Goal: Task Accomplishment & Management: Use online tool/utility

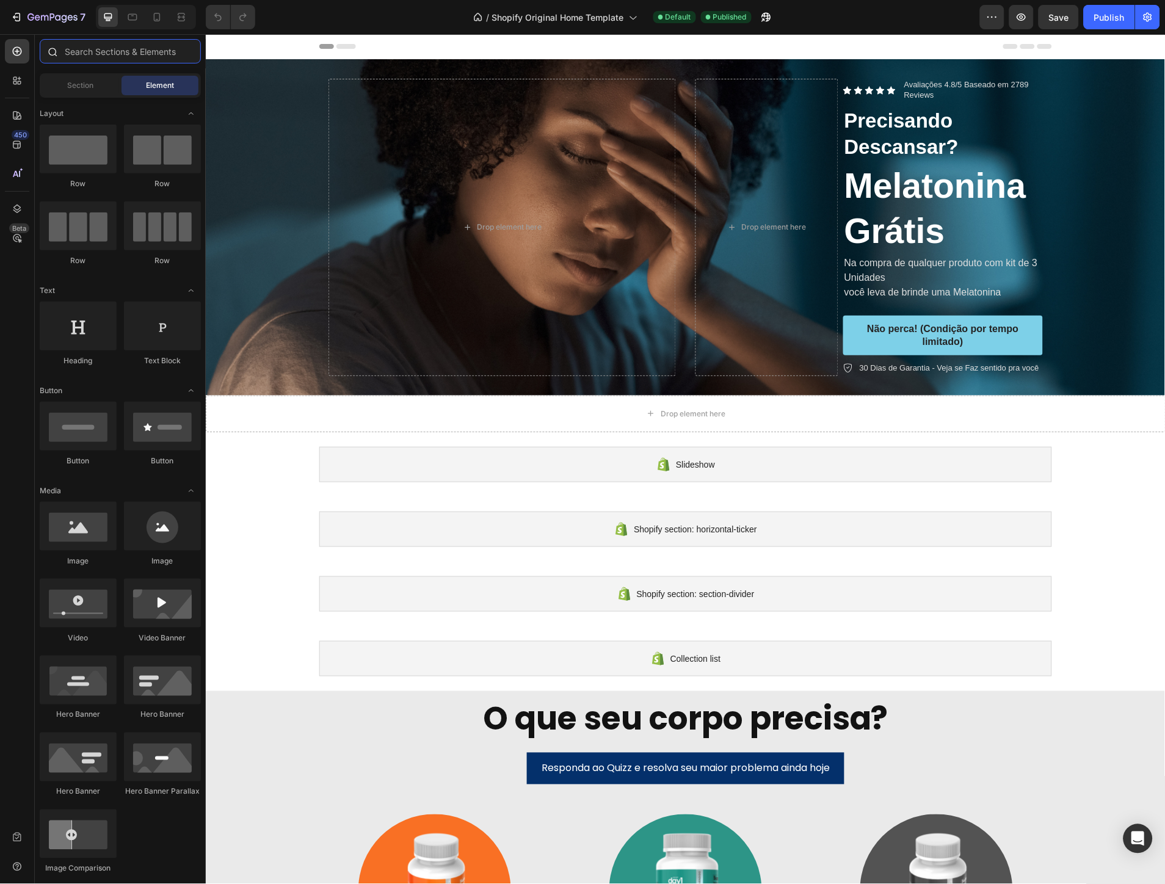
click at [87, 57] on input "text" at bounding box center [120, 51] width 161 height 24
type input "p"
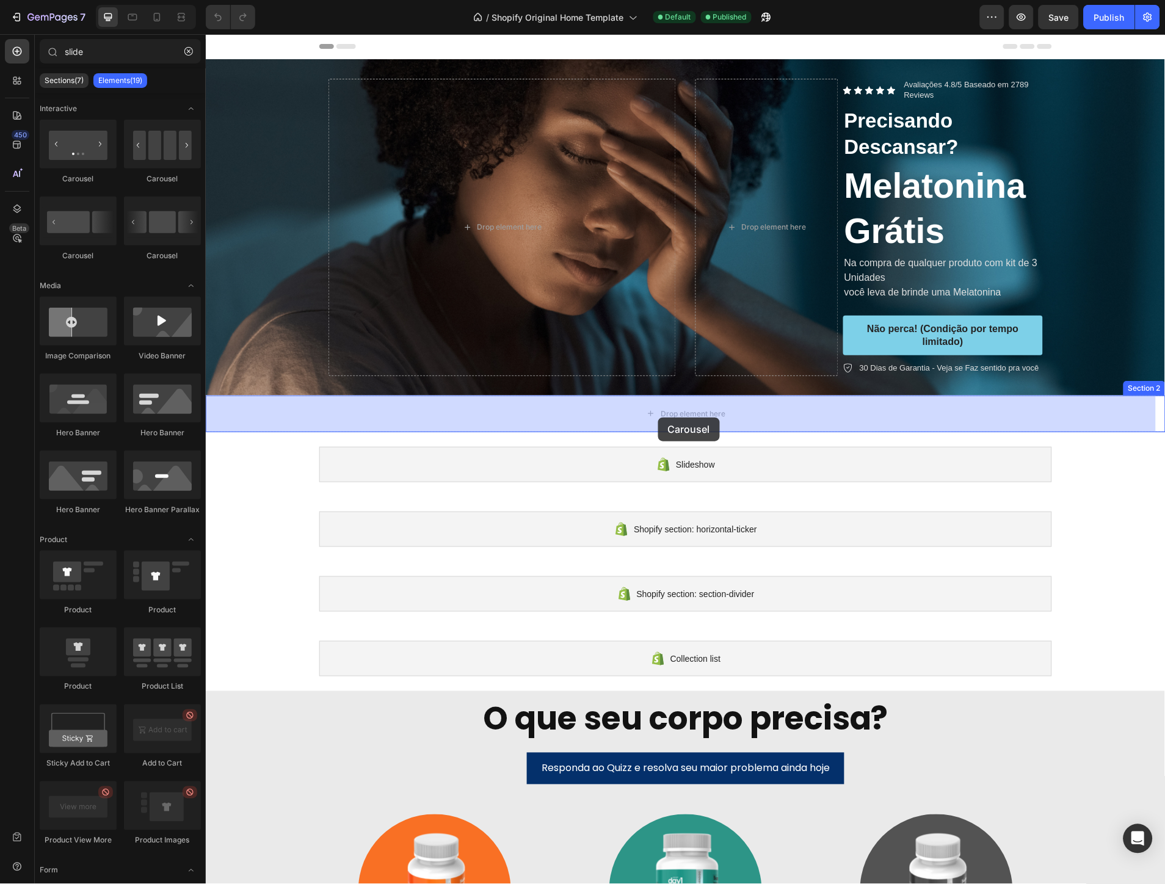
drag, startPoint x: 383, startPoint y: 193, endPoint x: 657, endPoint y: 417, distance: 354.5
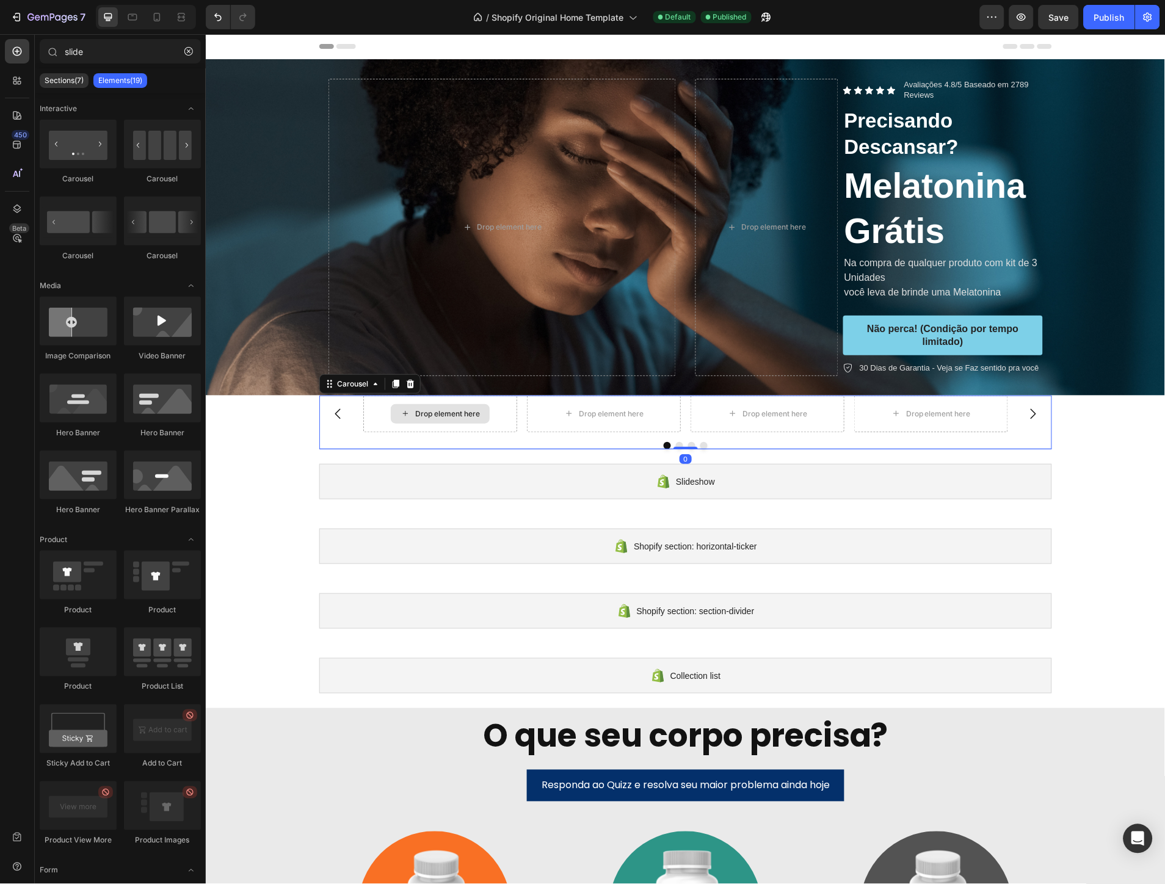
click at [424, 411] on div "Drop element here" at bounding box center [446, 413] width 65 height 10
click at [96, 49] on input "slide" at bounding box center [120, 51] width 161 height 24
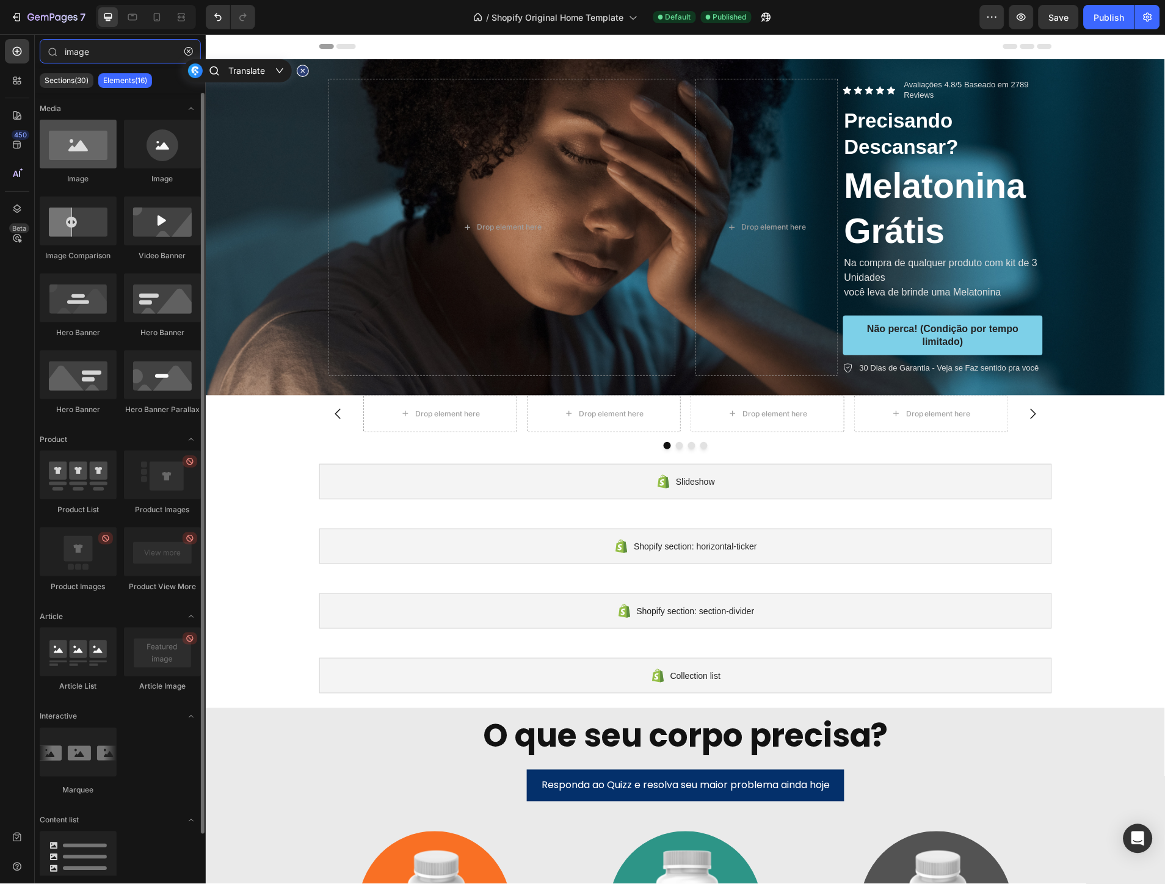
type input "image"
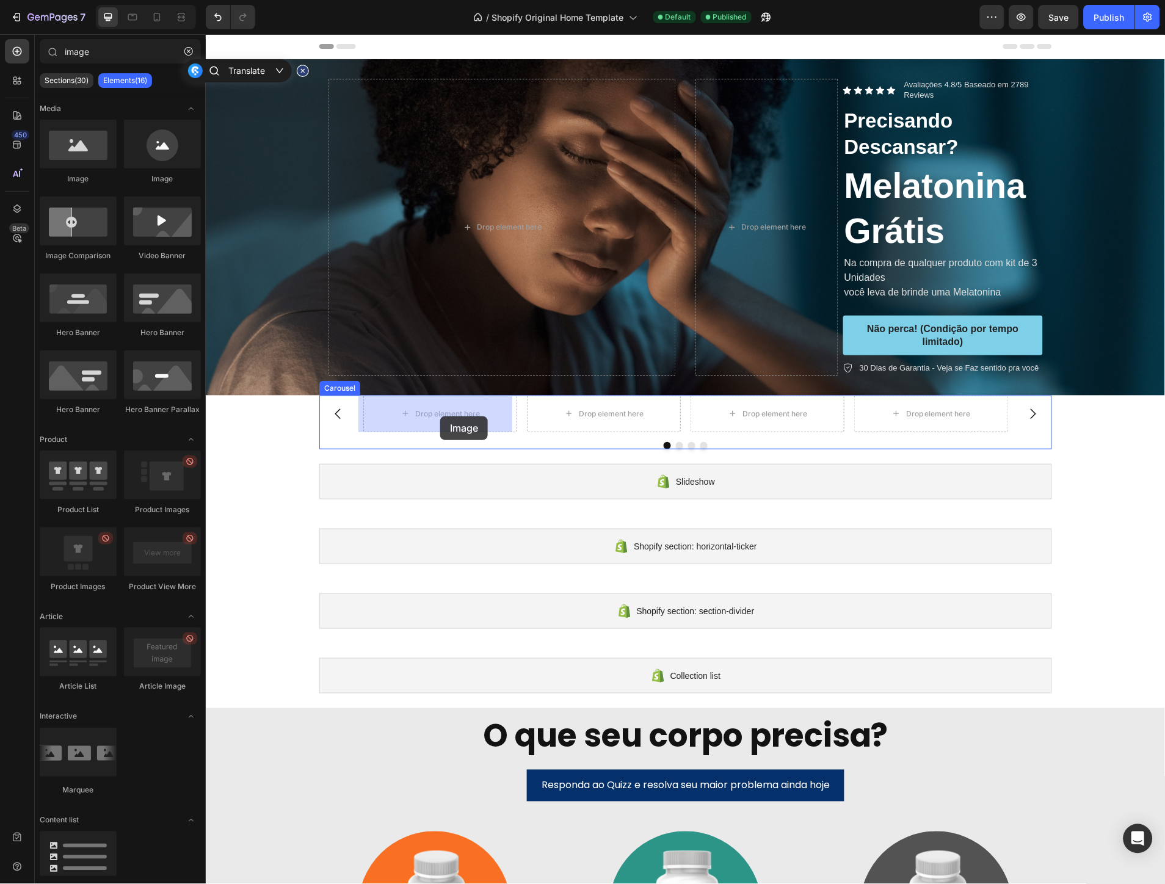
drag, startPoint x: 283, startPoint y: 172, endPoint x: 440, endPoint y: 416, distance: 289.9
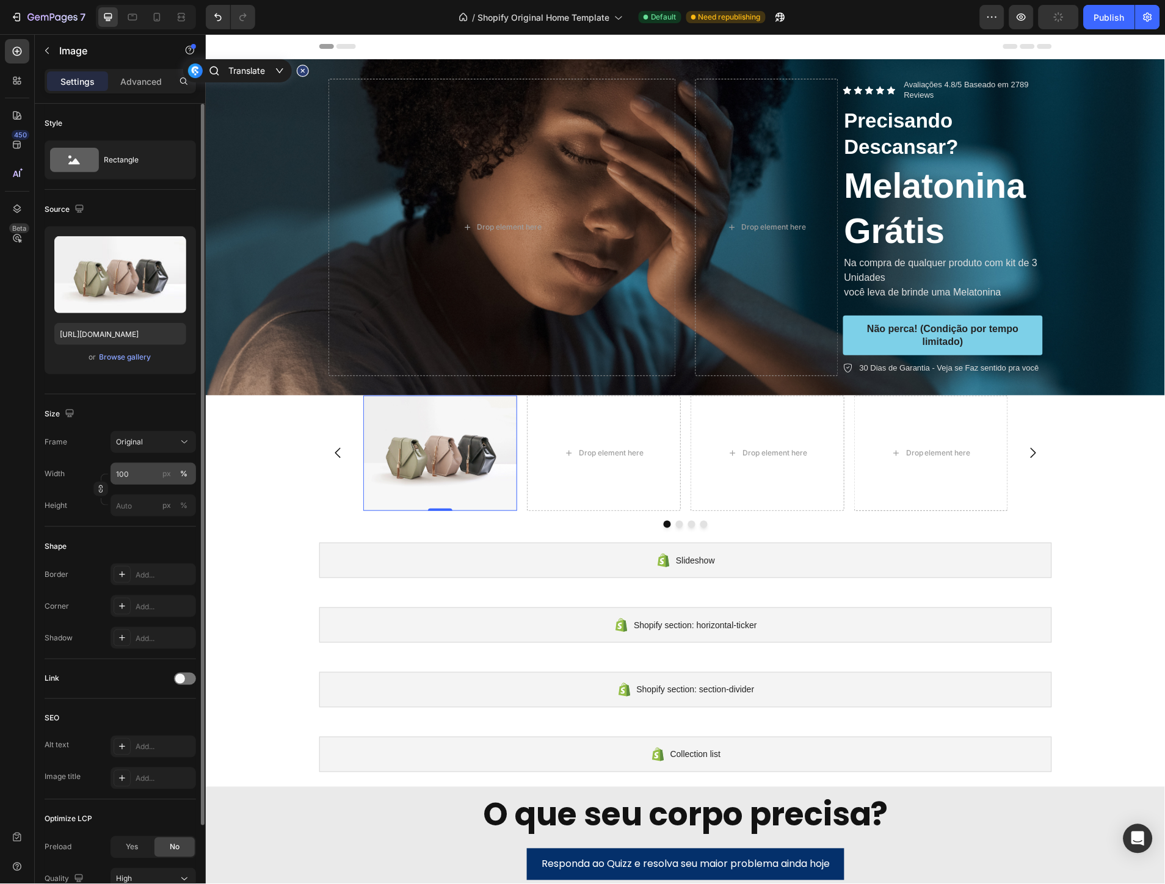
scroll to position [106, 0]
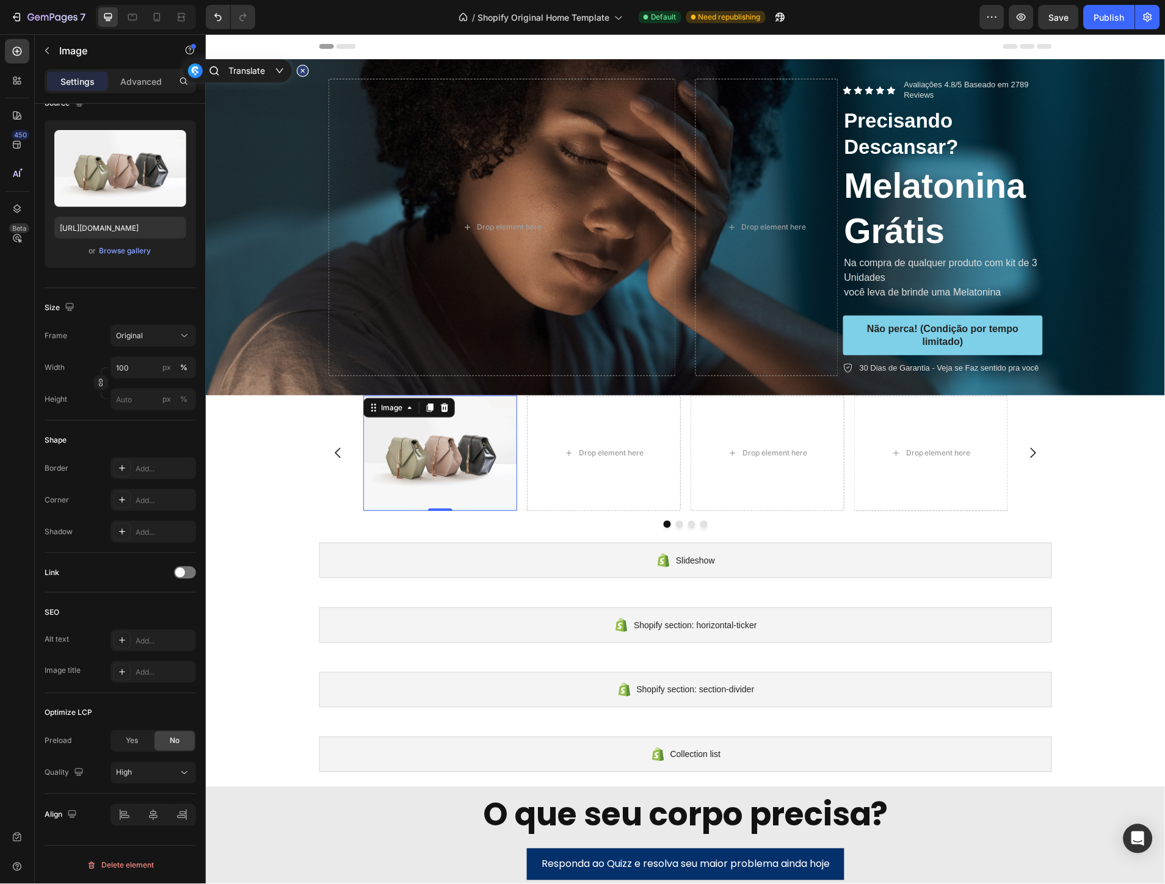
click at [476, 434] on img at bounding box center [440, 452] width 154 height 115
click at [441, 505] on div "Image 0" at bounding box center [440, 452] width 154 height 115
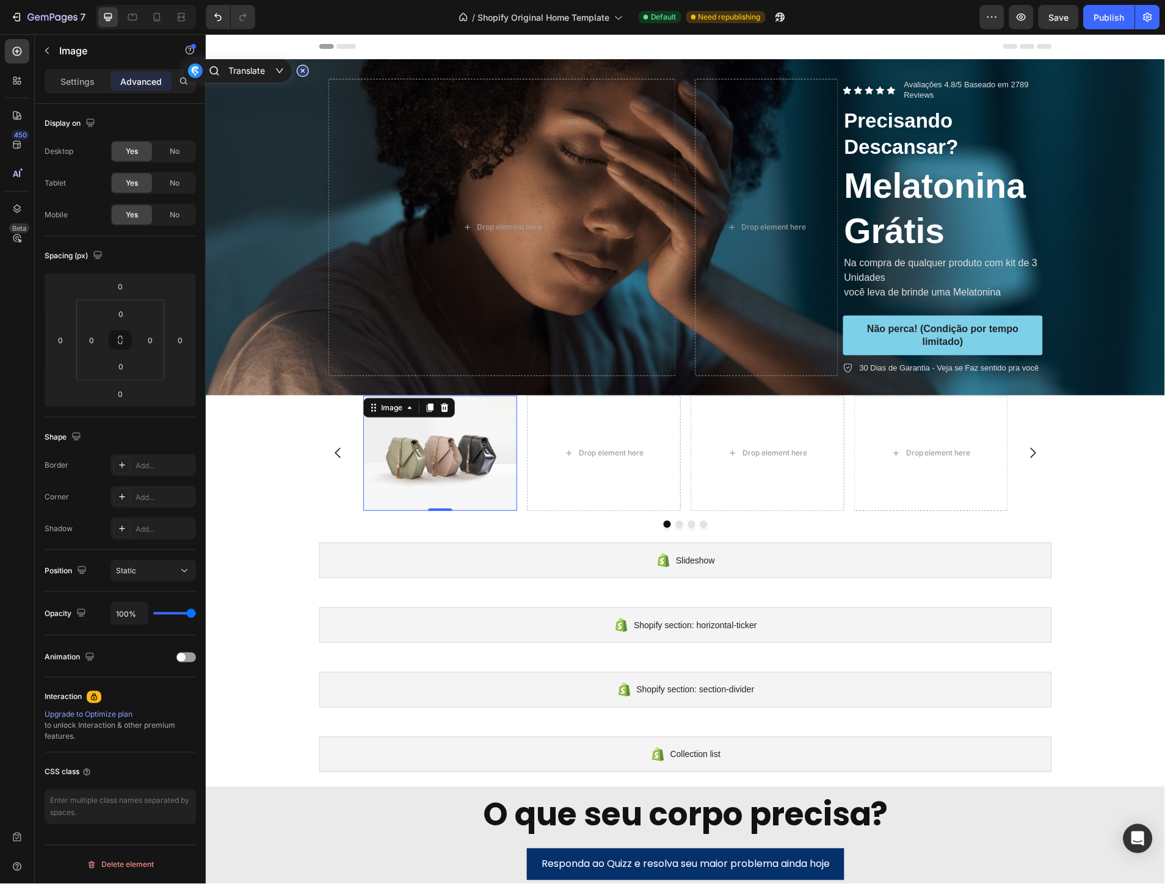
scroll to position [0, 0]
click at [452, 455] on img at bounding box center [440, 452] width 154 height 115
click at [451, 457] on img at bounding box center [440, 452] width 154 height 115
click at [85, 84] on p "Settings" at bounding box center [77, 81] width 34 height 13
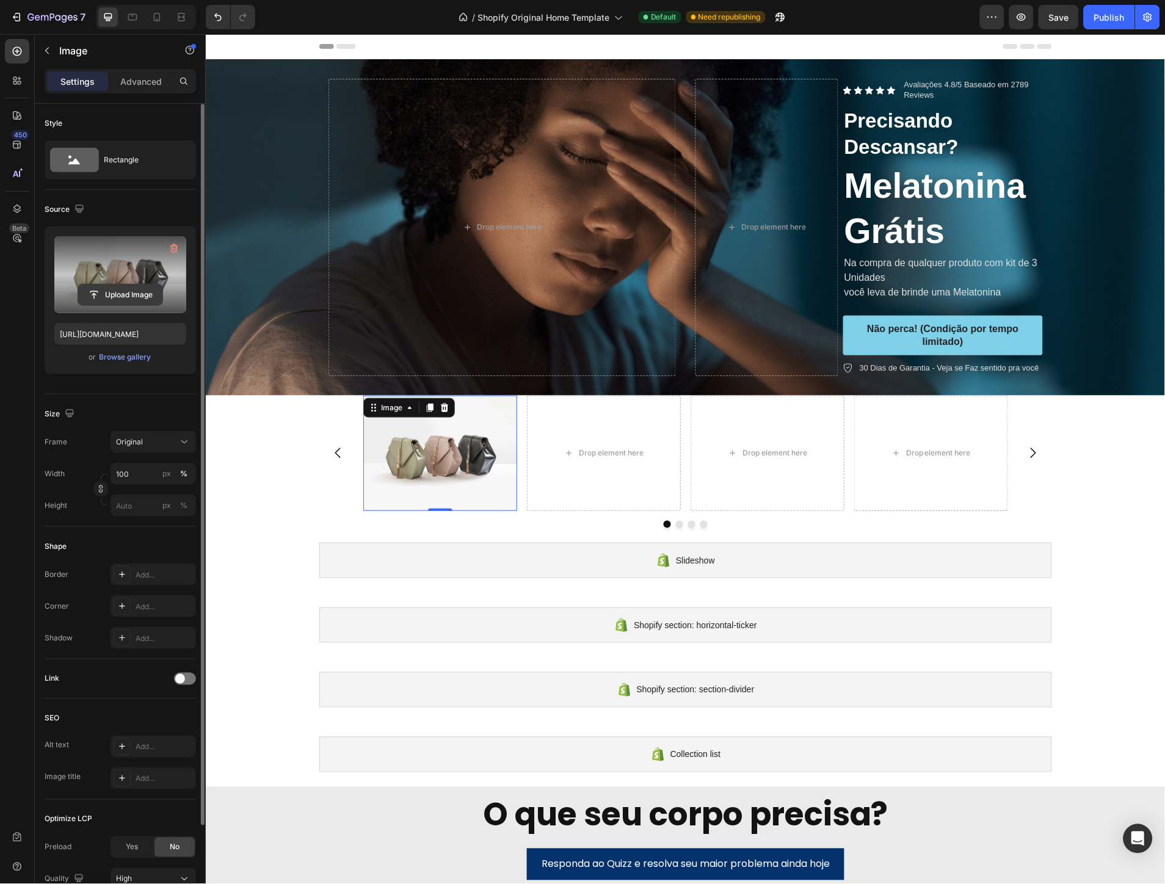
click at [120, 293] on input "file" at bounding box center [120, 294] width 84 height 21
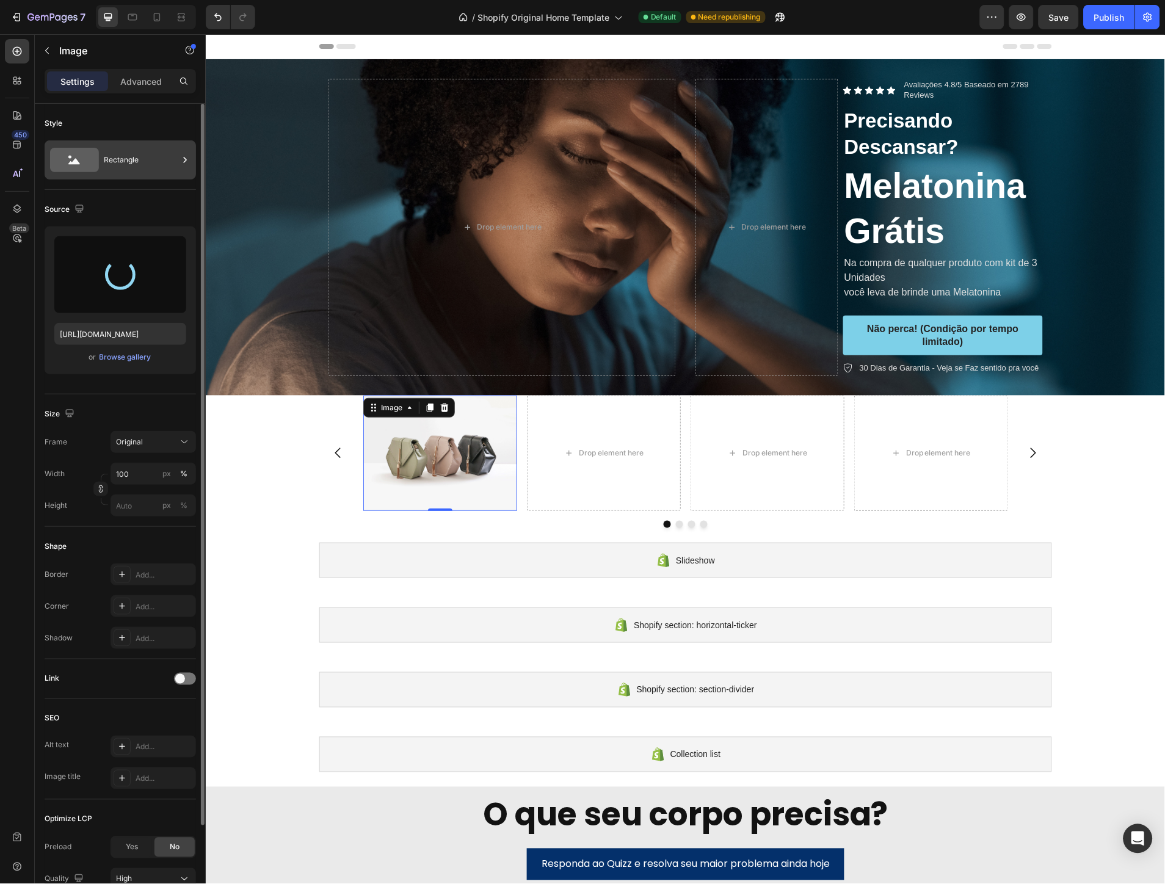
click at [104, 156] on div "Rectangle" at bounding box center [141, 160] width 74 height 28
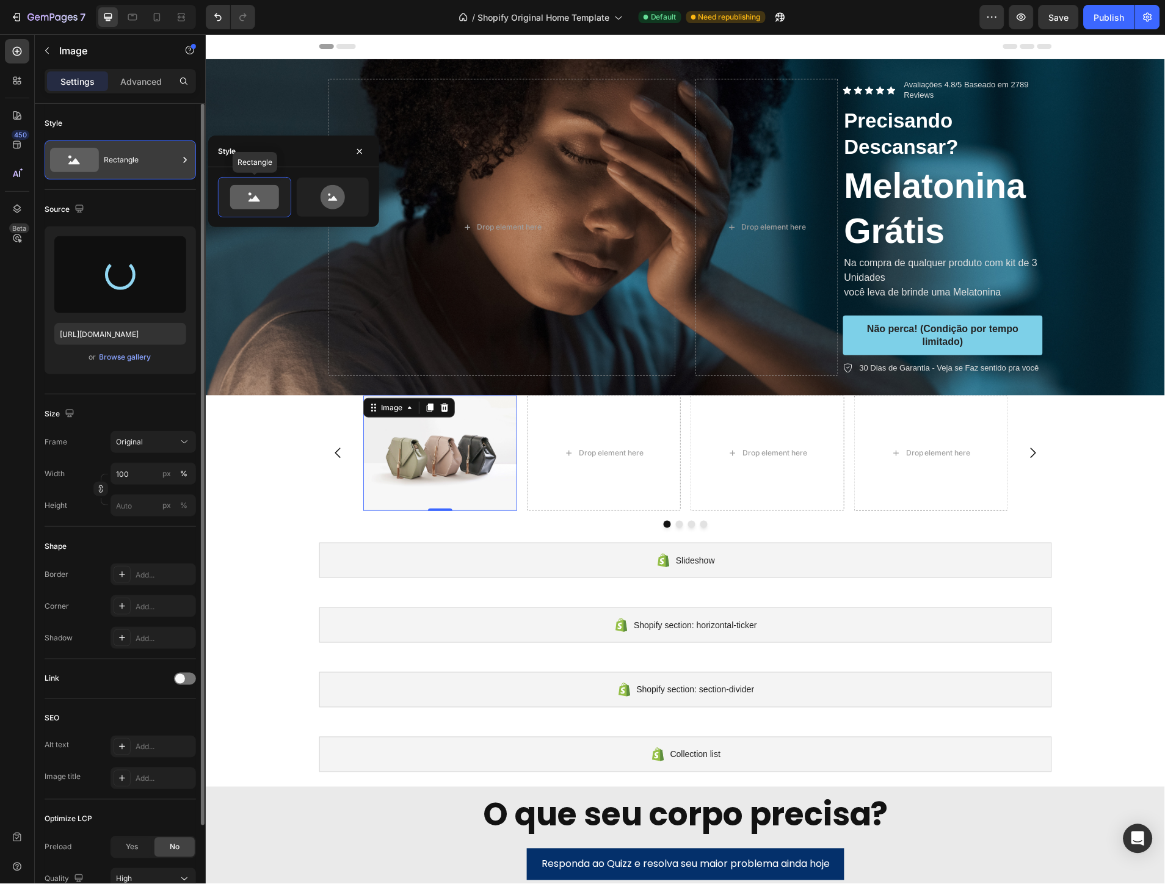
type input "https://cdn.shopify.com/s/files/1/0662/1777/1119/files/gempages_585707059199083…"
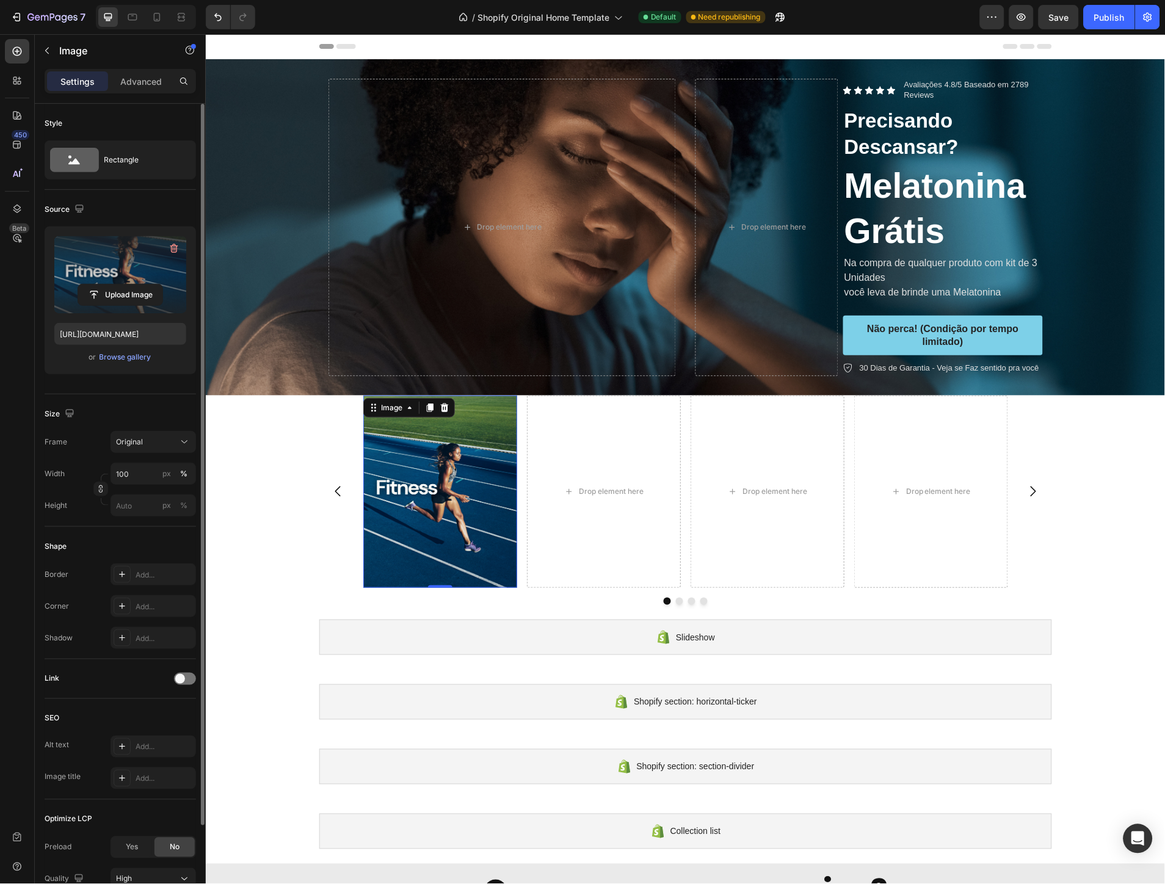
click at [112, 118] on div "Style" at bounding box center [120, 124] width 151 height 20
click at [147, 436] on div "Original" at bounding box center [146, 441] width 60 height 11
click at [179, 515] on icon at bounding box center [180, 518] width 11 height 8
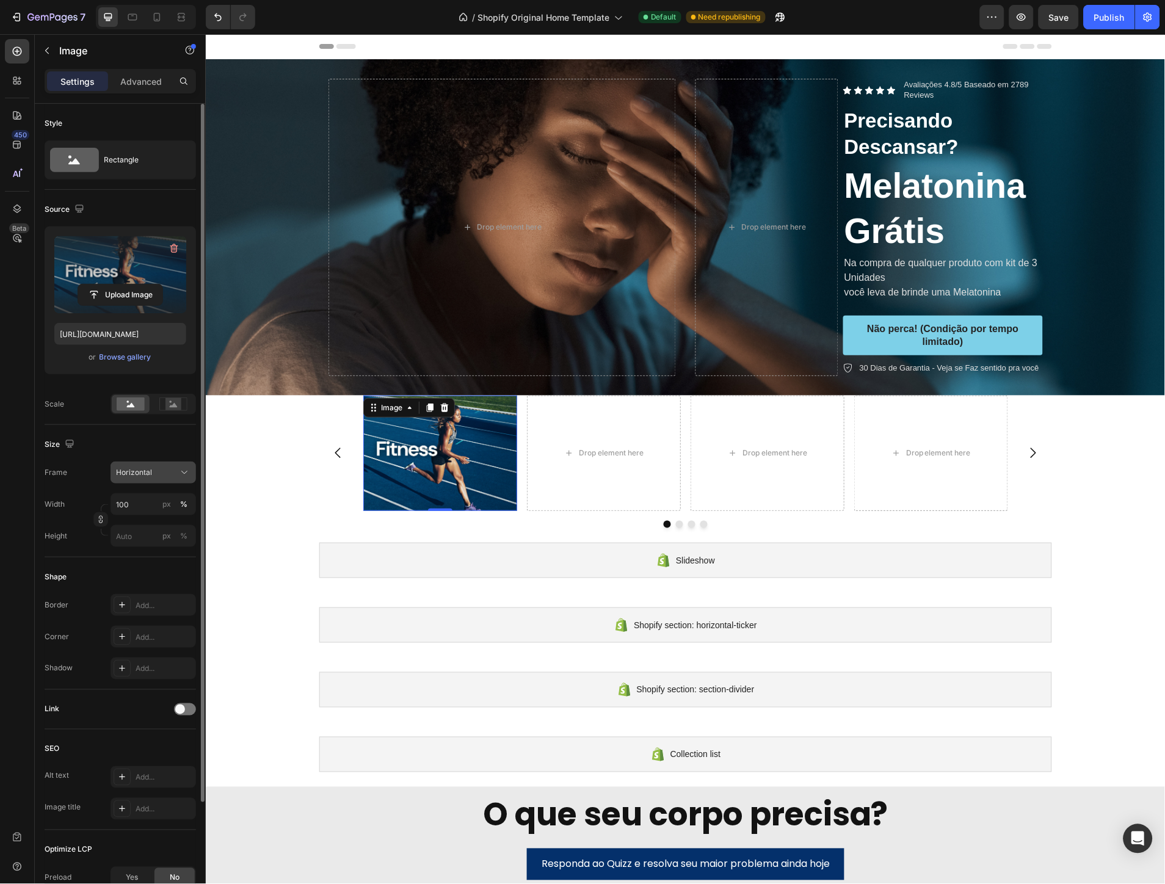
click at [177, 468] on div "Horizontal" at bounding box center [153, 472] width 74 height 12
click at [180, 517] on div "Vertical" at bounding box center [142, 525] width 98 height 23
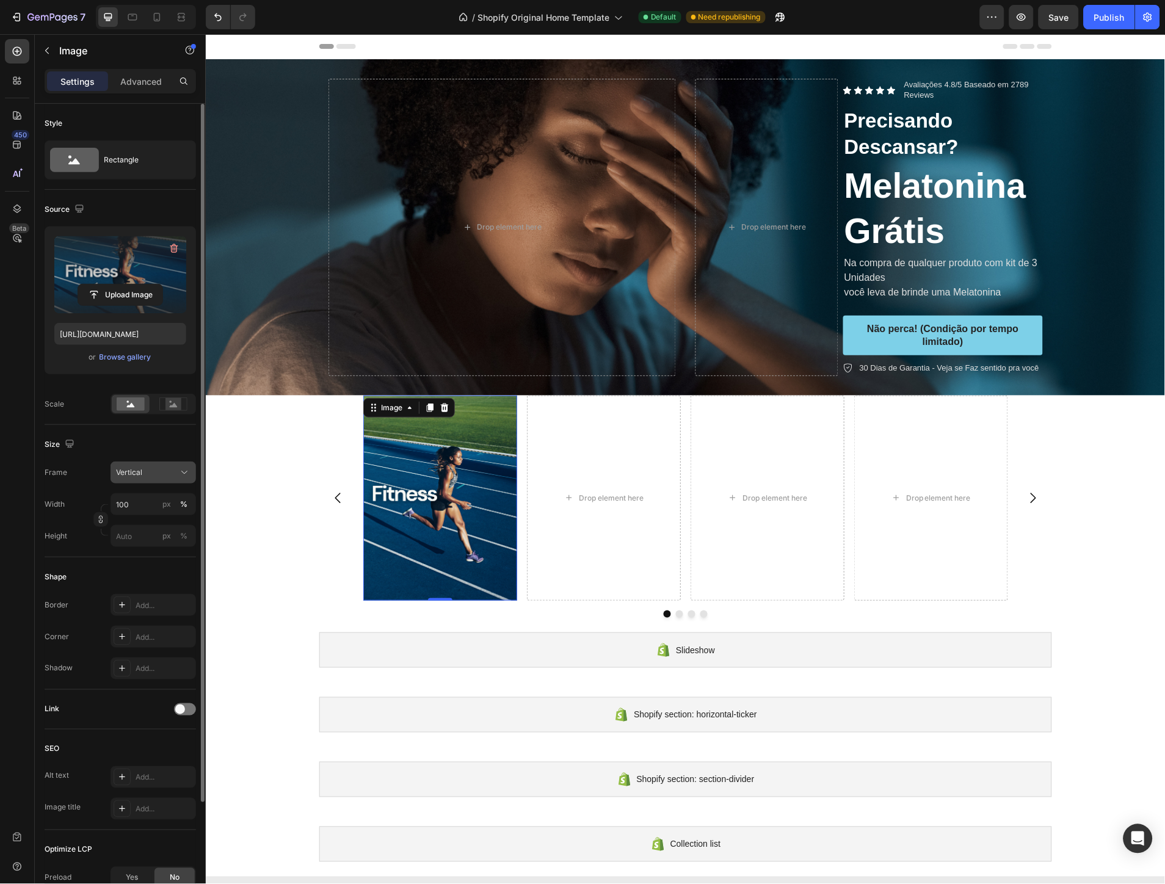
click at [162, 471] on div "Vertical" at bounding box center [146, 472] width 60 height 11
click at [151, 570] on div "Original" at bounding box center [150, 571] width 71 height 11
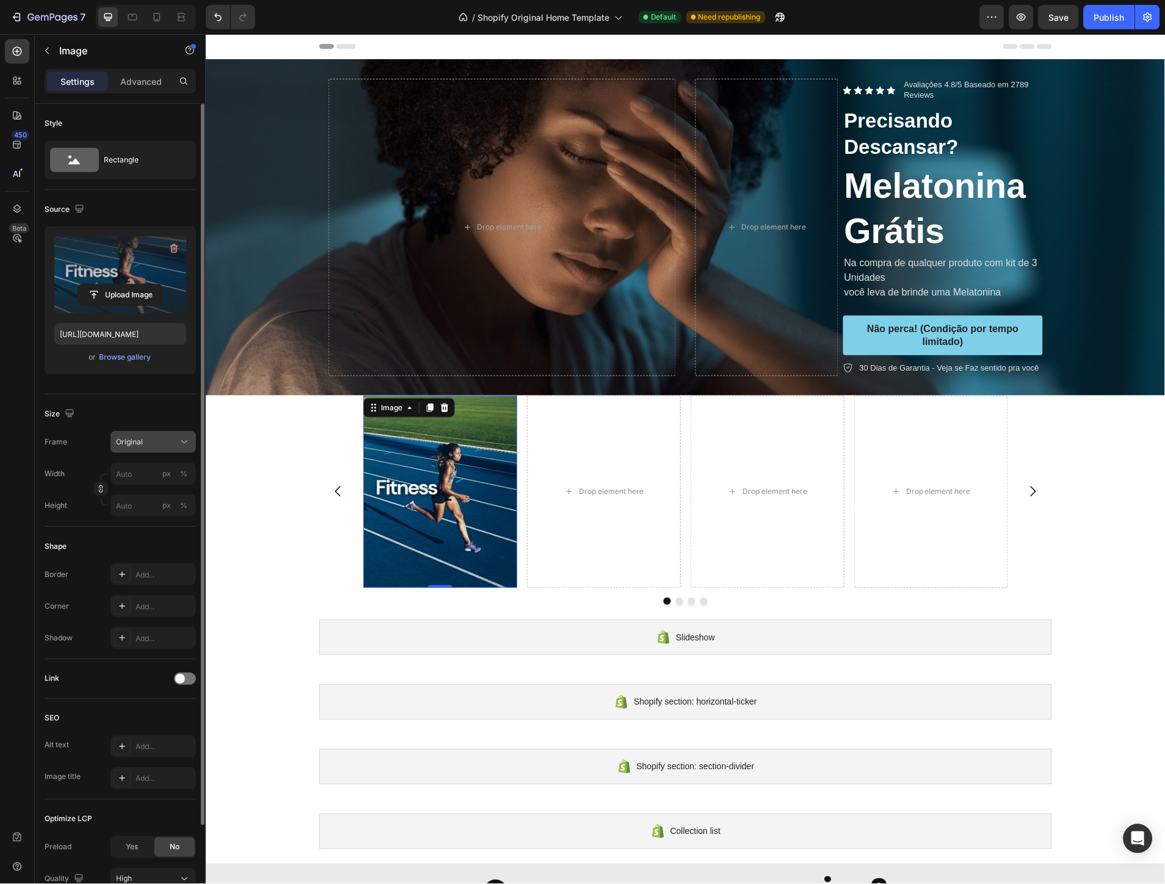
click at [157, 443] on div "Original" at bounding box center [146, 441] width 60 height 11
click at [156, 560] on div "Custom" at bounding box center [150, 562] width 71 height 11
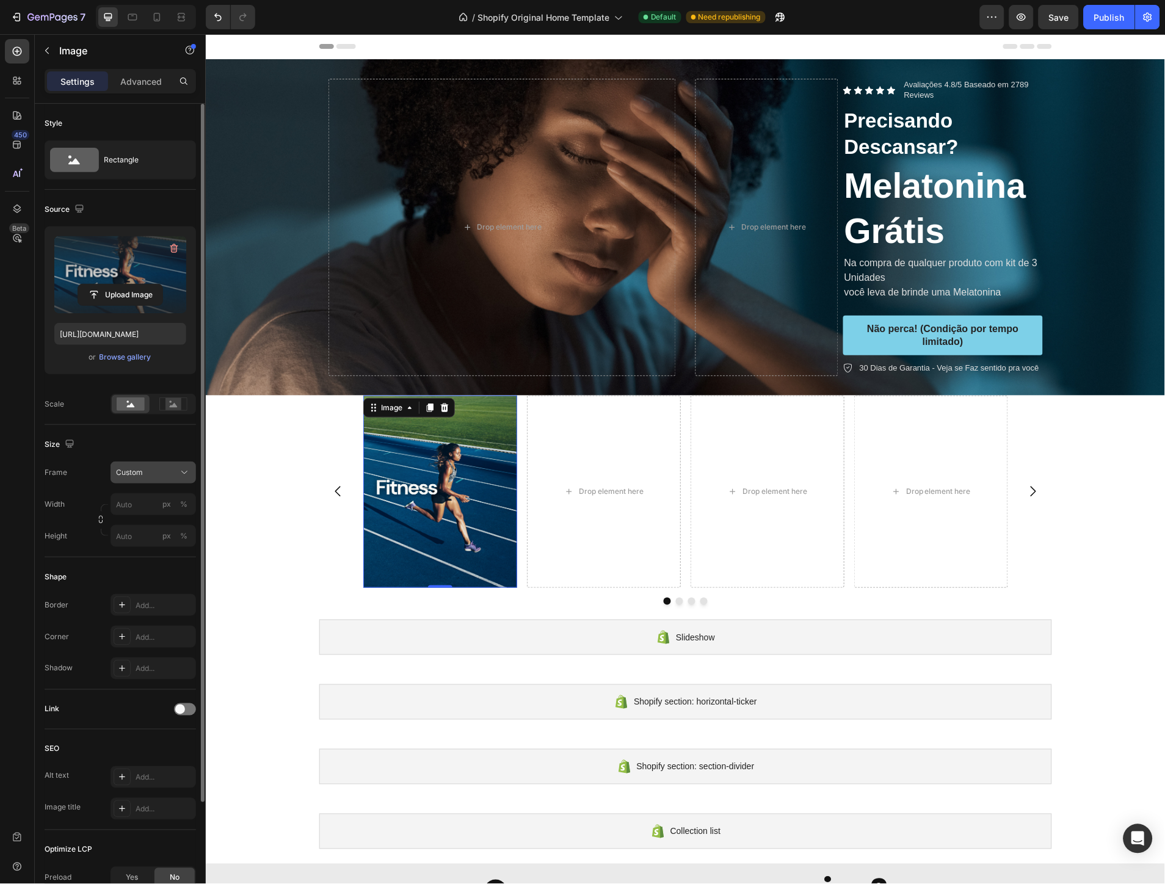
click at [148, 466] on div "Frame Custom Width px % Height px %" at bounding box center [120, 503] width 151 height 85
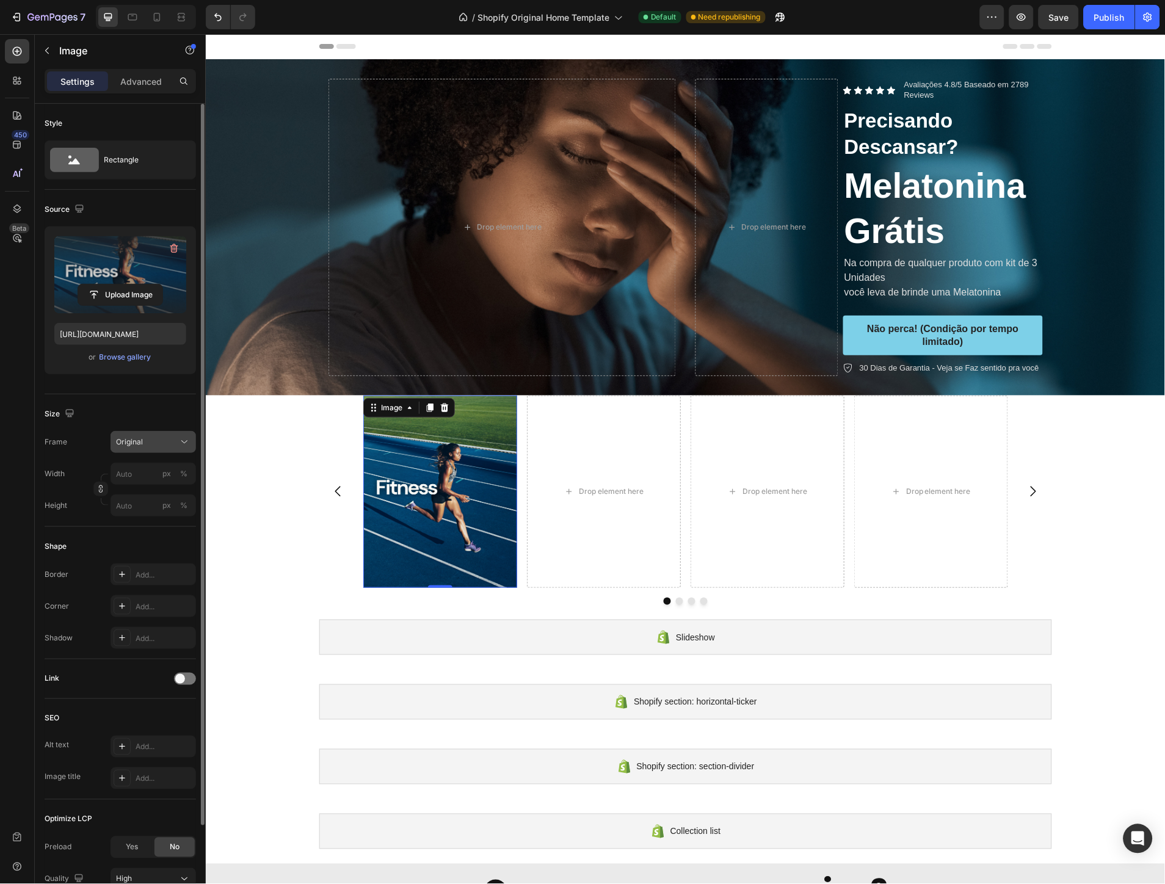
click at [153, 444] on div "Original" at bounding box center [146, 441] width 60 height 11
drag, startPoint x: 166, startPoint y: 521, endPoint x: 159, endPoint y: 497, distance: 24.7
click at [159, 497] on div "Square Vertical Horizontal Original Custom" at bounding box center [142, 517] width 107 height 114
click at [159, 497] on div "Vertical" at bounding box center [150, 495] width 71 height 12
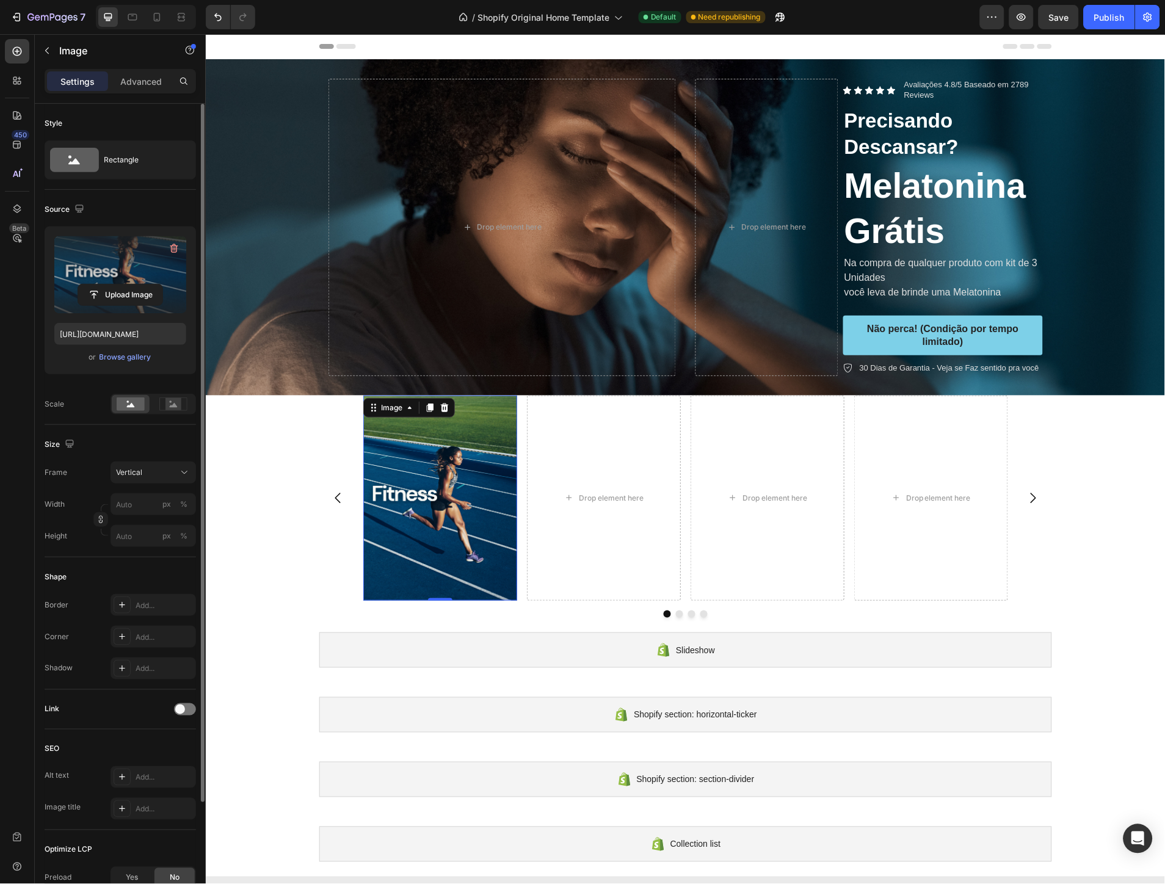
click at [165, 430] on div "Size Frame Vertical Width px % Height px %" at bounding box center [120, 491] width 151 height 132
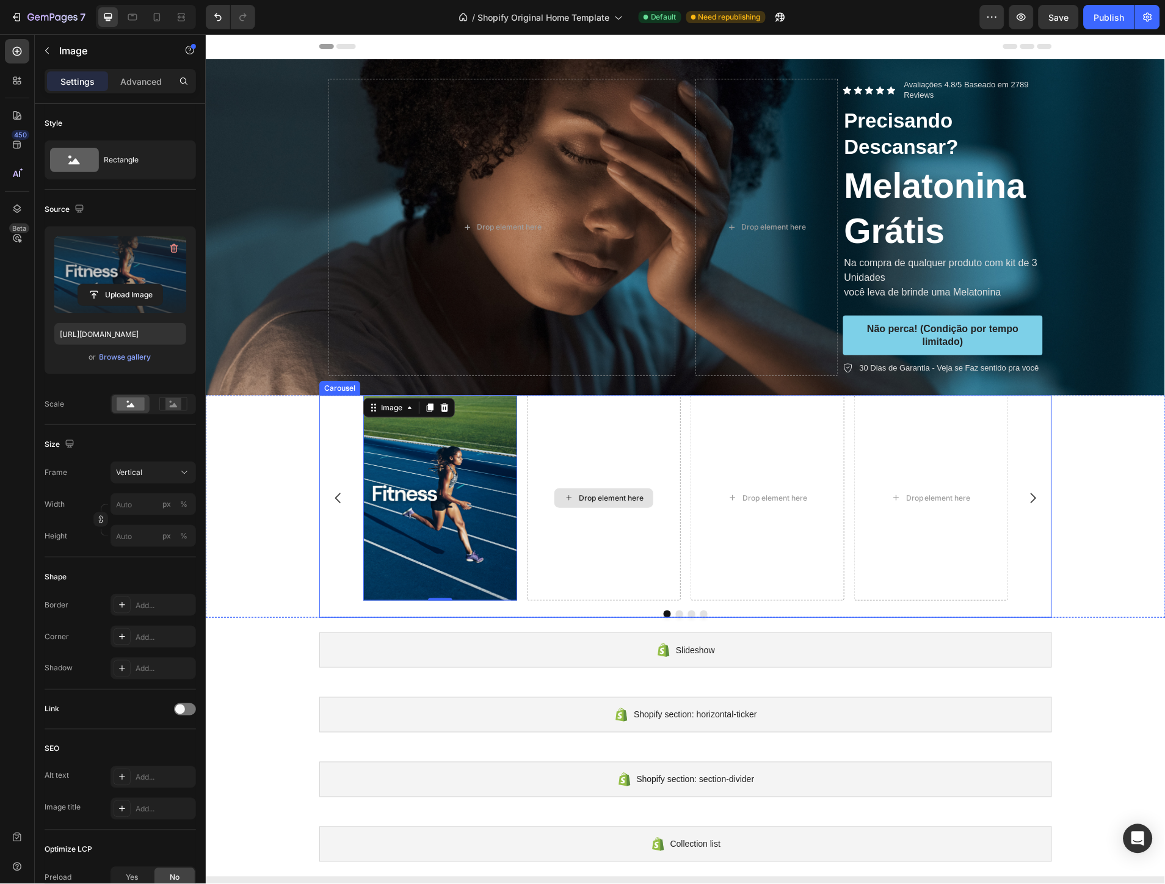
click at [639, 465] on div "Drop element here" at bounding box center [603, 497] width 154 height 205
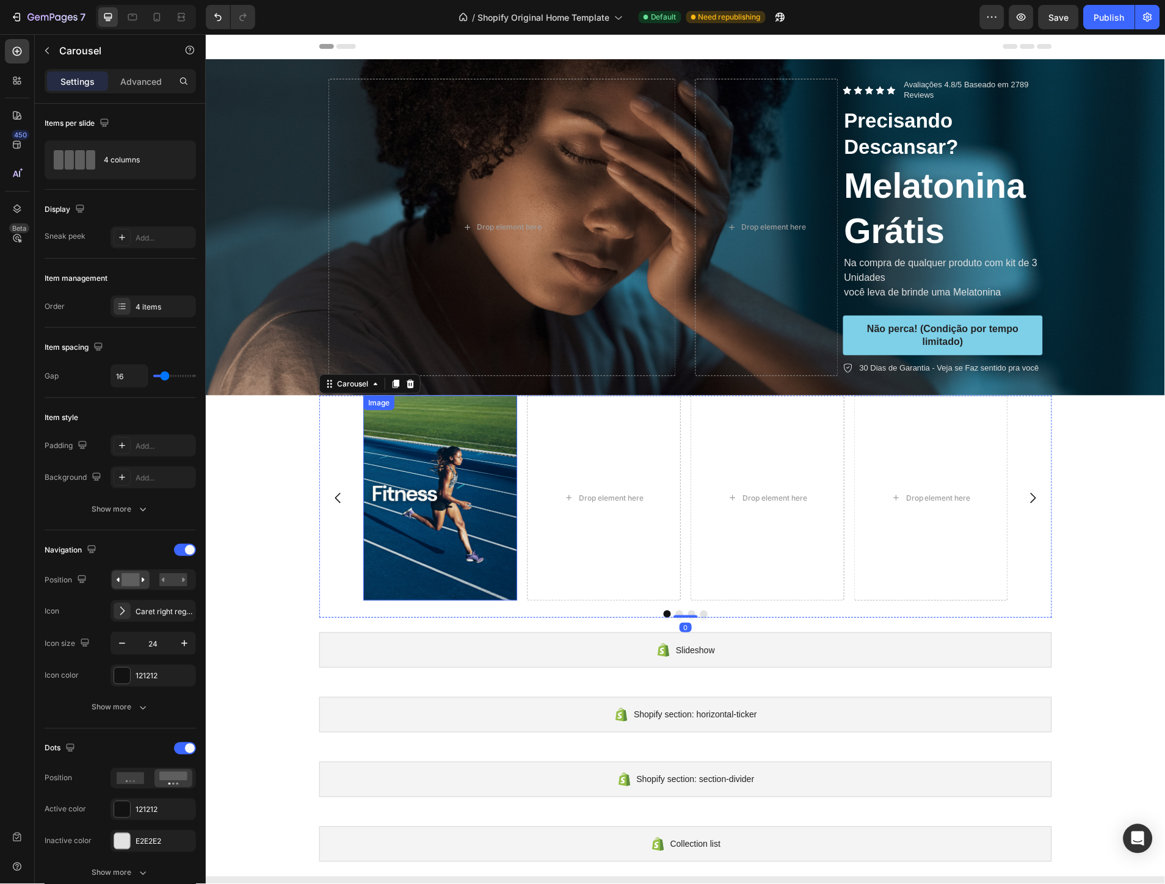
click at [485, 523] on img at bounding box center [440, 497] width 154 height 205
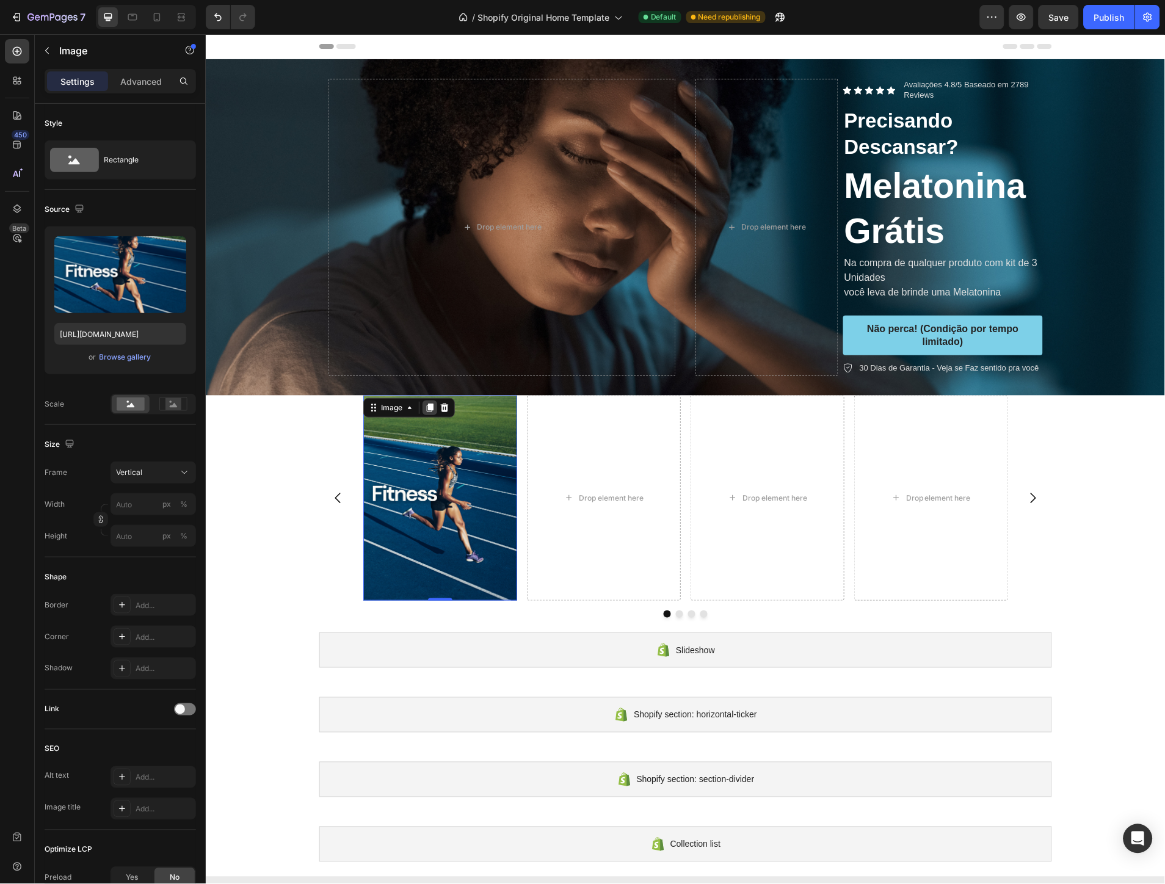
click at [426, 409] on icon at bounding box center [429, 407] width 7 height 9
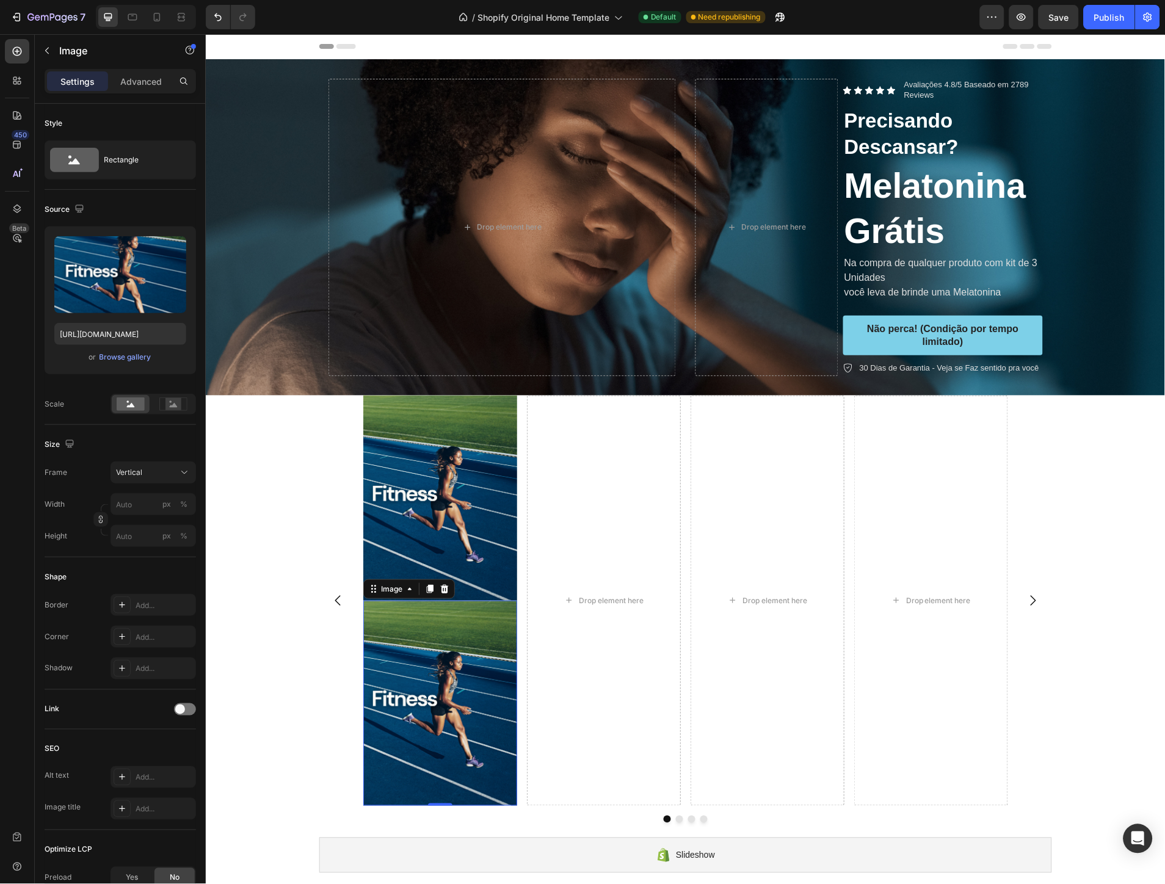
click at [453, 651] on img at bounding box center [440, 702] width 154 height 205
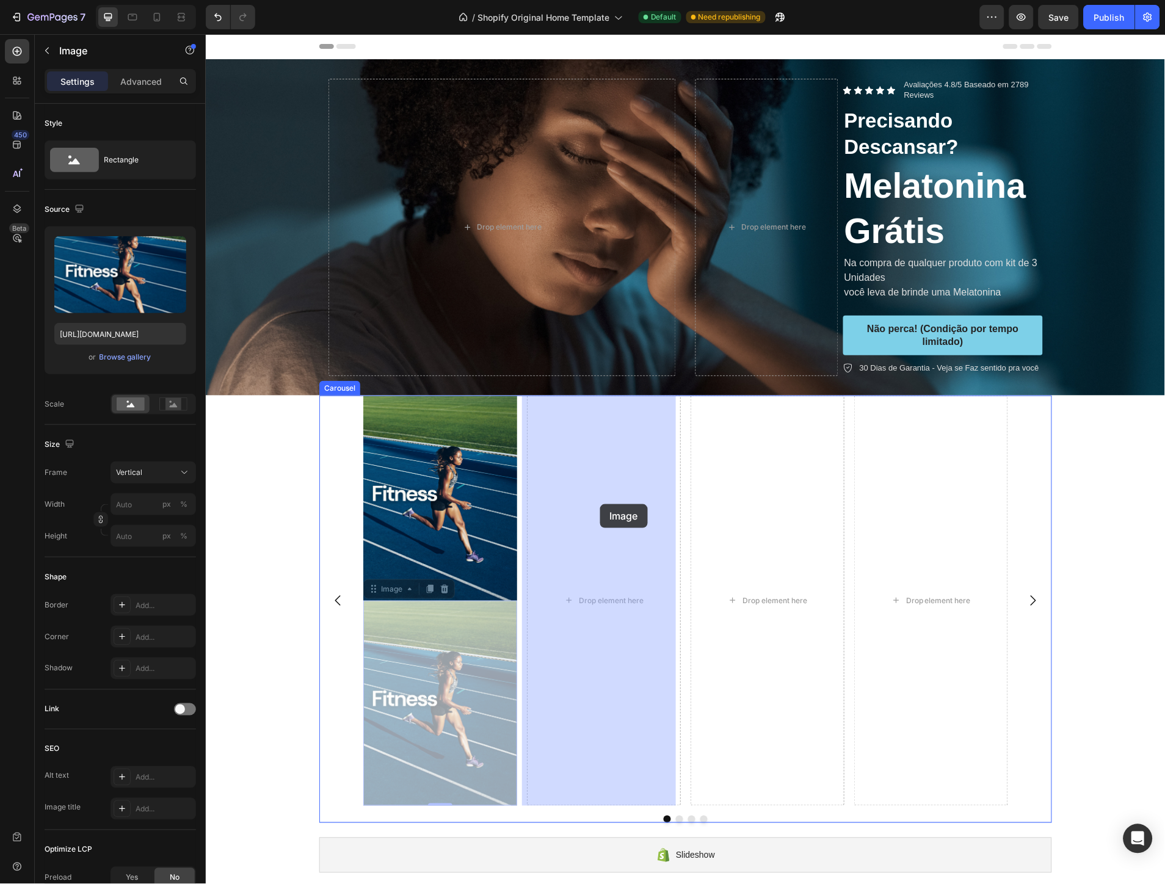
drag, startPoint x: 424, startPoint y: 653, endPoint x: 599, endPoint y: 504, distance: 230.8
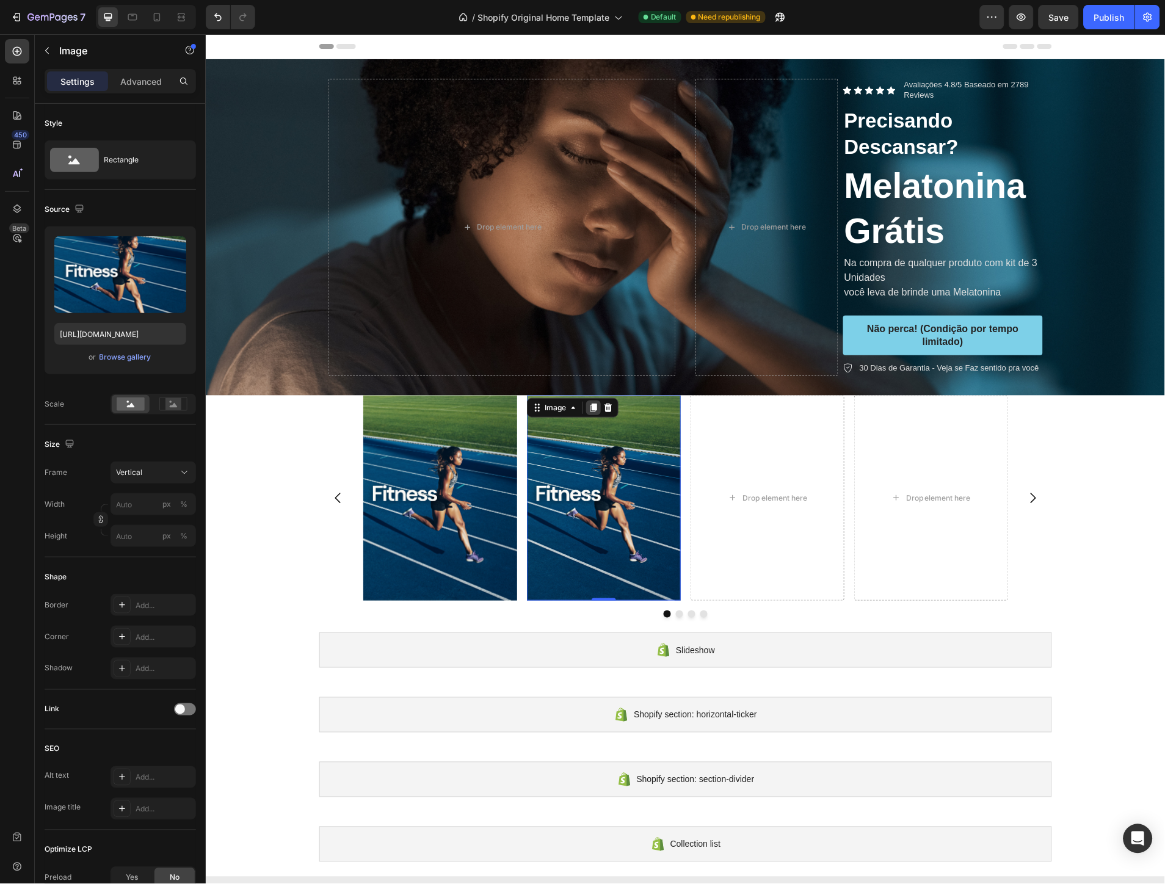
click at [588, 404] on icon at bounding box center [593, 407] width 10 height 10
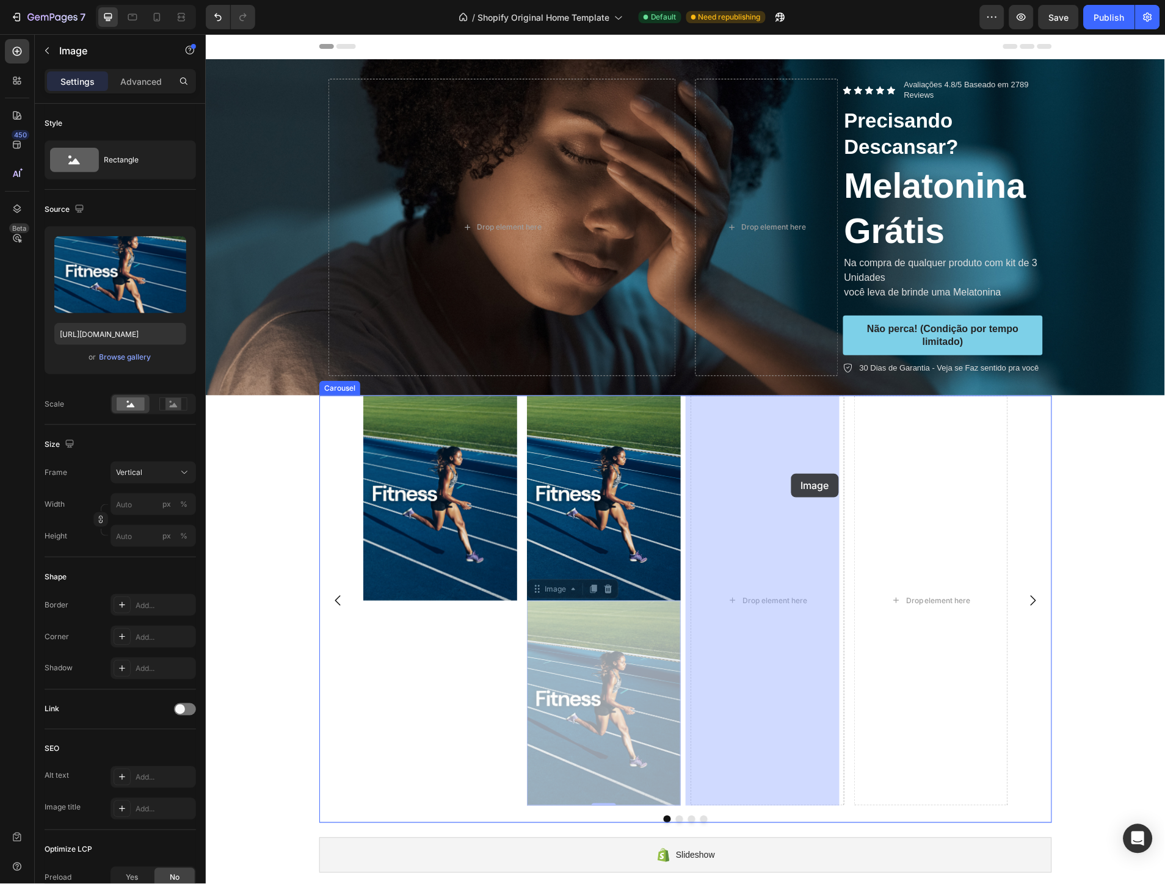
drag, startPoint x: 604, startPoint y: 651, endPoint x: 787, endPoint y: 472, distance: 256.0
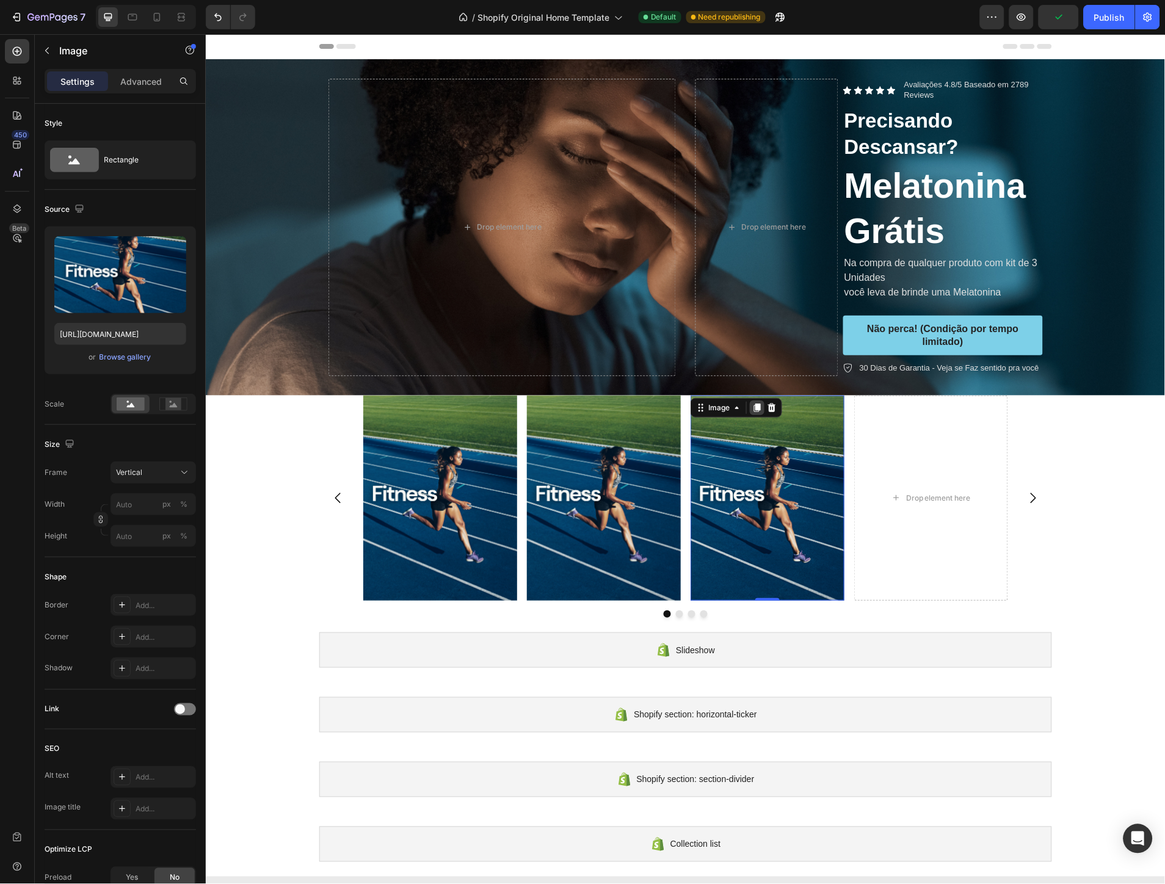
click at [751, 405] on icon at bounding box center [756, 407] width 10 height 10
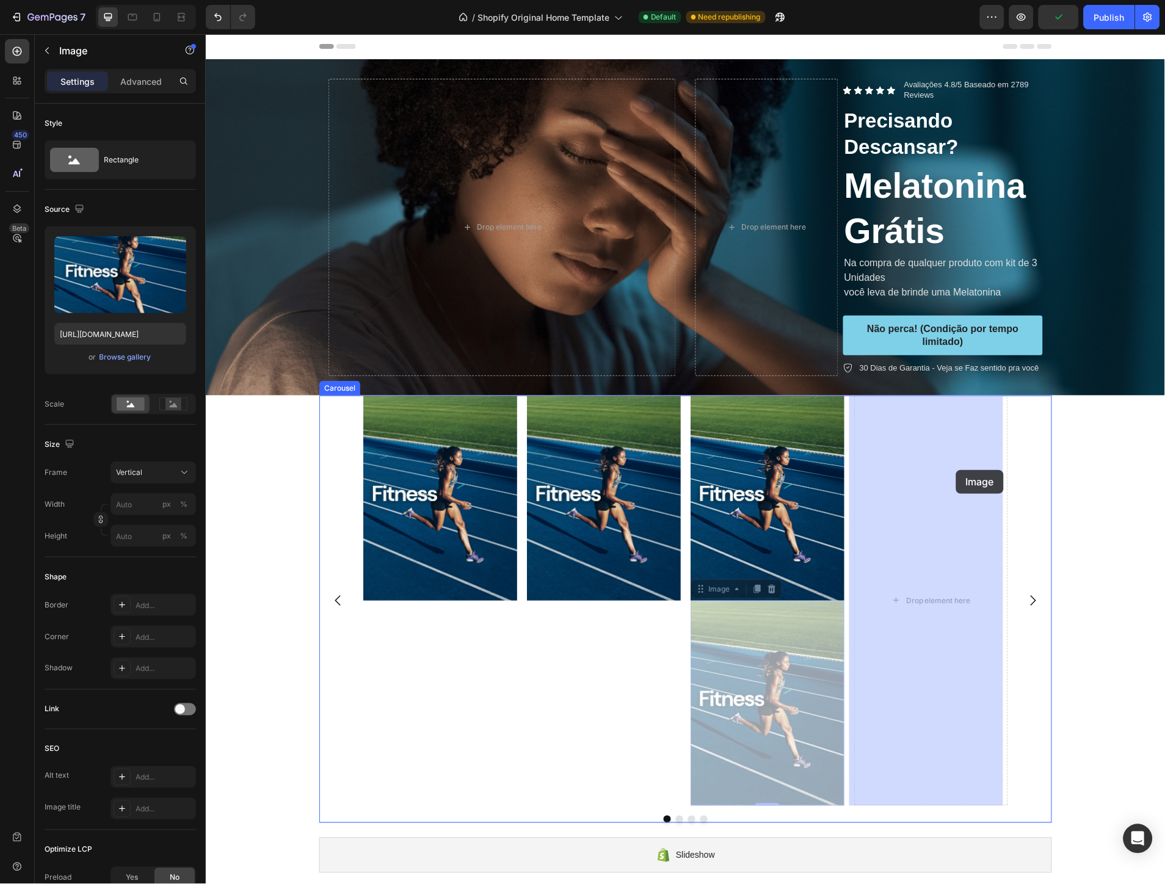
drag, startPoint x: 765, startPoint y: 666, endPoint x: 955, endPoint y: 469, distance: 273.3
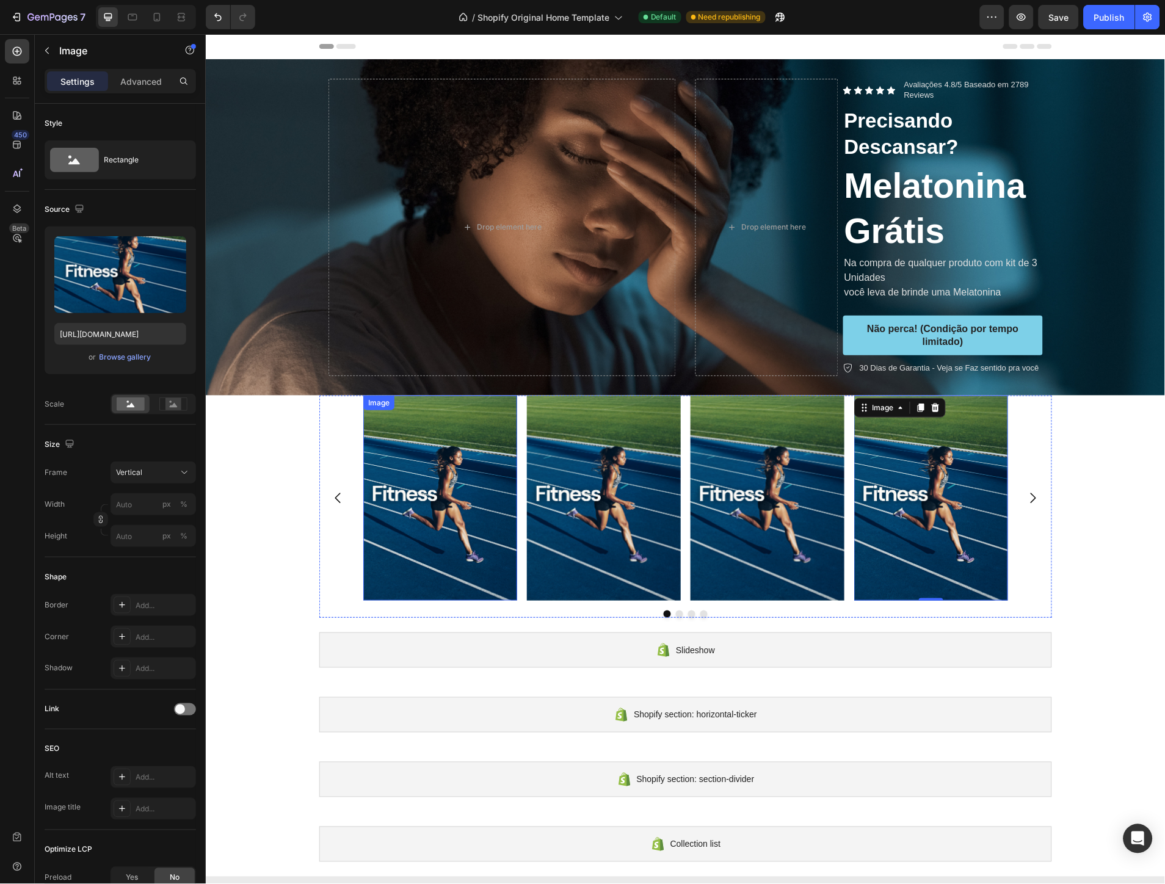
click at [460, 451] on img at bounding box center [440, 497] width 154 height 205
click at [577, 455] on img at bounding box center [603, 497] width 154 height 205
click at [677, 612] on button "Dot" at bounding box center [678, 613] width 7 height 7
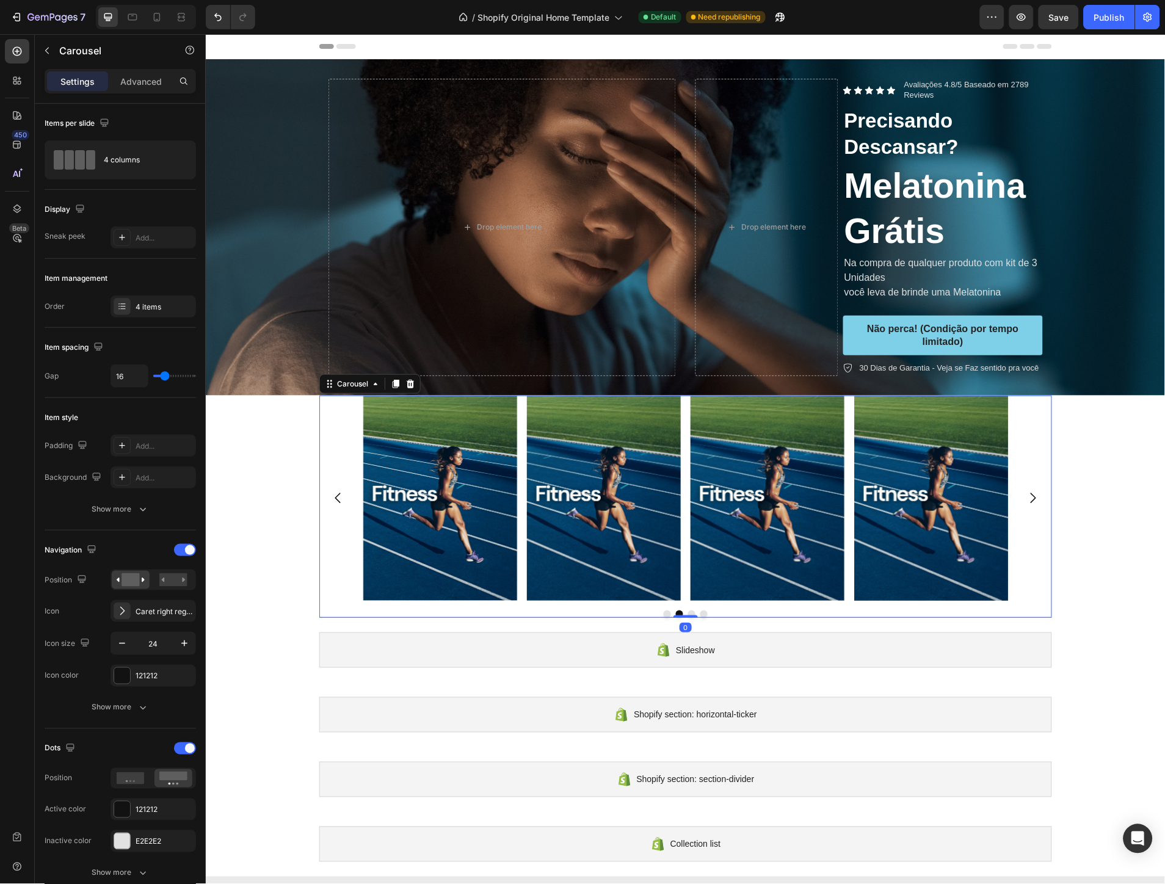
click at [663, 612] on button "Dot" at bounding box center [666, 613] width 7 height 7
click at [117, 167] on div "4 columns" at bounding box center [141, 160] width 74 height 28
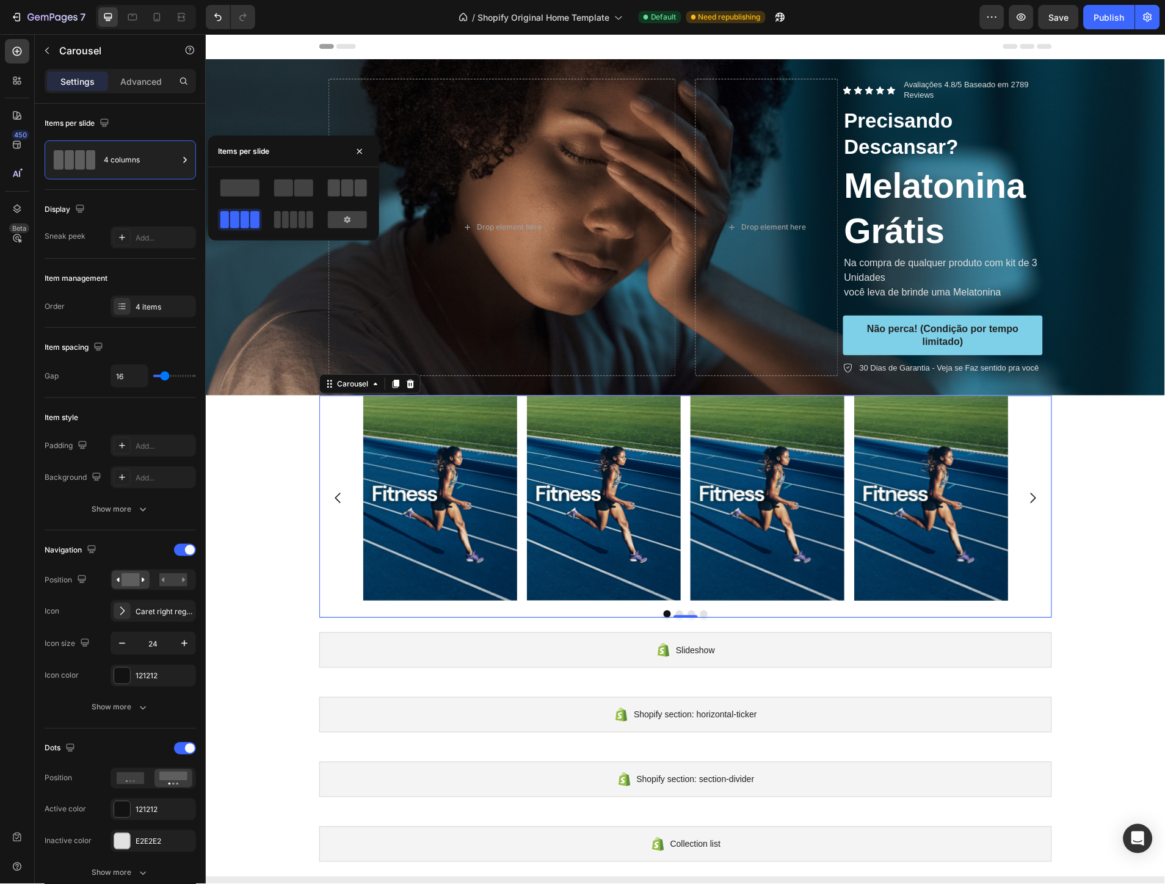
click at [342, 186] on span at bounding box center [347, 187] width 12 height 17
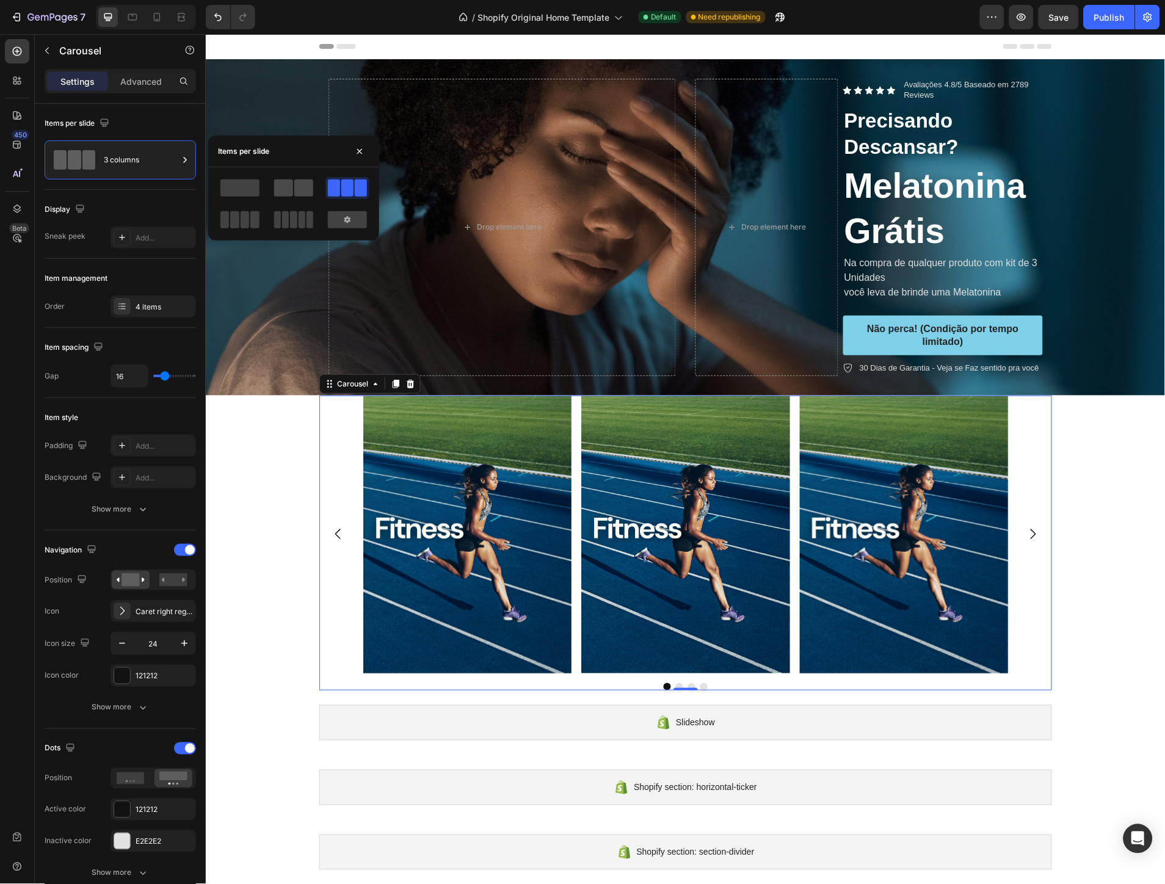
click at [305, 185] on span at bounding box center [303, 187] width 19 height 17
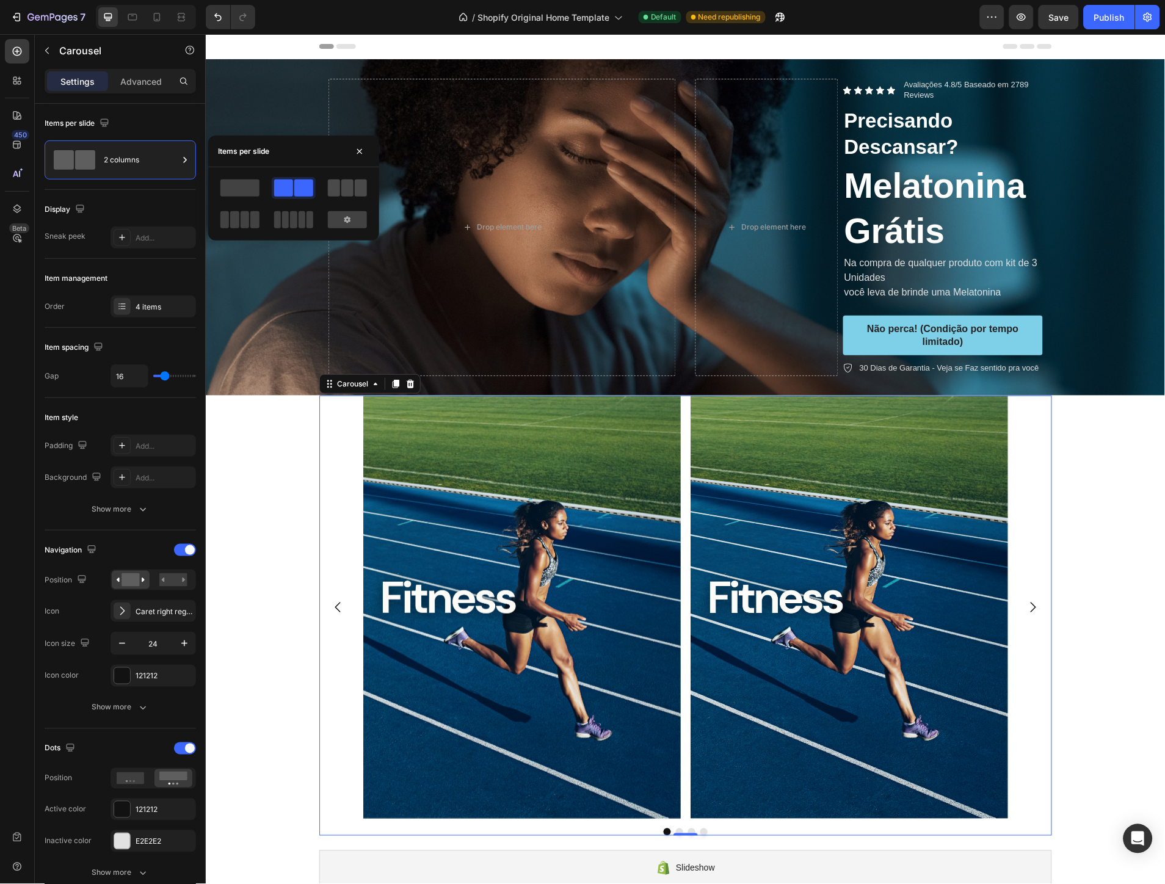
click at [361, 190] on span at bounding box center [361, 187] width 12 height 17
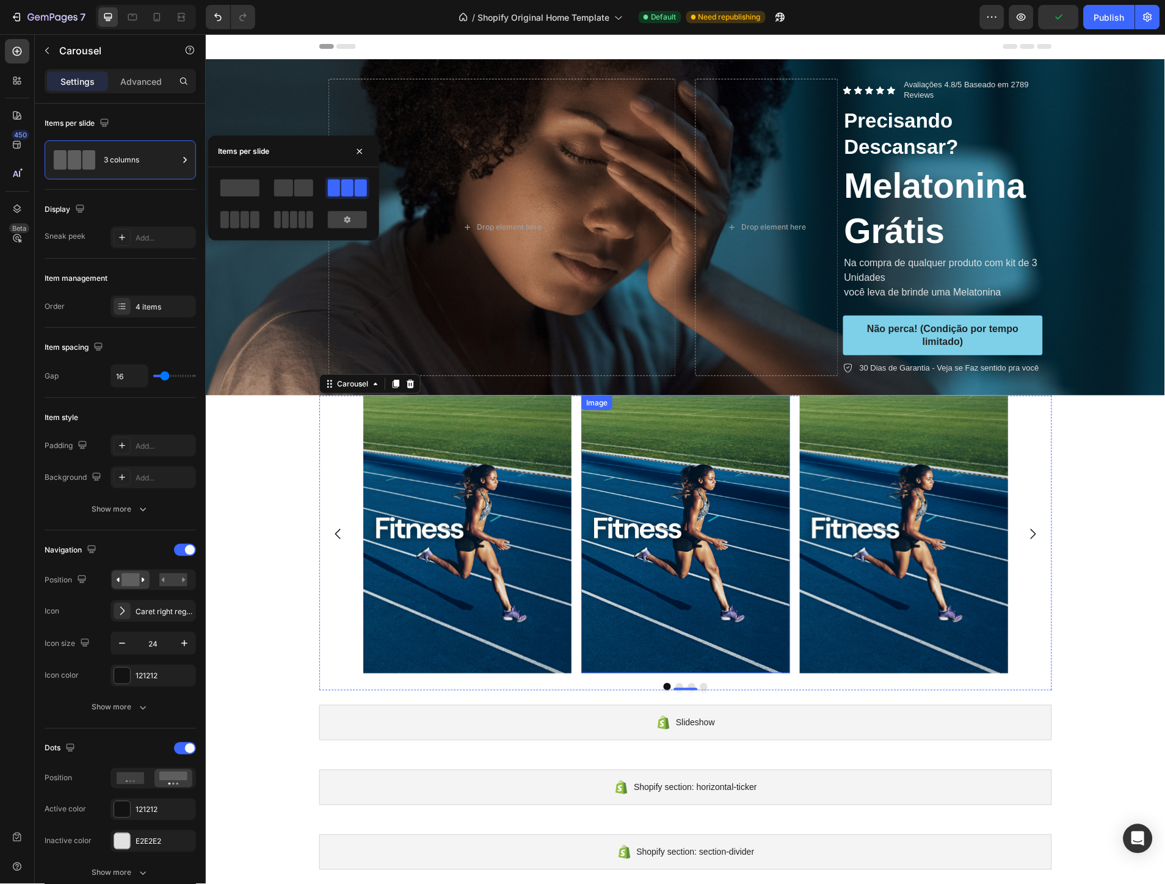
click at [772, 516] on img at bounding box center [685, 534] width 208 height 278
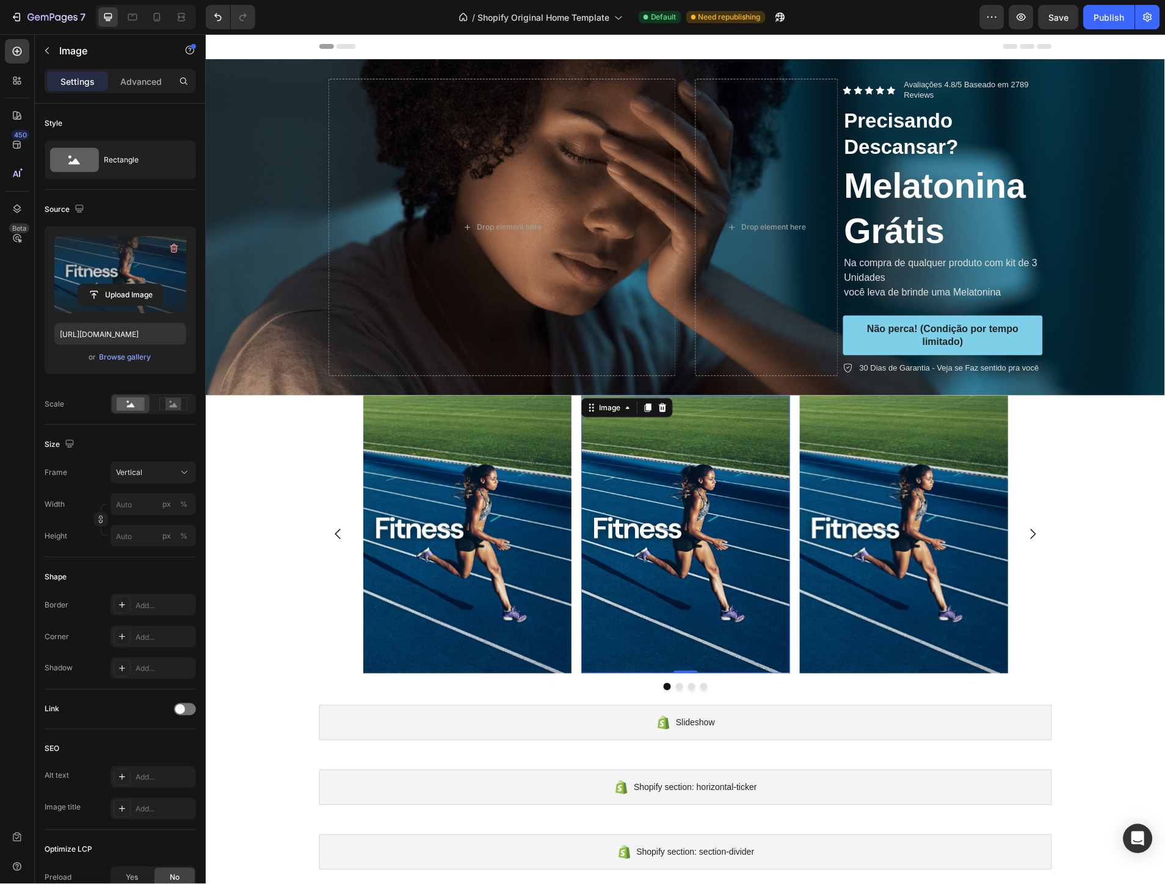
click at [112, 269] on label at bounding box center [120, 274] width 132 height 77
click at [112, 284] on input "file" at bounding box center [120, 294] width 84 height 21
click at [928, 570] on img at bounding box center [903, 534] width 208 height 278
click at [143, 276] on label at bounding box center [120, 274] width 132 height 77
click at [143, 284] on input "file" at bounding box center [120, 294] width 84 height 21
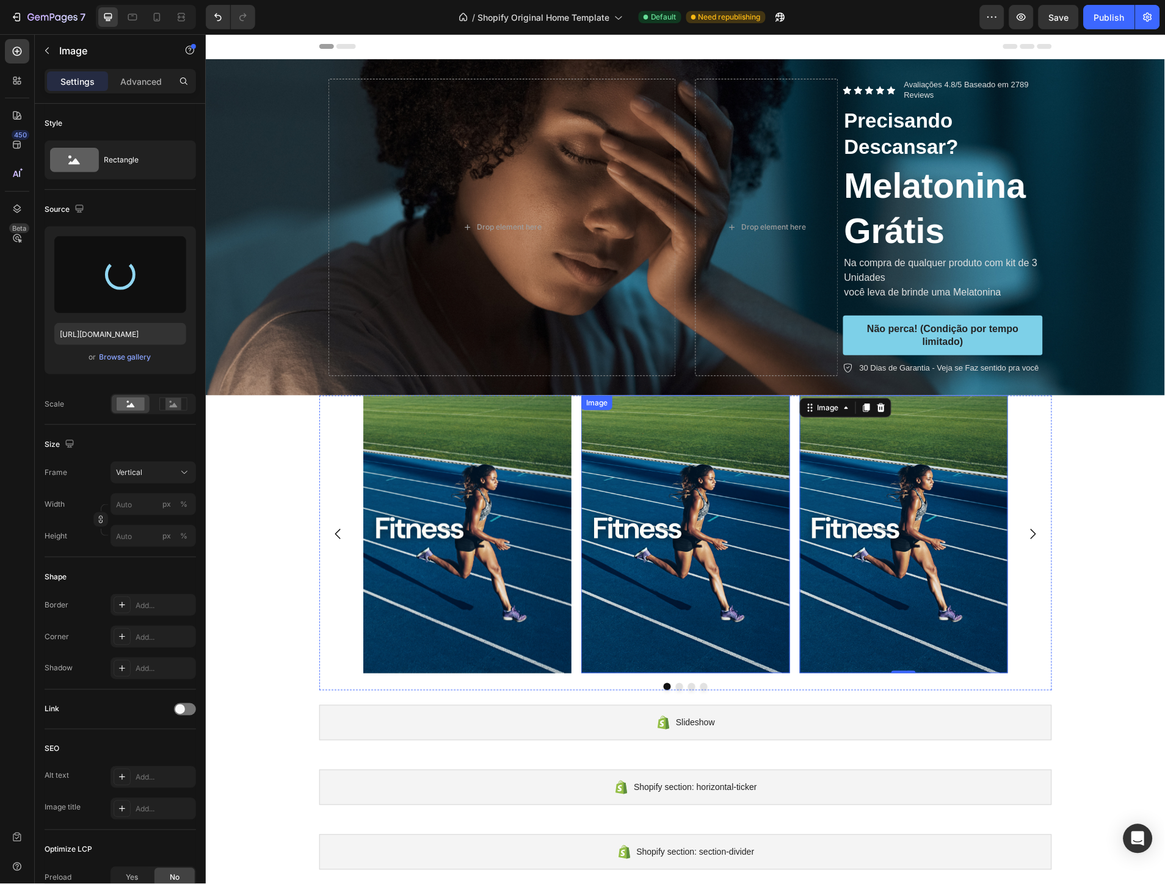
type input "https://cdn.shopify.com/s/files/1/0662/1777/1119/files/gempages_585707059199083…"
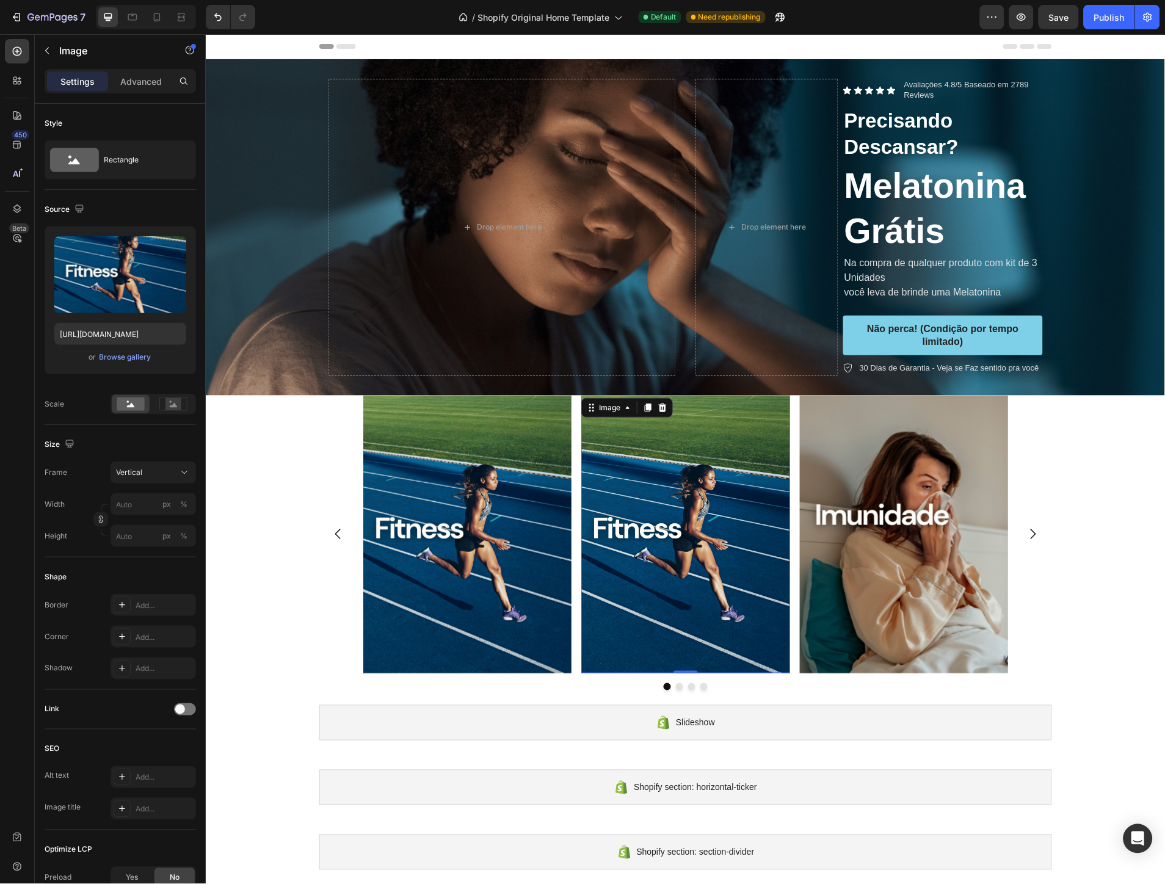
click at [718, 546] on img at bounding box center [685, 534] width 208 height 278
click at [129, 269] on label at bounding box center [120, 274] width 132 height 77
click at [129, 284] on input "file" at bounding box center [120, 294] width 84 height 21
type input "[URL][DOMAIN_NAME]"
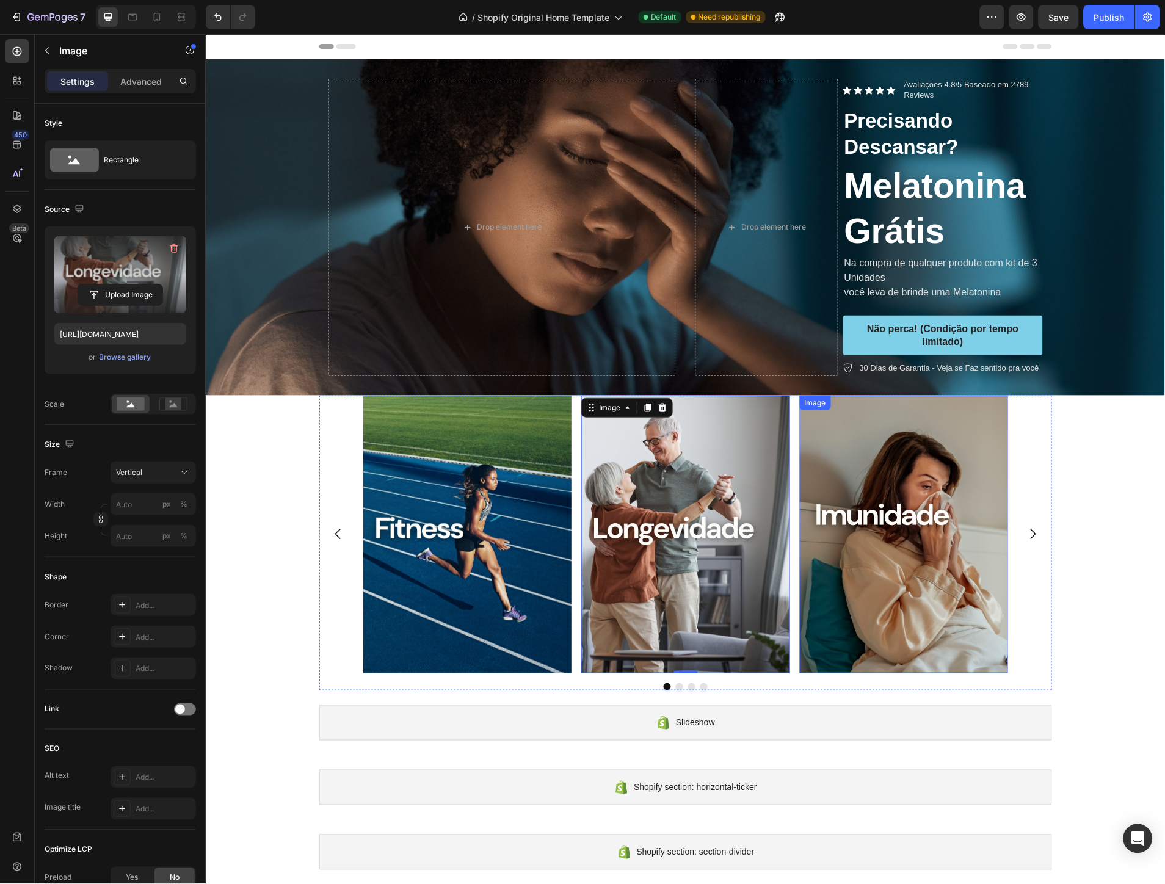
click at [963, 549] on img at bounding box center [903, 534] width 208 height 278
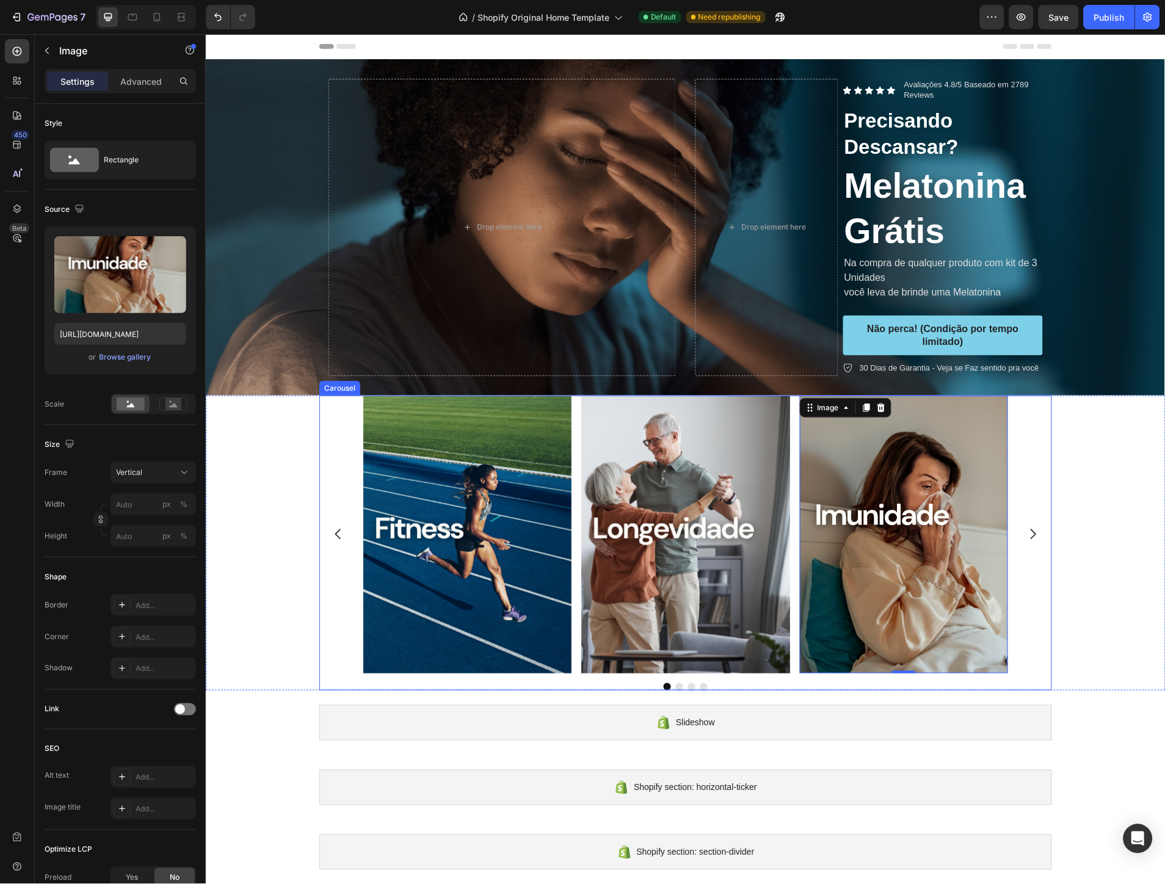
click at [1026, 537] on icon "Carousel Next Arrow" at bounding box center [1032, 533] width 15 height 15
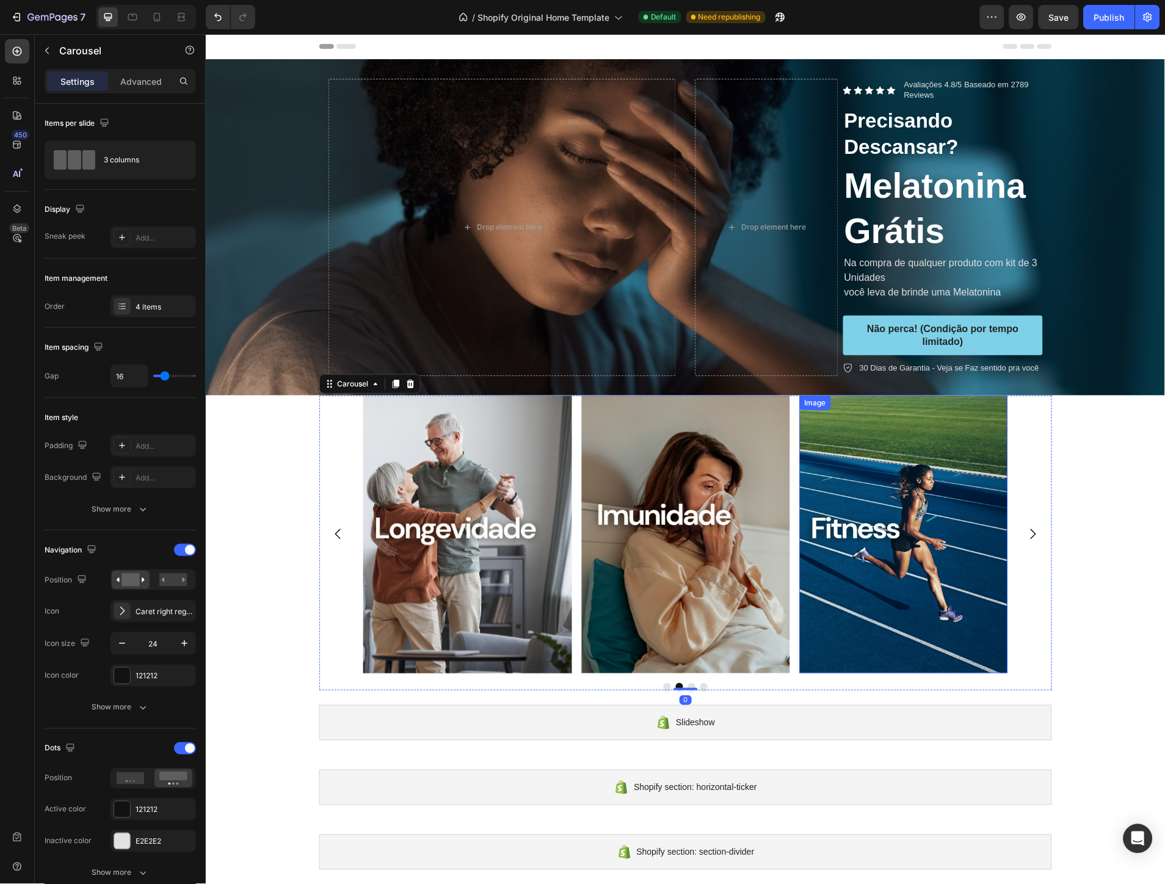
click at [922, 541] on img at bounding box center [903, 534] width 208 height 278
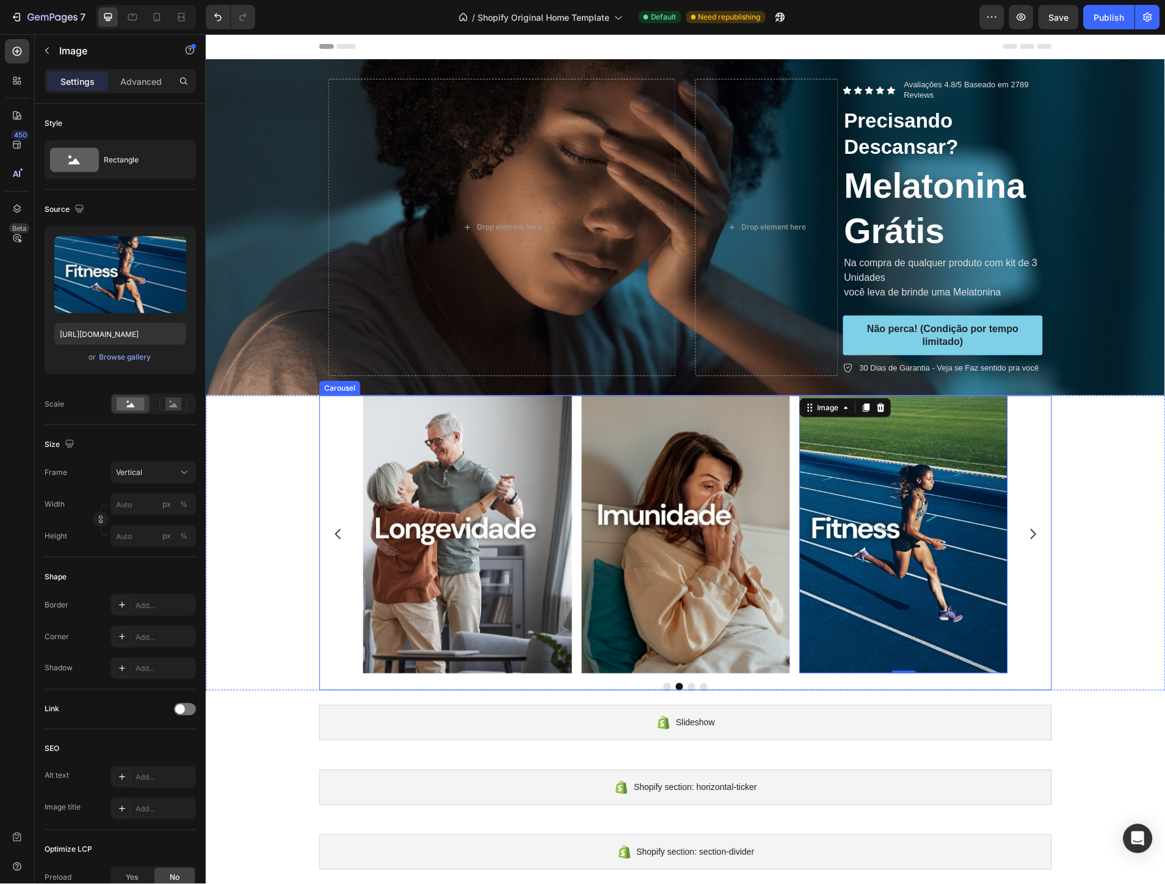
click at [1028, 532] on icon "Carousel Next Arrow" at bounding box center [1032, 533] width 15 height 15
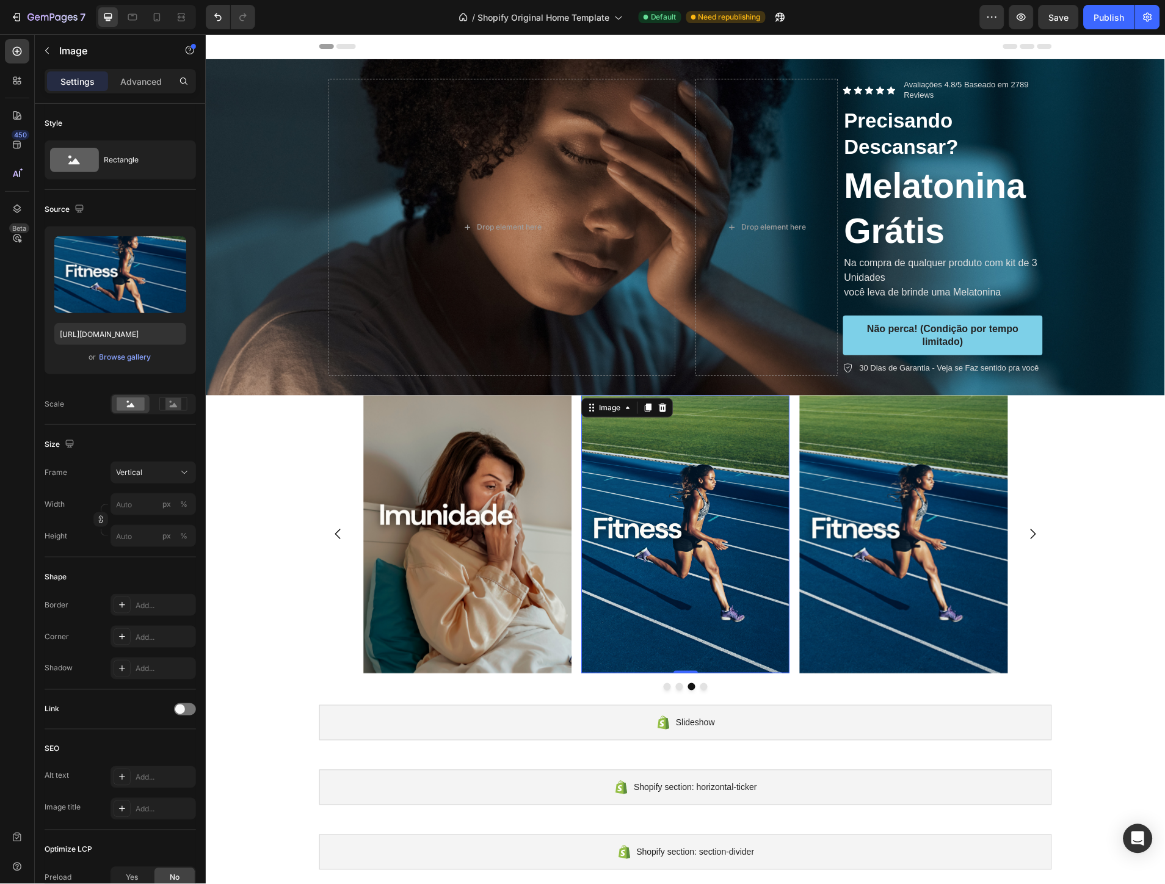
click at [664, 524] on img at bounding box center [685, 534] width 208 height 278
click at [607, 411] on div "Image" at bounding box center [609, 407] width 26 height 11
click at [703, 499] on img at bounding box center [685, 534] width 208 height 278
click at [134, 277] on label at bounding box center [120, 274] width 132 height 77
click at [134, 284] on input "file" at bounding box center [120, 294] width 84 height 21
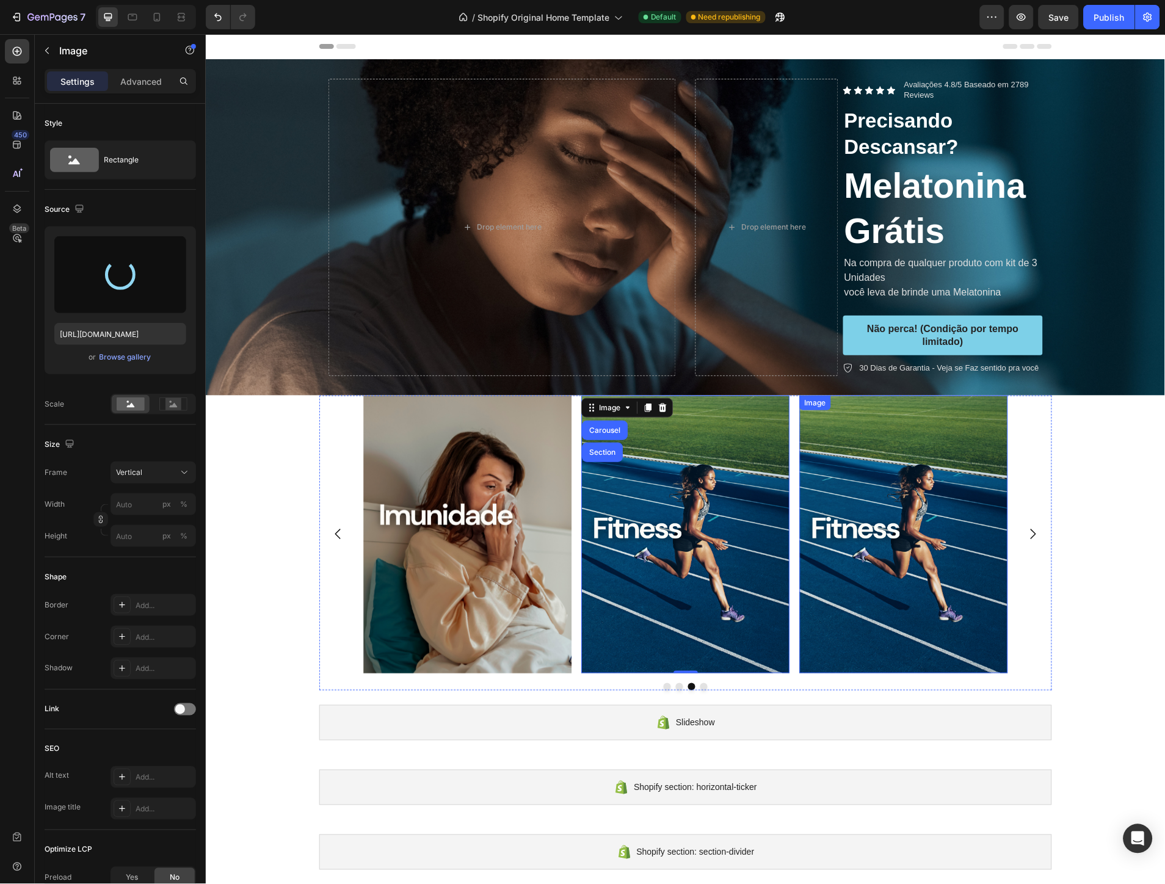
type input "https://cdn.shopify.com/s/files/1/0662/1777/1119/files/gempages_585707059199083…"
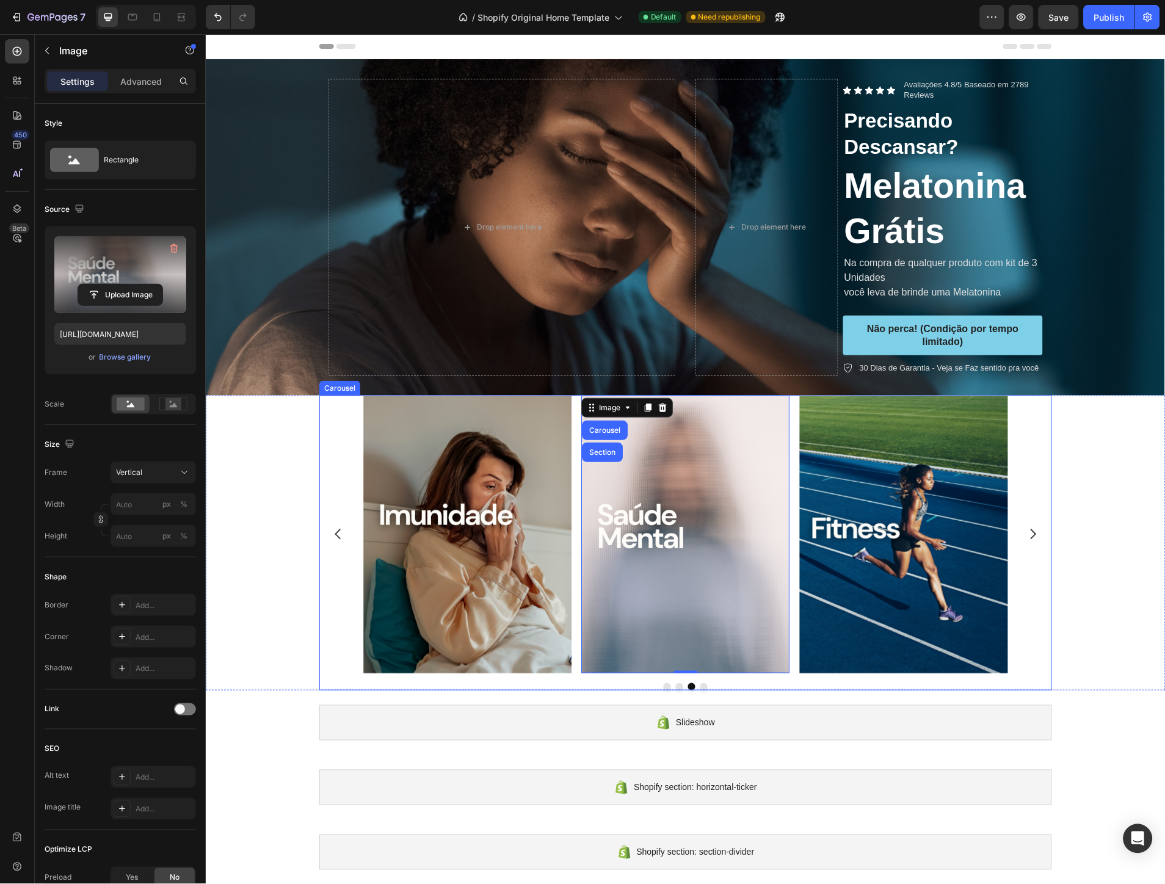
click at [334, 532] on icon "Carousel Back Arrow" at bounding box center [337, 533] width 15 height 15
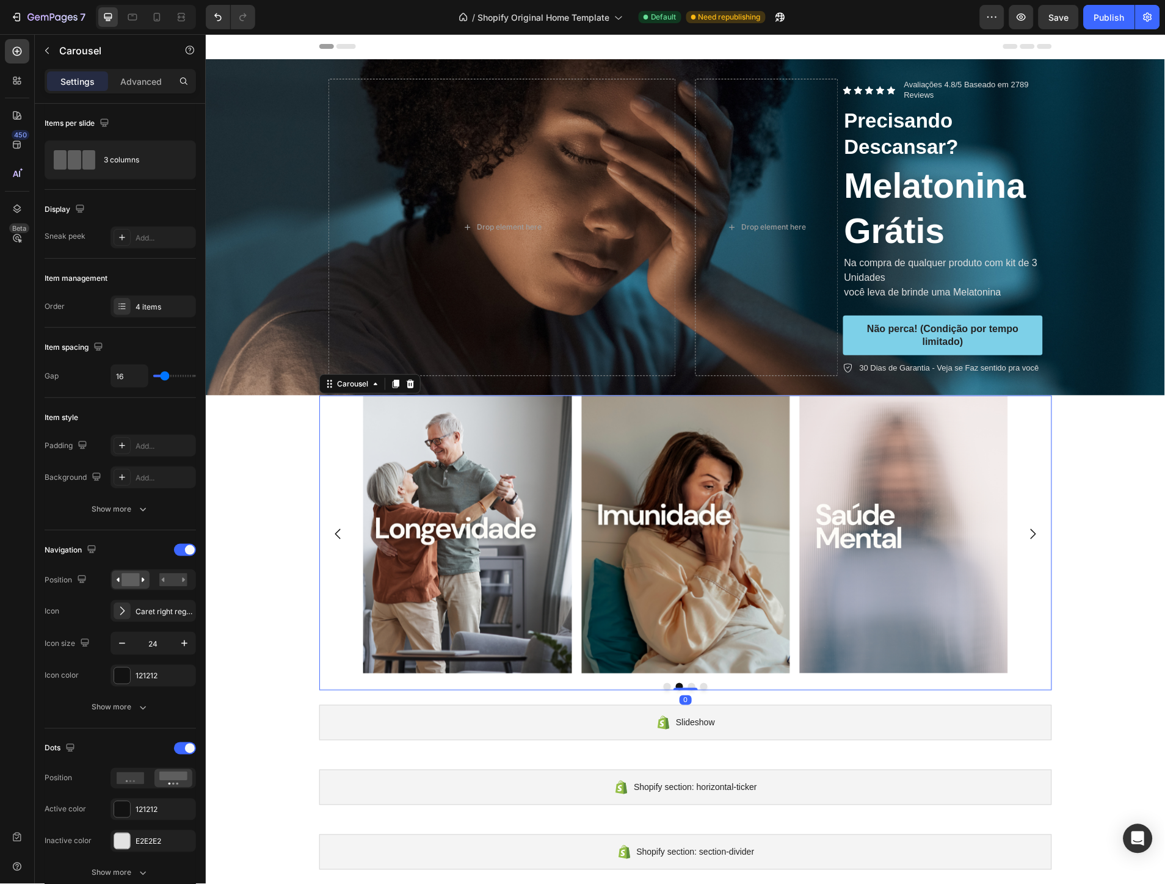
click at [334, 532] on icon "Carousel Back Arrow" at bounding box center [337, 533] width 15 height 15
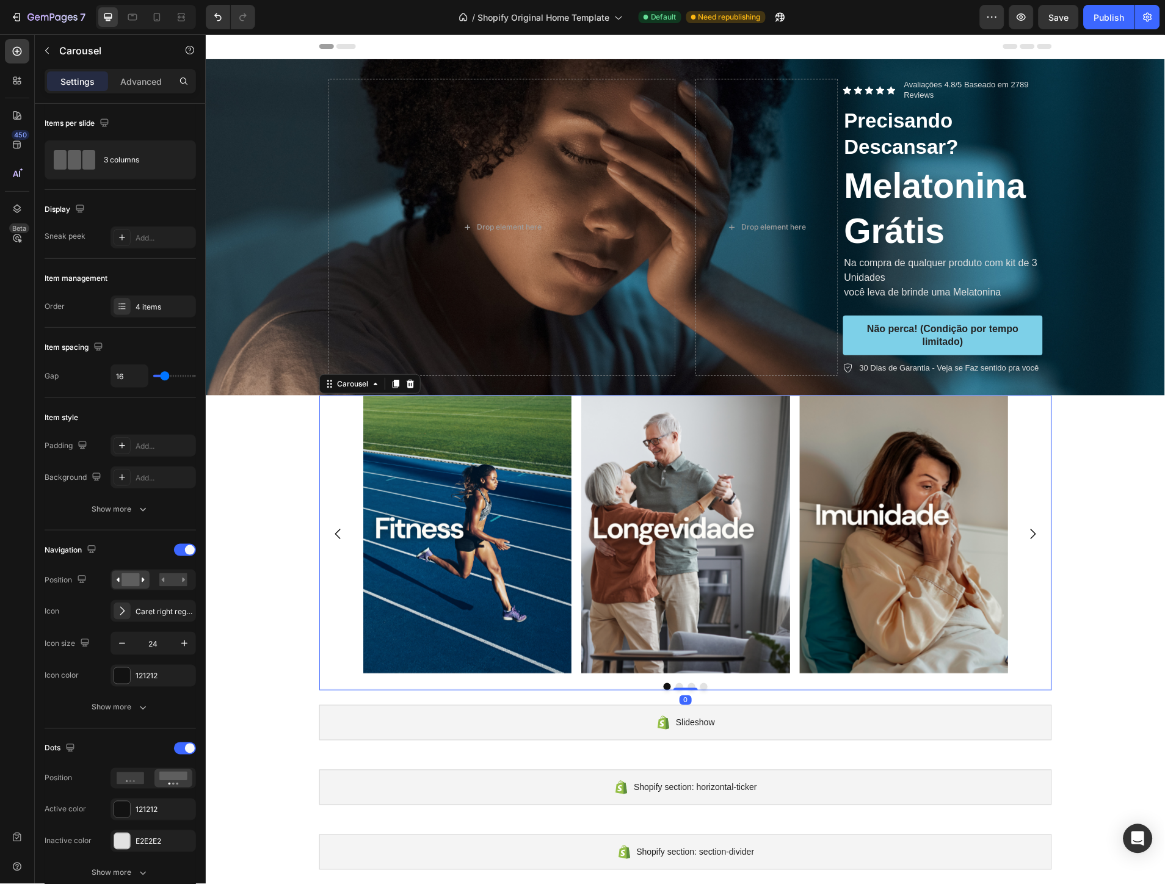
click at [334, 532] on icon "Carousel Back Arrow" at bounding box center [337, 533] width 15 height 15
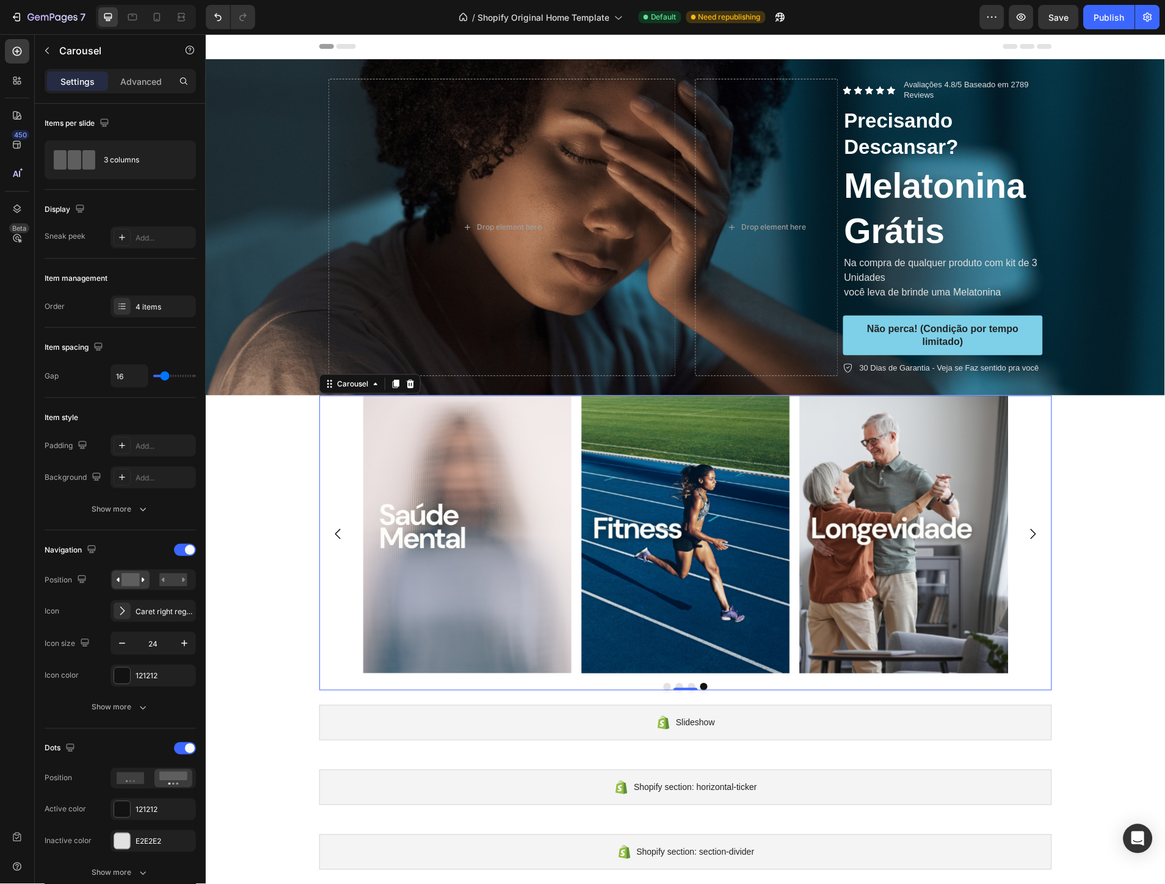
click at [334, 532] on icon "Carousel Back Arrow" at bounding box center [337, 533] width 15 height 15
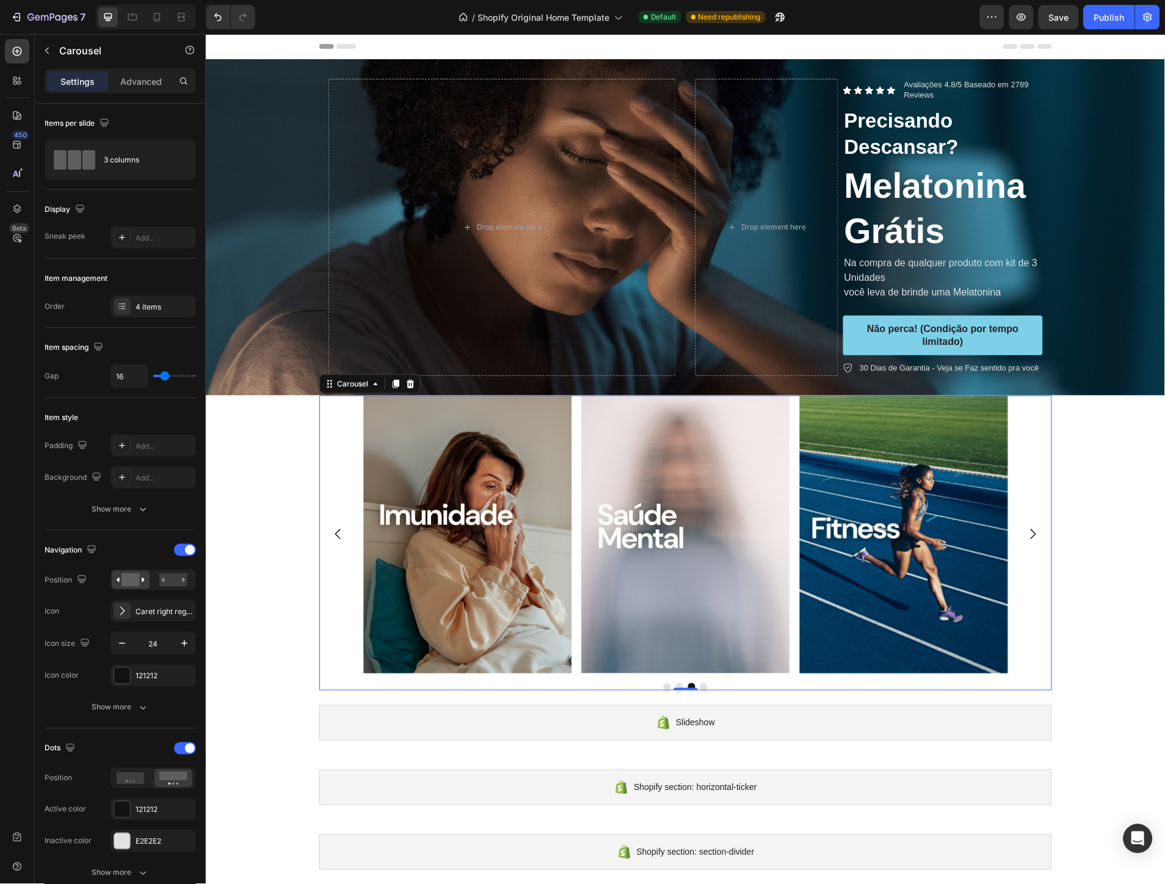
click at [334, 532] on icon "Carousel Back Arrow" at bounding box center [337, 533] width 15 height 15
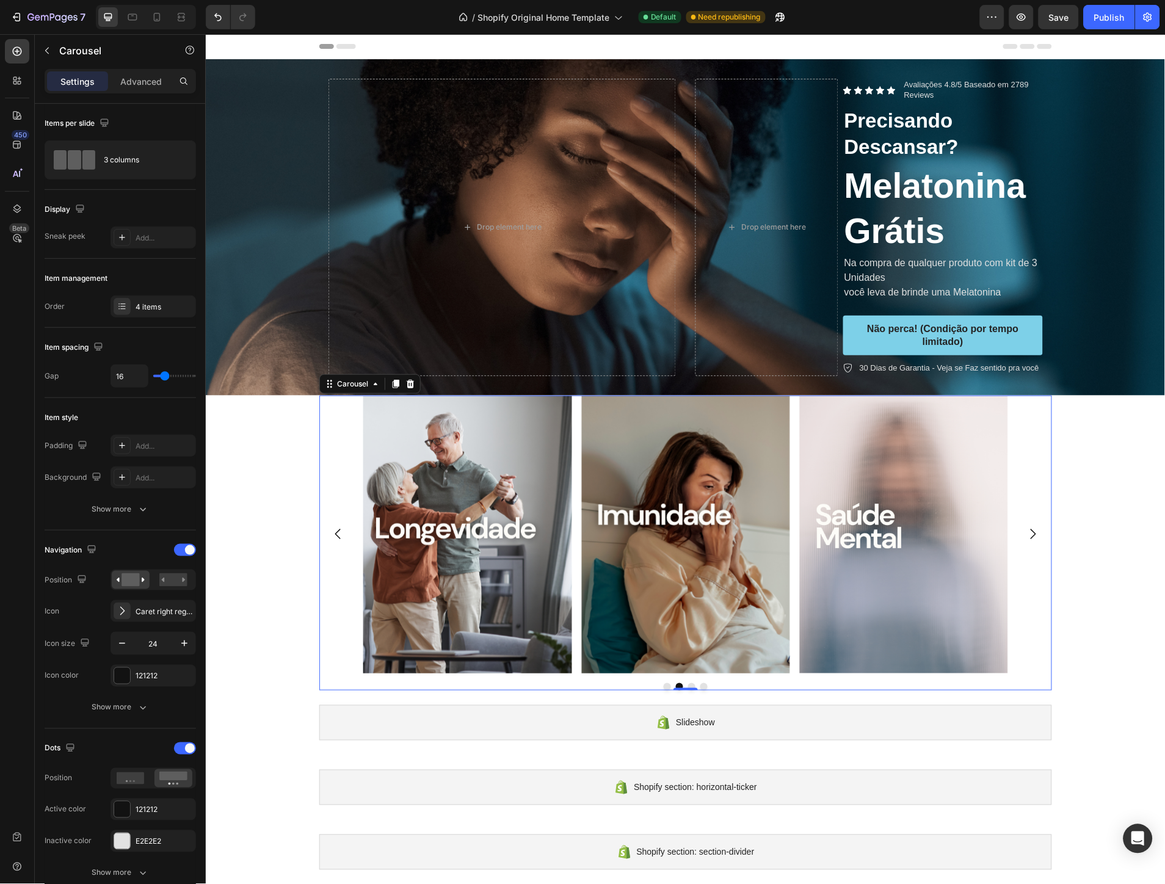
click at [335, 537] on icon "Carousel Back Arrow" at bounding box center [337, 534] width 5 height 10
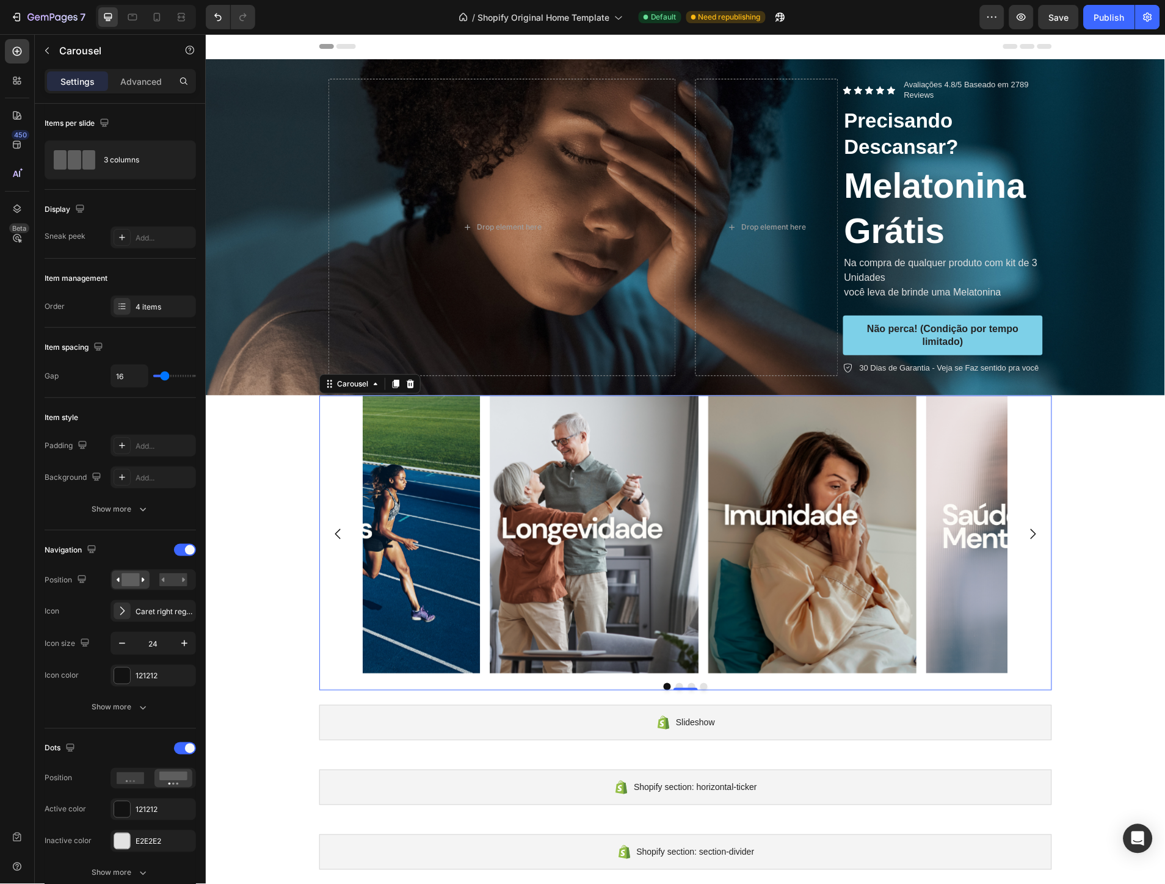
click at [335, 537] on icon "Carousel Back Arrow" at bounding box center [337, 534] width 5 height 10
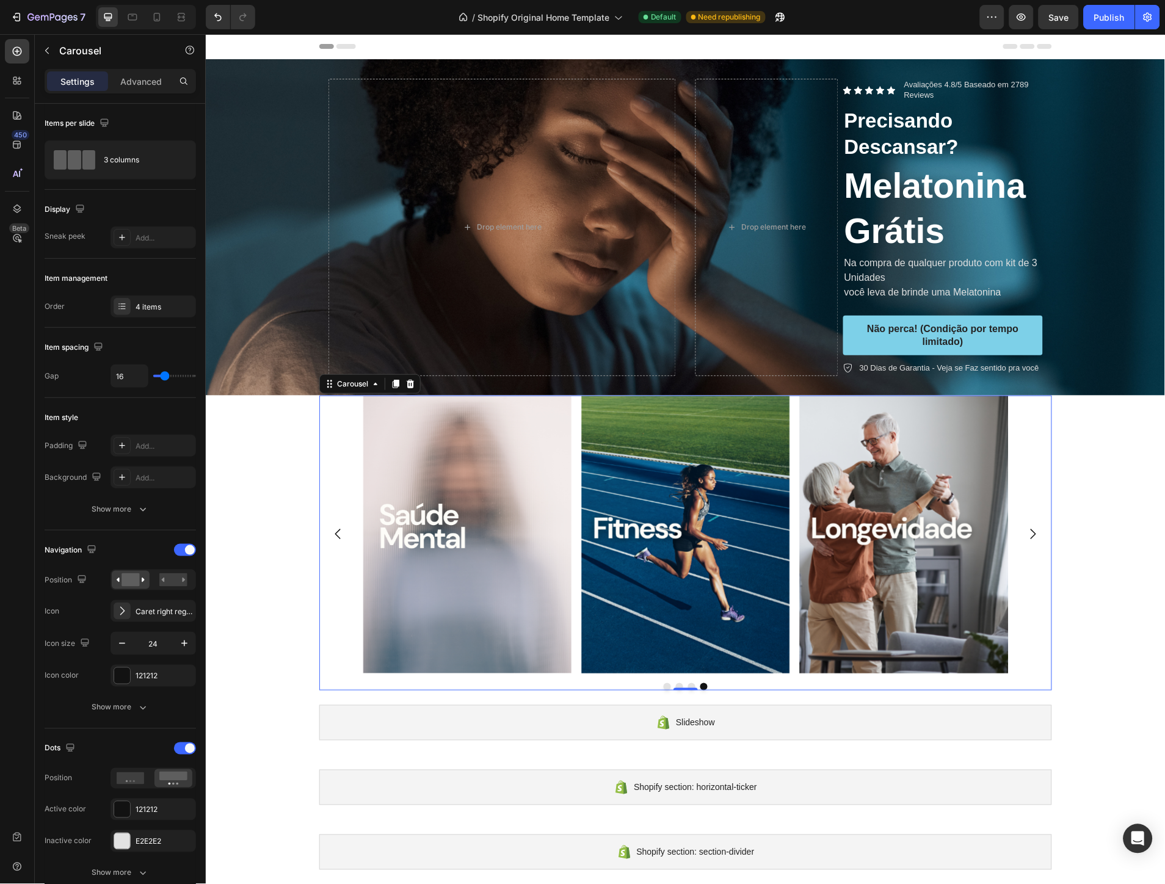
click at [335, 537] on icon "Carousel Back Arrow" at bounding box center [337, 534] width 5 height 10
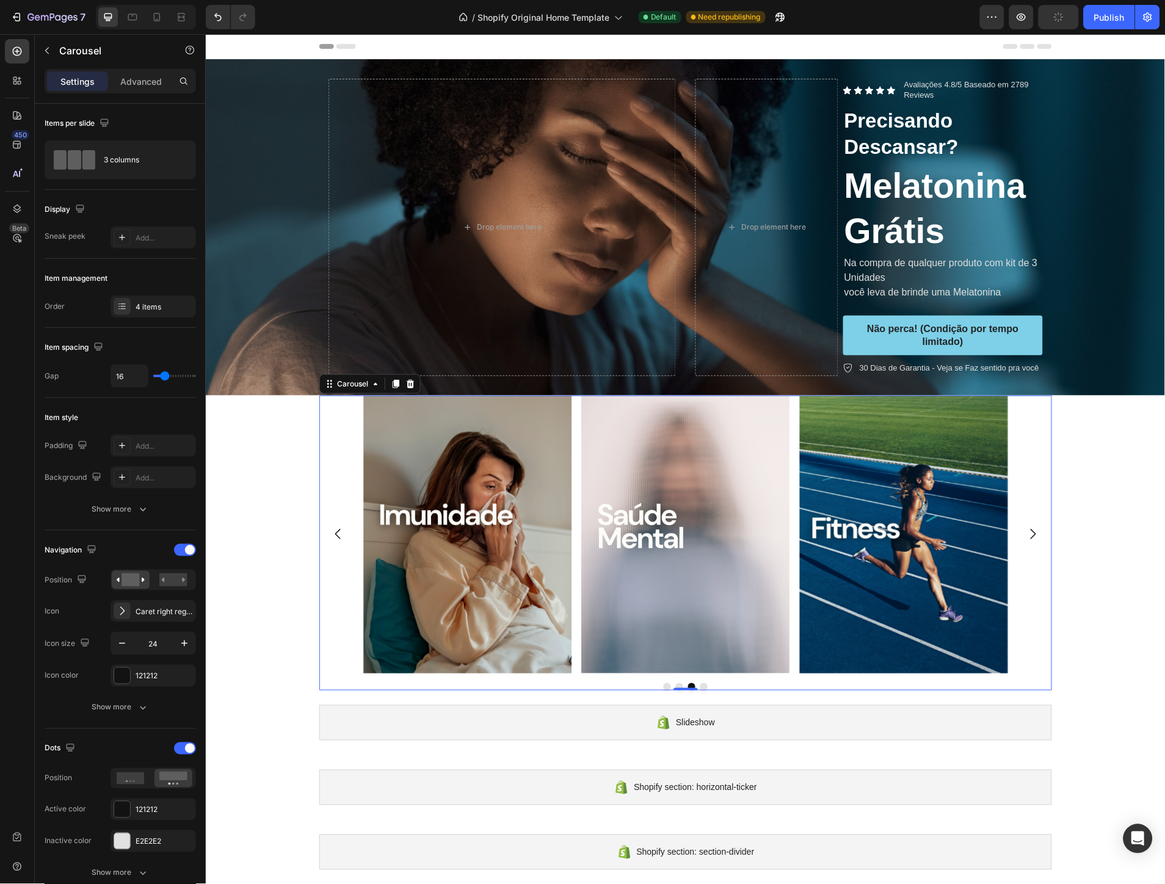
click at [335, 537] on icon "Carousel Back Arrow" at bounding box center [337, 534] width 5 height 10
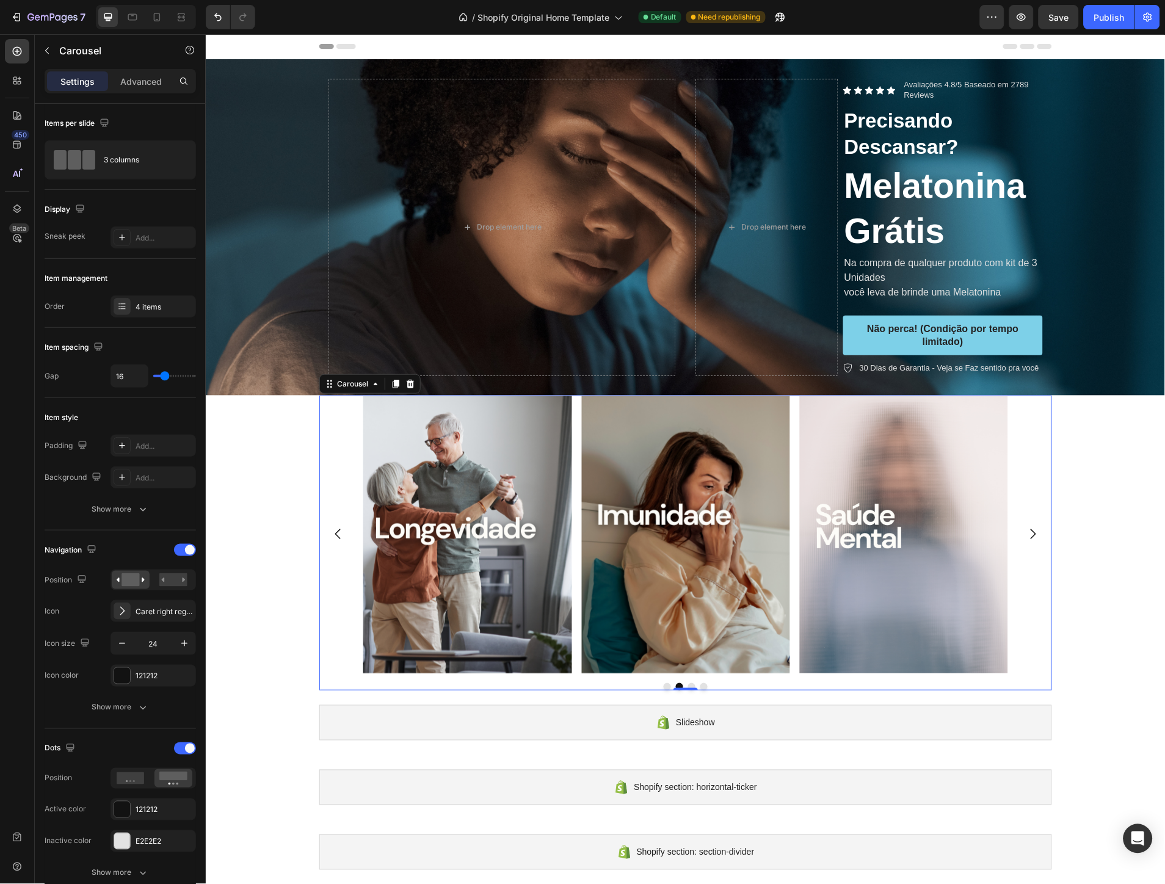
click at [1025, 529] on icon "Carousel Next Arrow" at bounding box center [1032, 533] width 15 height 15
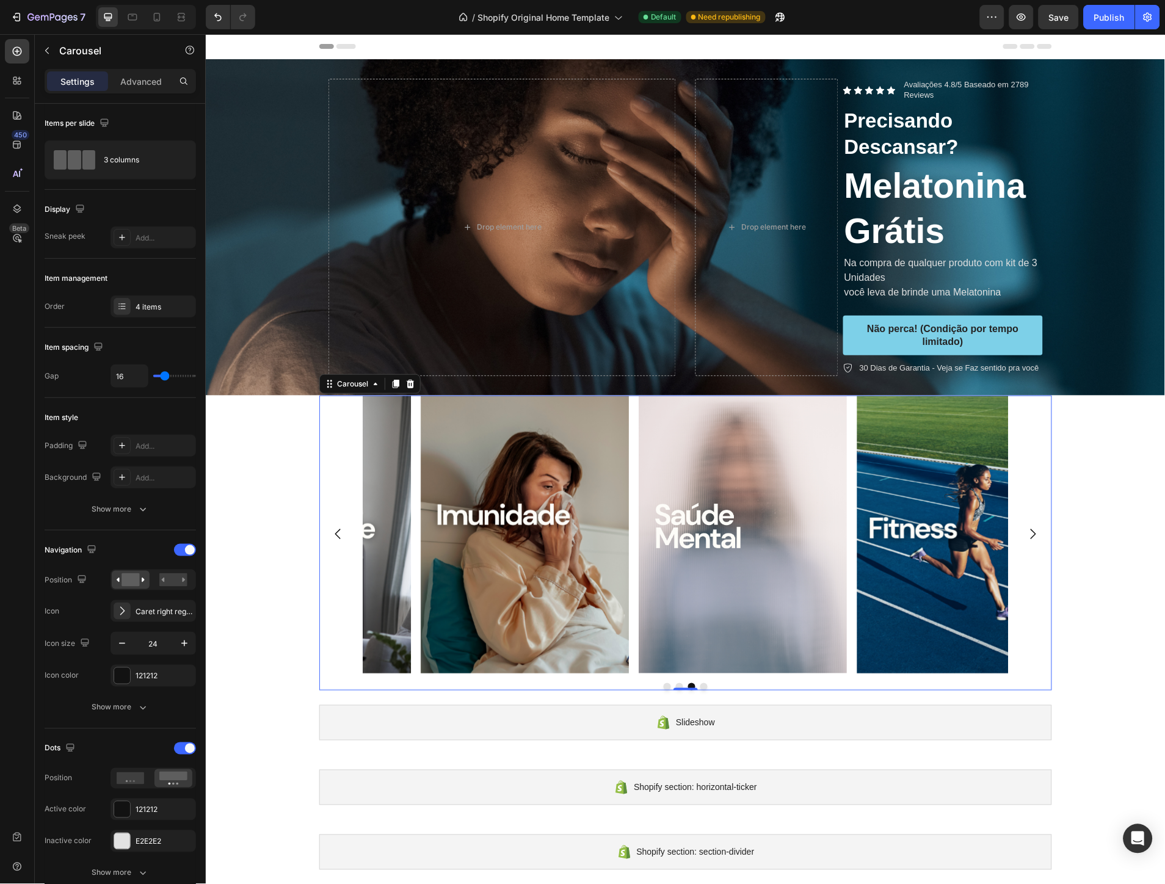
click at [1025, 529] on icon "Carousel Next Arrow" at bounding box center [1032, 533] width 15 height 15
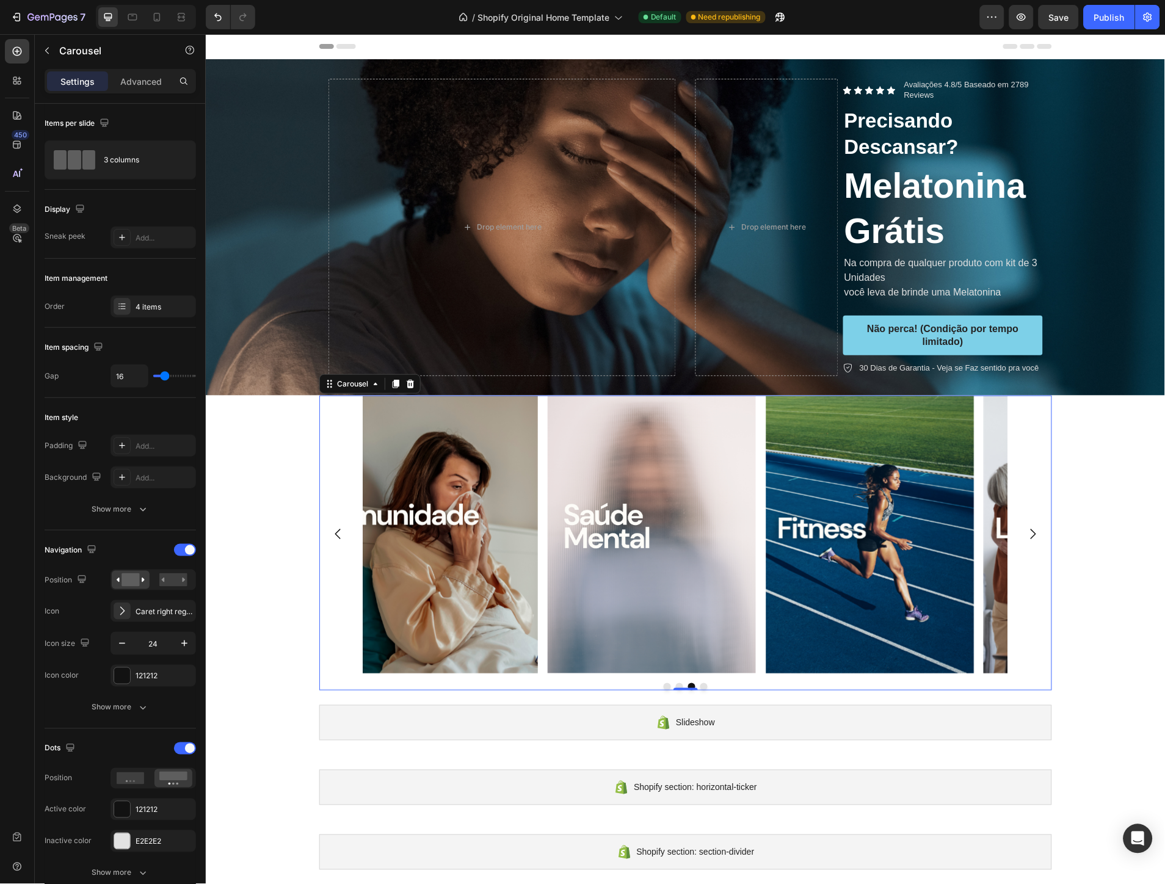
click at [1025, 529] on icon "Carousel Next Arrow" at bounding box center [1032, 533] width 15 height 15
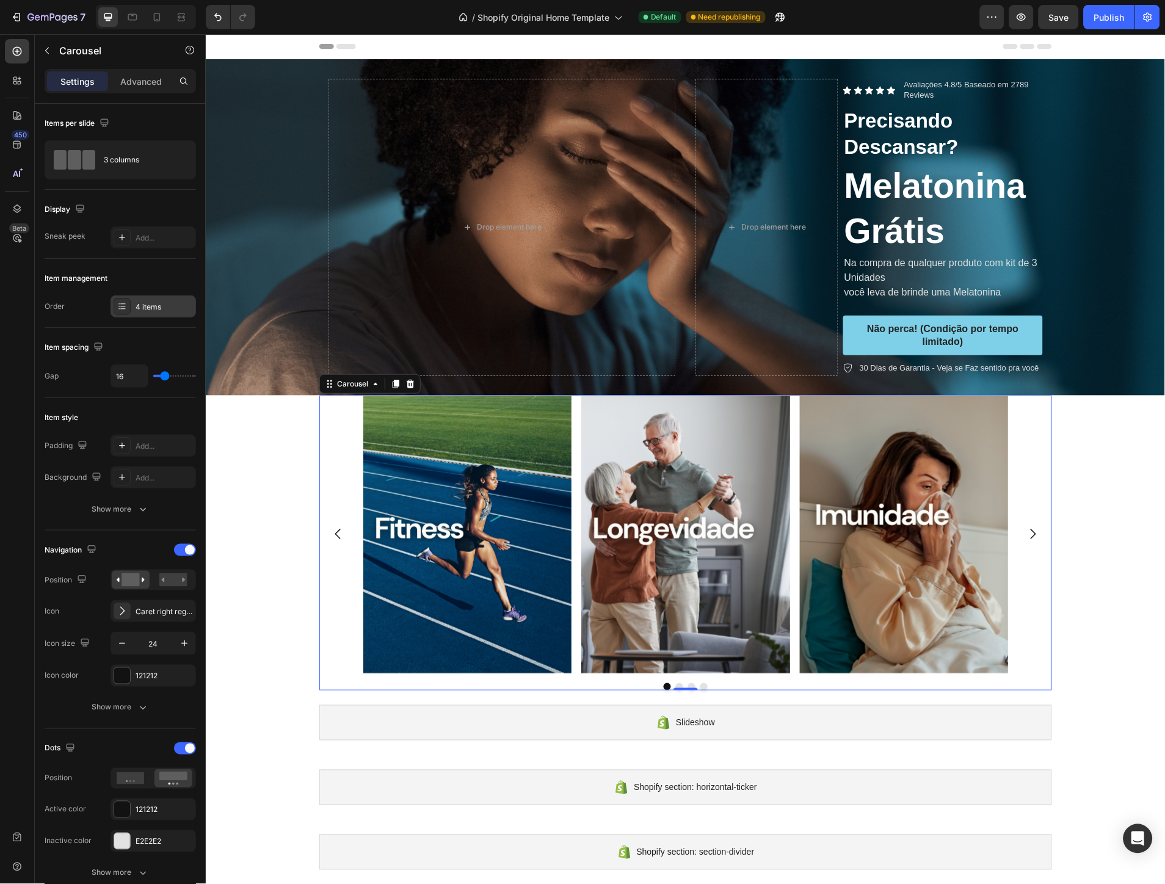
click at [173, 309] on div "4 items" at bounding box center [164, 307] width 57 height 11
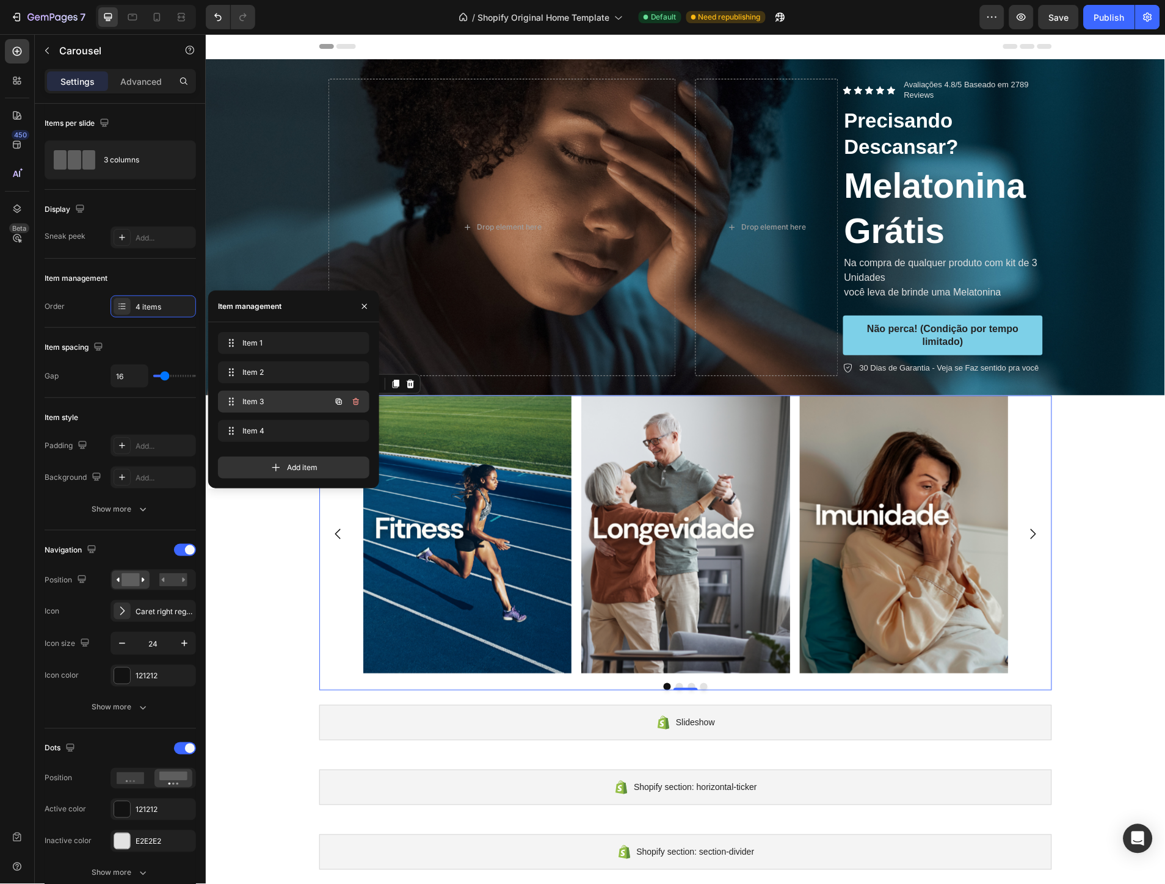
scroll to position [203, 0]
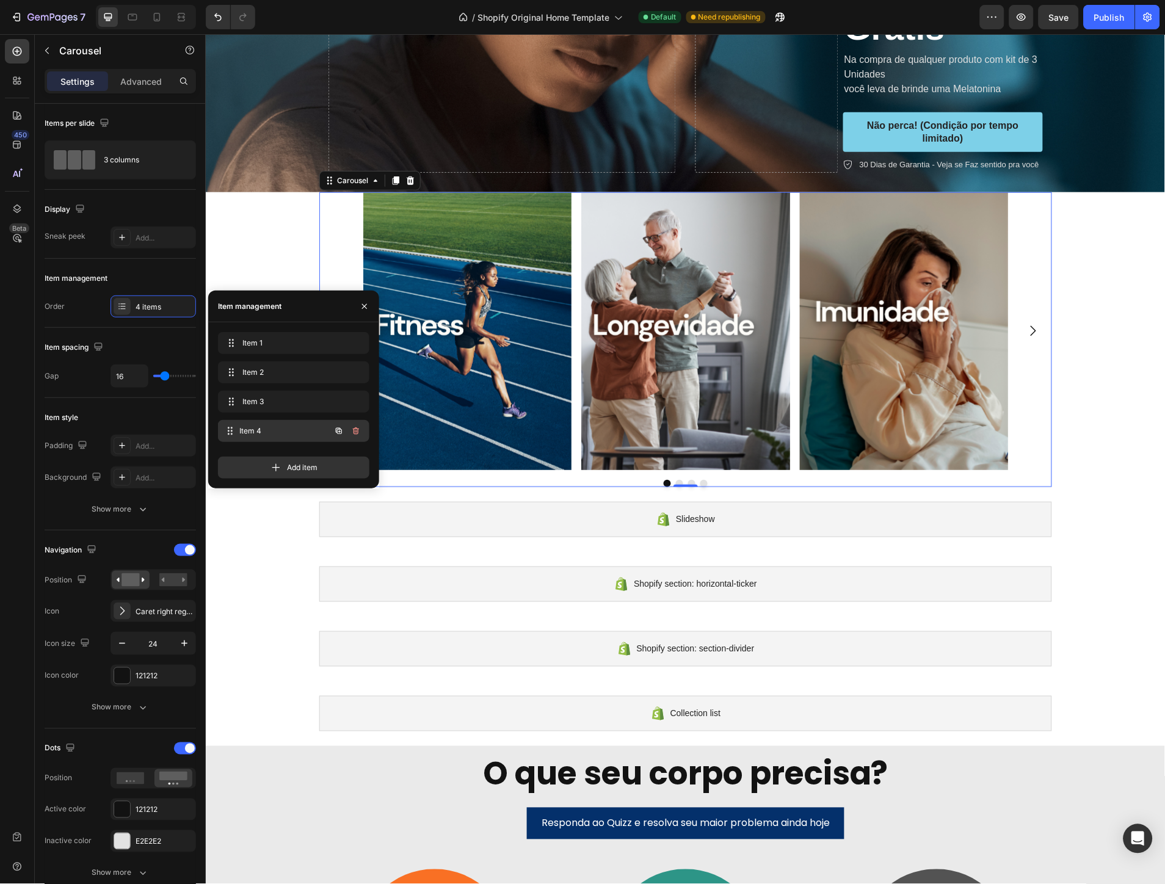
click at [287, 428] on span "Item 4" at bounding box center [285, 430] width 90 height 11
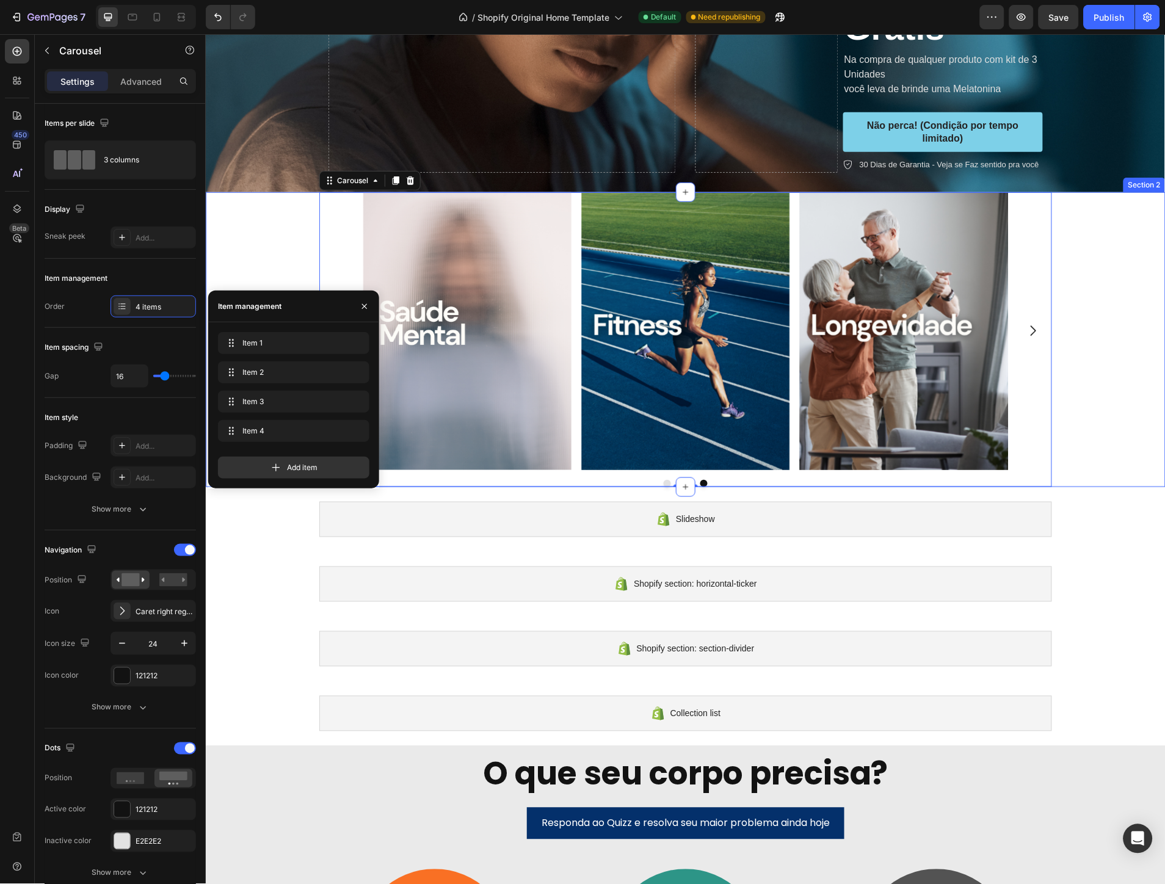
click at [1100, 333] on div "Image Image Image Image Carousel 0" at bounding box center [685, 339] width 960 height 295
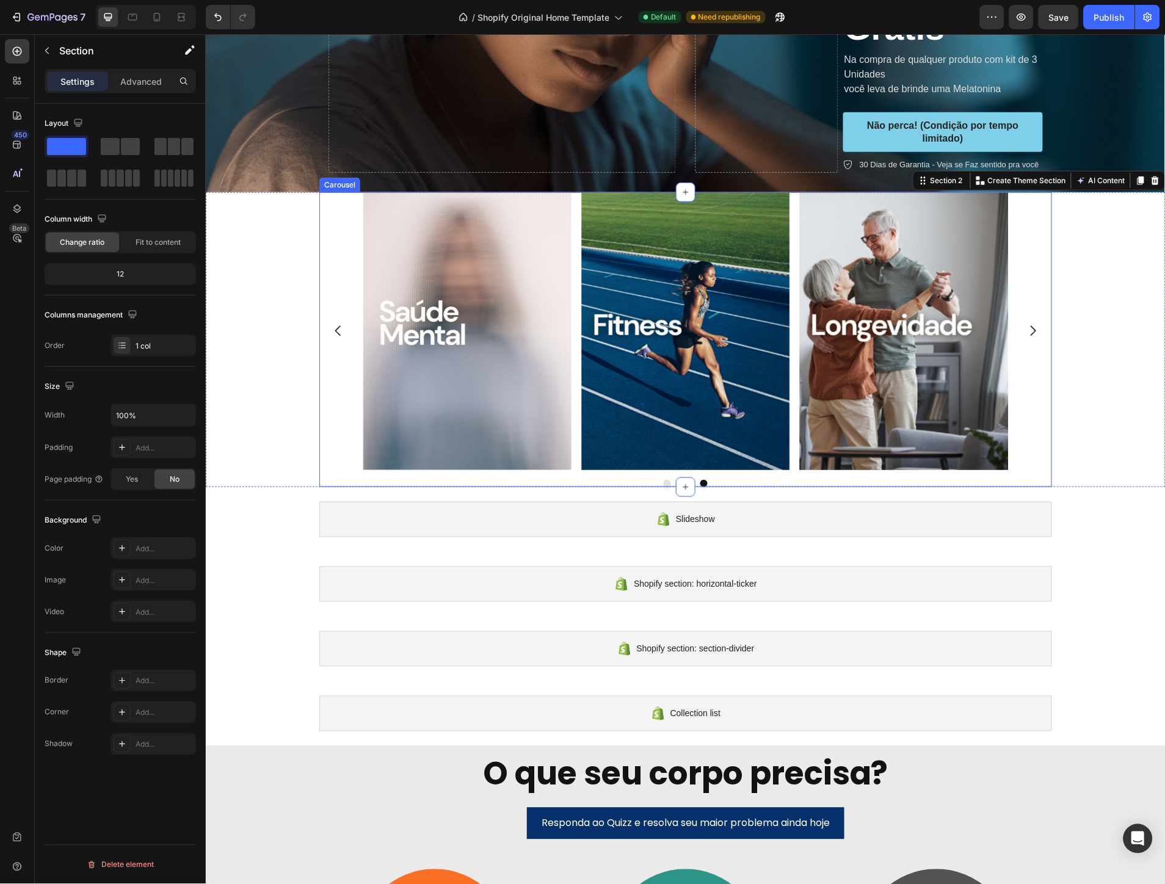
scroll to position [0, 0]
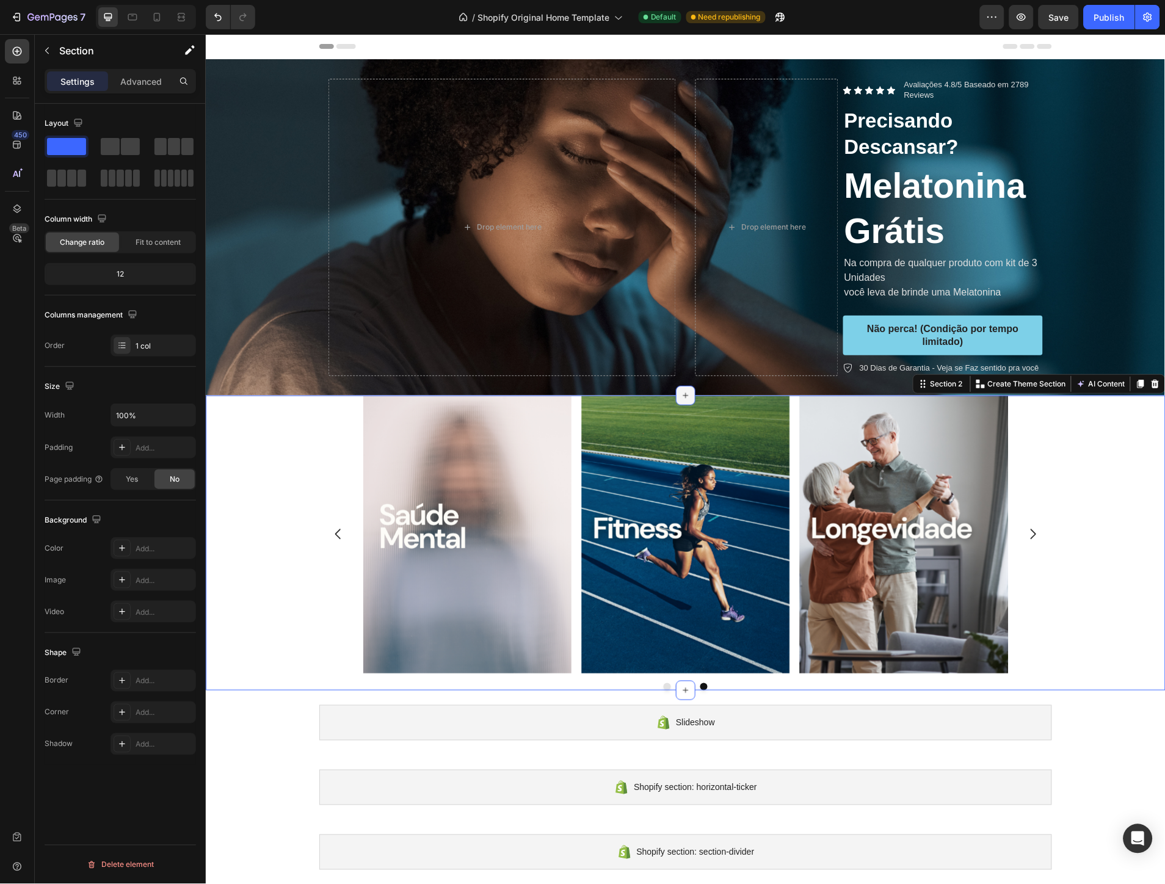
click at [682, 393] on icon at bounding box center [684, 394] width 5 height 5
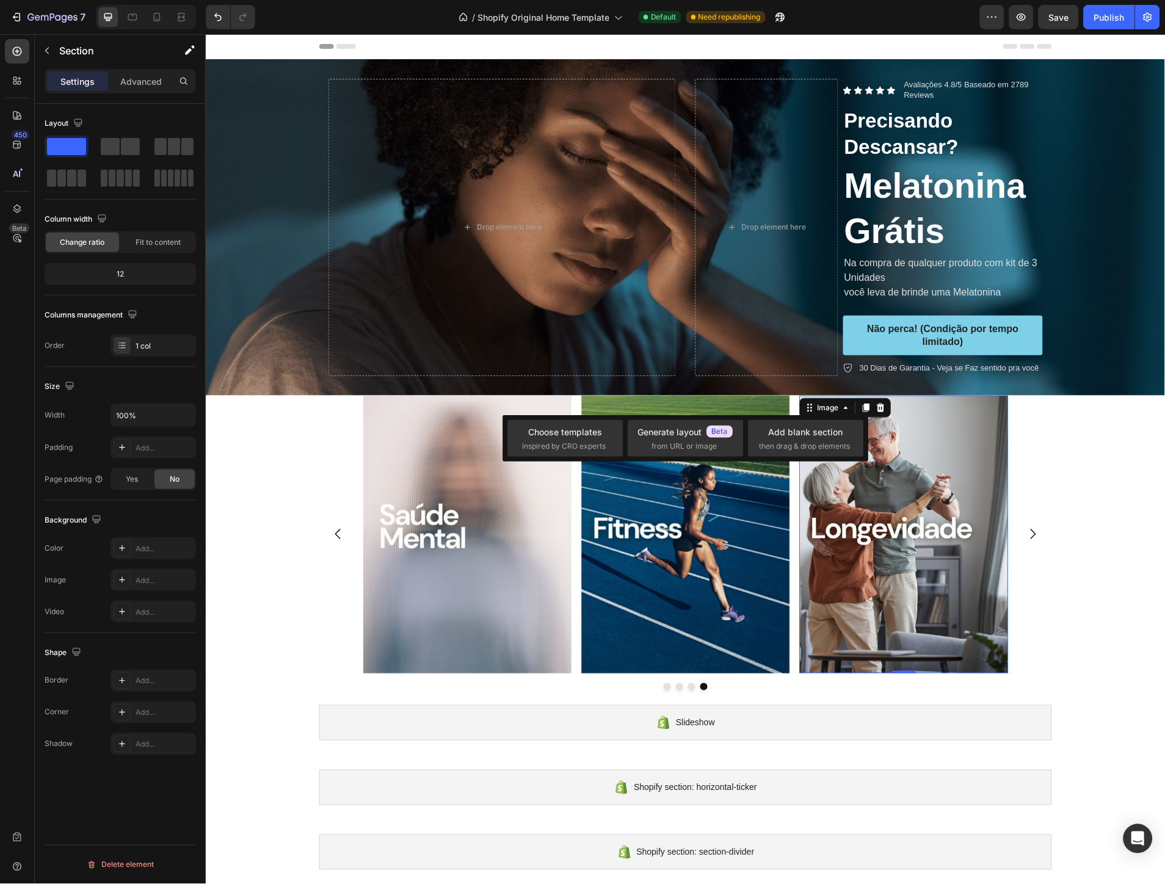
click at [963, 458] on img at bounding box center [903, 534] width 208 height 278
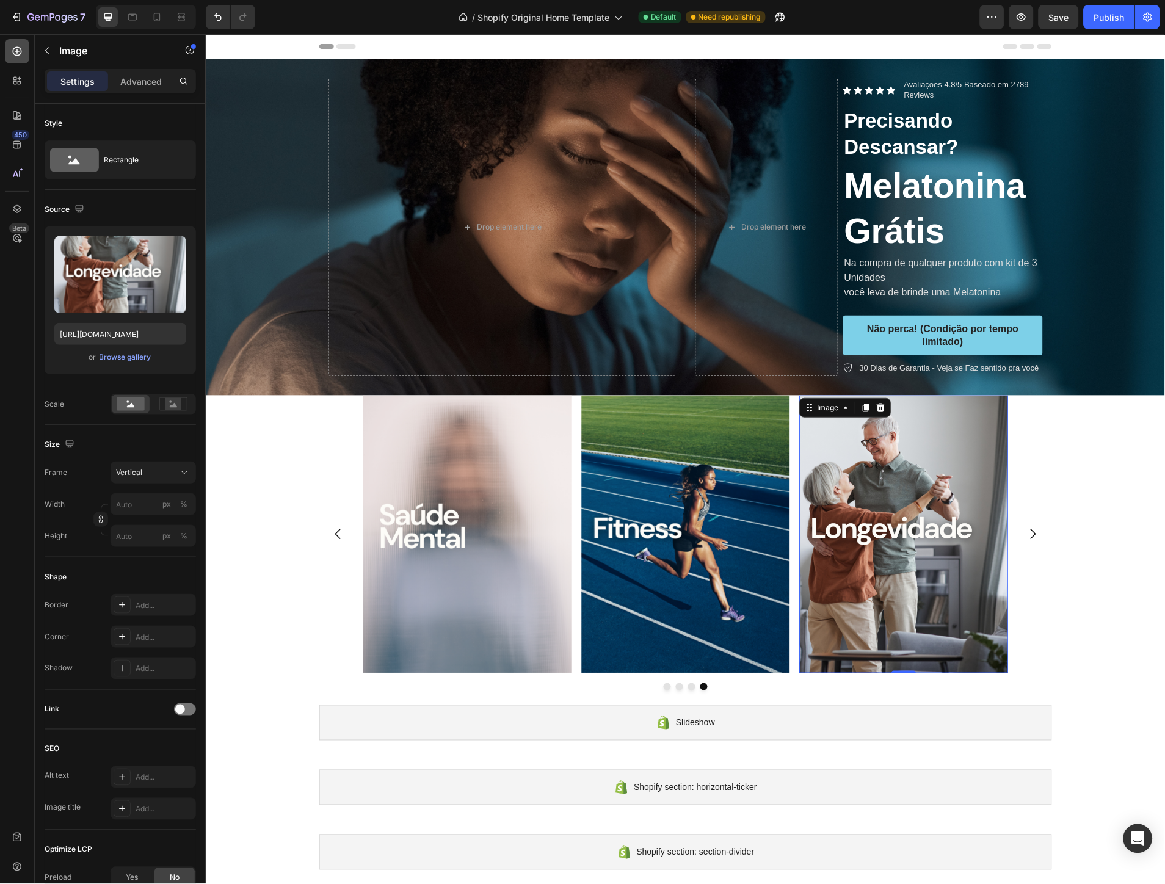
click at [20, 51] on icon at bounding box center [17, 51] width 12 height 12
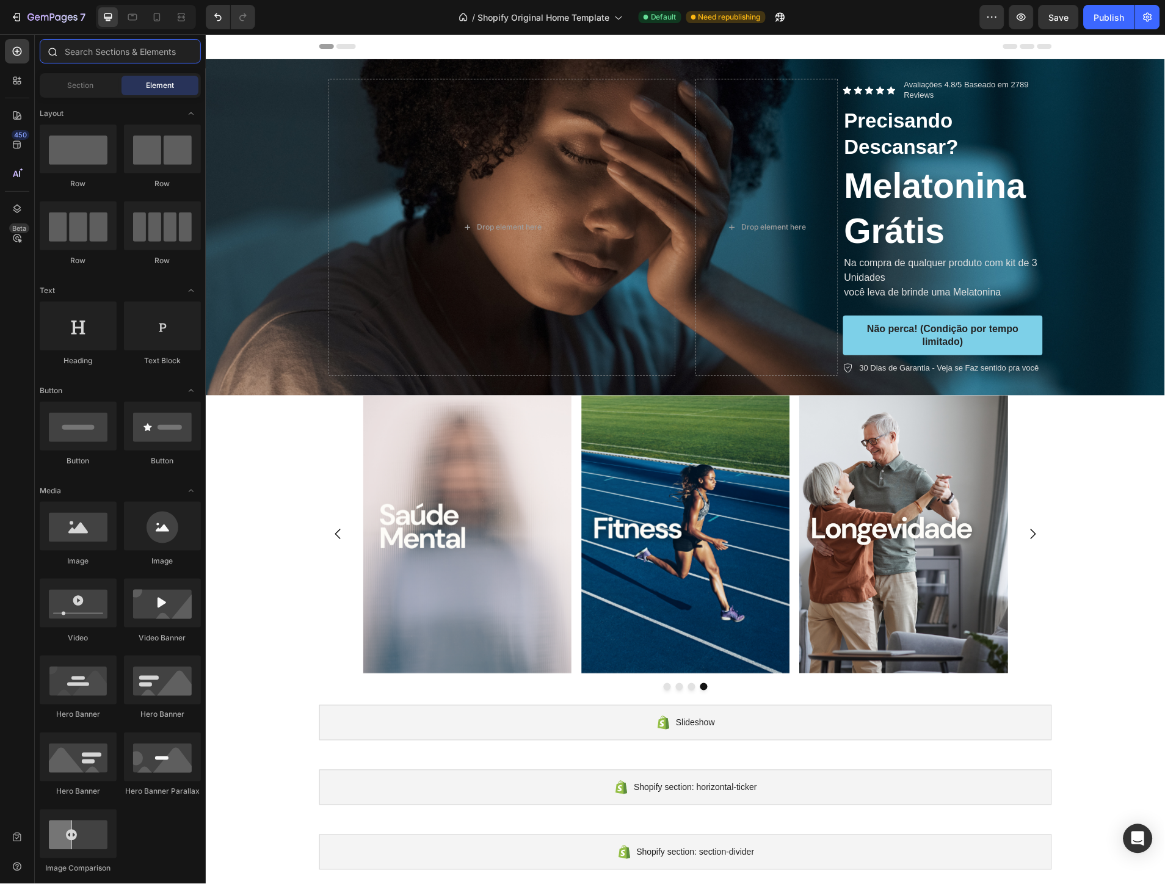
click at [96, 59] on input "text" at bounding box center [120, 51] width 161 height 24
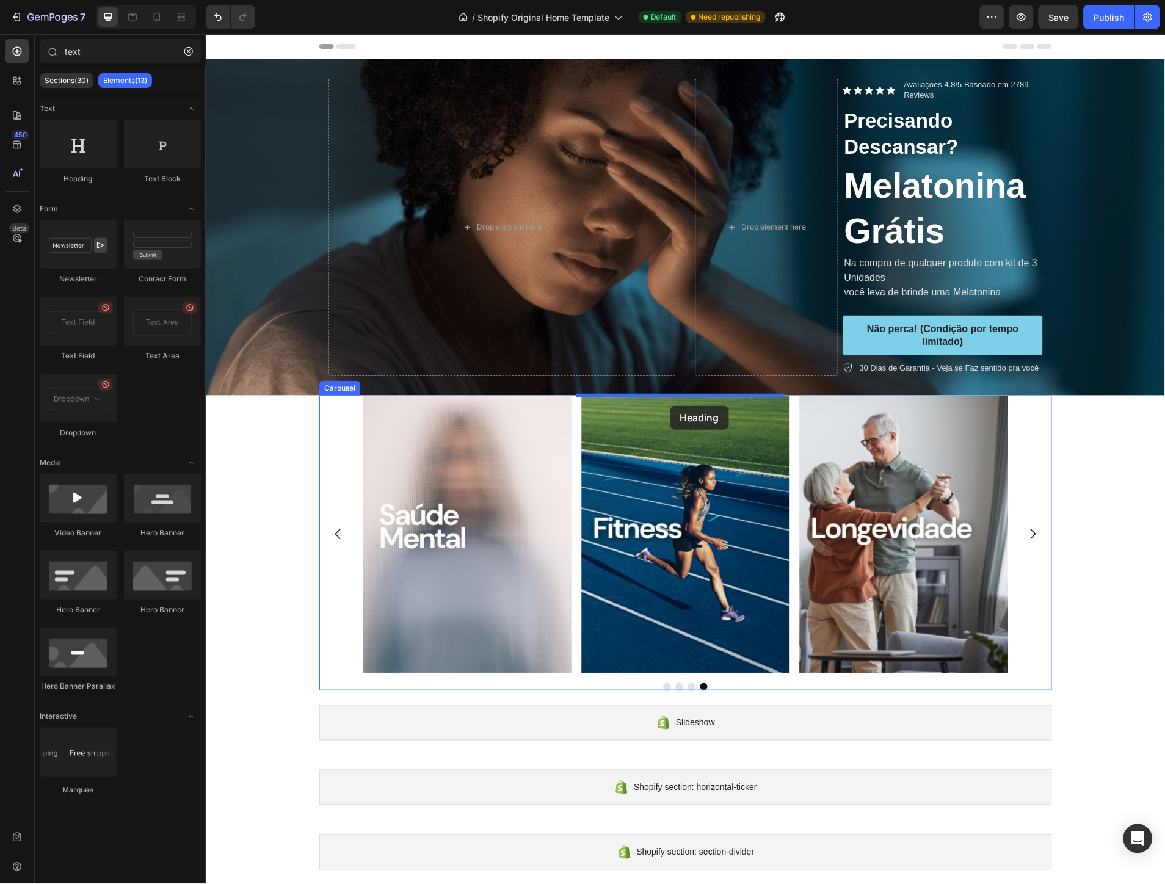
drag, startPoint x: 289, startPoint y: 172, endPoint x: 670, endPoint y: 405, distance: 446.1
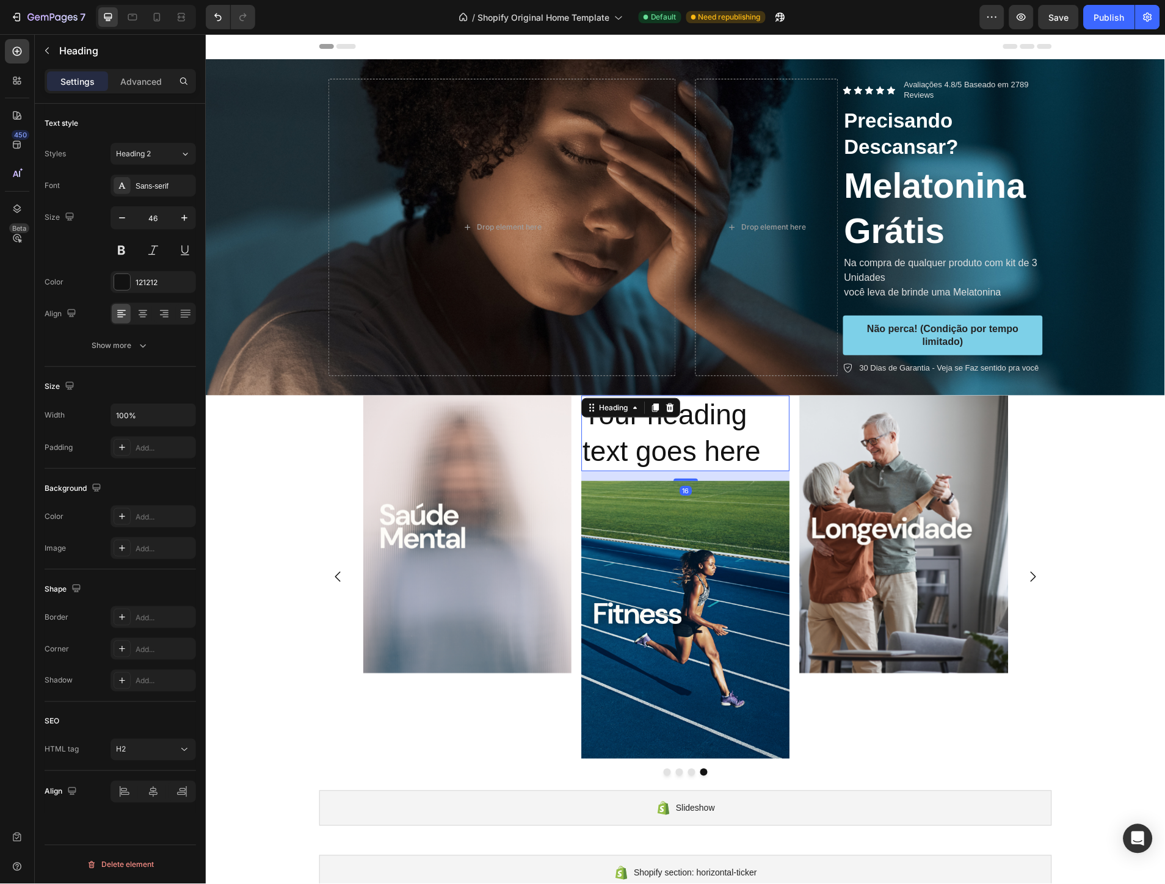
type input "tex"
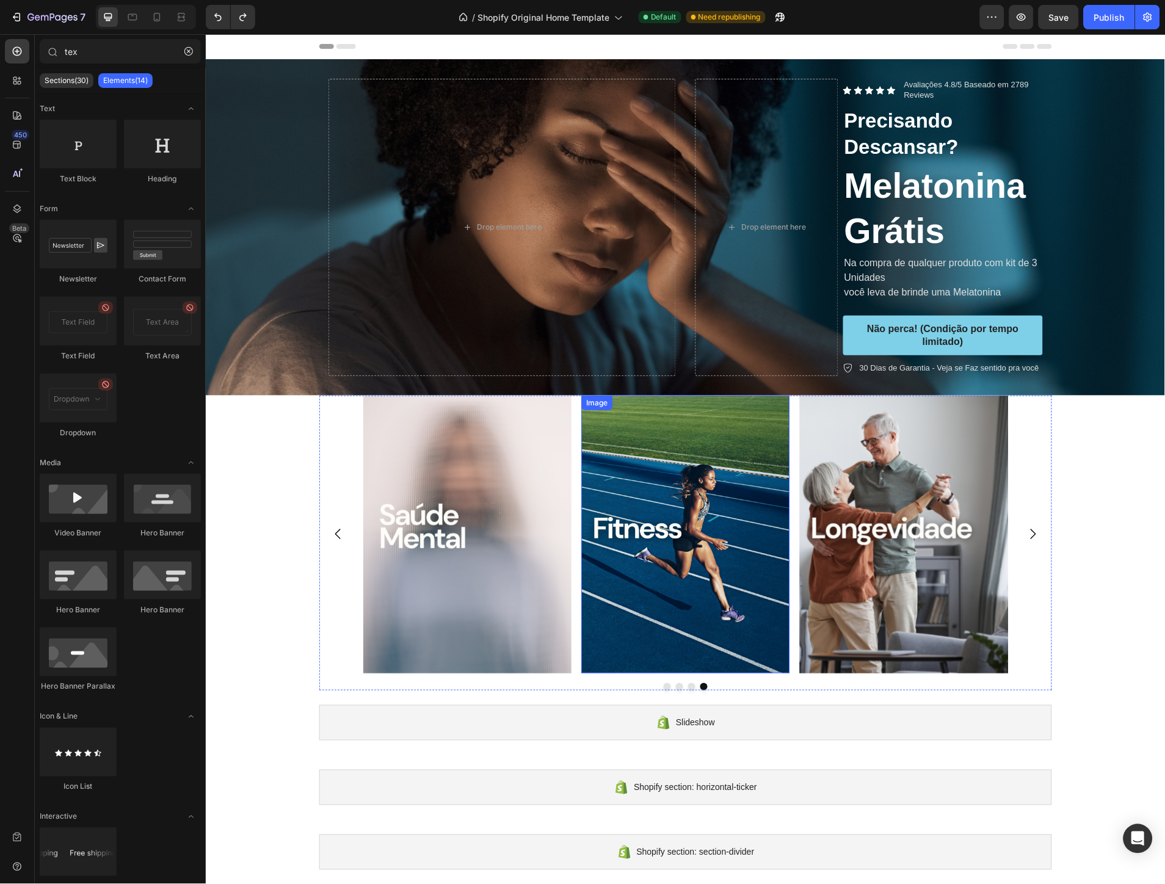
click at [684, 458] on img at bounding box center [685, 534] width 208 height 278
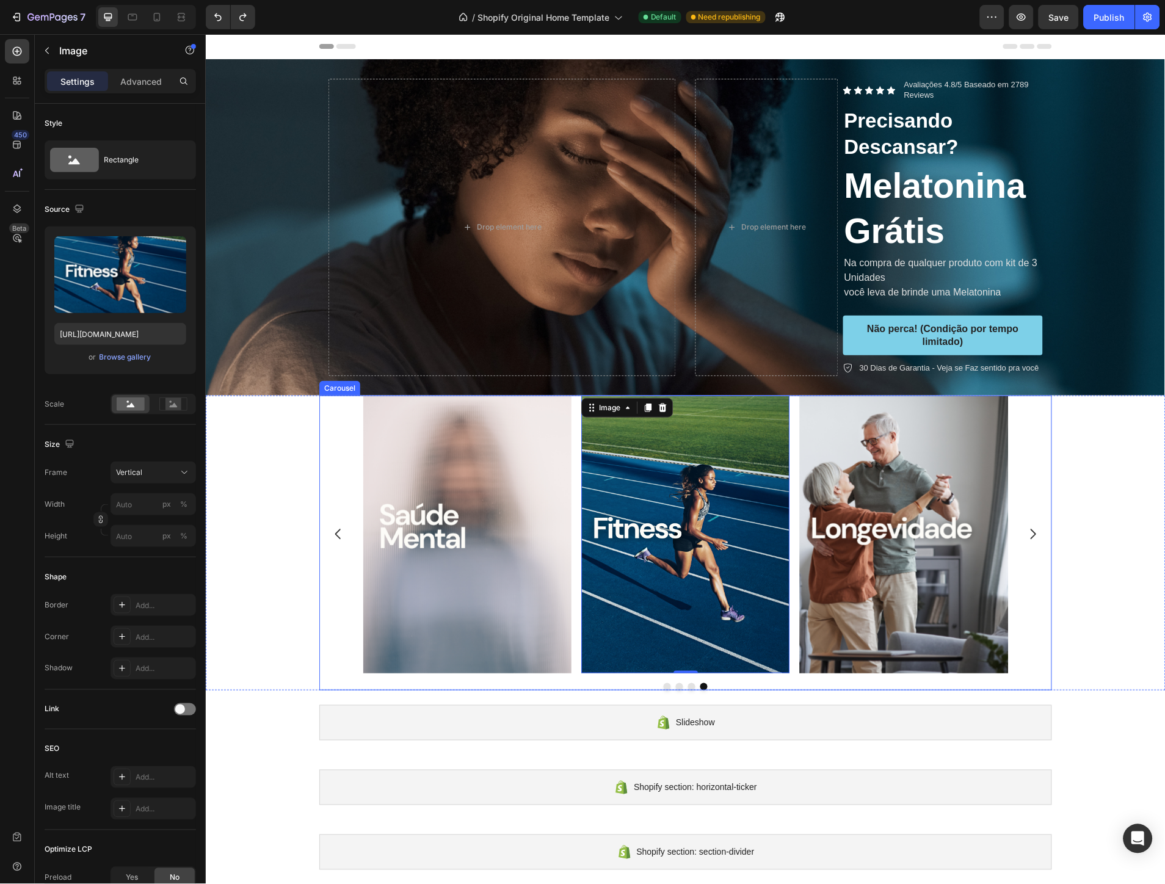
click at [1026, 490] on div "Image 0 Image Image Image" at bounding box center [685, 534] width 733 height 278
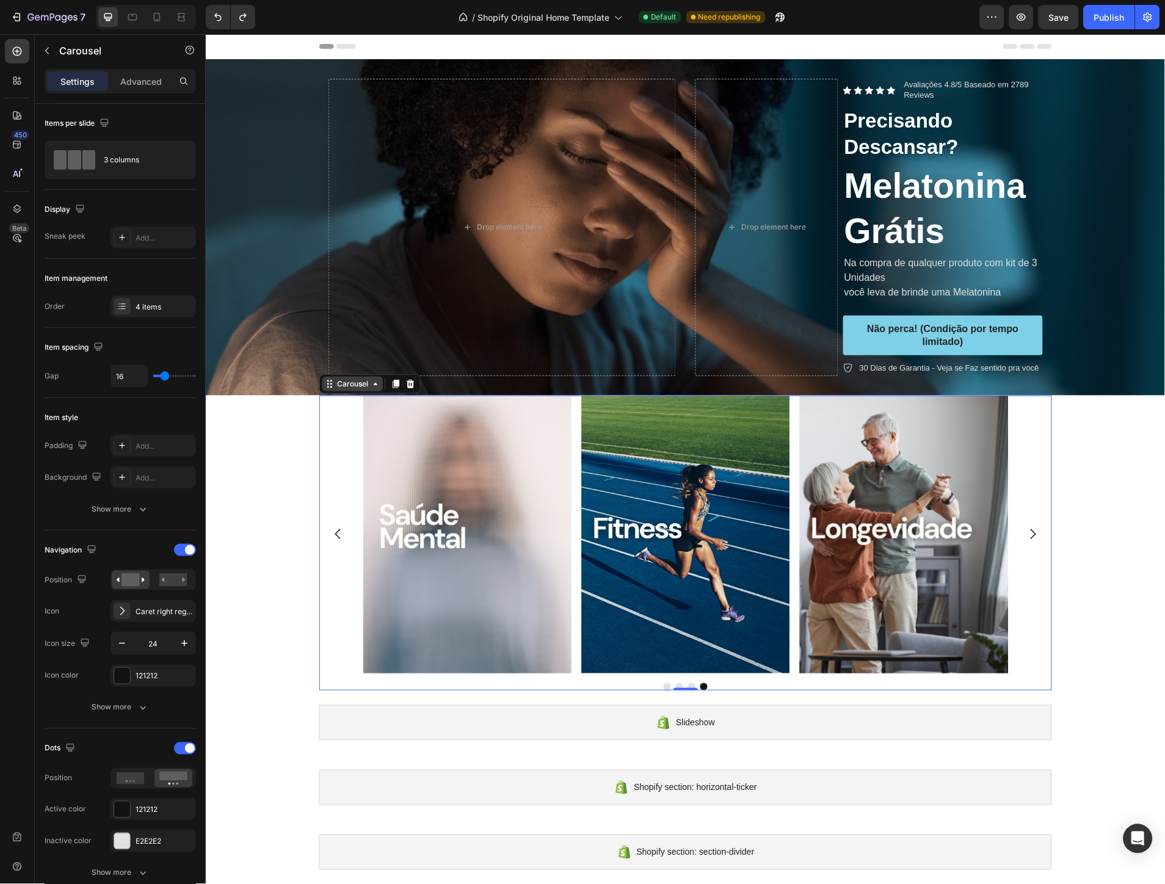
click at [356, 387] on div "Carousel" at bounding box center [352, 383] width 36 height 11
click at [370, 388] on icon at bounding box center [375, 383] width 10 height 10
click at [46, 48] on icon "button" at bounding box center [47, 51] width 10 height 10
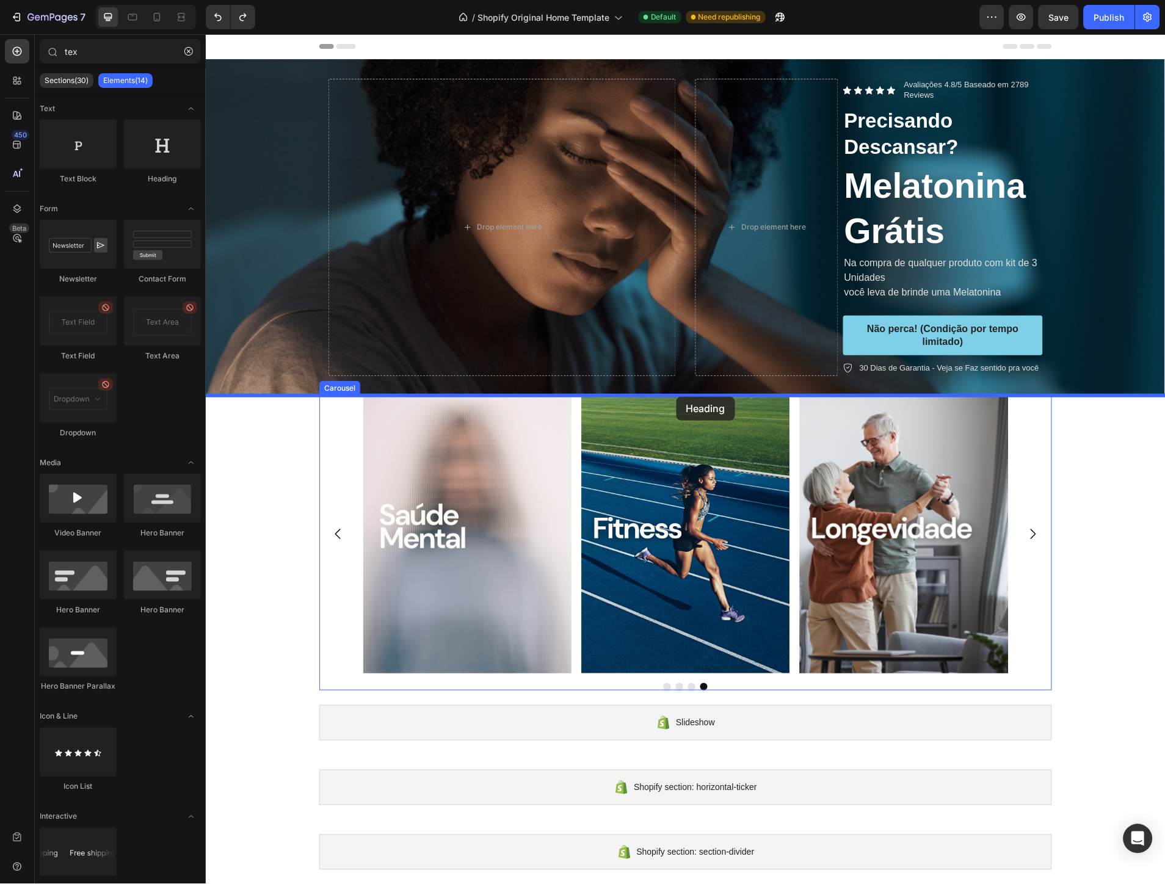
drag, startPoint x: 361, startPoint y: 175, endPoint x: 678, endPoint y: 397, distance: 386.6
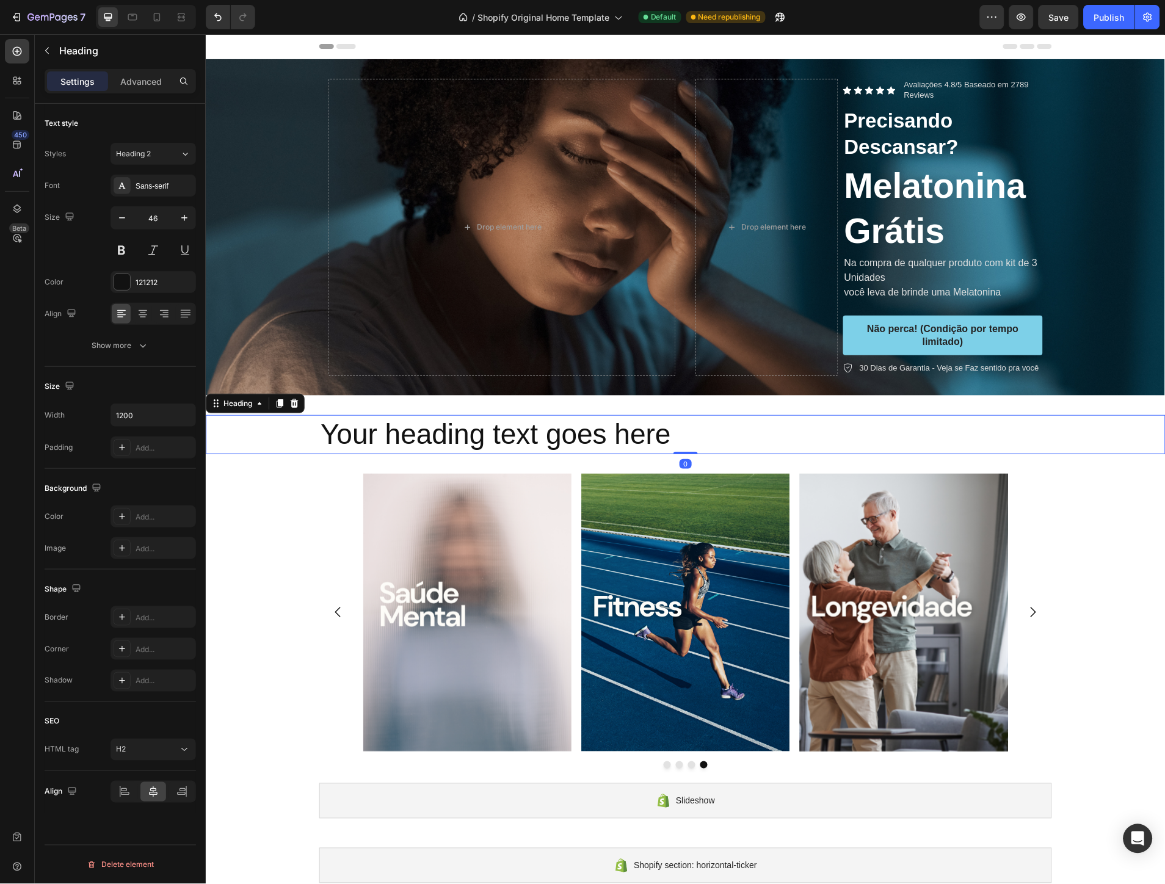
click at [688, 425] on h2 "Your heading text goes here" at bounding box center [685, 433] width 733 height 39
click at [675, 461] on div "Your heading text goes here Heading 0 Section 2" at bounding box center [685, 434] width 960 height 78
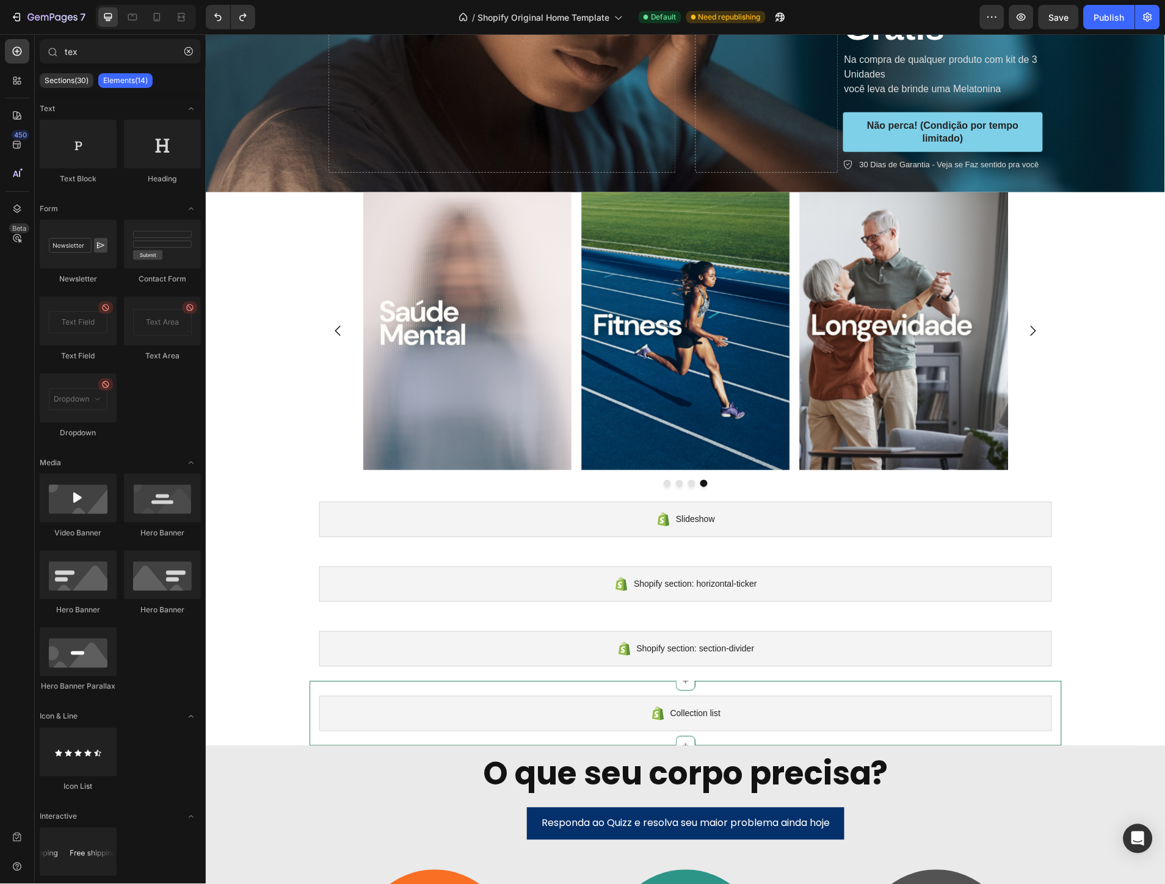
scroll to position [407, 0]
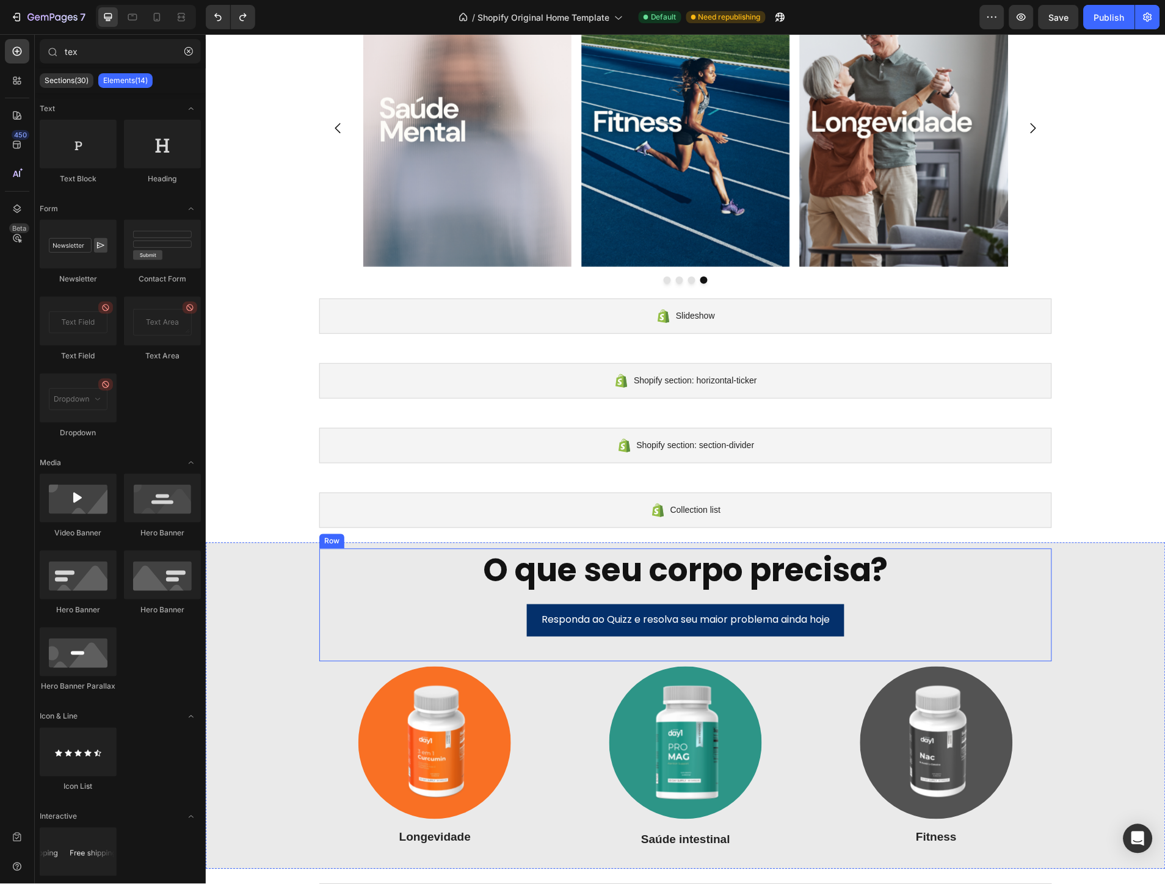
click at [469, 642] on div "Responda ao Quizz e resolva seu maior problema ainda hoje Button" at bounding box center [685, 632] width 733 height 57
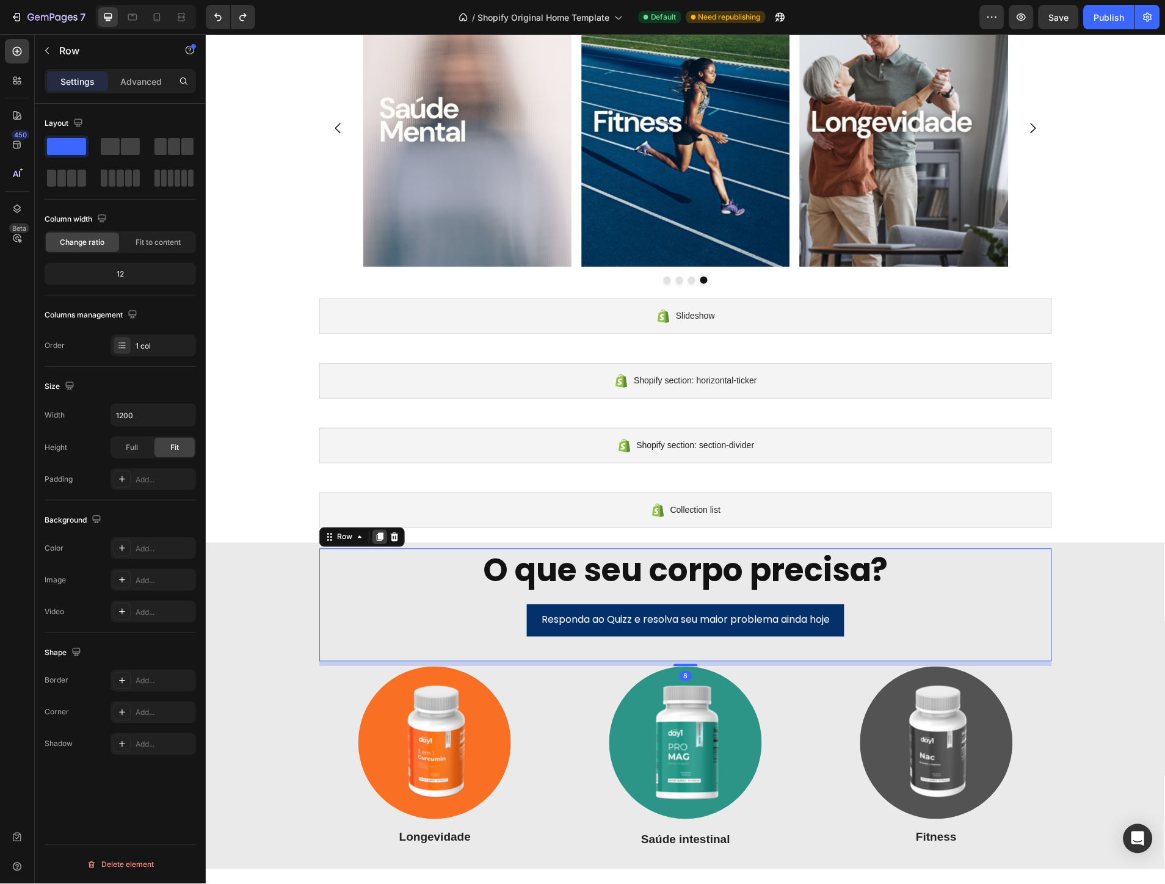
click at [374, 532] on icon at bounding box center [379, 537] width 10 height 10
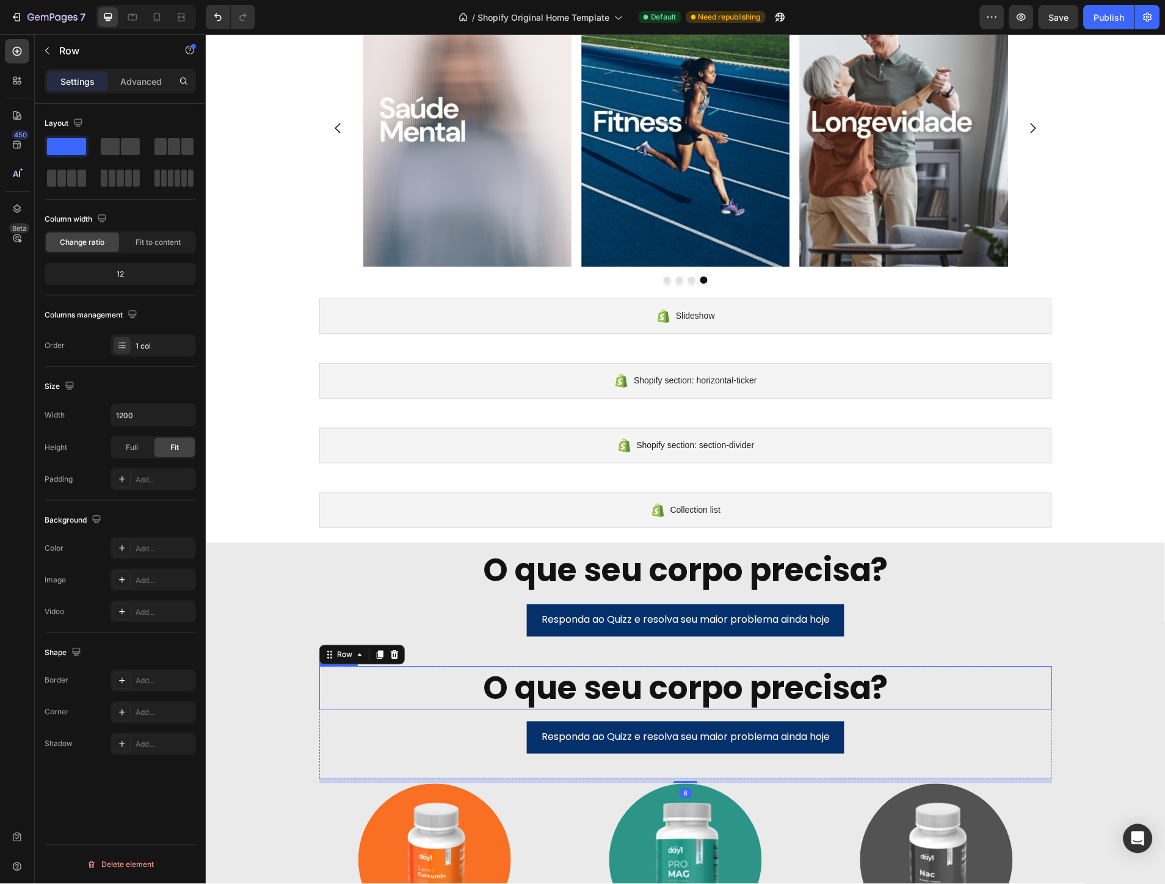
click at [1044, 709] on h2 "O que seu corpo precisa?" at bounding box center [685, 688] width 733 height 44
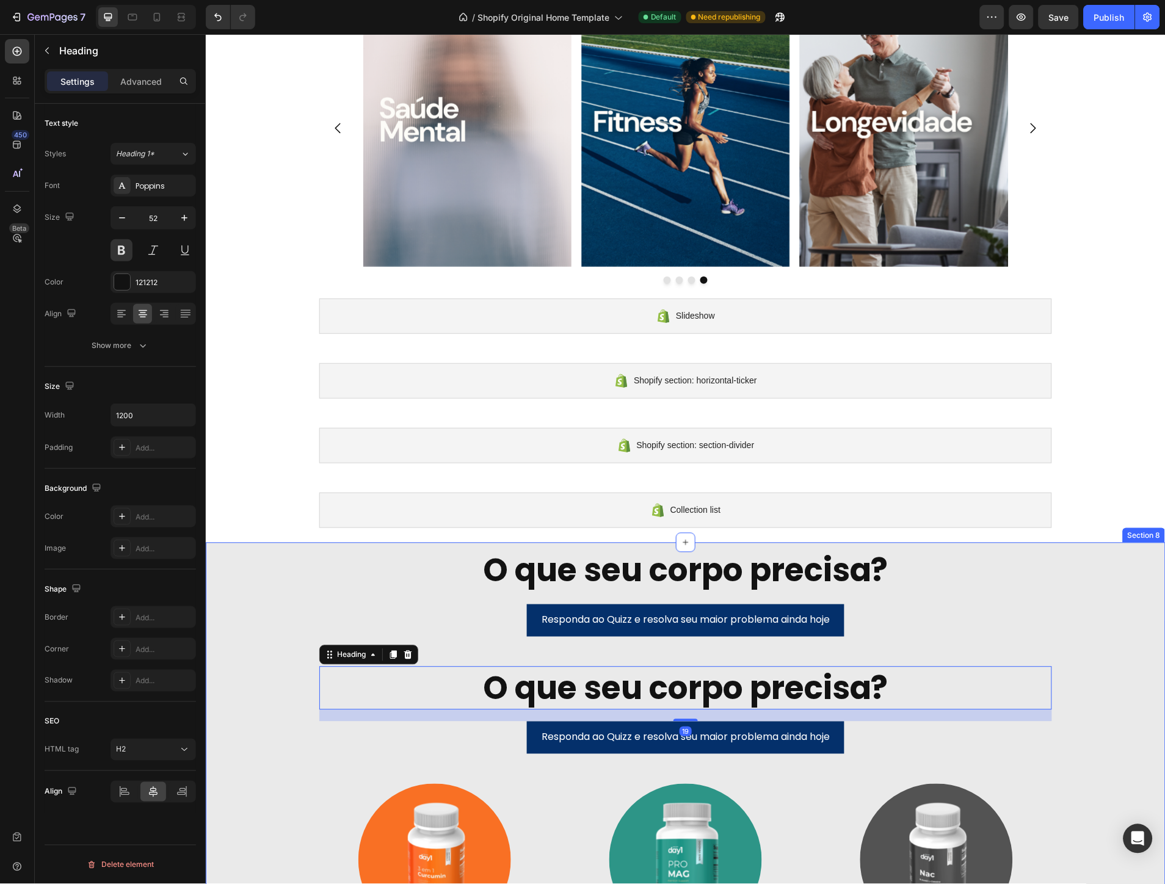
click at [1080, 721] on div "O que seu corpo precisa? Heading Responda ao Quizz e resolva seu maior problema…" at bounding box center [684, 764] width 947 height 432
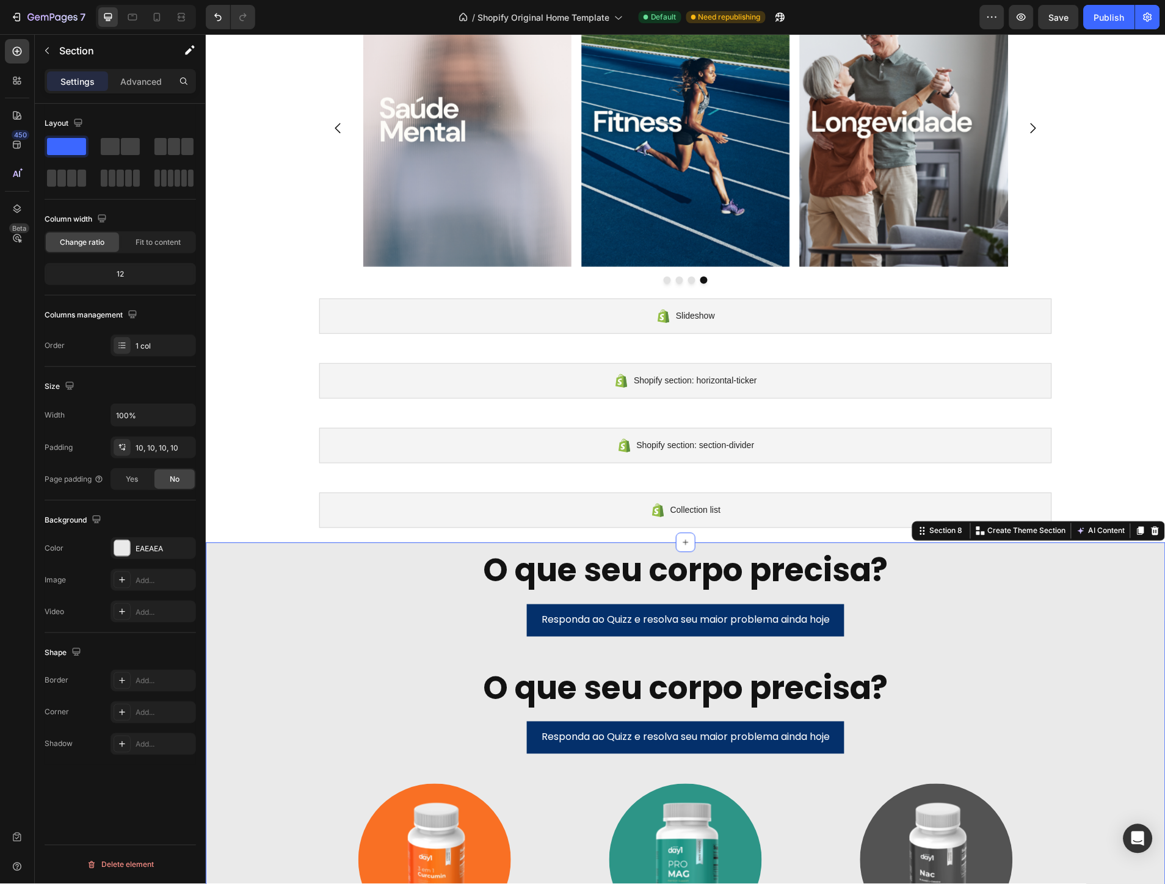
click at [1021, 737] on div "Responda ao Quizz e resolva seu maior problema ainda hoje Button" at bounding box center [685, 737] width 733 height 32
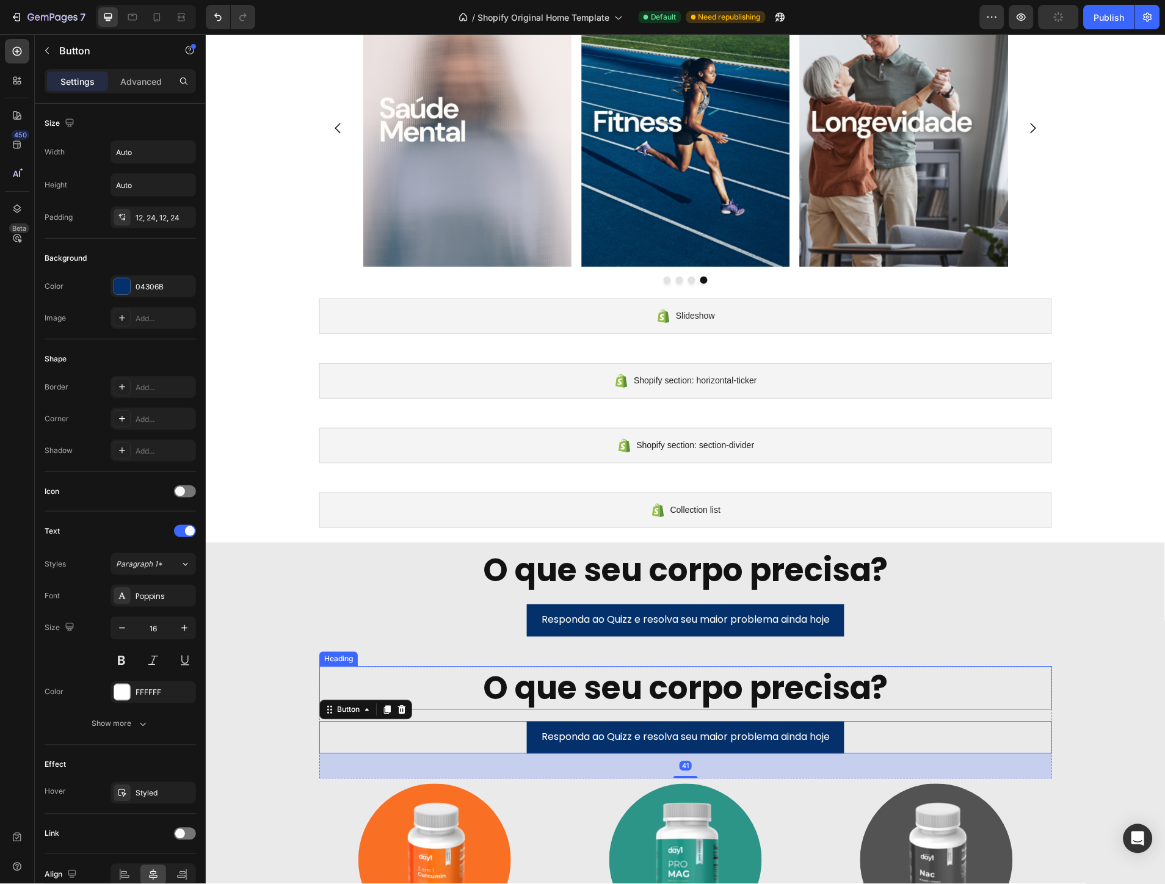
click at [1033, 693] on h2 "O que seu corpo precisa?" at bounding box center [685, 688] width 733 height 44
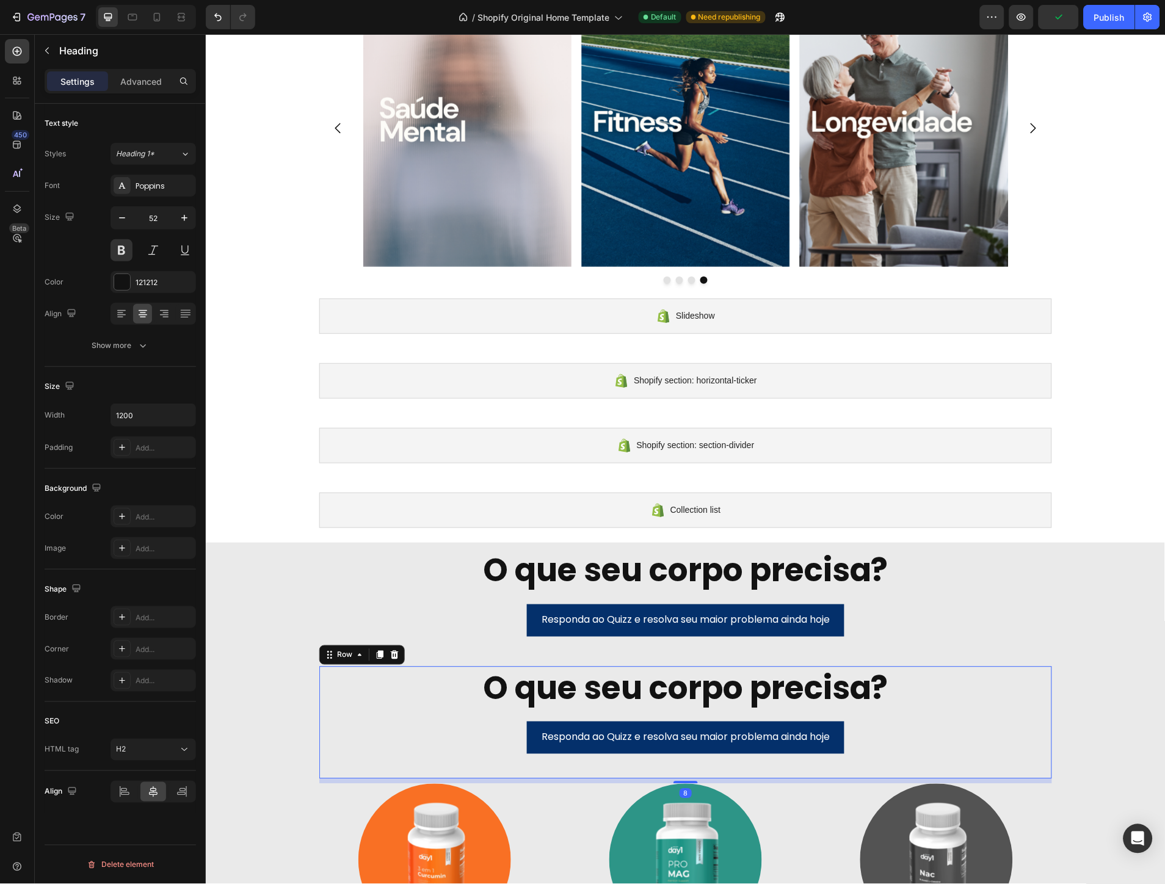
click at [338, 765] on div "Responda ao Quizz e resolva seu maior problema ainda hoje Button" at bounding box center [685, 749] width 733 height 57
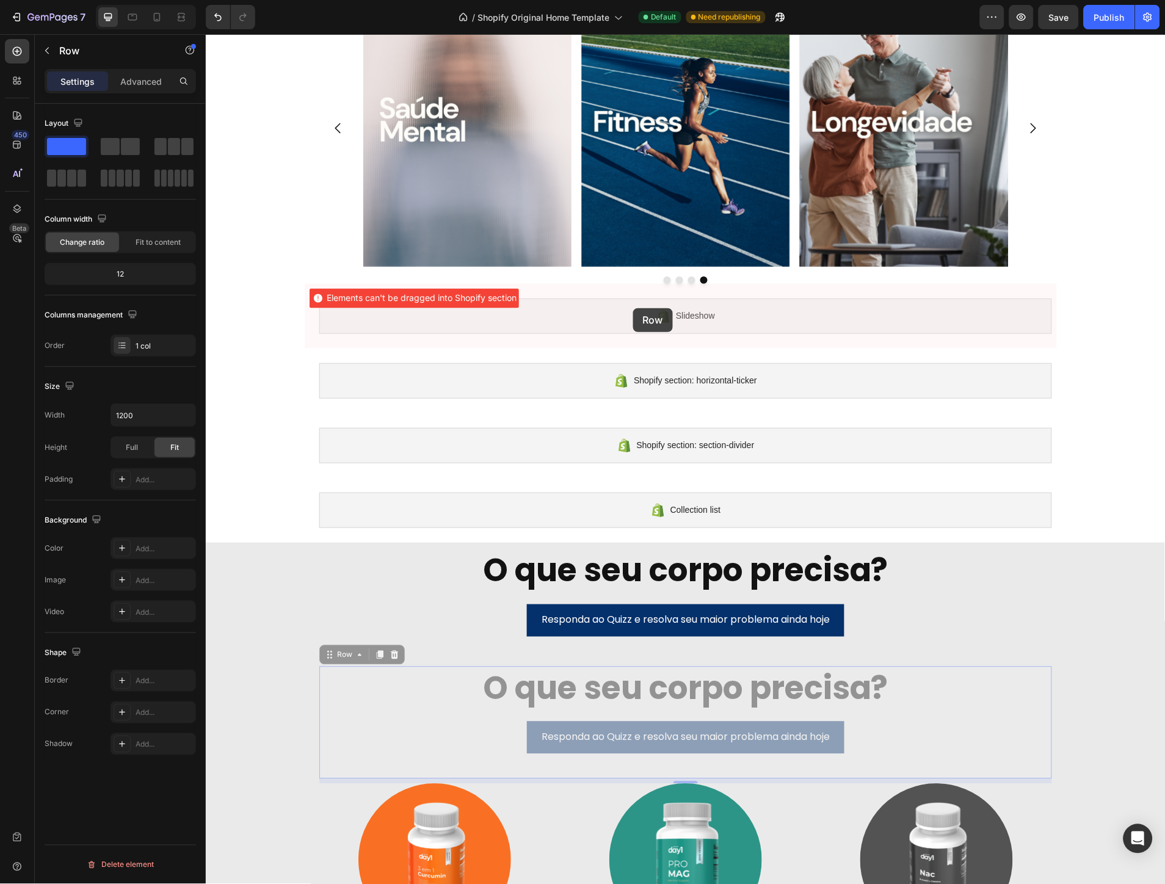
scroll to position [136, 0]
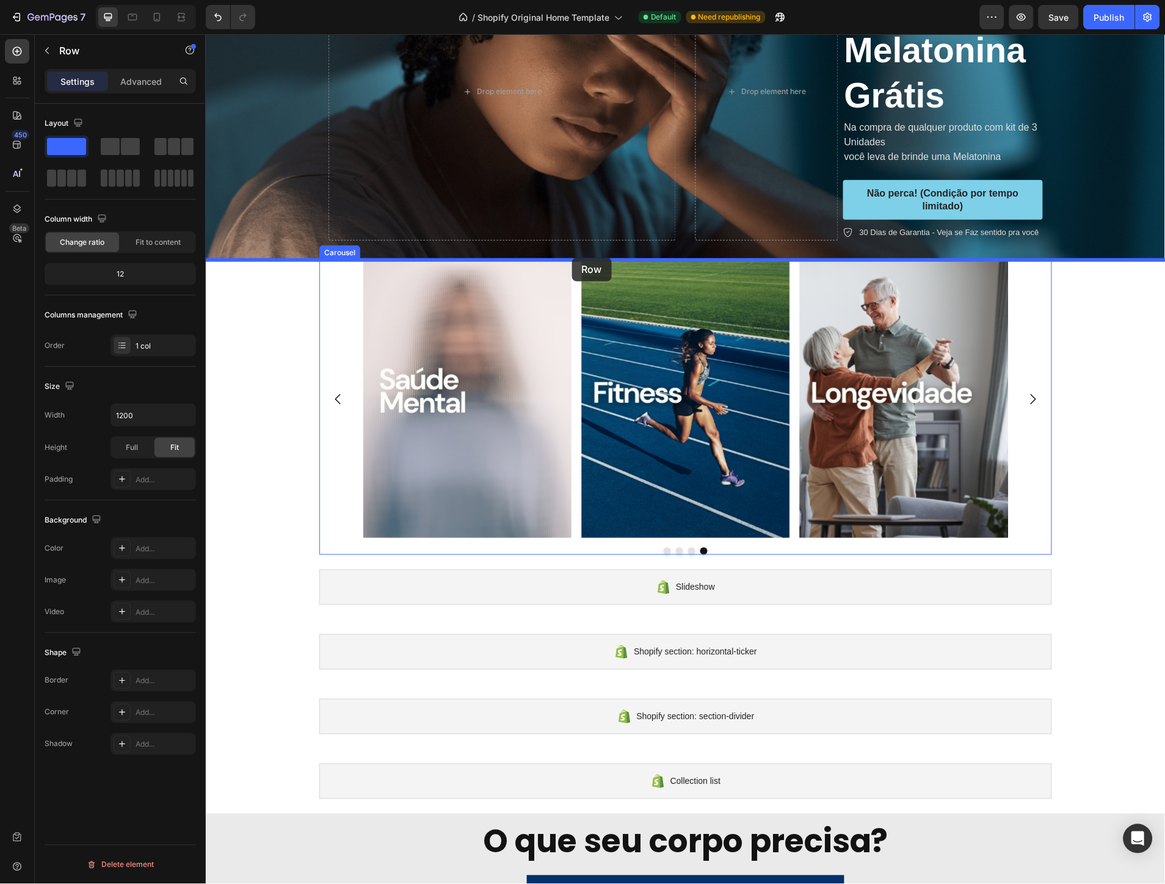
drag, startPoint x: 331, startPoint y: 654, endPoint x: 571, endPoint y: 257, distance: 464.2
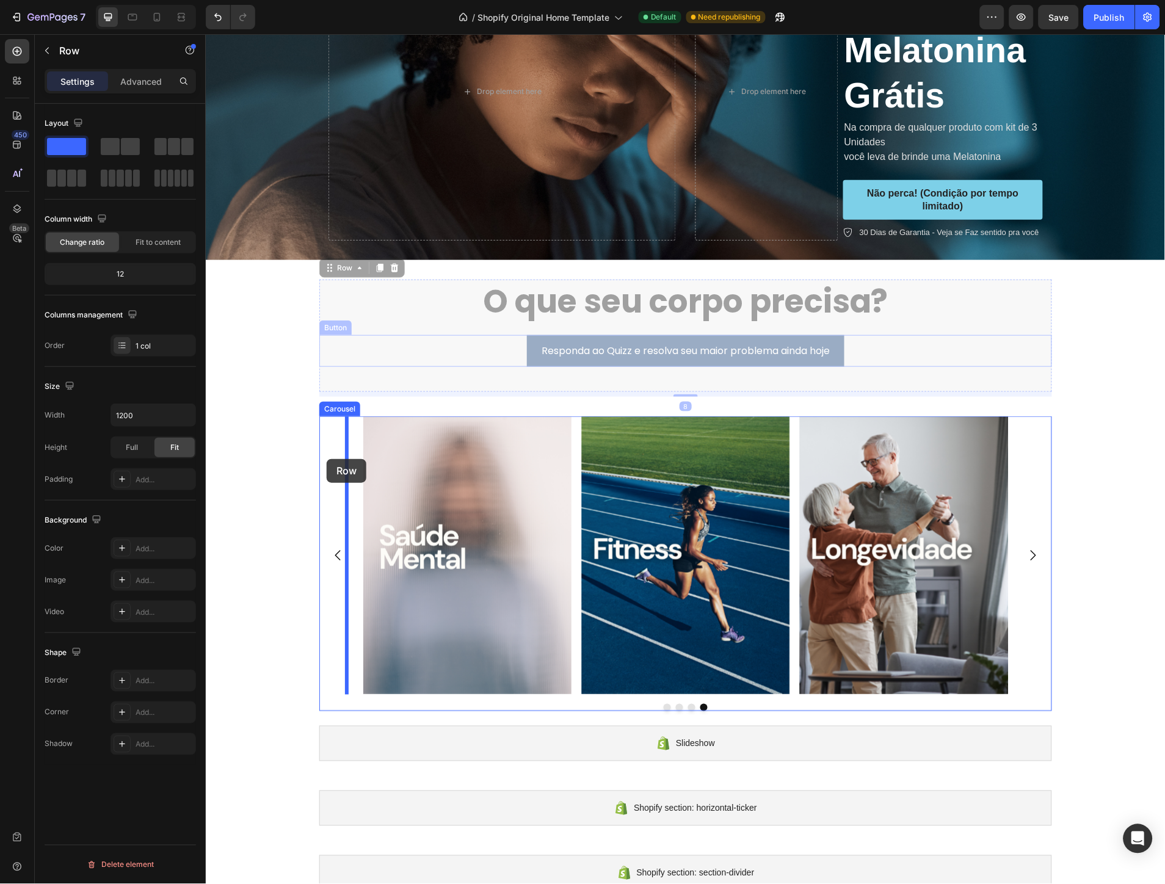
drag, startPoint x: 323, startPoint y: 266, endPoint x: 326, endPoint y: 458, distance: 192.3
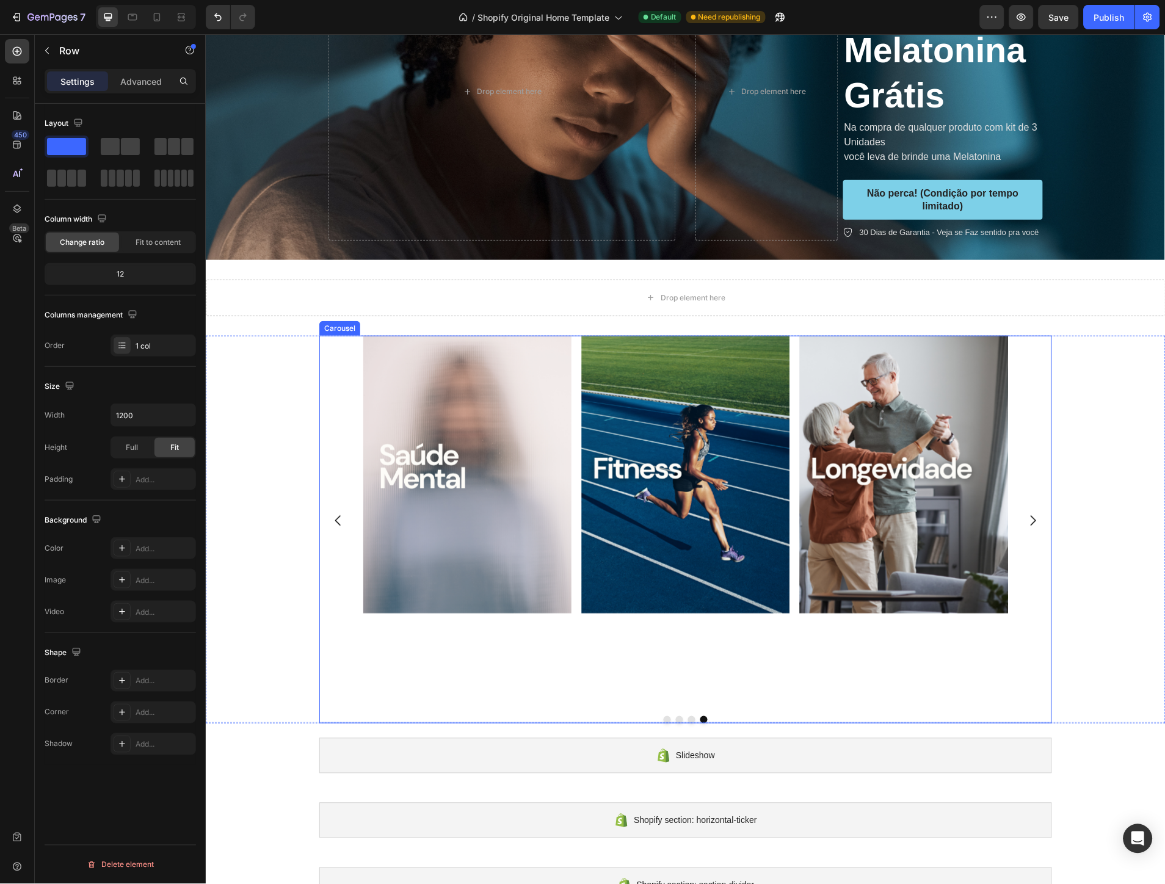
click at [677, 655] on div "Image" at bounding box center [685, 520] width 208 height 371
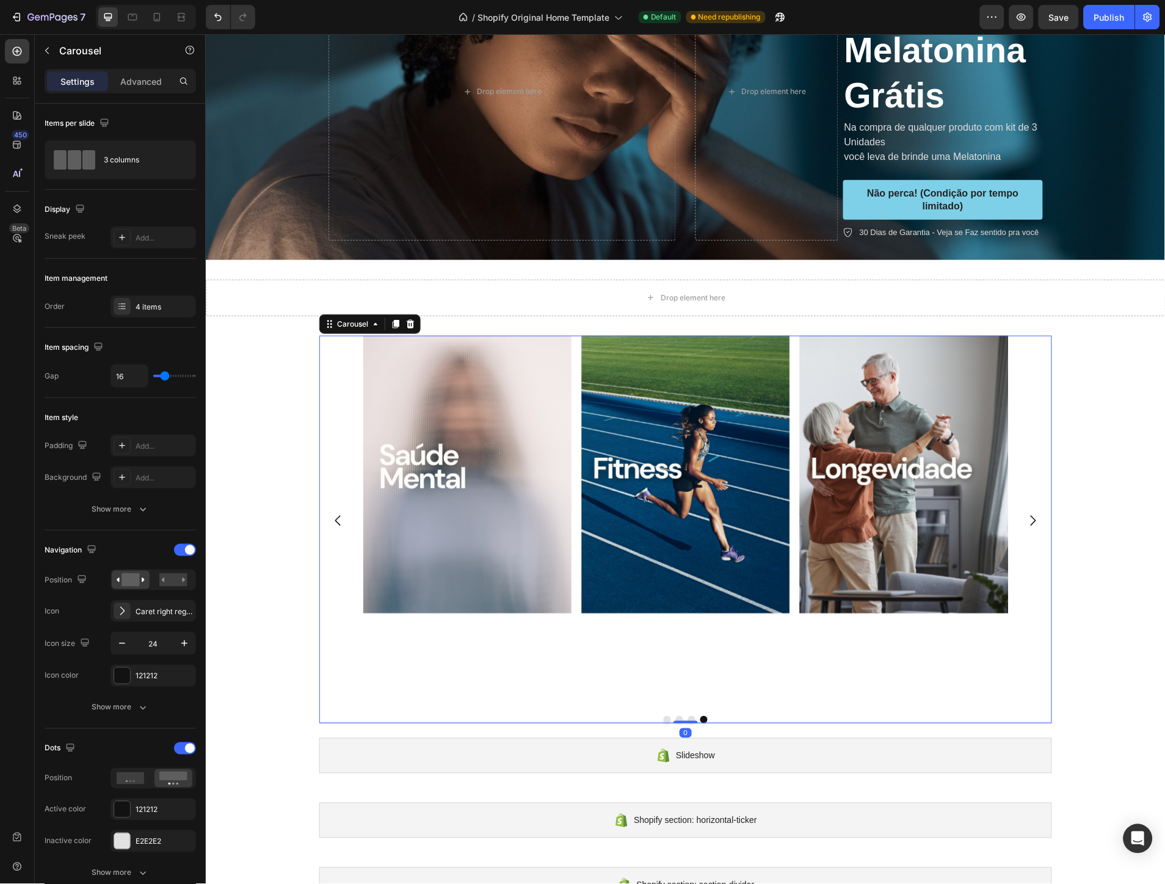
click at [674, 675] on div "Image" at bounding box center [685, 520] width 208 height 371
click at [674, 648] on div "Image" at bounding box center [685, 520] width 208 height 371
click at [673, 629] on div "Image" at bounding box center [685, 520] width 208 height 371
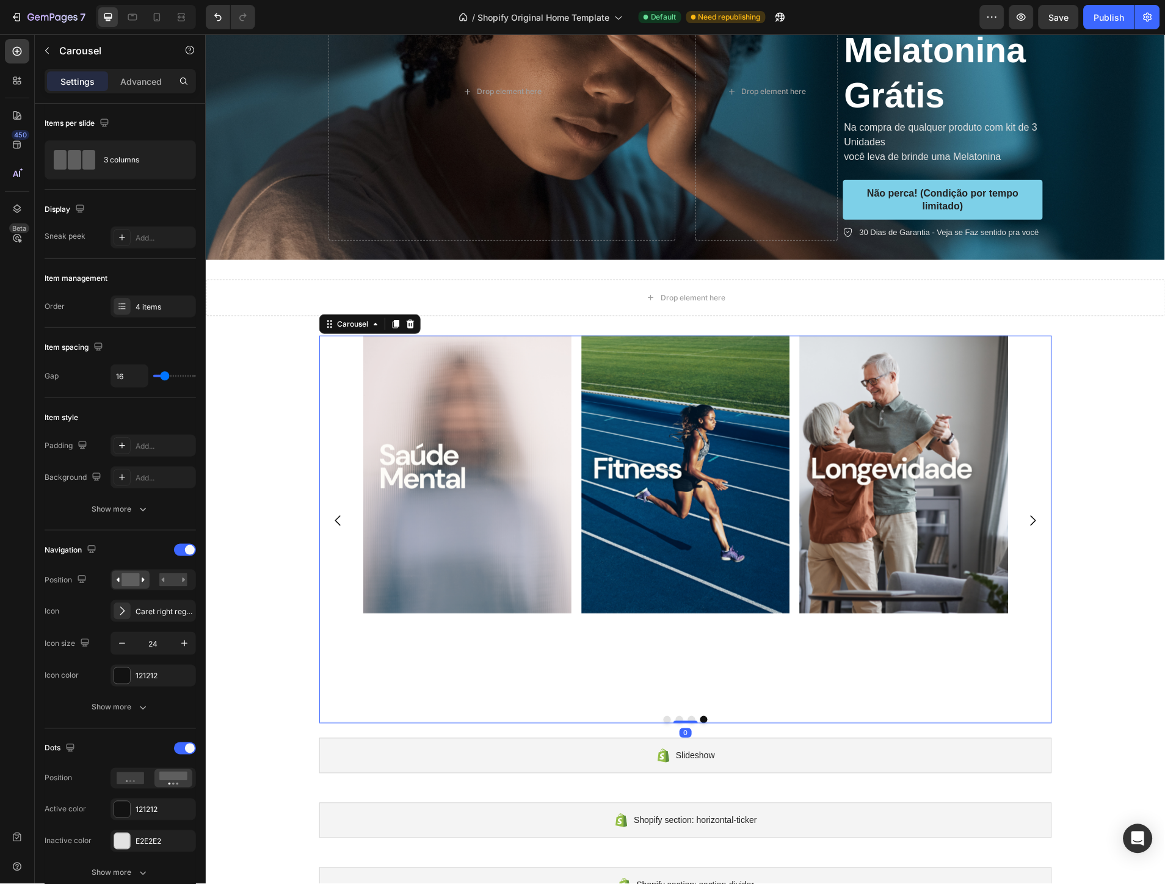
click at [671, 614] on div "Image" at bounding box center [685, 520] width 208 height 371
drag, startPoint x: 672, startPoint y: 660, endPoint x: 678, endPoint y: 686, distance: 26.8
click at [671, 667] on div "Image" at bounding box center [685, 520] width 208 height 371
drag, startPoint x: 681, startPoint y: 702, endPoint x: 682, endPoint y: 710, distance: 8.0
click at [681, 703] on div "Image" at bounding box center [685, 520] width 208 height 371
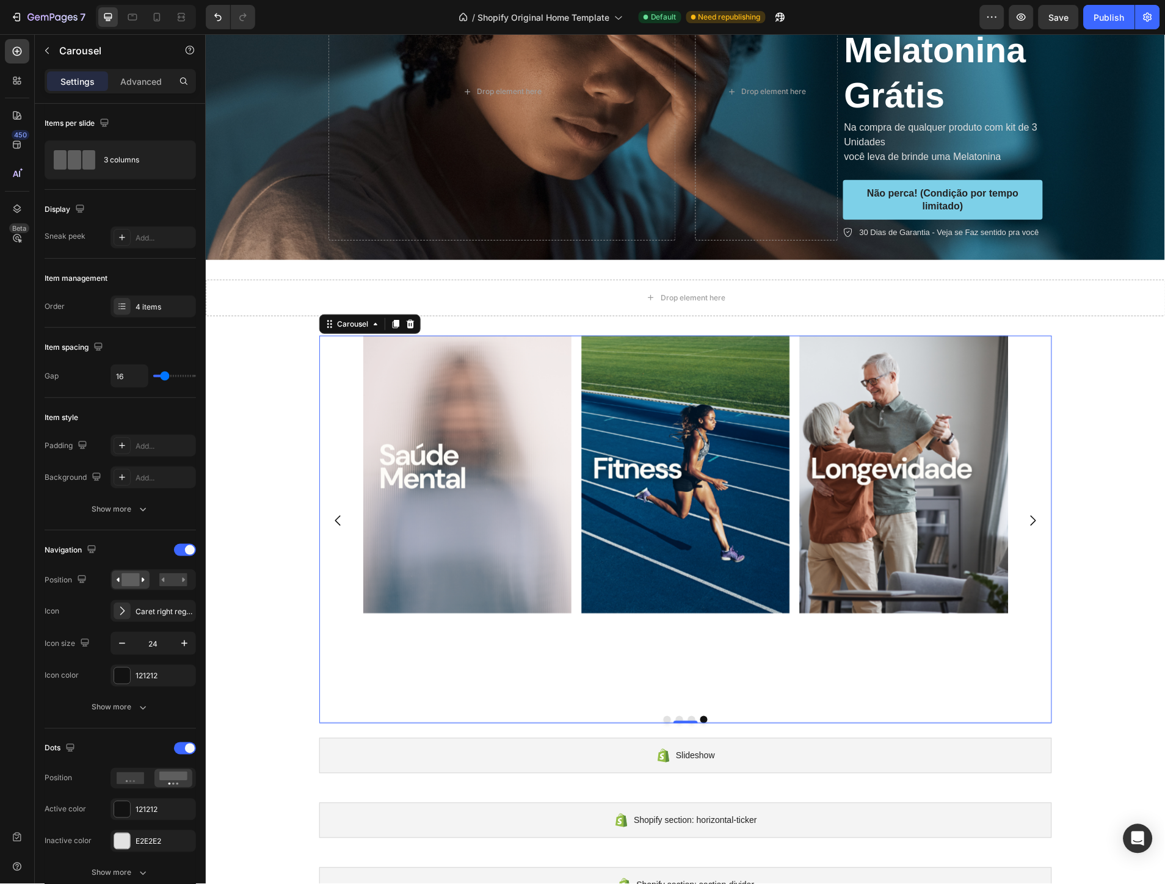
click at [684, 715] on div "Image Image Image O que seu corpo precisa? Heading Responda ao Quizz e resolva …" at bounding box center [685, 529] width 733 height 388
click at [687, 684] on div "Image" at bounding box center [685, 520] width 208 height 371
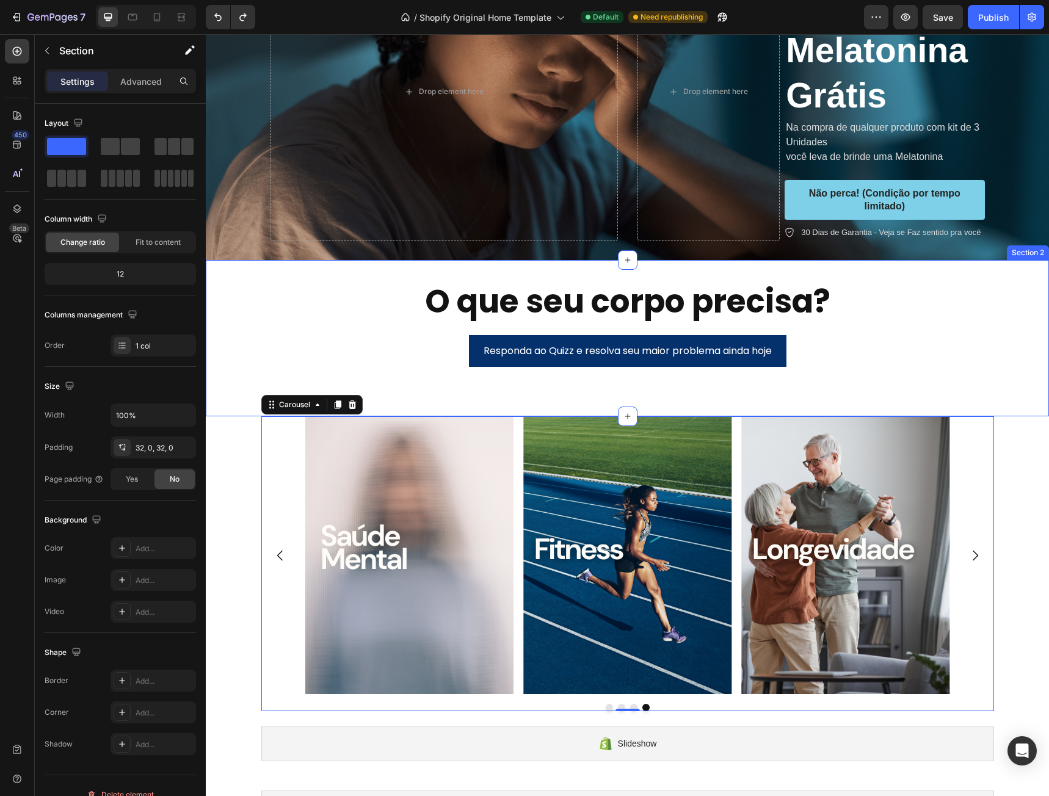
click at [240, 287] on div "O que seu corpo precisa? Heading Responda ao Quizz e resolva seu maior problema…" at bounding box center [627, 338] width 843 height 117
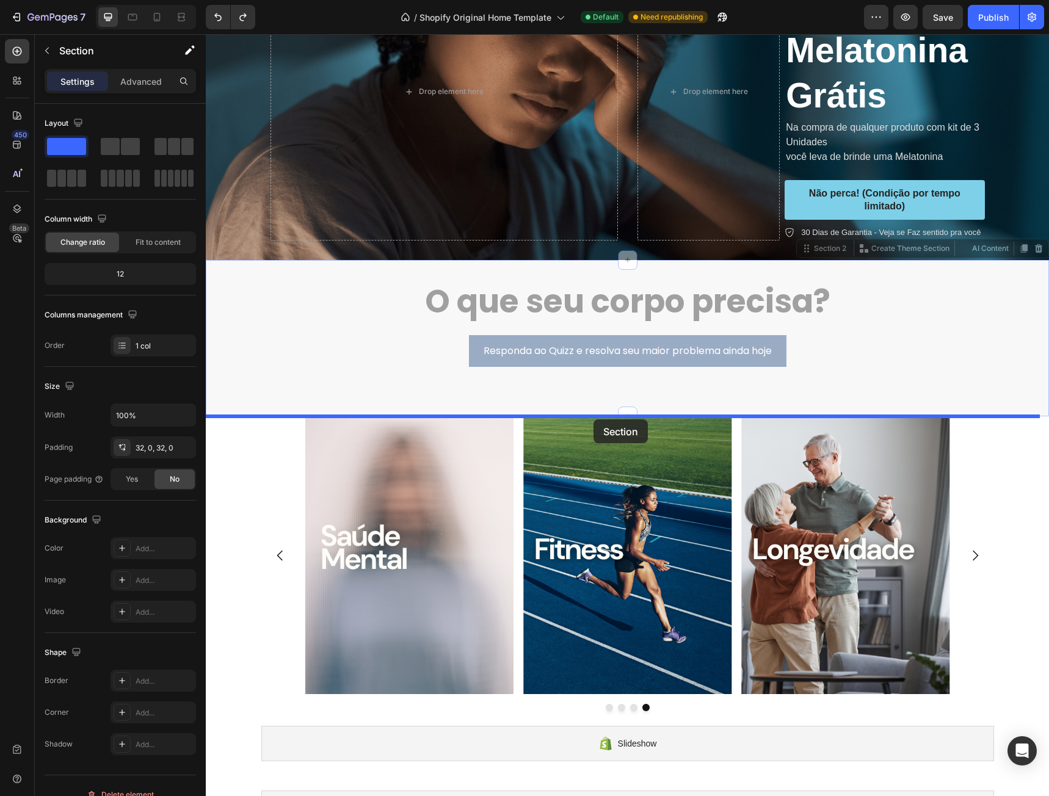
drag, startPoint x: 795, startPoint y: 252, endPoint x: 593, endPoint y: 419, distance: 262.3
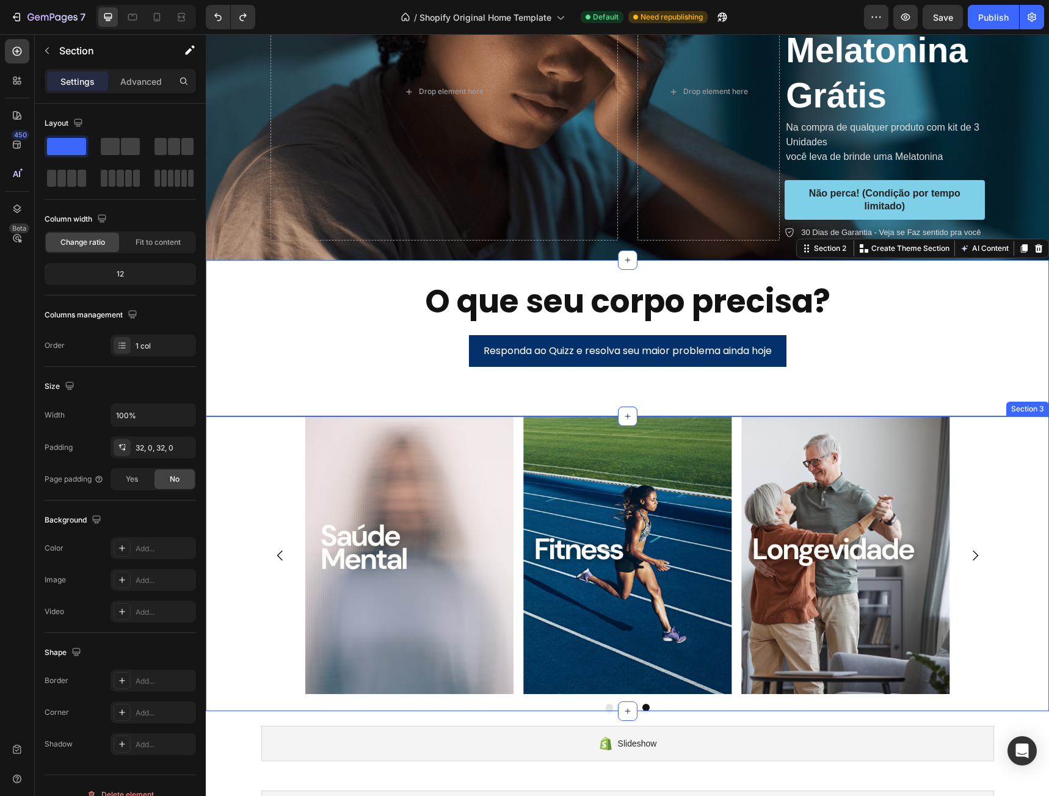
click at [979, 500] on div "Image Image Image Image" at bounding box center [627, 555] width 733 height 278
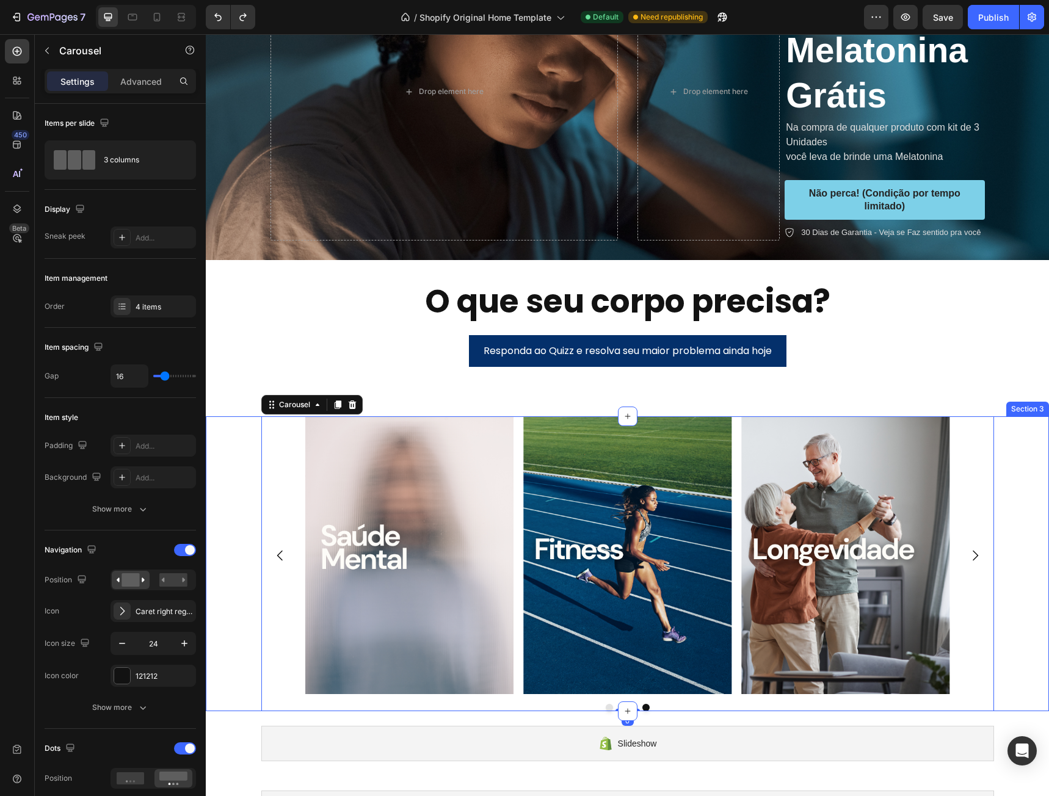
click at [1004, 502] on div "Image Image Image Image Carousel 0" at bounding box center [627, 563] width 843 height 295
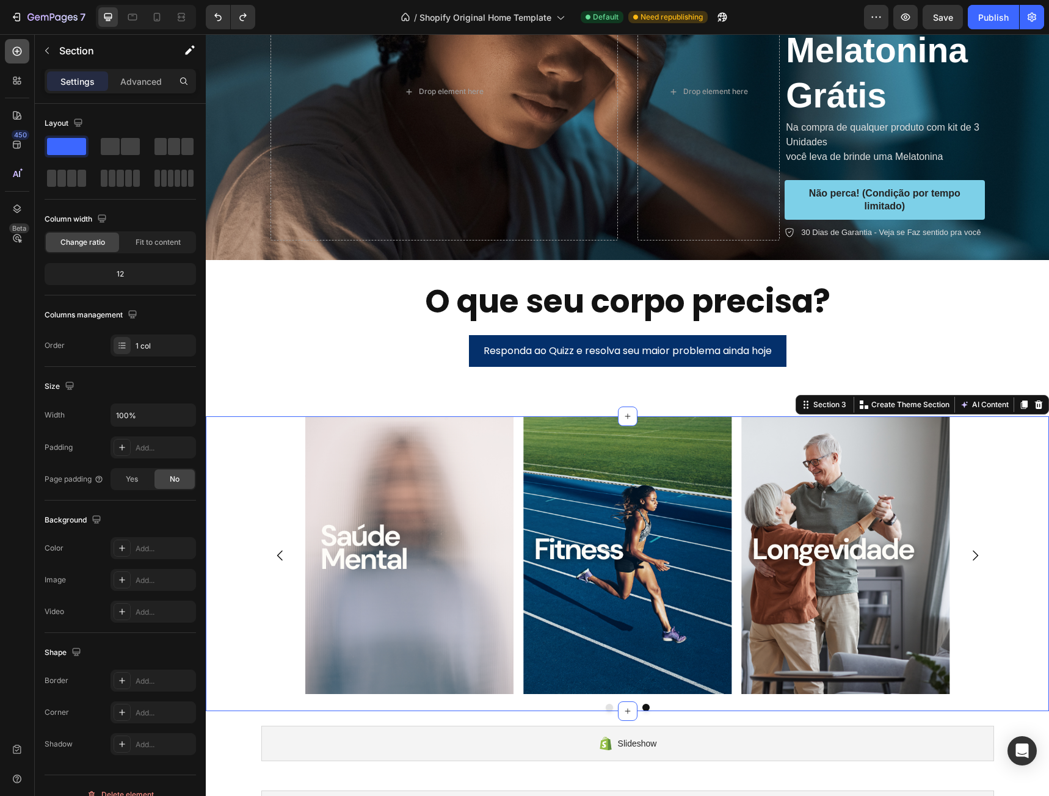
click at [21, 51] on icon at bounding box center [17, 51] width 9 height 9
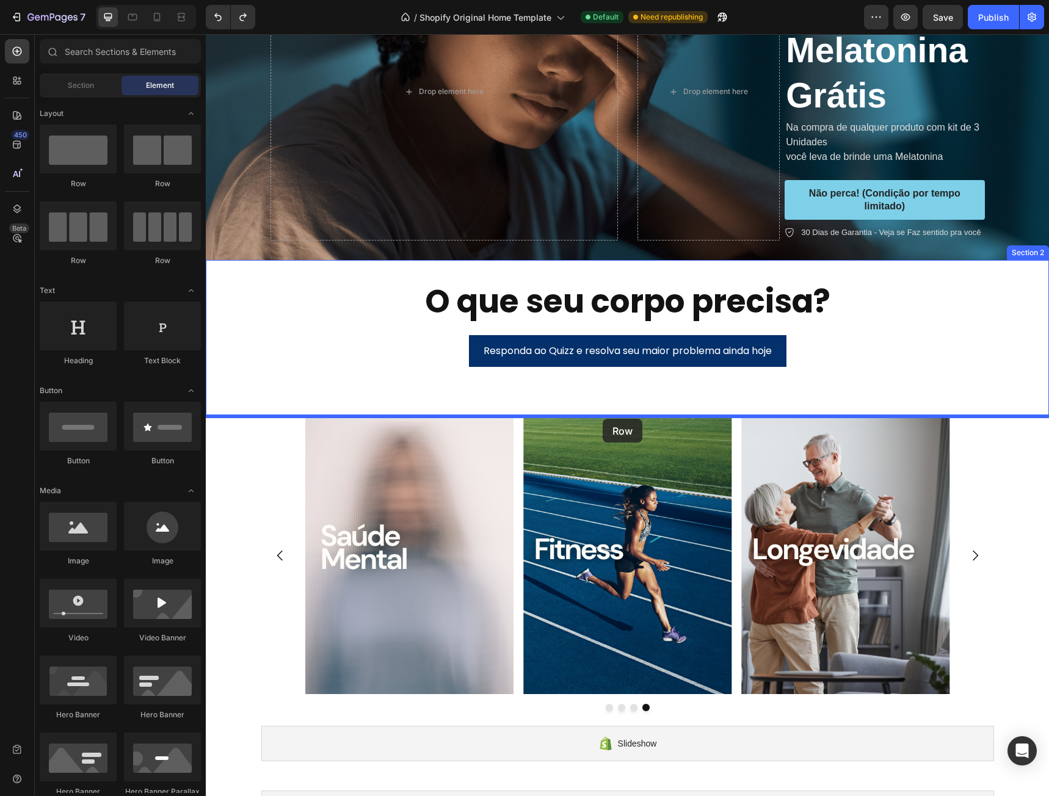
drag, startPoint x: 294, startPoint y: 192, endPoint x: 603, endPoint y: 419, distance: 383.4
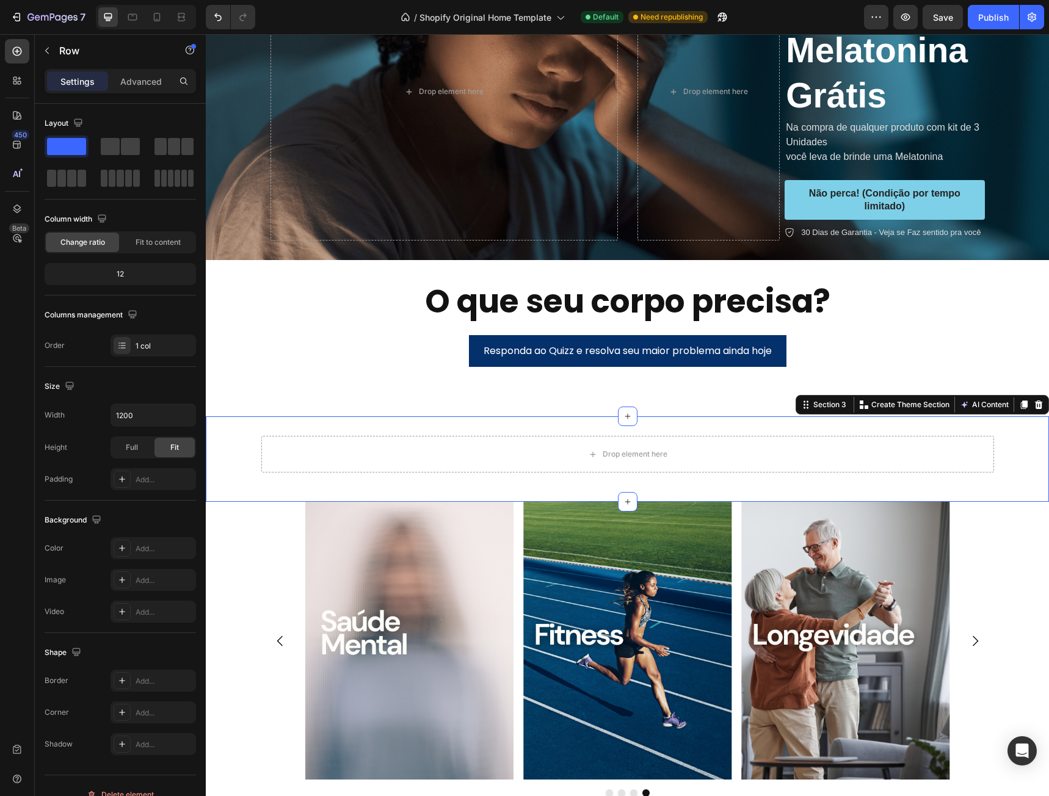
click at [731, 492] on div "Drop element here Row Section 3 You can create reusable sections Create Theme S…" at bounding box center [627, 458] width 843 height 85
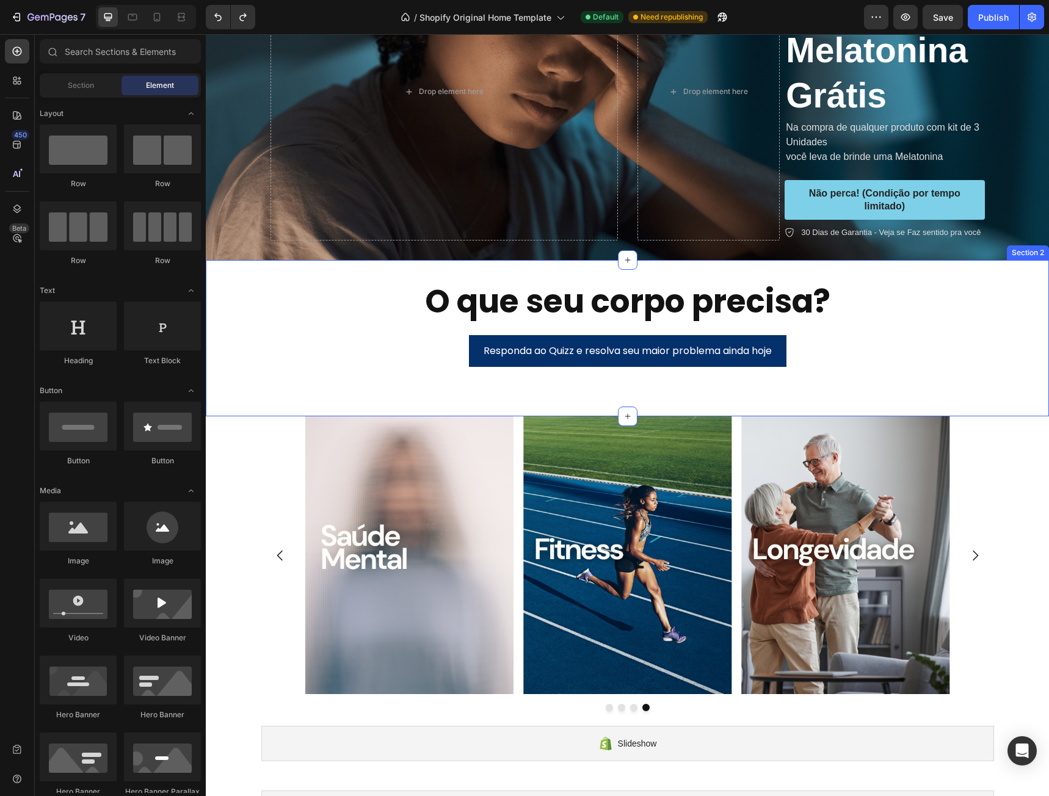
click at [1022, 292] on div "O que seu corpo precisa? Heading Responda ao Quizz e resolva seu maior problema…" at bounding box center [627, 338] width 843 height 117
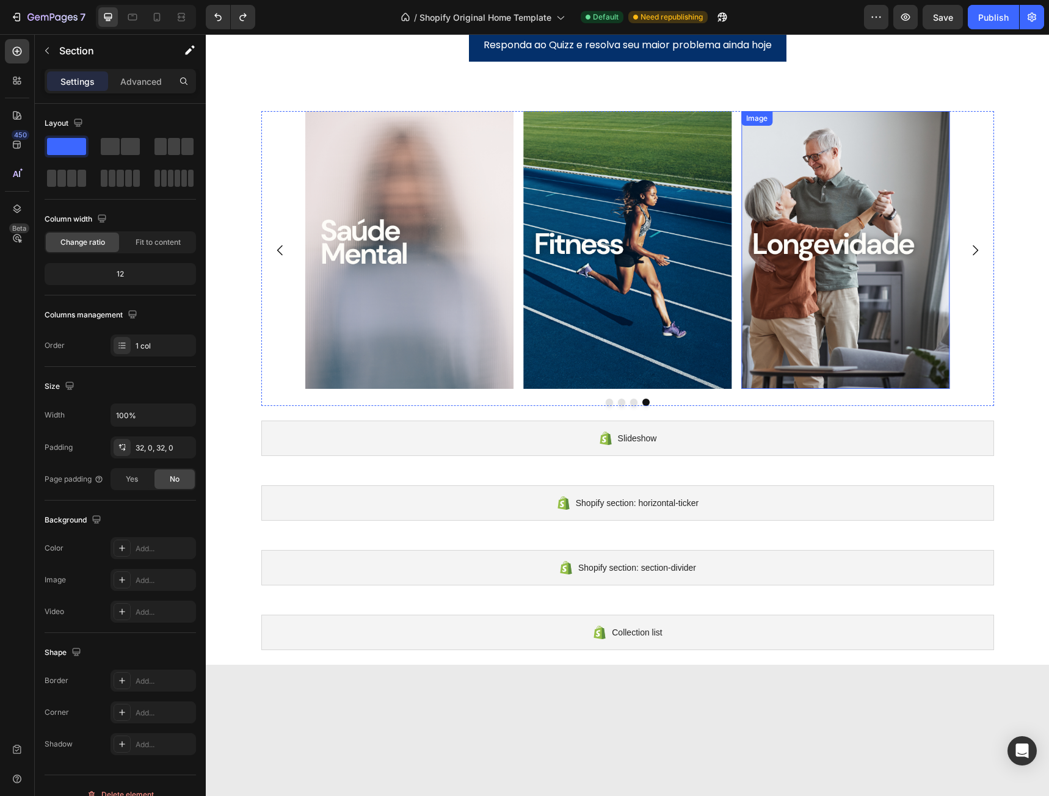
scroll to position [258, 0]
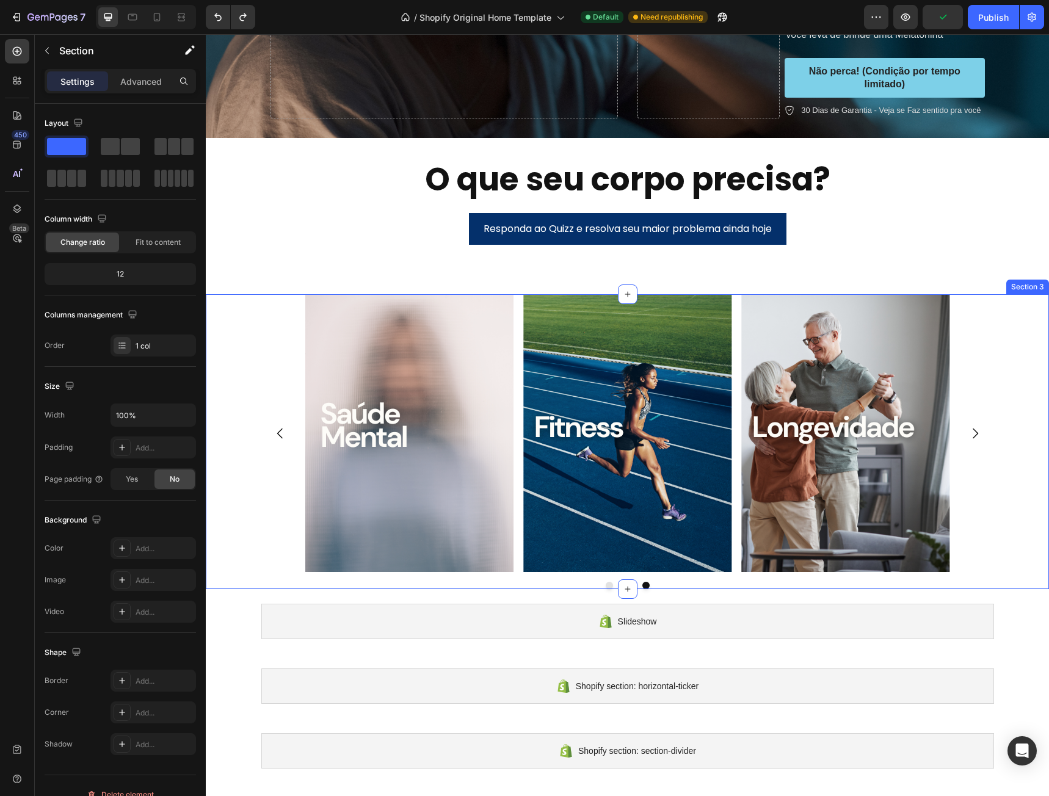
click at [1026, 370] on div "Image Image Image Image Carousel" at bounding box center [627, 441] width 843 height 295
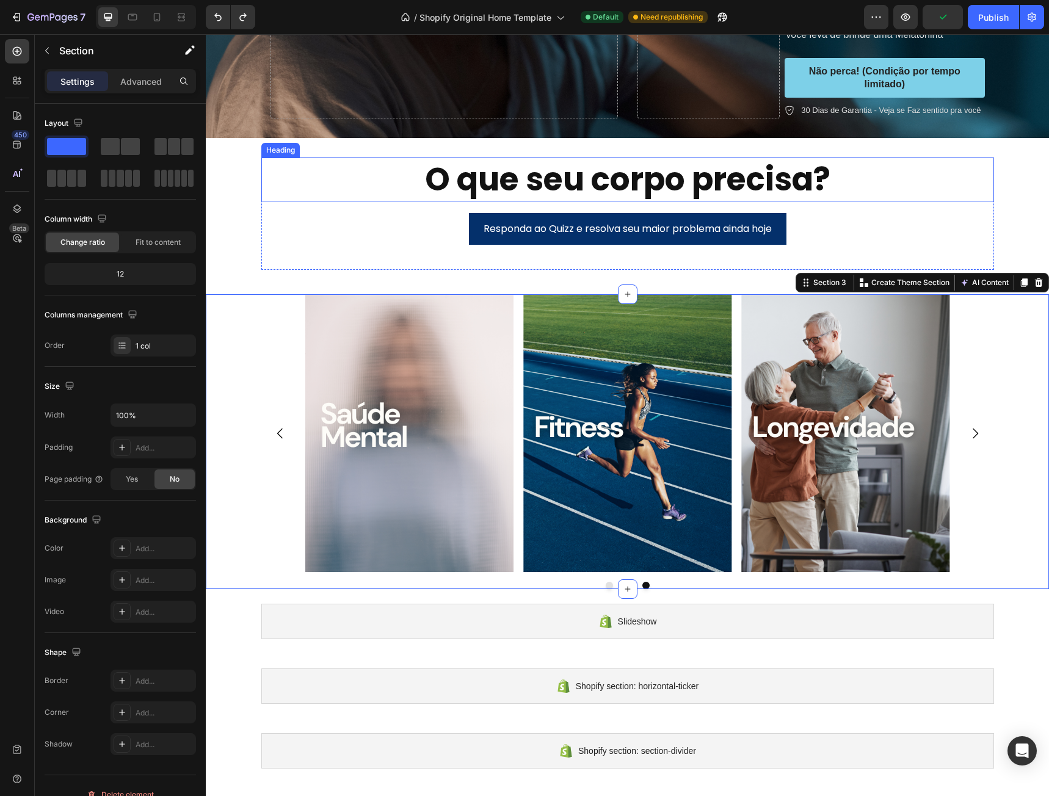
click at [886, 155] on div "O que seu corpo precisa? Heading Responda ao Quizz e resolva seu maior problema…" at bounding box center [627, 216] width 843 height 156
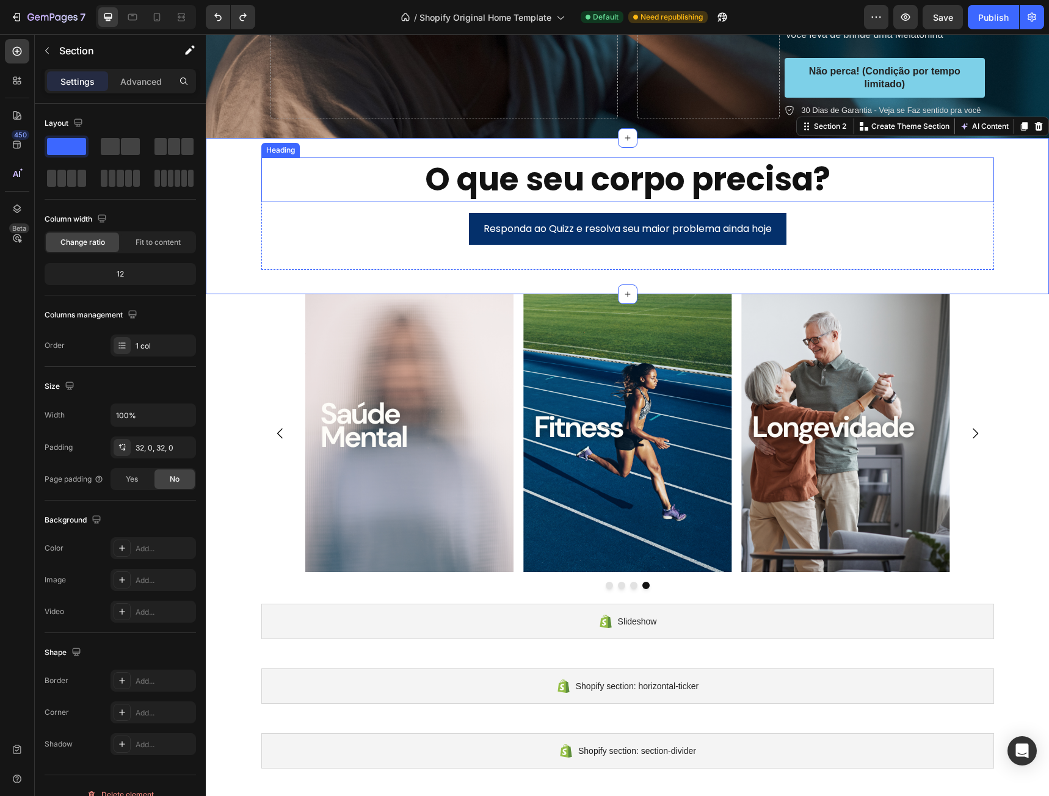
click at [328, 197] on h2 "O que seu corpo precisa?" at bounding box center [627, 179] width 733 height 44
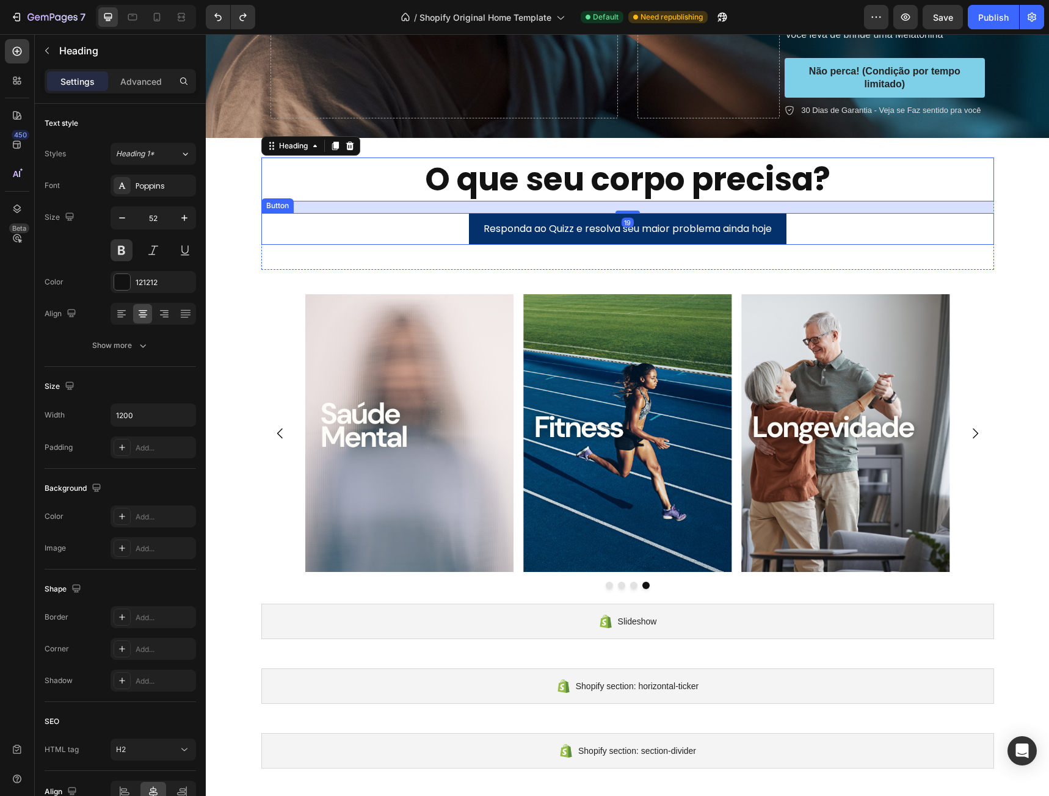
click at [322, 235] on div "Responda ao Quizz e resolva seu maior problema ainda hoje Button" at bounding box center [627, 229] width 733 height 32
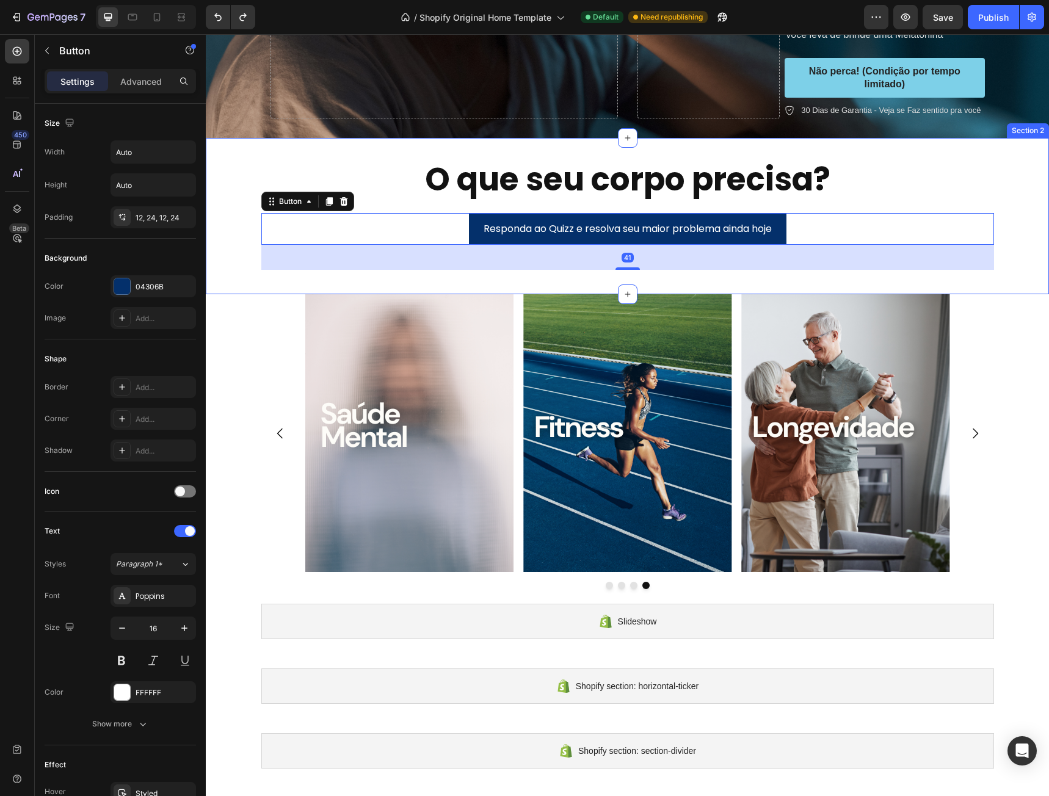
click at [246, 249] on div "O que seu corpo precisa? Heading Responda ao Quizz e resolva seu maior problema…" at bounding box center [627, 215] width 843 height 117
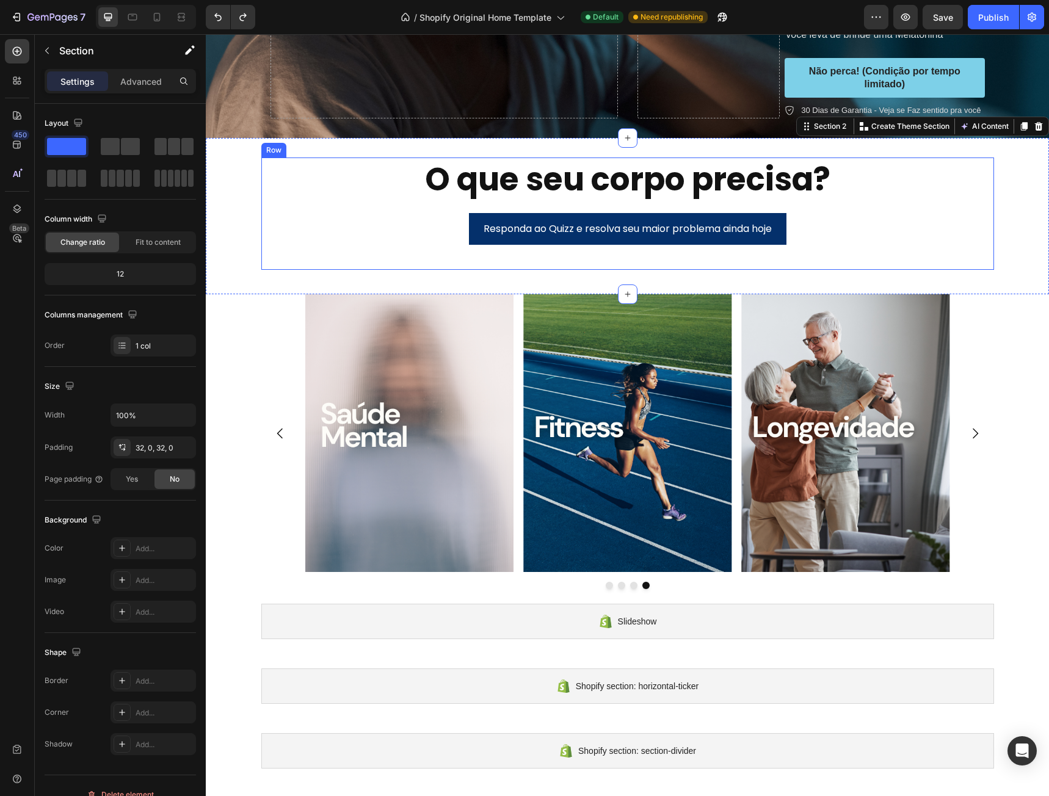
click at [264, 250] on div "Responda ao Quizz e resolva seu maior problema ainda hoje Button" at bounding box center [627, 241] width 733 height 57
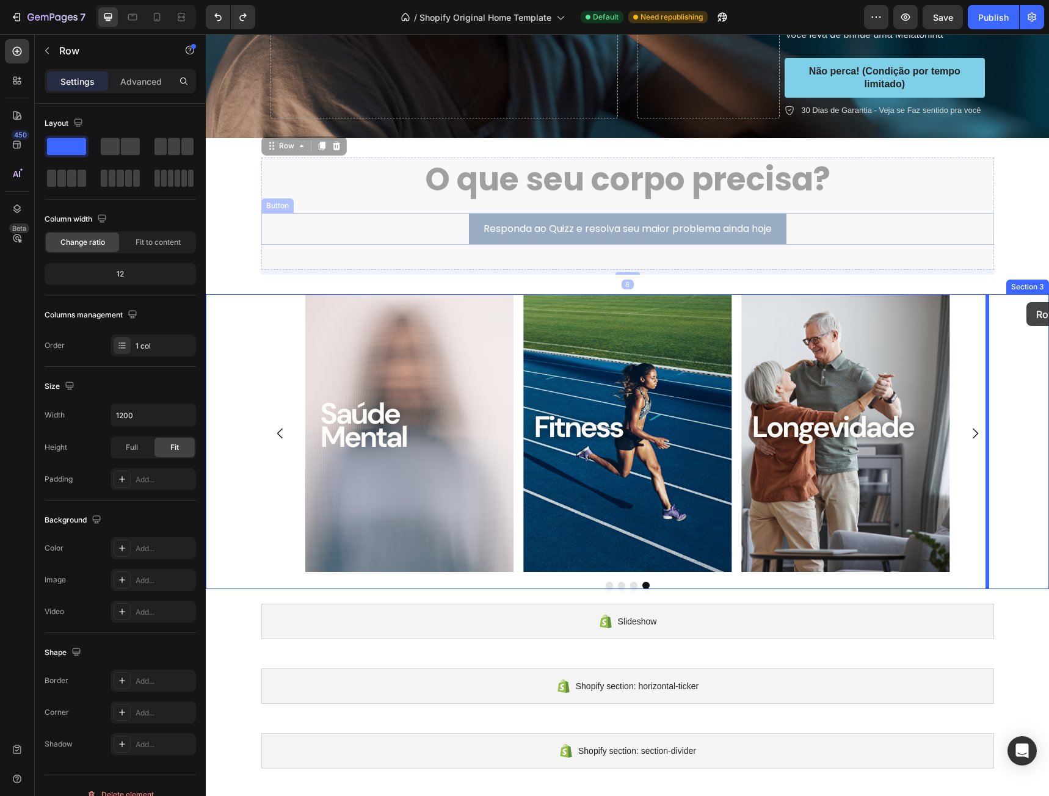
drag, startPoint x: 267, startPoint y: 147, endPoint x: 1026, endPoint y: 302, distance: 775.1
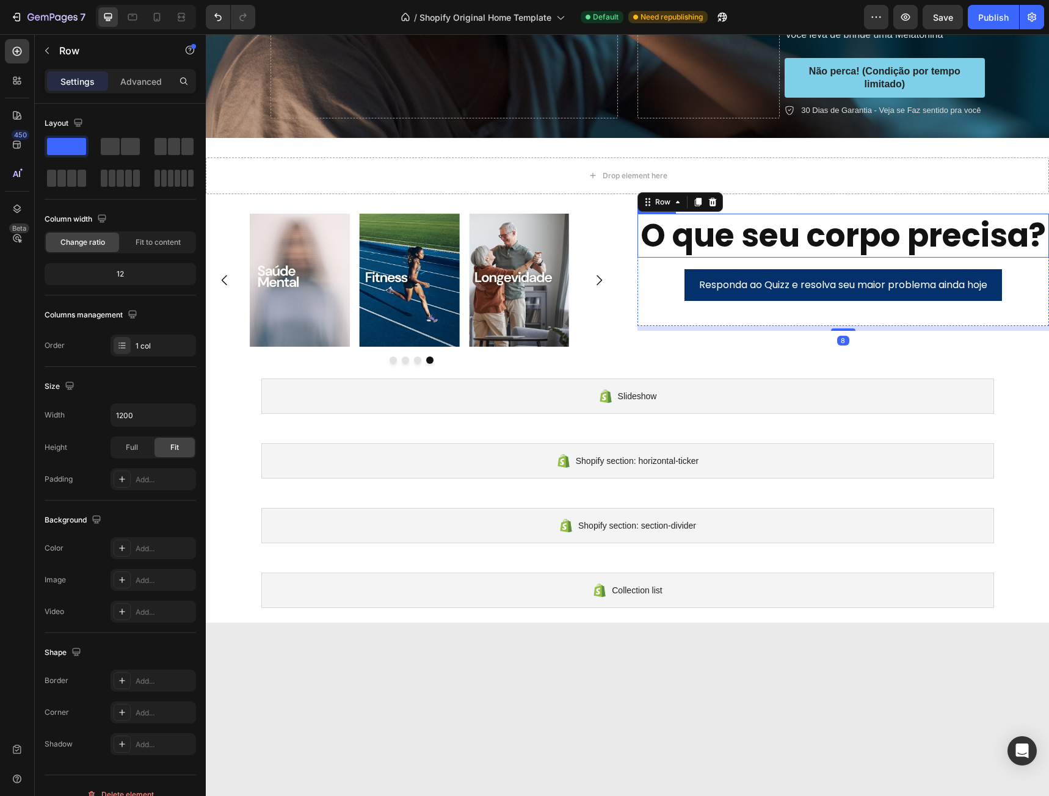
click at [667, 255] on h2 "O que seu corpo precisa?" at bounding box center [843, 236] width 412 height 44
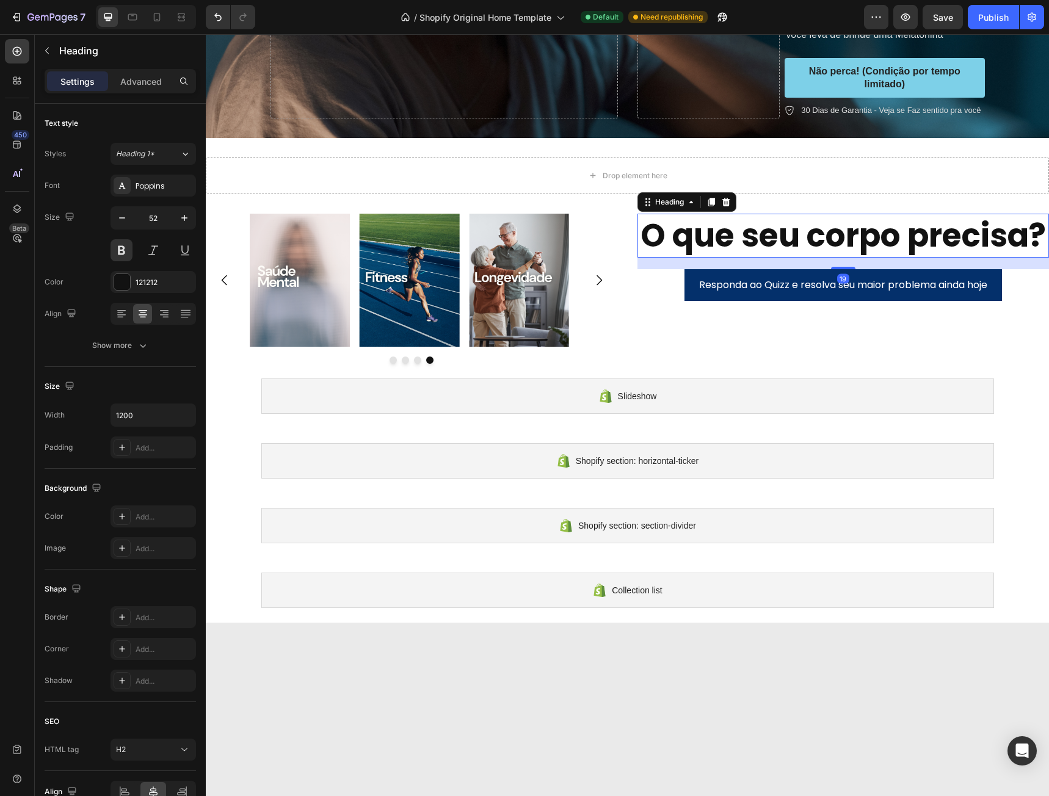
click at [606, 227] on div "Image Image Image Image" at bounding box center [412, 280] width 412 height 133
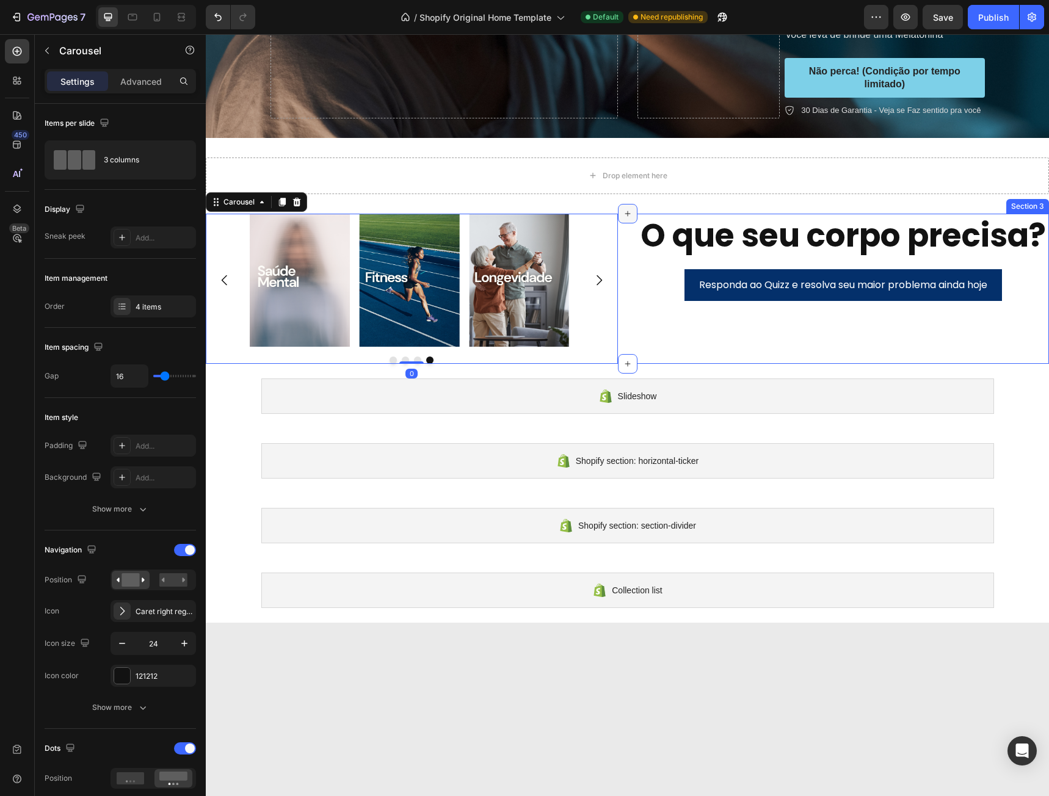
click at [618, 219] on div at bounding box center [628, 214] width 20 height 20
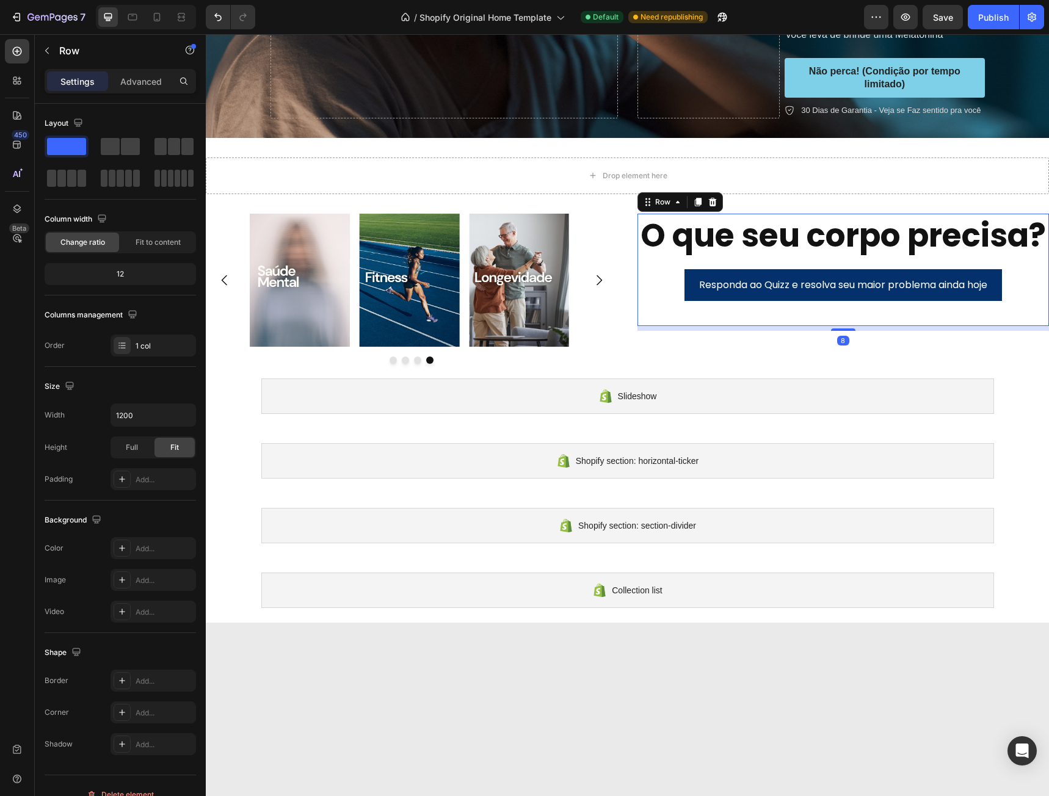
click at [1030, 327] on div "Responda ao Quizz e resolva seu maior problema ainda hoje Button" at bounding box center [843, 297] width 412 height 57
click at [1027, 331] on div "8" at bounding box center [843, 328] width 412 height 5
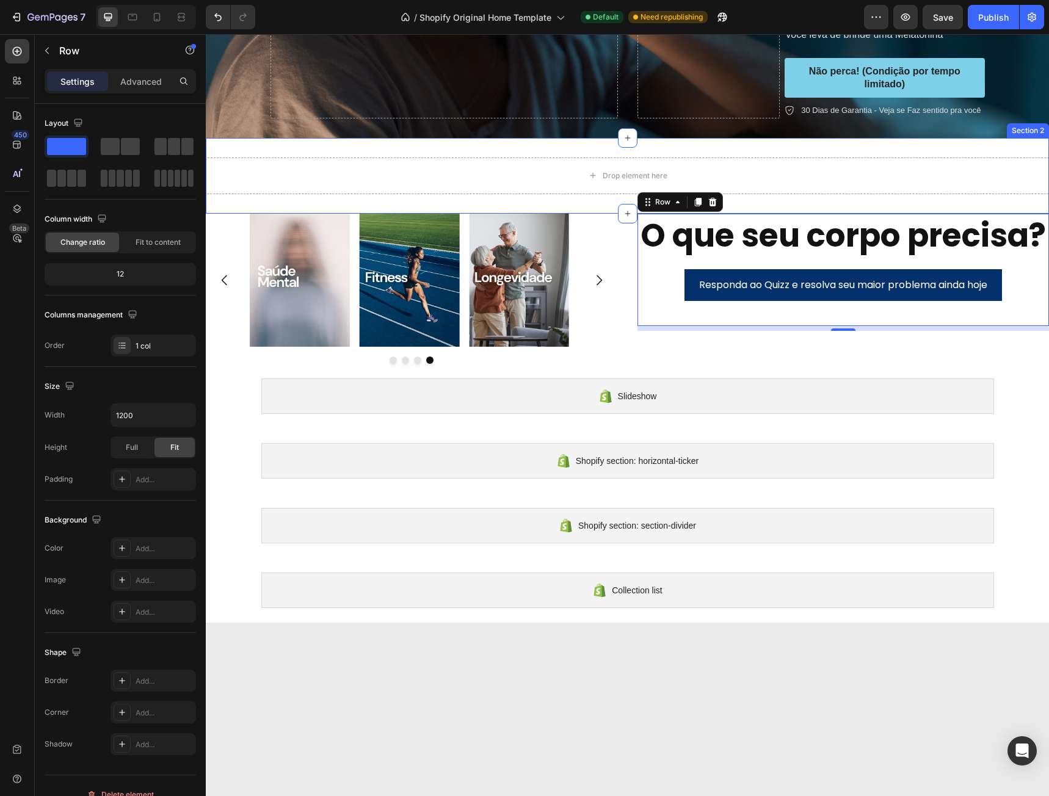
click at [1027, 203] on div "Drop element here Section 2" at bounding box center [627, 176] width 843 height 76
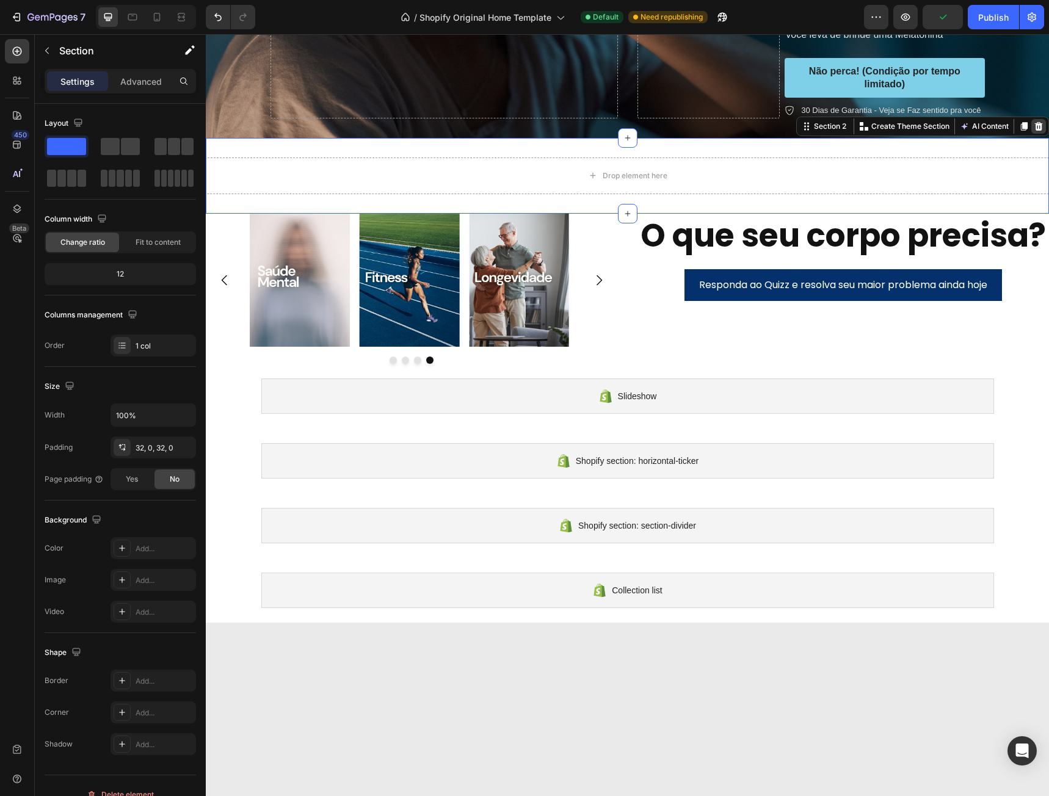
click at [1033, 126] on icon at bounding box center [1038, 126] width 10 height 10
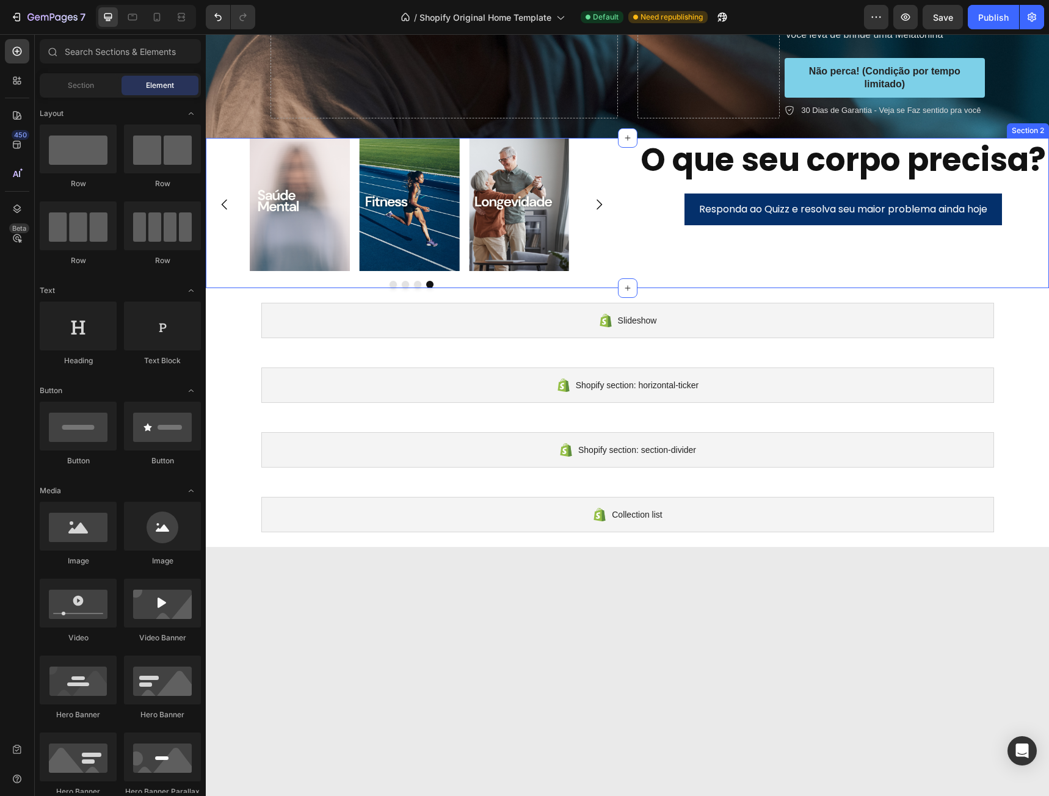
click at [1038, 288] on div "O que seu corpo precisa? Heading Responda ao Quizz e resolva seu maior problema…" at bounding box center [843, 213] width 412 height 150
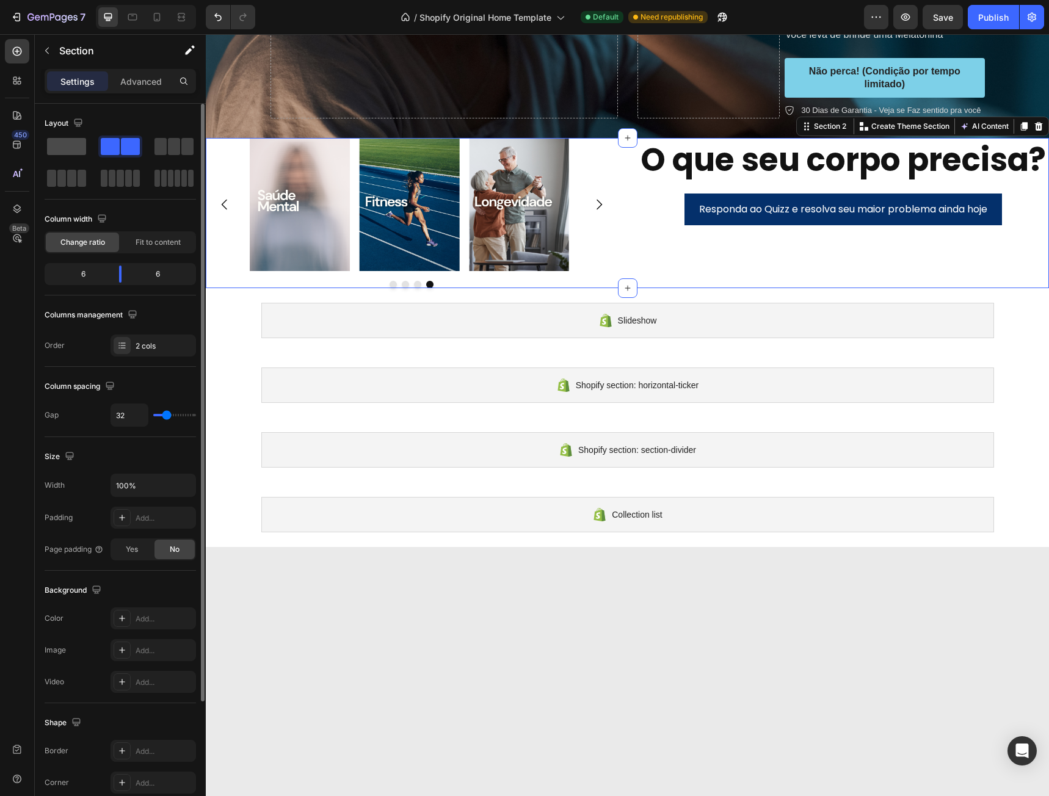
click at [67, 144] on span at bounding box center [66, 146] width 39 height 17
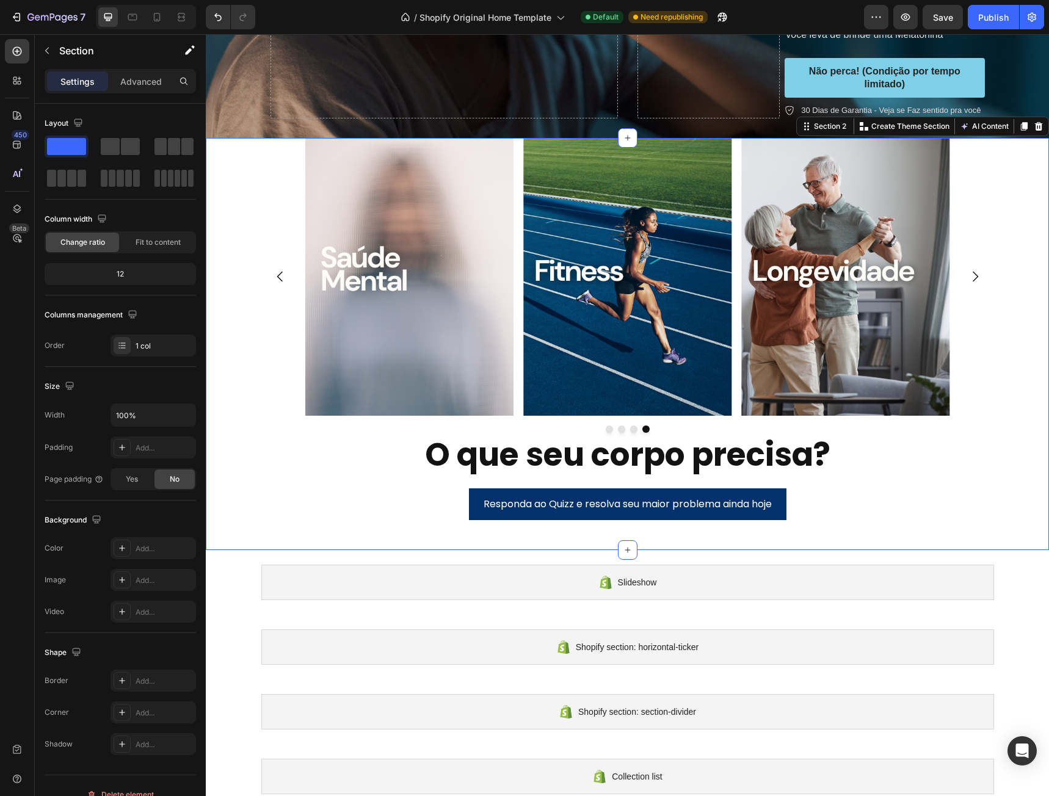
click at [995, 474] on div "Image Image Image Image Carousel O que seu corpo precisa? Heading Responda ao Q…" at bounding box center [627, 344] width 843 height 412
click at [982, 482] on div "O que seu corpo precisa? Heading Responda ao Quizz e resolva seu maior problema…" at bounding box center [627, 489] width 733 height 112
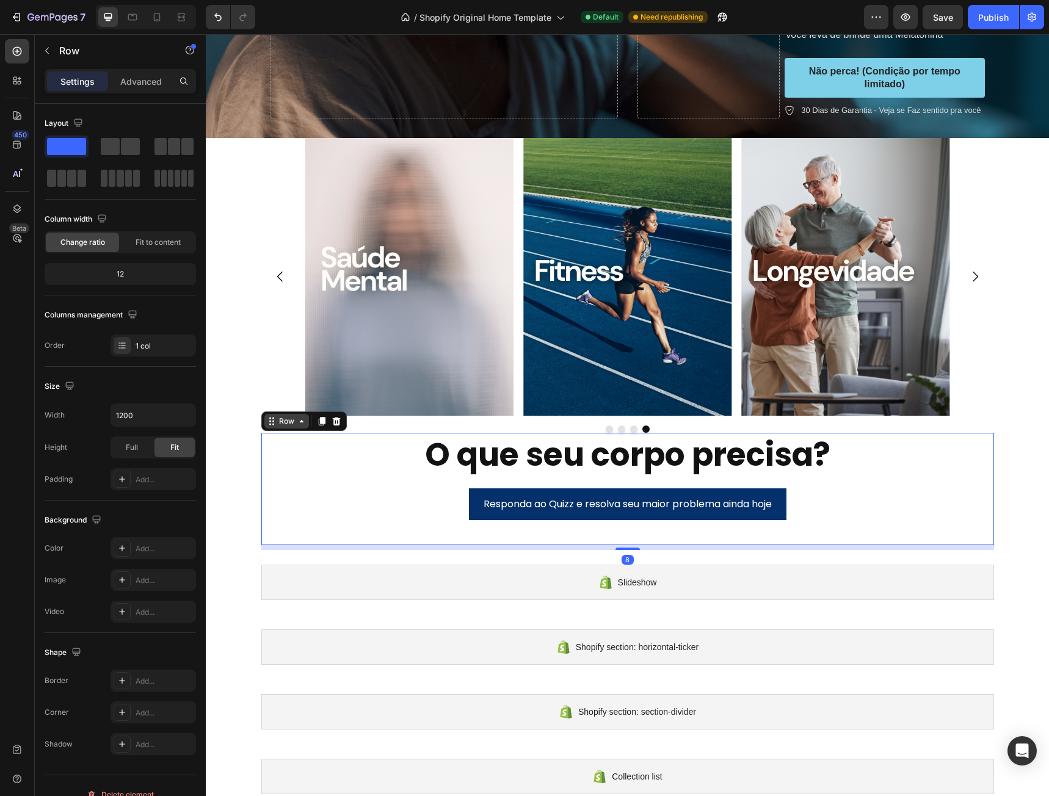
click at [297, 419] on icon at bounding box center [302, 421] width 10 height 10
click at [299, 420] on icon at bounding box center [301, 421] width 4 height 2
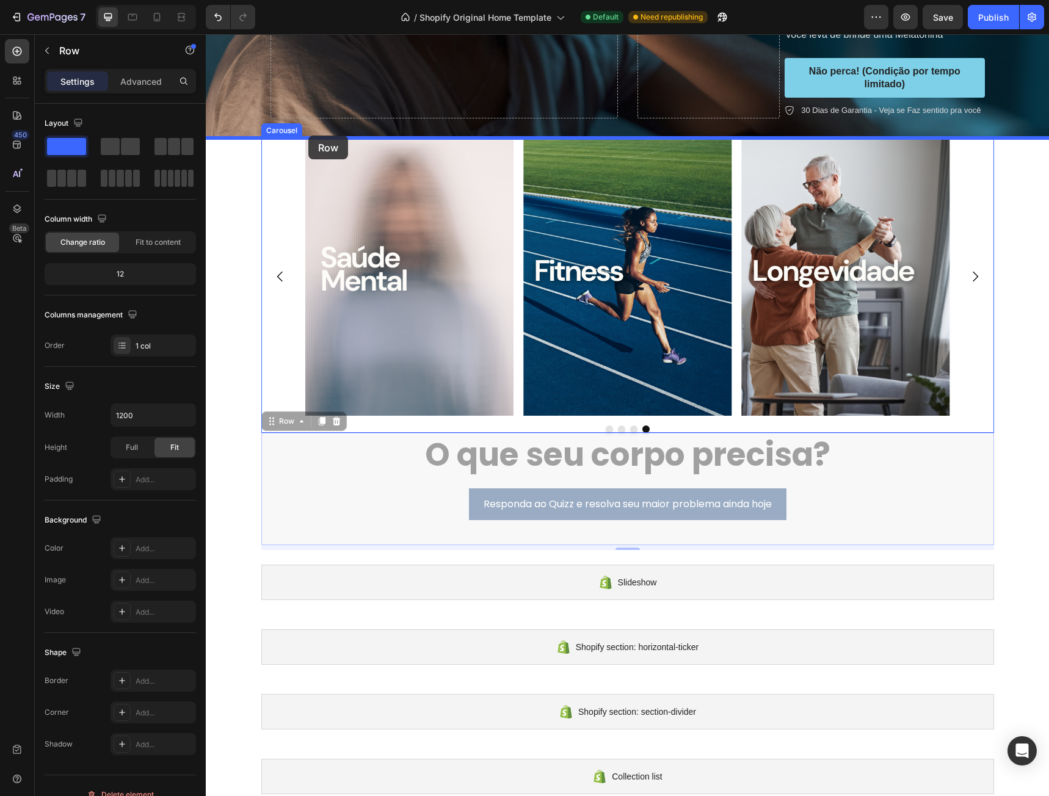
drag, startPoint x: 269, startPoint y: 420, endPoint x: 308, endPoint y: 136, distance: 287.2
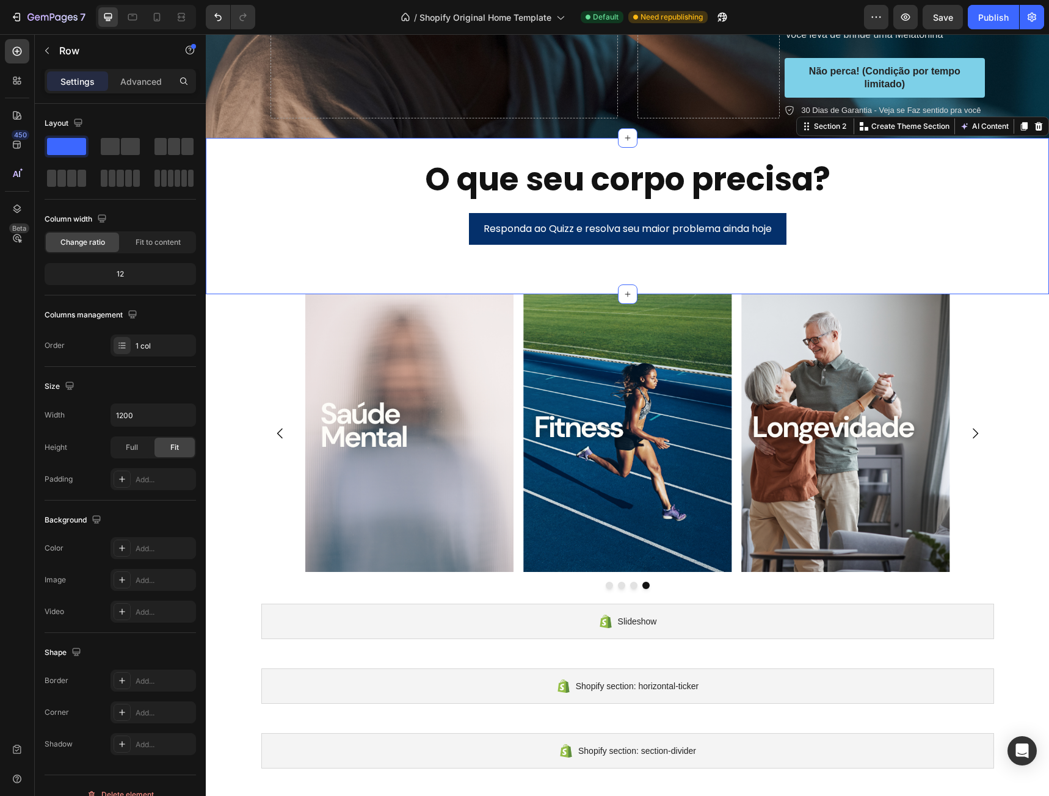
click at [845, 287] on div "O que seu corpo precisa? Heading Responda ao Quizz e resolva seu maior problema…" at bounding box center [627, 216] width 843 height 156
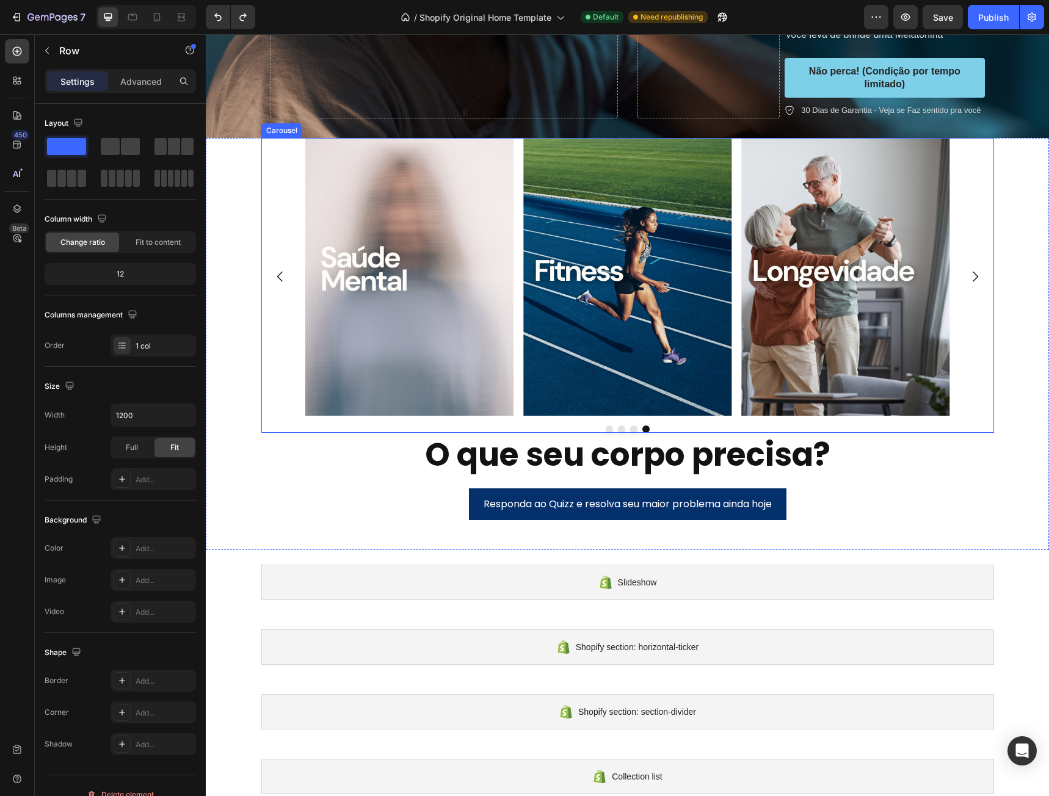
click at [985, 256] on div "Image Image Image Image" at bounding box center [627, 277] width 733 height 278
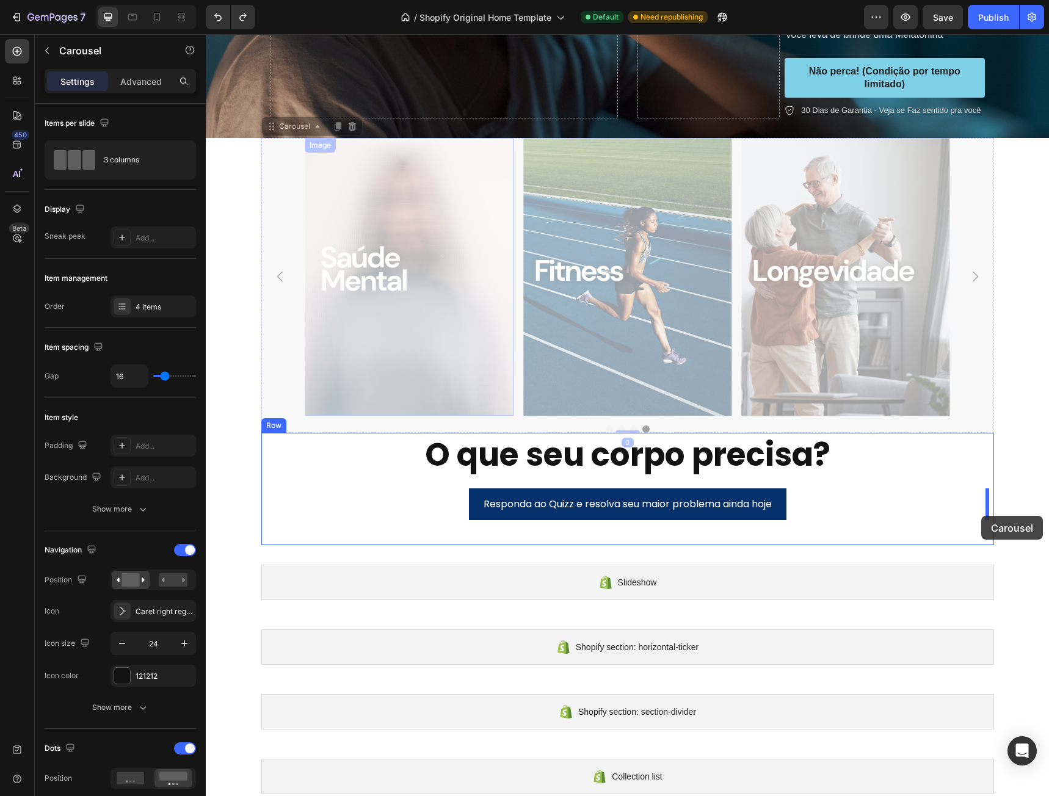
drag, startPoint x: 268, startPoint y: 125, endPoint x: 981, endPoint y: 516, distance: 813.0
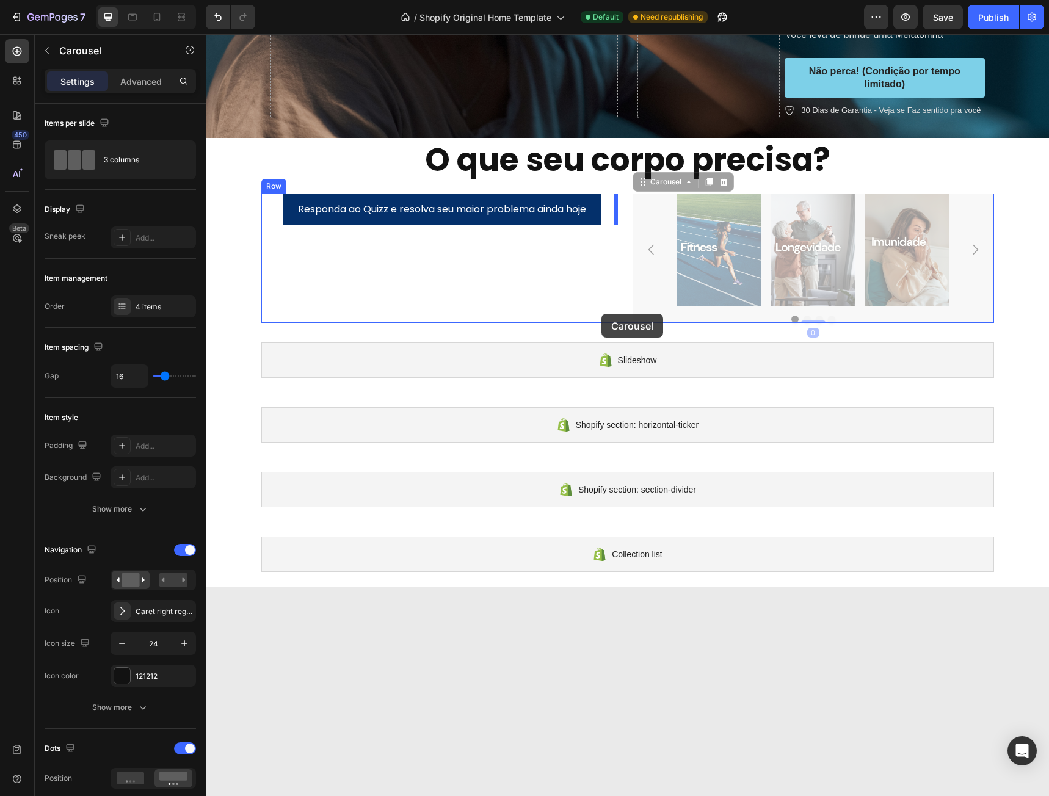
drag, startPoint x: 644, startPoint y: 186, endPoint x: 601, endPoint y: 314, distance: 134.5
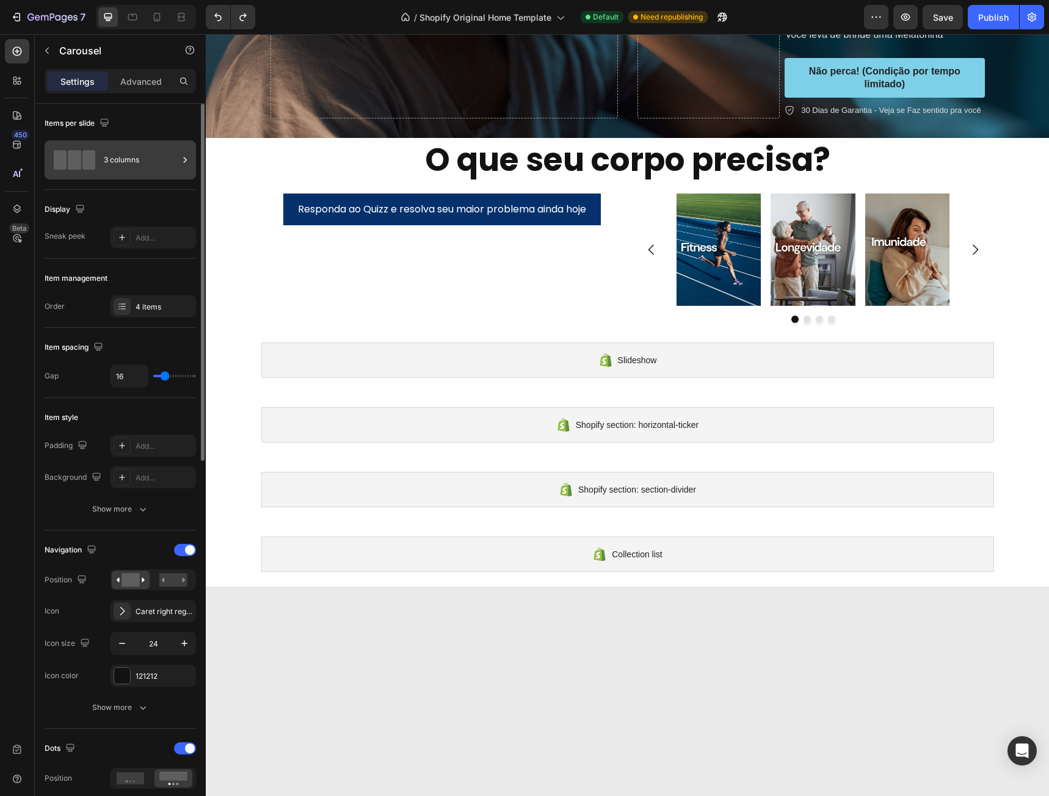
click at [124, 156] on div "3 columns" at bounding box center [141, 160] width 74 height 28
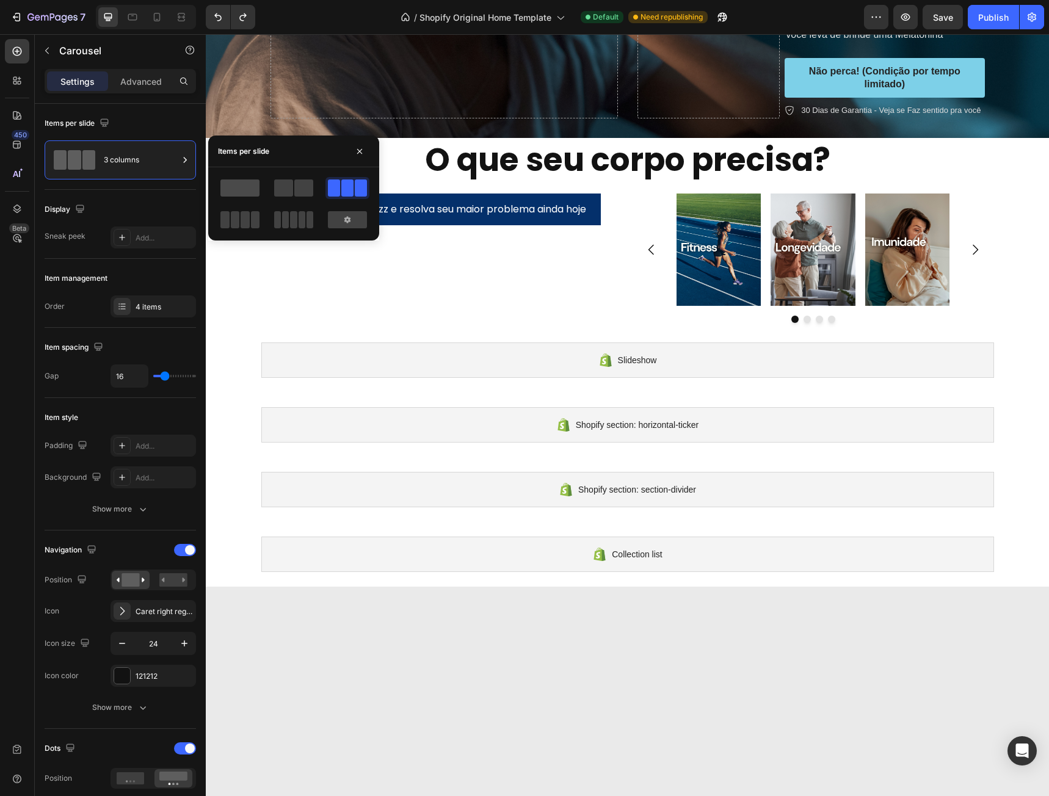
click at [245, 192] on span at bounding box center [239, 187] width 39 height 17
click at [985, 292] on div "Image Image Image Image" at bounding box center [812, 250] width 361 height 113
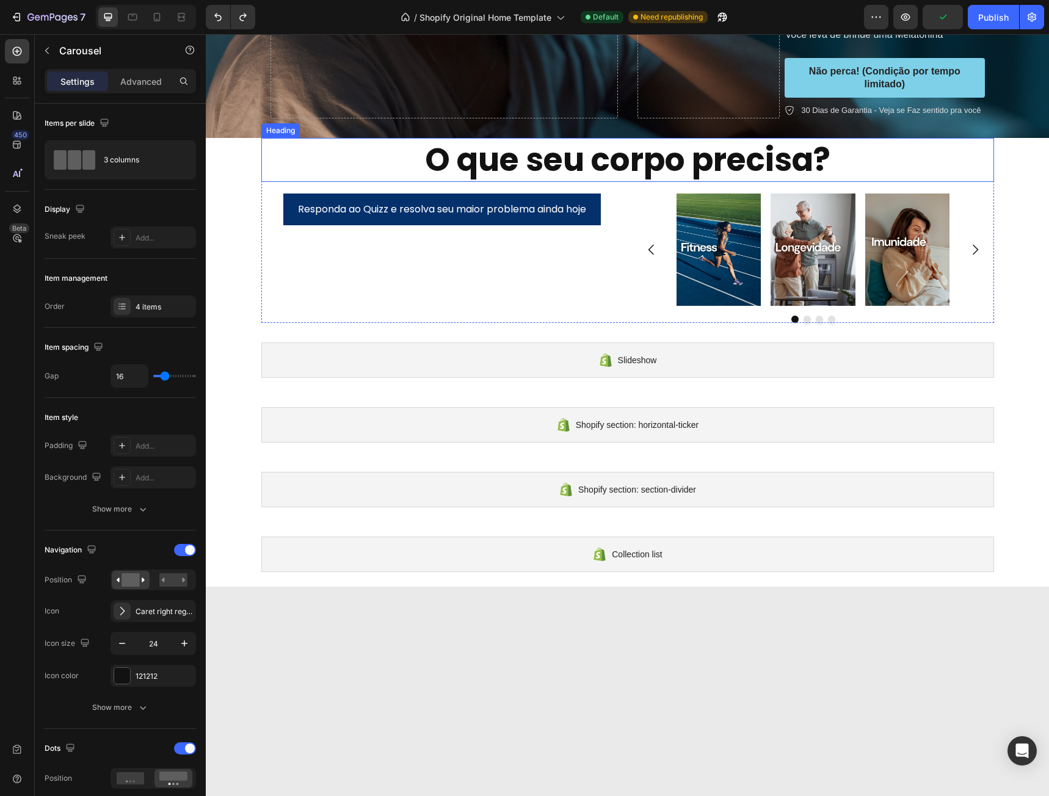
click at [726, 166] on strong "O que seu corpo precisa?" at bounding box center [627, 159] width 405 height 45
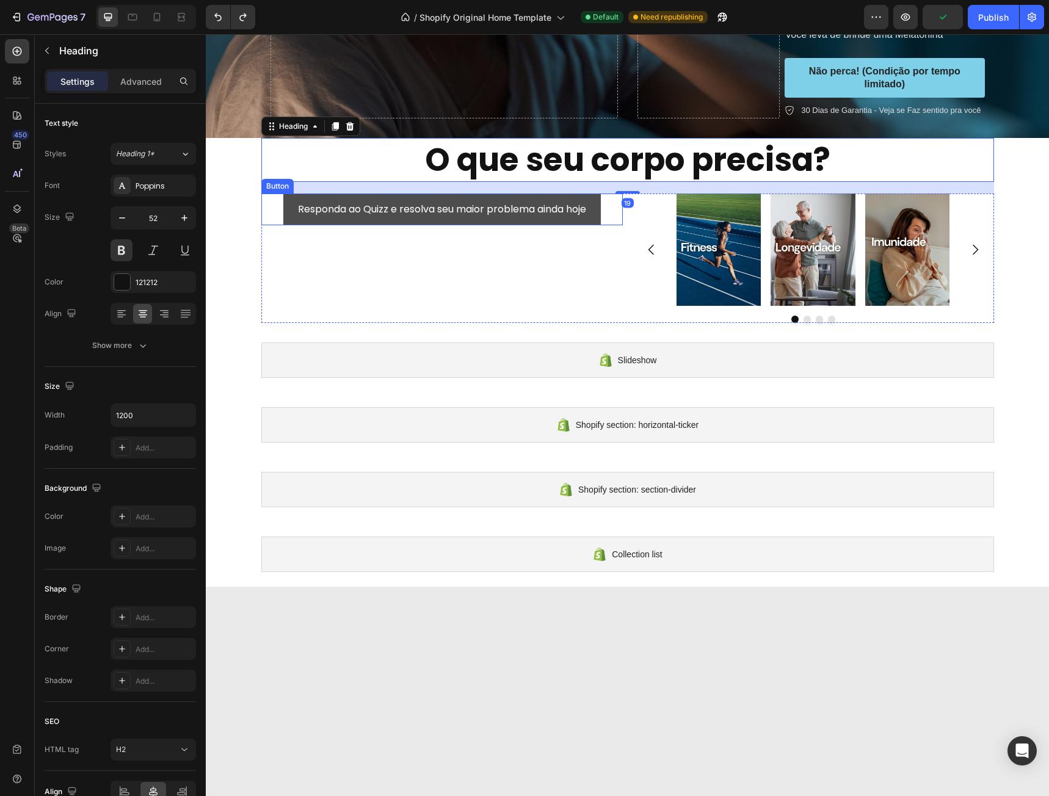
click at [590, 198] on button "Responda ao Quizz e resolva seu maior problema ainda hoje" at bounding box center [441, 210] width 317 height 32
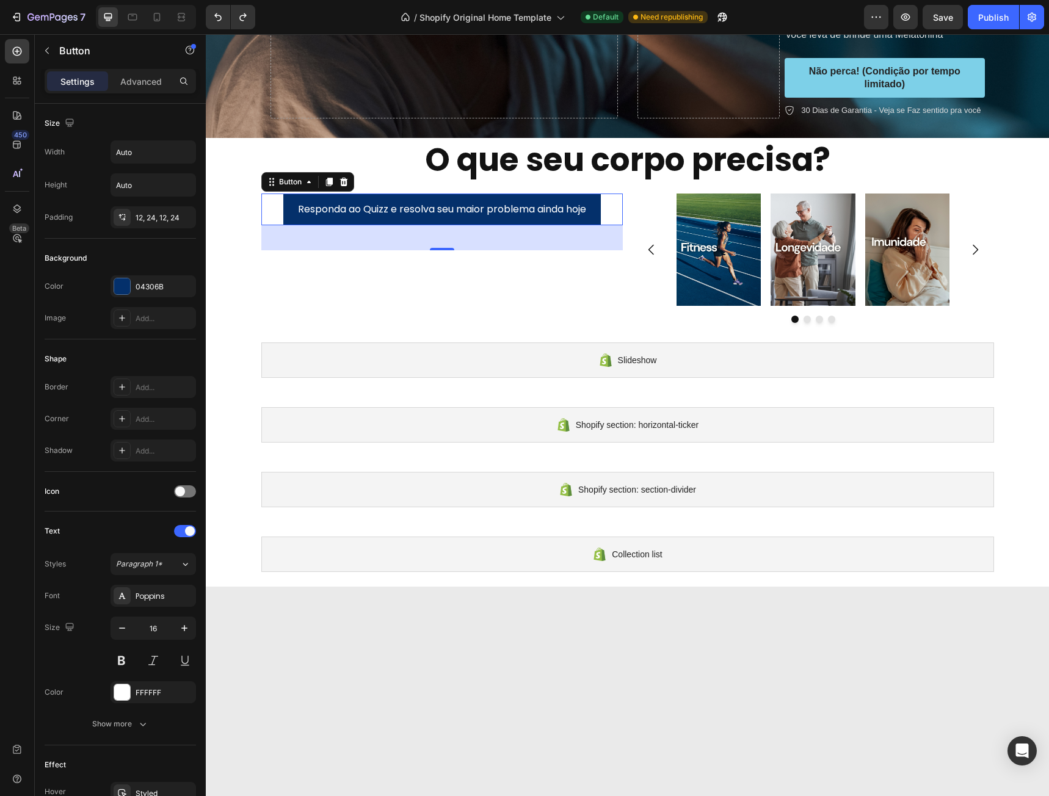
drag, startPoint x: 482, startPoint y: 237, endPoint x: 530, endPoint y: 239, distance: 48.3
click at [538, 241] on div "41" at bounding box center [441, 237] width 361 height 25
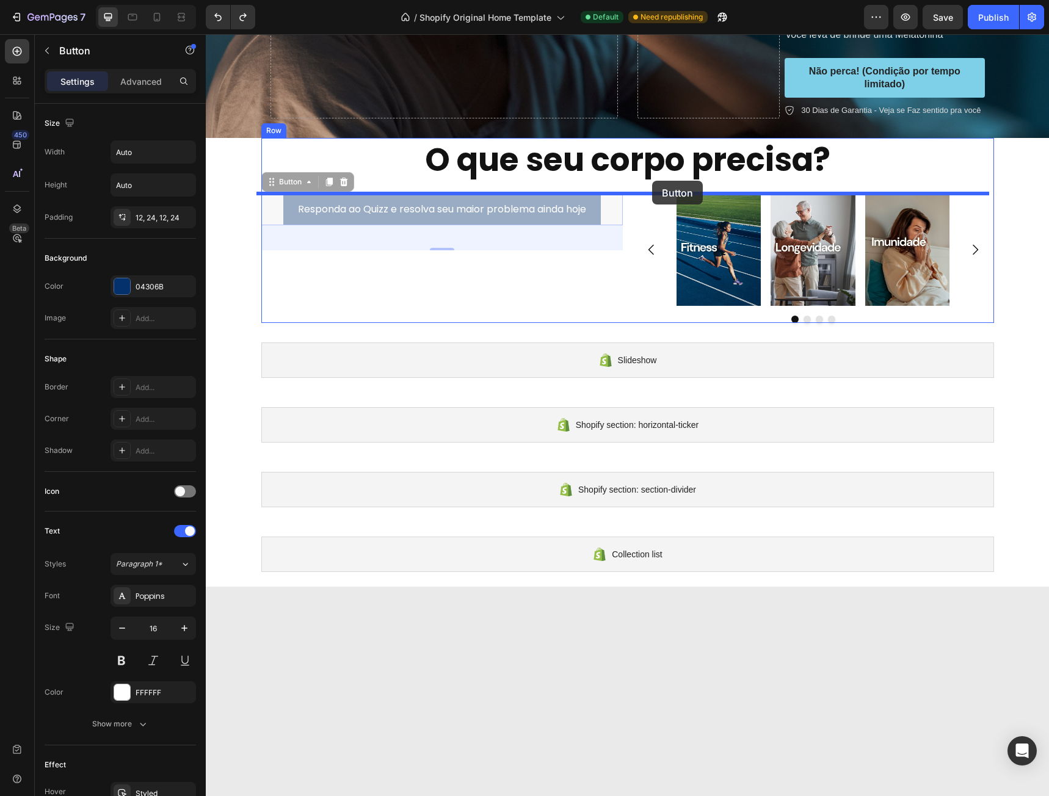
drag, startPoint x: 261, startPoint y: 179, endPoint x: 652, endPoint y: 181, distance: 391.3
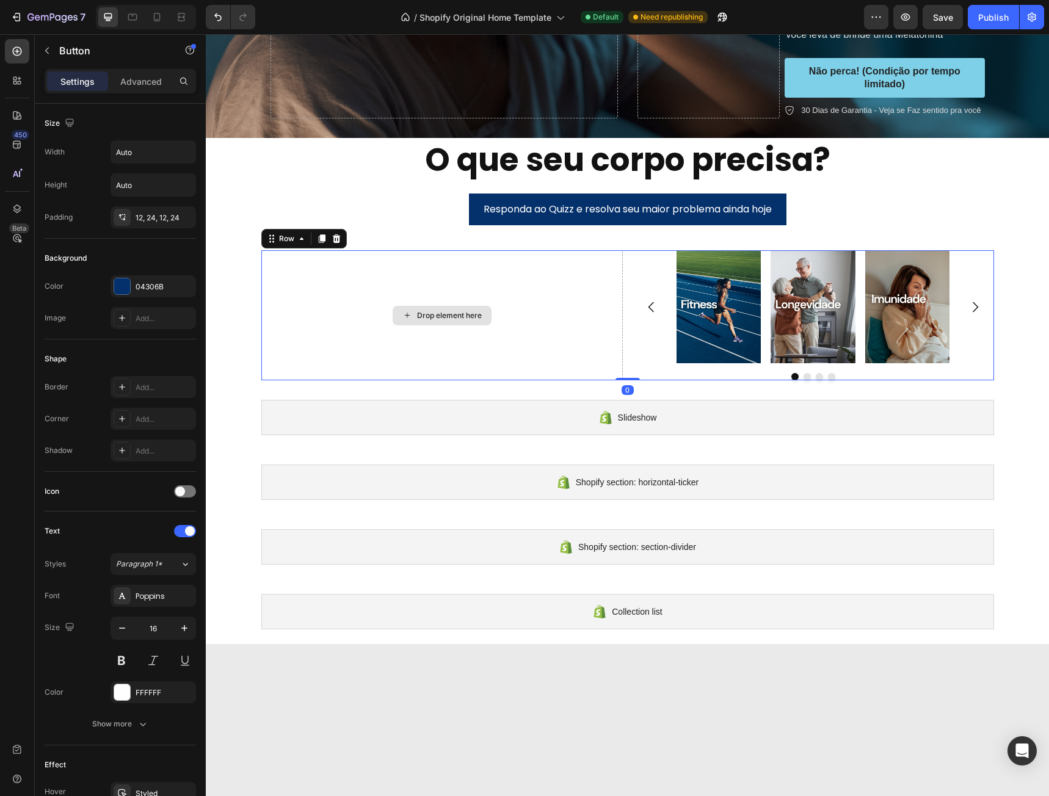
click at [570, 302] on div "Drop element here" at bounding box center [441, 315] width 361 height 130
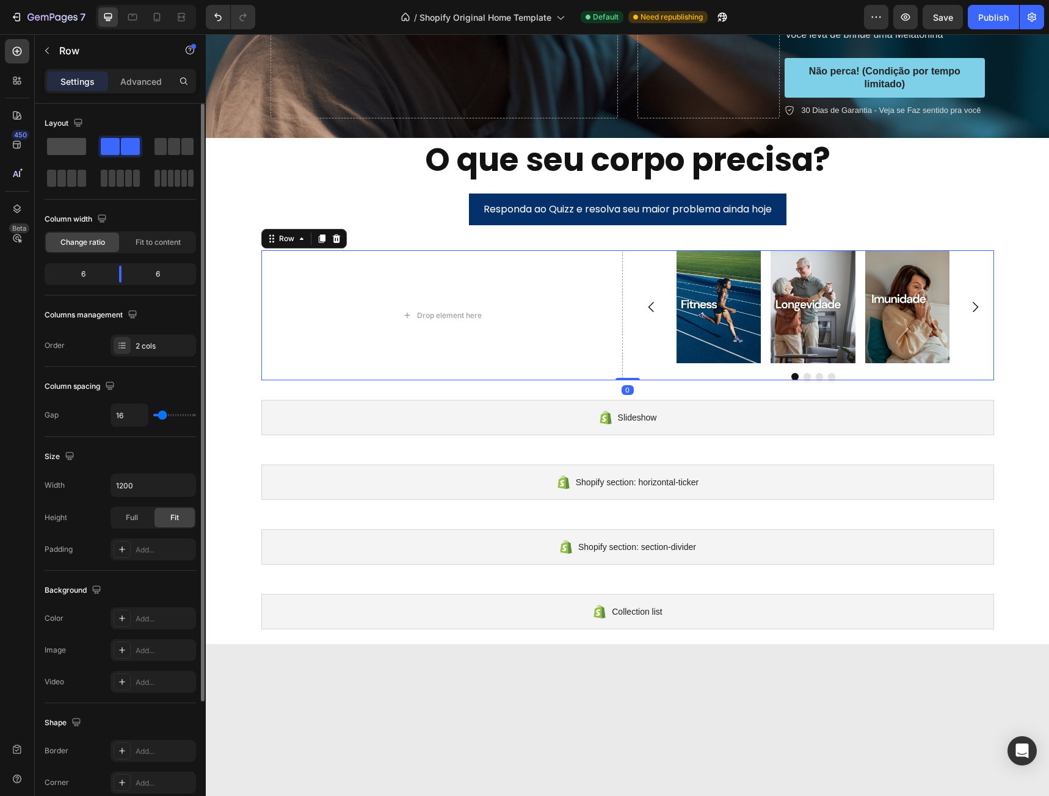
click at [73, 143] on span at bounding box center [66, 146] width 39 height 17
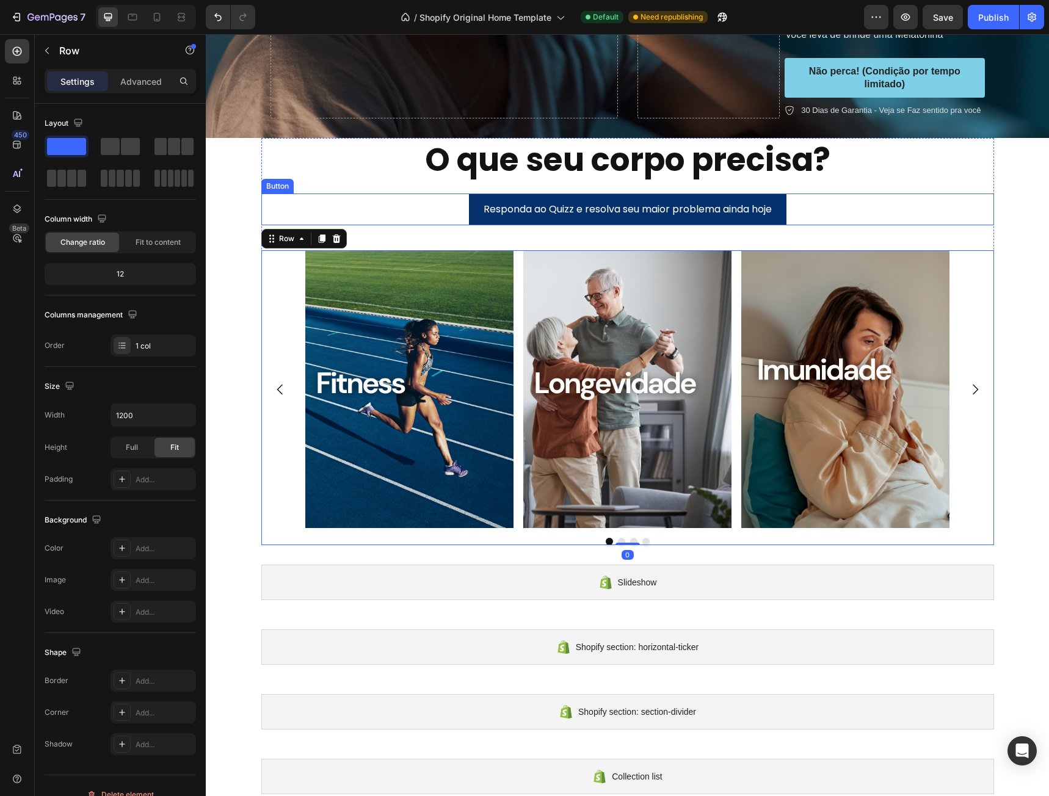
click at [885, 194] on div "Responda ao Quizz e resolva seu maior problema ainda hoje Button" at bounding box center [627, 210] width 733 height 32
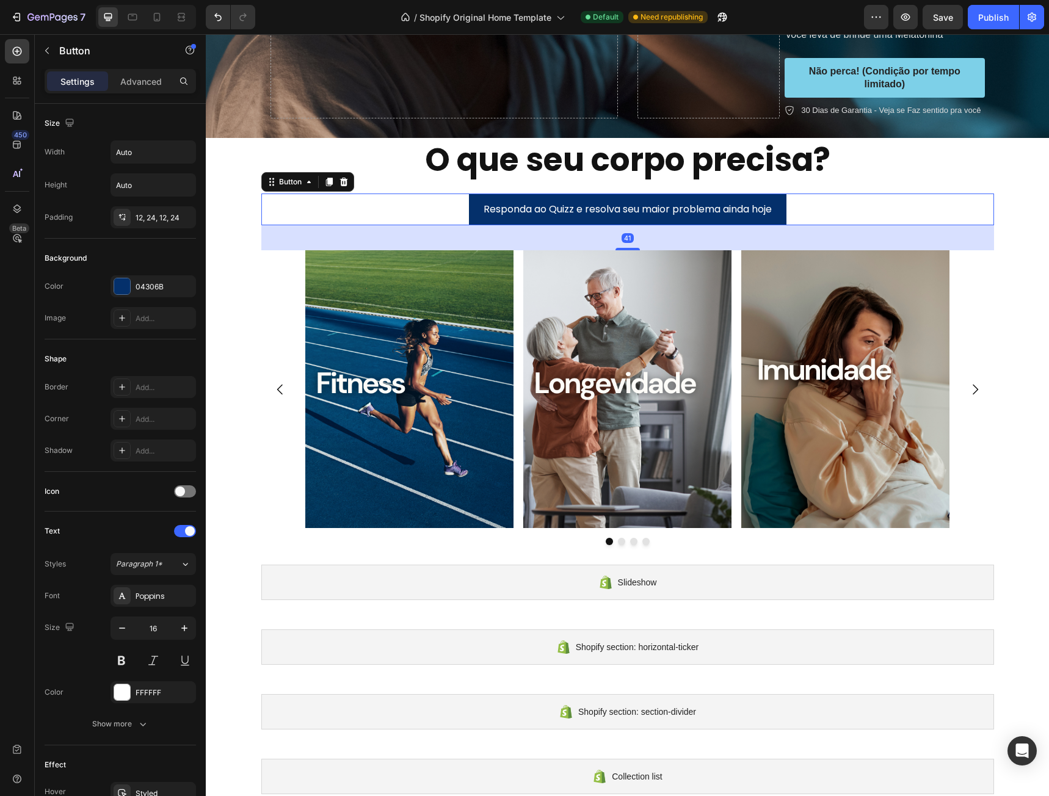
click at [880, 229] on div "41" at bounding box center [627, 237] width 733 height 25
click at [896, 242] on div "41" at bounding box center [627, 237] width 733 height 25
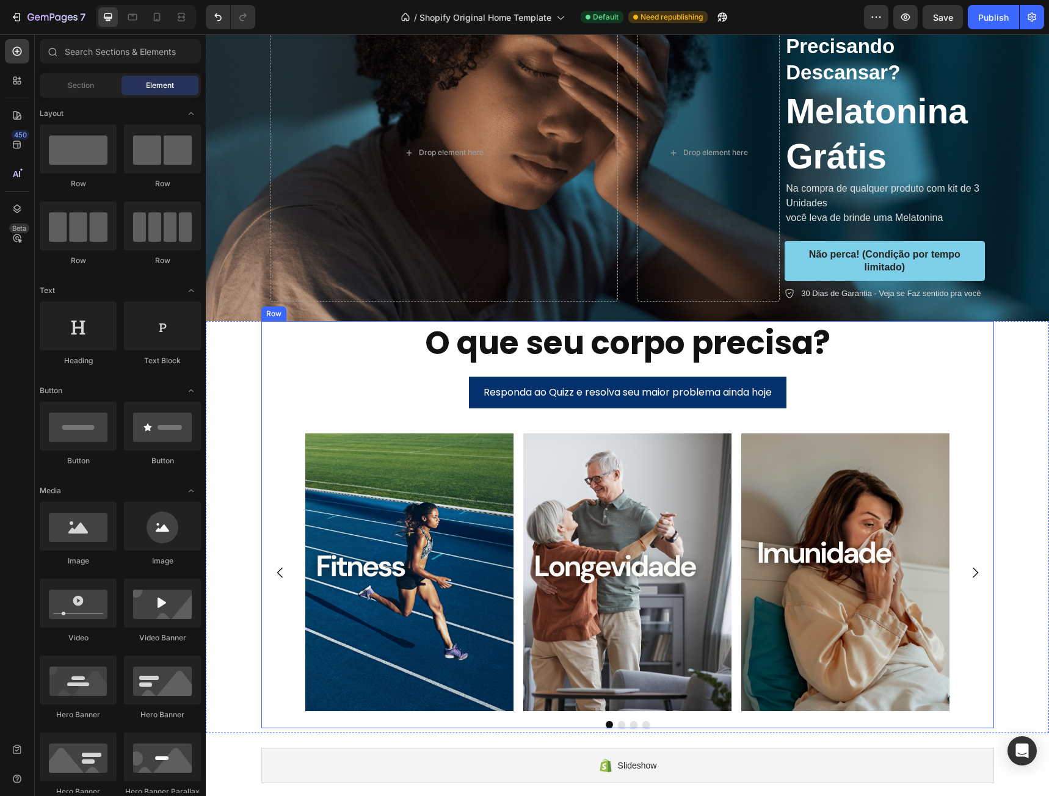
scroll to position [197, 0]
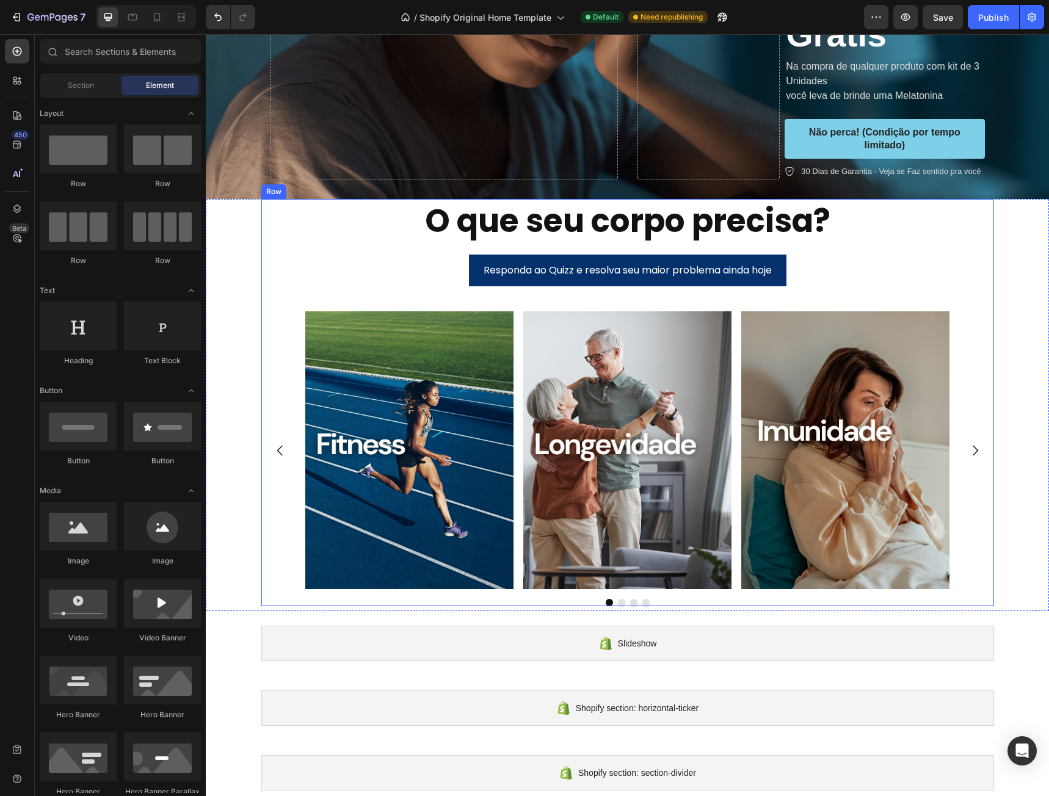
click at [983, 303] on div "Responda ao Quizz e resolva seu maior problema ainda hoje Button" at bounding box center [627, 283] width 733 height 57
click at [1026, 306] on div "O que seu corpo precisa? Heading Responda ao Quizz e resolva seu maior problema…" at bounding box center [627, 405] width 843 height 412
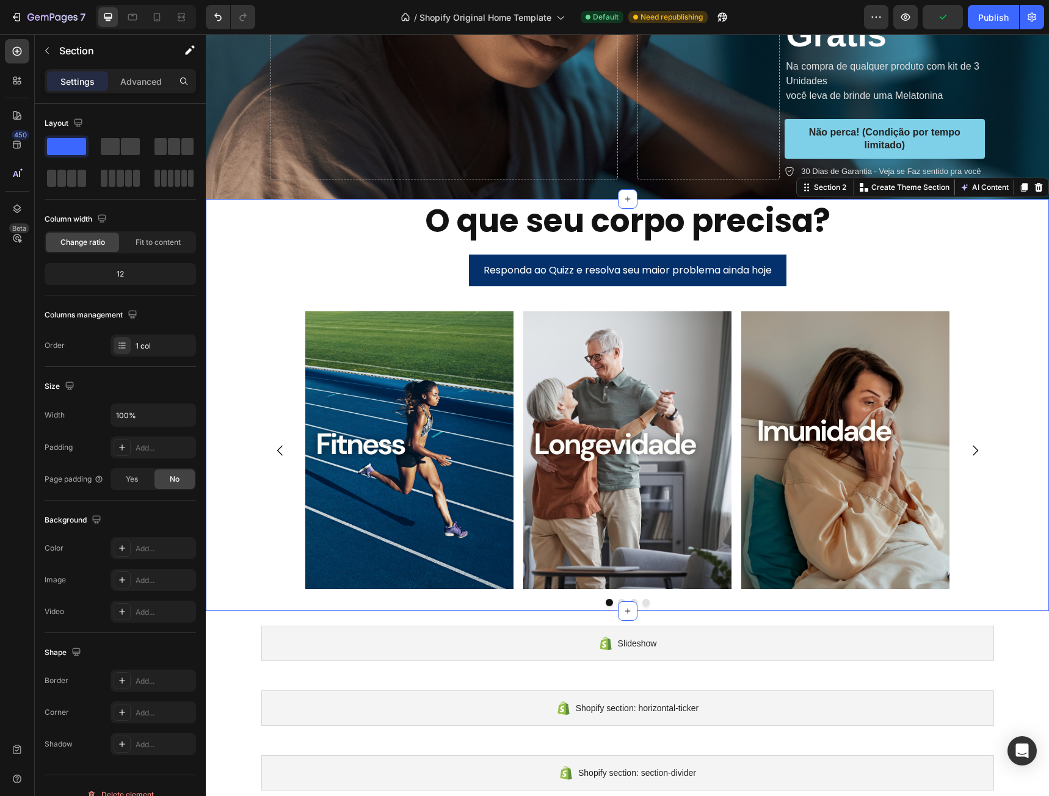
click at [1018, 306] on div "O que seu corpo precisa? Heading Responda ao Quizz e resolva seu maior problema…" at bounding box center [627, 405] width 843 height 412
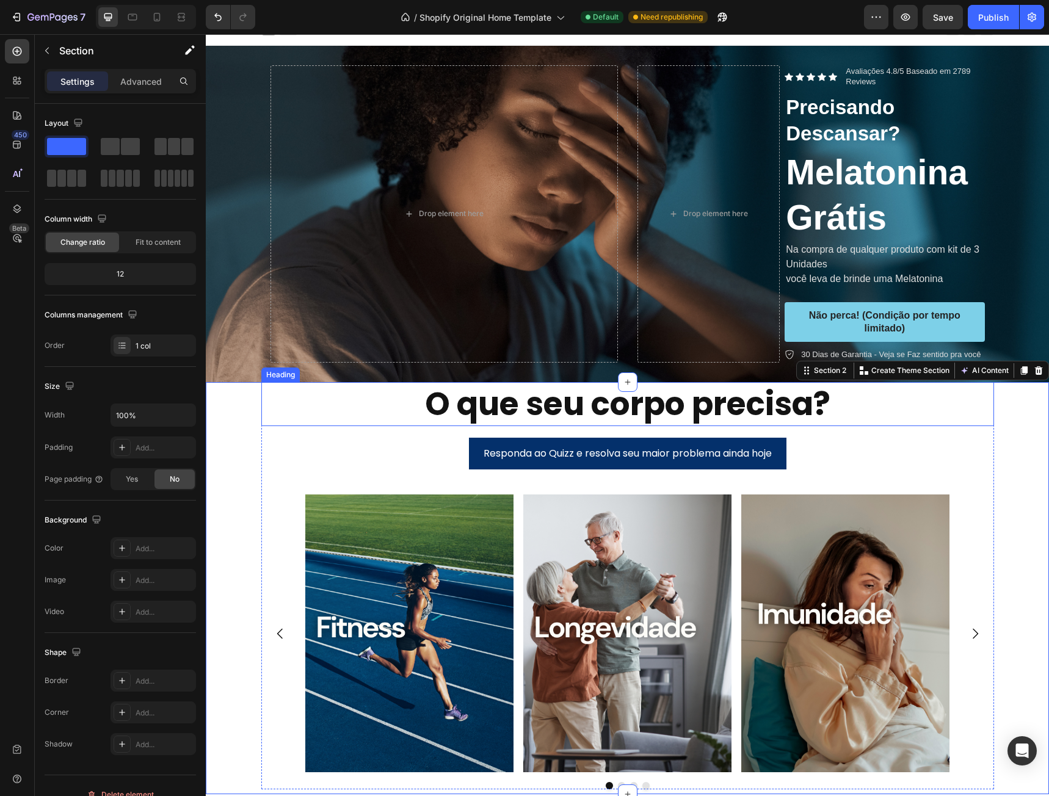
click at [732, 414] on strong "O que seu corpo precisa?" at bounding box center [627, 404] width 405 height 45
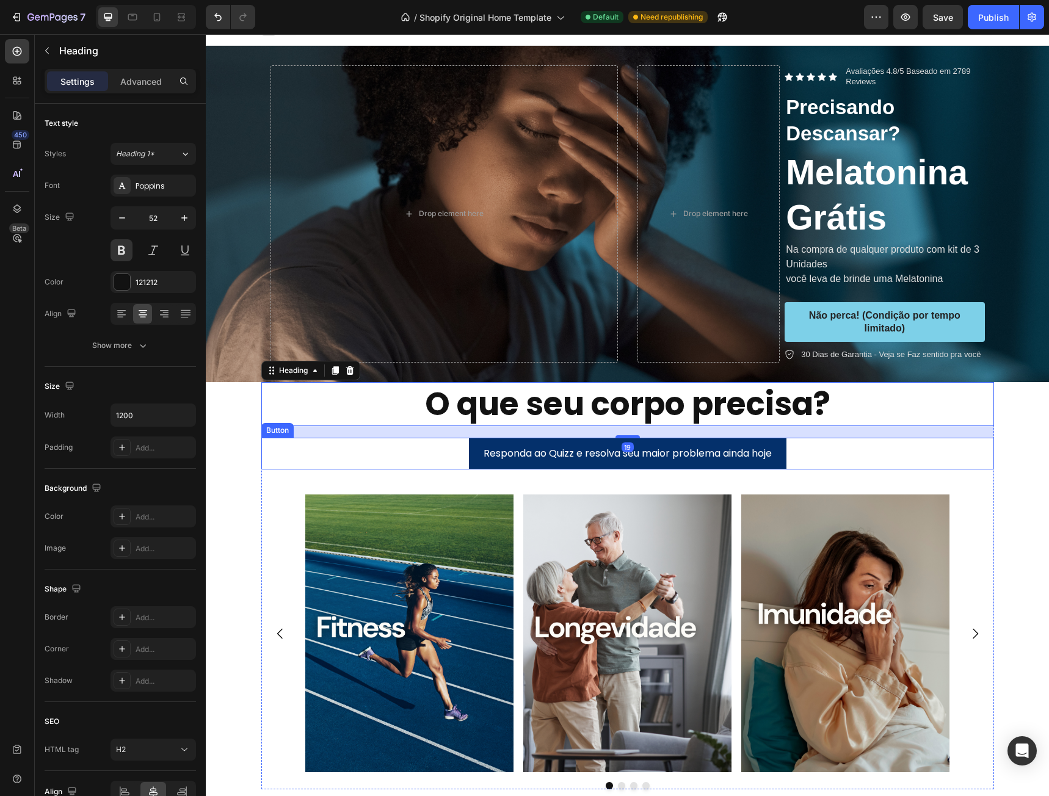
click at [800, 449] on div "Responda ao Quizz e resolva seu maior problema ainda hoje Button" at bounding box center [627, 454] width 733 height 32
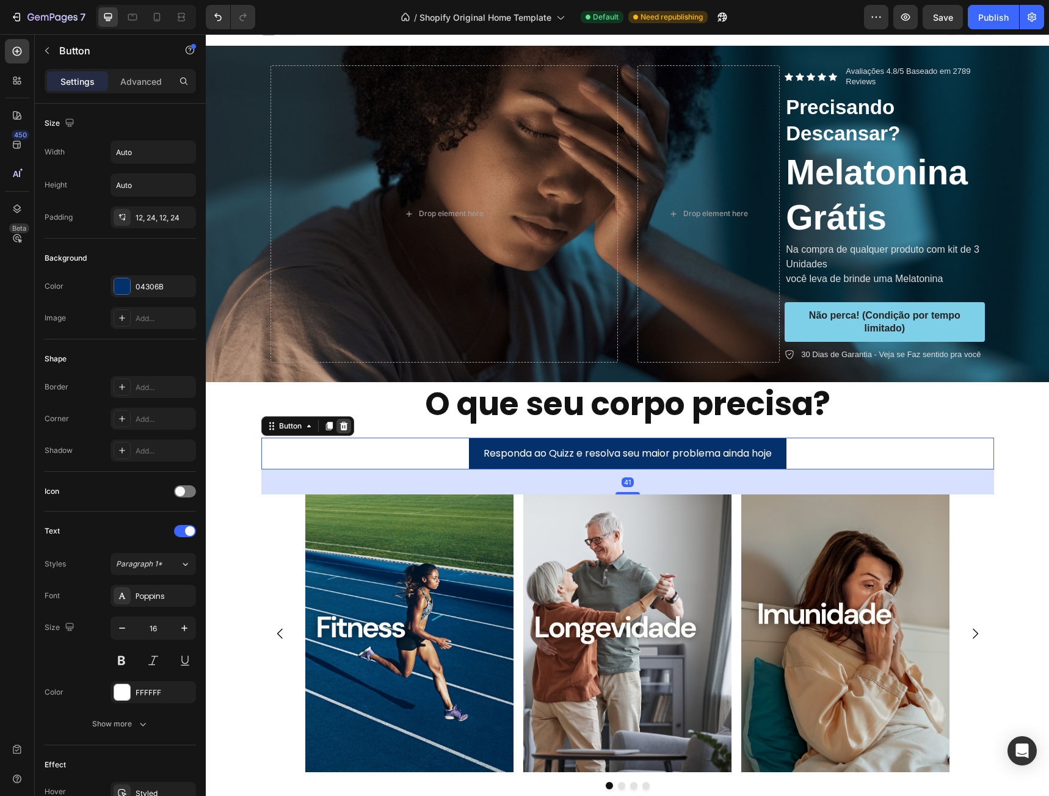
click at [344, 429] on icon at bounding box center [344, 426] width 10 height 10
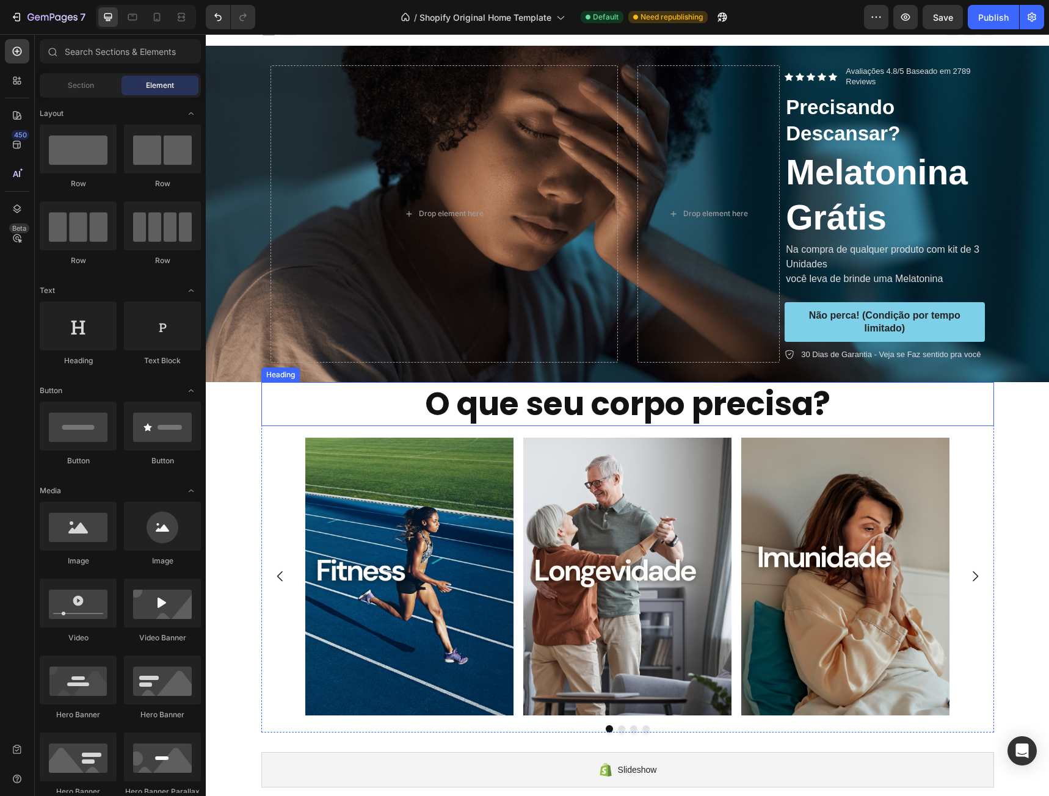
click at [912, 413] on h2 "O que seu corpo precisa?" at bounding box center [627, 404] width 733 height 44
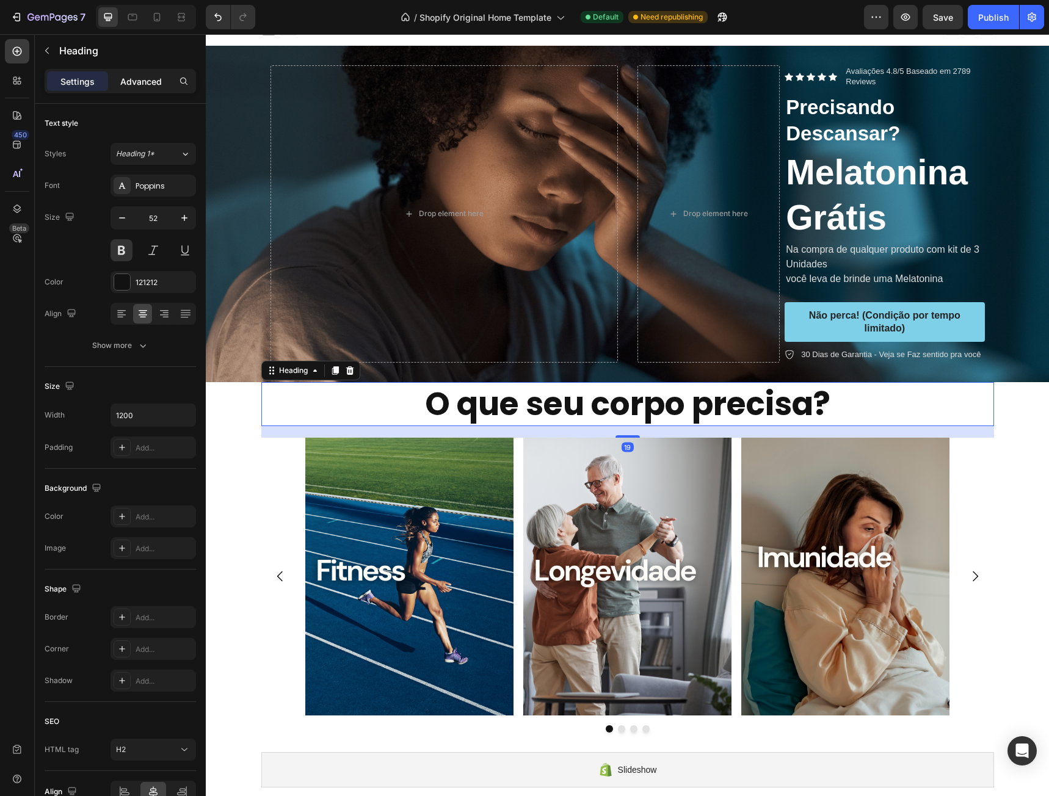
click at [143, 84] on p "Advanced" at bounding box center [141, 81] width 42 height 13
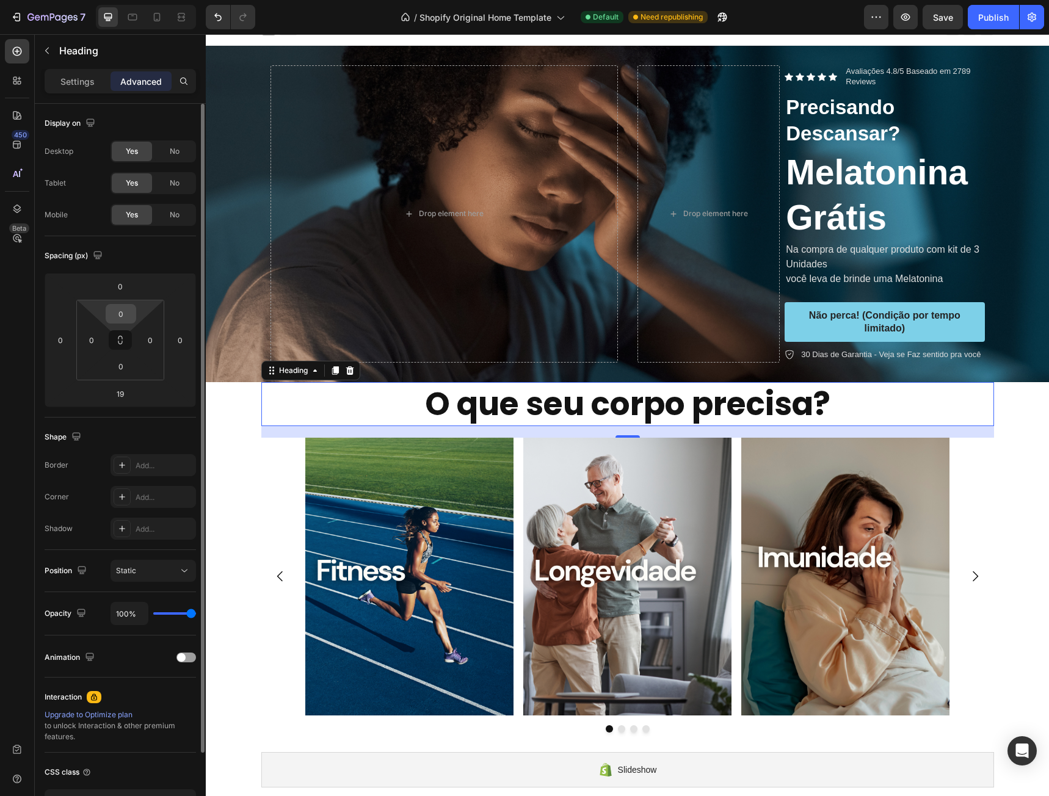
click at [119, 310] on input "0" at bounding box center [121, 314] width 24 height 18
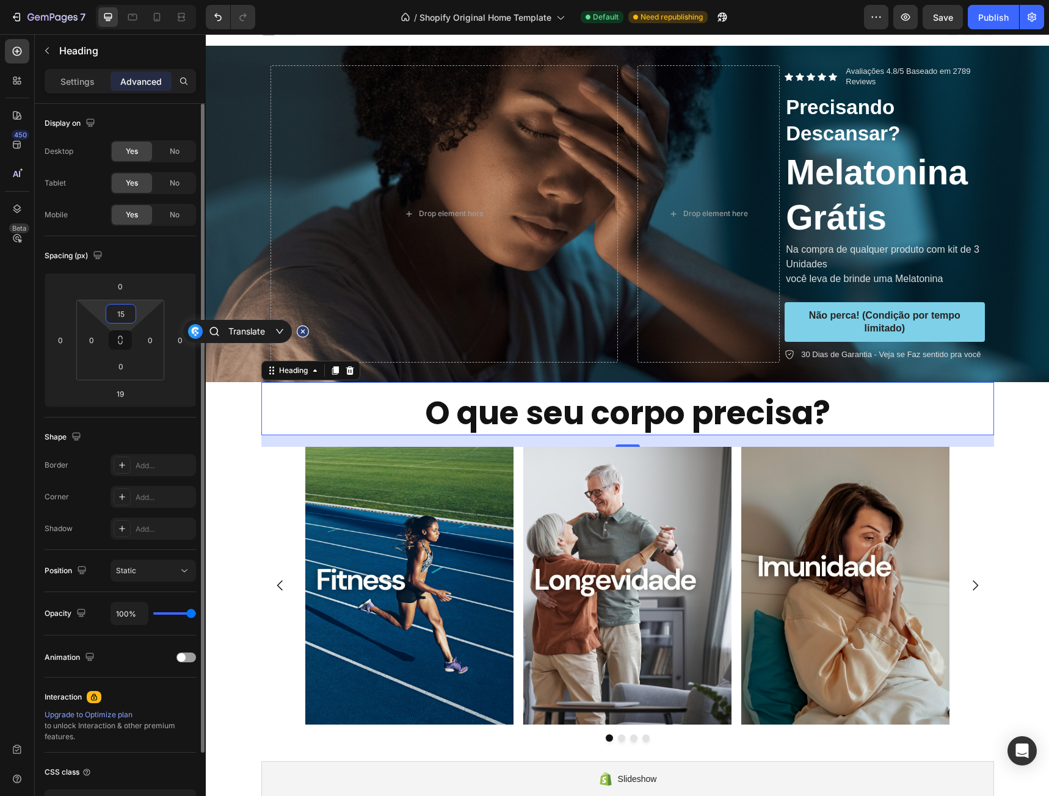
drag, startPoint x: 126, startPoint y: 311, endPoint x: 106, endPoint y: 310, distance: 20.8
click at [106, 310] on div "15" at bounding box center [121, 314] width 31 height 20
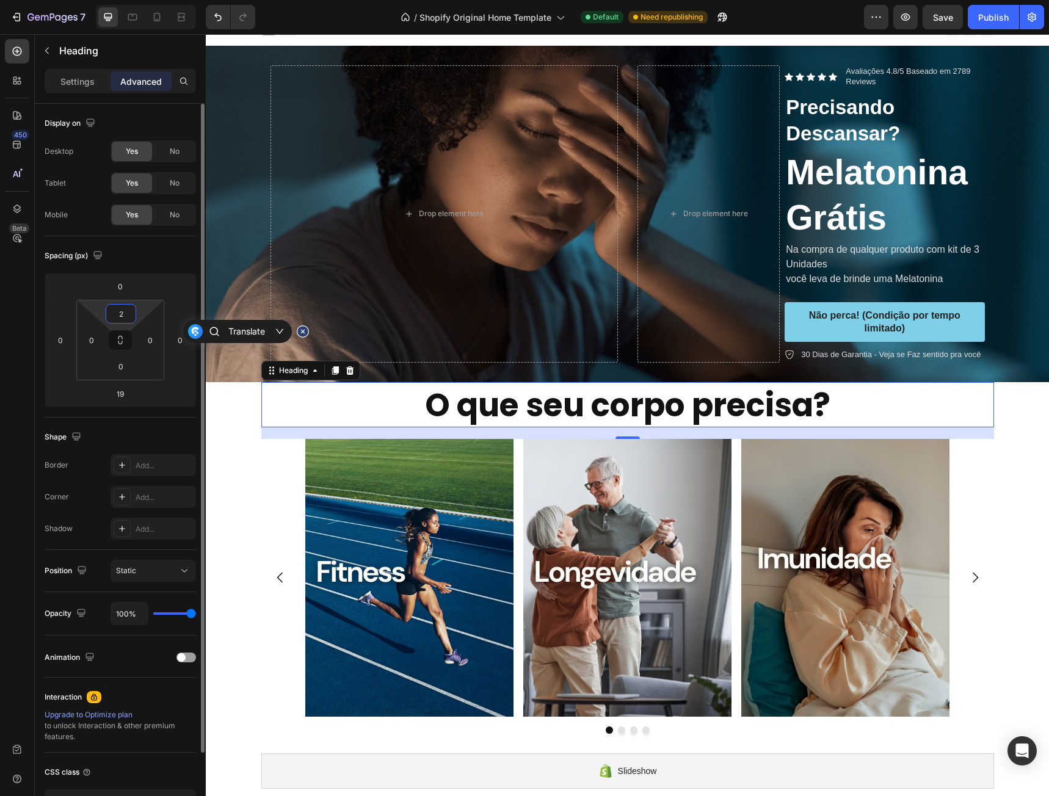
type input "20"
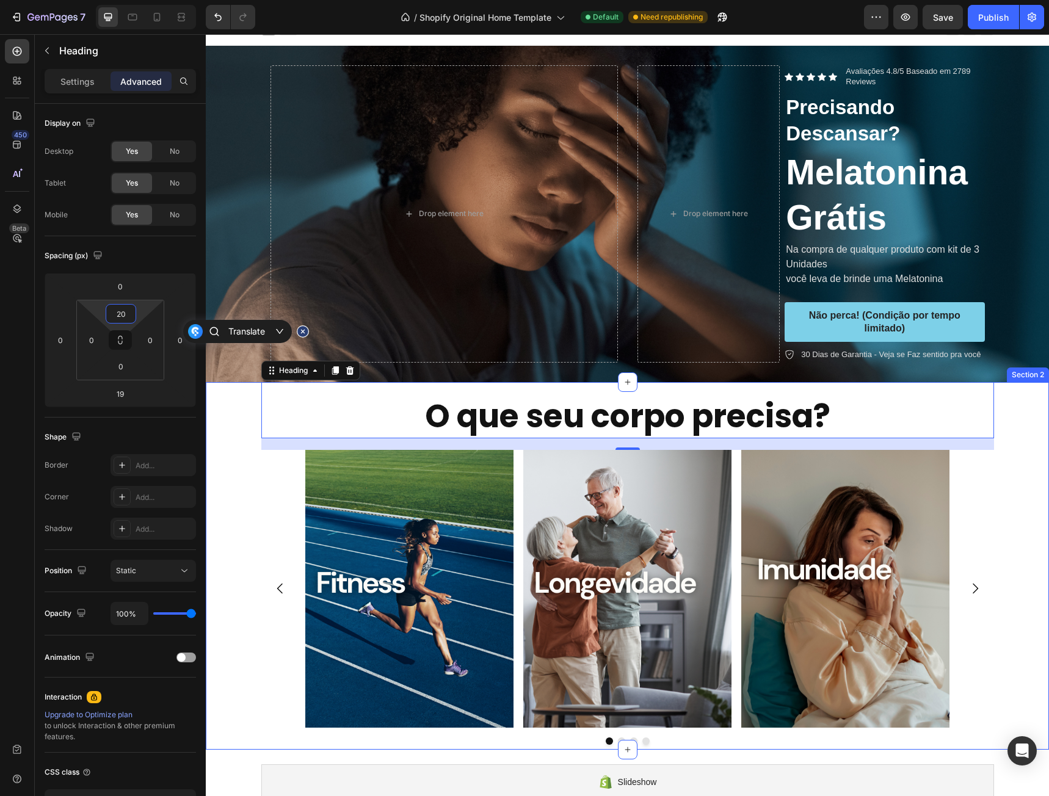
click at [1021, 477] on div "O que seu corpo precisa? Heading 19 Image Image Image Image Carousel Row Row" at bounding box center [627, 565] width 843 height 367
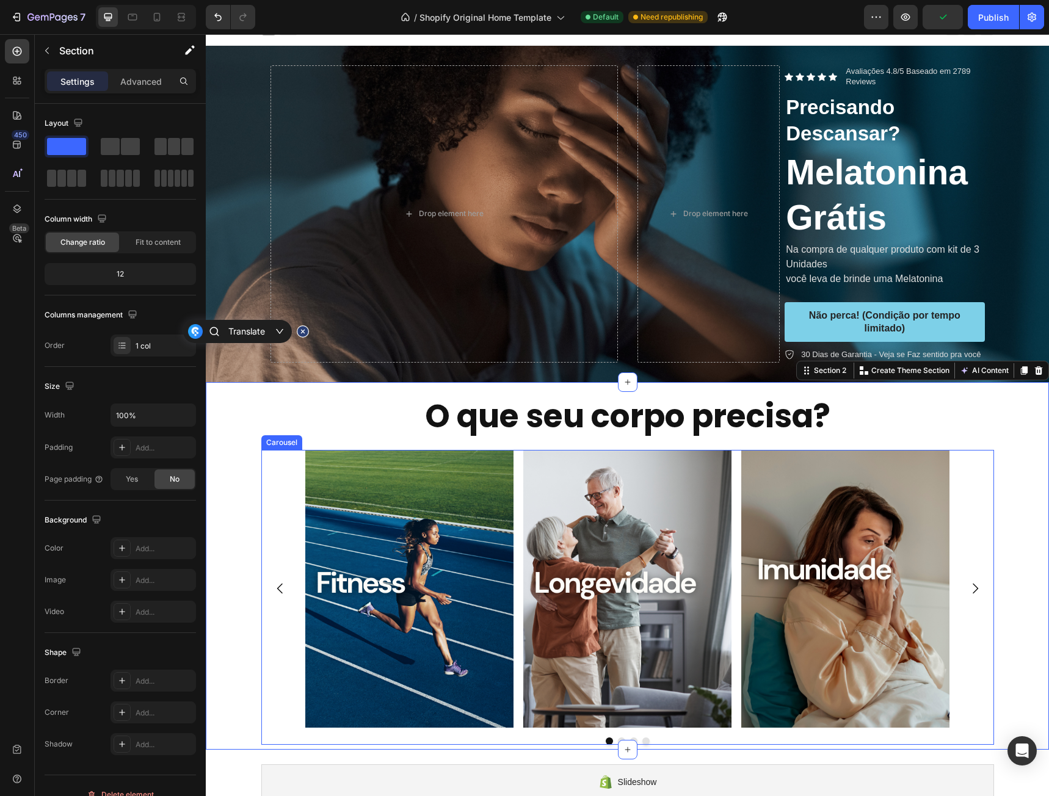
scroll to position [319, 0]
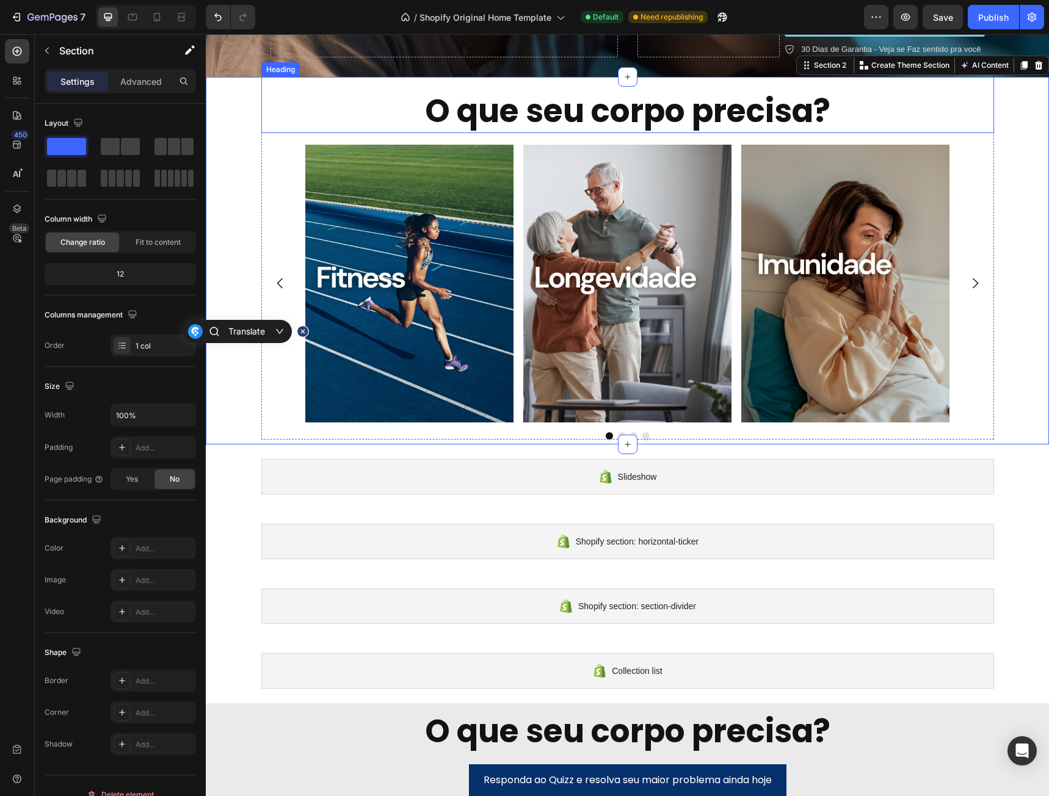
click at [823, 108] on strong "O que seu corpo precisa?" at bounding box center [627, 111] width 405 height 45
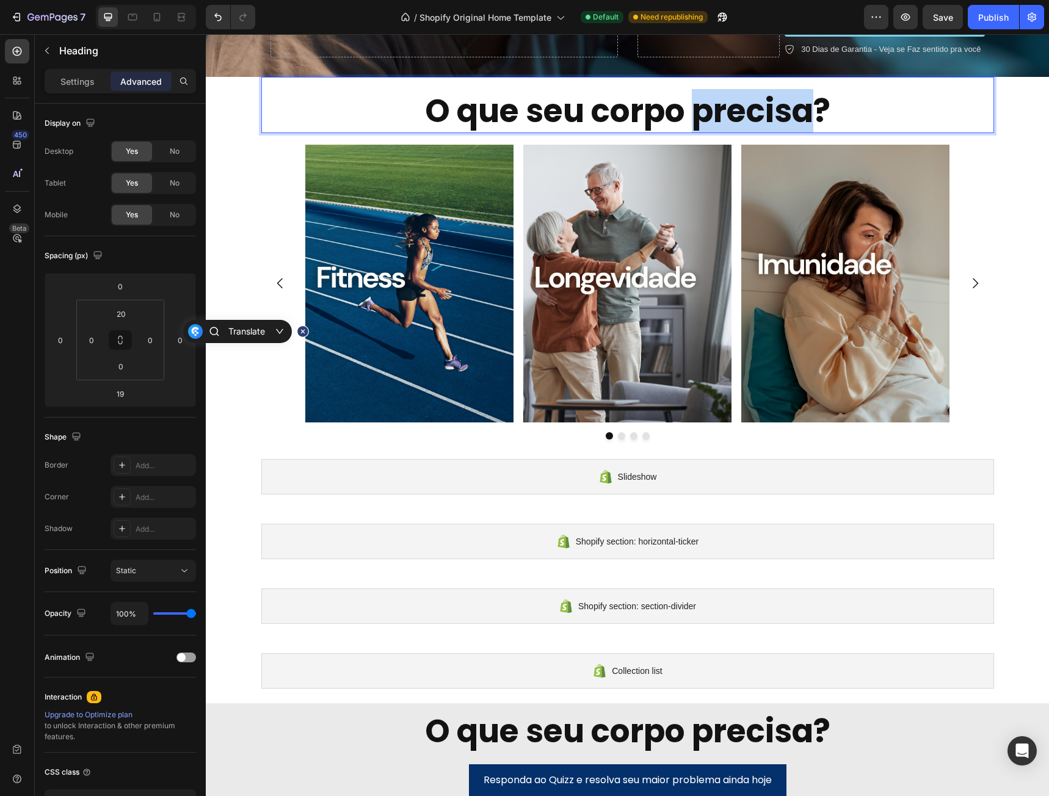
click at [787, 118] on strong "O que seu corpo precisa?" at bounding box center [627, 111] width 405 height 45
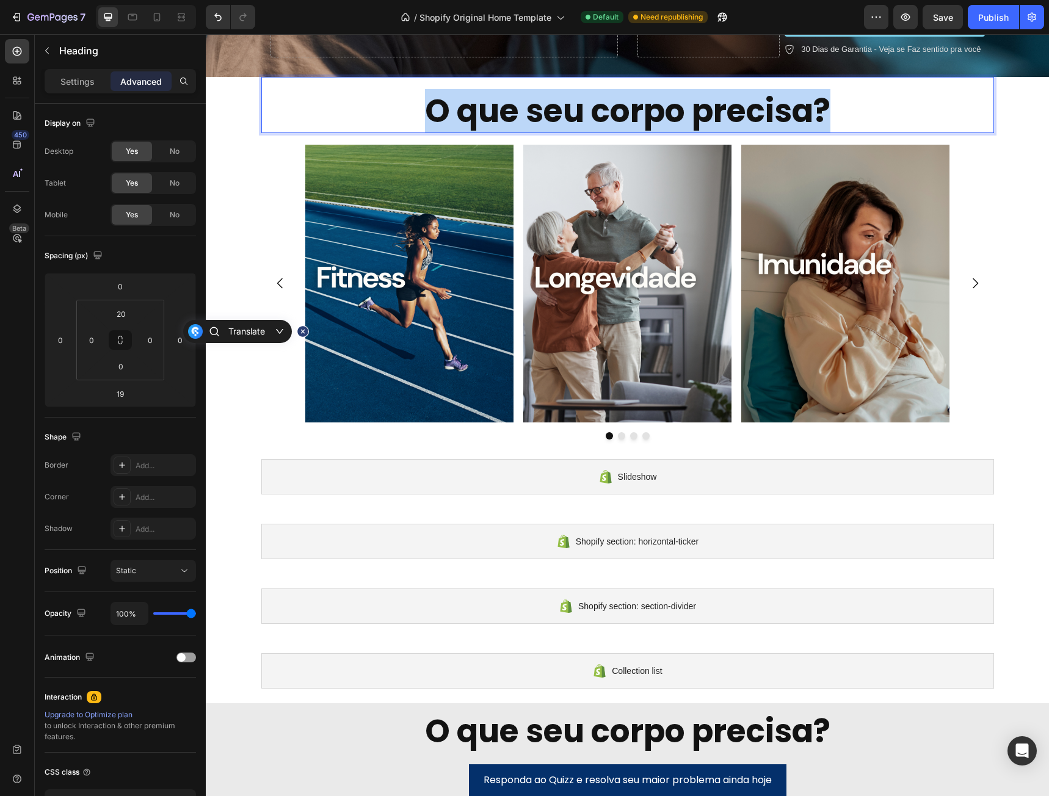
click at [787, 118] on strong "O que seu corpo precisa?" at bounding box center [627, 111] width 405 height 45
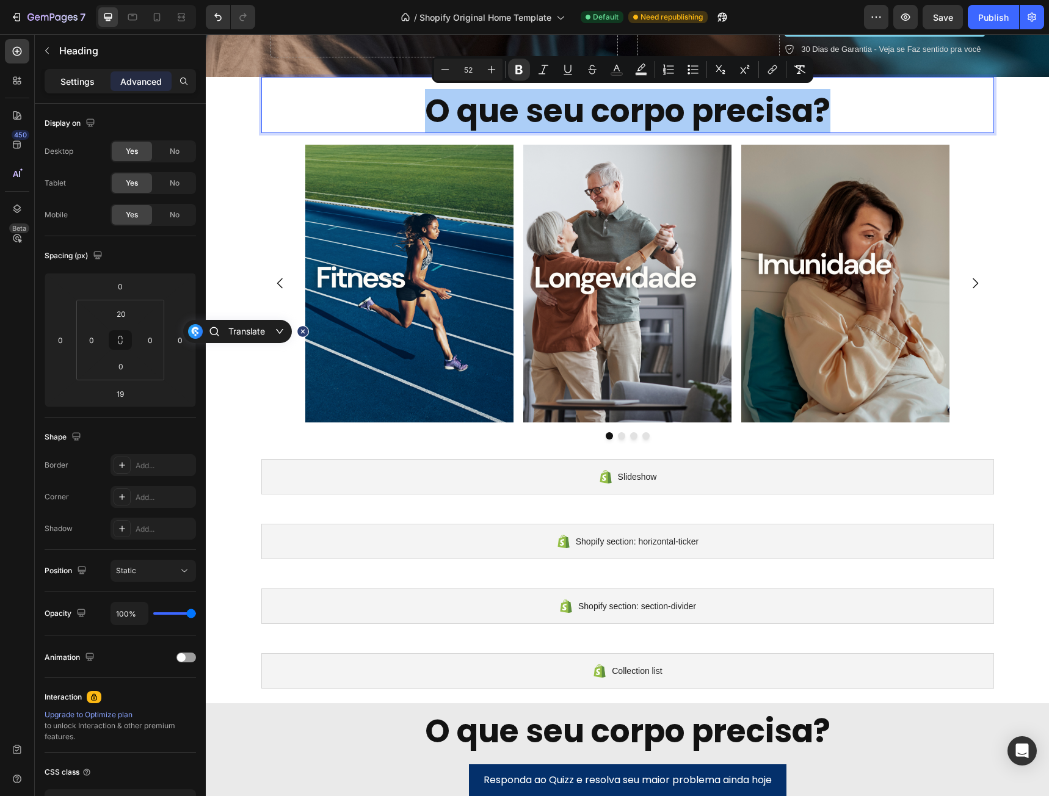
click at [59, 79] on div "Settings" at bounding box center [77, 81] width 61 height 20
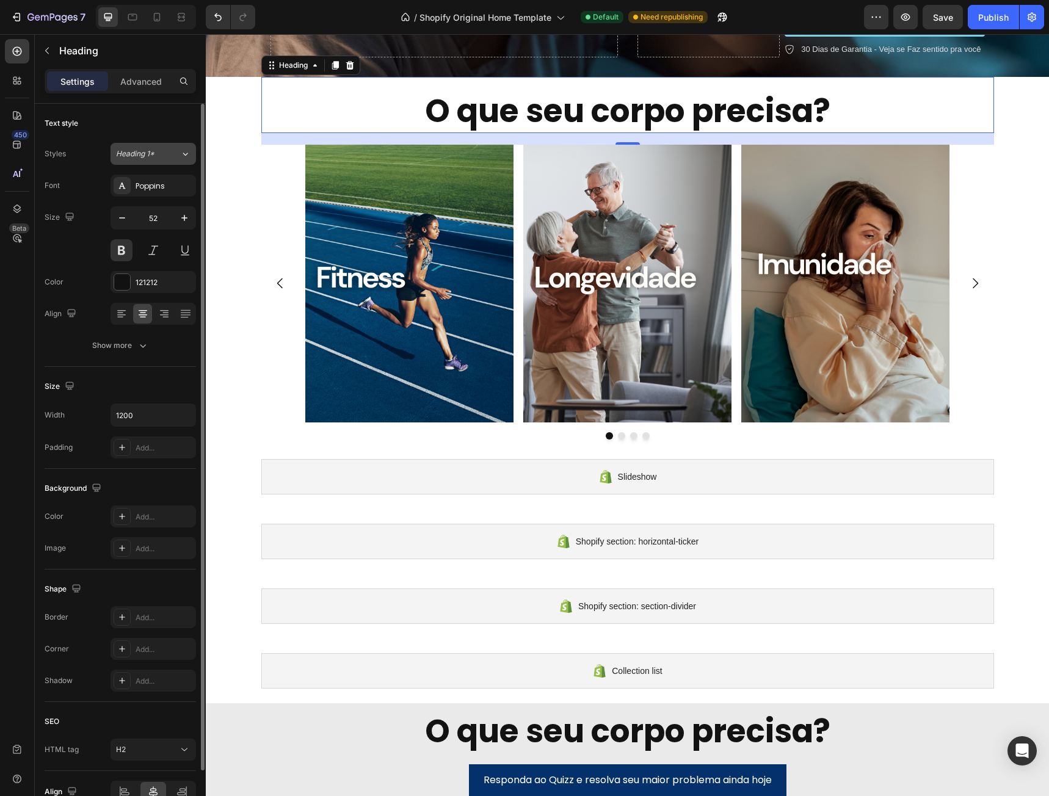
click at [172, 154] on div "Heading 1*" at bounding box center [148, 153] width 64 height 11
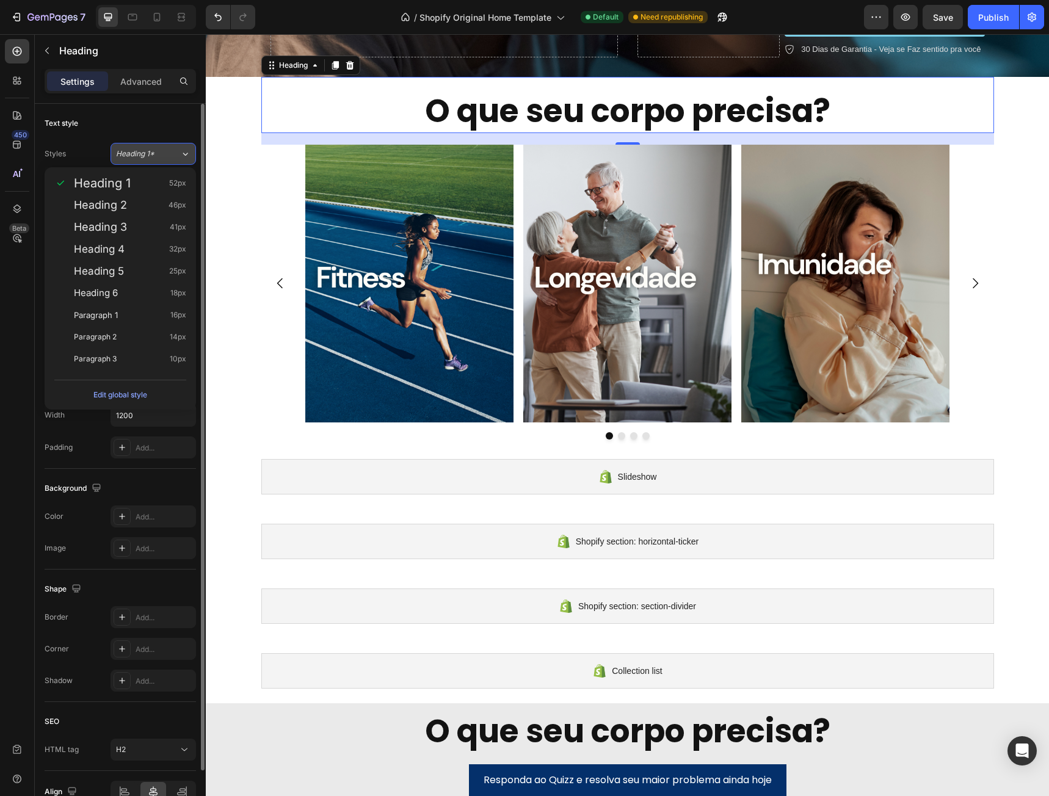
click at [165, 154] on div "Heading 1*" at bounding box center [148, 153] width 64 height 11
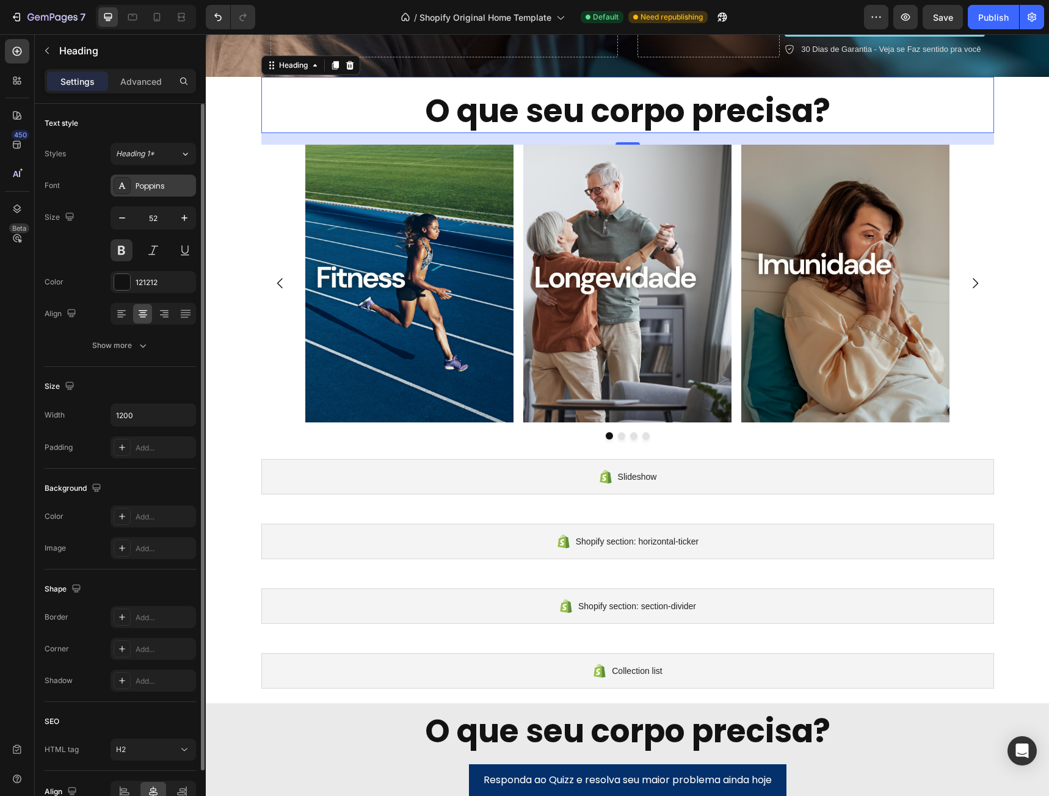
click at [153, 189] on div "Poppins" at bounding box center [164, 186] width 57 height 11
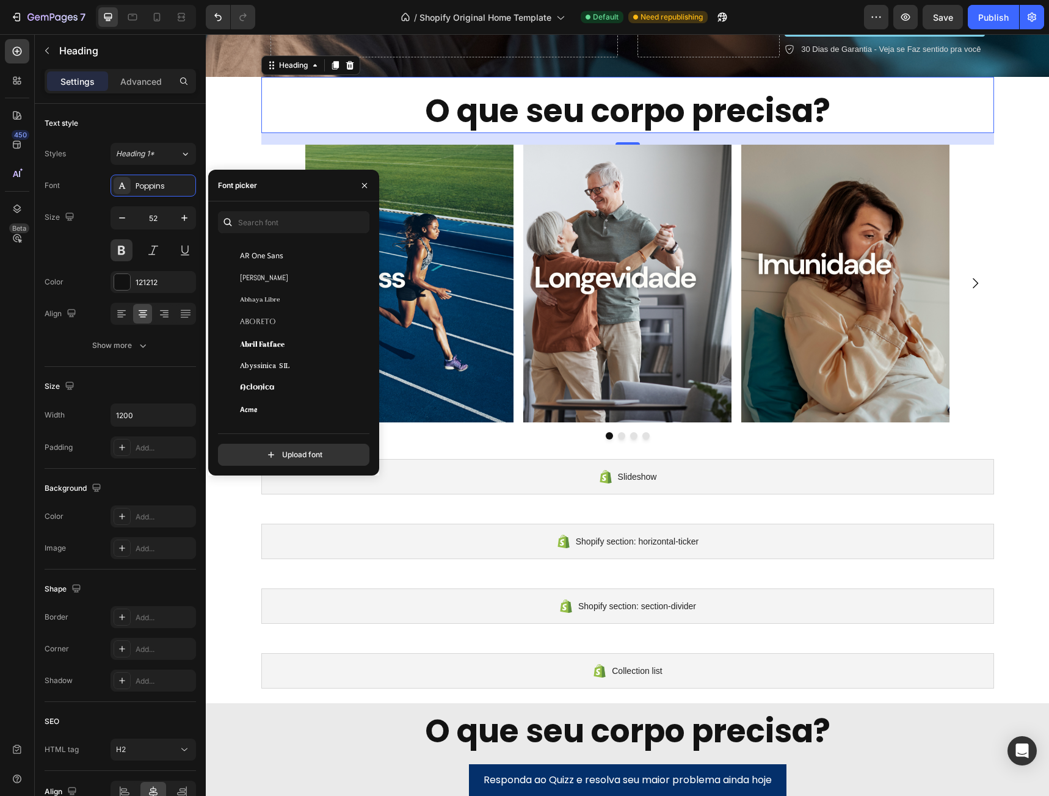
scroll to position [0, 0]
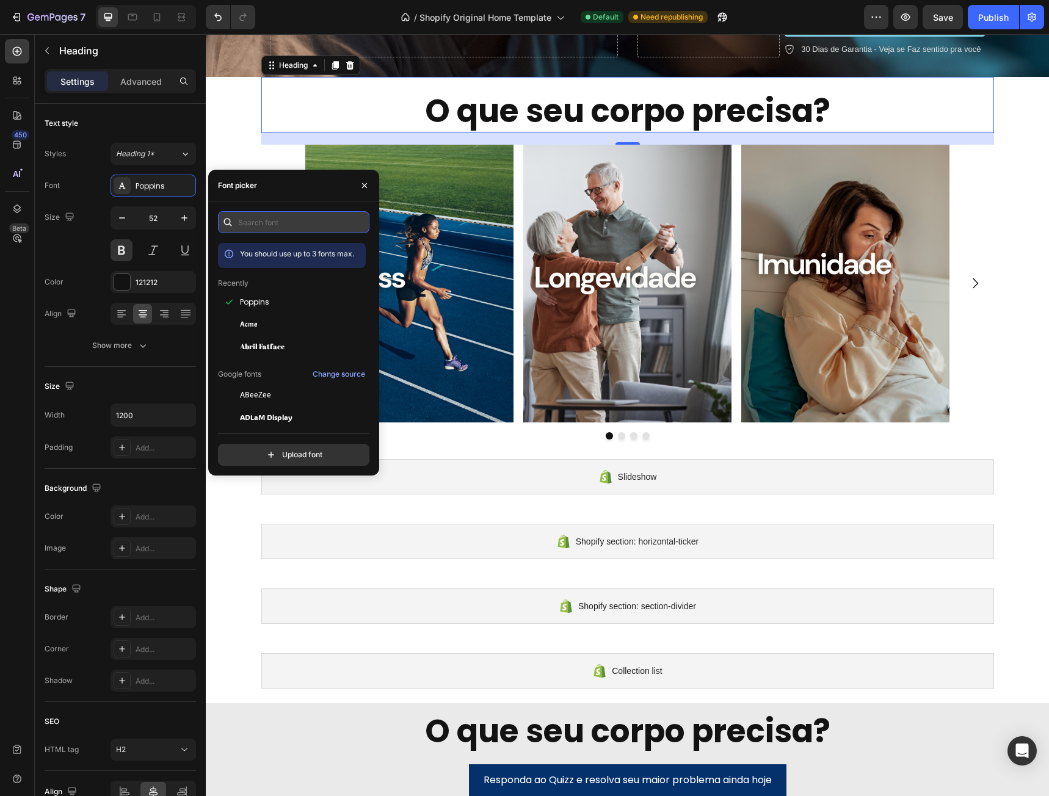
click at [311, 214] on input "text" at bounding box center [293, 222] width 151 height 22
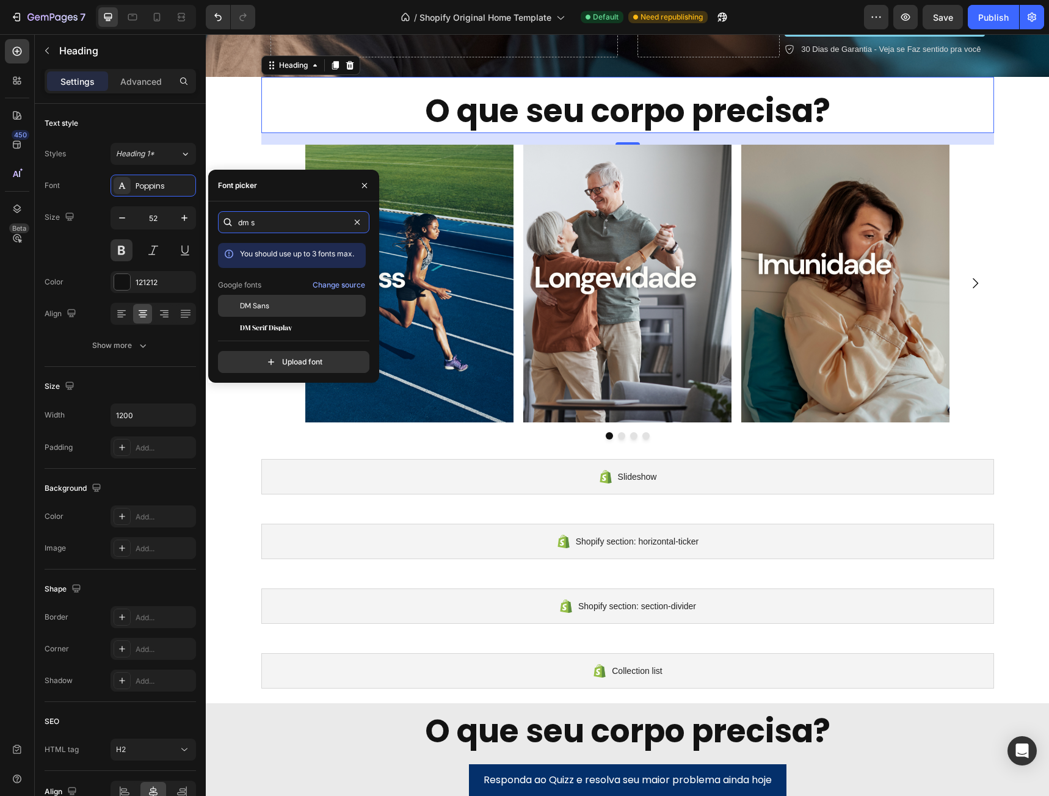
type input "dm s"
click at [297, 302] on div "DM Sans" at bounding box center [301, 305] width 123 height 11
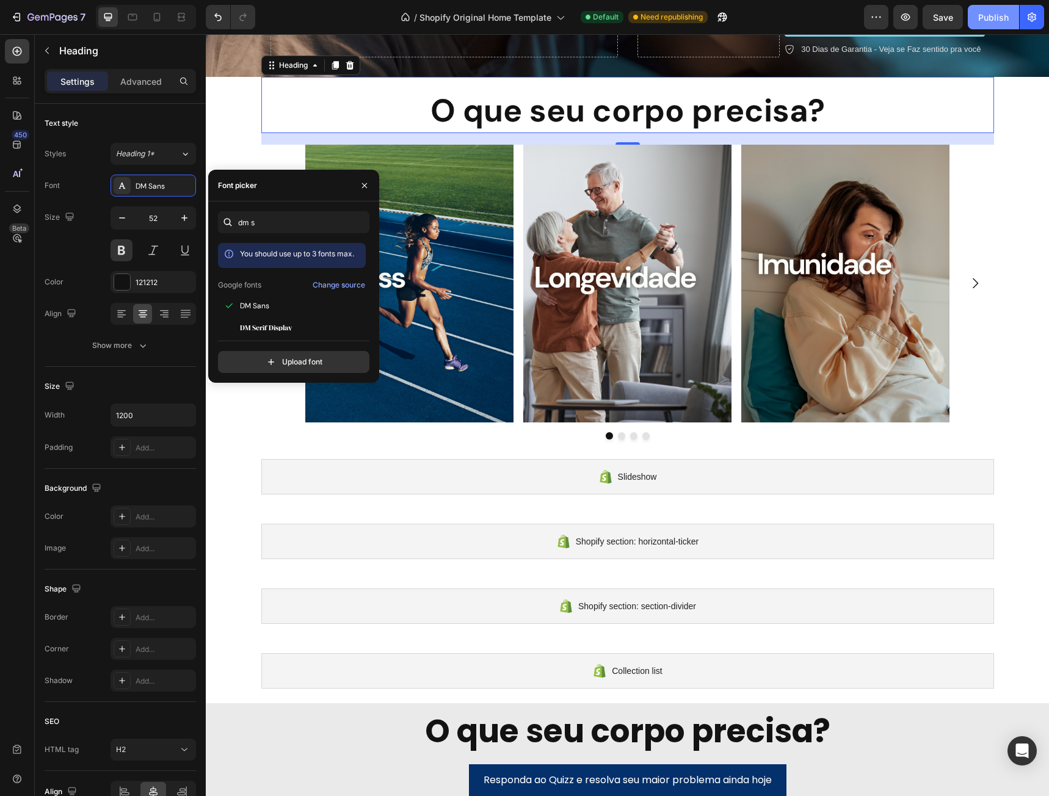
click at [999, 13] on div "Publish" at bounding box center [993, 17] width 31 height 13
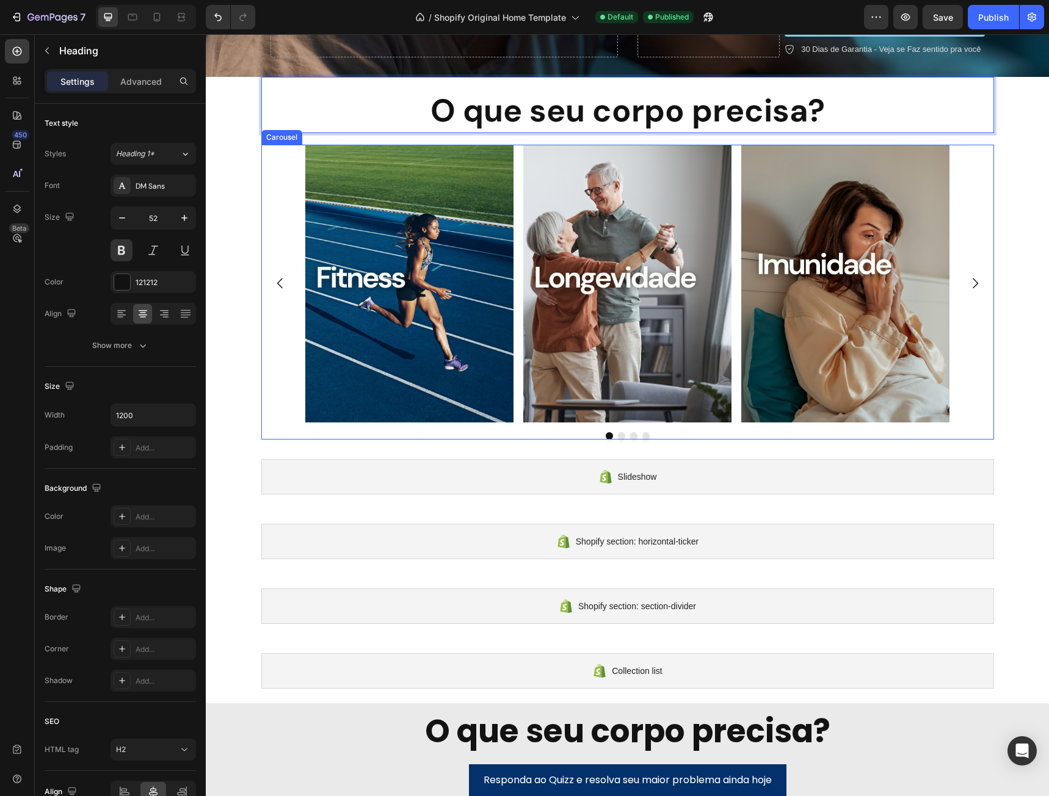
click at [982, 322] on div "Image Image Image Image" at bounding box center [627, 284] width 733 height 278
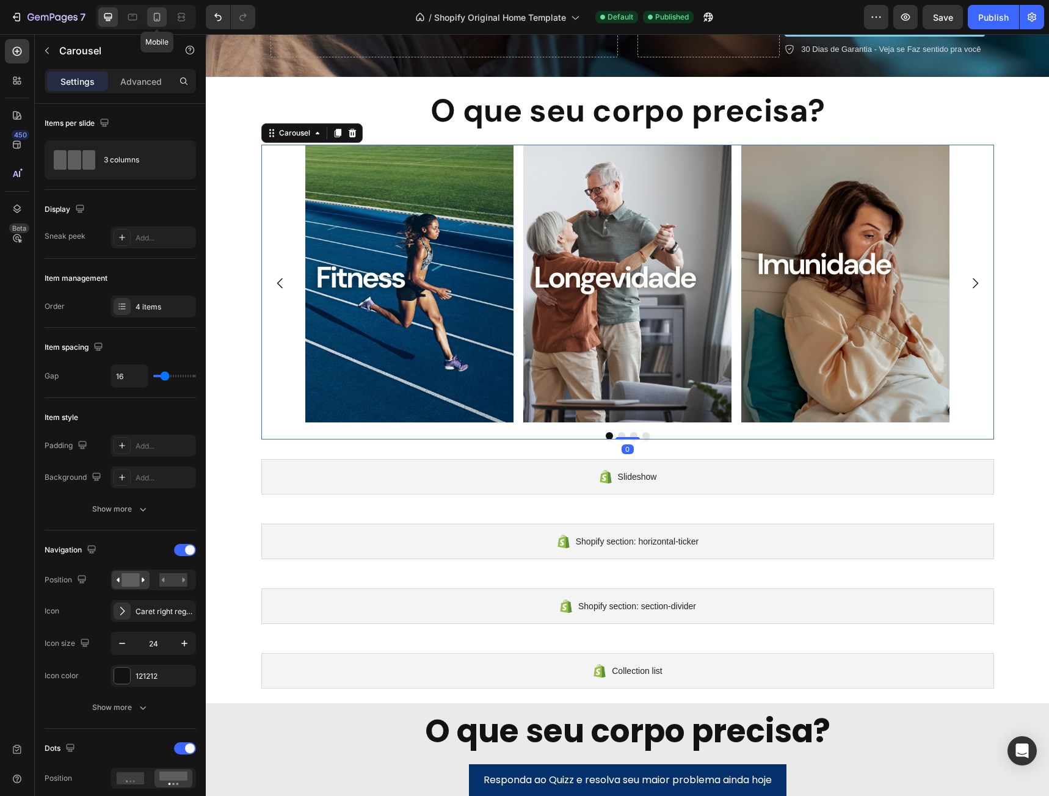
click at [161, 13] on icon at bounding box center [157, 17] width 12 height 12
type input "100%"
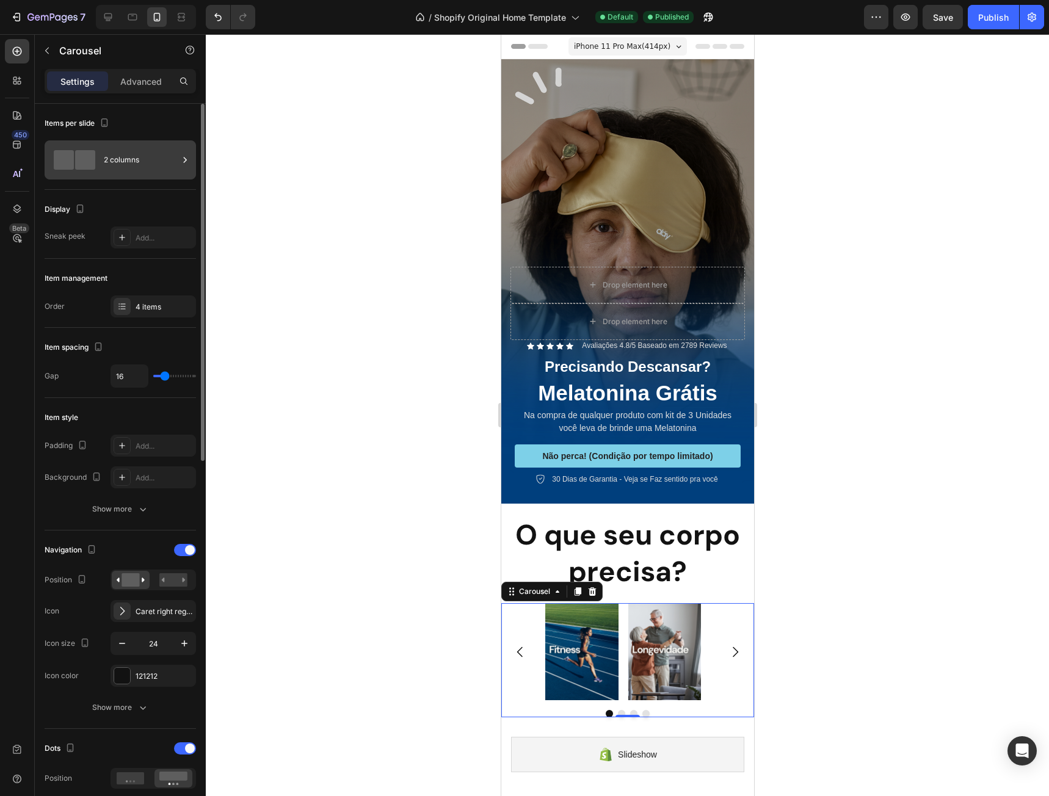
click at [131, 160] on div "2 columns" at bounding box center [141, 160] width 74 height 28
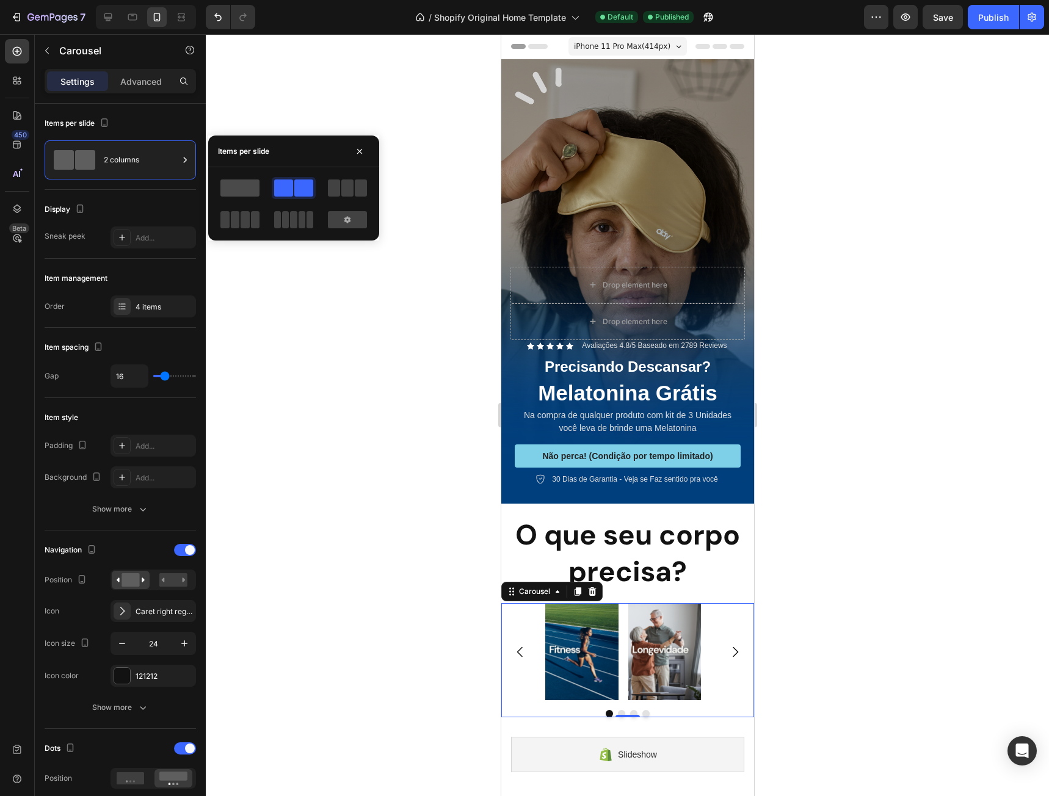
click at [250, 192] on span at bounding box center [239, 187] width 39 height 17
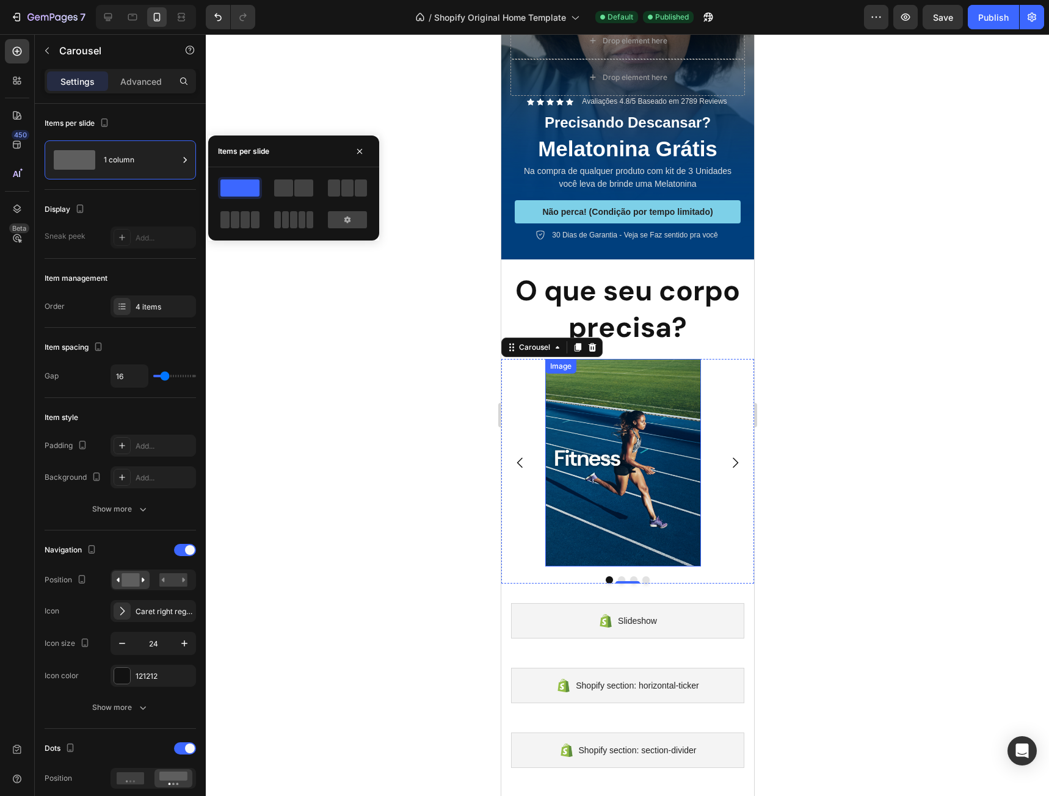
scroll to position [305, 0]
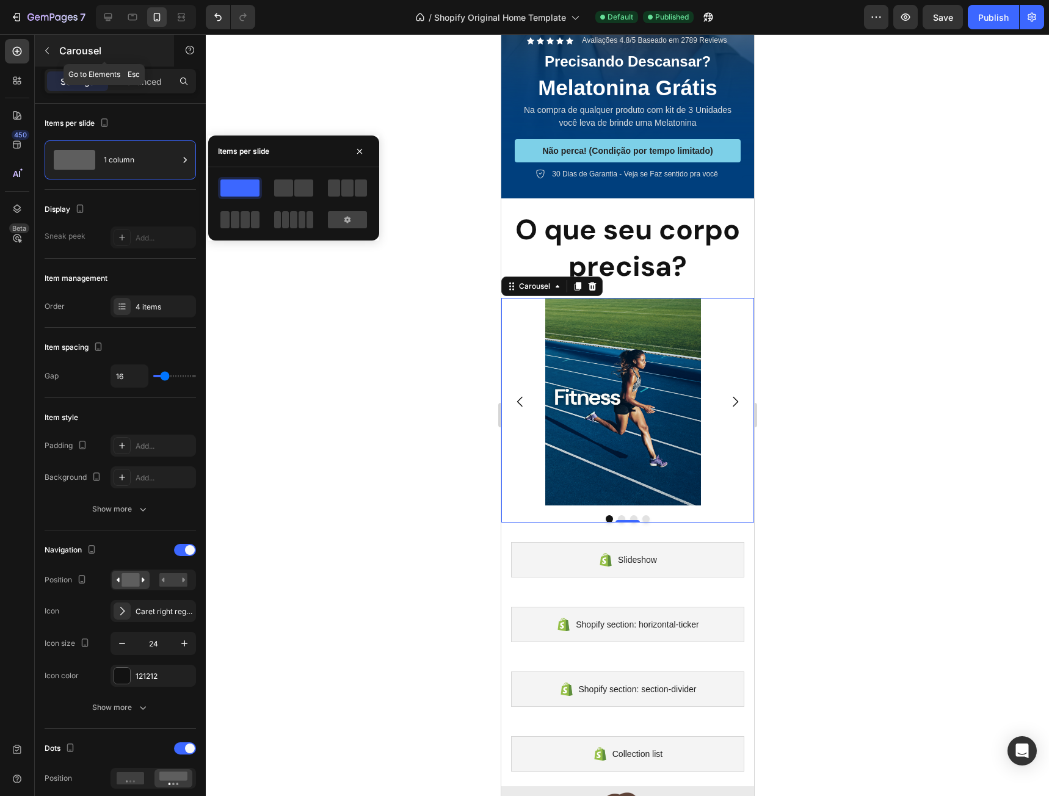
click at [51, 46] on icon "button" at bounding box center [47, 51] width 10 height 10
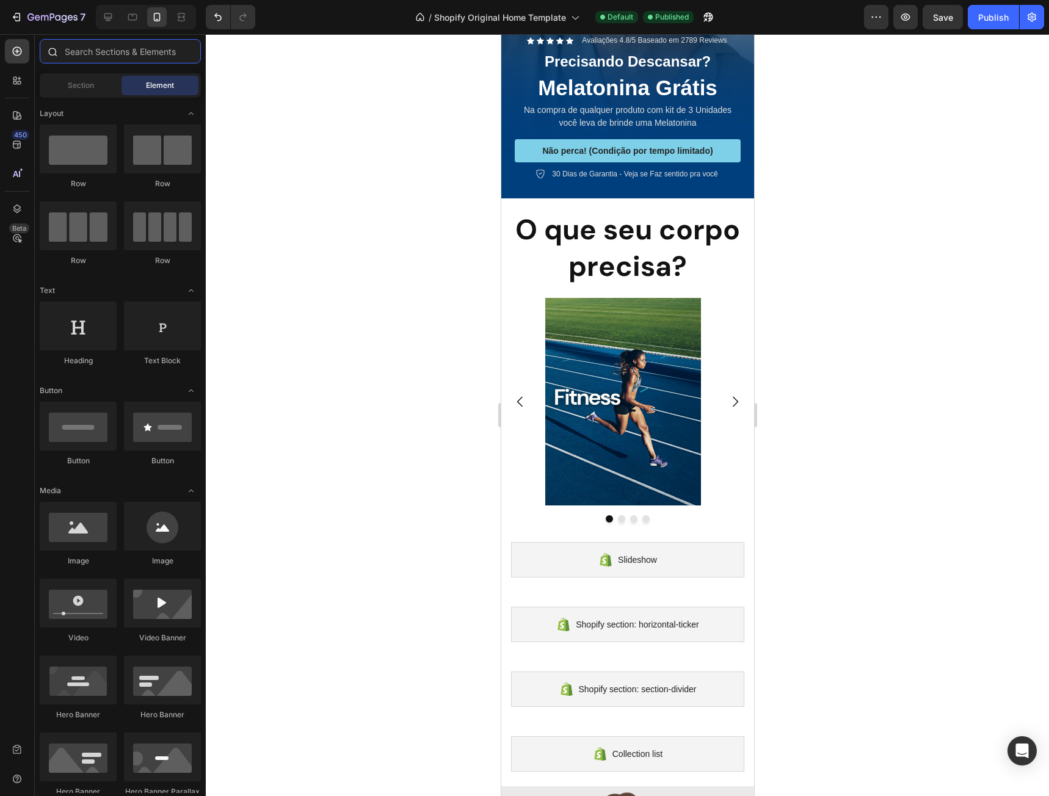
click at [106, 54] on input "text" at bounding box center [120, 51] width 161 height 24
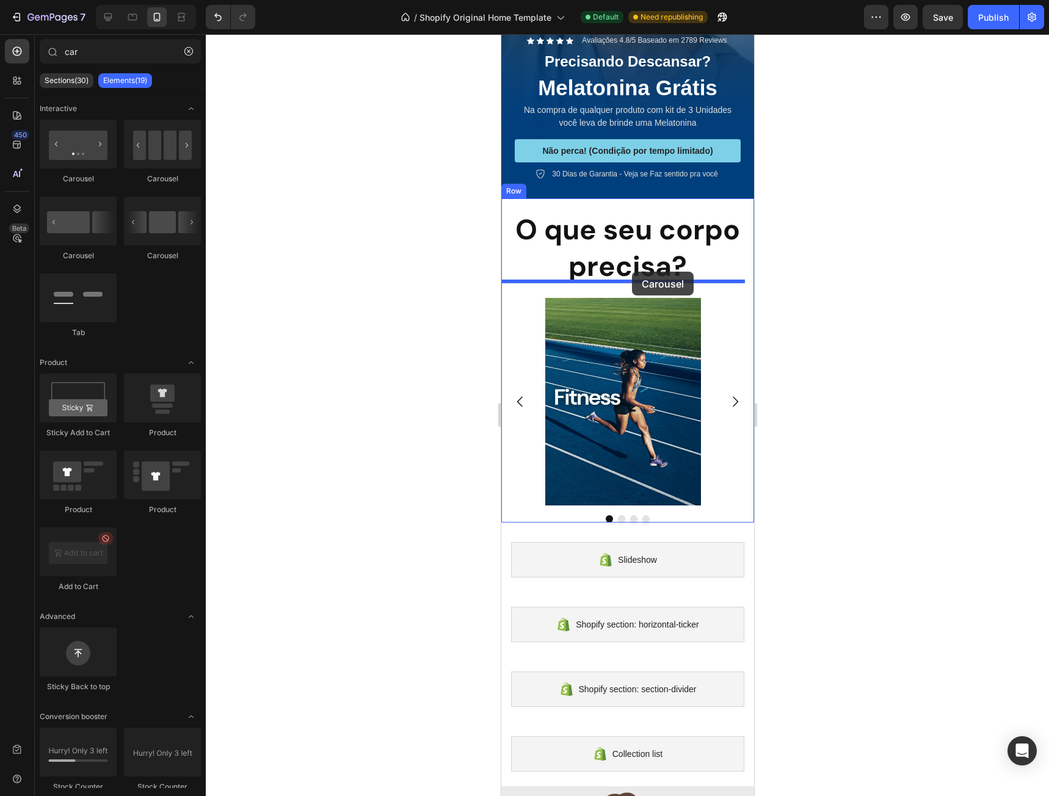
drag, startPoint x: 584, startPoint y: 252, endPoint x: 631, endPoint y: 272, distance: 51.5
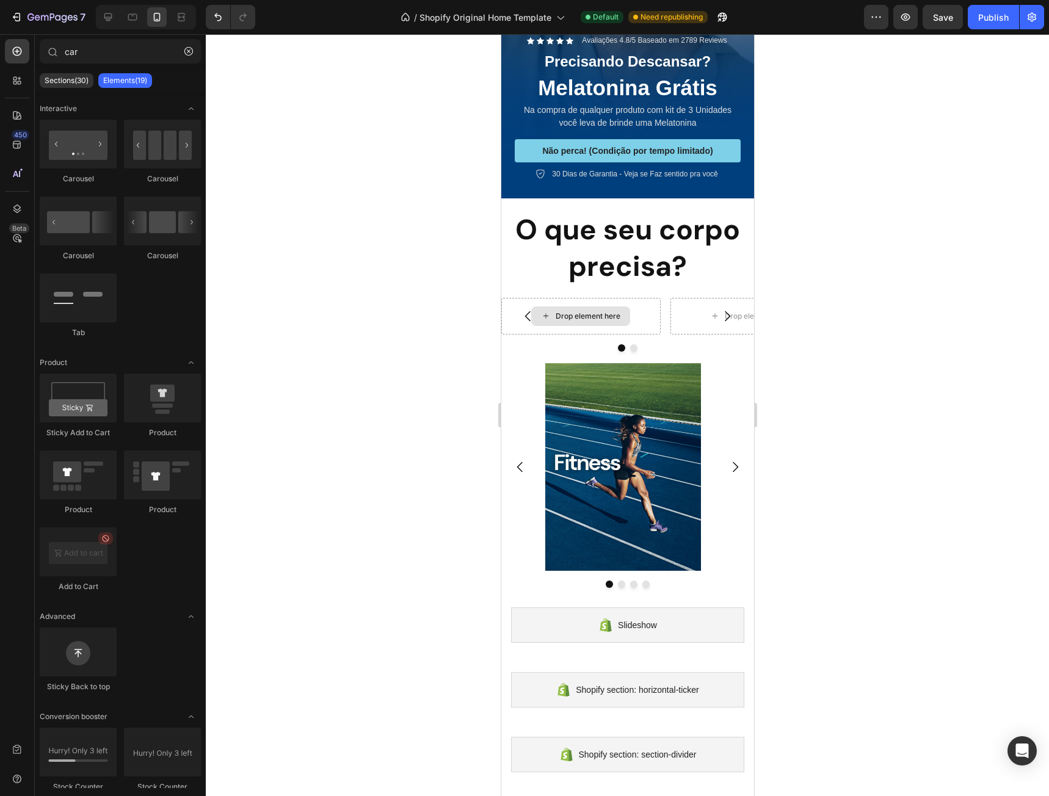
click at [598, 311] on div "Drop element here" at bounding box center [587, 316] width 65 height 10
click at [107, 51] on input "car" at bounding box center [120, 51] width 161 height 24
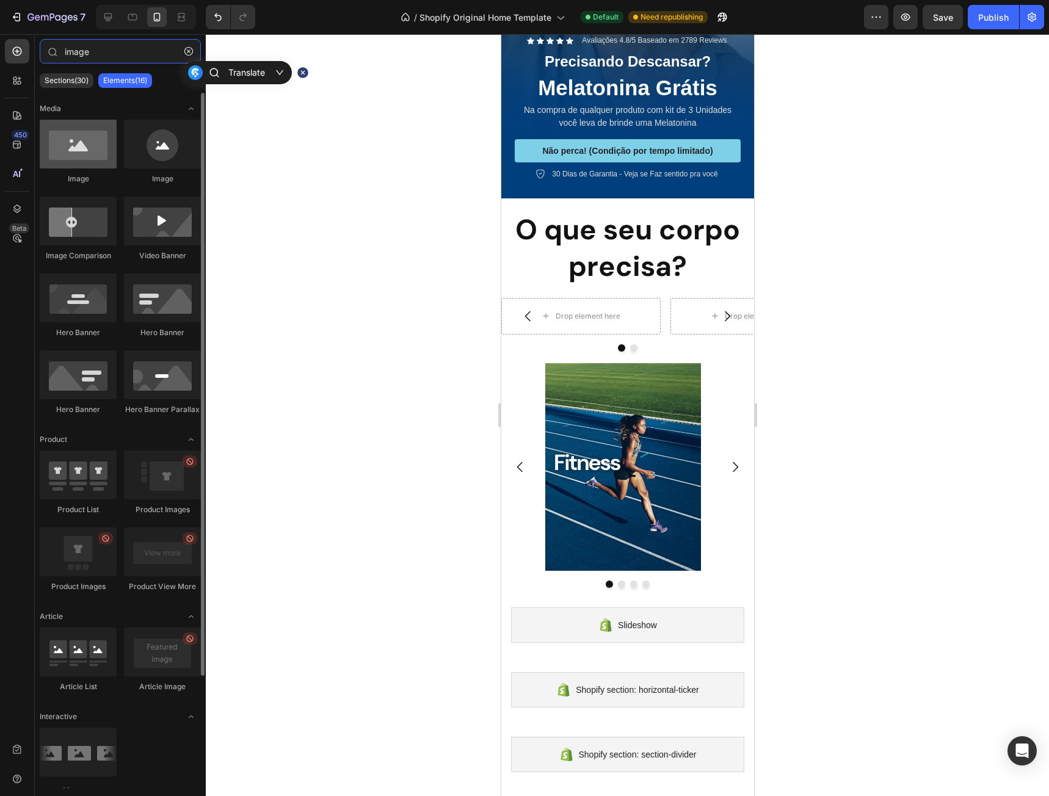
type input "image"
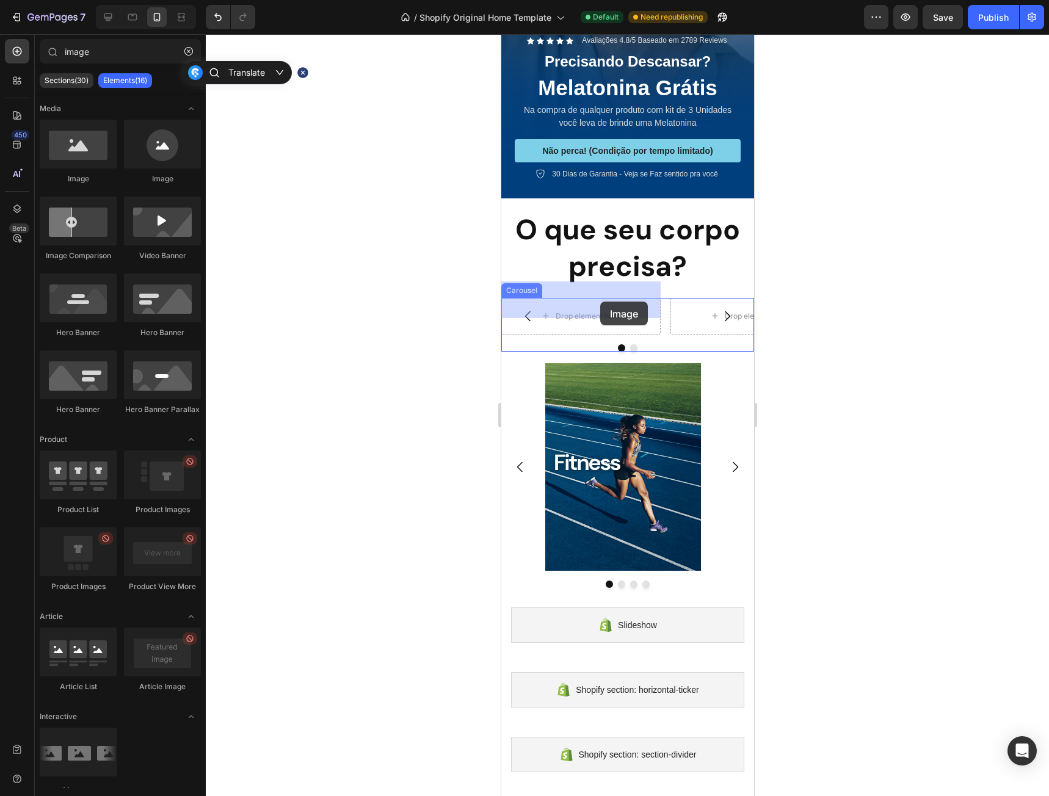
drag, startPoint x: 580, startPoint y: 192, endPoint x: 599, endPoint y: 302, distance: 111.0
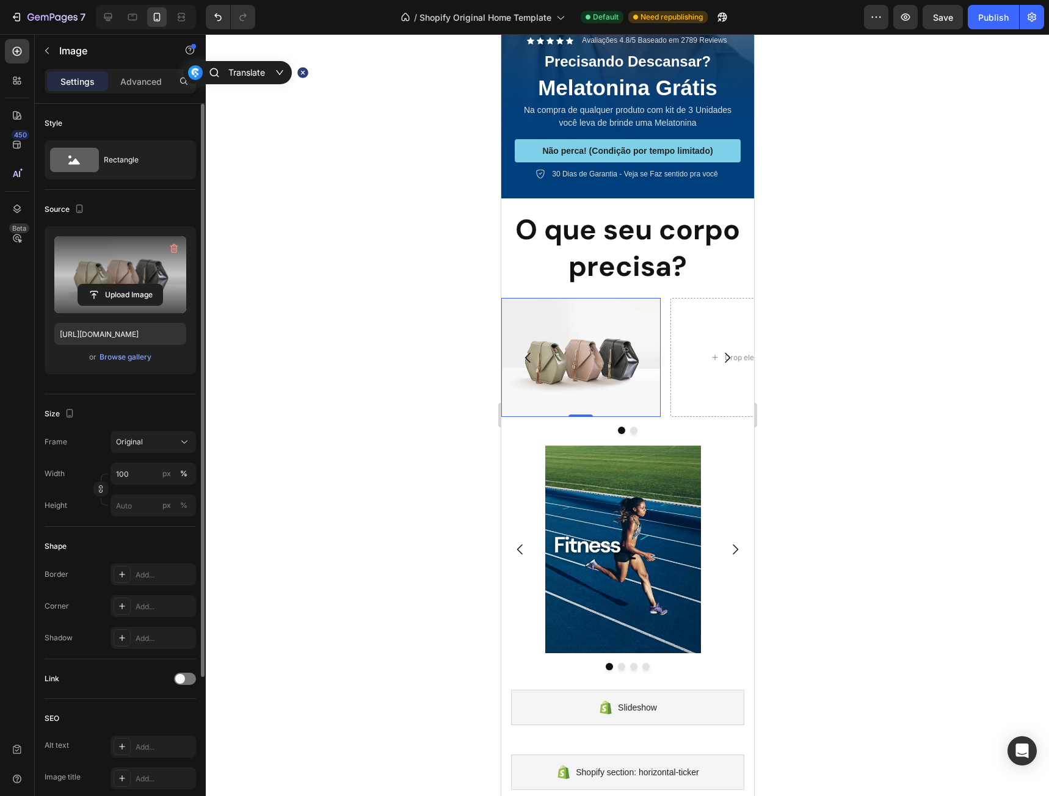
click at [145, 273] on label at bounding box center [120, 274] width 132 height 77
click at [145, 284] on input "file" at bounding box center [120, 294] width 84 height 21
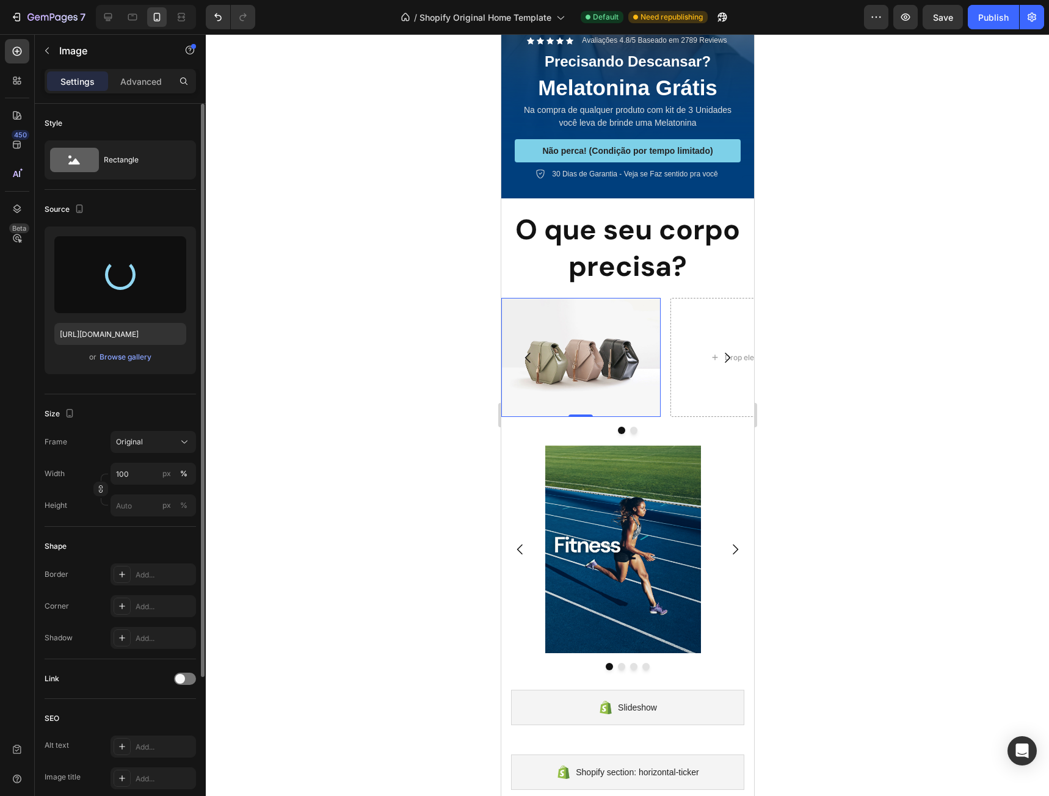
type input "https://cdn.shopify.com/s/files/1/0662/1777/1119/files/gempages_585707059199083…"
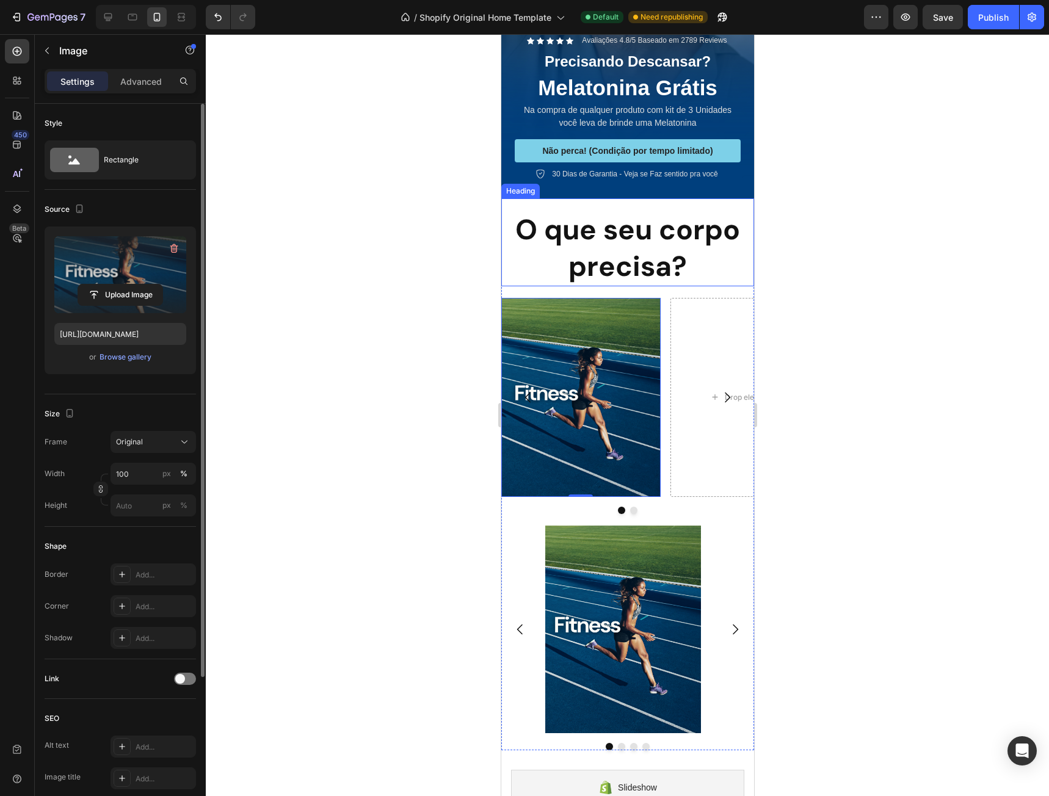
click at [681, 251] on p "⁠⁠⁠⁠⁠⁠⁠ O que seu corpo precisa?" at bounding box center [627, 248] width 250 height 73
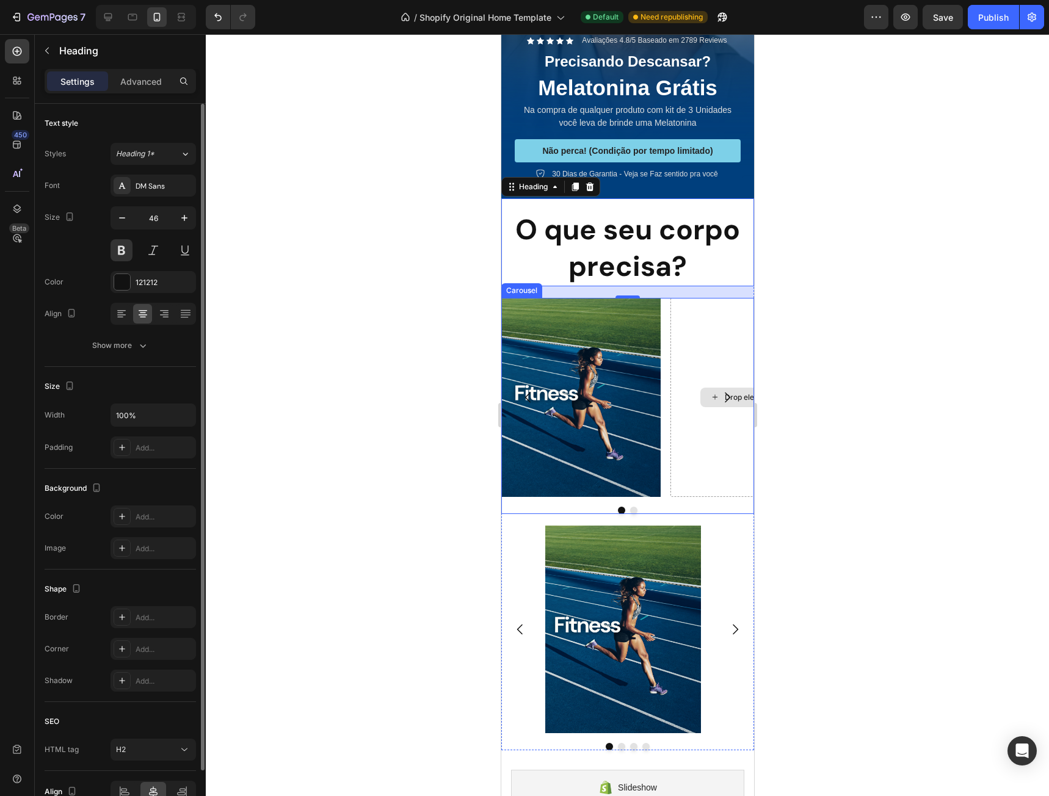
click at [708, 342] on div "Drop element here" at bounding box center [749, 397] width 159 height 199
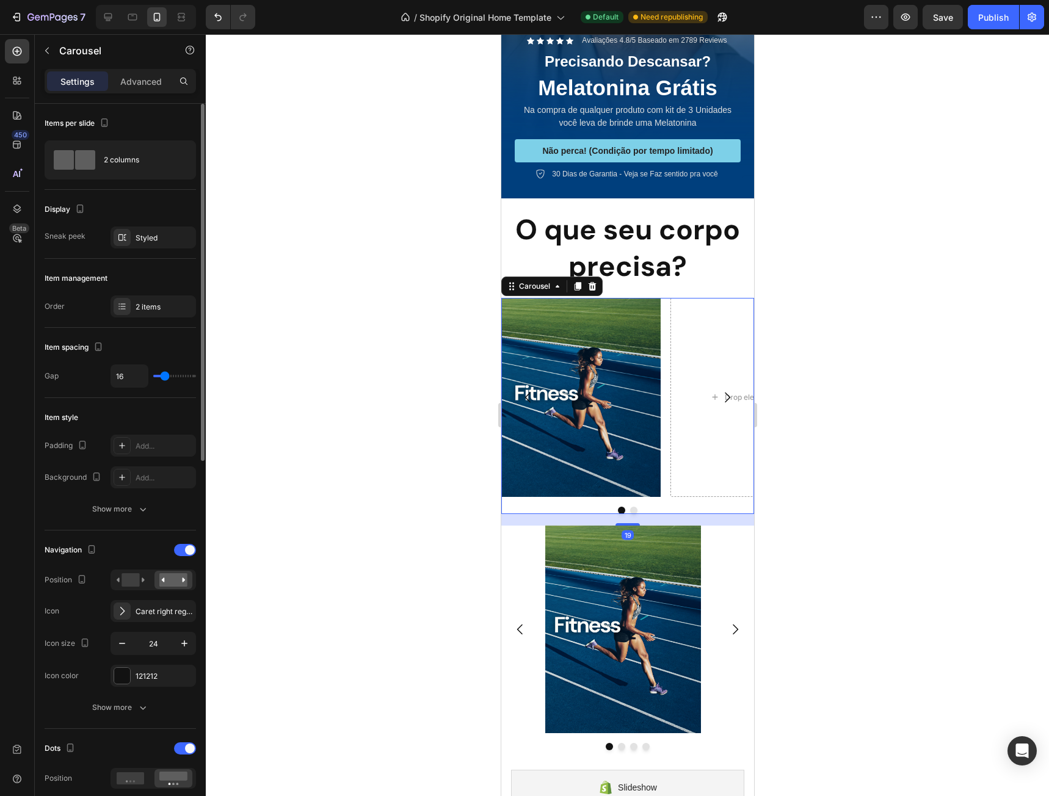
click at [709, 381] on button "Carousel Next Arrow" at bounding box center [726, 397] width 34 height 34
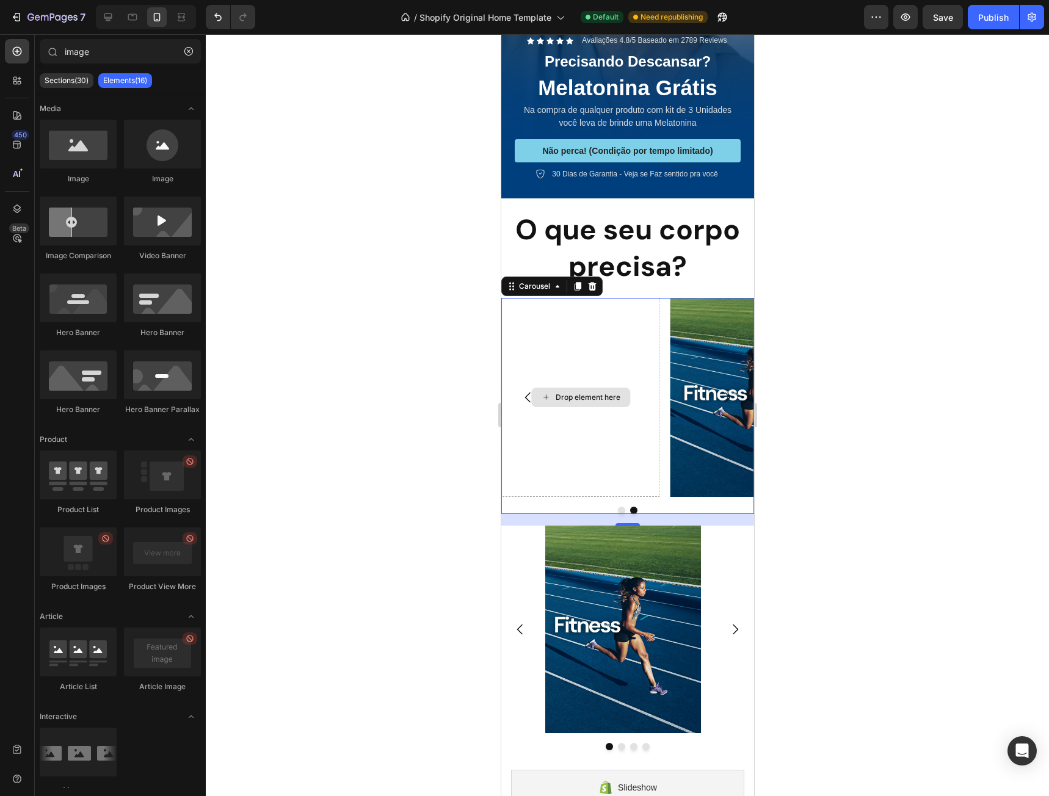
click at [574, 393] on div "Drop element here" at bounding box center [587, 398] width 65 height 10
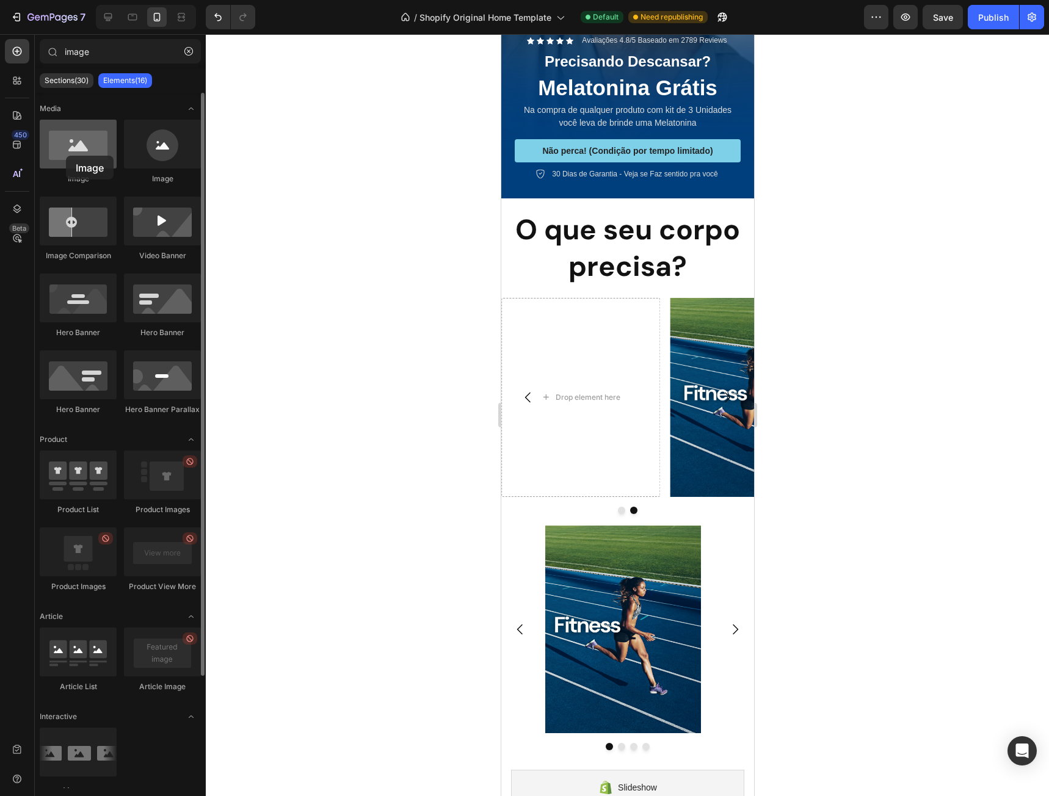
click at [66, 156] on div at bounding box center [78, 144] width 77 height 49
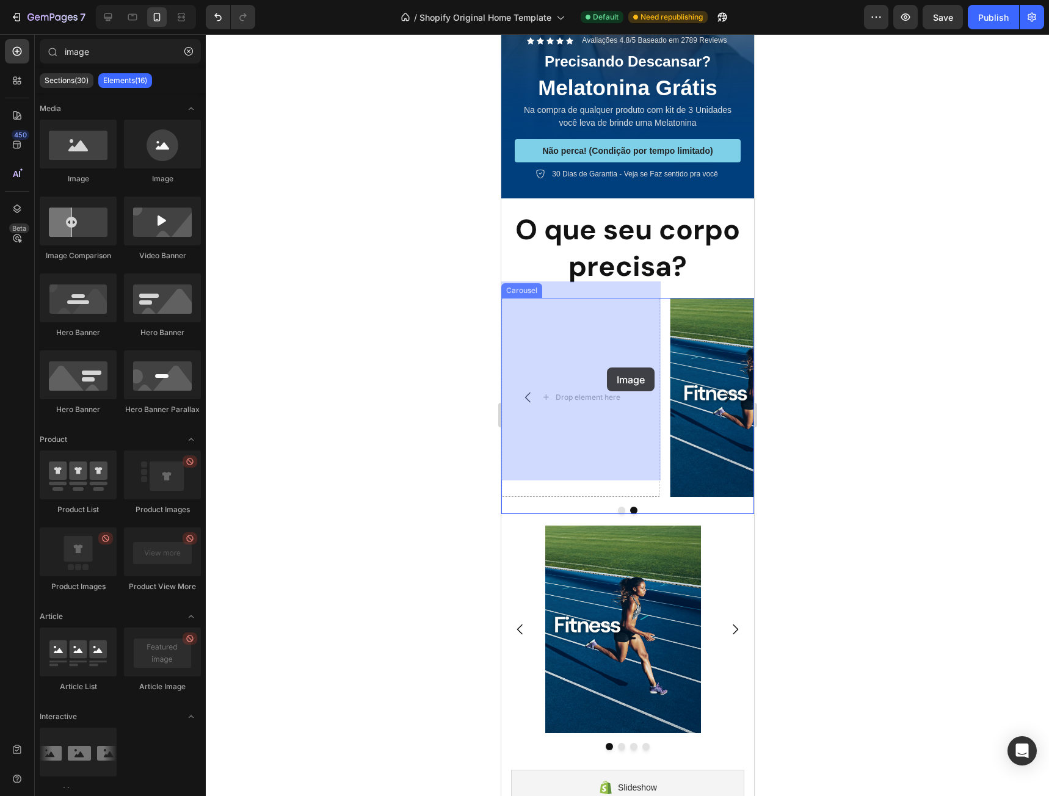
drag, startPoint x: 589, startPoint y: 172, endPoint x: 593, endPoint y: 368, distance: 196.6
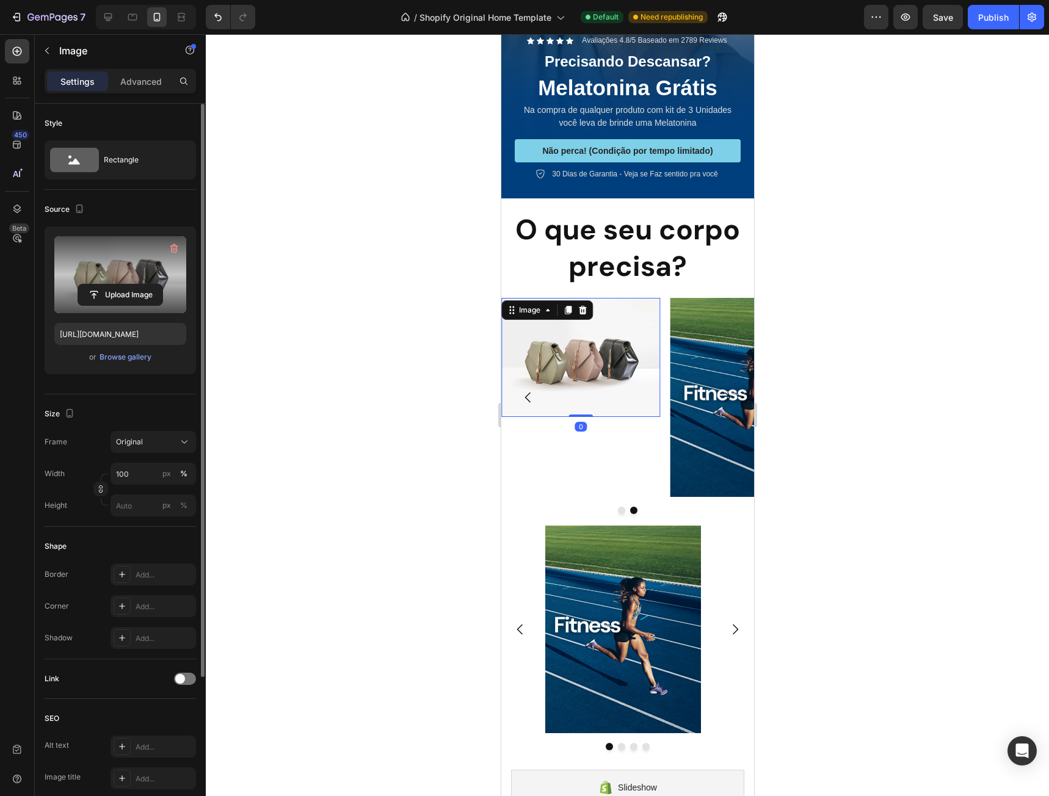
click at [138, 273] on label at bounding box center [120, 274] width 132 height 77
click at [138, 284] on input "file" at bounding box center [120, 294] width 84 height 21
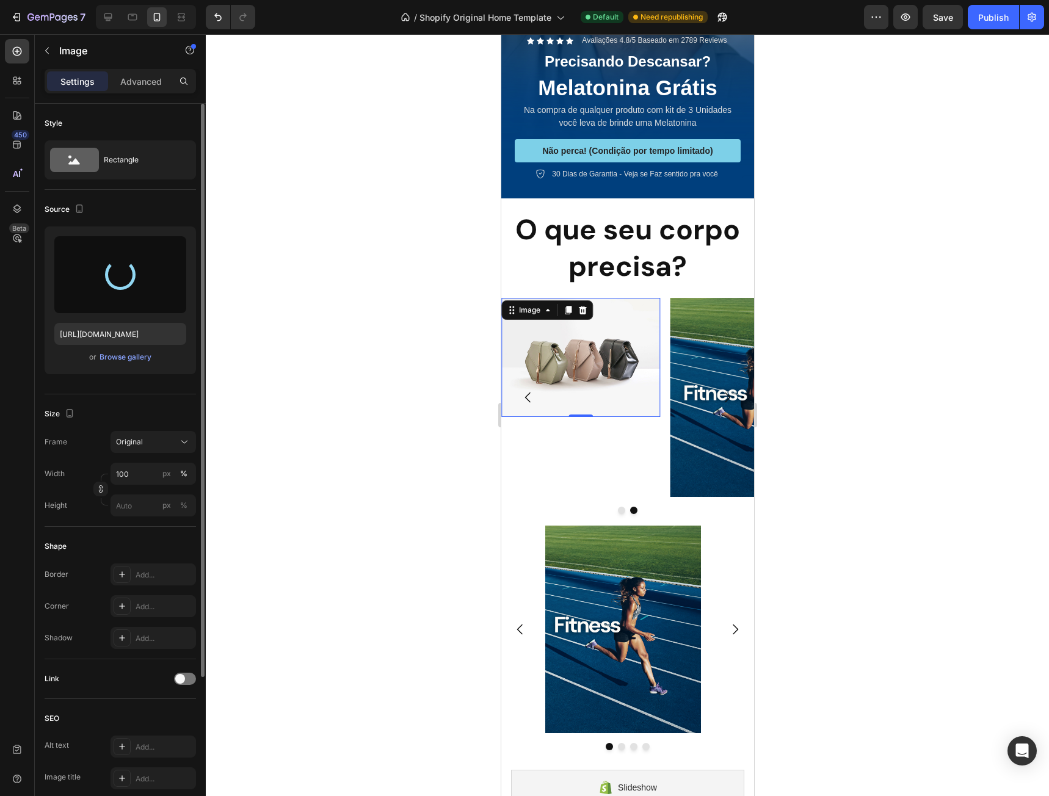
type input "[URL][DOMAIN_NAME]"
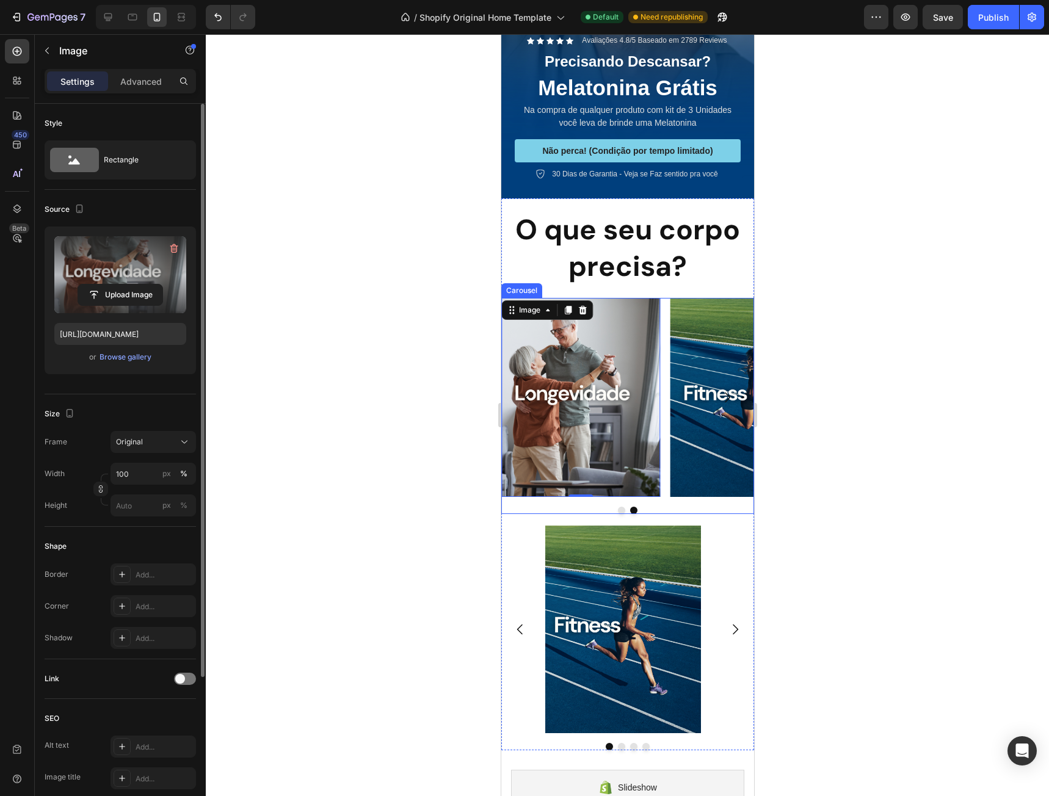
click at [719, 390] on icon "Carousel Next Arrow" at bounding box center [726, 397] width 15 height 15
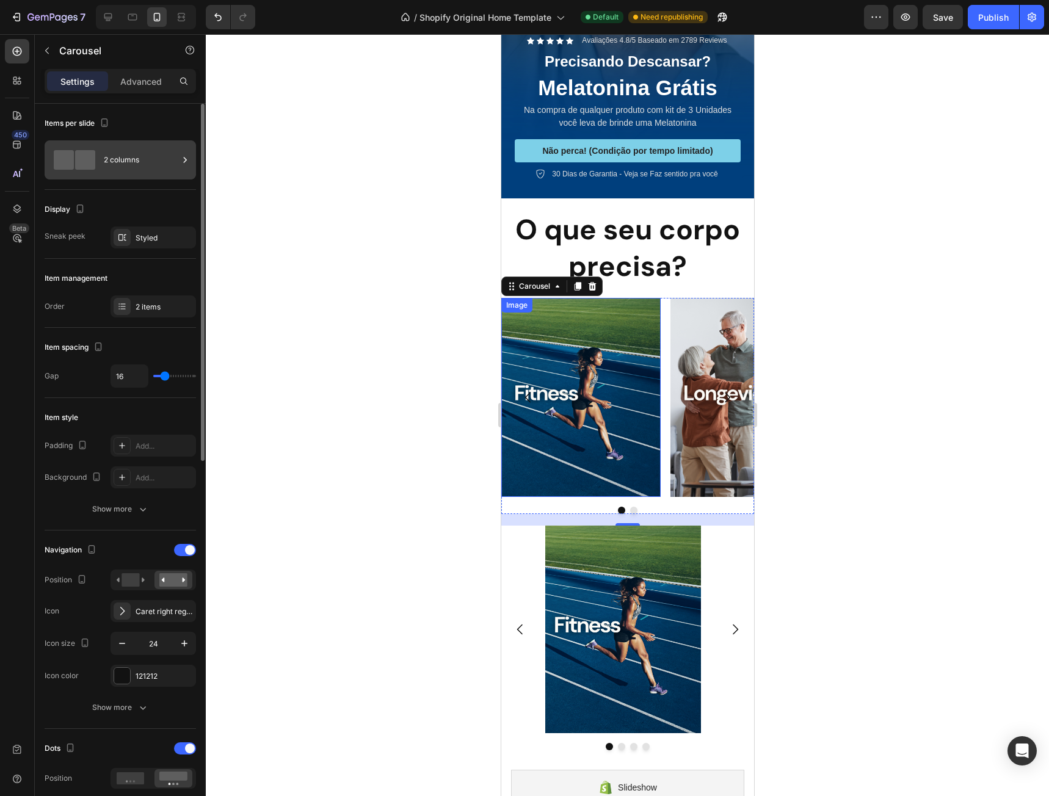
click at [164, 165] on div "2 columns" at bounding box center [141, 160] width 74 height 28
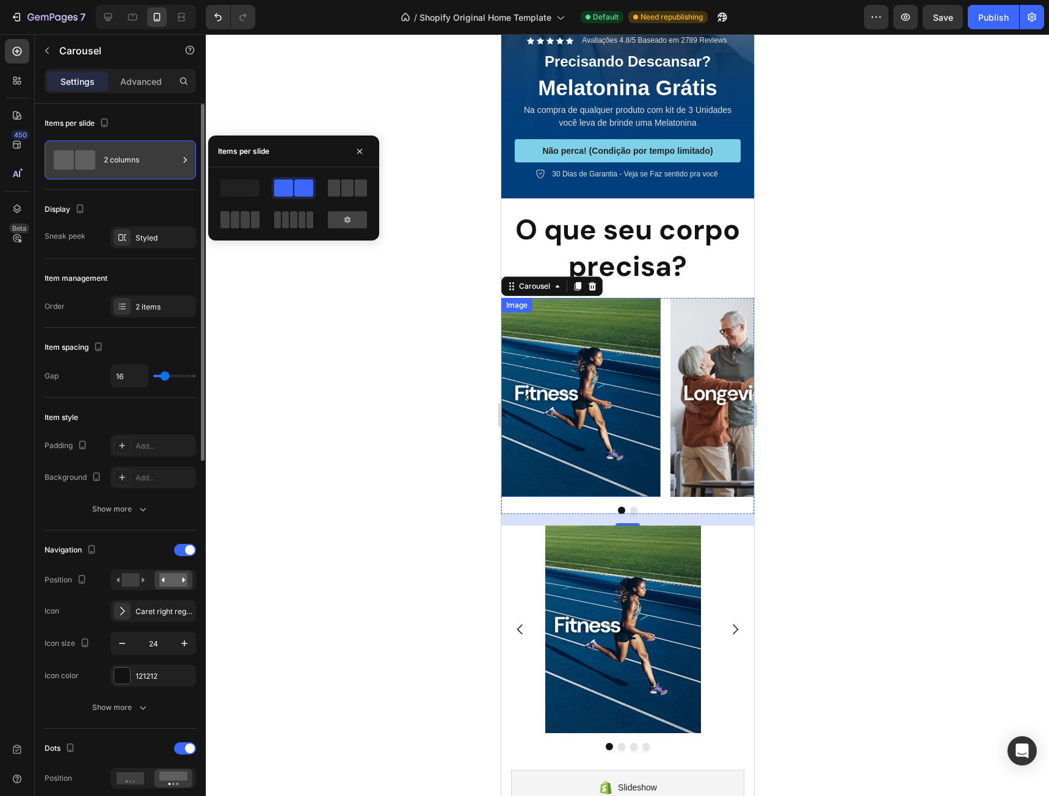
click at [164, 165] on div "2 columns" at bounding box center [141, 160] width 74 height 28
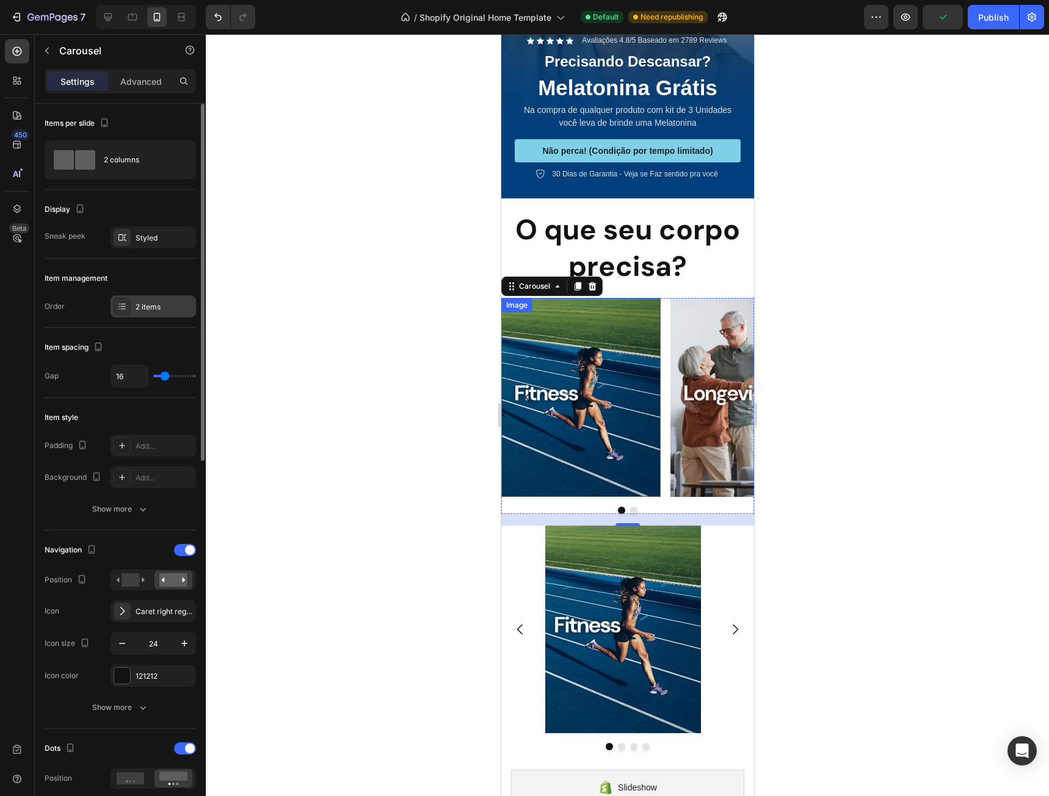
click at [168, 309] on div "2 items" at bounding box center [164, 307] width 57 height 11
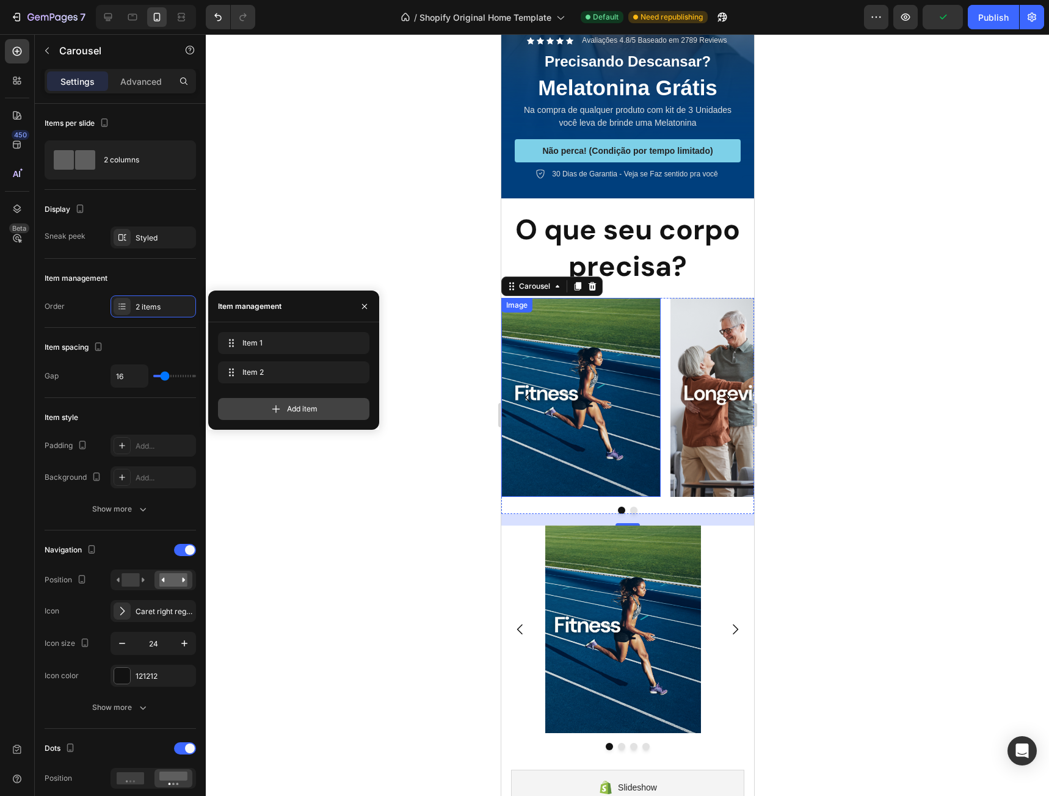
click at [305, 408] on span "Add item" at bounding box center [302, 408] width 31 height 11
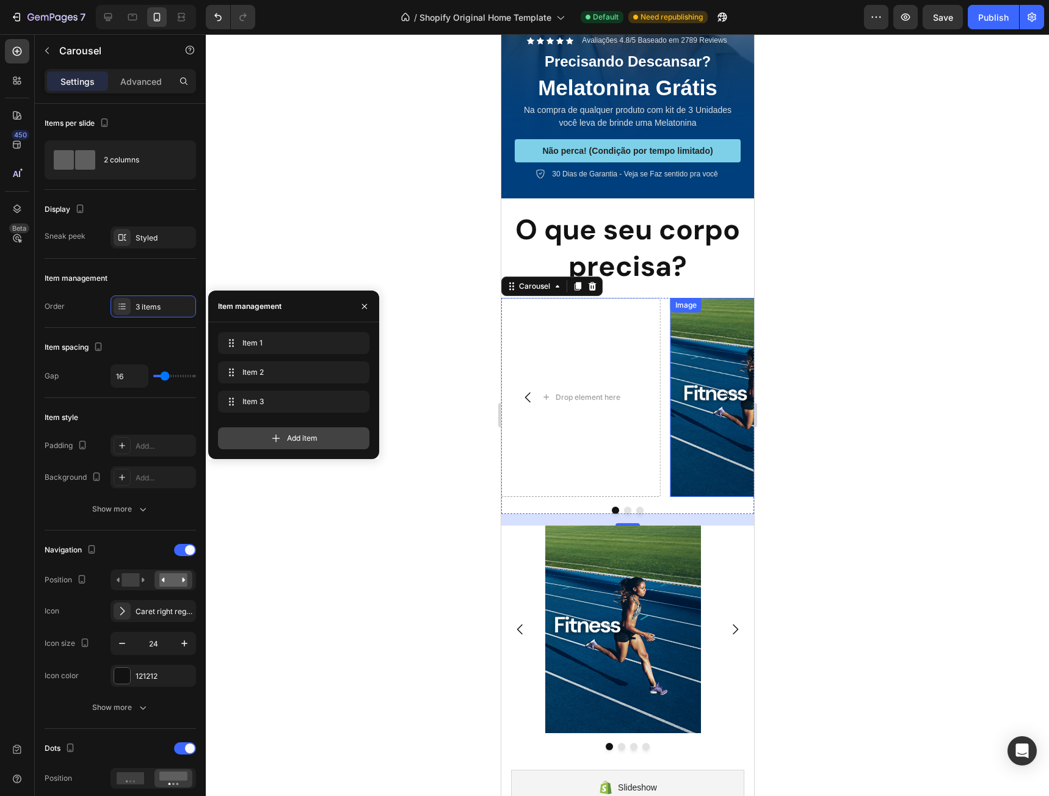
click at [309, 445] on div "Add item" at bounding box center [293, 438] width 151 height 22
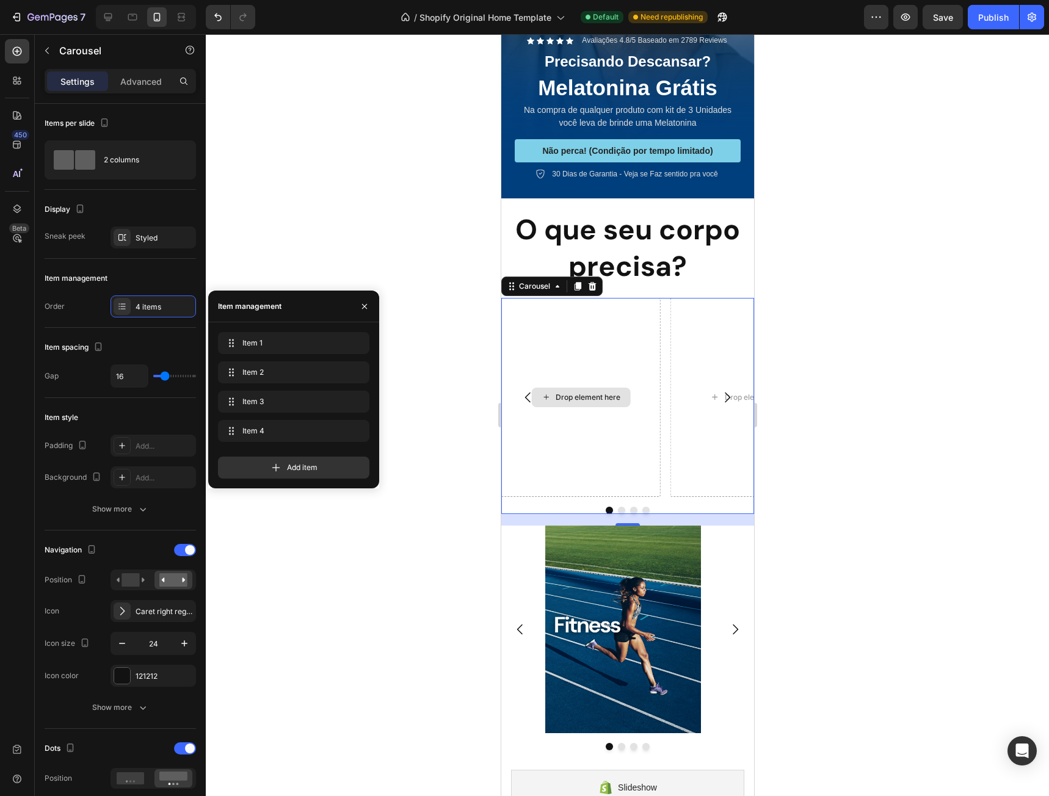
click at [579, 416] on div "Drop element here" at bounding box center [580, 397] width 159 height 199
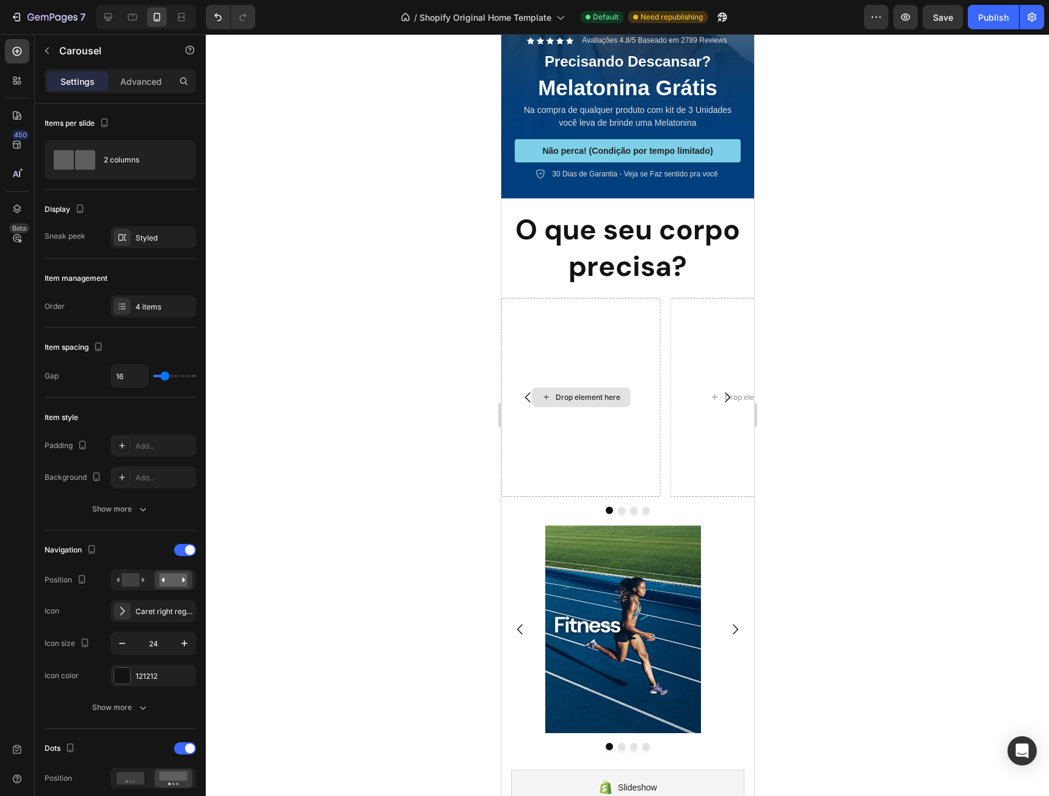
click at [572, 388] on div "Drop element here" at bounding box center [579, 398] width 99 height 20
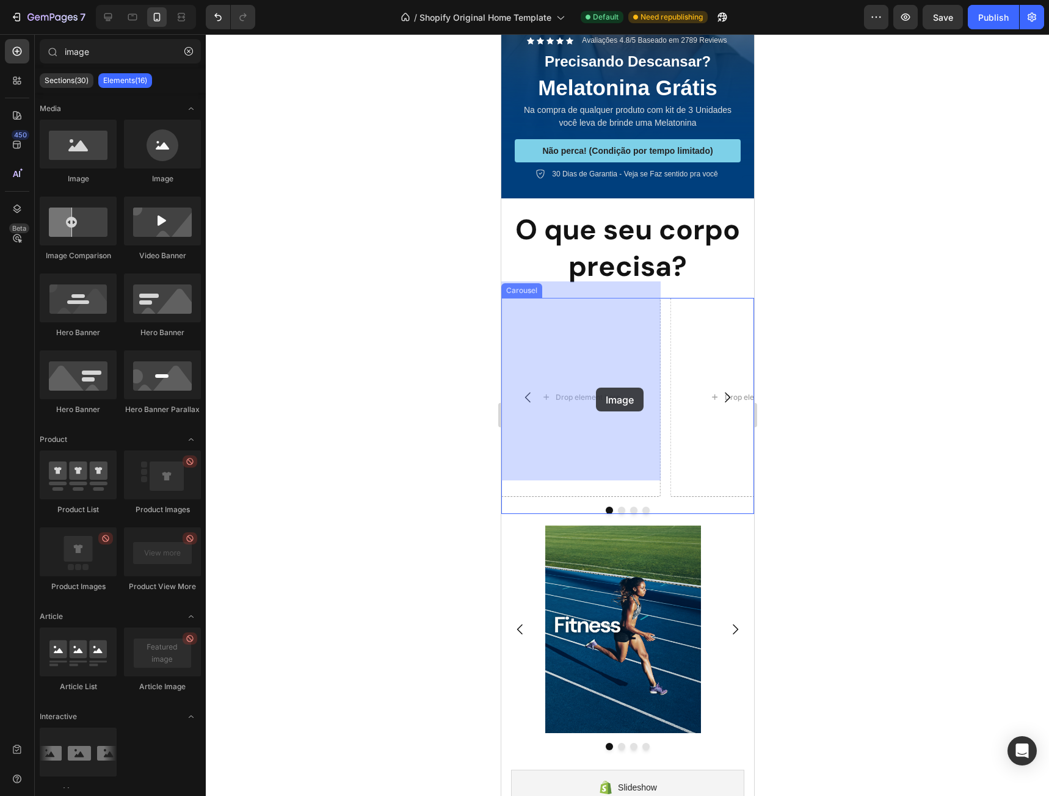
drag, startPoint x: 780, startPoint y: 266, endPoint x: 595, endPoint y: 388, distance: 221.1
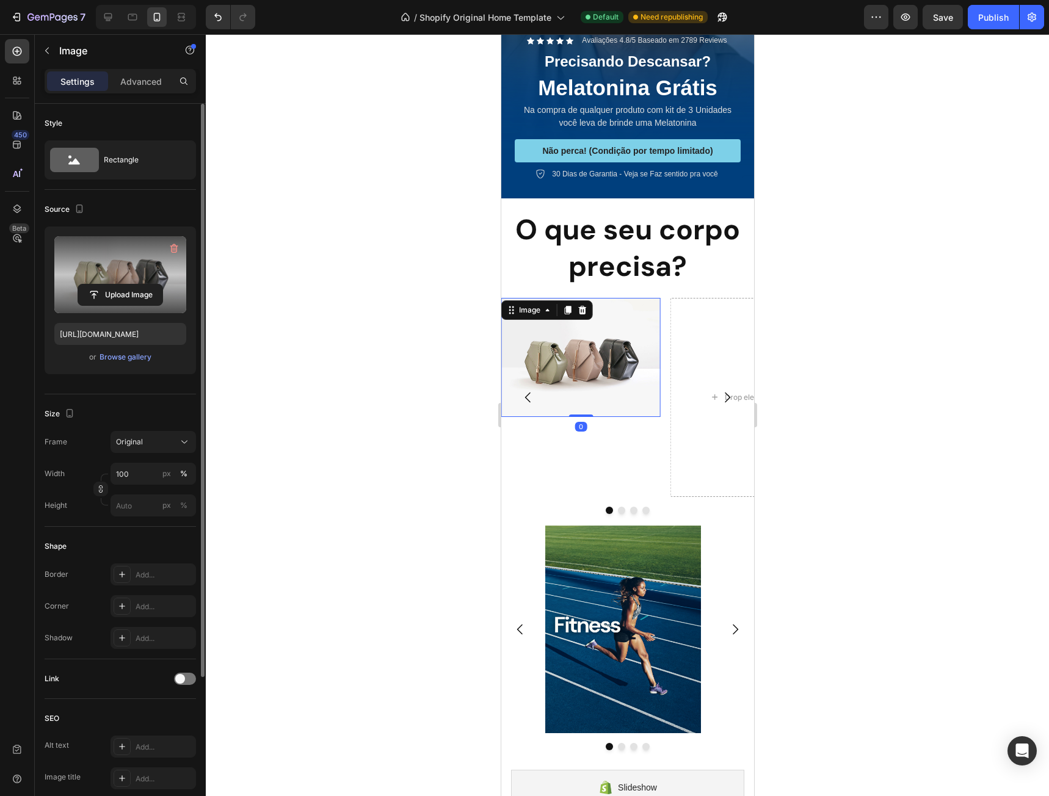
click at [142, 280] on label at bounding box center [120, 274] width 132 height 77
click at [142, 284] on input "file" at bounding box center [120, 294] width 84 height 21
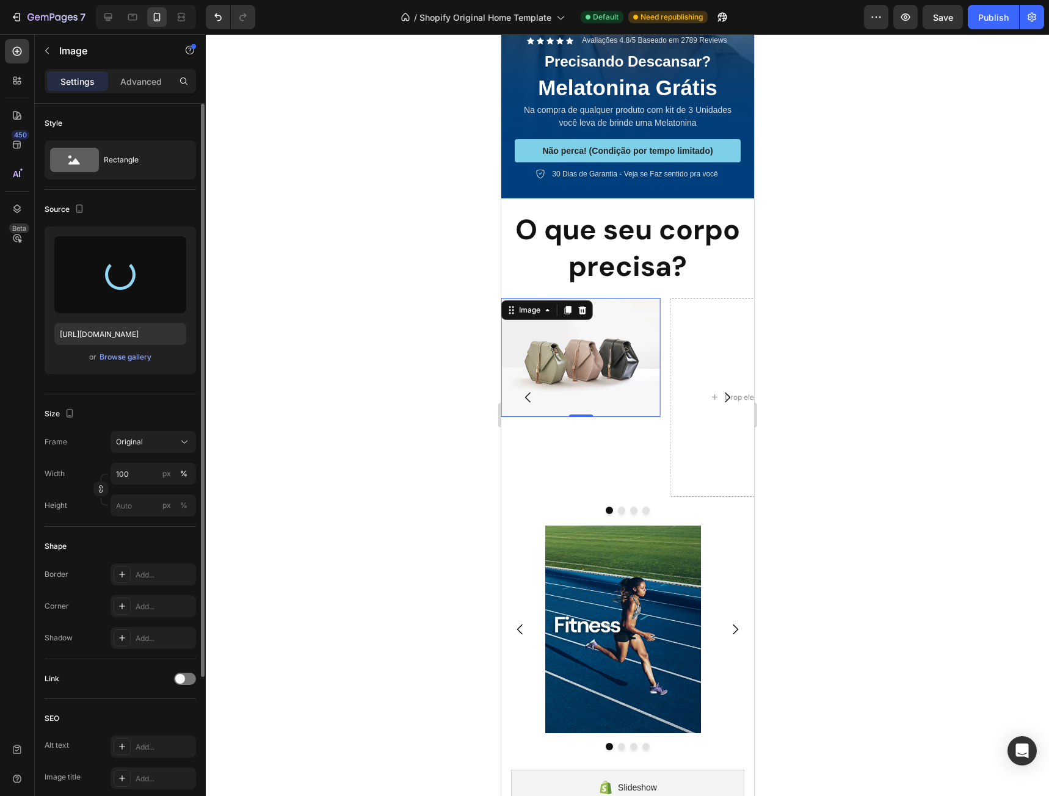
type input "https://cdn.shopify.com/s/files/1/0662/1777/1119/files/gempages_585707059199083…"
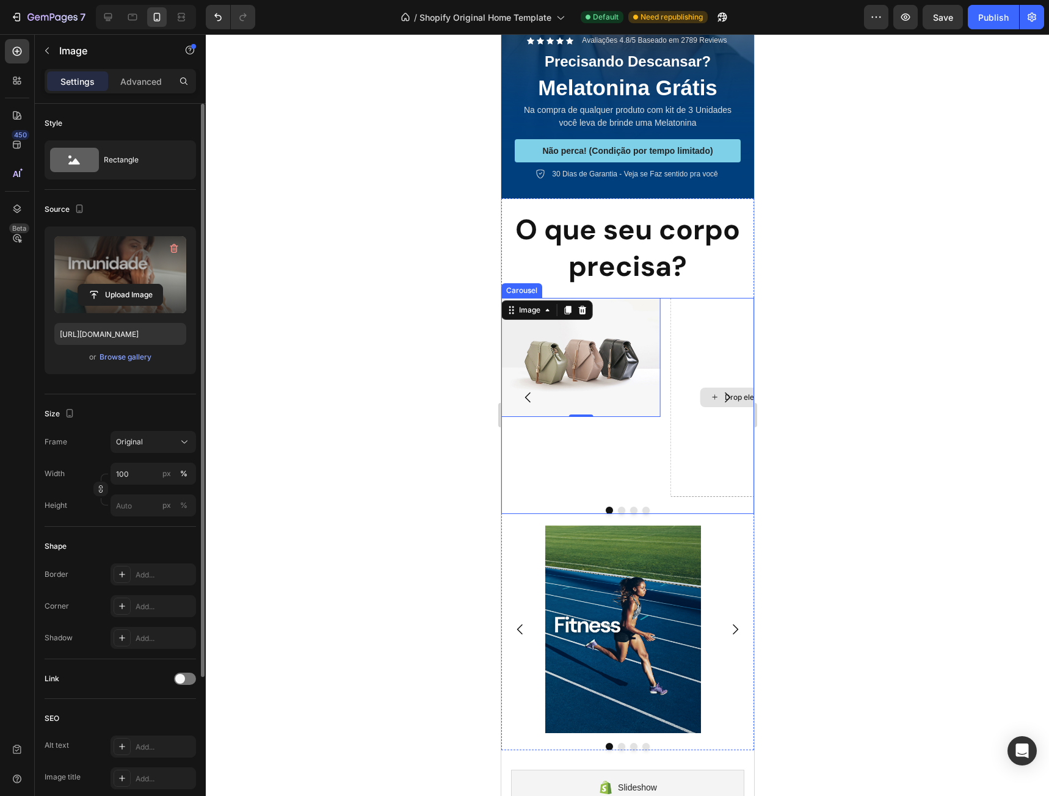
click at [698, 336] on div "Drop element here" at bounding box center [749, 397] width 159 height 199
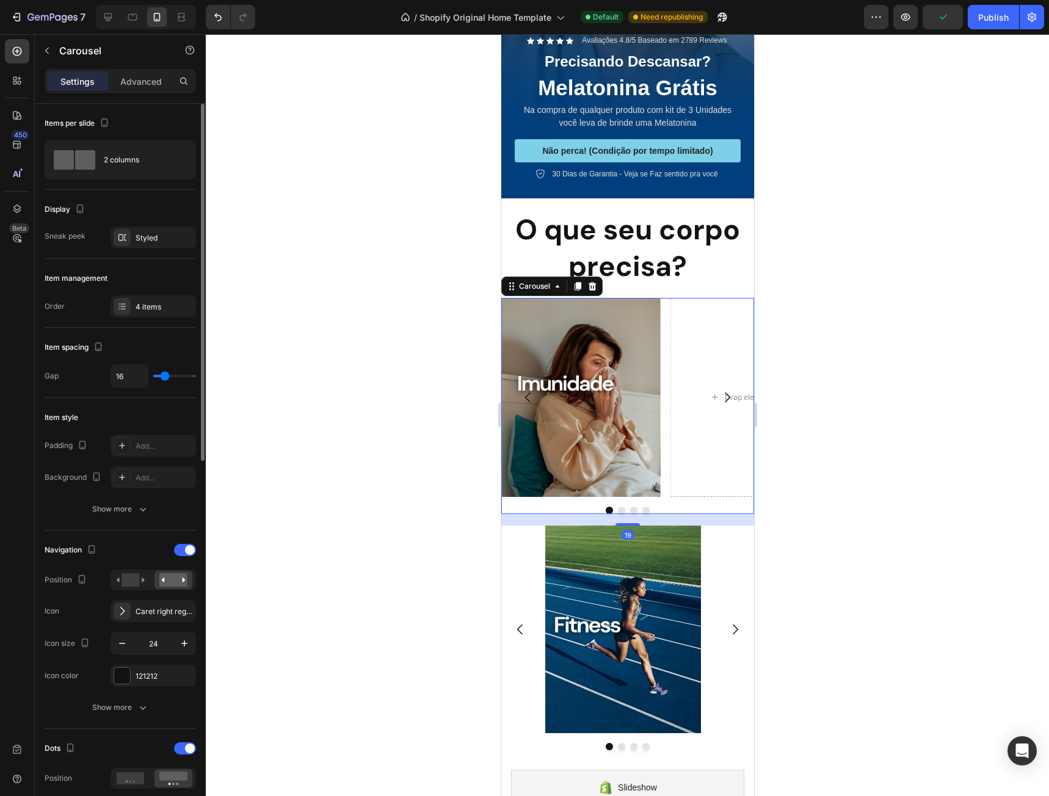
click at [720, 390] on icon "Carousel Next Arrow" at bounding box center [726, 397] width 15 height 15
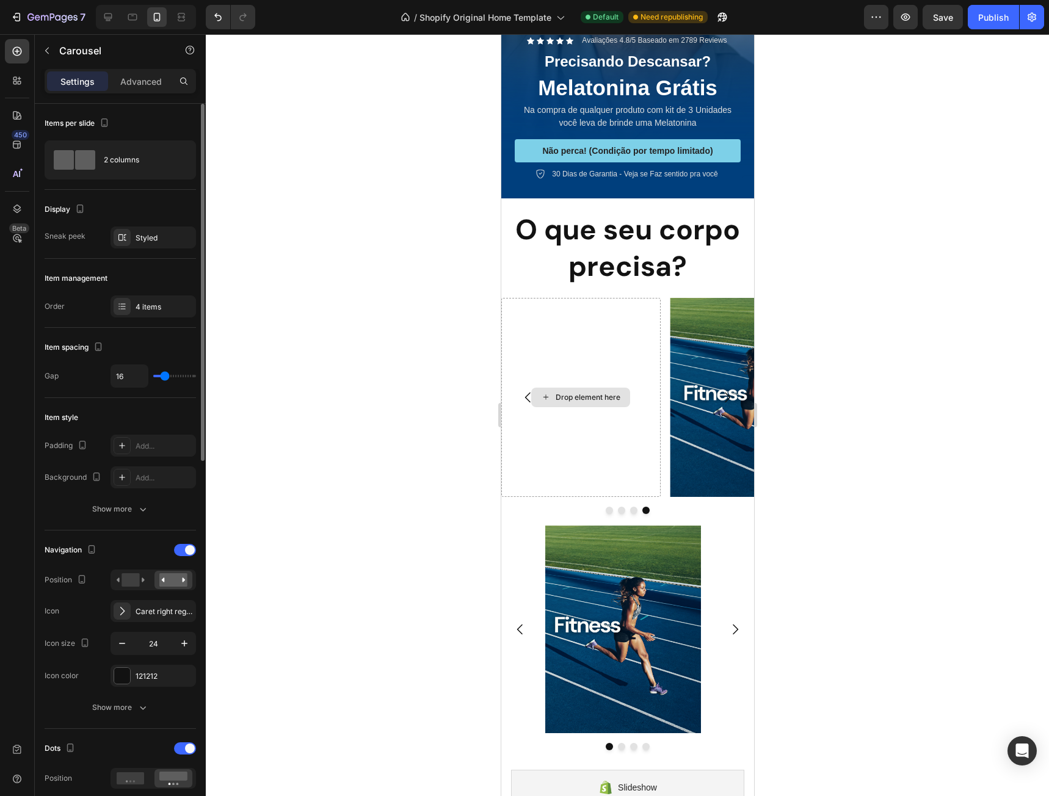
click at [569, 393] on div "Drop element here" at bounding box center [587, 398] width 65 height 10
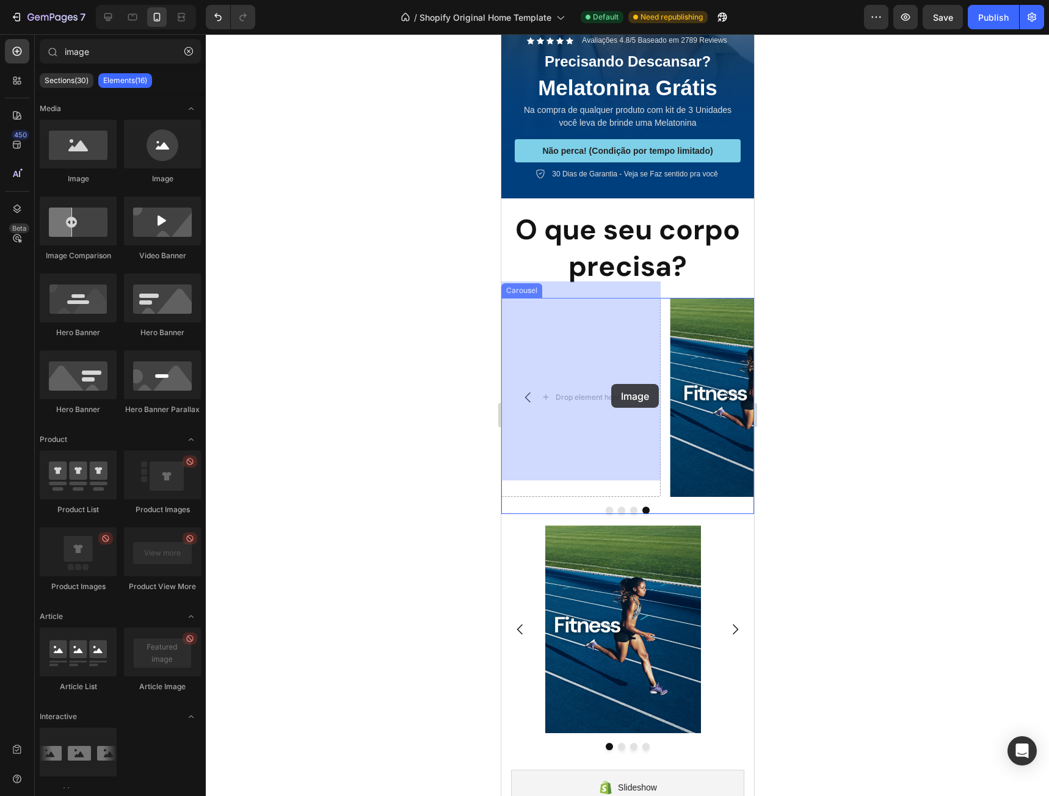
drag, startPoint x: 687, startPoint y: 232, endPoint x: 606, endPoint y: 391, distance: 178.3
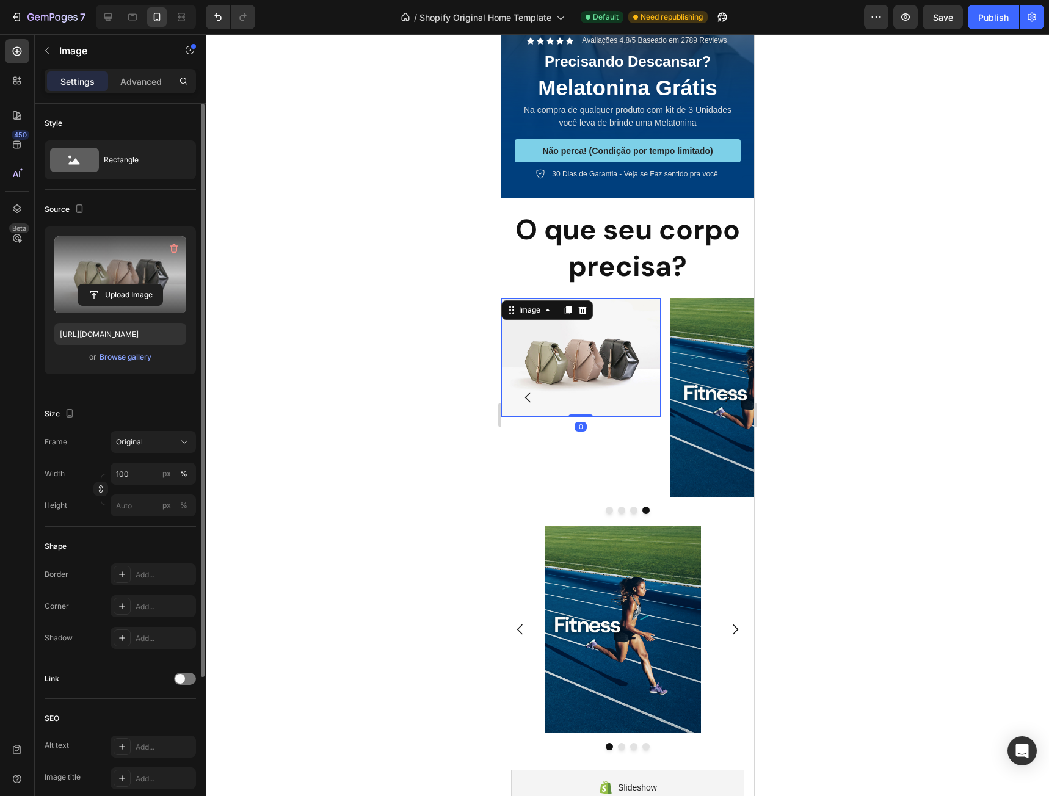
click at [124, 269] on label at bounding box center [120, 274] width 132 height 77
click at [124, 284] on input "file" at bounding box center [120, 294] width 84 height 21
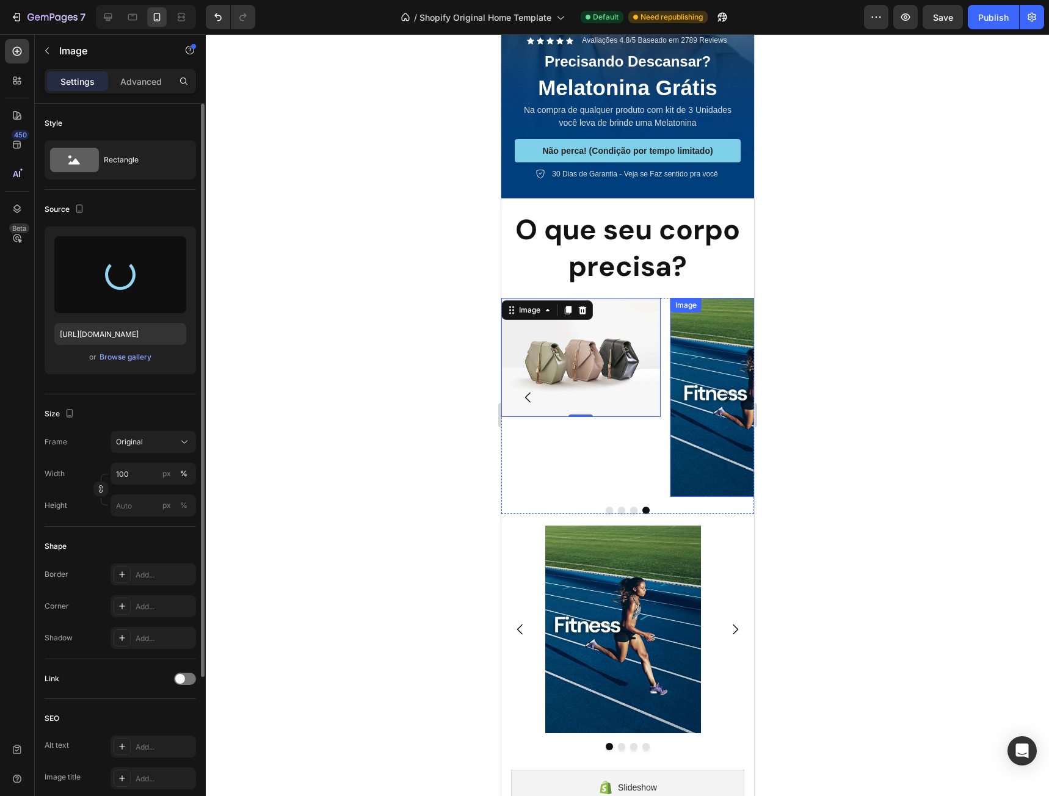
type input "https://cdn.shopify.com/s/files/1/0662/1777/1119/files/gempages_585707059199083…"
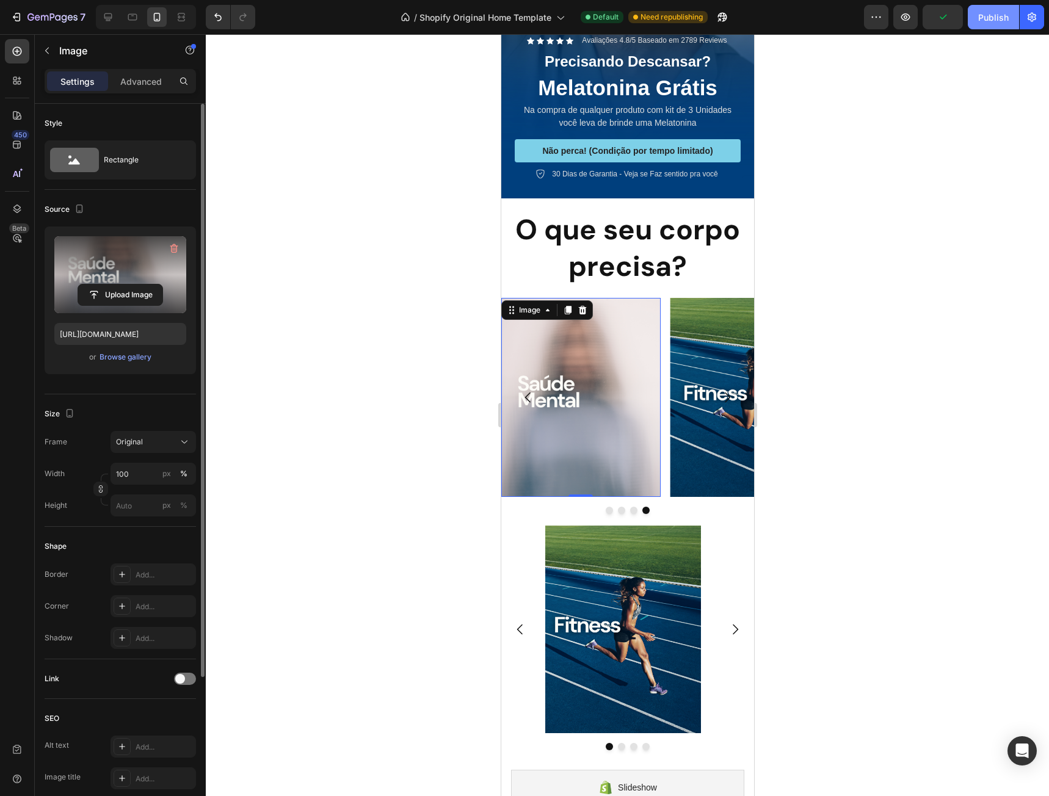
click at [982, 15] on div "Publish" at bounding box center [993, 17] width 31 height 13
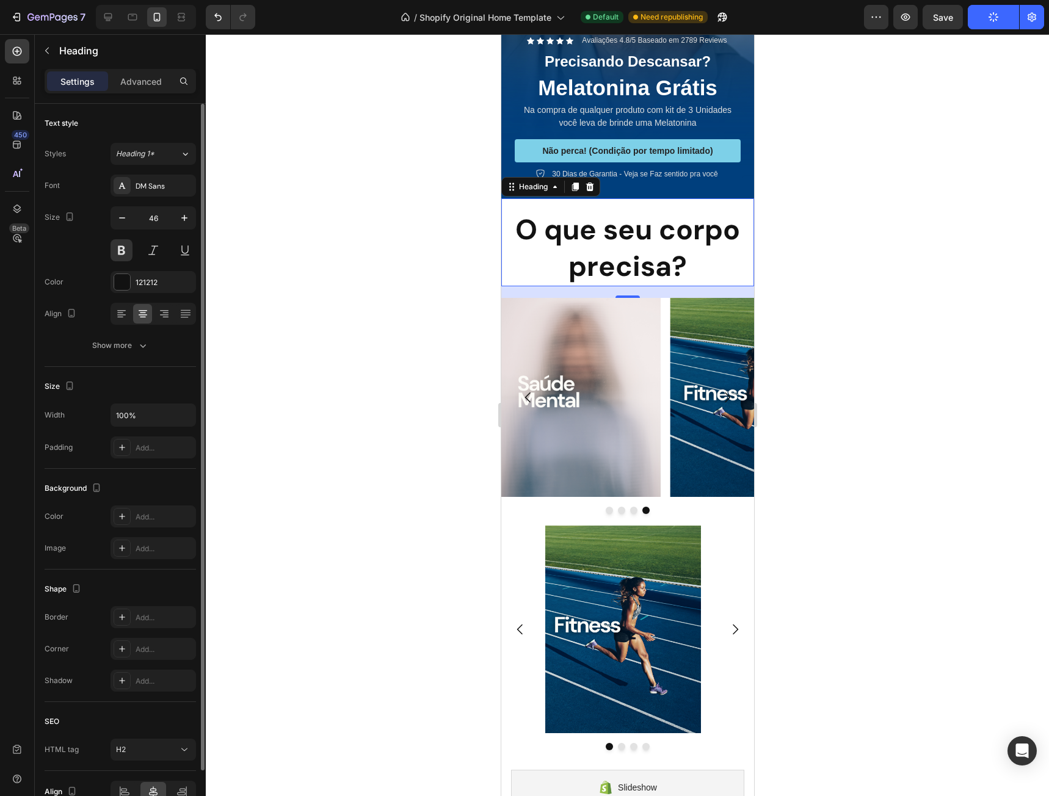
click at [711, 239] on p "⁠⁠⁠⁠⁠⁠⁠ O que seu corpo precisa?" at bounding box center [627, 248] width 250 height 73
click at [179, 161] on button "Heading 1*" at bounding box center [152, 154] width 85 height 22
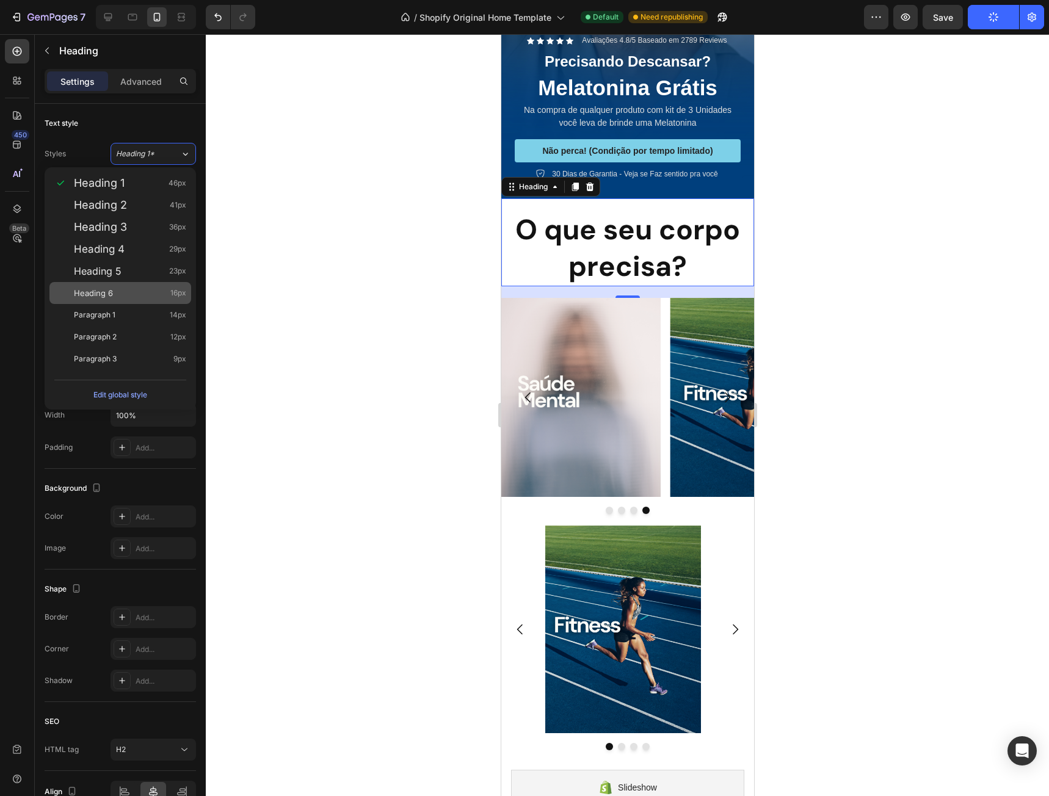
click at [134, 286] on div "Heading 6 16px" at bounding box center [120, 293] width 142 height 22
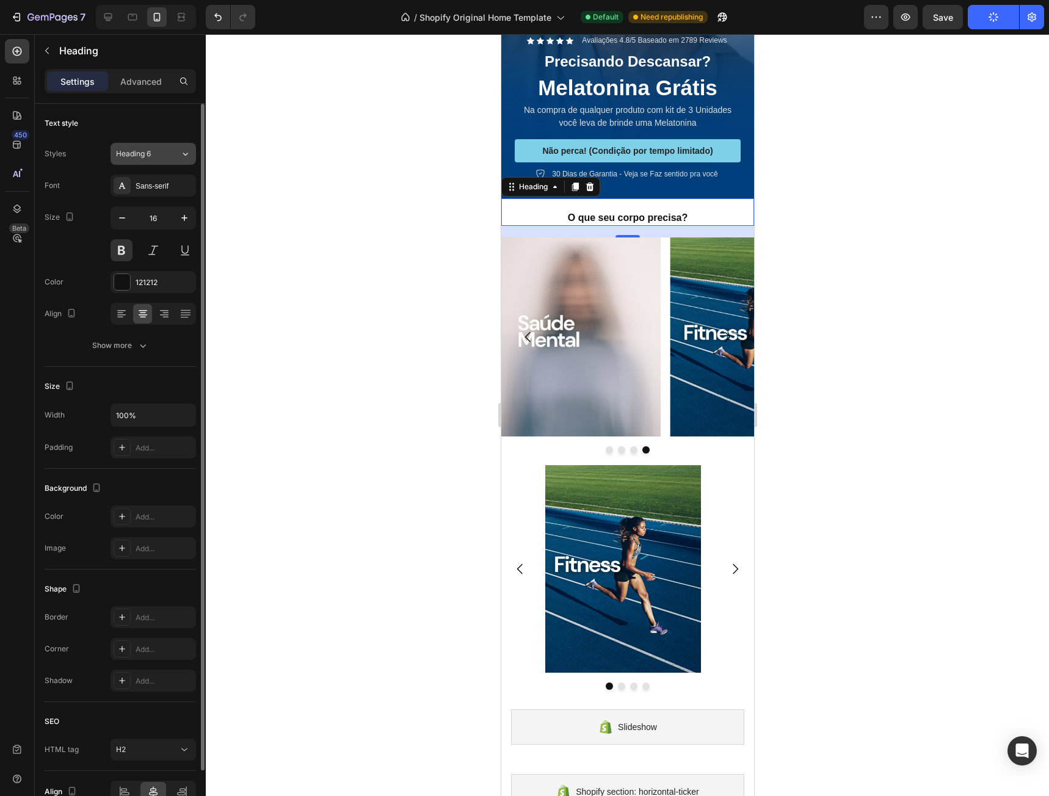
click at [149, 154] on span "Heading 6" at bounding box center [133, 153] width 35 height 11
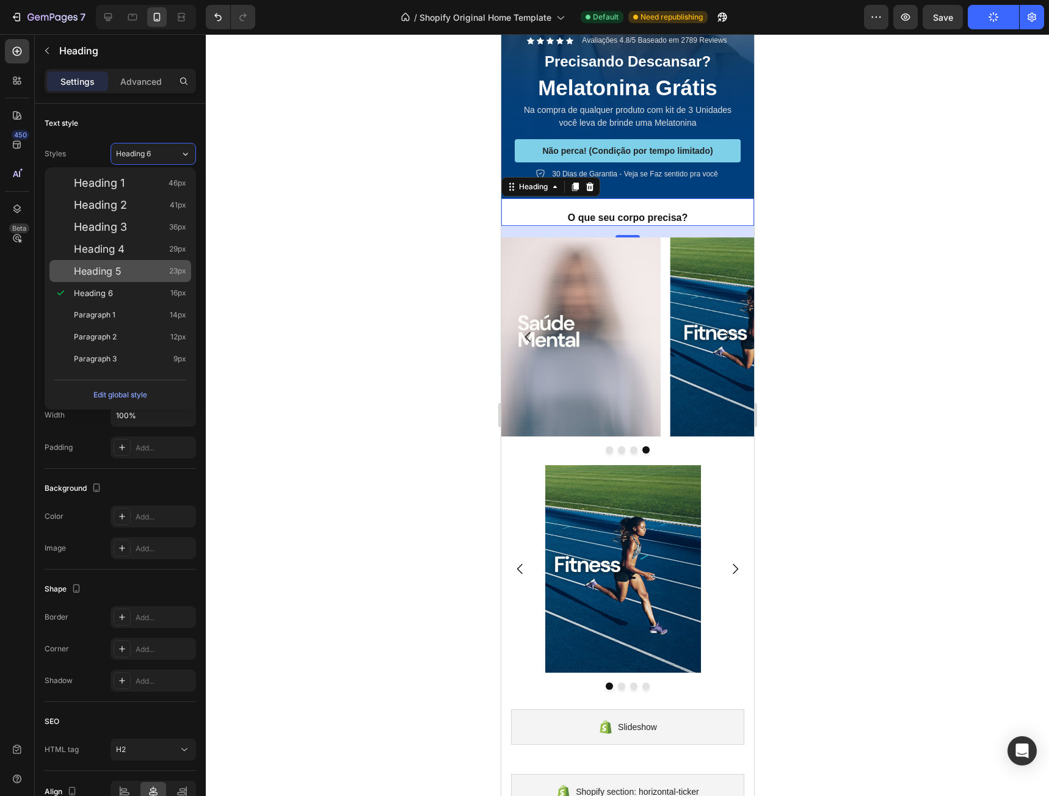
click at [152, 272] on div "Heading 5 23px" at bounding box center [130, 271] width 112 height 12
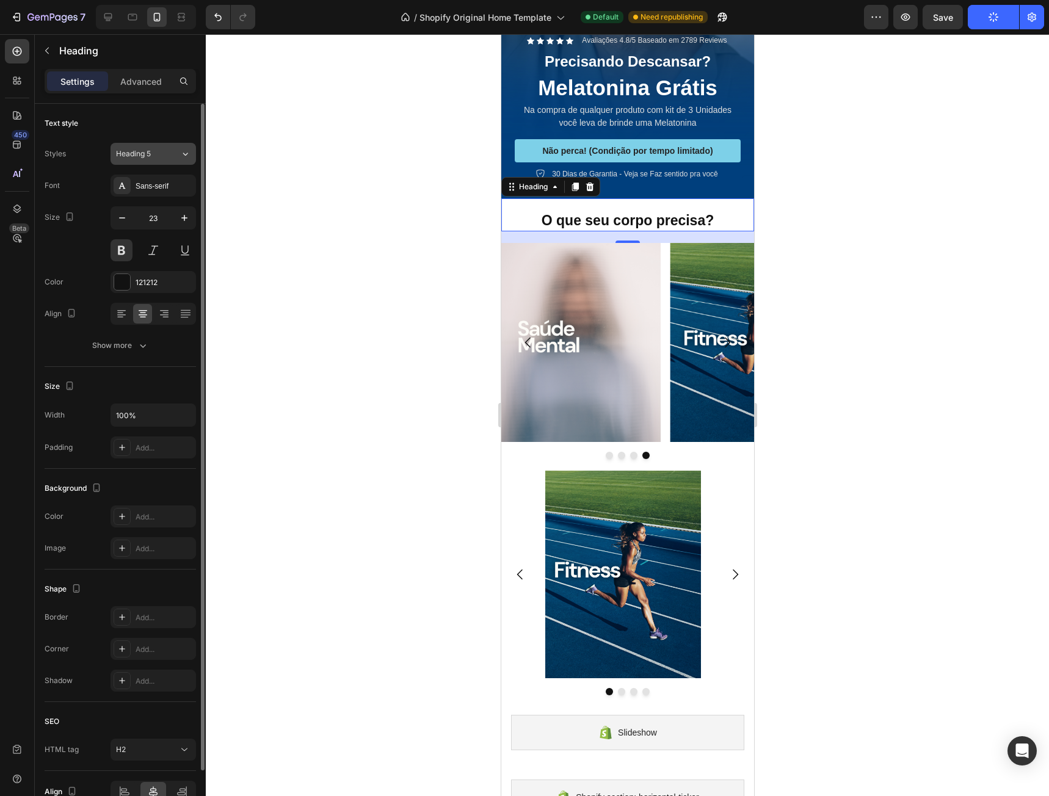
click at [154, 151] on div "Heading 5" at bounding box center [140, 153] width 49 height 11
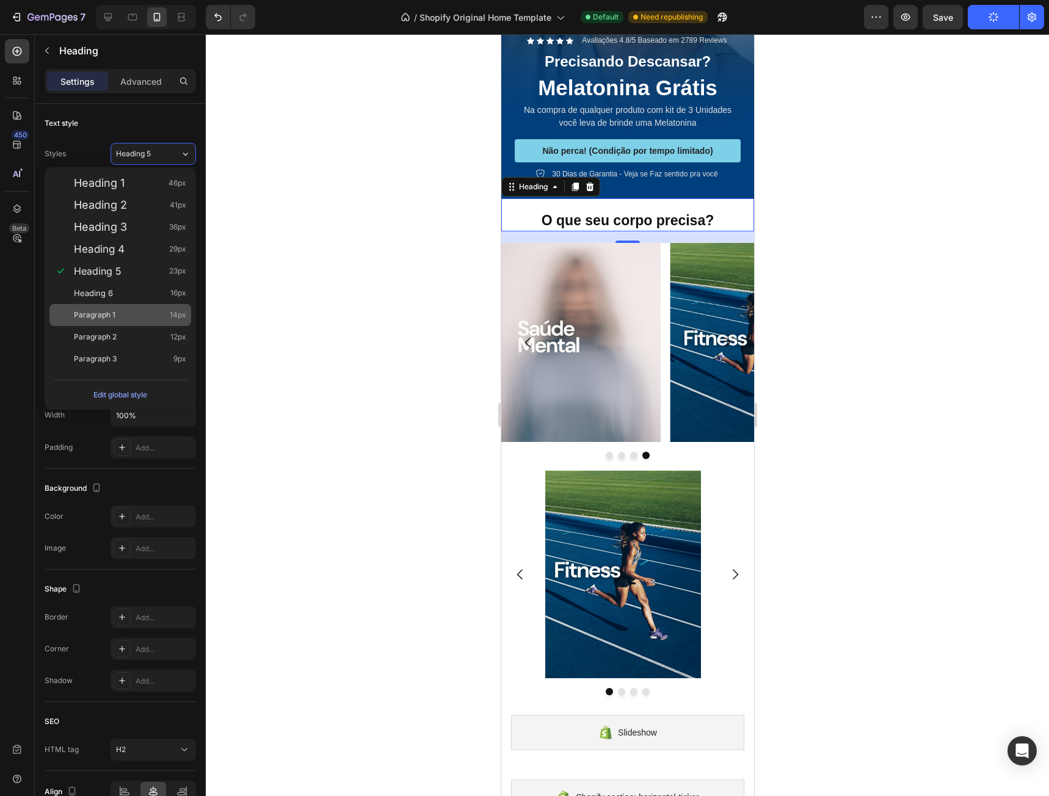
click at [142, 321] on div "Paragraph 1 14px" at bounding box center [120, 315] width 142 height 22
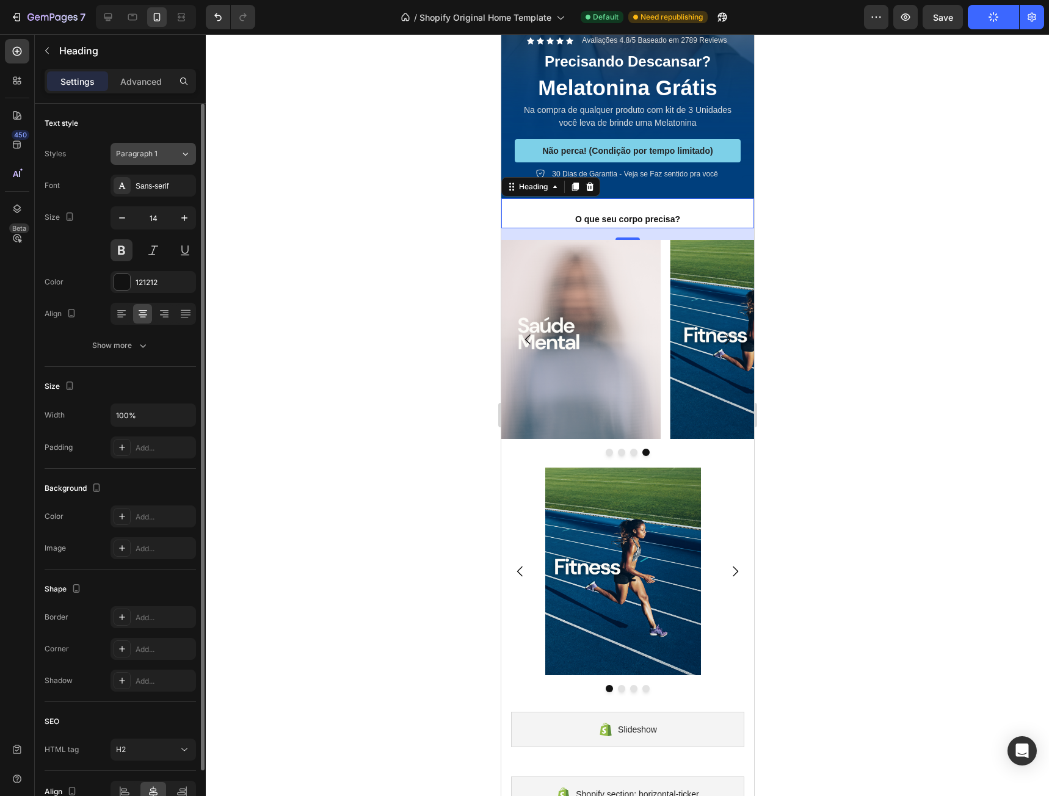
click at [148, 157] on span "Paragraph 1" at bounding box center [137, 153] width 42 height 11
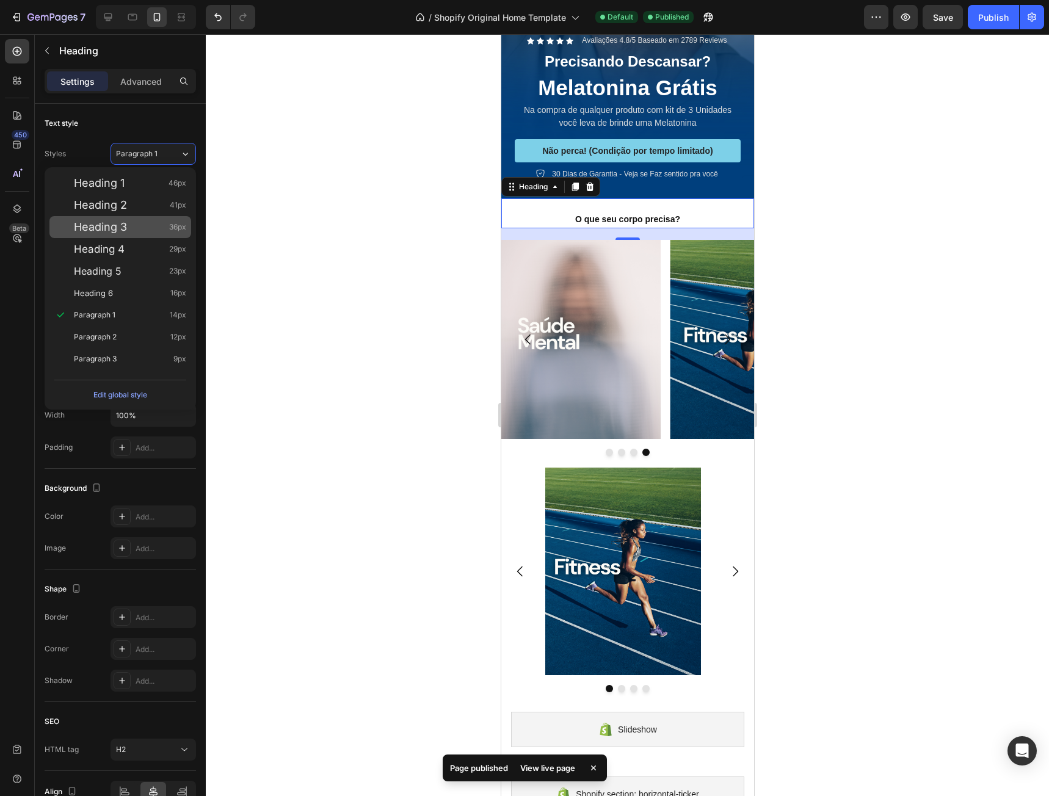
click at [153, 235] on div "Heading 3 36px" at bounding box center [120, 227] width 142 height 22
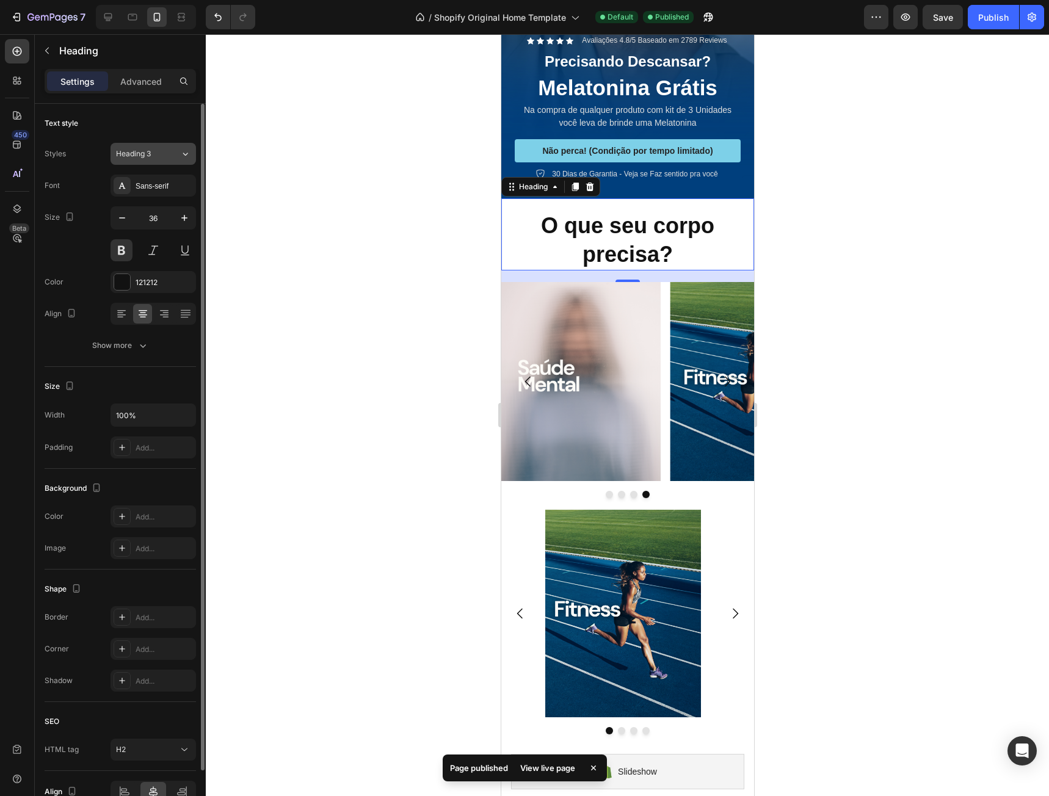
click at [171, 154] on div "Heading 3" at bounding box center [148, 153] width 64 height 11
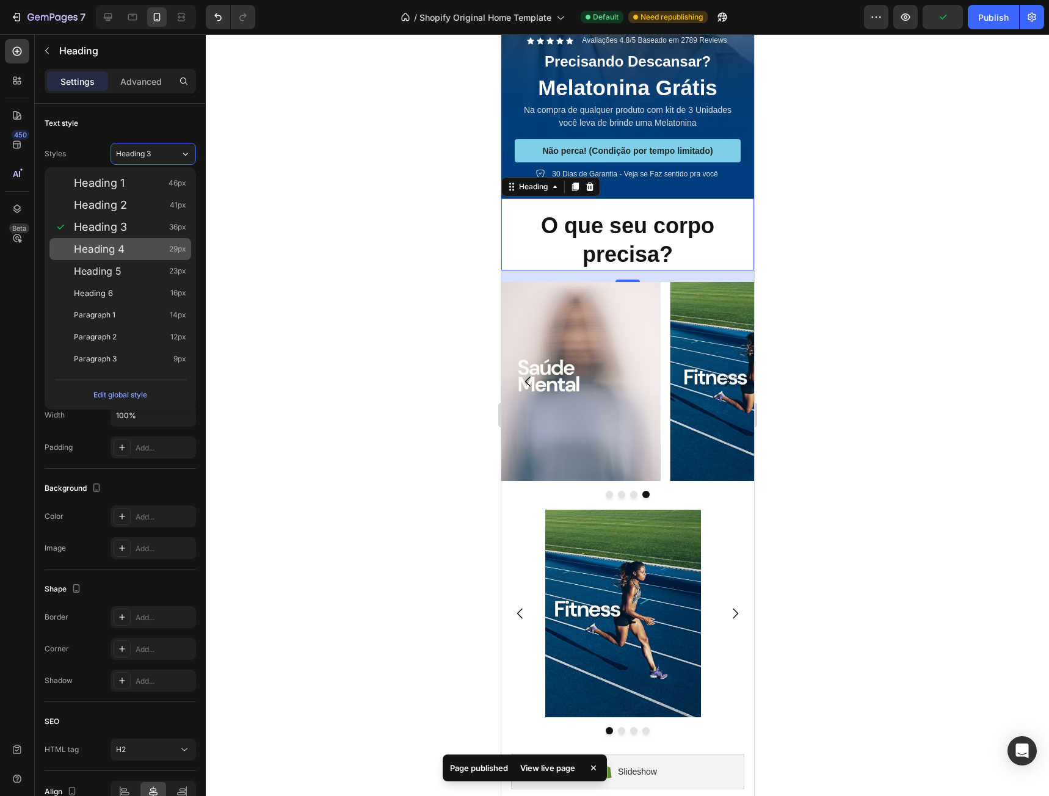
click at [151, 250] on div "Heading 4 29px" at bounding box center [130, 249] width 112 height 12
type input "29"
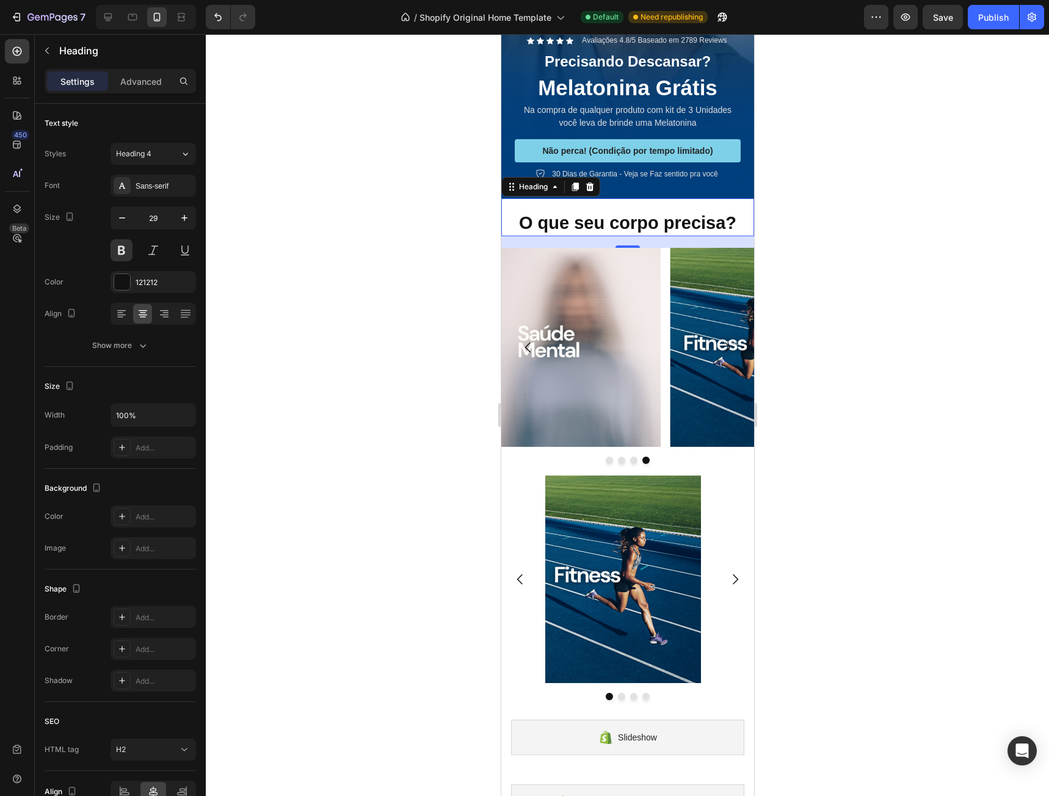
click at [689, 306] on img at bounding box center [749, 347] width 159 height 199
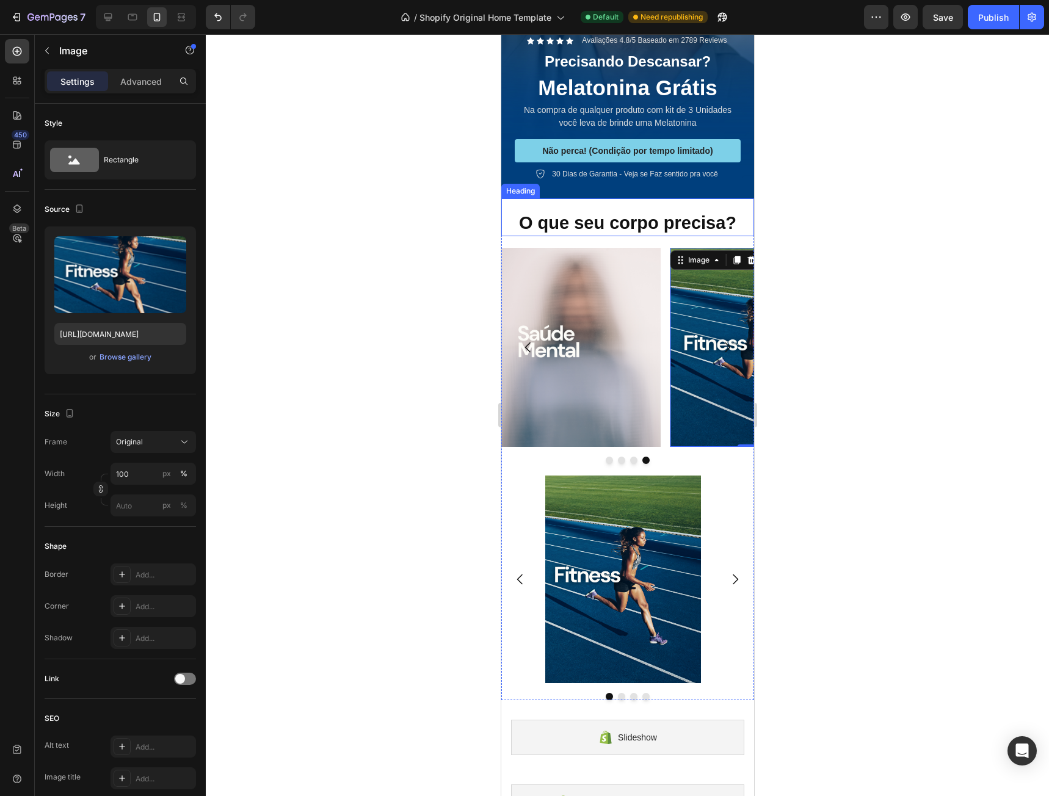
click at [648, 213] on strong "O que seu corpo precisa?" at bounding box center [626, 223] width 217 height 20
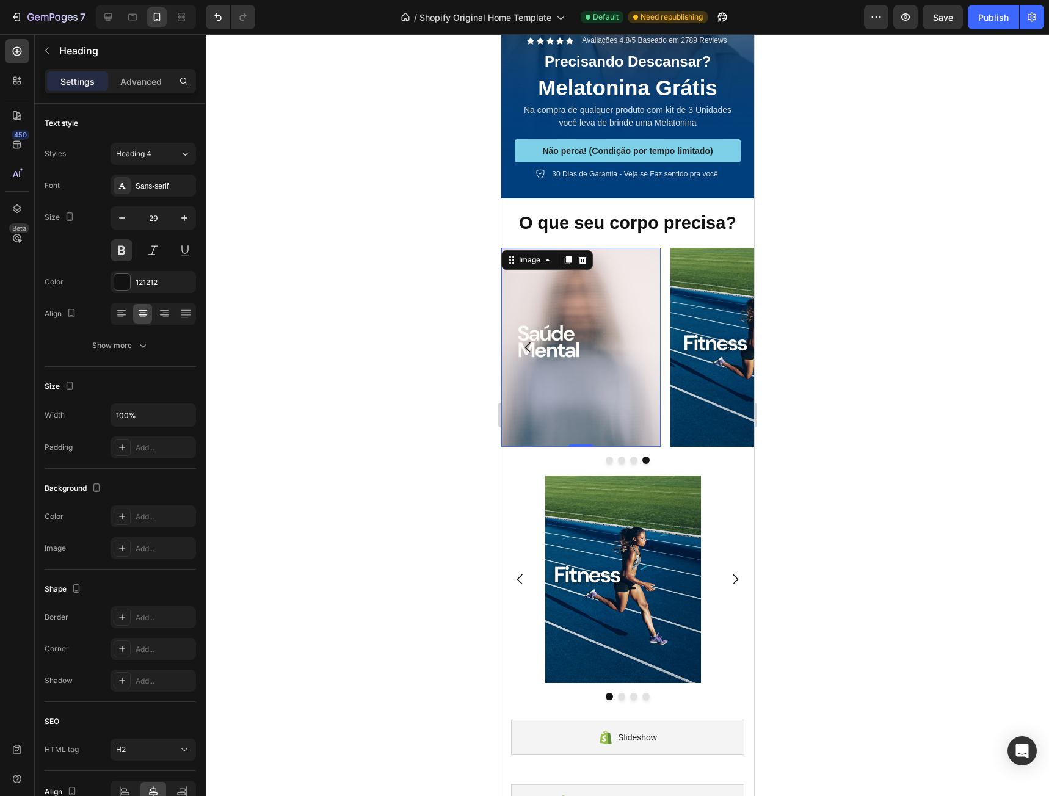
click at [631, 248] on img at bounding box center [580, 347] width 159 height 199
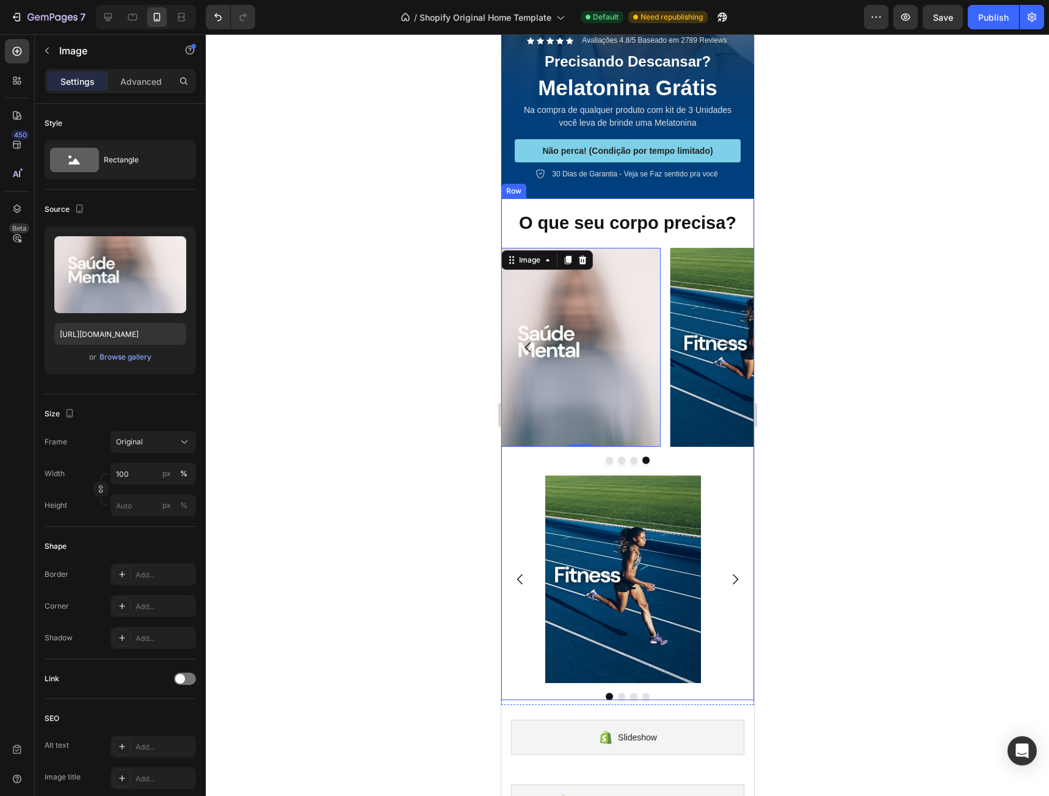
click at [629, 228] on div "⁠⁠⁠⁠⁠⁠⁠ O que seu corpo precisa? Heading Image Image Image Image 0 Carousel Ima…" at bounding box center [627, 449] width 253 height 502
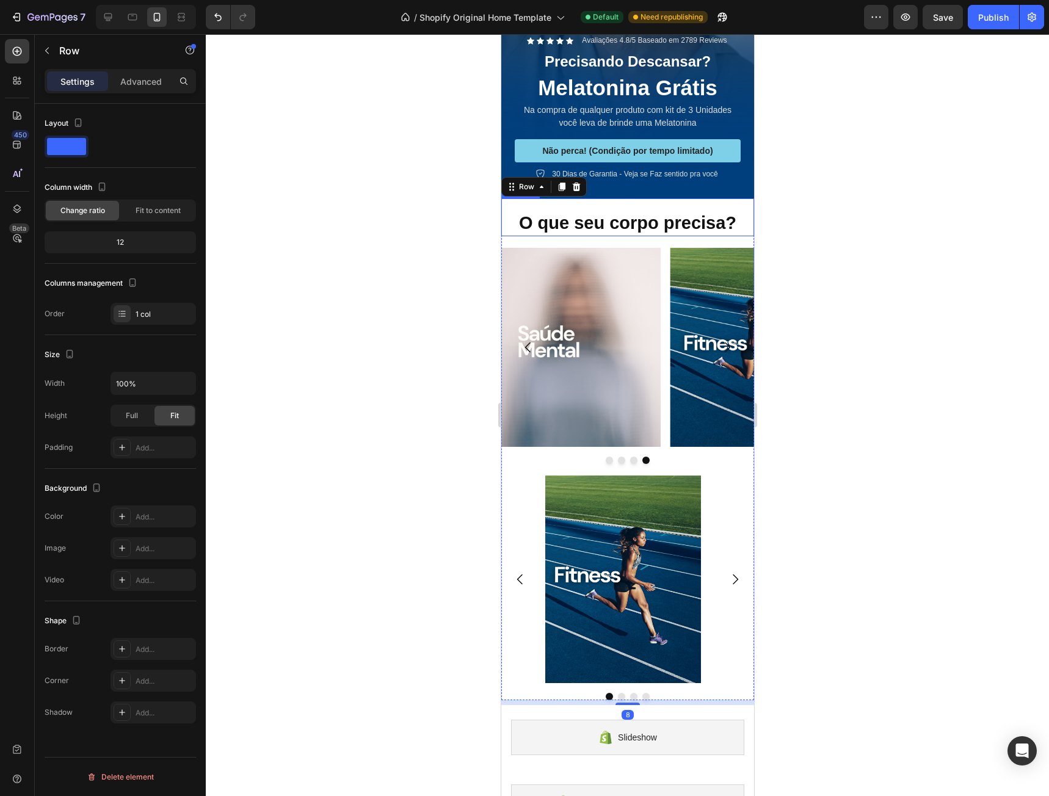
click at [632, 219] on p "⁠⁠⁠⁠⁠⁠⁠ O que seu corpo precisa?" at bounding box center [627, 223] width 250 height 23
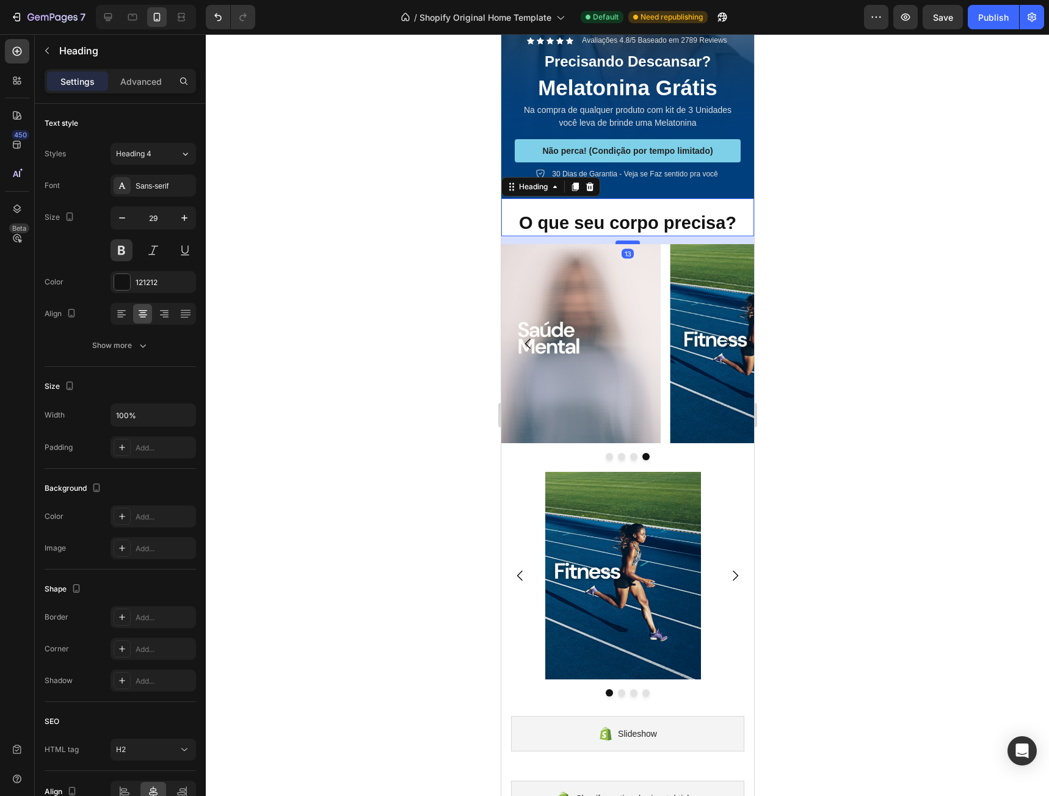
click at [632, 241] on div at bounding box center [627, 243] width 24 height 4
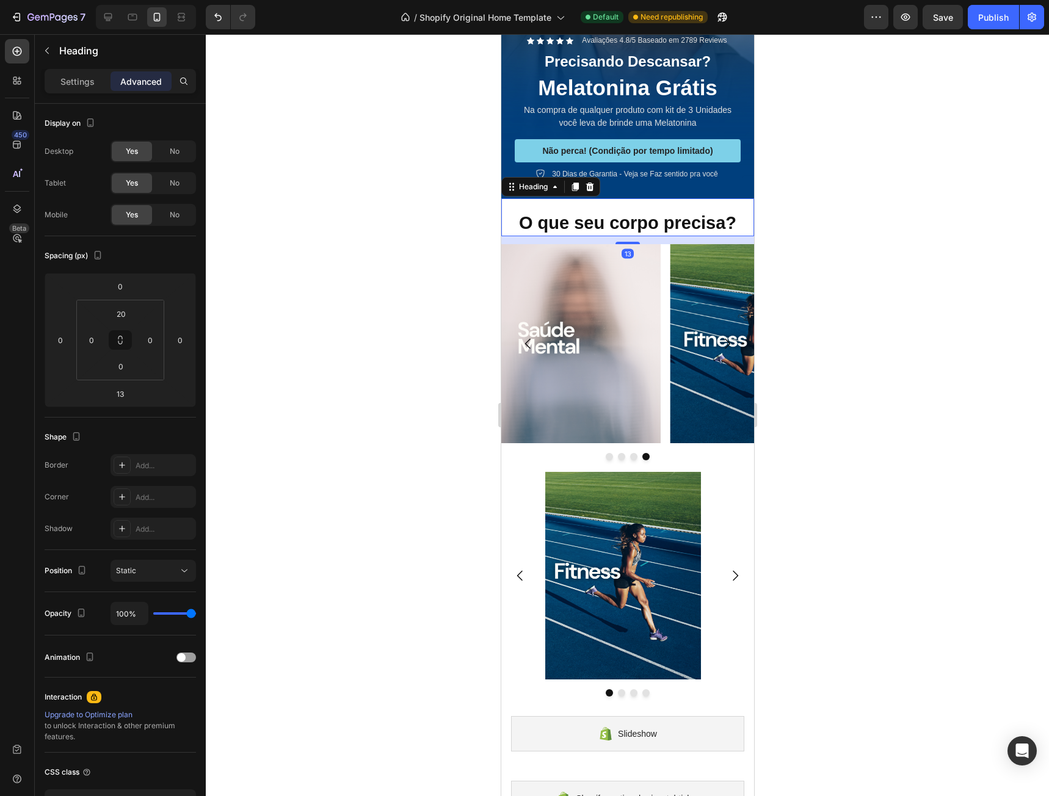
click at [643, 198] on div "⁠⁠⁠⁠⁠⁠⁠ O que seu corpo precisa? Heading 13" at bounding box center [627, 217] width 253 height 38
click at [651, 198] on div "⁠⁠⁠⁠⁠⁠⁠ O que seu corpo precisa? Heading 13" at bounding box center [627, 217] width 253 height 38
click at [642, 198] on div "⁠⁠⁠⁠⁠⁠⁠ O que seu corpo precisa? Heading 13" at bounding box center [627, 217] width 253 height 38
click at [123, 313] on input "20" at bounding box center [121, 314] width 24 height 18
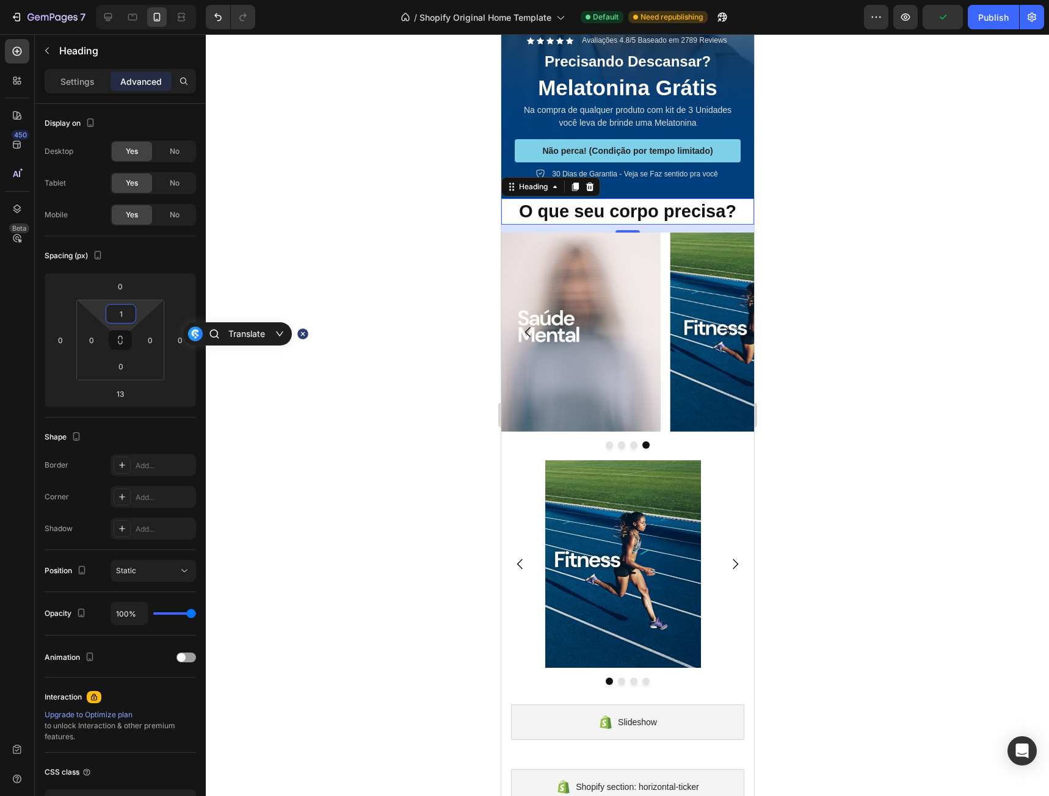
type input "10"
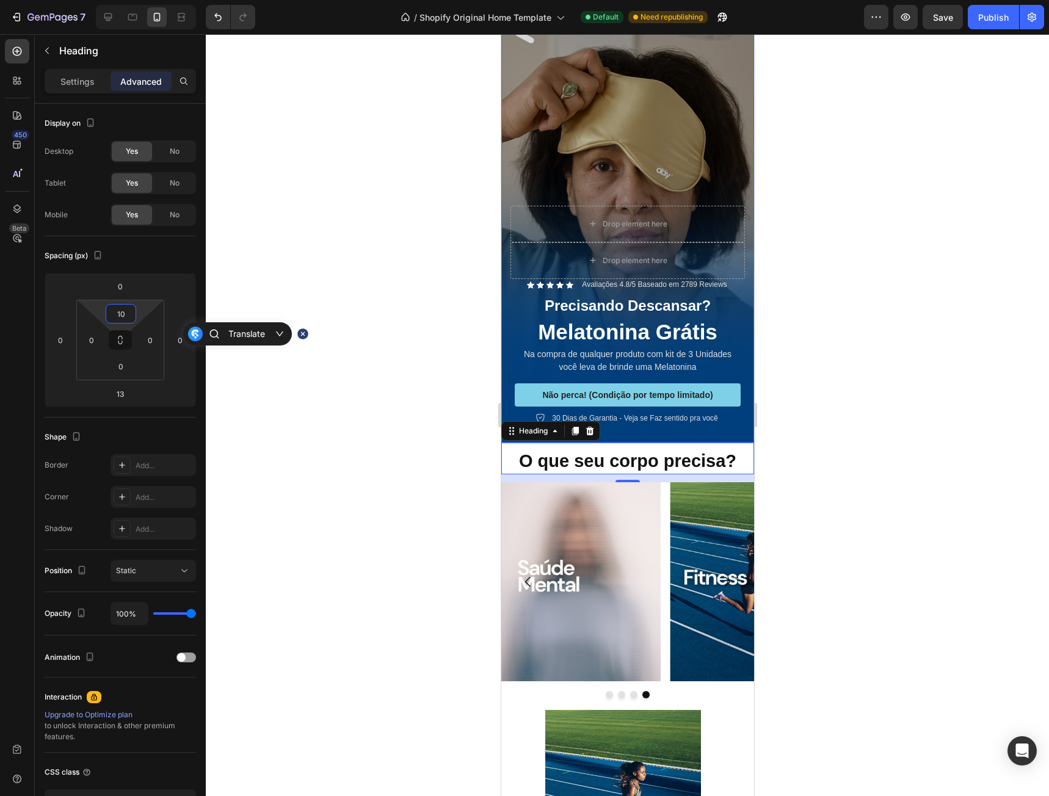
scroll to position [0, 0]
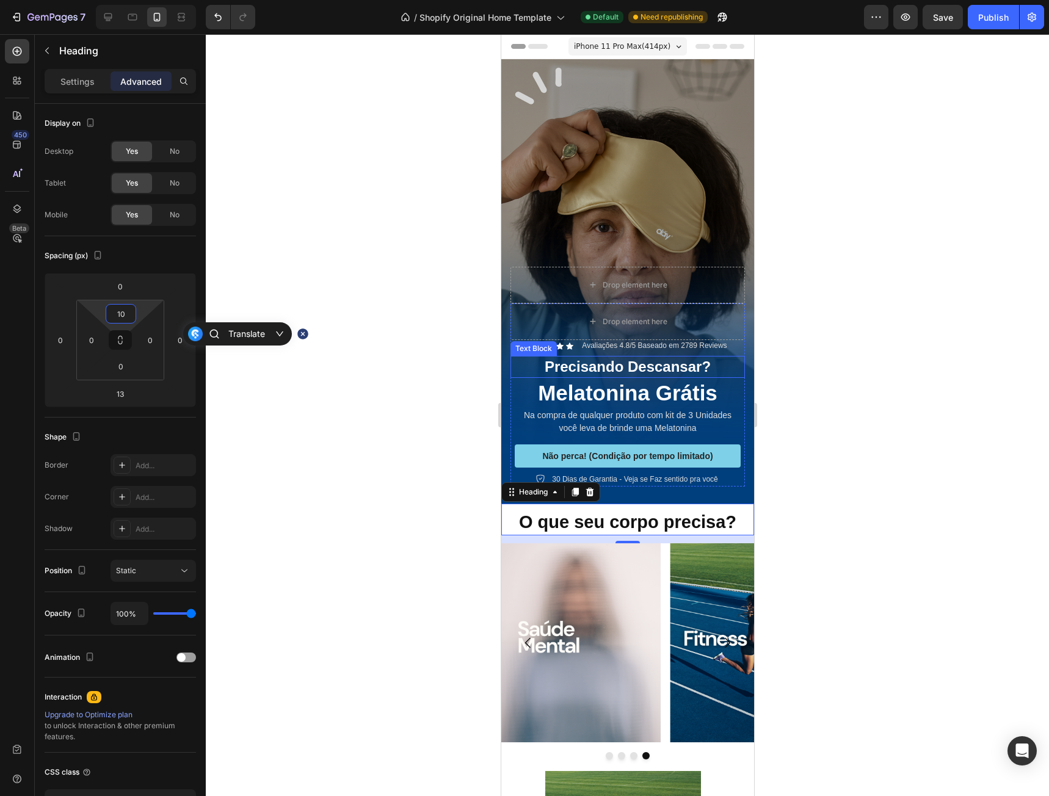
click at [725, 361] on div "Precisando Descansar?" at bounding box center [627, 366] width 234 height 21
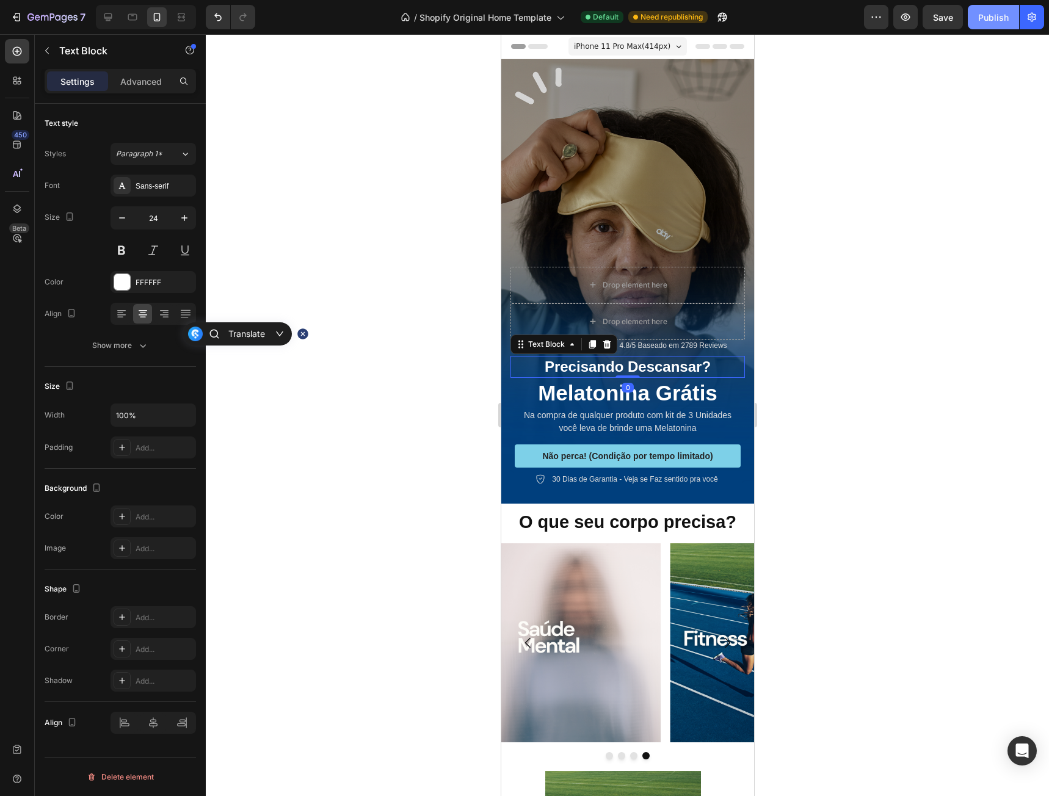
click at [988, 18] on div "Publish" at bounding box center [993, 17] width 31 height 13
click at [725, 543] on div "Image" at bounding box center [749, 642] width 159 height 199
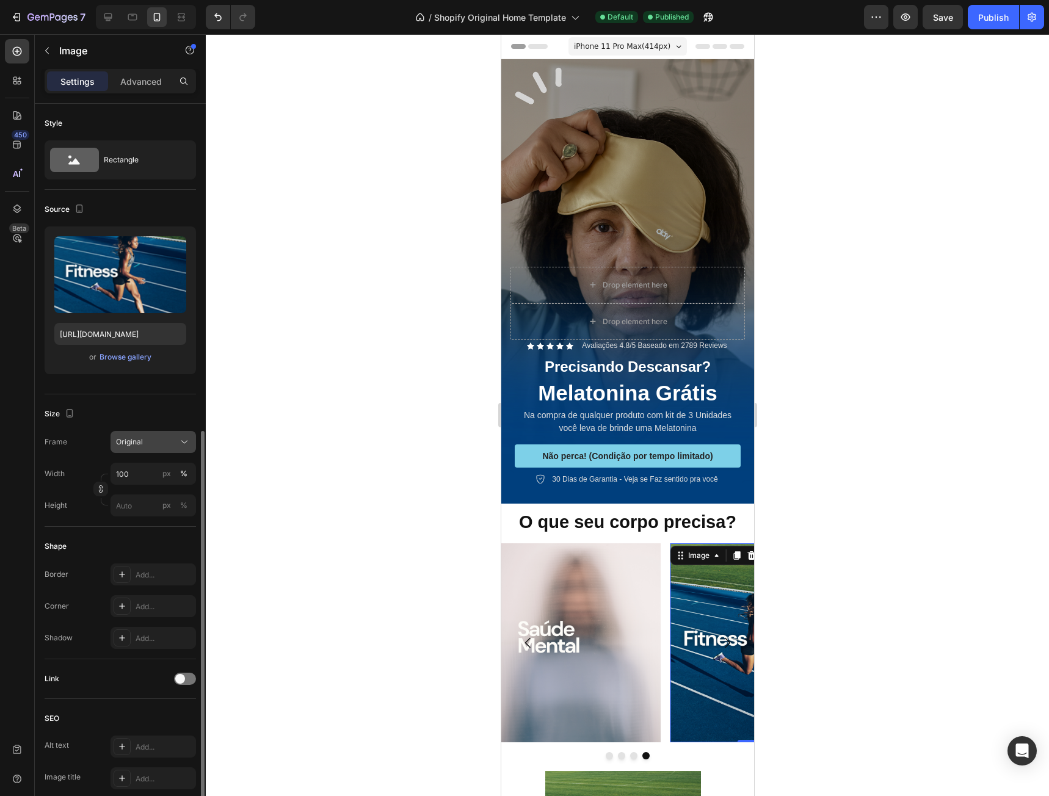
scroll to position [183, 0]
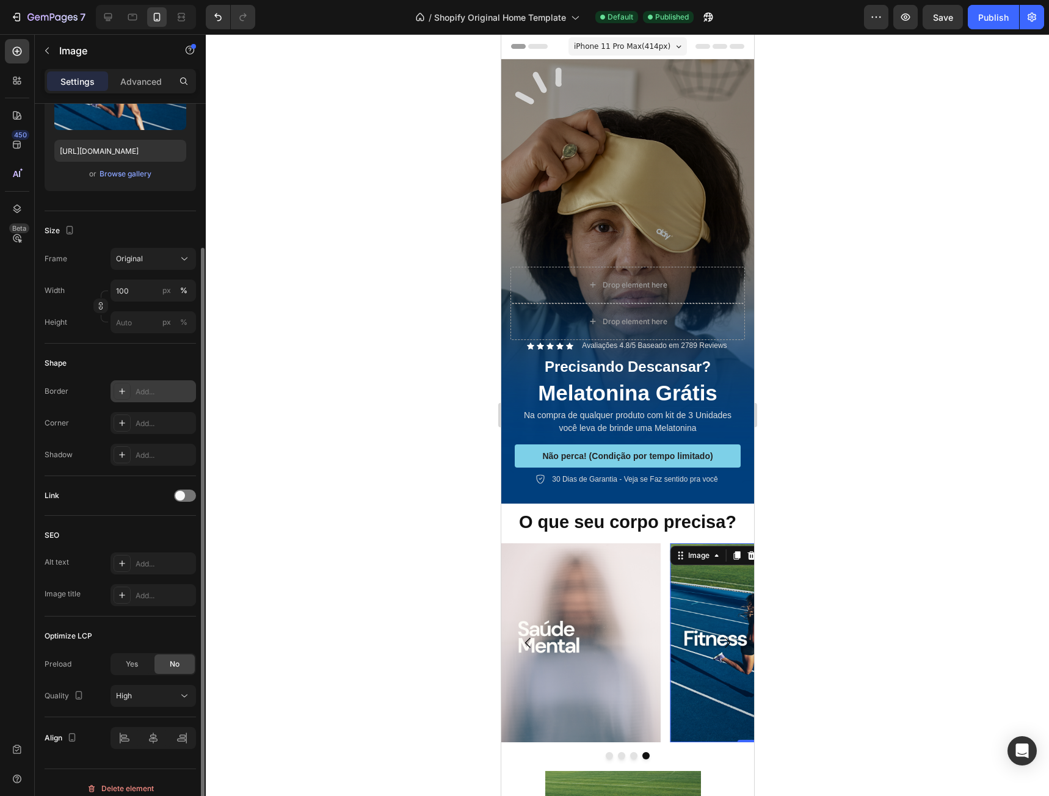
click at [132, 388] on div "Add..." at bounding box center [152, 391] width 85 height 22
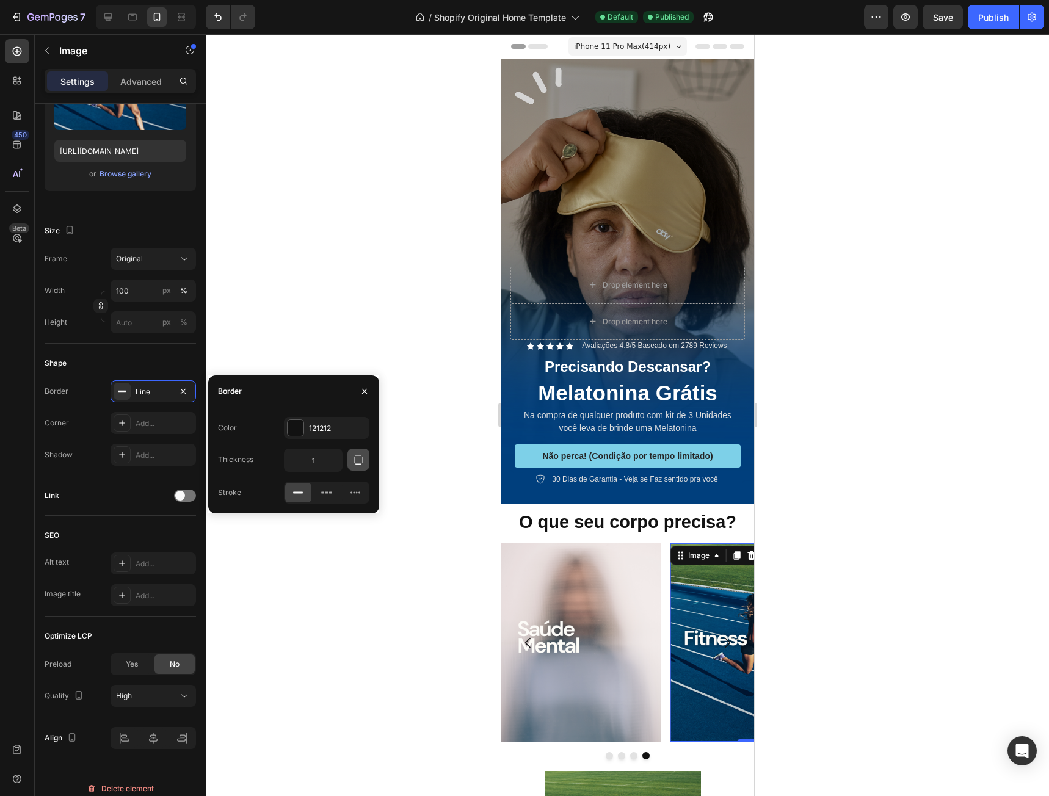
click at [354, 466] on button "button" at bounding box center [358, 460] width 22 height 22
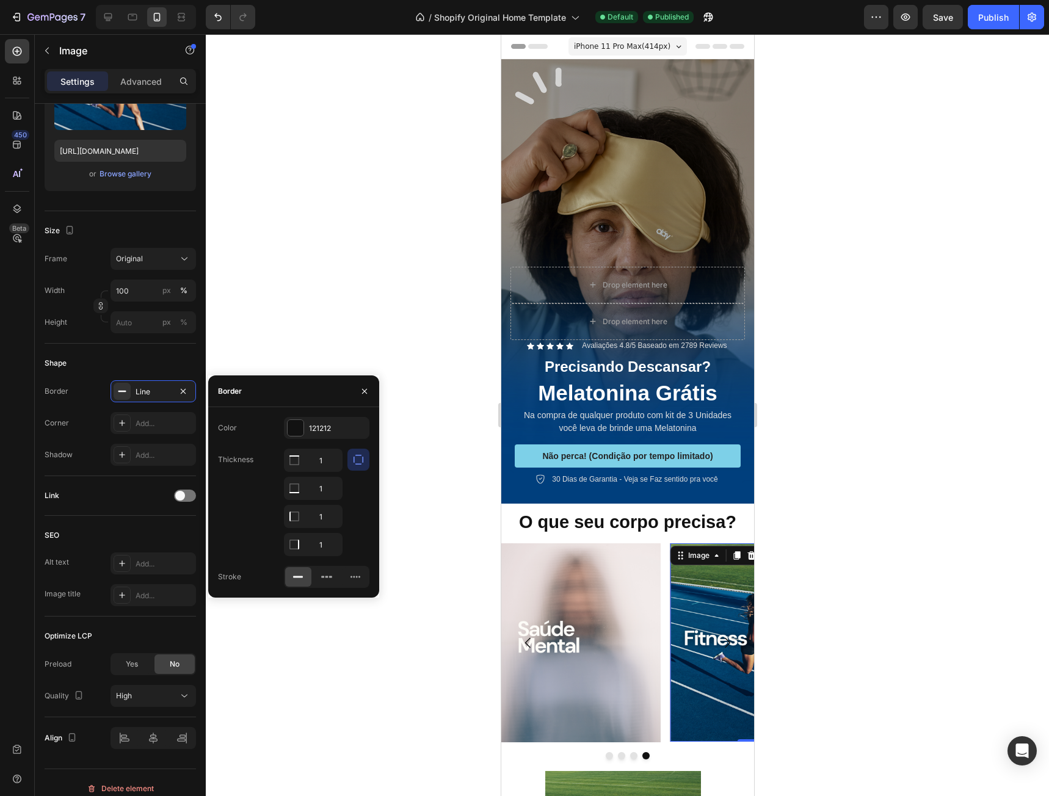
click at [356, 463] on icon "button" at bounding box center [358, 460] width 12 height 12
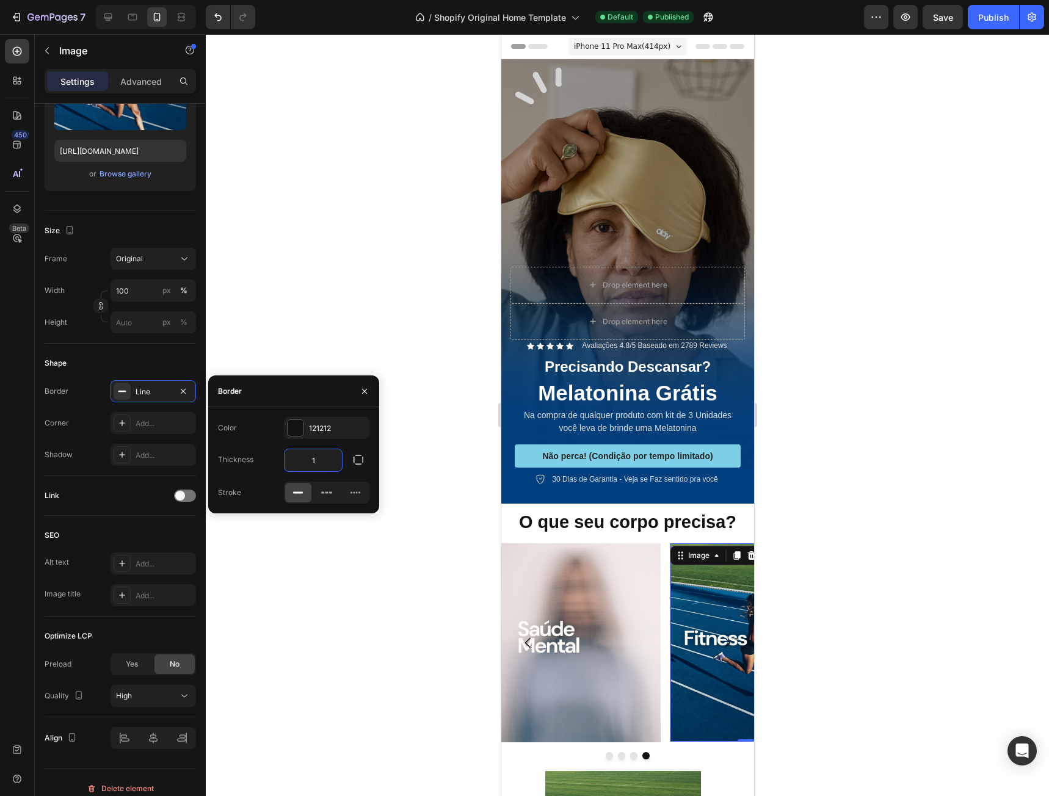
click at [327, 463] on input "1" at bounding box center [312, 460] width 57 height 22
type input "30"
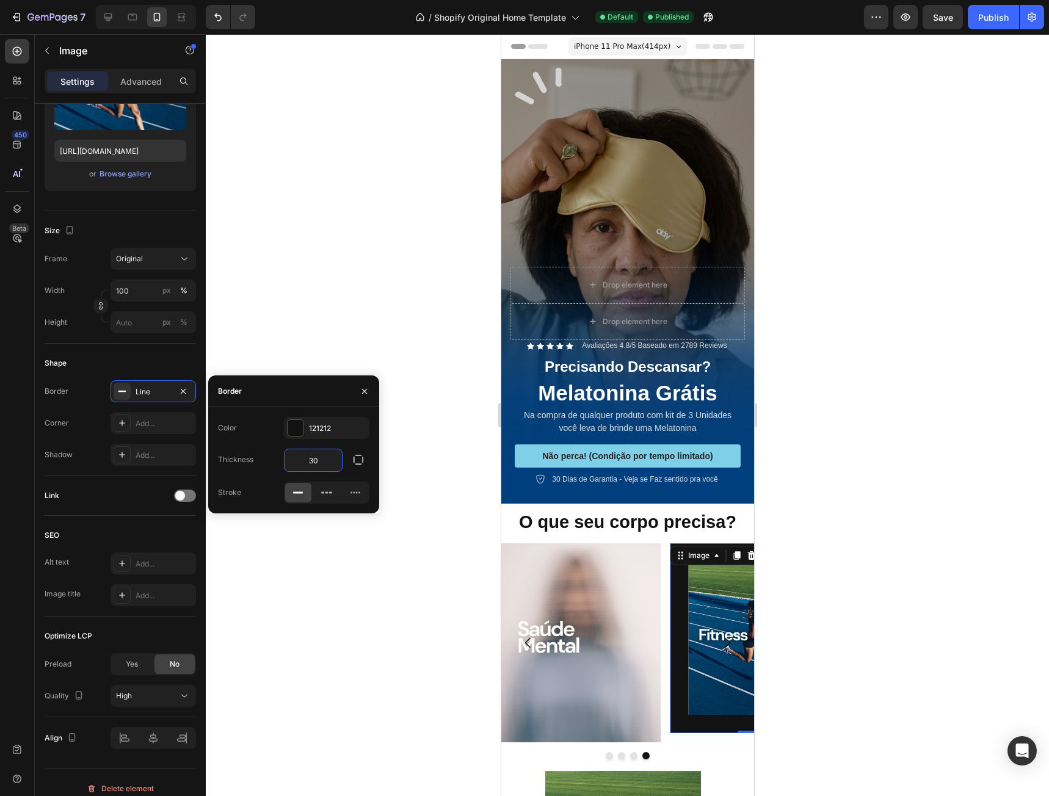
drag, startPoint x: 327, startPoint y: 463, endPoint x: 295, endPoint y: 463, distance: 32.4
click at [295, 463] on input "30" at bounding box center [312, 460] width 57 height 22
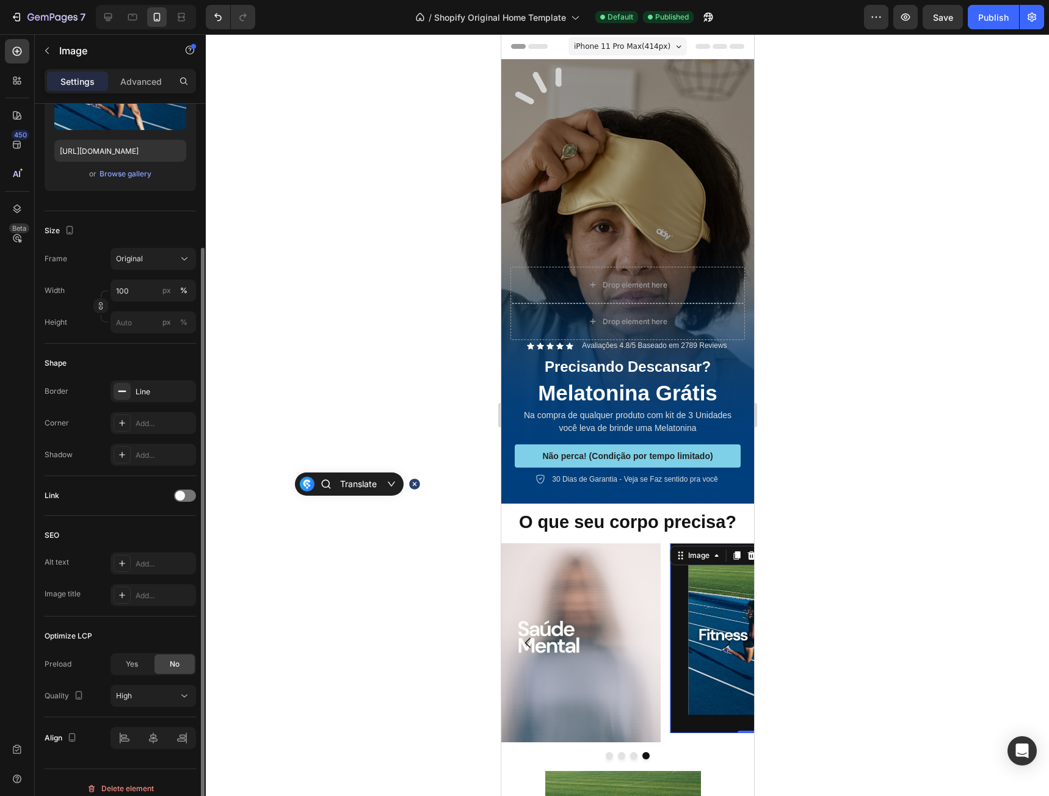
click at [82, 421] on div "Corner Add..." at bounding box center [120, 423] width 151 height 22
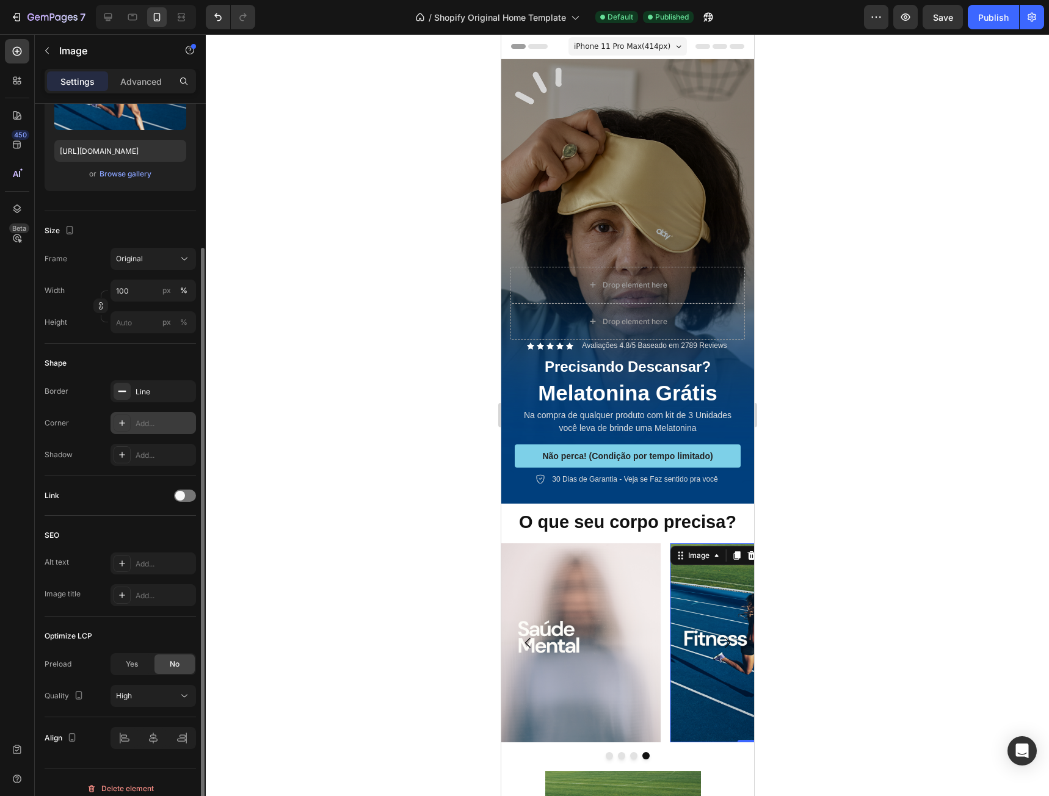
click at [152, 419] on div "Add..." at bounding box center [164, 423] width 57 height 11
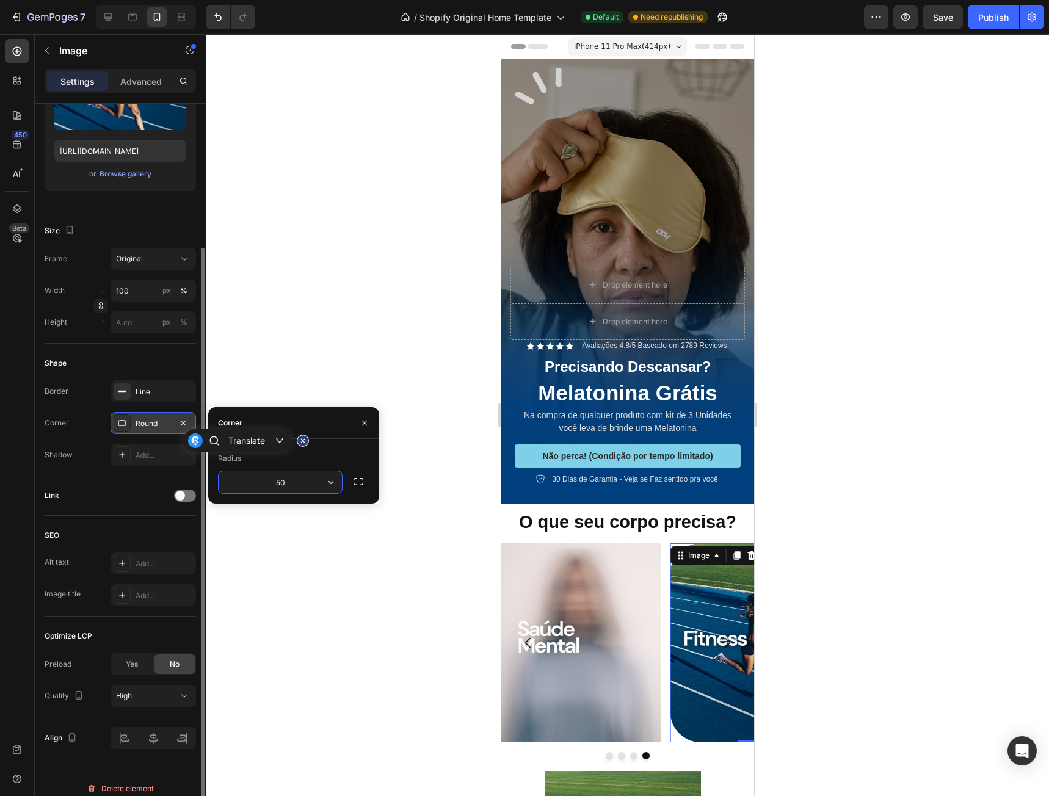
type input "5"
type input "1"
type input "5000"
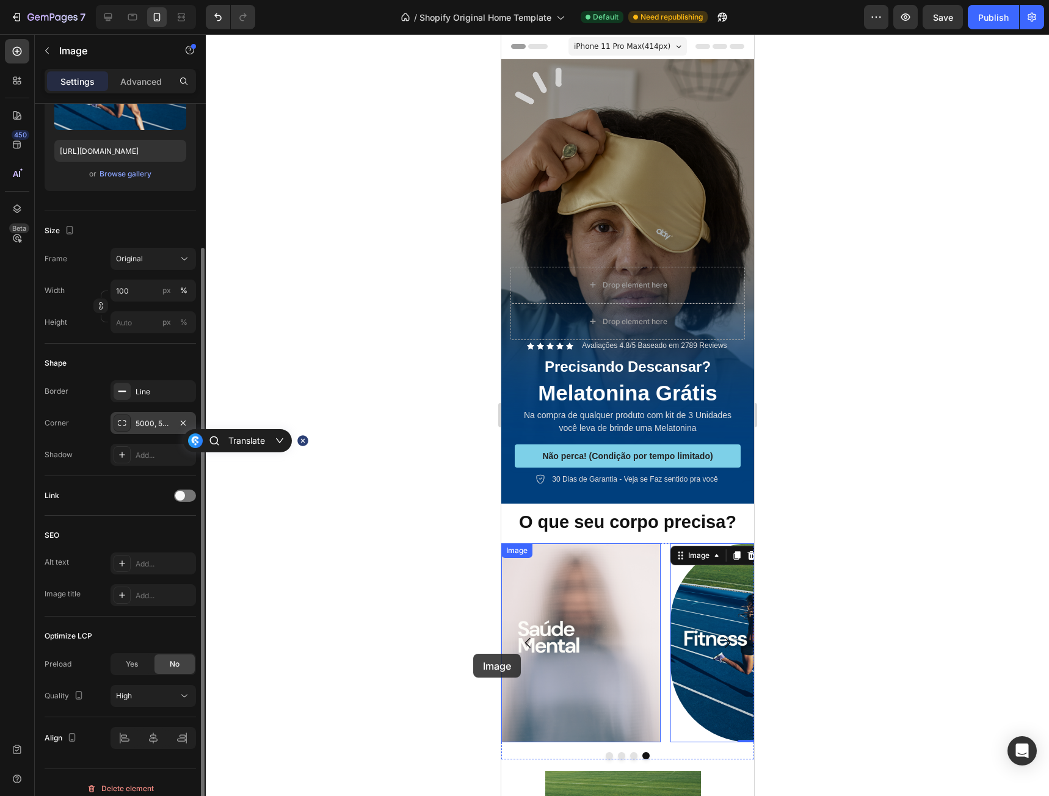
drag, startPoint x: 631, startPoint y: 648, endPoint x: 472, endPoint y: 654, distance: 158.2
click at [719, 635] on icon "Carousel Next Arrow" at bounding box center [726, 642] width 15 height 15
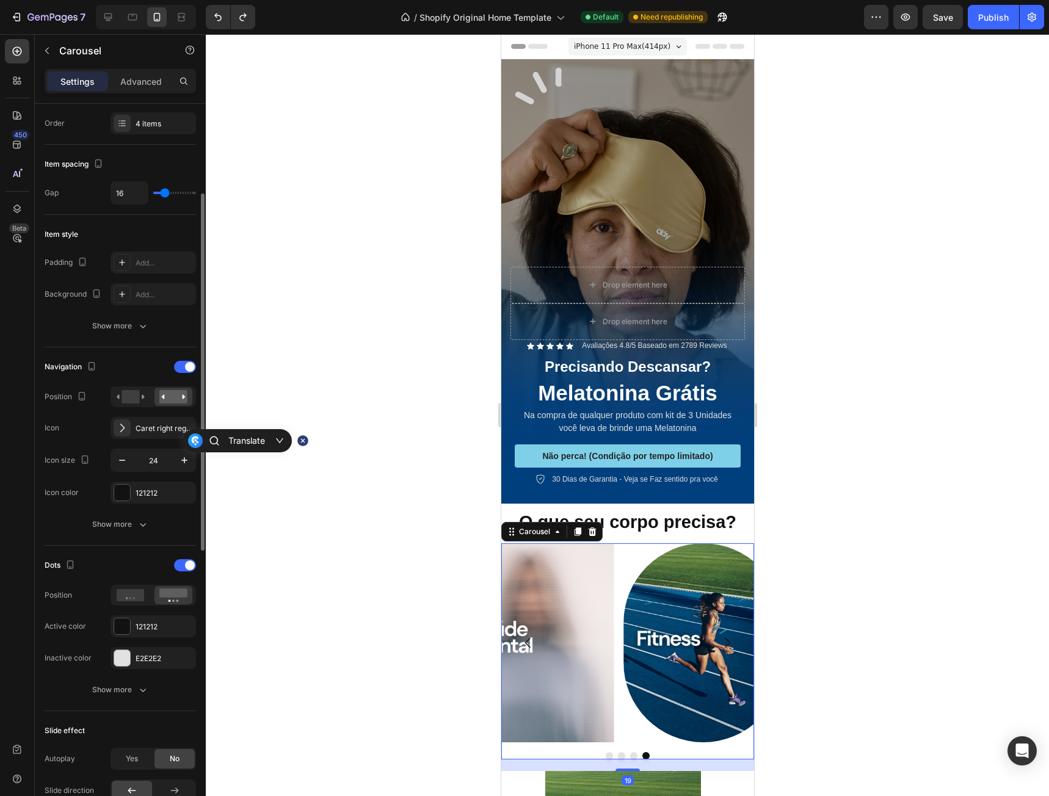
scroll to position [0, 0]
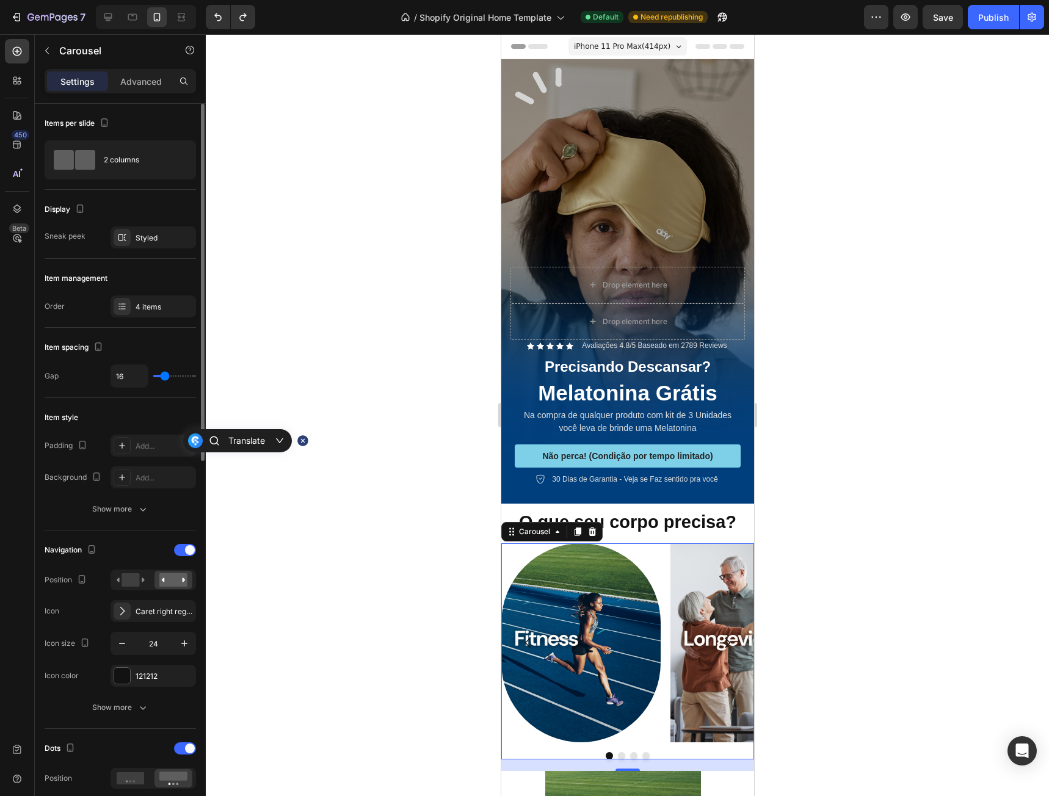
click at [660, 543] on div "Image Image Image Image" at bounding box center [627, 642] width 253 height 199
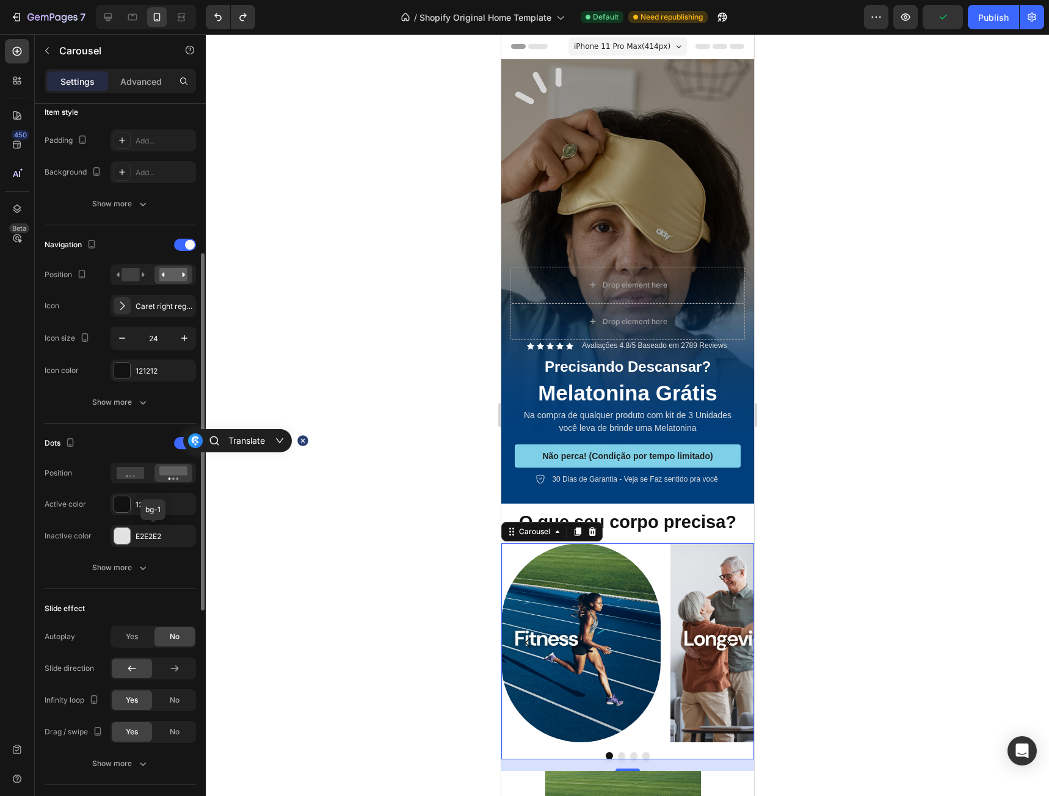
scroll to position [122, 0]
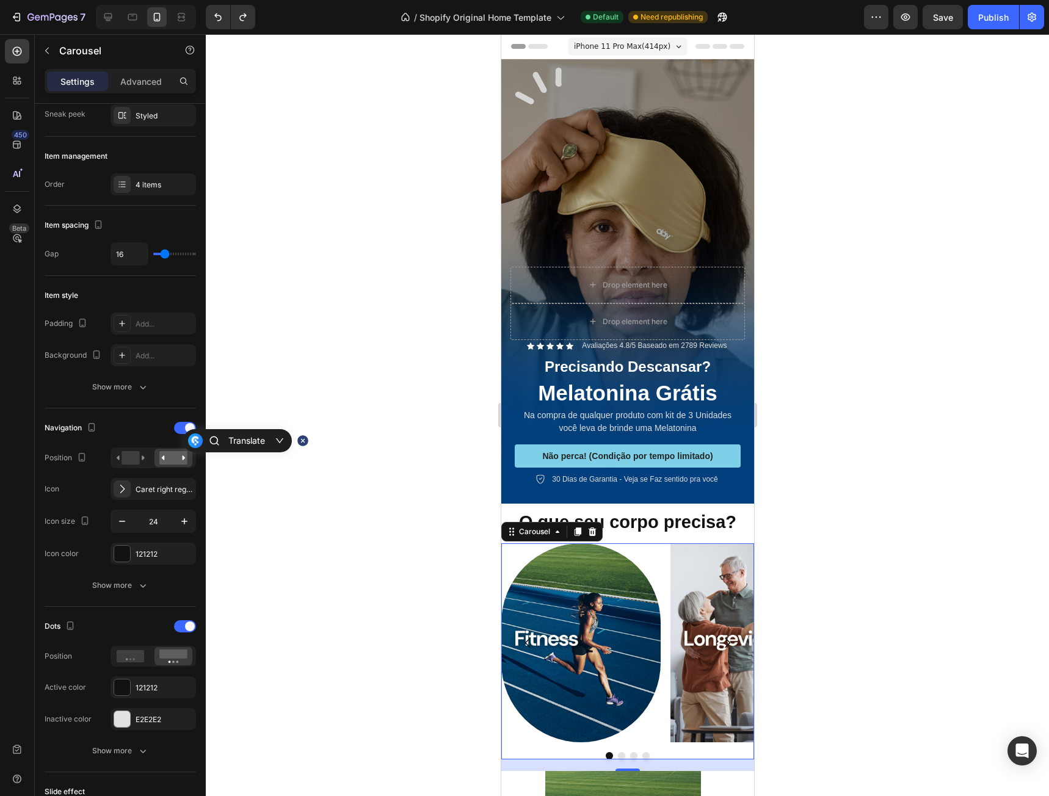
click at [734, 759] on div "19" at bounding box center [627, 765] width 253 height 12
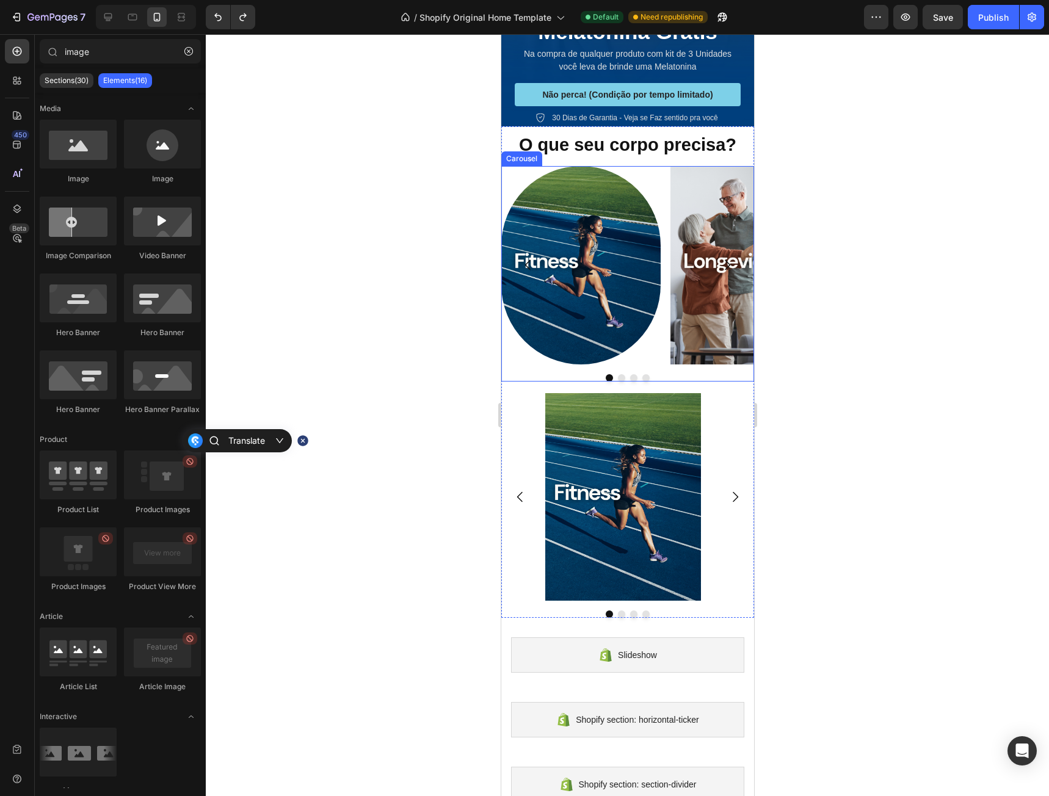
scroll to position [117, 0]
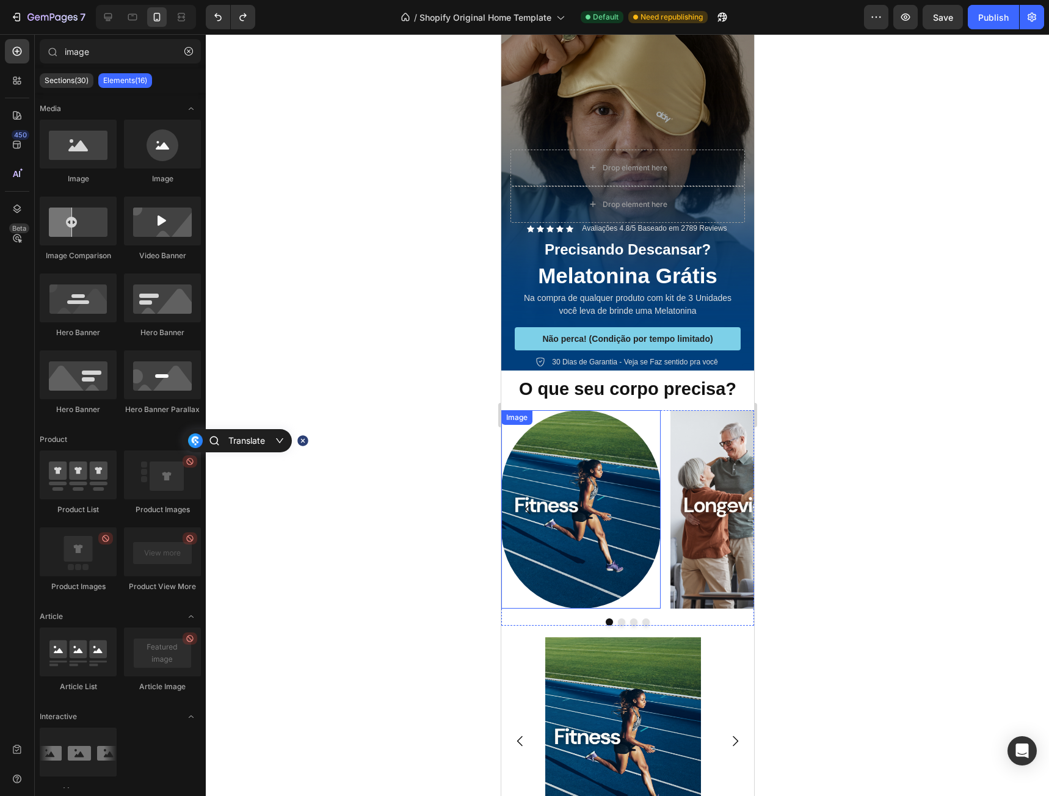
click at [657, 416] on div at bounding box center [580, 509] width 159 height 199
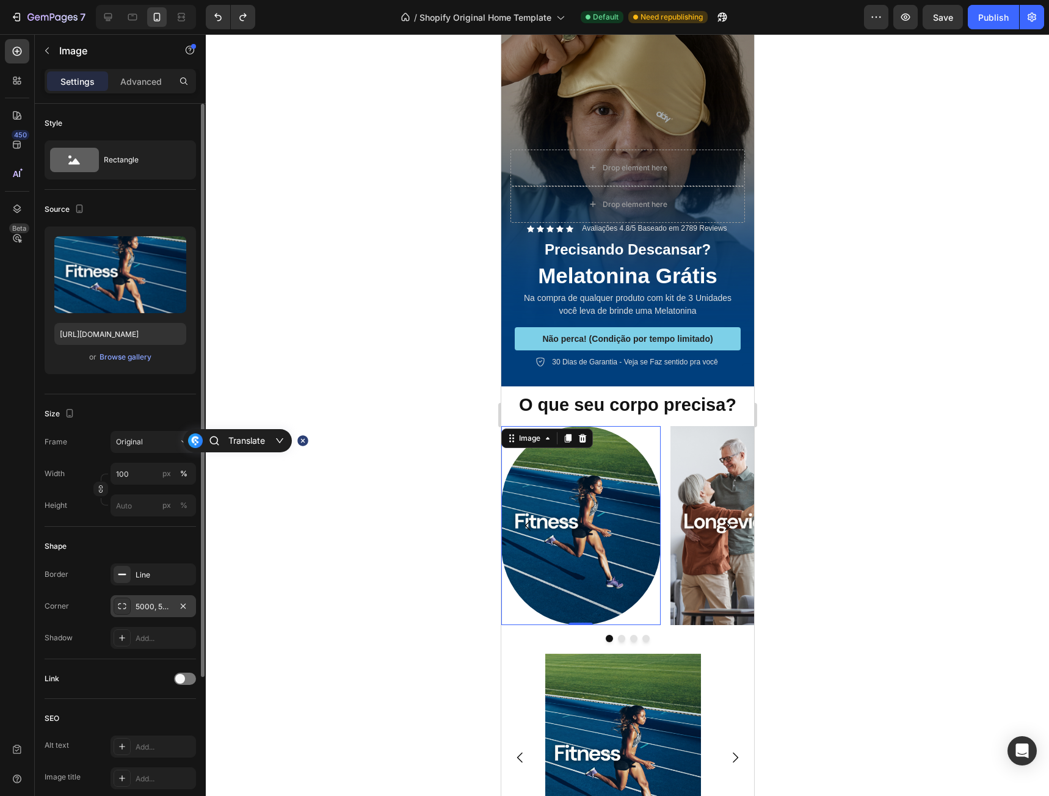
click at [149, 609] on div "5000, 5000, 5000, 5000" at bounding box center [153, 606] width 35 height 11
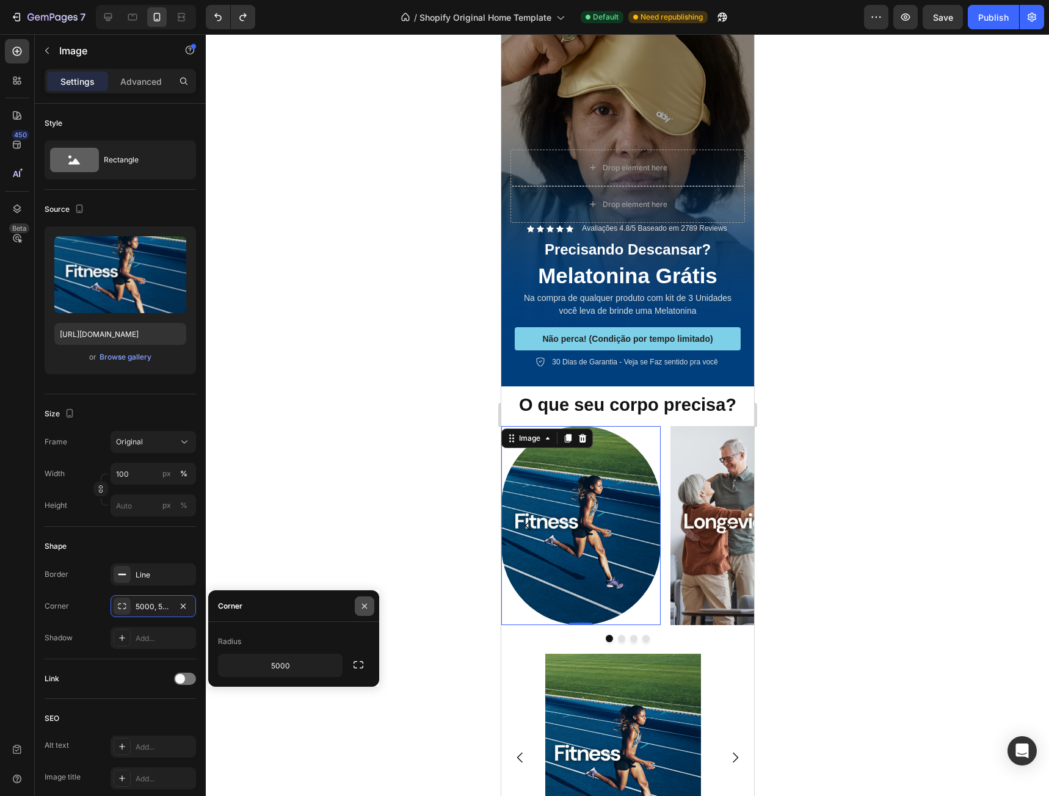
click at [363, 607] on icon "button" at bounding box center [365, 606] width 10 height 10
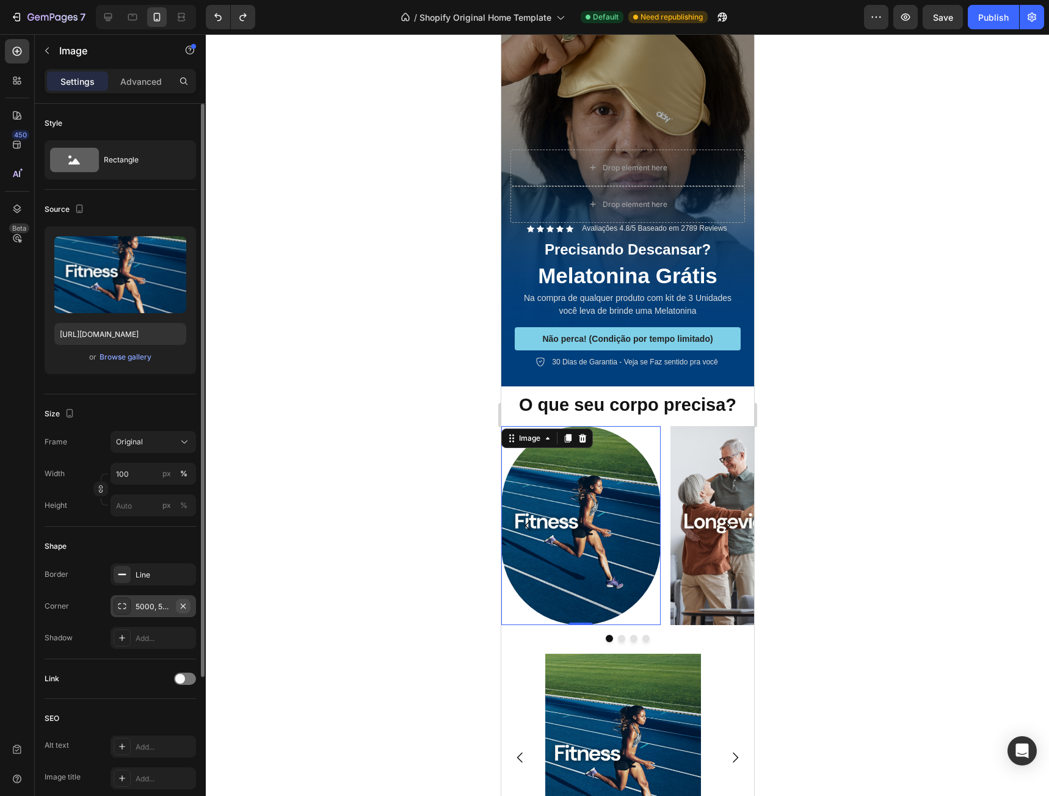
click at [185, 607] on icon "button" at bounding box center [183, 605] width 5 height 5
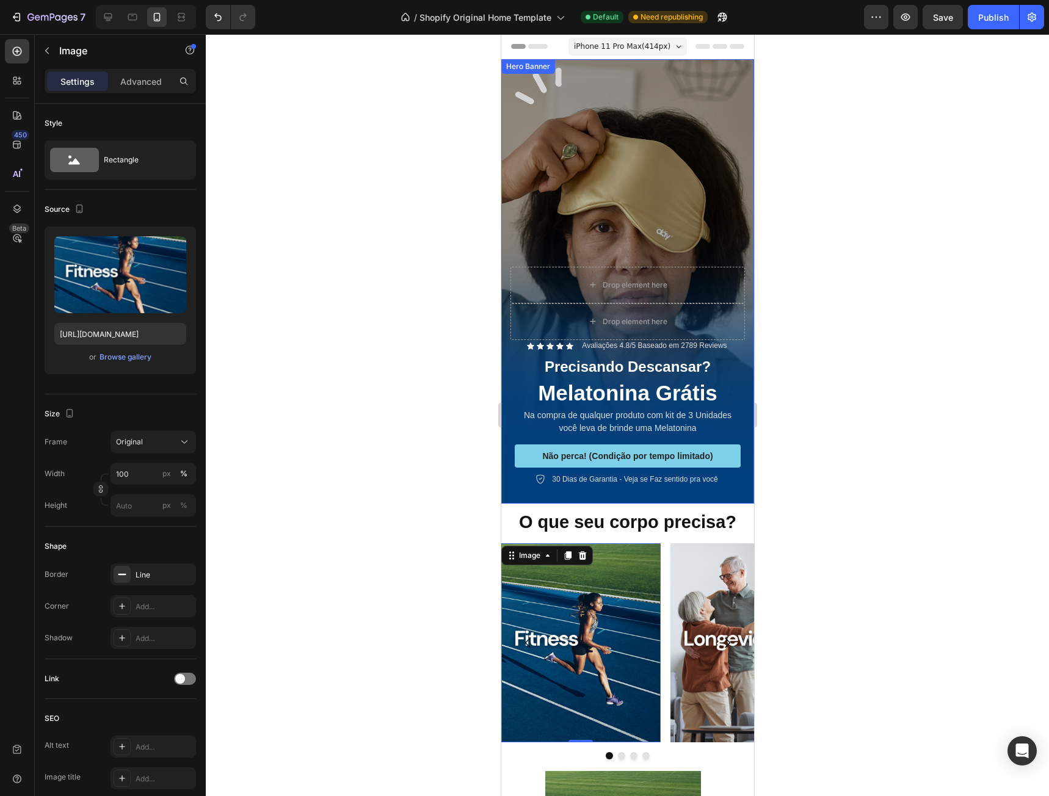
scroll to position [117, 0]
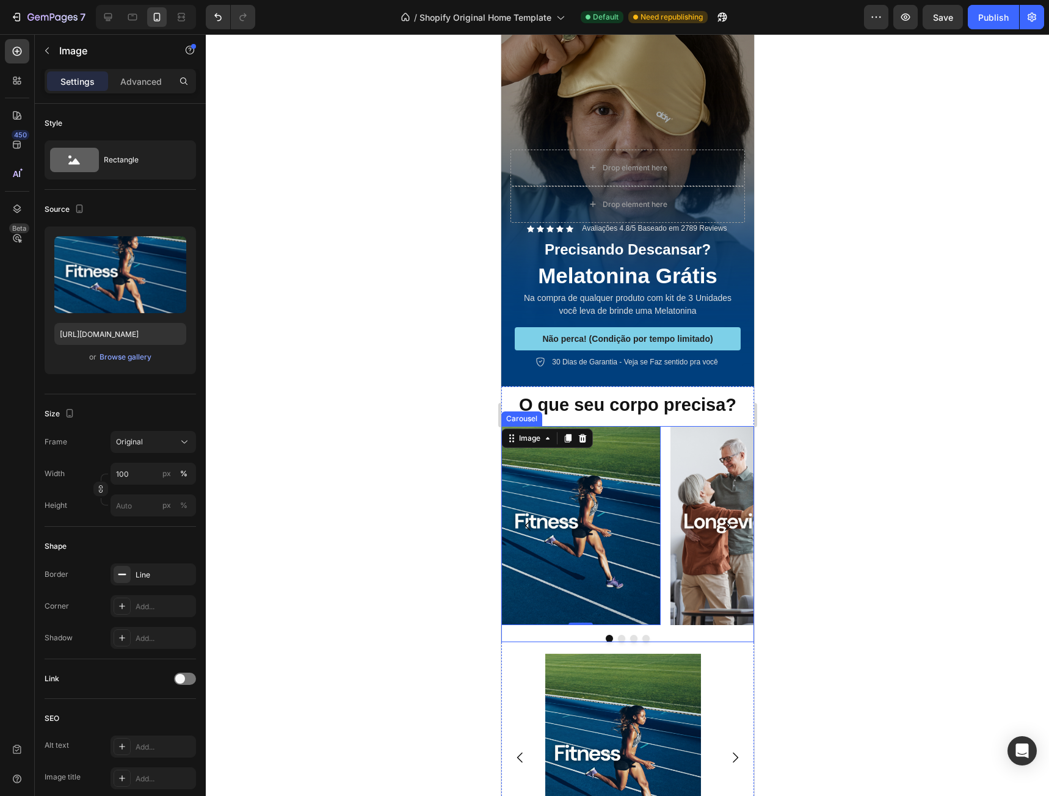
click at [666, 426] on div "Image 0 Image Image Image" at bounding box center [627, 525] width 253 height 199
click at [585, 478] on img at bounding box center [580, 525] width 159 height 199
click at [664, 449] on div "Image 0 Image Image Image" at bounding box center [627, 525] width 253 height 199
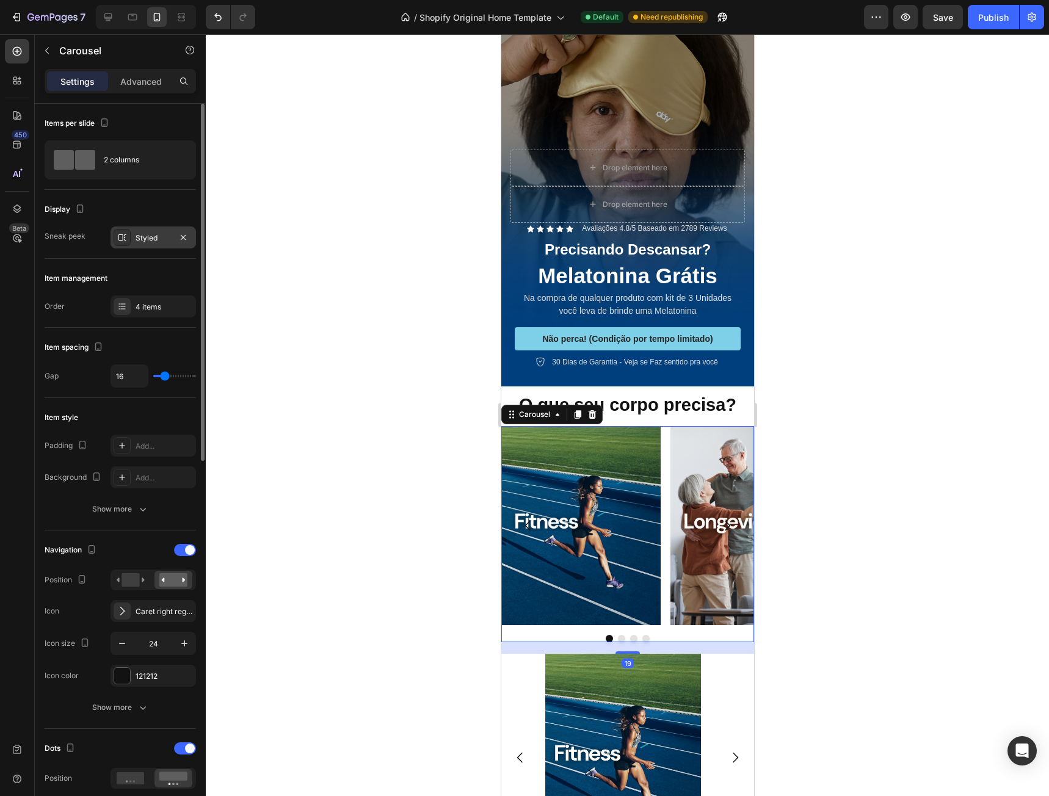
click at [140, 239] on div "Styled" at bounding box center [153, 238] width 35 height 11
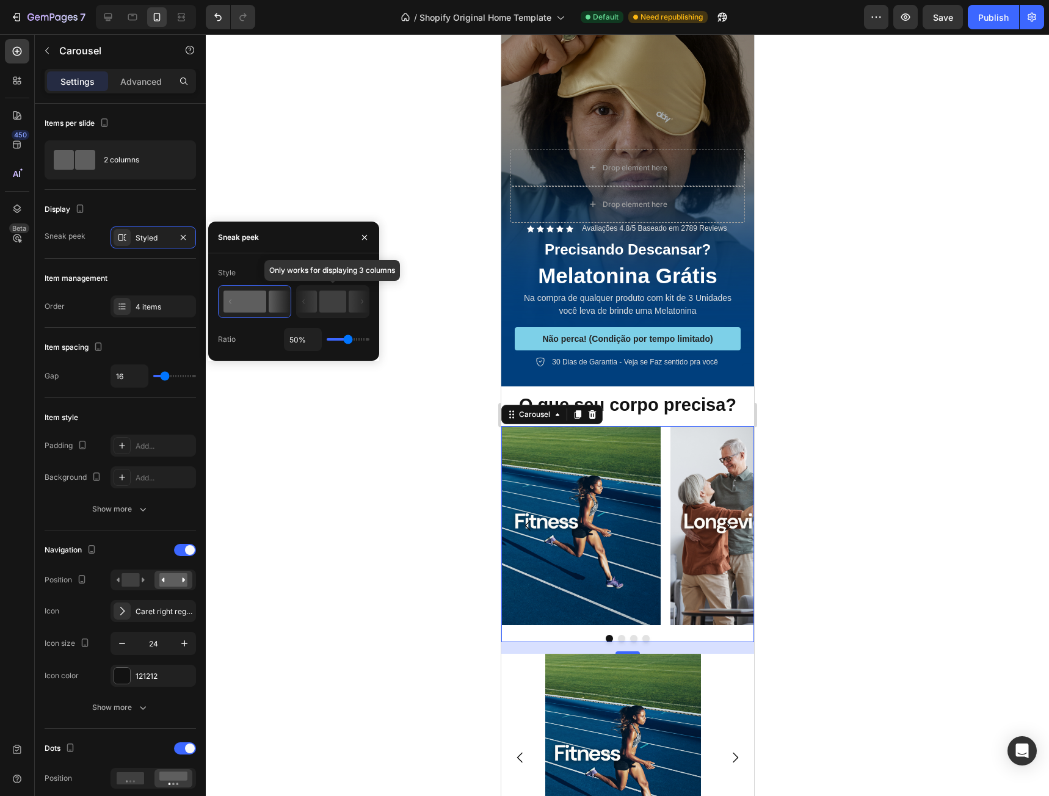
click at [335, 306] on rect at bounding box center [332, 302] width 27 height 22
drag, startPoint x: 281, startPoint y: 302, endPoint x: 273, endPoint y: 305, distance: 8.5
click at [225, 303] on icon at bounding box center [255, 302] width 72 height 32
click at [348, 303] on icon at bounding box center [333, 302] width 72 height 32
click at [374, 307] on div "Style Only works for displaying 3 columns Ratio 50%" at bounding box center [293, 307] width 171 height 88
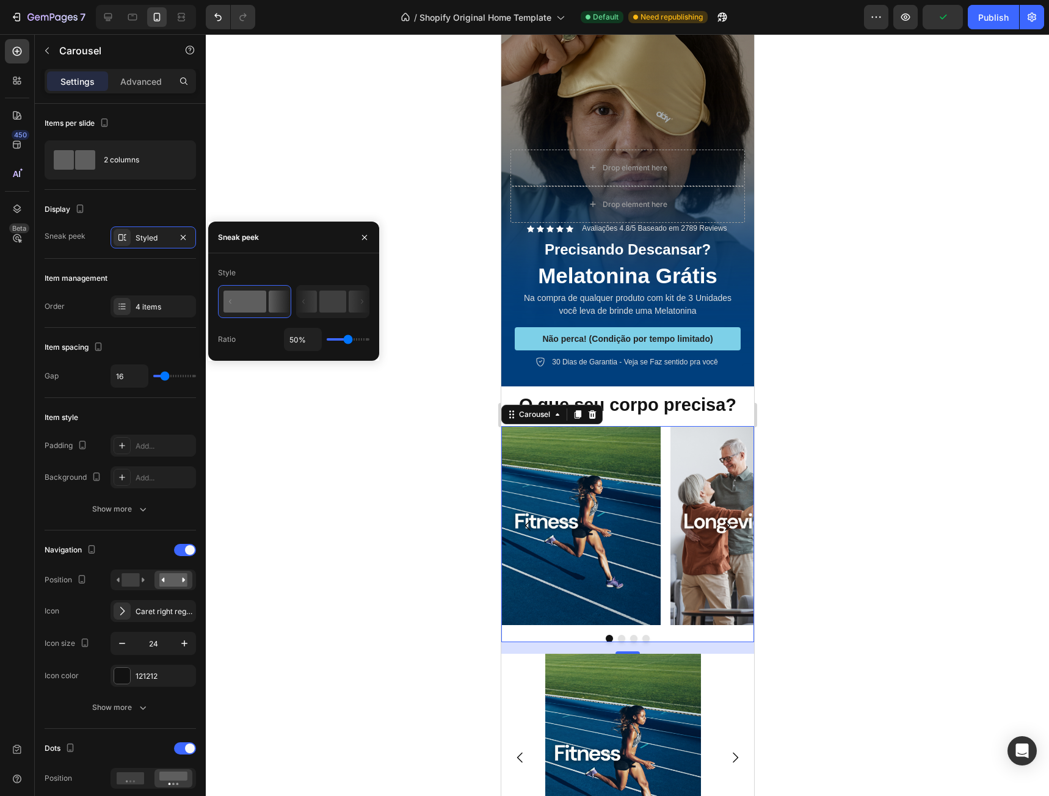
click at [362, 302] on icon at bounding box center [359, 302] width 20 height 22
type input "100%"
type input "100"
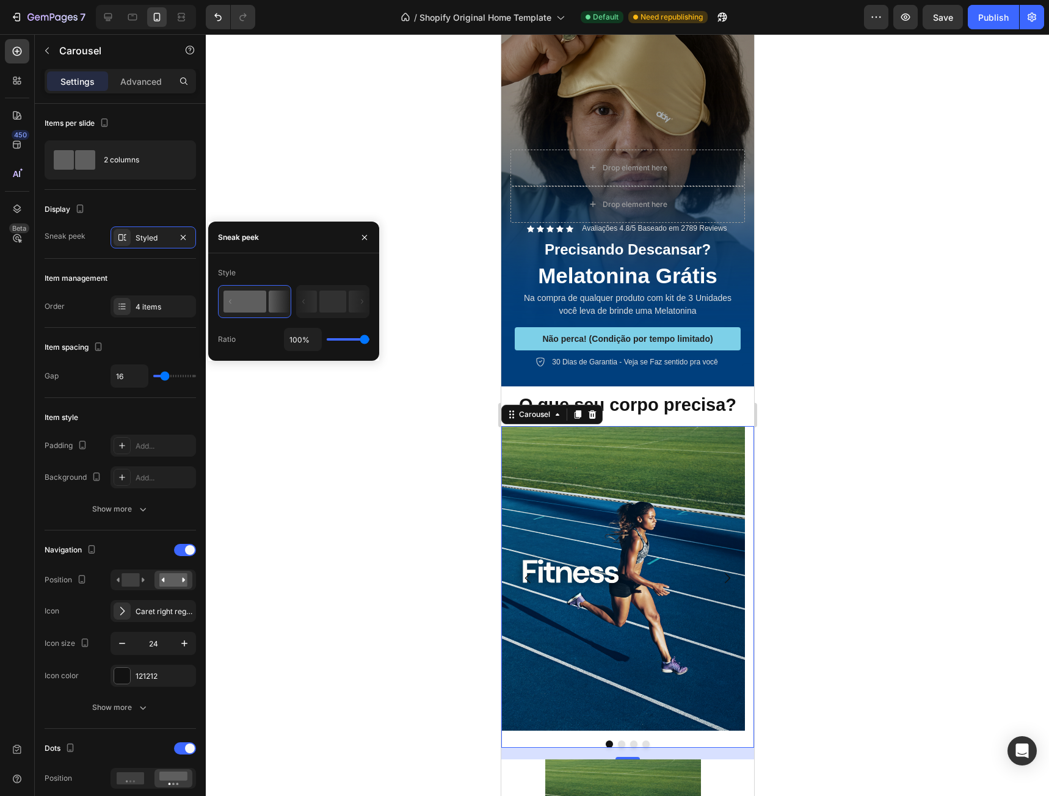
type input "43%"
type input "43"
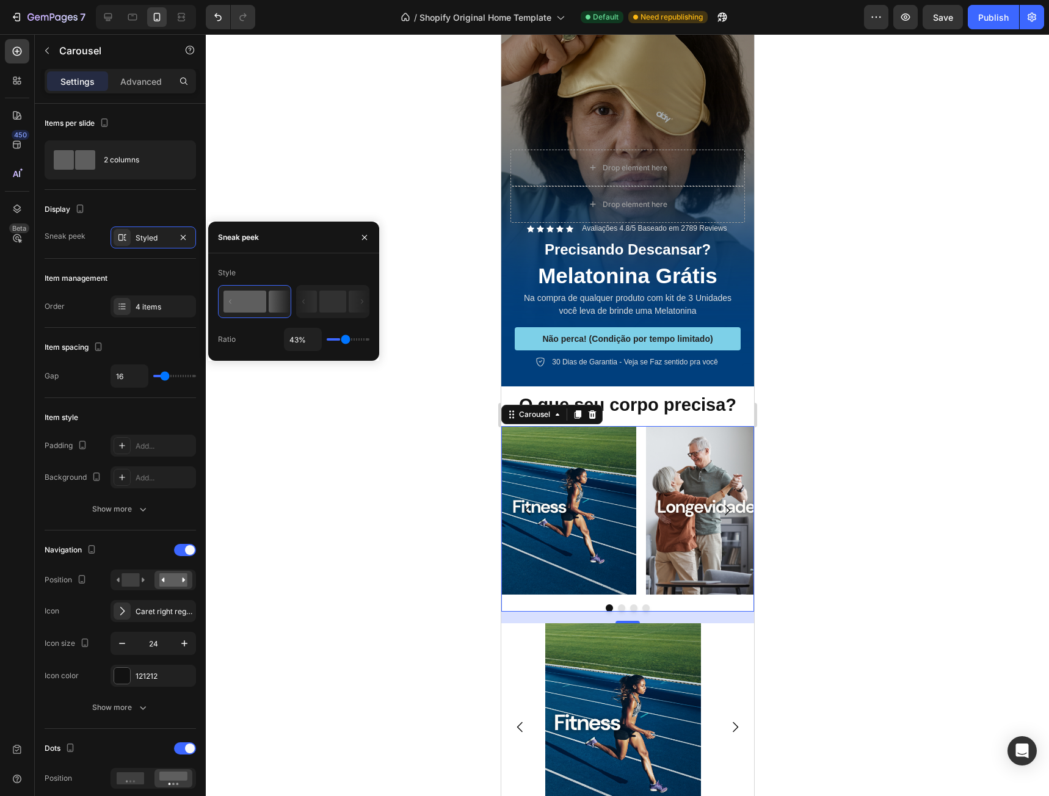
type input "25%"
type input "25"
type input "1%"
type input "1"
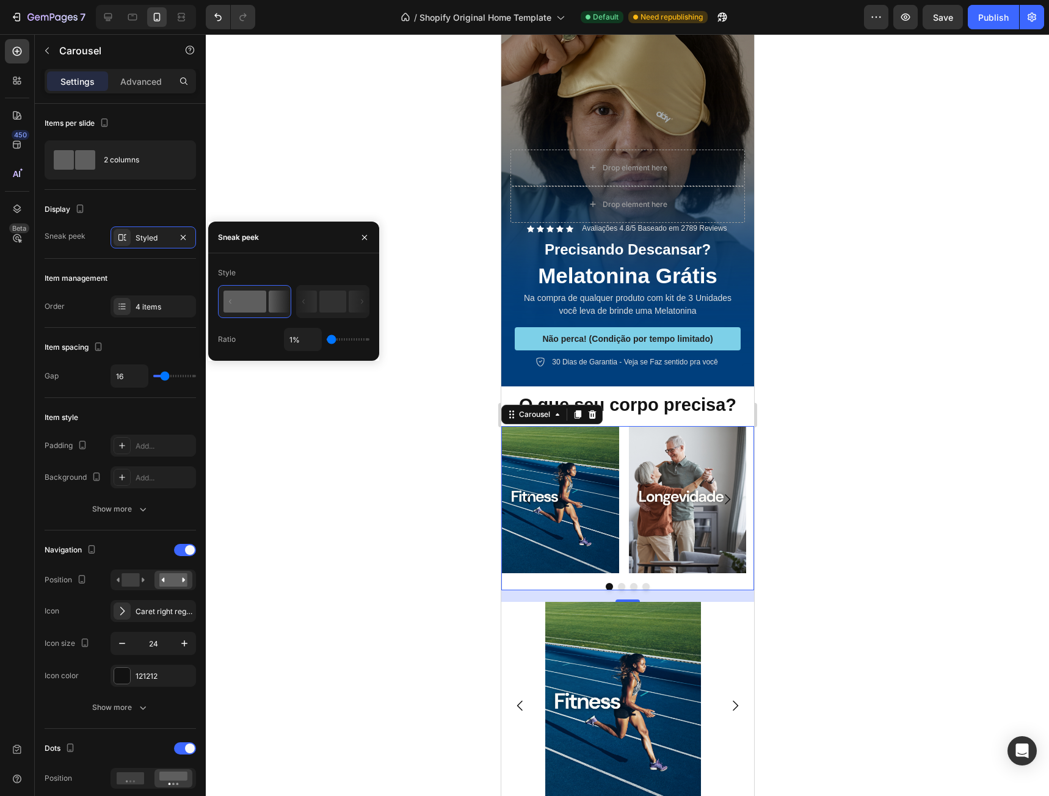
type input "5%"
type input "5"
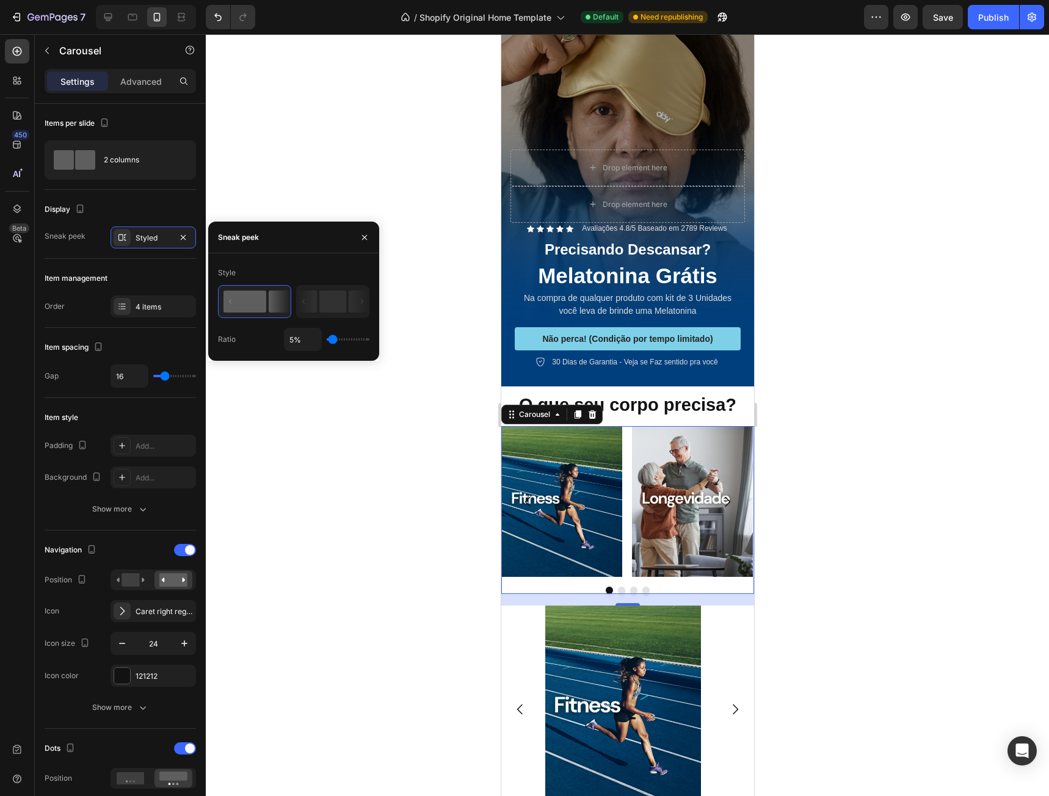
type input "6%"
type input "6"
type input "10%"
type input "10"
type input "12%"
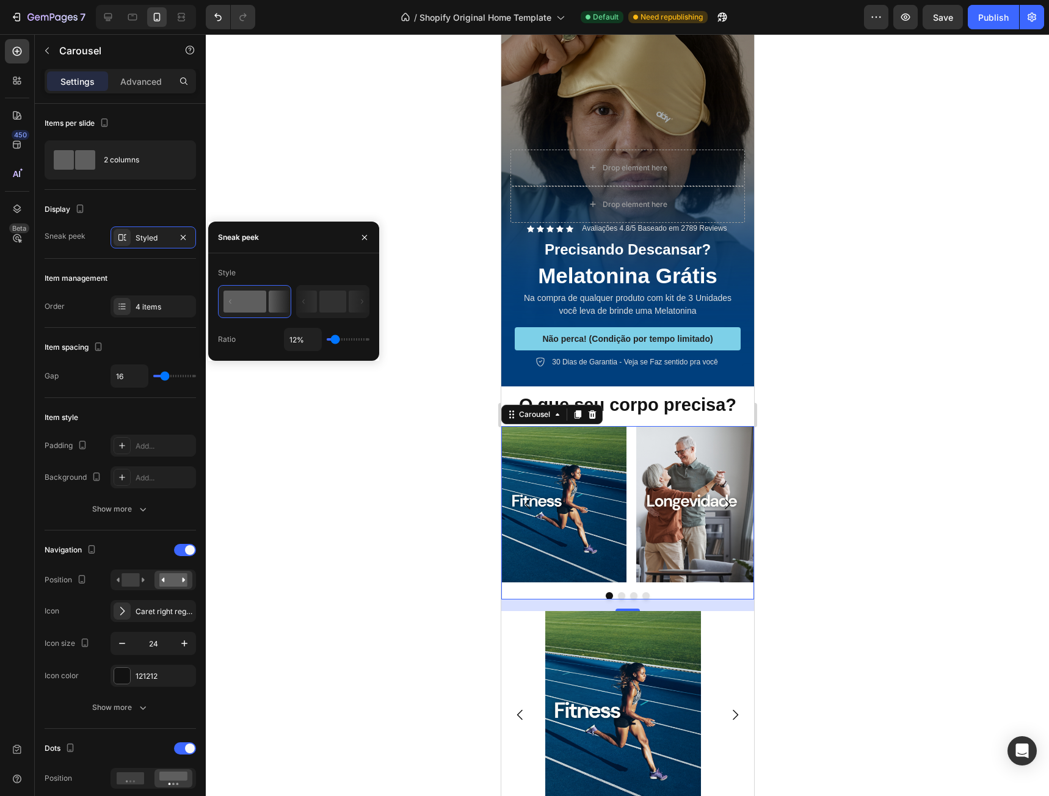
drag, startPoint x: 348, startPoint y: 340, endPoint x: 335, endPoint y: 335, distance: 13.9
type input "12"
click at [335, 338] on input "range" at bounding box center [348, 339] width 43 height 2
type input "1"
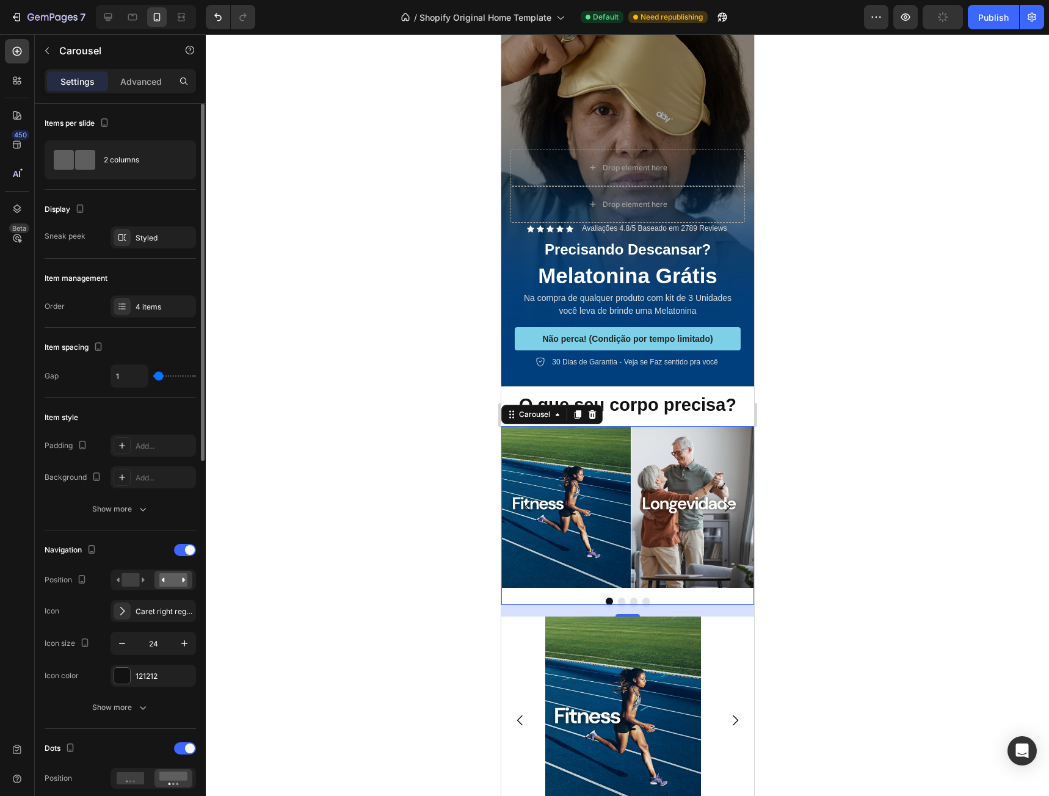
type input "7"
type input "13"
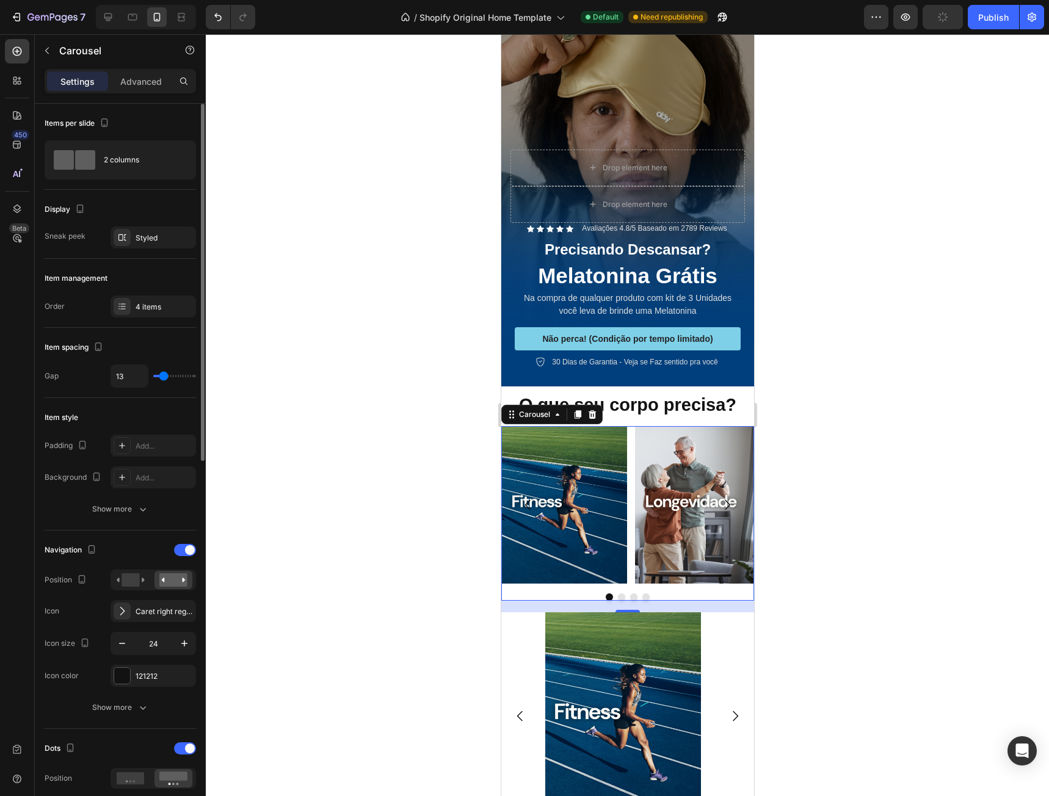
type input "18"
type input "21"
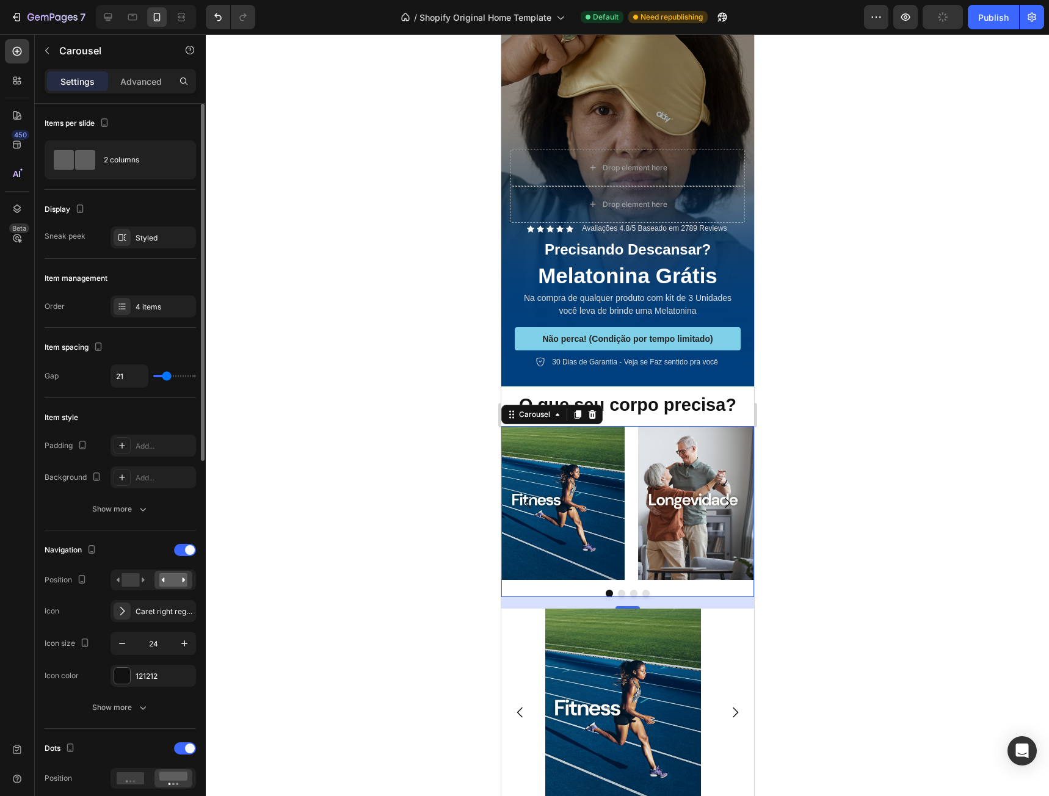
type input "22"
type input "24"
type input "16"
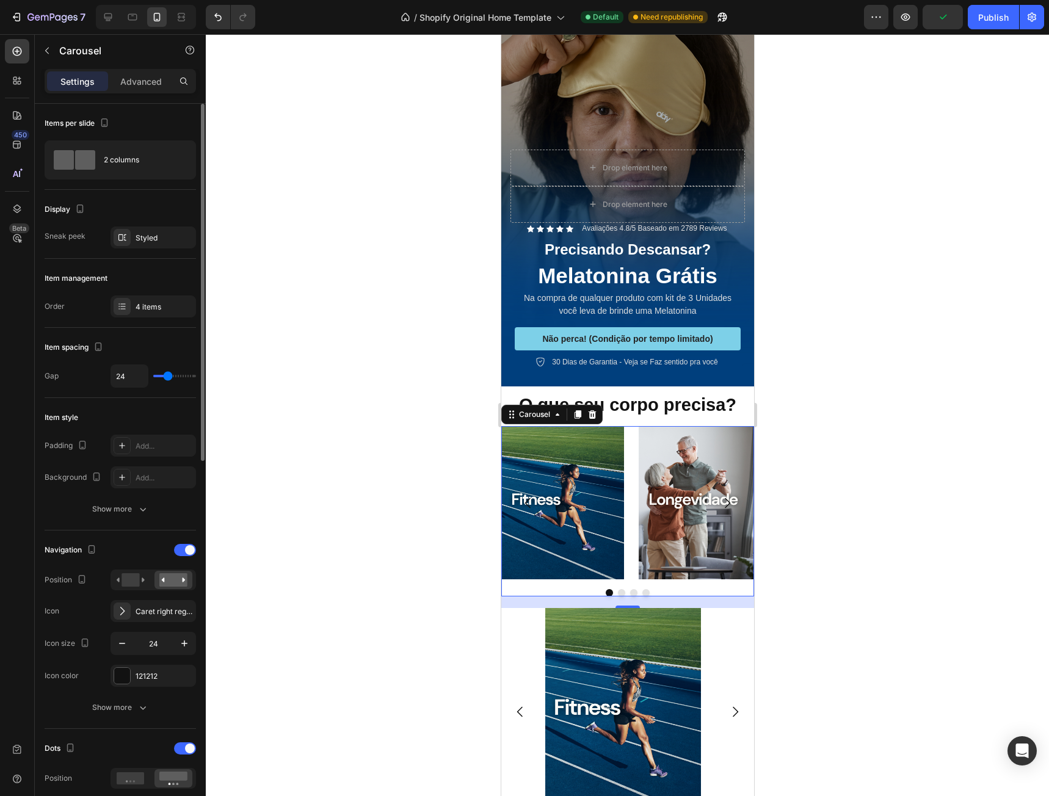
type input "16"
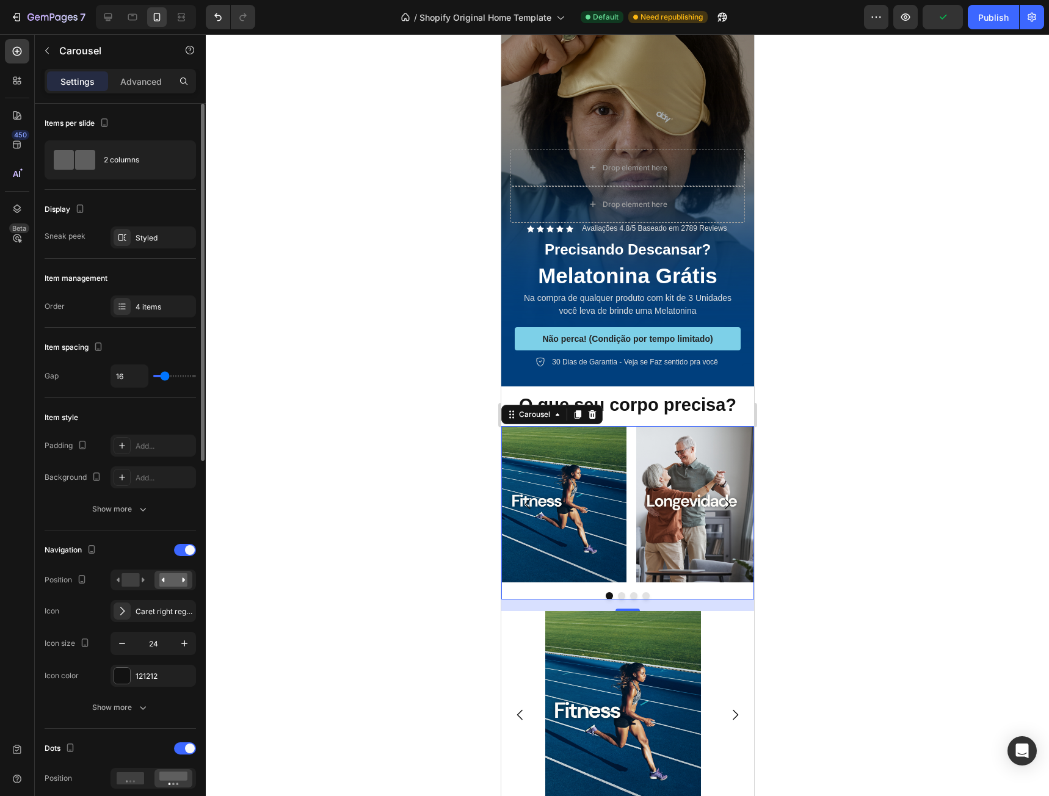
type input "13"
type input "12"
type input "10"
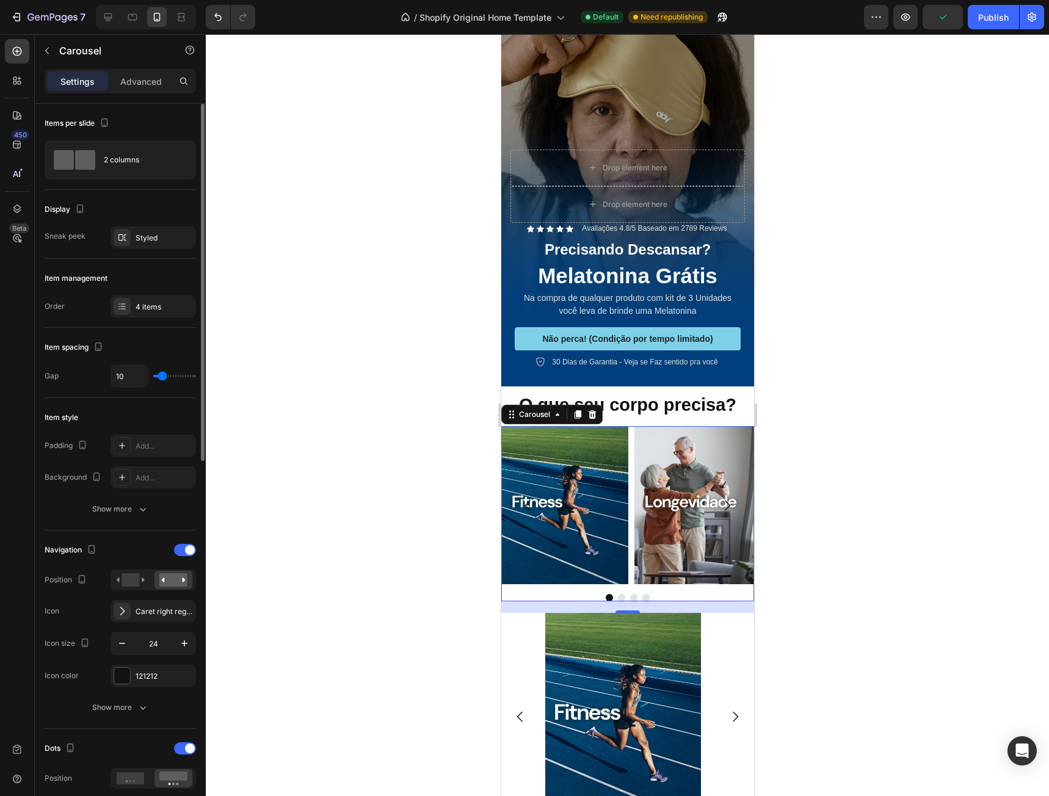
drag, startPoint x: 163, startPoint y: 377, endPoint x: 164, endPoint y: 396, distance: 19.0
type input "10"
click at [162, 375] on input "range" at bounding box center [174, 376] width 43 height 2
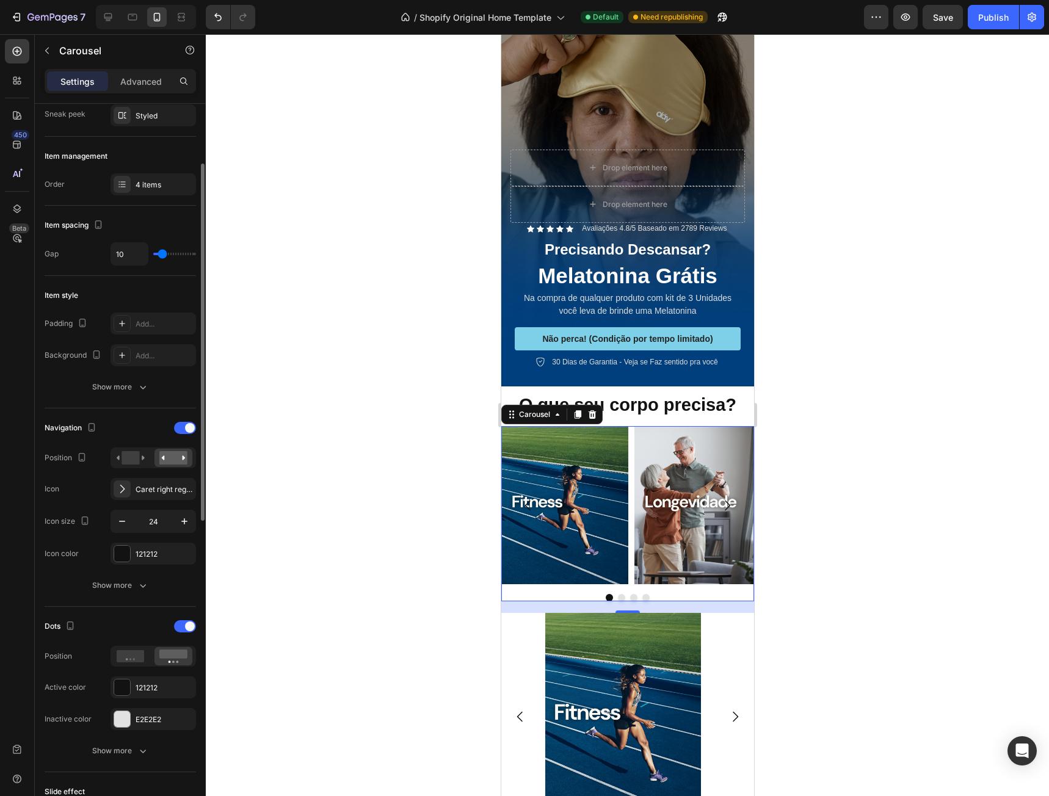
scroll to position [244, 0]
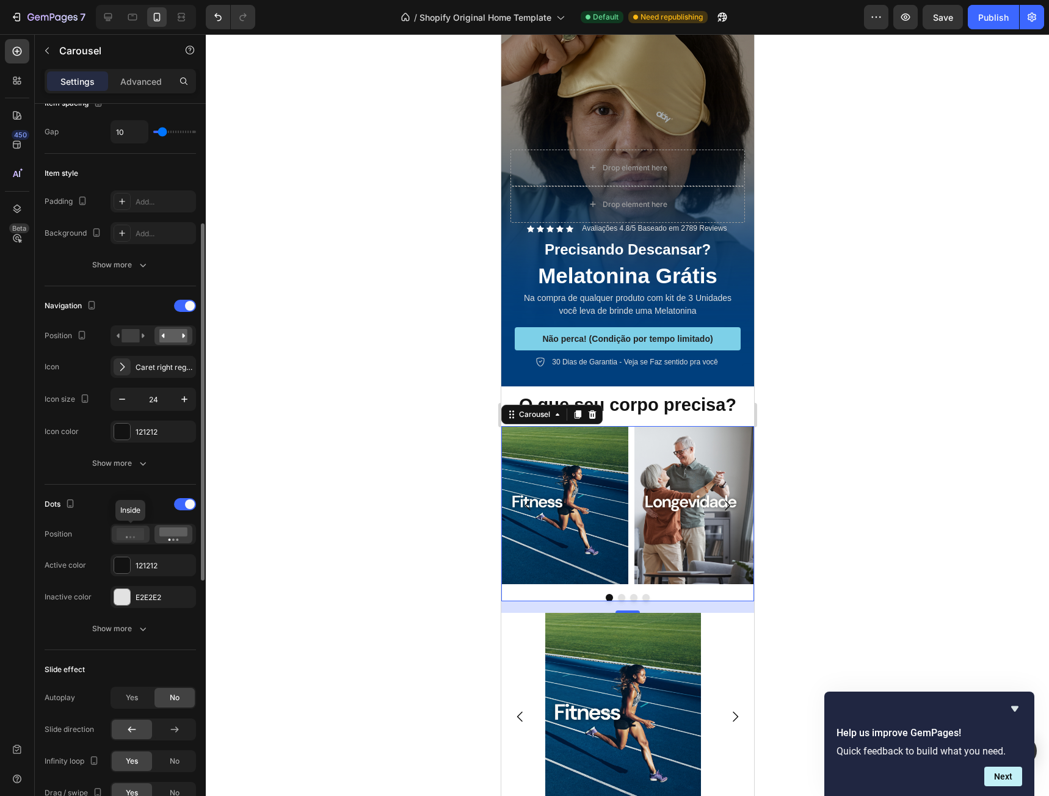
click at [132, 534] on icon at bounding box center [131, 534] width 28 height 12
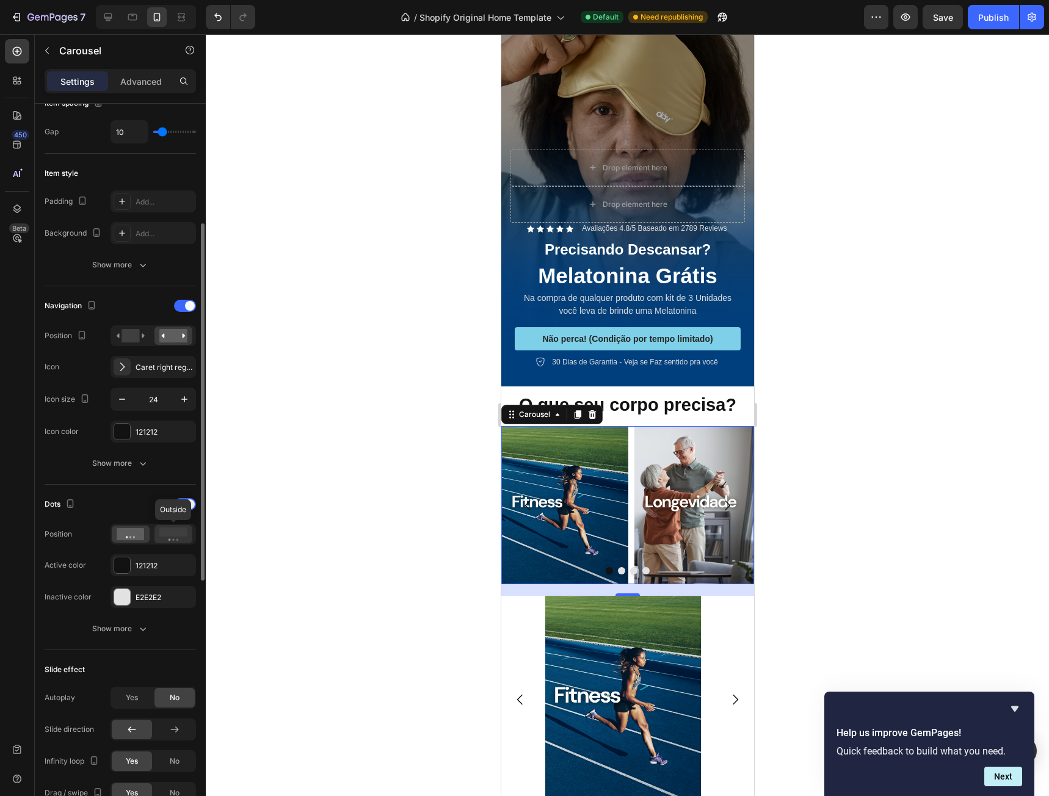
click at [170, 537] on icon at bounding box center [173, 533] width 28 height 13
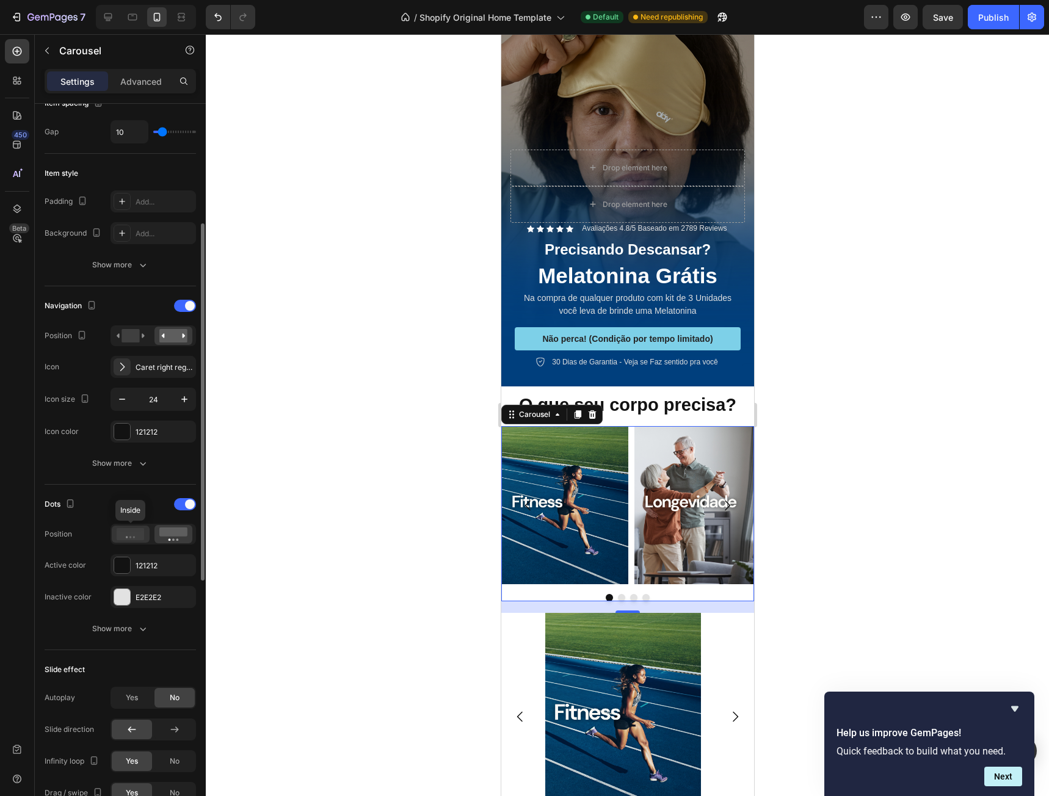
click at [125, 535] on icon at bounding box center [131, 534] width 28 height 12
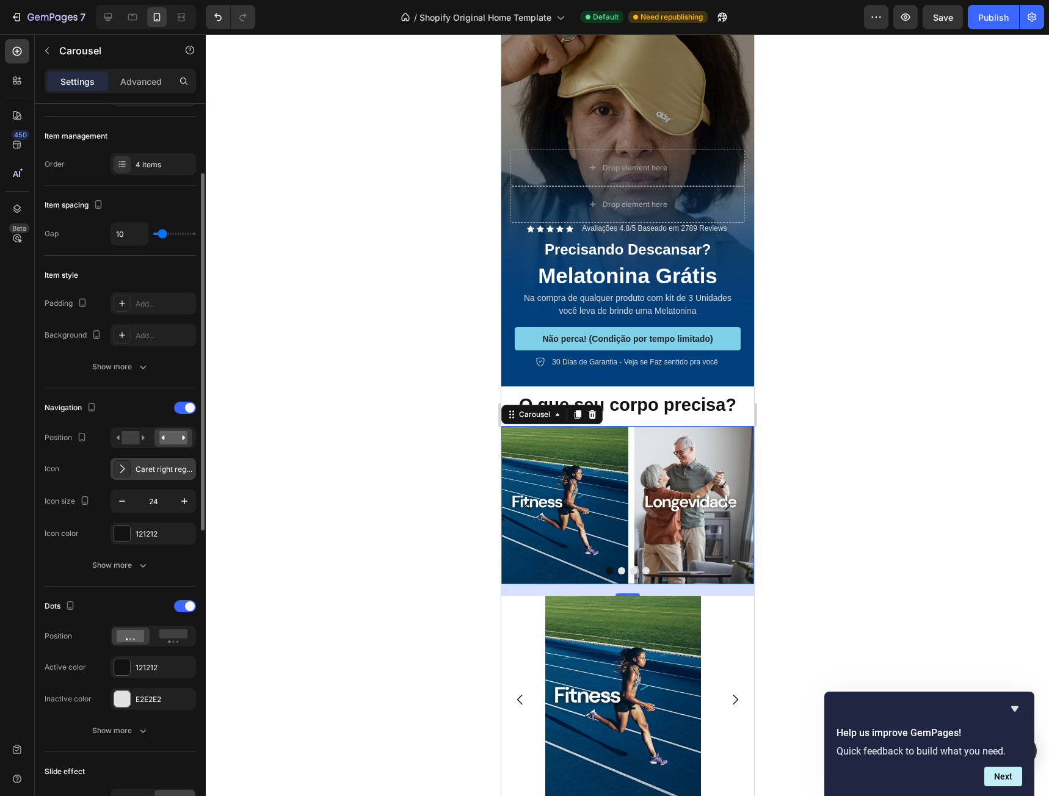
scroll to position [0, 0]
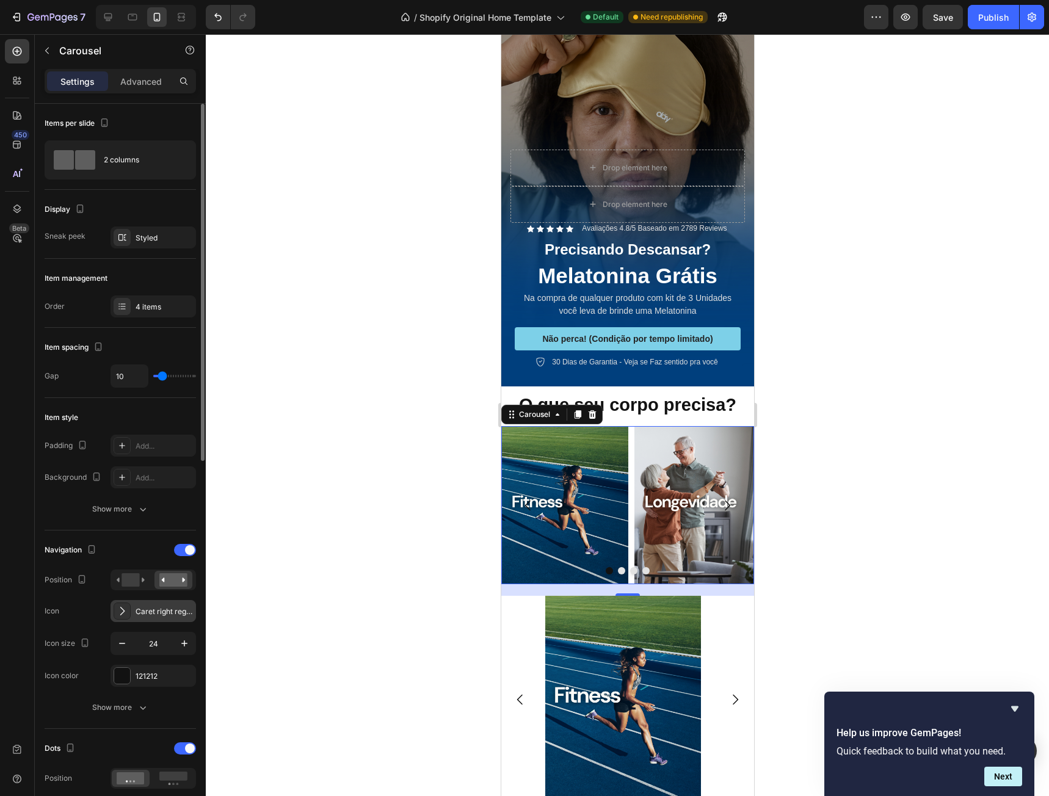
click at [125, 617] on icon at bounding box center [122, 611] width 12 height 12
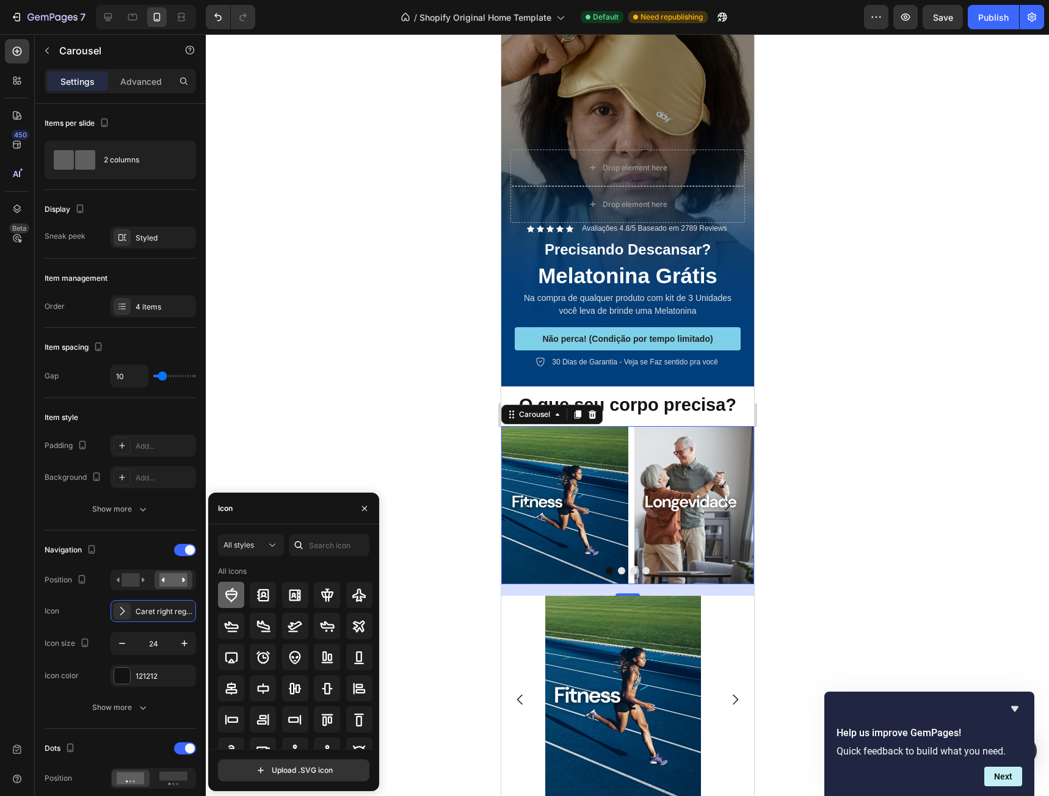
click at [242, 592] on div at bounding box center [231, 595] width 26 height 26
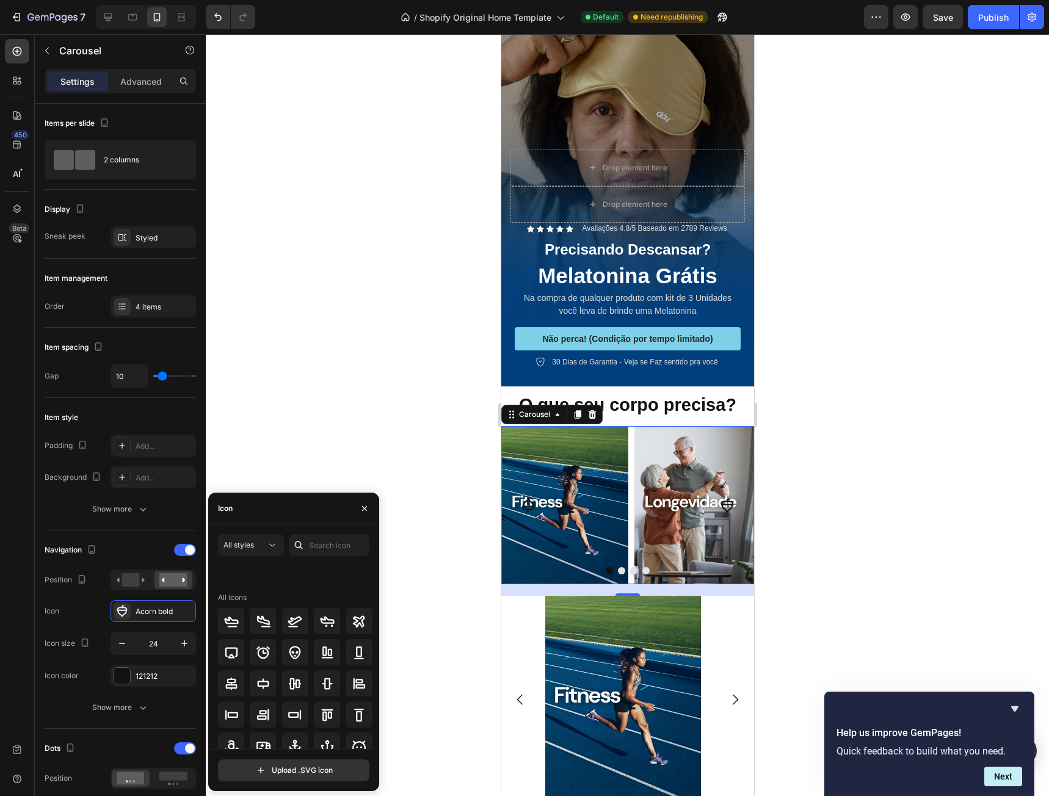
scroll to position [134, 0]
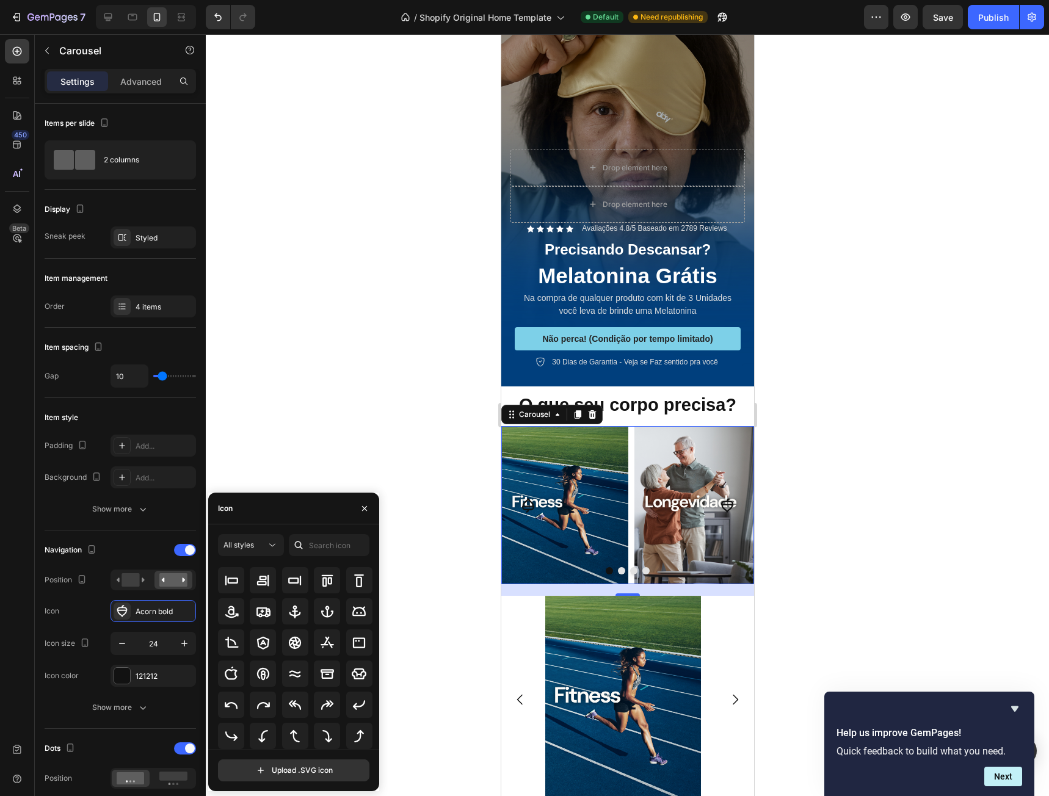
click at [306, 543] on div at bounding box center [299, 545] width 20 height 22
click at [331, 545] on input "text" at bounding box center [329, 545] width 81 height 22
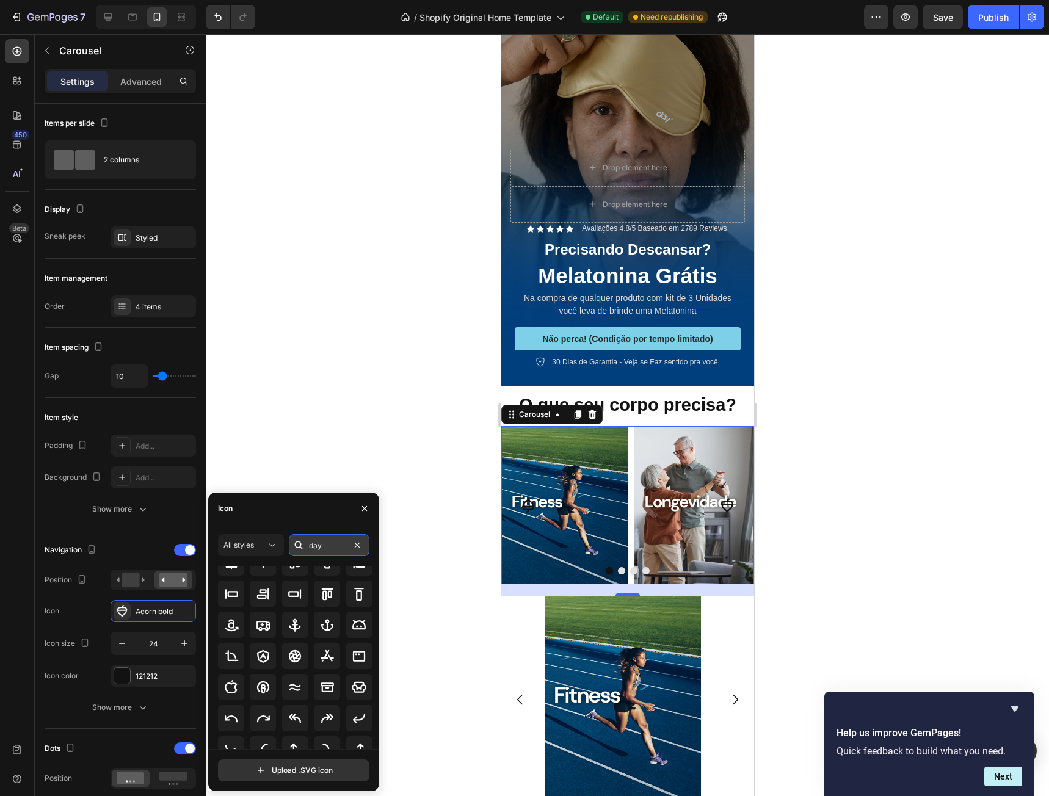
scroll to position [0, 0]
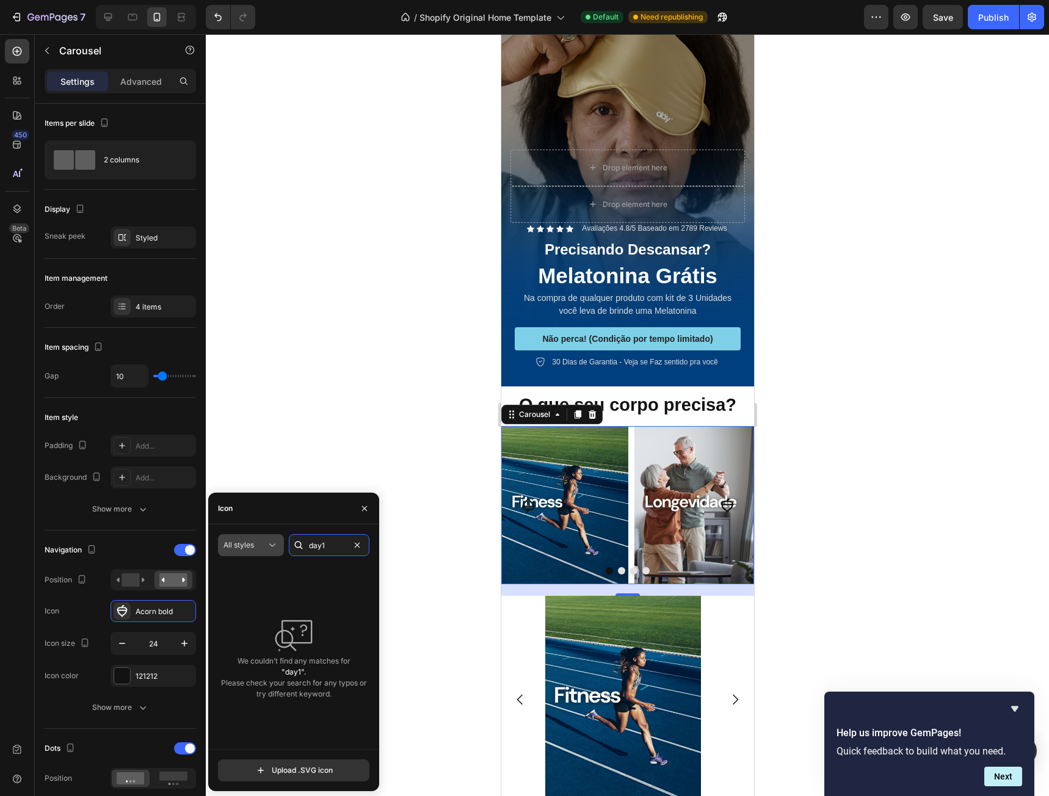
drag, startPoint x: 347, startPoint y: 535, endPoint x: 278, endPoint y: 534, distance: 69.6
click at [278, 534] on div "All styles day1" at bounding box center [293, 545] width 151 height 22
drag, startPoint x: 338, startPoint y: 544, endPoint x: 258, endPoint y: 544, distance: 80.0
click at [258, 544] on div "All styles d1" at bounding box center [293, 545] width 151 height 22
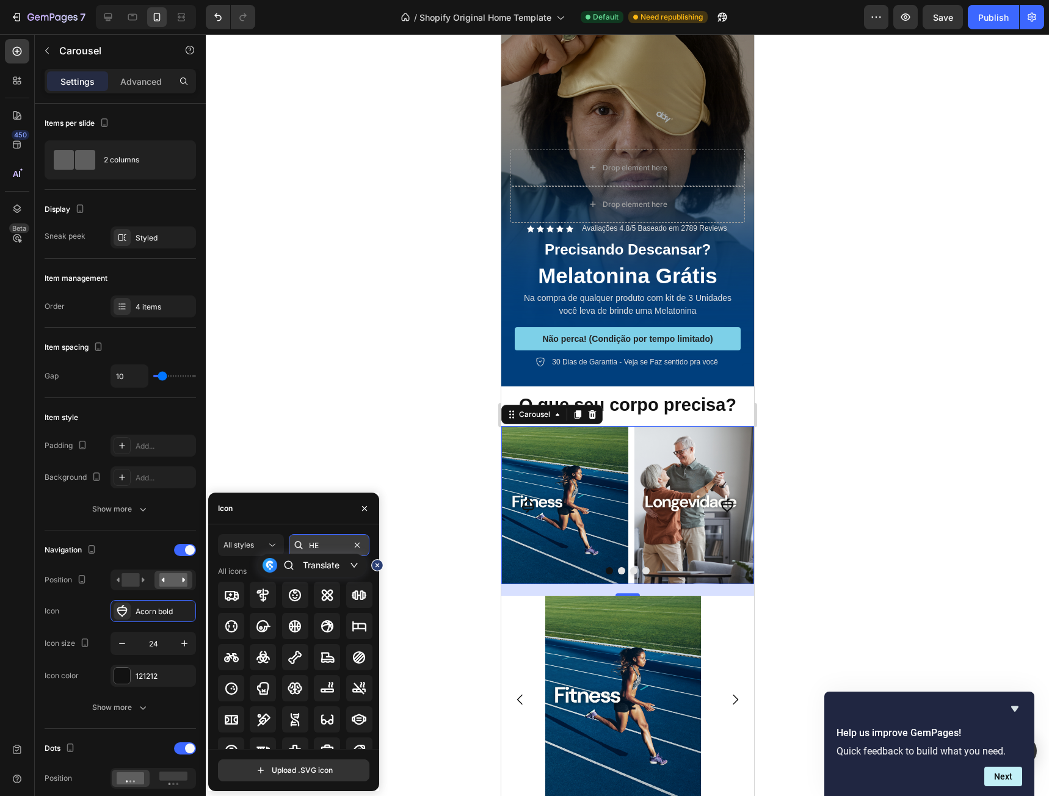
type input "H"
type input "NEXT"
type input "RIGHT"
click at [325, 692] on icon at bounding box center [327, 688] width 12 height 12
click at [352, 692] on icon at bounding box center [359, 688] width 15 height 15
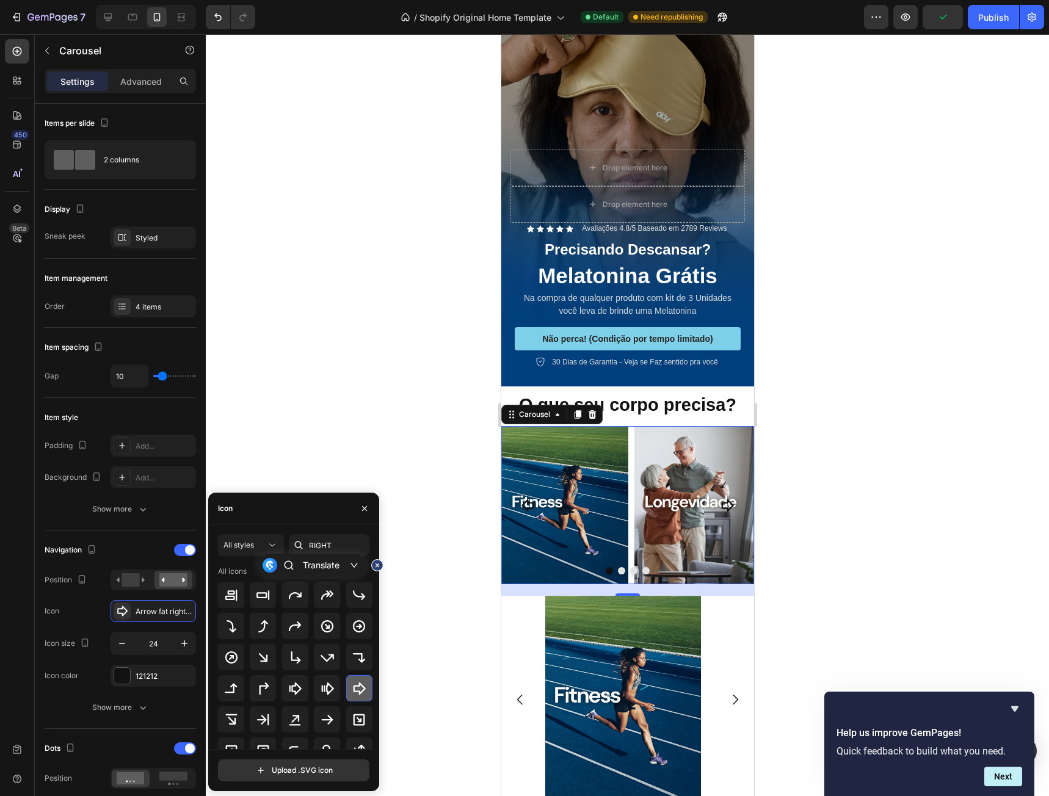
scroll to position [122, 0]
click at [324, 604] on icon at bounding box center [327, 597] width 15 height 15
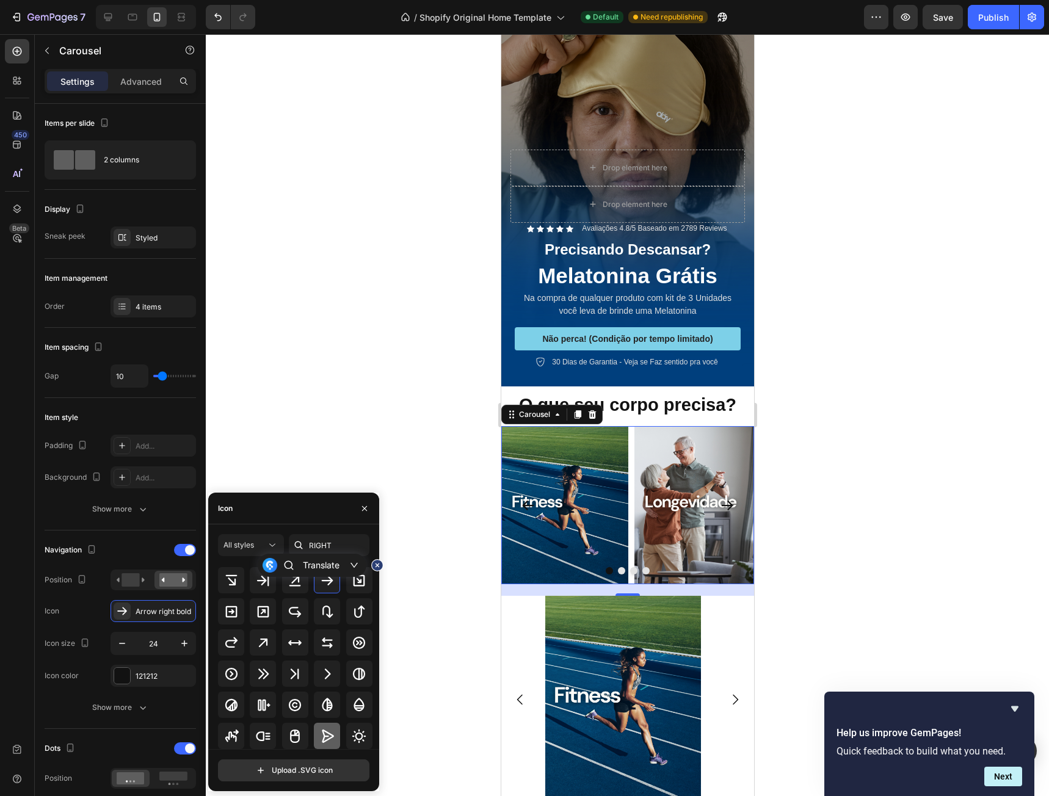
click at [325, 736] on icon at bounding box center [328, 735] width 12 height 13
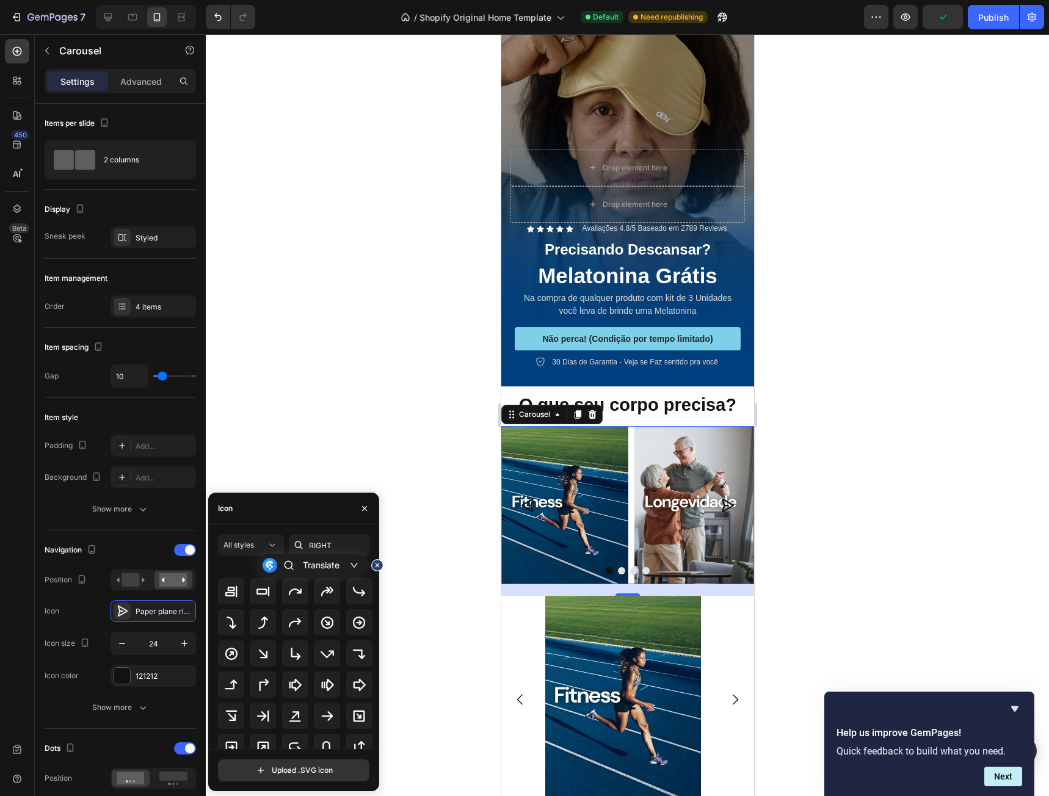
scroll to position [73, 0]
click at [333, 662] on div at bounding box center [327, 655] width 26 height 26
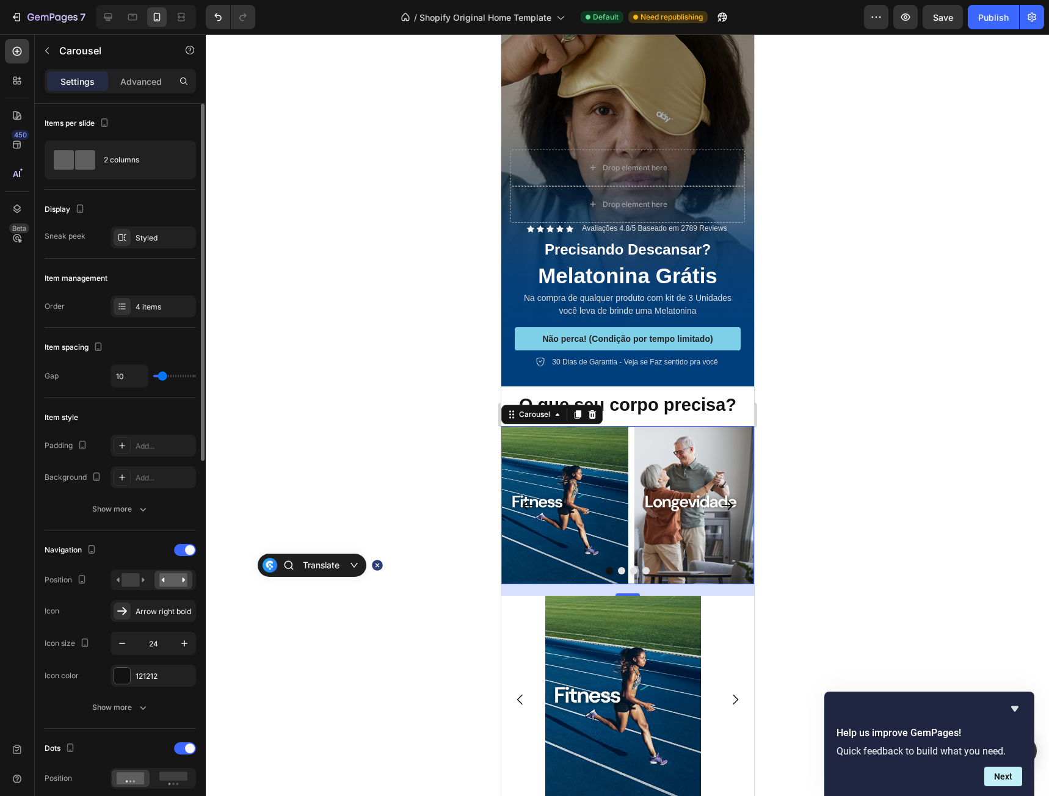
click at [79, 660] on div "Navigation Position Icon Arrow right bold Icon size 24 Icon color 121212" at bounding box center [120, 613] width 151 height 147
click at [182, 640] on icon "button" at bounding box center [184, 643] width 12 height 12
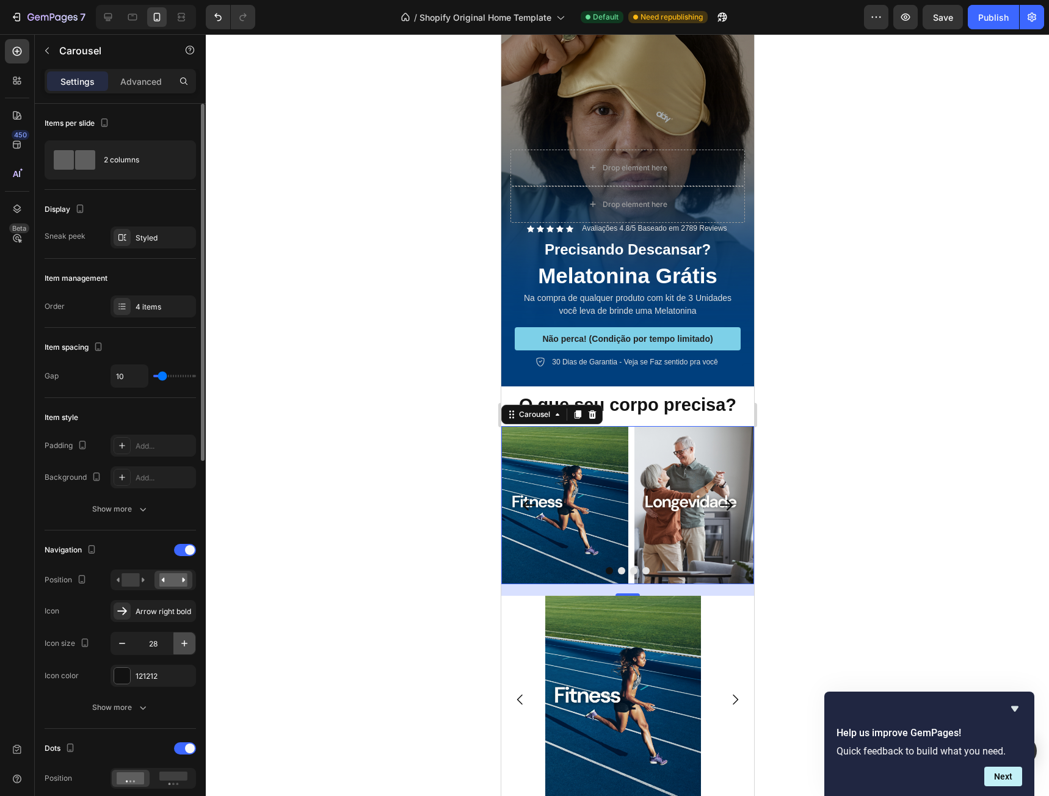
click at [182, 640] on icon "button" at bounding box center [184, 643] width 12 height 12
click at [117, 646] on icon "button" at bounding box center [122, 643] width 12 height 12
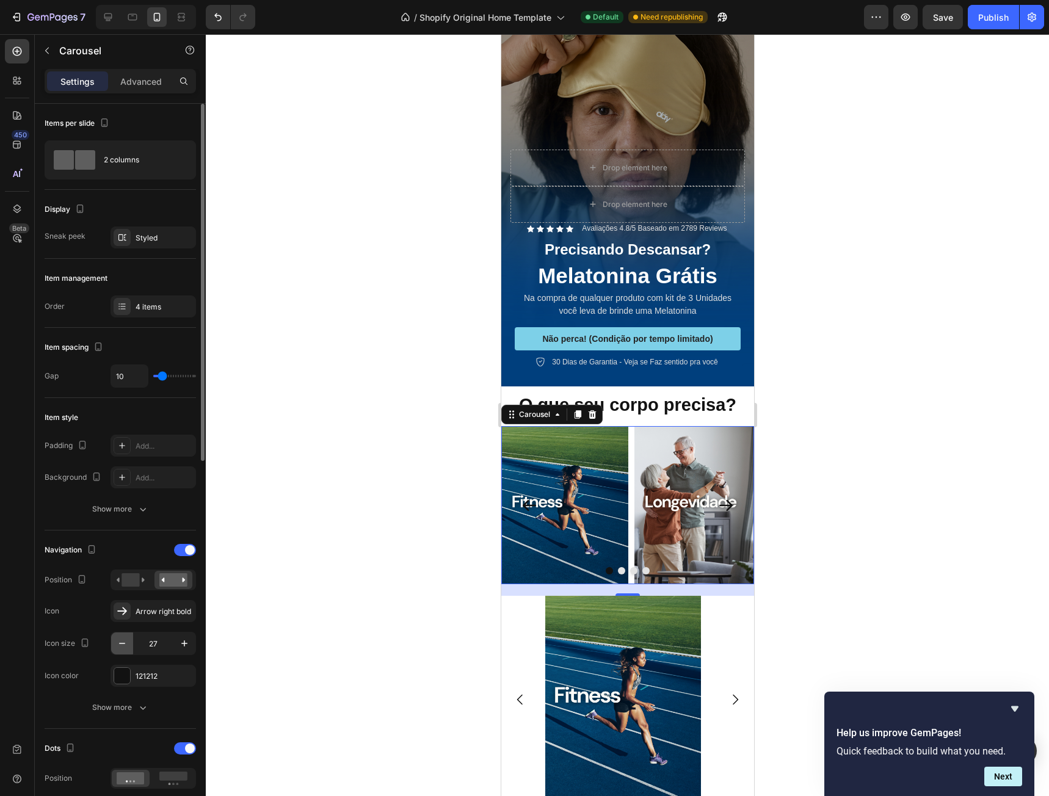
click at [117, 646] on icon "button" at bounding box center [122, 643] width 12 height 12
type input "24"
click at [129, 698] on button "Show more" at bounding box center [120, 708] width 151 height 22
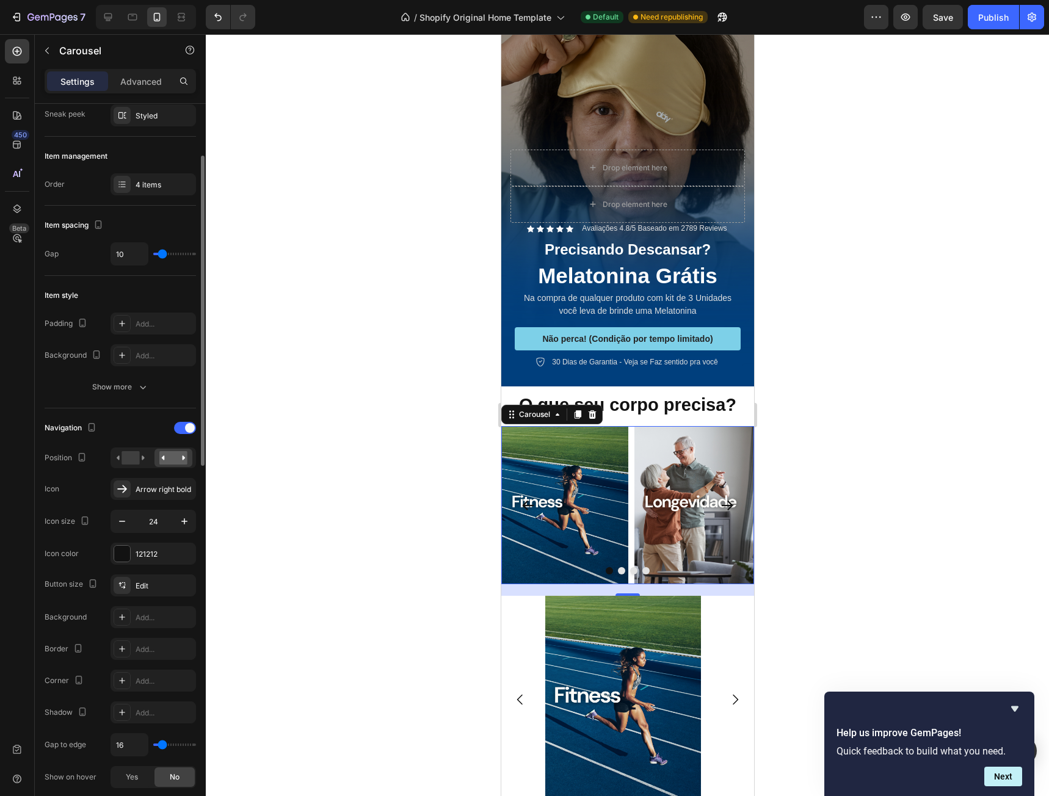
scroll to position [183, 0]
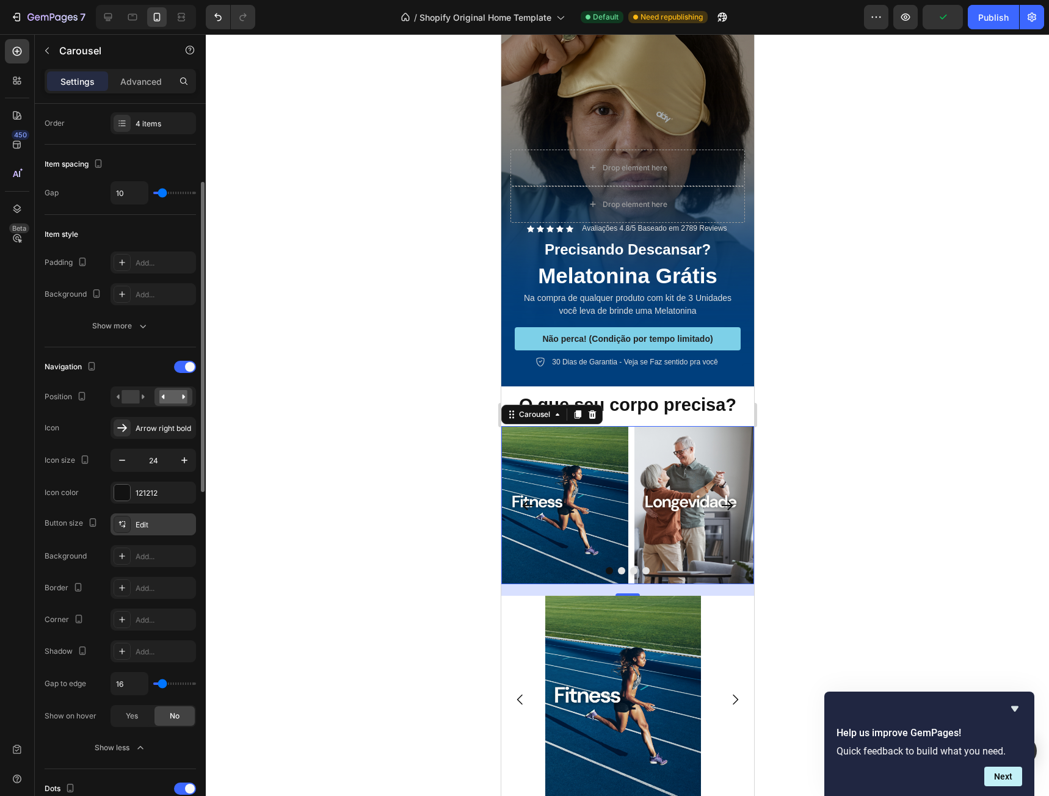
click at [148, 520] on div "Edit" at bounding box center [164, 524] width 57 height 11
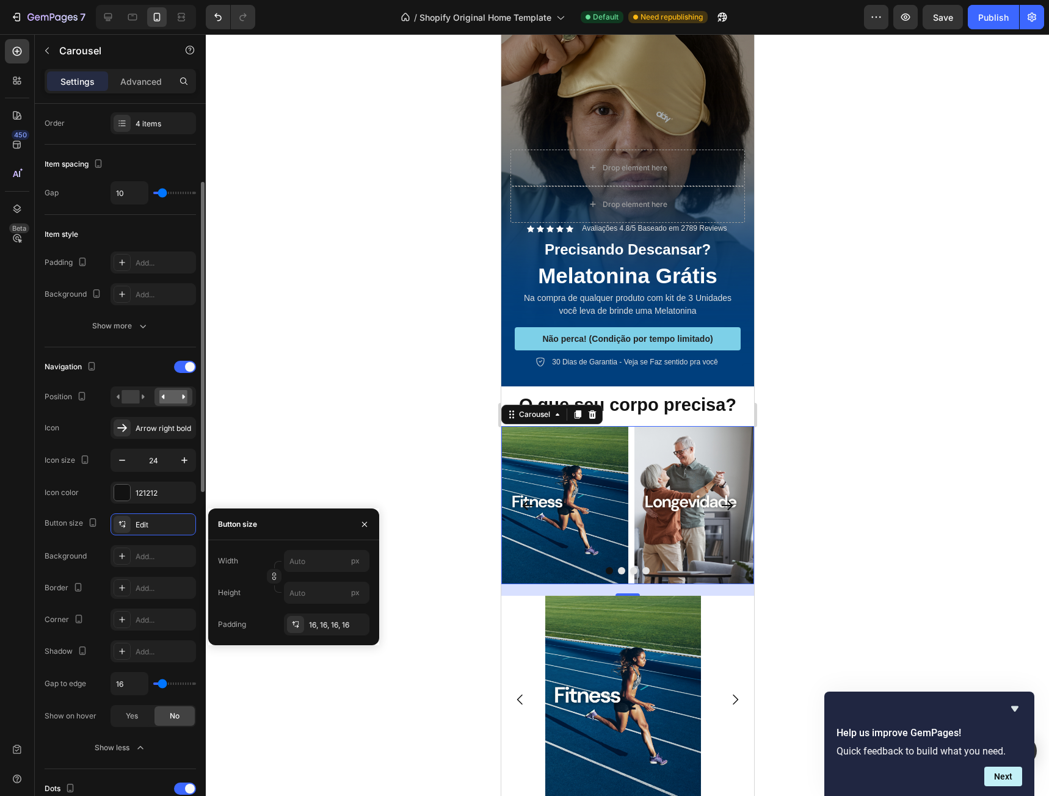
click at [104, 505] on div "Navigation Position Icon Arrow right bold Icon size 24 Icon color 121212 Button…" at bounding box center [120, 558] width 151 height 402
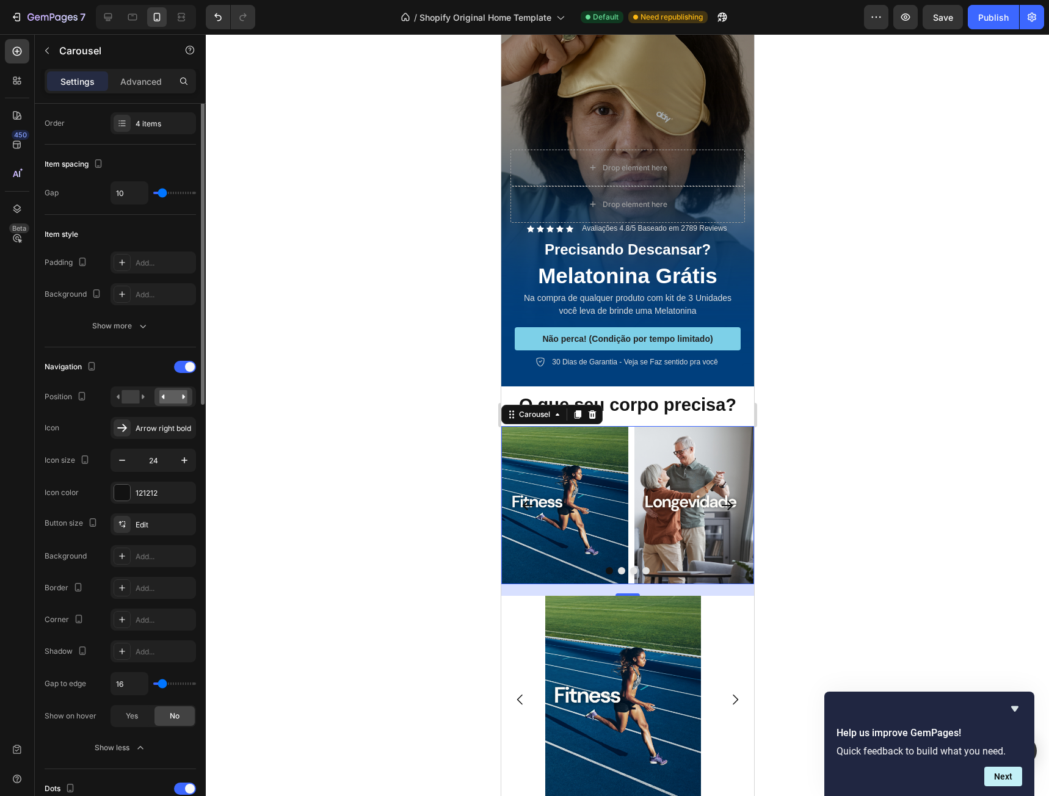
scroll to position [0, 0]
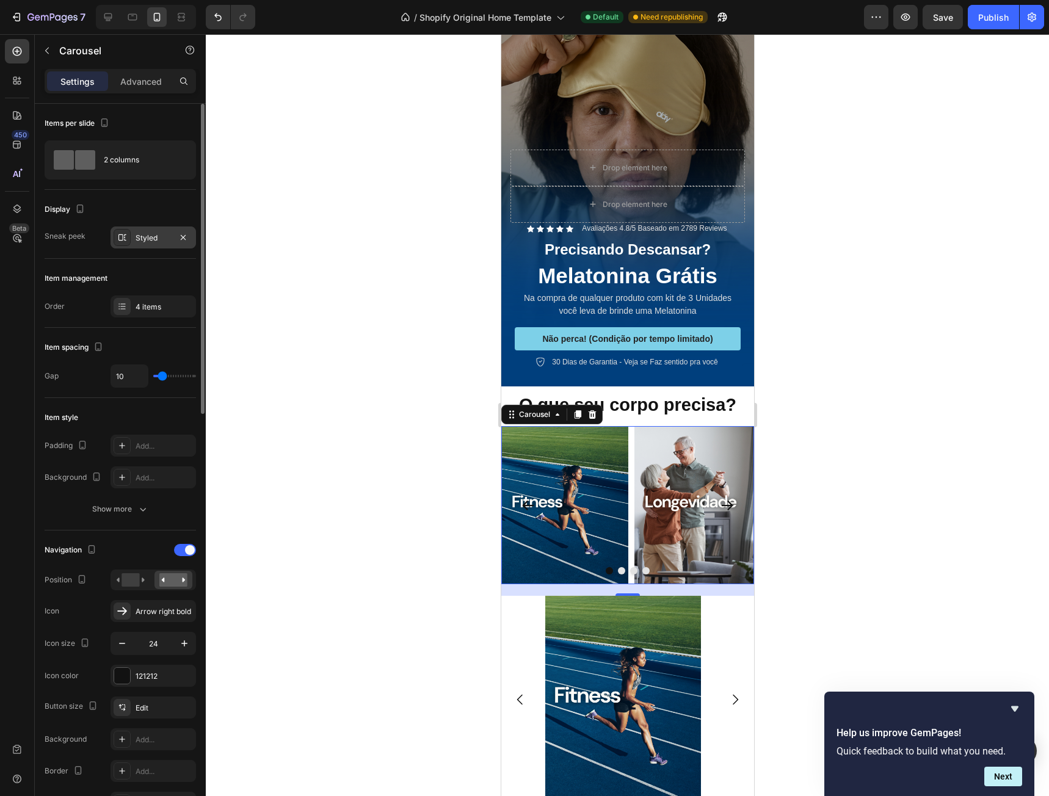
click at [151, 241] on div "Styled" at bounding box center [153, 238] width 35 height 11
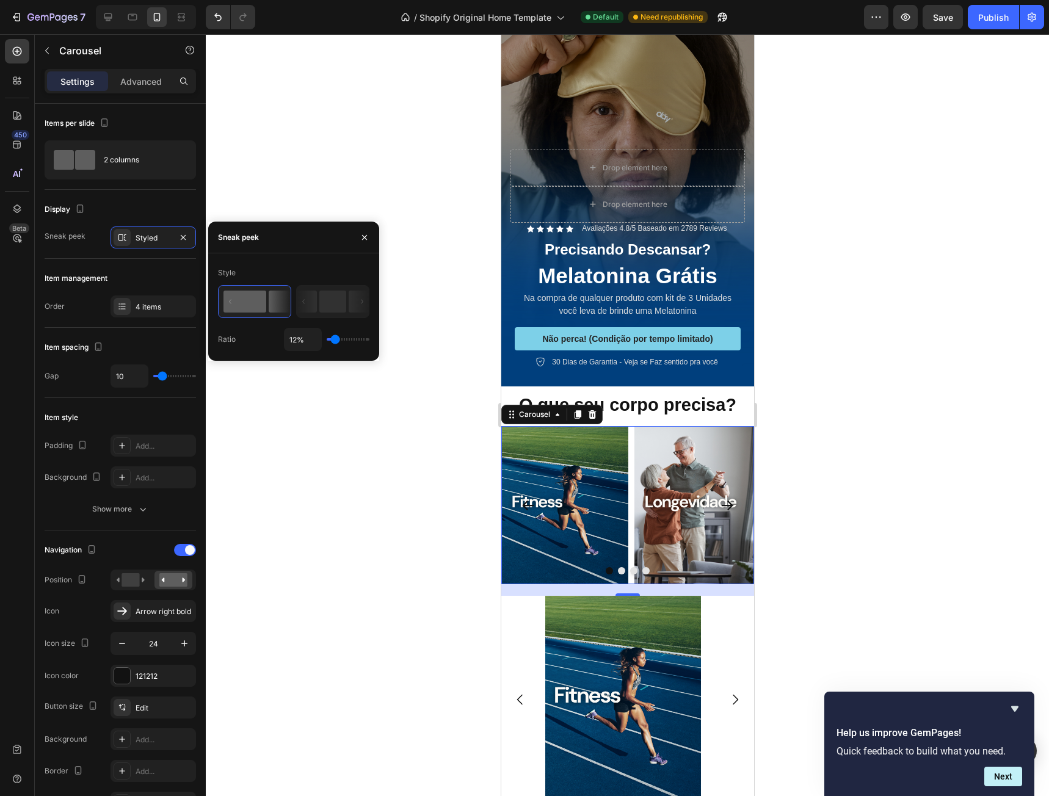
type input "14%"
type input "14"
type input "17%"
type input "17"
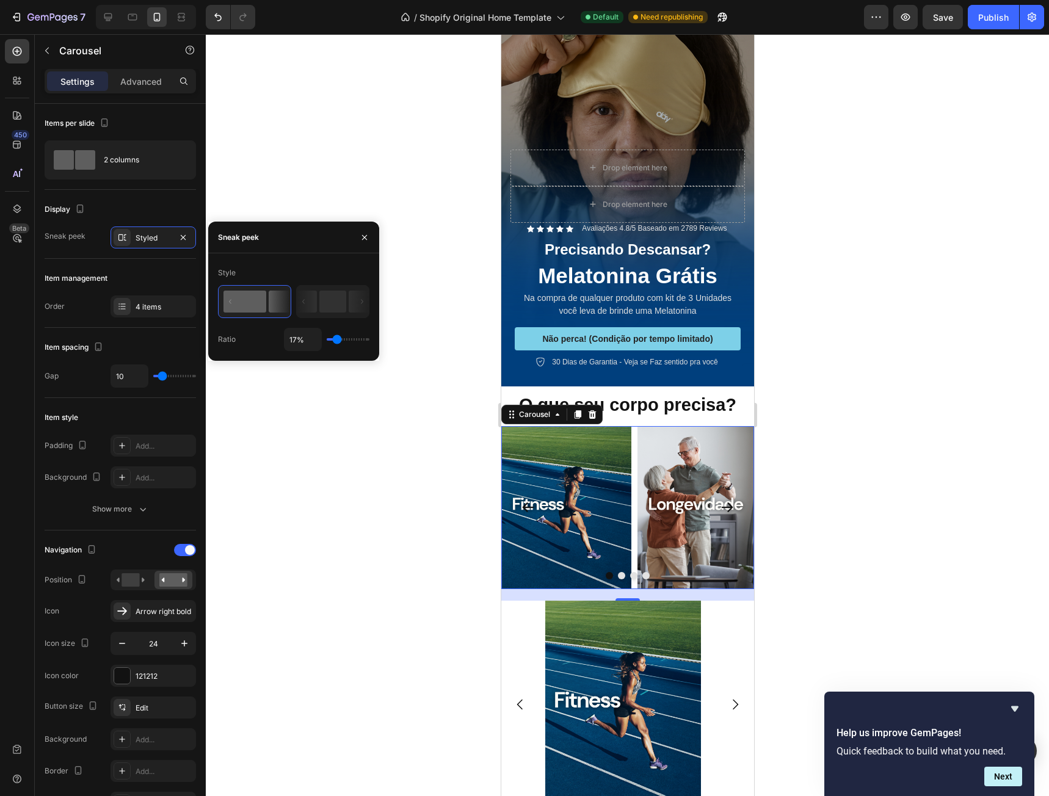
type input "12%"
type input "12"
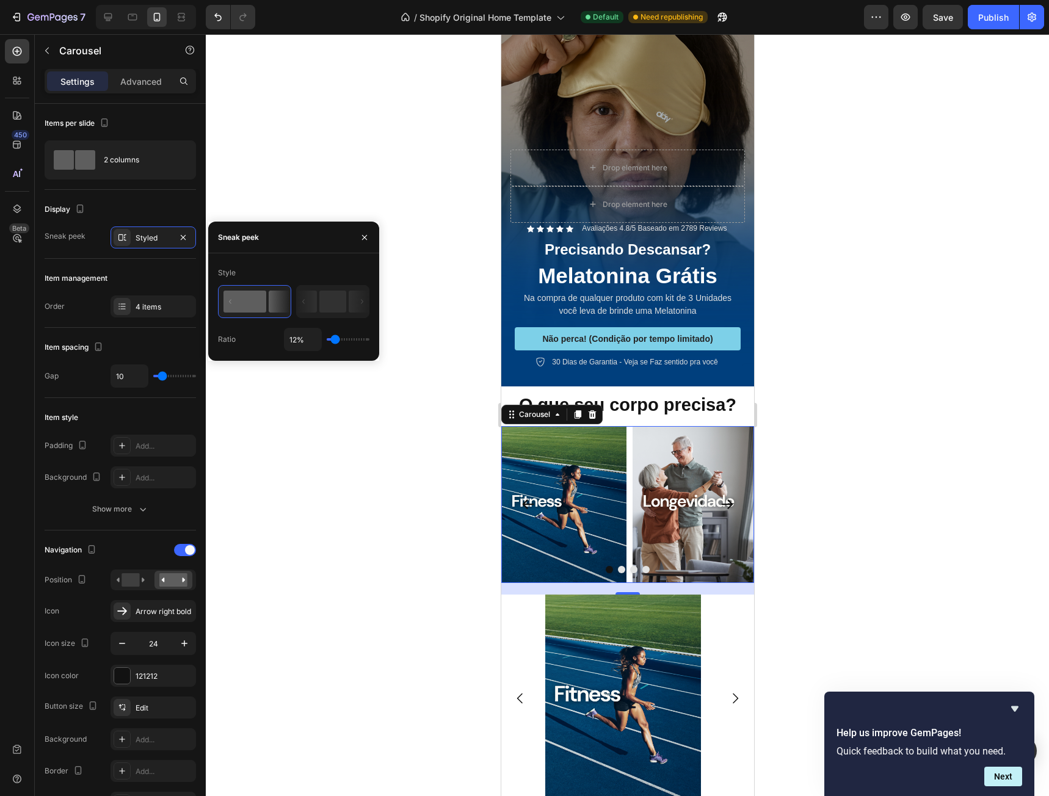
type input "10%"
type input "10"
type input "23%"
type input "23"
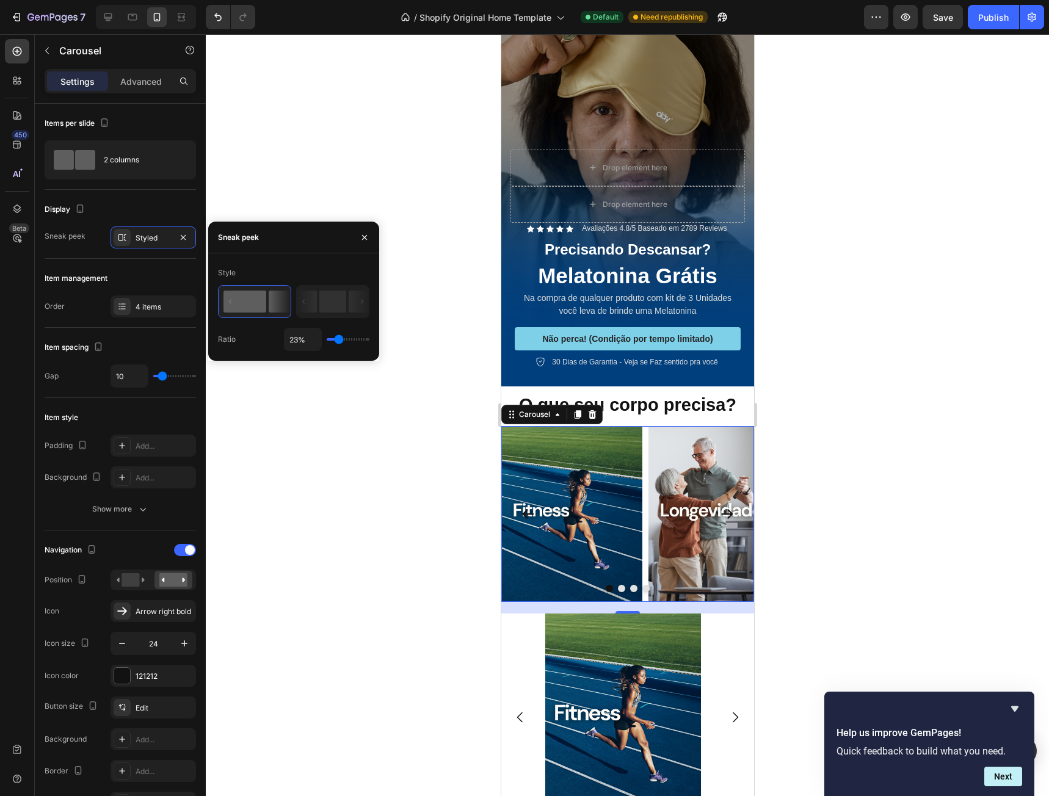
type input "30%"
type input "30"
type input "25%"
type input "25"
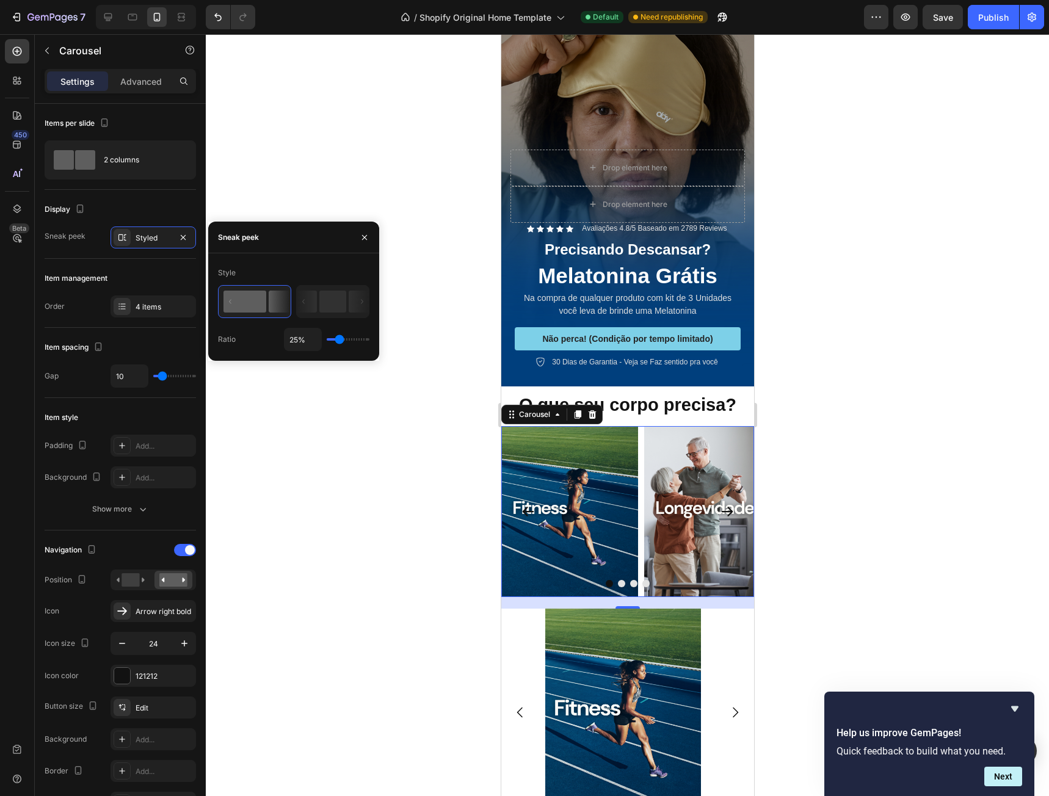
type input "23%"
type input "23"
type input "19%"
type input "19"
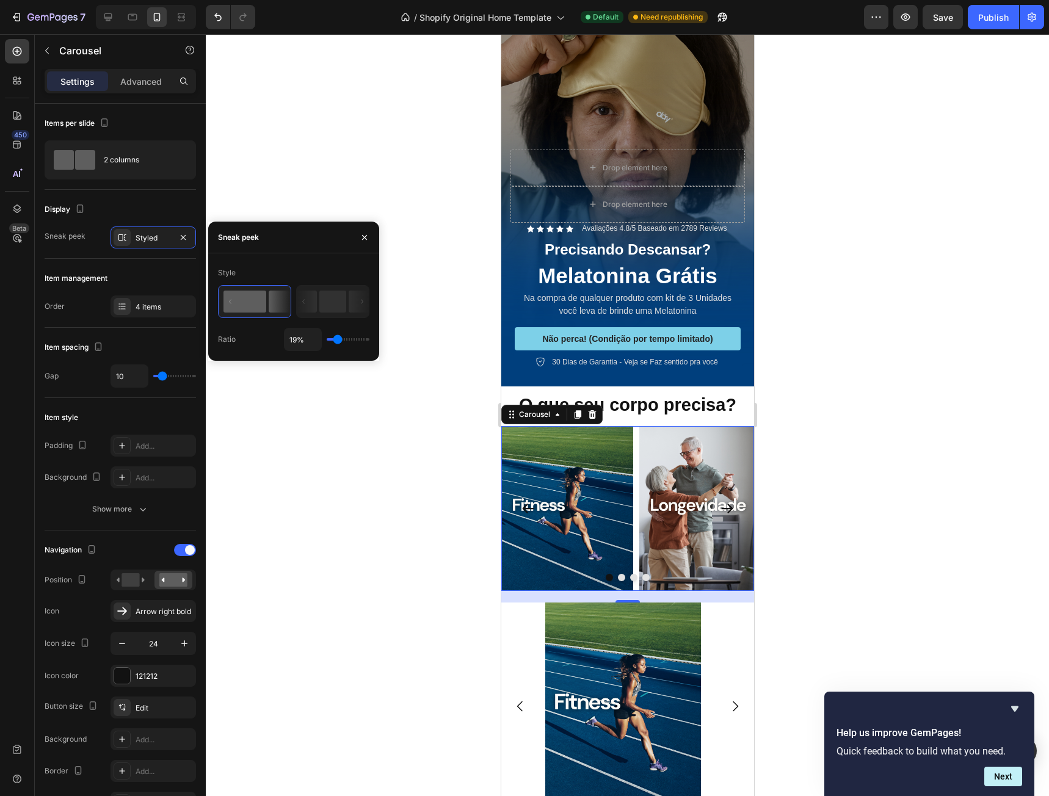
type input "23%"
type input "23"
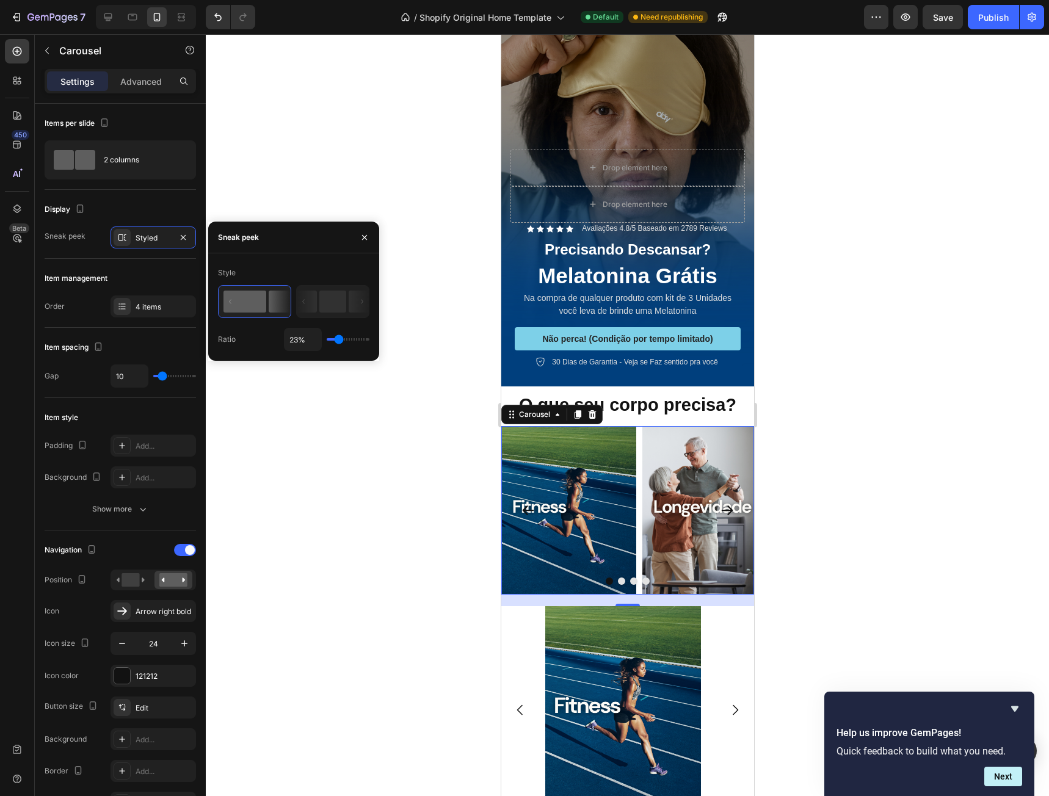
type input "25%"
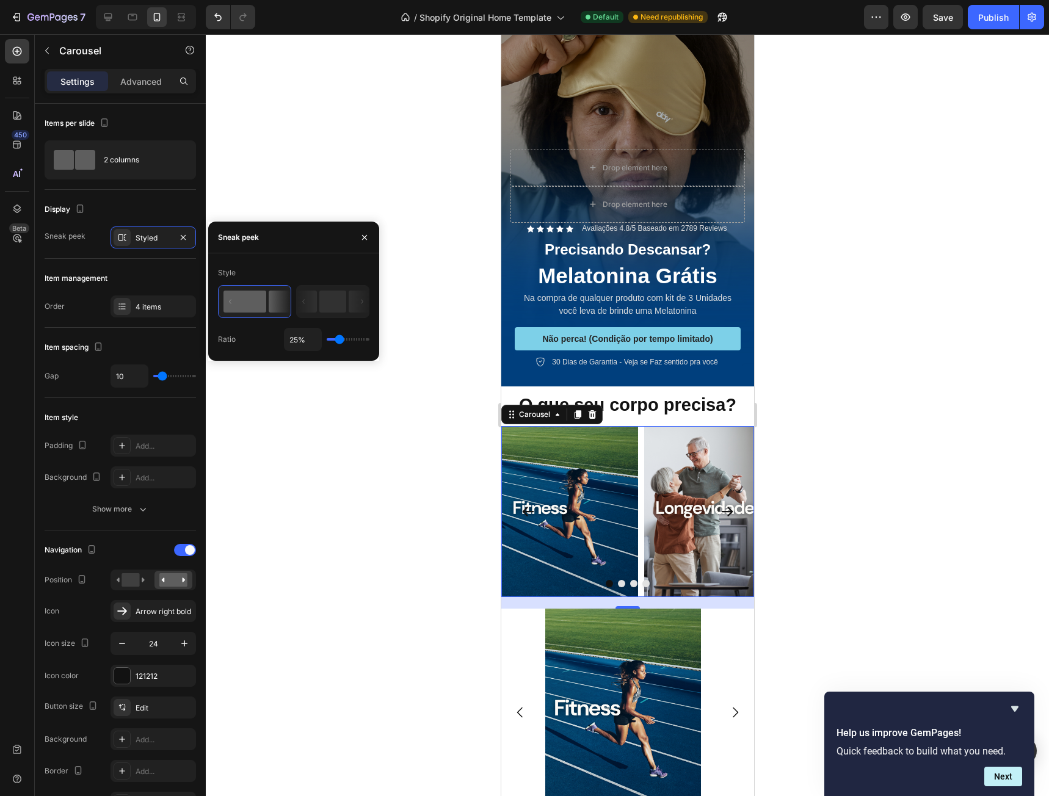
drag, startPoint x: 333, startPoint y: 341, endPoint x: 339, endPoint y: 340, distance: 6.2
type input "25"
click at [339, 340] on input "range" at bounding box center [348, 339] width 43 height 2
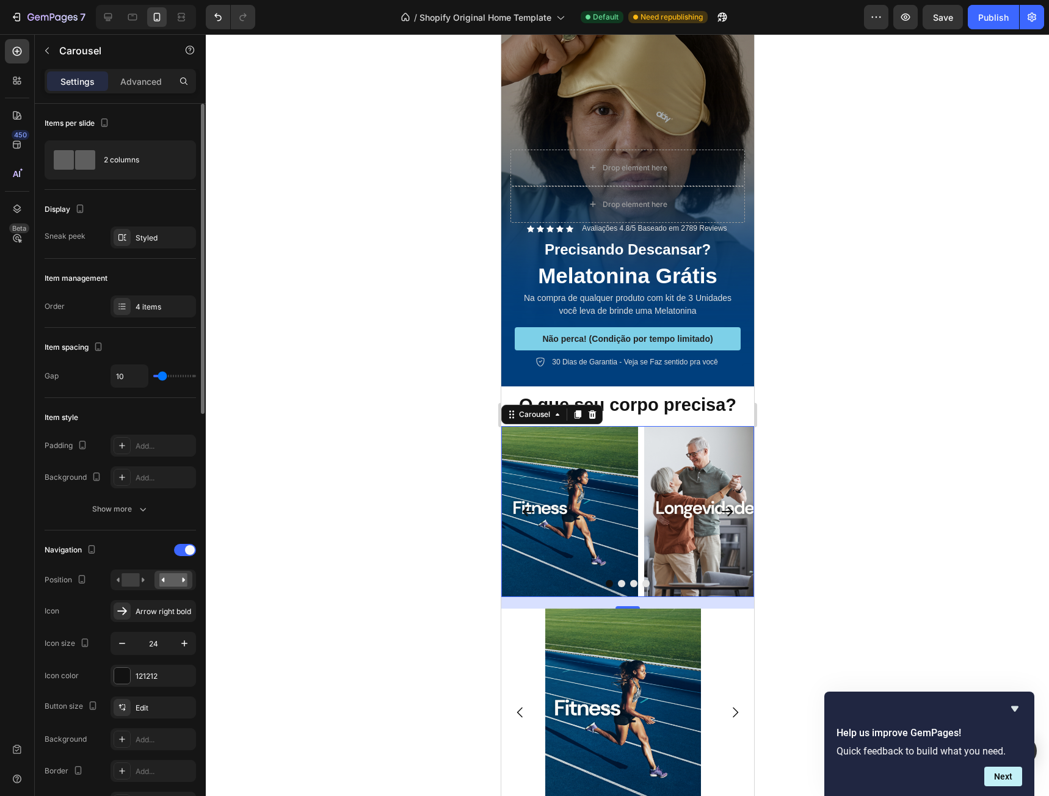
click at [129, 200] on div "Display" at bounding box center [120, 210] width 151 height 20
click at [114, 160] on div "2 columns" at bounding box center [141, 160] width 74 height 28
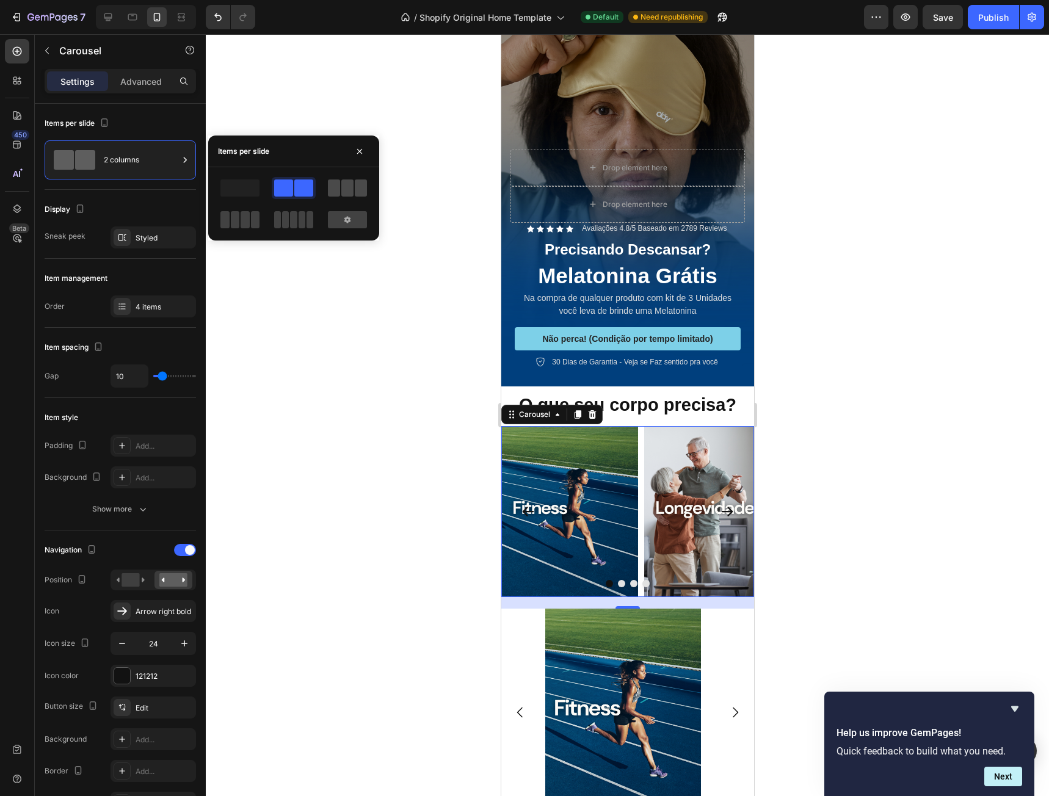
click at [353, 193] on div at bounding box center [347, 187] width 39 height 17
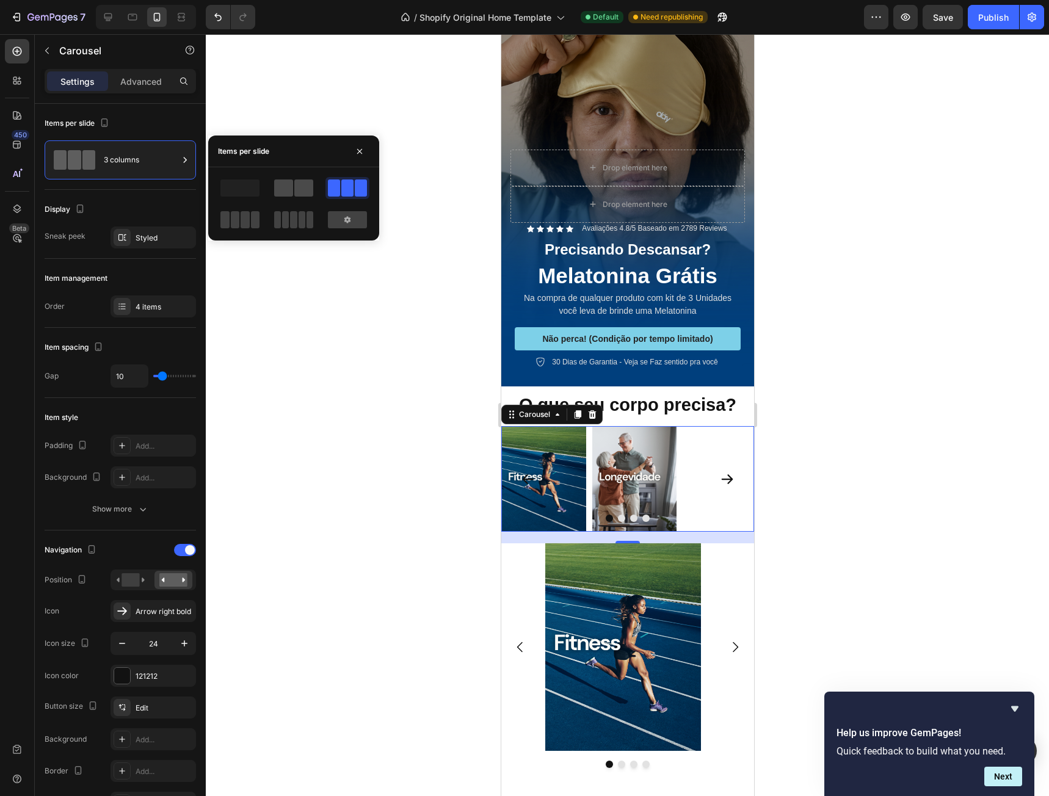
click at [303, 183] on span at bounding box center [303, 187] width 19 height 17
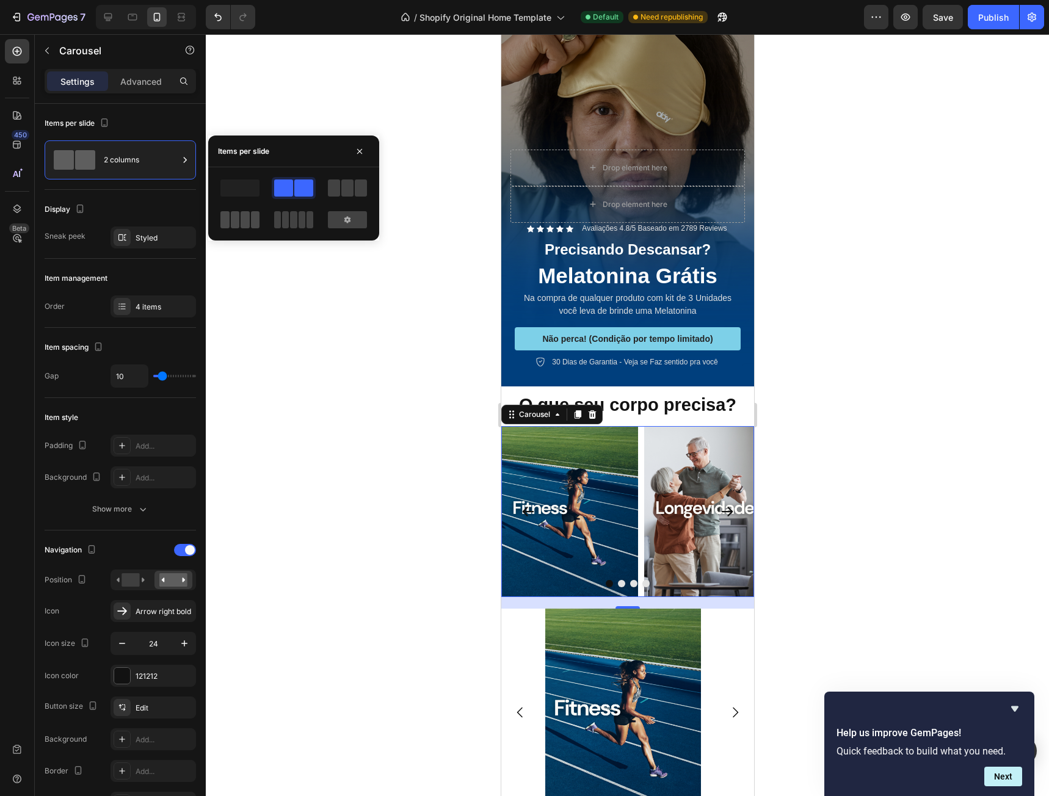
click at [240, 221] on div at bounding box center [239, 219] width 39 height 17
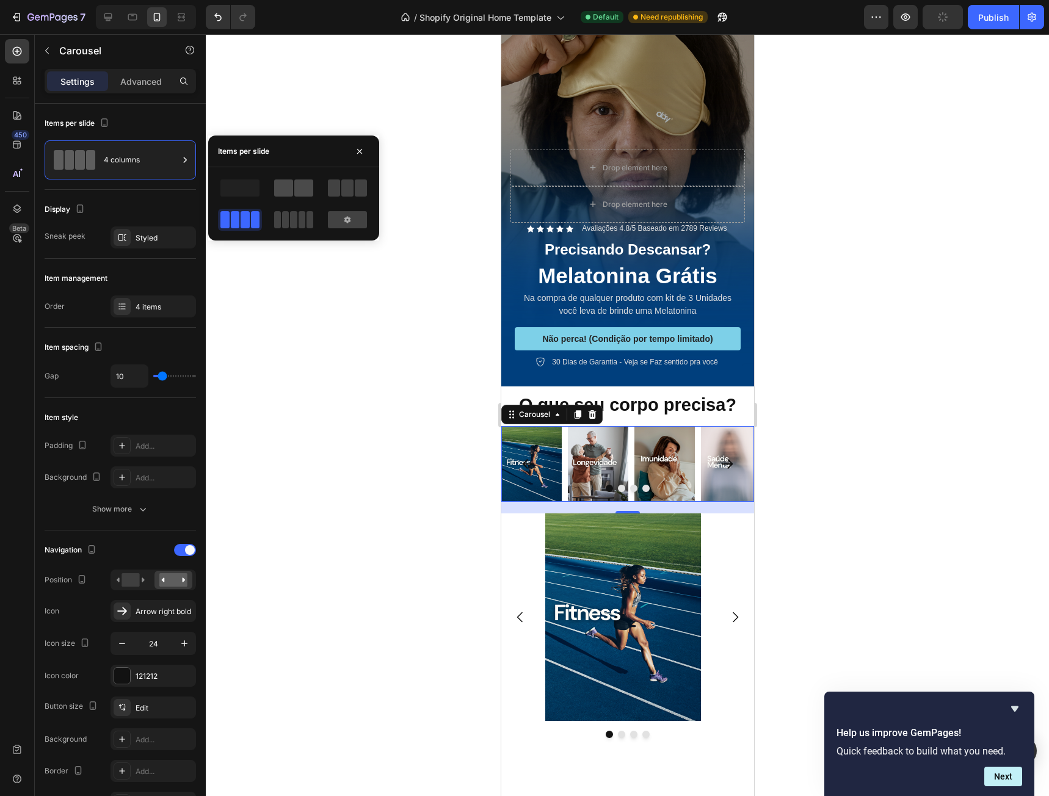
click at [302, 189] on span at bounding box center [303, 187] width 19 height 17
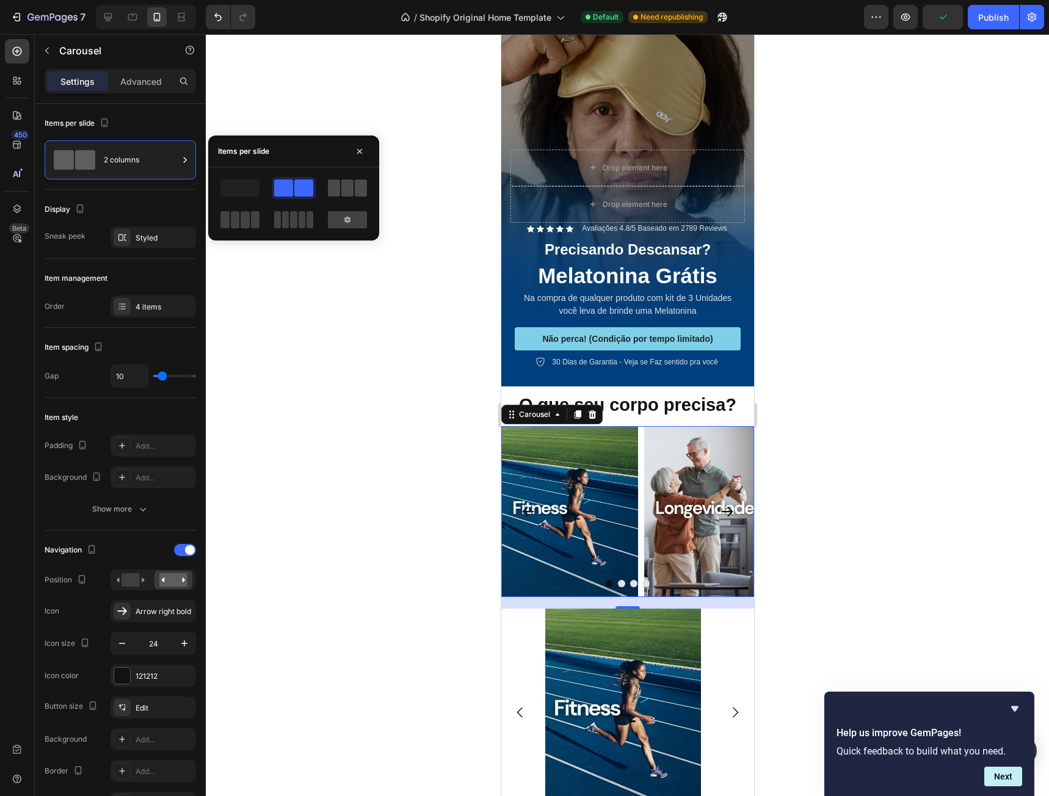
click at [342, 189] on span at bounding box center [347, 187] width 12 height 17
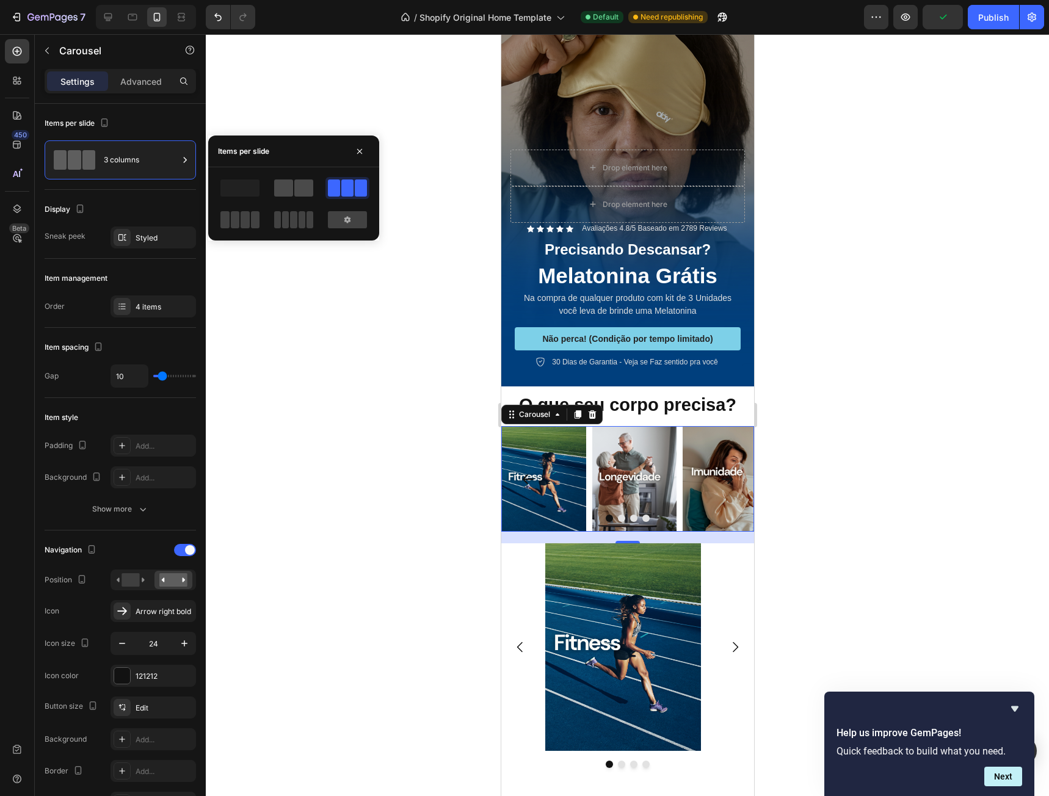
click at [286, 187] on span at bounding box center [283, 187] width 19 height 17
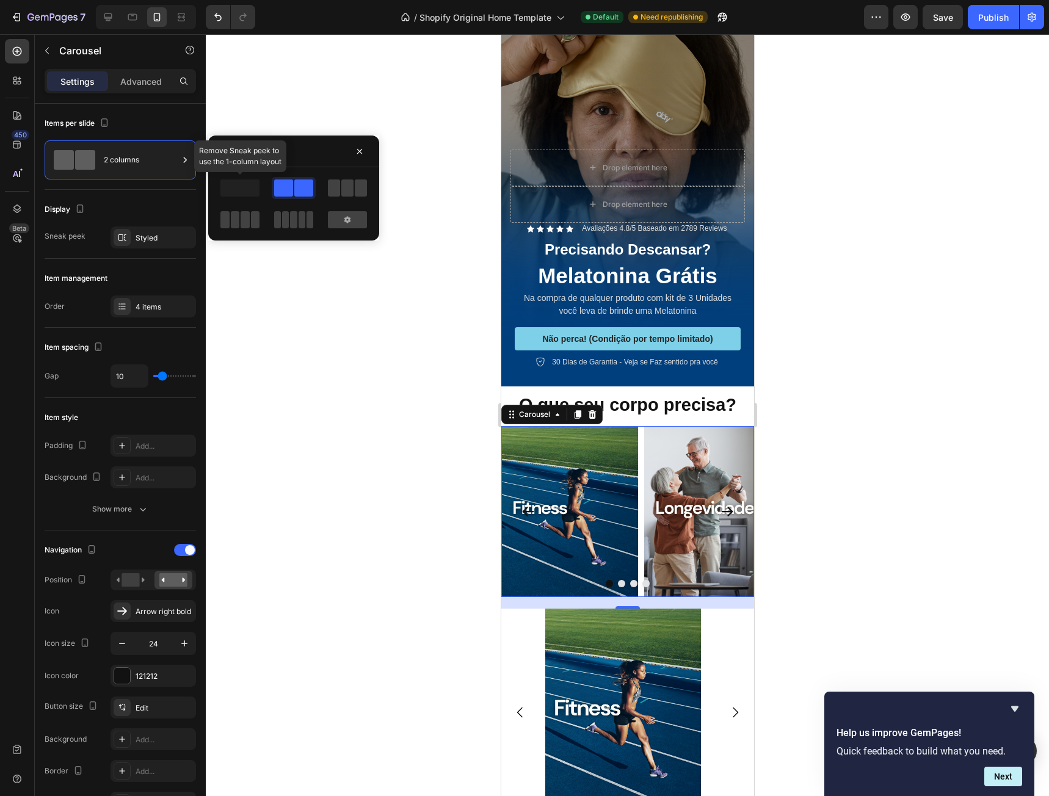
click at [250, 187] on span at bounding box center [239, 187] width 39 height 17
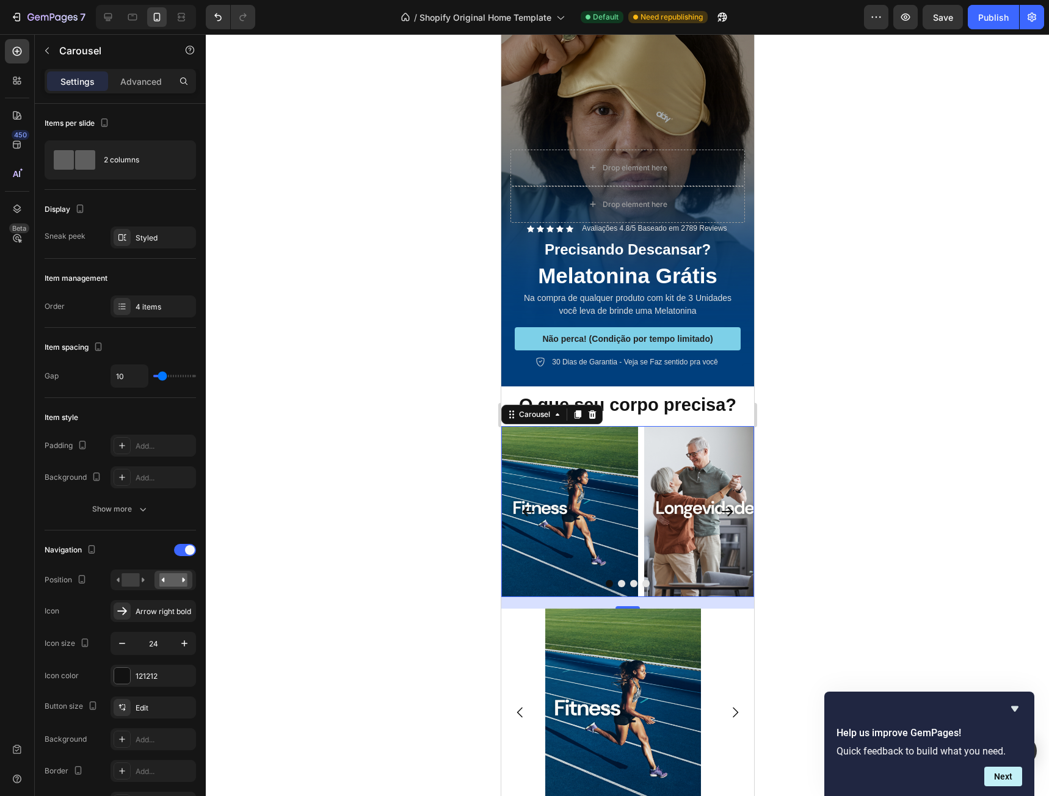
click at [370, 372] on div at bounding box center [627, 415] width 843 height 762
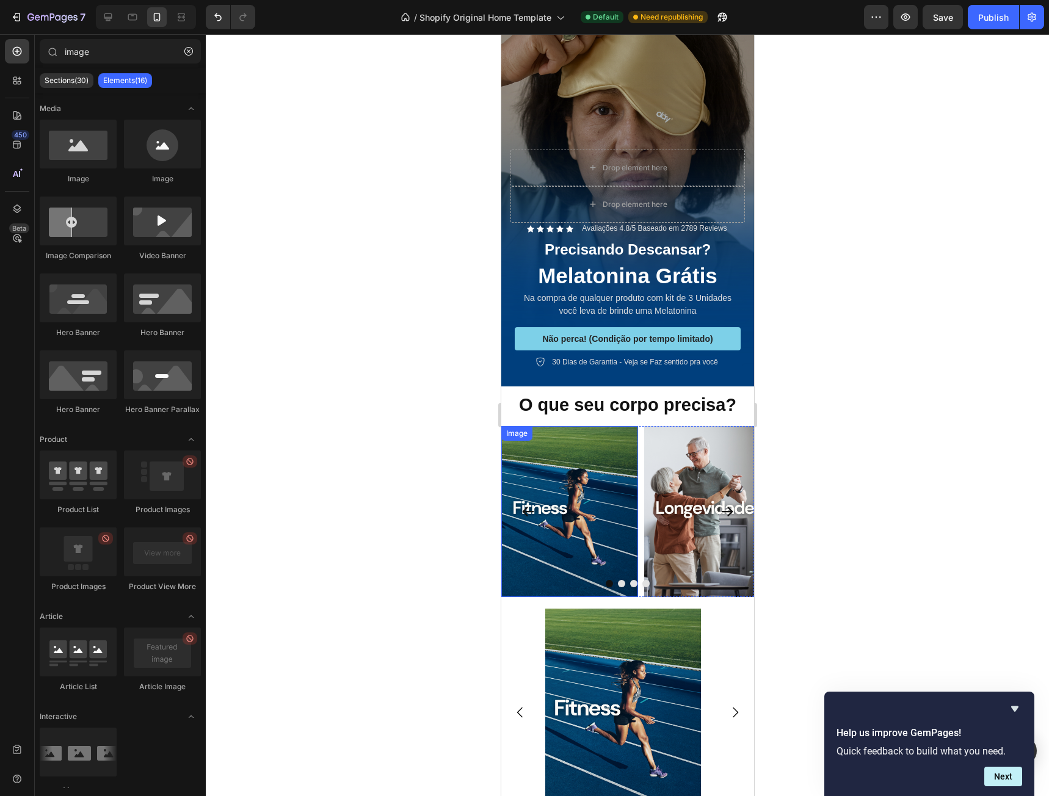
click at [601, 450] on img at bounding box center [569, 511] width 137 height 171
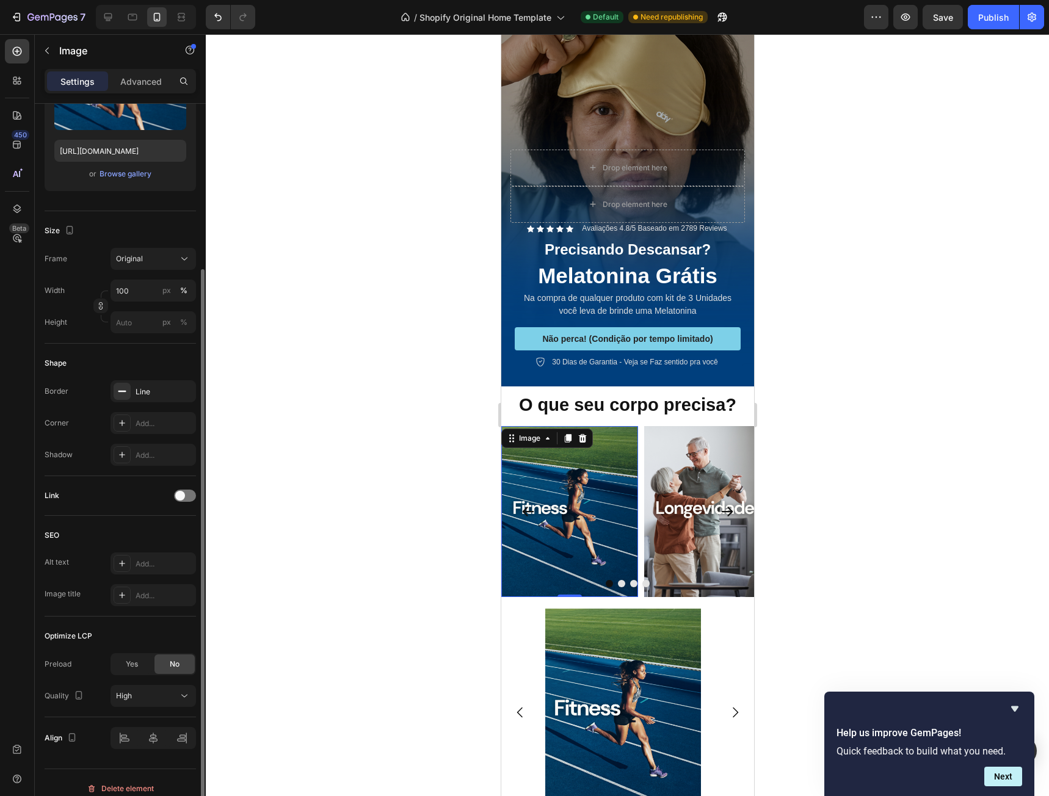
scroll to position [195, 0]
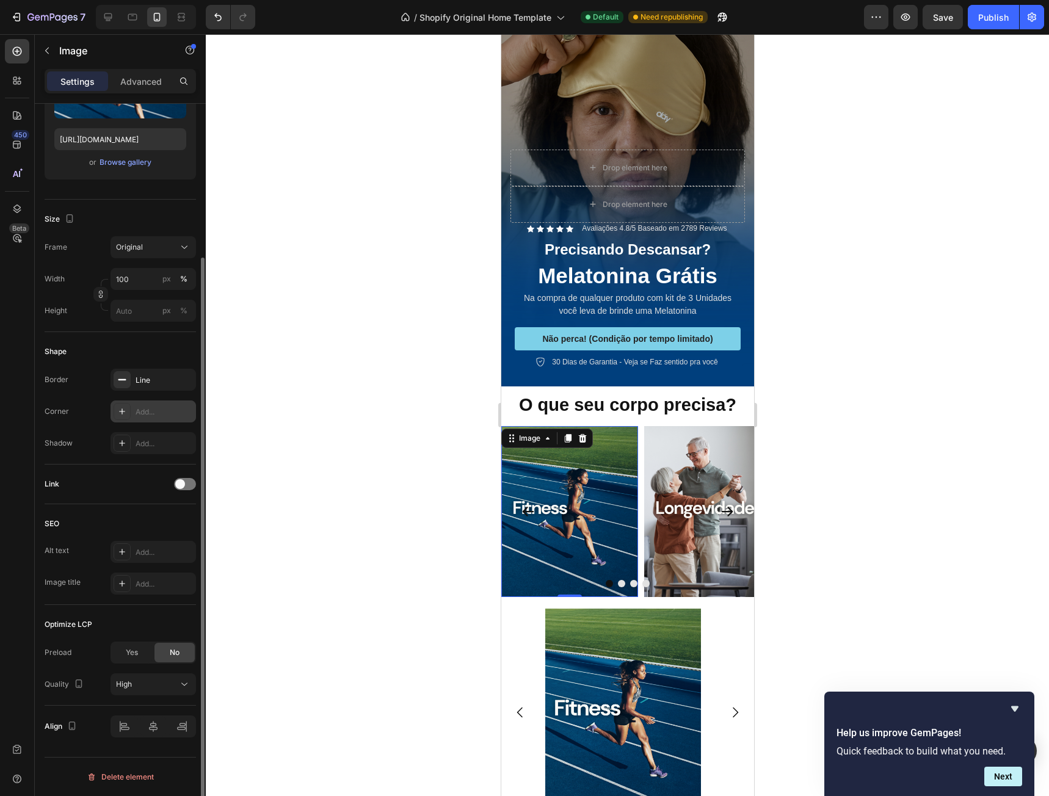
click at [148, 411] on div "Add..." at bounding box center [164, 412] width 57 height 11
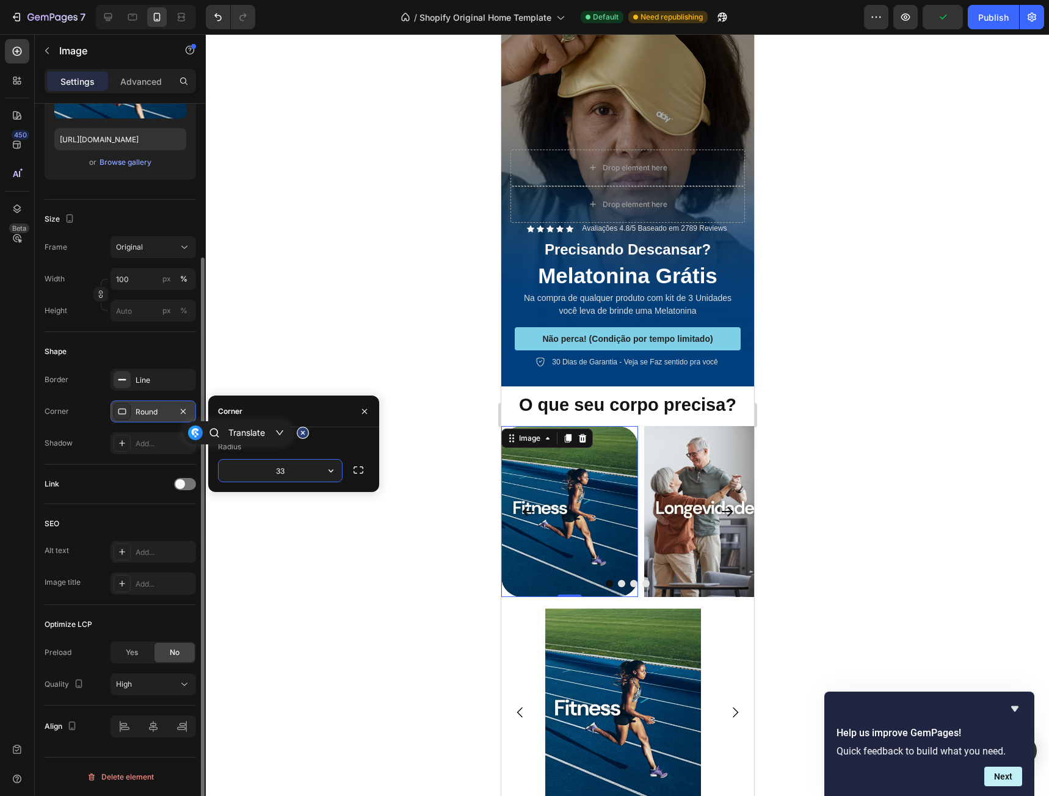
drag, startPoint x: 291, startPoint y: 468, endPoint x: 244, endPoint y: 471, distance: 47.1
click at [244, 471] on input "33" at bounding box center [280, 471] width 123 height 22
type input "45"
click at [692, 444] on img at bounding box center [711, 511] width 137 height 171
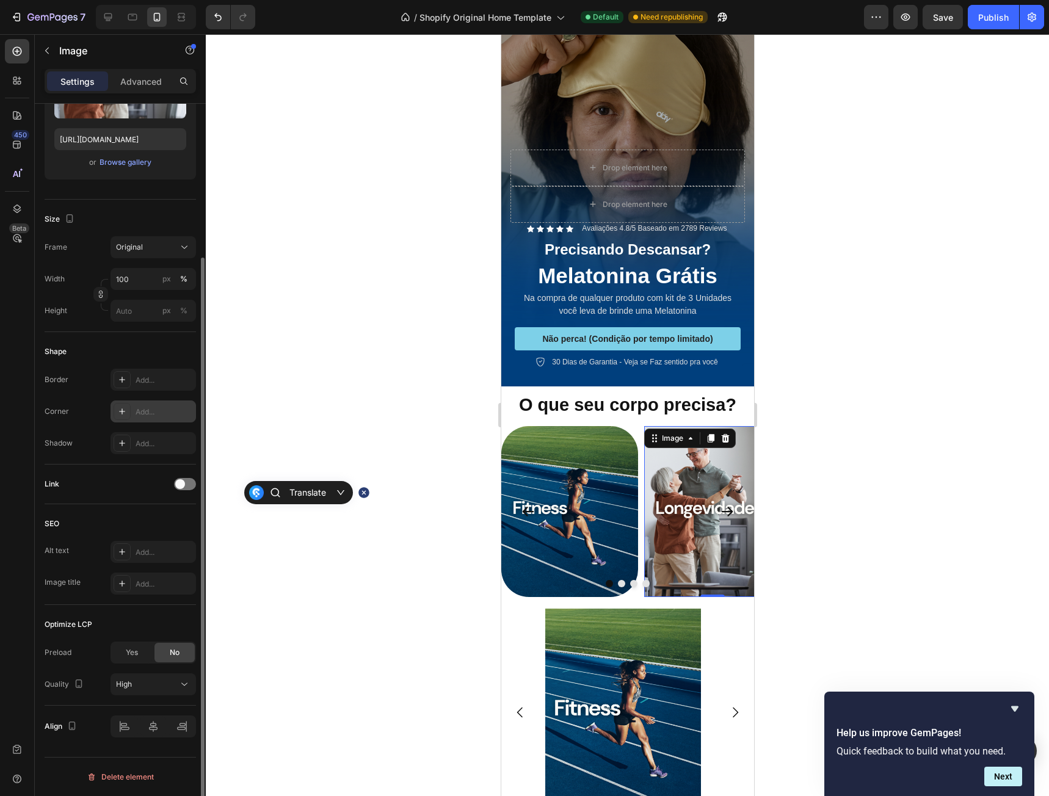
click at [166, 411] on div "Add..." at bounding box center [164, 412] width 57 height 11
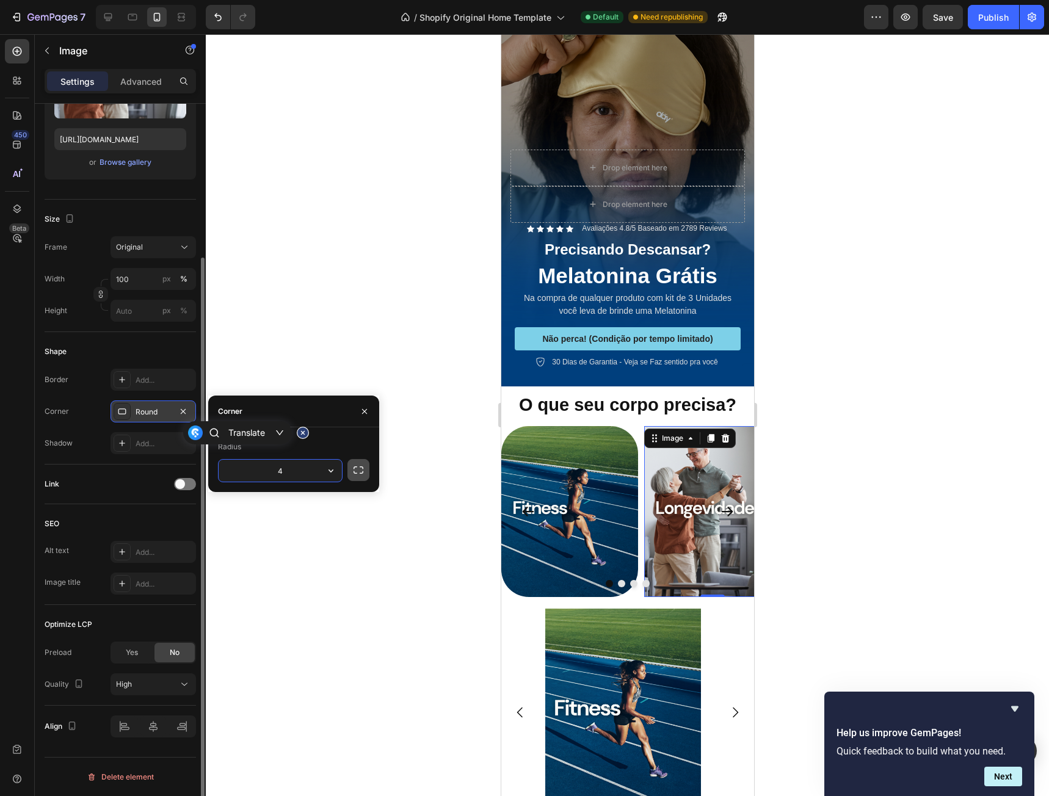
type input "45"
click at [624, 395] on strong "O que seu corpo precisa?" at bounding box center [626, 405] width 217 height 20
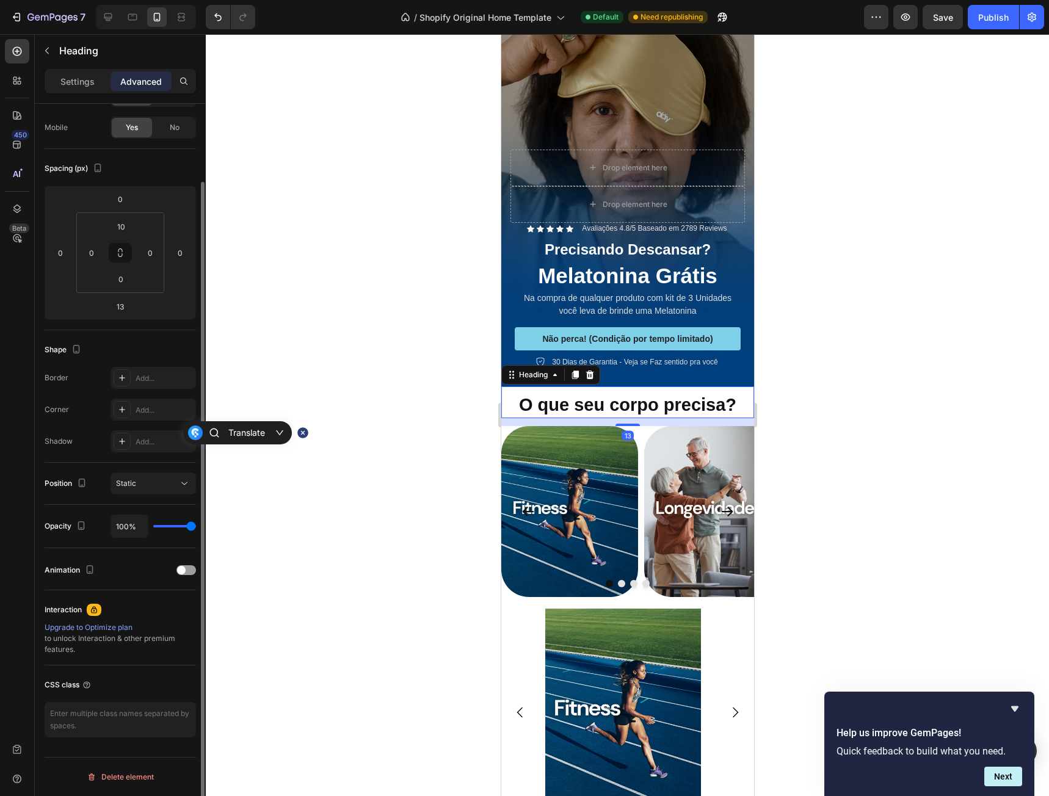
scroll to position [0, 0]
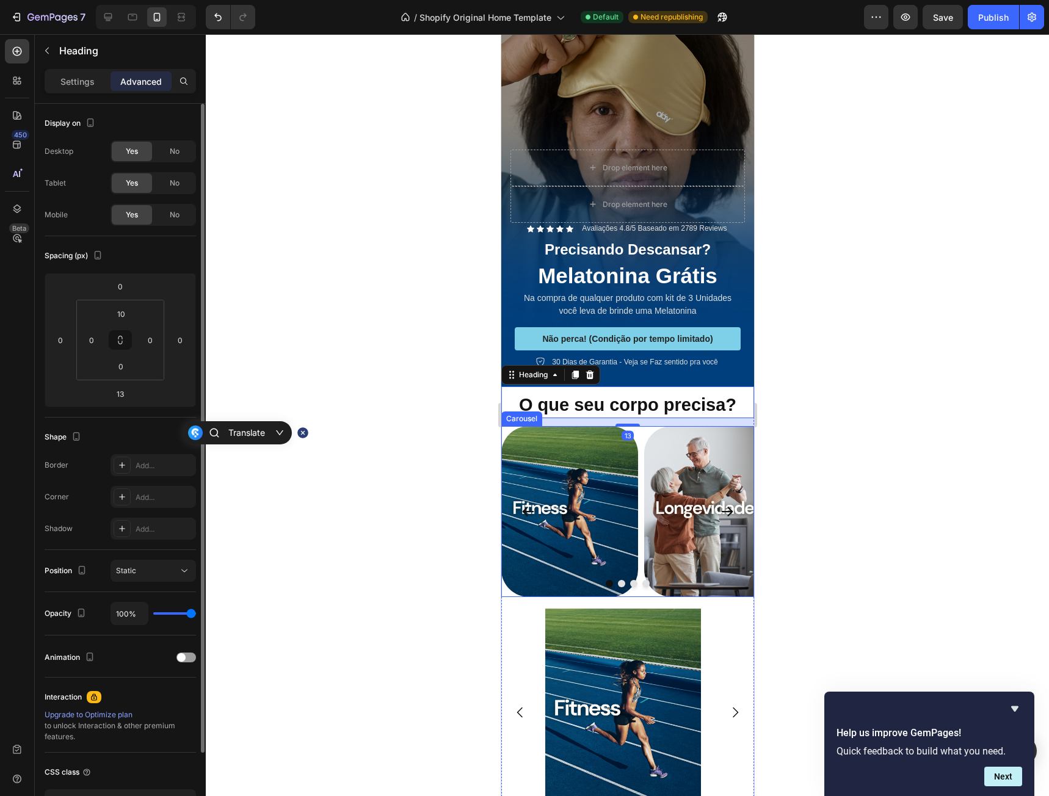
click at [722, 504] on icon "Carousel Next Arrow" at bounding box center [726, 511] width 15 height 15
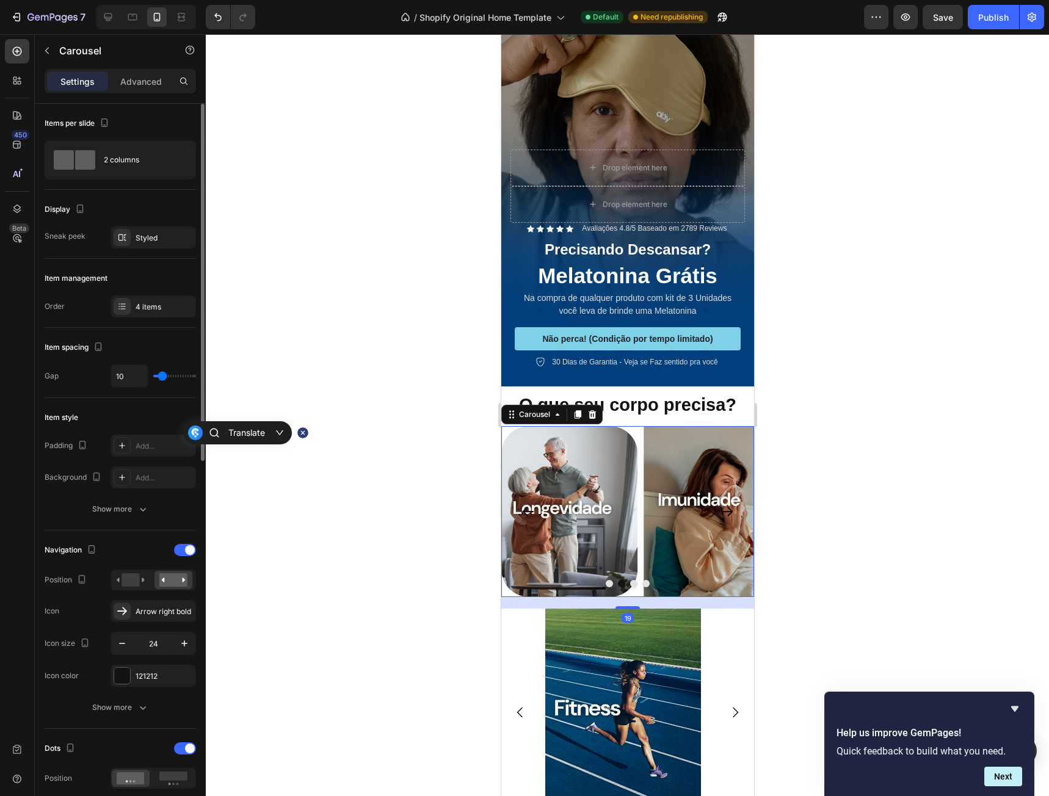
click at [671, 453] on img at bounding box center [711, 511] width 137 height 171
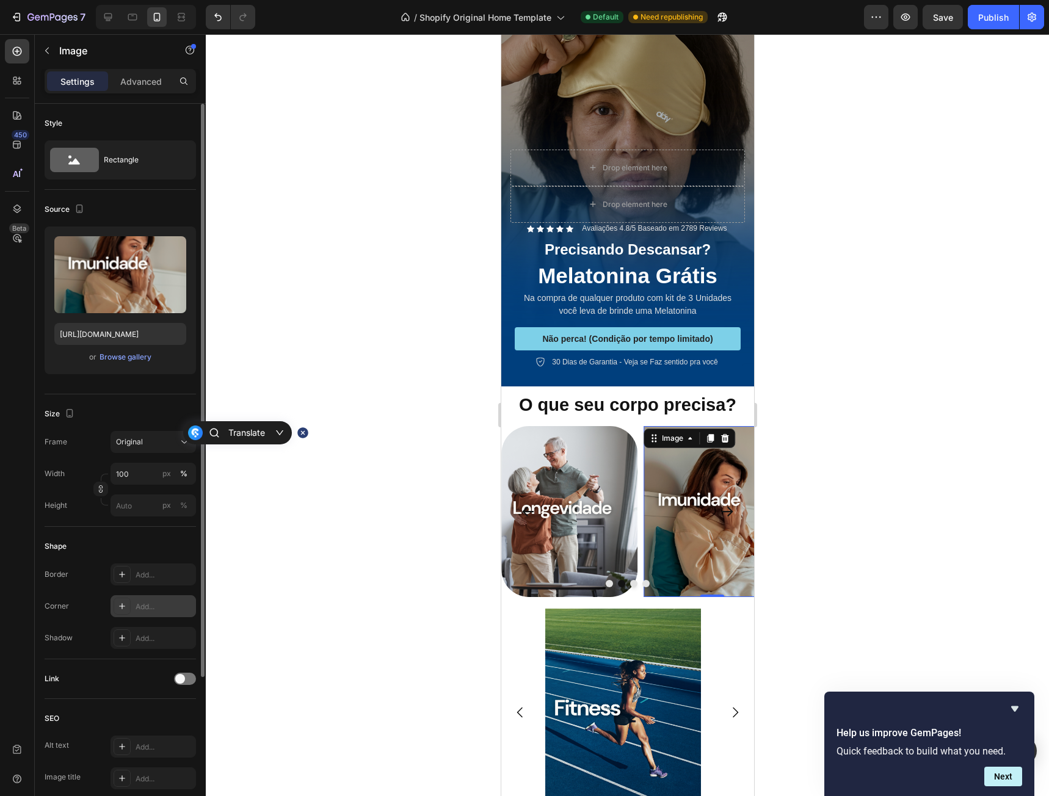
click at [141, 609] on div "Add..." at bounding box center [164, 606] width 57 height 11
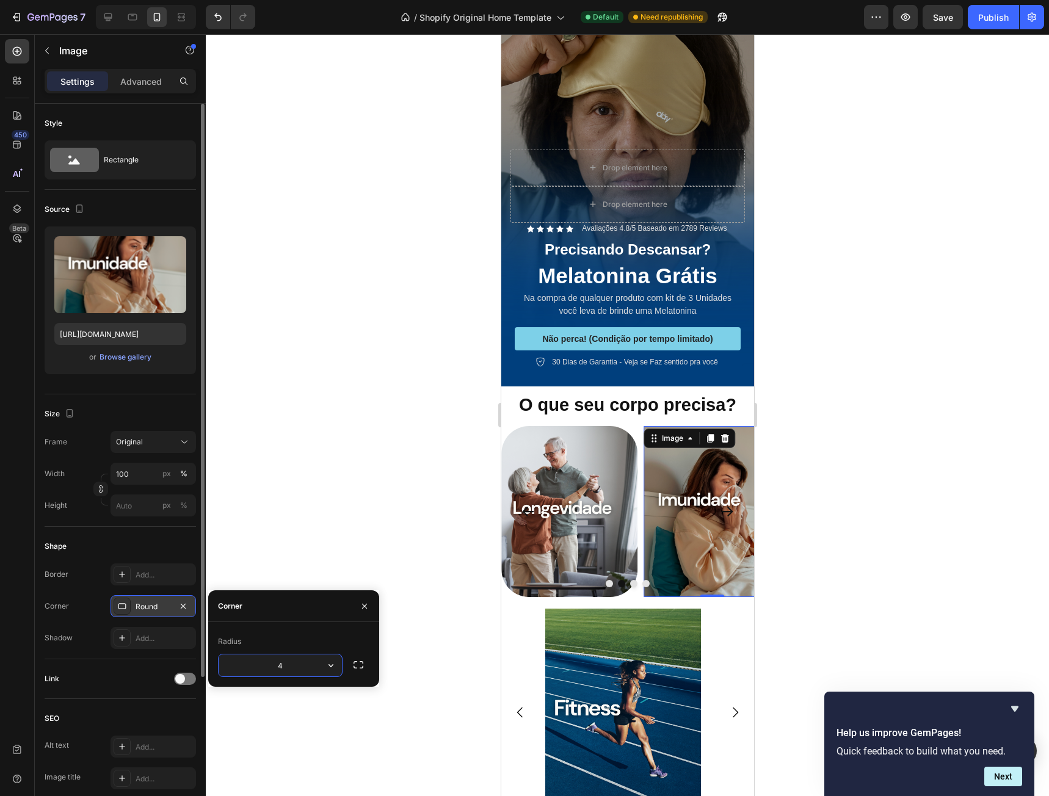
type input "45"
click at [731, 494] on button "Carousel Next Arrow" at bounding box center [726, 511] width 34 height 34
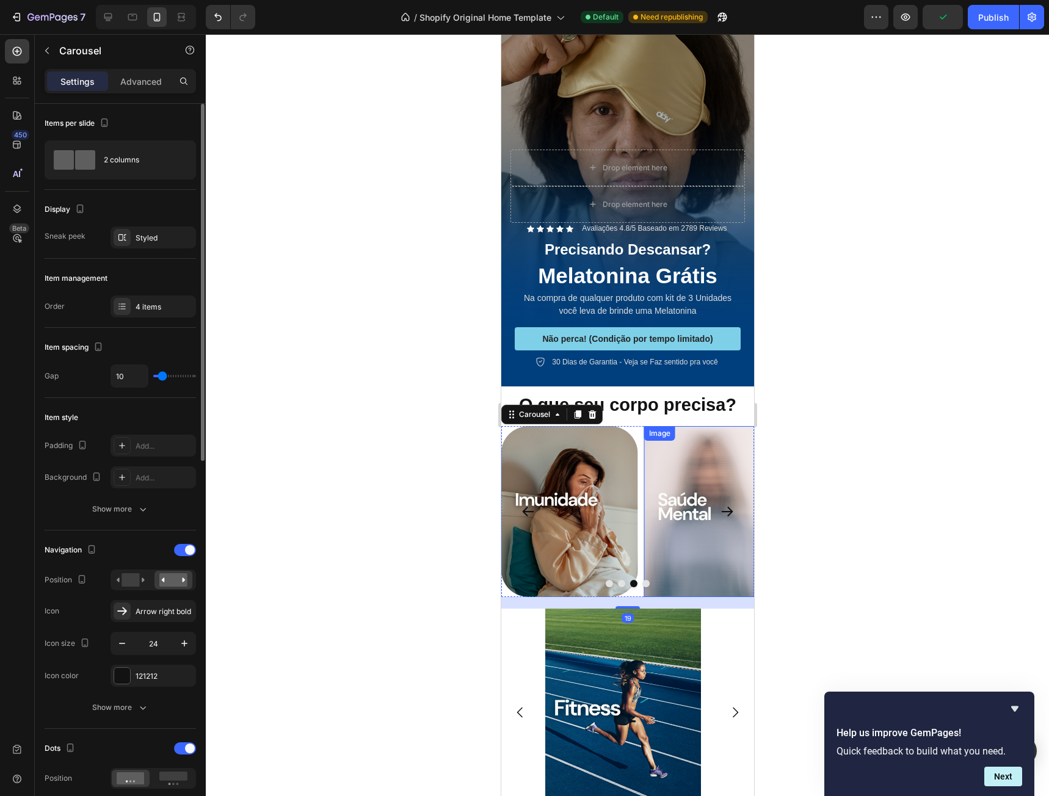
click at [666, 444] on img at bounding box center [711, 511] width 137 height 171
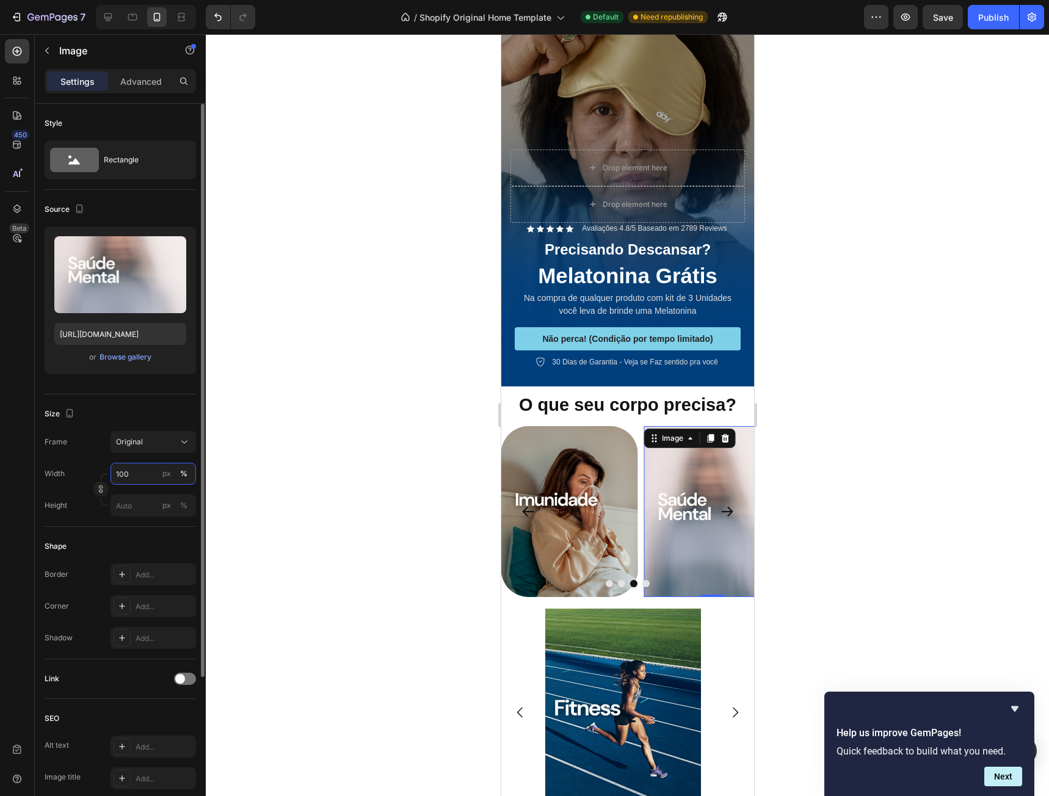
click at [139, 476] on input "100" at bounding box center [152, 474] width 85 height 22
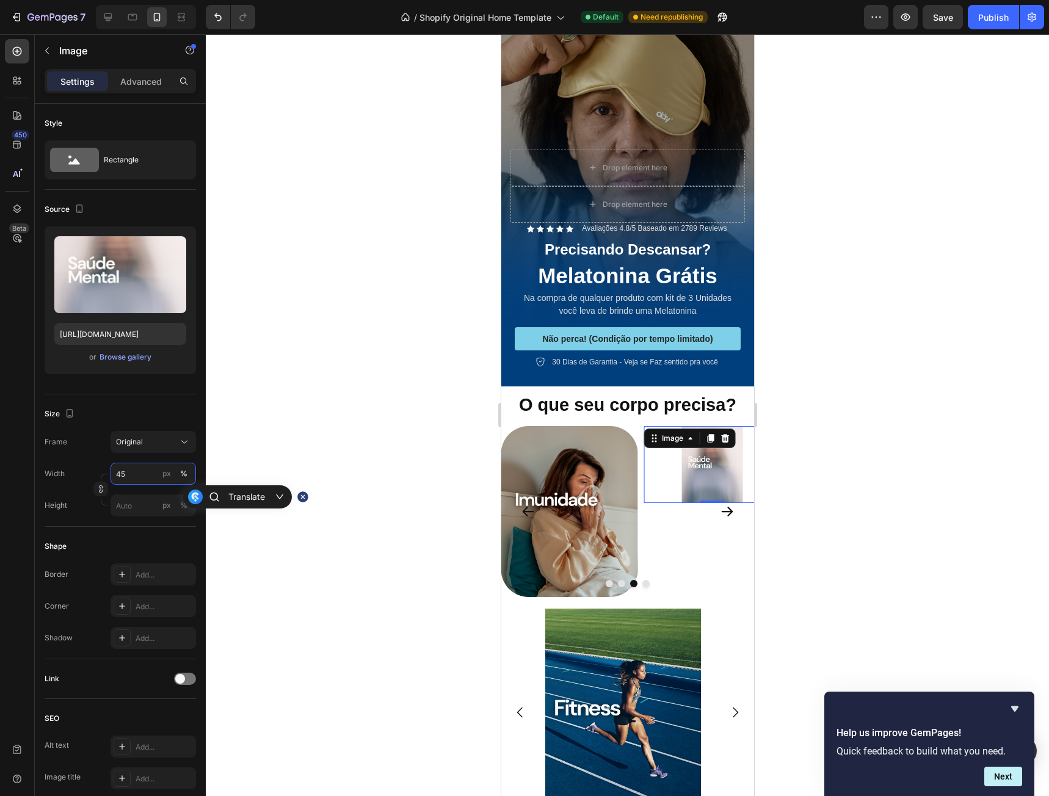
type input "100"
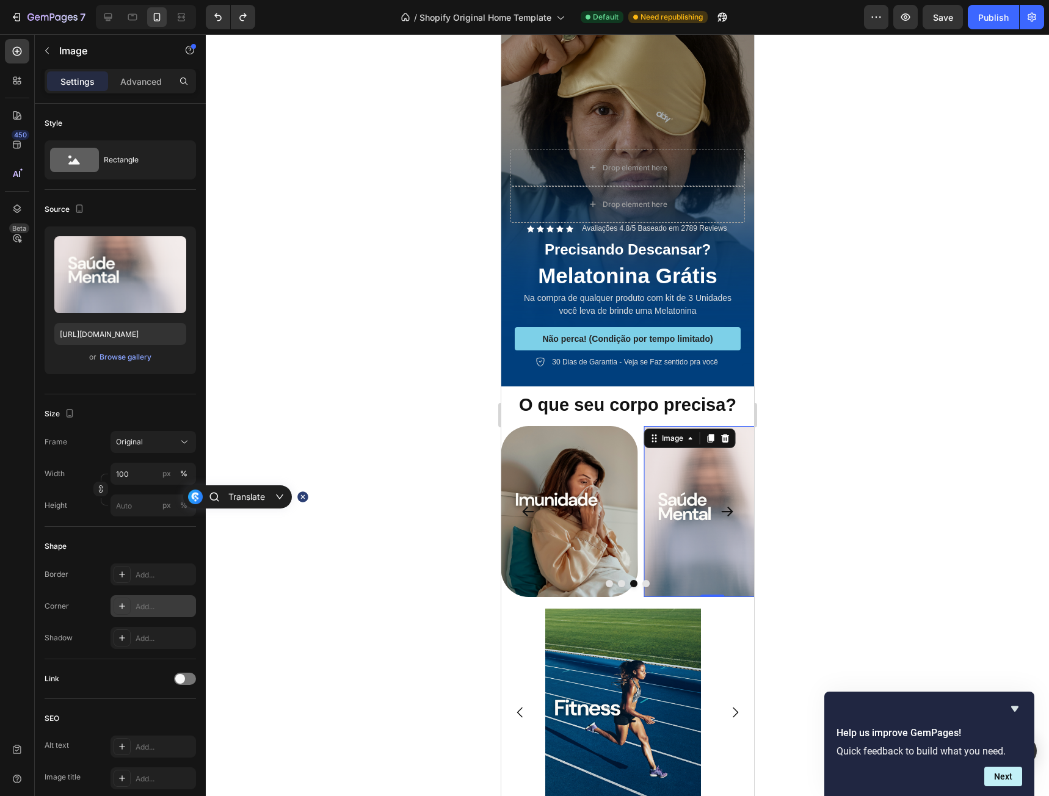
click at [147, 601] on div "Add..." at bounding box center [164, 606] width 57 height 11
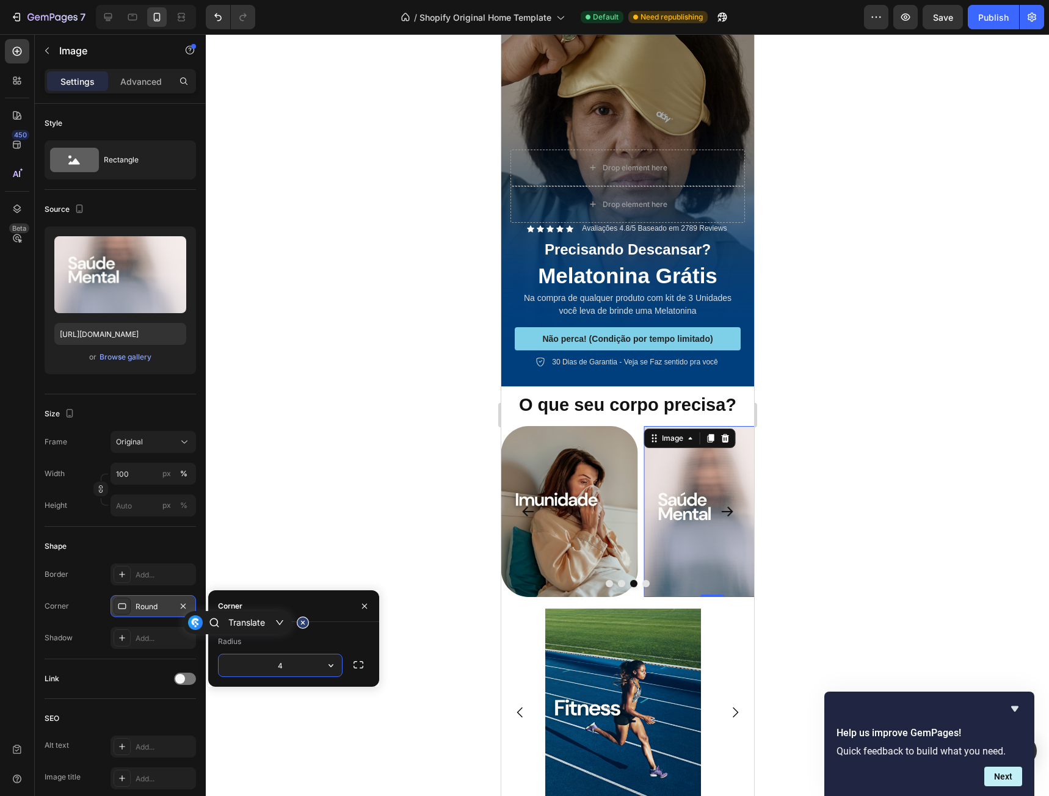
type input "45"
click at [721, 507] on icon "Carousel Next Arrow" at bounding box center [727, 512] width 12 height 10
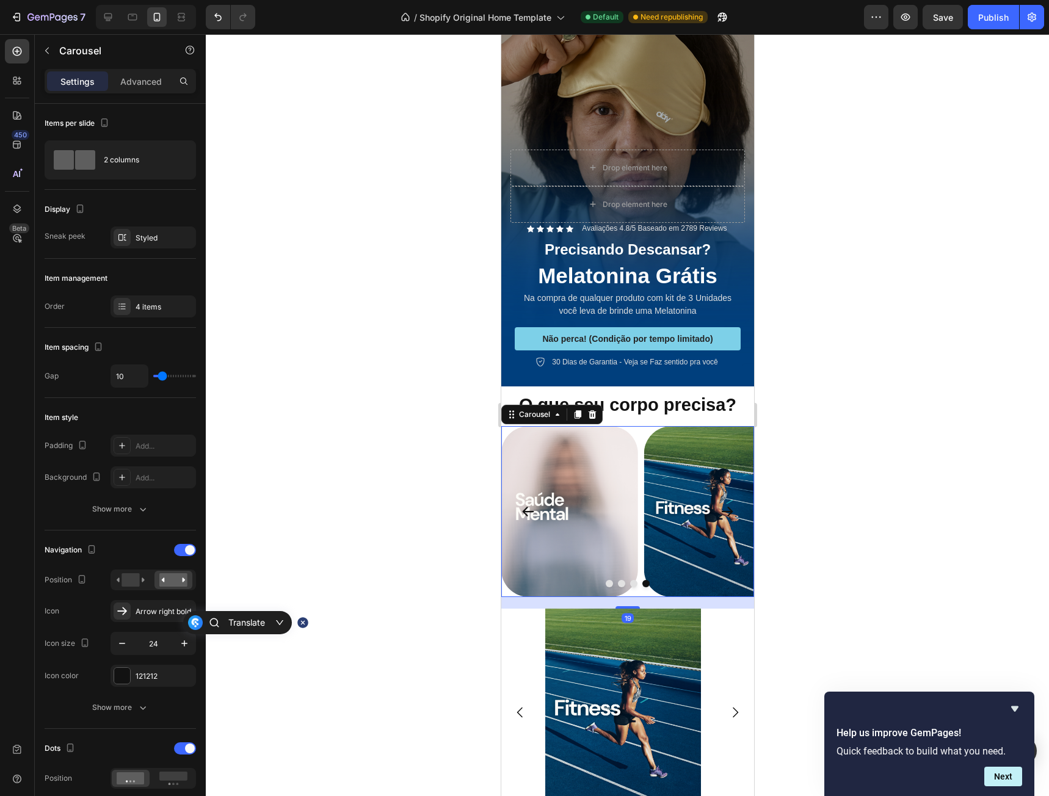
click at [721, 507] on icon "Carousel Next Arrow" at bounding box center [727, 512] width 12 height 10
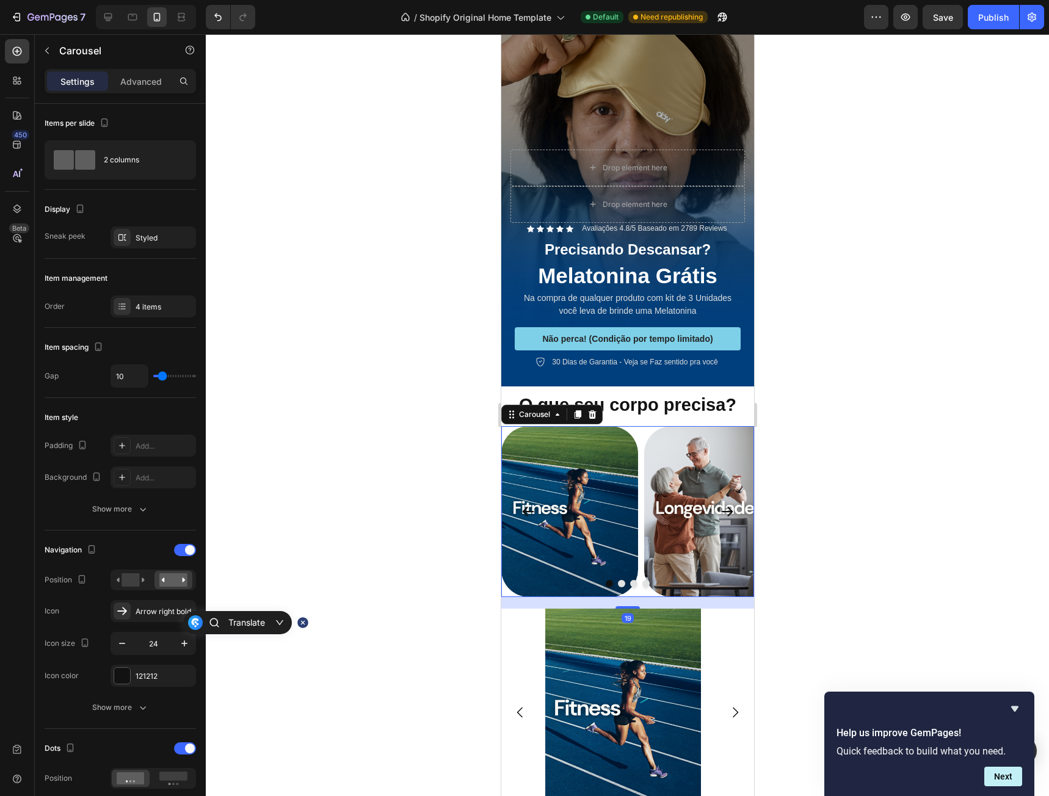
click at [721, 507] on icon "Carousel Next Arrow" at bounding box center [727, 512] width 12 height 10
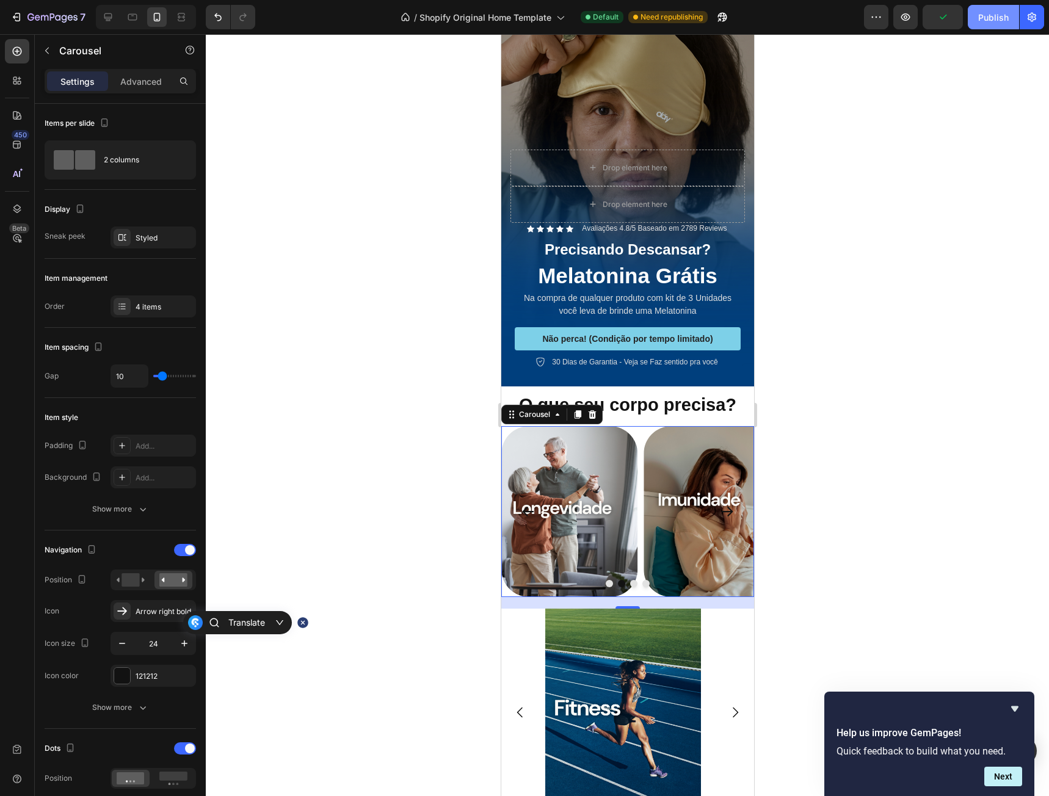
click at [990, 15] on div "Publish" at bounding box center [993, 17] width 31 height 13
click at [654, 395] on strong "O que seu corpo precisa?" at bounding box center [626, 405] width 217 height 20
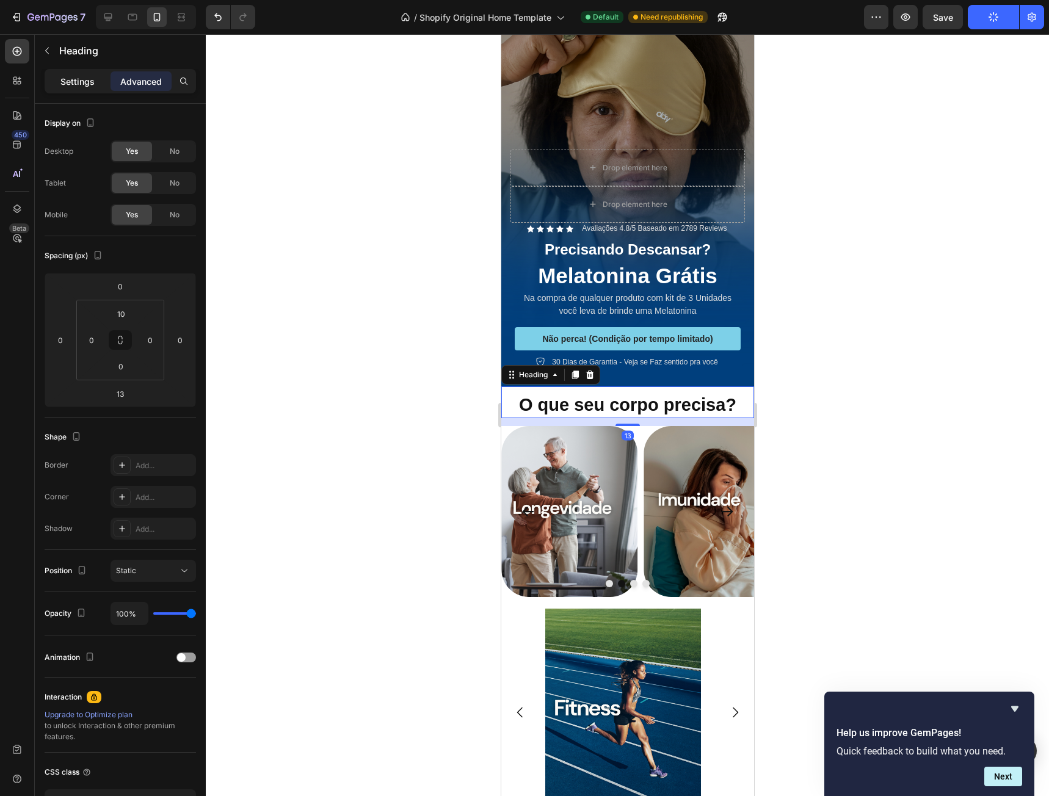
click at [77, 84] on p "Settings" at bounding box center [77, 81] width 34 height 13
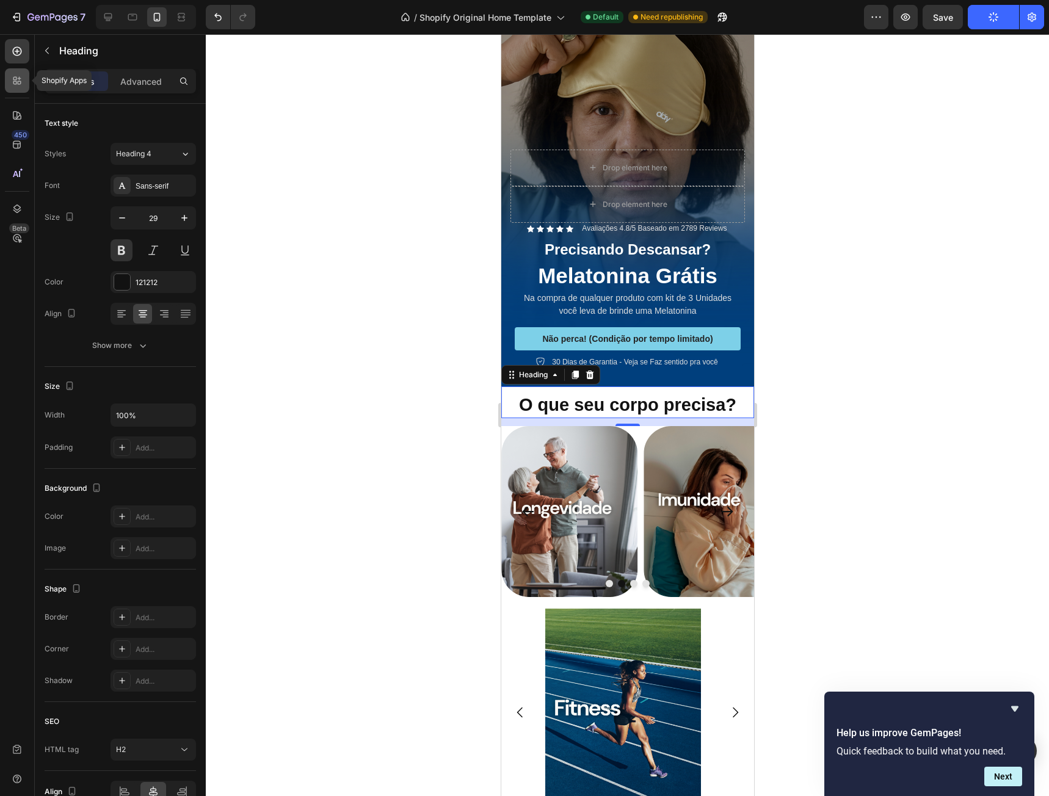
click at [21, 89] on div at bounding box center [17, 80] width 24 height 24
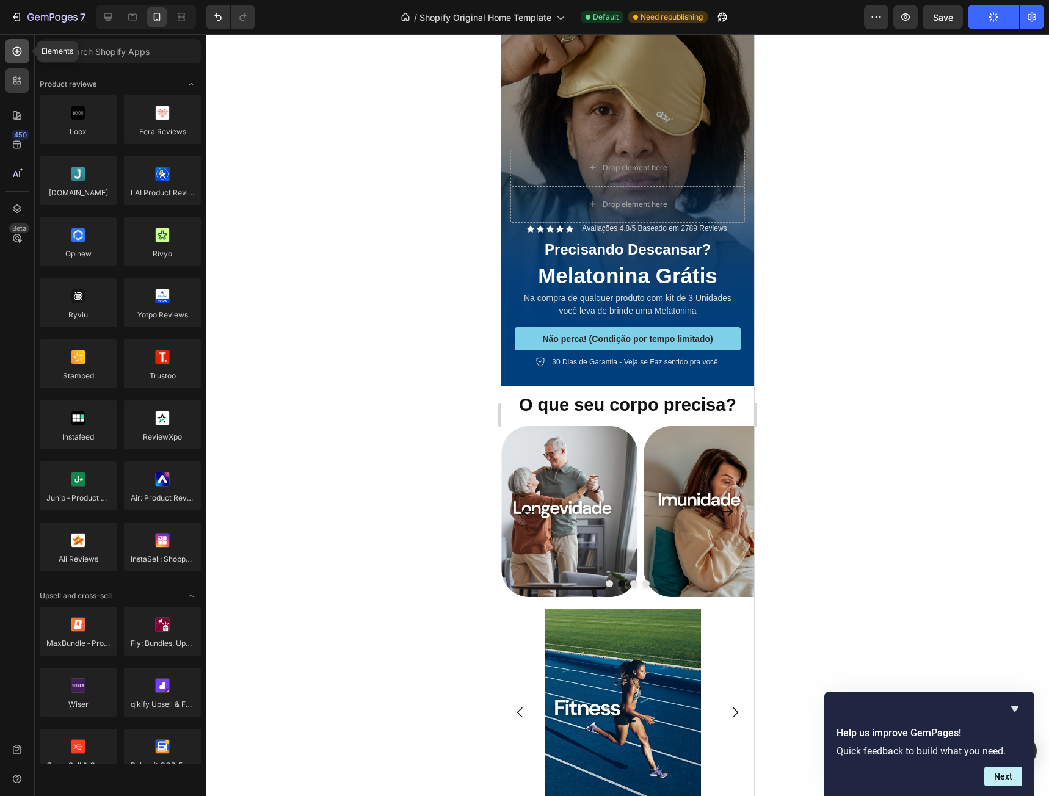
click at [12, 52] on icon at bounding box center [17, 51] width 12 height 12
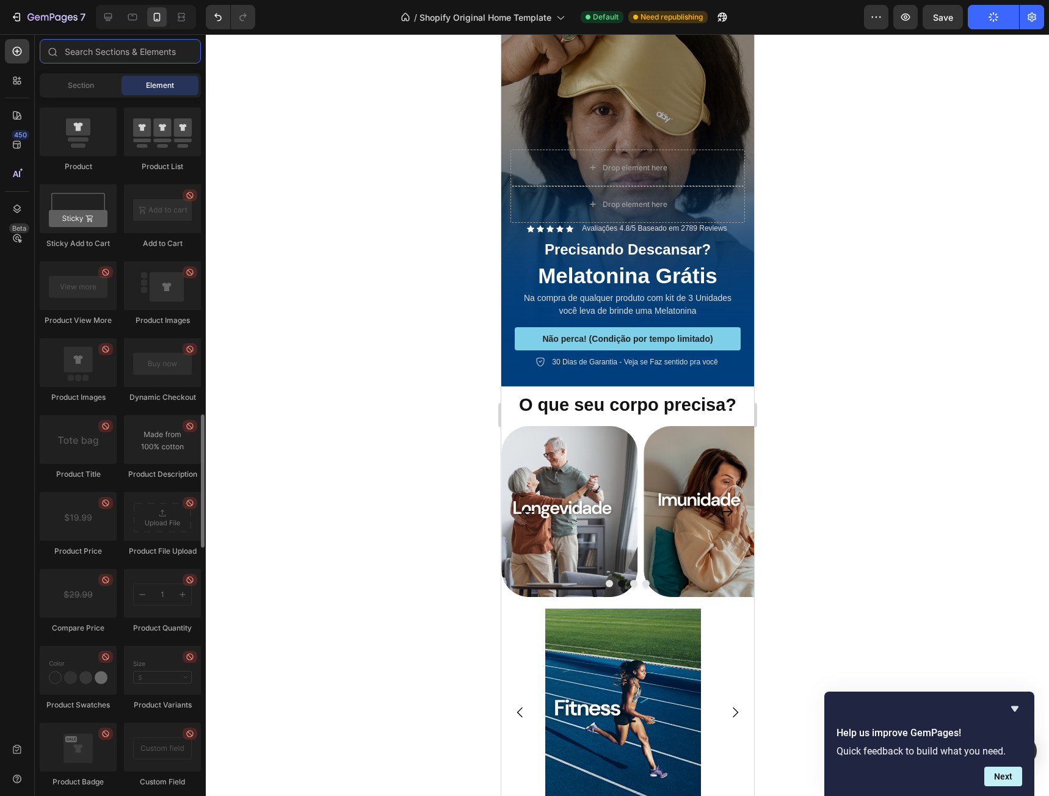
scroll to position [1343, 0]
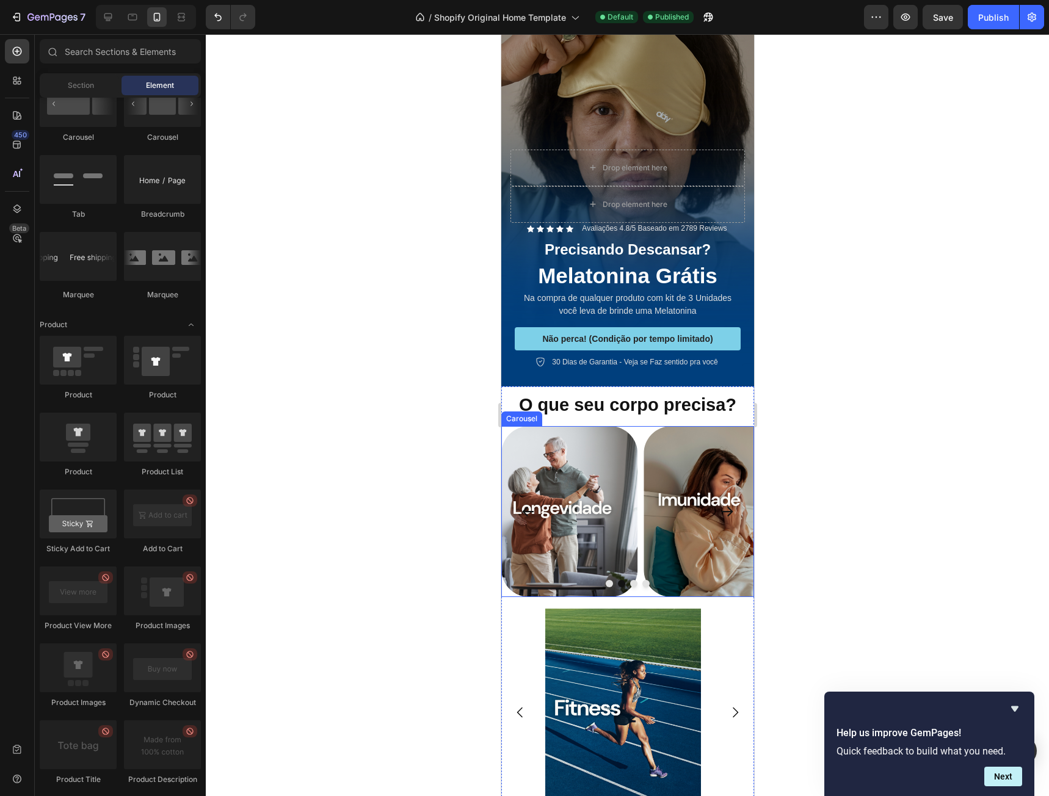
click at [722, 630] on div "Image Image Image Image" at bounding box center [627, 713] width 253 height 208
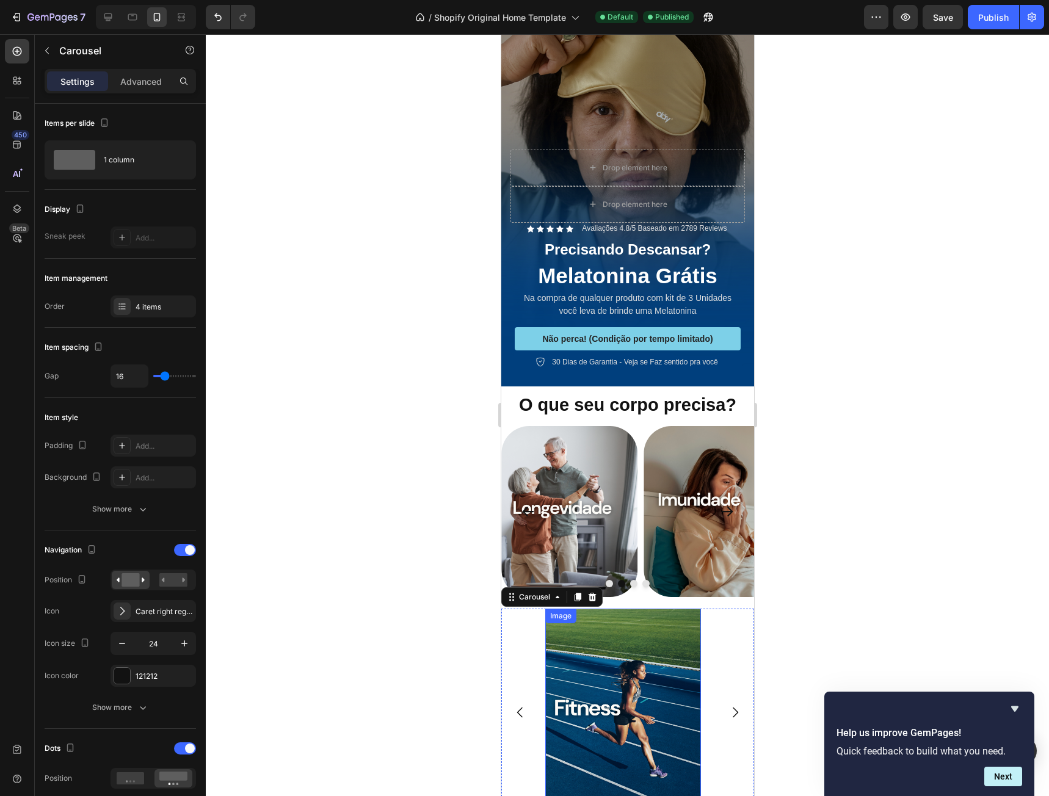
scroll to position [300, 0]
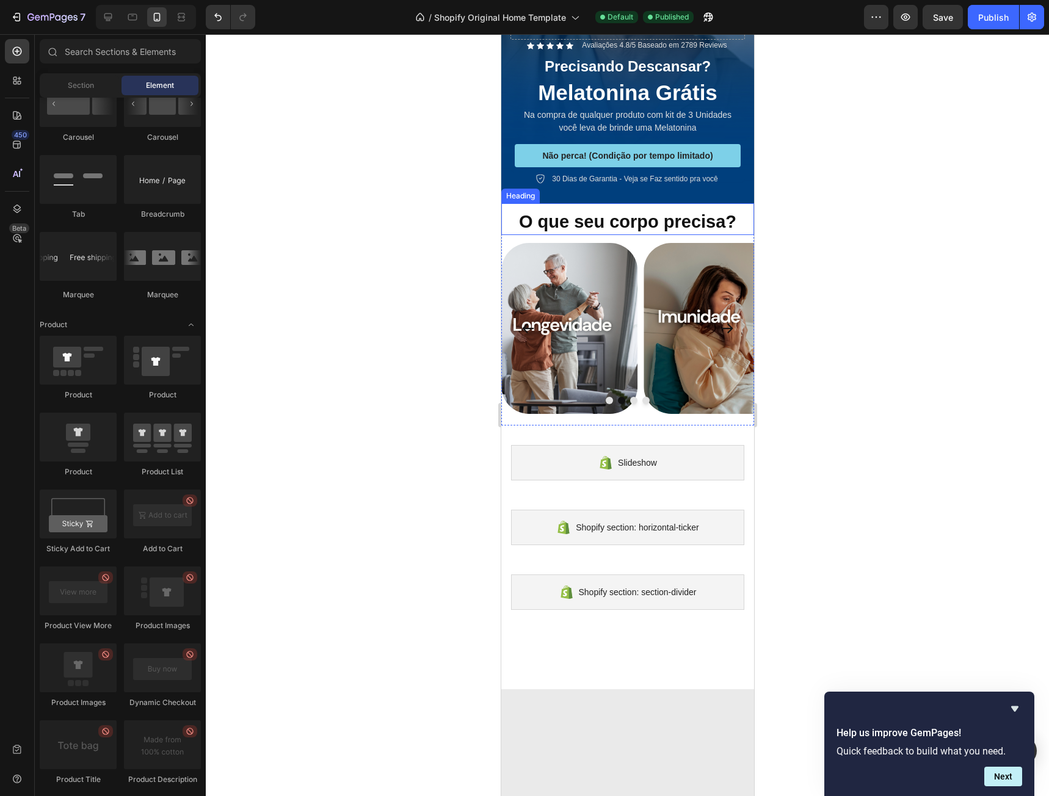
click at [621, 212] on strong "O que seu corpo precisa?" at bounding box center [626, 222] width 217 height 20
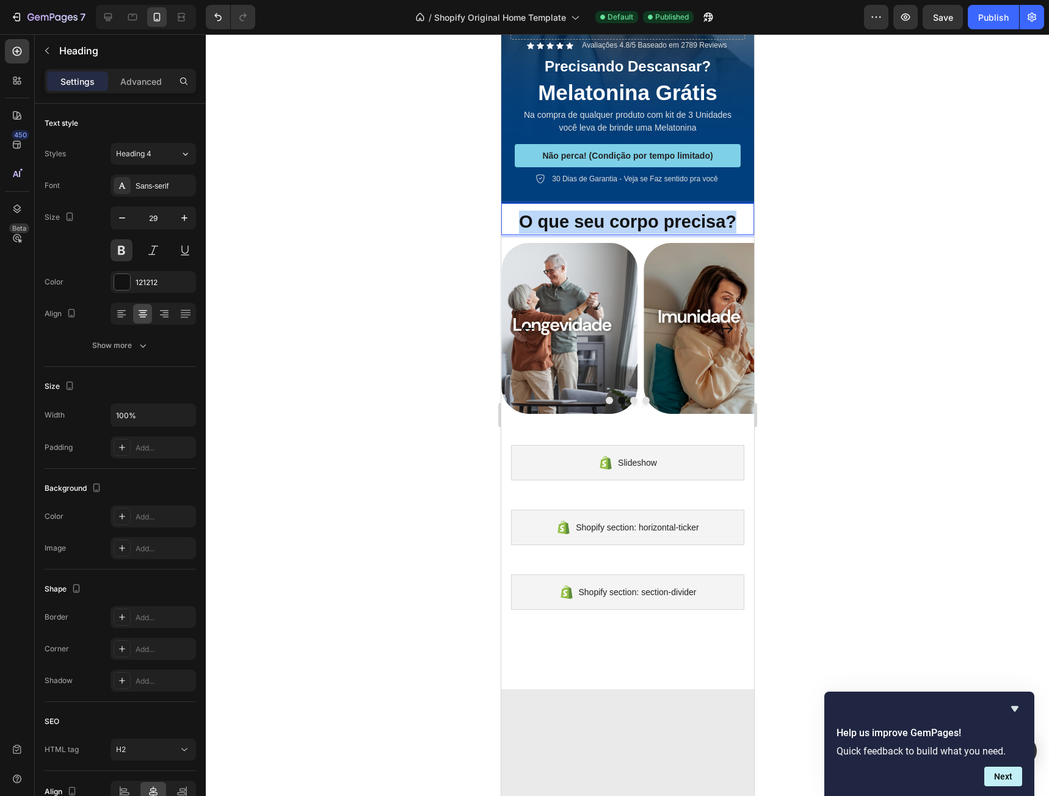
click at [621, 212] on strong "O que seu corpo precisa?" at bounding box center [626, 222] width 217 height 20
click at [613, 212] on strong "O que seu corpo precisa?" at bounding box center [626, 222] width 217 height 20
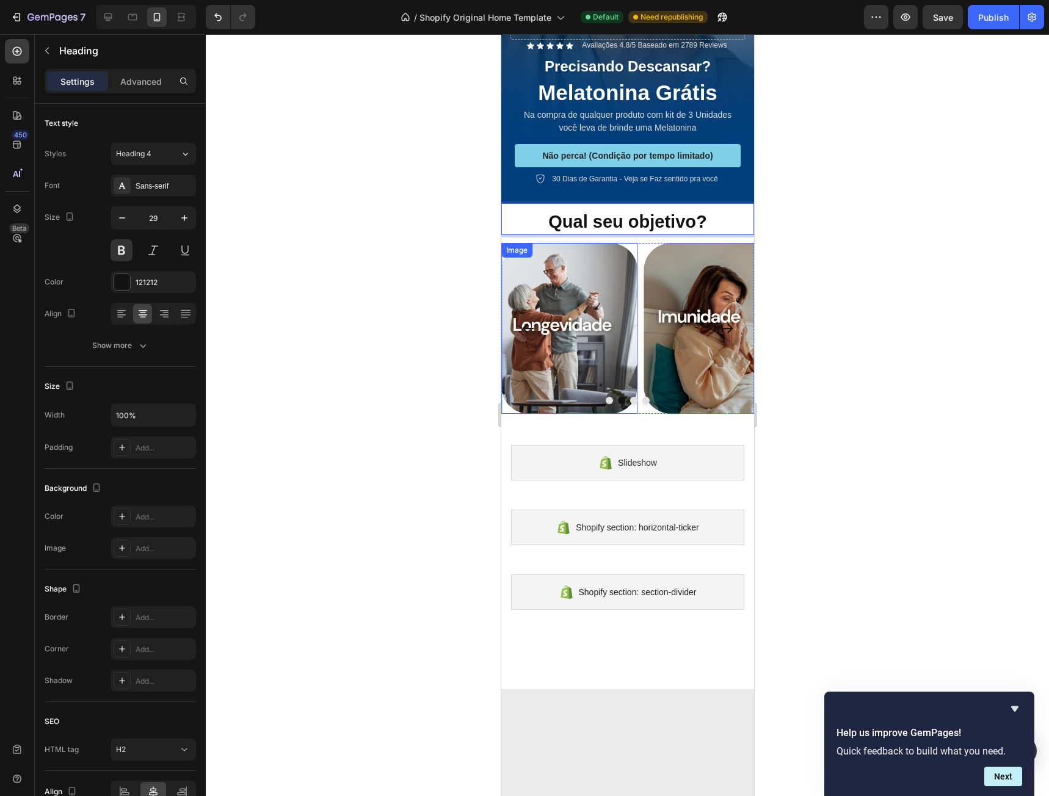
click at [632, 277] on img at bounding box center [569, 328] width 137 height 171
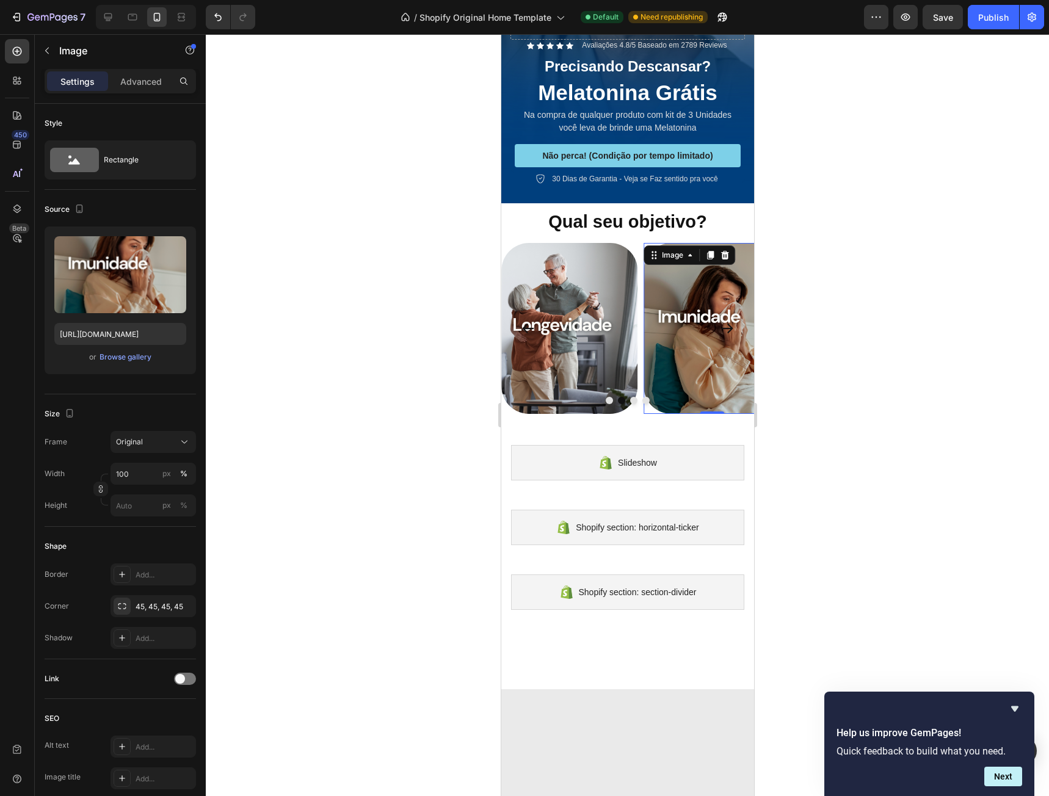
click at [720, 283] on img at bounding box center [711, 328] width 137 height 171
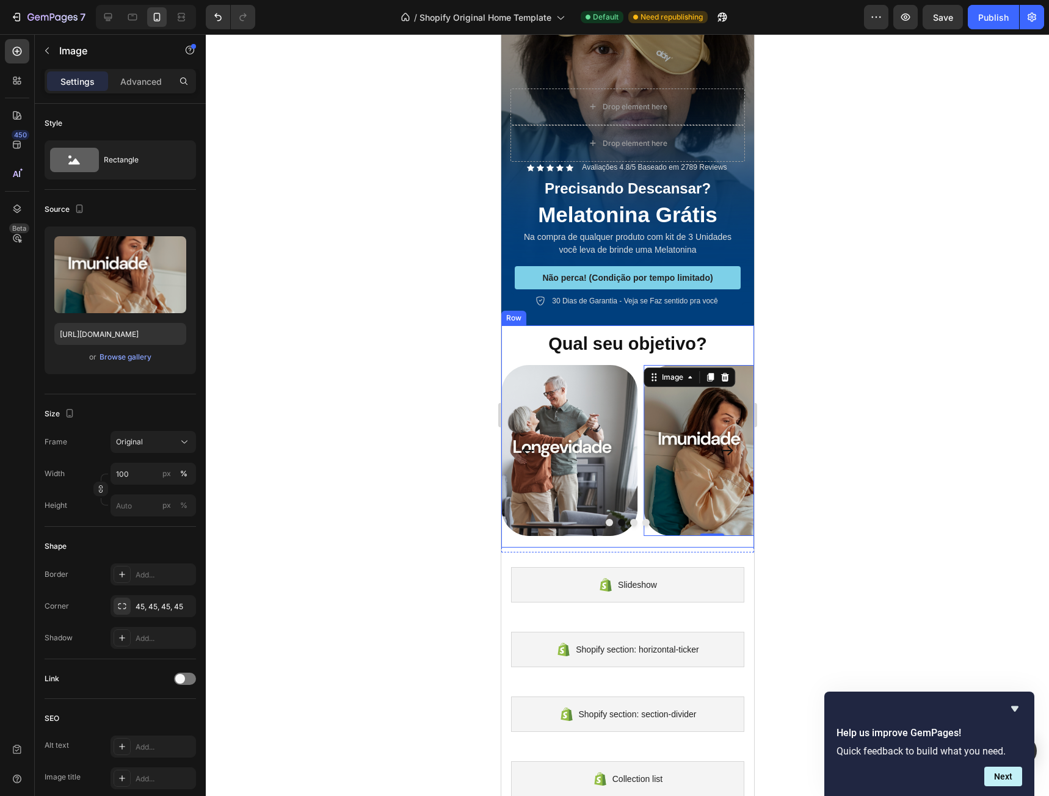
click at [607, 334] on p "Qual seu objetivo?" at bounding box center [627, 344] width 250 height 23
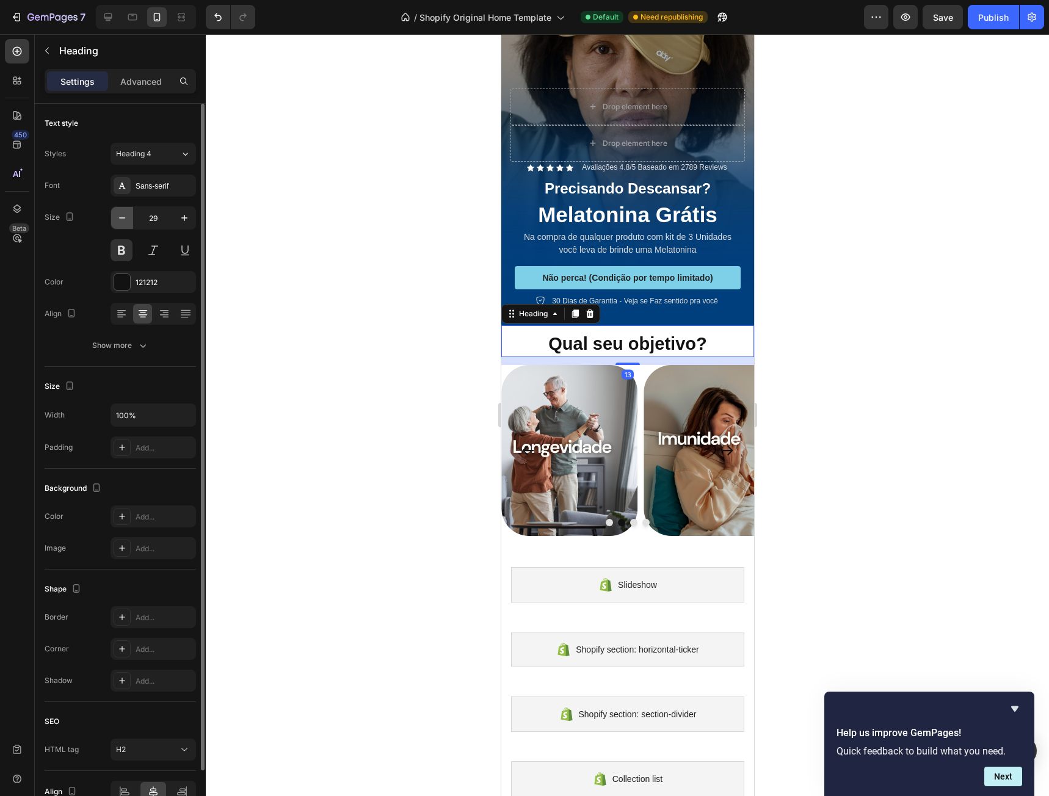
click at [129, 221] on button "button" at bounding box center [122, 218] width 22 height 22
type input "27"
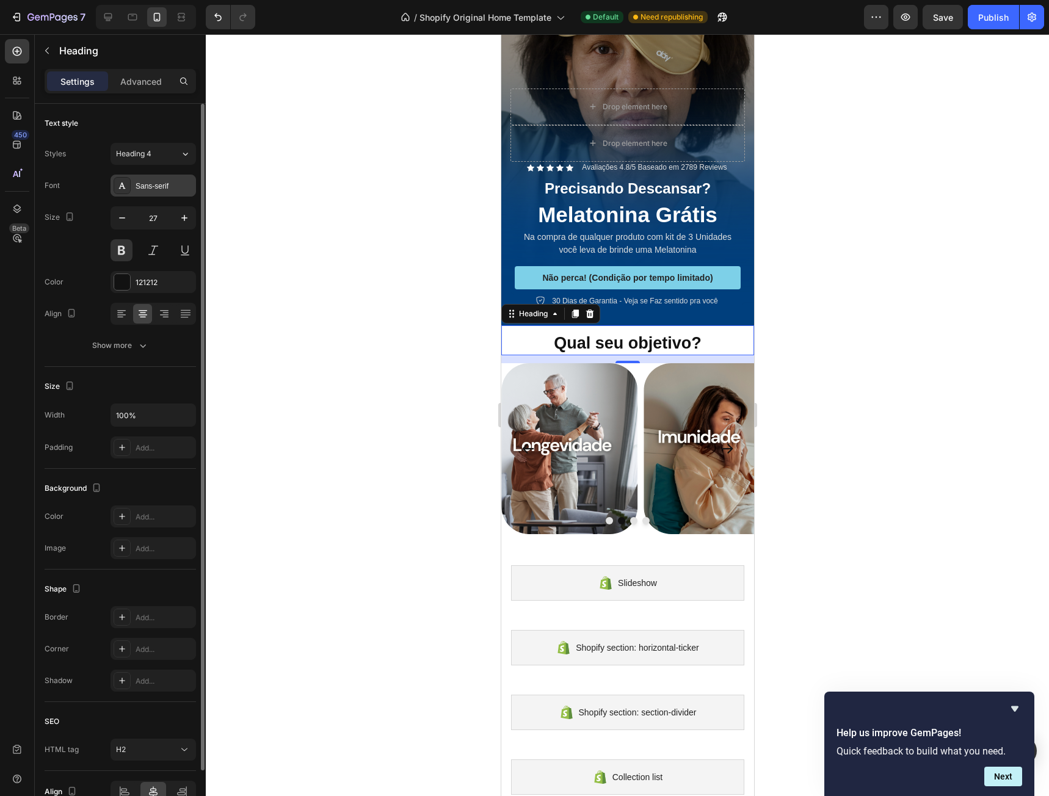
click at [150, 184] on div "Sans-serif" at bounding box center [164, 186] width 57 height 11
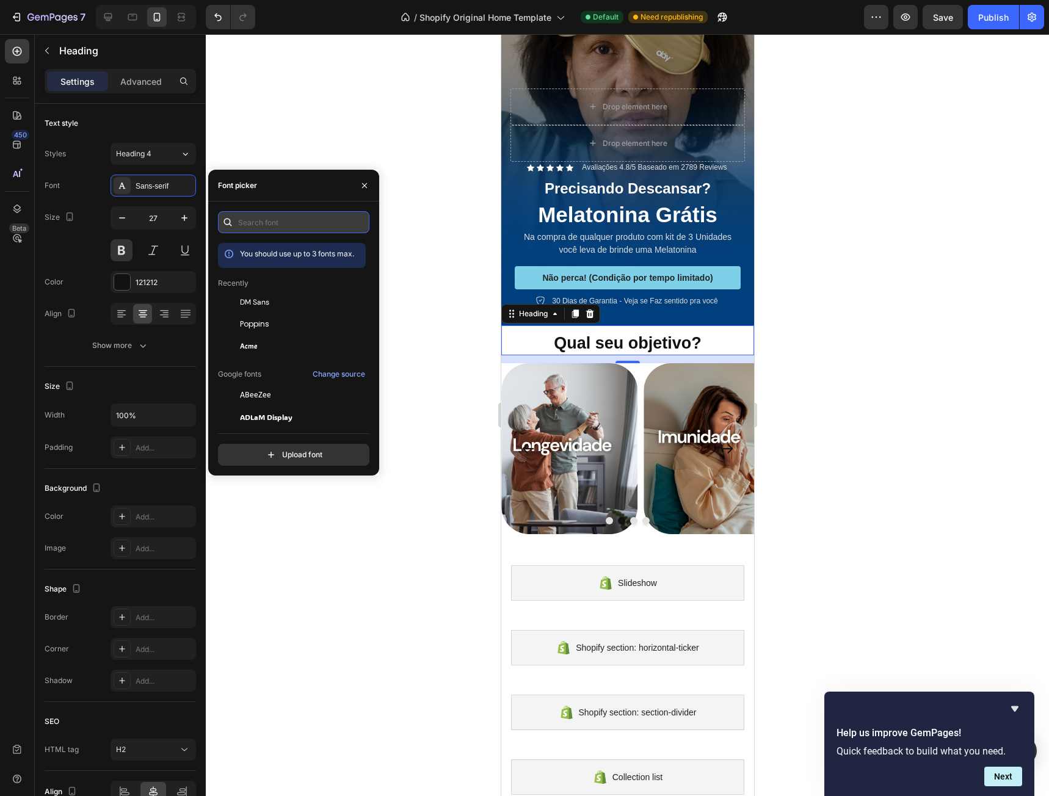
click at [284, 220] on input "text" at bounding box center [293, 222] width 151 height 22
click at [272, 302] on div "DM Sans" at bounding box center [301, 302] width 123 height 11
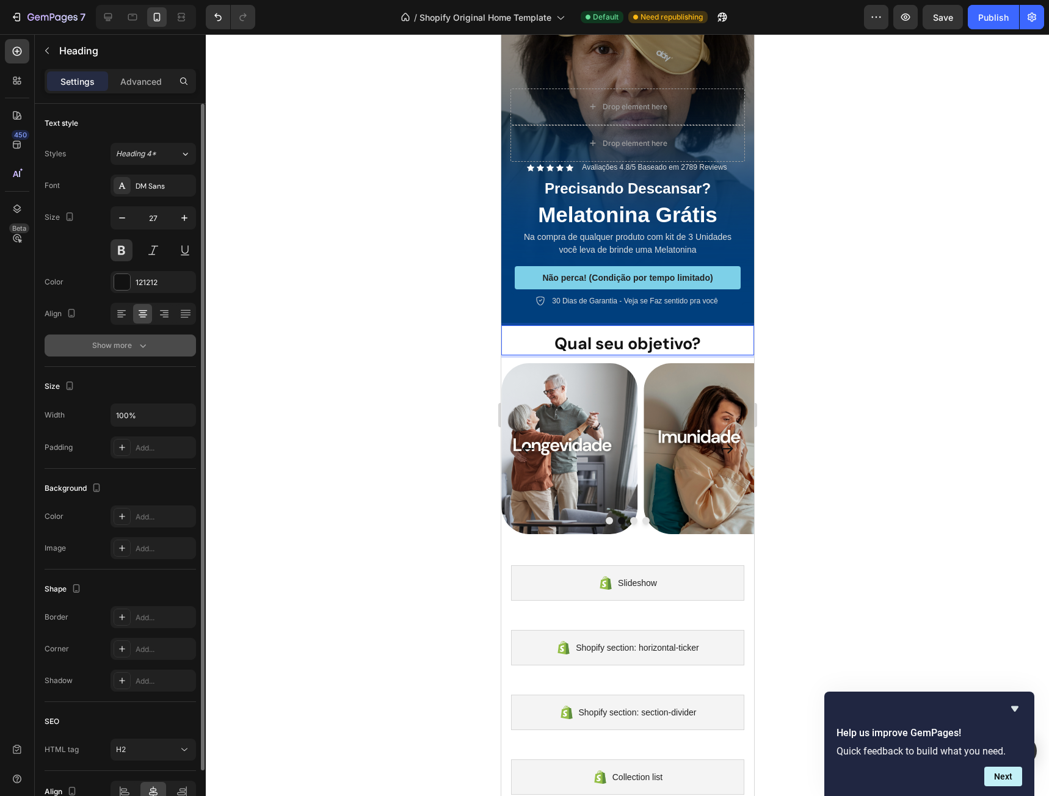
click at [137, 345] on icon "button" at bounding box center [143, 345] width 12 height 12
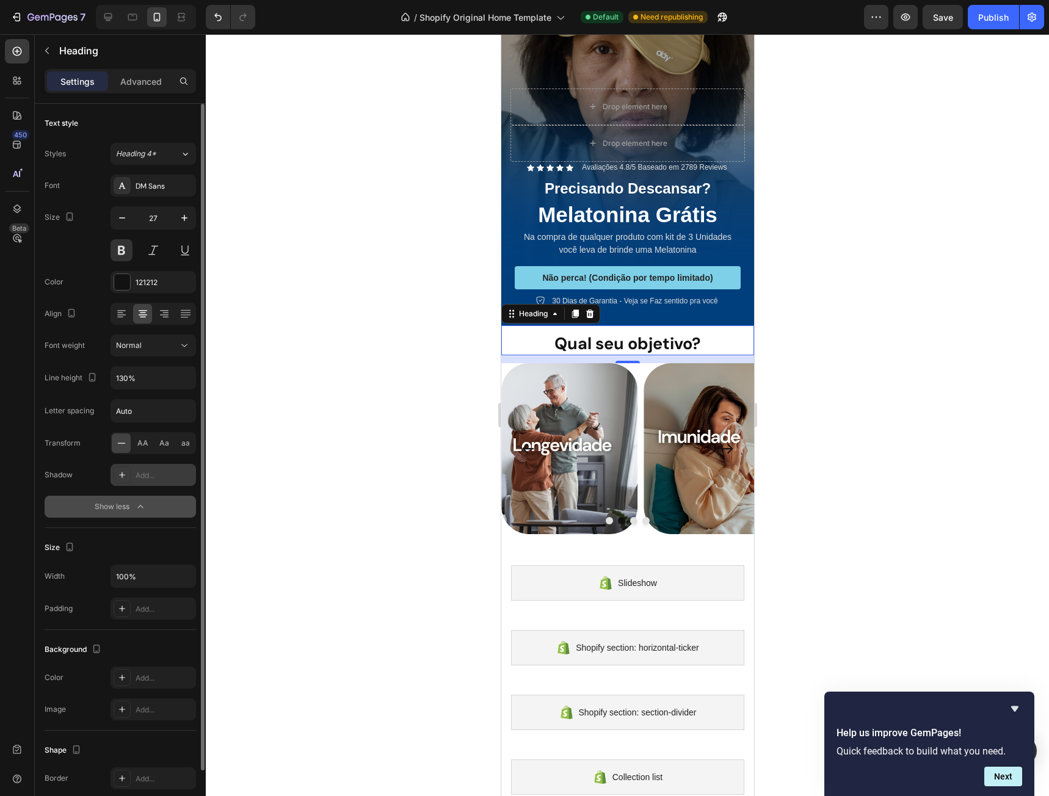
click at [138, 476] on div "Add..." at bounding box center [164, 475] width 57 height 11
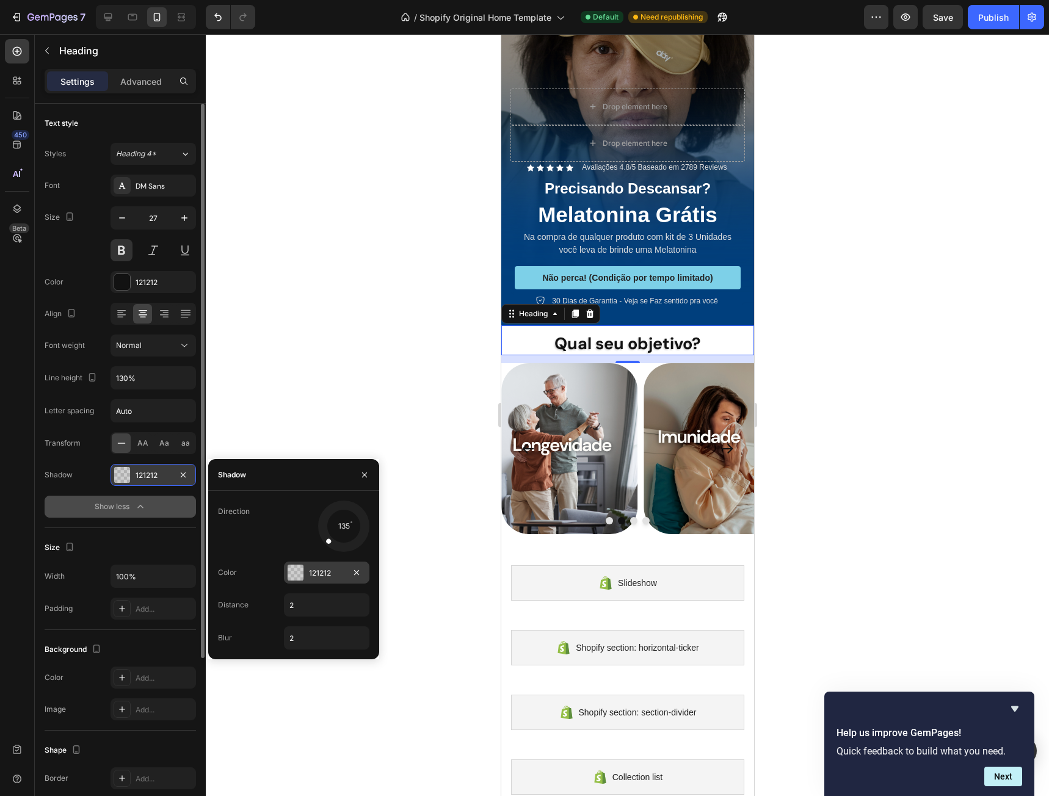
click at [300, 569] on div at bounding box center [296, 573] width 16 height 16
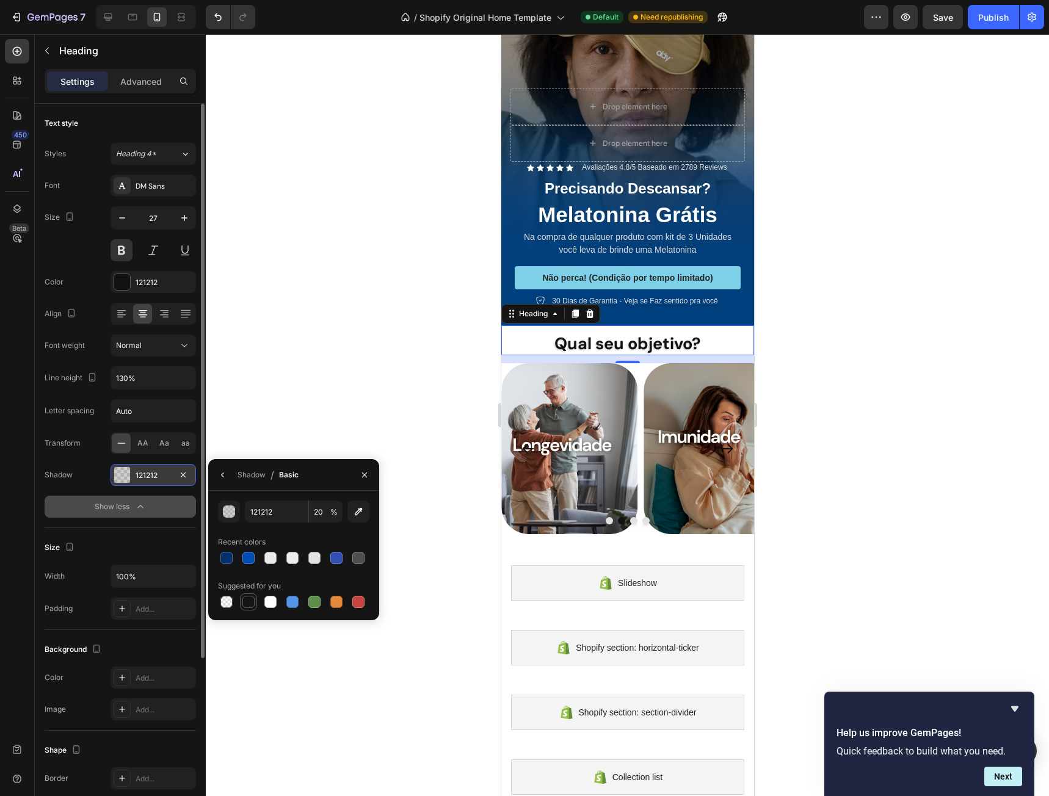
click at [251, 605] on div at bounding box center [248, 602] width 12 height 12
type input "151515"
type input "100"
click at [291, 554] on div at bounding box center [292, 558] width 12 height 12
click at [250, 596] on div at bounding box center [248, 602] width 12 height 12
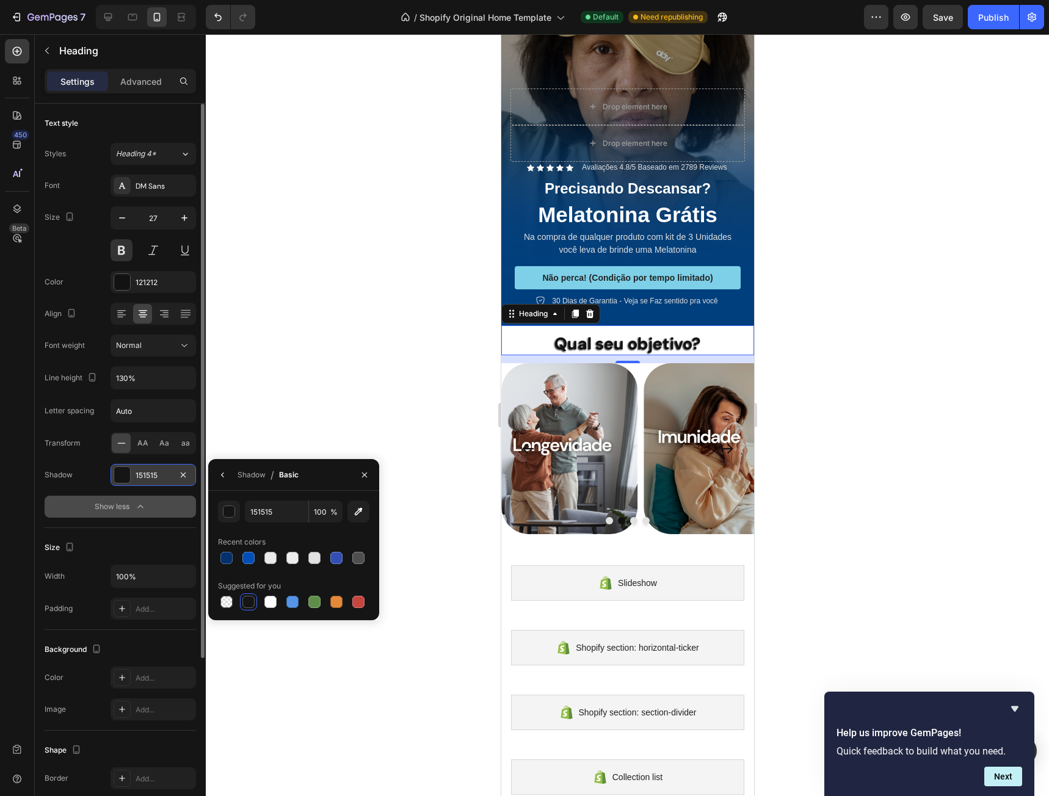
click at [331, 512] on span "%" at bounding box center [333, 512] width 7 height 11
click at [228, 599] on div at bounding box center [226, 602] width 12 height 12
type input "000000"
type input "0"
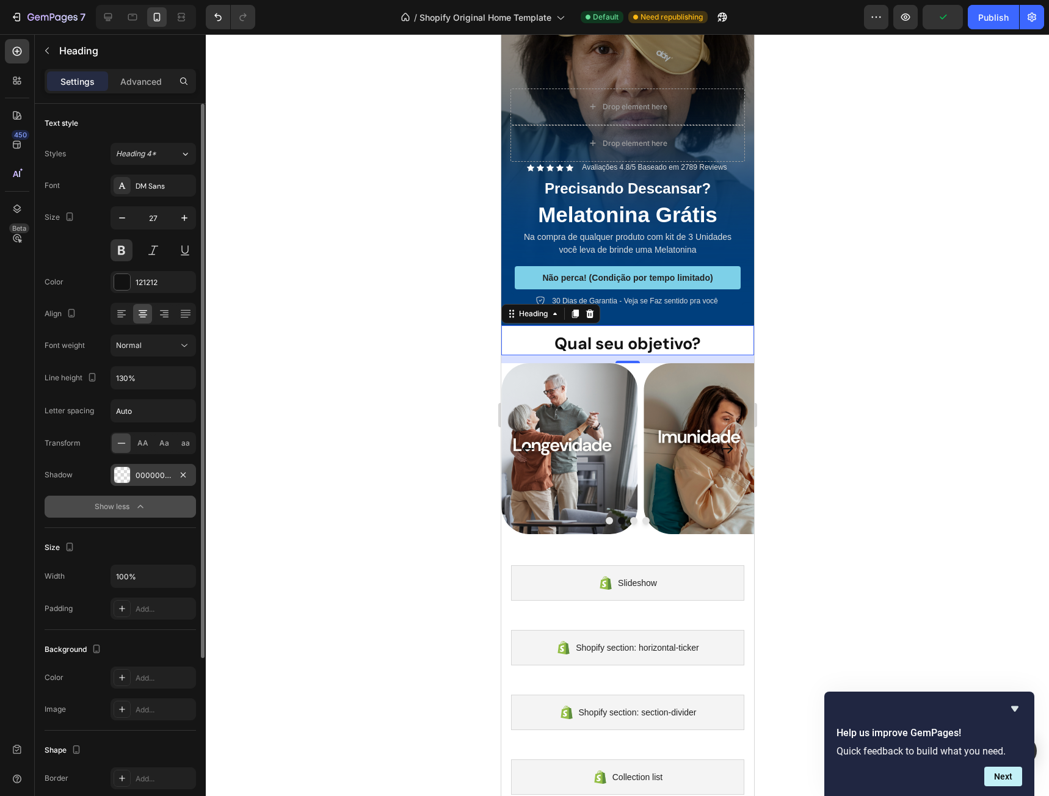
click at [87, 465] on div "Shadow 00000000" at bounding box center [120, 475] width 151 height 22
click at [140, 507] on icon "button" at bounding box center [140, 507] width 12 height 12
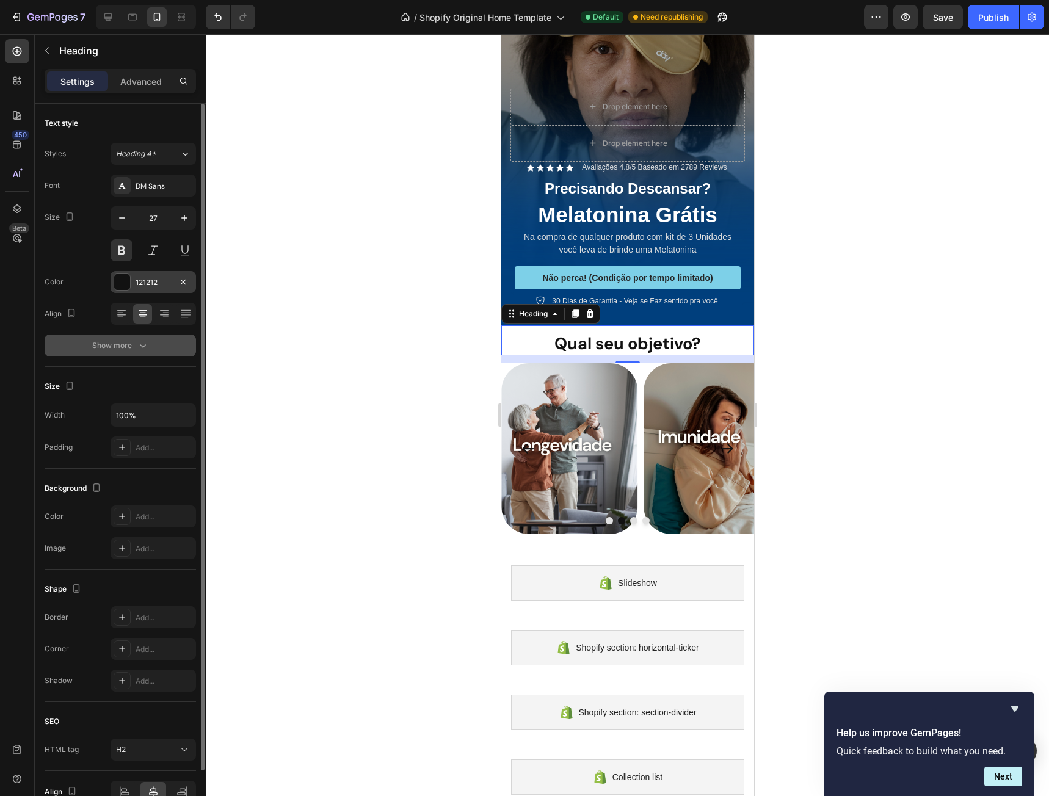
click at [120, 281] on div at bounding box center [122, 282] width 16 height 16
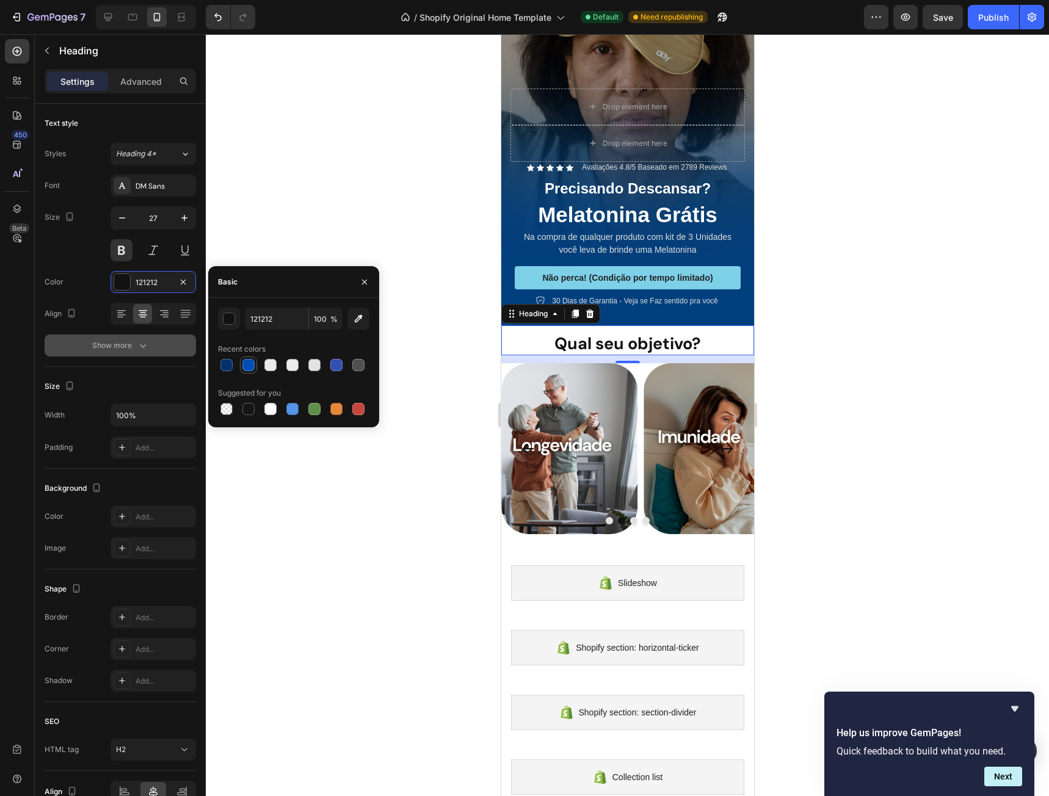
click at [248, 364] on div at bounding box center [248, 365] width 12 height 12
click at [230, 364] on div at bounding box center [226, 365] width 12 height 12
click at [333, 410] on div at bounding box center [336, 409] width 12 height 12
click at [328, 366] on div at bounding box center [336, 364] width 17 height 17
click at [247, 361] on div at bounding box center [248, 365] width 12 height 12
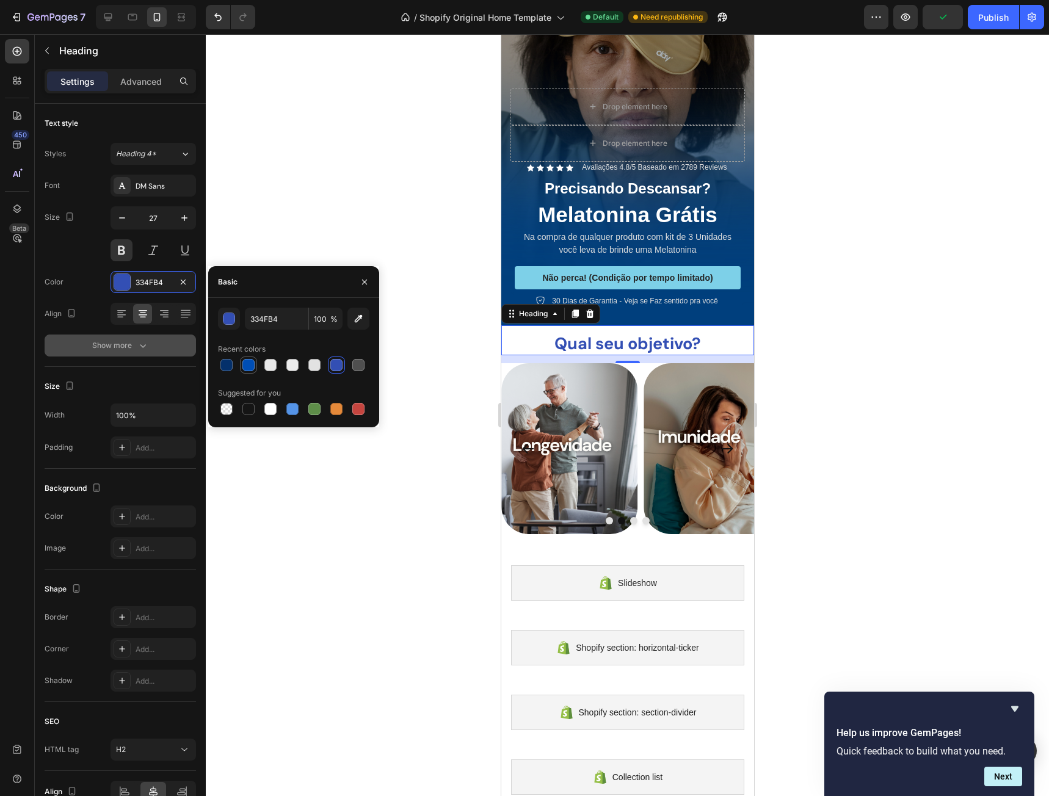
type input "004EB5"
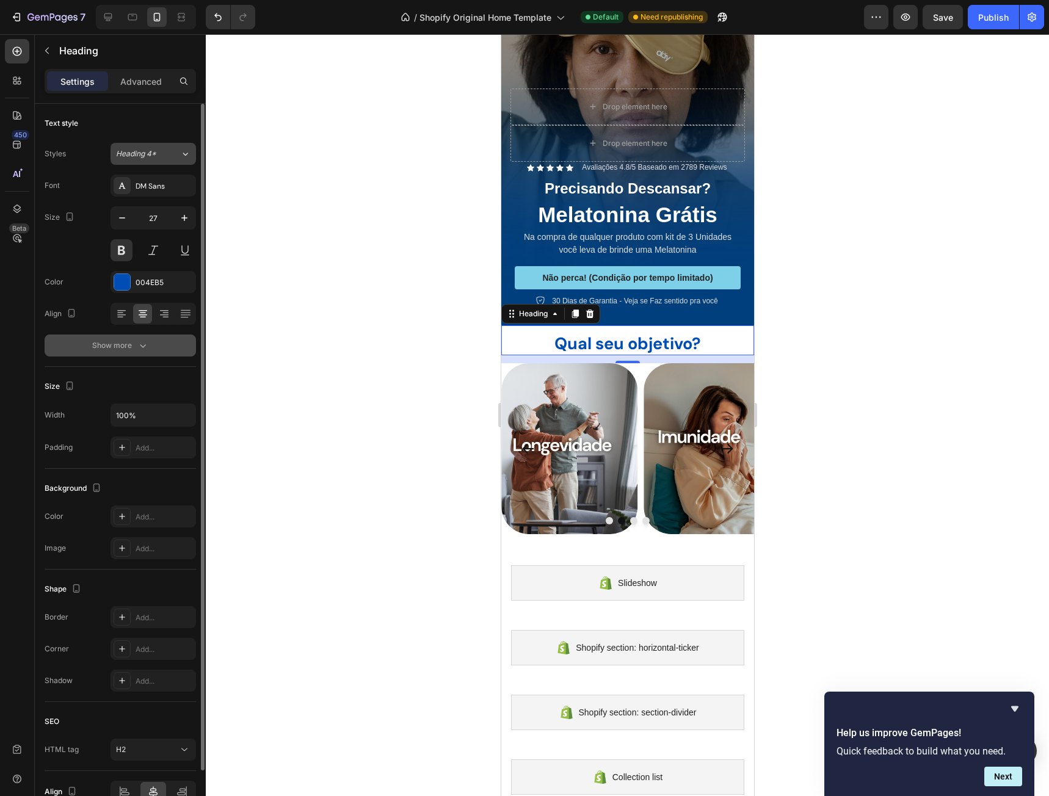
click at [153, 153] on span "Heading 4*" at bounding box center [136, 153] width 40 height 11
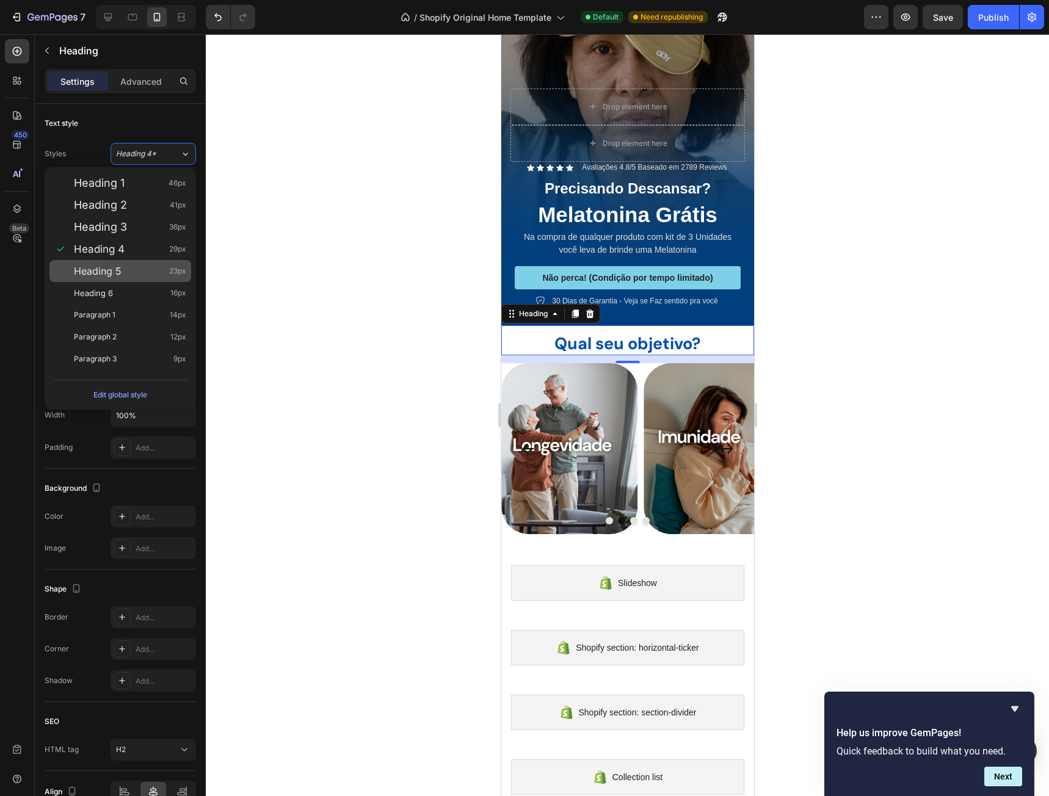
click at [114, 275] on span "Heading 5" at bounding box center [98, 271] width 48 height 12
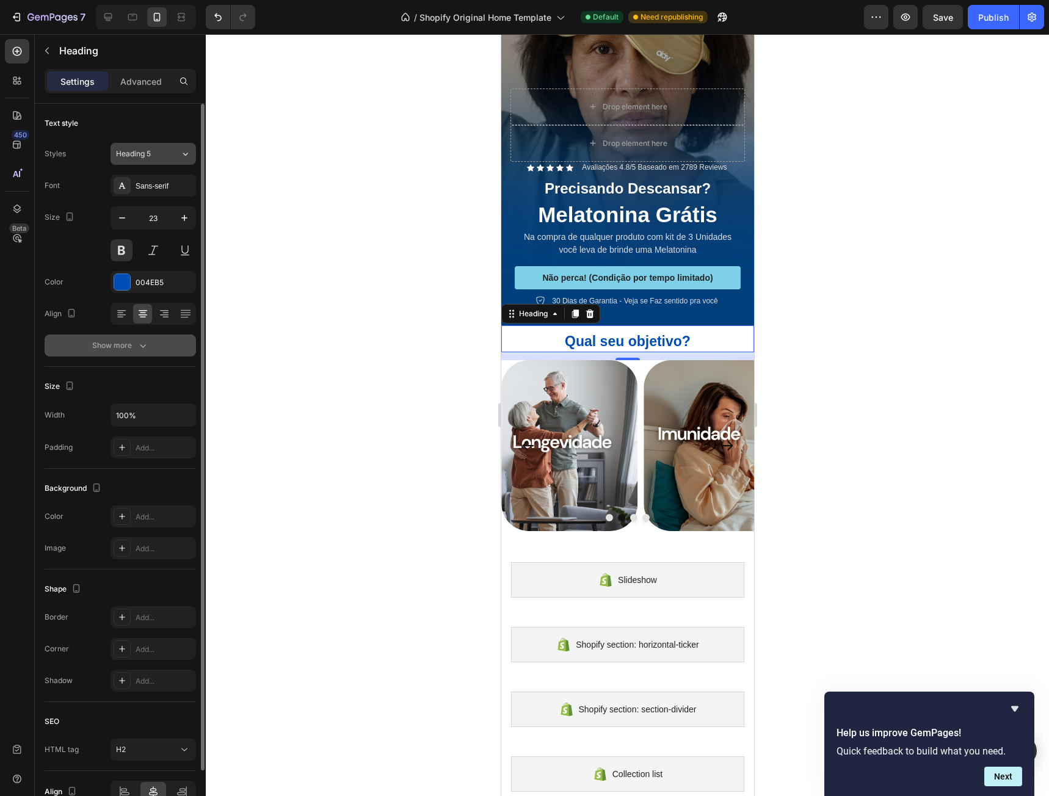
click at [147, 156] on span "Heading 5" at bounding box center [133, 153] width 35 height 11
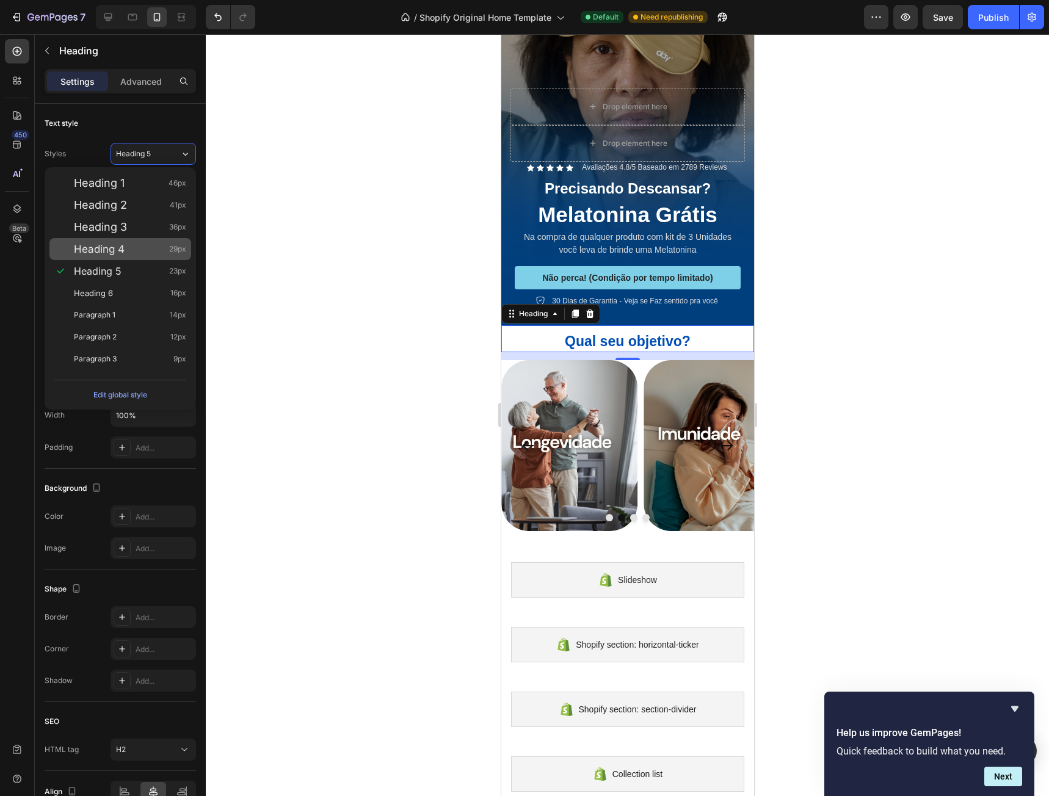
click at [162, 241] on div "Heading 4 29px" at bounding box center [120, 249] width 142 height 22
type input "29"
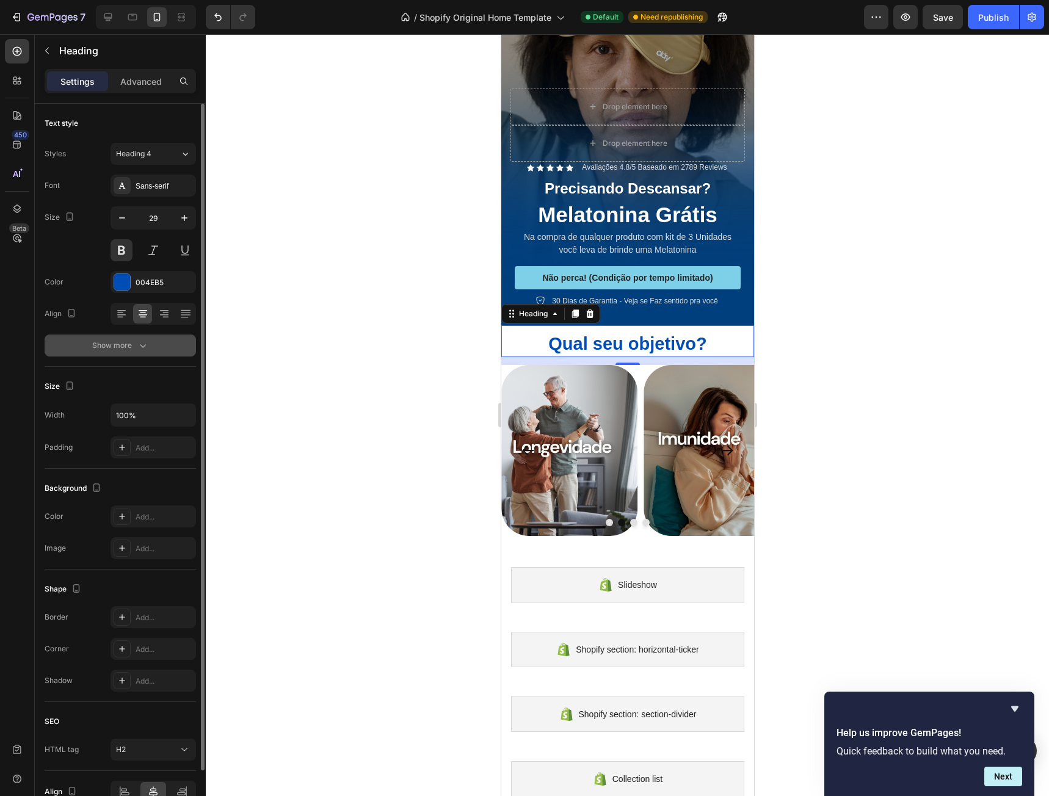
scroll to position [65, 0]
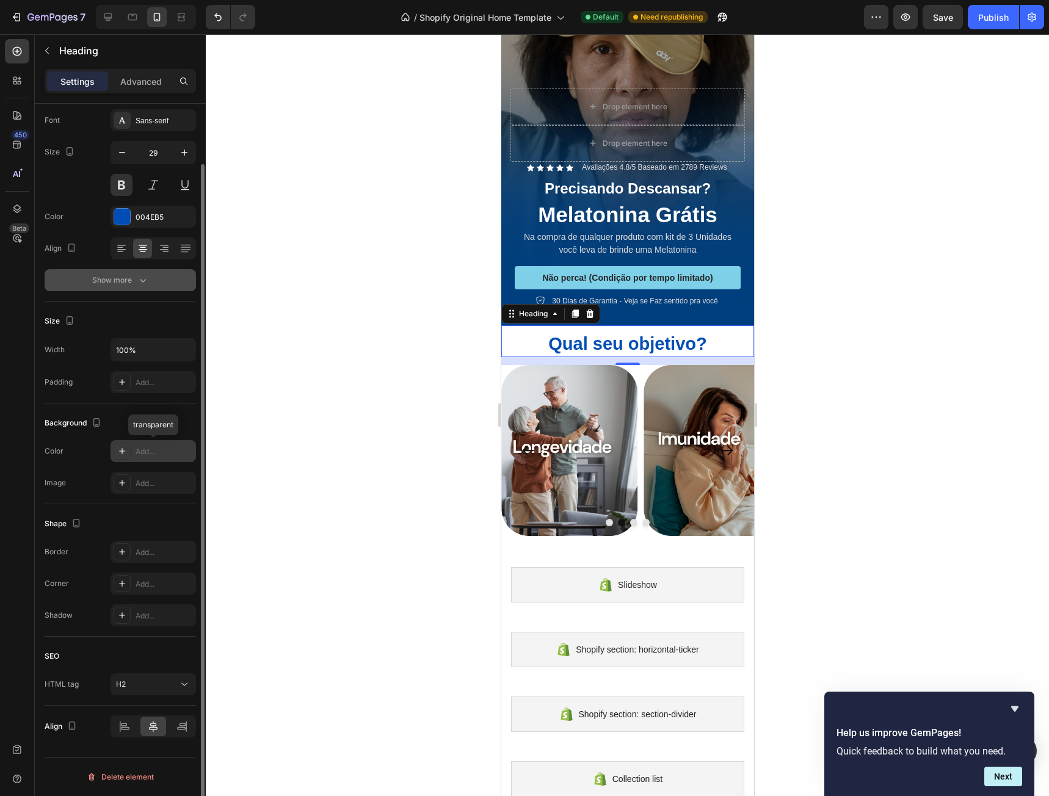
click at [123, 457] on div at bounding box center [122, 451] width 17 height 17
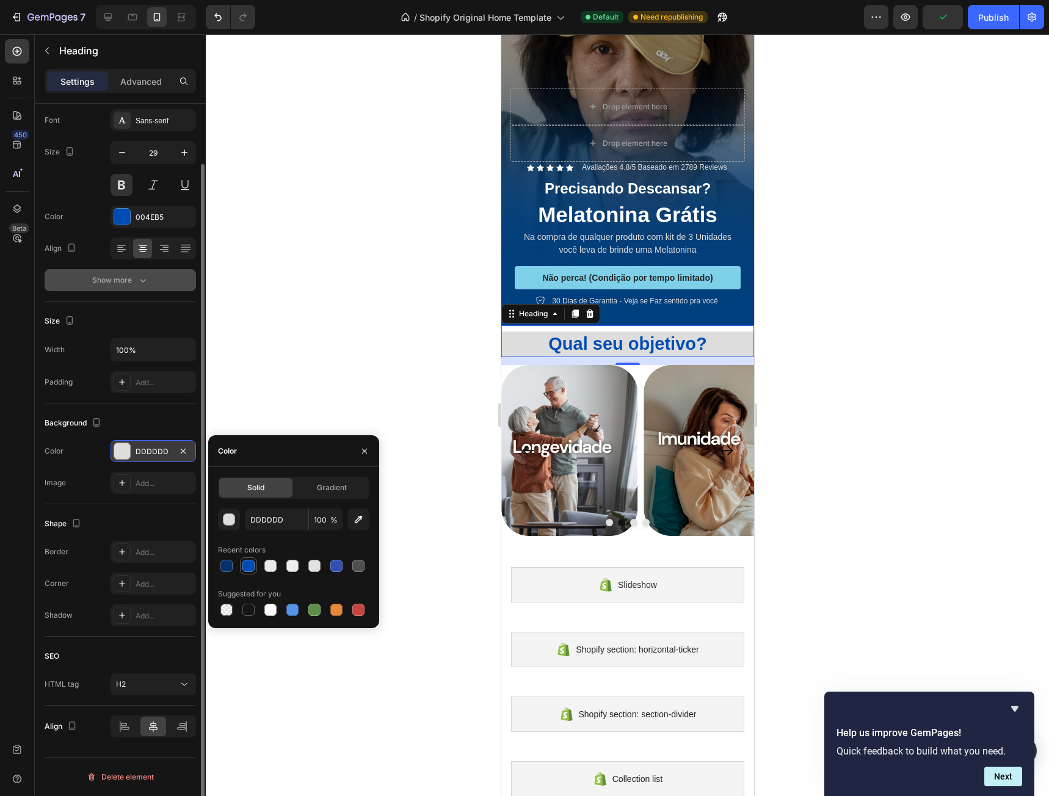
click at [252, 563] on div at bounding box center [248, 566] width 12 height 12
click at [339, 566] on div at bounding box center [336, 566] width 12 height 12
click at [253, 609] on div at bounding box center [248, 610] width 12 height 12
drag, startPoint x: 306, startPoint y: 612, endPoint x: 313, endPoint y: 612, distance: 6.7
click at [313, 612] on div at bounding box center [314, 609] width 17 height 17
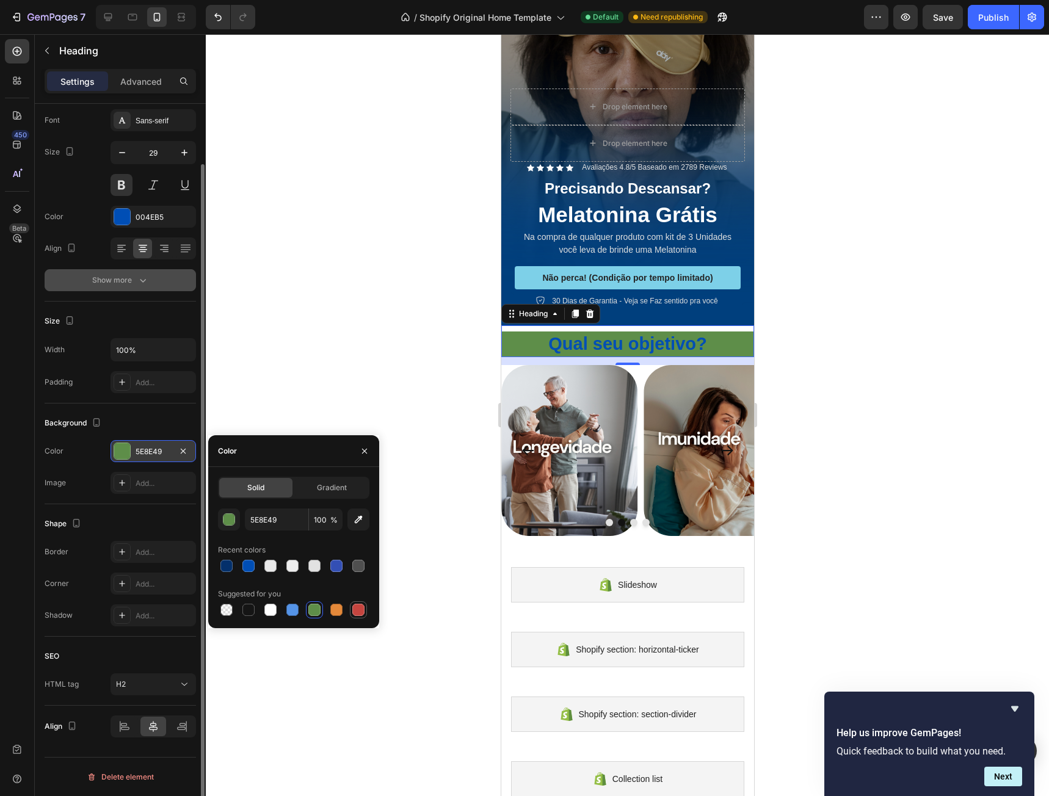
click at [354, 611] on div at bounding box center [358, 610] width 12 height 12
click at [253, 612] on div at bounding box center [248, 610] width 12 height 12
click at [295, 568] on div at bounding box center [292, 566] width 12 height 12
click at [315, 566] on div at bounding box center [314, 566] width 12 height 12
click at [273, 566] on div at bounding box center [270, 566] width 12 height 12
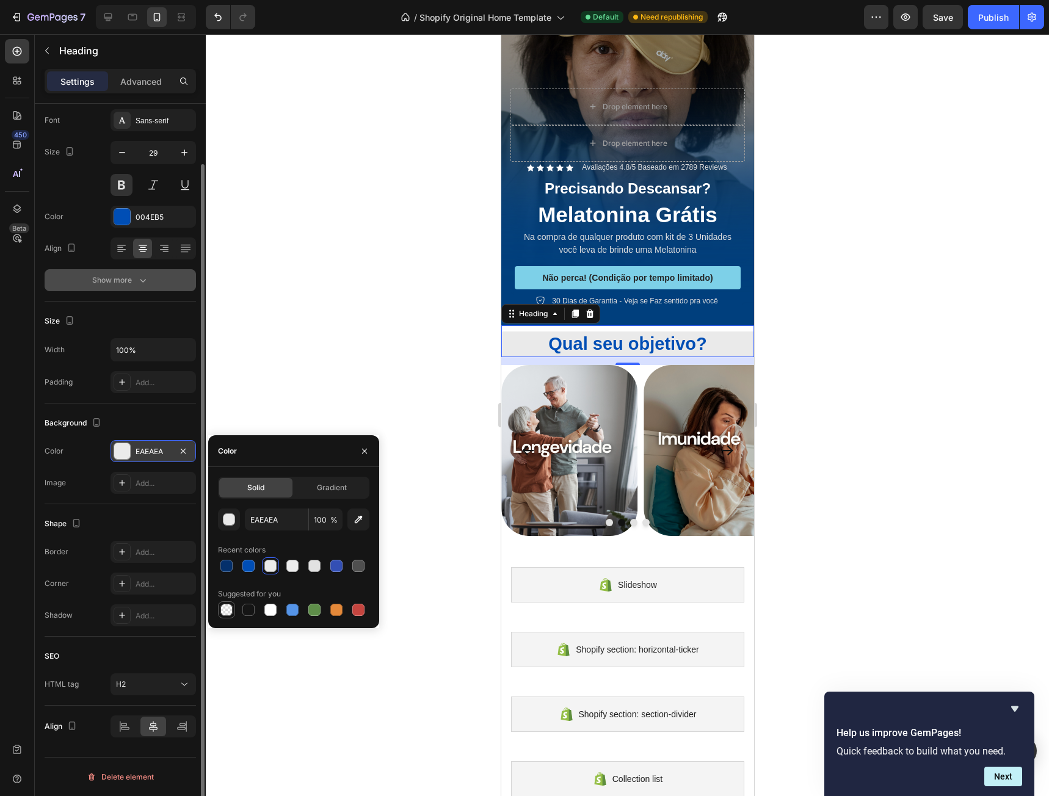
click at [225, 606] on div at bounding box center [226, 610] width 12 height 12
type input "000000"
type input "0"
click at [639, 305] on div "Drop element here Icon Icon Icon Icon Icon Icon List Avaliações 4.8/5 Baseado e…" at bounding box center [627, 198] width 253 height 255
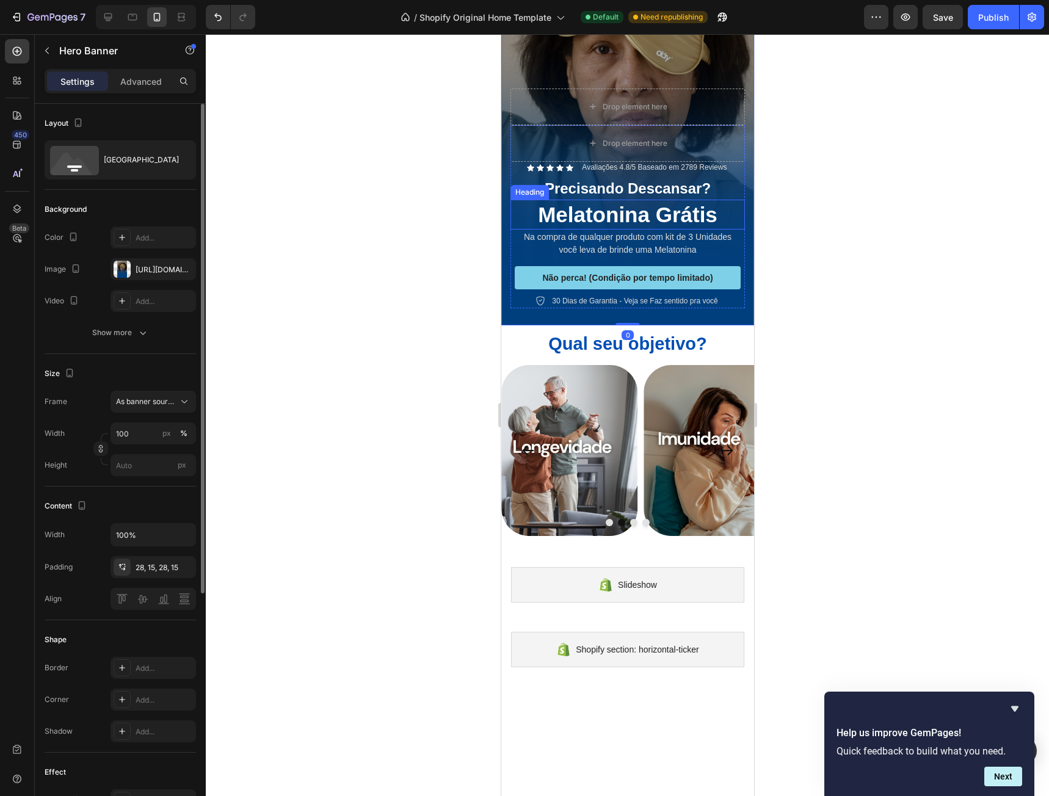
scroll to position [0, 0]
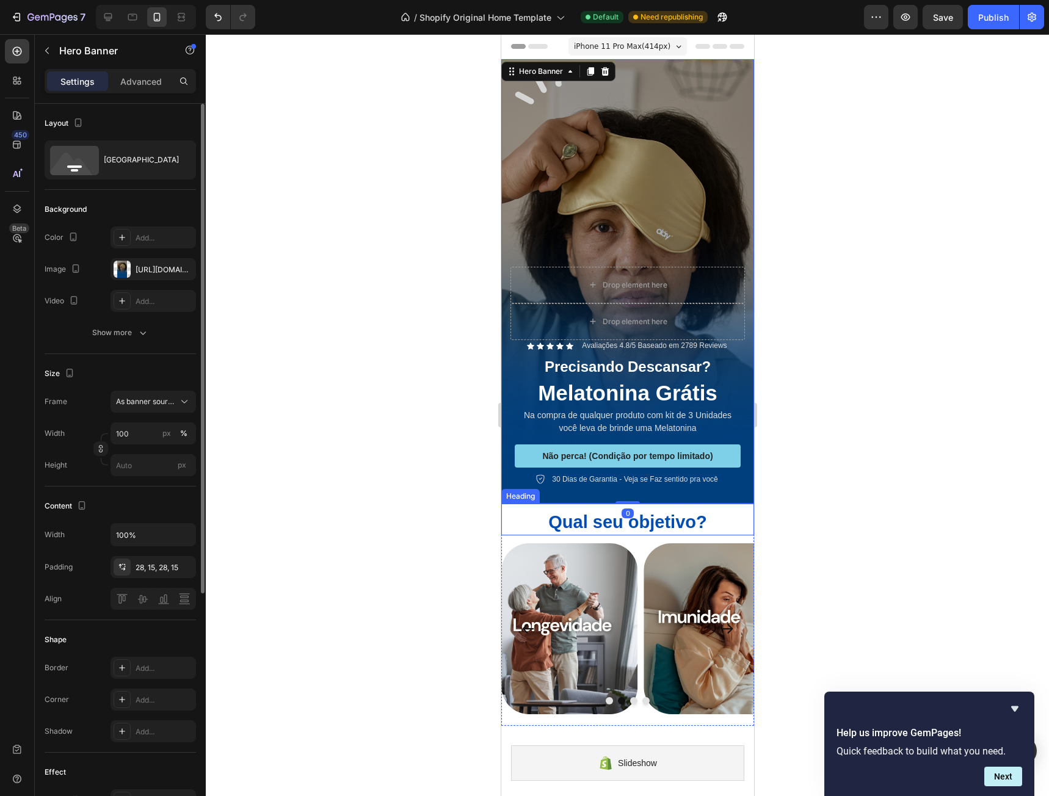
click at [678, 511] on p "Qual seu objetivo?" at bounding box center [627, 522] width 250 height 23
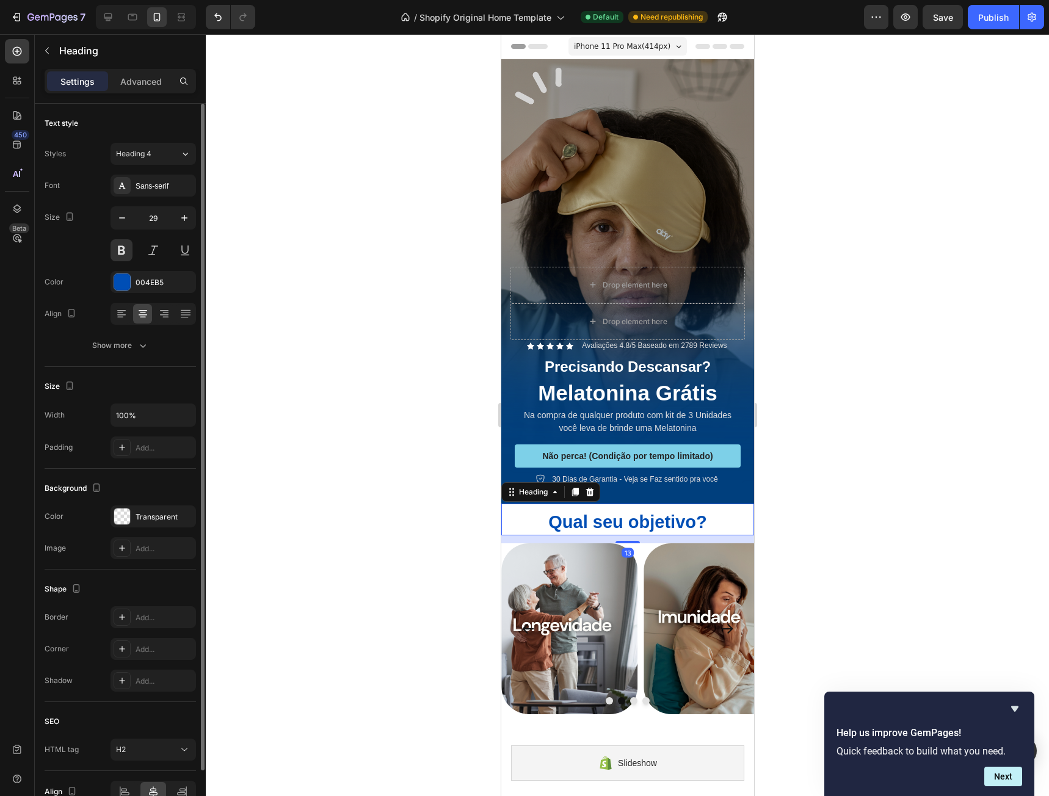
scroll to position [65, 0]
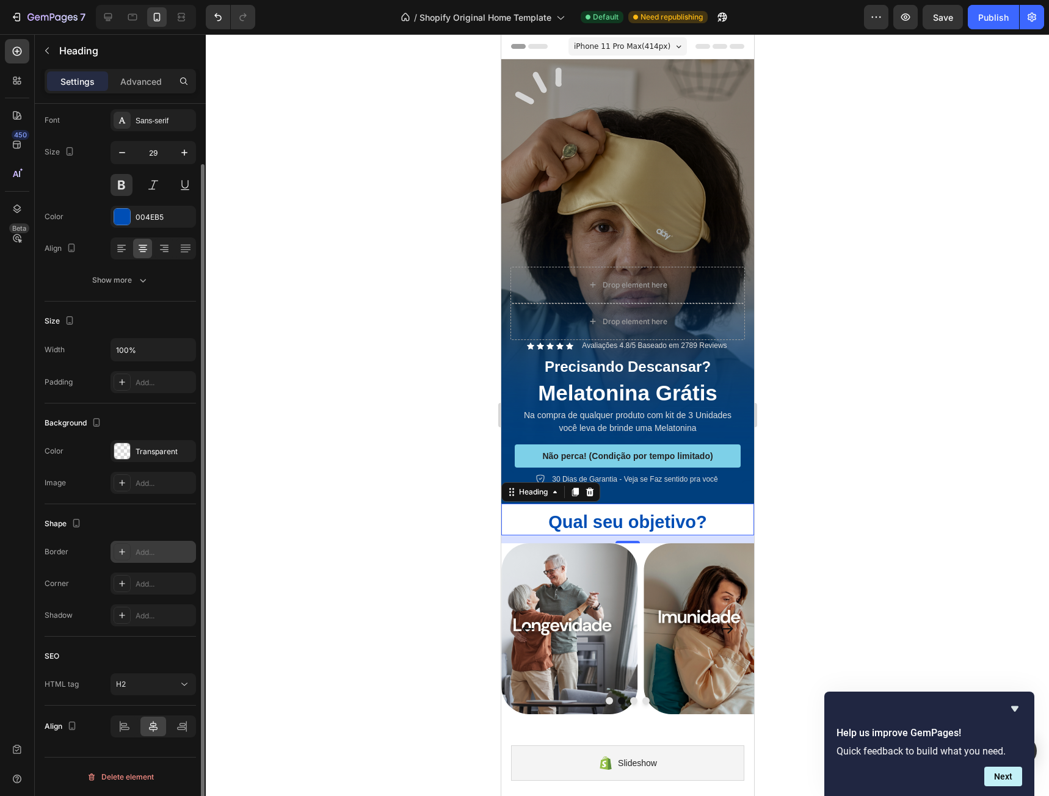
click at [138, 551] on div "Add..." at bounding box center [164, 552] width 57 height 11
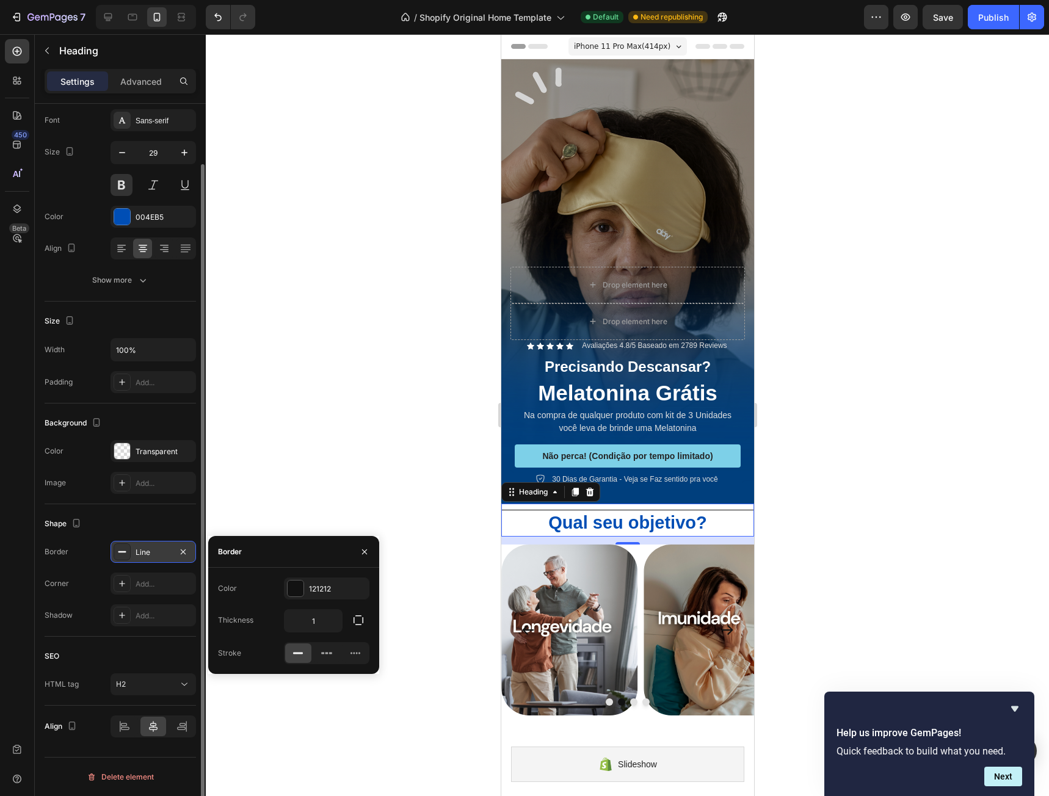
click at [134, 521] on div "Shape" at bounding box center [120, 524] width 151 height 20
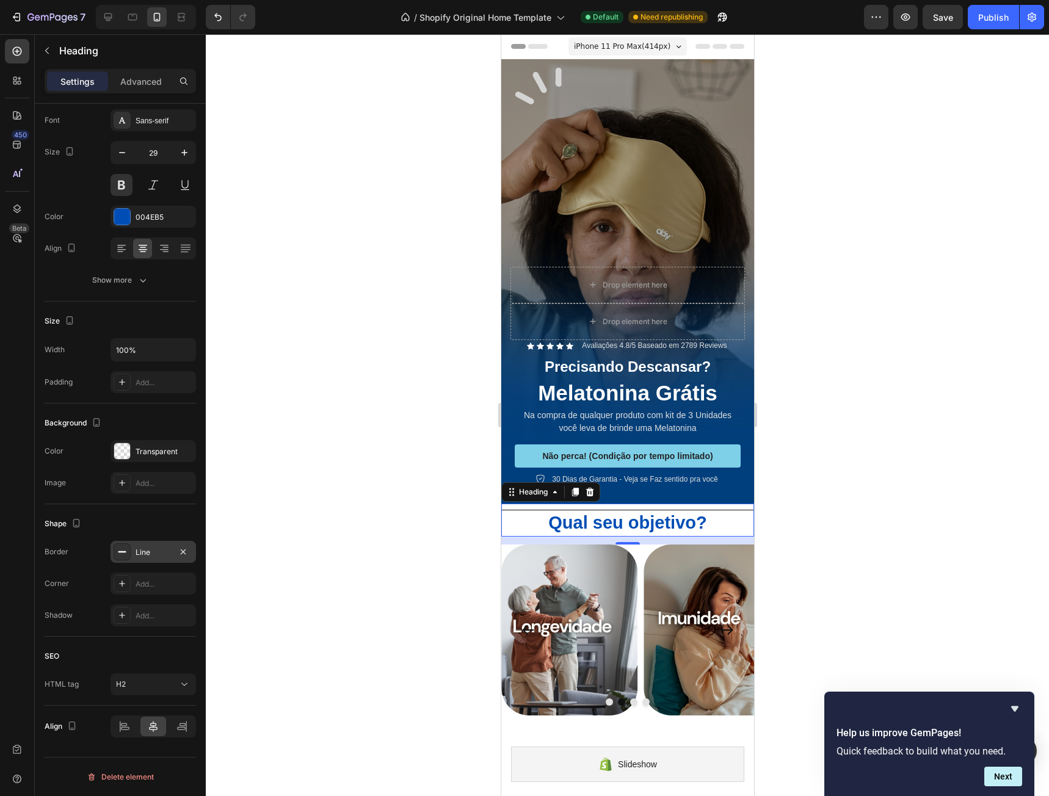
click at [131, 553] on div "Line" at bounding box center [152, 552] width 85 height 22
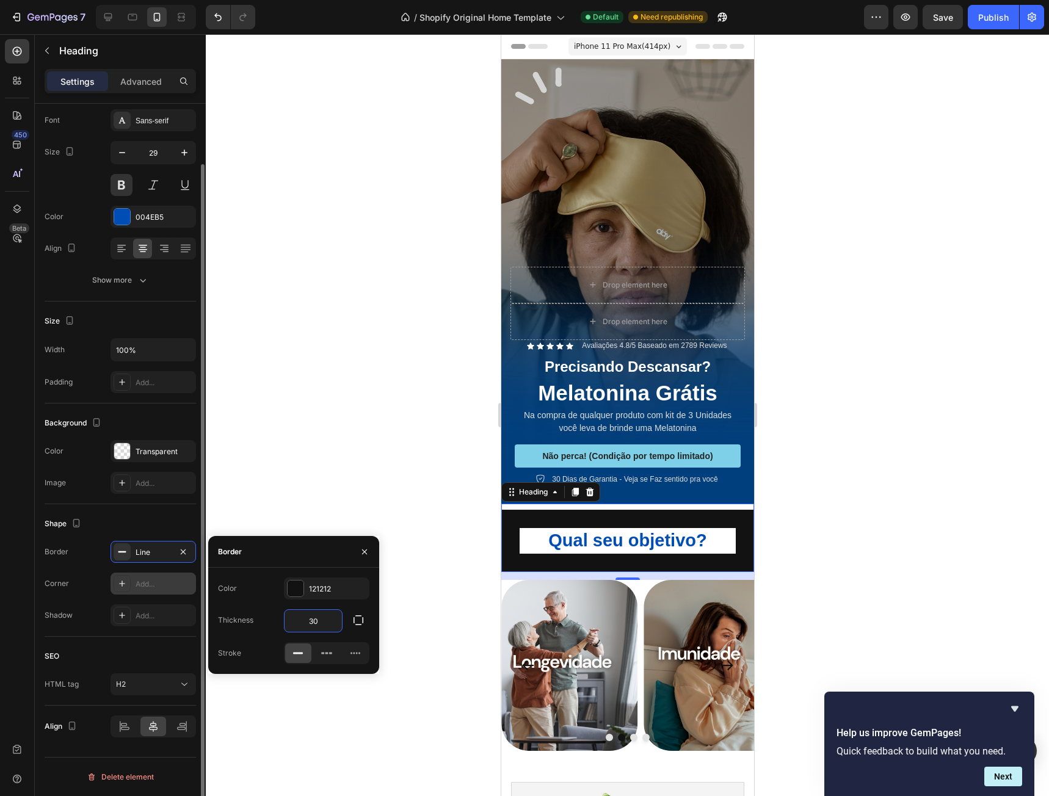
type input "1"
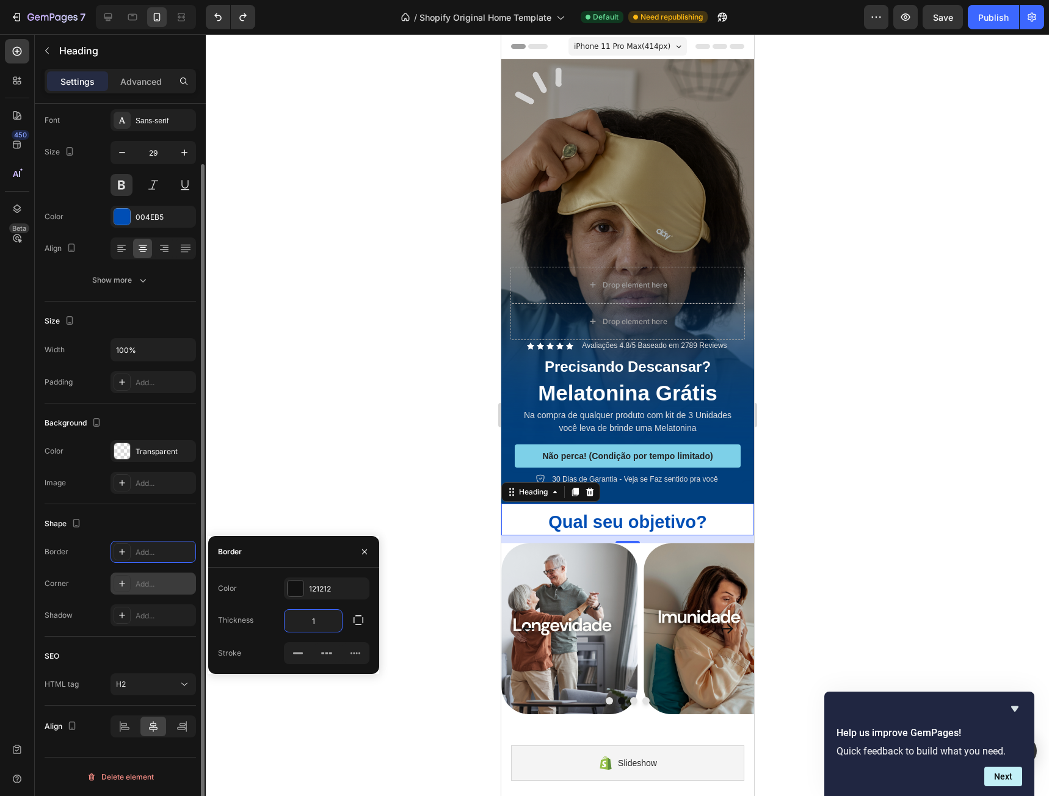
click at [147, 587] on div "Add..." at bounding box center [164, 584] width 57 height 11
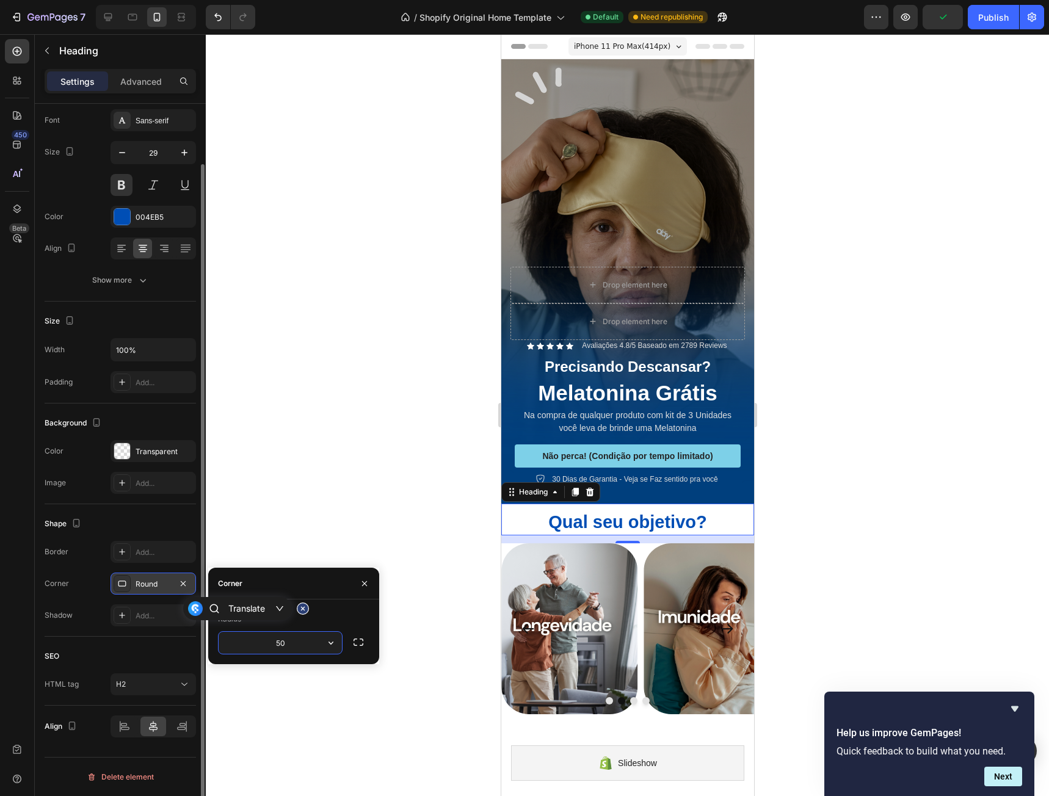
type input "50"
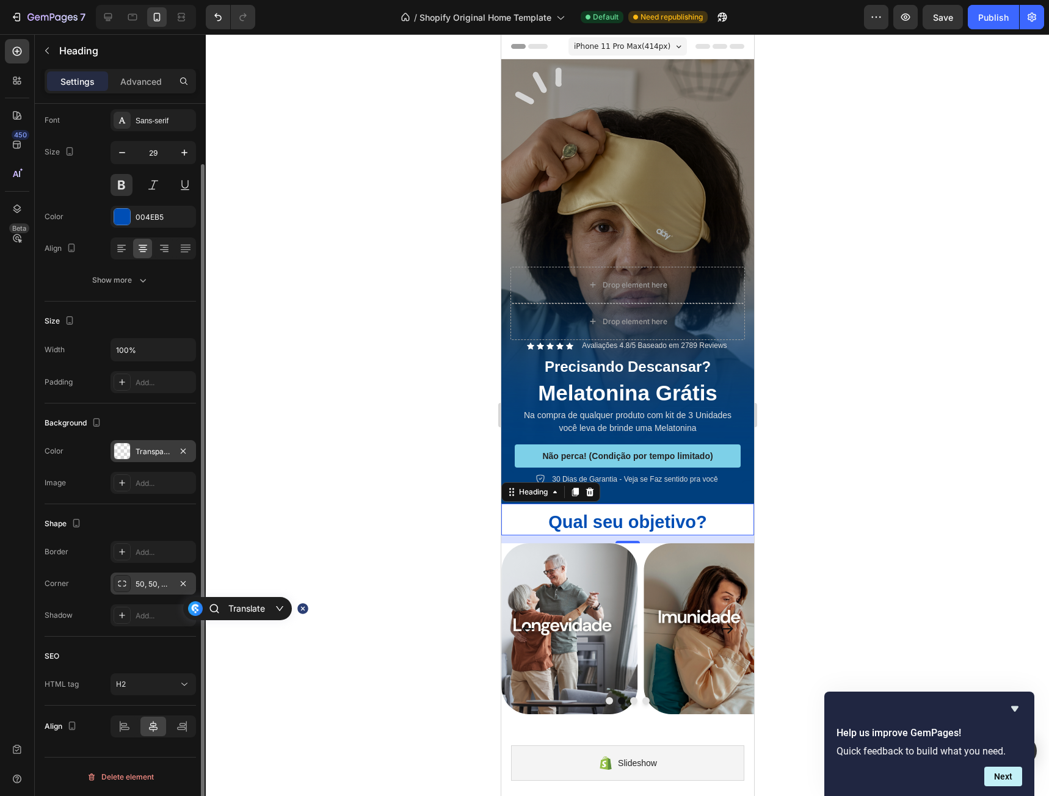
click at [141, 452] on div "Transparent" at bounding box center [153, 451] width 35 height 11
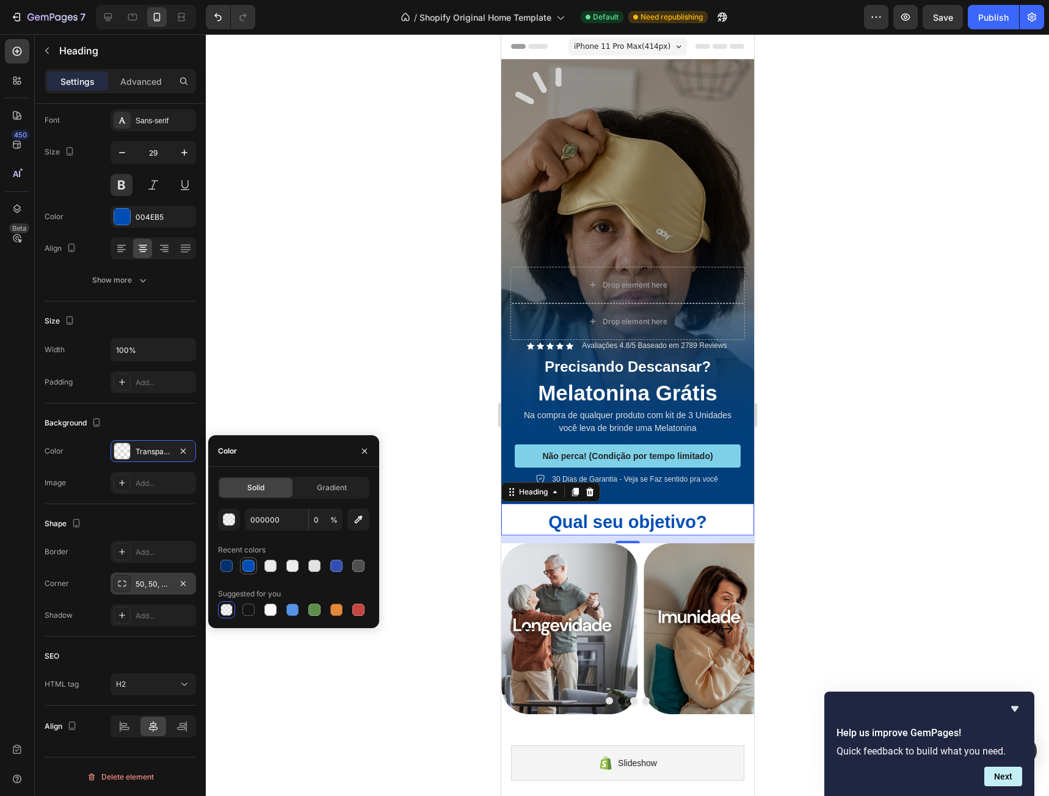
click at [244, 569] on div at bounding box center [248, 566] width 12 height 12
type input "004EB5"
type input "100"
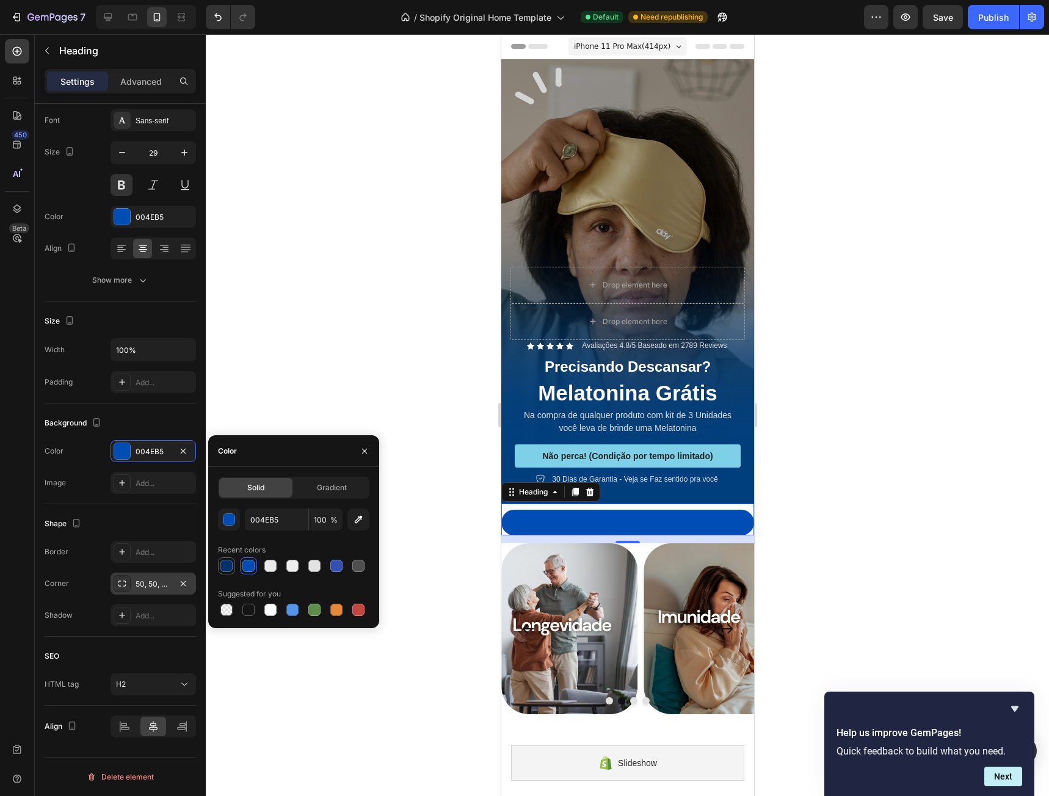
click at [230, 566] on div at bounding box center [226, 566] width 12 height 12
click at [248, 614] on div at bounding box center [248, 610] width 12 height 12
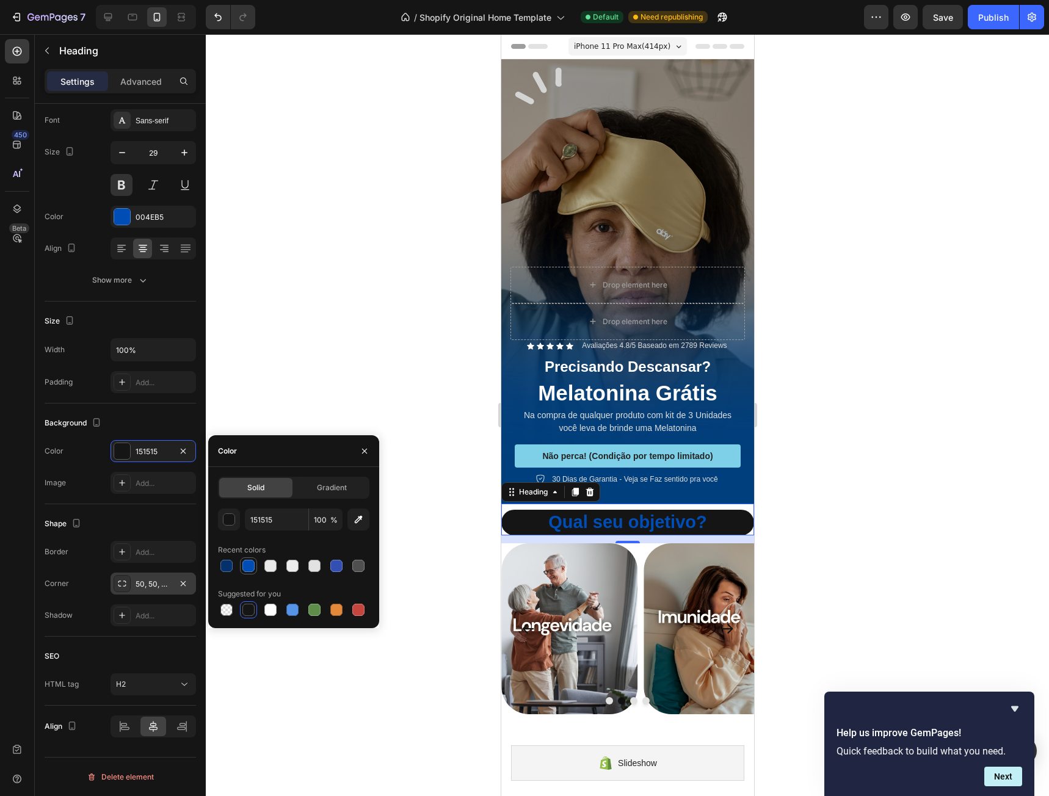
click at [251, 566] on div at bounding box center [248, 566] width 12 height 12
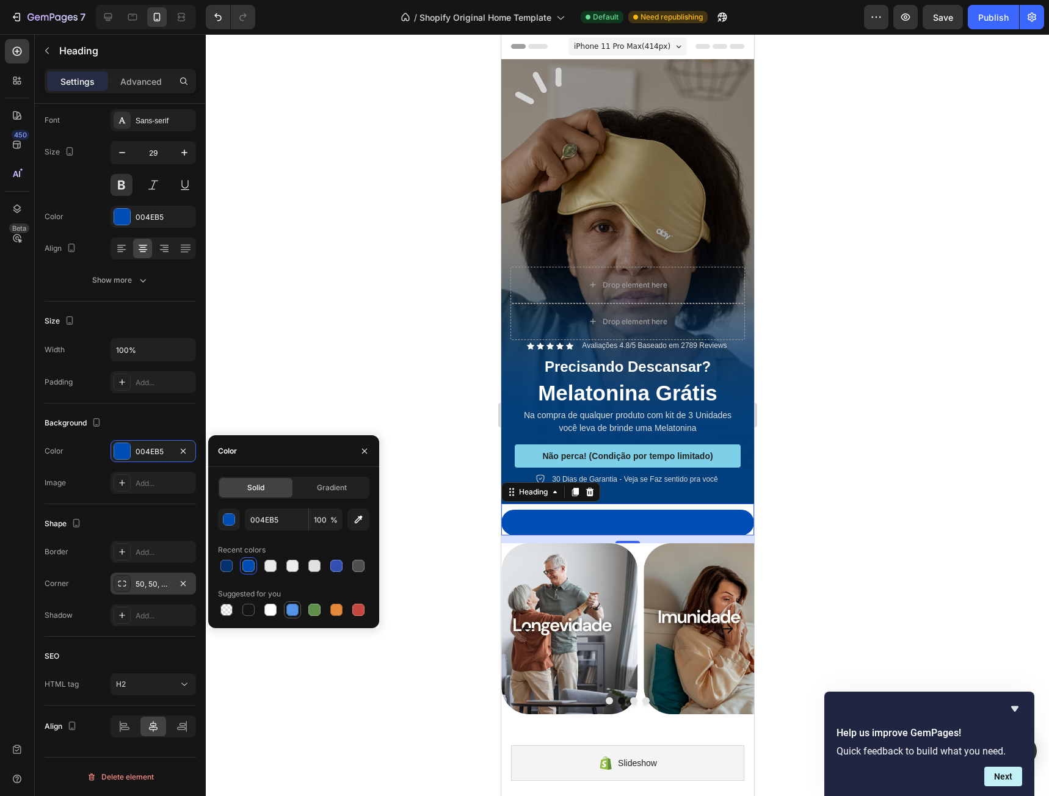
click at [293, 610] on div at bounding box center [292, 610] width 12 height 12
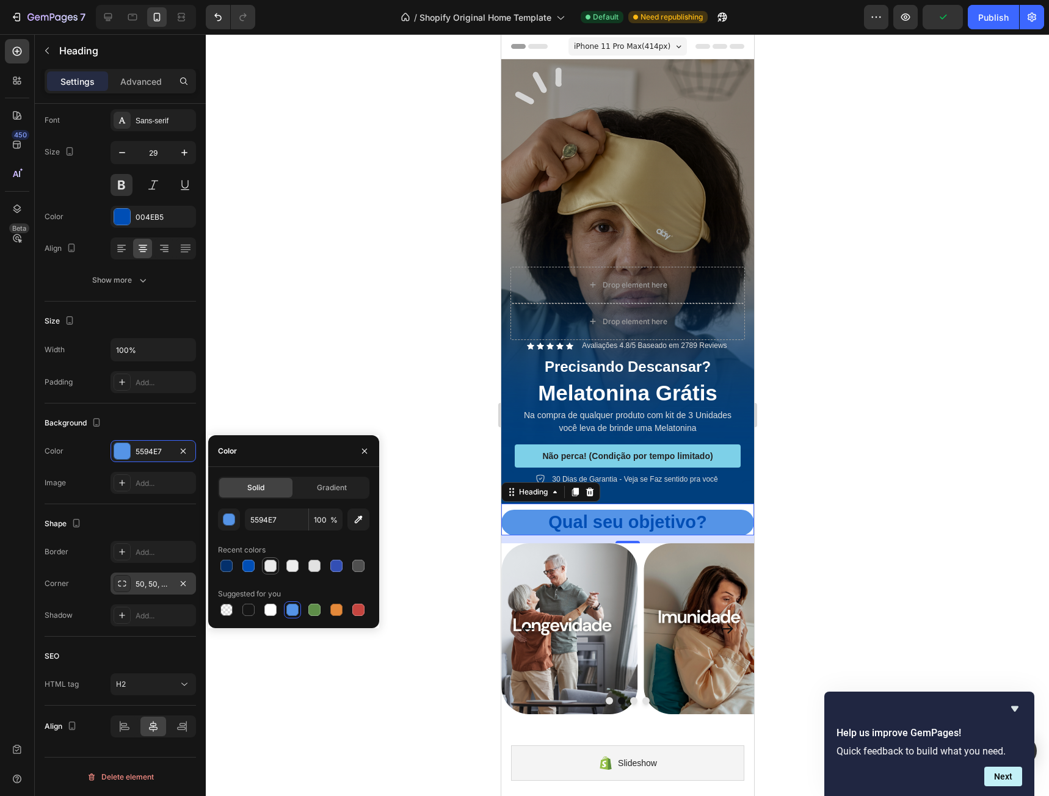
click at [272, 565] on div at bounding box center [270, 566] width 12 height 12
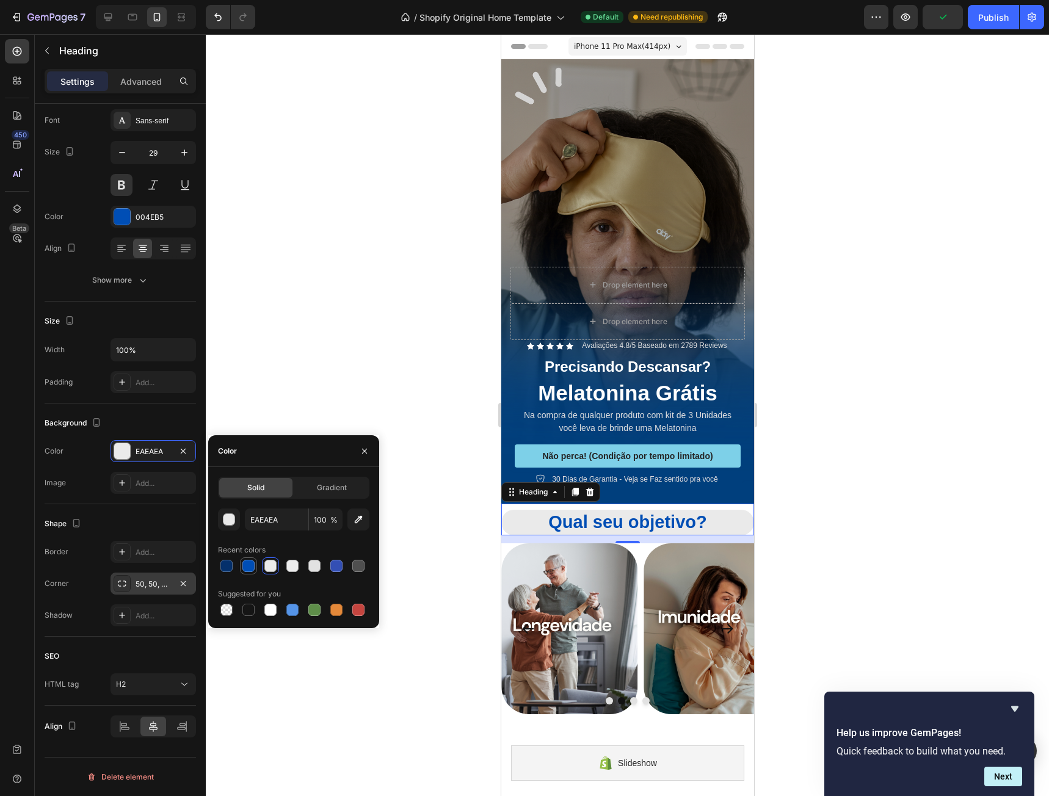
click at [253, 565] on div at bounding box center [248, 566] width 12 height 12
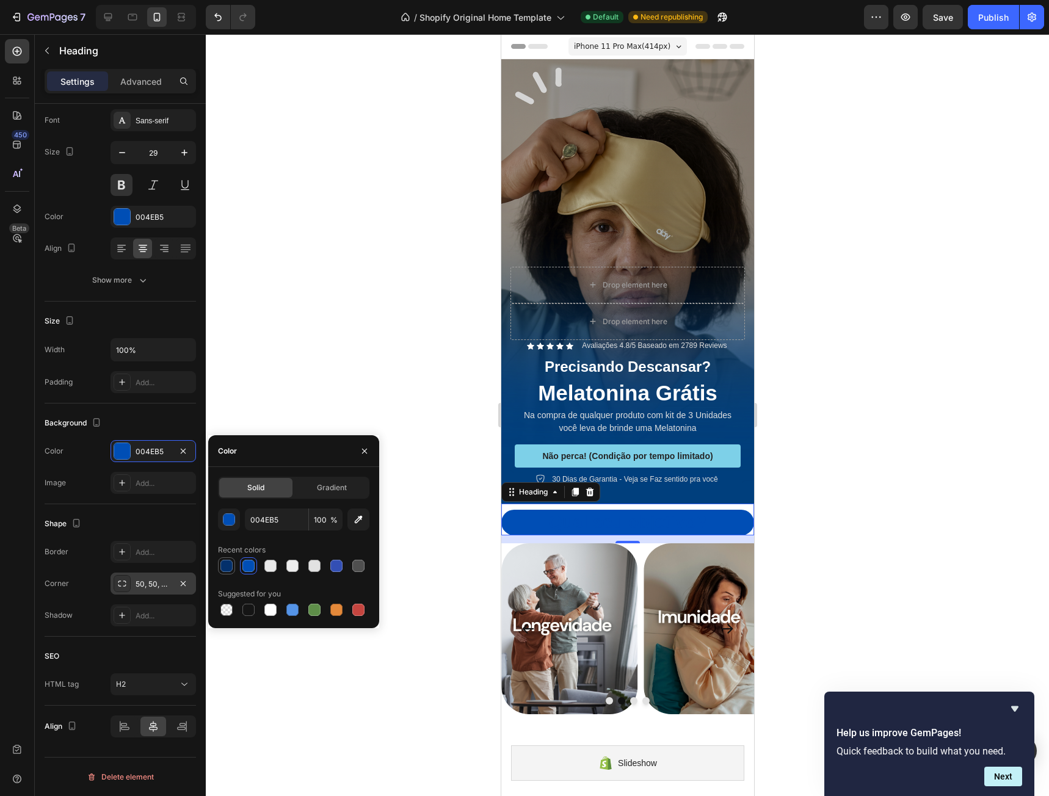
click at [228, 569] on div at bounding box center [226, 566] width 12 height 12
click at [250, 570] on div at bounding box center [248, 566] width 12 height 12
type input "004EB5"
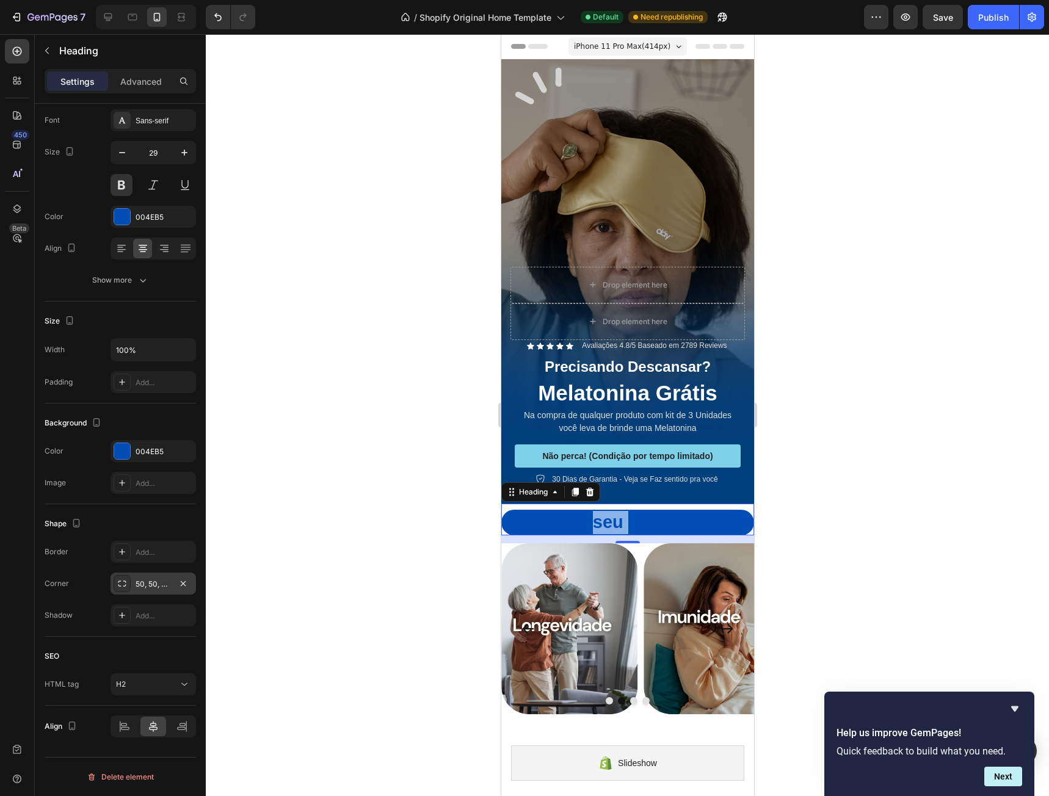
click at [590, 511] on p "Qual seu objetivo?" at bounding box center [627, 522] width 250 height 23
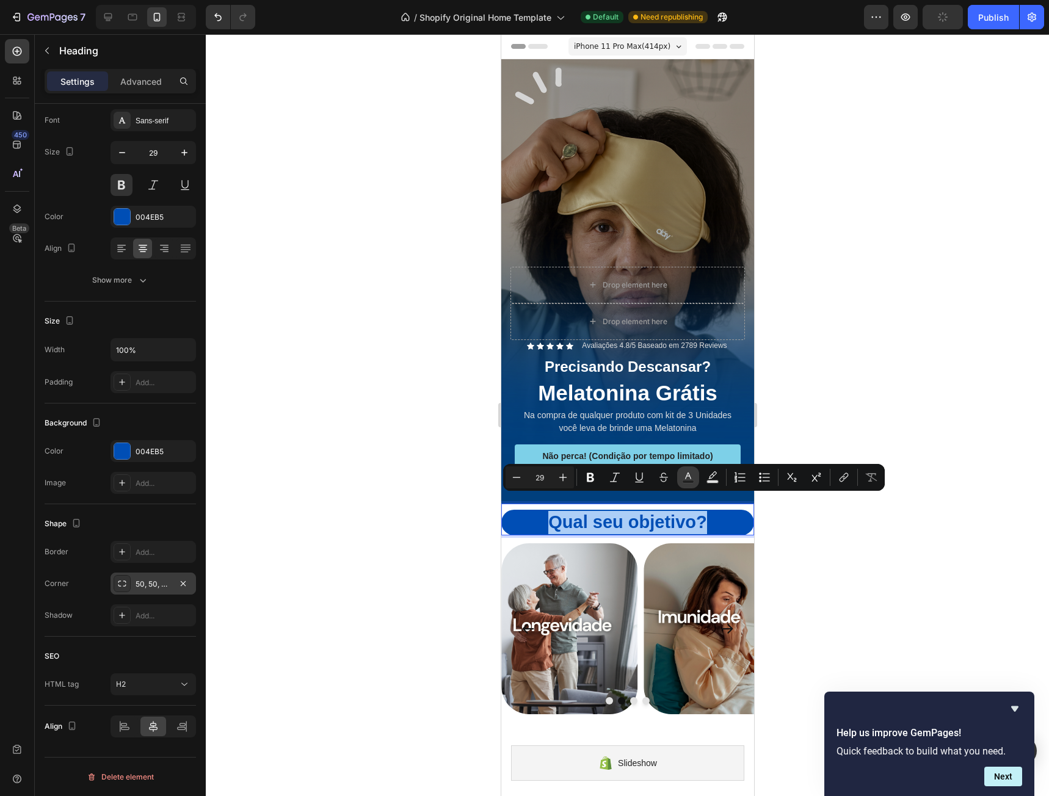
click at [690, 480] on rect "Editor contextual toolbar" at bounding box center [688, 481] width 12 height 3
type input "004EB5"
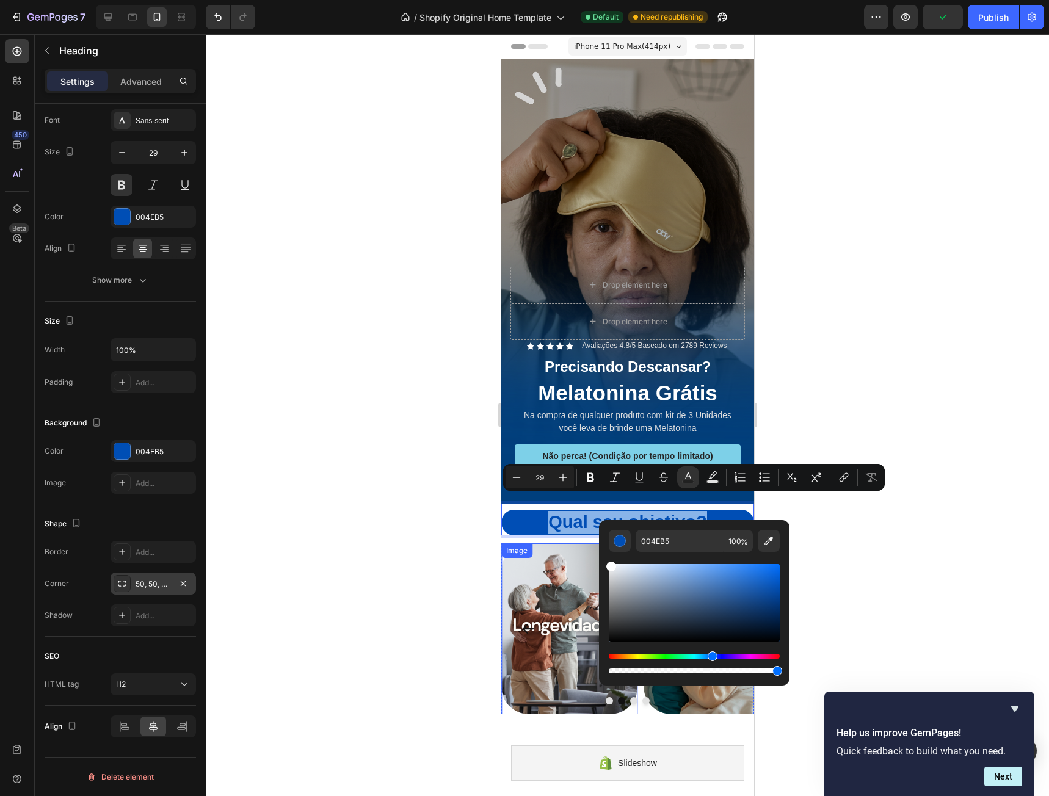
drag, startPoint x: 1124, startPoint y: 607, endPoint x: 593, endPoint y: 562, distance: 533.7
type input "FFFFFF"
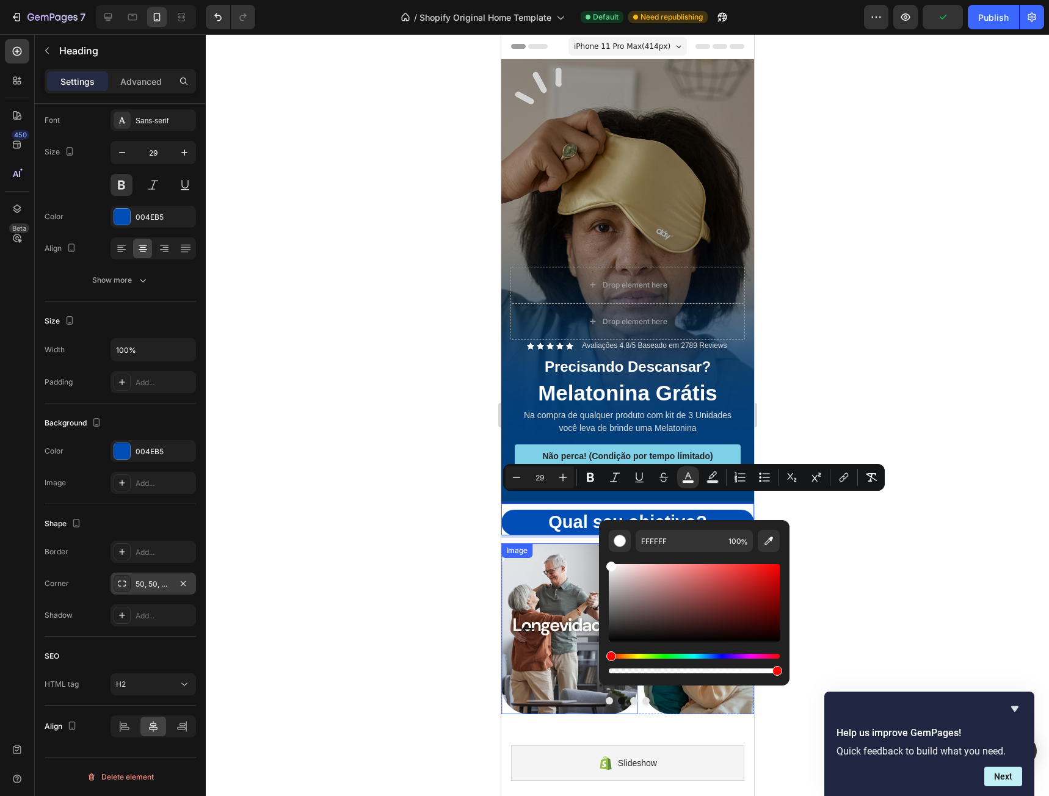
click at [380, 514] on div at bounding box center [627, 415] width 843 height 762
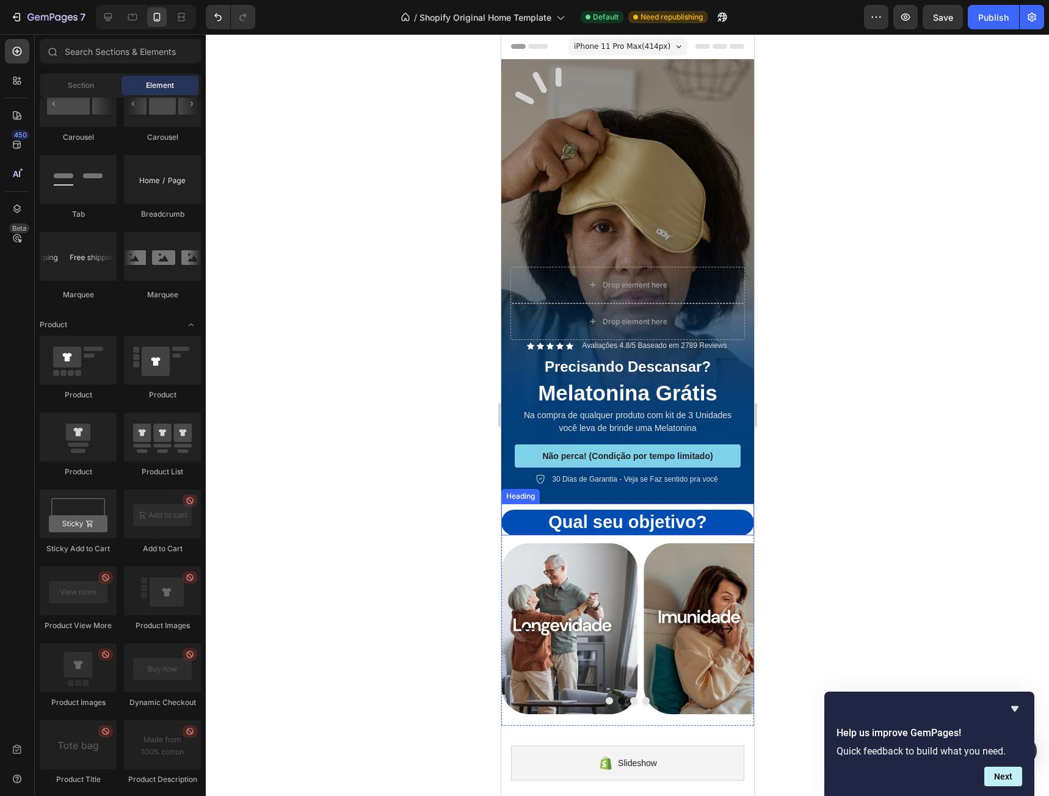
click at [702, 511] on p "⁠⁠⁠⁠⁠⁠⁠ Qual seu objetivo?" at bounding box center [627, 522] width 250 height 23
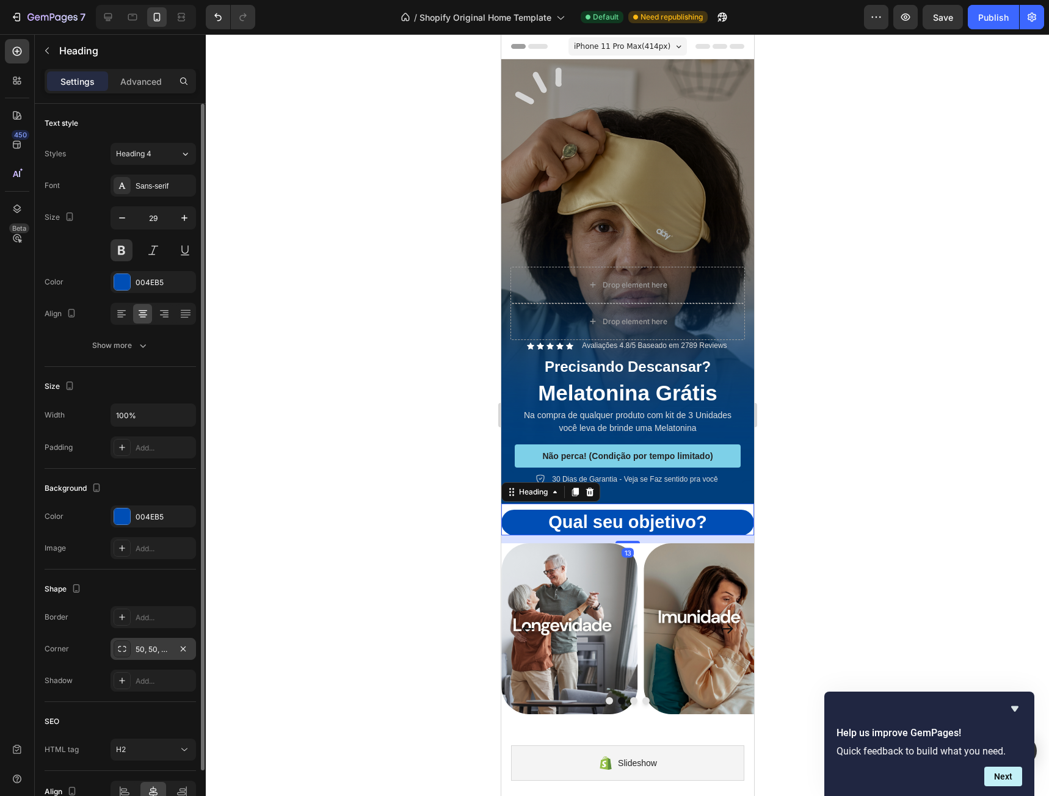
click at [147, 650] on div "50, 50, 50, 50" at bounding box center [153, 649] width 35 height 11
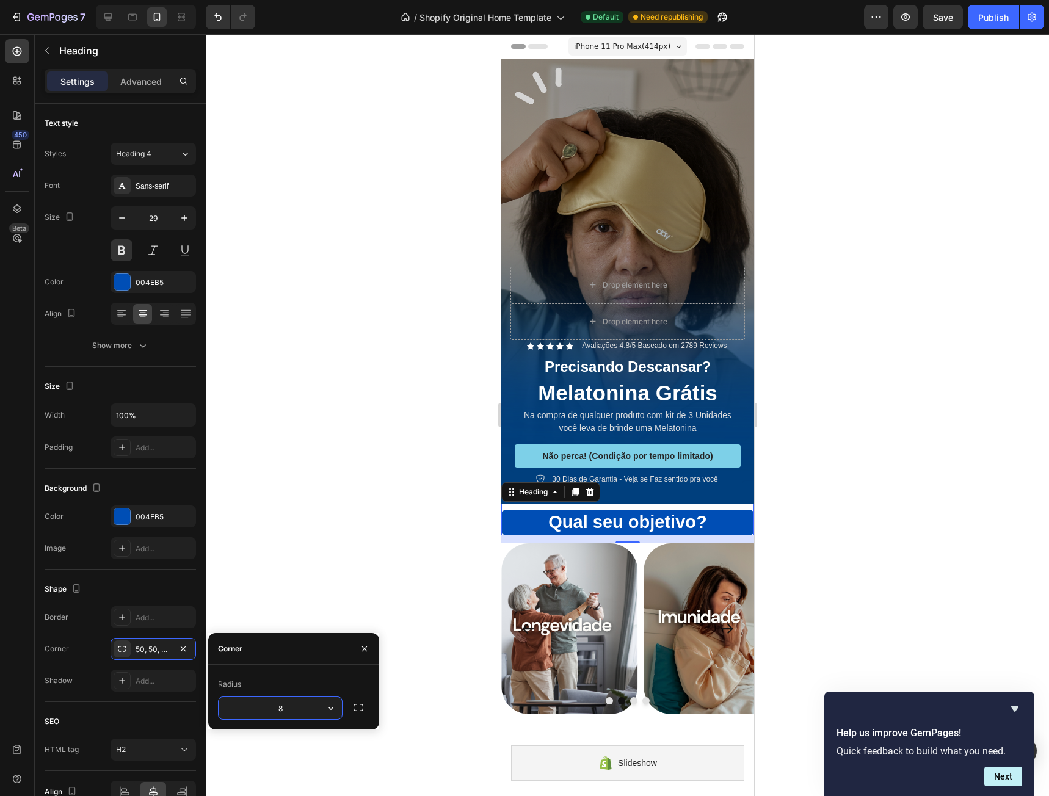
type input "80"
click at [136, 87] on p "Advanced" at bounding box center [141, 81] width 42 height 13
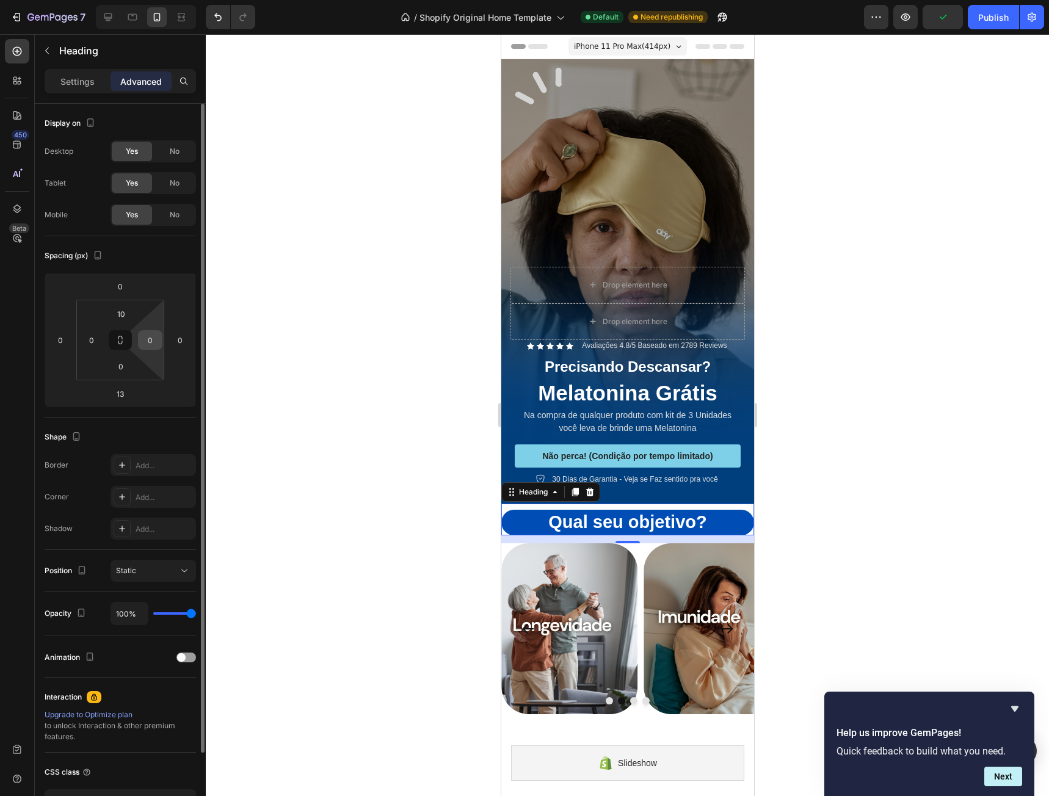
click at [149, 1] on html "7 / Shopify Original Home Template Default Need republishing Preview Publish 45…" at bounding box center [524, 0] width 1049 height 1
click at [149, 344] on input "0" at bounding box center [150, 340] width 18 height 18
type input "10"
click at [88, 339] on input "0" at bounding box center [91, 340] width 18 height 18
drag, startPoint x: 96, startPoint y: 339, endPoint x: 87, endPoint y: 338, distance: 9.2
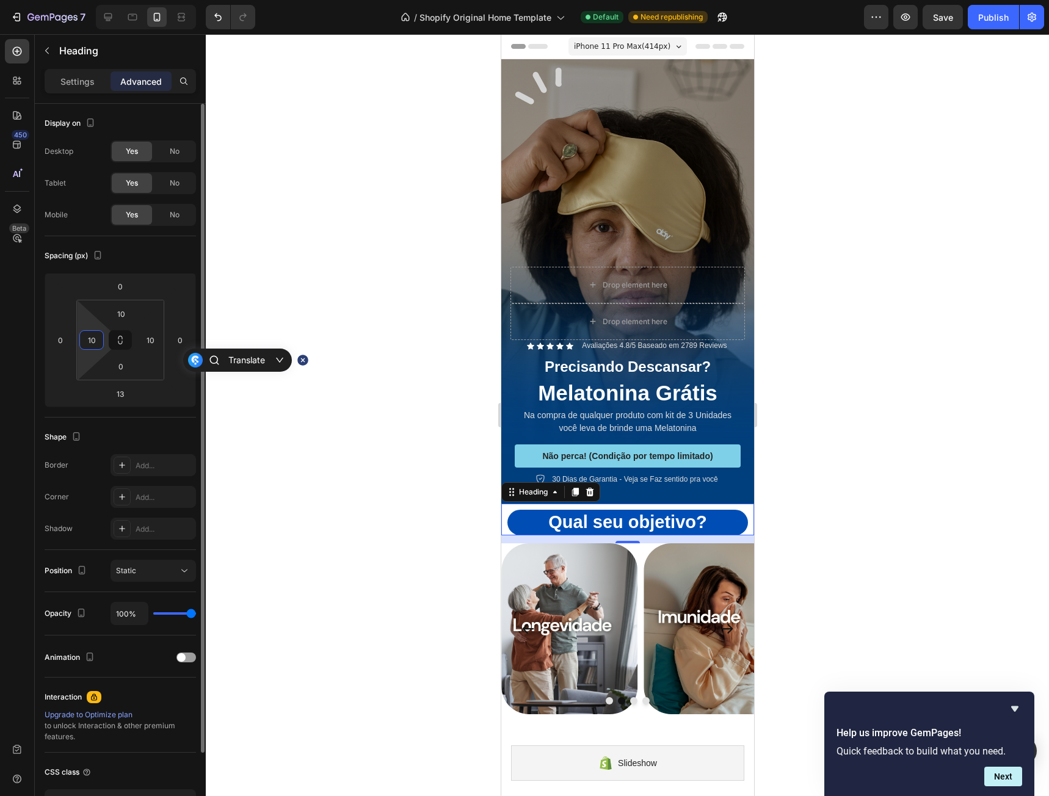
click at [87, 338] on input "10" at bounding box center [91, 340] width 18 height 18
type input "20"
click at [147, 336] on input "10" at bounding box center [150, 340] width 18 height 18
type input "20"
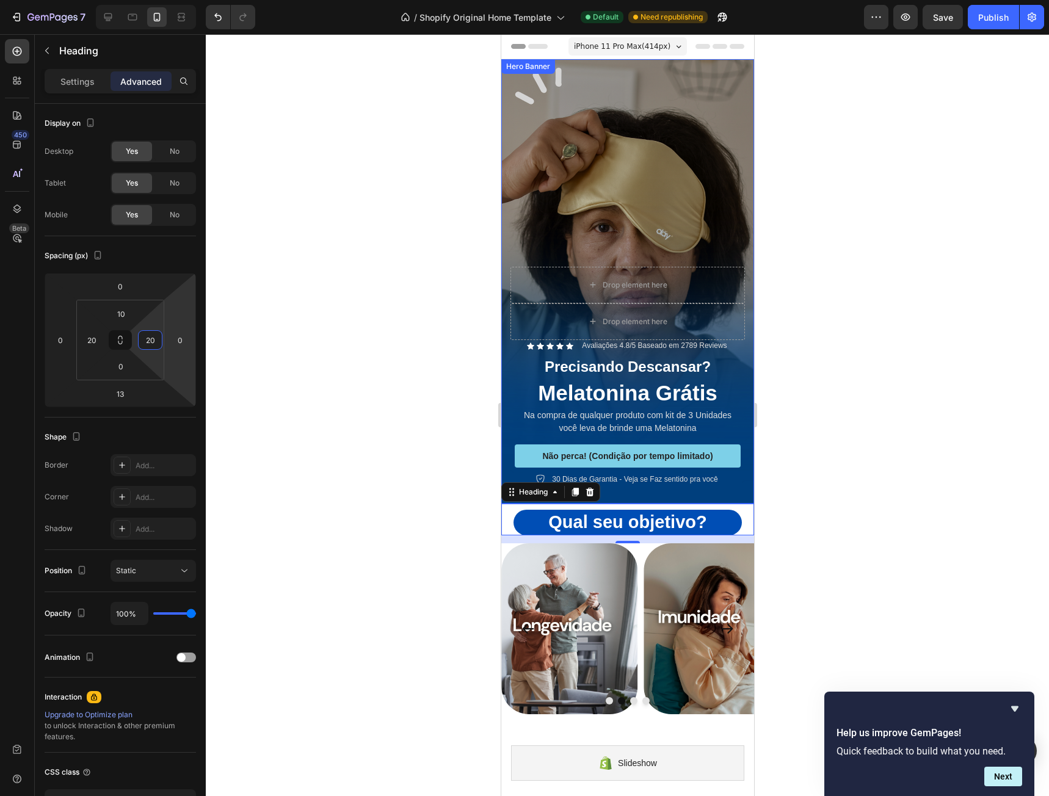
click at [716, 472] on div "Drop element here Icon Icon Icon Icon Icon Icon List Avaliações 4.8/5 Baseado e…" at bounding box center [627, 377] width 253 height 255
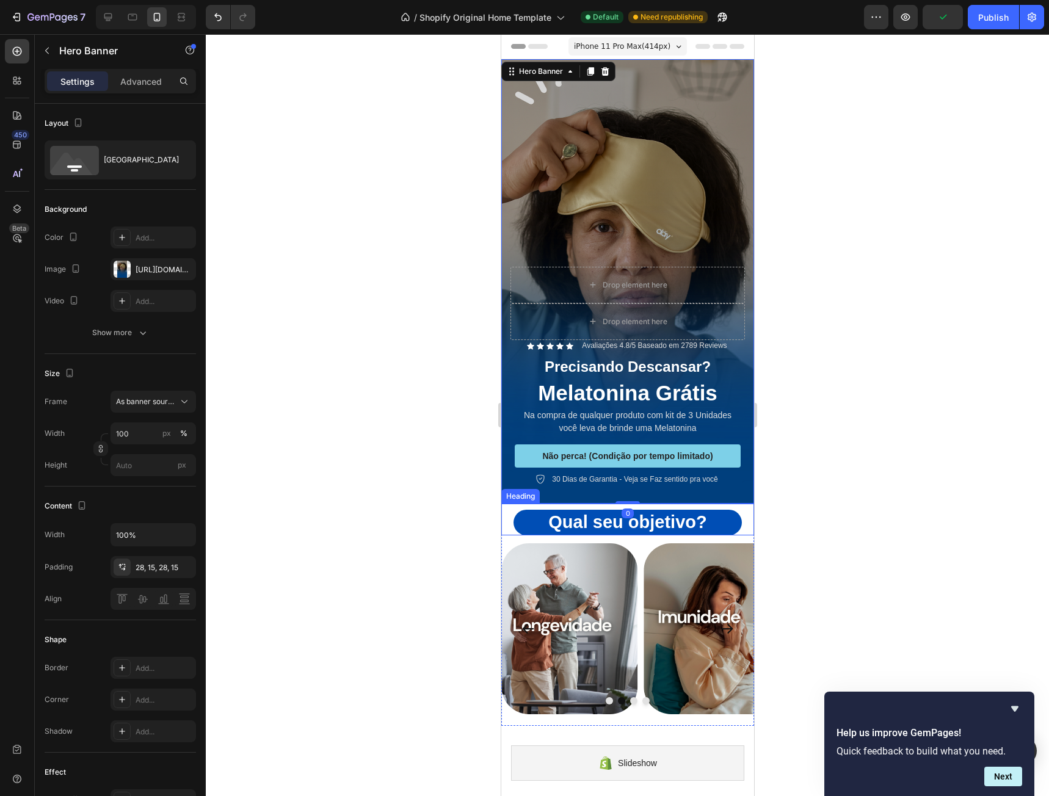
click at [678, 512] on span "Qual seu objetivo?" at bounding box center [627, 522] width 158 height 20
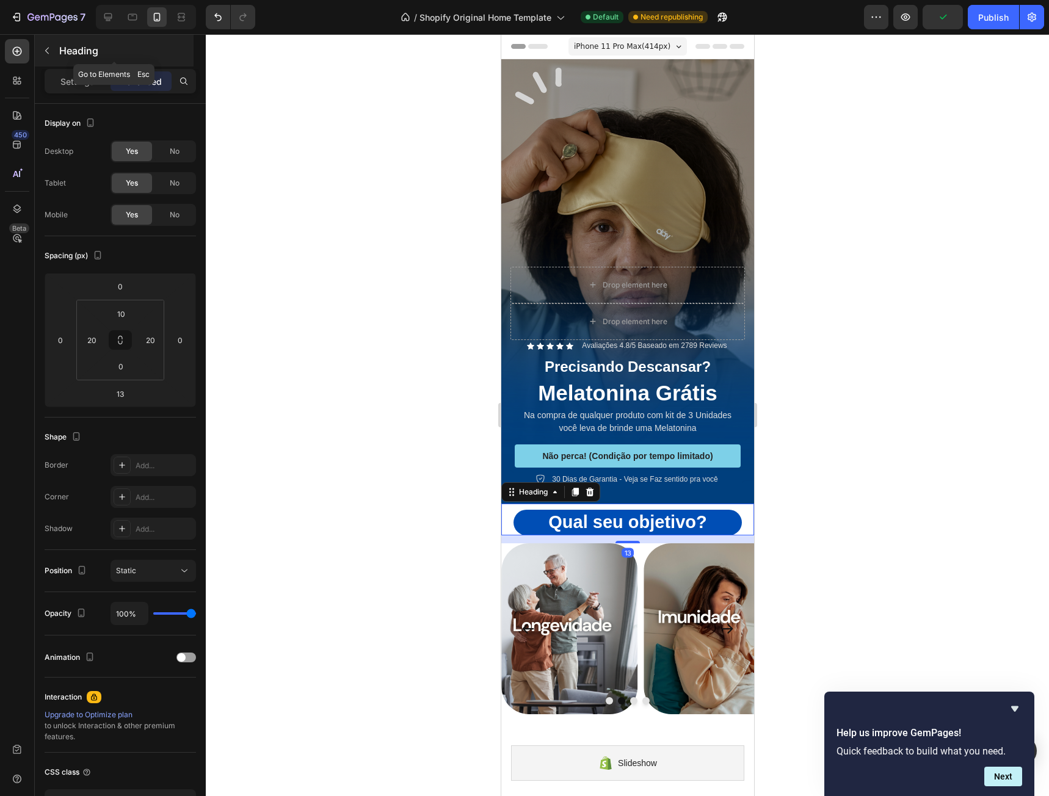
click at [79, 60] on div "Heading" at bounding box center [114, 51] width 159 height 32
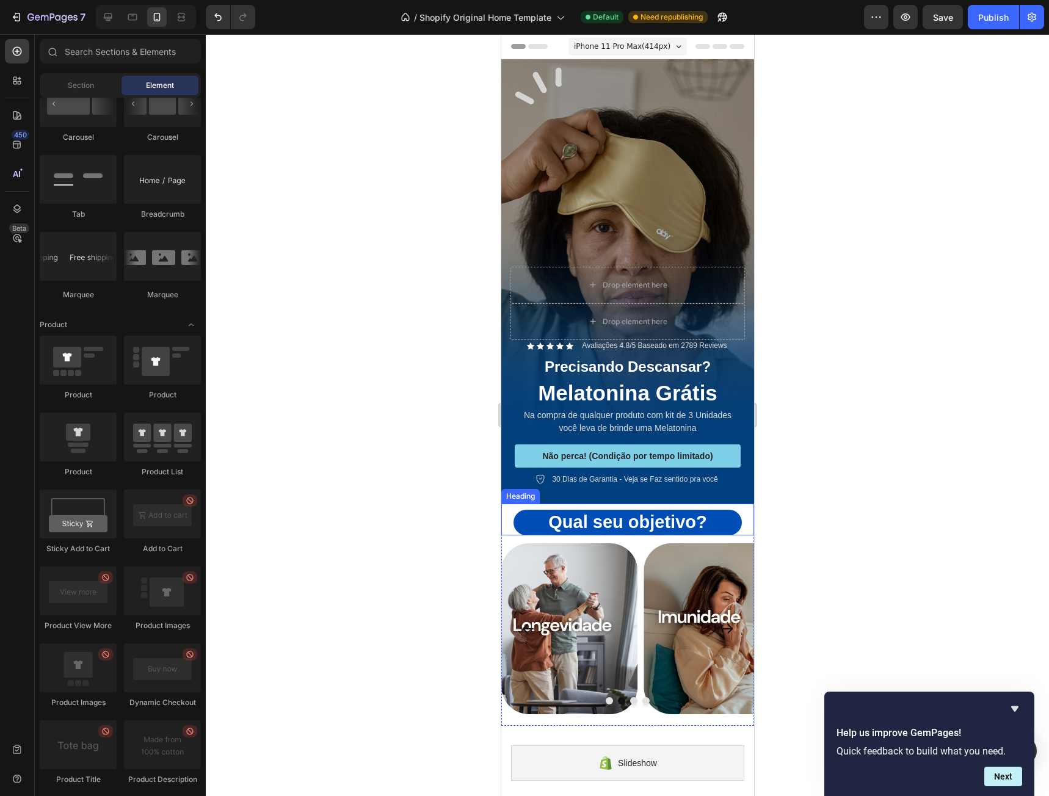
click at [650, 512] on span "Qual seu objetivo?" at bounding box center [627, 522] width 158 height 20
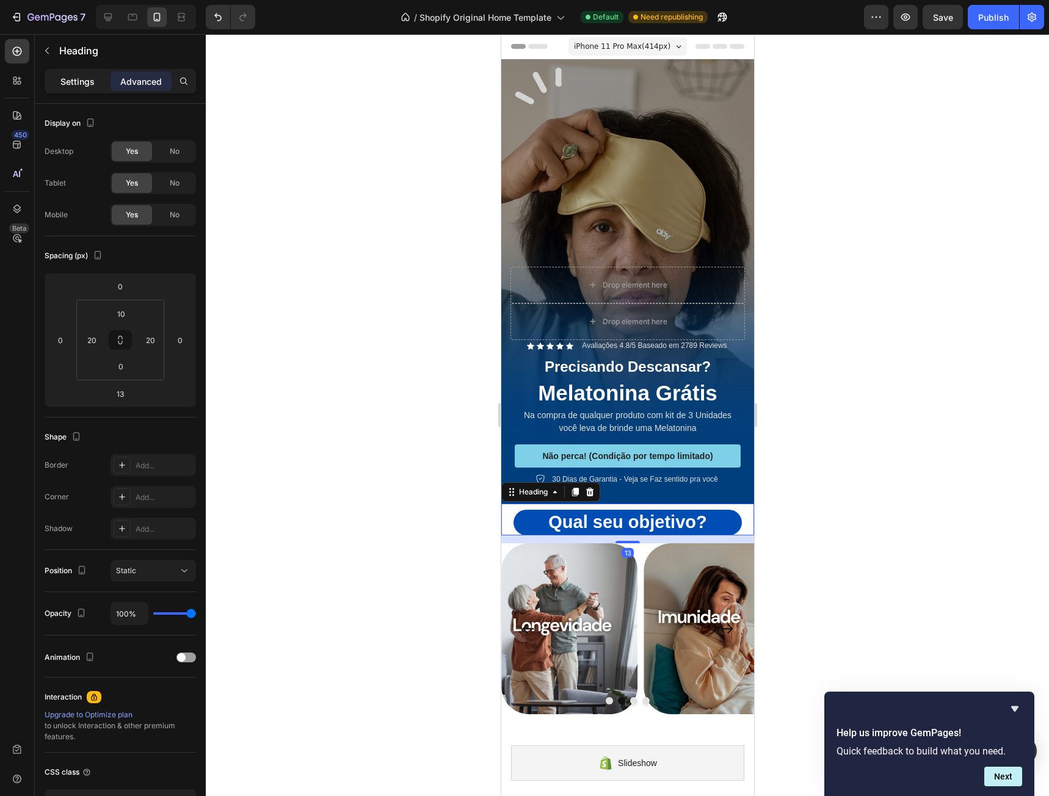
click at [79, 74] on div "Settings" at bounding box center [77, 81] width 61 height 20
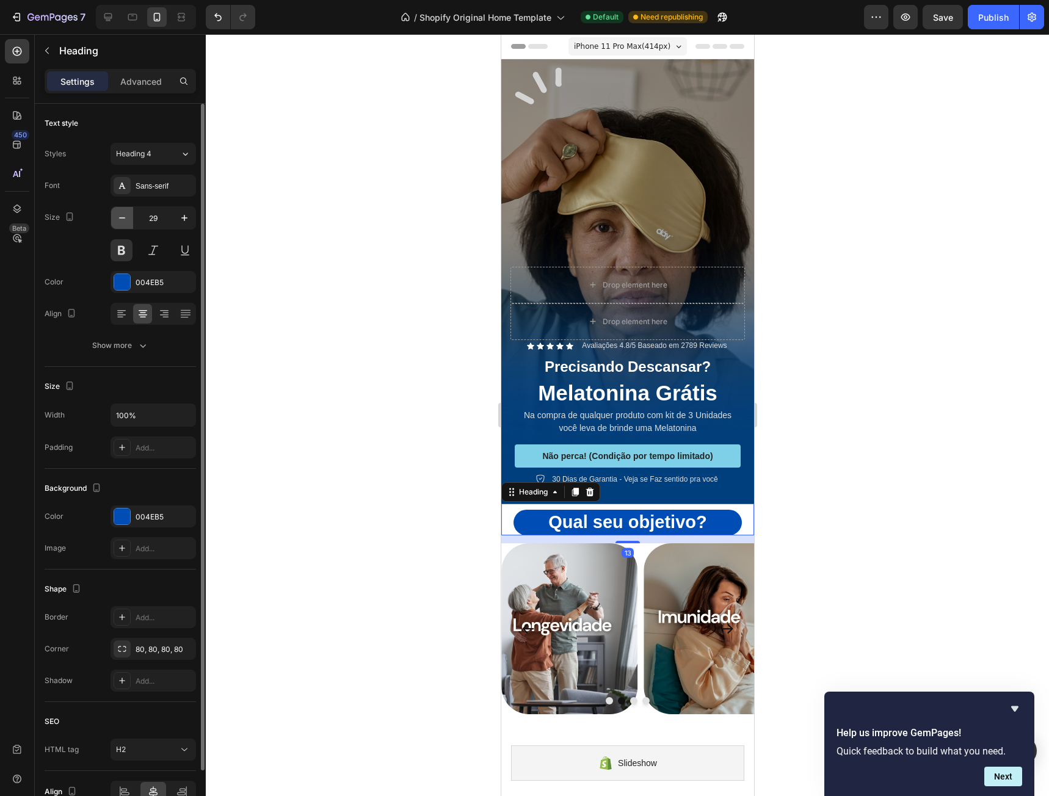
click at [124, 214] on icon "button" at bounding box center [122, 218] width 12 height 12
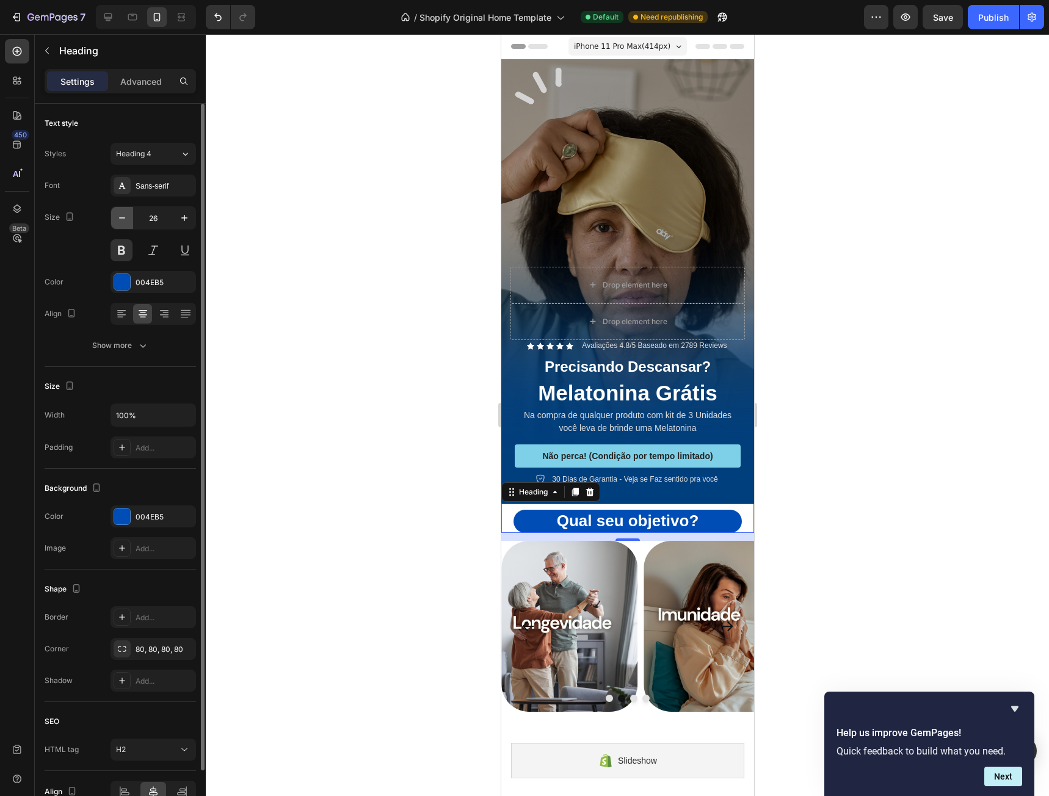
click at [124, 214] on icon "button" at bounding box center [122, 218] width 12 height 12
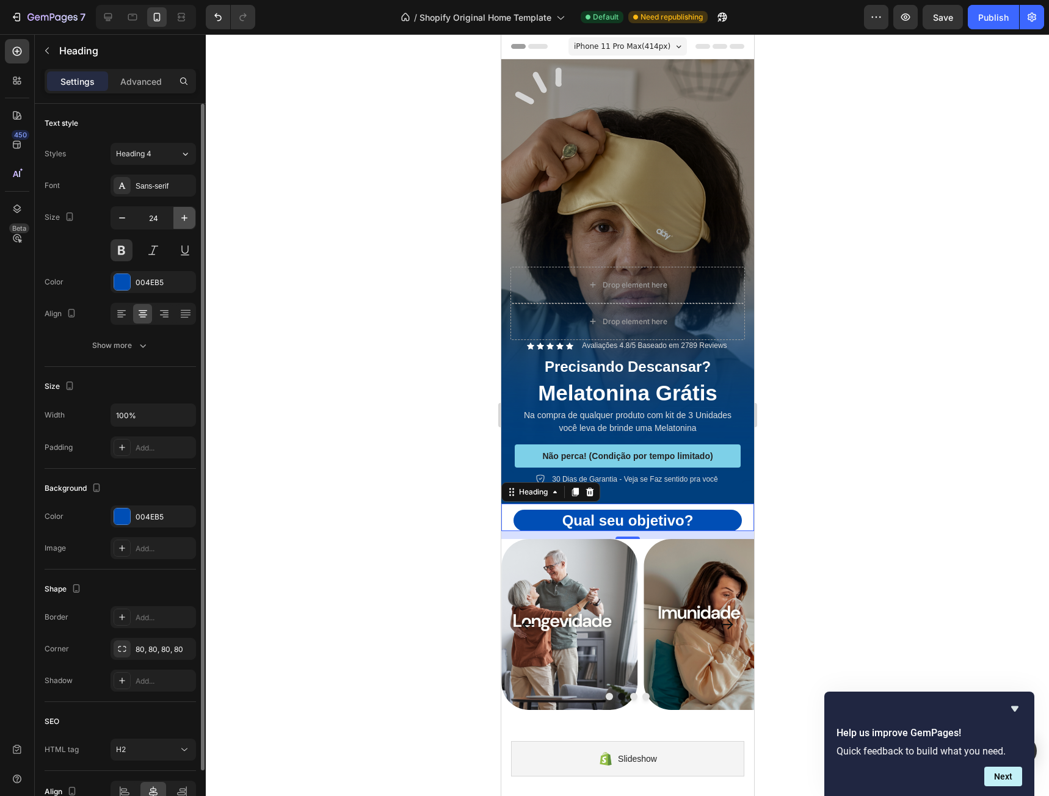
click at [180, 217] on icon "button" at bounding box center [184, 218] width 12 height 12
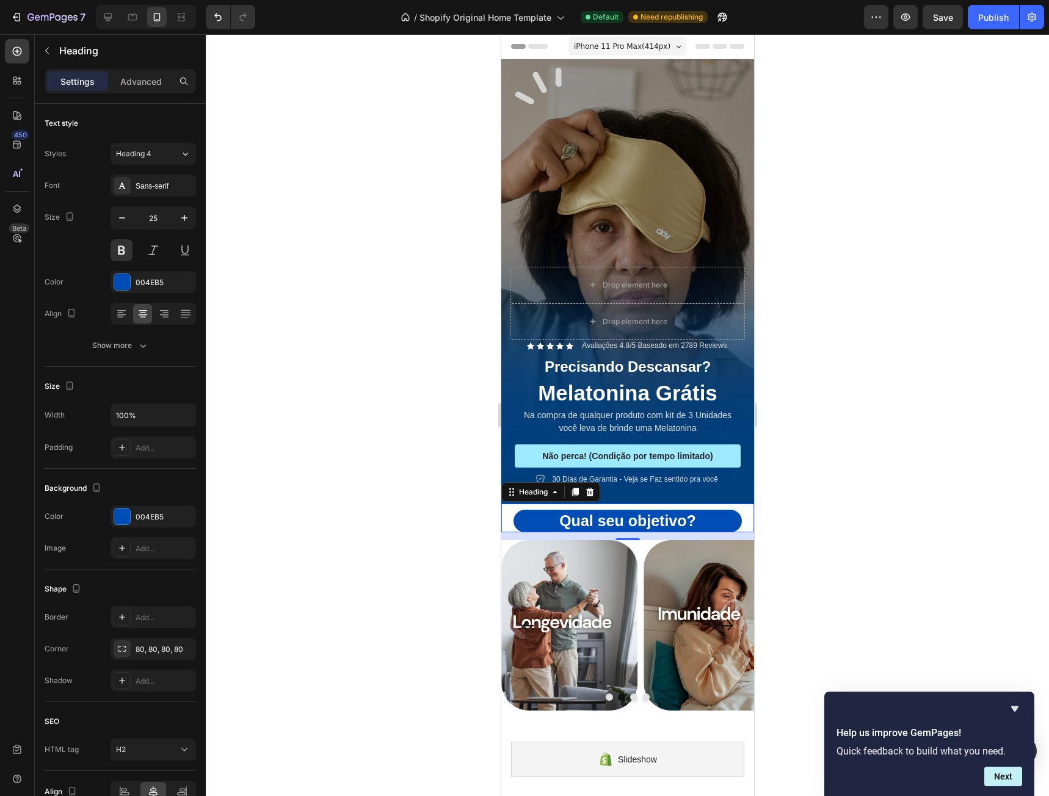
type input "26"
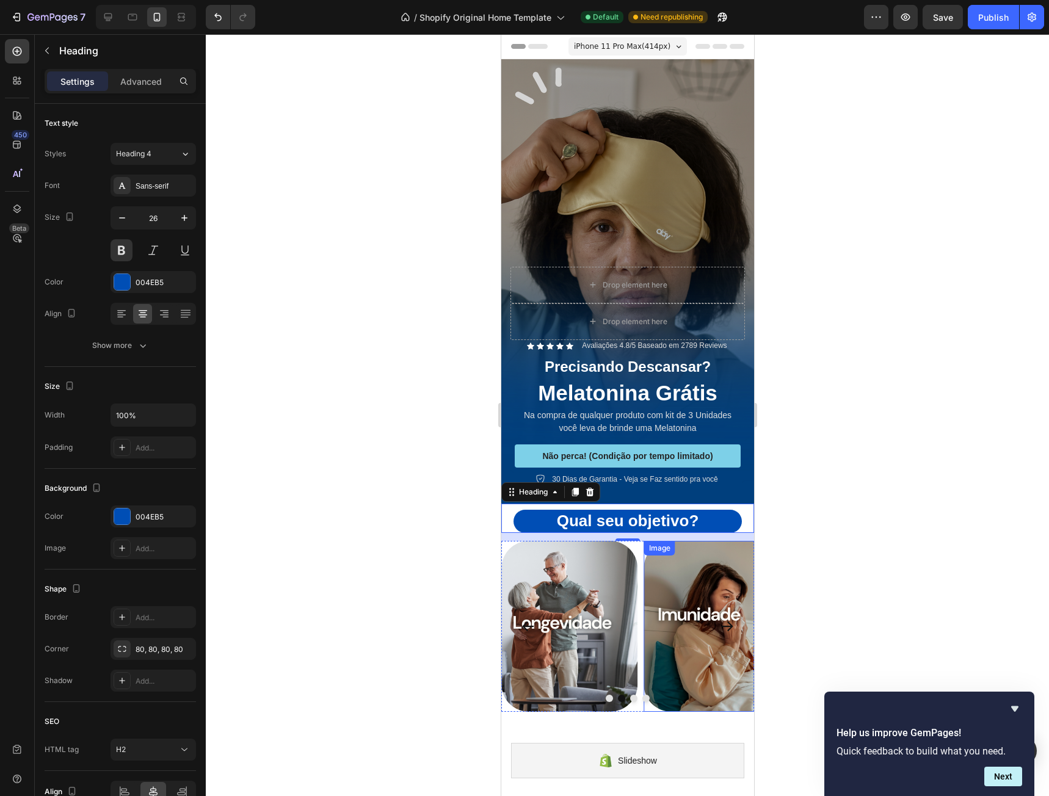
click at [709, 547] on img at bounding box center [711, 626] width 137 height 171
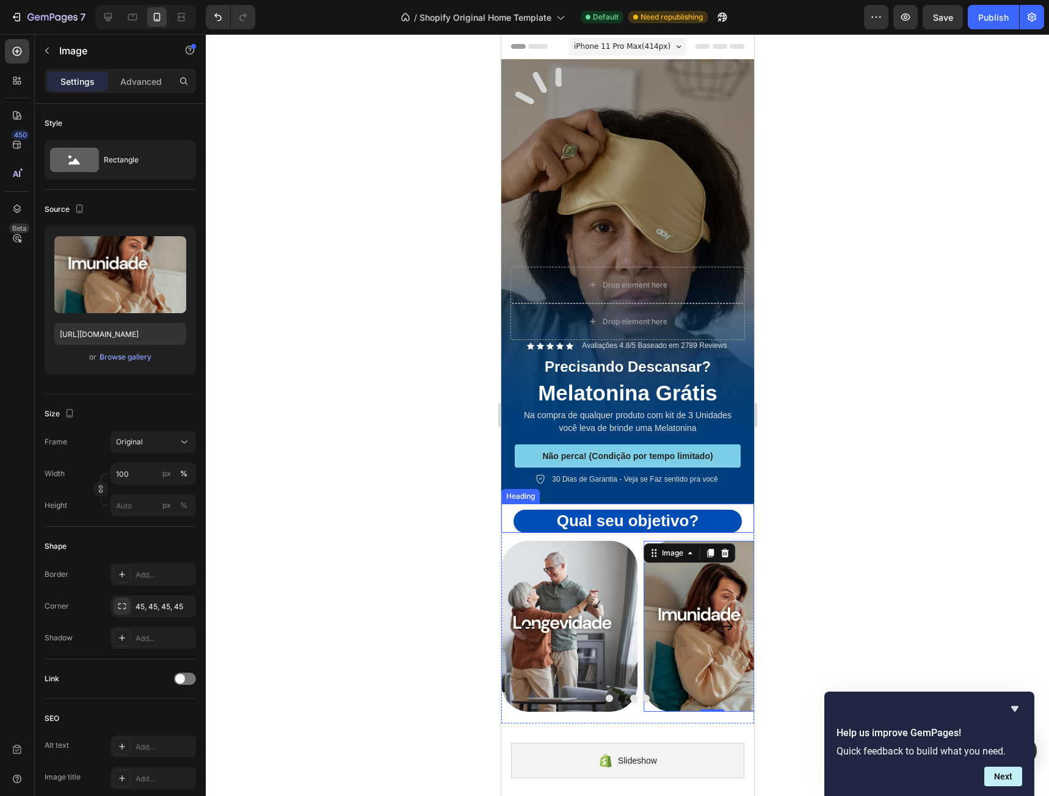
click at [705, 504] on div "⁠⁠⁠⁠⁠⁠⁠ Qual seu objetivo? Heading" at bounding box center [627, 518] width 253 height 29
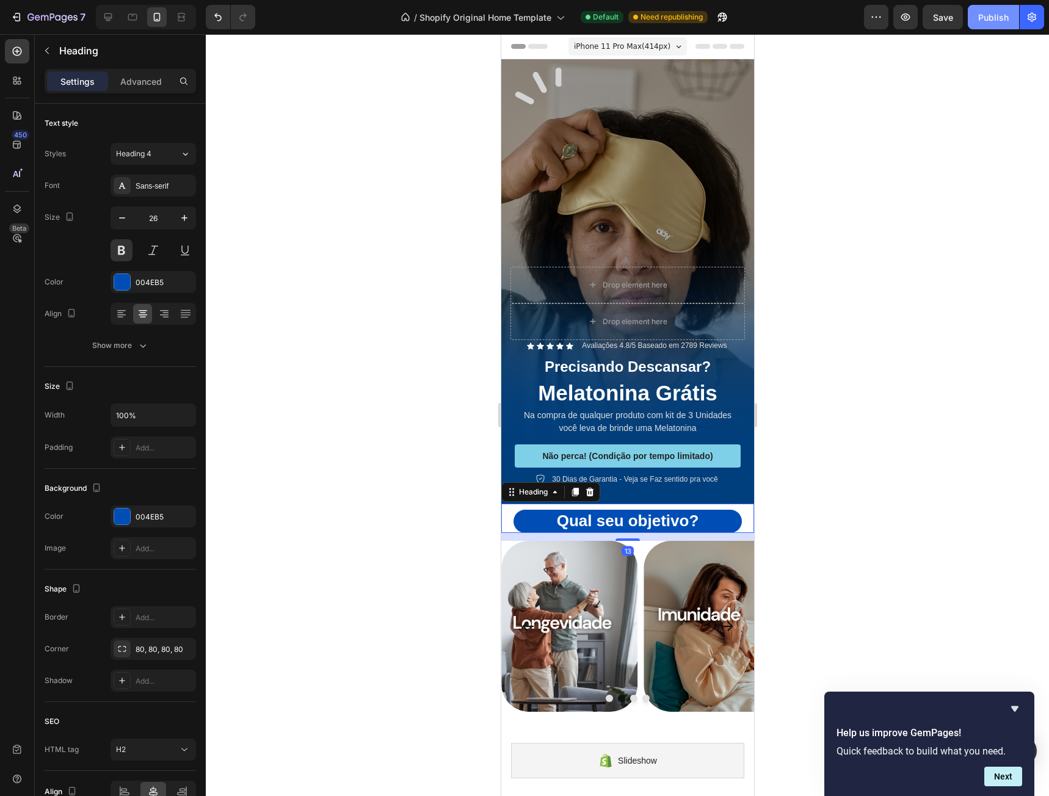
click at [998, 16] on div "Publish" at bounding box center [993, 17] width 31 height 13
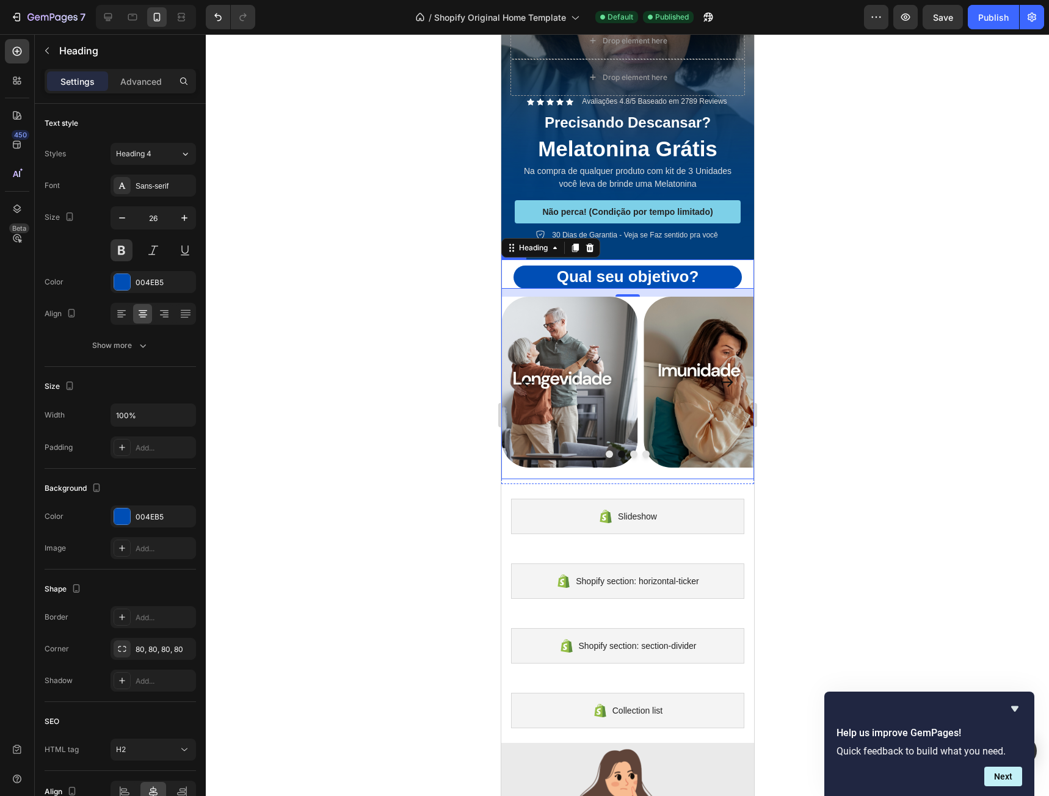
click at [641, 455] on div "Image Image Image Image Carousel" at bounding box center [627, 388] width 253 height 183
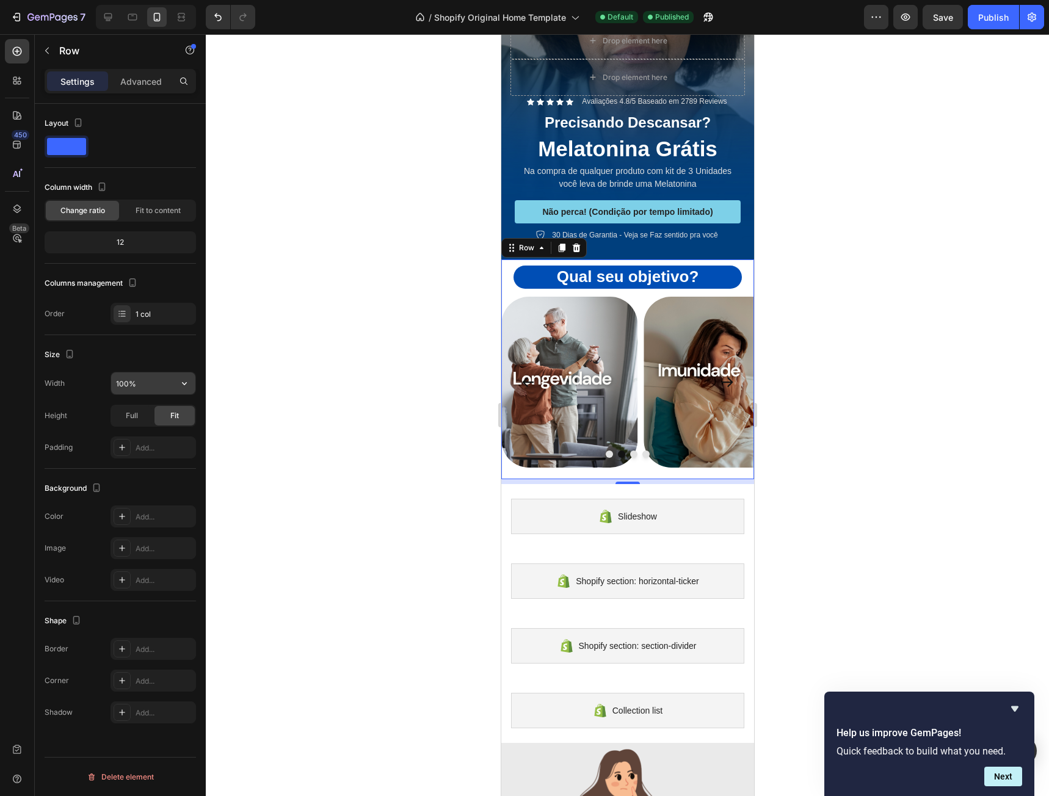
click at [151, 385] on input "100%" at bounding box center [153, 383] width 84 height 22
click at [182, 386] on icon "button" at bounding box center [184, 383] width 12 height 12
click at [160, 382] on input "100%" at bounding box center [153, 383] width 84 height 22
drag, startPoint x: 128, startPoint y: 382, endPoint x: 104, endPoint y: 382, distance: 23.8
click at [104, 382] on div "Width 100%" at bounding box center [120, 383] width 151 height 23
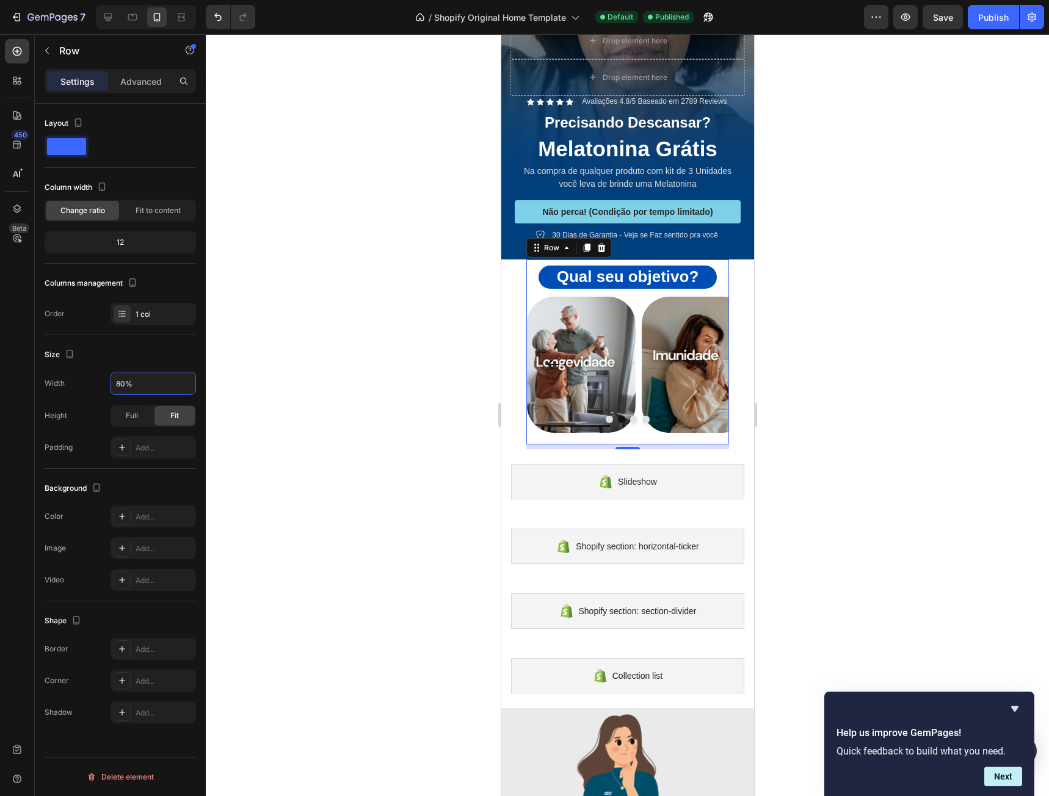
type input "100%"
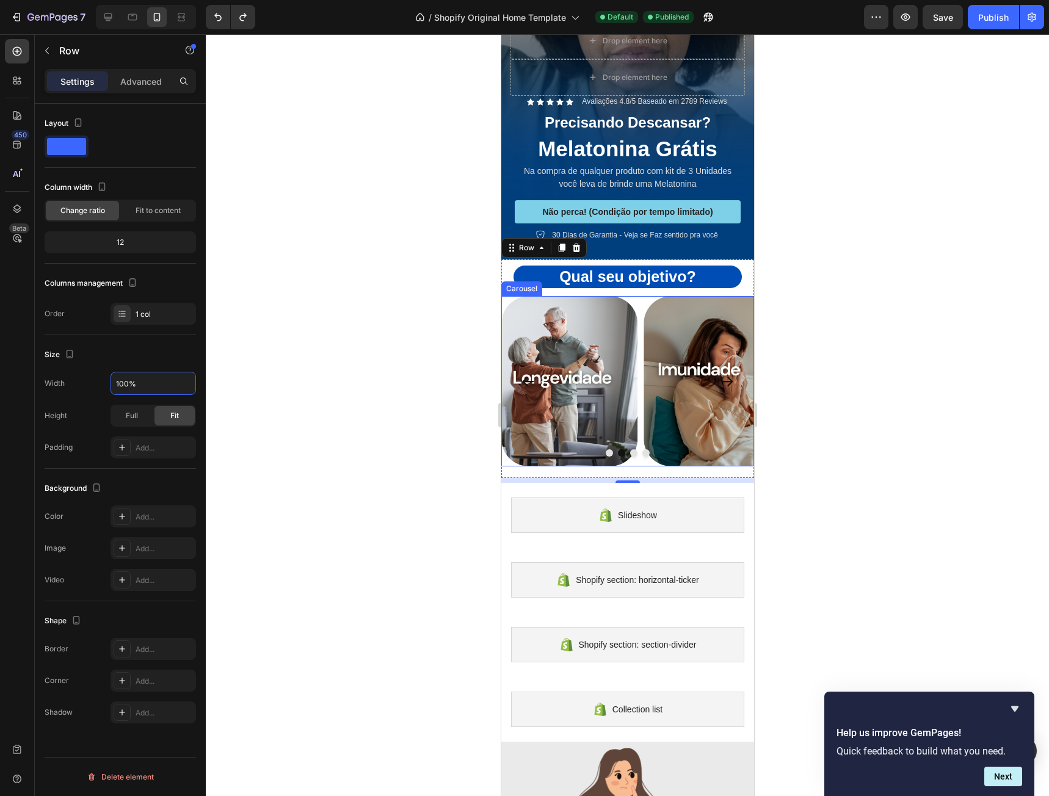
click at [640, 296] on div "Image Image Image Image" at bounding box center [627, 381] width 253 height 171
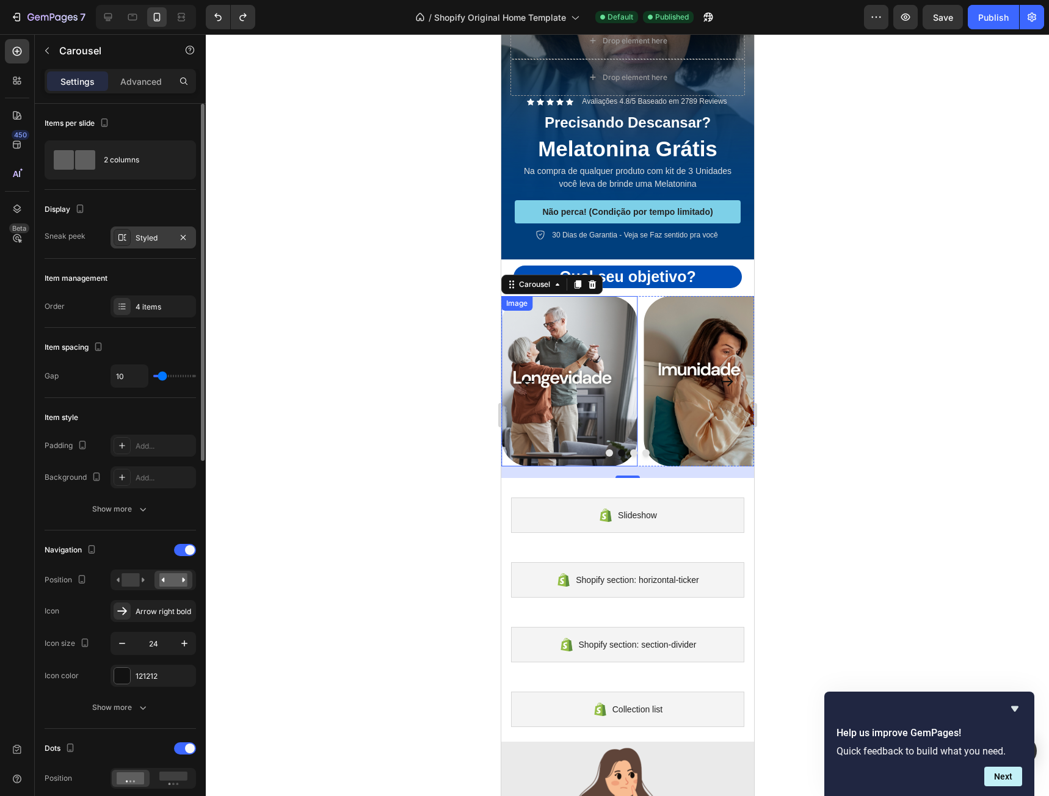
click at [149, 231] on div "Styled" at bounding box center [152, 237] width 85 height 22
click at [125, 410] on div "Item style" at bounding box center [120, 418] width 151 height 20
click at [121, 158] on div "2 columns" at bounding box center [141, 160] width 74 height 28
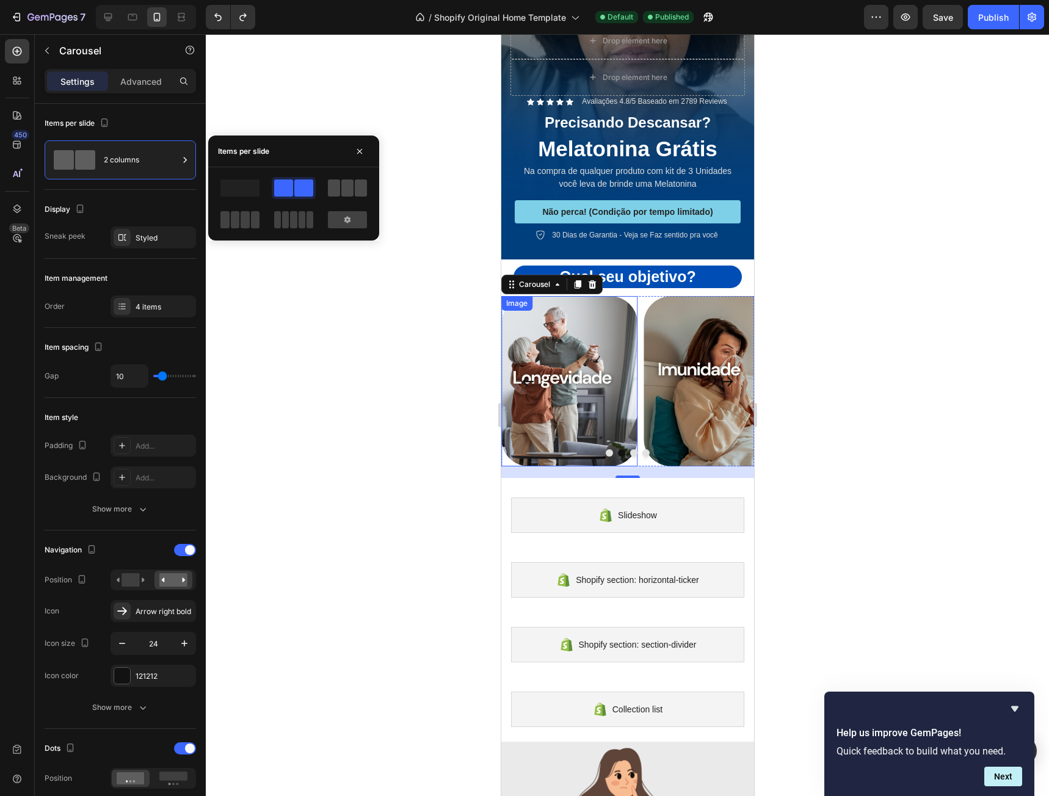
click at [342, 184] on span at bounding box center [347, 187] width 12 height 17
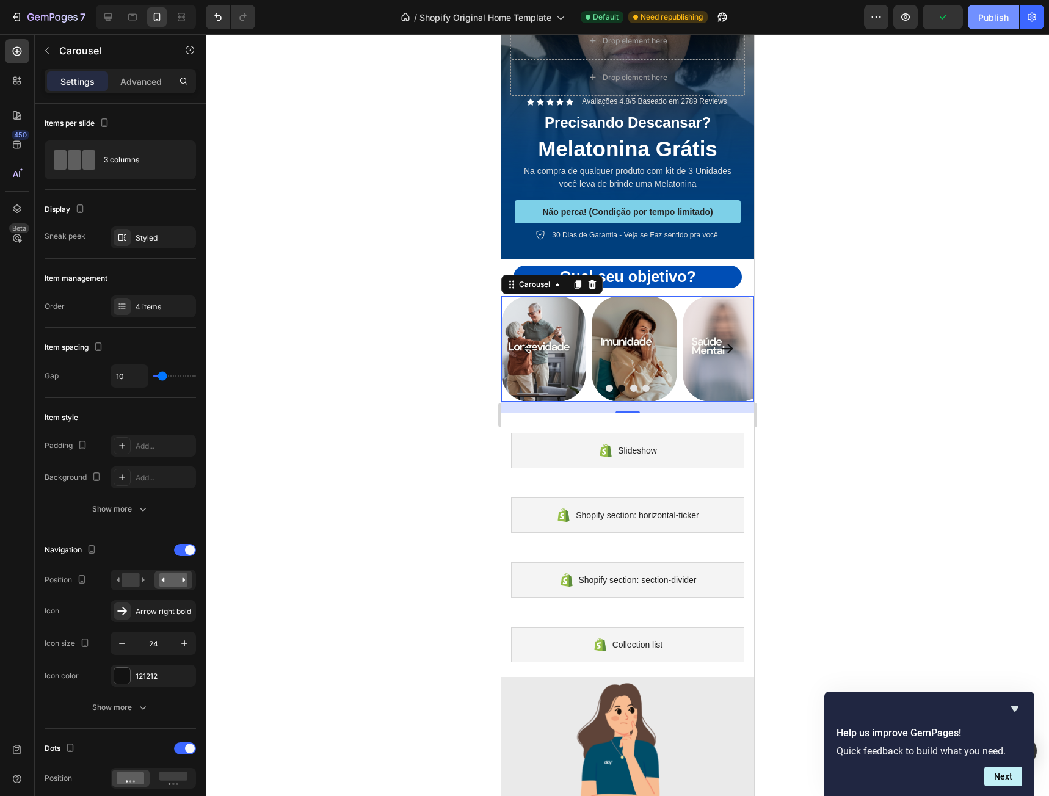
click at [986, 15] on div "Publish" at bounding box center [993, 17] width 31 height 13
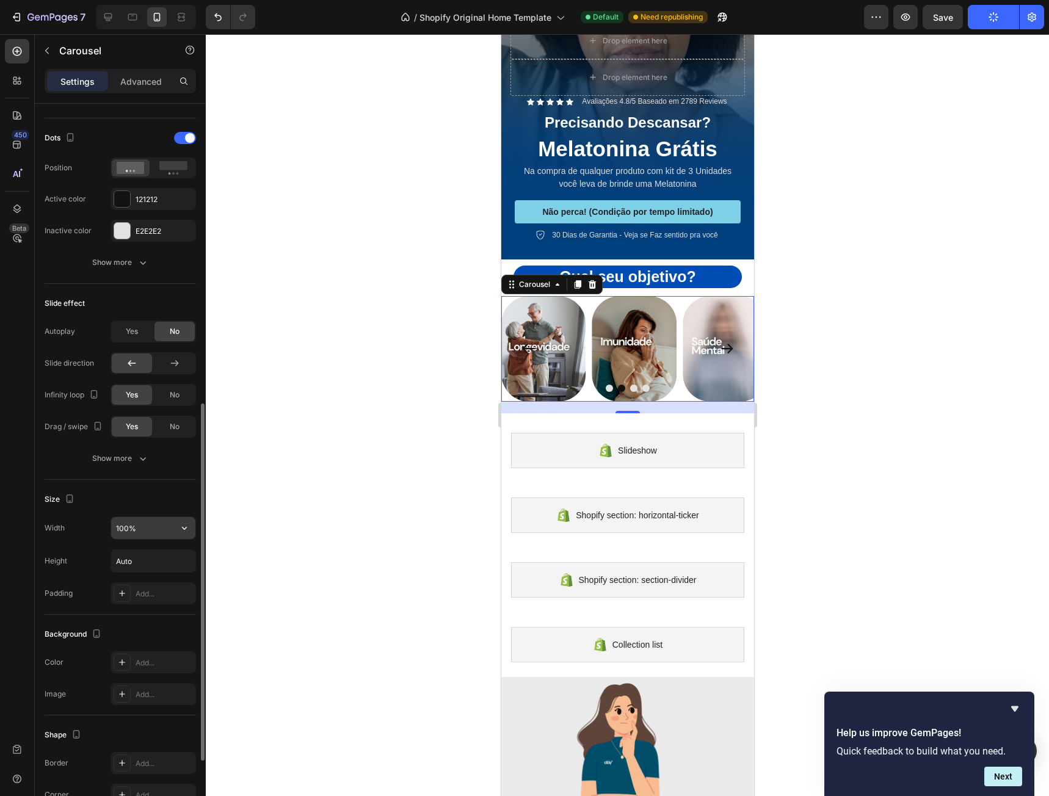
scroll to position [753, 0]
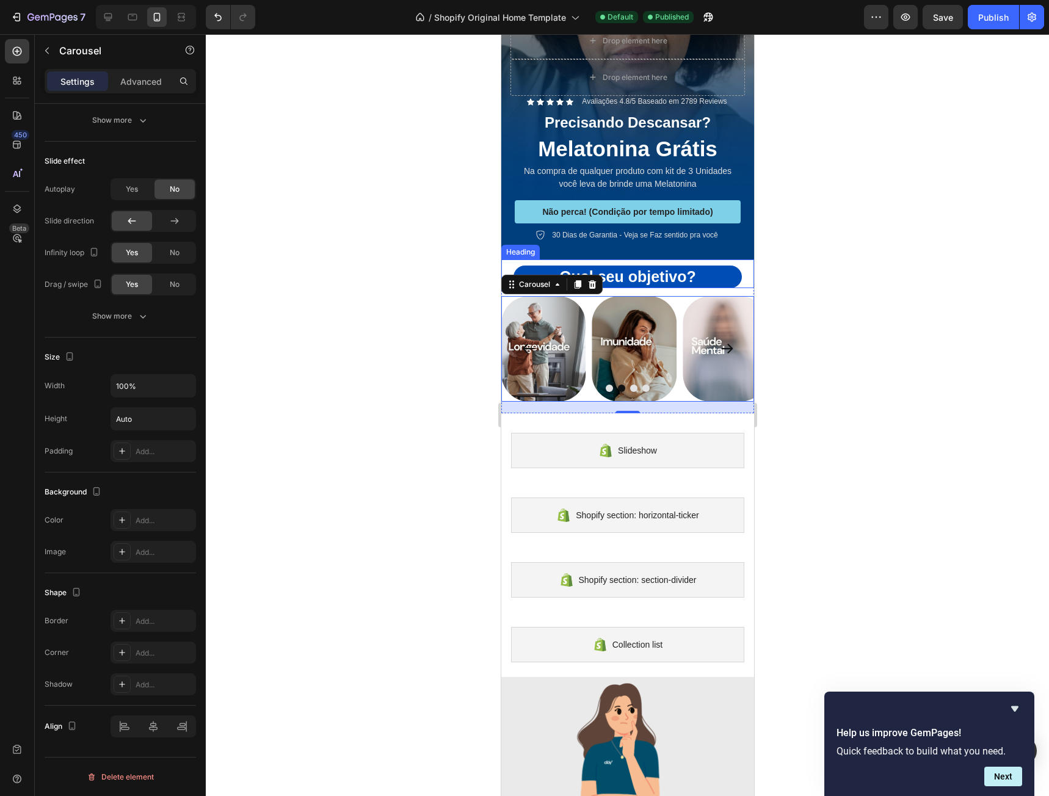
click at [684, 268] on span "Qual seu objetivo?" at bounding box center [627, 276] width 137 height 17
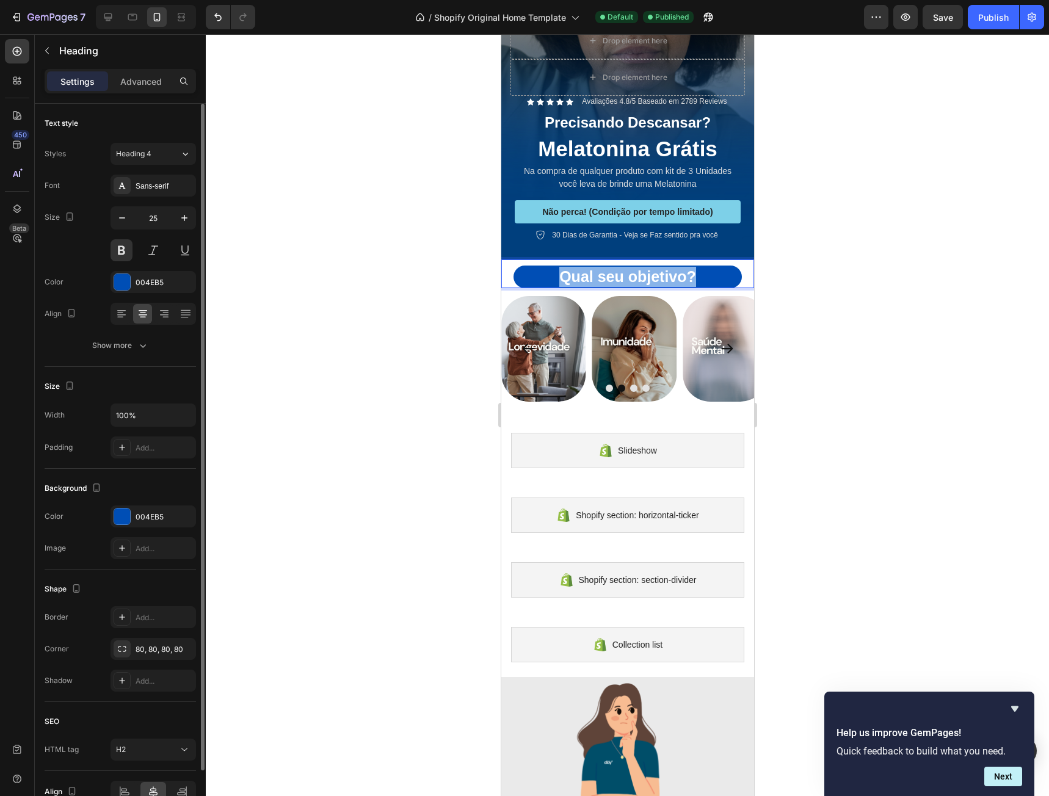
click at [684, 268] on span "Qual seu objetivo?" at bounding box center [627, 276] width 137 height 17
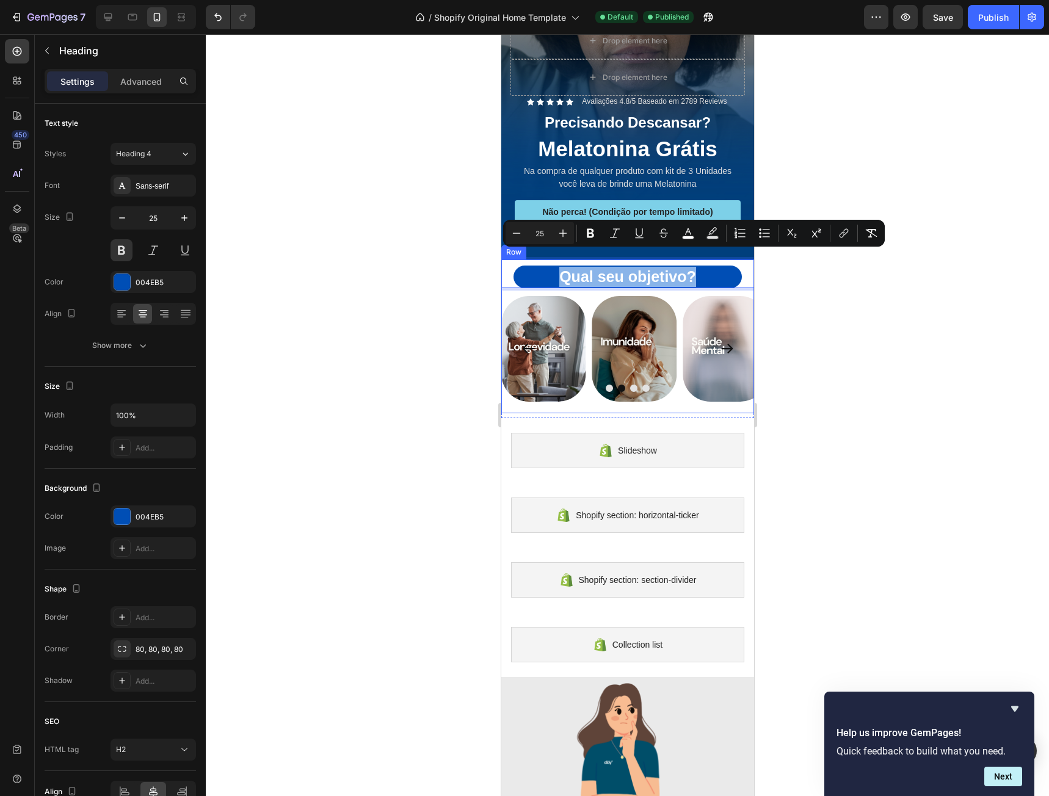
click at [654, 268] on span "Qual seu objetivo?" at bounding box center [627, 276] width 137 height 17
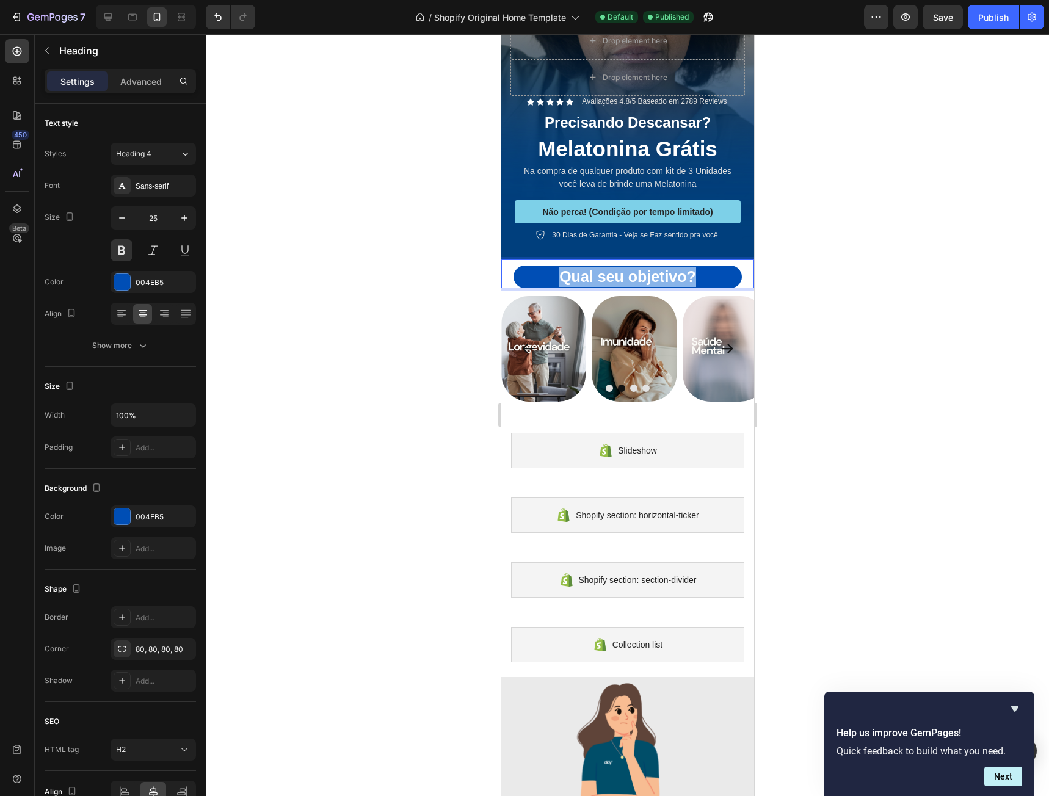
click at [654, 268] on span "Qual seu objetivo?" at bounding box center [627, 276] width 137 height 17
click at [654, 267] on p "N" at bounding box center [627, 277] width 226 height 20
click at [646, 267] on p "Ns" at bounding box center [627, 277] width 226 height 20
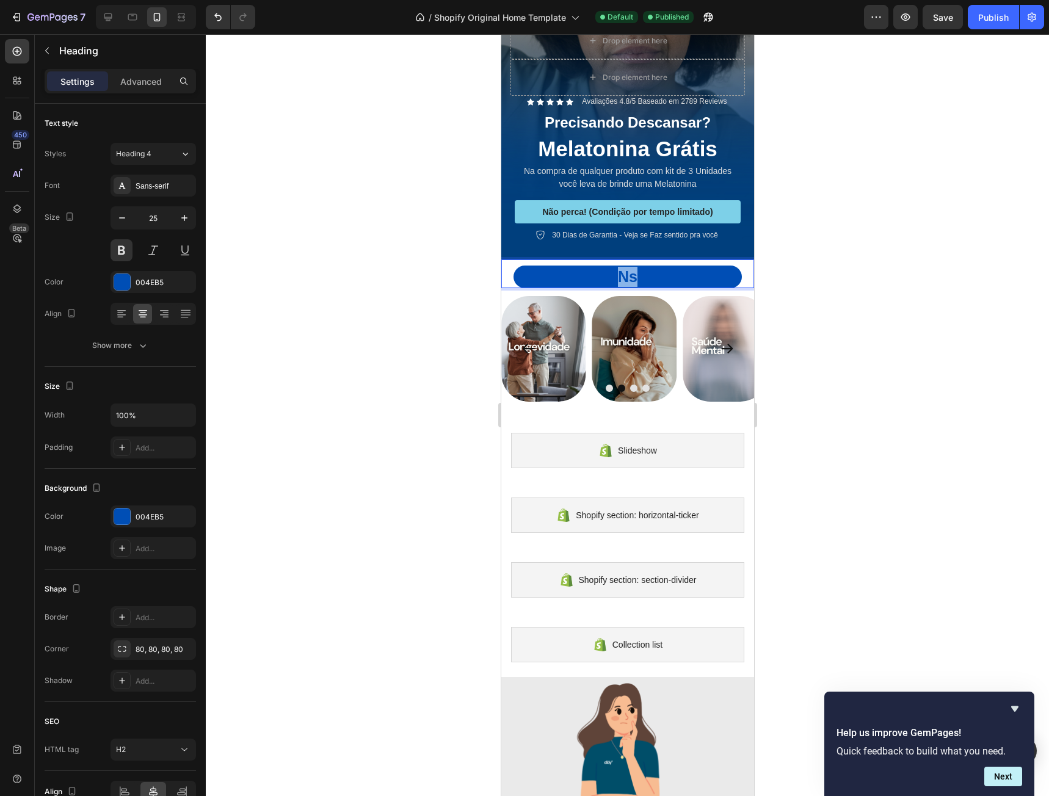
click at [646, 267] on p "Ns" at bounding box center [627, 277] width 226 height 20
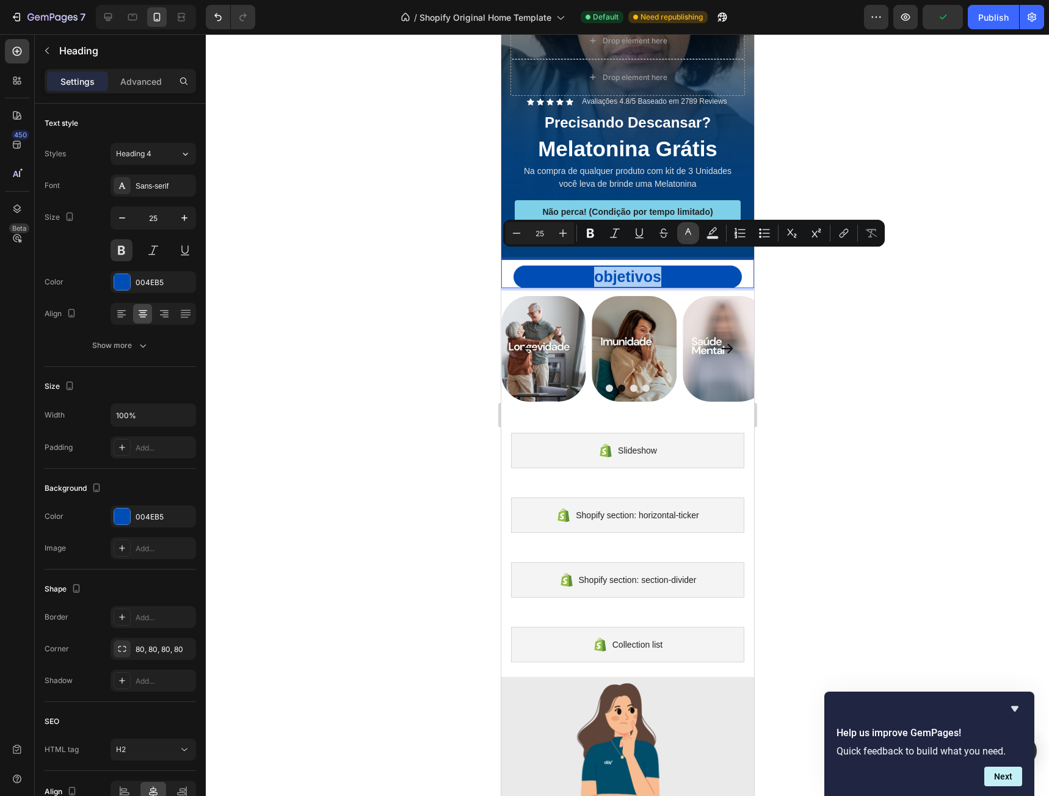
click at [692, 241] on button "color" at bounding box center [688, 233] width 22 height 22
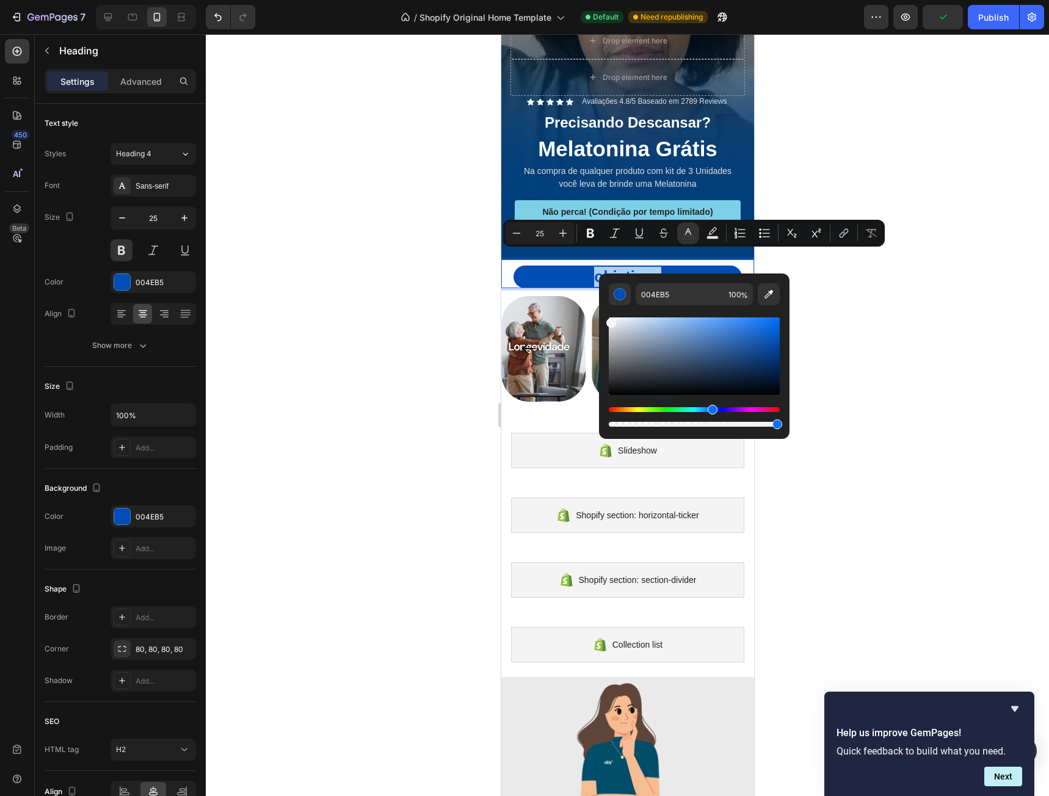
drag, startPoint x: 618, startPoint y: 331, endPoint x: 599, endPoint y: 315, distance: 25.2
click at [601, 320] on div "004EB5 100 %" at bounding box center [694, 351] width 190 height 156
type input "F4F4F4"
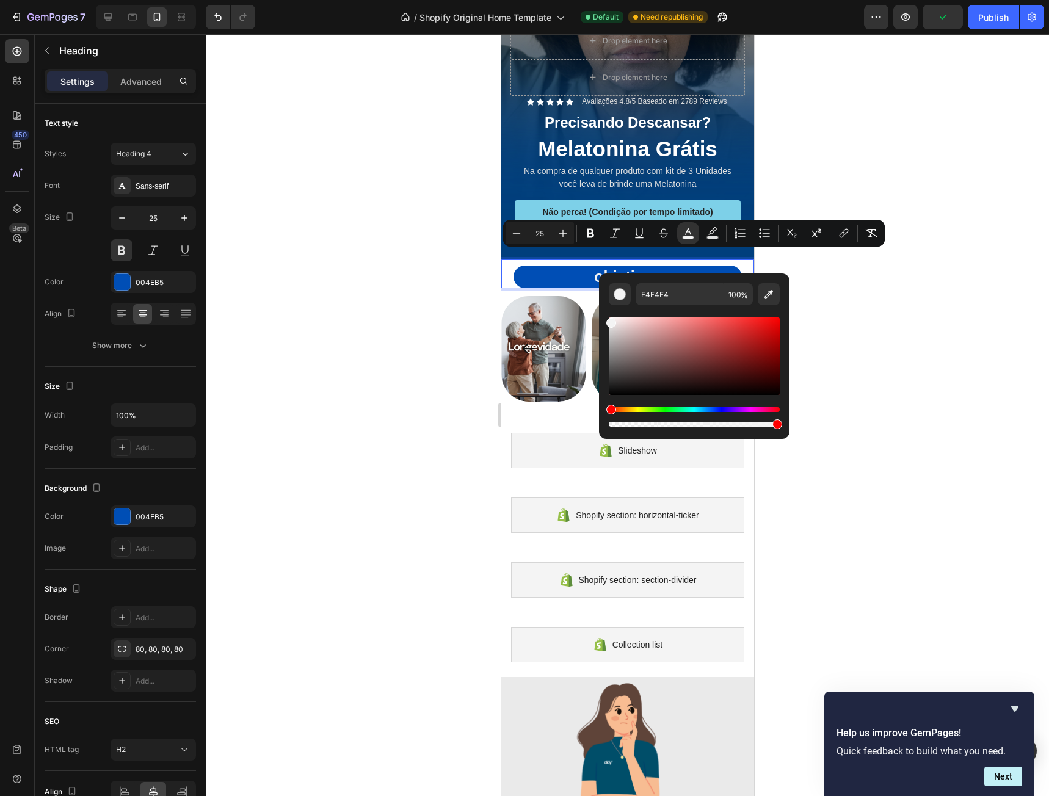
click at [593, 268] on span "objetivos" at bounding box center [626, 276] width 67 height 17
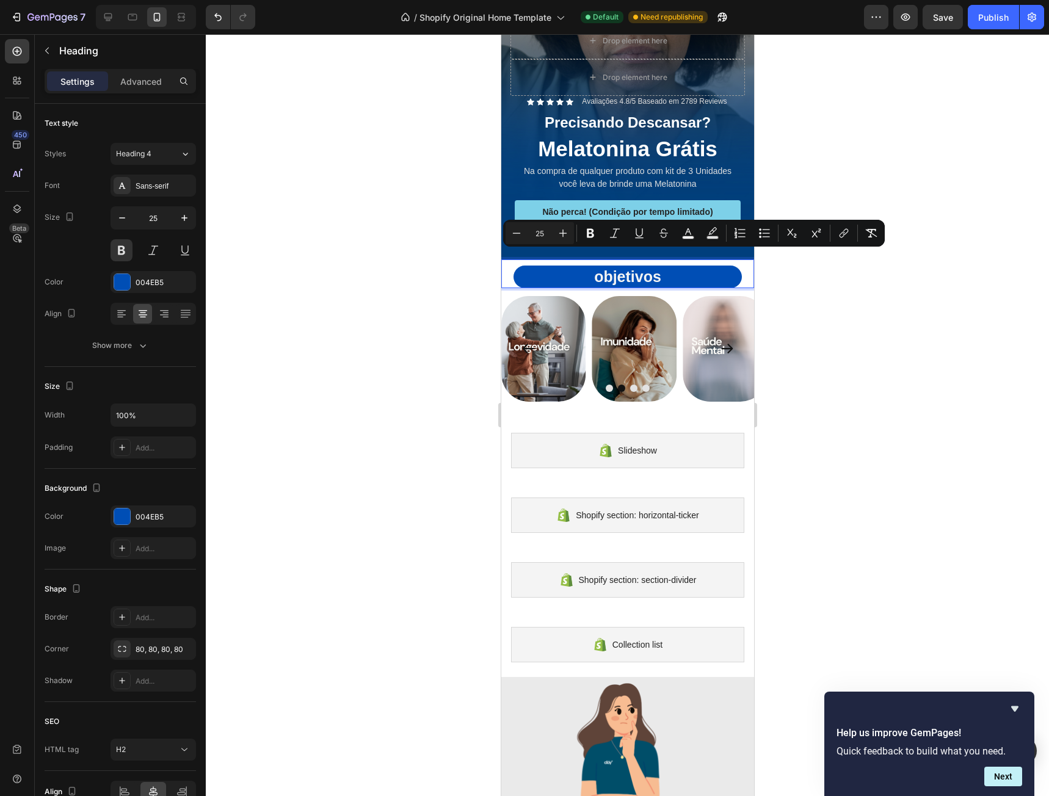
click at [596, 268] on span "objetivos" at bounding box center [626, 276] width 67 height 17
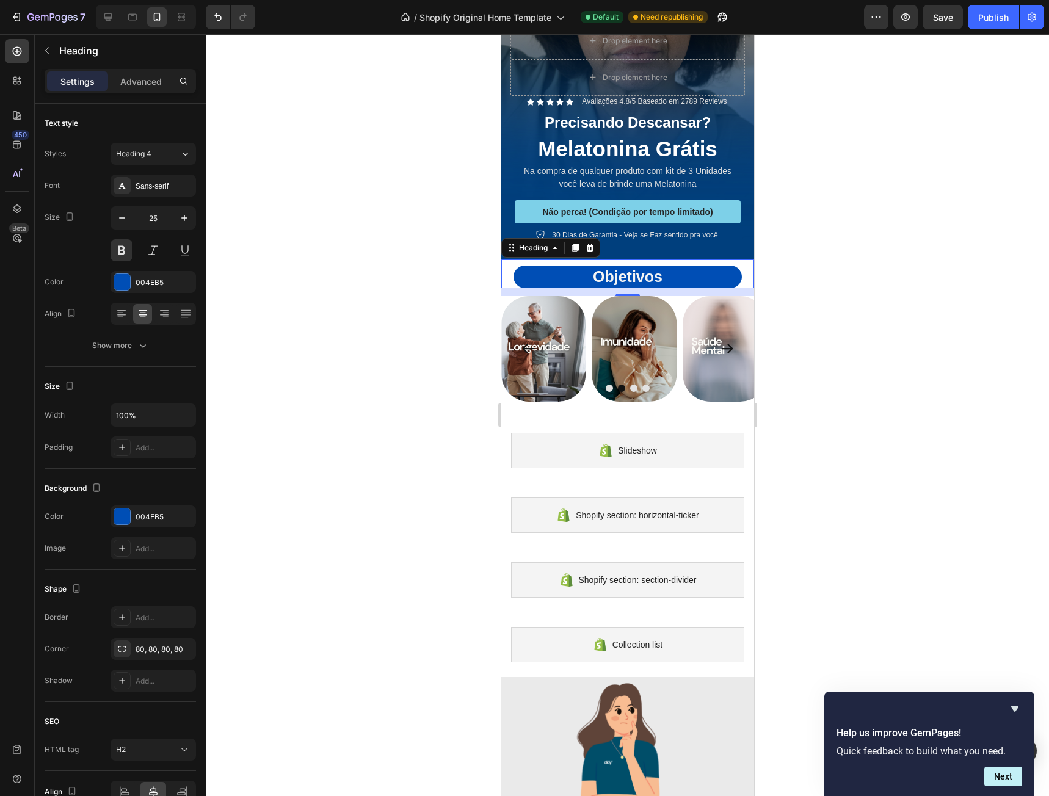
click at [734, 264] on div "Objetivos Heading 13" at bounding box center [627, 273] width 253 height 29
click at [120, 312] on icon at bounding box center [121, 314] width 12 height 12
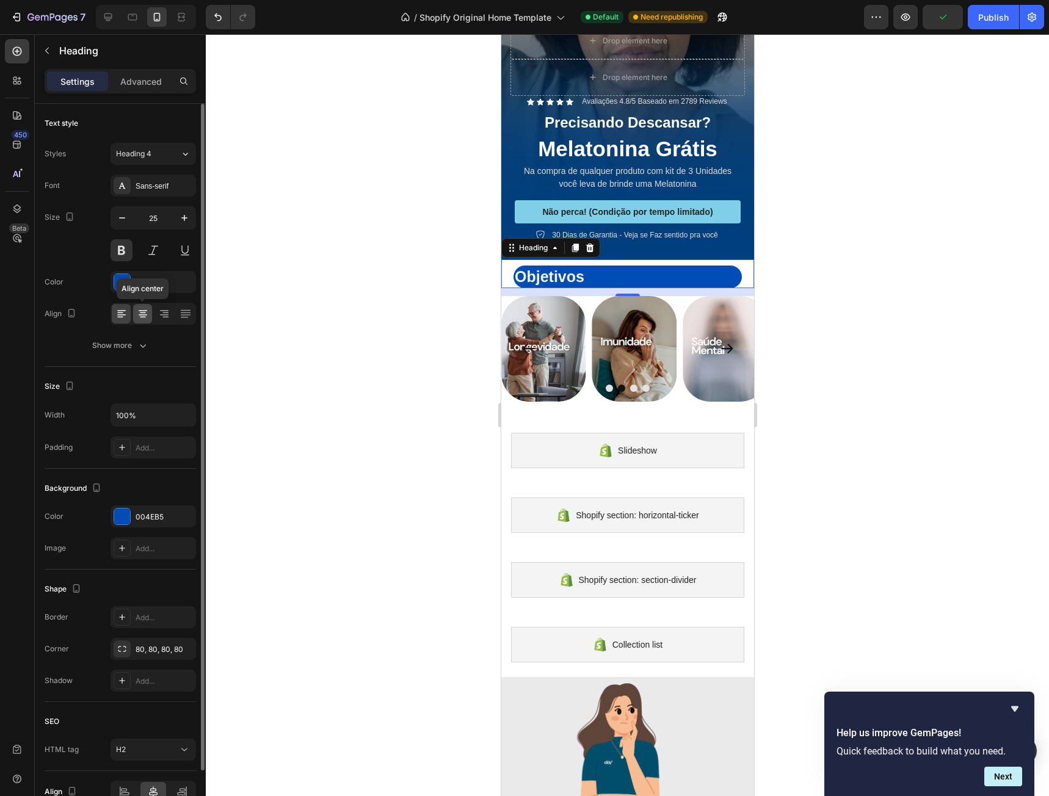
click at [146, 311] on icon at bounding box center [143, 314] width 12 height 12
click at [126, 515] on div at bounding box center [122, 516] width 16 height 16
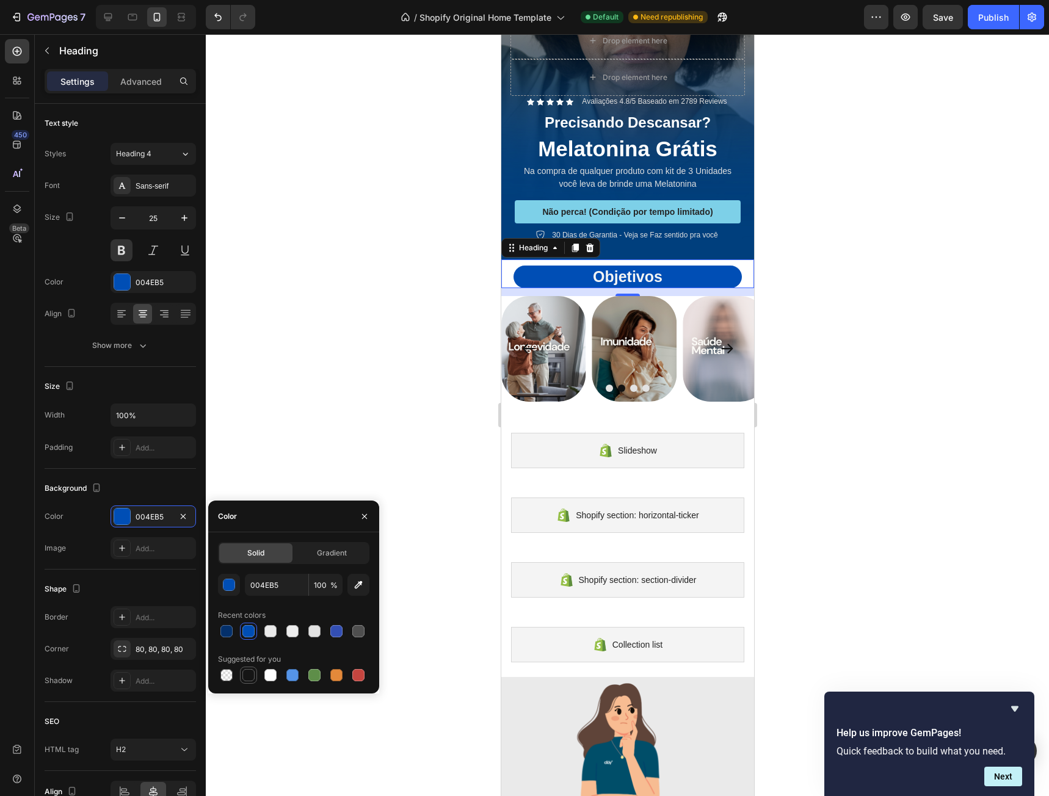
click at [251, 671] on div at bounding box center [248, 675] width 12 height 12
type input "151515"
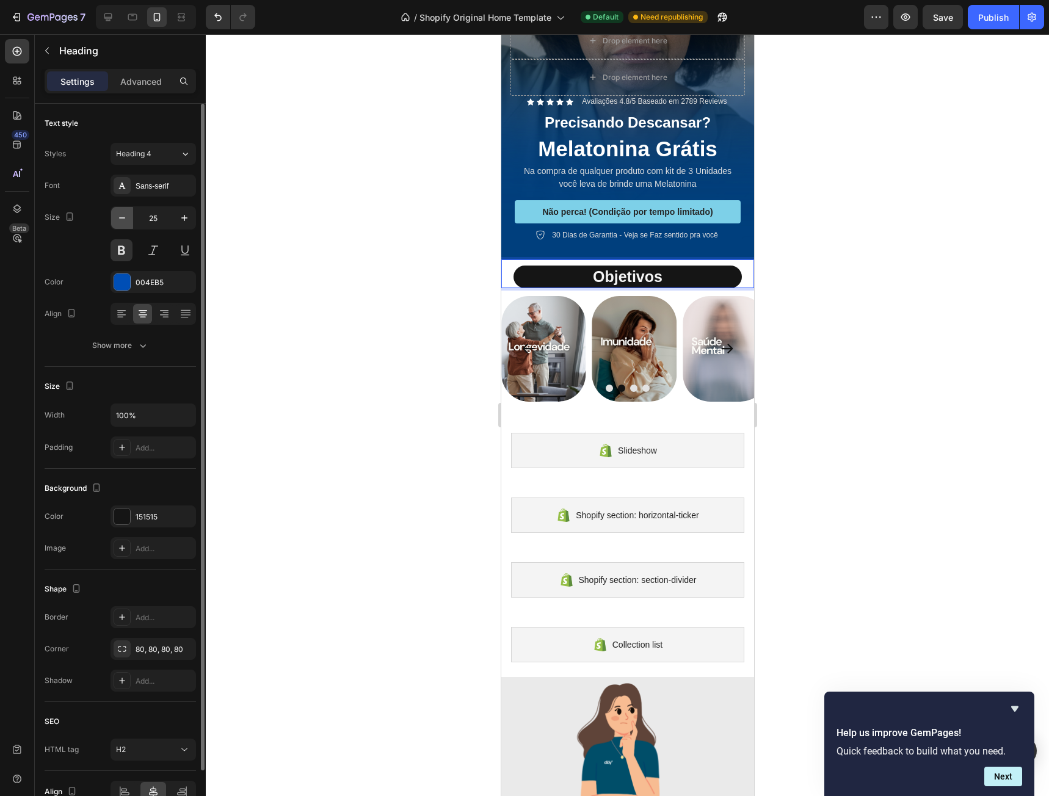
click at [118, 221] on icon "button" at bounding box center [122, 218] width 12 height 12
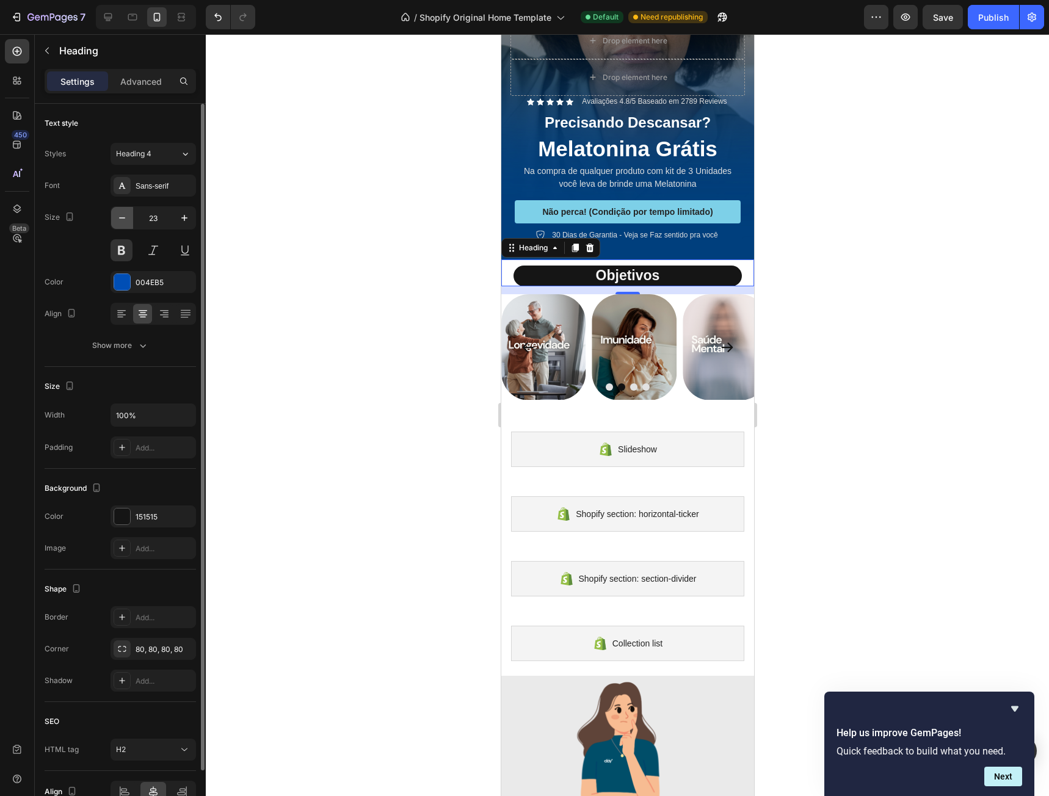
click at [118, 221] on icon "button" at bounding box center [122, 218] width 12 height 12
type input "21"
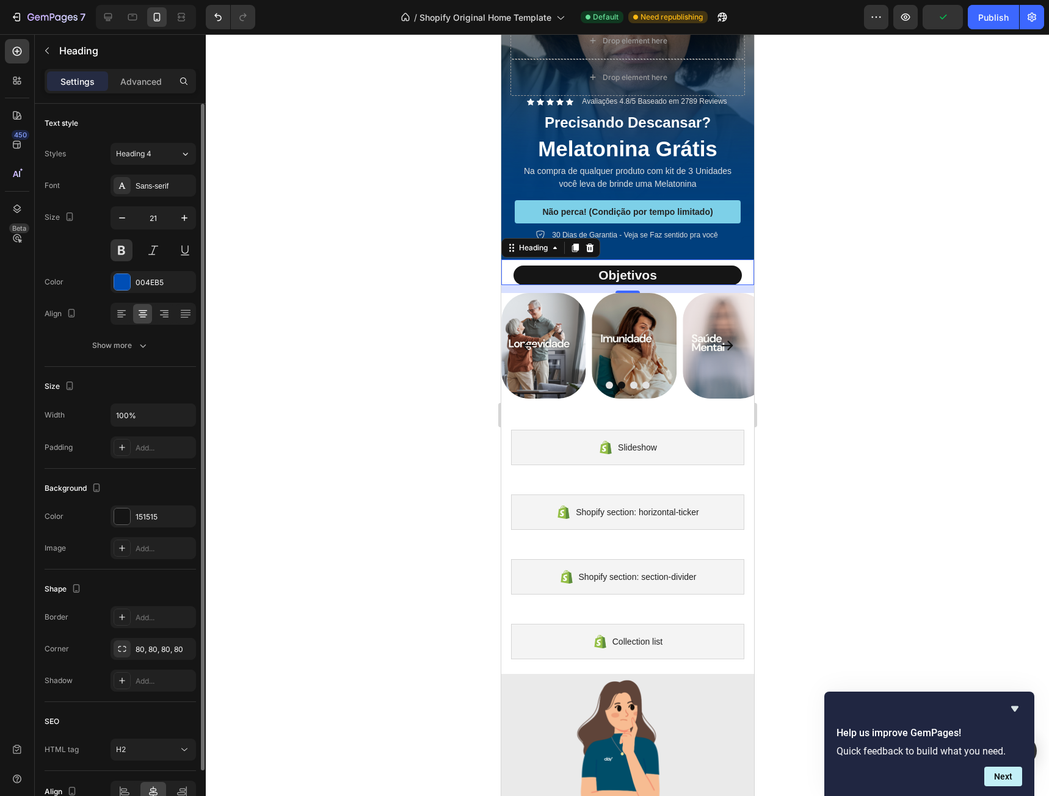
scroll to position [65, 0]
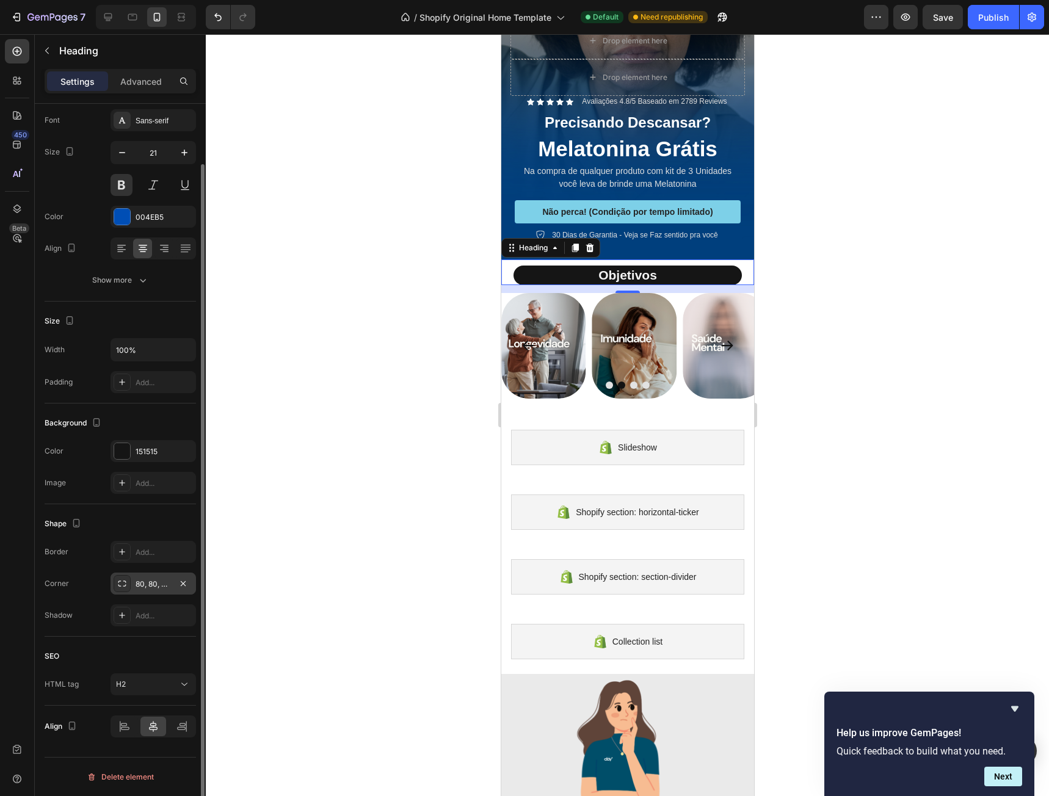
click at [159, 582] on div "80, 80, 80, 80" at bounding box center [153, 584] width 35 height 11
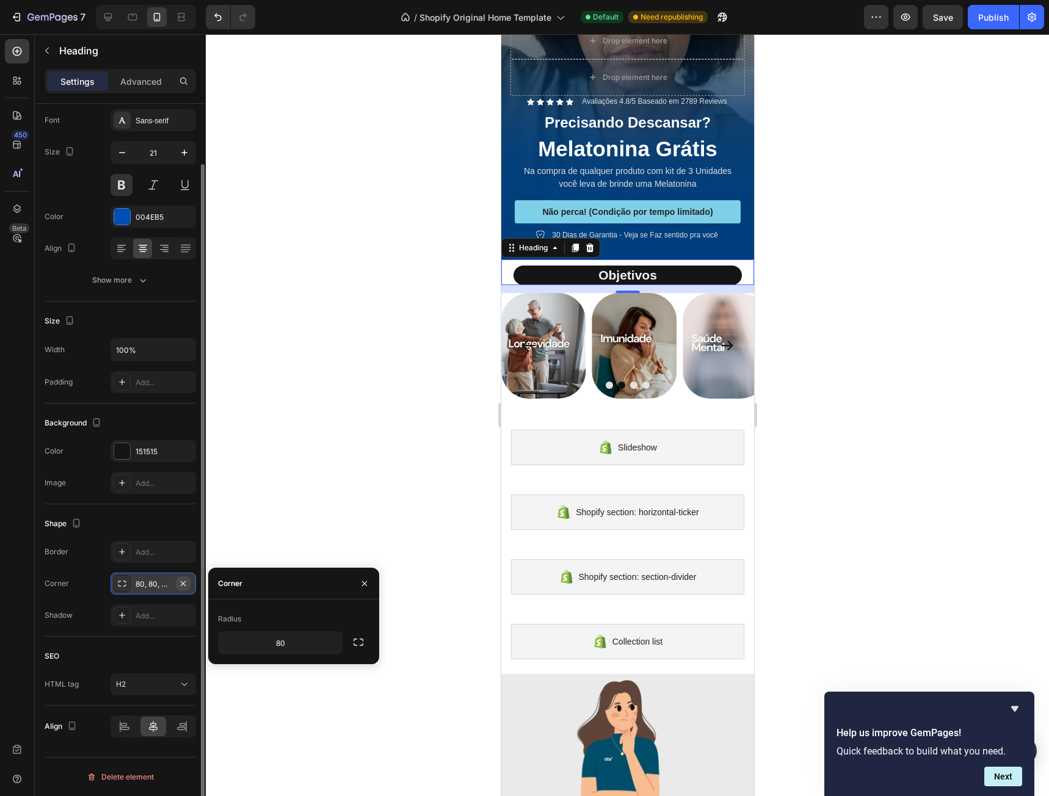
click at [187, 582] on icon "button" at bounding box center [183, 584] width 10 height 10
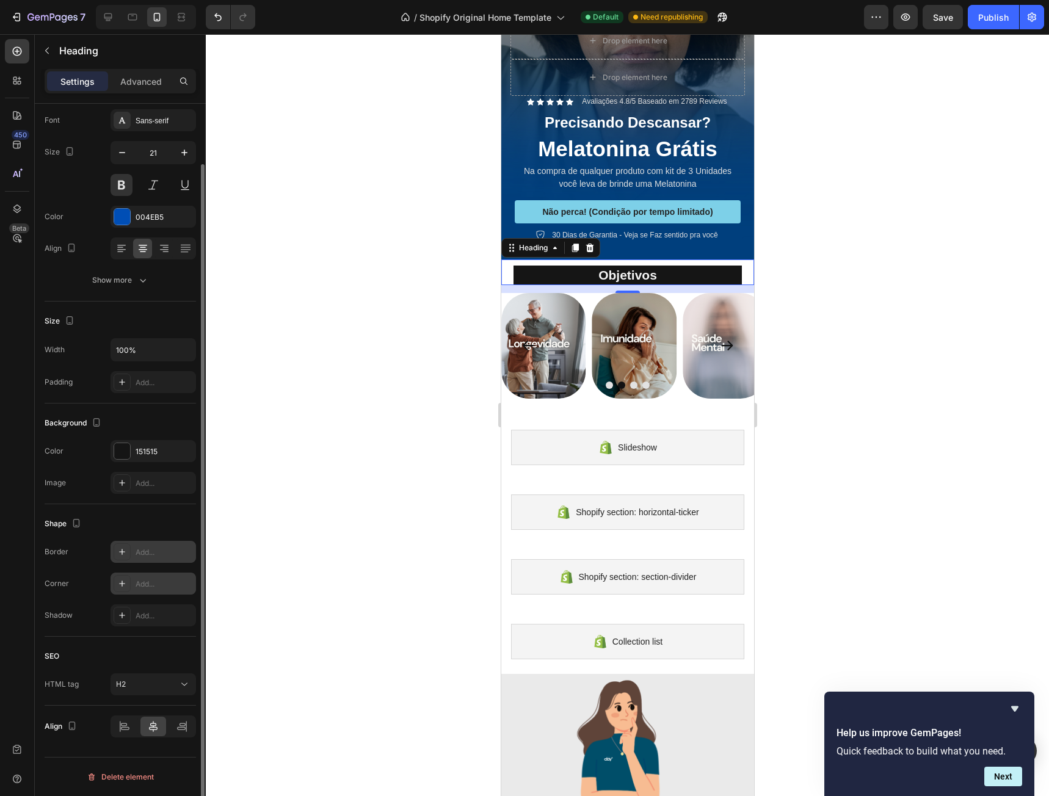
scroll to position [0, 0]
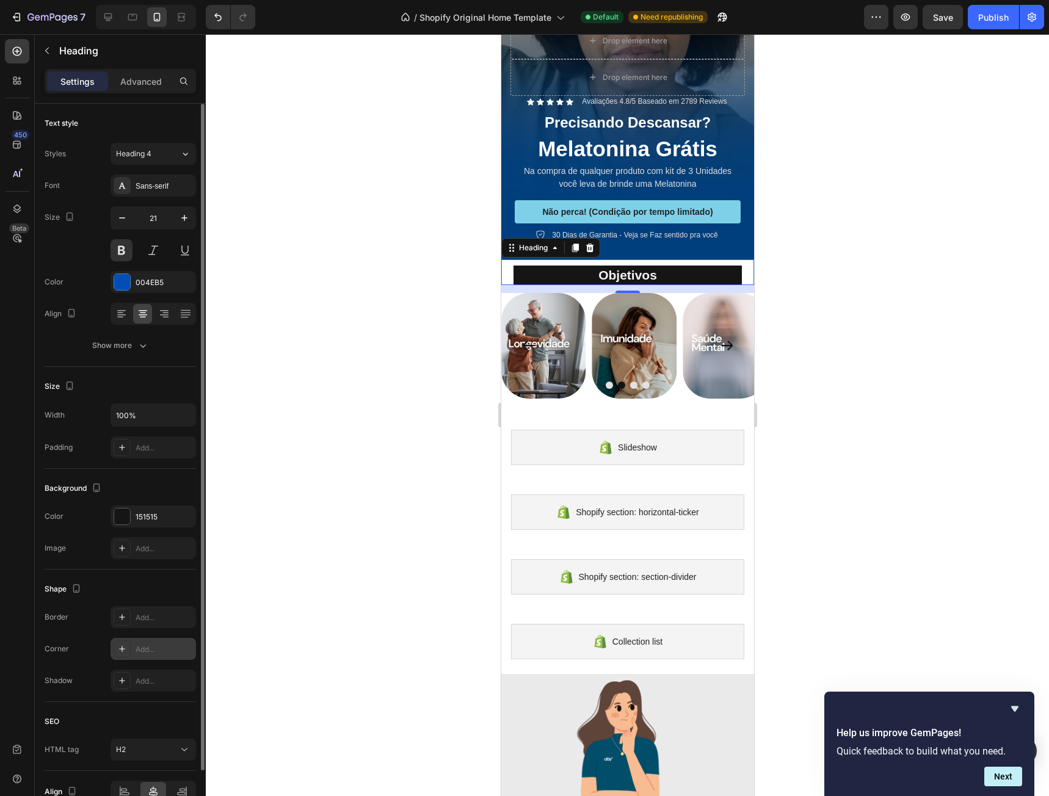
click at [137, 84] on p "Advanced" at bounding box center [141, 81] width 42 height 13
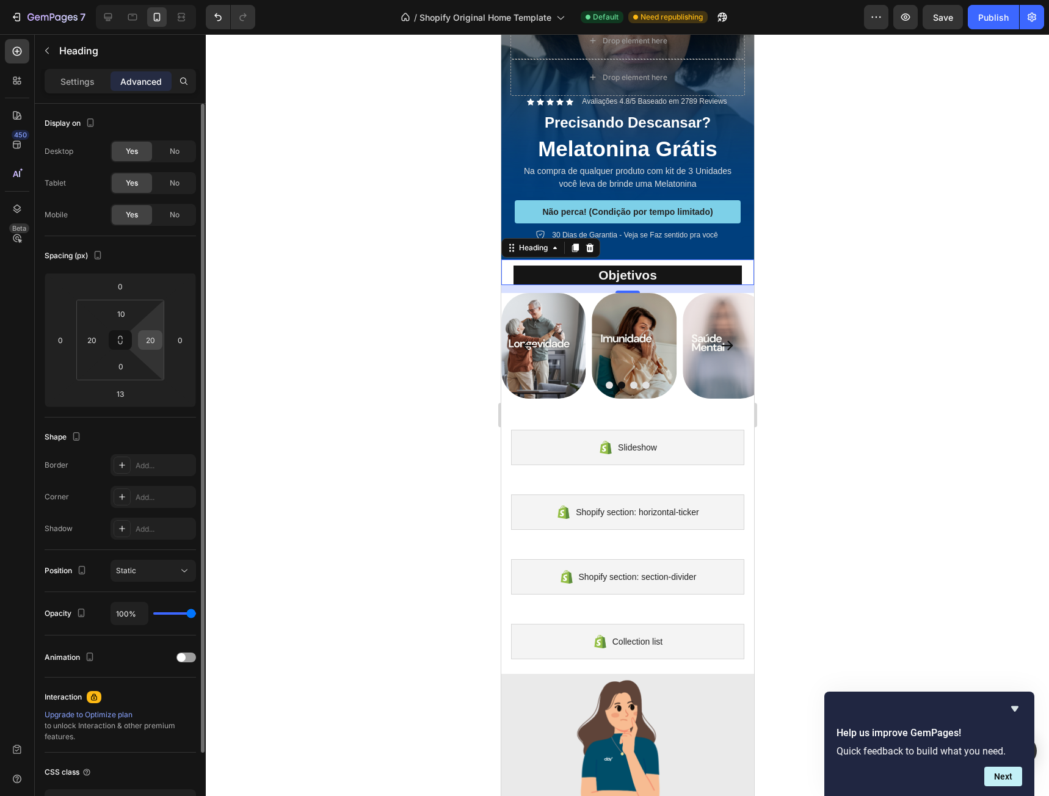
click at [148, 336] on input "20" at bounding box center [150, 340] width 18 height 18
type input "0"
click at [95, 339] on input "20" at bounding box center [91, 340] width 18 height 18
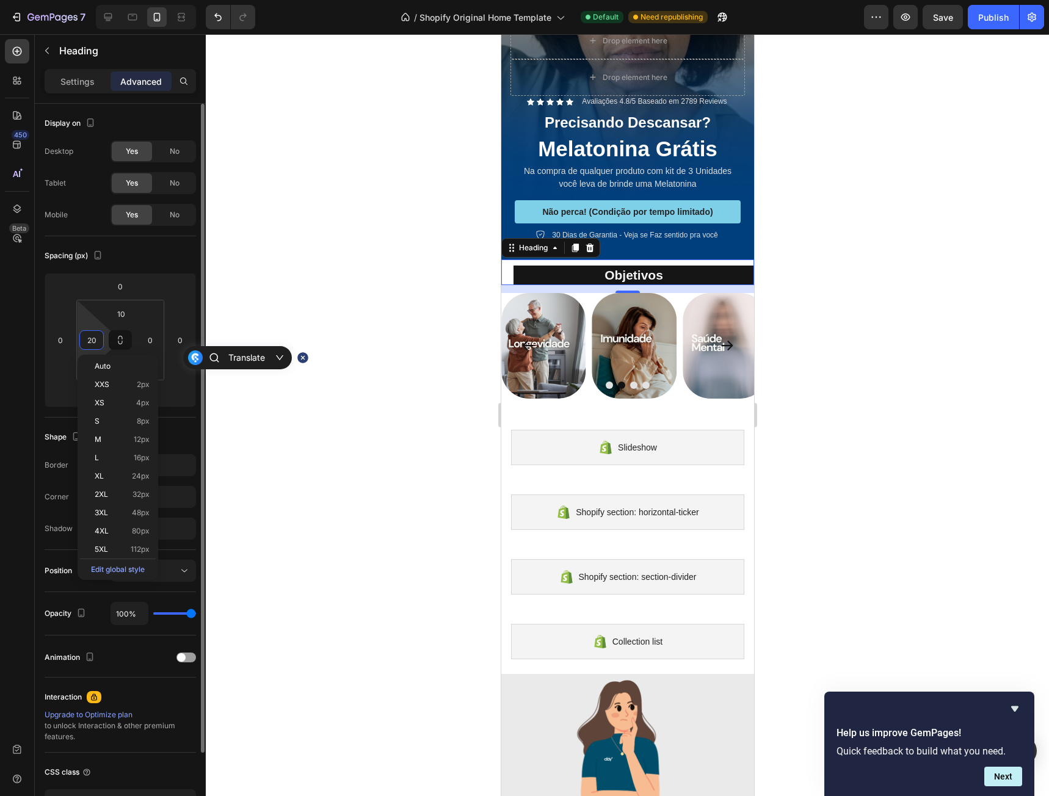
click at [95, 339] on input "20" at bounding box center [91, 340] width 18 height 18
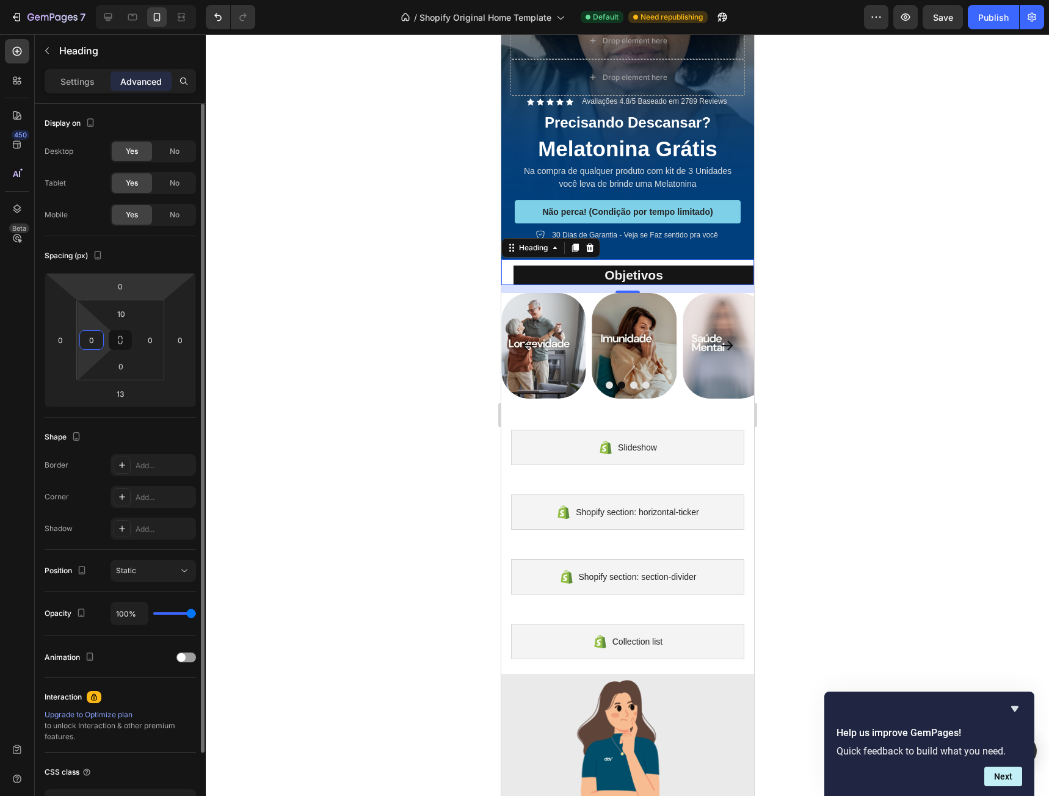
type input "0"
click at [173, 267] on div "Spacing (px) 0 0 13 0 10 0 0 0" at bounding box center [120, 326] width 151 height 181
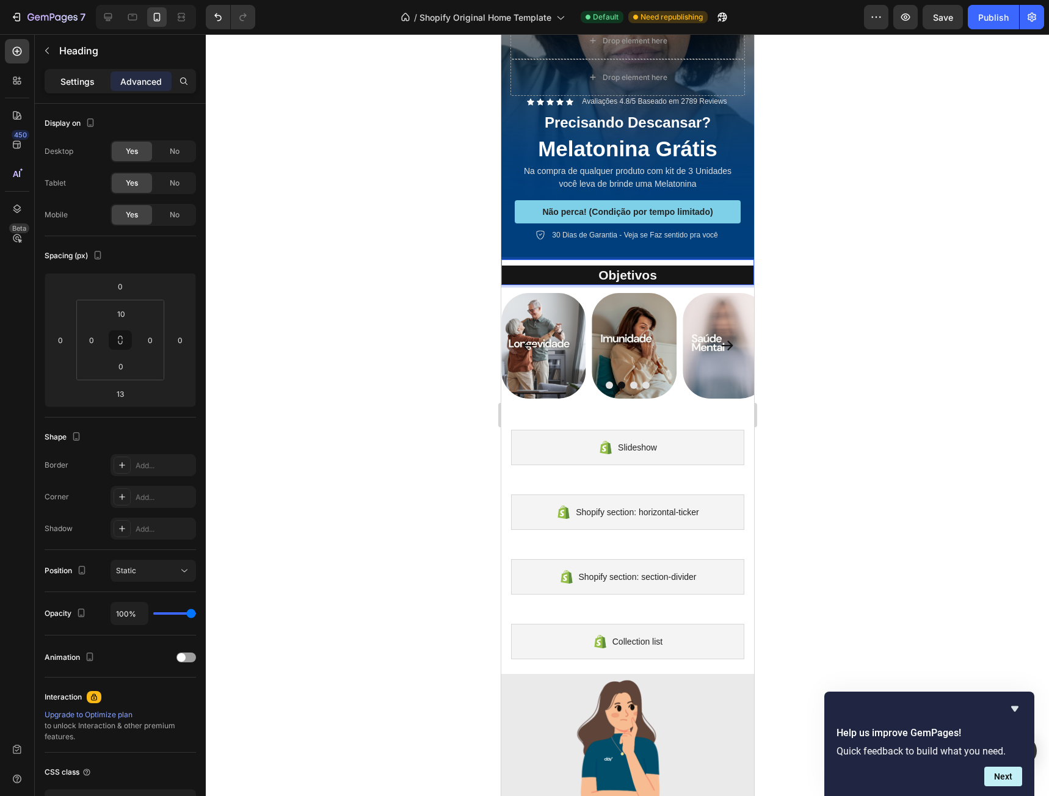
click at [100, 81] on div "Settings" at bounding box center [77, 81] width 61 height 20
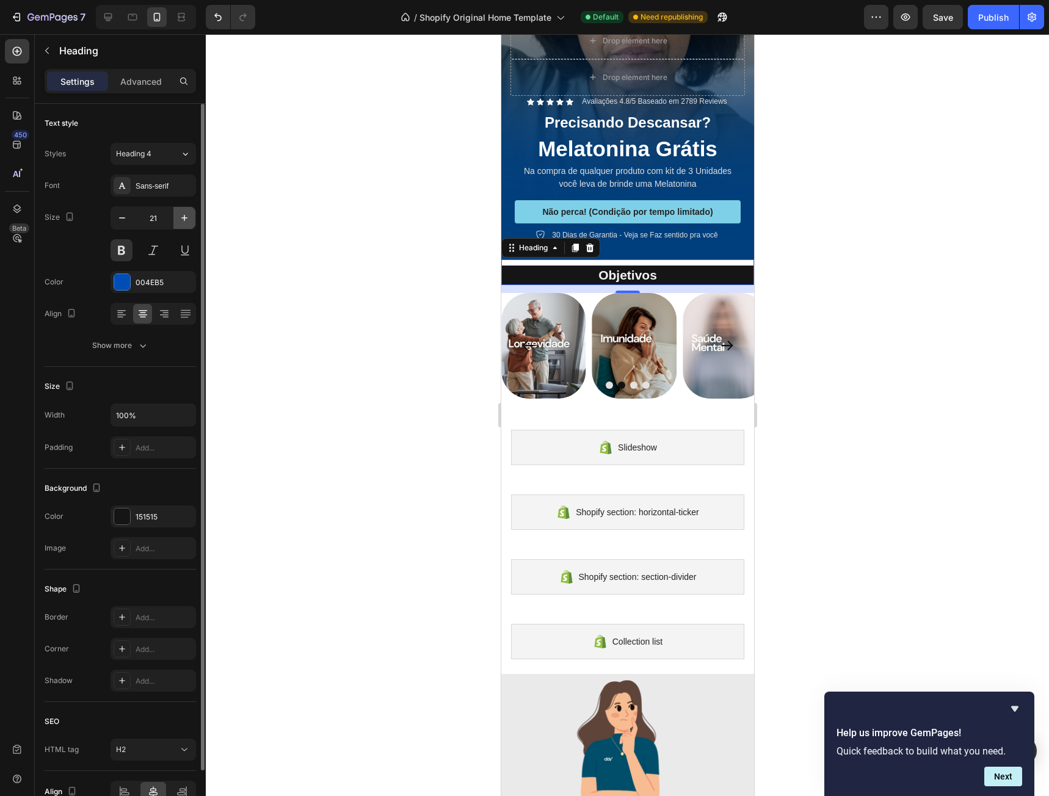
click at [187, 219] on icon "button" at bounding box center [184, 218] width 12 height 12
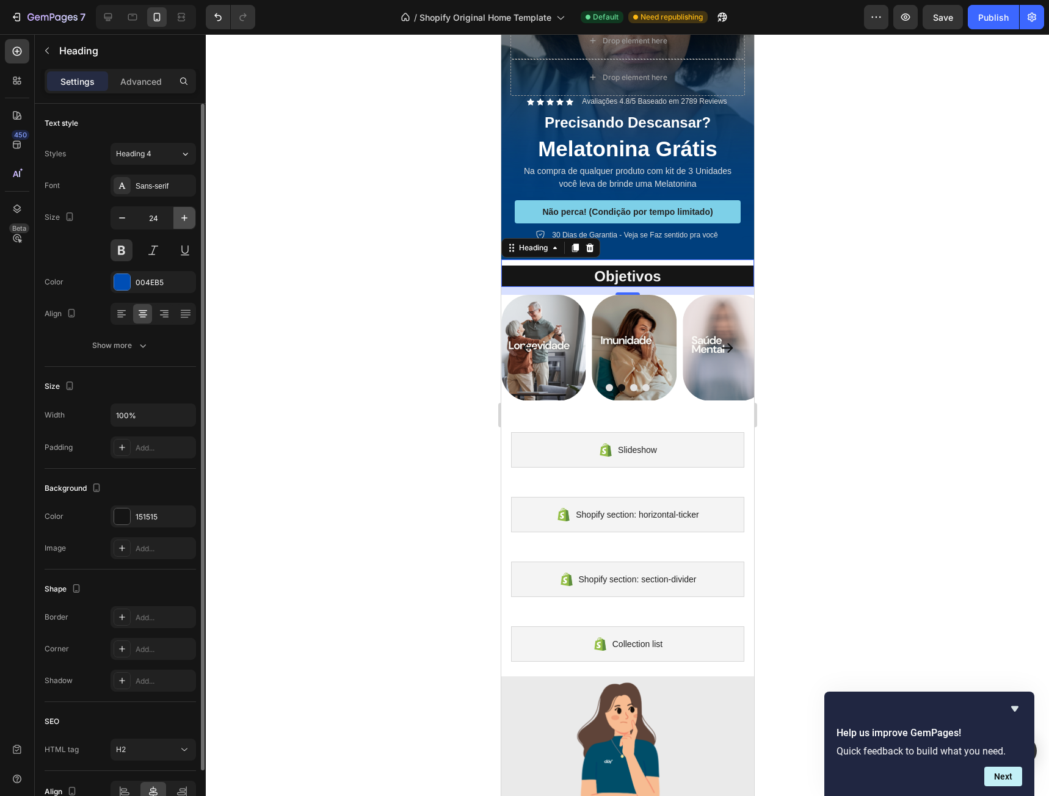
click at [187, 219] on icon "button" at bounding box center [184, 218] width 12 height 12
click at [125, 214] on icon "button" at bounding box center [122, 218] width 12 height 12
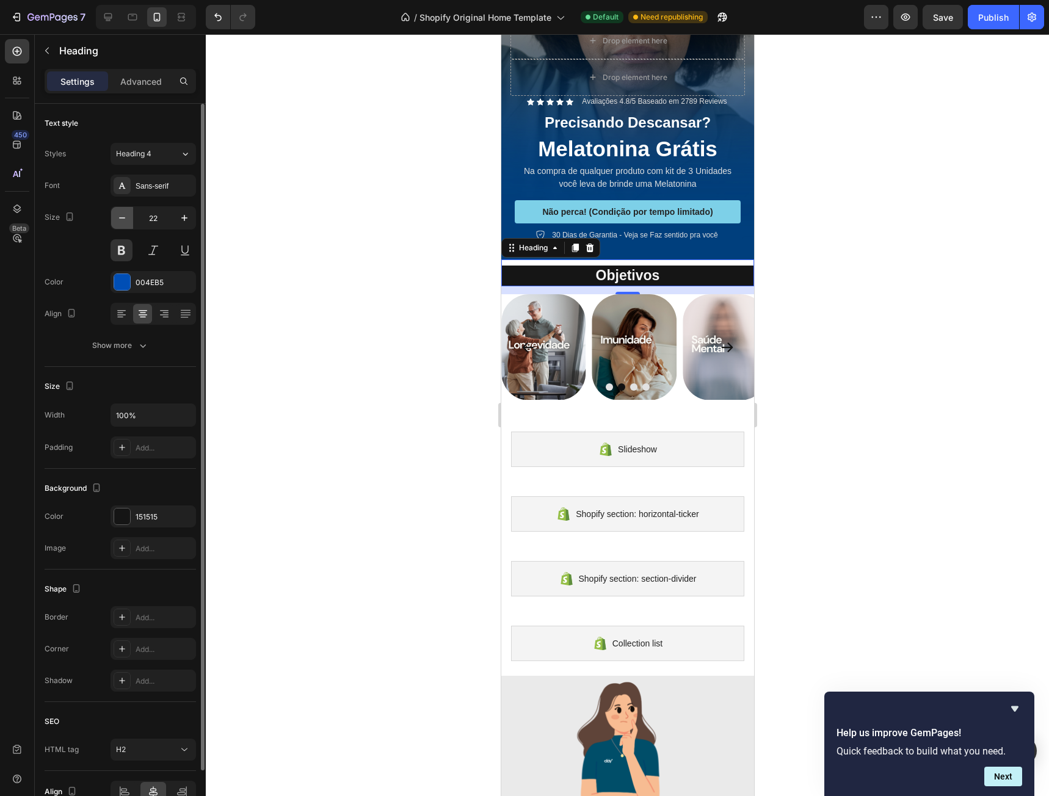
type input "21"
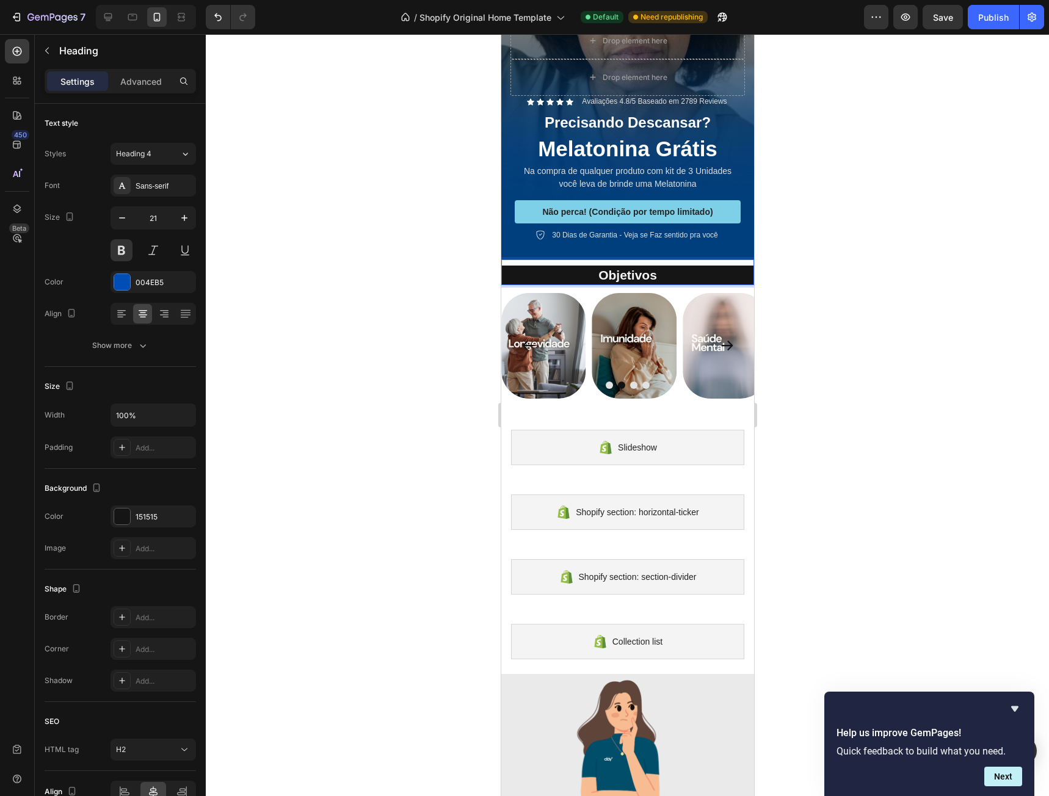
click at [598, 268] on span "Objetivos" at bounding box center [627, 275] width 59 height 14
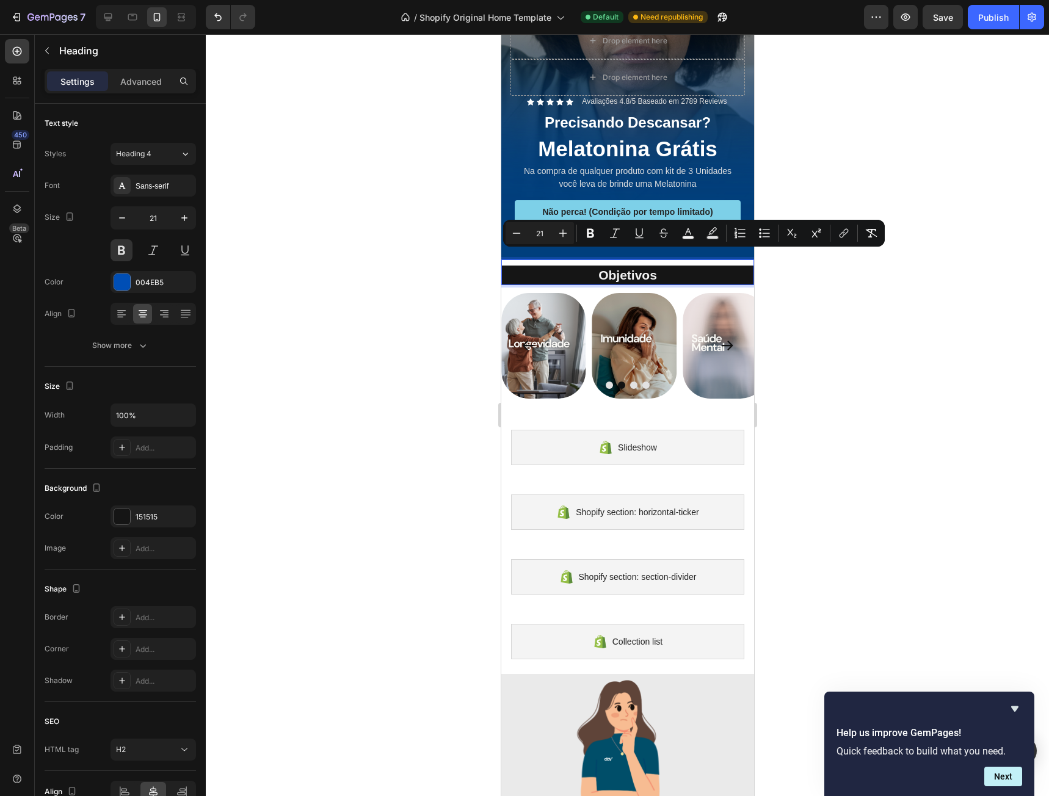
click at [599, 268] on span "Objetivos" at bounding box center [627, 275] width 59 height 14
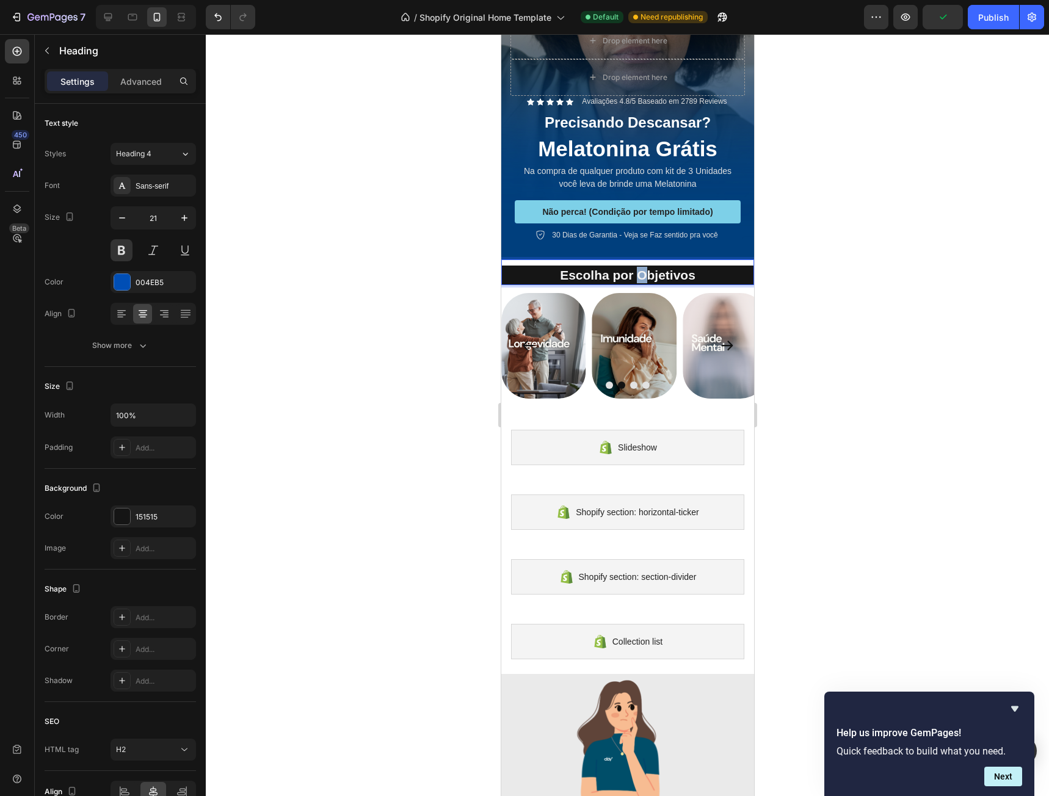
drag, startPoint x: 642, startPoint y: 255, endPoint x: 635, endPoint y: 254, distance: 6.8
click at [635, 268] on span "Escolha por Objetivos" at bounding box center [627, 275] width 136 height 14
click at [914, 247] on div at bounding box center [627, 415] width 843 height 762
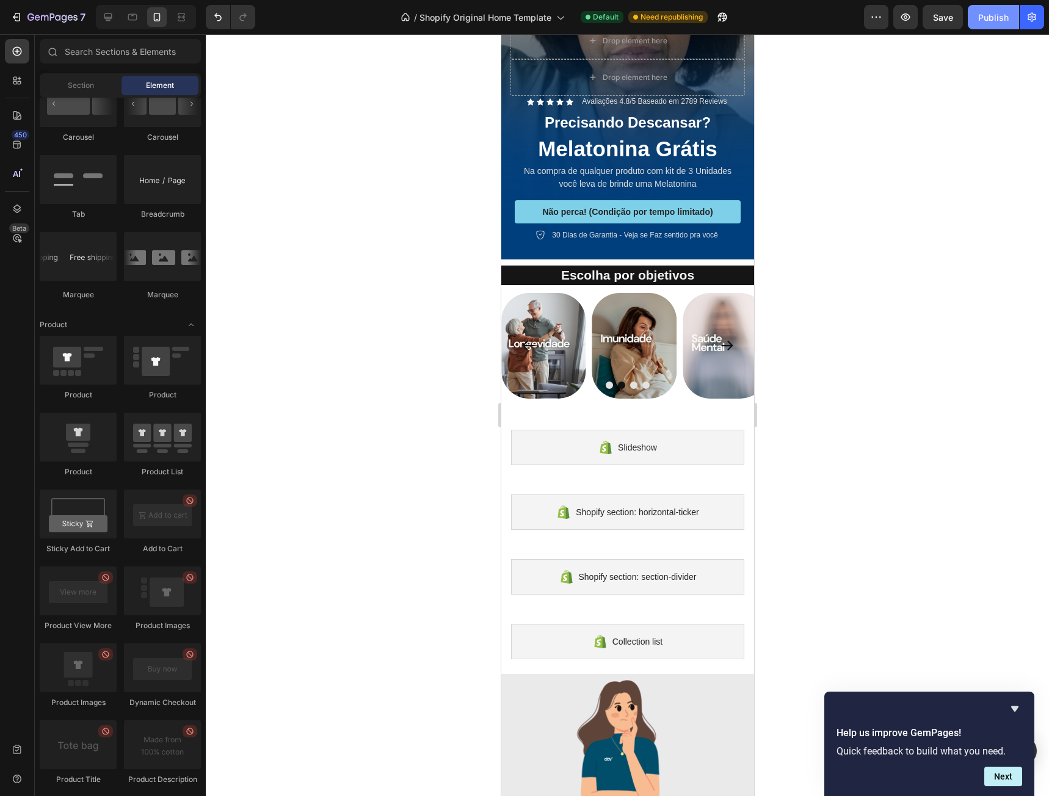
click at [988, 18] on div "Publish" at bounding box center [993, 17] width 31 height 13
click at [994, 22] on div "Publish" at bounding box center [993, 17] width 31 height 13
click at [712, 267] on p "⁠⁠⁠⁠⁠⁠⁠ Escolha por objetivos" at bounding box center [627, 275] width 250 height 16
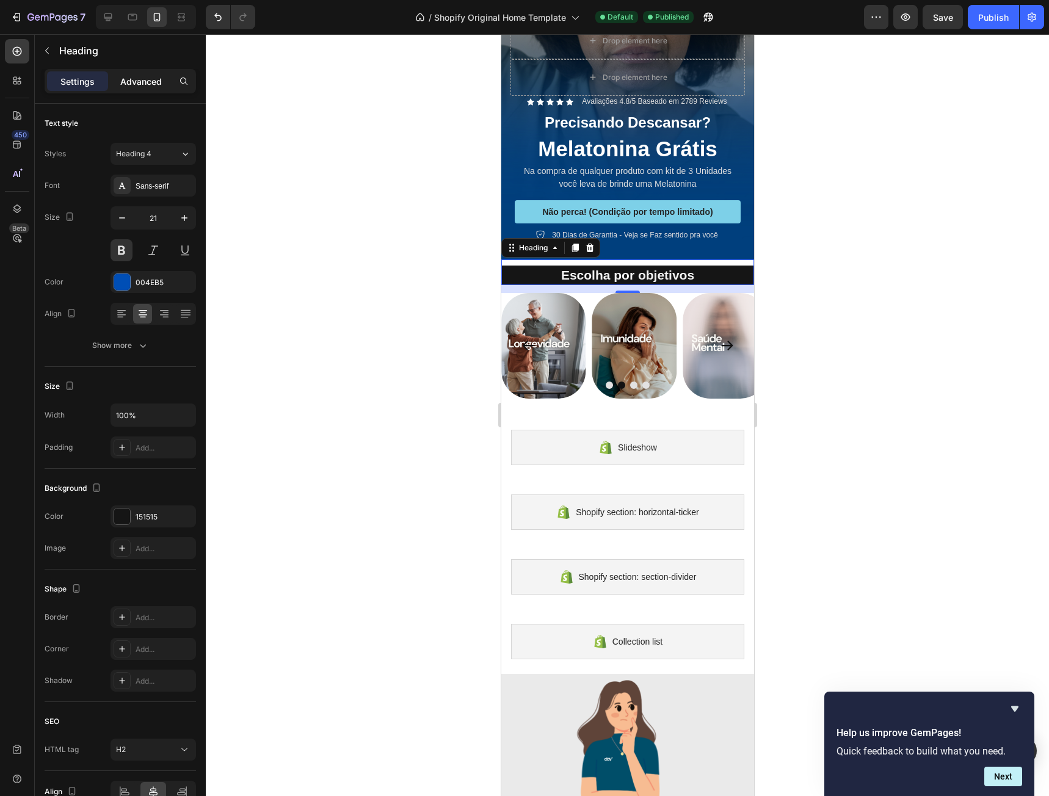
click at [141, 85] on p "Advanced" at bounding box center [141, 81] width 42 height 13
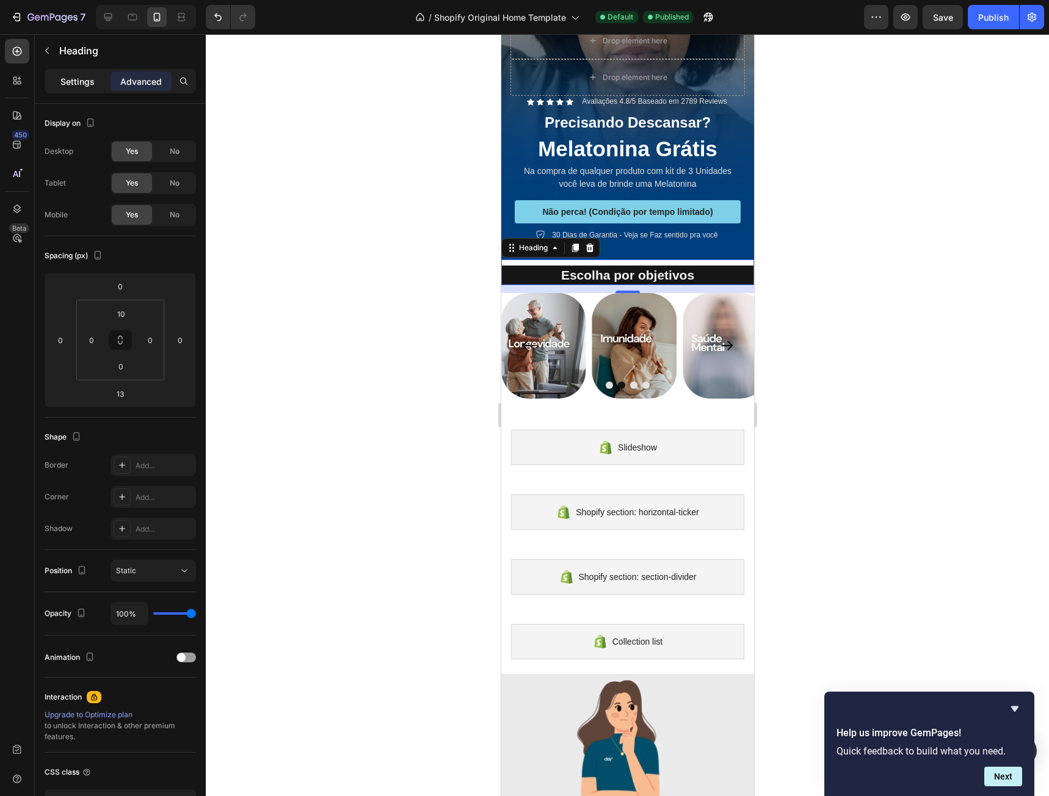
click at [98, 81] on div "Settings" at bounding box center [77, 81] width 61 height 20
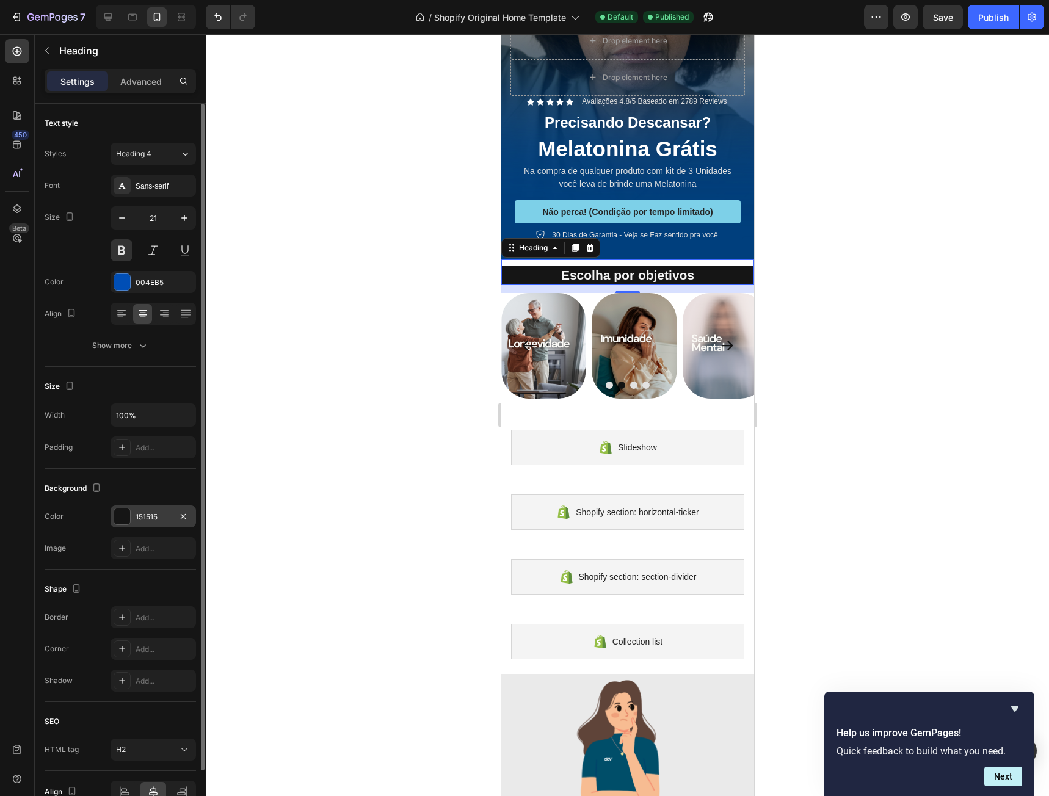
click at [123, 519] on div at bounding box center [122, 516] width 16 height 16
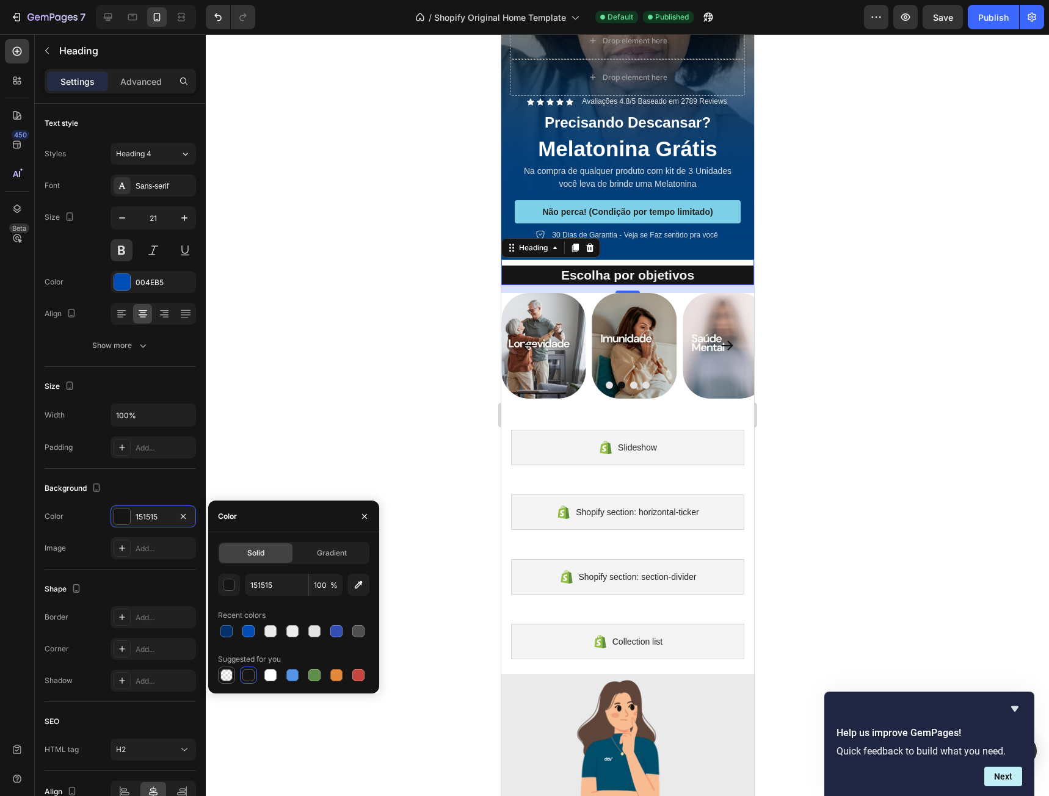
click at [229, 673] on div at bounding box center [226, 675] width 12 height 12
type input "000000"
type input "0"
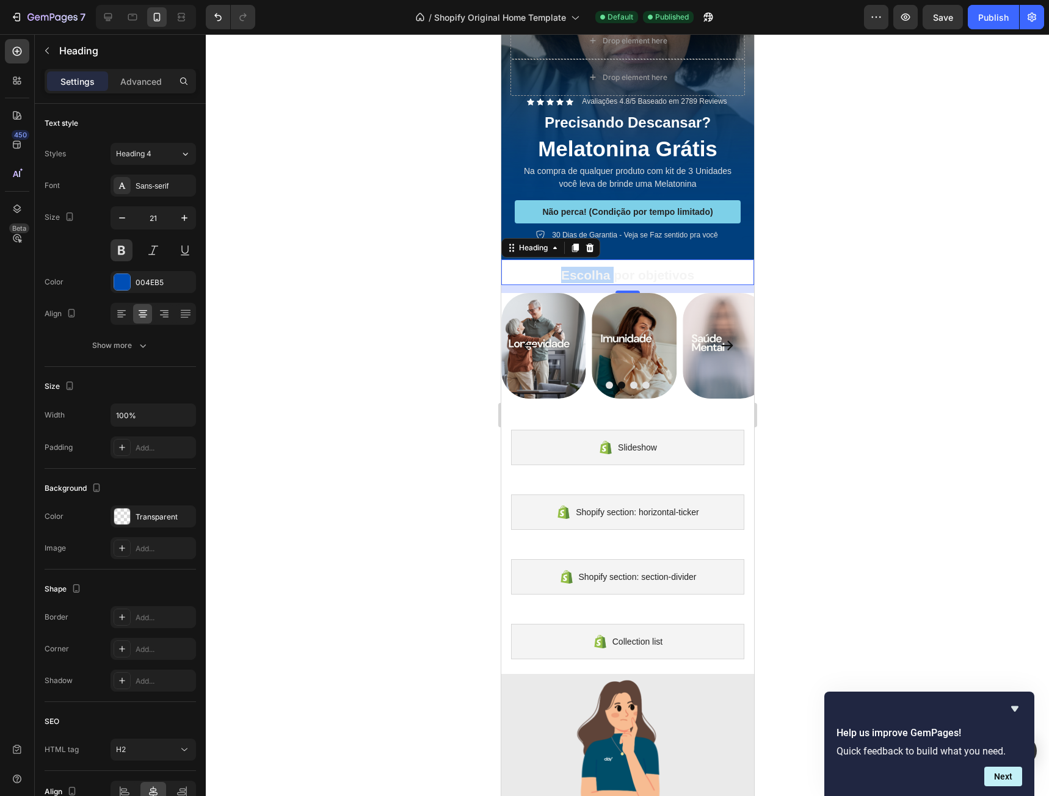
click at [598, 268] on span "Escolha por objetivos" at bounding box center [626, 275] width 133 height 14
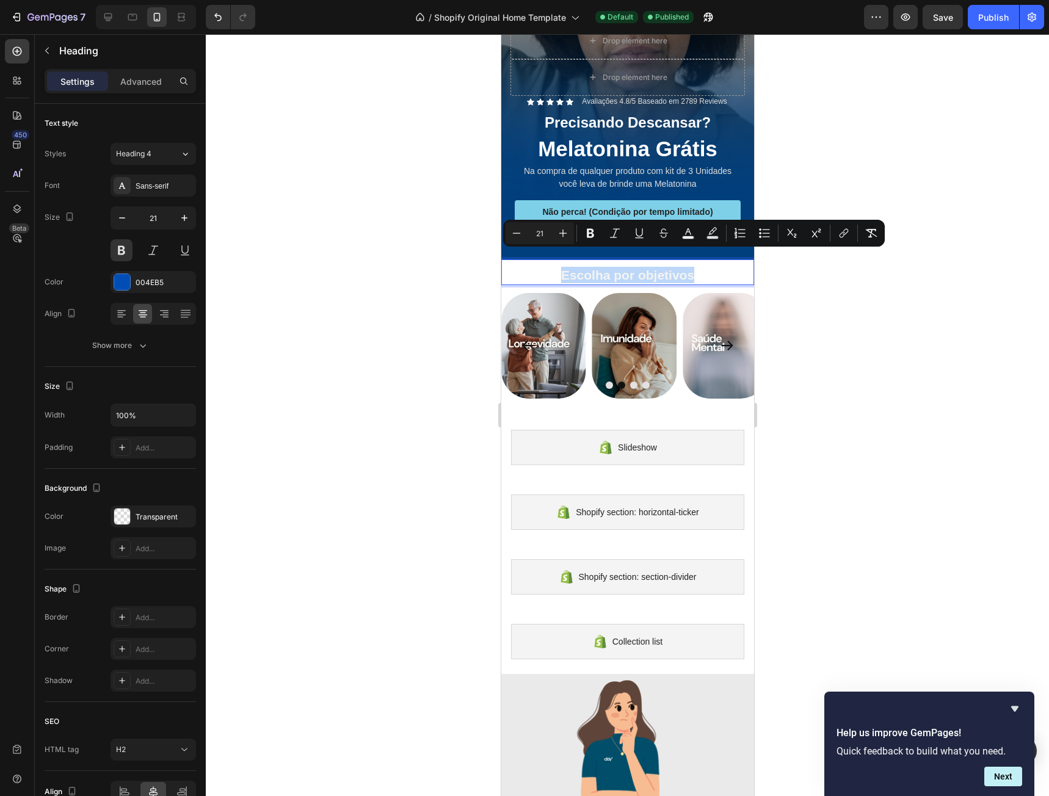
click at [598, 268] on span "Escolha por objetivos" at bounding box center [626, 275] width 133 height 14
click at [117, 280] on div at bounding box center [122, 282] width 16 height 16
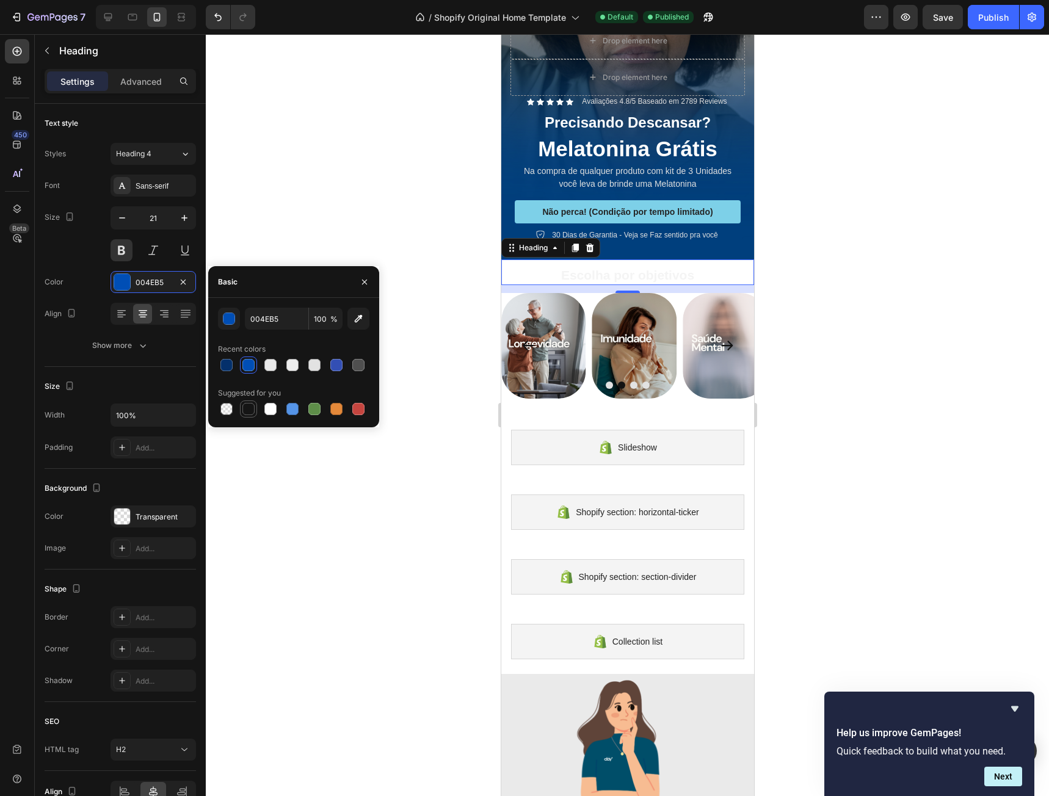
click at [241, 413] on div at bounding box center [248, 409] width 15 height 15
type input "151515"
click at [702, 353] on img at bounding box center [724, 346] width 85 height 106
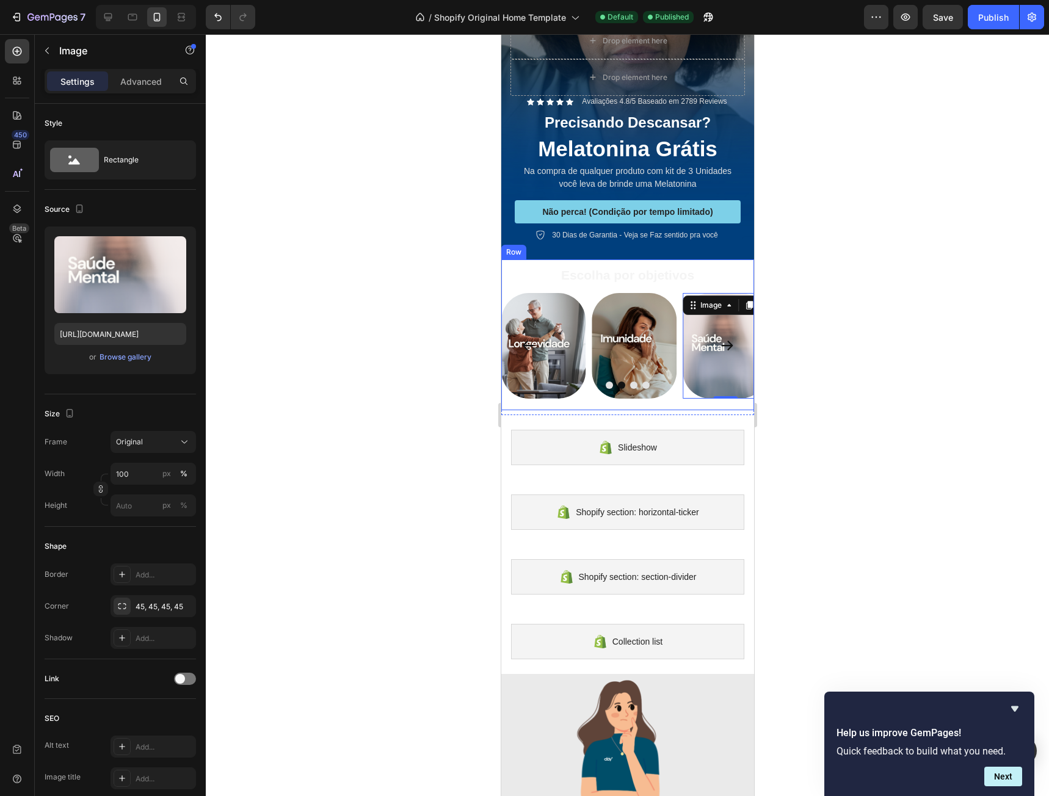
click at [615, 268] on span "Escolha por objetivos" at bounding box center [626, 275] width 133 height 14
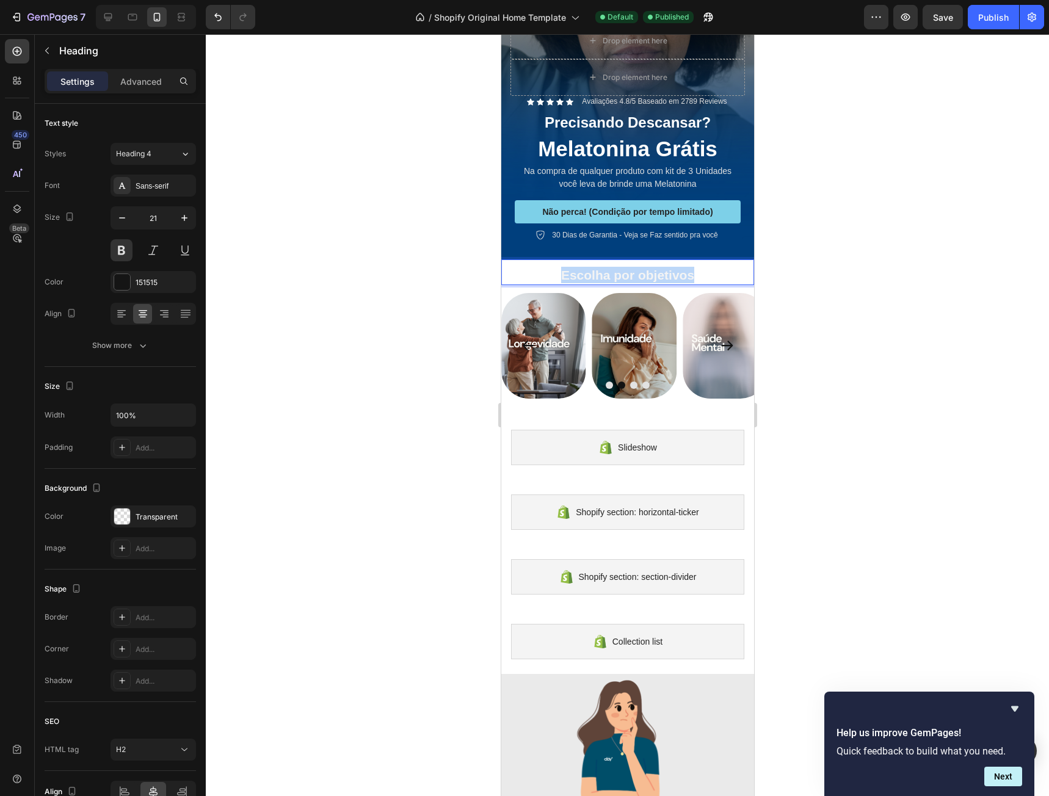
click at [615, 268] on span "Escolha por objetivos" at bounding box center [626, 275] width 133 height 14
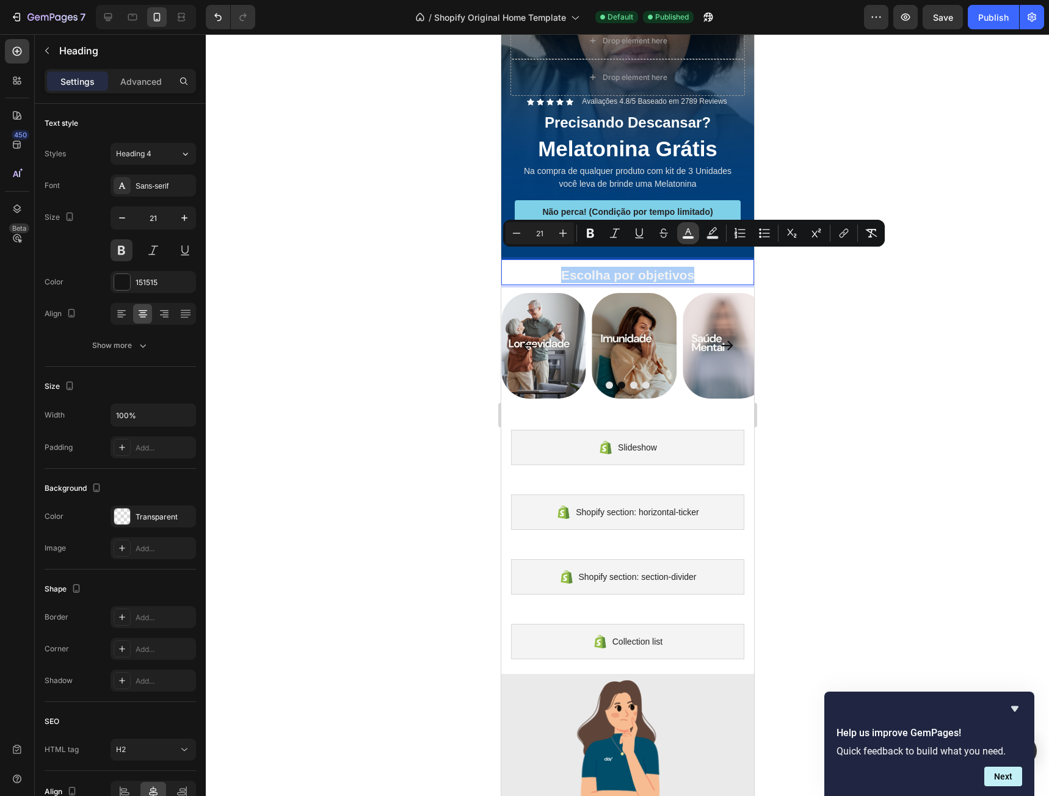
click at [688, 235] on icon "Editor contextual toolbar" at bounding box center [688, 233] width 12 height 12
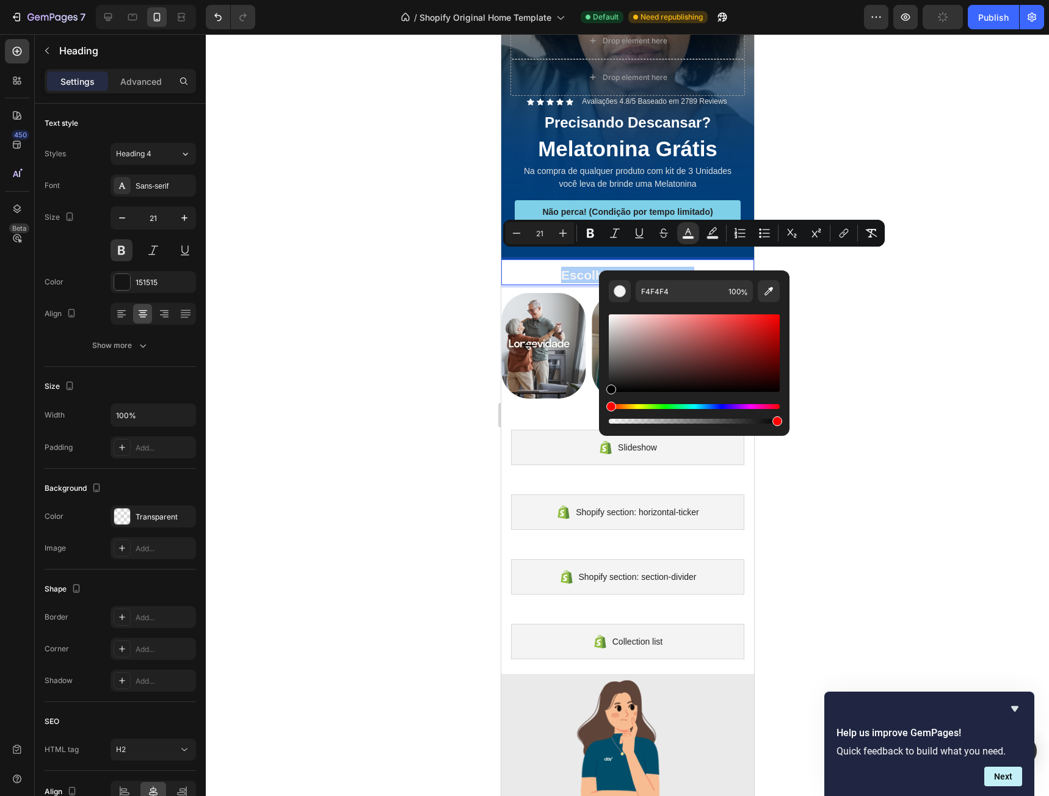
drag, startPoint x: 615, startPoint y: 389, endPoint x: 624, endPoint y: 380, distance: 13.4
click at [603, 399] on div "F4F4F4 100 %" at bounding box center [694, 348] width 190 height 156
type input "000000"
click at [712, 231] on icon "Editor contextual toolbar" at bounding box center [712, 230] width 9 height 7
type input "000000"
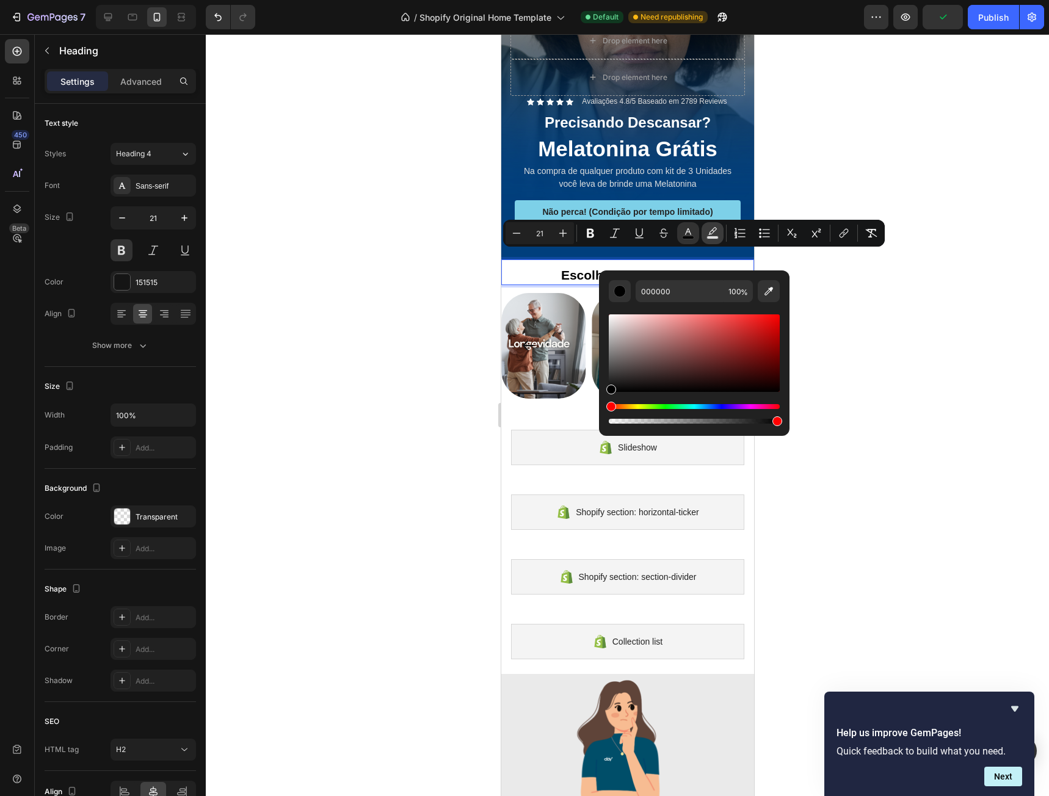
type input "77"
drag, startPoint x: 731, startPoint y: 339, endPoint x: 778, endPoint y: 338, distance: 47.0
click at [778, 338] on div "Editor contextual toolbar" at bounding box center [694, 353] width 171 height 78
drag, startPoint x: 1278, startPoint y: 372, endPoint x: 592, endPoint y: 415, distance: 687.5
type input "FFFFFF"
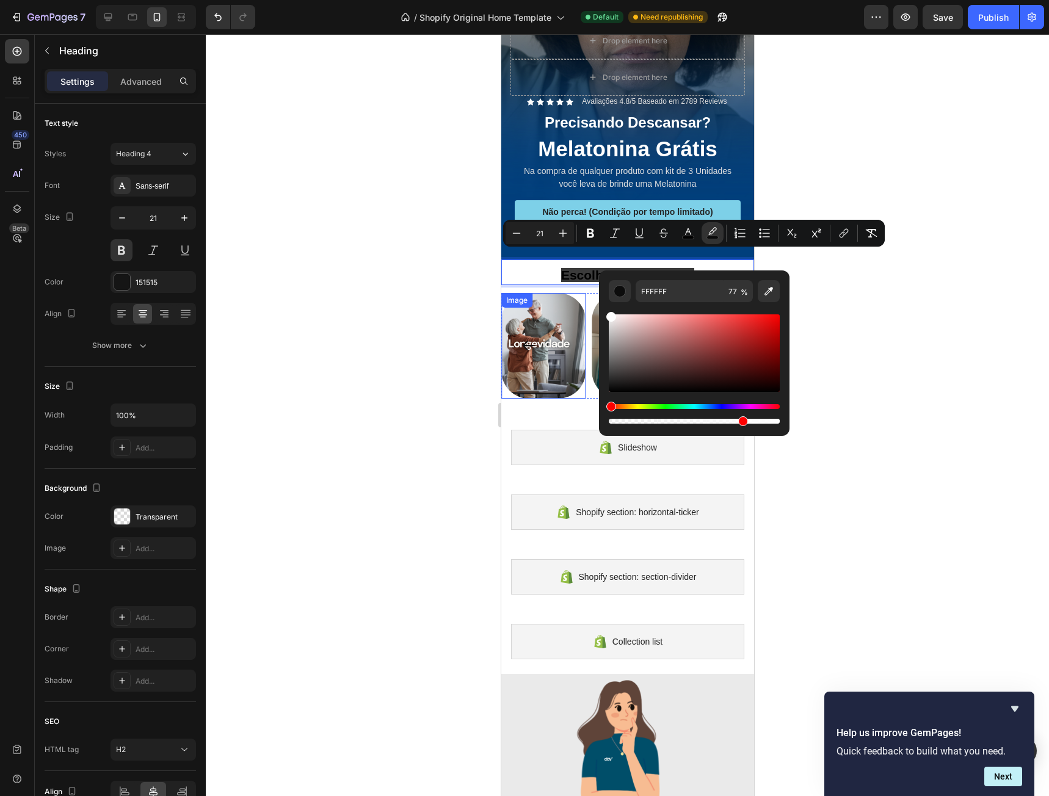
drag, startPoint x: 1123, startPoint y: 358, endPoint x: 583, endPoint y: 299, distance: 542.9
click at [808, 259] on div at bounding box center [627, 415] width 843 height 762
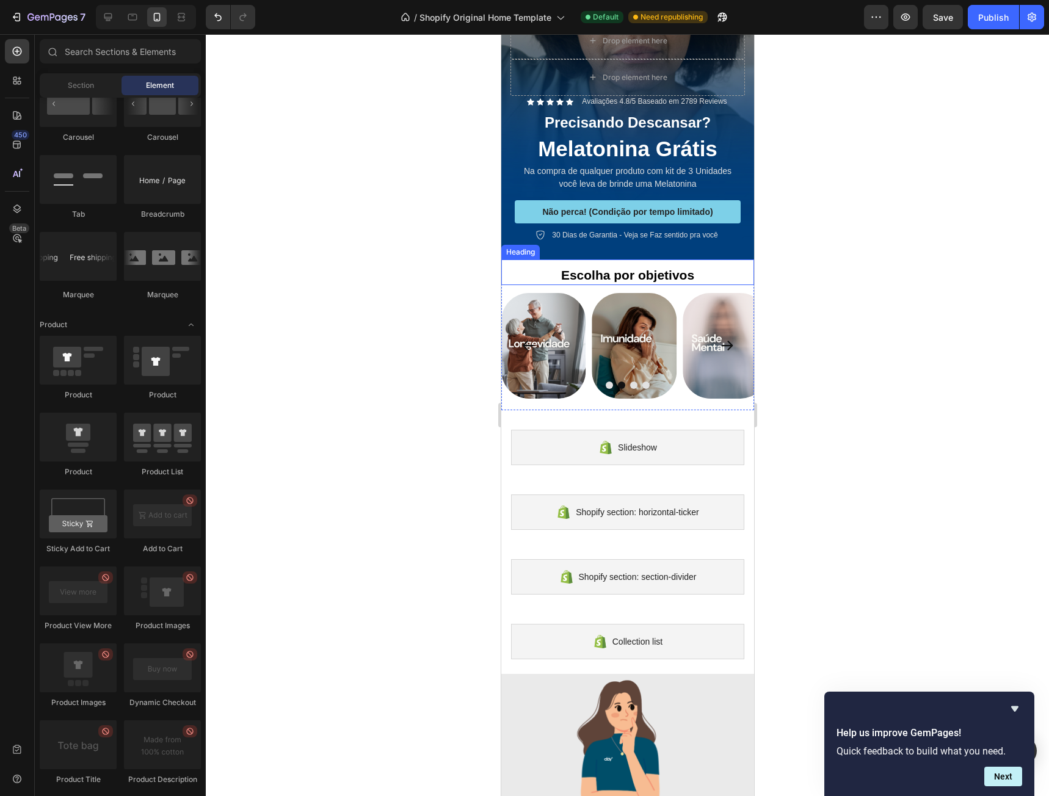
click at [676, 268] on span "Escolha por objetivos" at bounding box center [626, 275] width 133 height 14
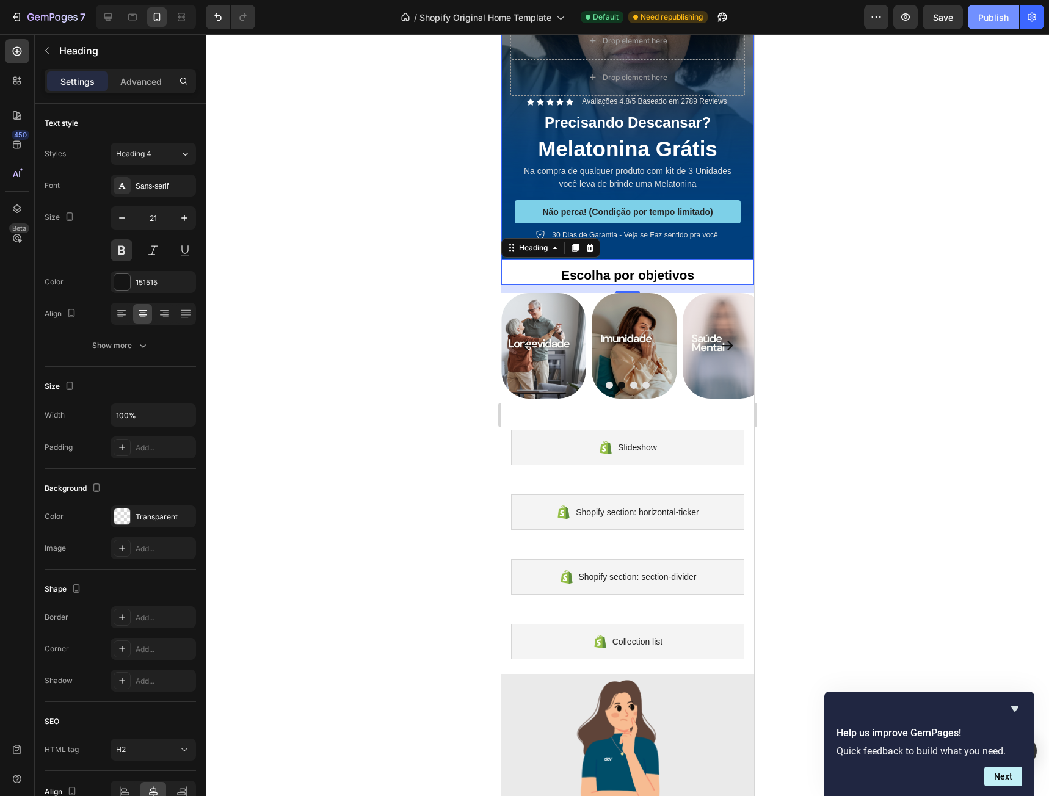
click at [990, 20] on div "Publish" at bounding box center [993, 17] width 31 height 13
click at [626, 430] on div "Slideshow" at bounding box center [626, 447] width 233 height 35
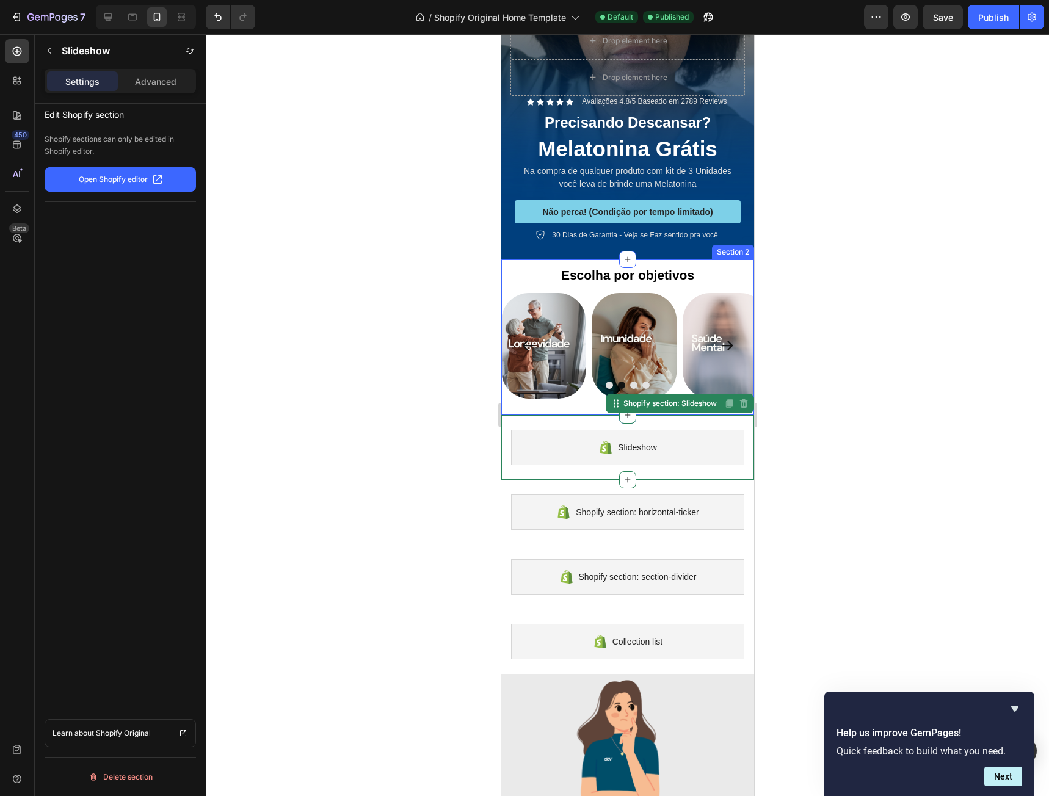
scroll to position [488, 0]
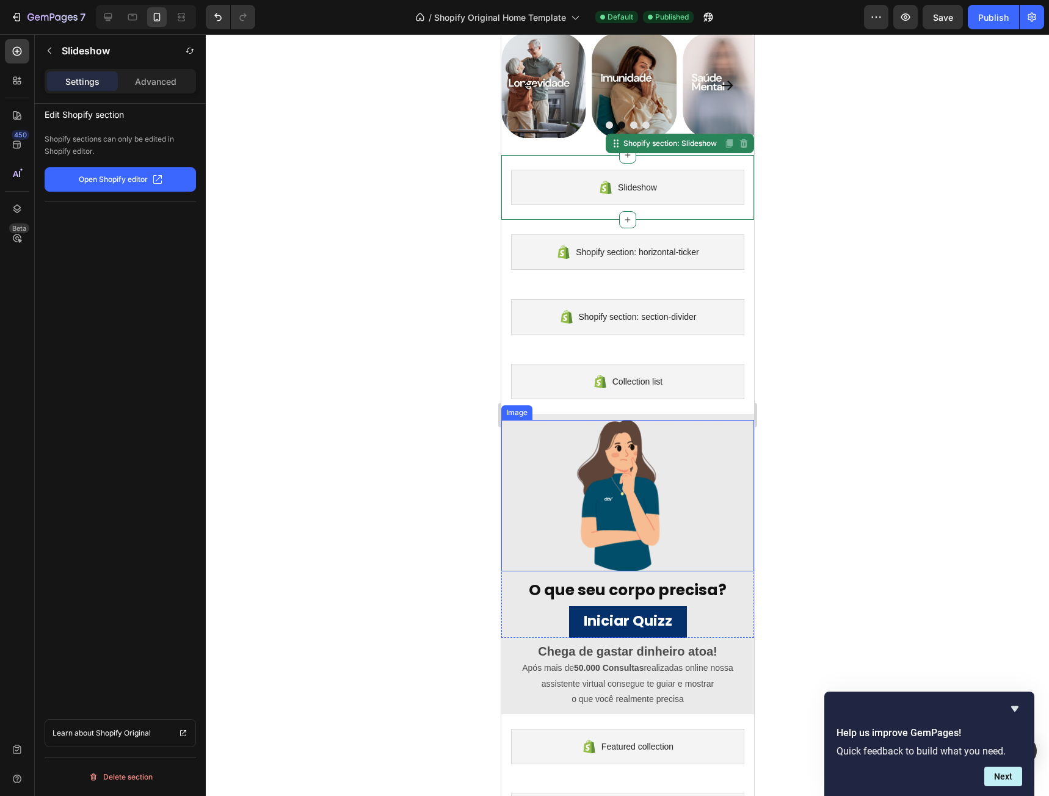
click at [650, 472] on img at bounding box center [626, 495] width 151 height 151
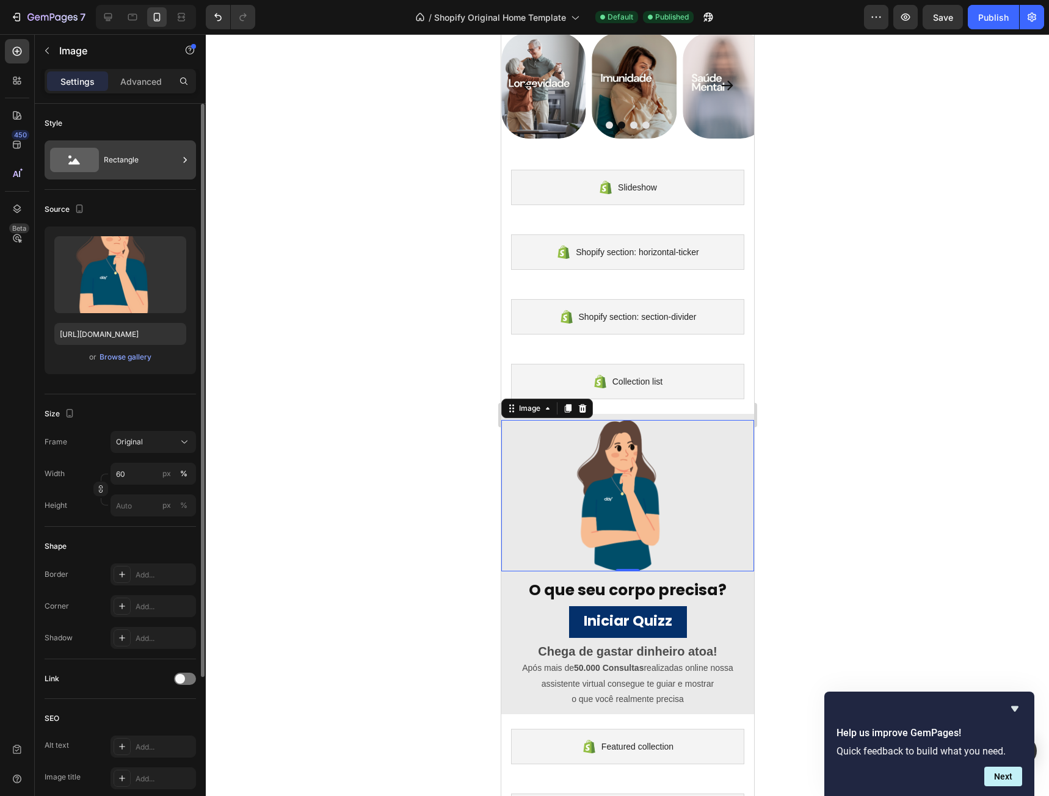
click at [145, 157] on div "Rectangle" at bounding box center [141, 160] width 74 height 28
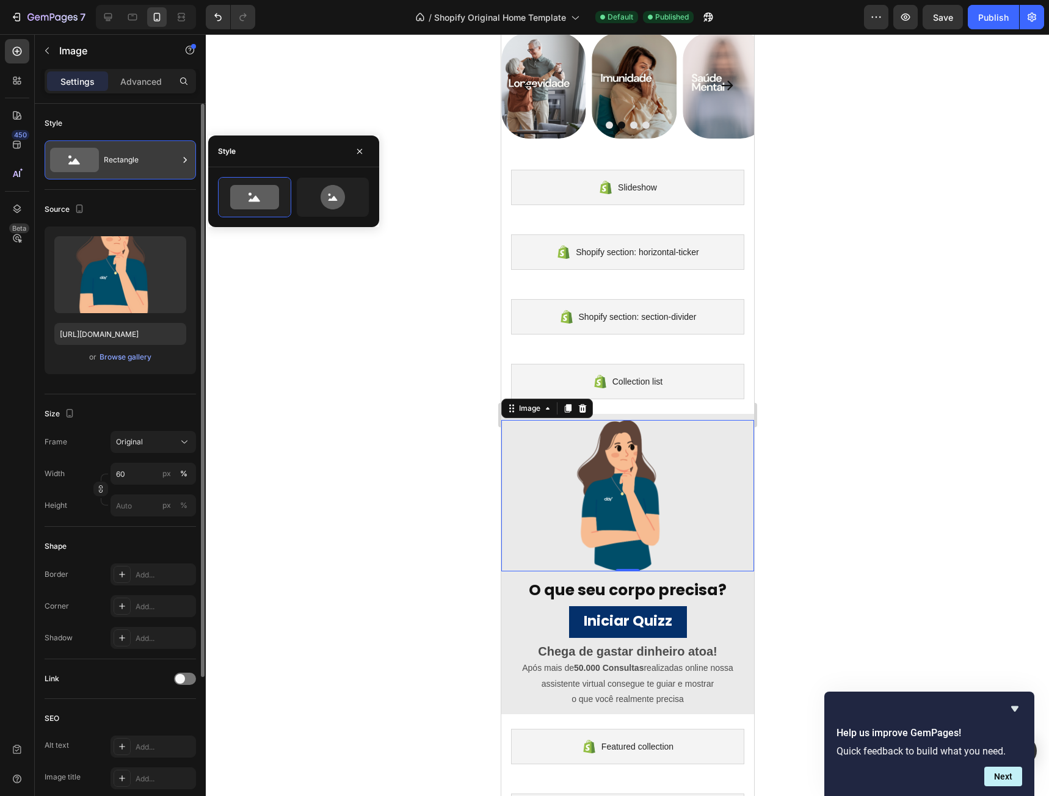
click at [145, 157] on div "Rectangle" at bounding box center [141, 160] width 74 height 28
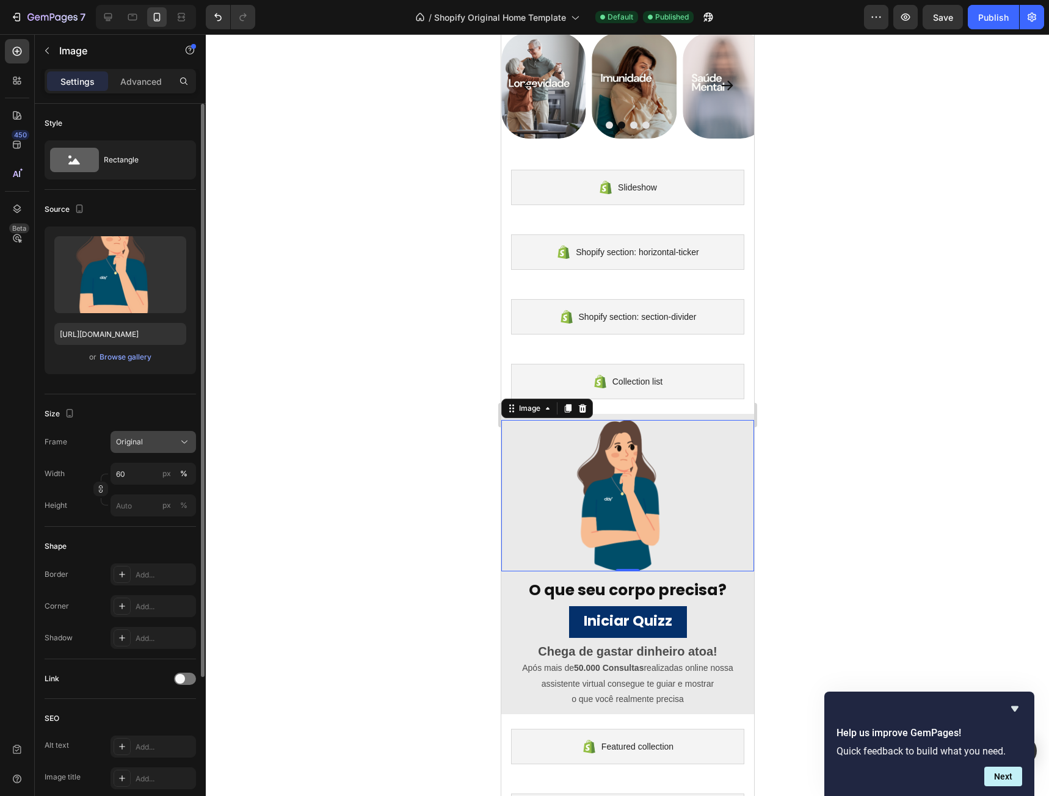
click at [156, 446] on div "Original" at bounding box center [146, 441] width 60 height 11
click at [151, 475] on div "Square" at bounding box center [150, 472] width 71 height 12
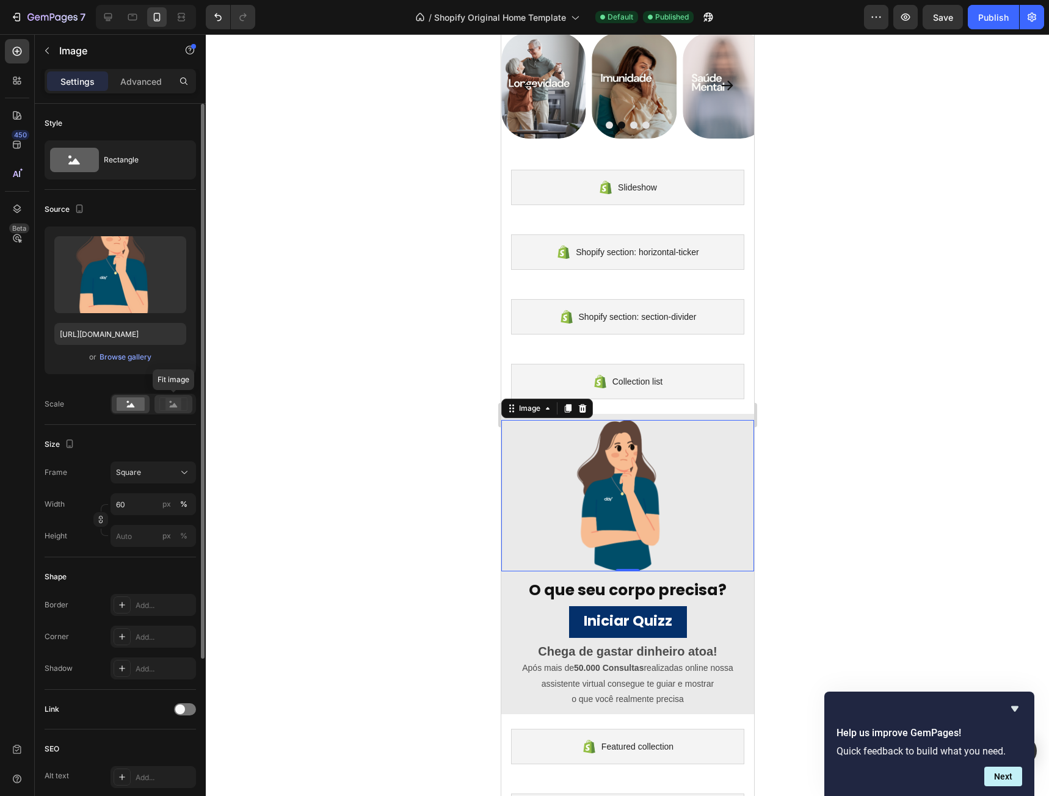
click at [175, 406] on icon at bounding box center [174, 405] width 8 height 4
click at [140, 406] on rect at bounding box center [131, 403] width 28 height 13
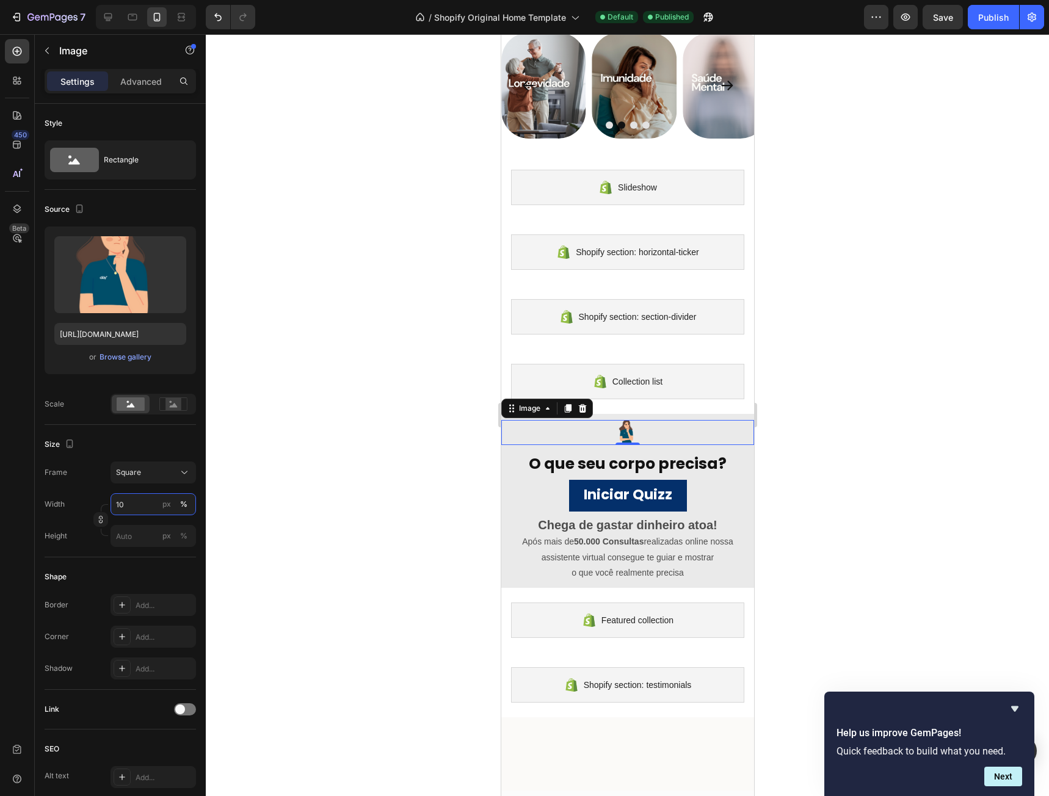
drag, startPoint x: 129, startPoint y: 505, endPoint x: 109, endPoint y: 504, distance: 20.2
click at [109, 504] on div "Width 10 px %" at bounding box center [120, 504] width 151 height 22
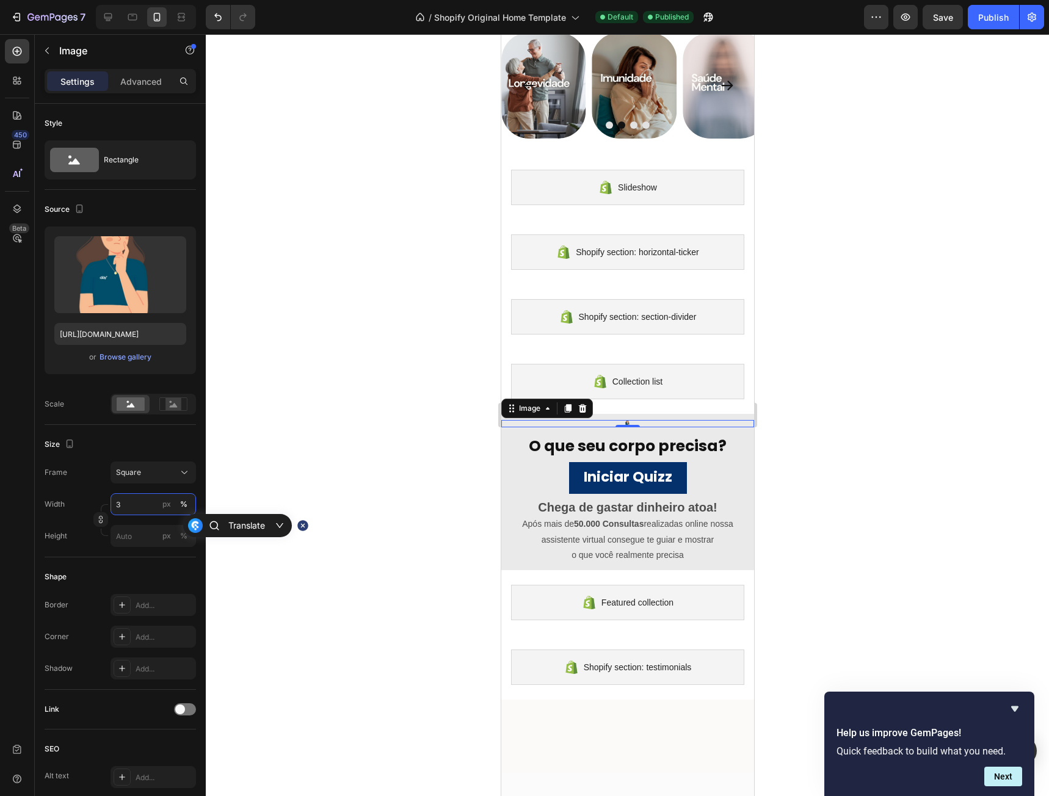
type input "30"
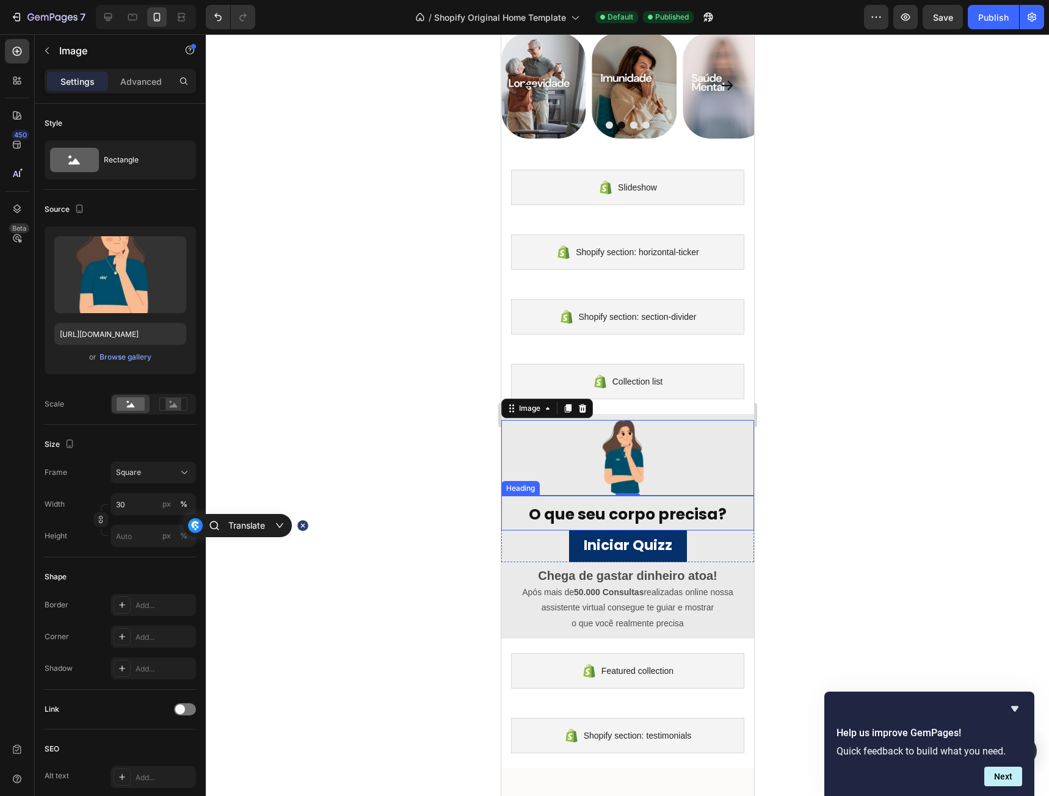
click at [626, 496] on h2 "O que seu corpo precisa?" at bounding box center [627, 513] width 253 height 35
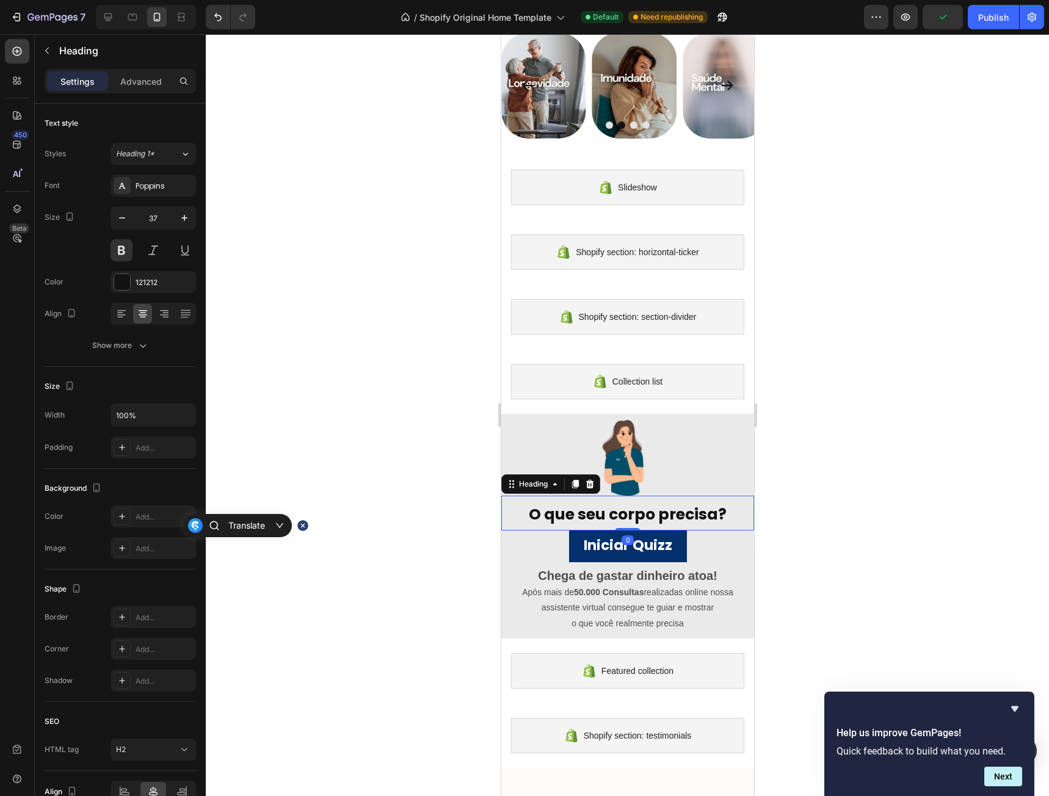
click at [143, 96] on div "Settings Advanced" at bounding box center [120, 86] width 171 height 35
click at [137, 81] on p "Advanced" at bounding box center [141, 81] width 42 height 13
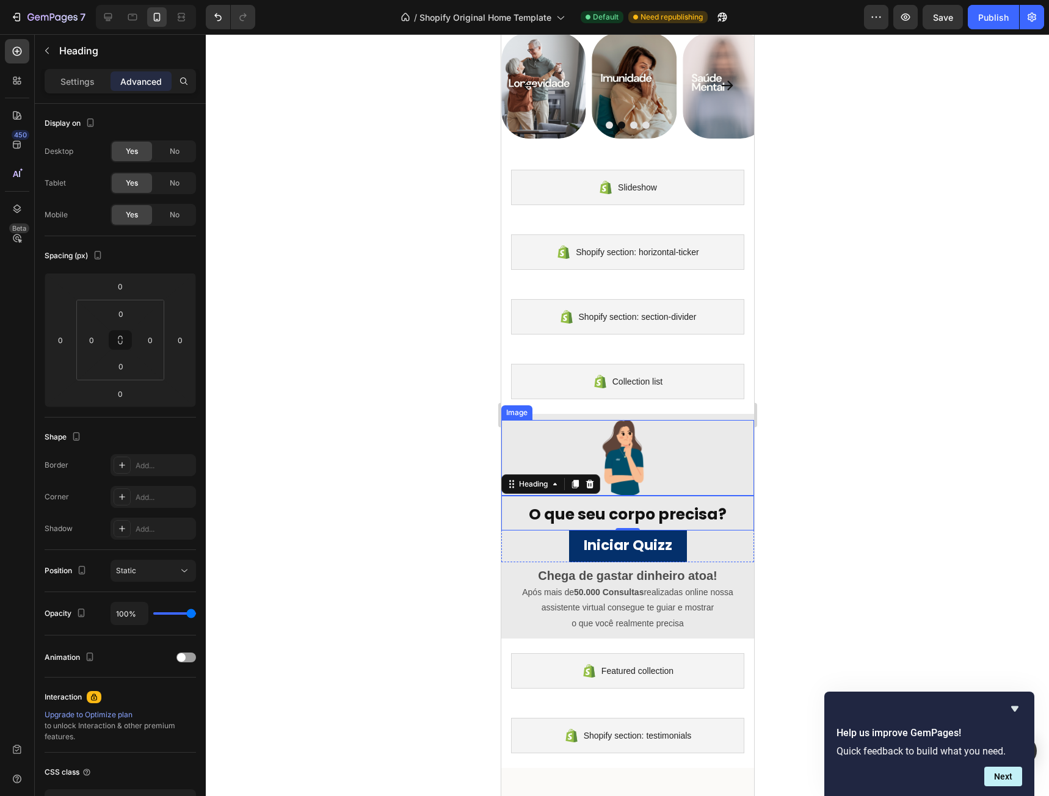
click at [623, 462] on img at bounding box center [627, 458] width 76 height 76
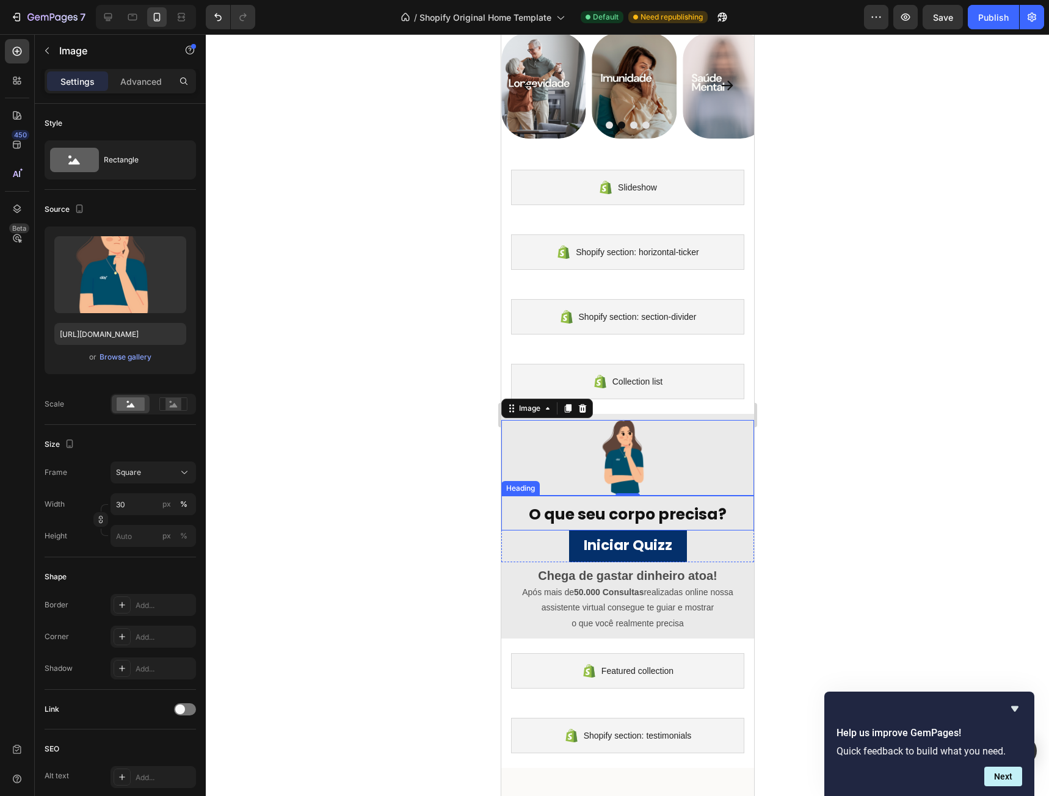
click at [634, 499] on h2 "O que seu corpo precisa?" at bounding box center [627, 513] width 253 height 35
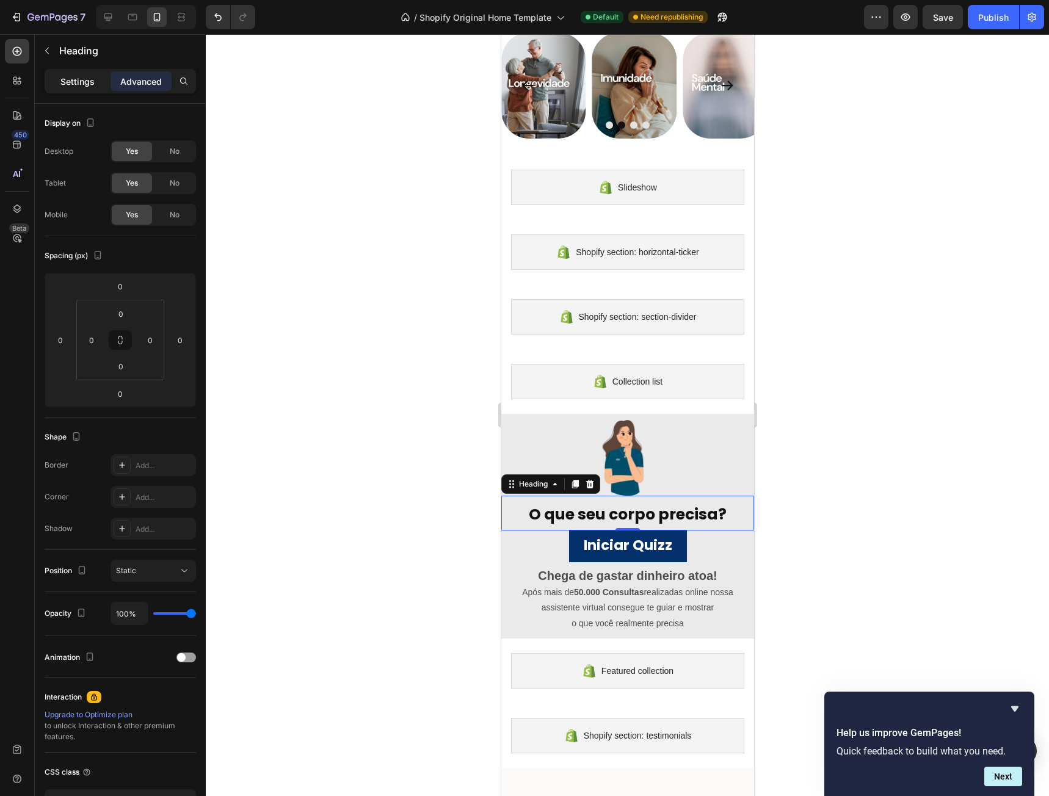
click at [86, 79] on p "Settings" at bounding box center [77, 81] width 34 height 13
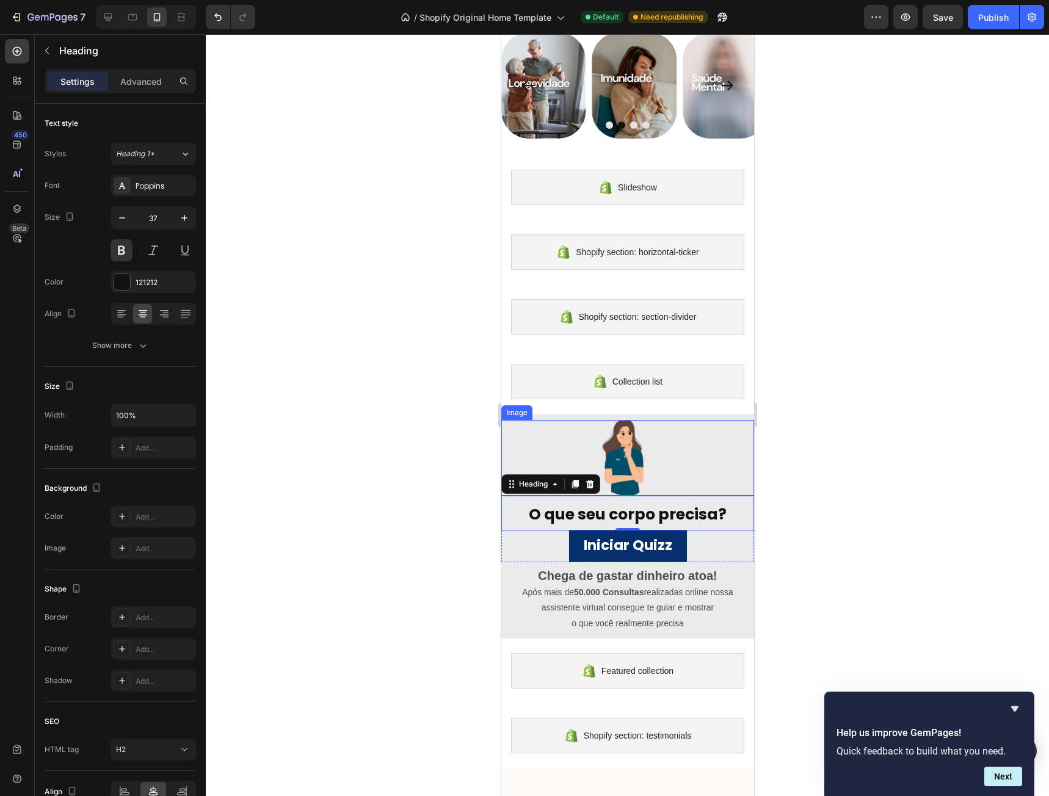
click at [639, 471] on img at bounding box center [627, 458] width 76 height 76
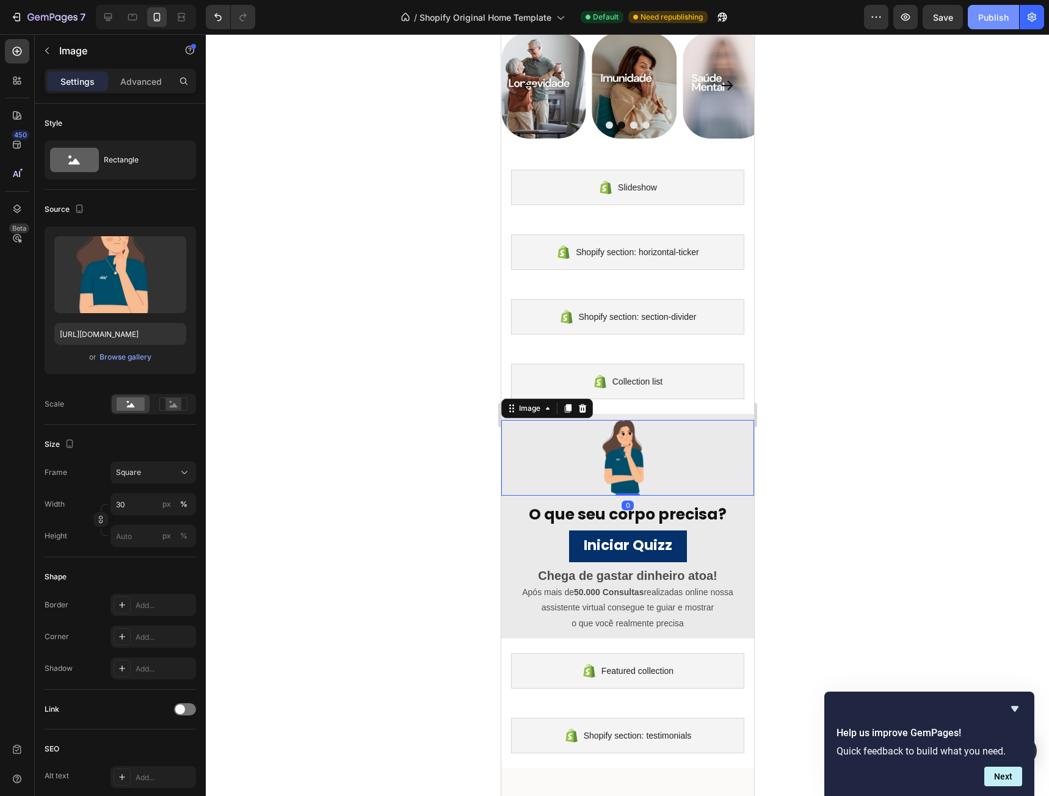
click at [978, 16] on div "Publish" at bounding box center [993, 17] width 31 height 13
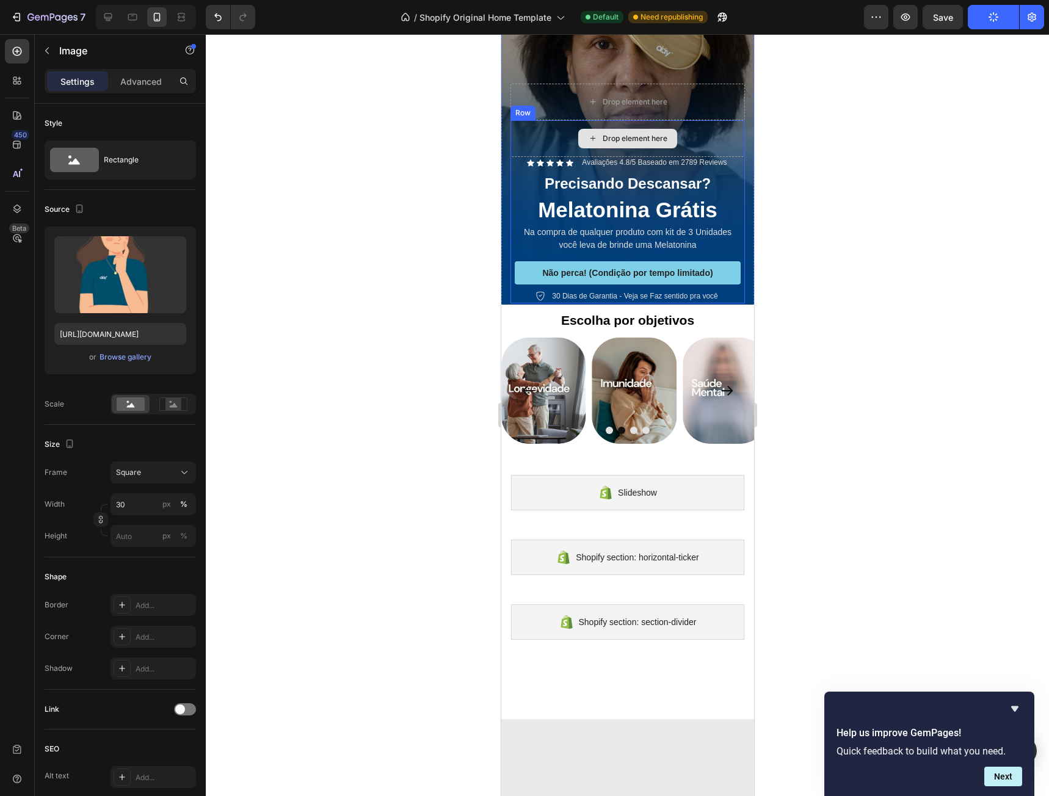
scroll to position [0, 0]
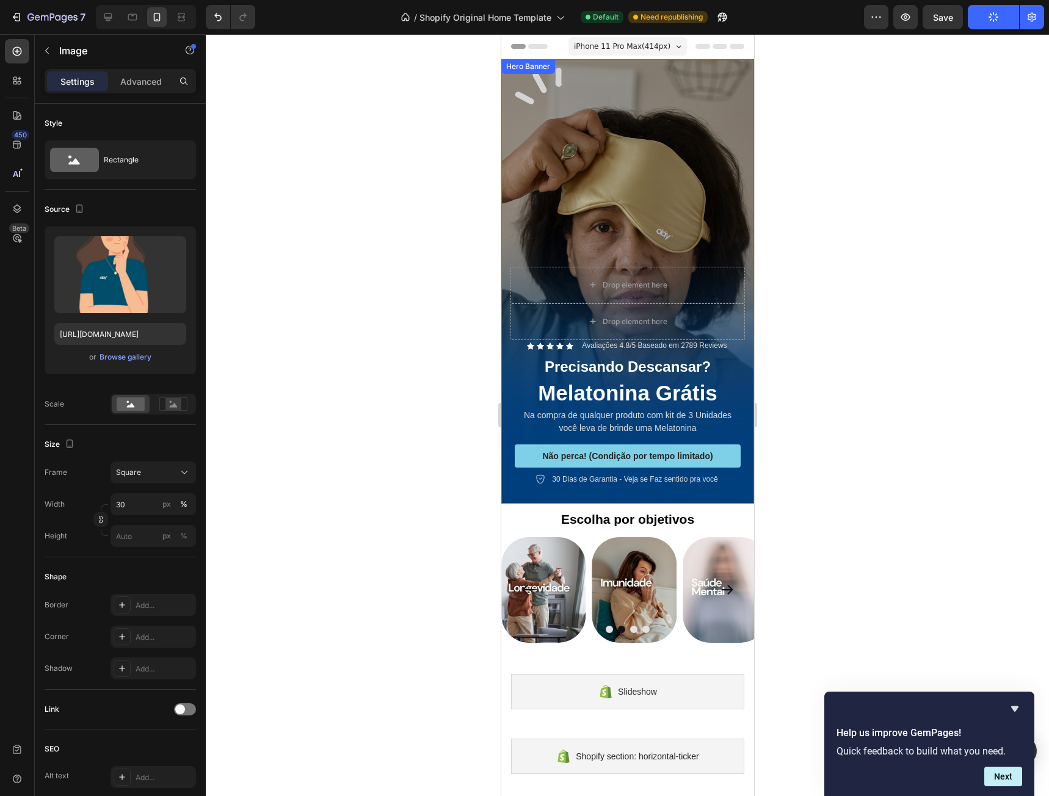
click at [669, 194] on div "Background Image" at bounding box center [627, 281] width 253 height 444
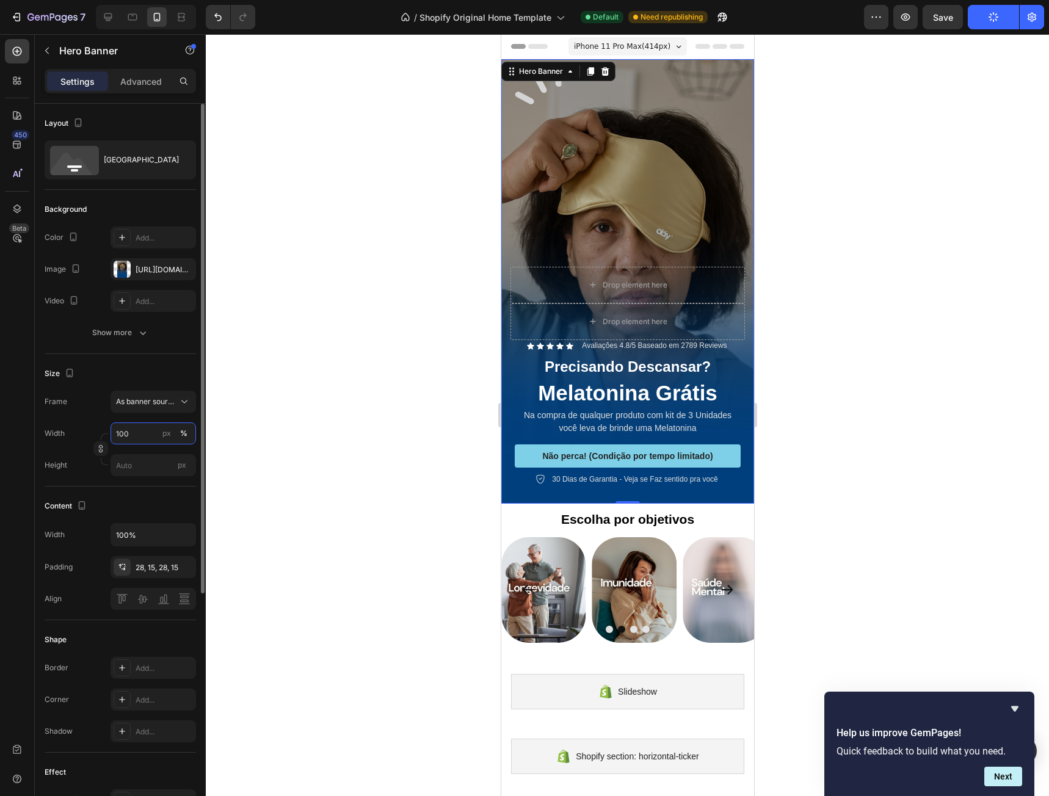
click at [142, 435] on input "100" at bounding box center [152, 433] width 85 height 22
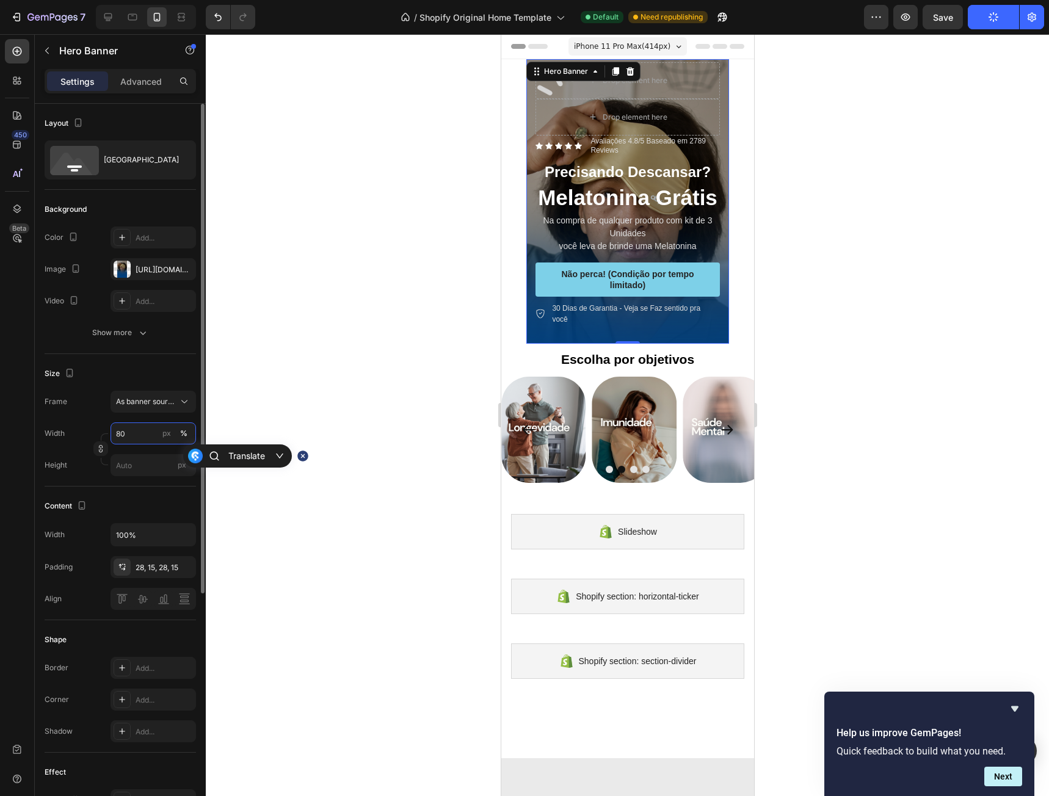
type input "8"
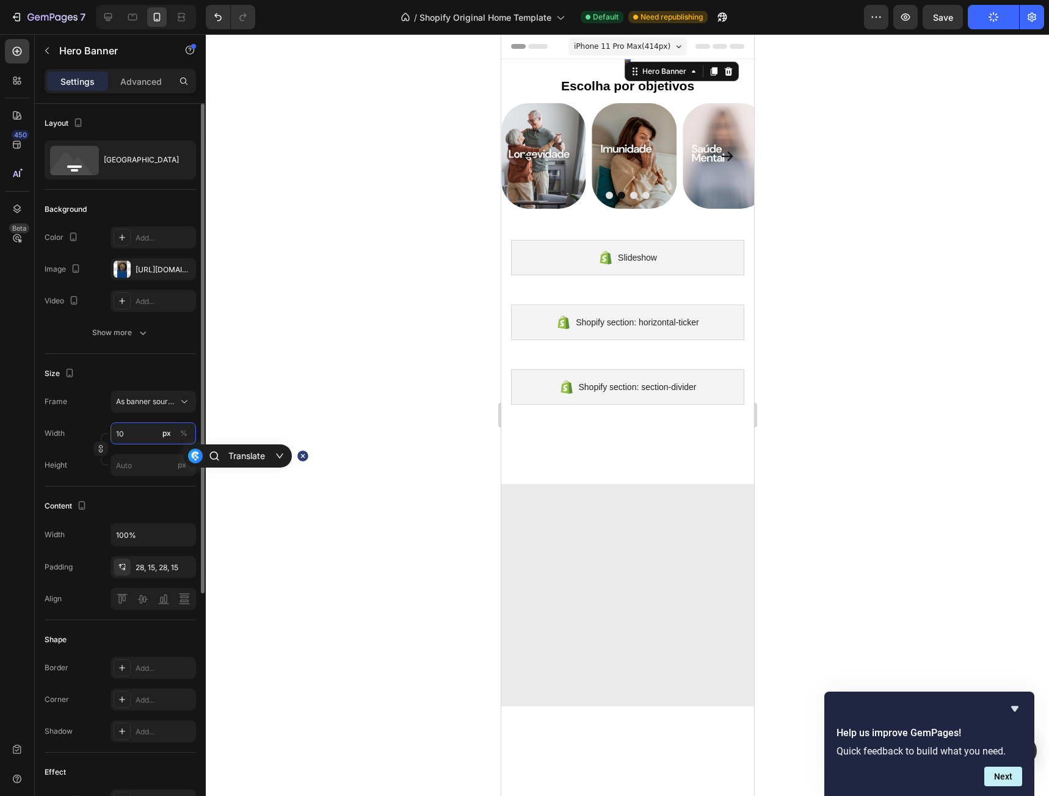
type input "100"
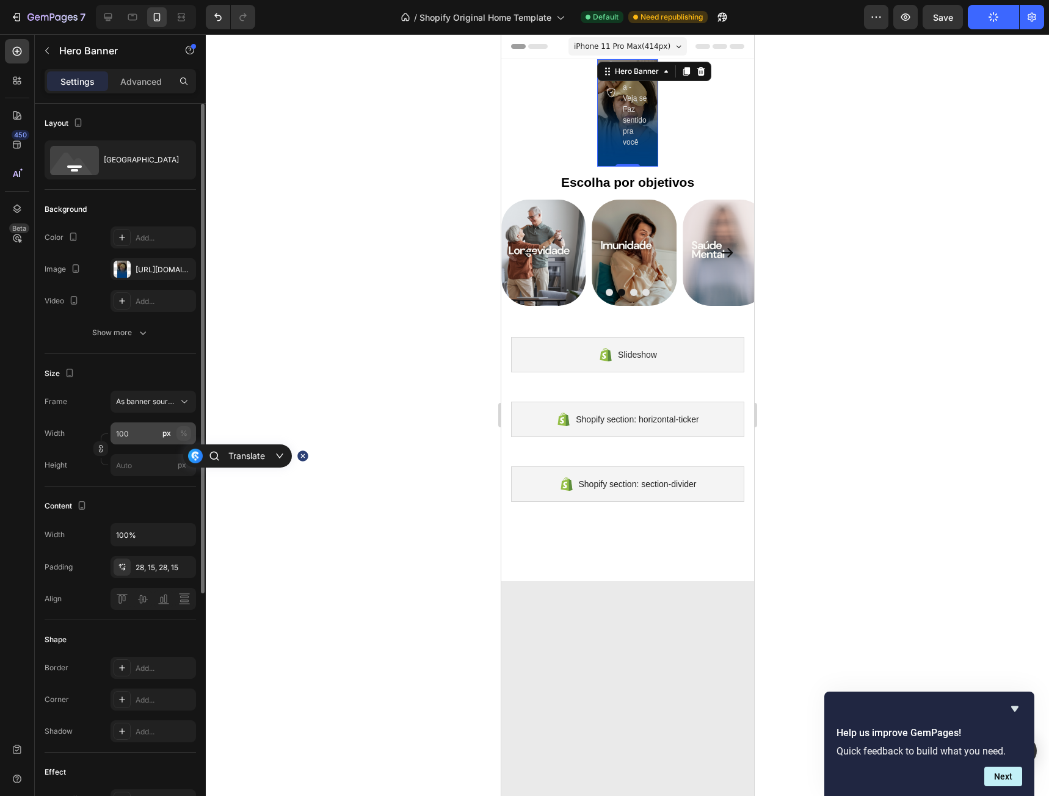
click at [183, 431] on div "%" at bounding box center [183, 433] width 7 height 11
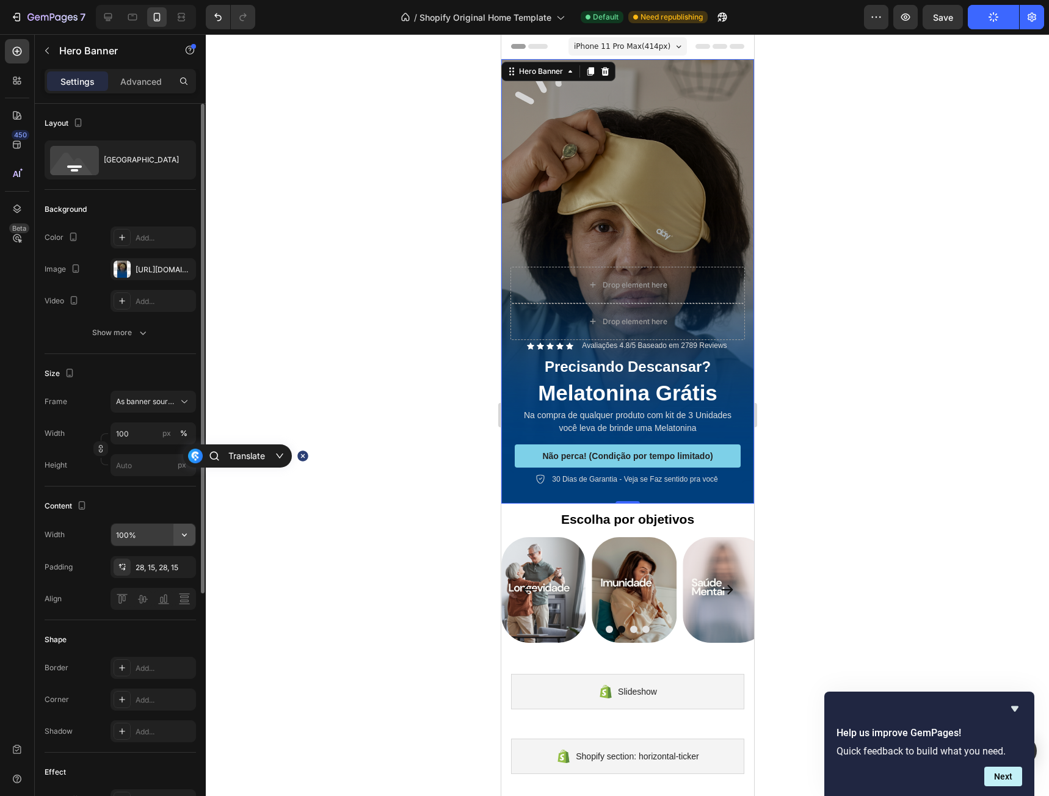
click at [182, 535] on icon "button" at bounding box center [184, 535] width 12 height 12
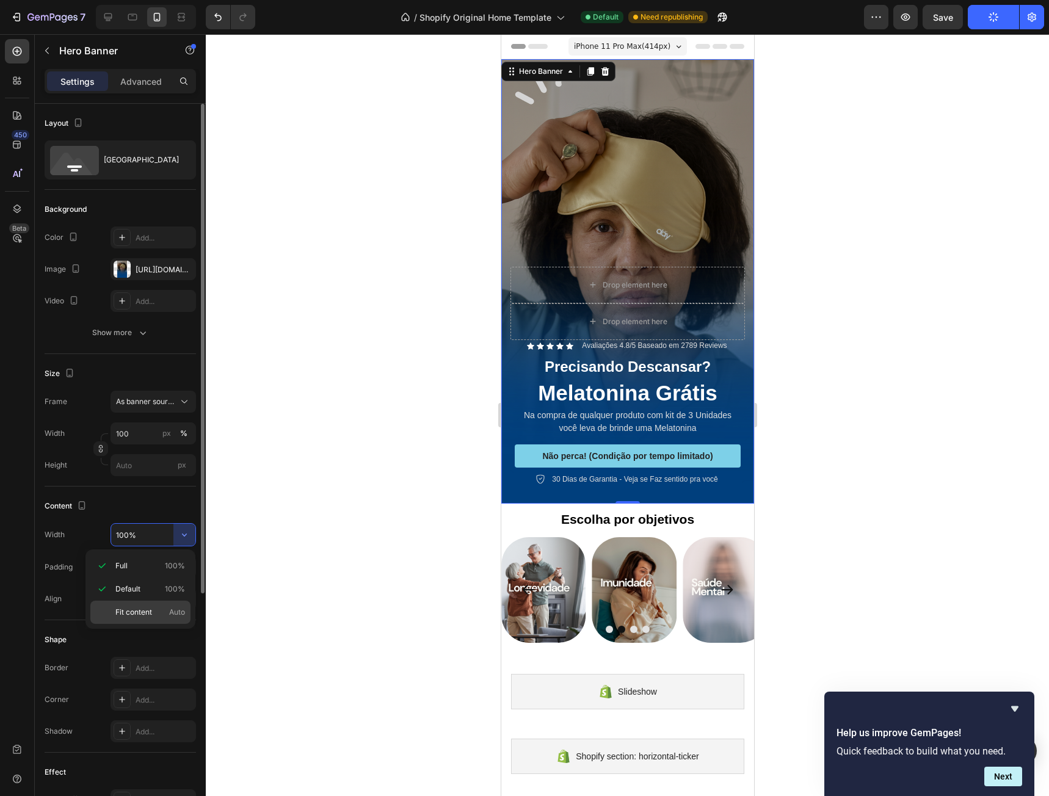
click at [157, 613] on p "Fit content Auto" at bounding box center [150, 612] width 70 height 11
click at [162, 538] on input "Auto" at bounding box center [153, 535] width 84 height 22
click at [182, 535] on icon "button" at bounding box center [184, 535] width 12 height 12
click at [153, 573] on div "Full 100%" at bounding box center [140, 565] width 100 height 23
type input "100%"
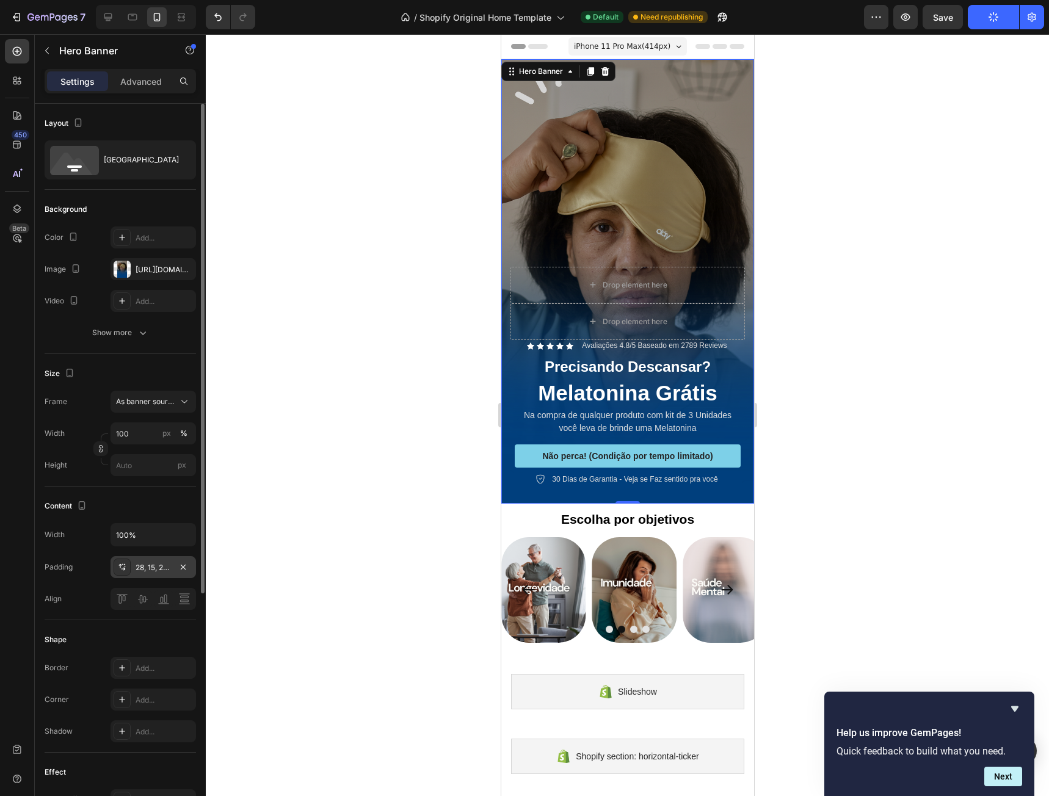
click at [149, 570] on div "28, 15, 28, 15" at bounding box center [153, 567] width 35 height 11
click at [145, 624] on div "Shape Border Add... Corner Add... Shadow Add..." at bounding box center [120, 686] width 151 height 132
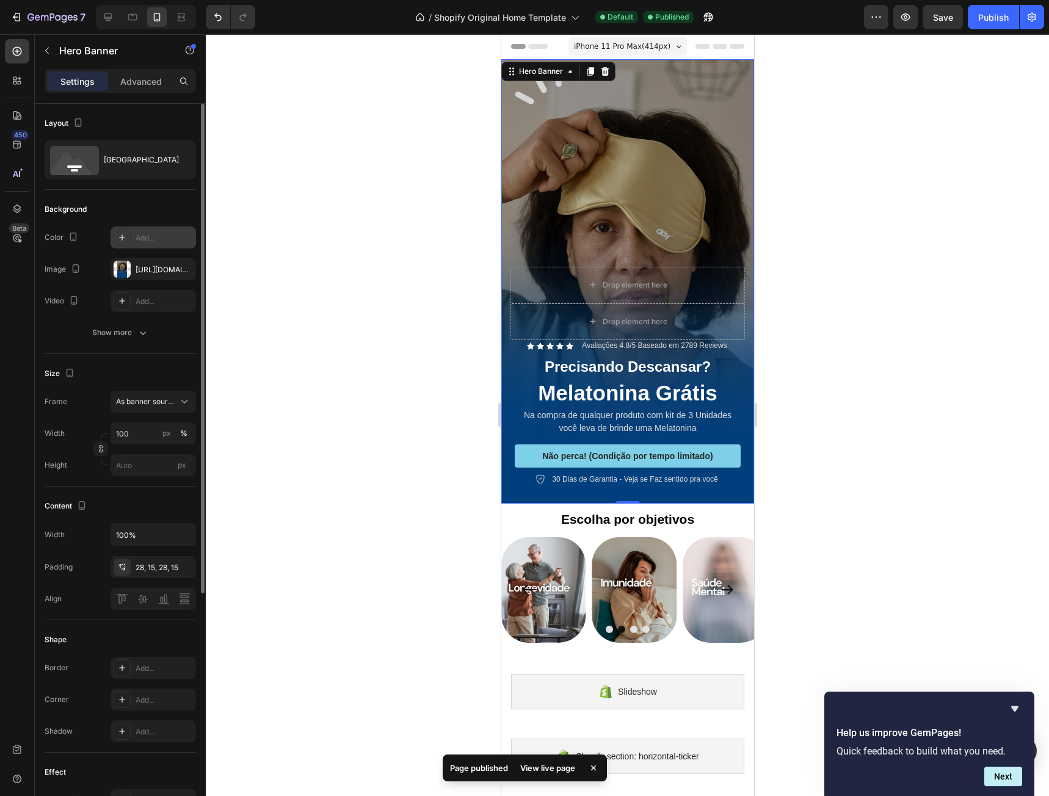
click at [152, 240] on div "Add..." at bounding box center [164, 238] width 57 height 11
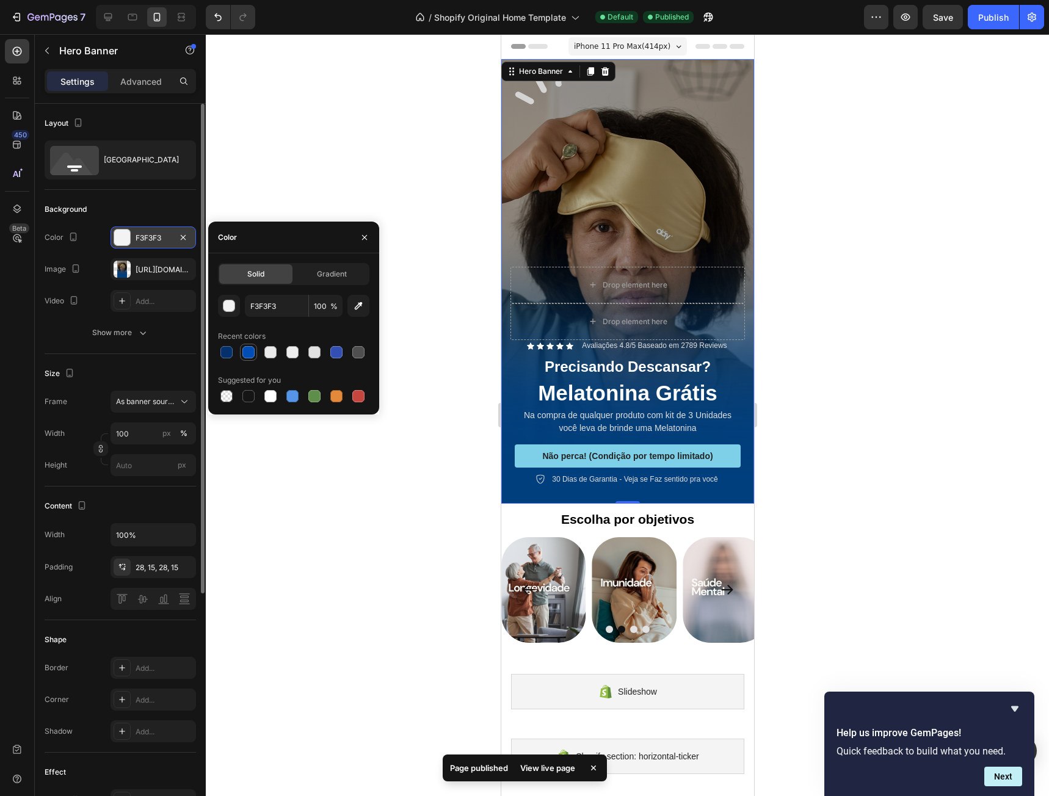
click at [245, 353] on div at bounding box center [248, 352] width 12 height 12
click at [232, 353] on div at bounding box center [226, 352] width 12 height 12
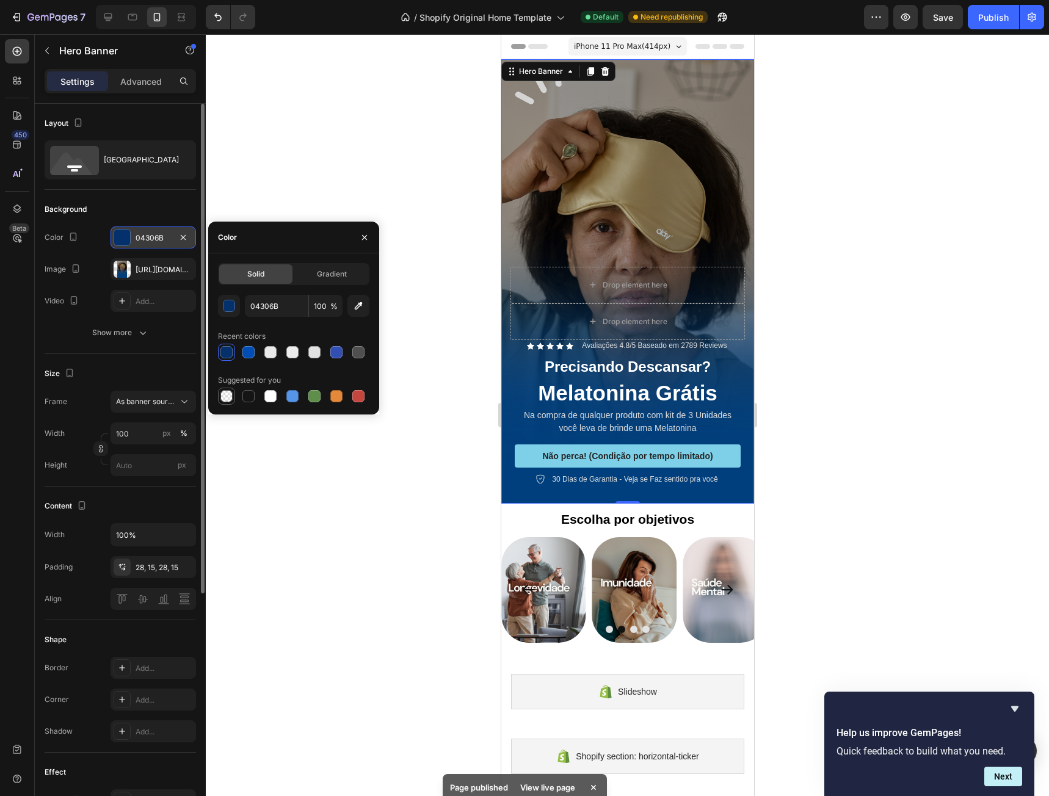
click at [227, 399] on div at bounding box center [226, 396] width 12 height 12
type input "000000"
type input "0"
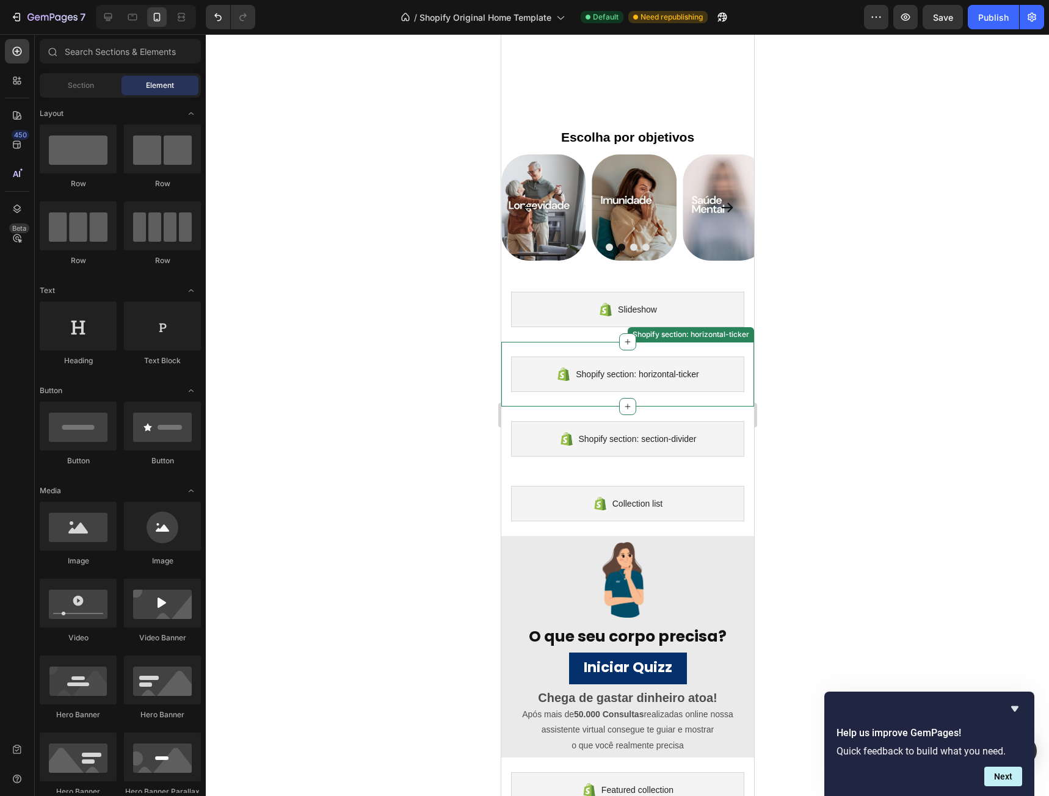
scroll to position [549, 0]
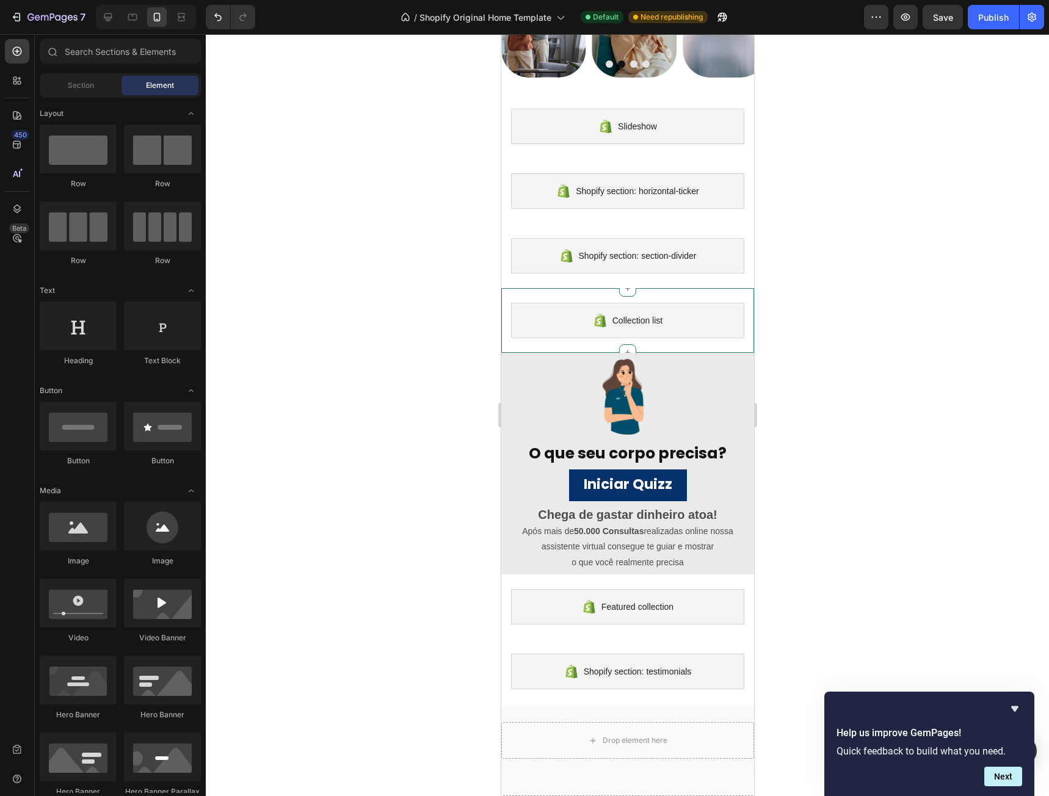
click at [666, 347] on div "Collection list Shopify section: Collection list" at bounding box center [627, 320] width 253 height 65
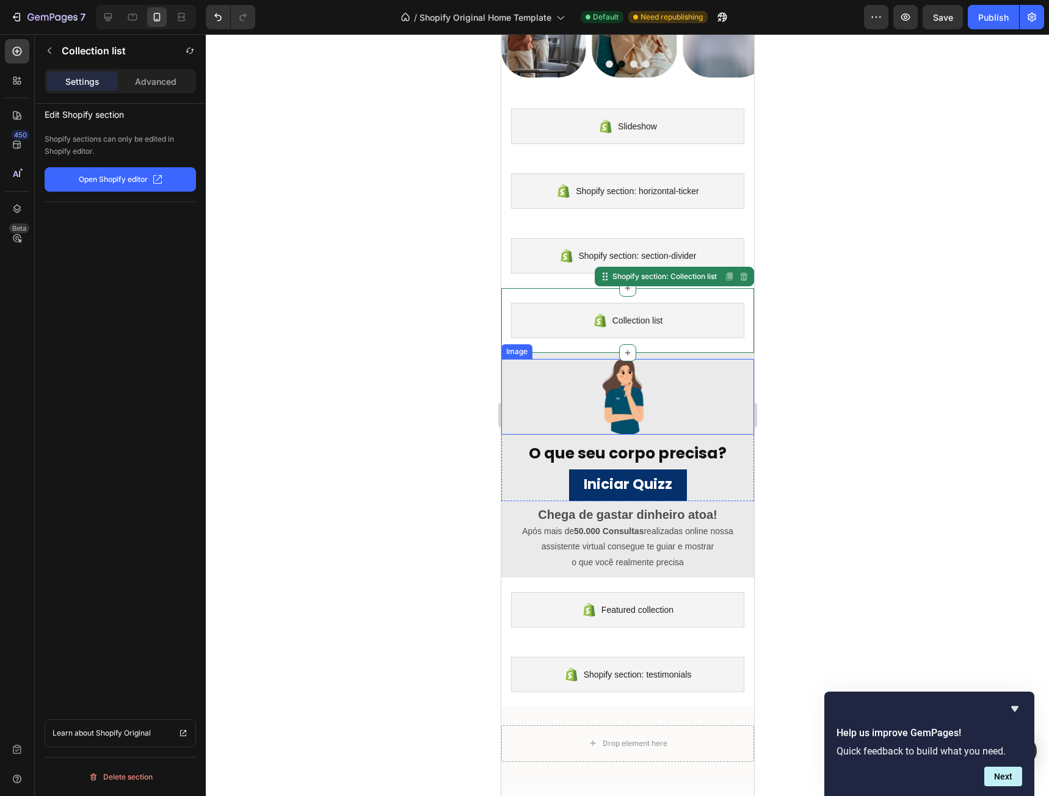
click at [679, 359] on div at bounding box center [627, 397] width 253 height 76
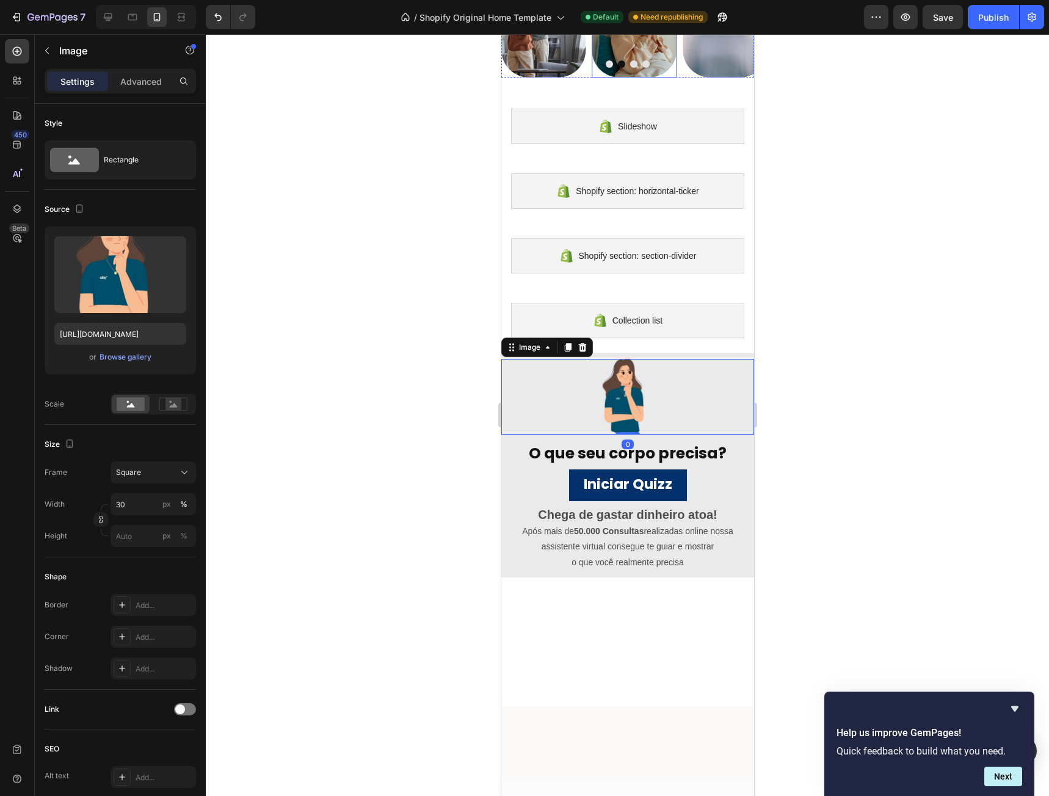
scroll to position [183, 0]
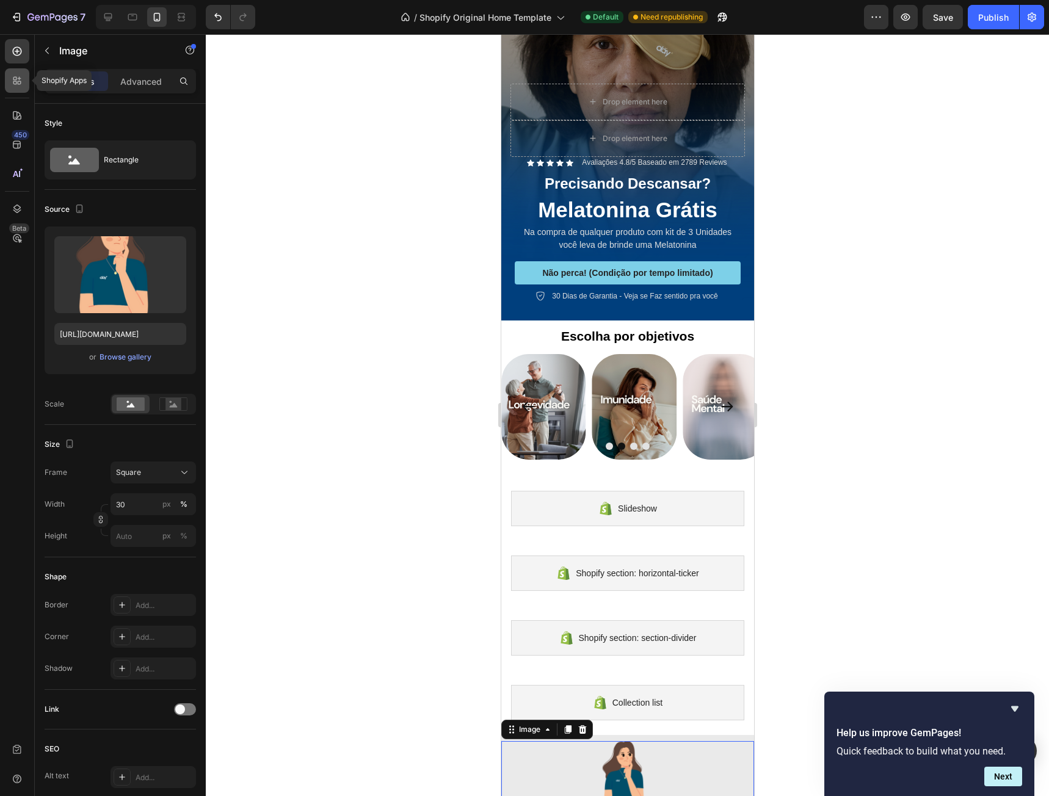
click at [25, 76] on div at bounding box center [17, 80] width 24 height 24
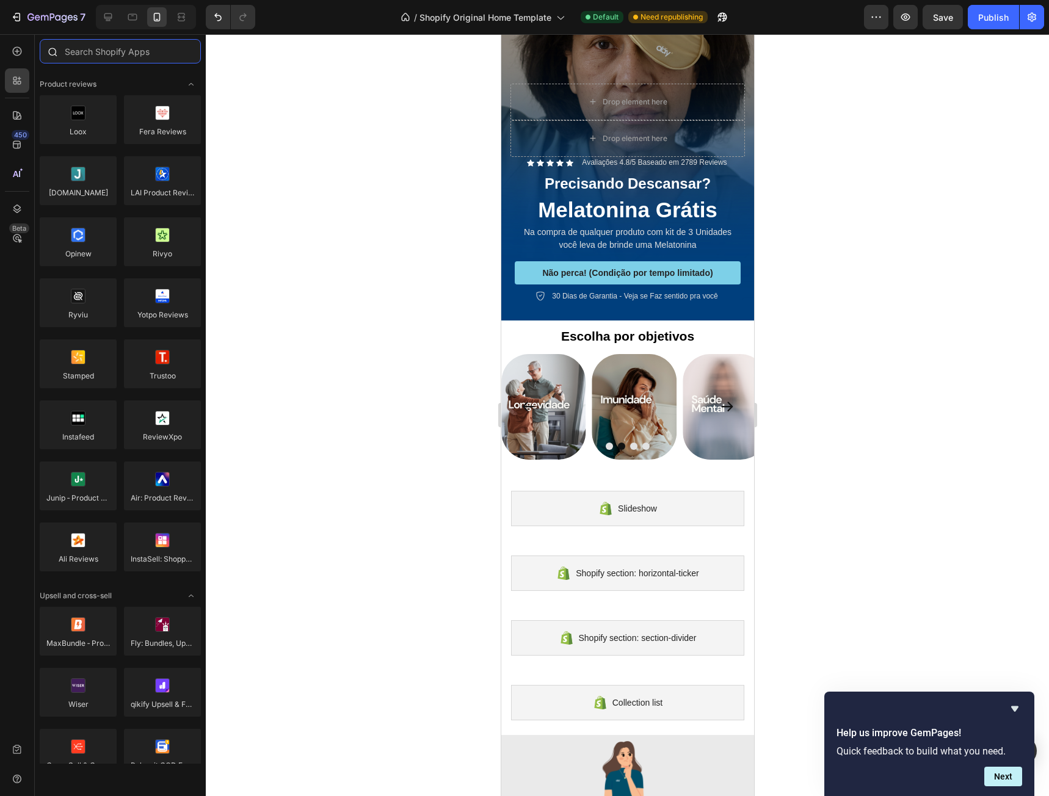
click at [112, 52] on input "text" at bounding box center [120, 51] width 161 height 24
click at [26, 56] on div at bounding box center [17, 51] width 24 height 24
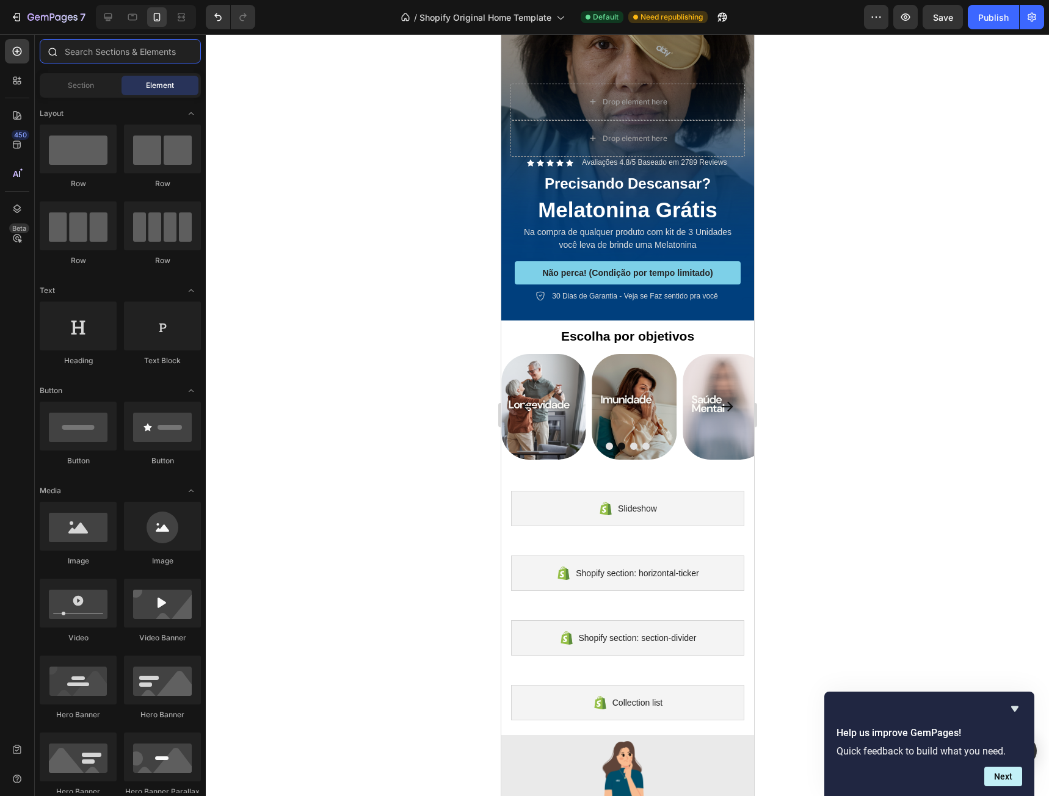
click at [128, 54] on input "text" at bounding box center [120, 51] width 161 height 24
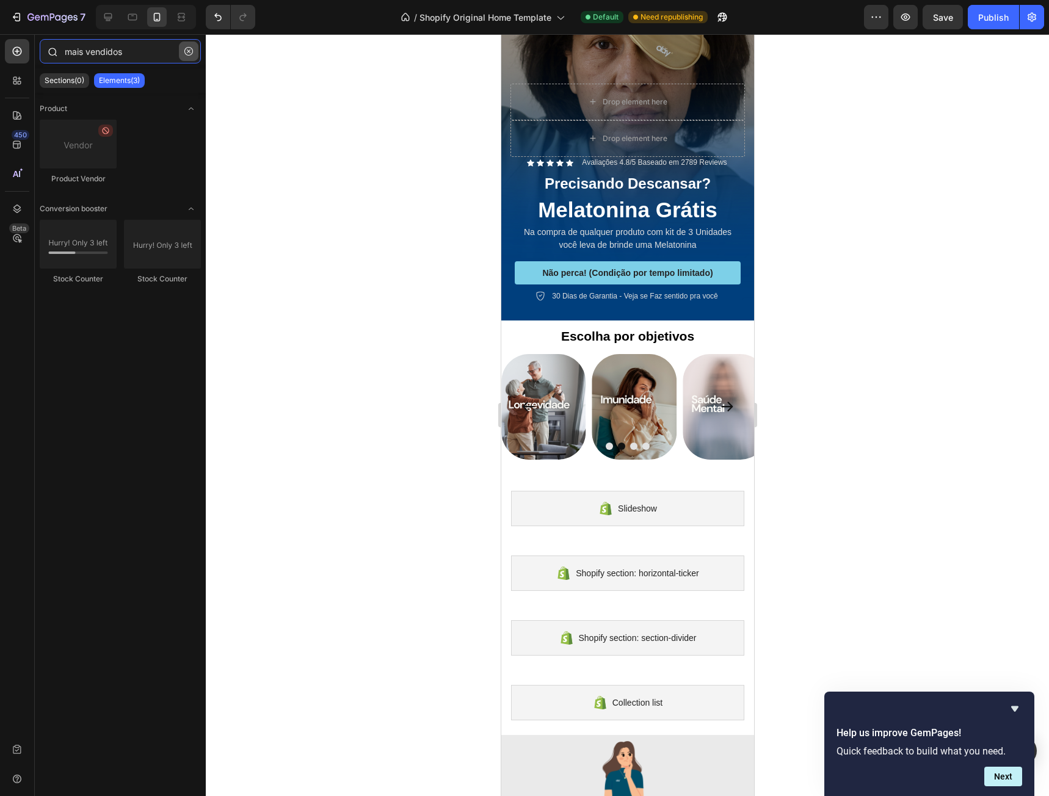
type input "mais vendidos"
click at [183, 51] on button "button" at bounding box center [189, 52] width 20 height 20
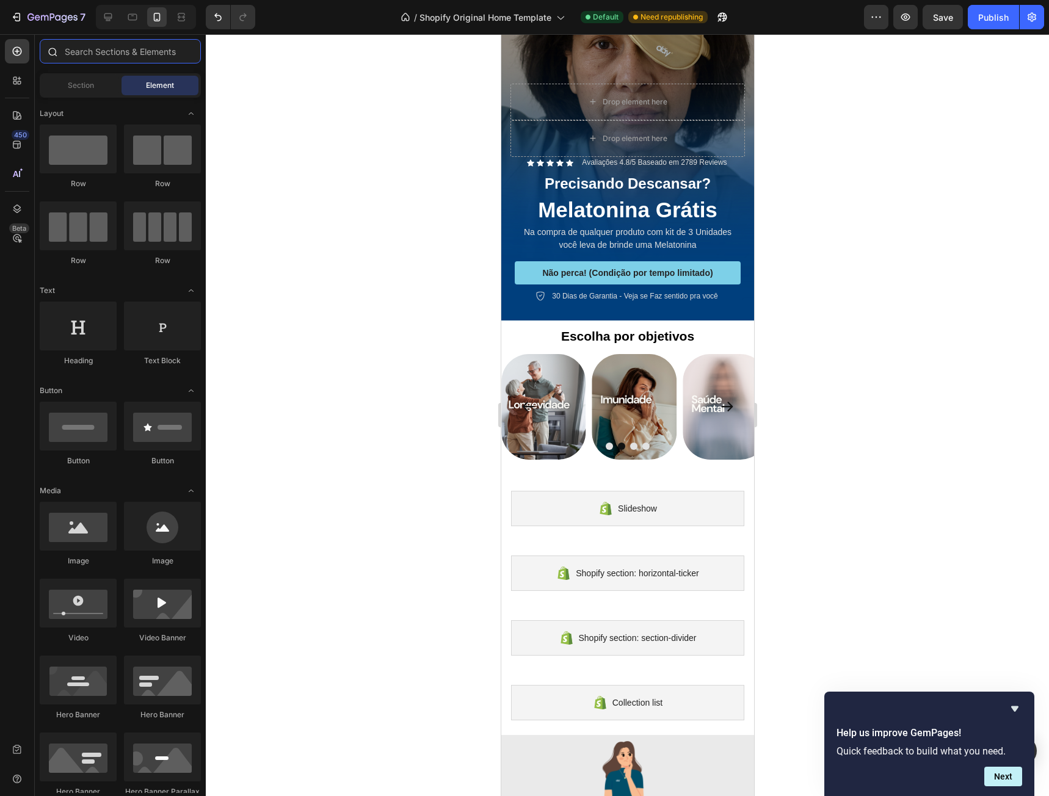
click at [125, 50] on input "text" at bounding box center [120, 51] width 161 height 24
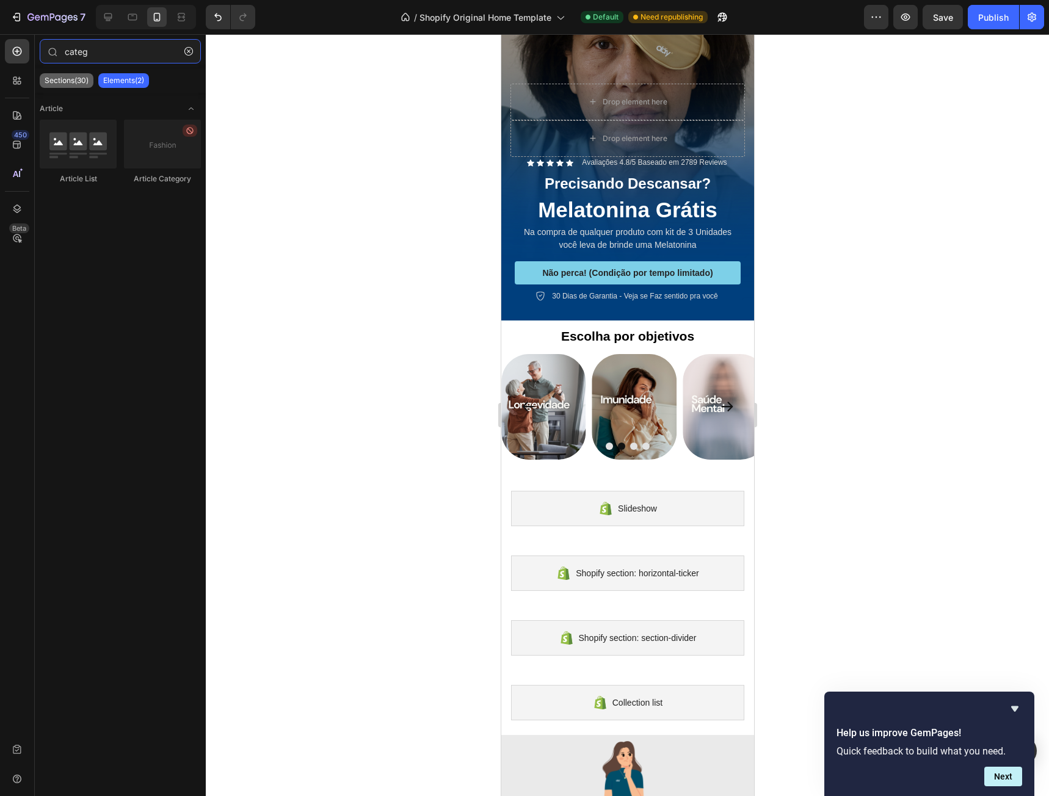
type input "categ"
click at [72, 79] on p "Sections(30)" at bounding box center [67, 81] width 44 height 10
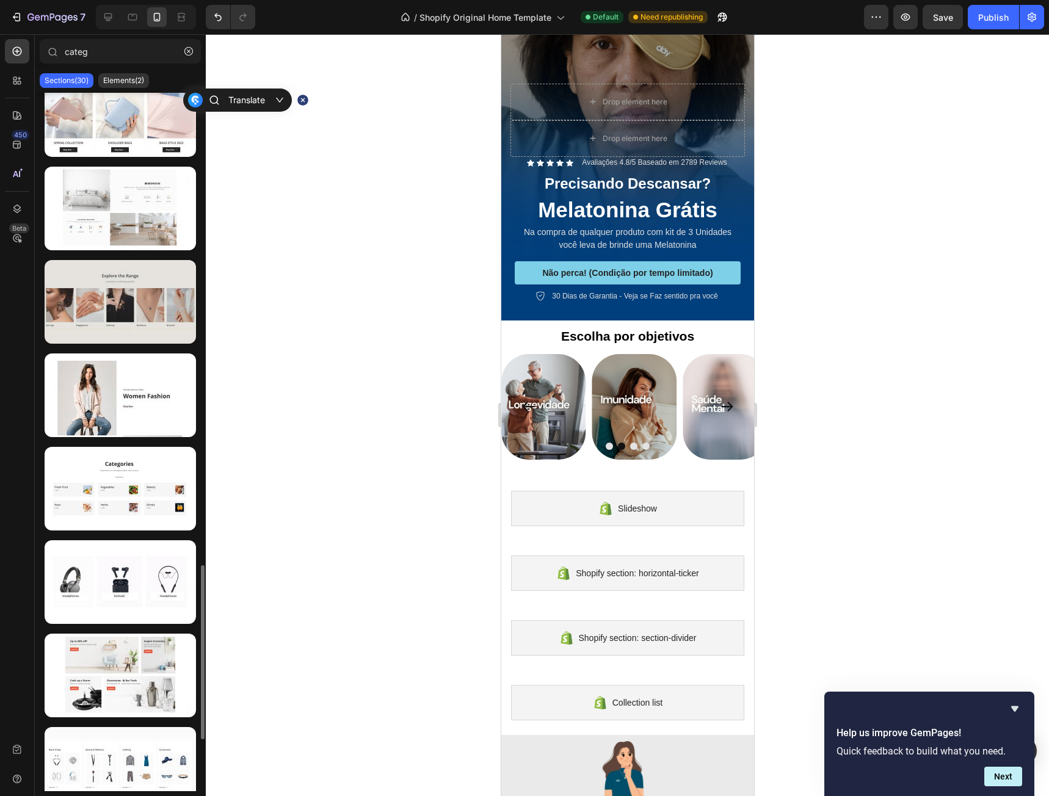
scroll to position [2099, 0]
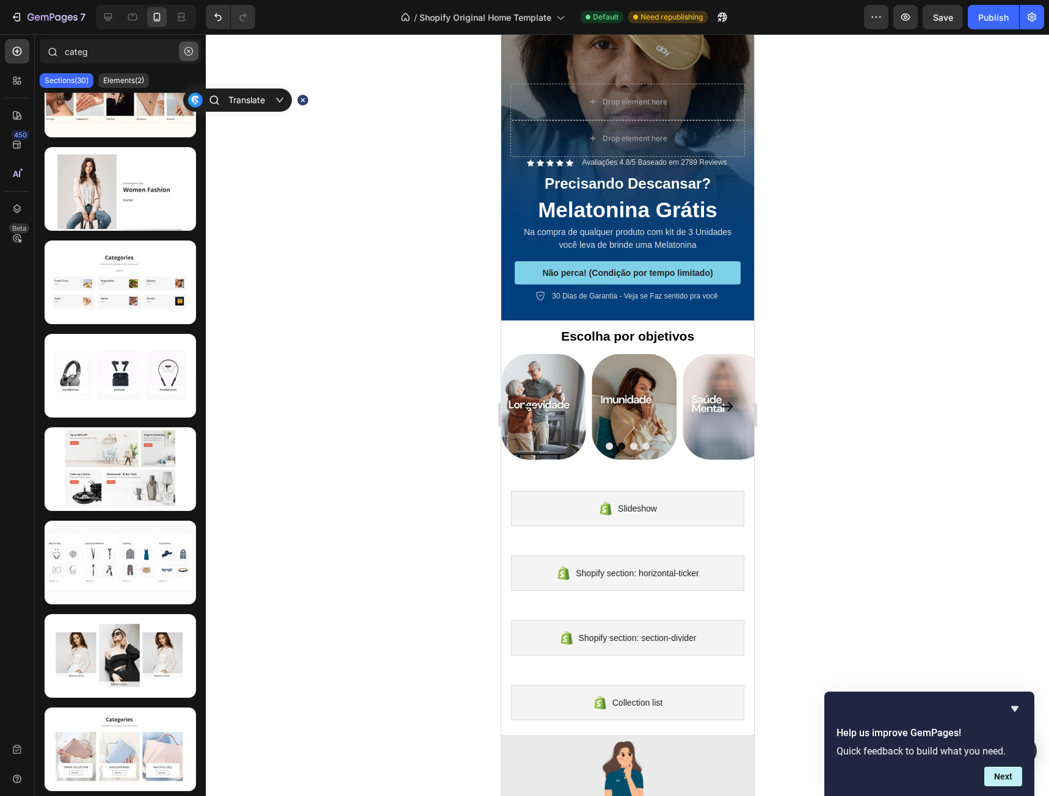
click at [187, 52] on icon "button" at bounding box center [188, 51] width 9 height 9
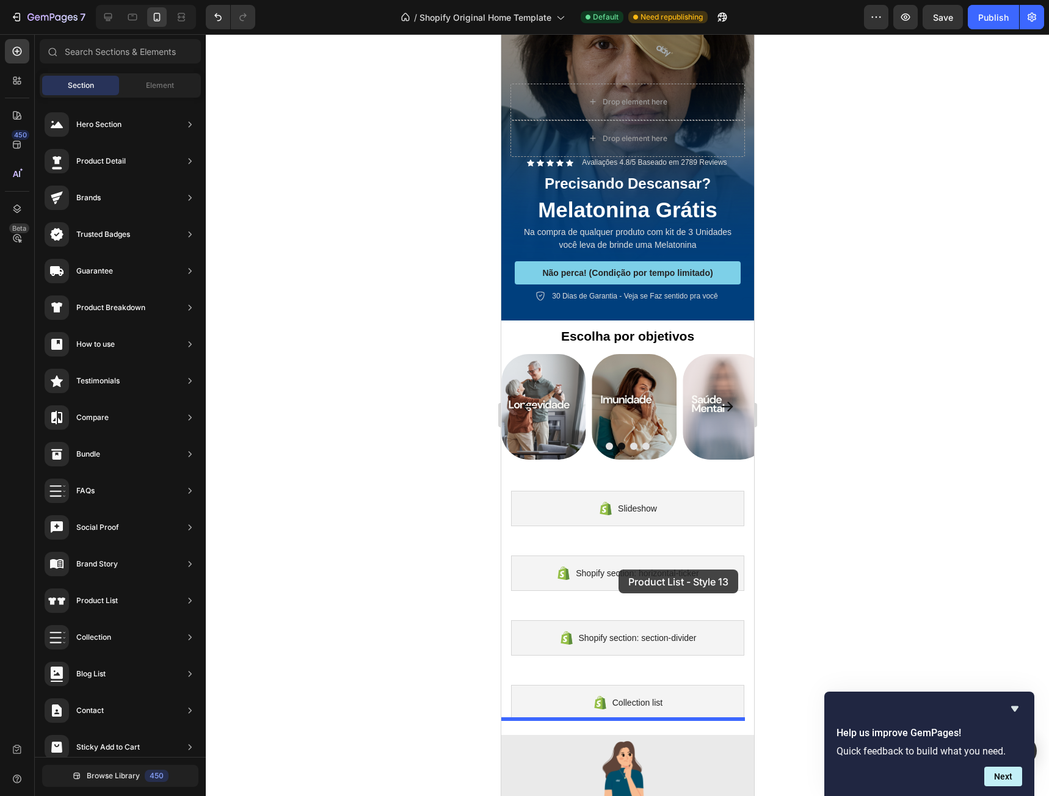
scroll to position [488, 0]
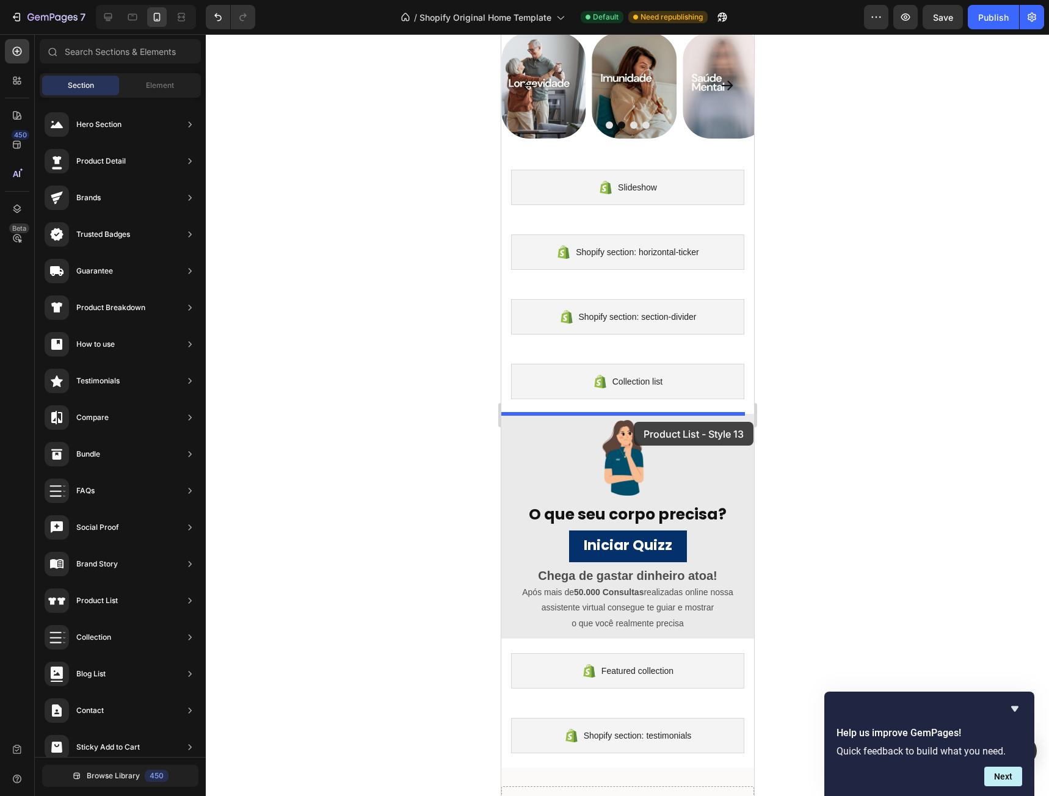
drag, startPoint x: 798, startPoint y: 646, endPoint x: 633, endPoint y: 422, distance: 278.1
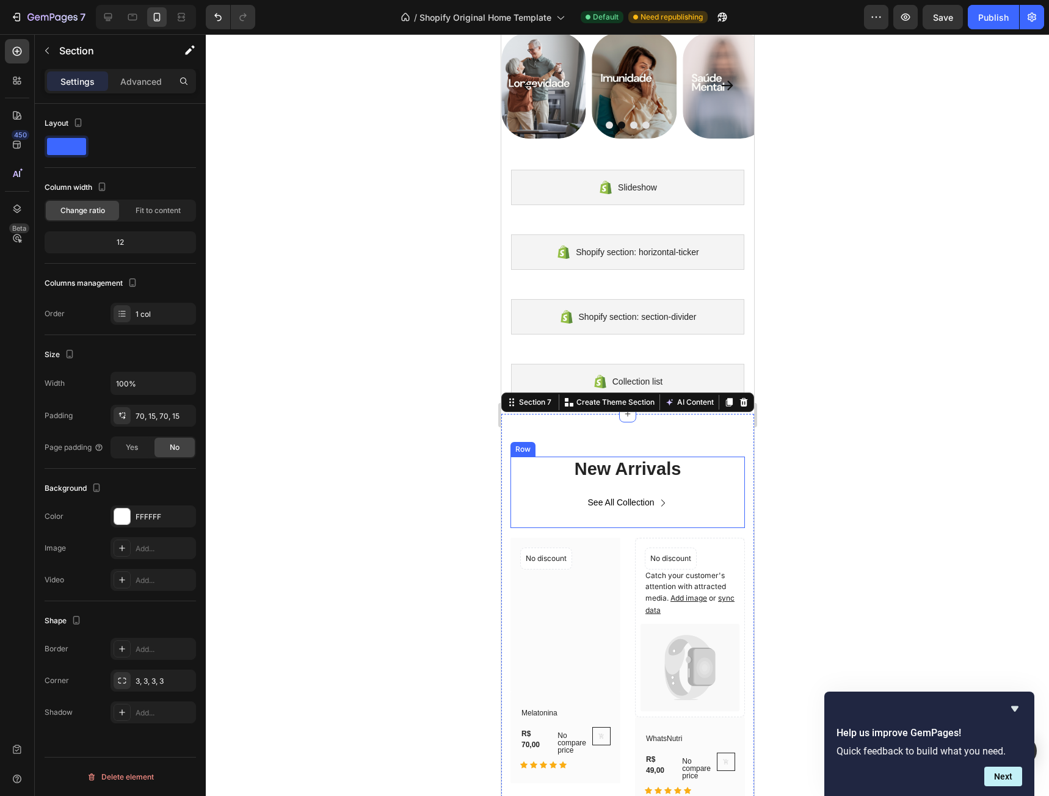
scroll to position [671, 0]
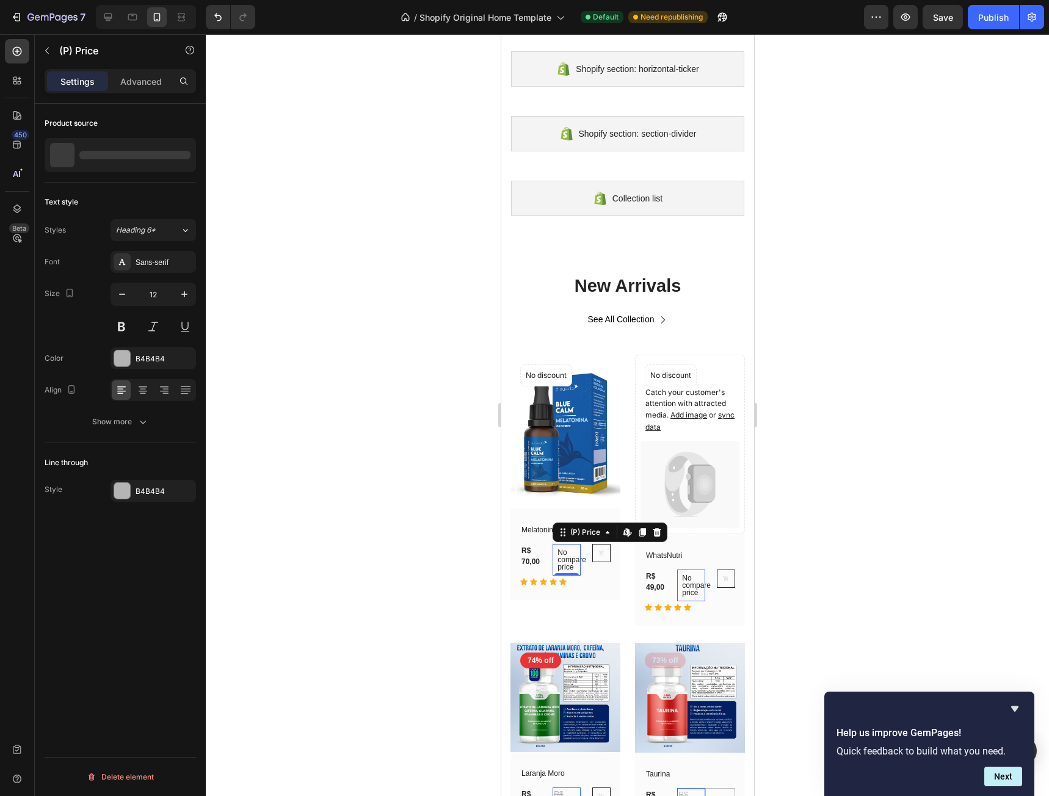
click at [561, 553] on p "No compare price" at bounding box center [566, 560] width 18 height 22
click at [681, 578] on p "No compare price" at bounding box center [690, 585] width 18 height 22
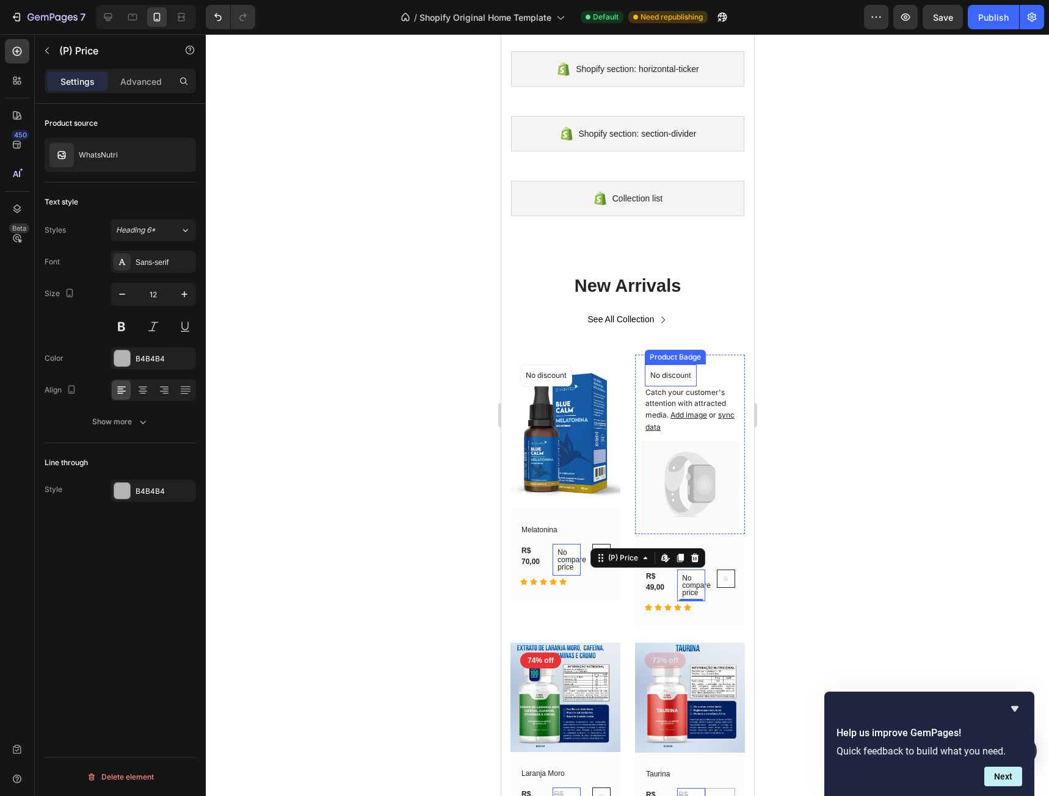
click at [699, 364] on div "Catch your customer's attention with attracted media. Add image or sync data" at bounding box center [689, 400] width 99 height 81
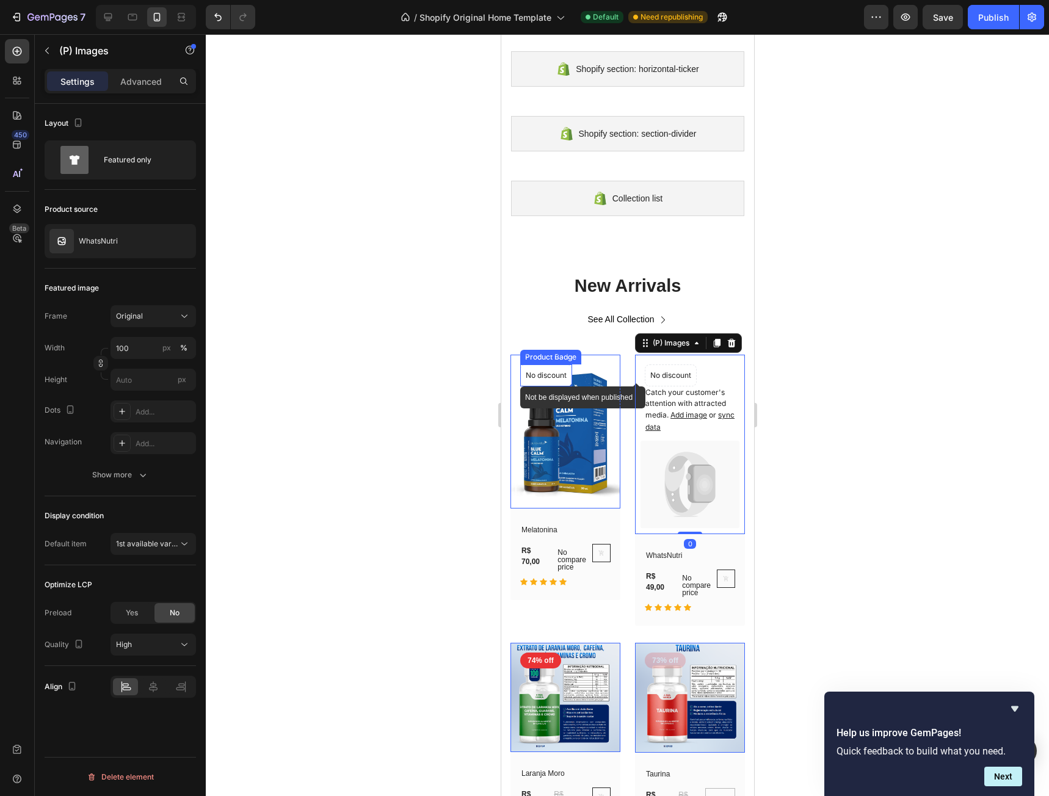
click at [557, 374] on p "No discount" at bounding box center [545, 375] width 41 height 11
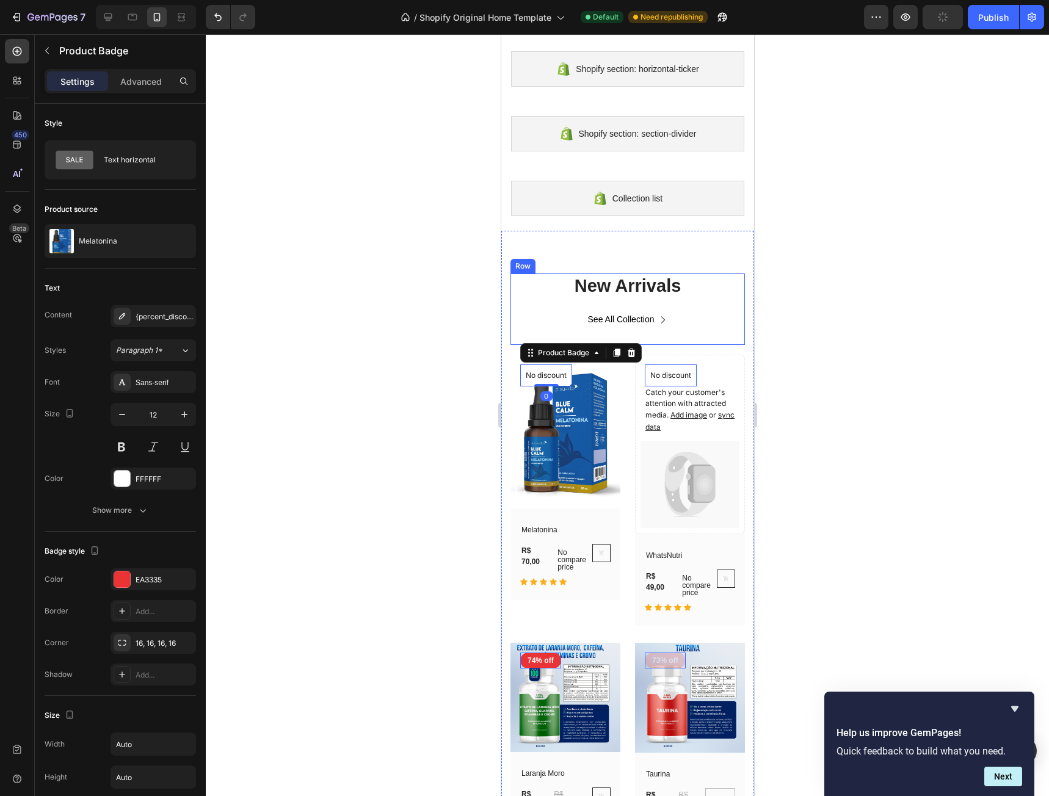
click at [684, 339] on div "See All Collection Button" at bounding box center [627, 326] width 234 height 38
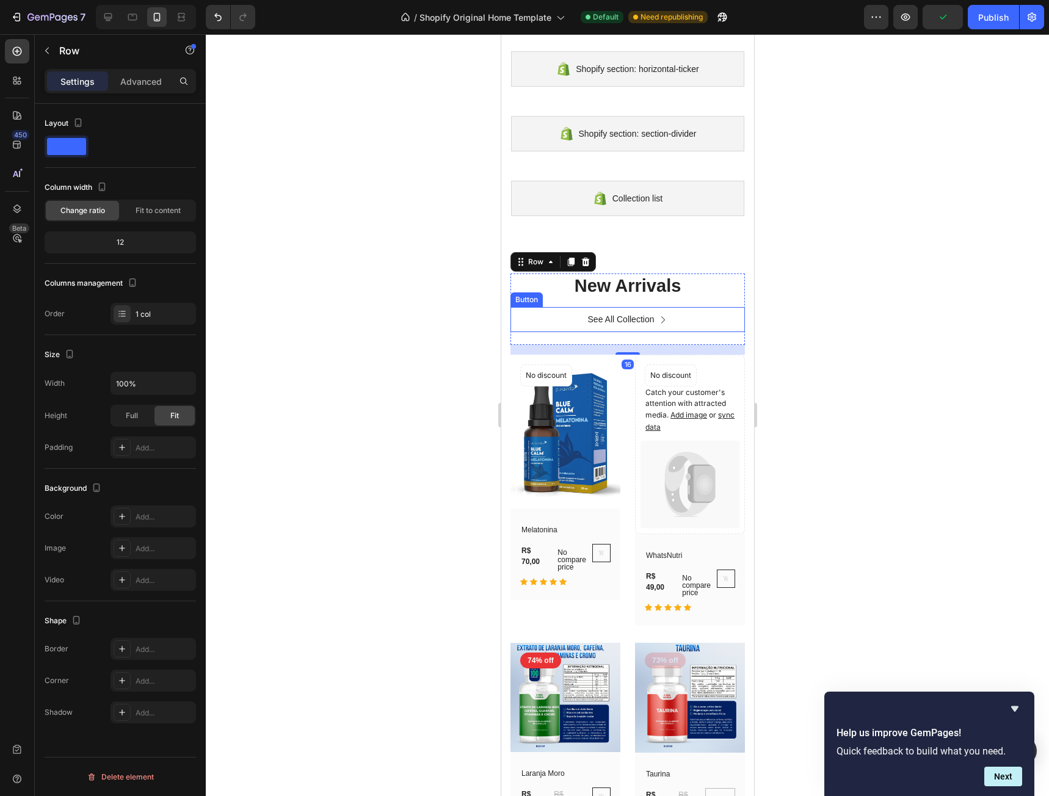
click at [675, 316] on link "See All Collection" at bounding box center [627, 319] width 109 height 25
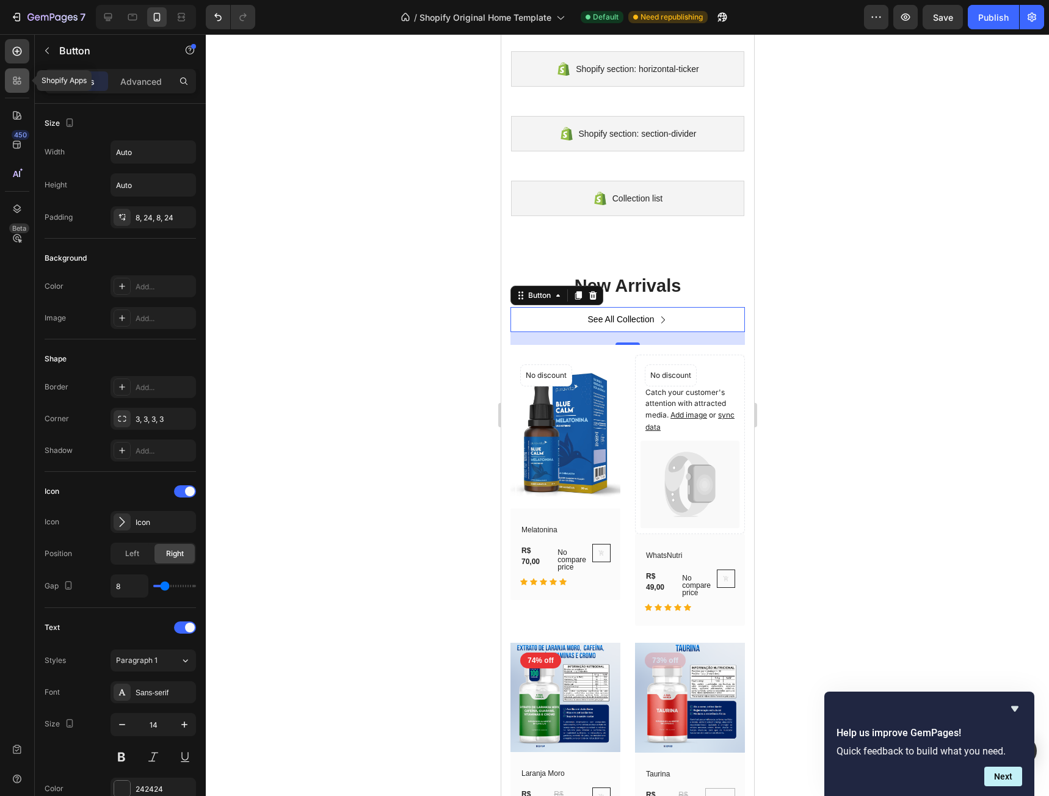
click at [17, 74] on icon at bounding box center [17, 80] width 12 height 12
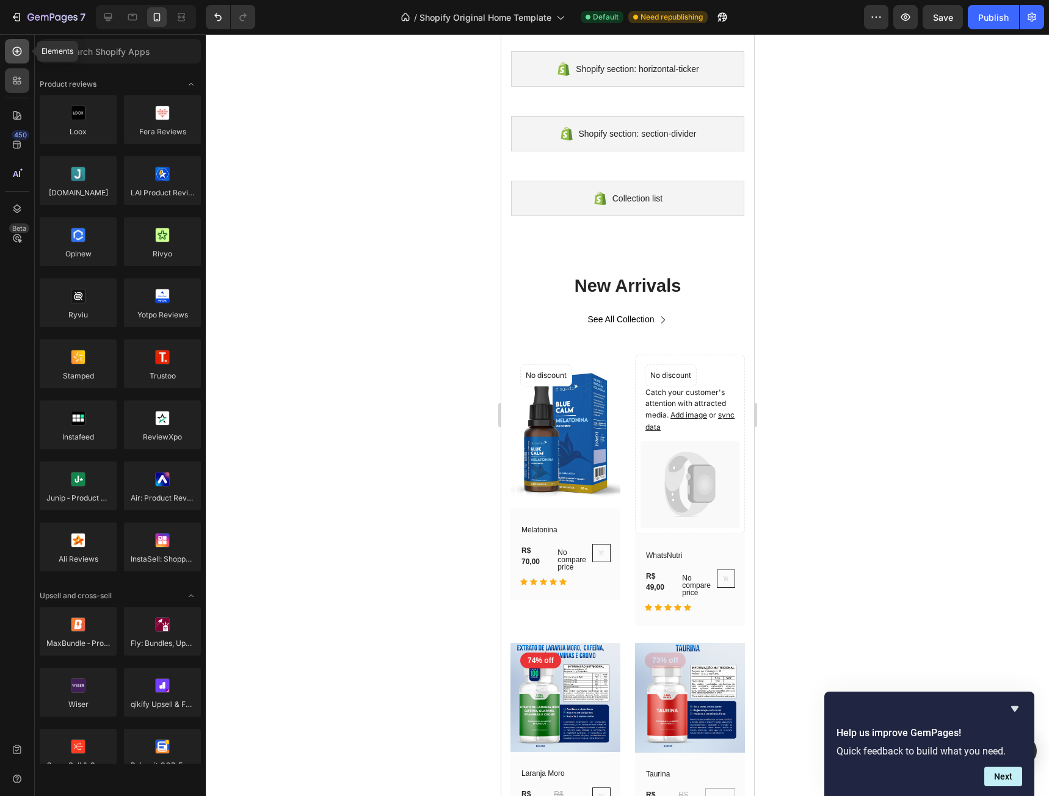
click at [16, 51] on icon at bounding box center [17, 51] width 5 height 5
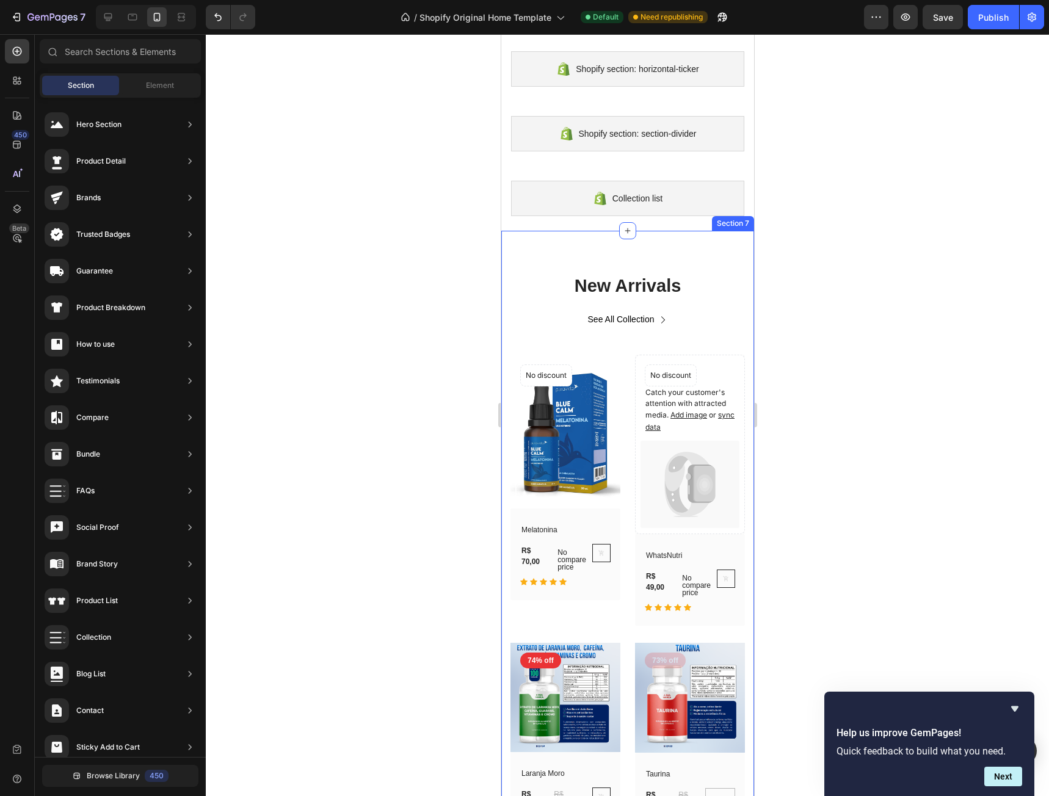
click at [734, 346] on div "New Arrivals Heading See All Collection Button Row (P) Images No discount Not b…" at bounding box center [627, 571] width 234 height 597
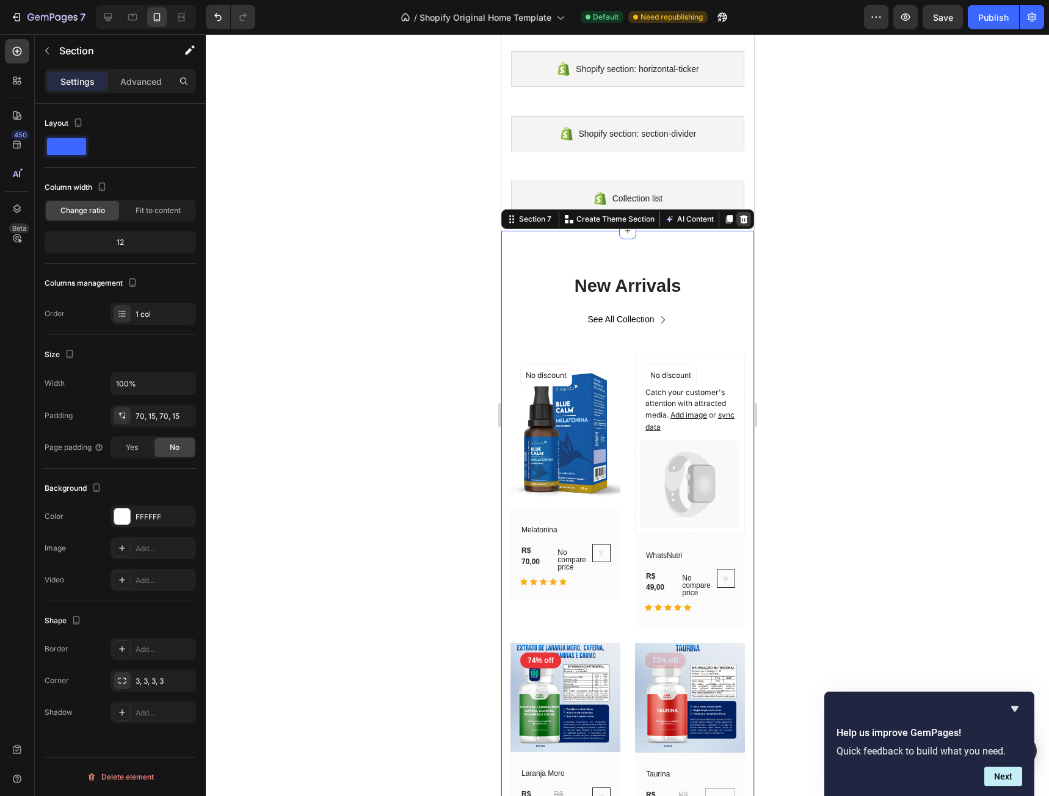
click at [738, 220] on icon at bounding box center [743, 219] width 10 height 10
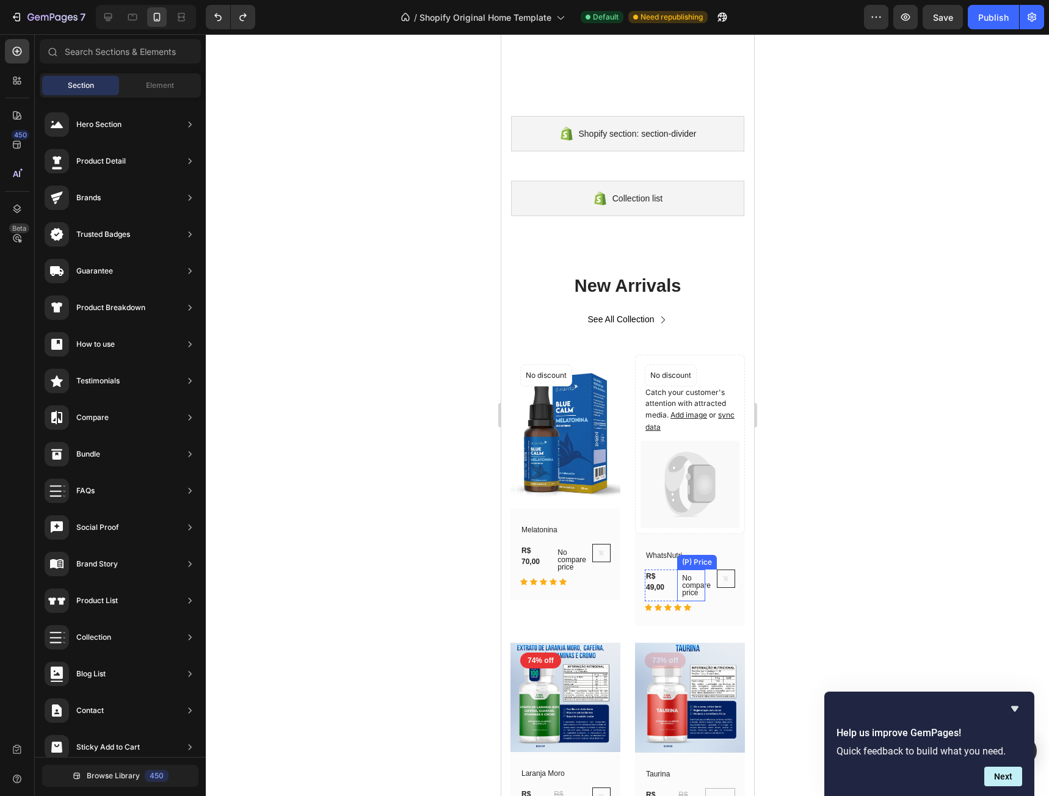
scroll to position [977, 0]
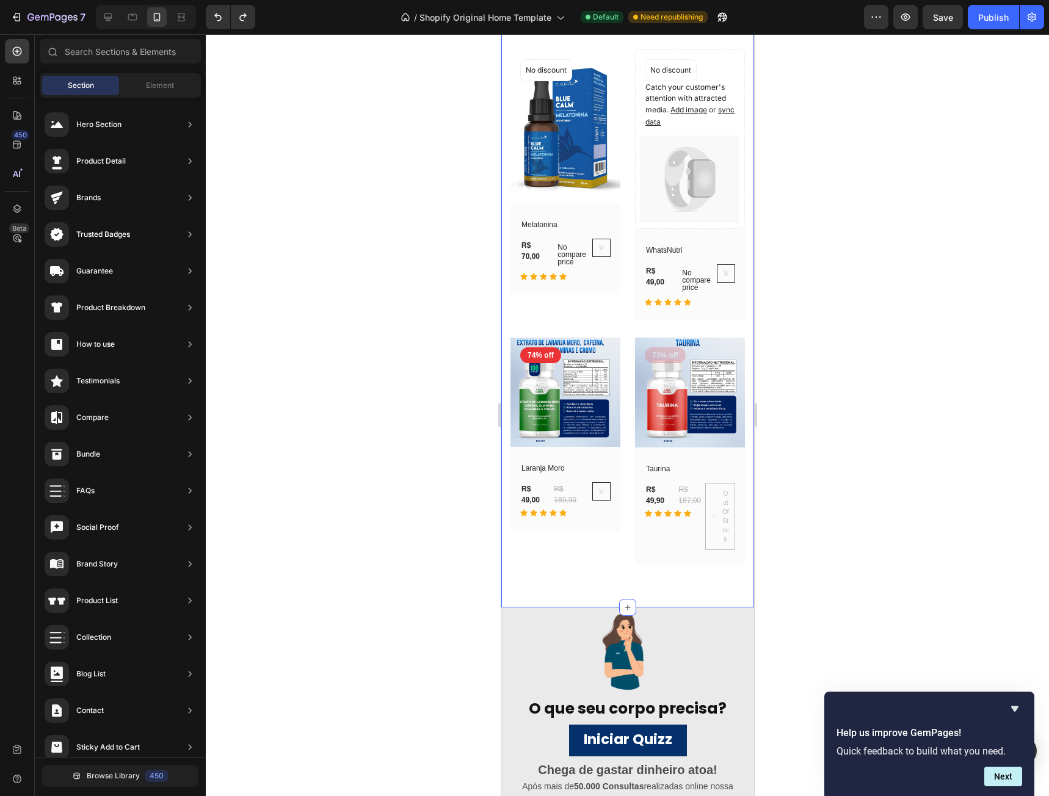
click at [740, 584] on div "New Arrivals Heading See All Collection Button Row (P) Images No discount Not b…" at bounding box center [627, 267] width 253 height 682
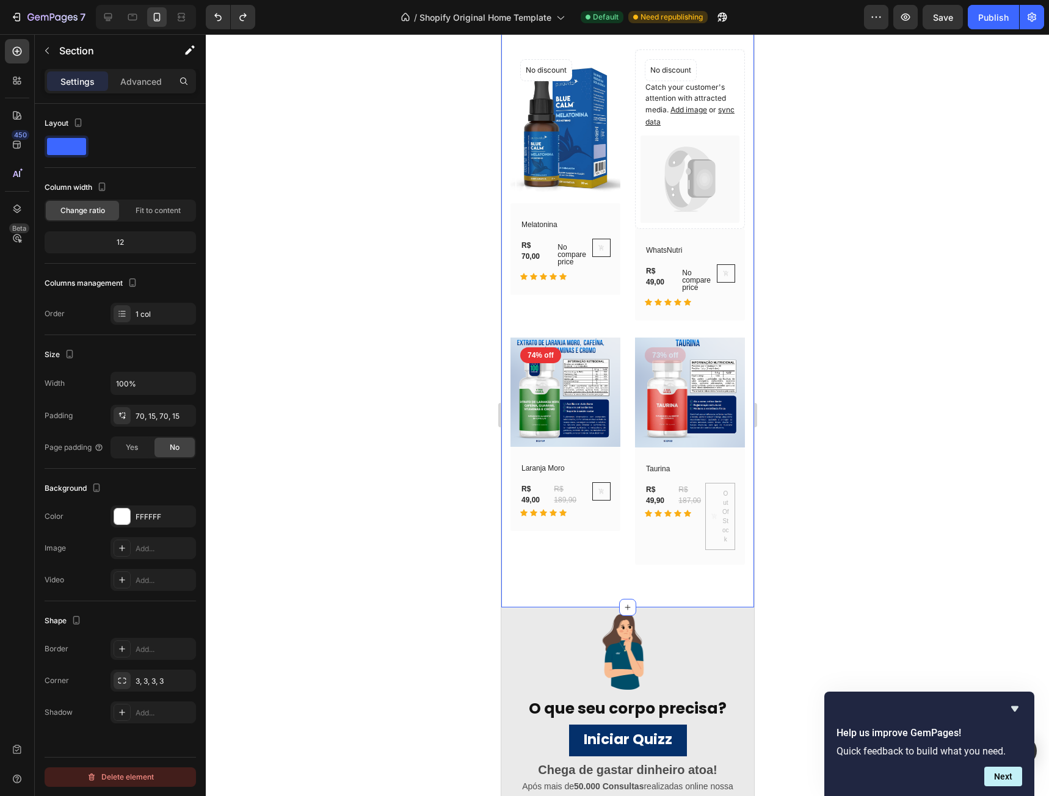
click at [149, 772] on div "Delete element" at bounding box center [120, 777] width 67 height 15
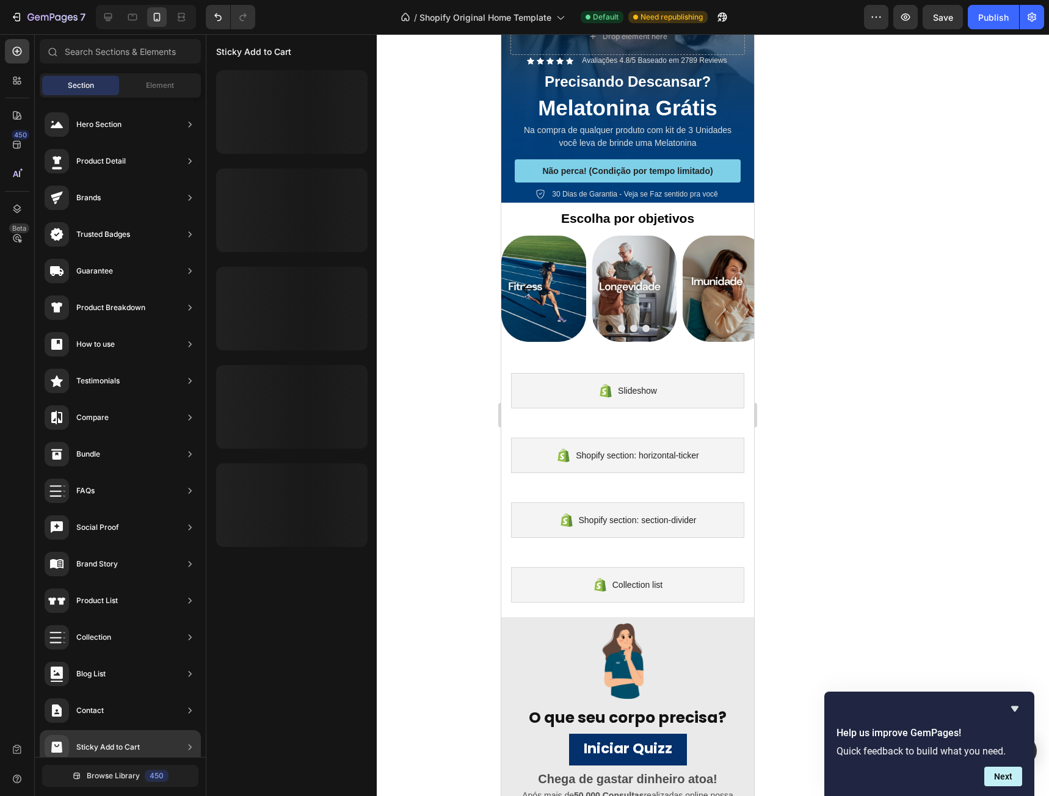
scroll to position [0, 0]
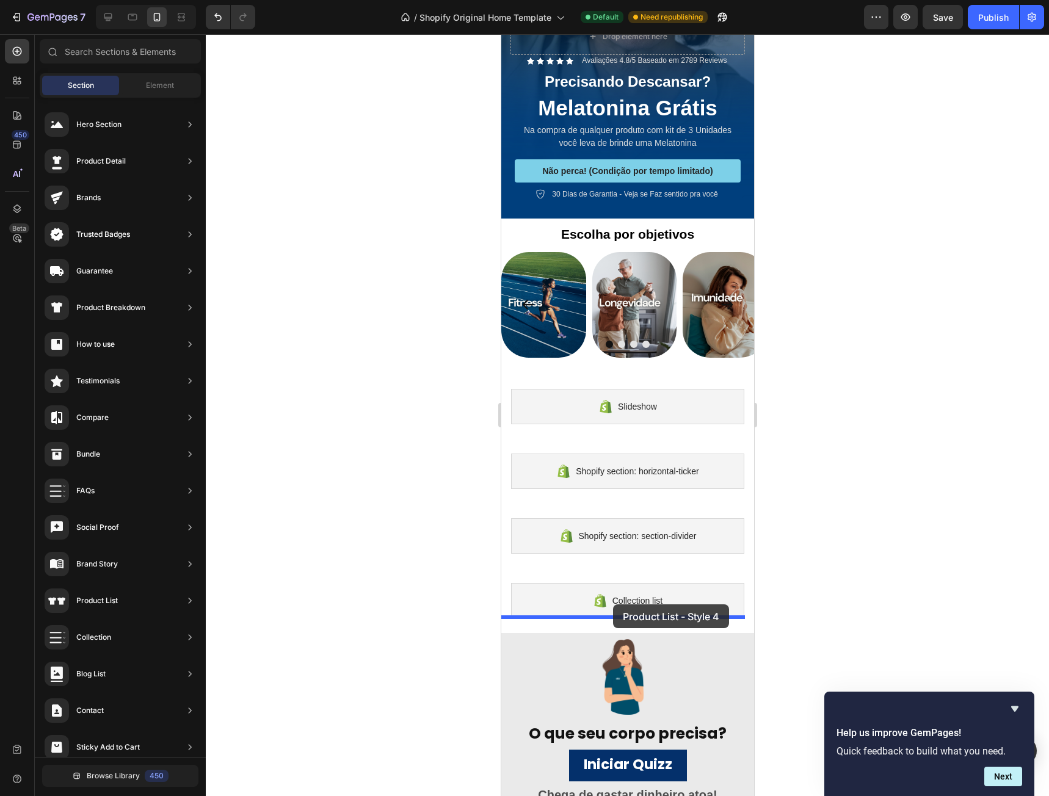
drag, startPoint x: 772, startPoint y: 610, endPoint x: 612, endPoint y: 604, distance: 160.1
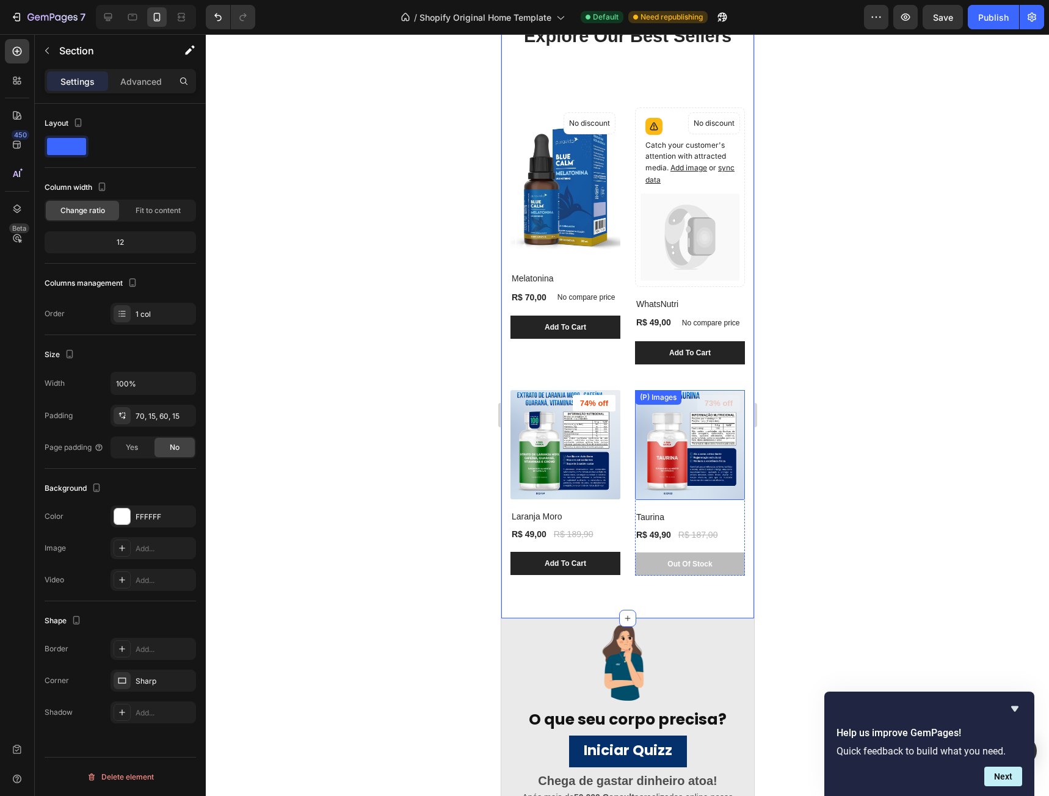
scroll to position [700, 0]
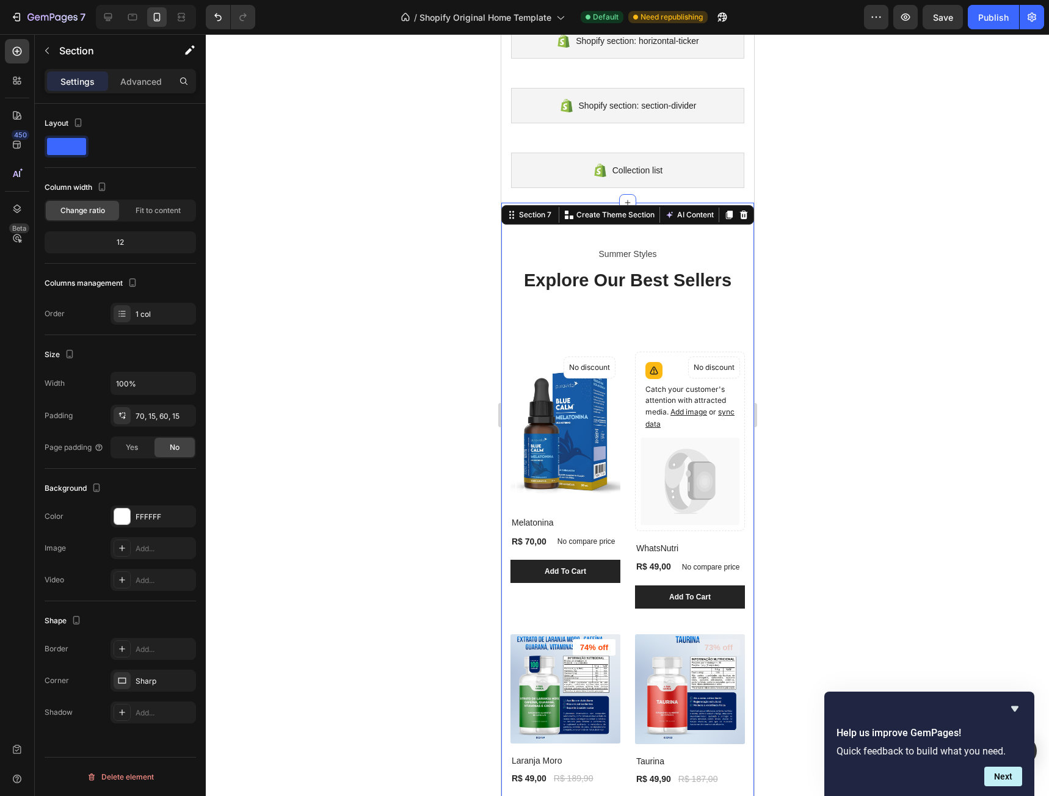
click at [69, 147] on span at bounding box center [66, 146] width 39 height 17
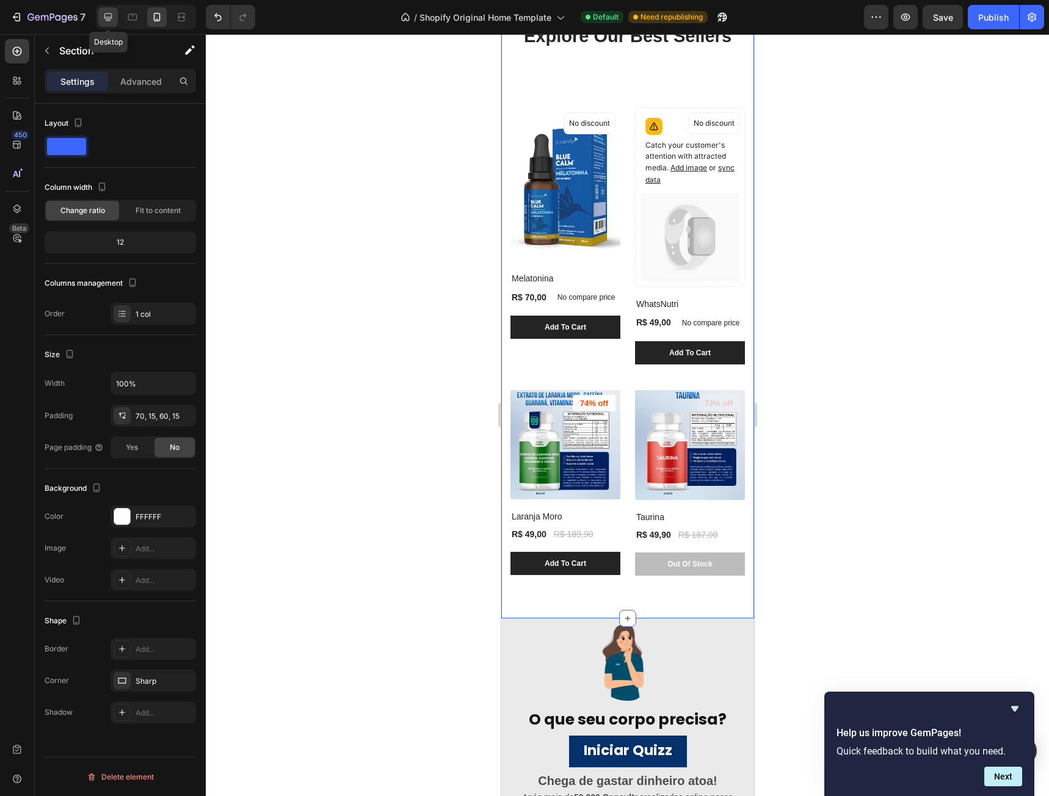
click at [106, 10] on div at bounding box center [108, 17] width 20 height 20
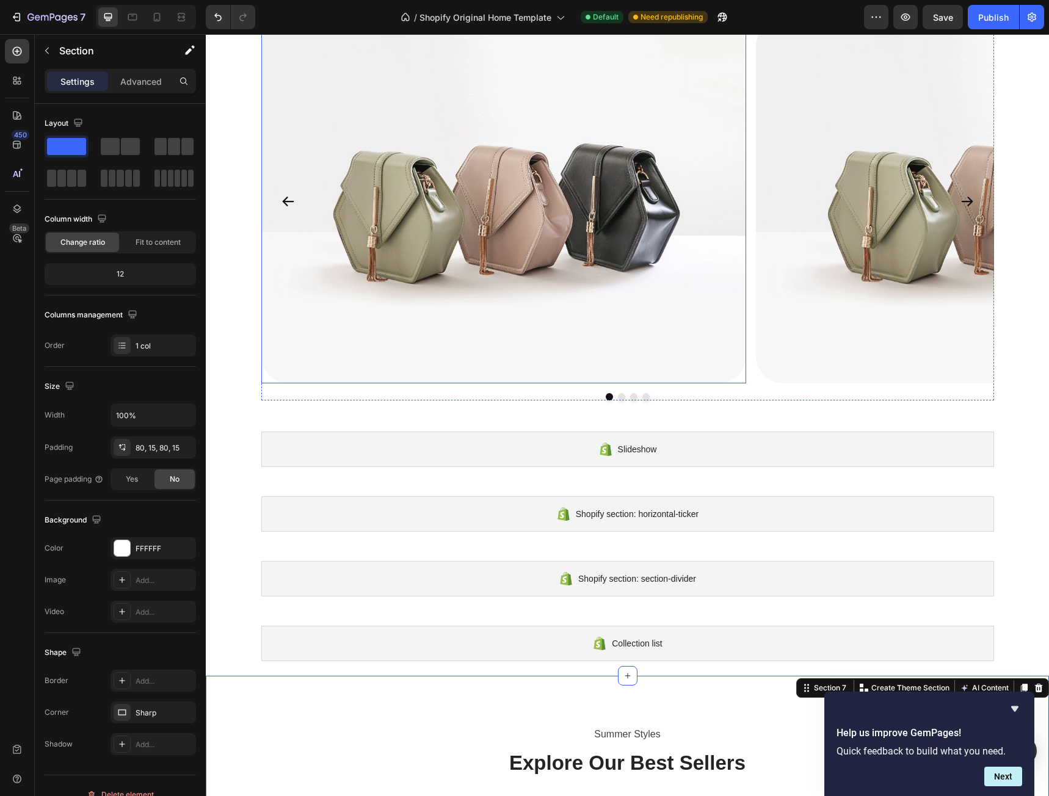
scroll to position [886, 0]
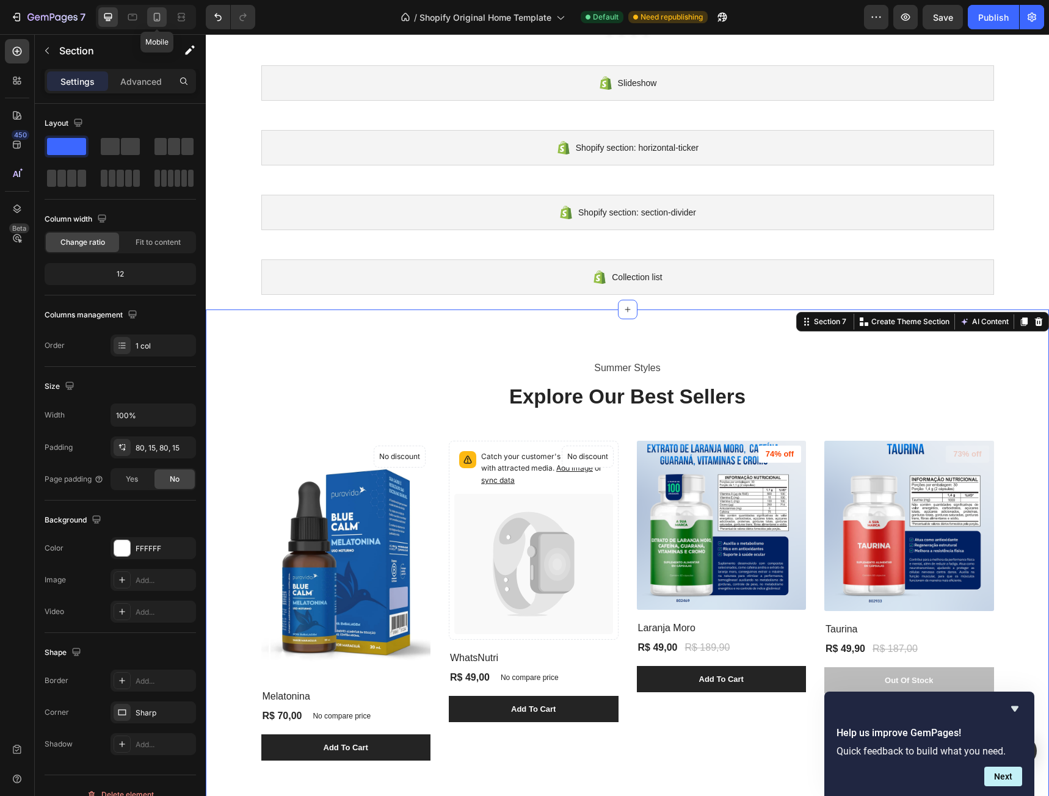
click at [154, 16] on icon at bounding box center [157, 17] width 7 height 9
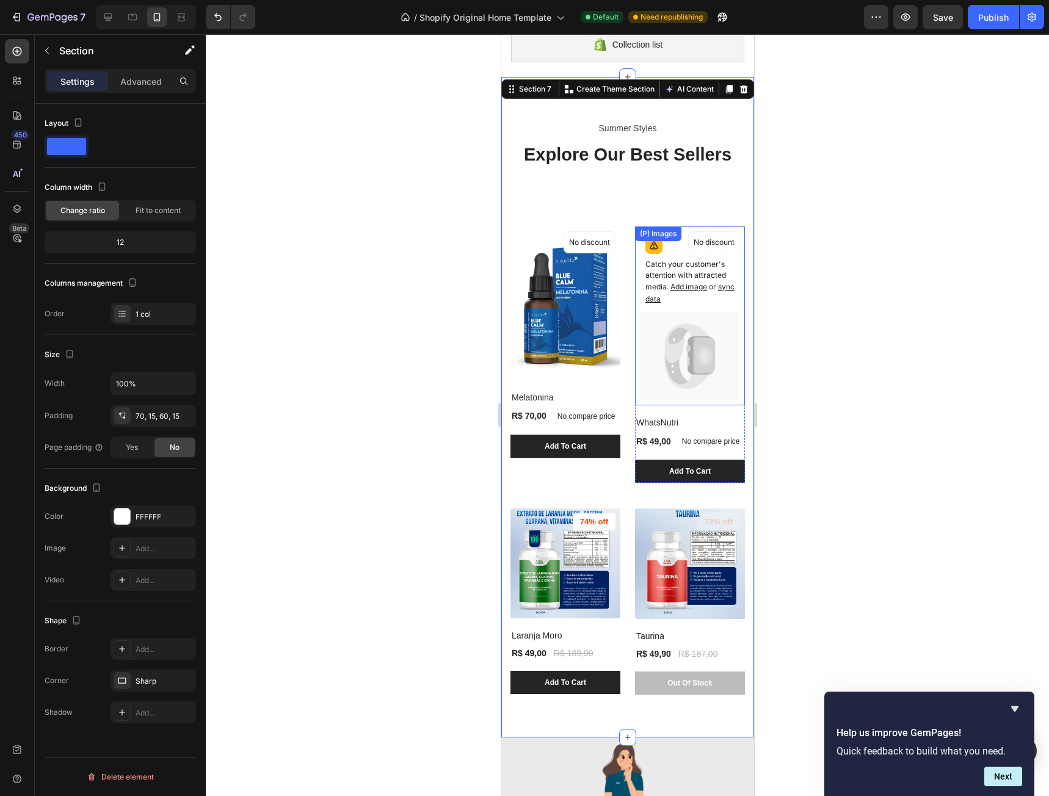
scroll to position [865, 0]
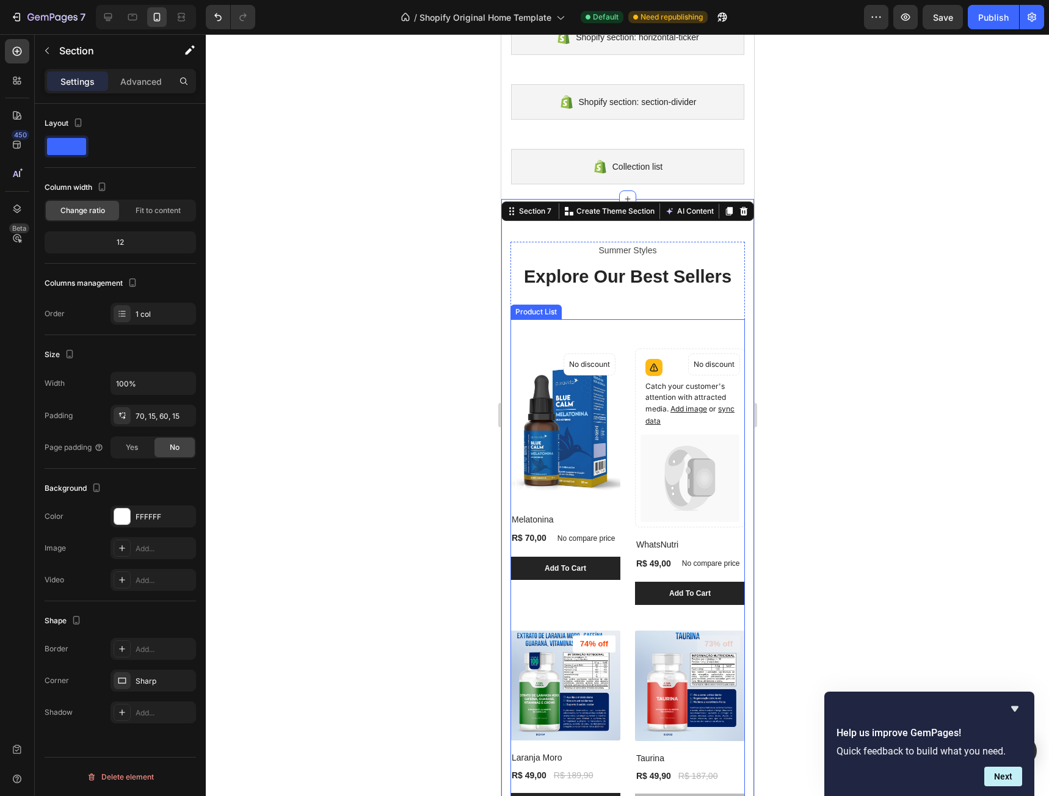
click at [712, 334] on div "(P) Images No discount Not be displayed when published Product Badge Melatonina…" at bounding box center [627, 571] width 234 height 504
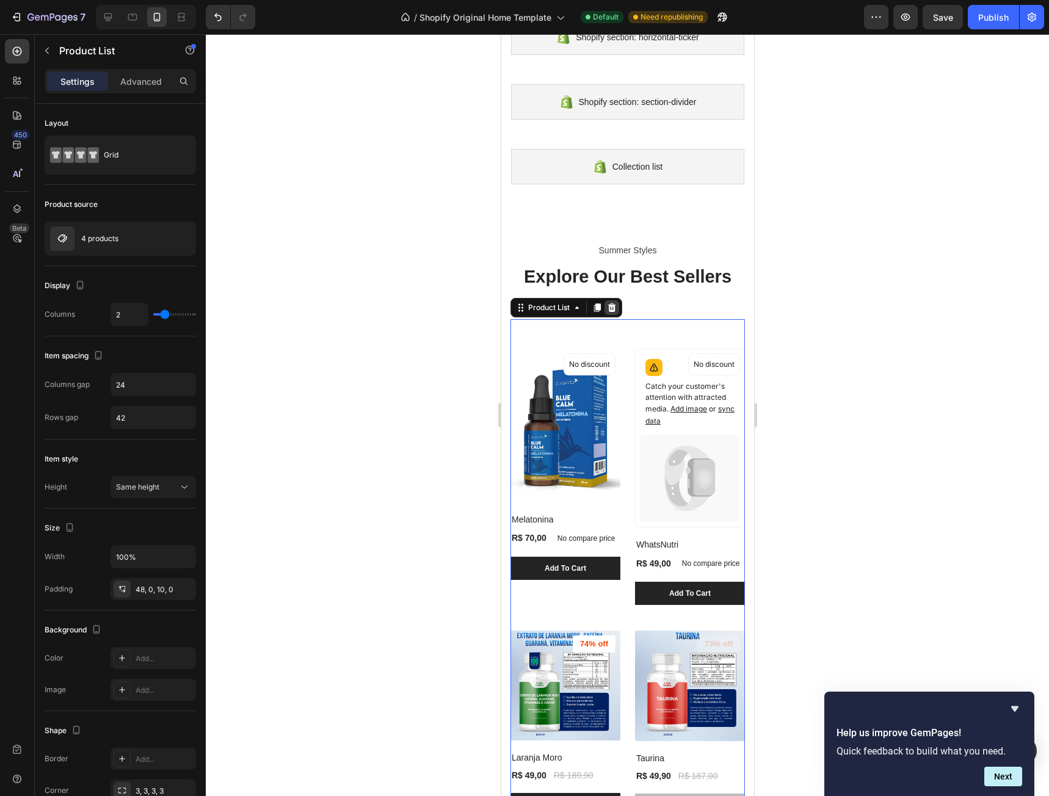
click at [611, 306] on icon at bounding box center [611, 307] width 8 height 9
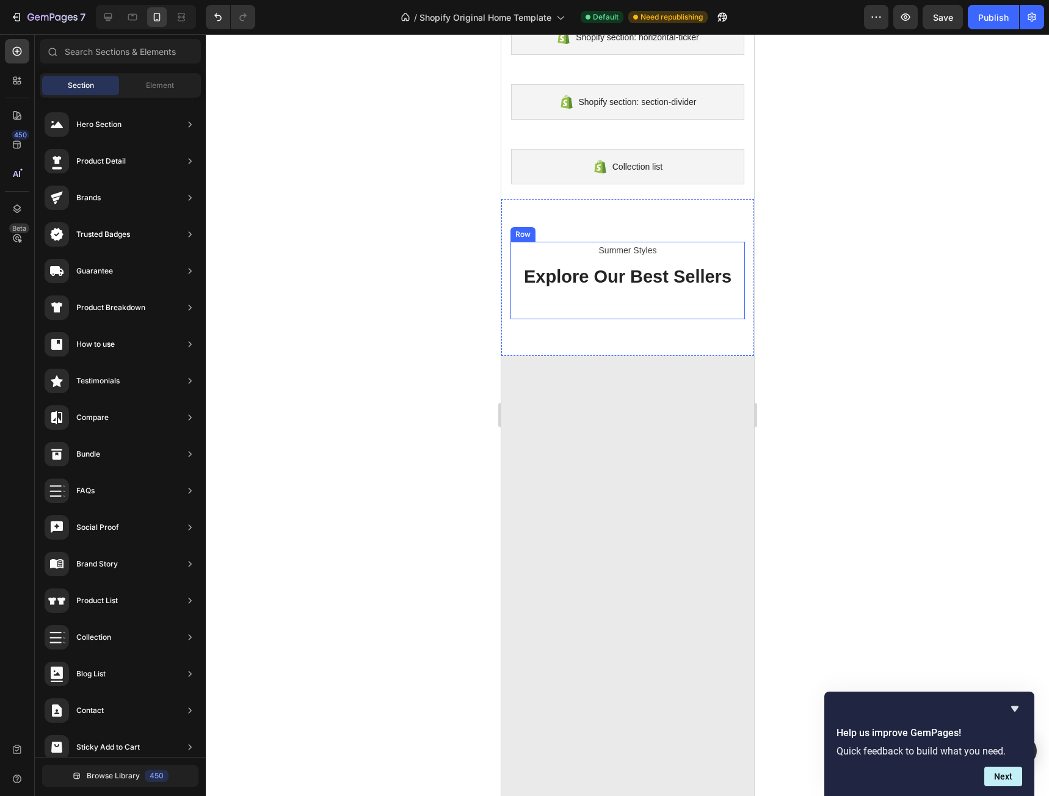
click at [659, 291] on div "Summer Styles Text block Explore Our Best Sellers Heading" at bounding box center [627, 281] width 234 height 78
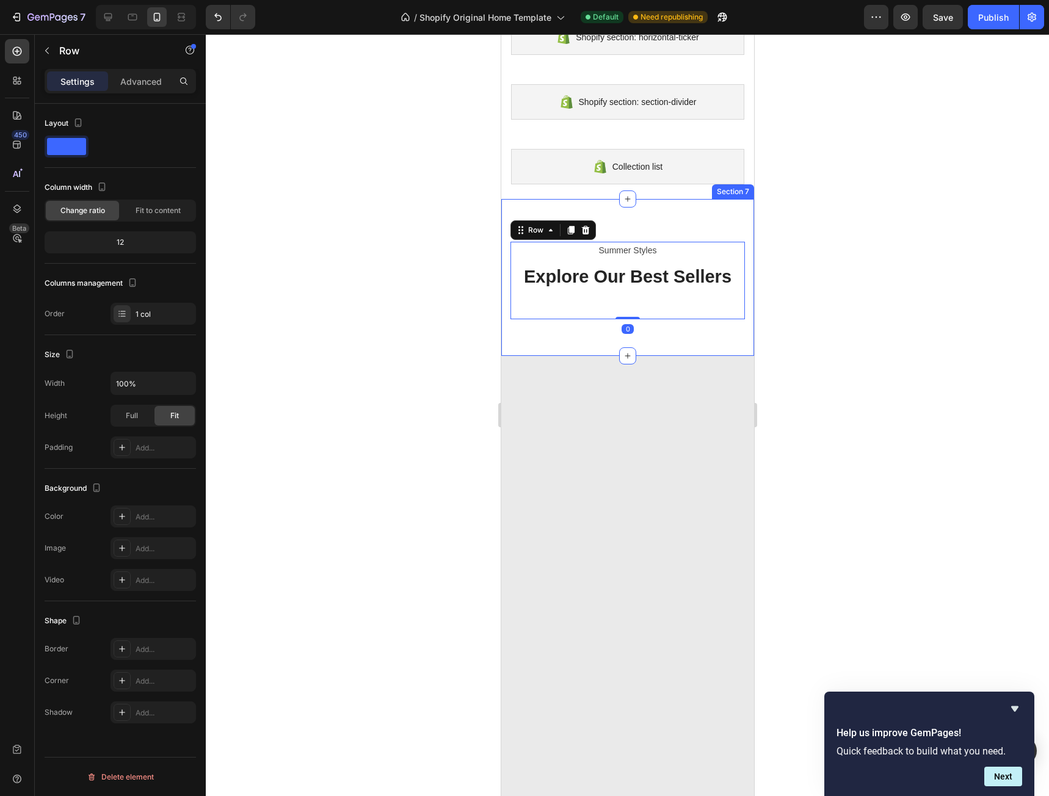
click at [655, 329] on div "Summer Styles Text block Explore Our Best Sellers Heading Row 0 Section 7" at bounding box center [627, 277] width 253 height 157
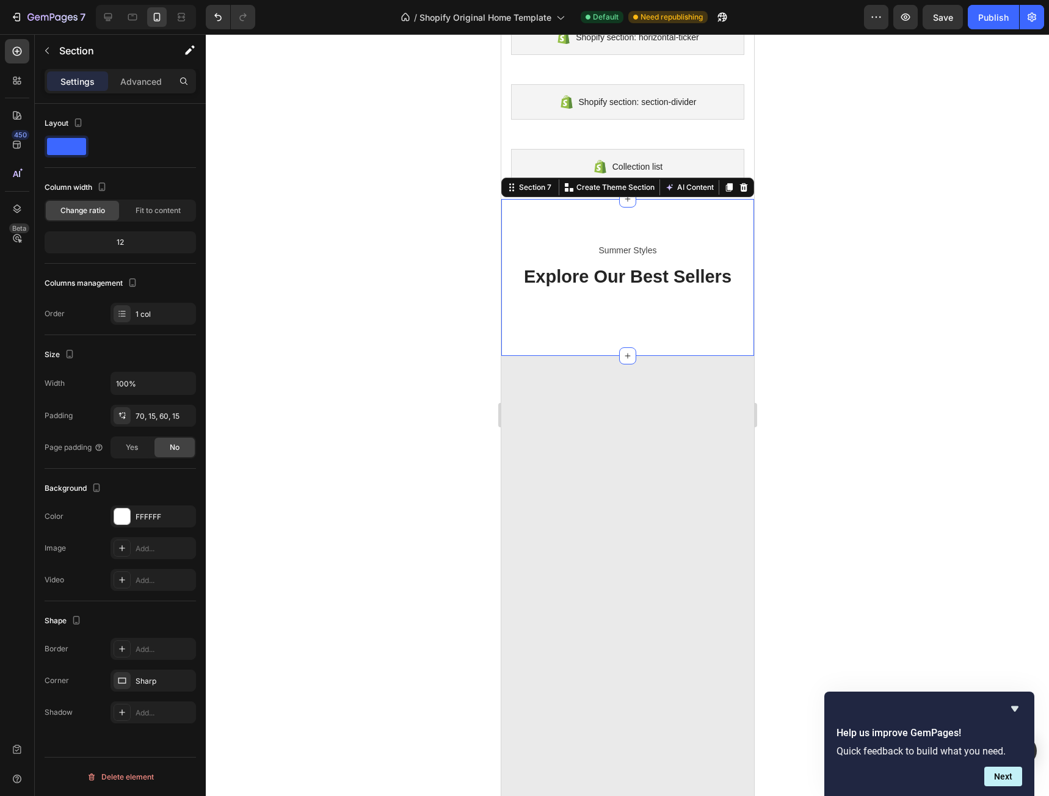
click at [655, 336] on div "Summer Styles Text block Explore Our Best Sellers Heading Row Section 7 You can…" at bounding box center [627, 277] width 253 height 157
click at [17, 79] on icon at bounding box center [17, 80] width 12 height 12
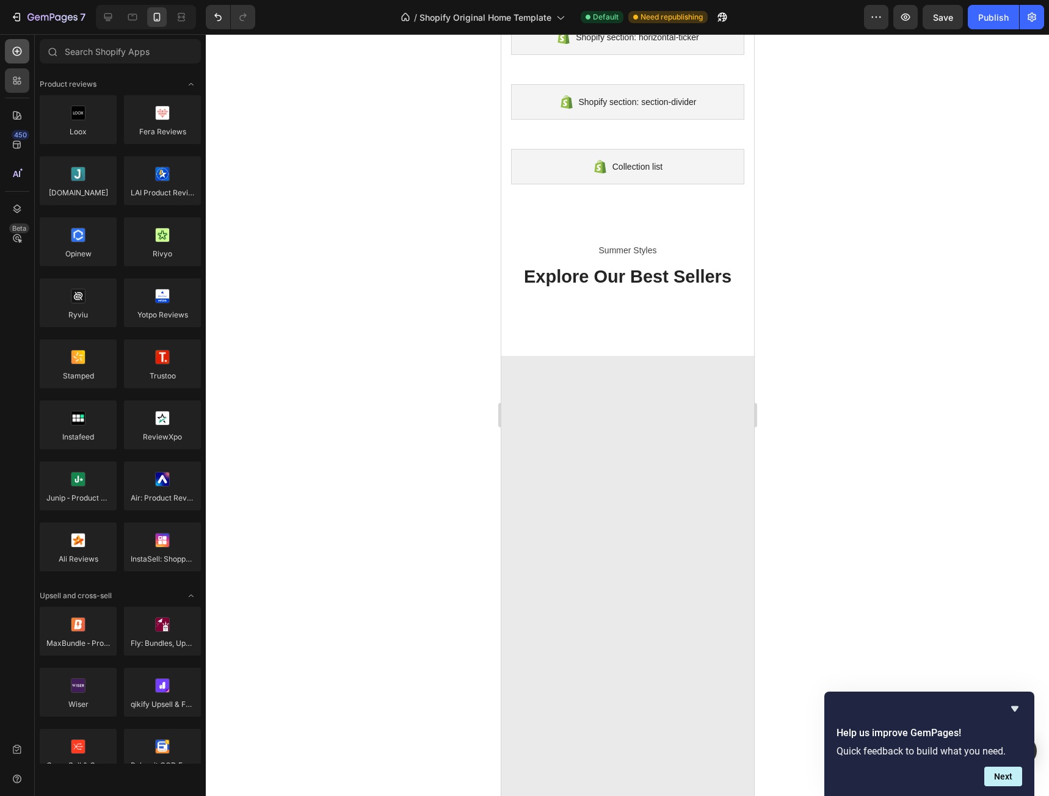
click at [14, 48] on icon at bounding box center [17, 51] width 9 height 9
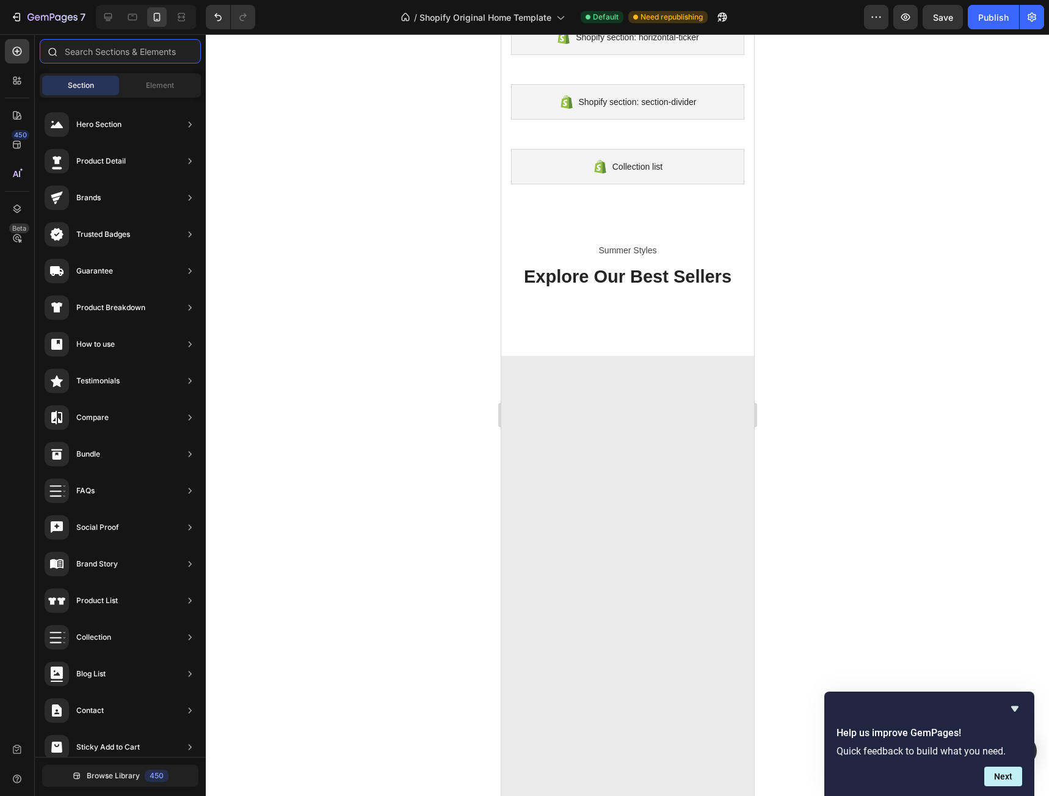
click at [118, 51] on input "text" at bounding box center [120, 51] width 161 height 24
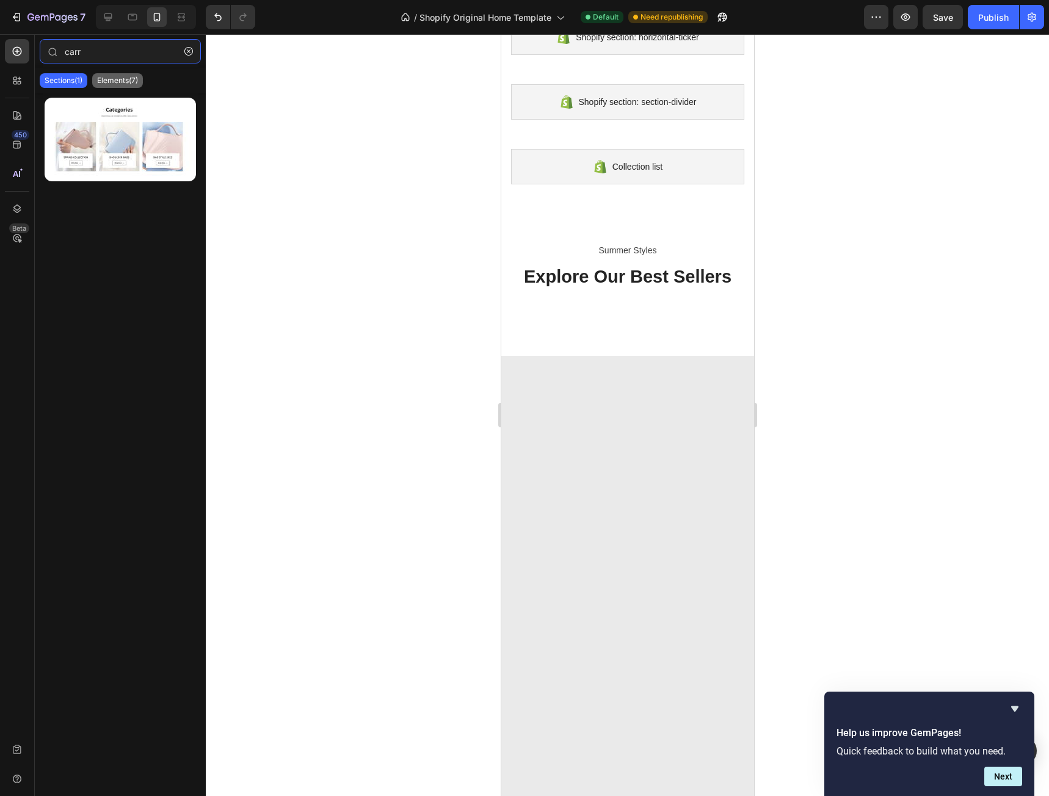
type input "carr"
click at [129, 82] on p "Elements(7)" at bounding box center [117, 81] width 41 height 10
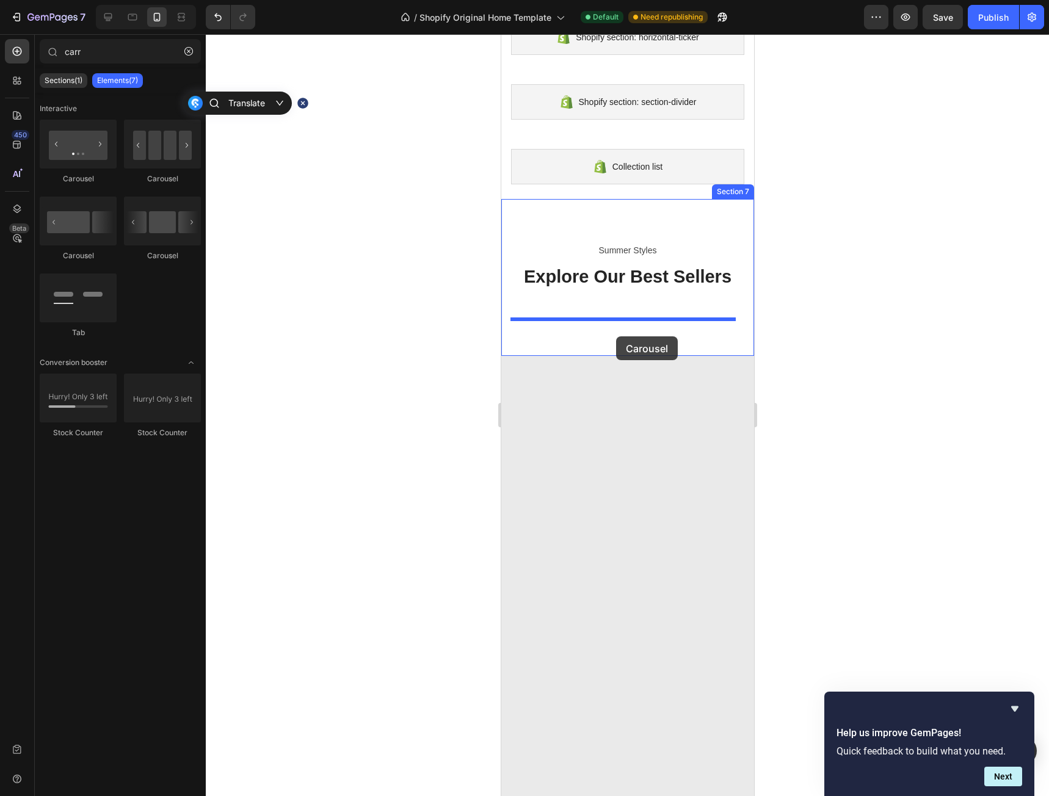
drag, startPoint x: 652, startPoint y: 255, endPoint x: 615, endPoint y: 336, distance: 89.1
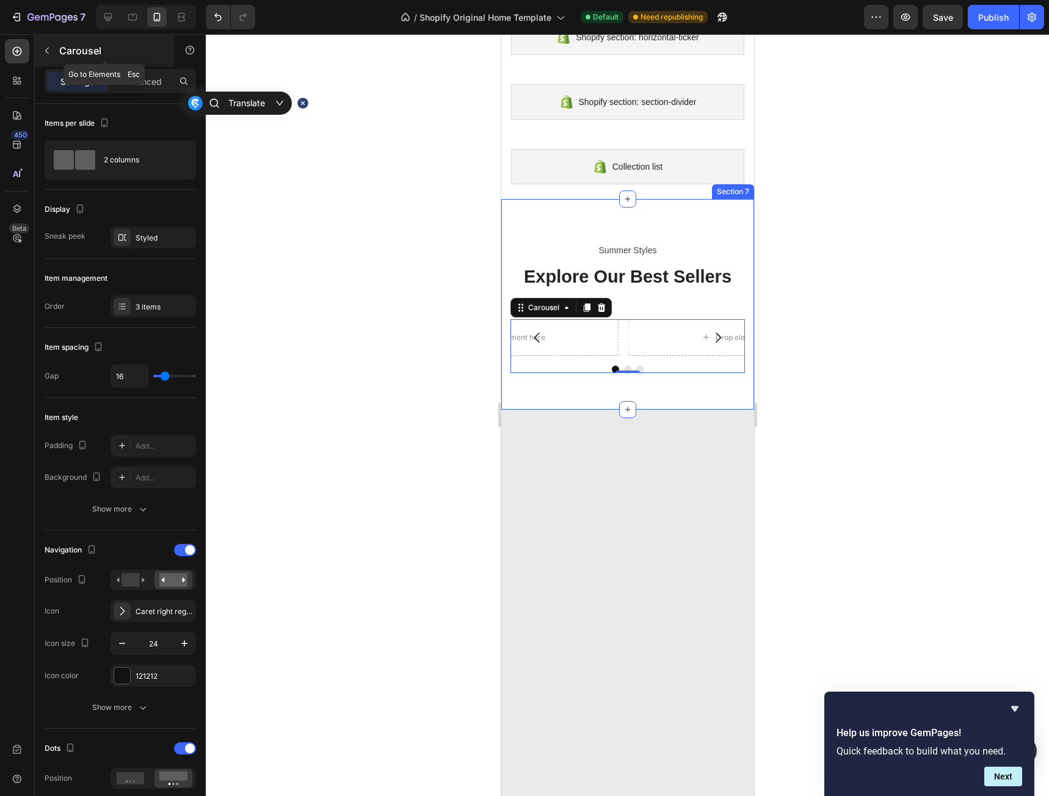
click at [44, 56] on button "button" at bounding box center [47, 51] width 20 height 20
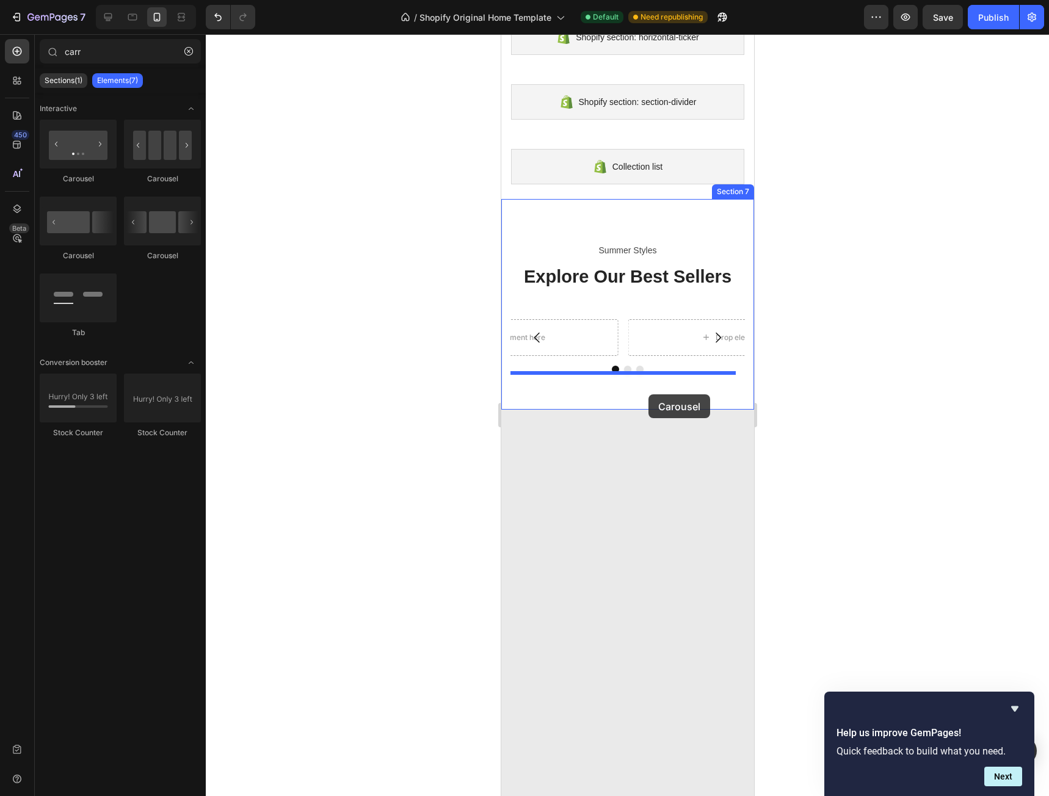
drag, startPoint x: 588, startPoint y: 198, endPoint x: 648, endPoint y: 394, distance: 205.3
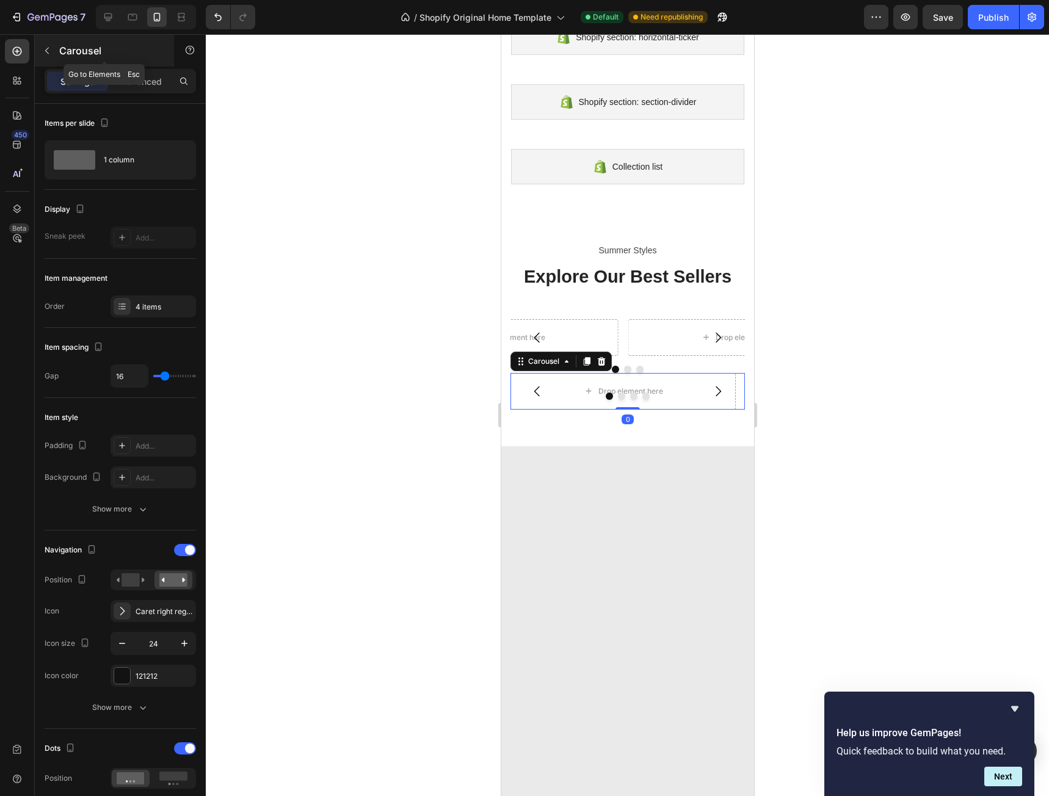
click at [52, 51] on button "button" at bounding box center [47, 51] width 20 height 20
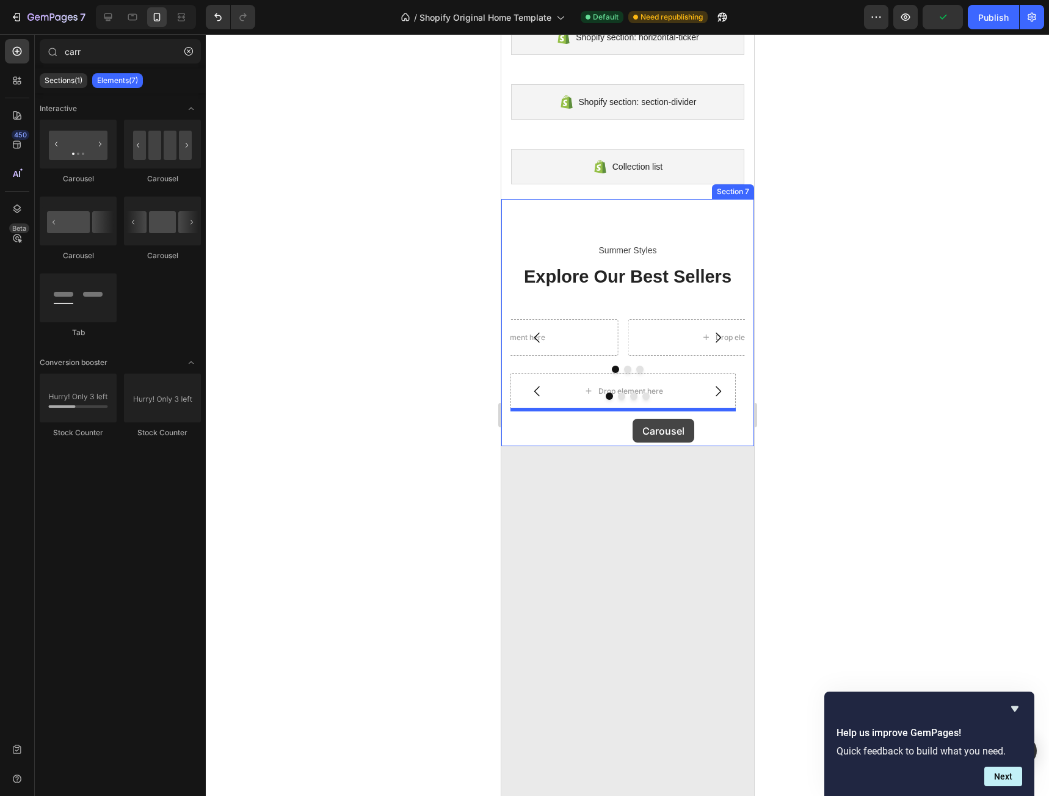
drag, startPoint x: 665, startPoint y: 189, endPoint x: 632, endPoint y: 419, distance: 231.9
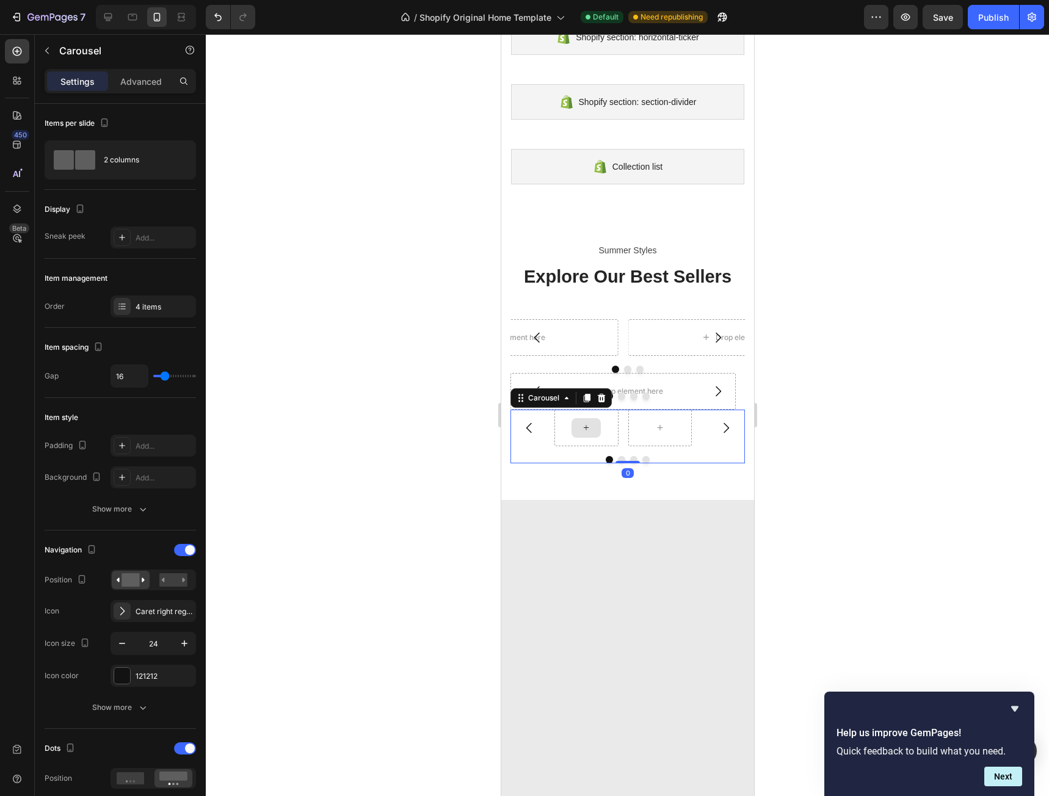
click at [592, 421] on div at bounding box center [585, 428] width 29 height 20
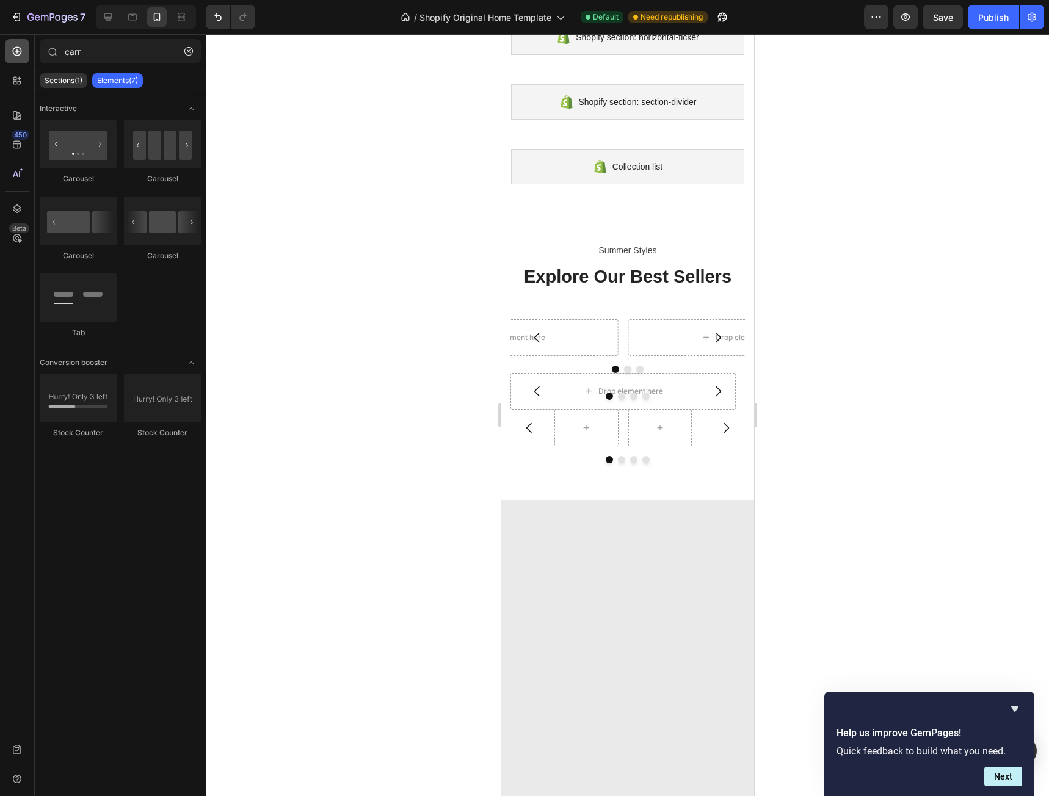
click at [12, 51] on icon at bounding box center [17, 51] width 12 height 12
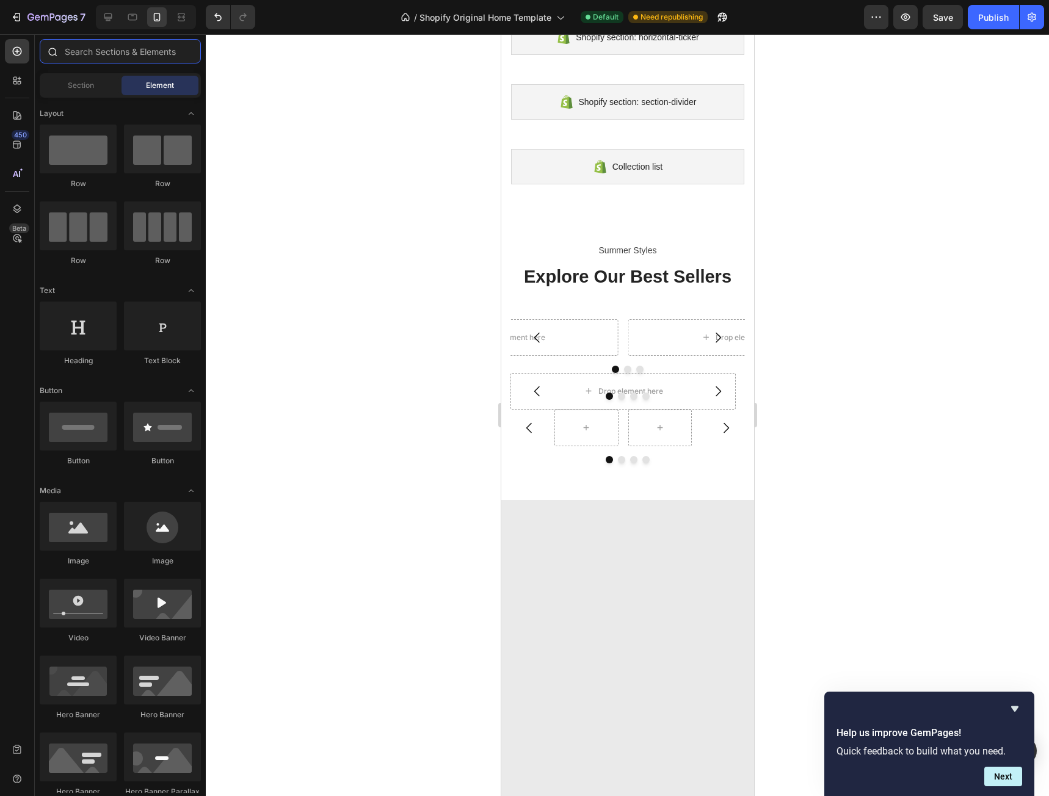
click at [89, 54] on input "text" at bounding box center [120, 51] width 161 height 24
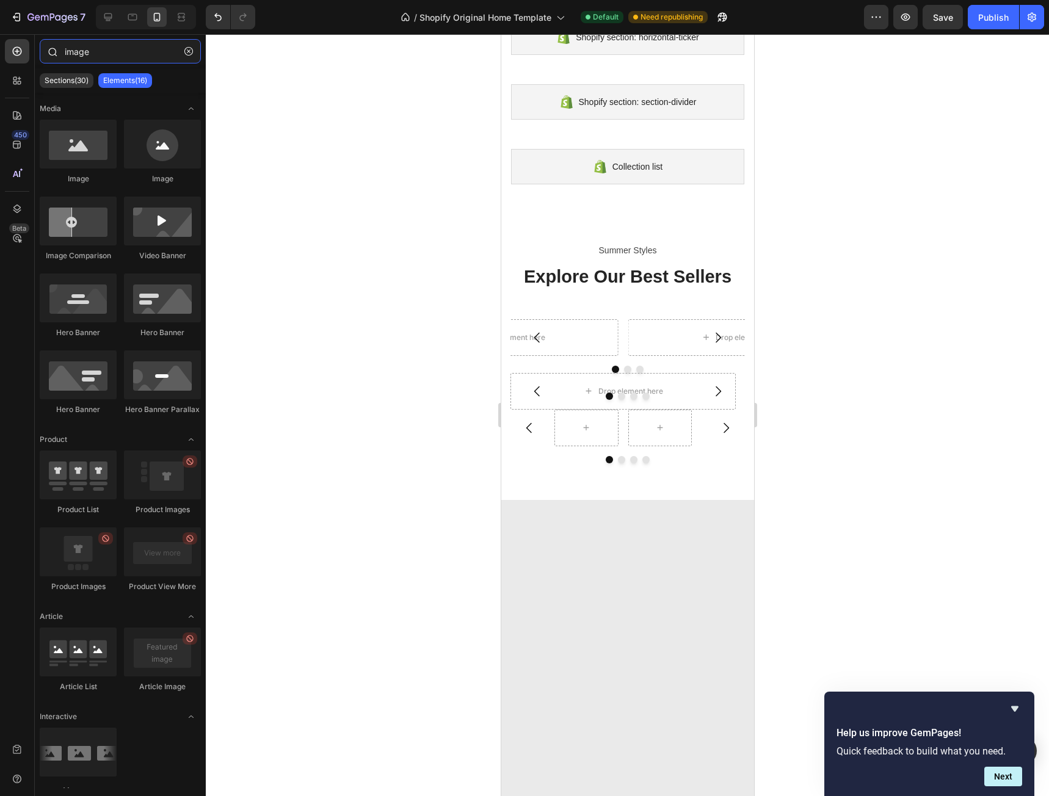
type input "image"
drag, startPoint x: 802, startPoint y: 286, endPoint x: 571, endPoint y: 421, distance: 266.5
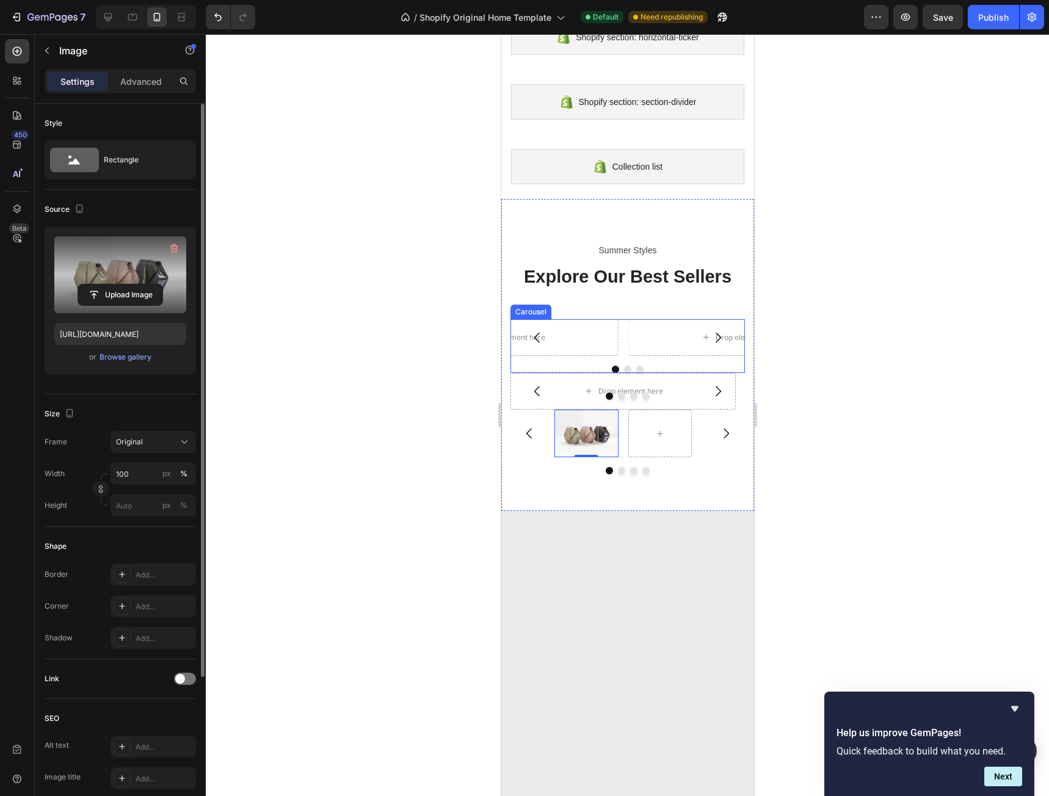
click at [96, 275] on label at bounding box center [120, 274] width 132 height 77
click at [96, 284] on input "file" at bounding box center [120, 294] width 84 height 21
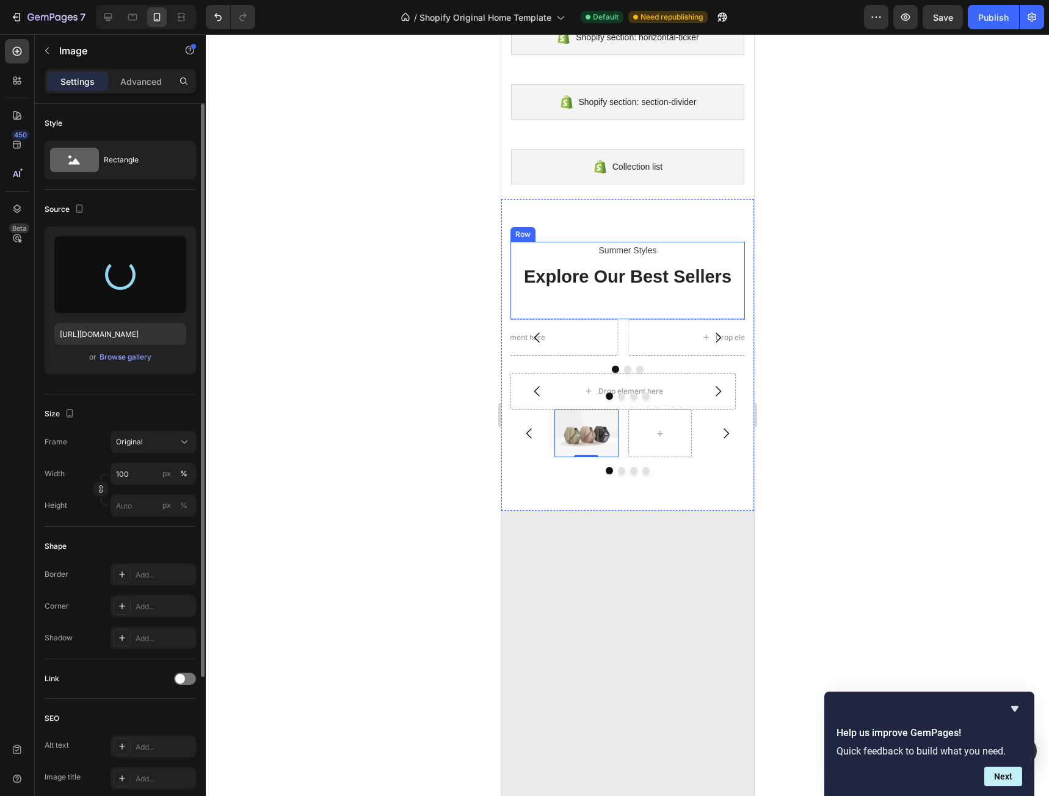
type input "[URL][DOMAIN_NAME]"
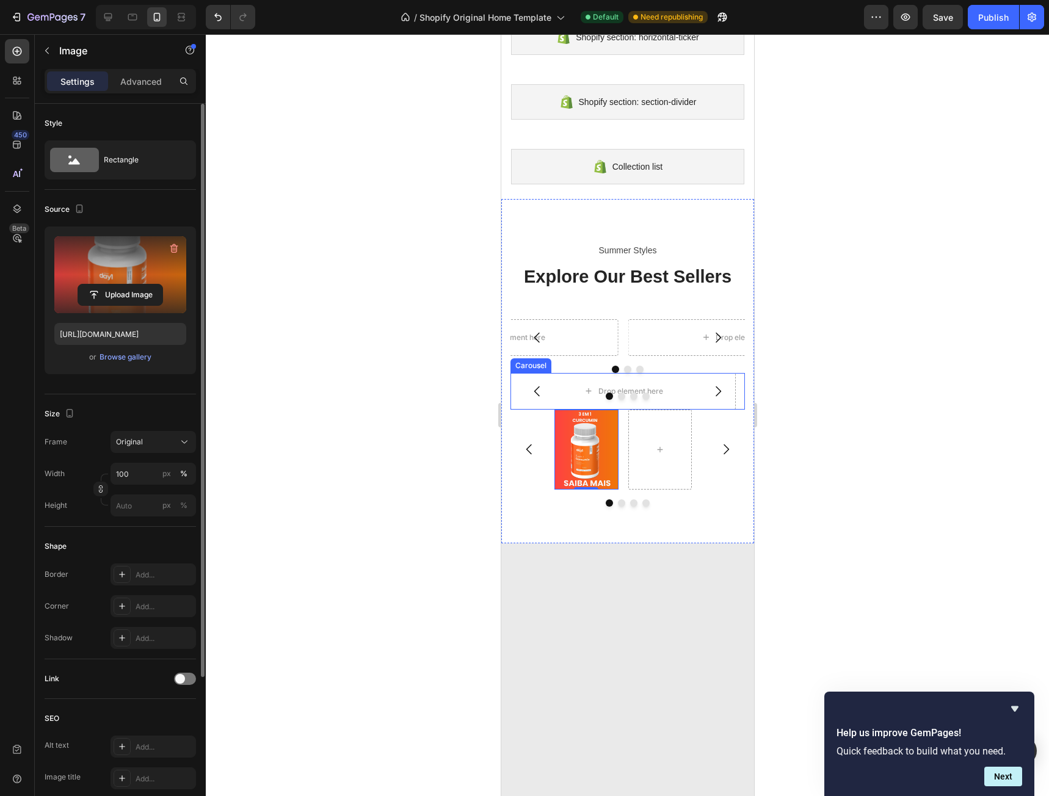
click at [720, 381] on button "Carousel Next Arrow" at bounding box center [717, 391] width 34 height 34
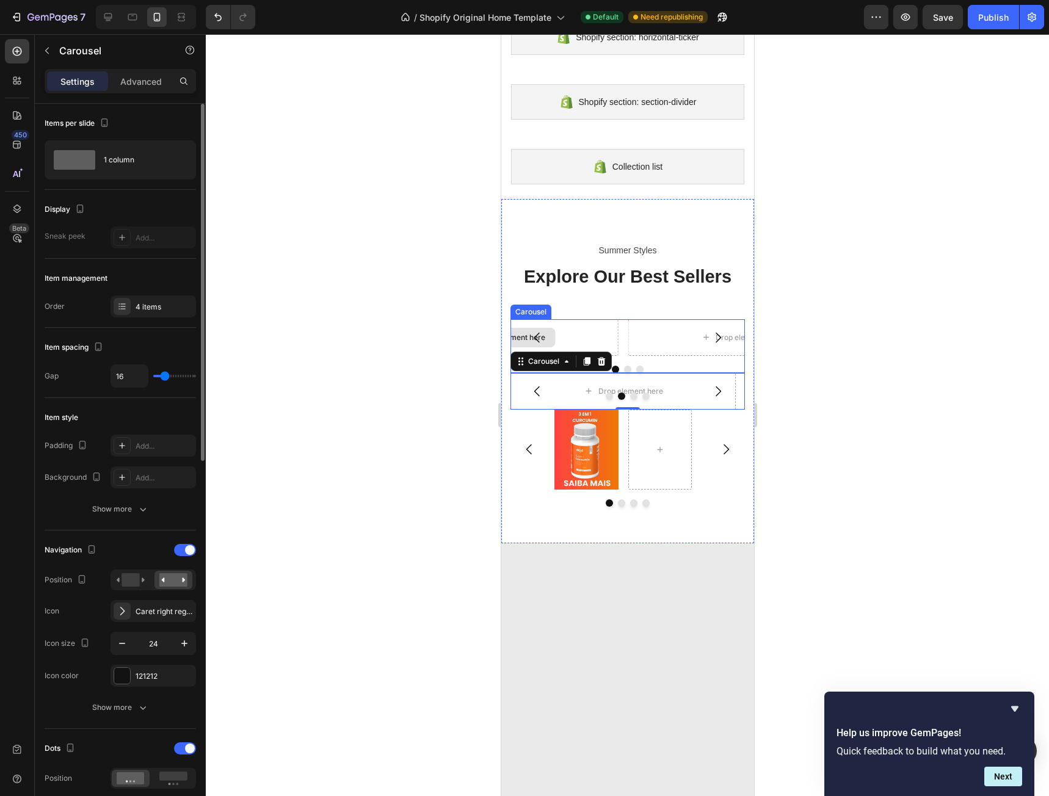
click at [549, 325] on button "Carousel Back Arrow" at bounding box center [536, 337] width 34 height 34
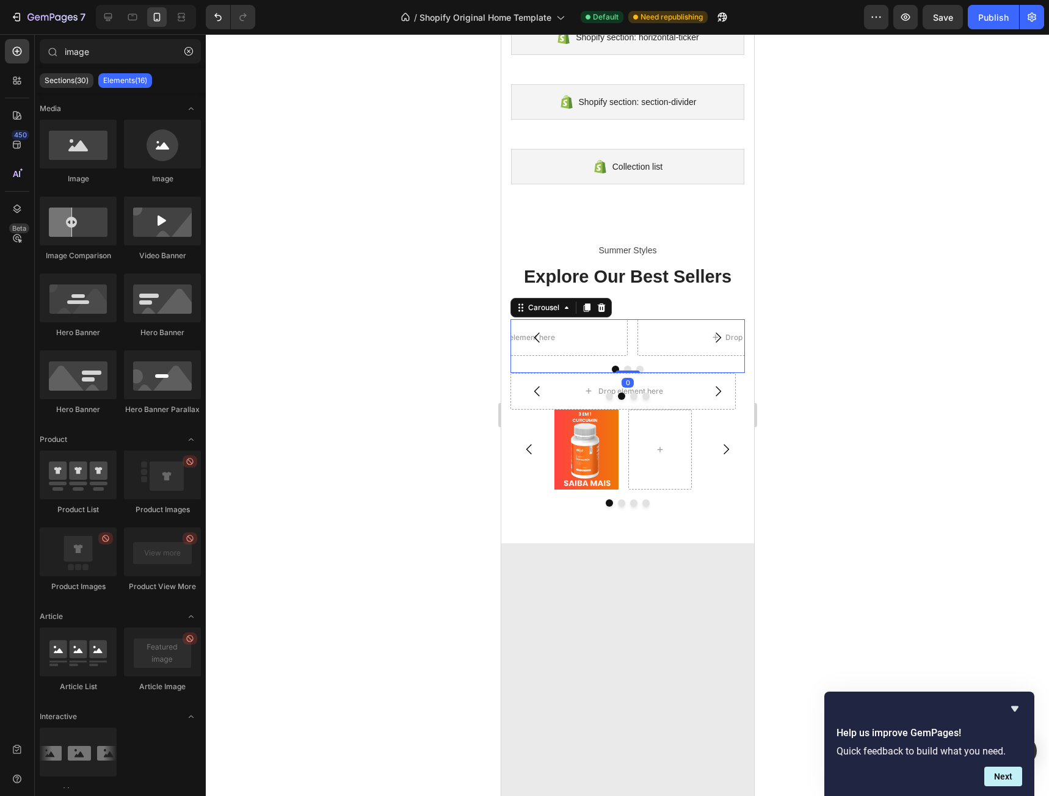
click at [560, 335] on div "Drop element here" at bounding box center [514, 337] width 225 height 37
drag, startPoint x: 590, startPoint y: 174, endPoint x: 552, endPoint y: 335, distance: 165.1
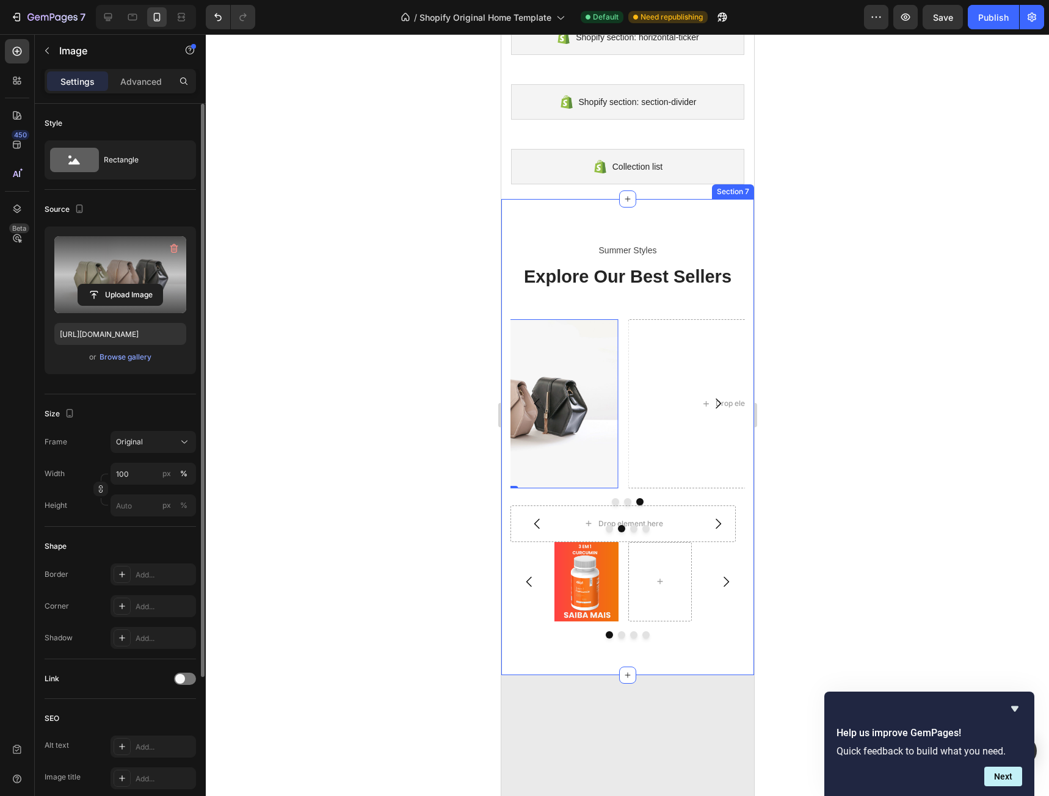
click at [103, 253] on label at bounding box center [120, 274] width 132 height 77
click at [103, 284] on input "file" at bounding box center [120, 294] width 84 height 21
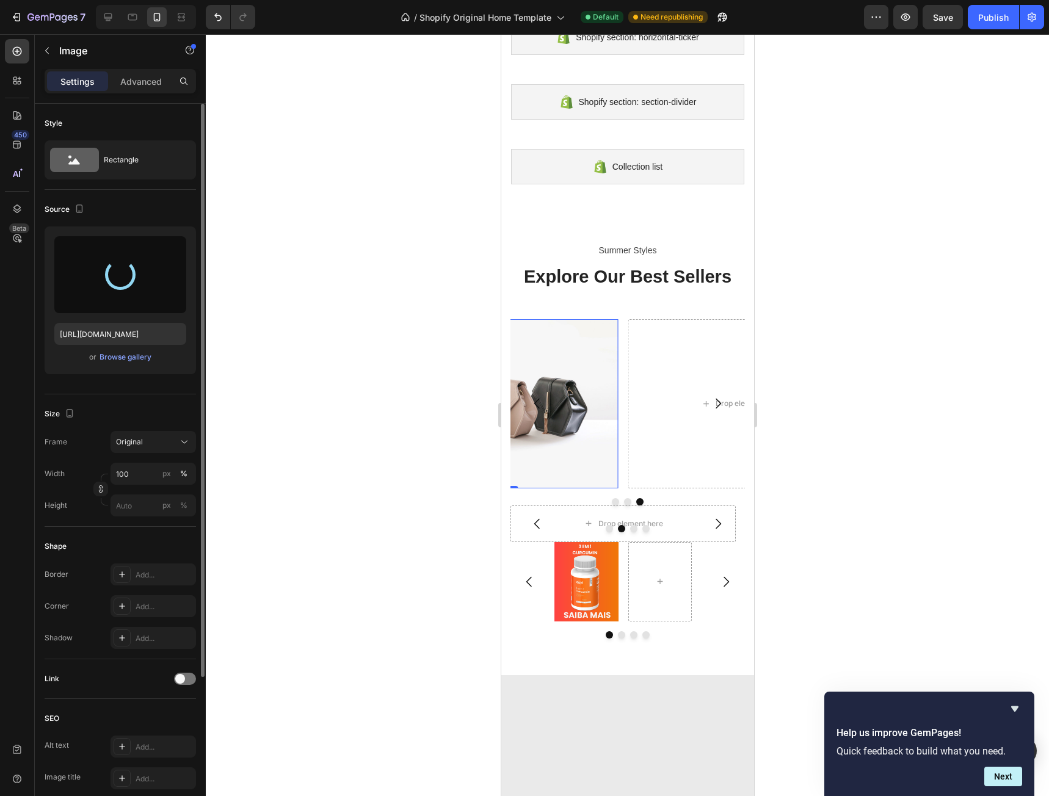
type input "[URL][DOMAIN_NAME]"
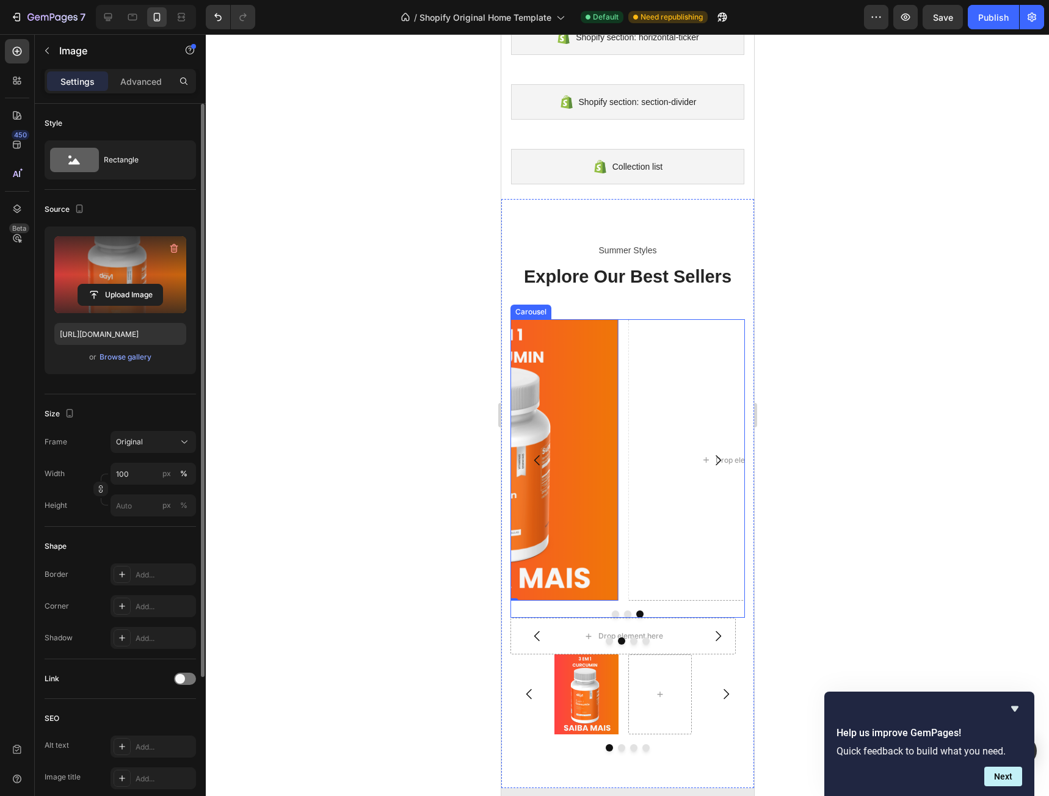
click at [537, 462] on icon "Carousel Back Arrow" at bounding box center [536, 460] width 15 height 15
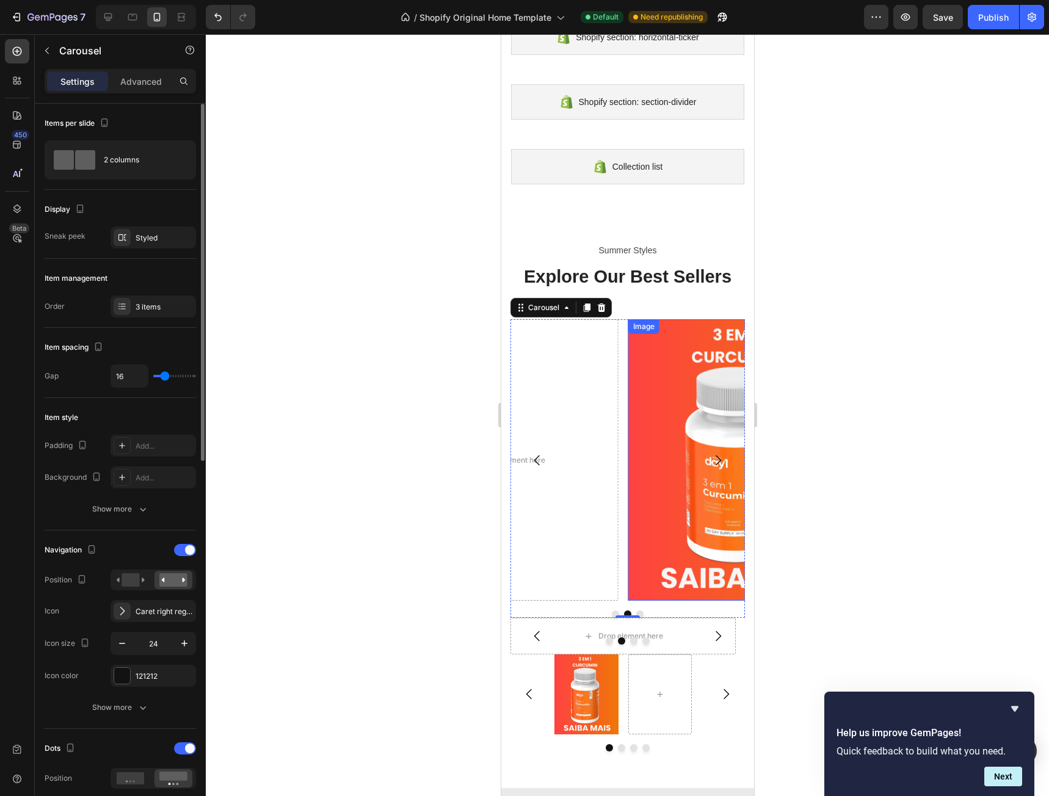
click at [703, 333] on div "Image" at bounding box center [740, 459] width 225 height 281
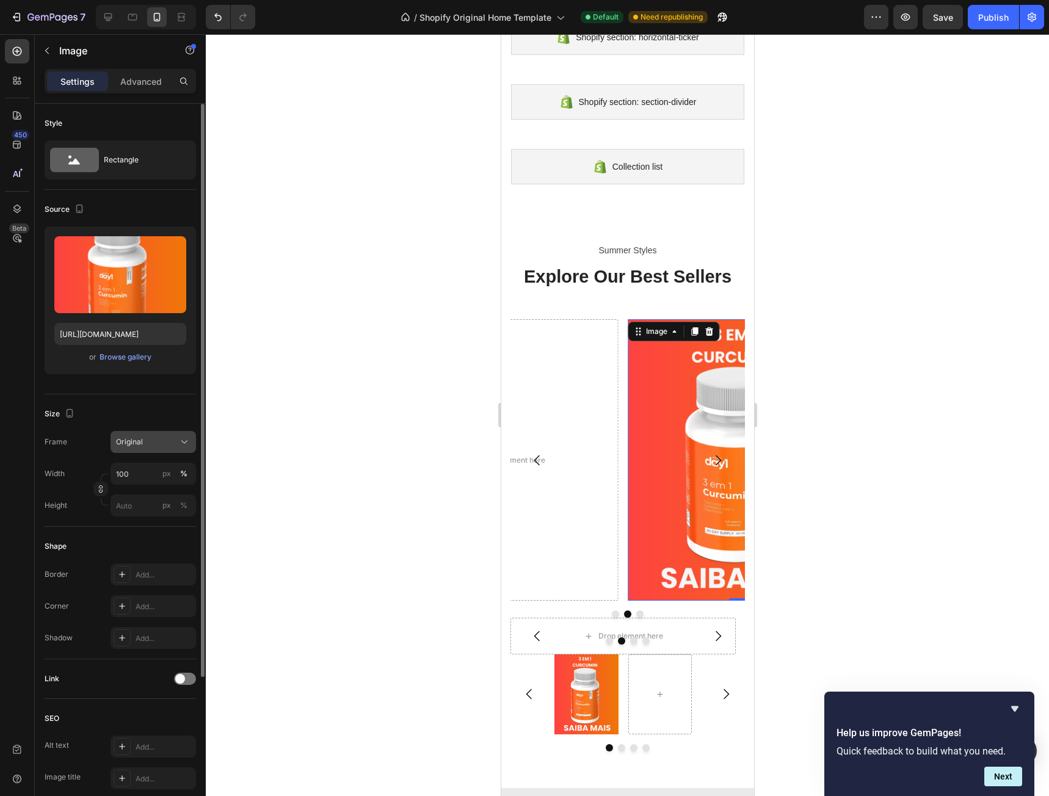
click at [147, 442] on div "Original" at bounding box center [146, 441] width 60 height 11
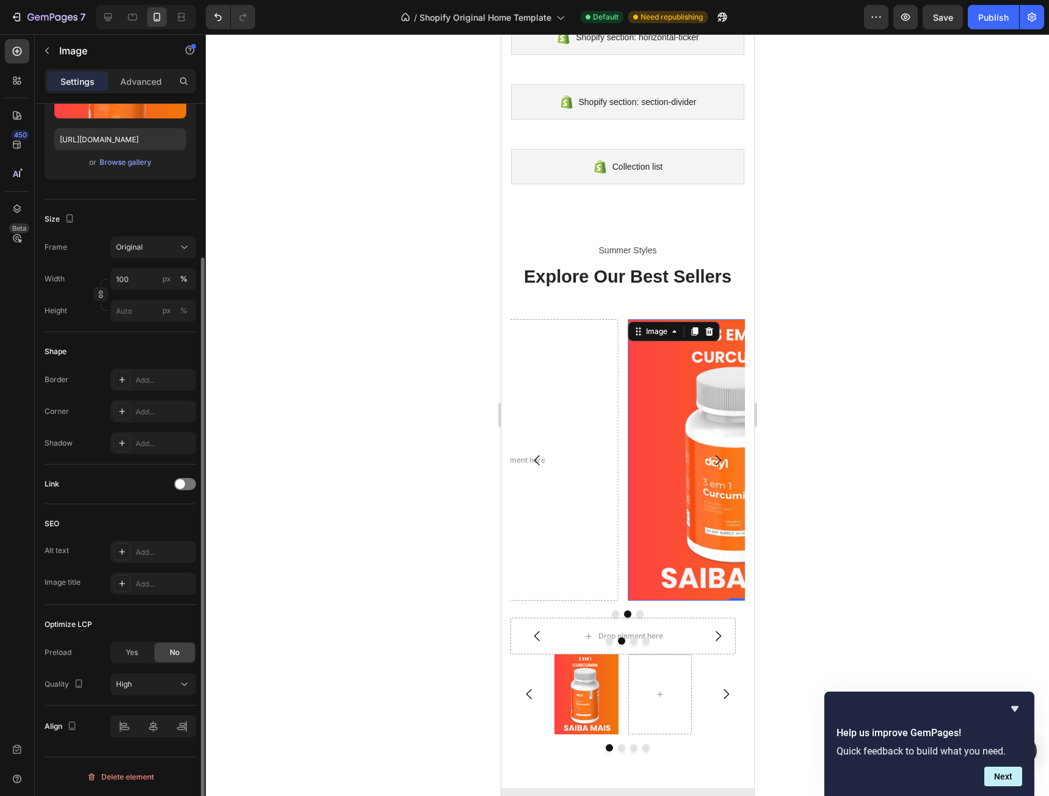
scroll to position [0, 0]
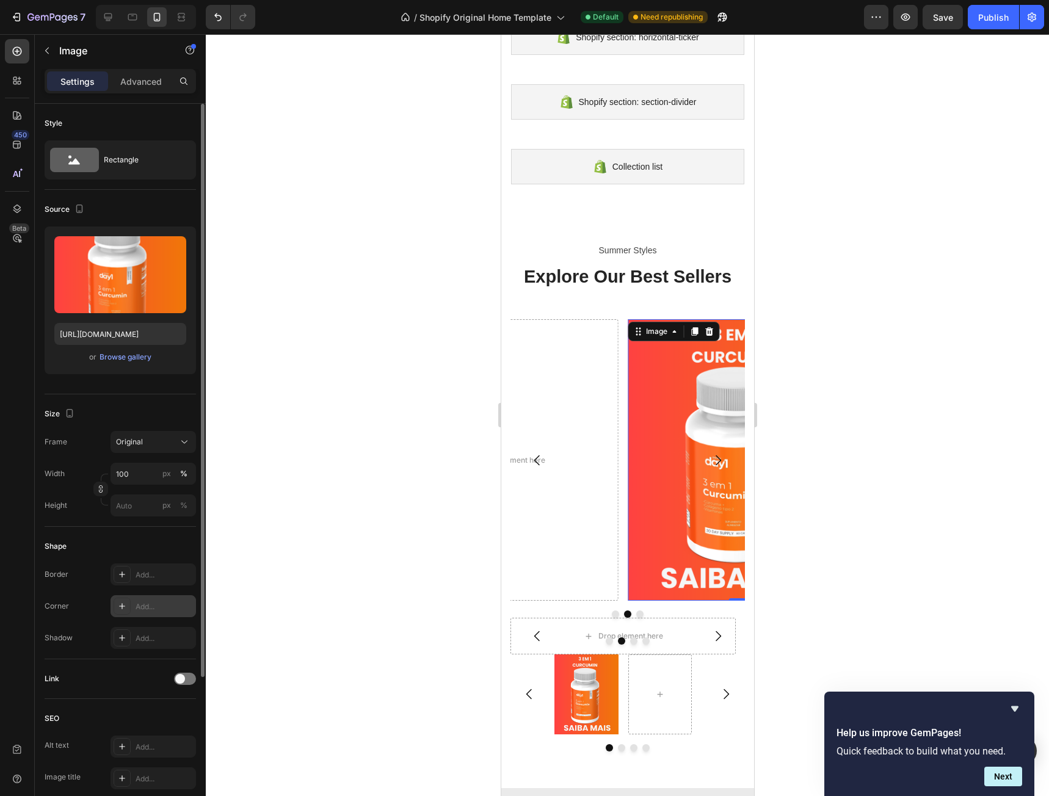
click at [140, 604] on div "Add..." at bounding box center [164, 606] width 57 height 11
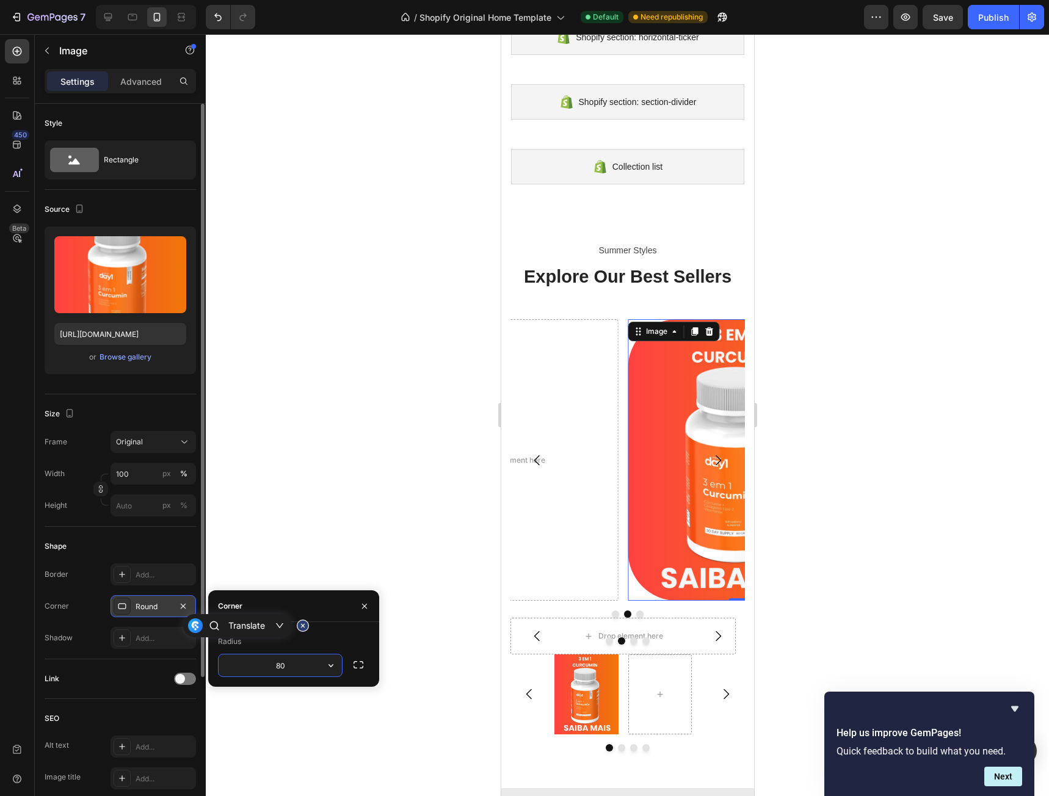
drag, startPoint x: 290, startPoint y: 664, endPoint x: 262, endPoint y: 663, distance: 27.5
click at [262, 663] on input "80" at bounding box center [280, 665] width 123 height 22
click at [284, 666] on input "90" at bounding box center [280, 665] width 123 height 22
type input "1"
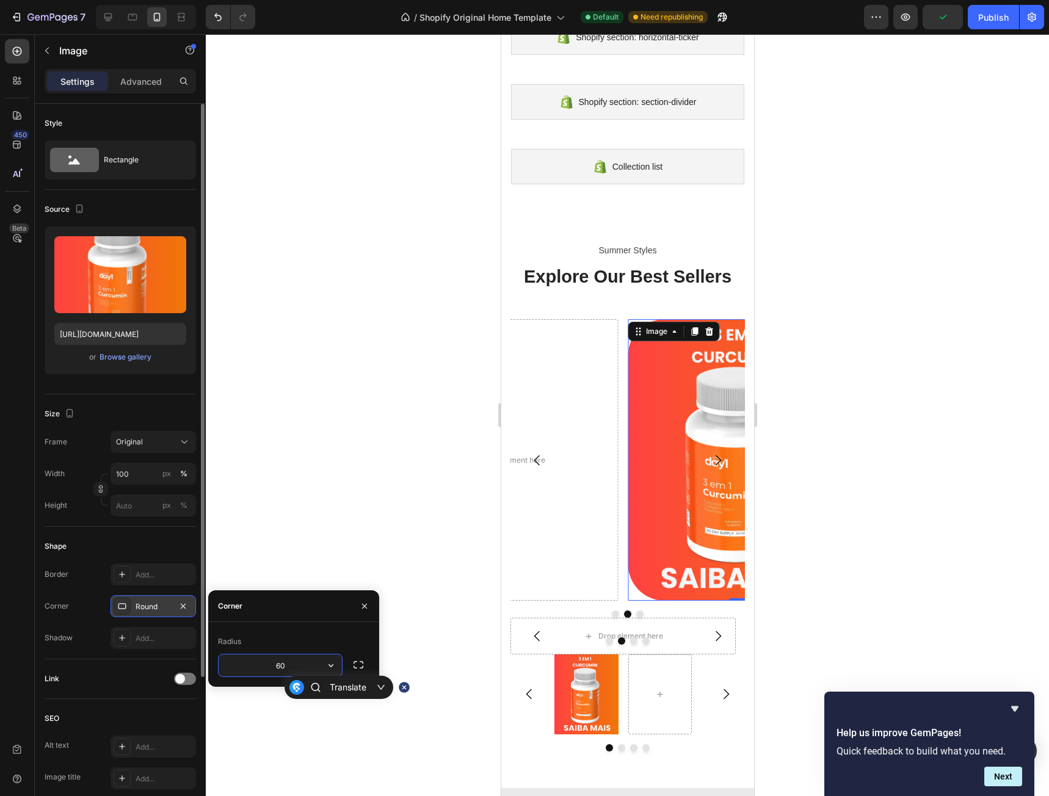
type input "6"
type input "25"
click at [991, 403] on div at bounding box center [627, 415] width 843 height 762
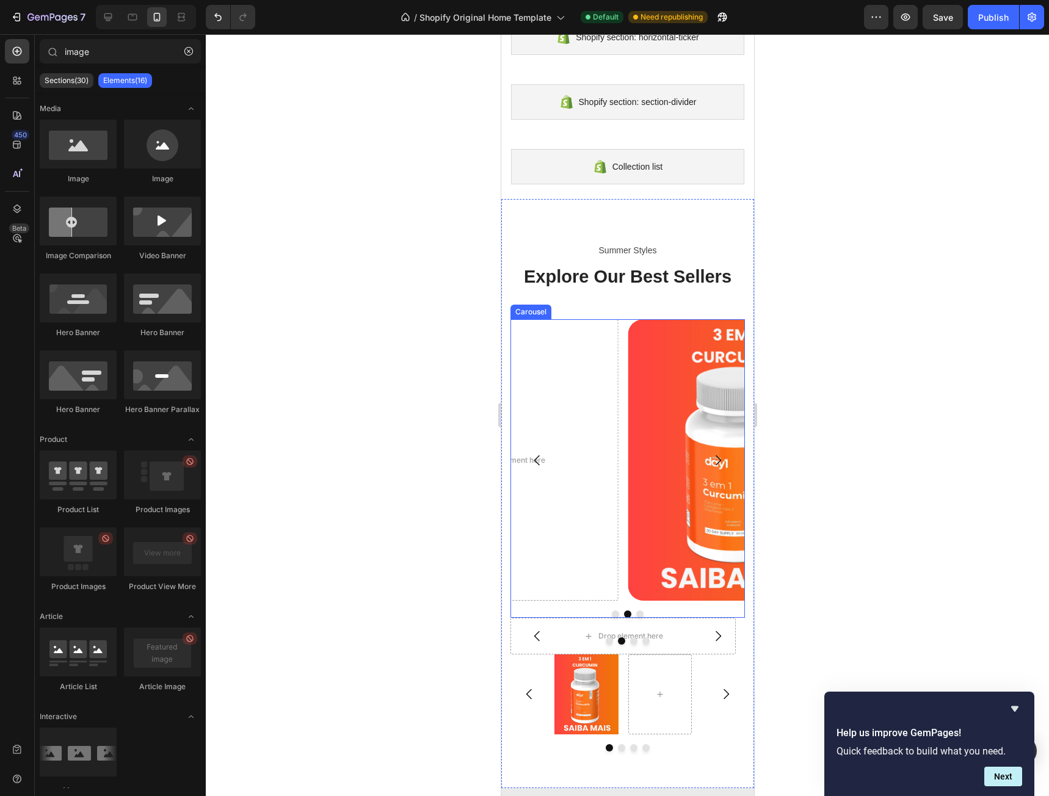
click at [710, 454] on icon "Carousel Next Arrow" at bounding box center [717, 460] width 15 height 15
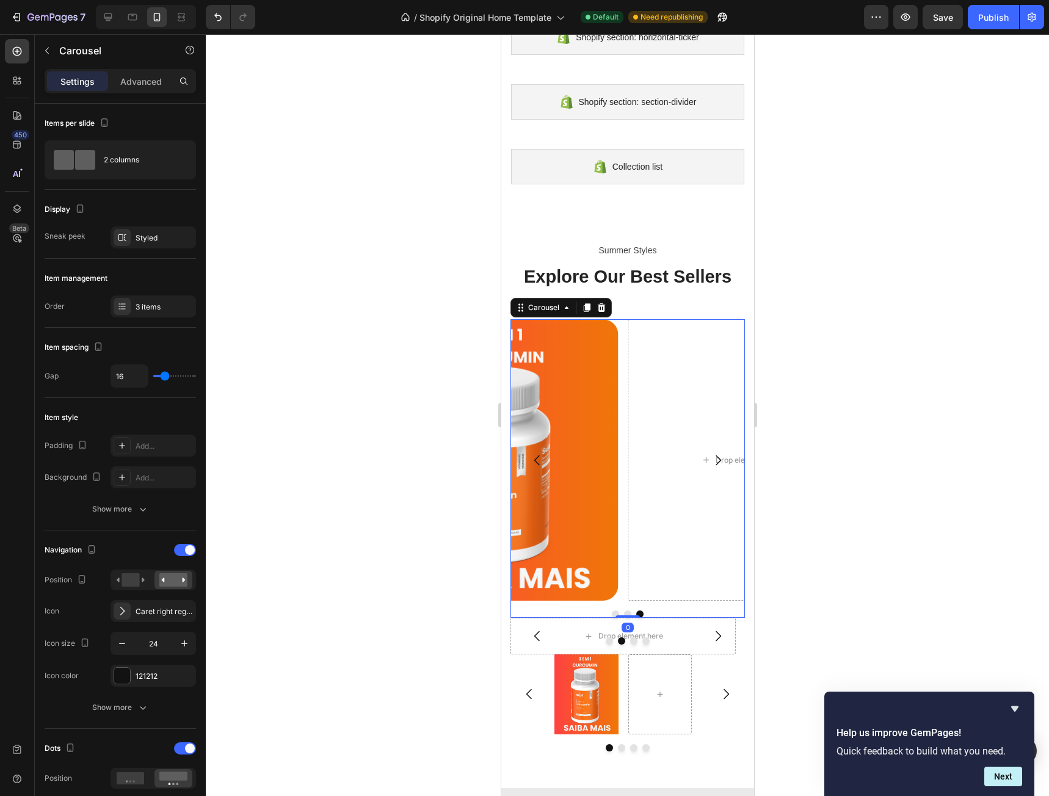
click at [540, 461] on icon "Carousel Back Arrow" at bounding box center [536, 460] width 15 height 15
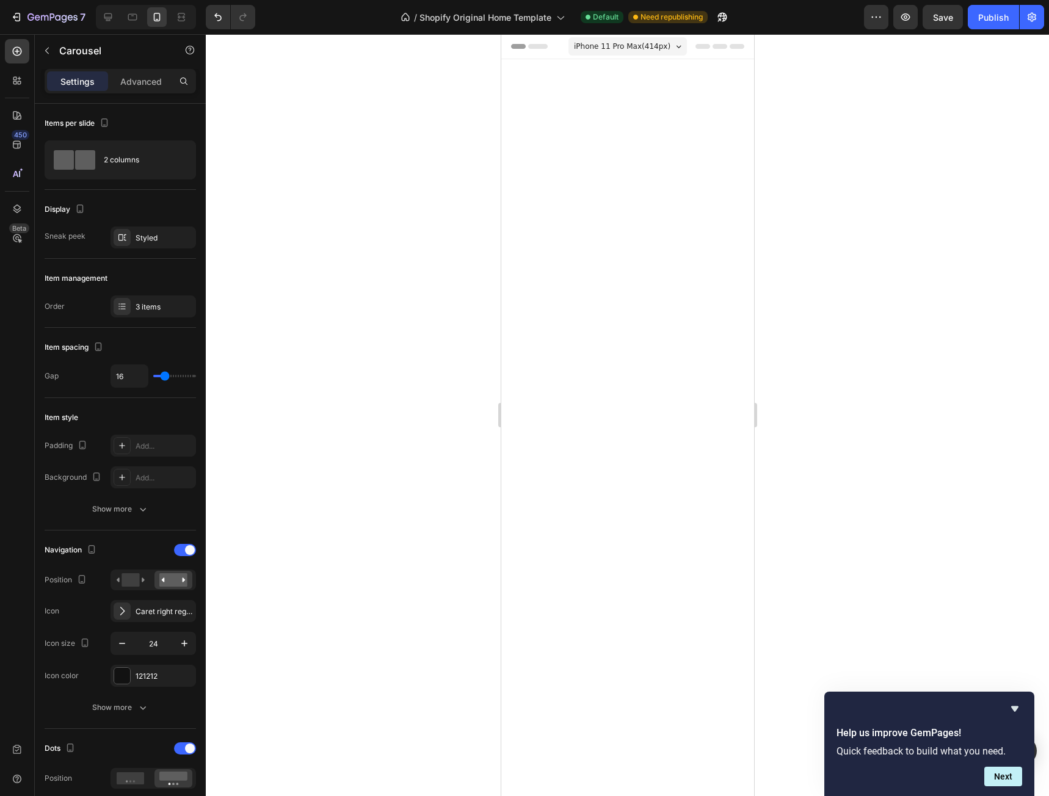
scroll to position [865, 0]
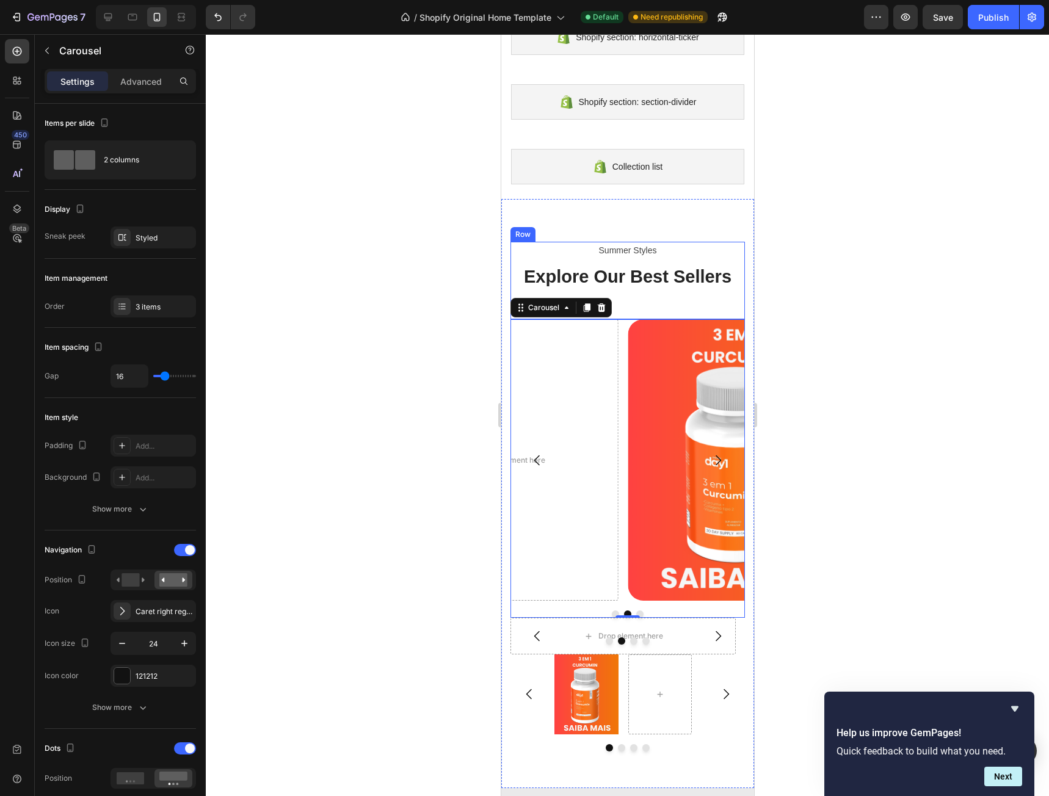
click at [662, 276] on p "Explore Our Best Sellers" at bounding box center [627, 277] width 232 height 23
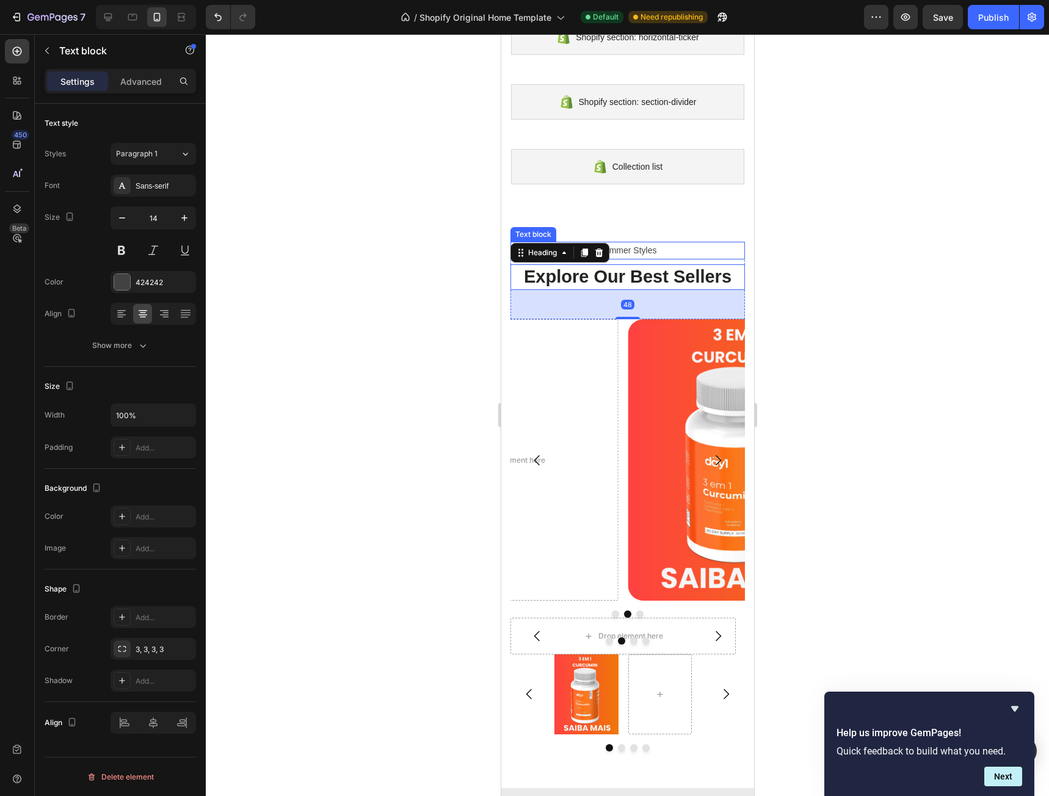
click at [683, 255] on p "Summer Styles" at bounding box center [627, 250] width 232 height 15
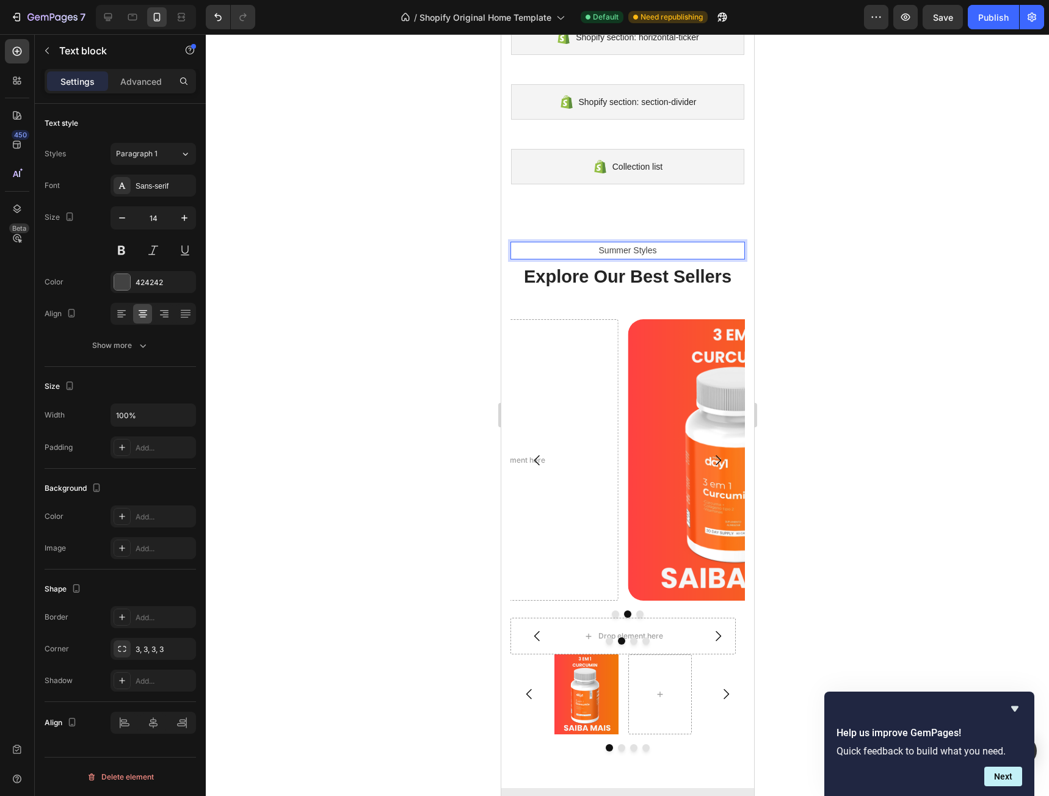
click at [690, 247] on p "Summer Styles" at bounding box center [627, 250] width 232 height 15
click at [789, 267] on div at bounding box center [627, 415] width 843 height 762
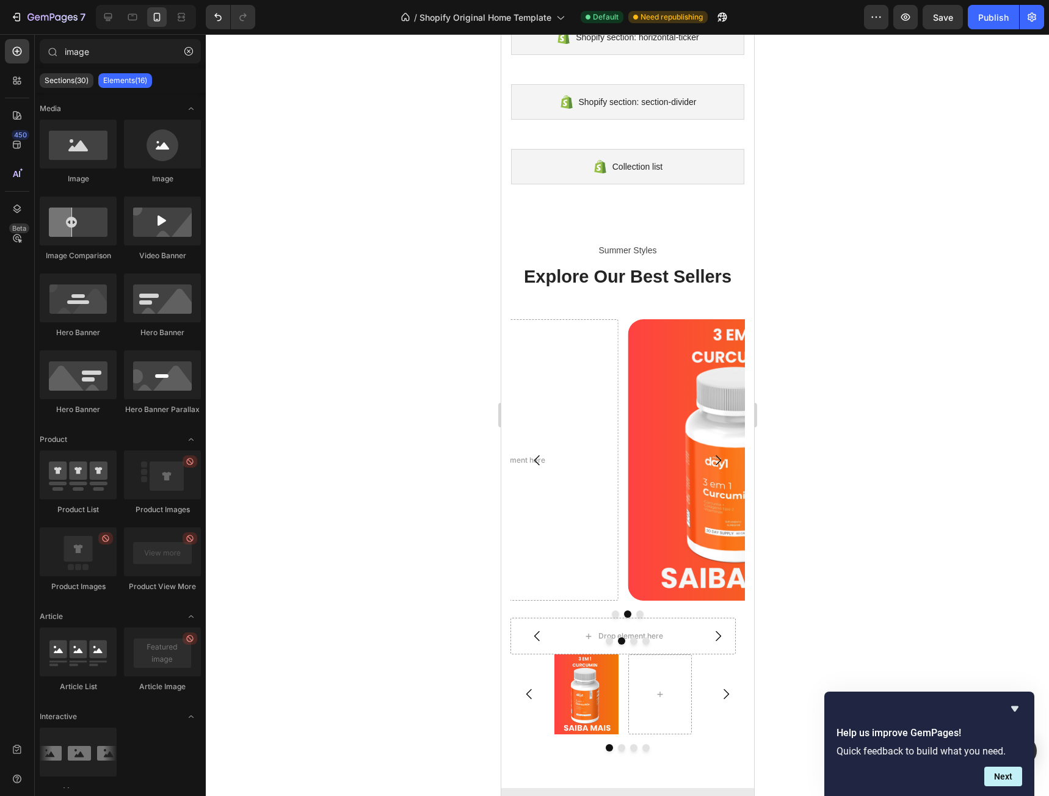
click at [701, 255] on p "Summer Styles" at bounding box center [627, 250] width 232 height 15
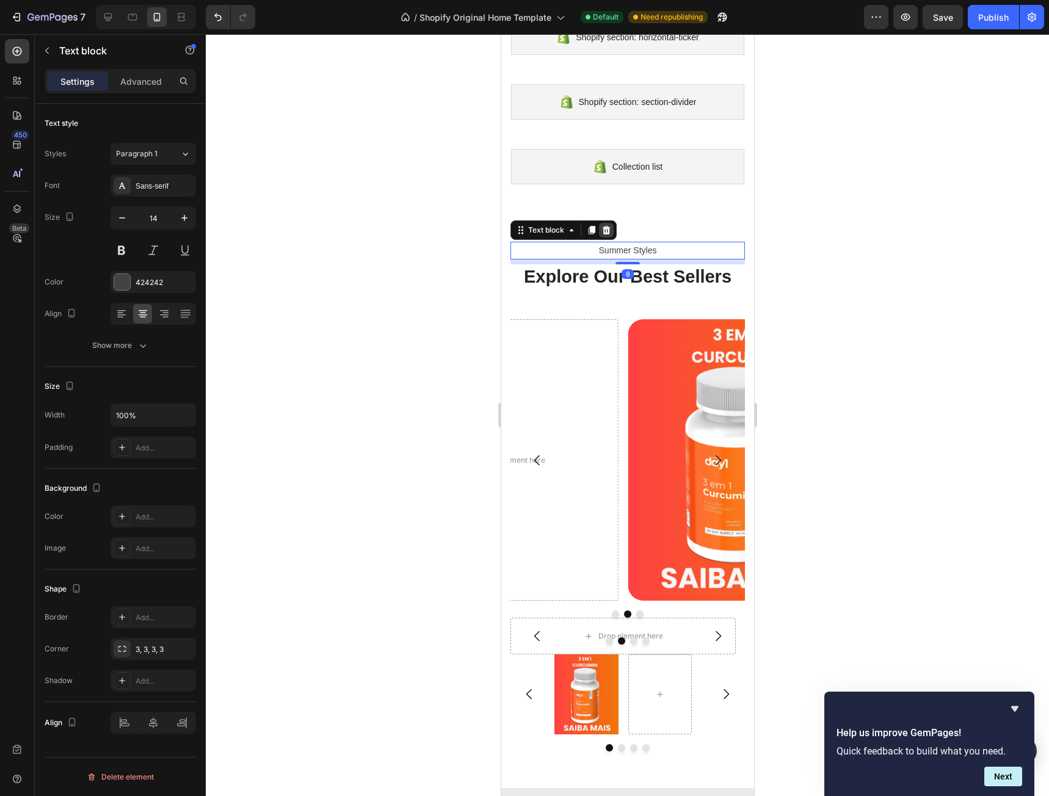
click at [606, 230] on icon at bounding box center [606, 230] width 8 height 9
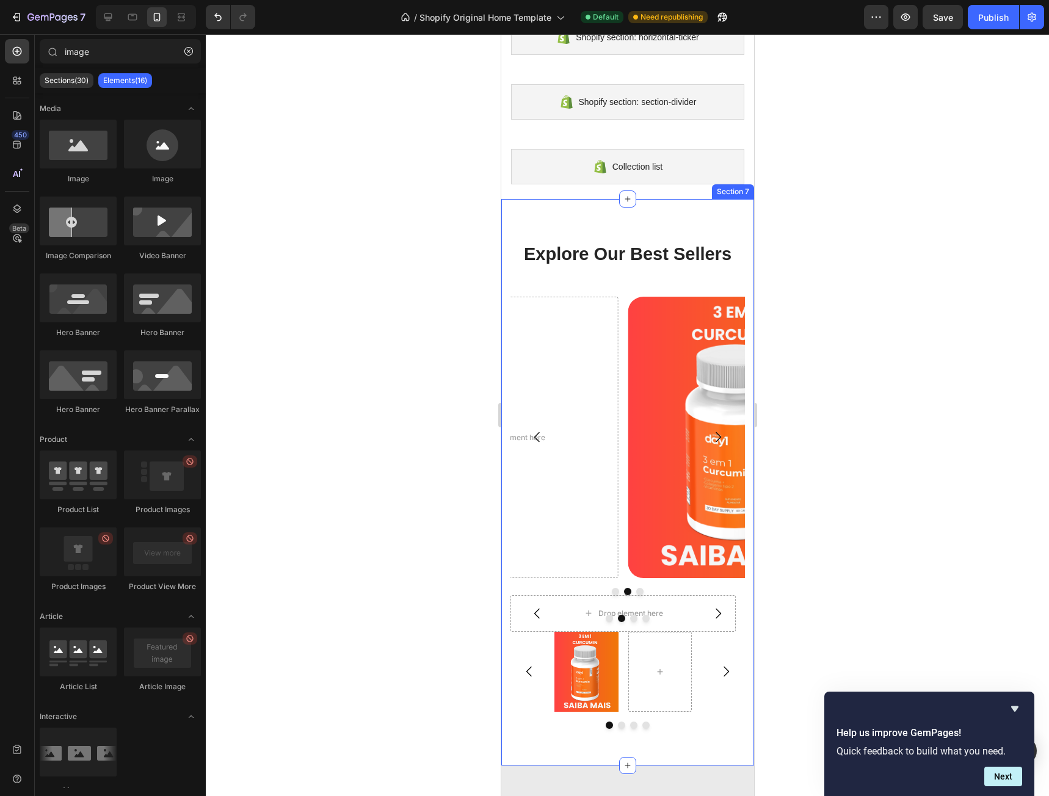
click at [657, 220] on div "Explore Our Best Sellers Heading Row Drop element here Image Drop element here …" at bounding box center [627, 482] width 253 height 566
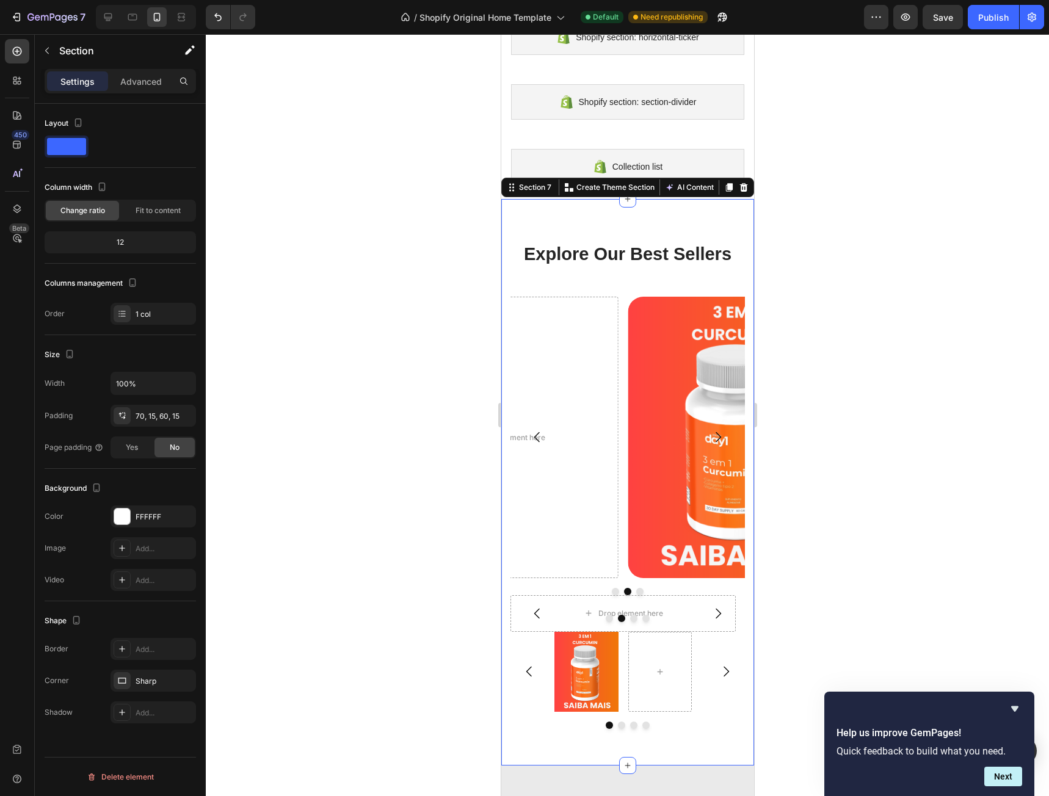
click at [617, 230] on div "Explore Our Best Sellers Heading Row Drop element here Image Drop element here …" at bounding box center [627, 482] width 253 height 566
click at [132, 82] on p "Advanced" at bounding box center [141, 81] width 42 height 13
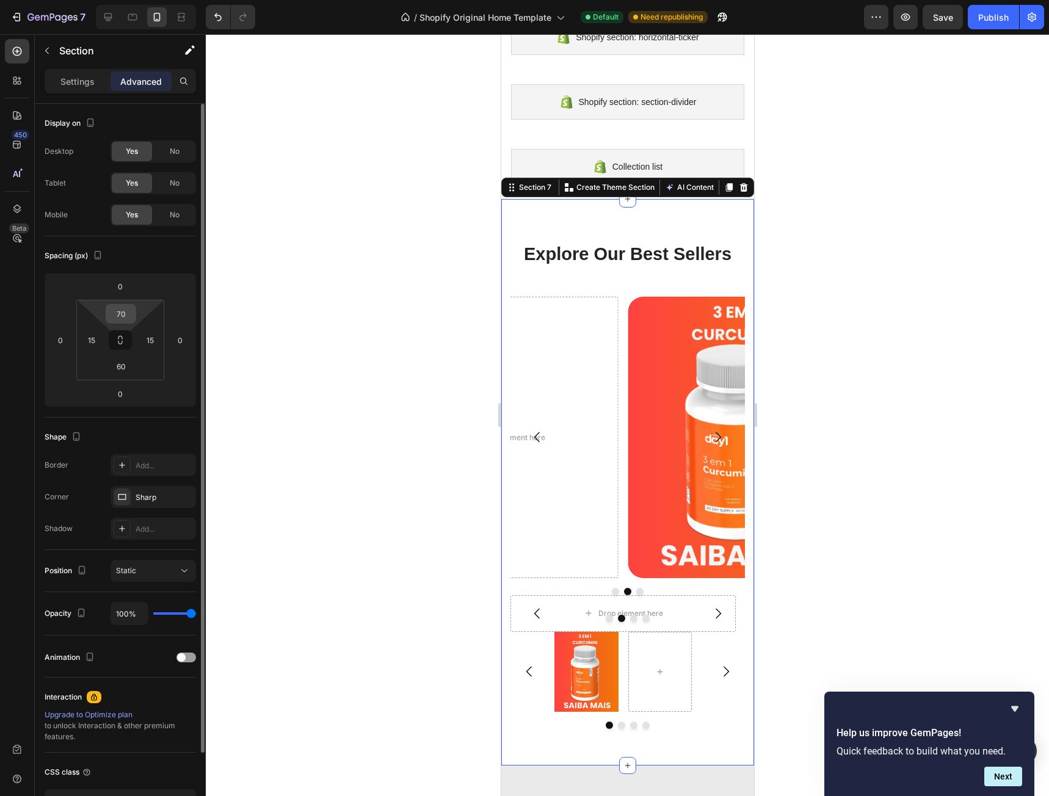
click at [127, 306] on input "70" at bounding box center [121, 314] width 24 height 18
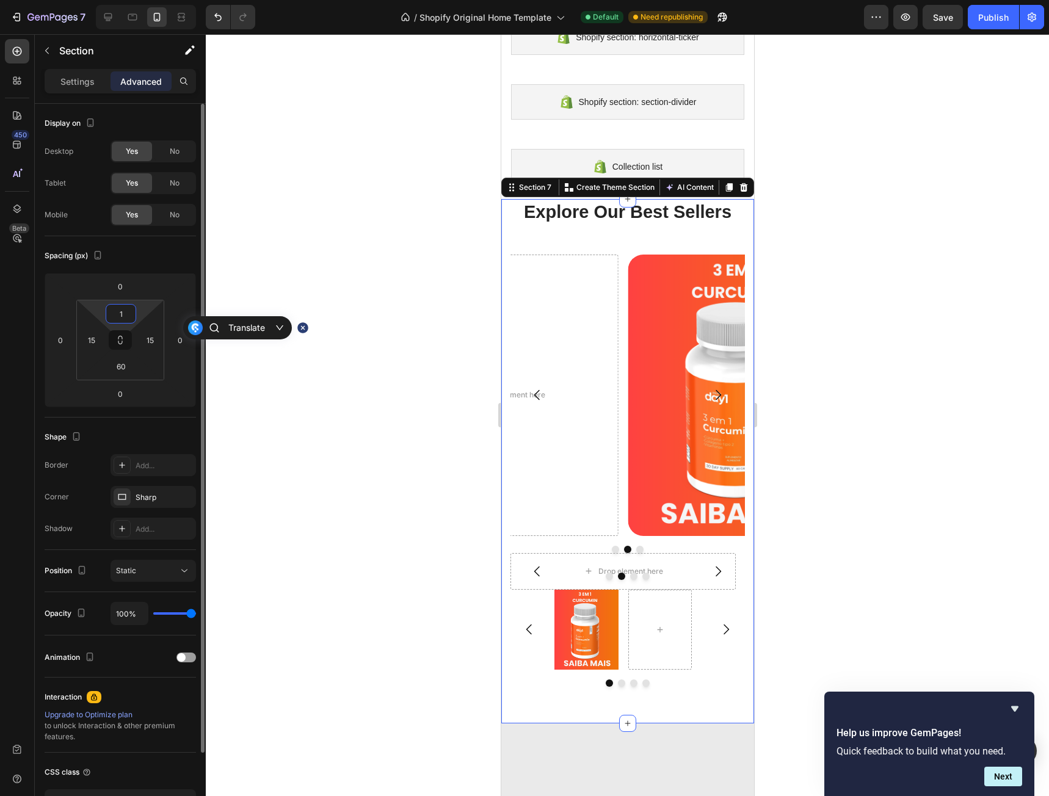
type input "10"
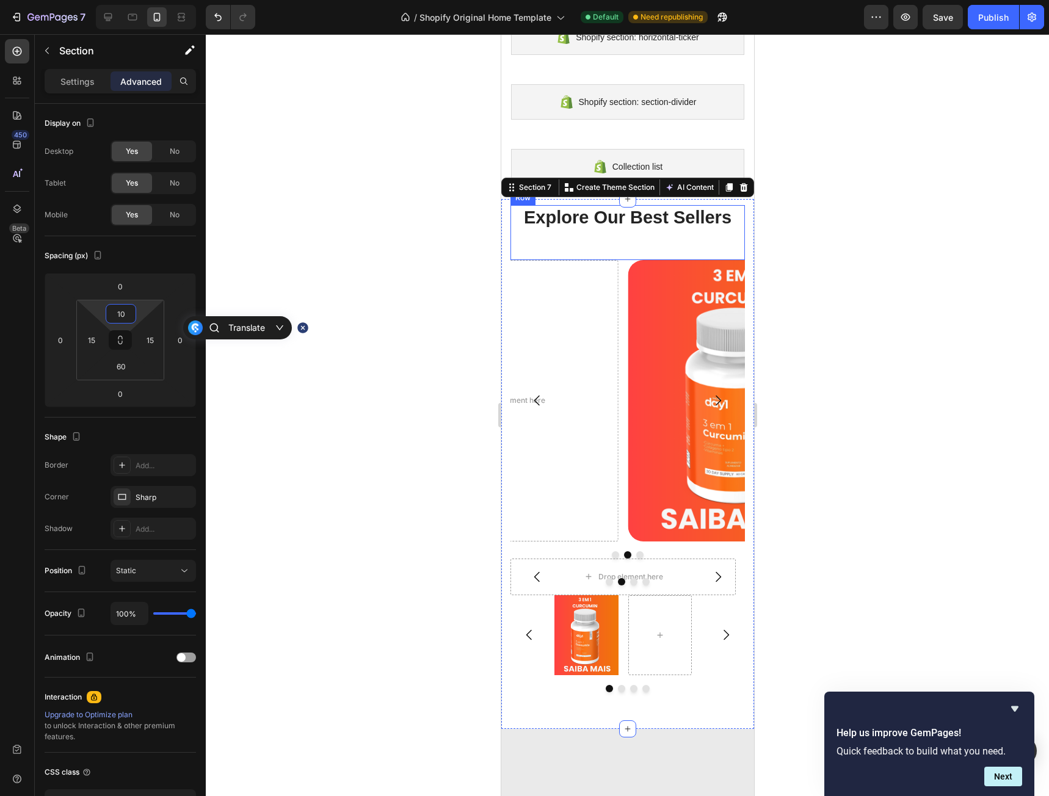
click at [661, 245] on div "Explore Our Best Sellers Heading" at bounding box center [627, 232] width 234 height 55
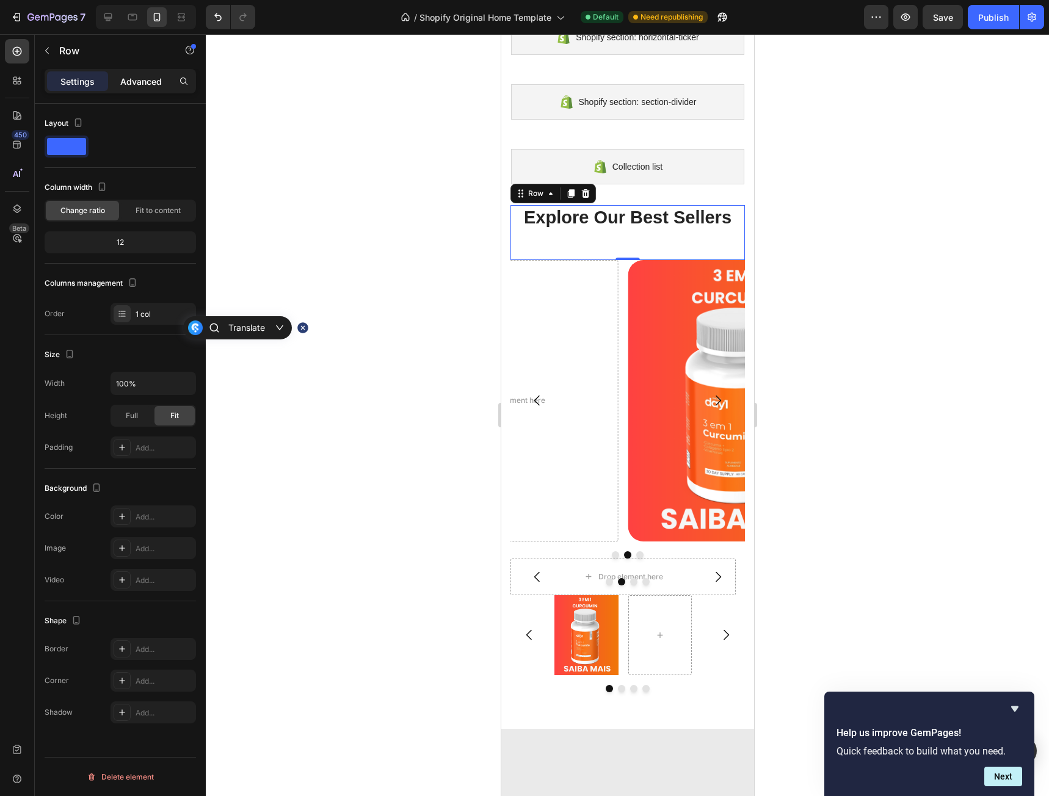
click at [140, 79] on p "Advanced" at bounding box center [141, 81] width 42 height 13
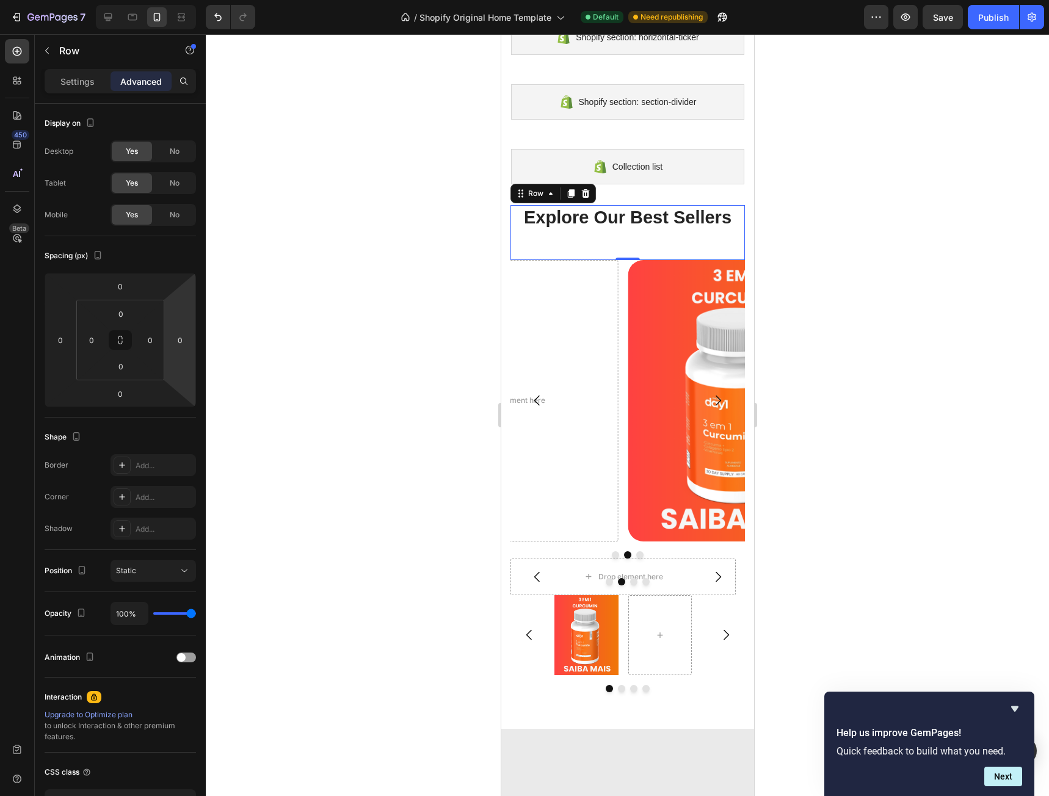
click at [635, 239] on div "Explore Our Best Sellers Heading" at bounding box center [627, 232] width 234 height 55
click at [842, 238] on div at bounding box center [627, 415] width 843 height 762
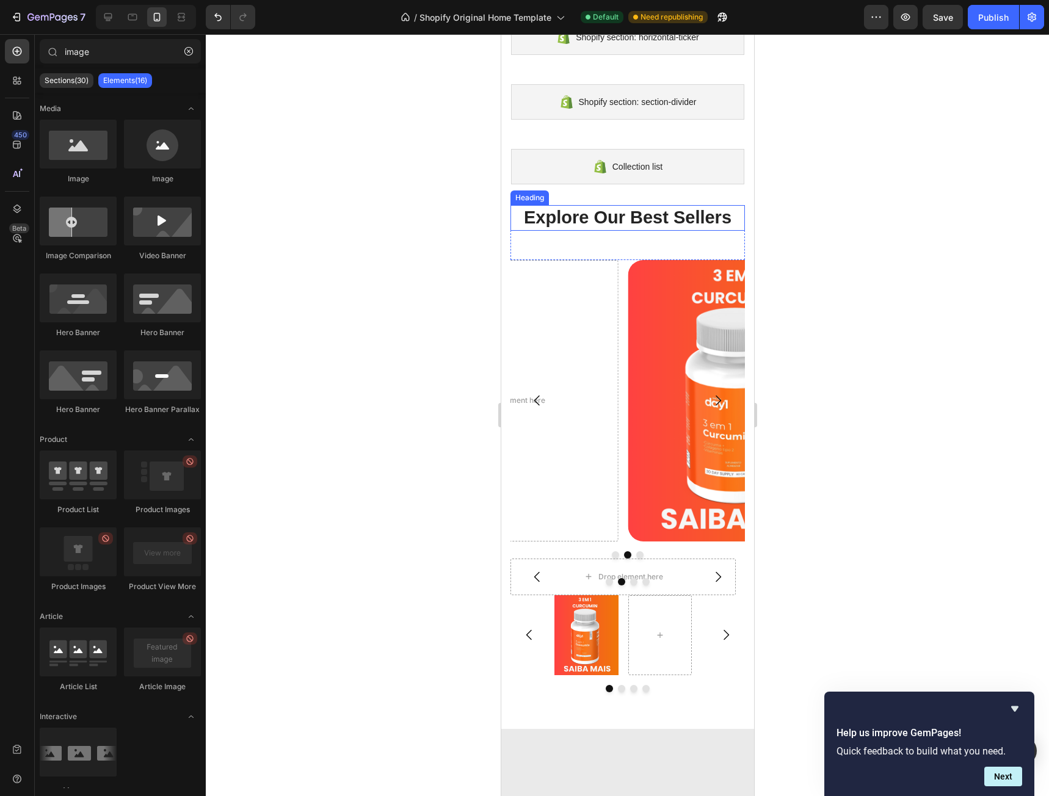
click at [648, 215] on p "Explore Our Best Sellers" at bounding box center [627, 217] width 232 height 23
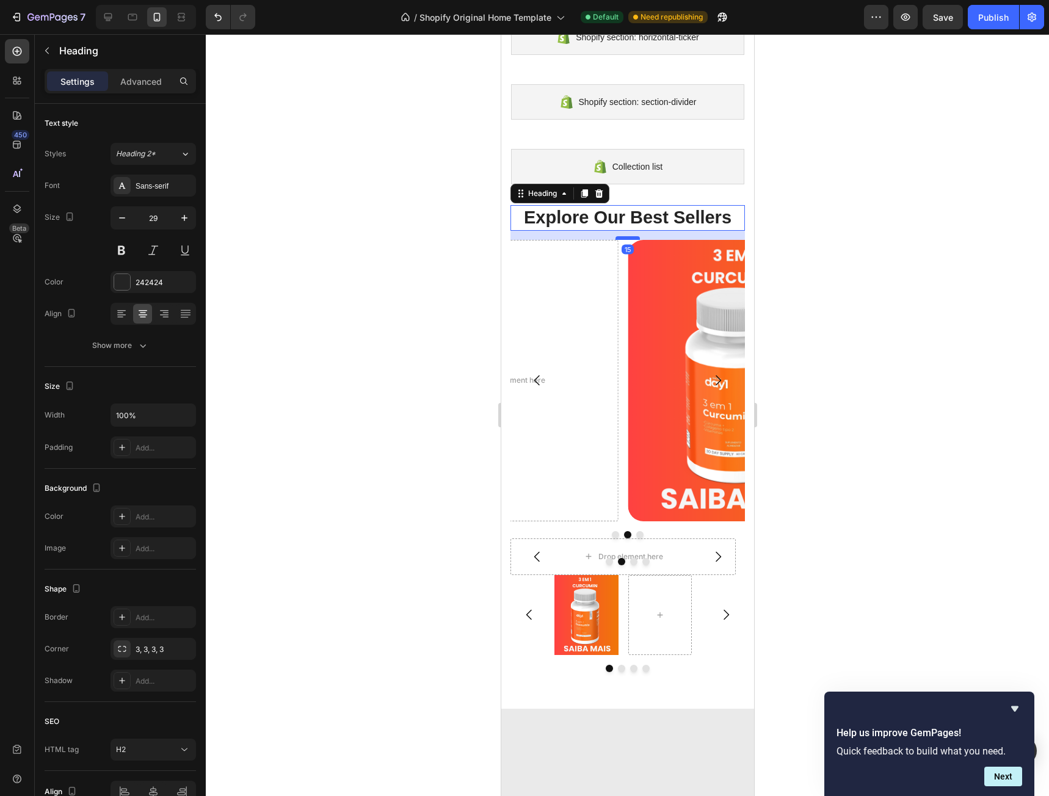
drag, startPoint x: 618, startPoint y: 258, endPoint x: 620, endPoint y: 237, distance: 20.2
click at [620, 237] on div at bounding box center [627, 238] width 24 height 4
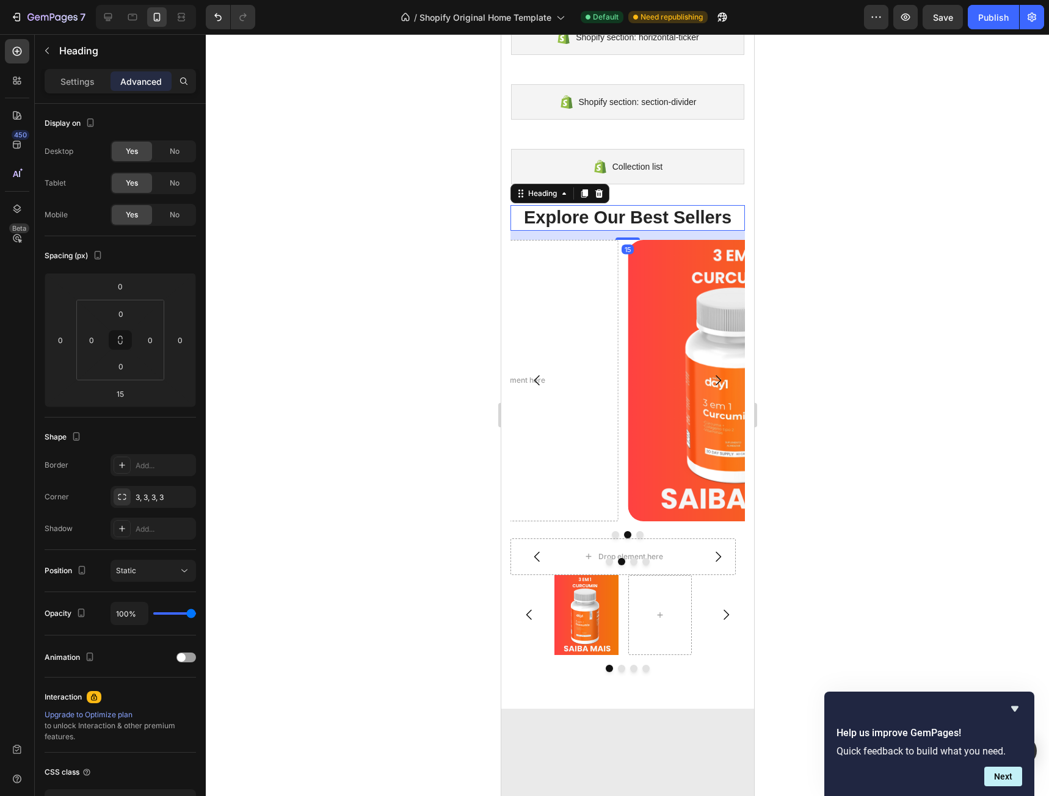
click at [633, 219] on p "Explore Our Best Sellers" at bounding box center [627, 217] width 232 height 23
click at [69, 84] on p "Settings" at bounding box center [77, 81] width 34 height 13
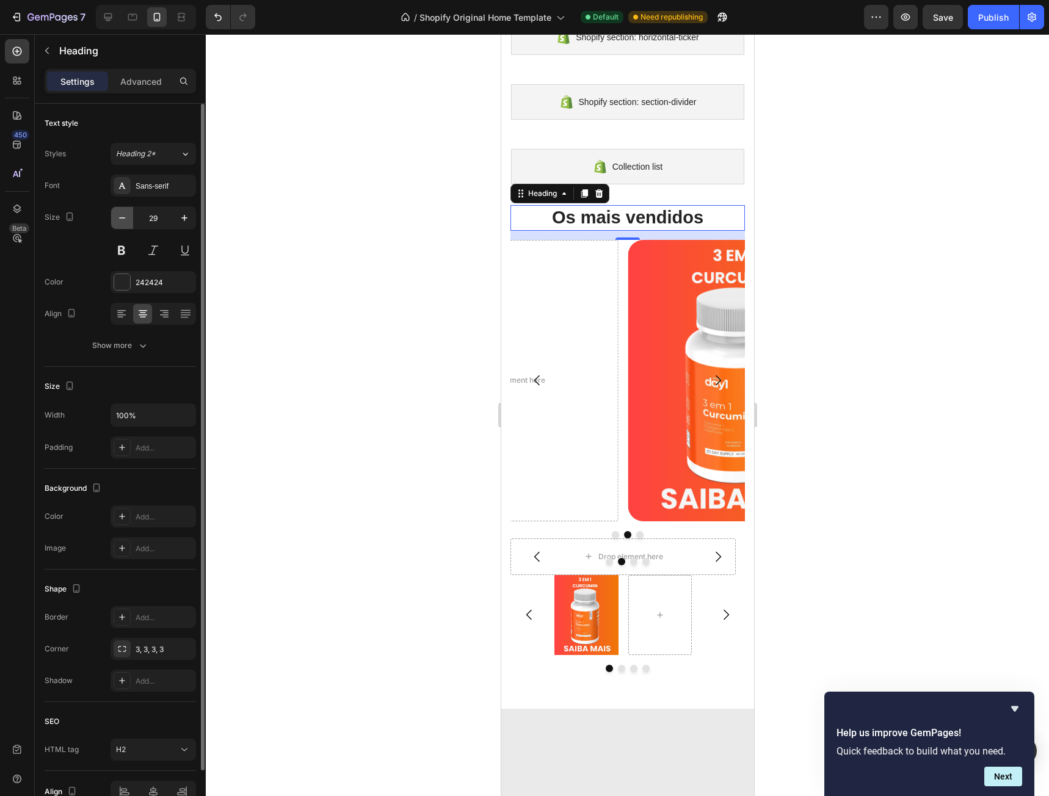
click at [118, 214] on icon "button" at bounding box center [122, 218] width 12 height 12
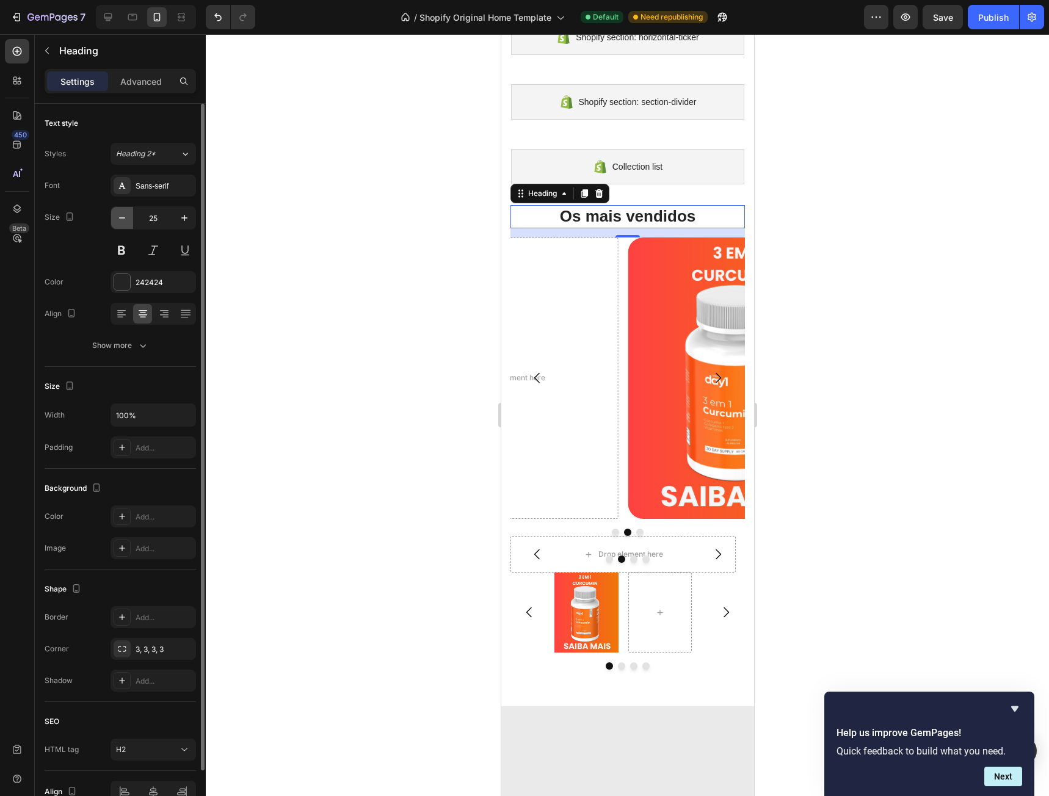
click at [118, 214] on icon "button" at bounding box center [122, 218] width 12 height 12
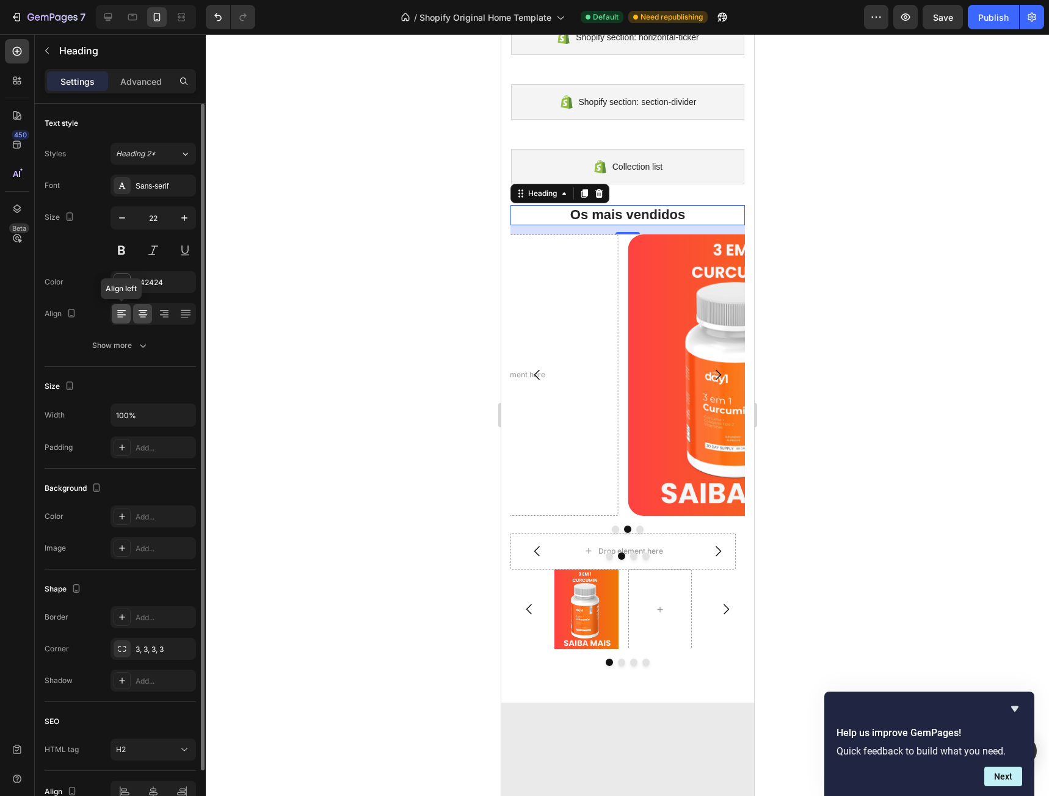
click at [125, 314] on icon at bounding box center [121, 314] width 9 height 1
click at [128, 251] on button at bounding box center [121, 250] width 22 height 22
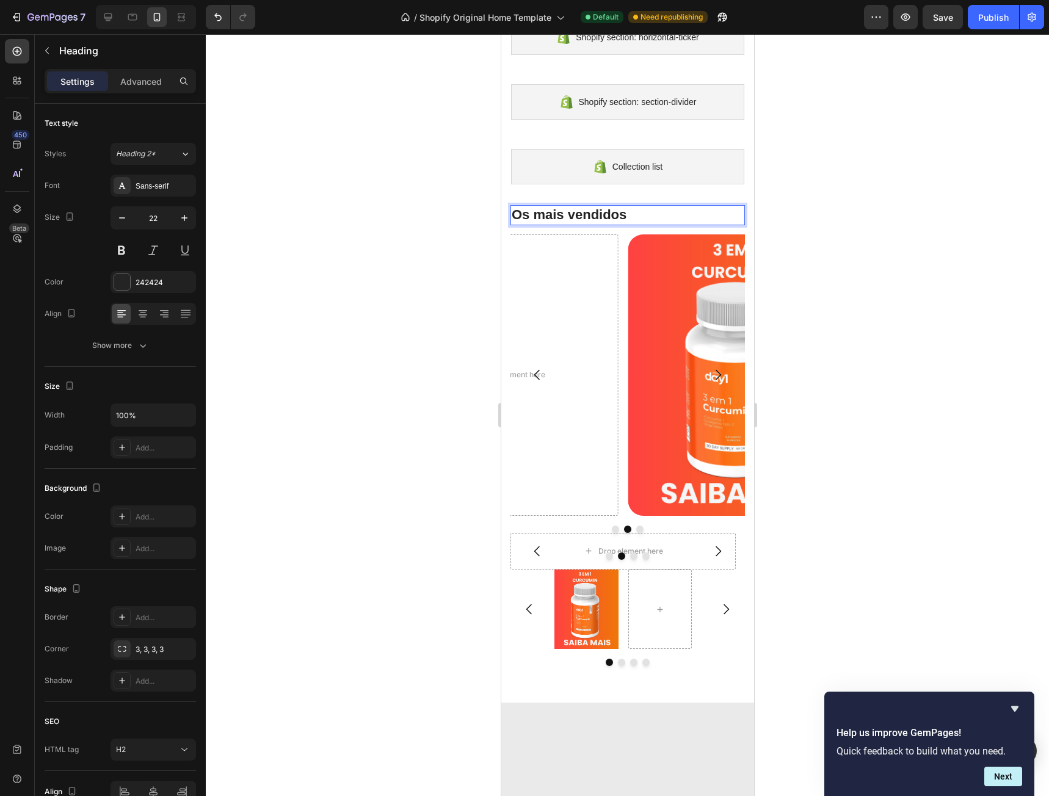
click at [539, 212] on p "Os mais vendidos" at bounding box center [627, 215] width 232 height 18
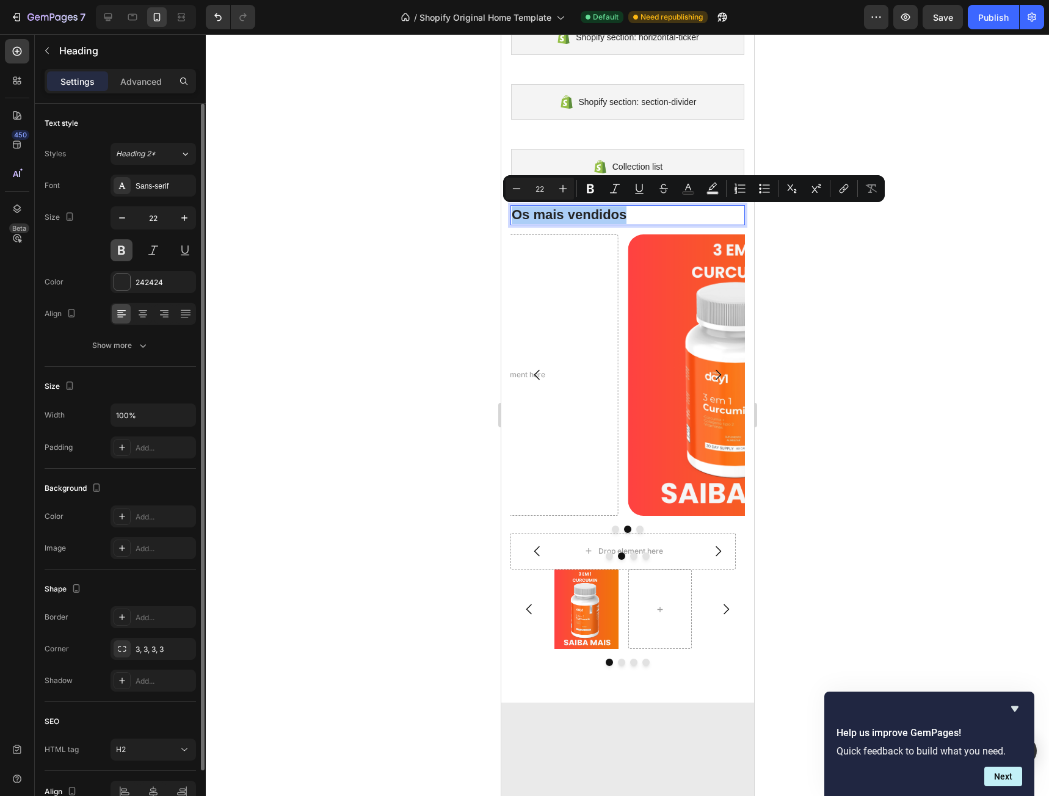
click at [124, 251] on button at bounding box center [121, 250] width 22 height 22
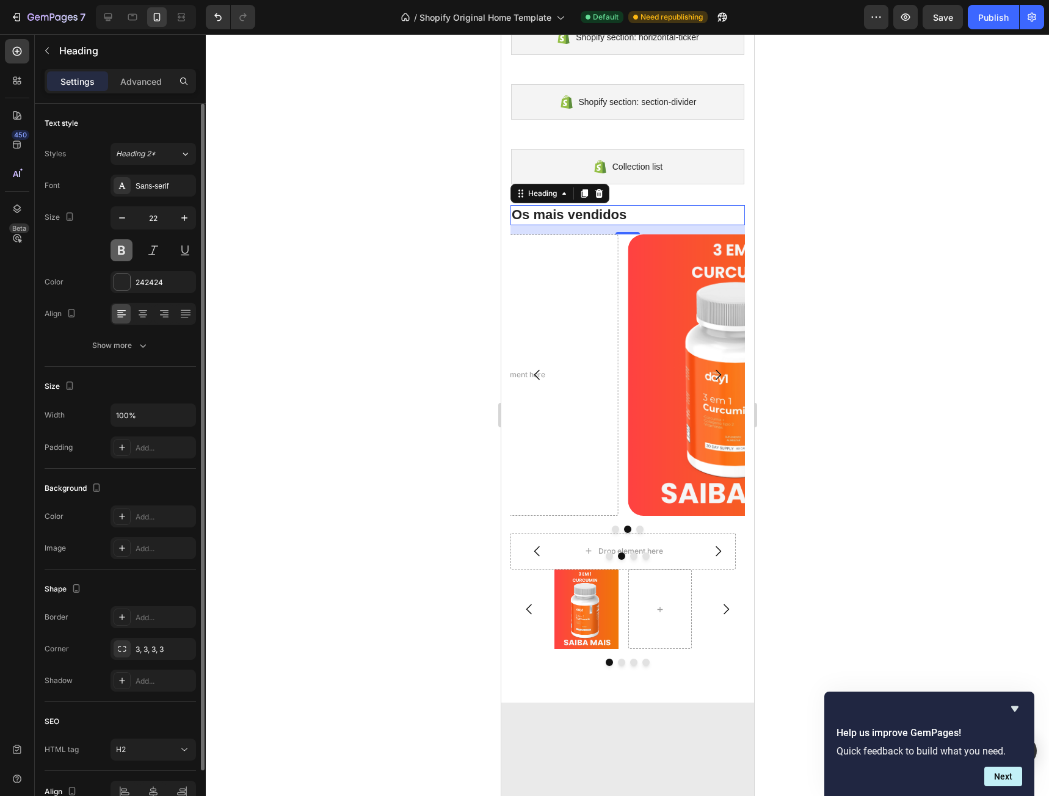
click at [124, 251] on button at bounding box center [121, 250] width 22 height 22
click at [173, 156] on div "Heading 2*" at bounding box center [148, 153] width 64 height 11
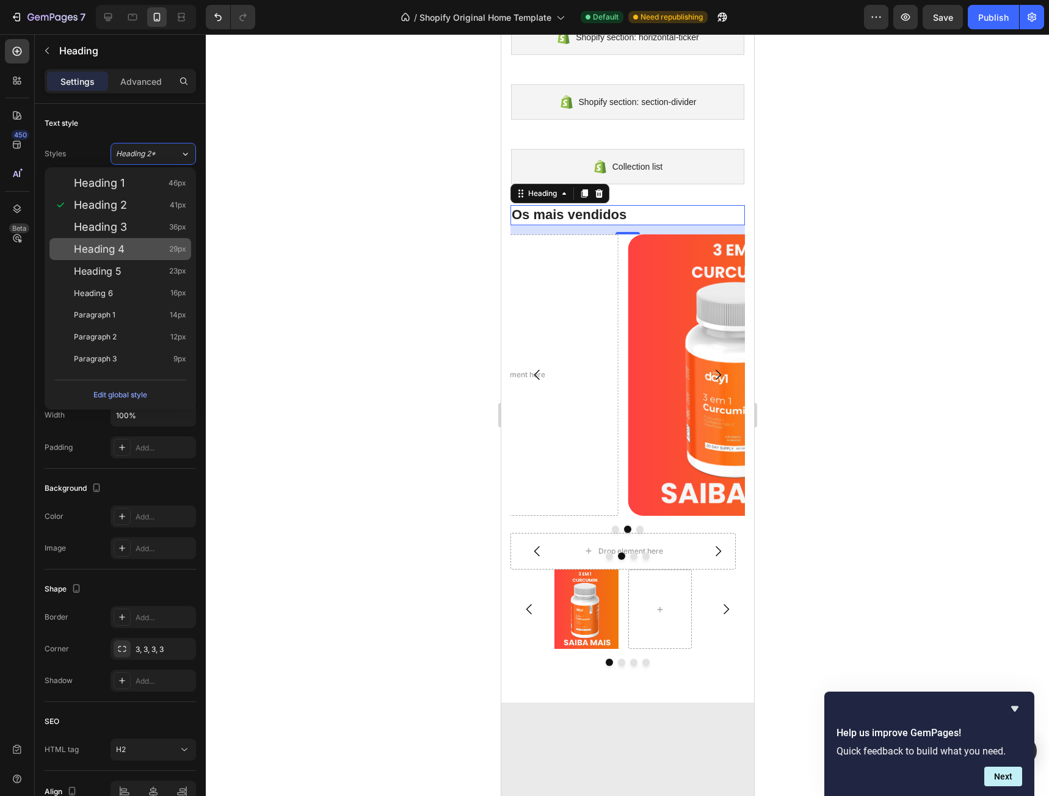
click at [129, 243] on div "Heading 4 29px" at bounding box center [130, 249] width 112 height 12
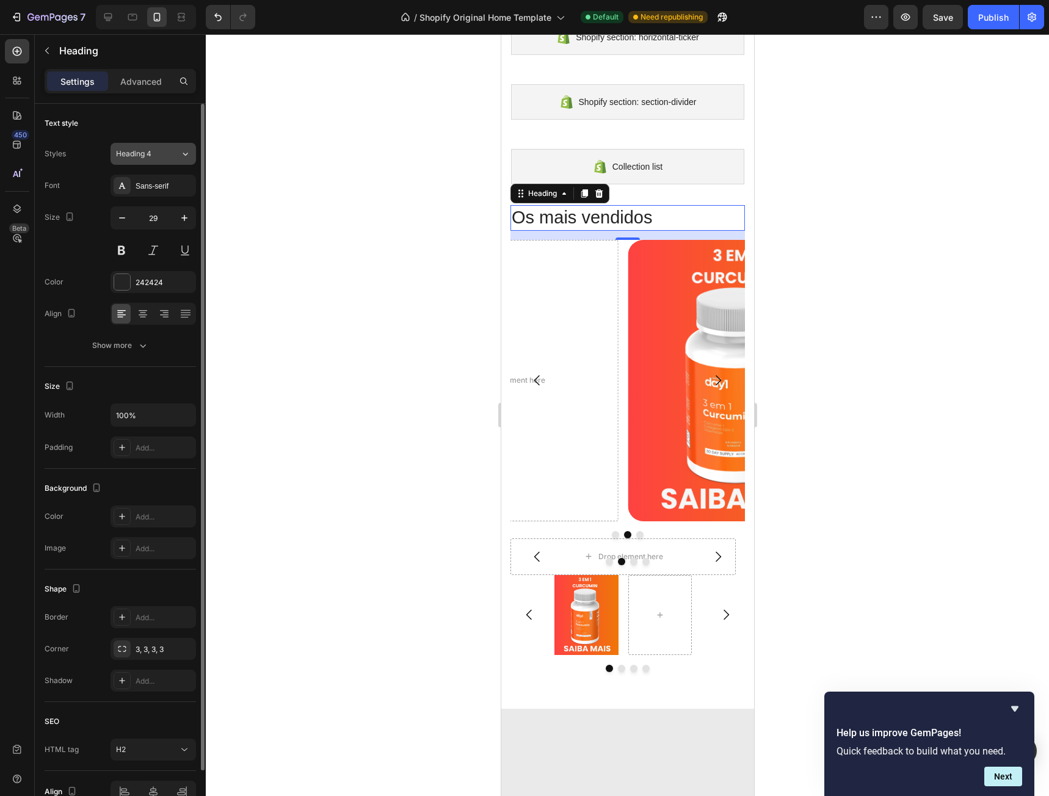
click at [159, 155] on div "Heading 4" at bounding box center [140, 153] width 49 height 11
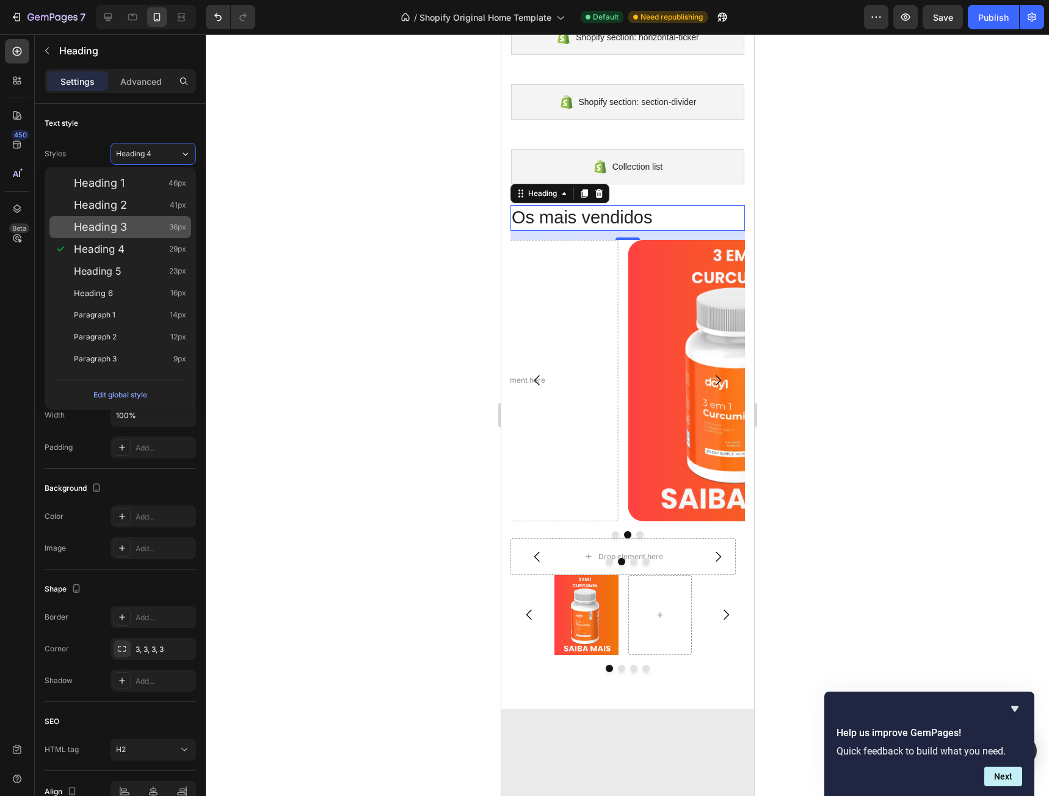
click at [141, 231] on div "Heading 3 36px" at bounding box center [130, 227] width 112 height 12
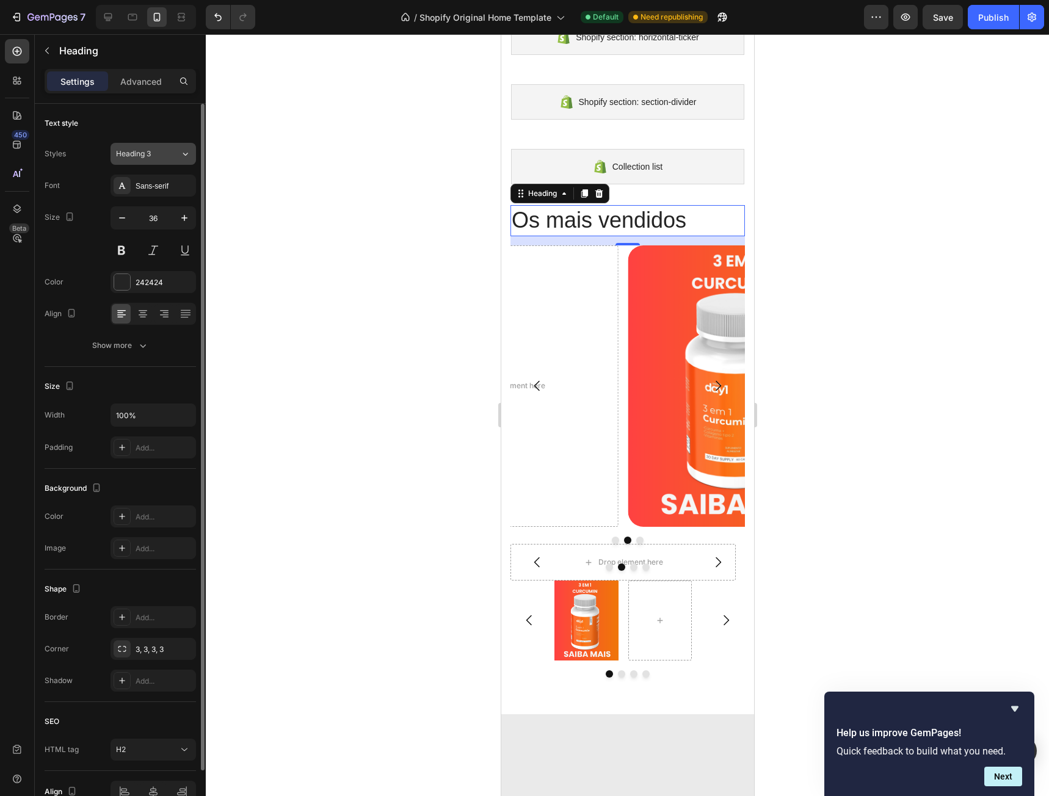
click at [155, 153] on div "Heading 3" at bounding box center [140, 153] width 49 height 11
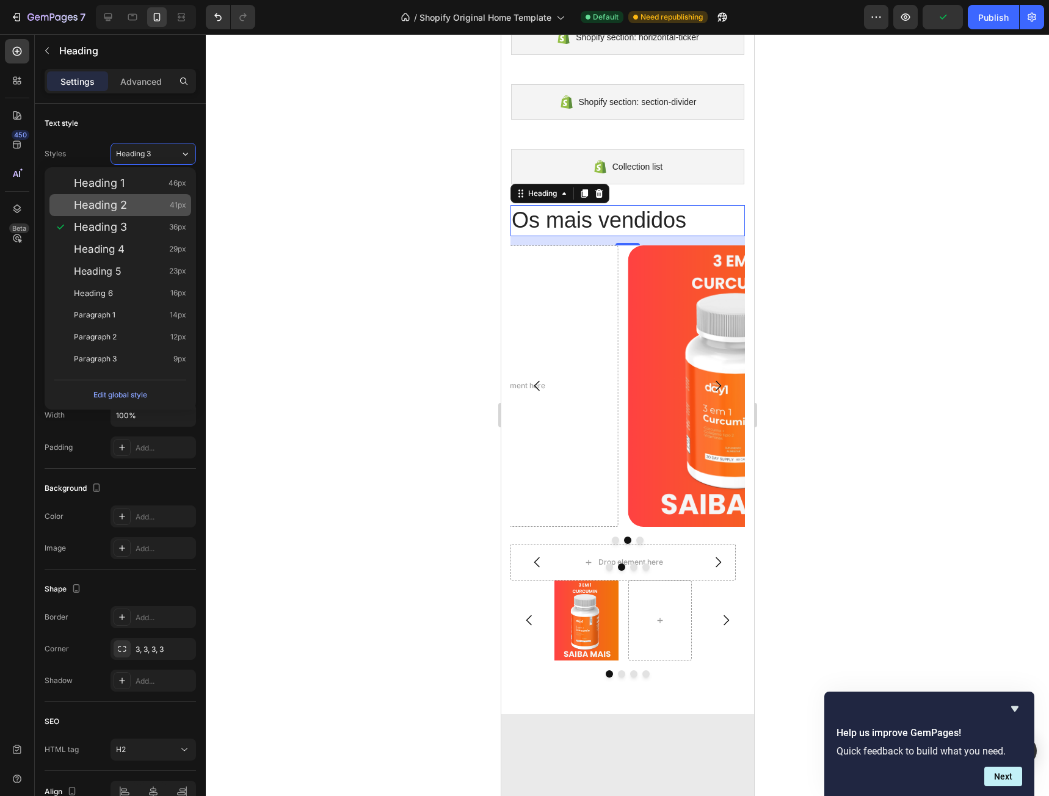
click at [143, 206] on div "Heading 2 41px" at bounding box center [130, 205] width 112 height 12
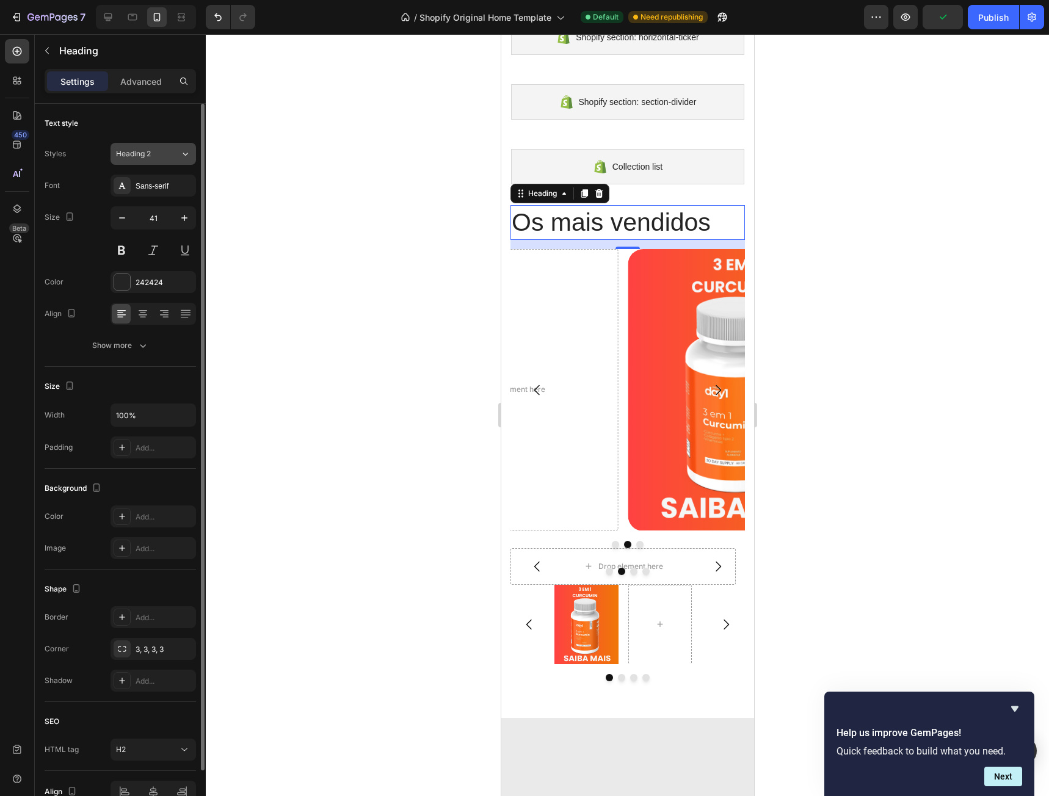
click at [149, 156] on span "Heading 2" at bounding box center [133, 153] width 35 height 11
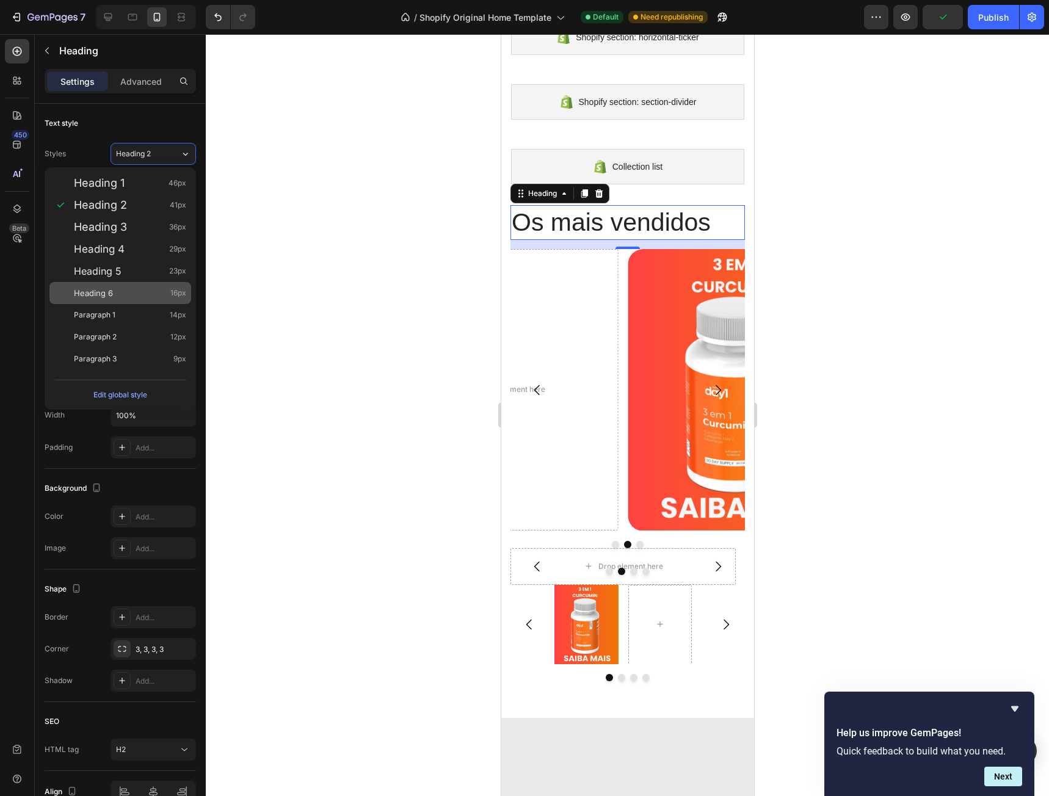
click at [140, 283] on div "Heading 6 16px" at bounding box center [120, 293] width 142 height 22
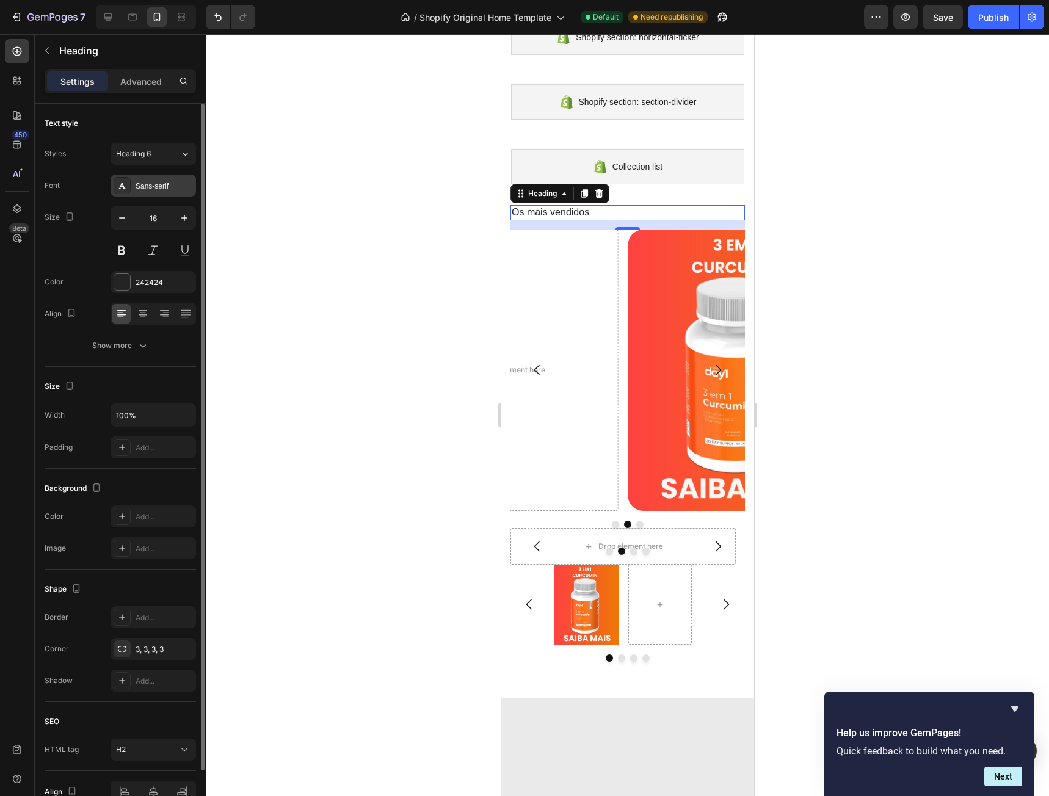
click at [152, 175] on div "Sans-serif" at bounding box center [152, 186] width 85 height 22
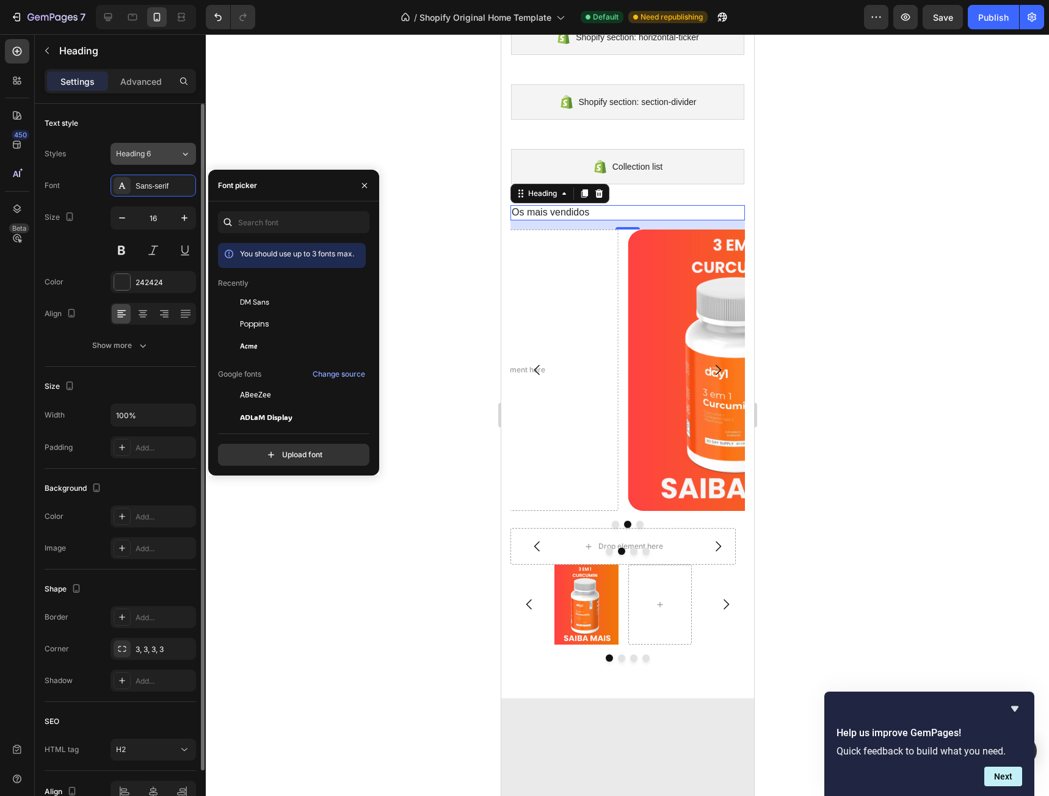
click at [153, 145] on button "Heading 6" at bounding box center [152, 154] width 85 height 22
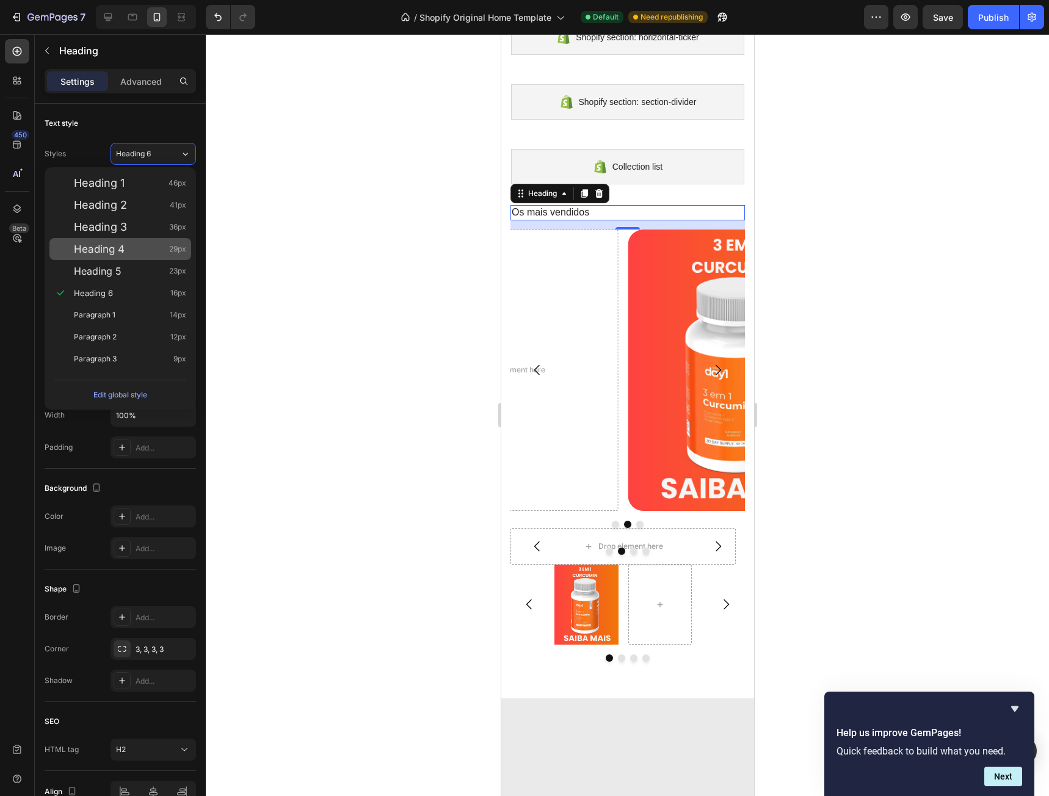
click at [148, 244] on div "Heading 4 29px" at bounding box center [130, 249] width 112 height 12
type input "29"
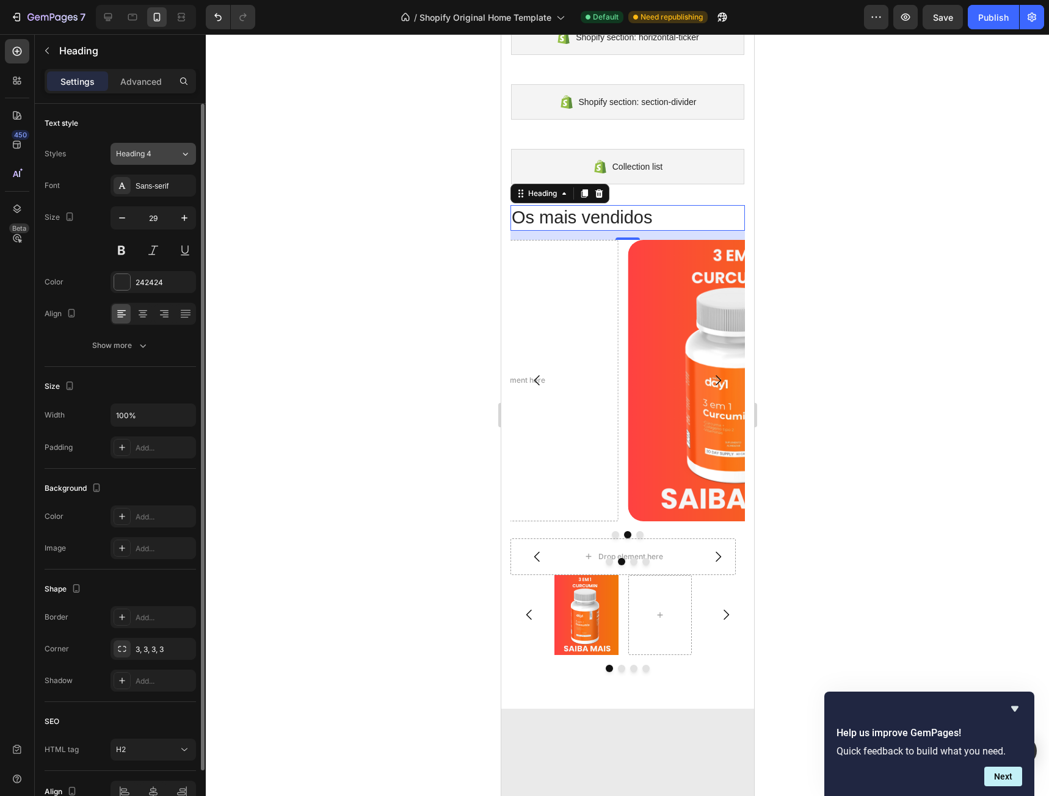
click at [158, 155] on div "Heading 4" at bounding box center [140, 153] width 49 height 11
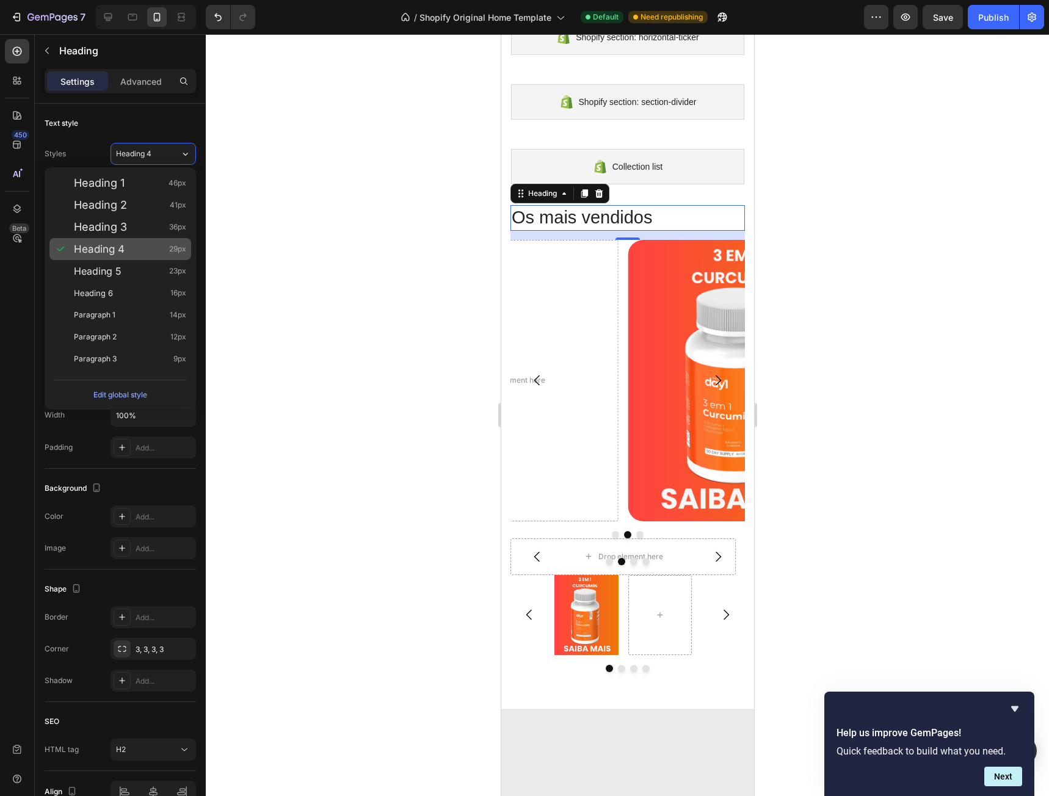
click at [141, 251] on div "Heading 4 29px" at bounding box center [130, 249] width 112 height 12
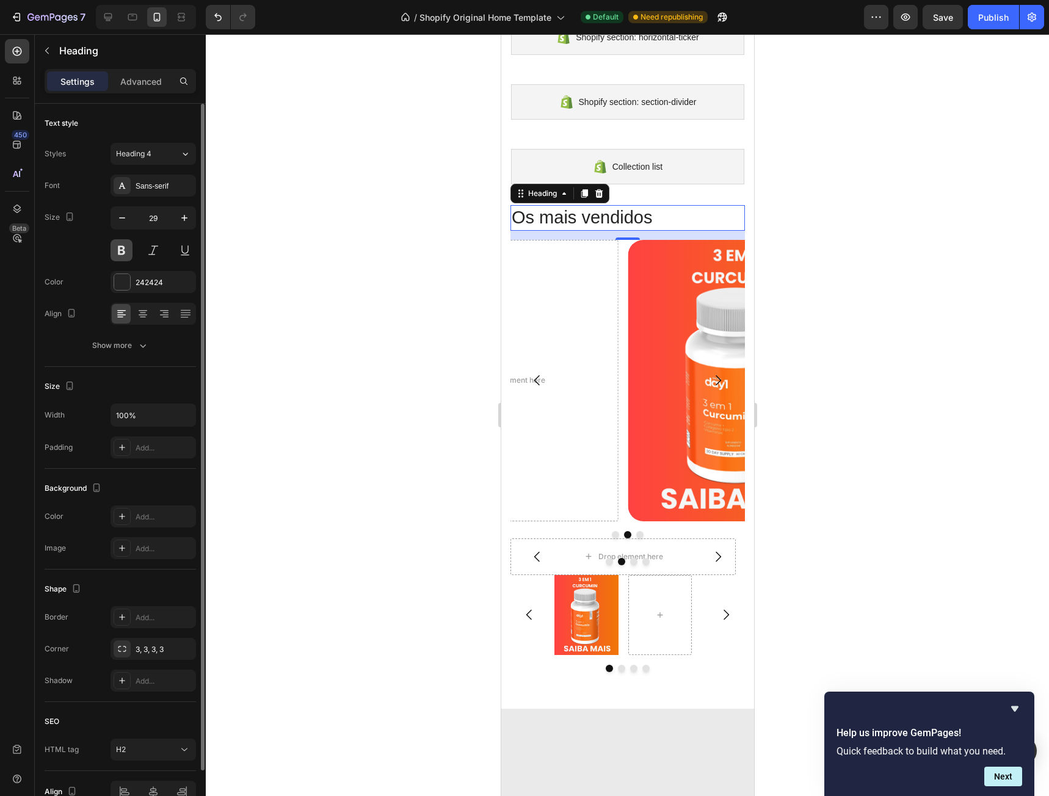
click at [120, 247] on button at bounding box center [121, 250] width 22 height 22
click at [125, 283] on div at bounding box center [122, 282] width 16 height 16
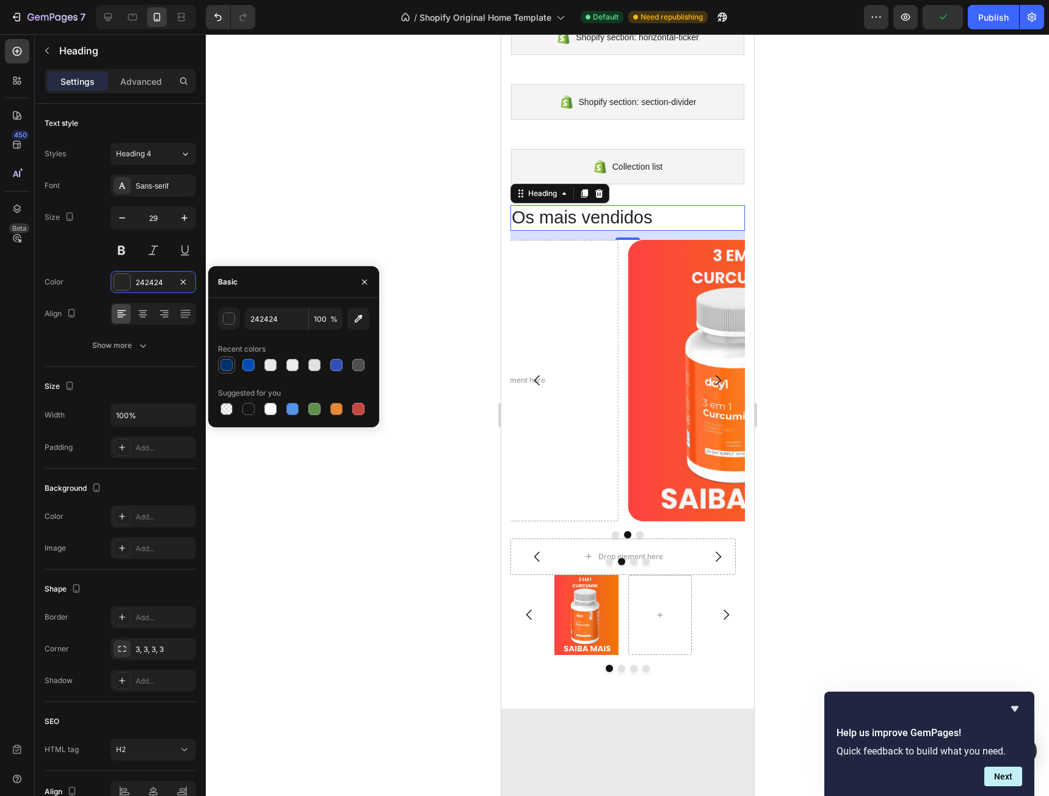
click at [226, 366] on div at bounding box center [226, 365] width 12 height 12
click at [247, 407] on div at bounding box center [248, 409] width 12 height 12
type input "151515"
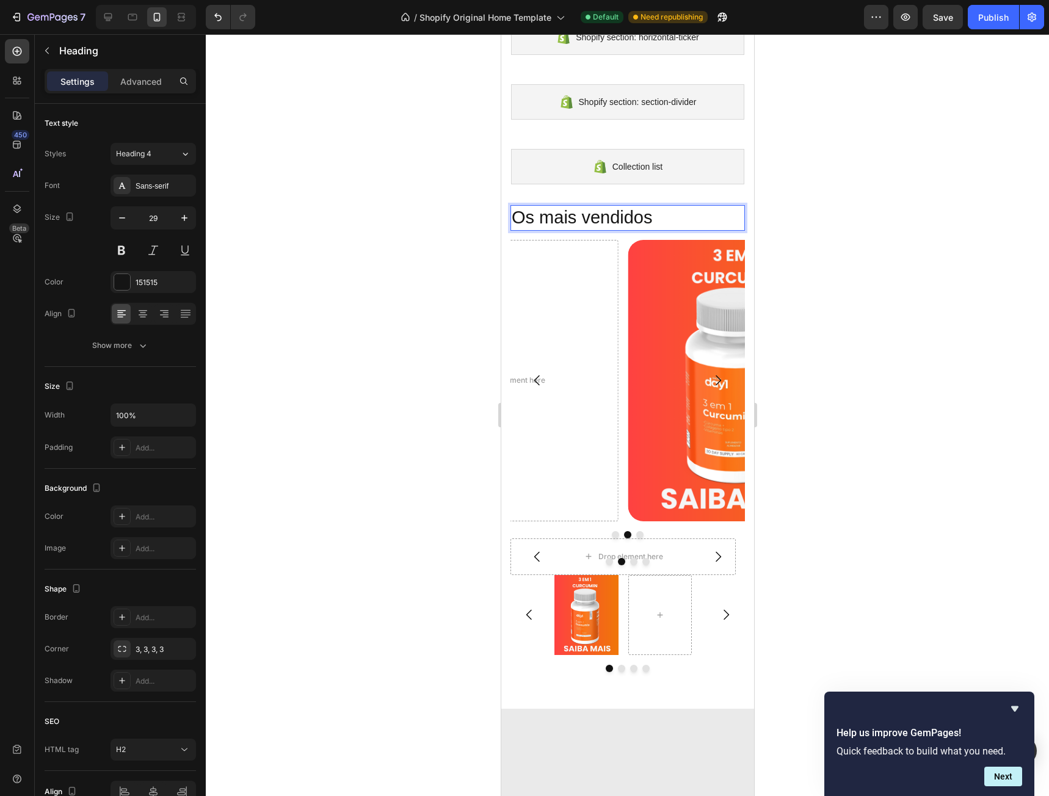
click at [681, 212] on p "Os mais vendidos" at bounding box center [627, 217] width 232 height 23
click at [681, 212] on p "OS MAIS VENDIDOS" at bounding box center [627, 217] width 232 height 23
click at [172, 151] on div "Heading 4" at bounding box center [148, 153] width 64 height 11
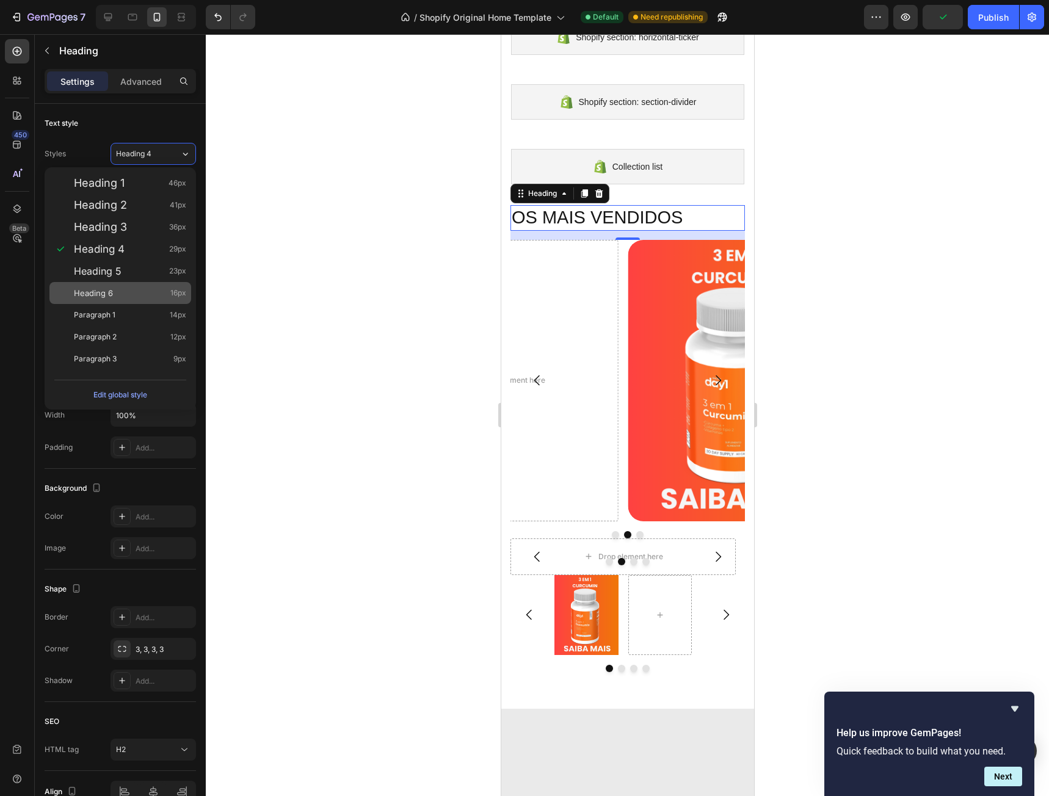
click at [116, 289] on div "Heading 6 16px" at bounding box center [130, 293] width 112 height 12
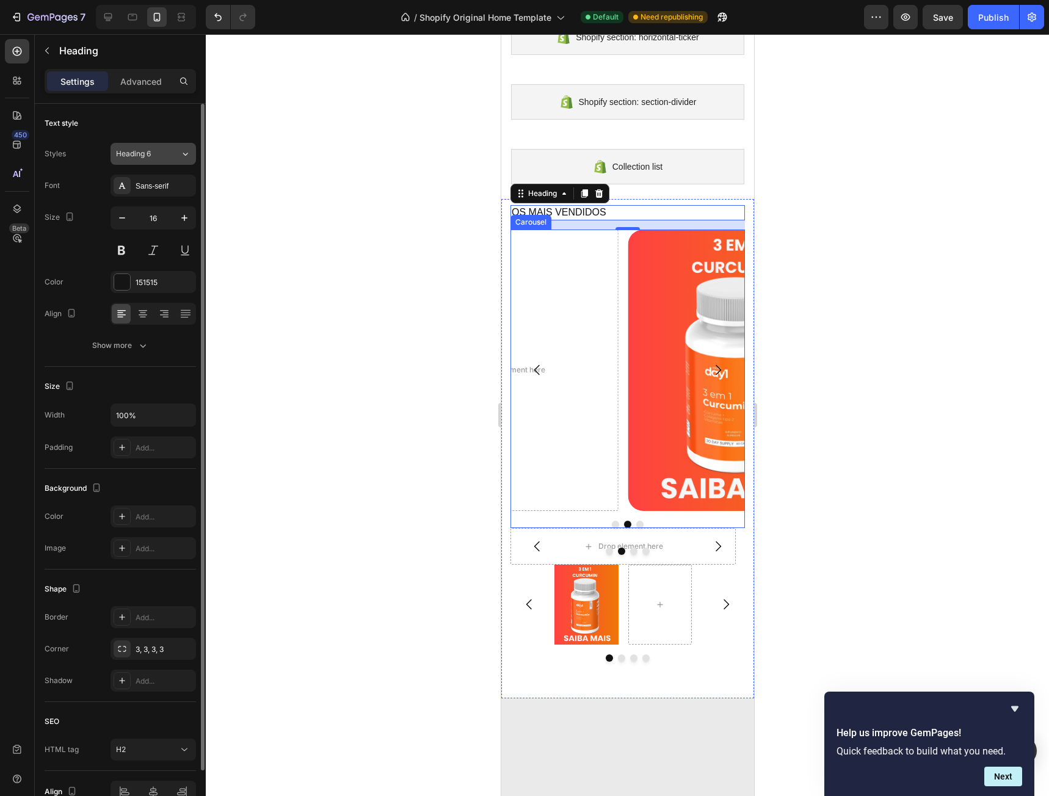
click at [143, 156] on span "Heading 6" at bounding box center [133, 153] width 35 height 11
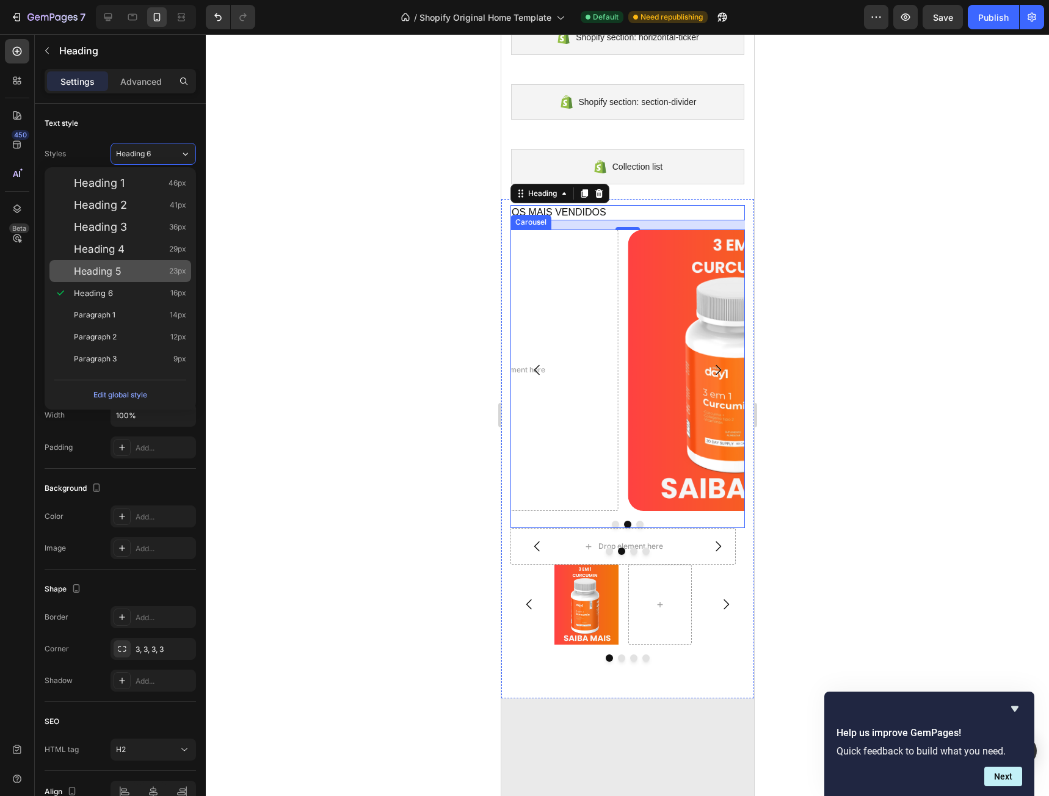
click at [146, 272] on div "Heading 5 23px" at bounding box center [130, 271] width 112 height 12
type input "23"
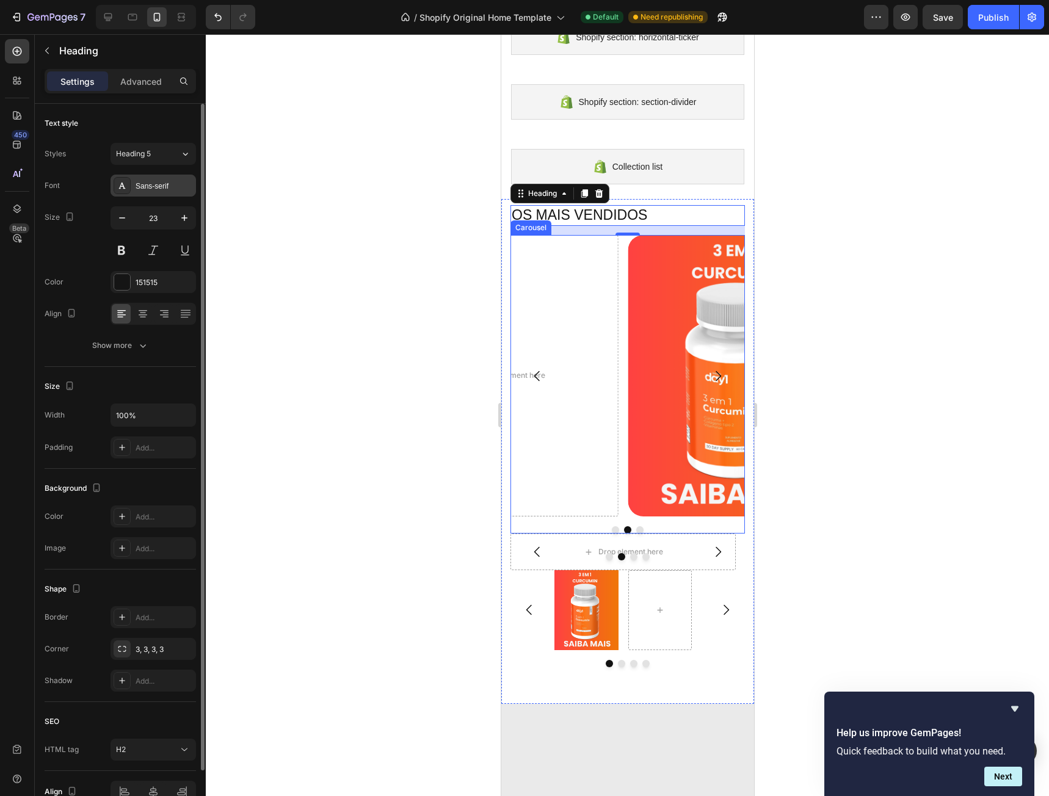
click at [154, 187] on div "Sans-serif" at bounding box center [164, 186] width 57 height 11
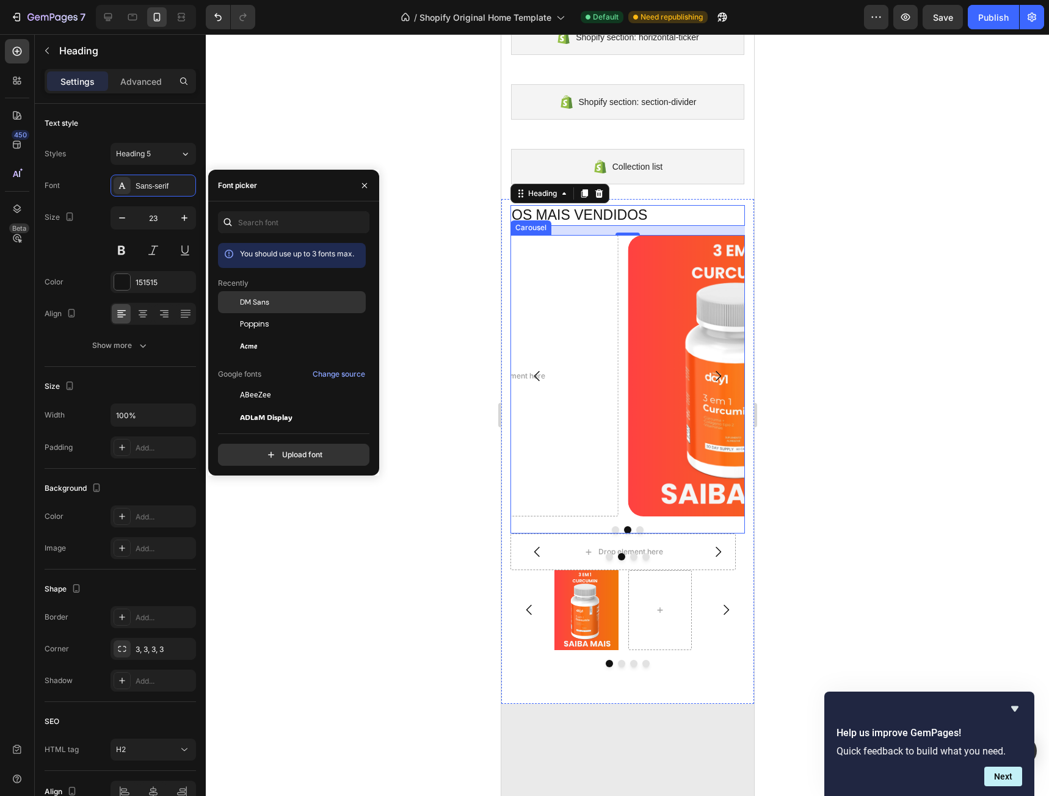
click at [295, 298] on div "DM Sans" at bounding box center [301, 302] width 123 height 11
click at [286, 316] on div "Poppins" at bounding box center [292, 324] width 148 height 22
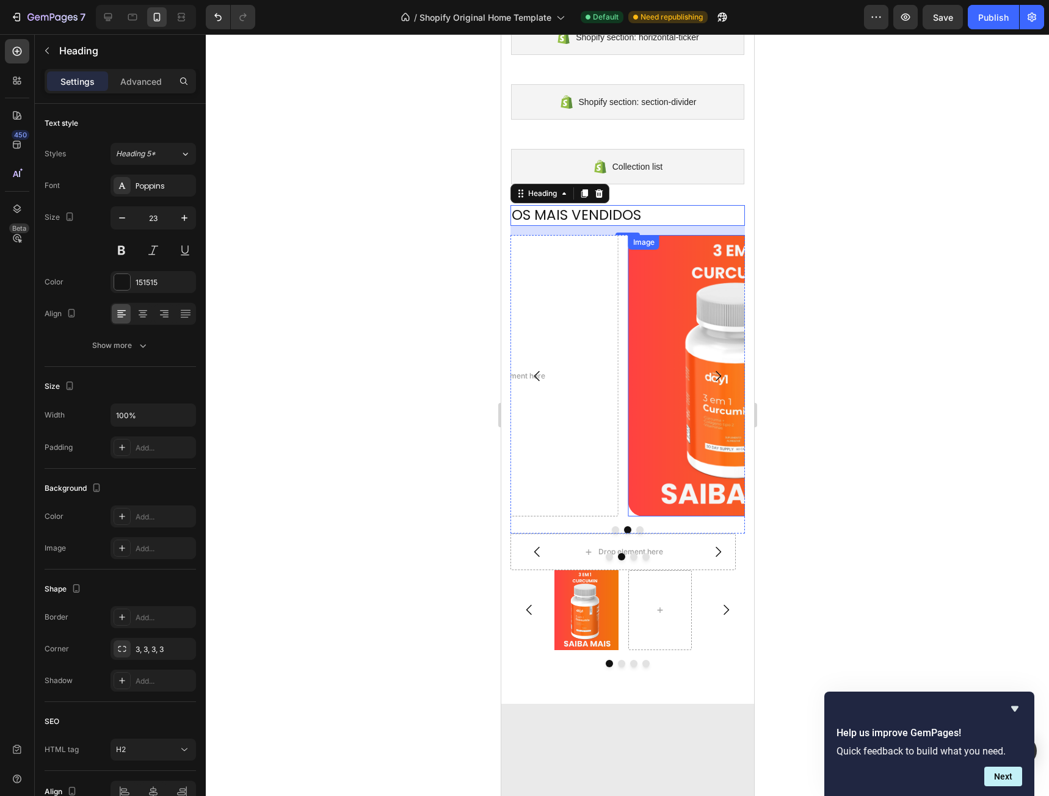
click at [670, 292] on img at bounding box center [740, 375] width 225 height 281
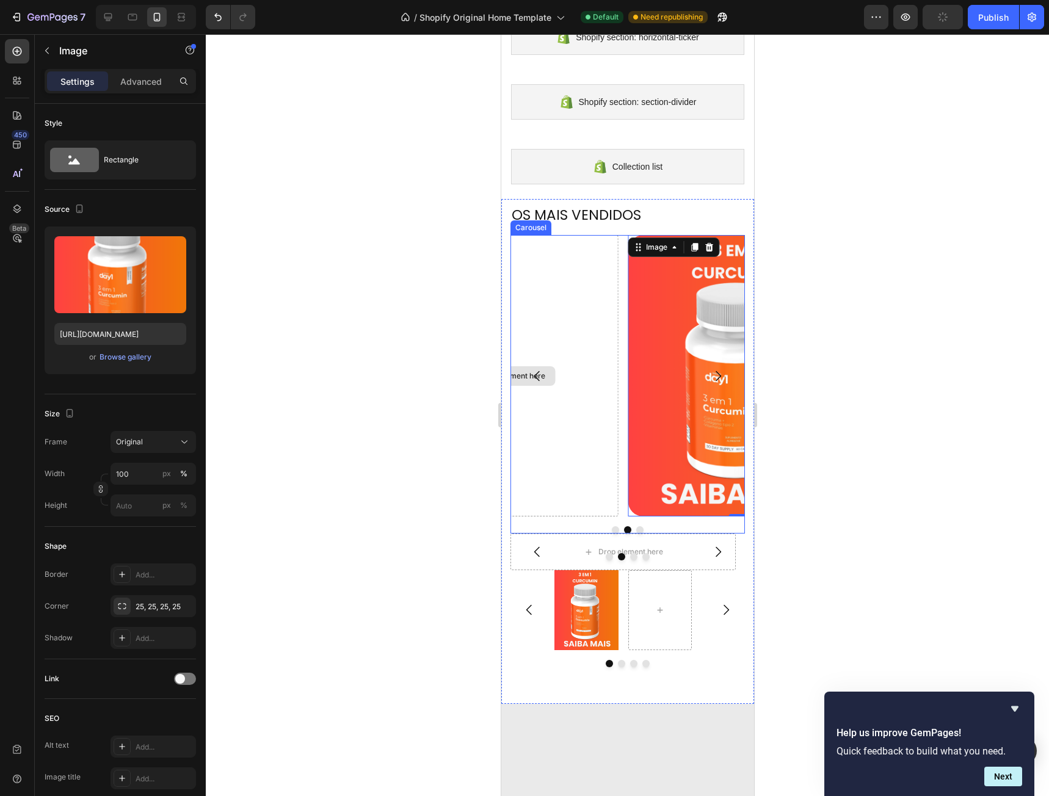
click at [549, 303] on div "Drop element here" at bounding box center [505, 375] width 225 height 281
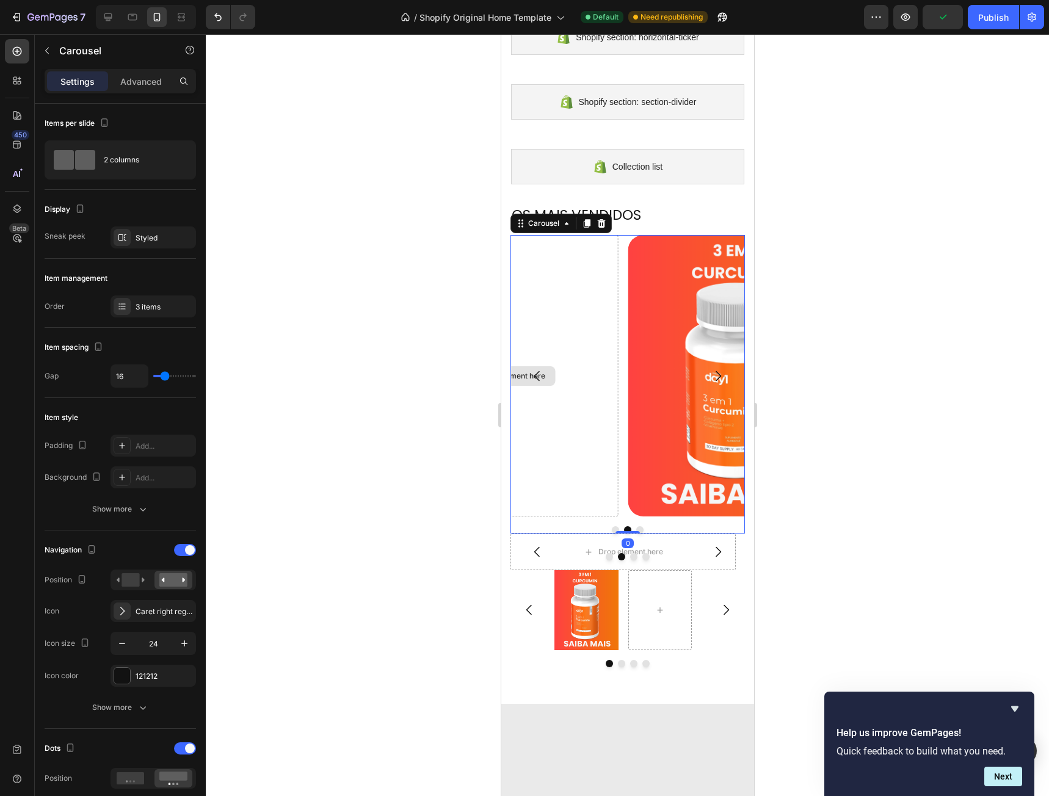
click at [559, 313] on div "Drop element here" at bounding box center [505, 375] width 225 height 281
click at [540, 374] on icon "Carousel Back Arrow" at bounding box center [536, 376] width 15 height 15
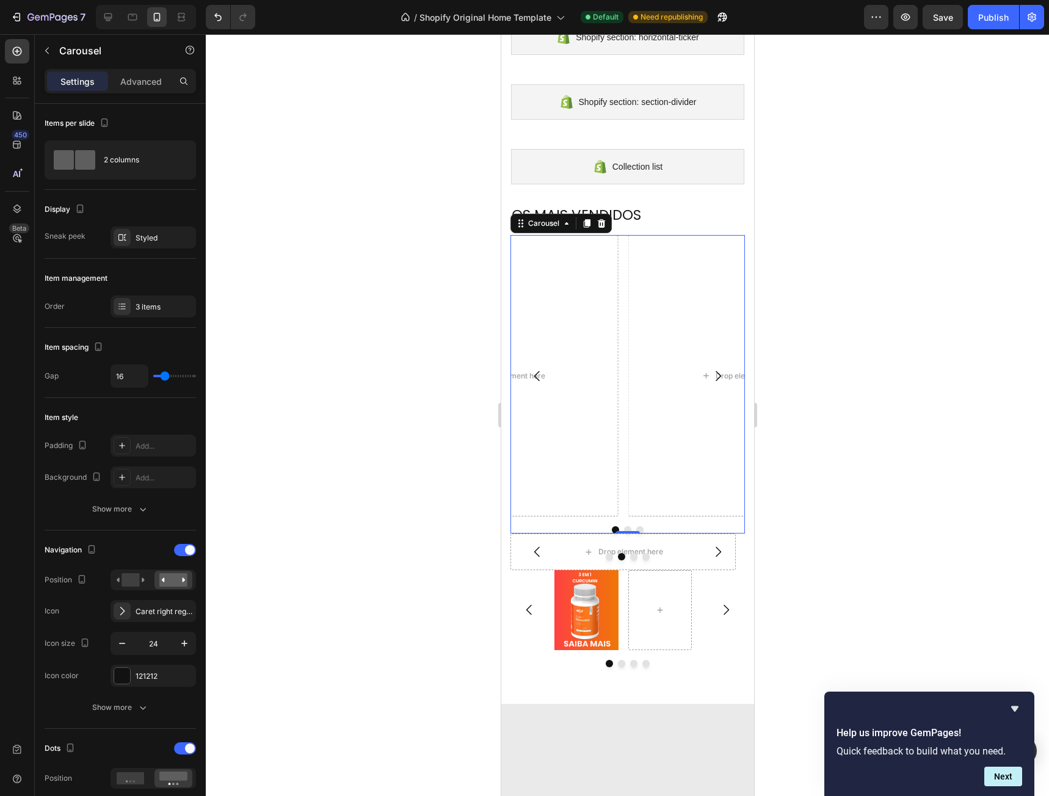
click at [700, 364] on button "Carousel Next Arrow" at bounding box center [717, 376] width 34 height 34
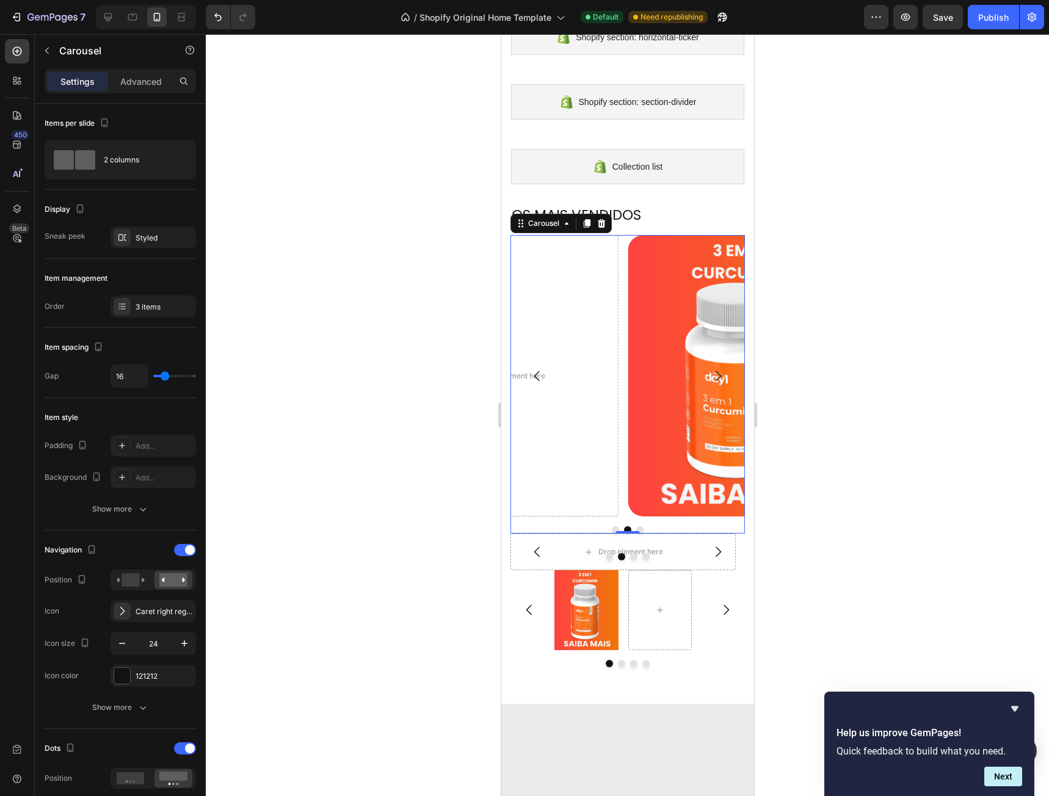
click at [543, 373] on icon "Carousel Back Arrow" at bounding box center [536, 376] width 15 height 15
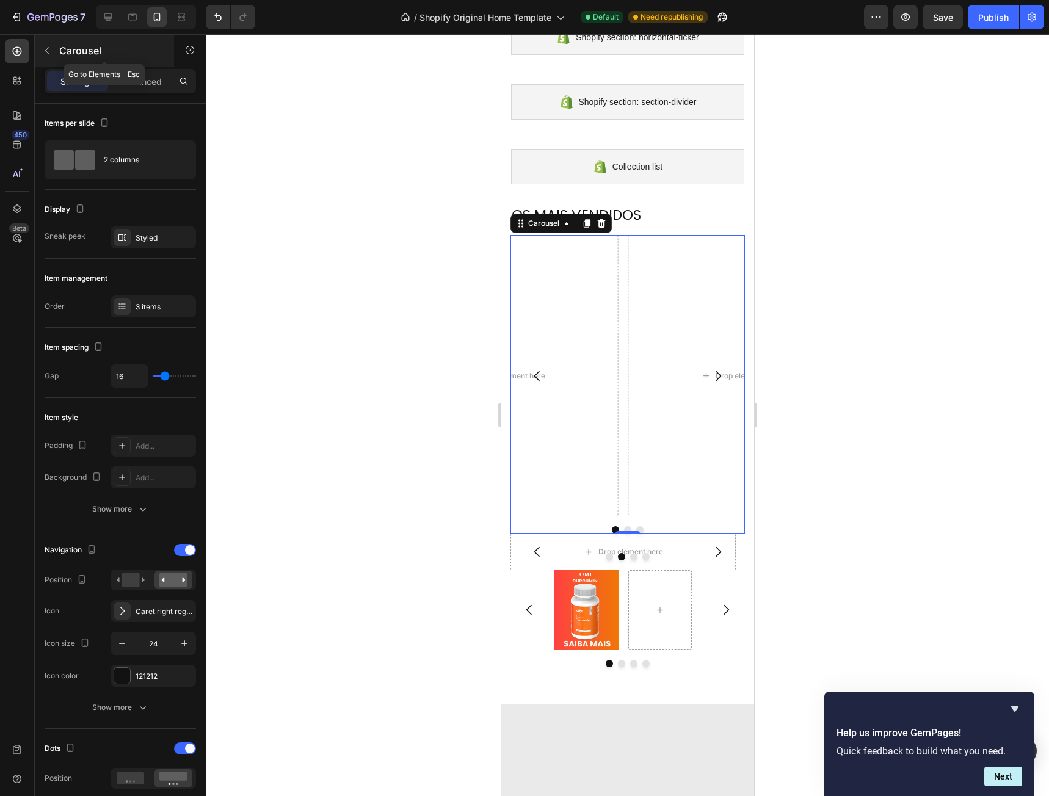
click at [53, 51] on button "button" at bounding box center [47, 51] width 20 height 20
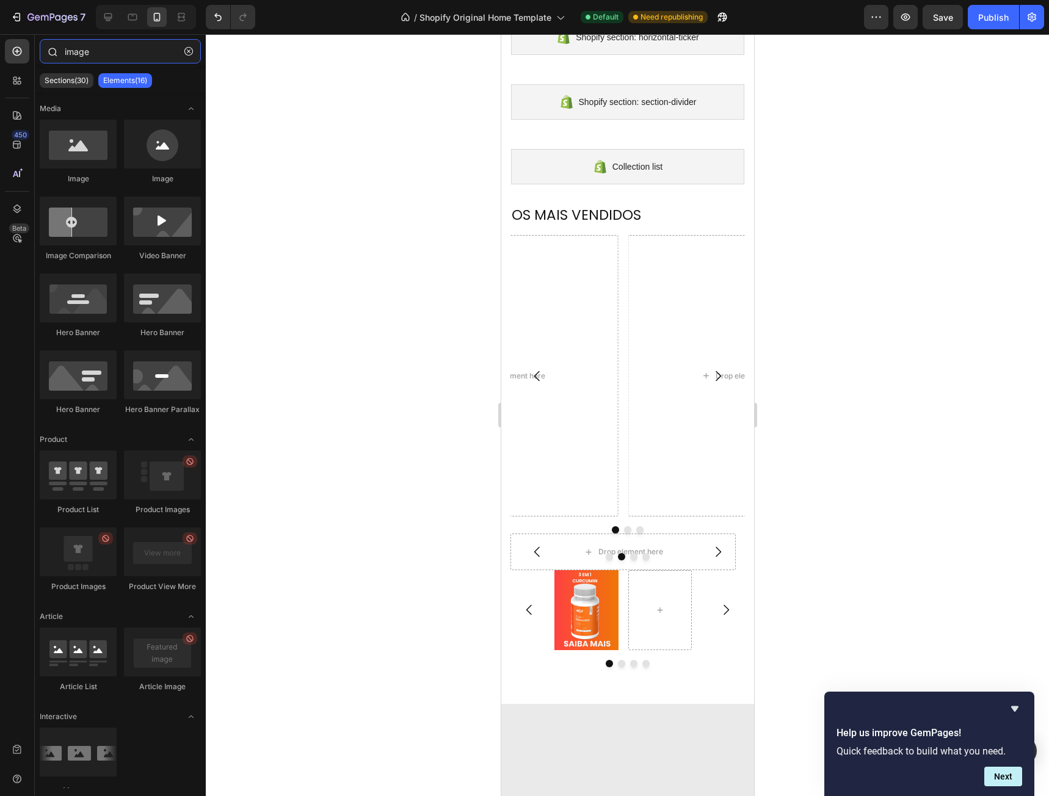
click at [104, 47] on input "image" at bounding box center [120, 51] width 161 height 24
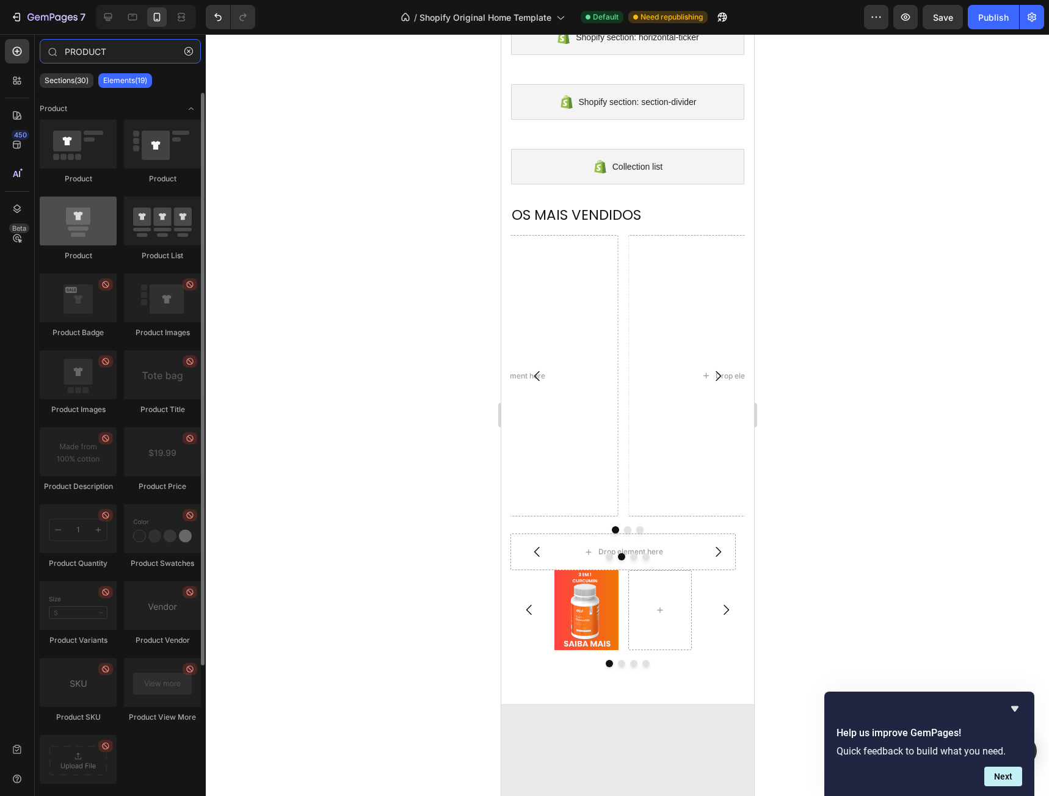
type input "PRODUCT"
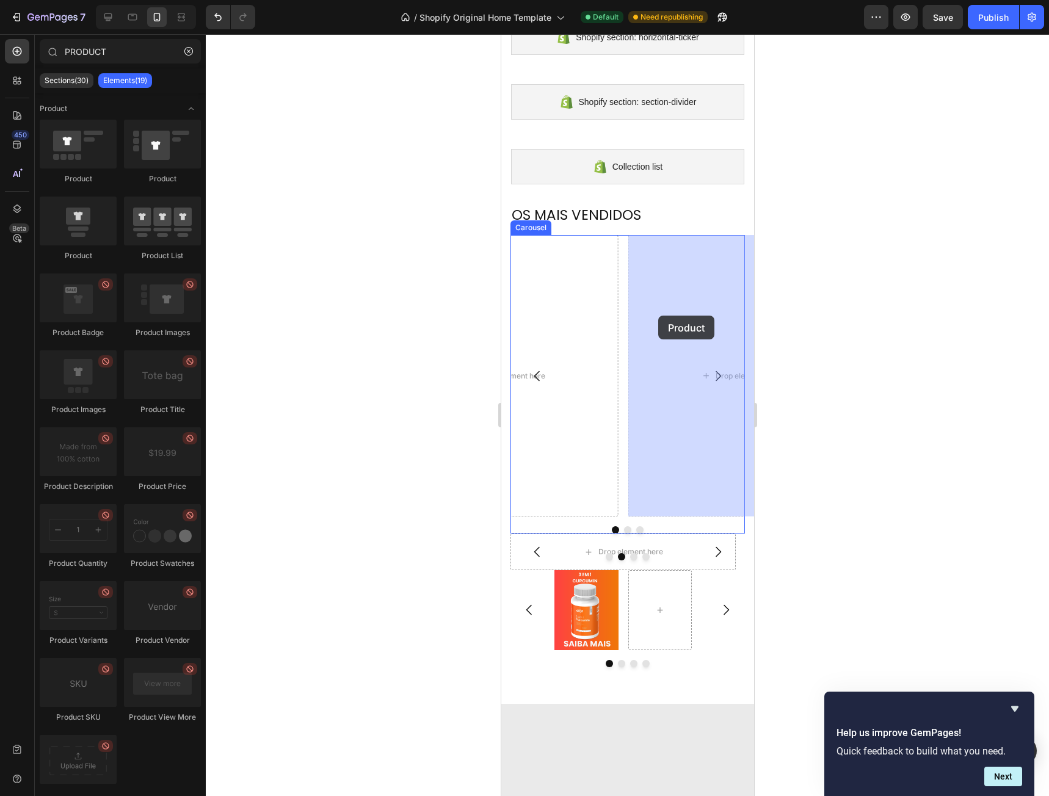
drag, startPoint x: 605, startPoint y: 258, endPoint x: 657, endPoint y: 316, distance: 77.8
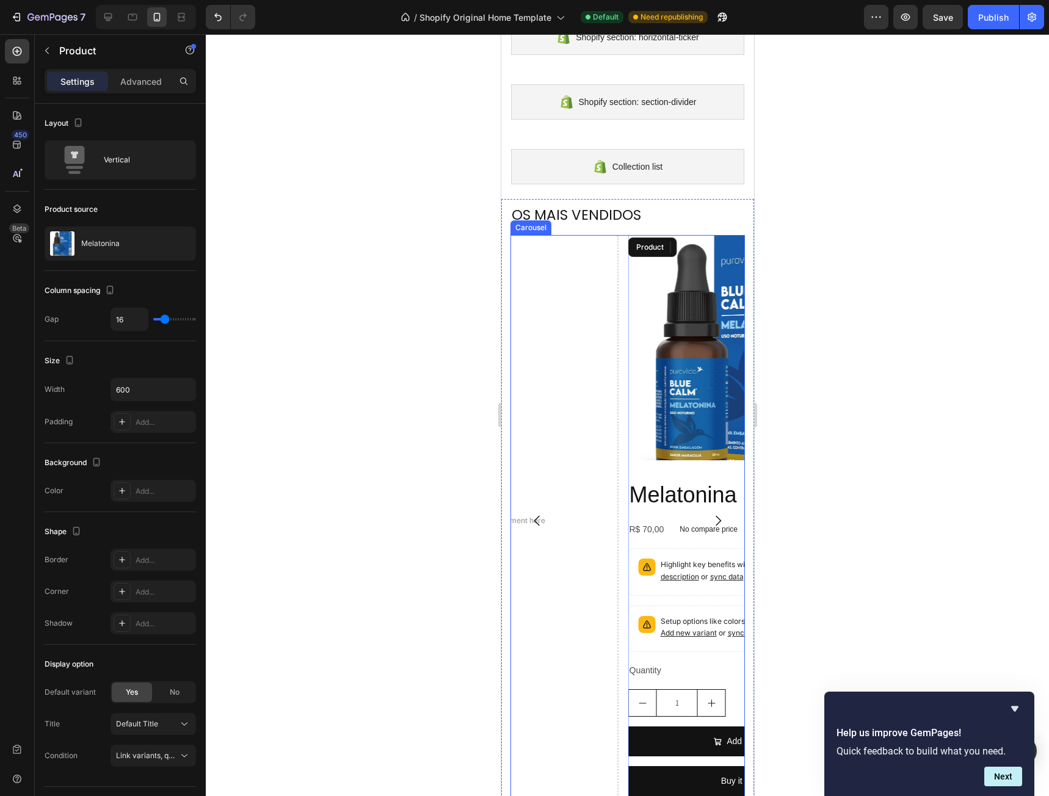
click at [712, 521] on icon "Carousel Next Arrow" at bounding box center [717, 520] width 15 height 15
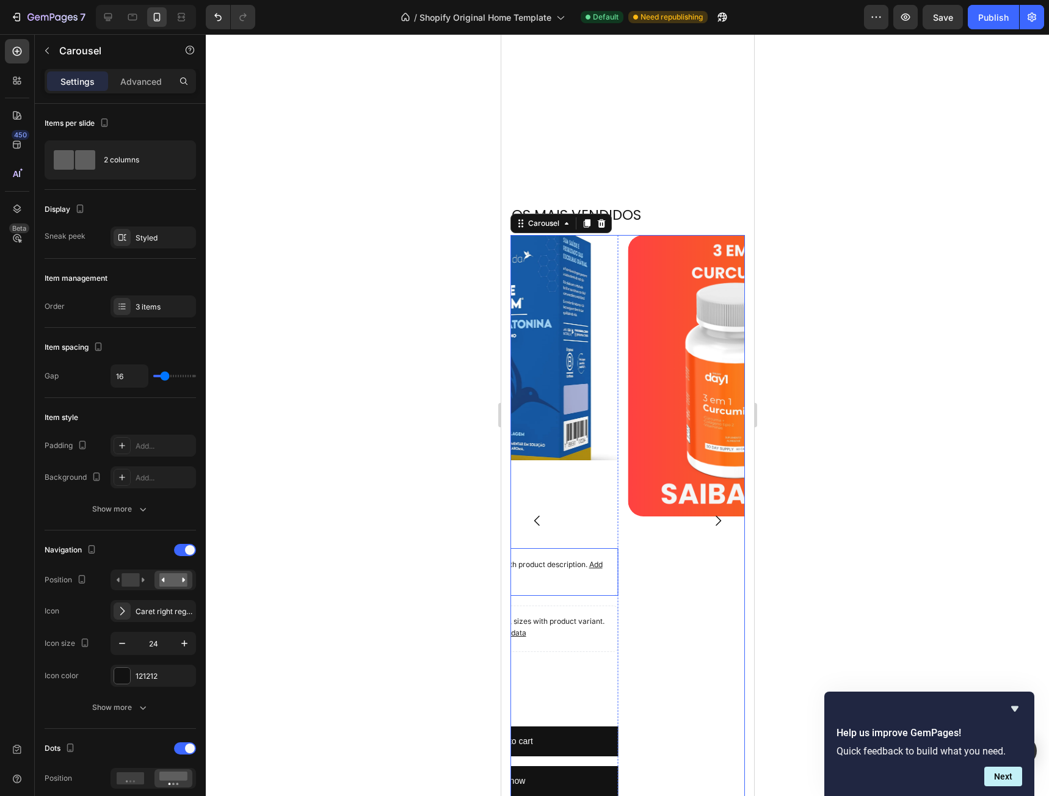
scroll to position [1109, 0]
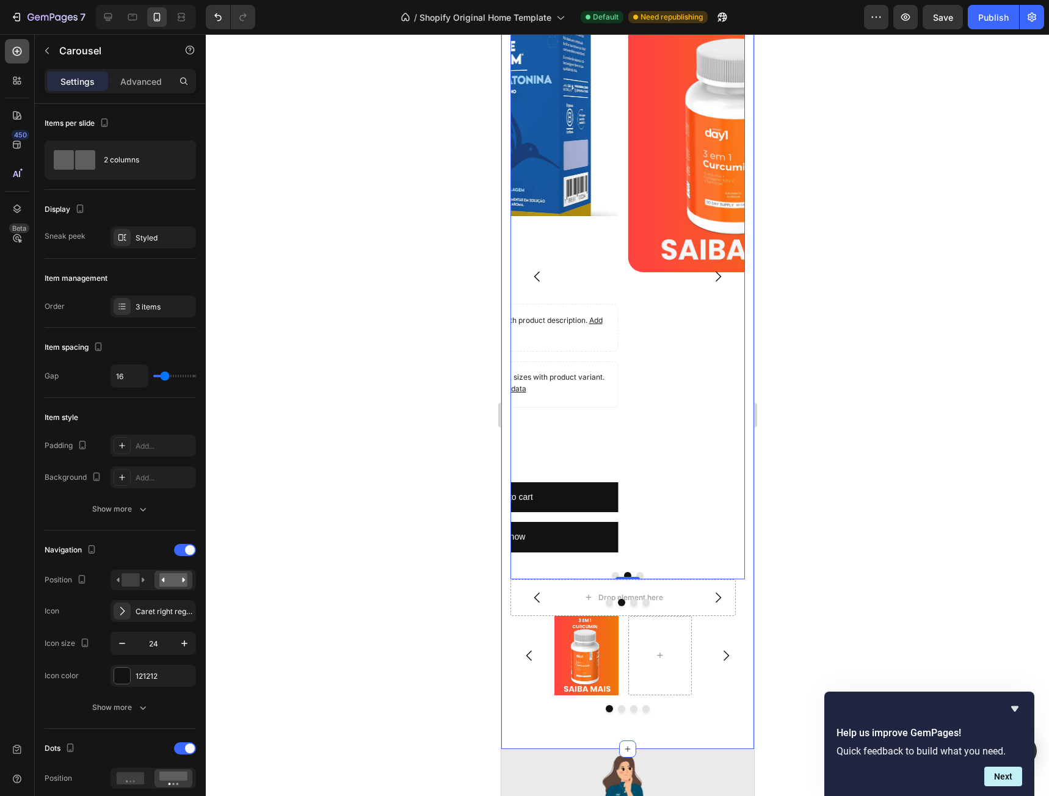
click at [15, 48] on icon at bounding box center [17, 51] width 12 height 12
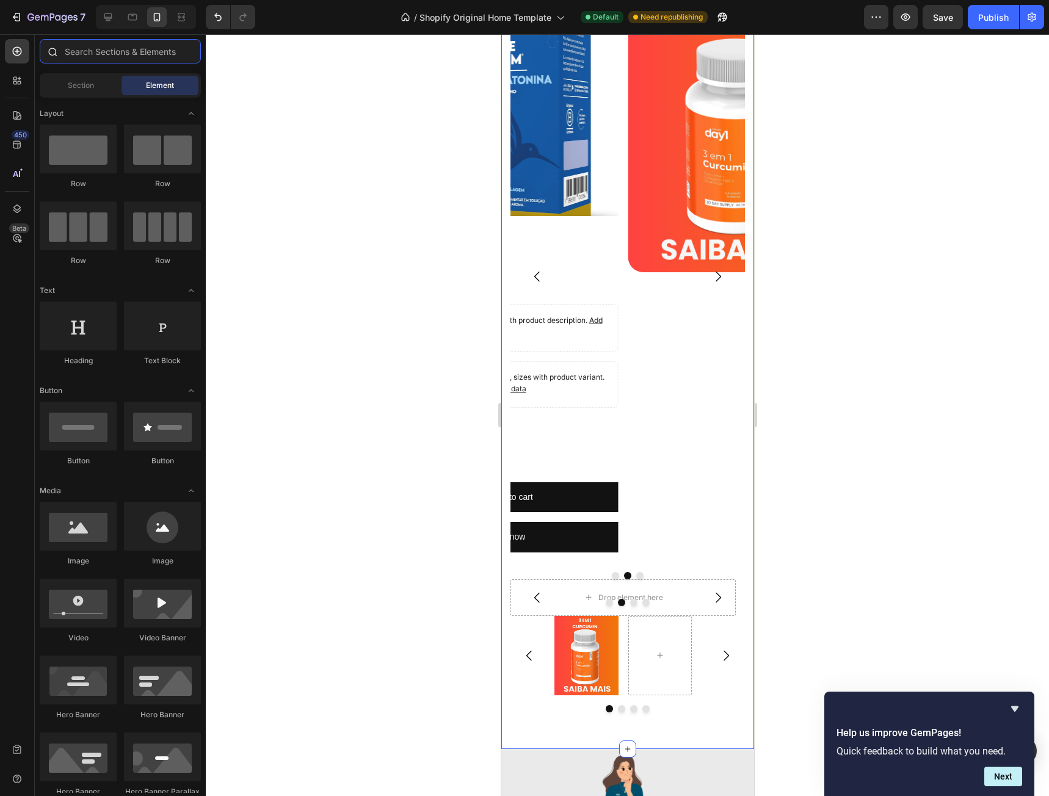
click at [92, 55] on input "text" at bounding box center [120, 51] width 161 height 24
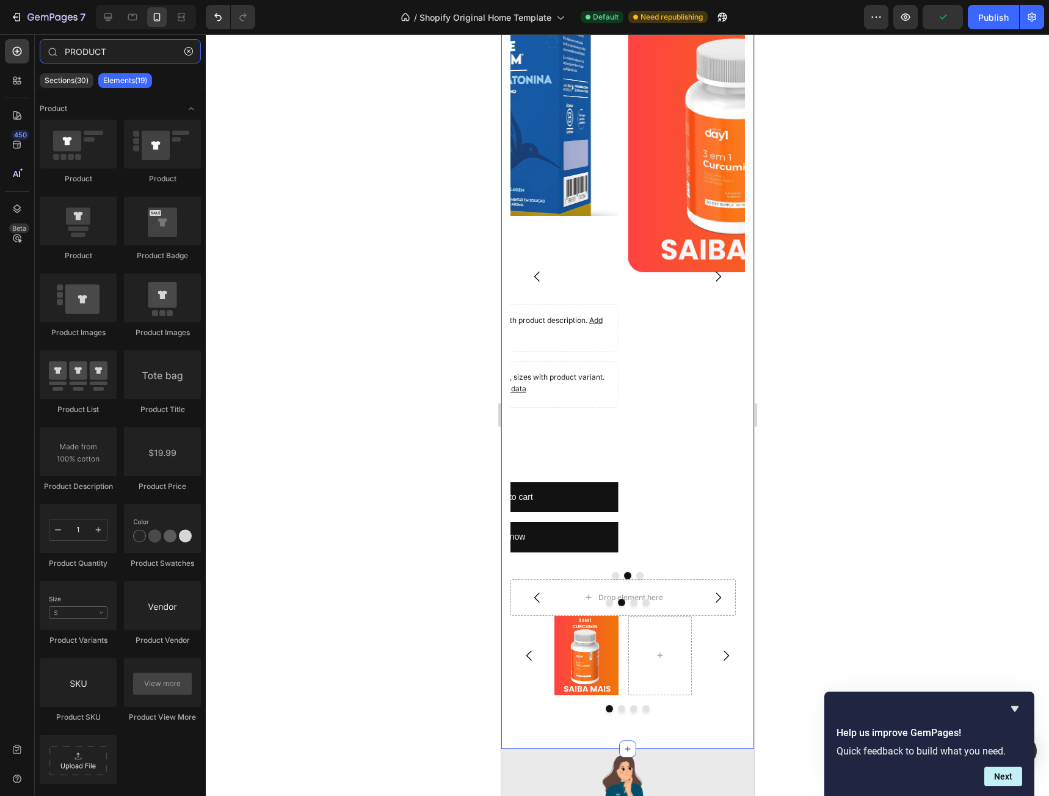
type input "PRODUCT"
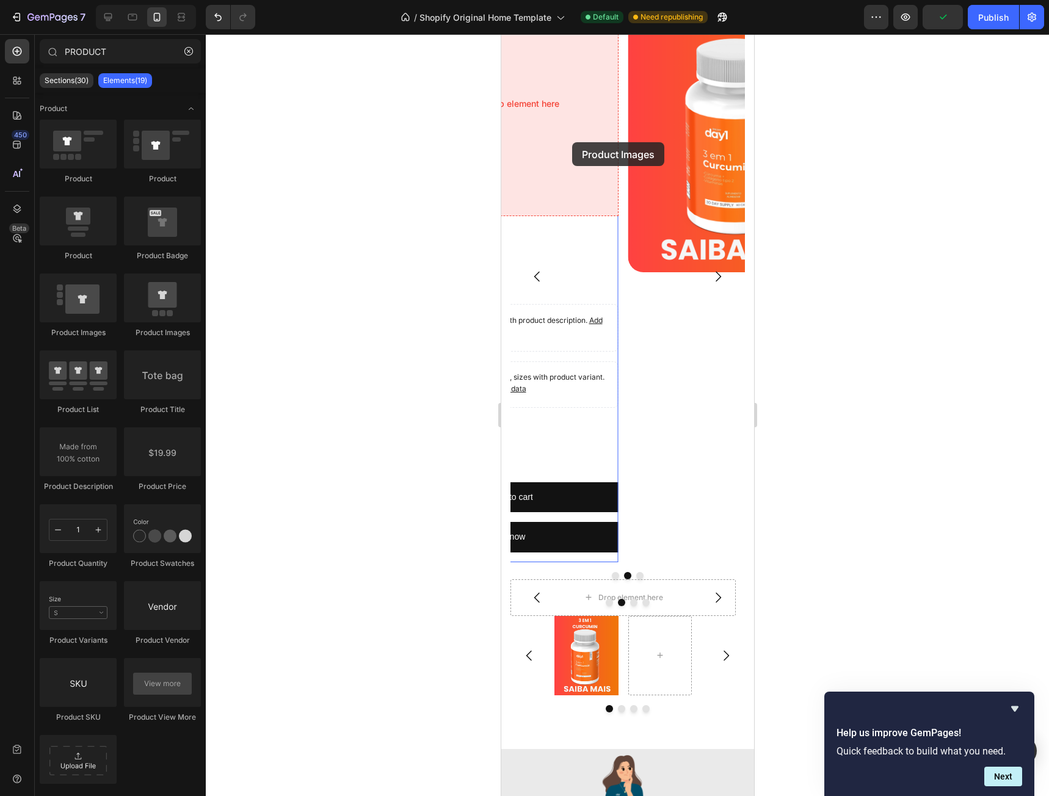
drag, startPoint x: 747, startPoint y: 335, endPoint x: 571, endPoint y: 142, distance: 261.0
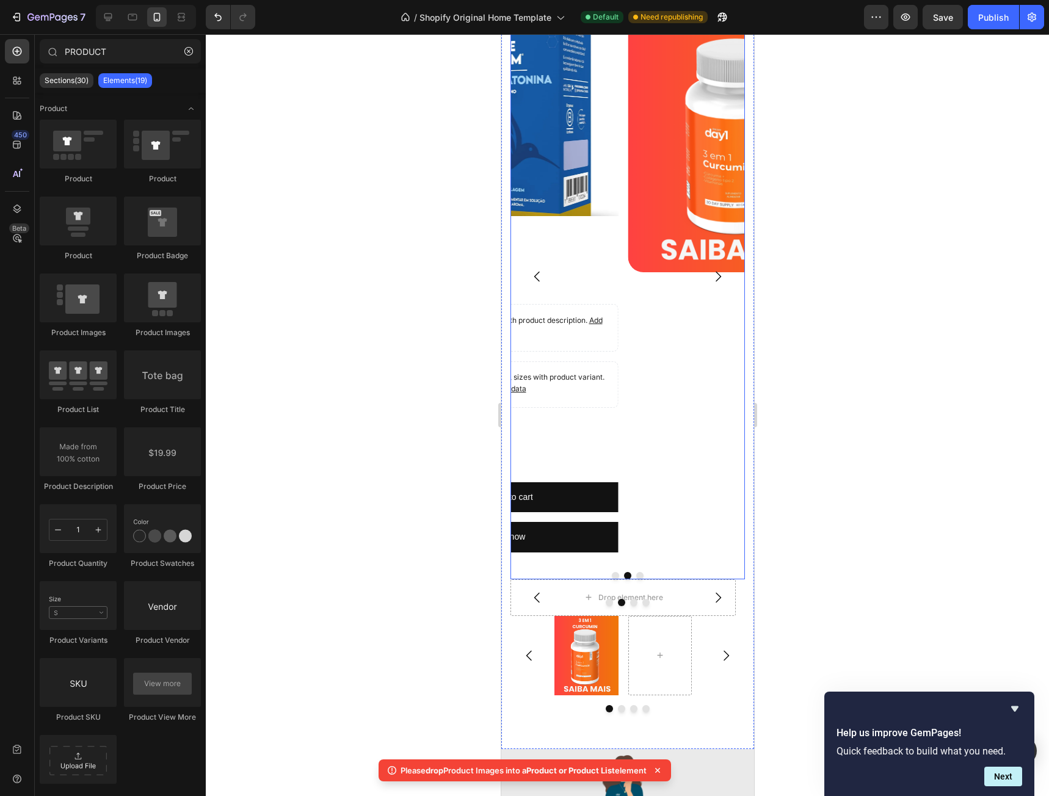
click at [539, 273] on icon "Carousel Back Arrow" at bounding box center [536, 276] width 15 height 15
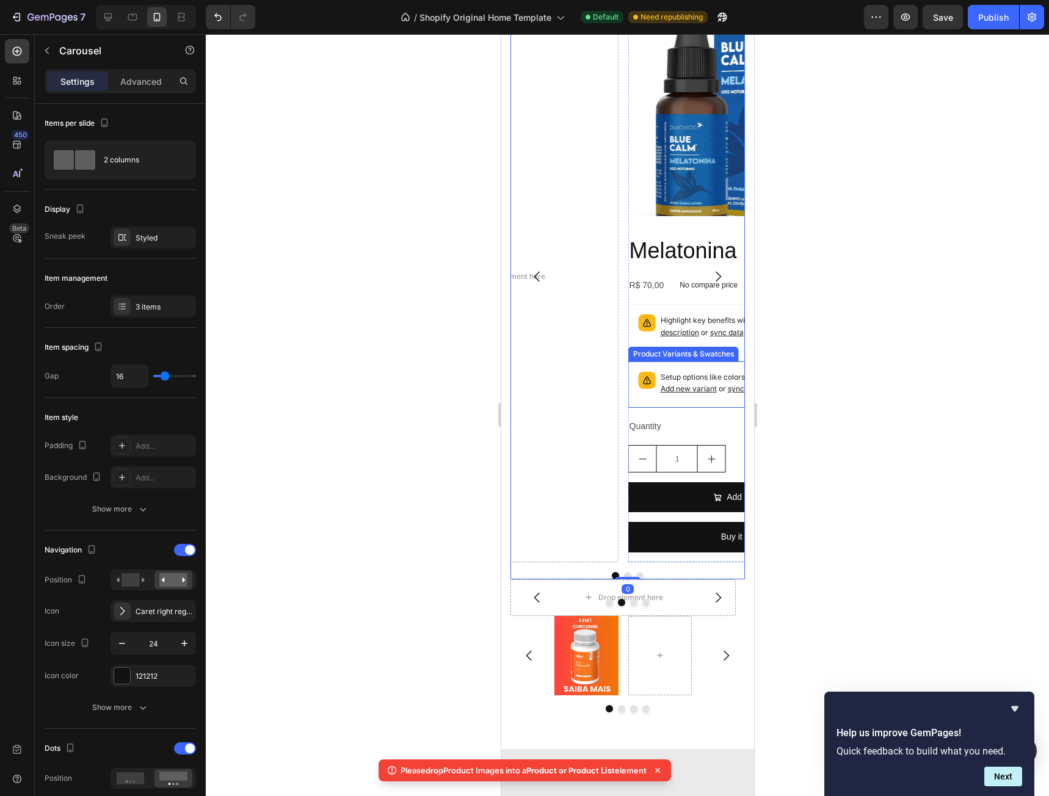
scroll to position [1048, 0]
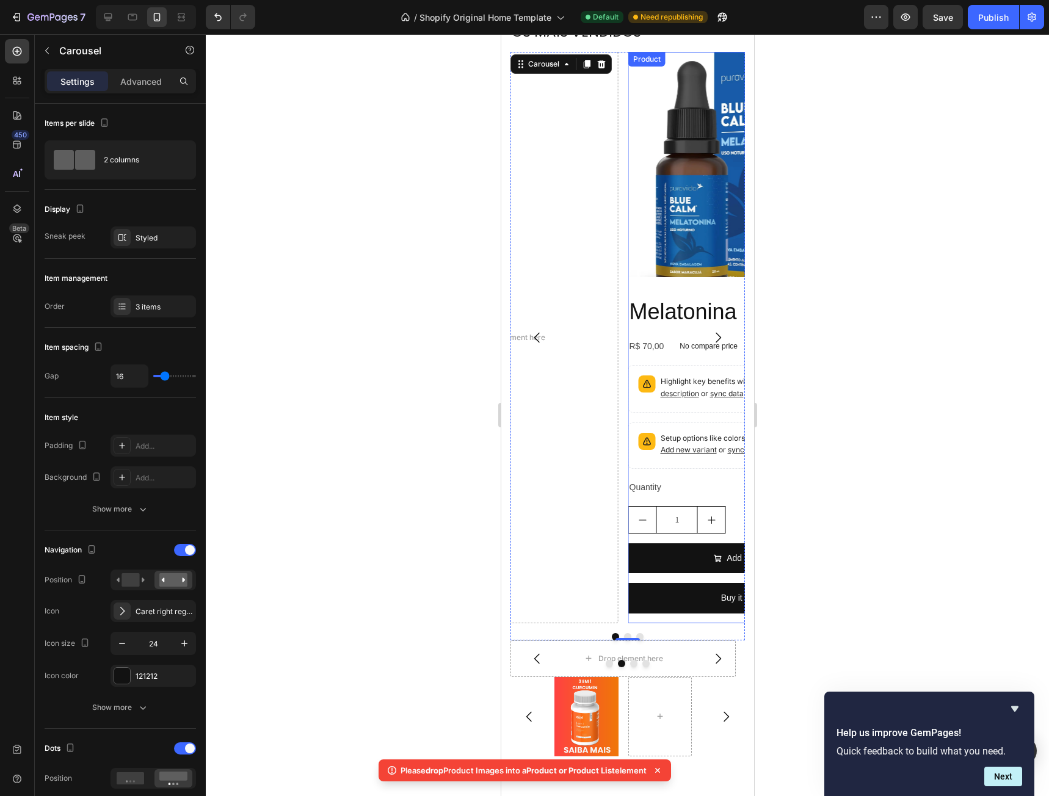
click at [703, 293] on div "Product Images Melatonina Product Title R$ 70,00 Product Price Product Price No…" at bounding box center [740, 337] width 225 height 571
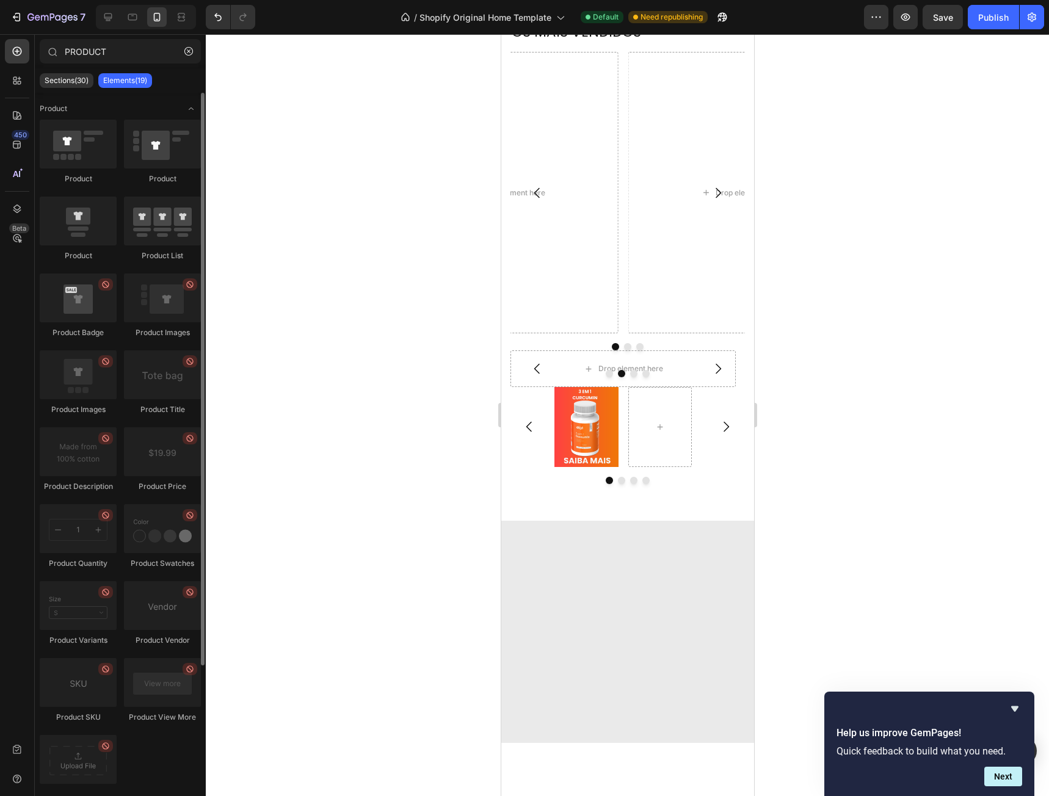
click at [107, 287] on icon at bounding box center [105, 284] width 7 height 7
drag, startPoint x: 107, startPoint y: 287, endPoint x: 120, endPoint y: 301, distance: 19.0
click at [120, 301] on div "Product Product Product Product List Product Badge Product Images Product Image…" at bounding box center [120, 465] width 161 height 691
click at [106, 284] on icon at bounding box center [106, 285] width 10 height 10
drag, startPoint x: 156, startPoint y: 307, endPoint x: 168, endPoint y: 320, distance: 18.1
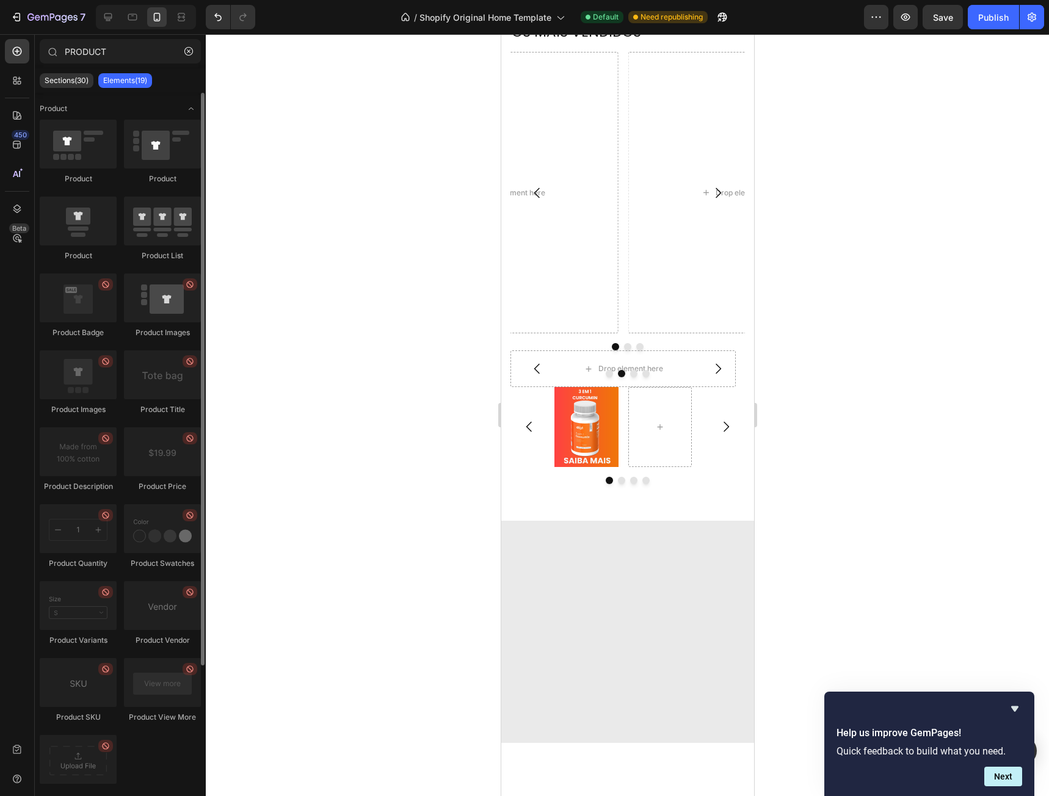
click at [168, 320] on div at bounding box center [162, 297] width 77 height 49
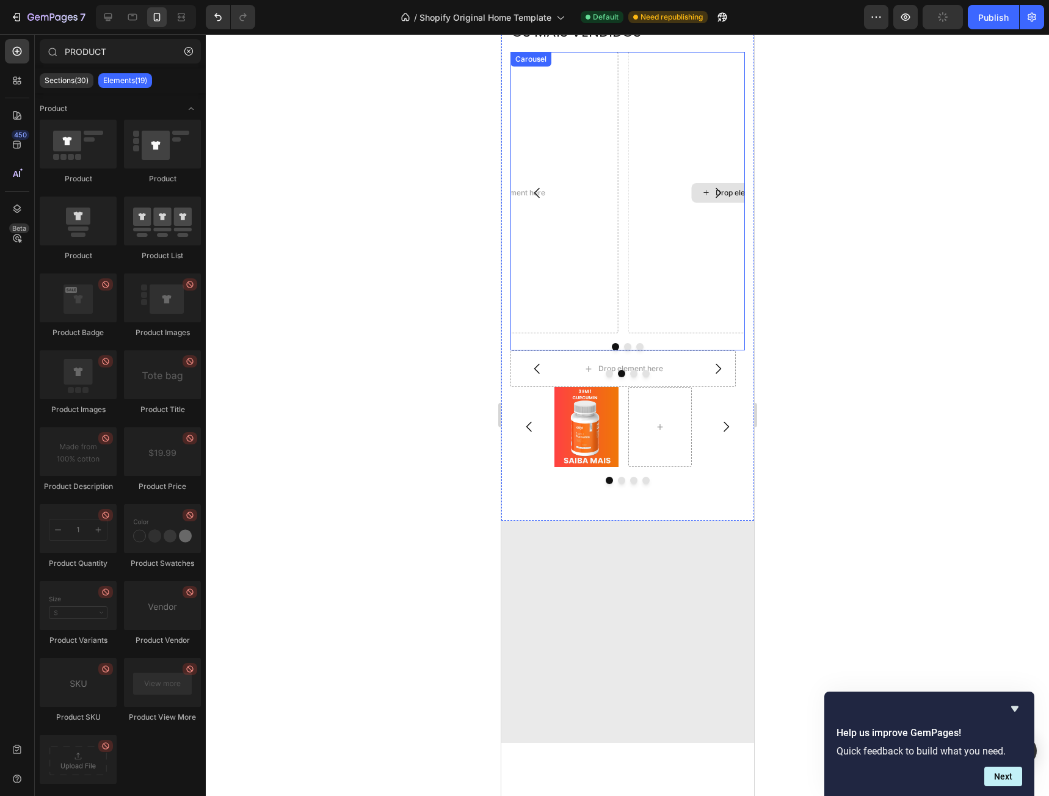
click at [677, 258] on div "Drop element here" at bounding box center [740, 192] width 225 height 281
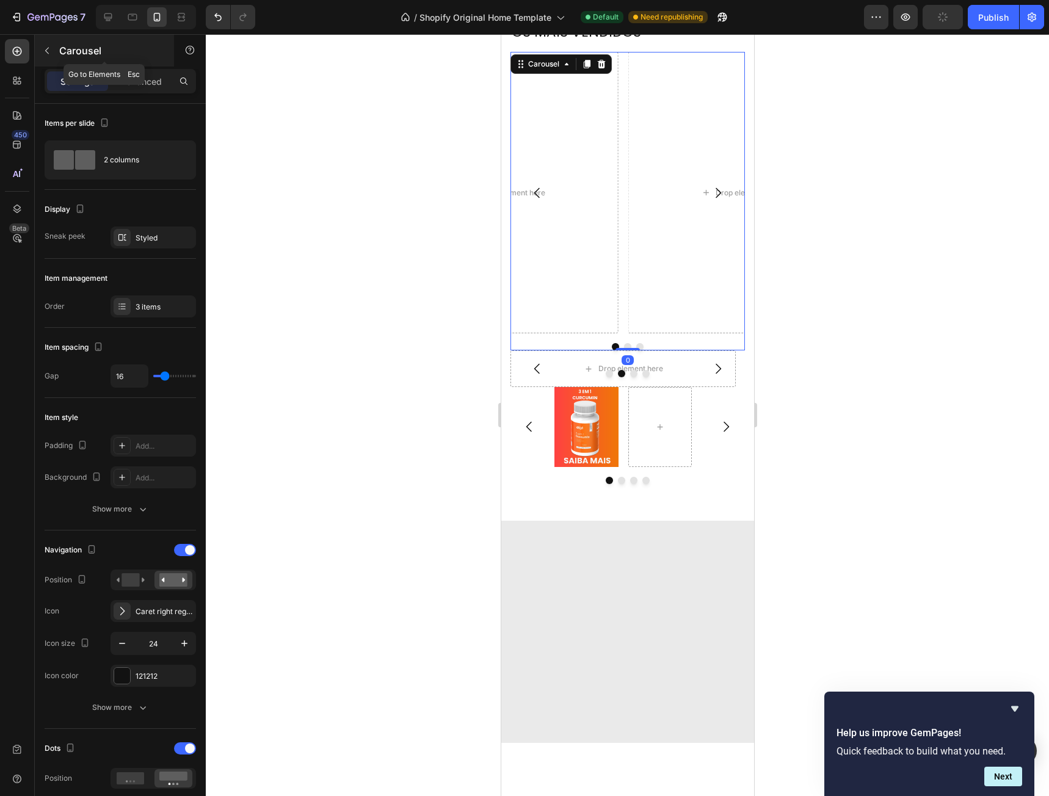
click at [47, 45] on button "button" at bounding box center [47, 51] width 20 height 20
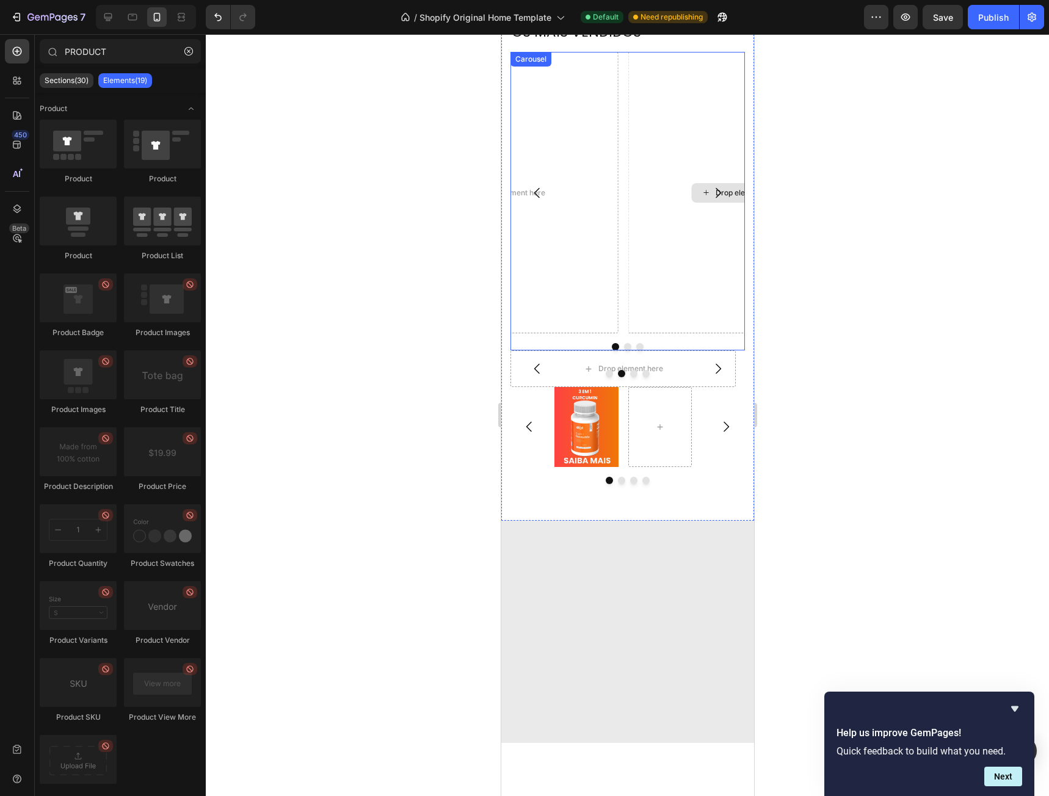
scroll to position [804, 0]
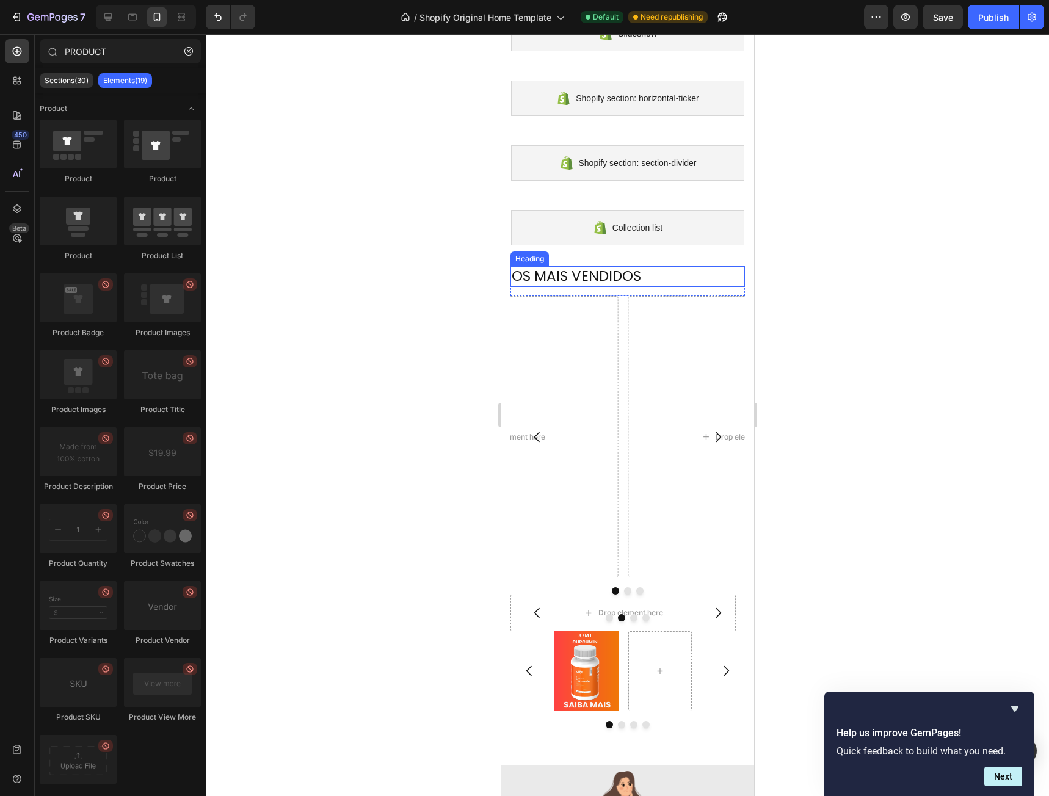
click at [697, 267] on h2 "OS MAIS VENDIDOS" at bounding box center [627, 276] width 234 height 21
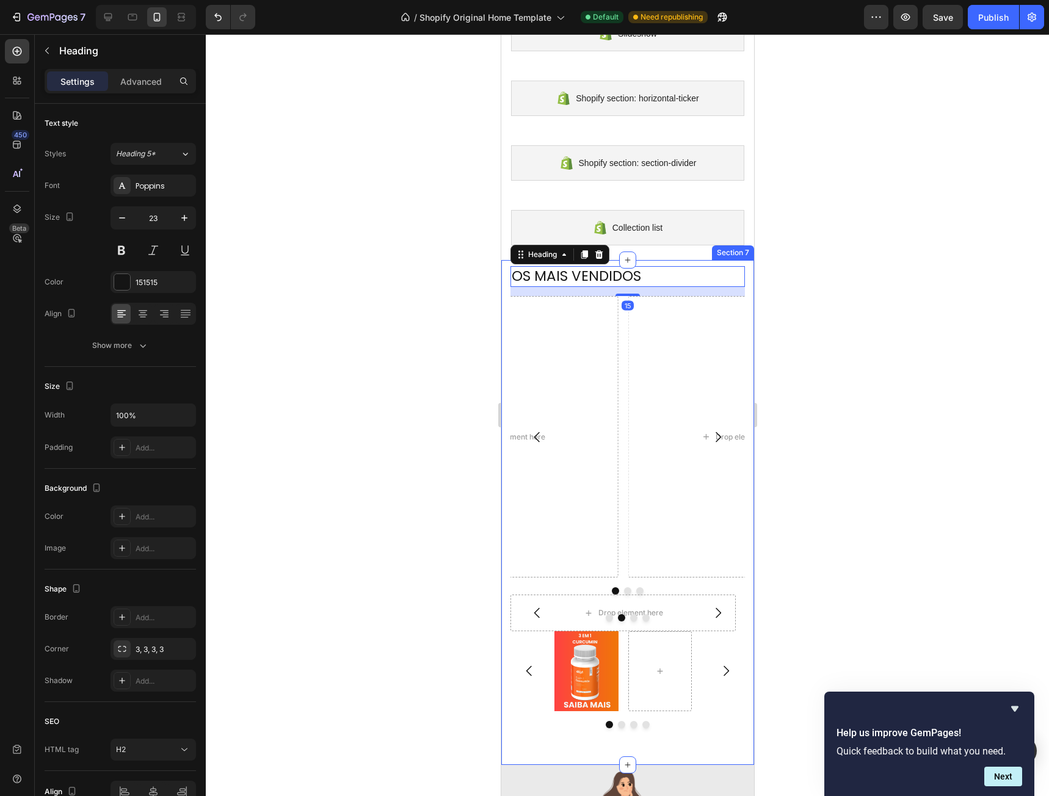
click at [734, 261] on div "OS MAIS VENDIDOS Heading 15 Row Drop element here Image Drop element here [GEOG…" at bounding box center [627, 512] width 253 height 505
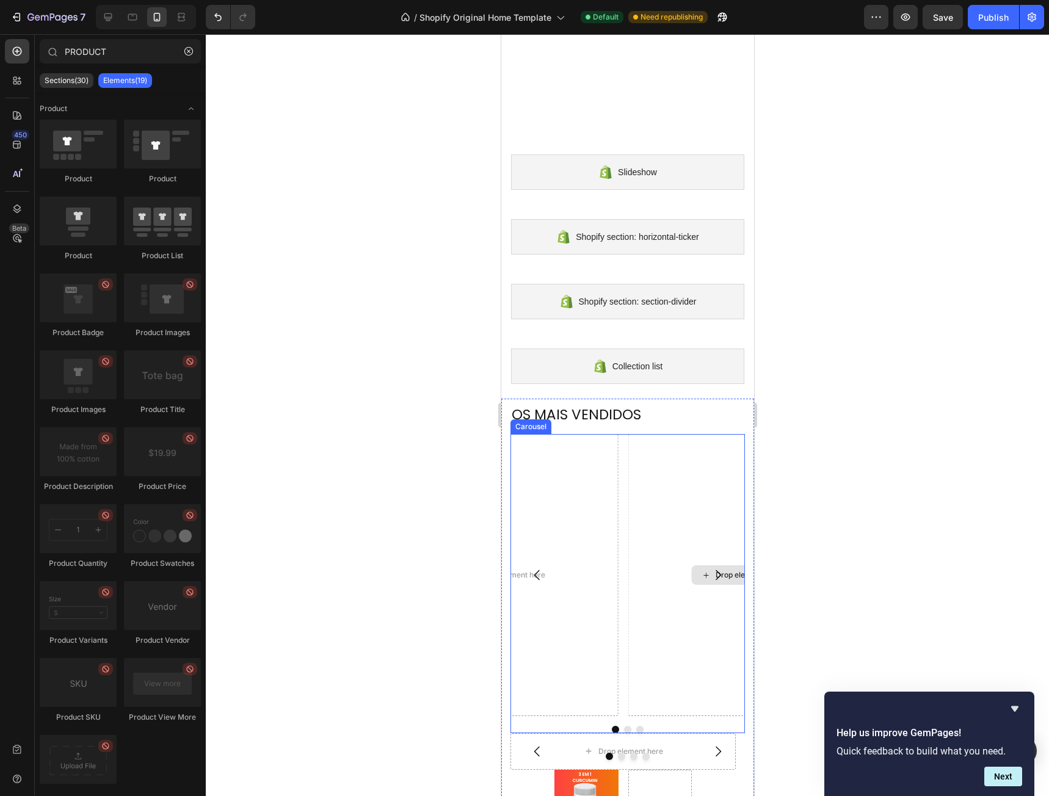
scroll to position [626, 0]
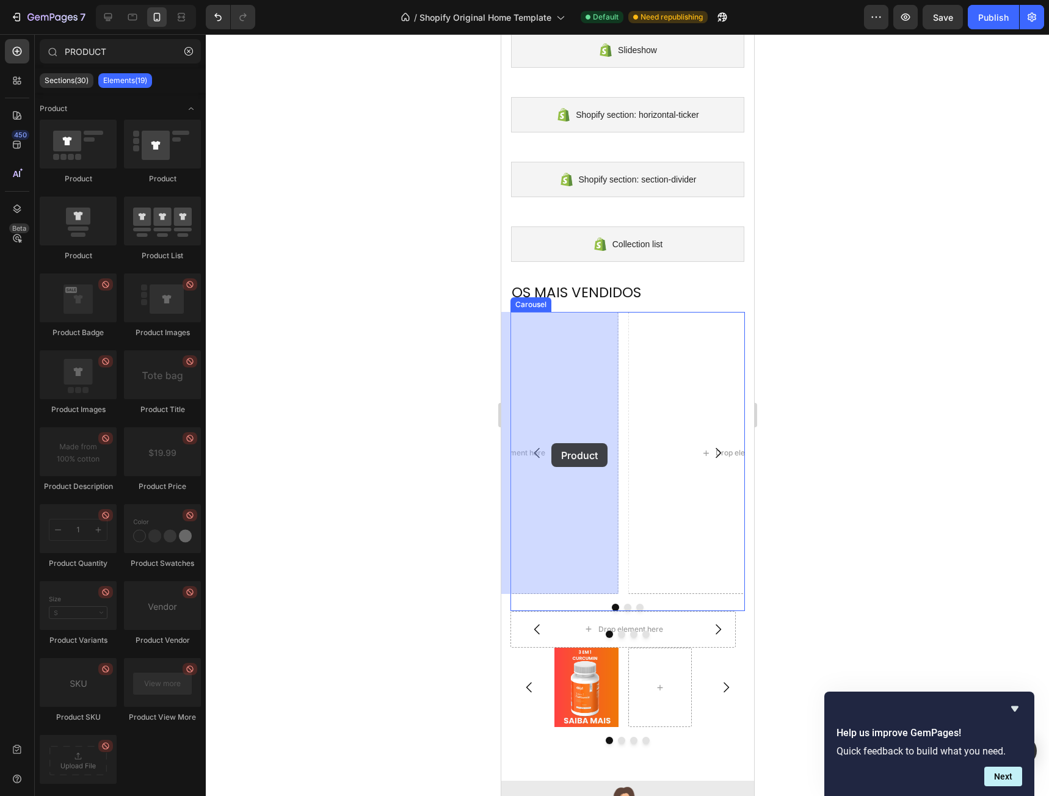
drag, startPoint x: 574, startPoint y: 184, endPoint x: 551, endPoint y: 443, distance: 259.9
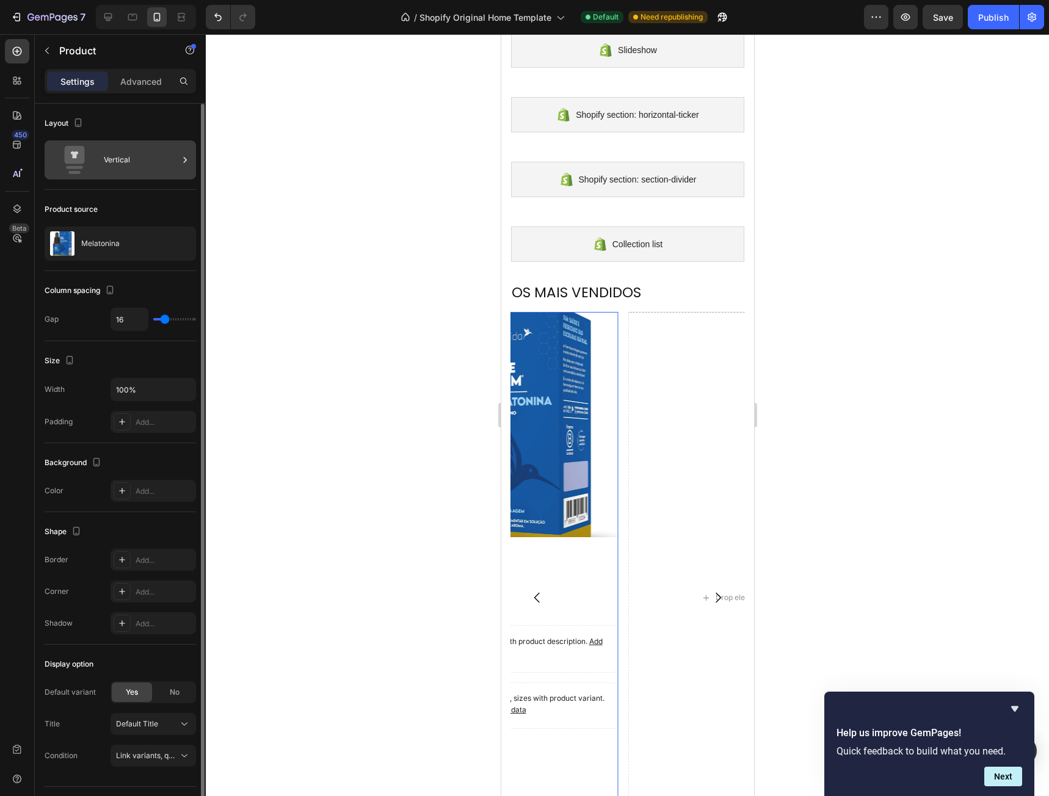
click at [108, 165] on div "Vertical" at bounding box center [141, 160] width 74 height 28
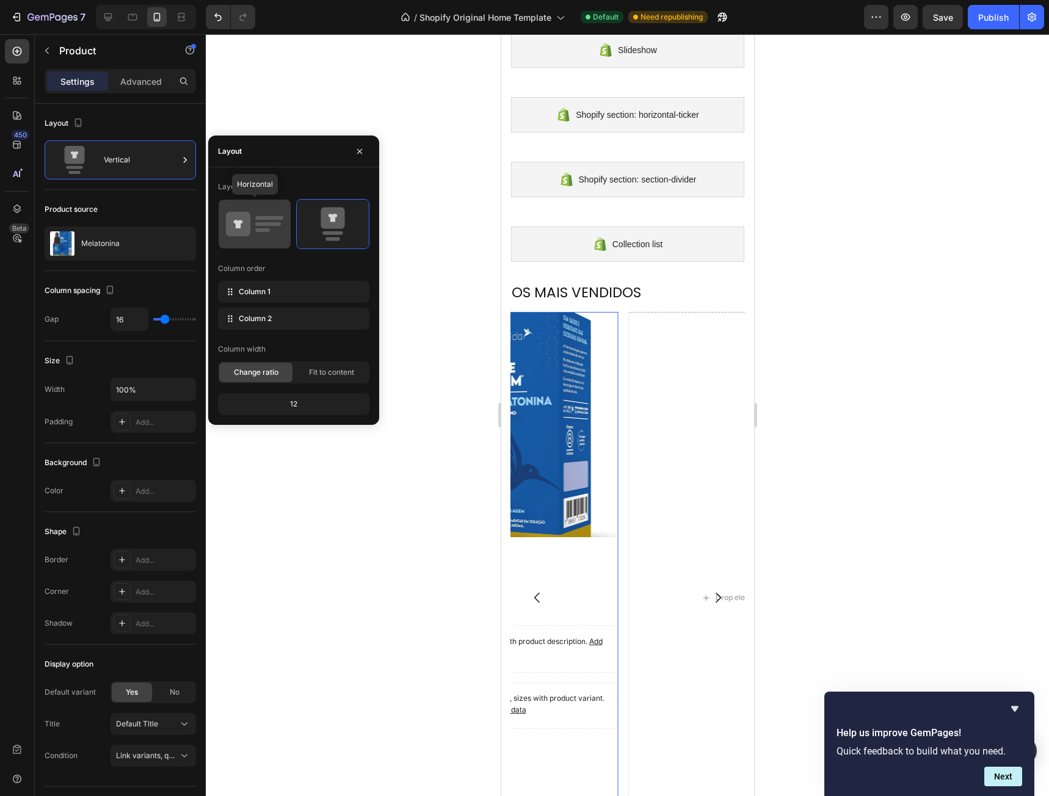
click at [264, 225] on rect at bounding box center [268, 224] width 26 height 4
type input "32"
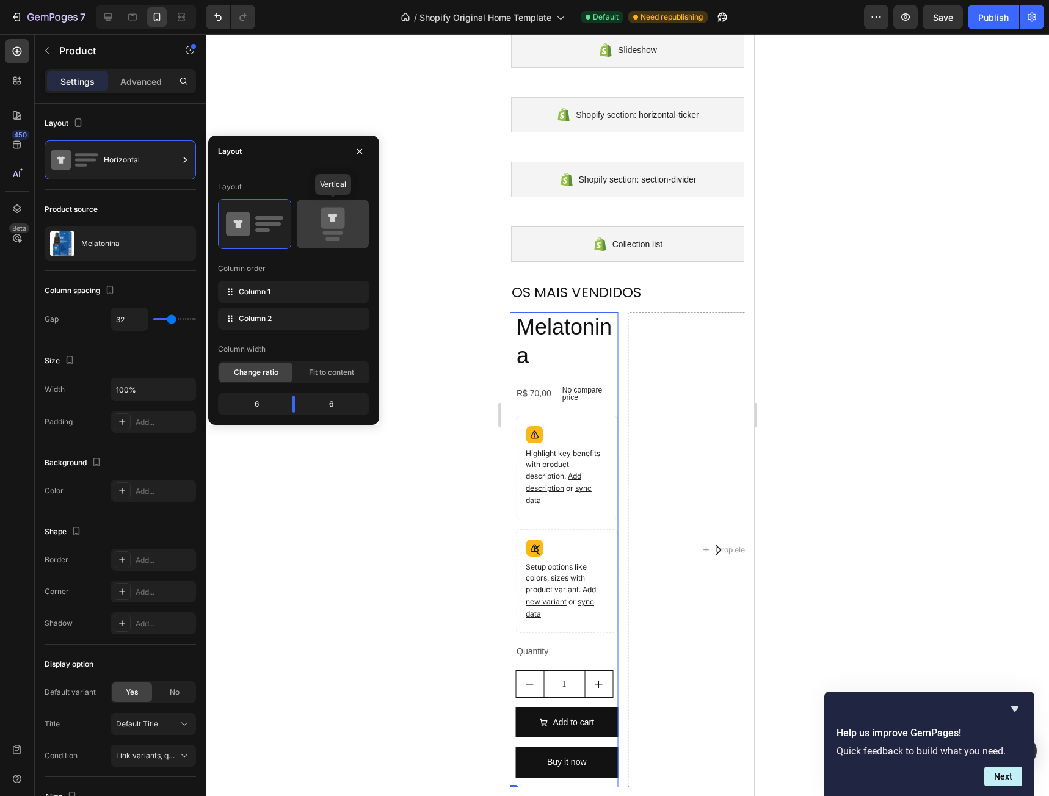
click at [339, 225] on icon at bounding box center [332, 218] width 24 height 21
type input "16"
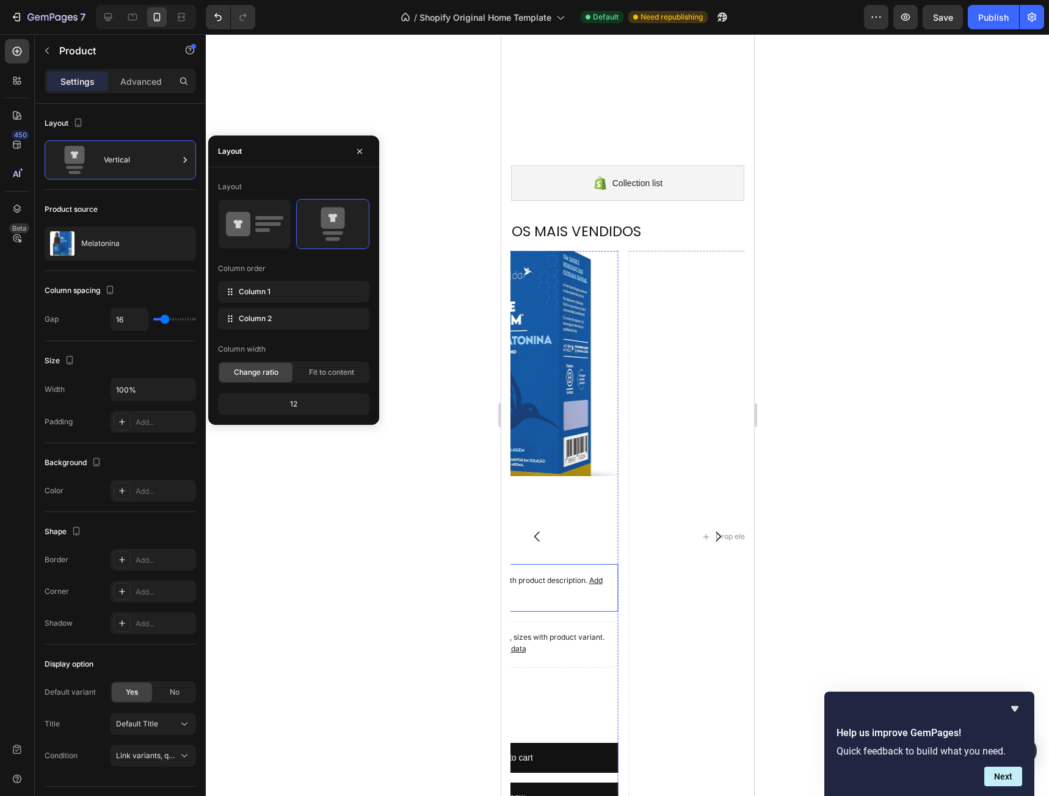
scroll to position [870, 0]
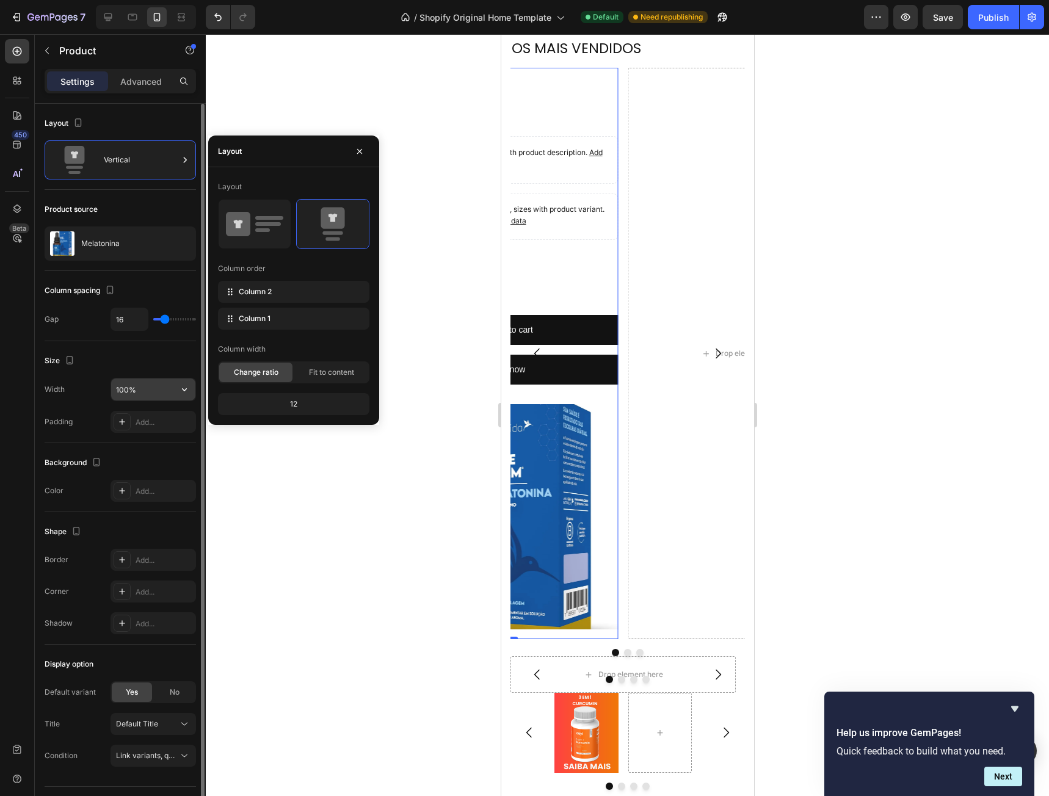
click at [145, 388] on input "100%" at bounding box center [153, 389] width 84 height 22
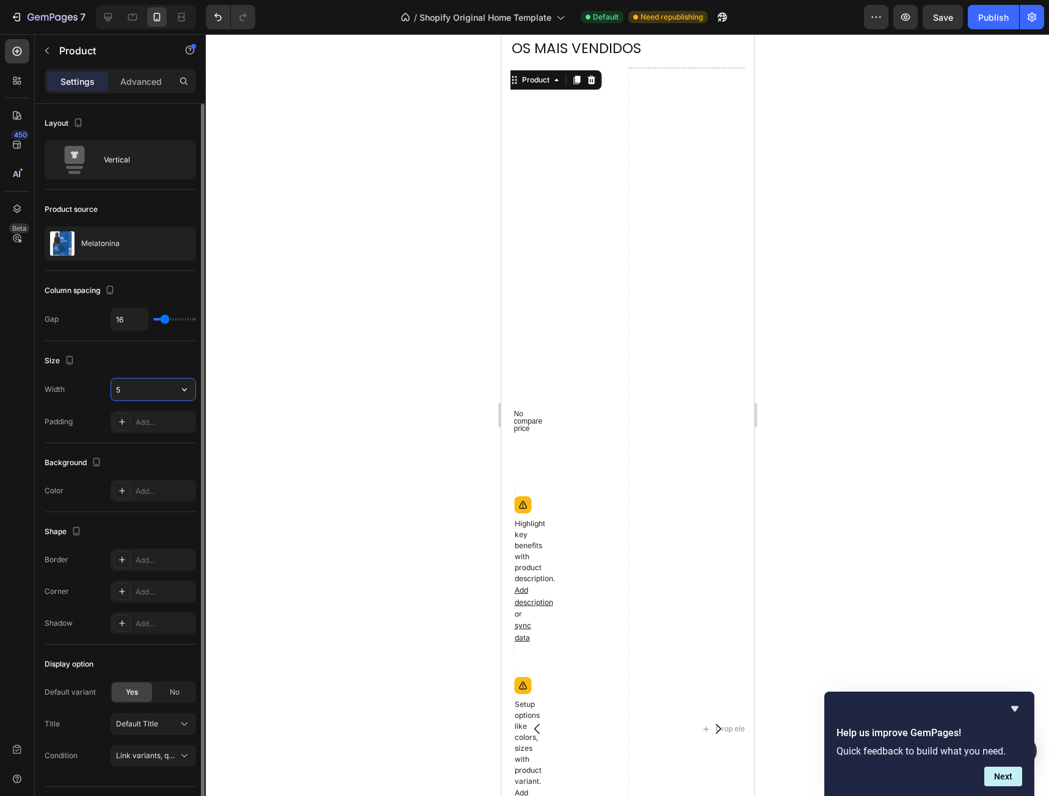
type input "50"
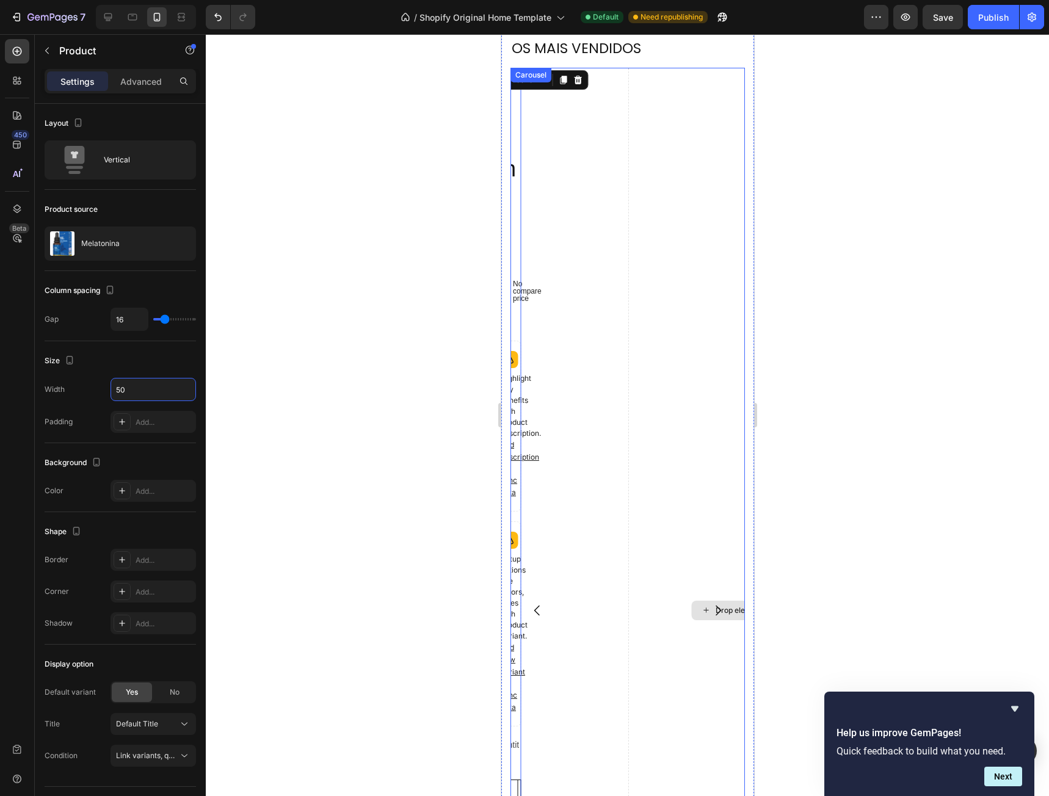
click at [618, 335] on div "Drop element here Image Product Images Melatonina Product Title R$ 70,00 Produc…" at bounding box center [627, 610] width 234 height 1084
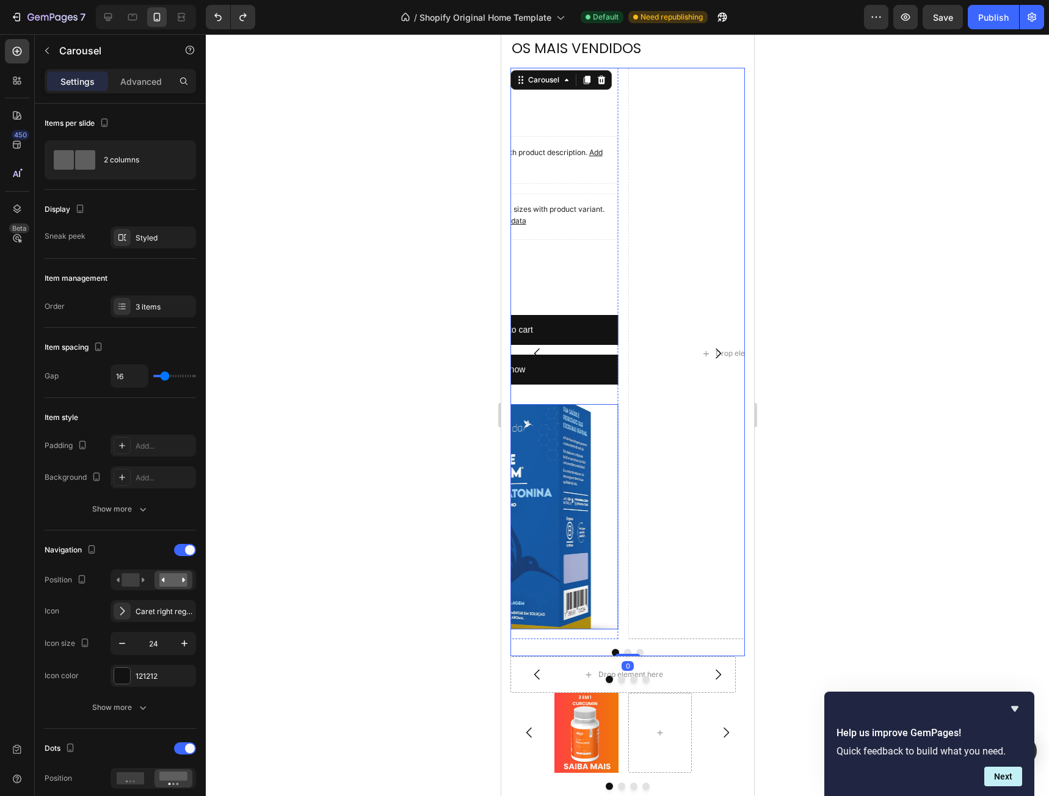
click at [612, 440] on img at bounding box center [505, 516] width 225 height 225
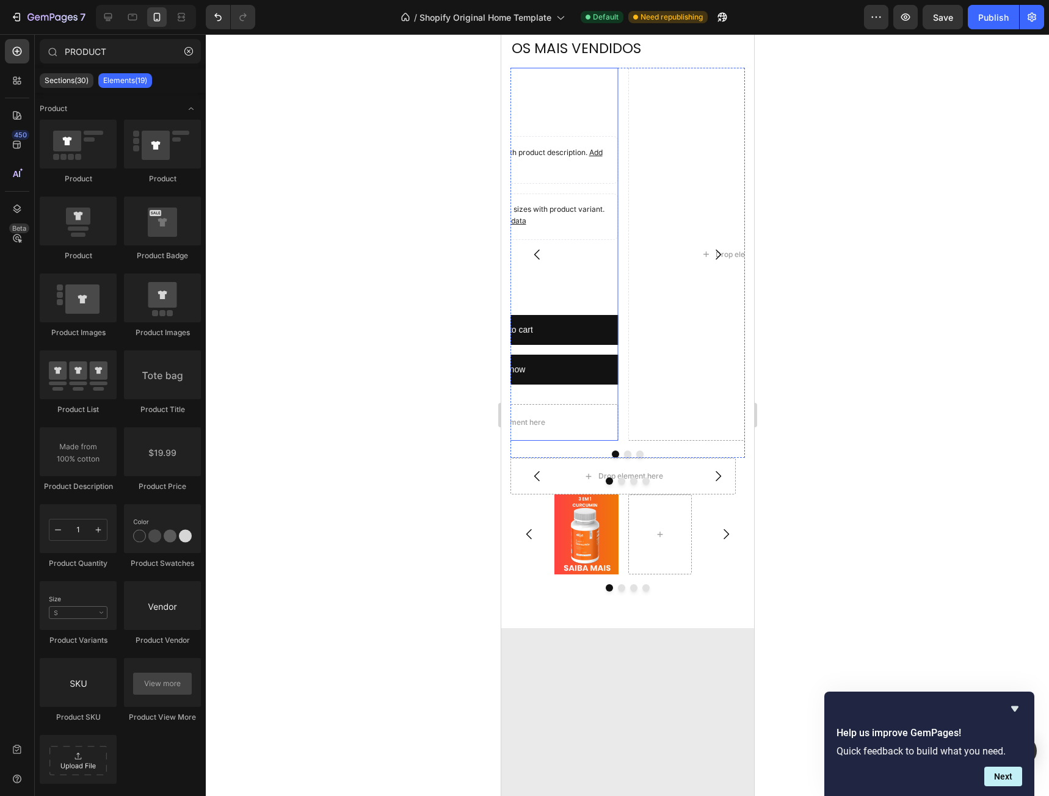
click at [608, 393] on div "Melatonina Product Title R$ 70,00 Product Price Product Price No compare price …" at bounding box center [505, 231] width 225 height 327
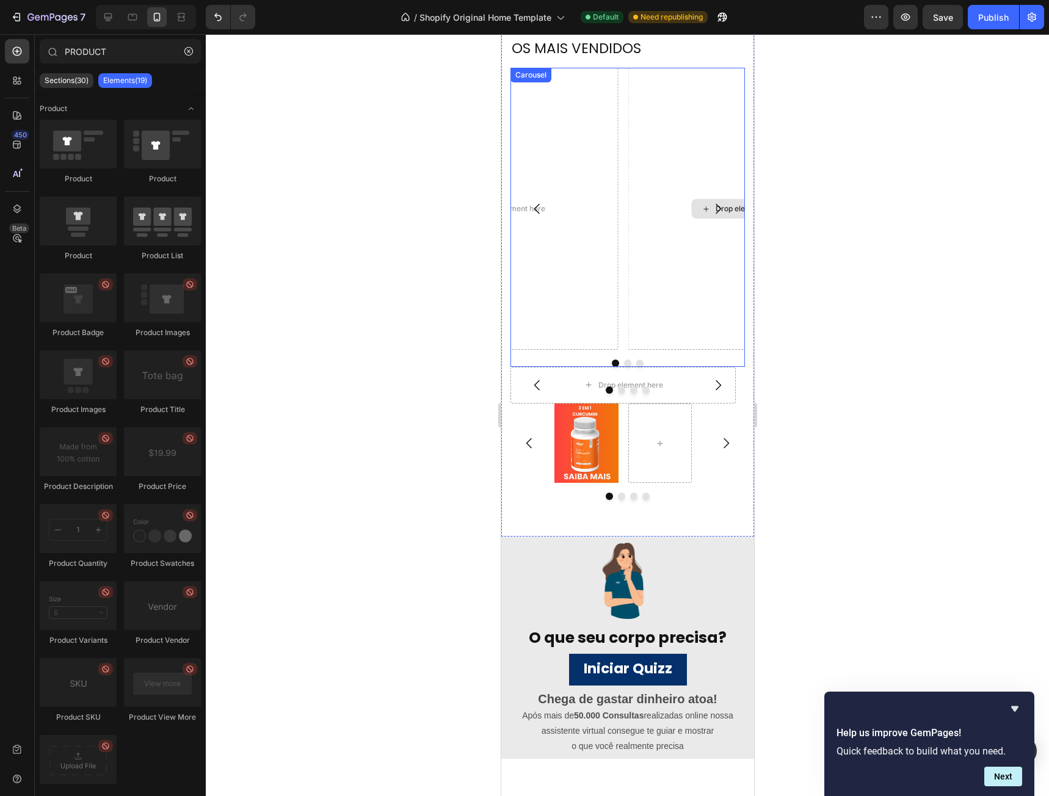
scroll to position [565, 0]
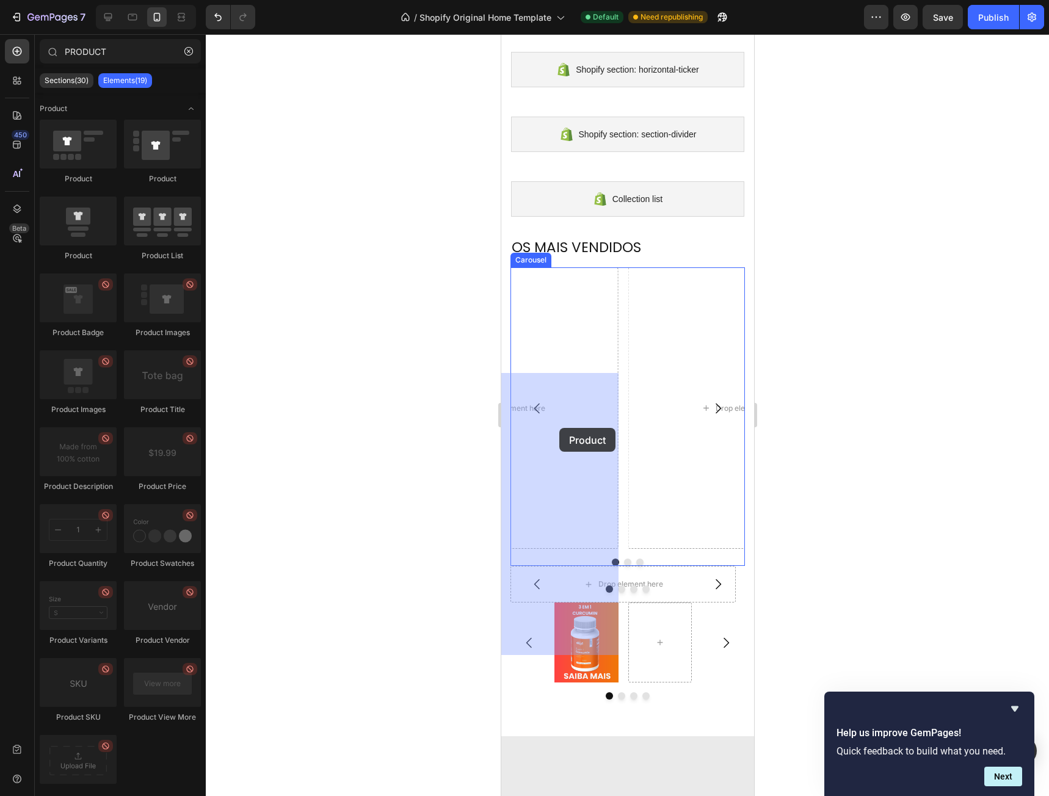
drag, startPoint x: 571, startPoint y: 176, endPoint x: 559, endPoint y: 428, distance: 251.8
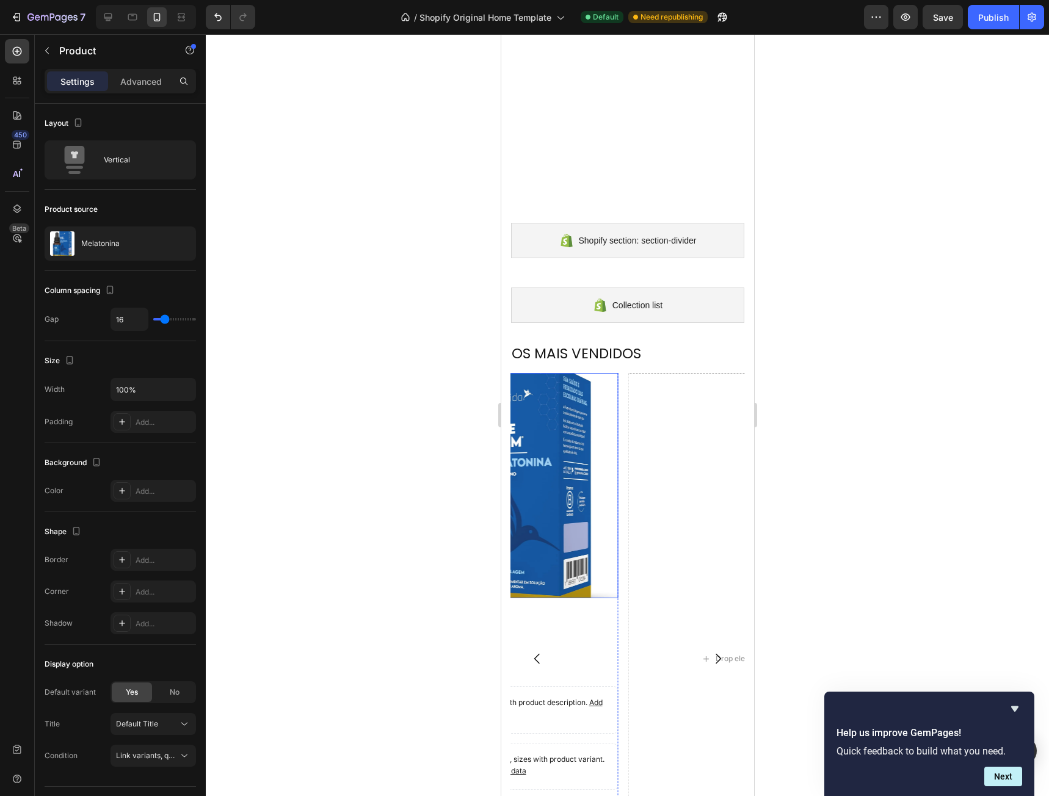
scroll to position [809, 0]
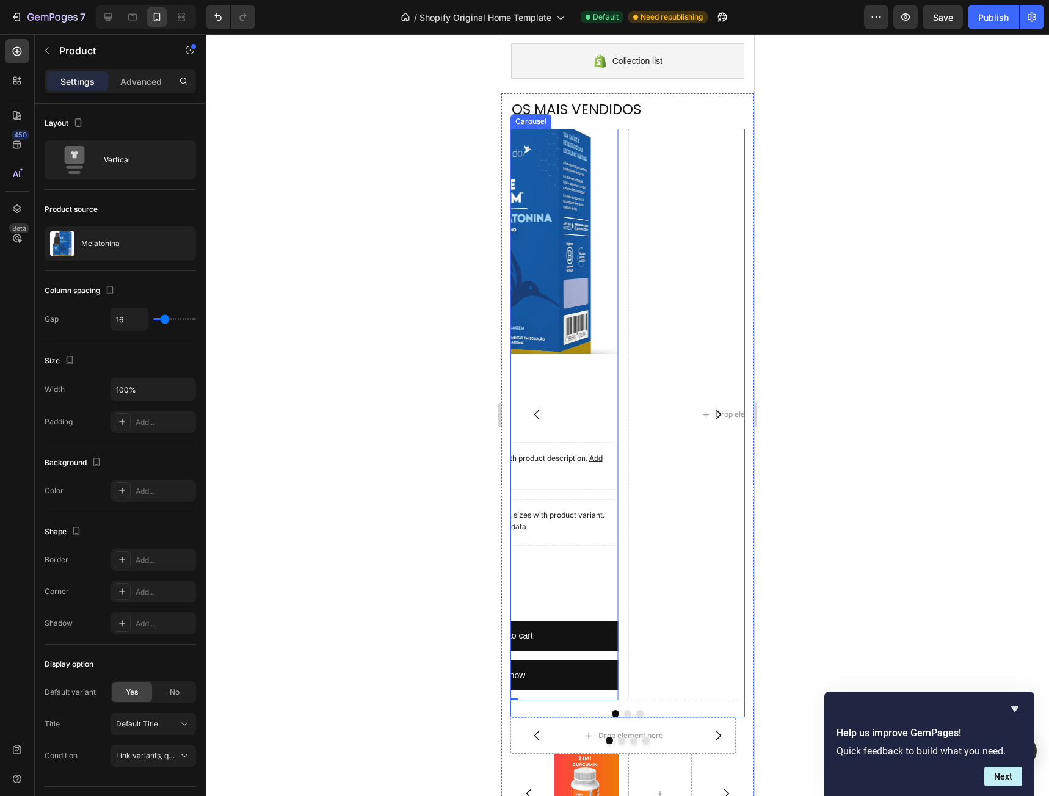
click at [538, 418] on icon "Carousel Back Arrow" at bounding box center [536, 415] width 5 height 10
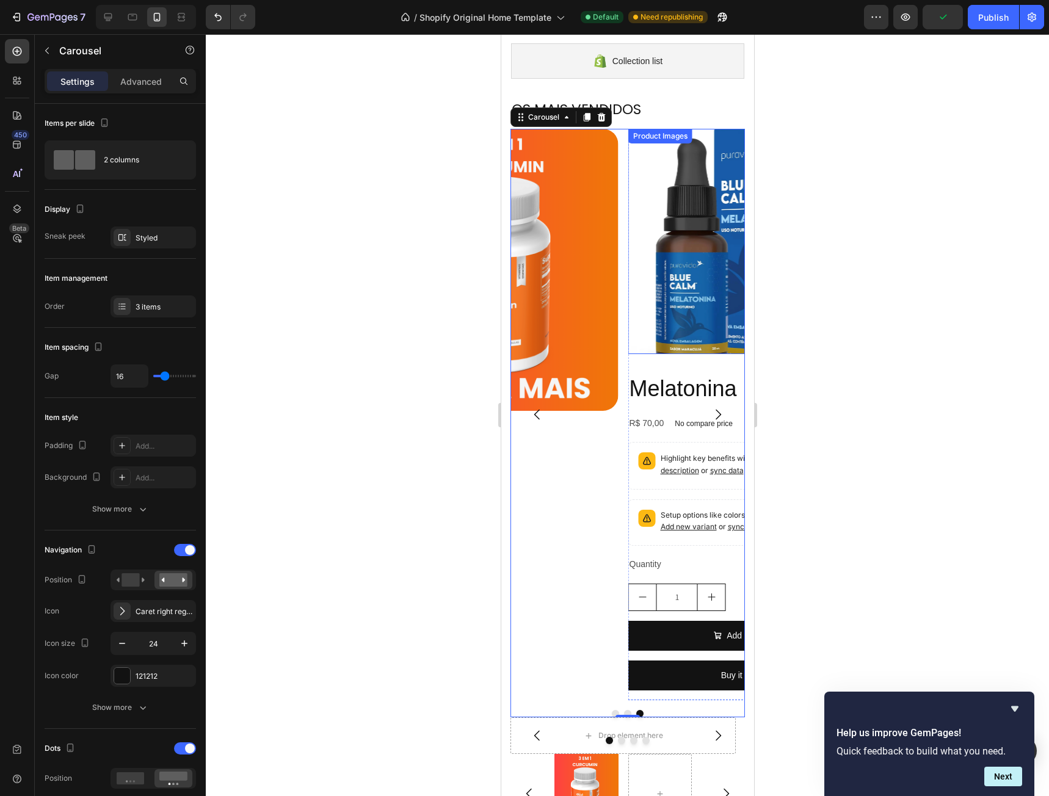
click at [687, 339] on img at bounding box center [740, 241] width 225 height 225
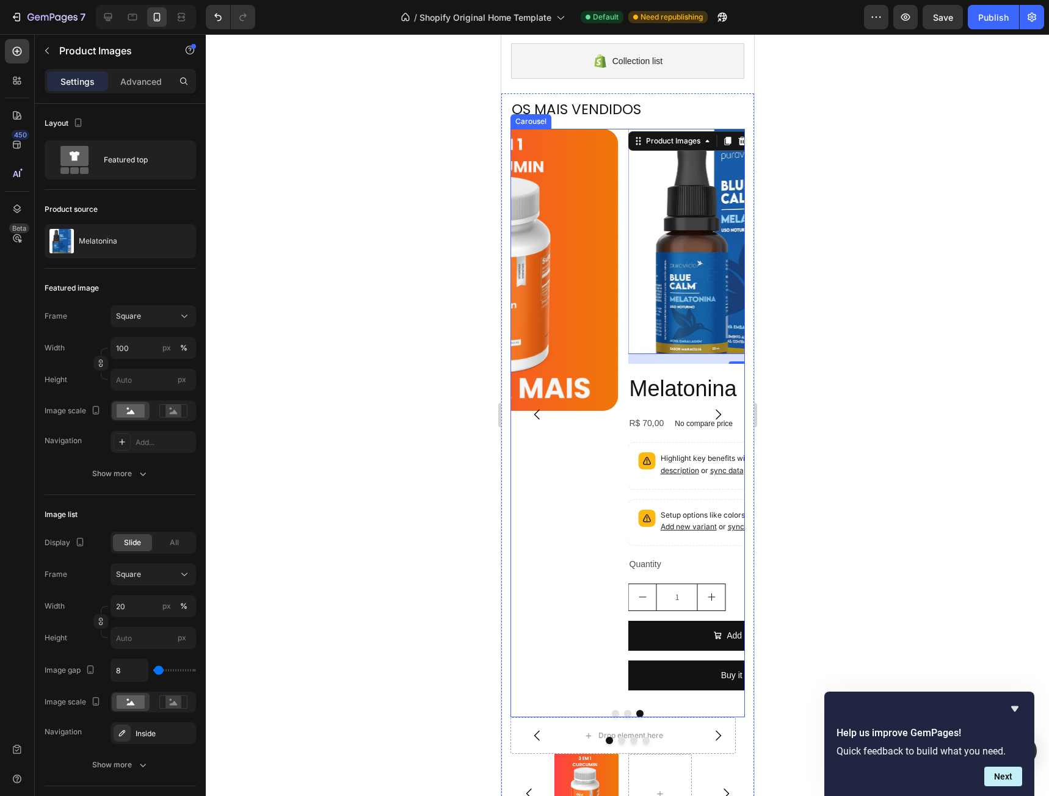
click at [620, 133] on div "Drop element here Image Product Images 16 Melatonina Product Title R$ 70,00 Pro…" at bounding box center [627, 414] width 234 height 571
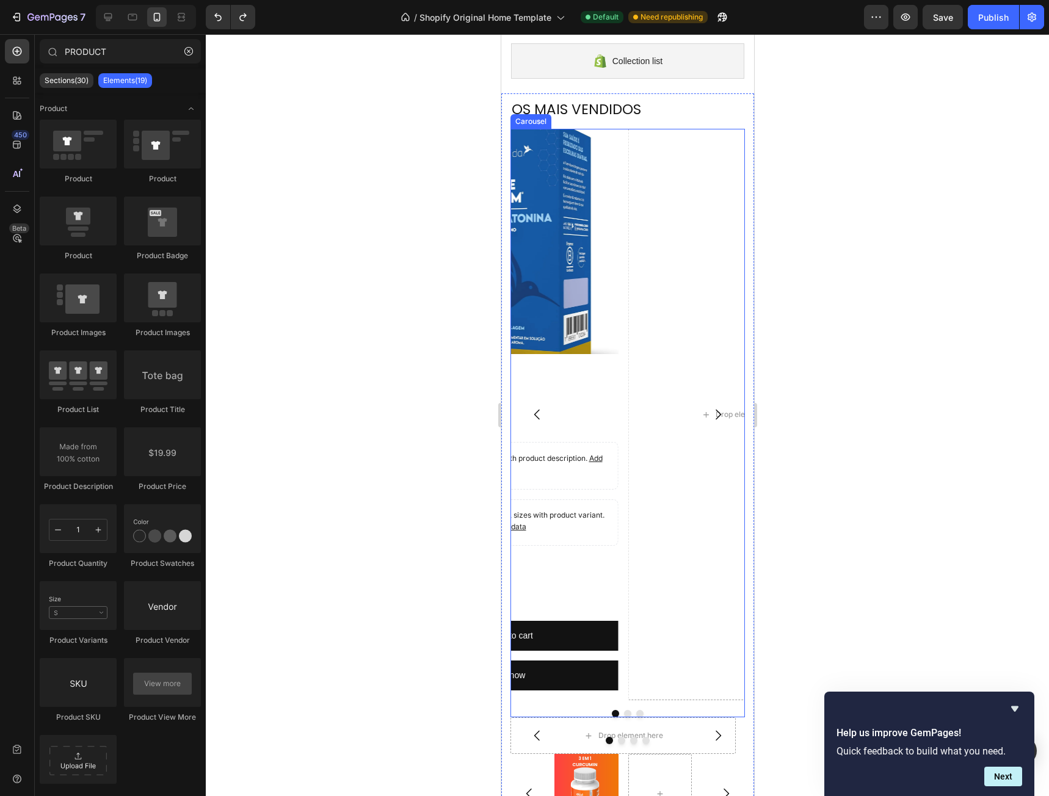
click at [623, 346] on div "Drop element here Image Product Images Melatonina Product Title R$ 70,00 Produc…" at bounding box center [627, 414] width 234 height 571
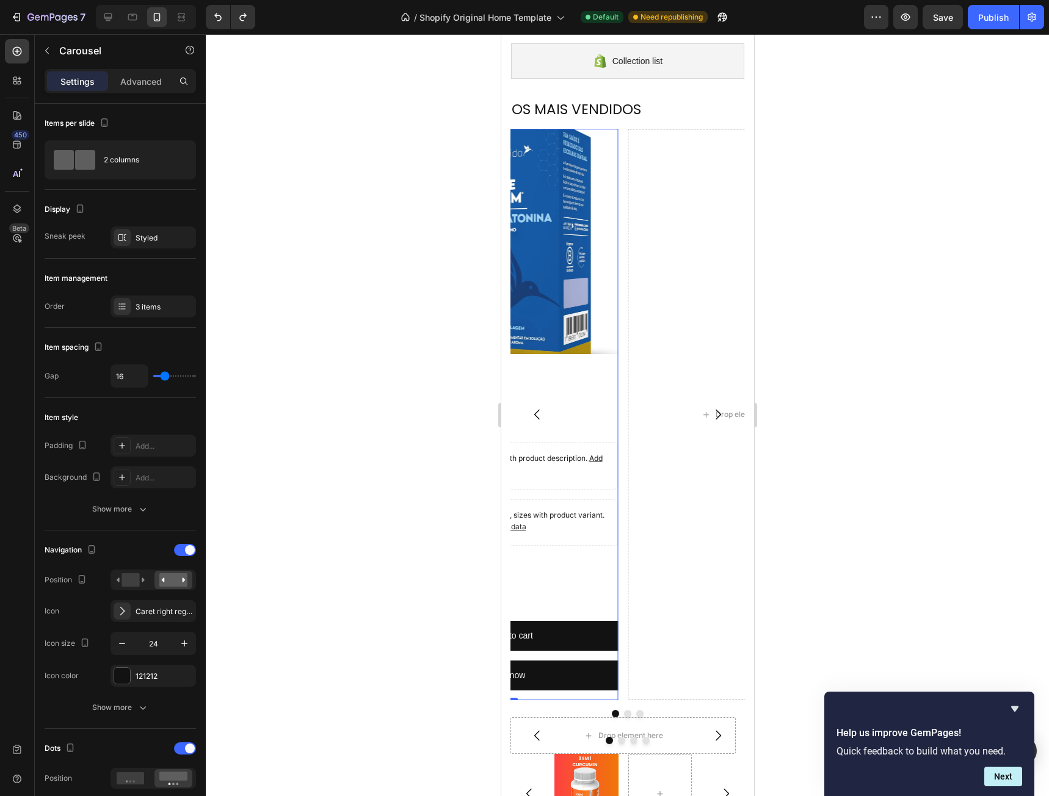
click at [617, 370] on div "Product Images Melatonina Product Title R$ 70,00 Product Price Product Price No…" at bounding box center [505, 414] width 225 height 571
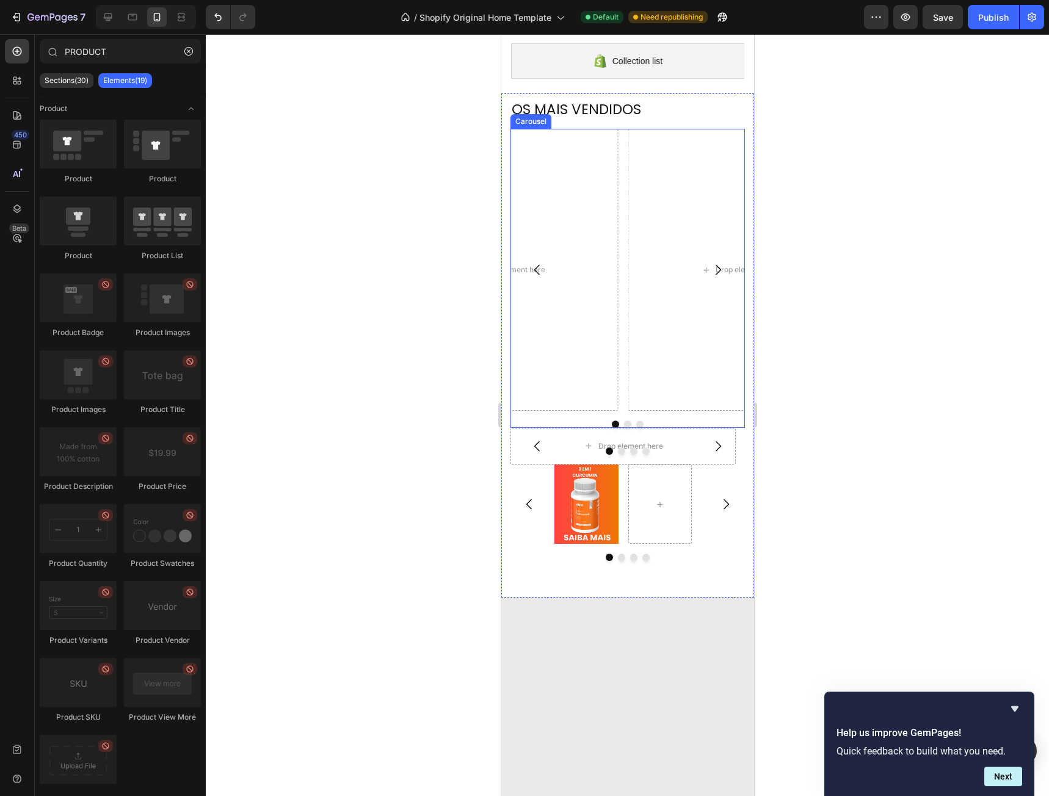
click at [710, 267] on icon "Carousel Next Arrow" at bounding box center [717, 269] width 15 height 15
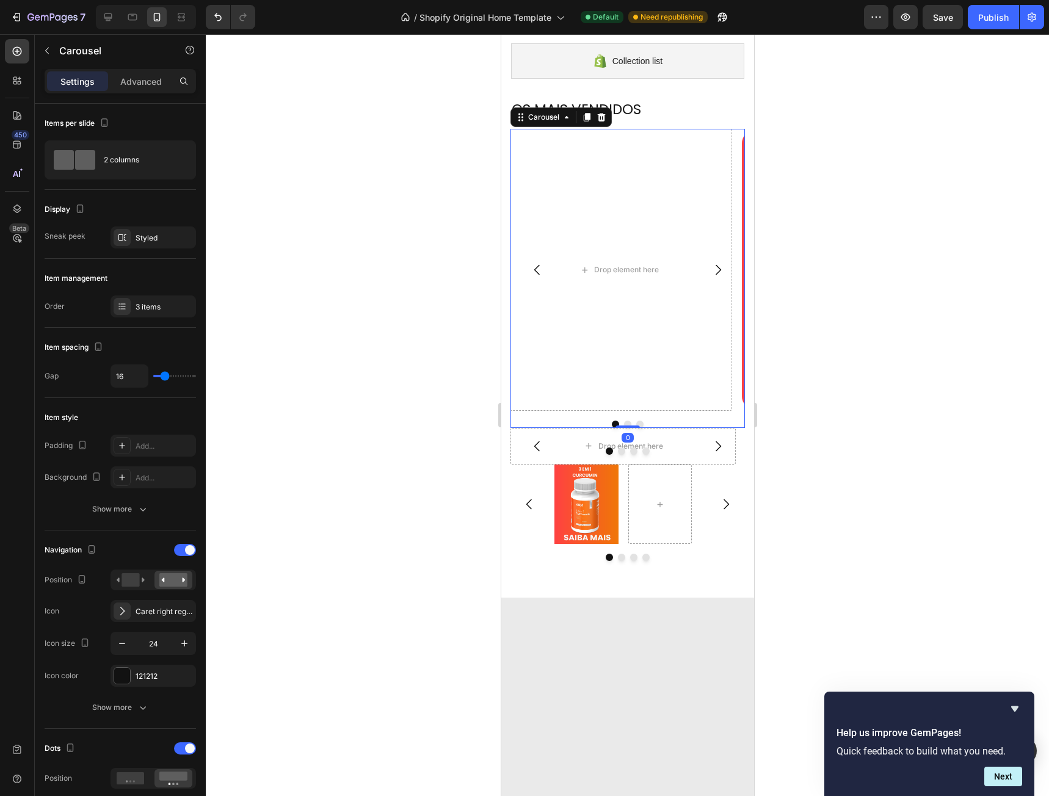
click at [710, 267] on icon "Carousel Next Arrow" at bounding box center [717, 269] width 15 height 15
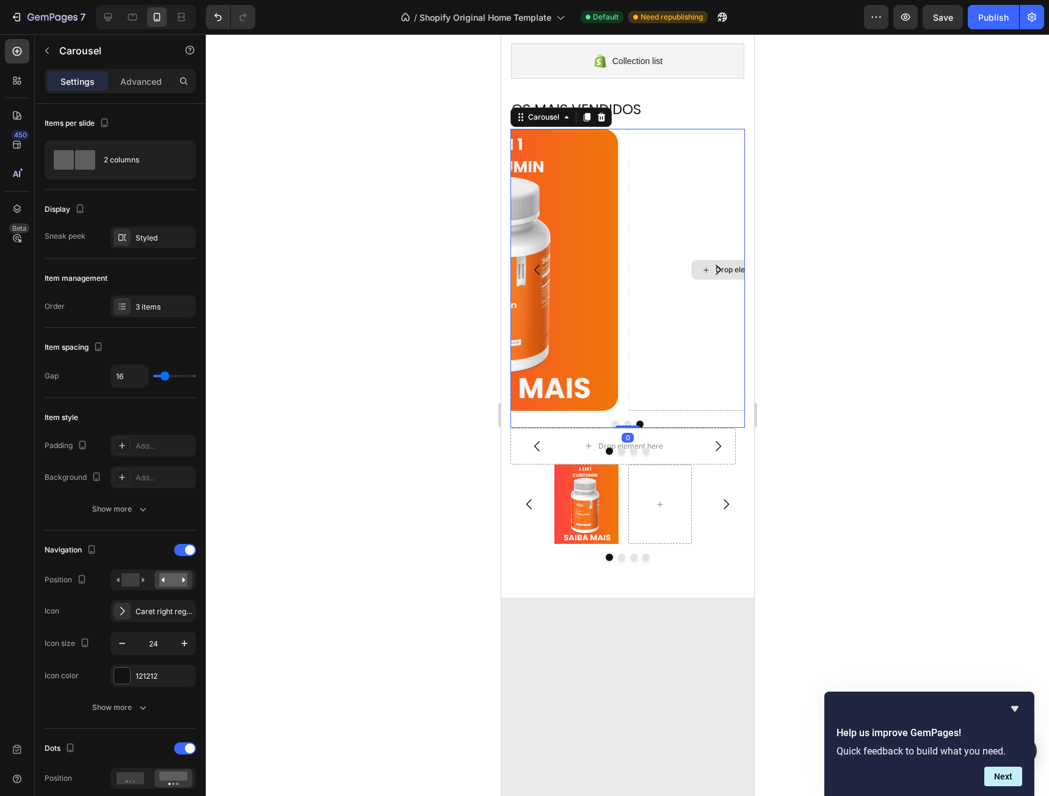
click at [664, 272] on div "Drop element here" at bounding box center [740, 269] width 225 height 281
click at [710, 270] on icon "Carousel Next Arrow" at bounding box center [717, 269] width 15 height 15
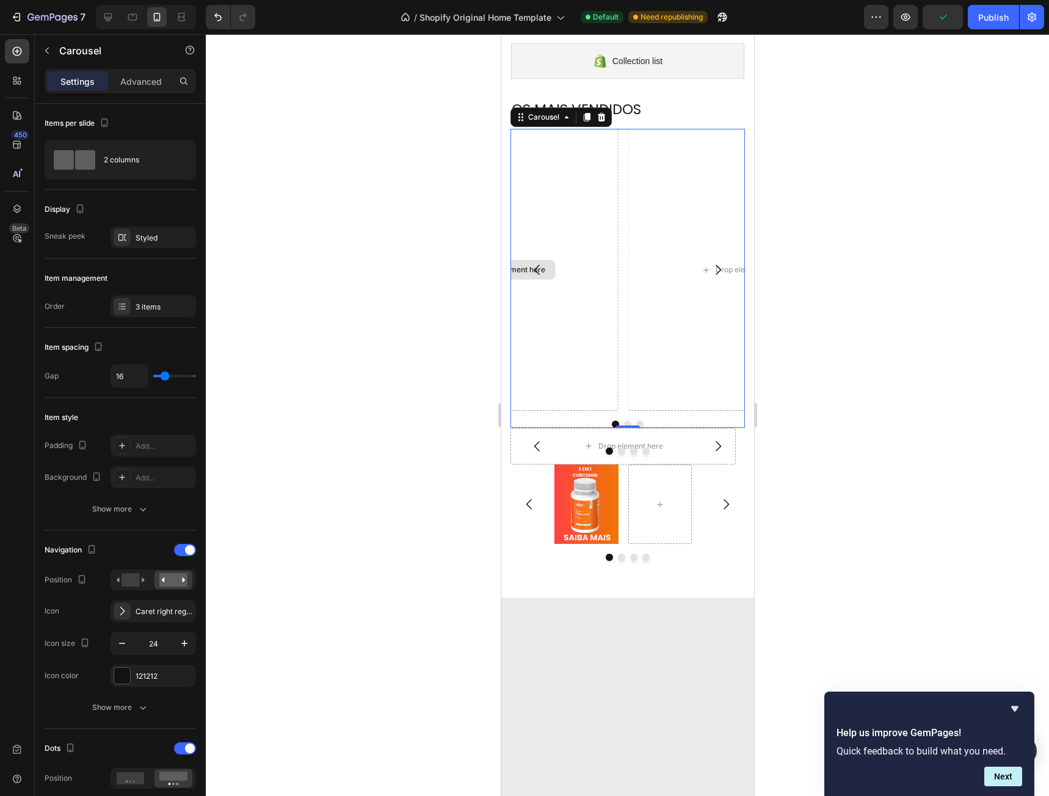
click at [567, 278] on div "Drop element here" at bounding box center [505, 269] width 225 height 281
click at [141, 234] on div "Styled" at bounding box center [153, 238] width 35 height 11
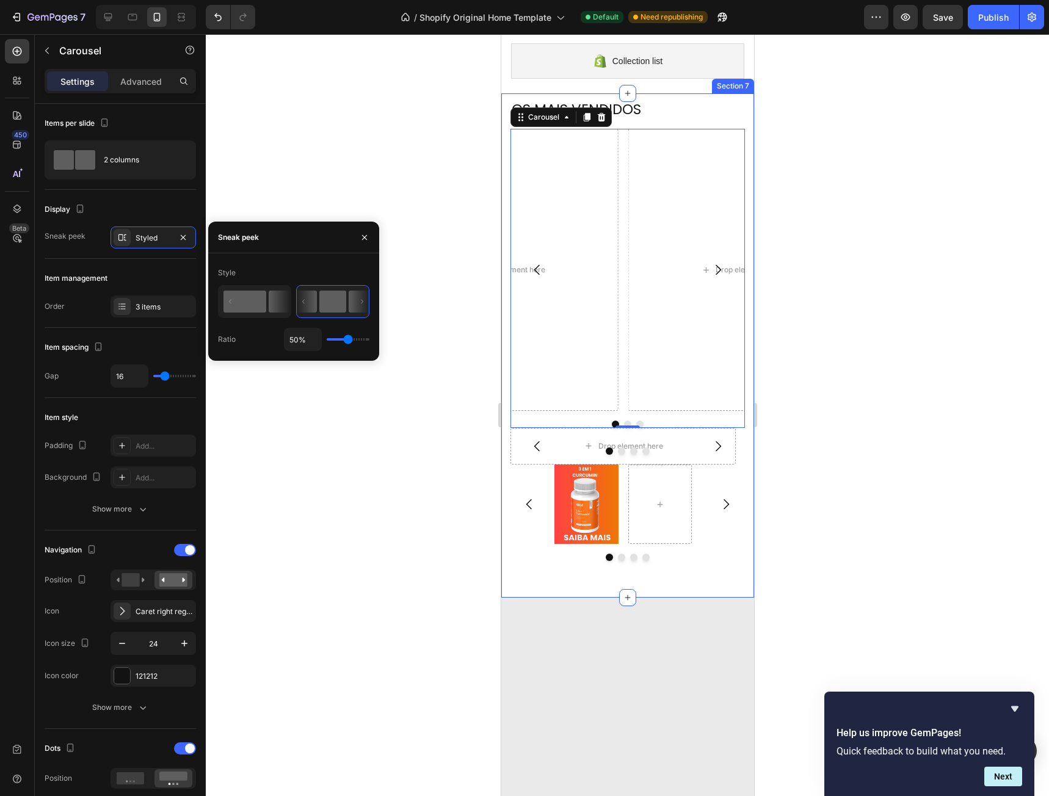
click at [248, 302] on rect at bounding box center [244, 302] width 43 height 22
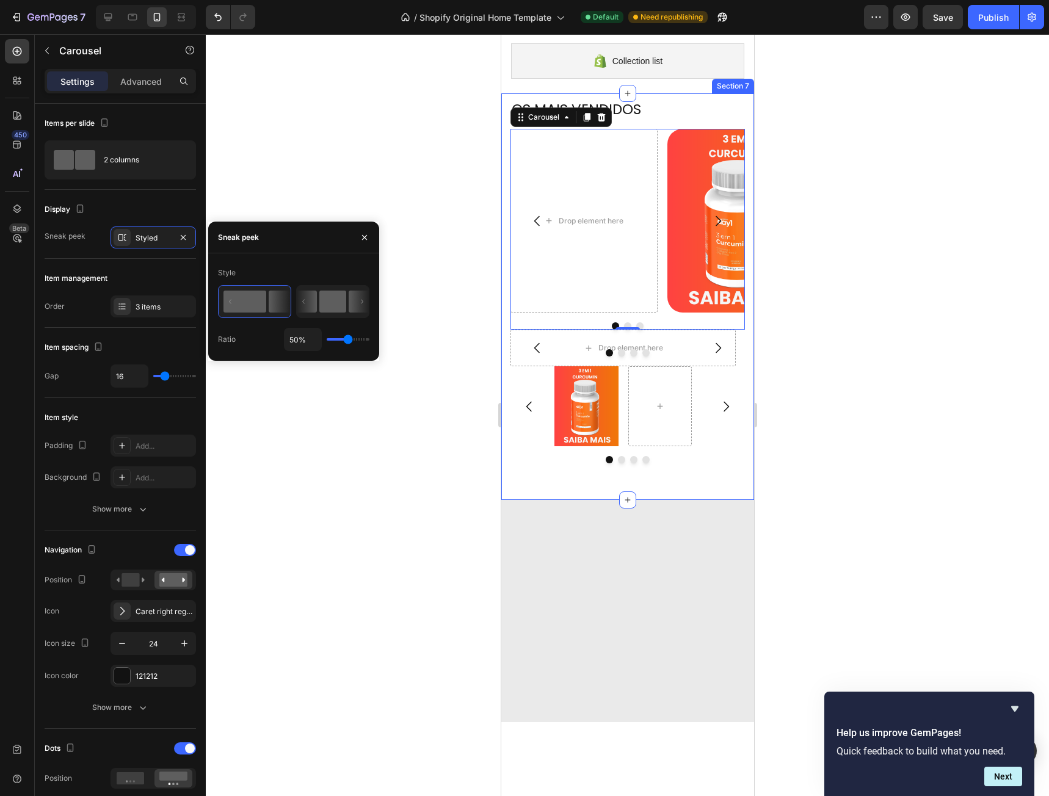
click at [322, 300] on rect at bounding box center [332, 302] width 27 height 22
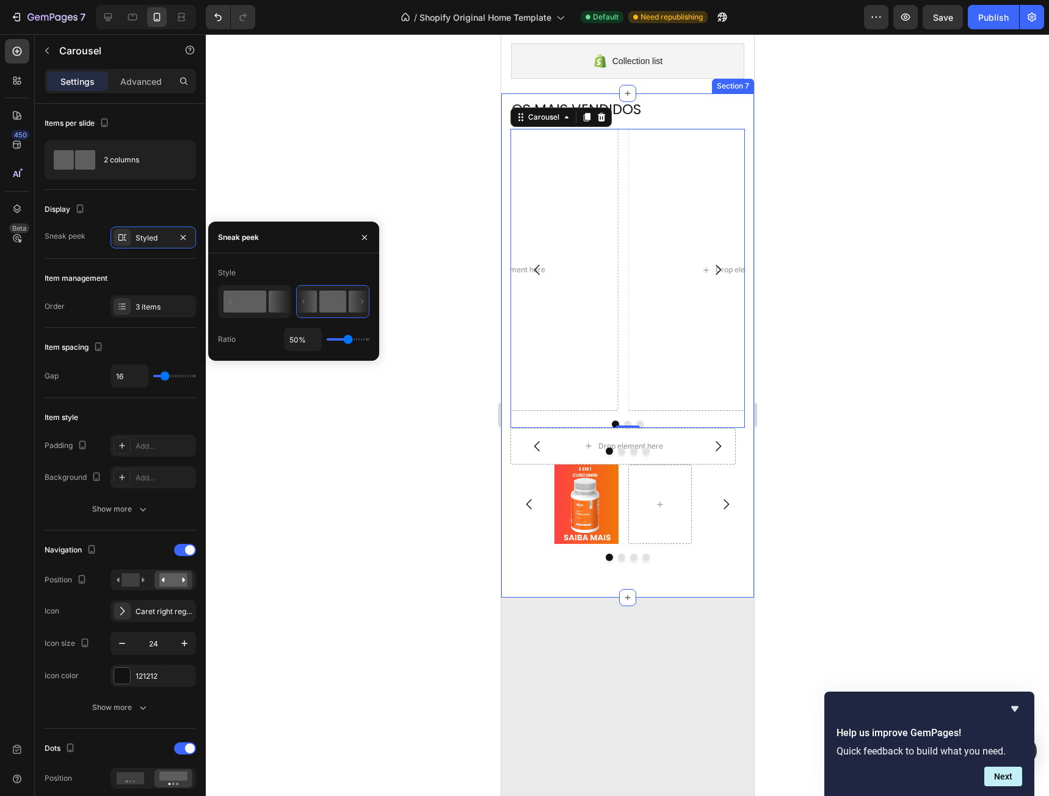
click at [240, 305] on rect at bounding box center [244, 302] width 43 height 22
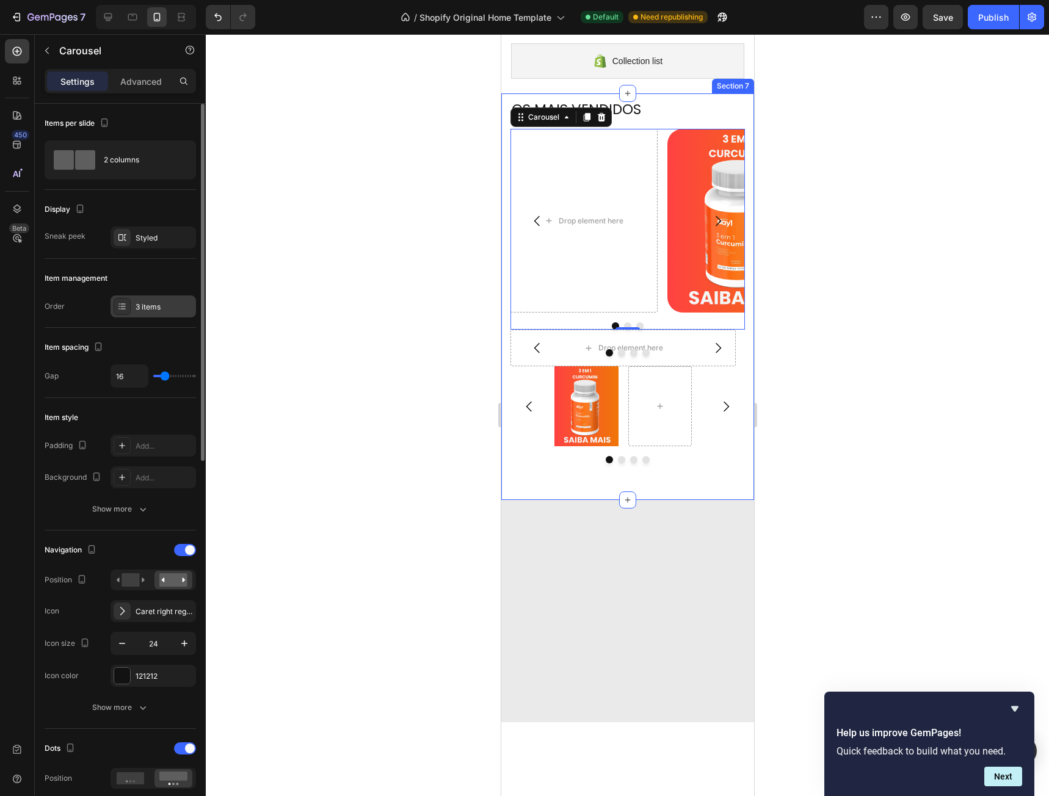
click at [142, 310] on div "3 items" at bounding box center [164, 307] width 57 height 11
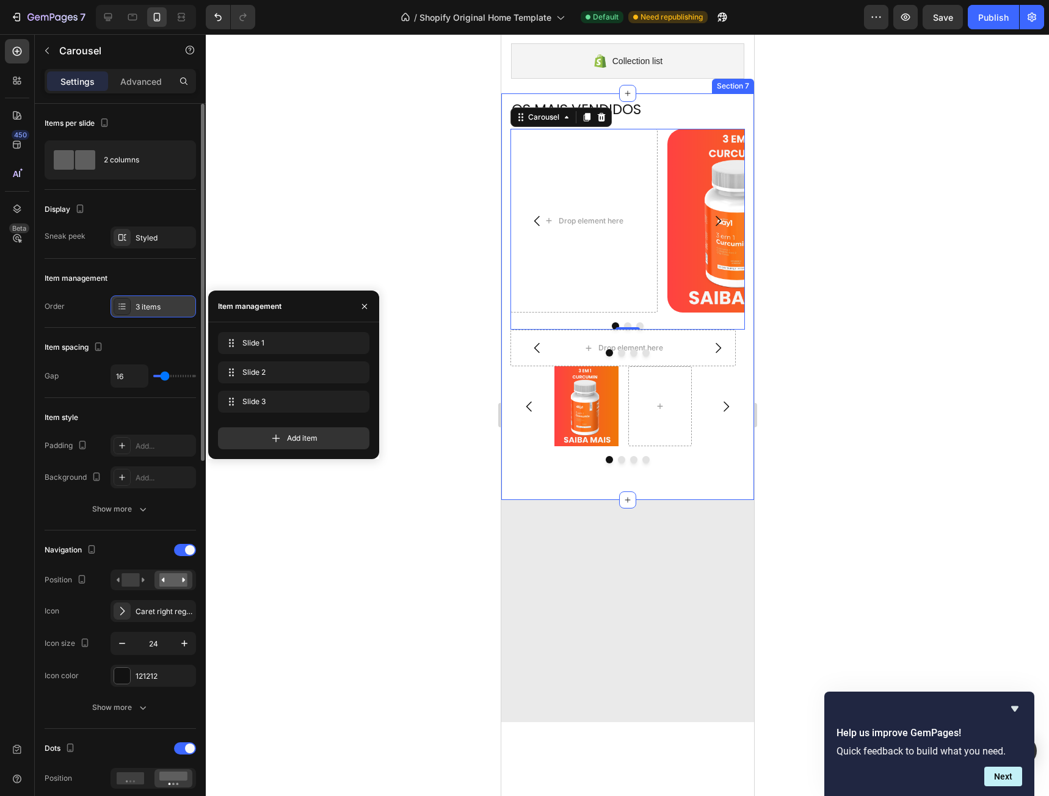
click at [142, 310] on div "3 items" at bounding box center [164, 307] width 57 height 11
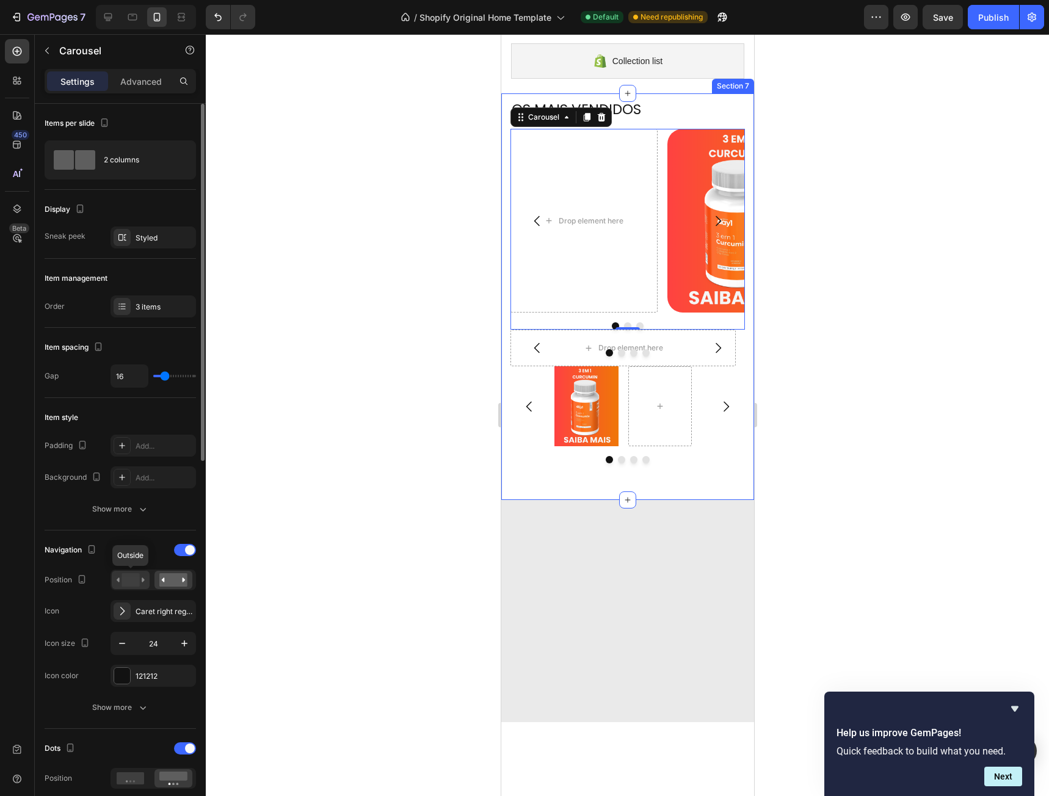
click at [131, 582] on rect at bounding box center [130, 579] width 18 height 13
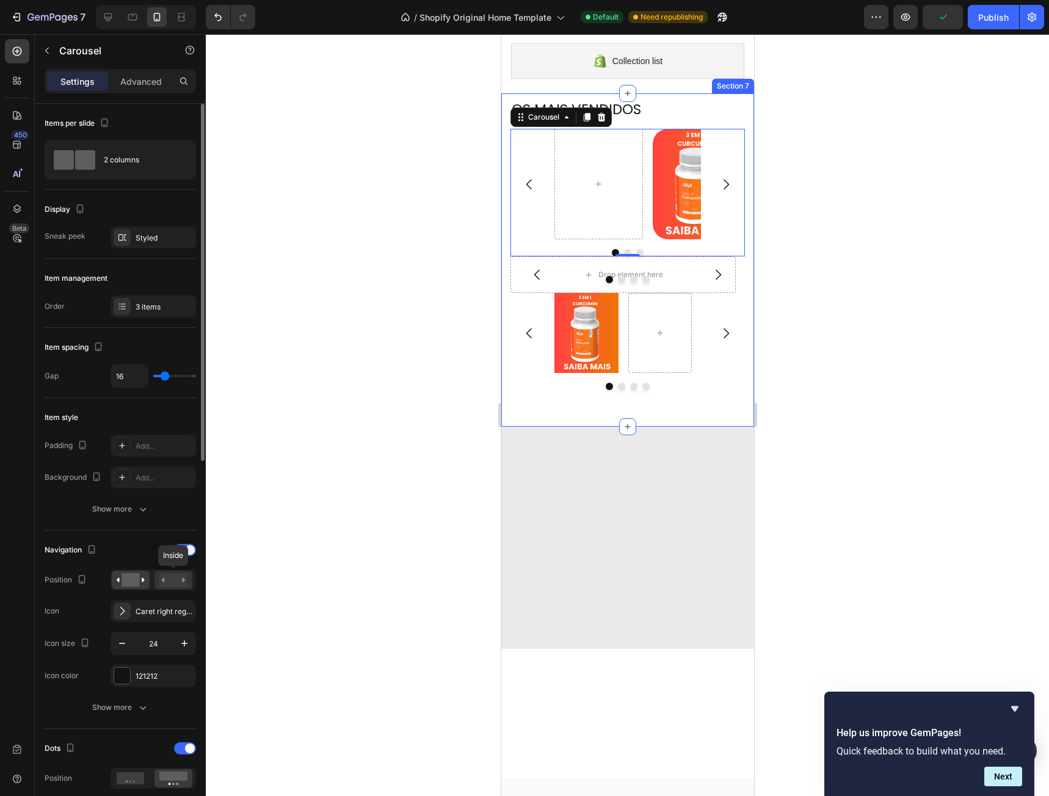
click at [166, 581] on rect at bounding box center [173, 579] width 28 height 13
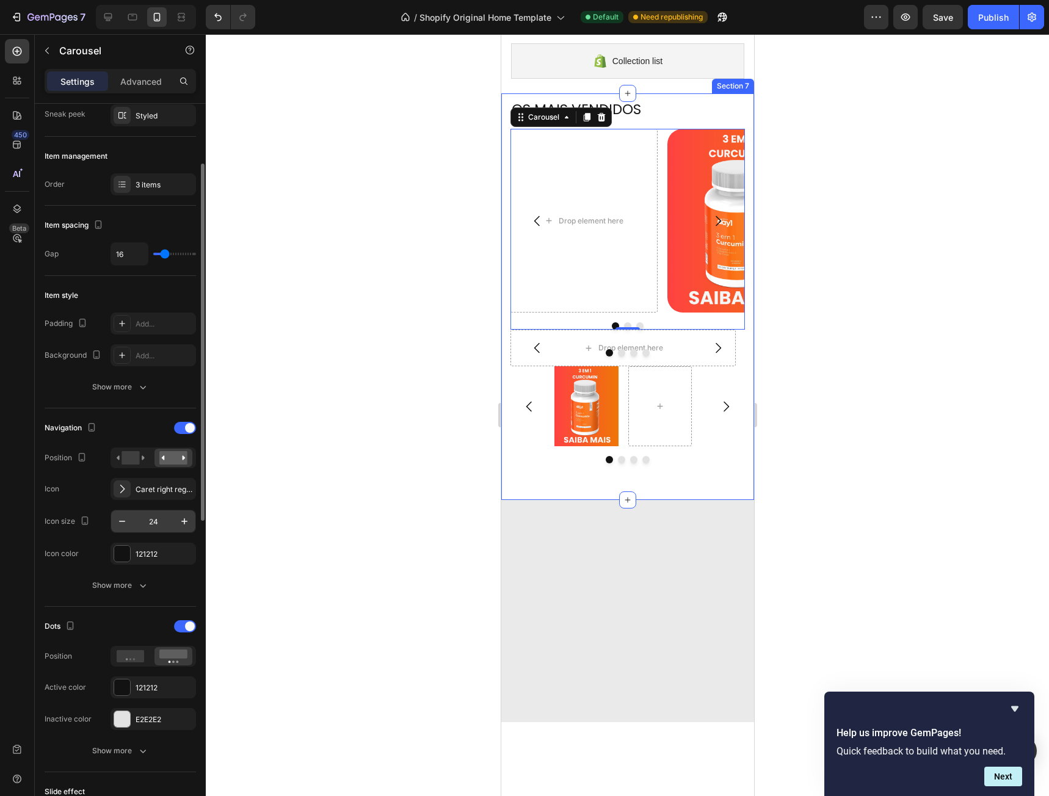
scroll to position [183, 0]
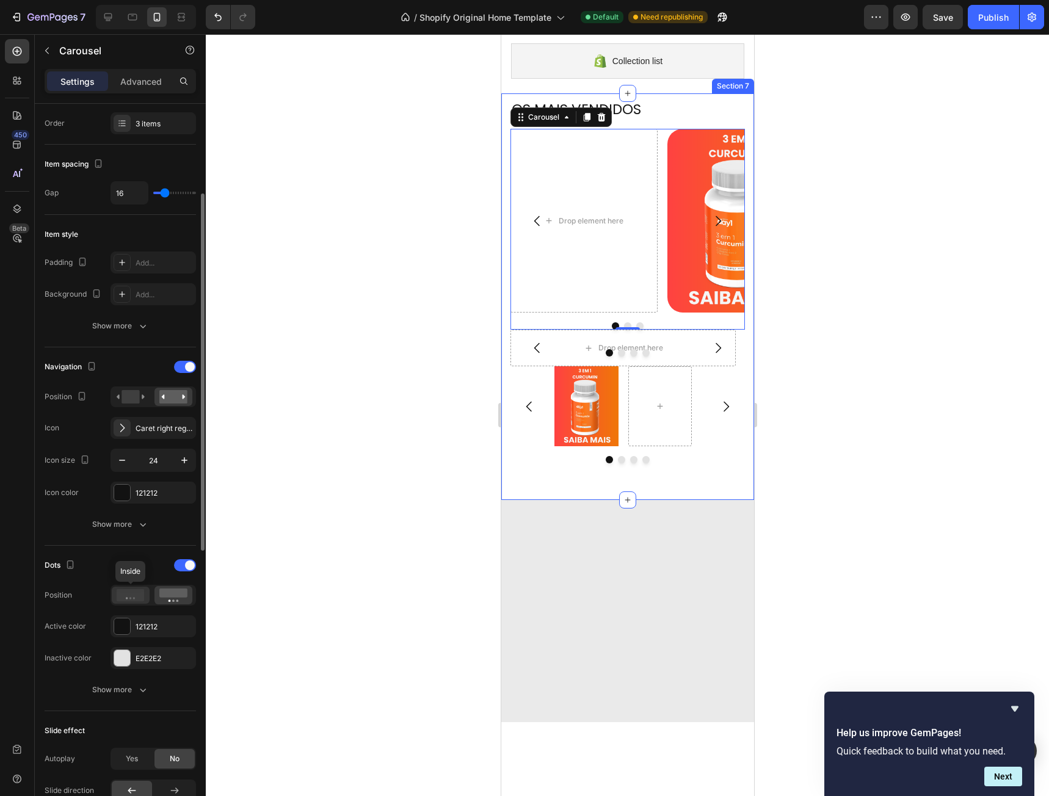
click at [130, 595] on icon at bounding box center [131, 595] width 28 height 12
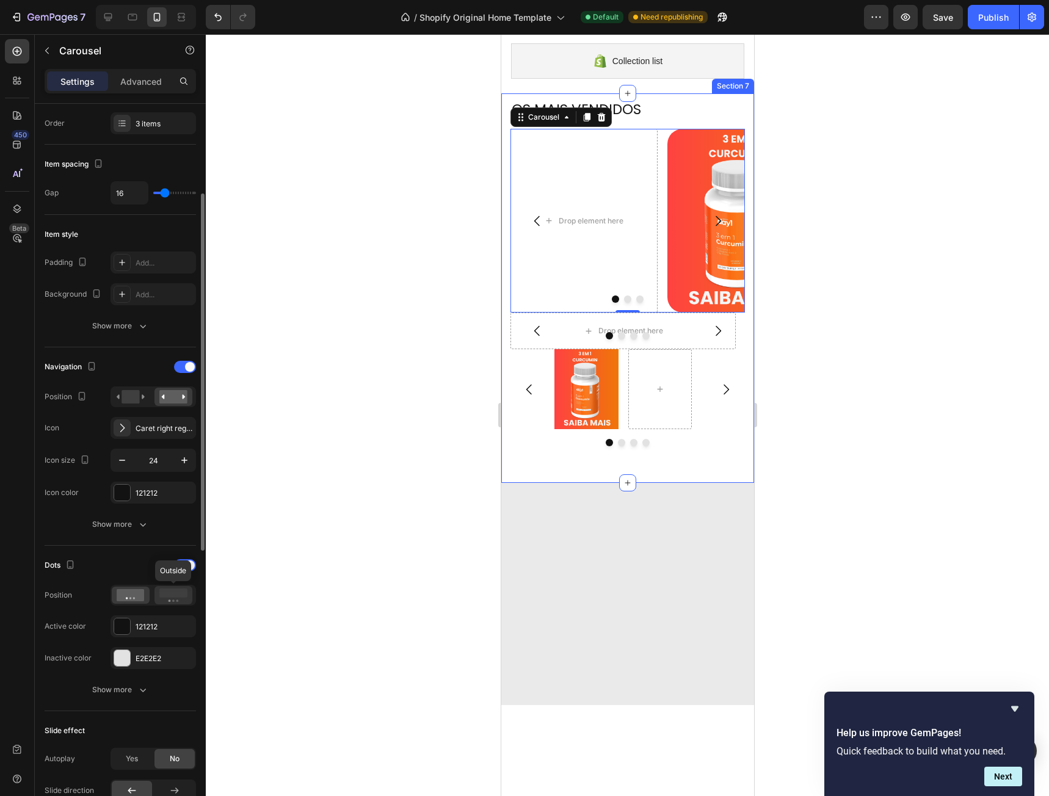
click at [183, 594] on rect at bounding box center [173, 592] width 28 height 9
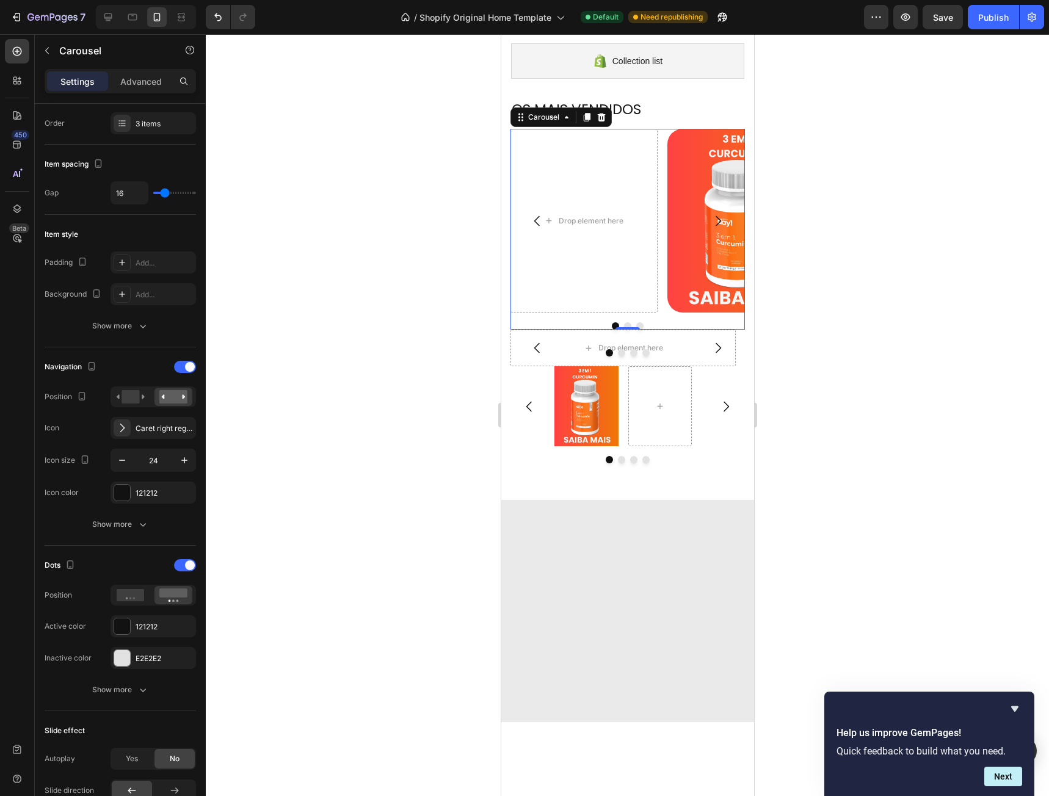
click at [663, 142] on div "Drop element here Image Drop element here" at bounding box center [627, 221] width 234 height 184
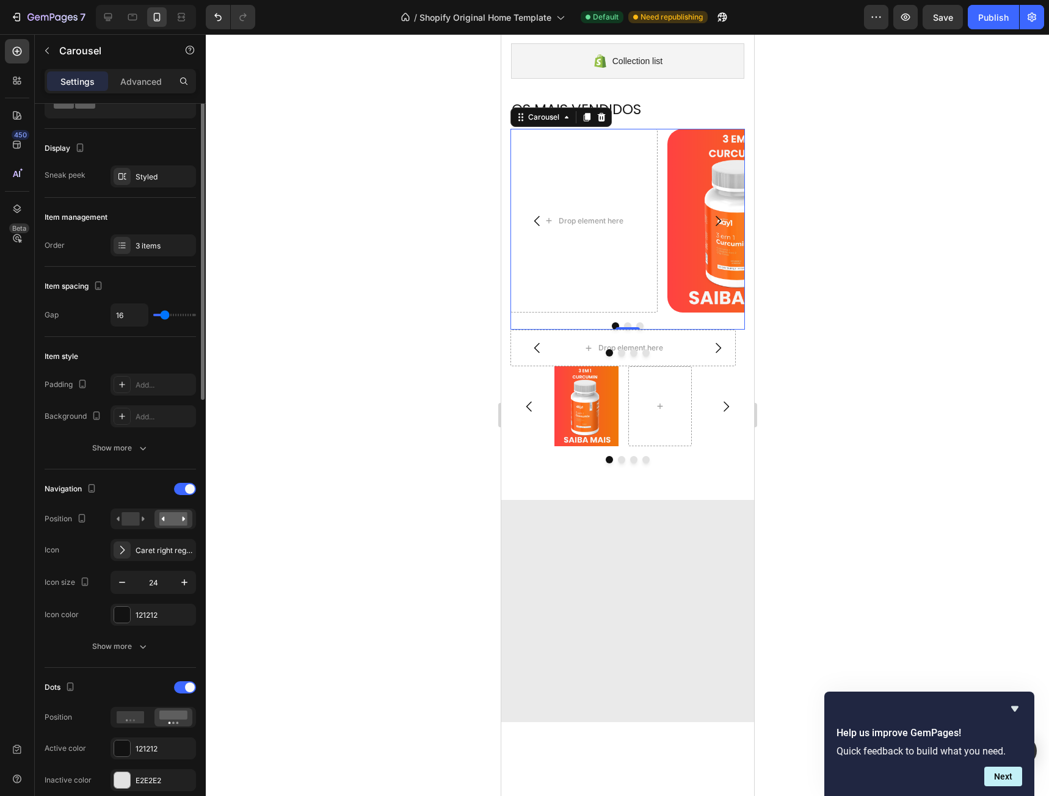
scroll to position [0, 0]
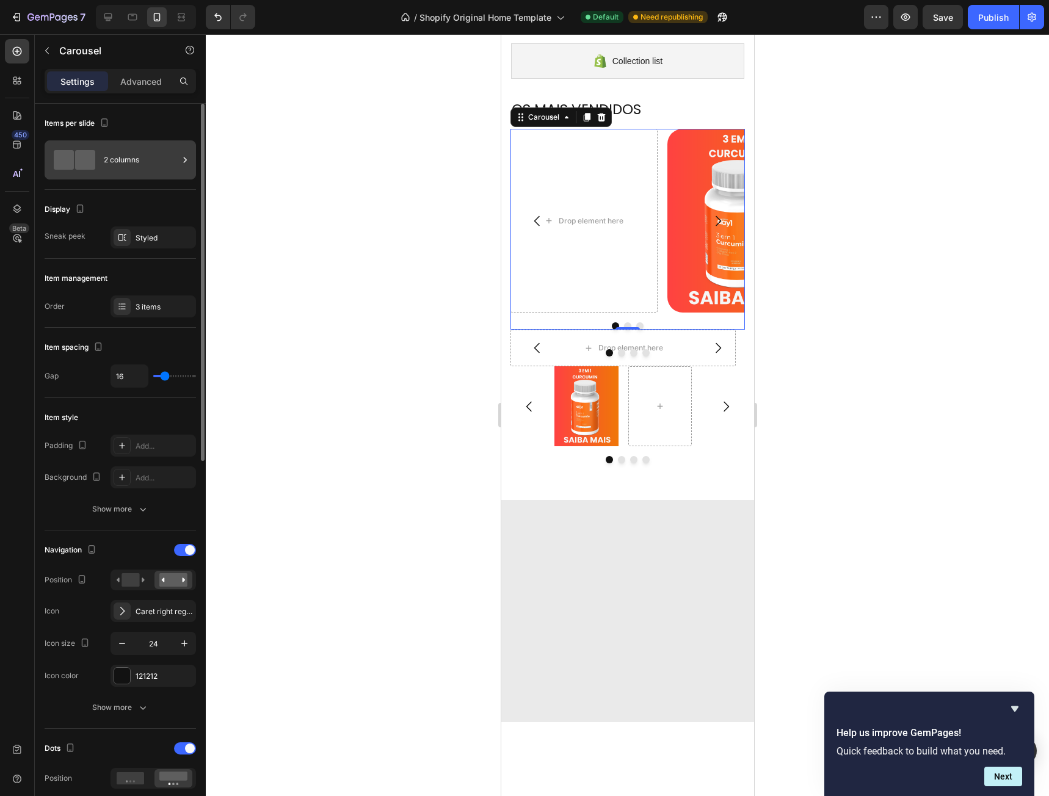
click at [105, 155] on div "2 columns" at bounding box center [141, 160] width 74 height 28
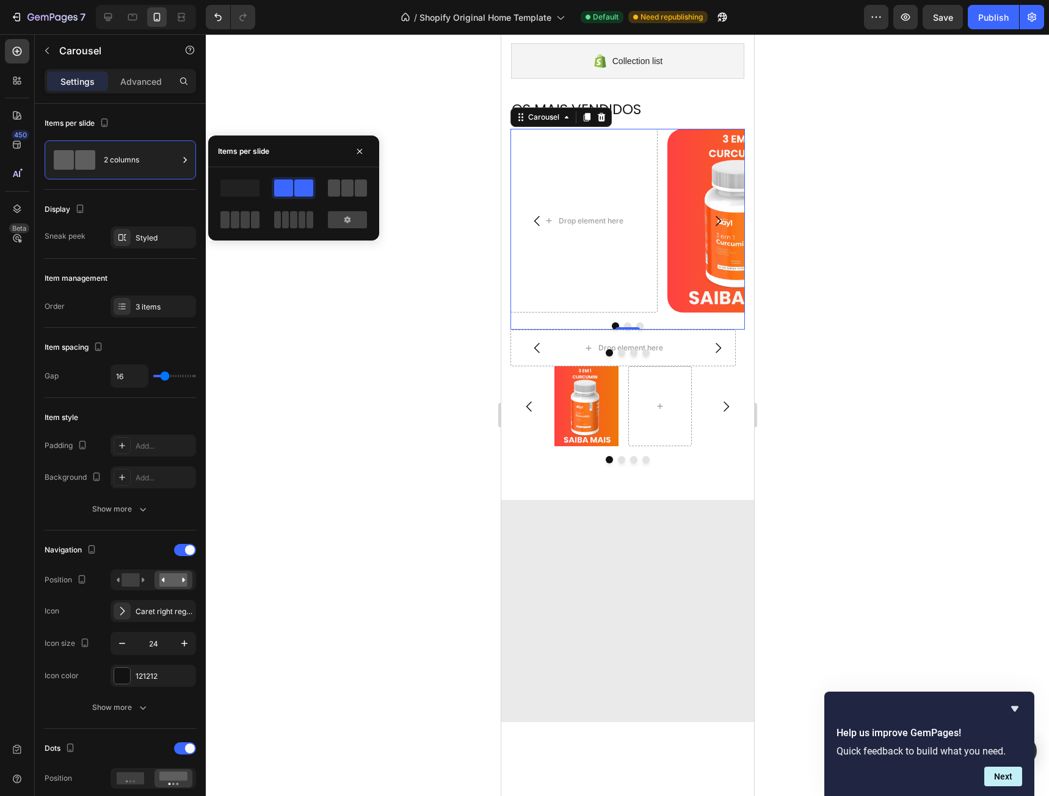
click at [347, 182] on span at bounding box center [347, 187] width 12 height 17
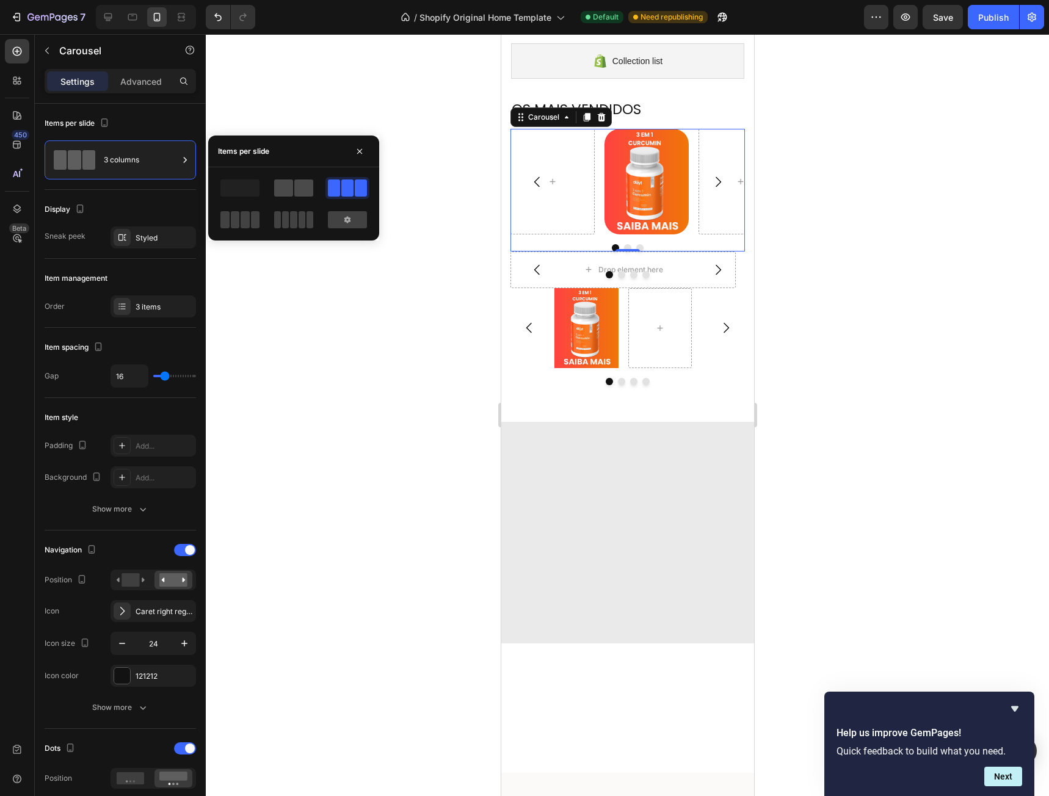
click at [293, 194] on div at bounding box center [293, 187] width 39 height 17
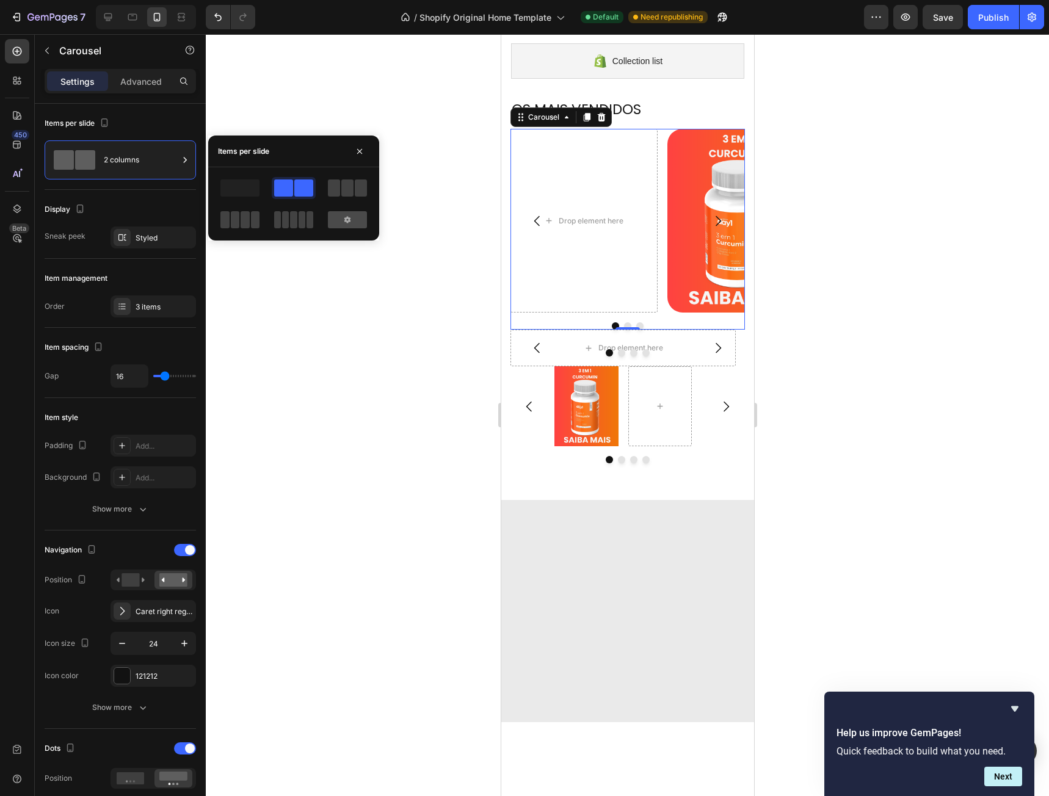
click at [347, 219] on icon at bounding box center [347, 220] width 10 height 10
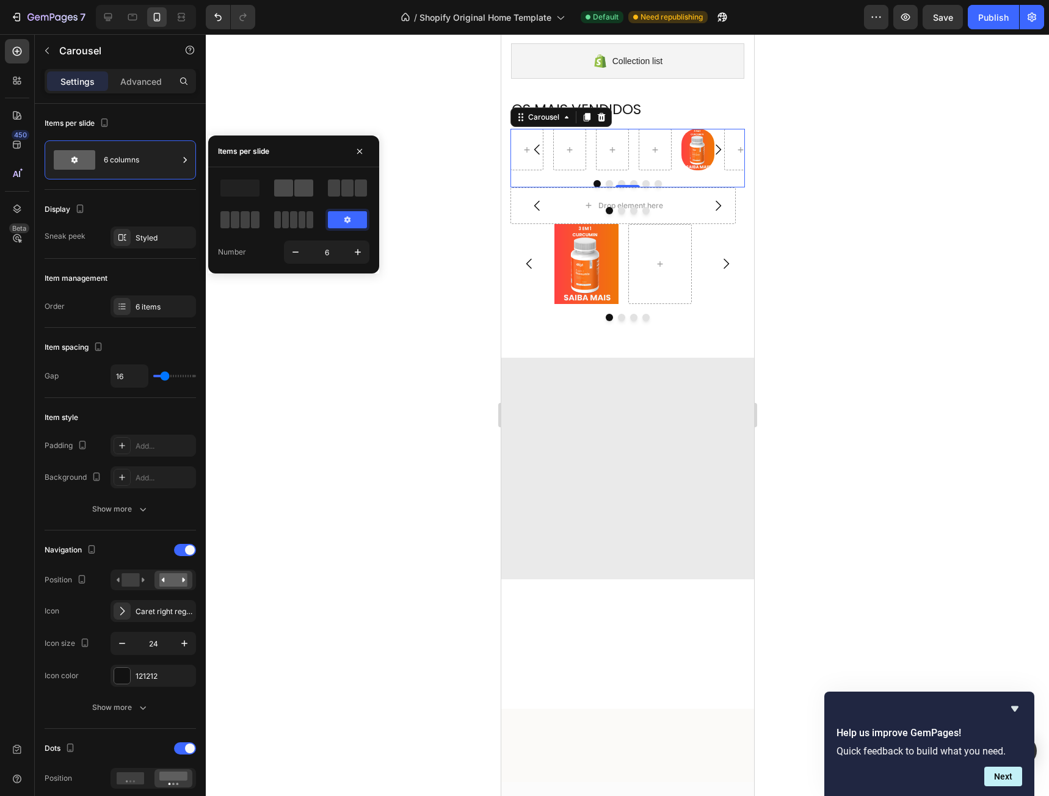
click at [291, 189] on span at bounding box center [283, 187] width 19 height 17
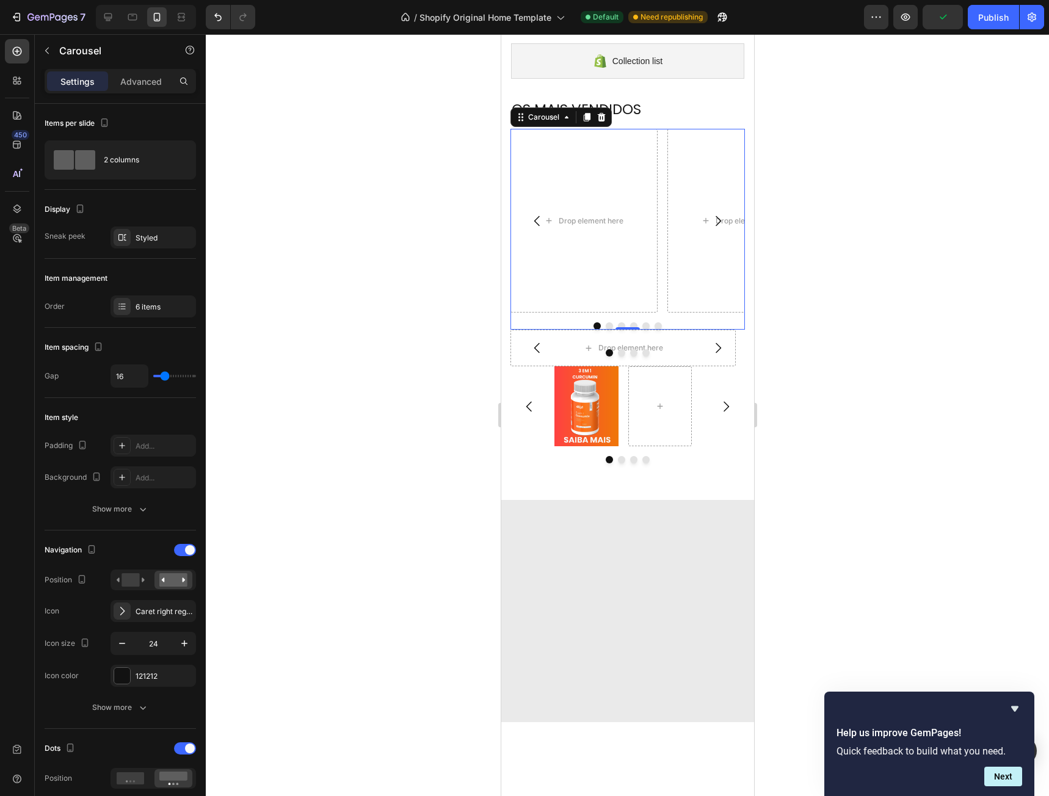
click at [660, 181] on div "Drop element here Image Drop element here Drop element here Drop element here D…" at bounding box center [627, 221] width 234 height 184
click at [151, 78] on p "Advanced" at bounding box center [141, 81] width 42 height 13
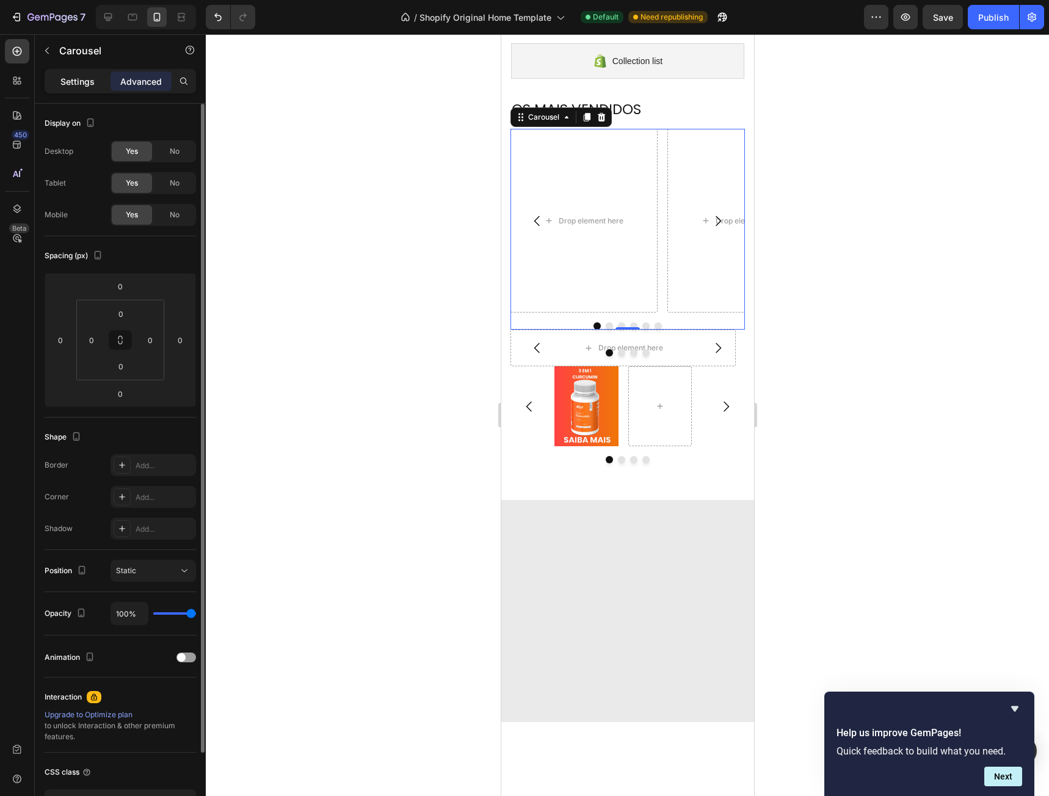
click at [84, 84] on p "Settings" at bounding box center [77, 81] width 34 height 13
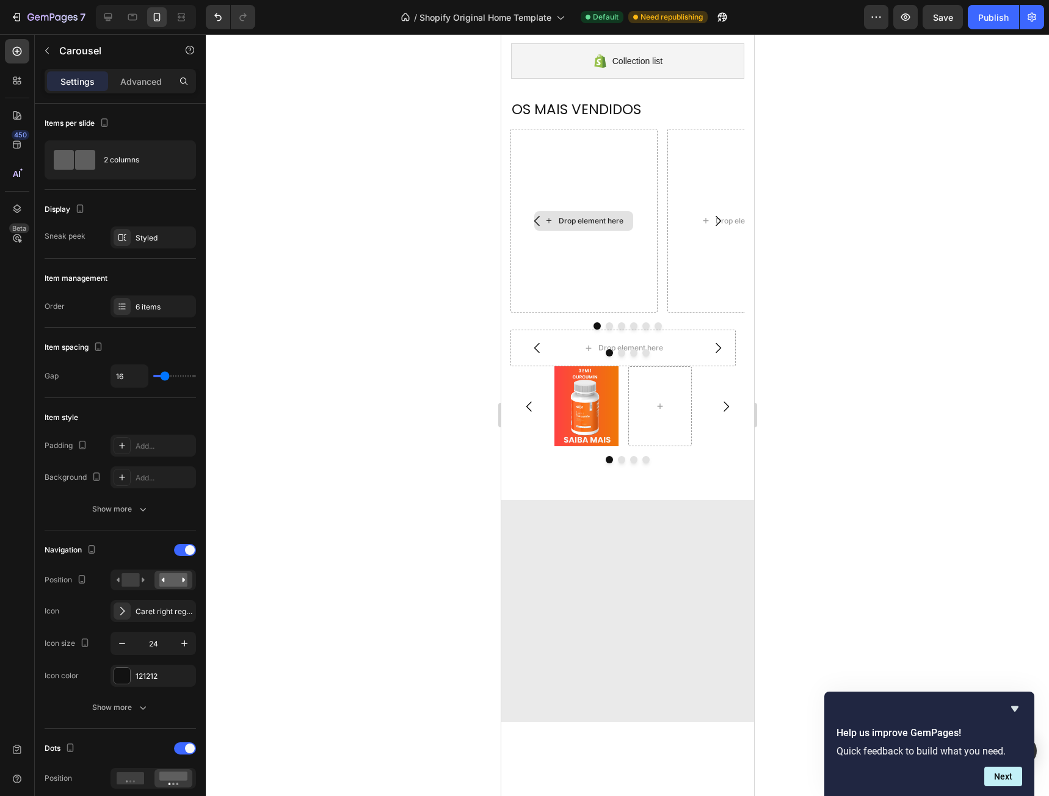
click at [582, 219] on div "Drop element here" at bounding box center [590, 221] width 65 height 10
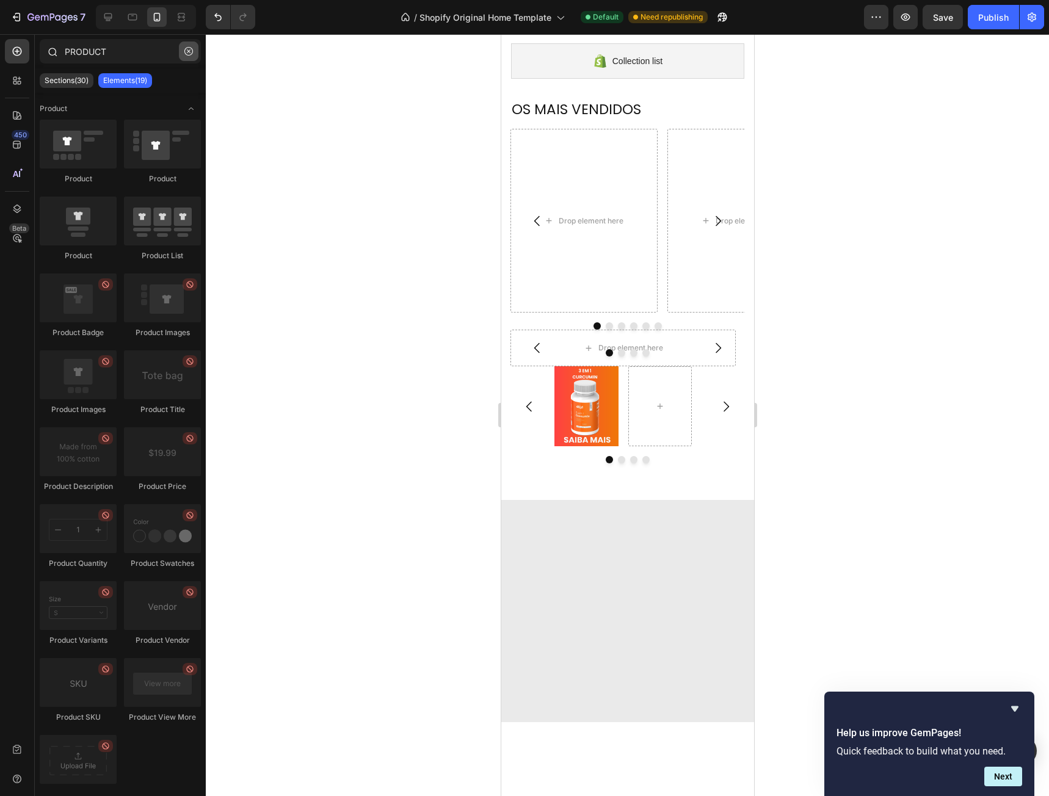
click at [189, 53] on icon "button" at bounding box center [188, 51] width 9 height 9
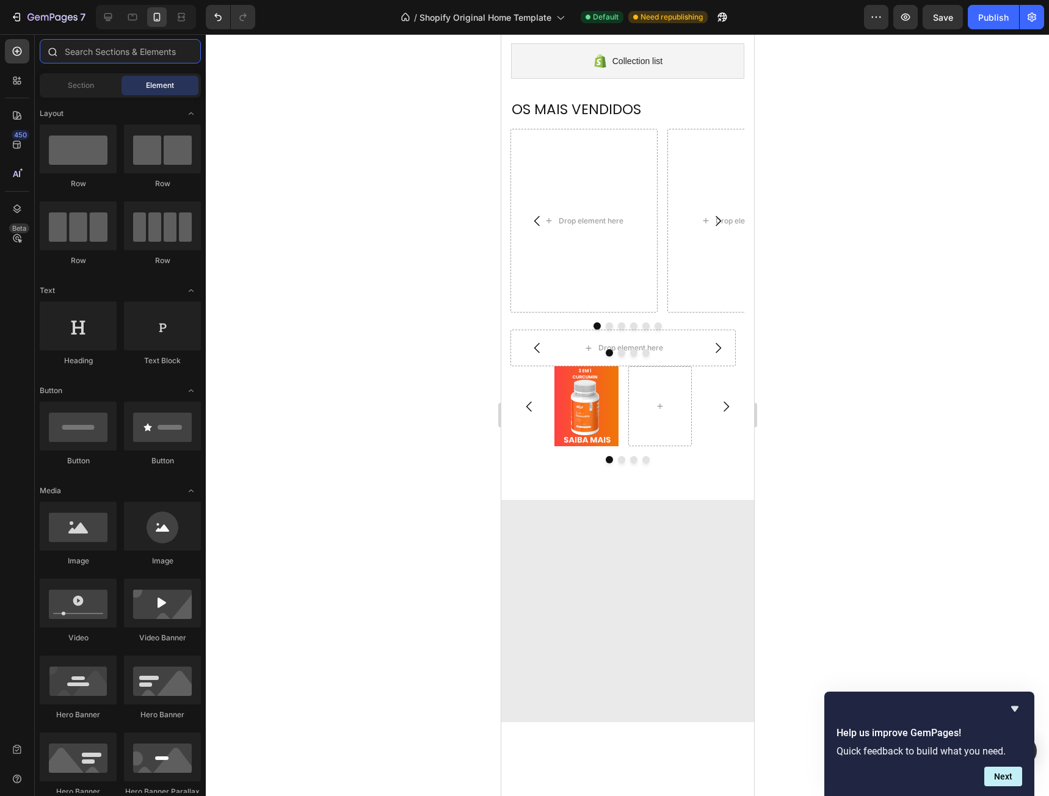
click at [101, 43] on input "text" at bounding box center [120, 51] width 161 height 24
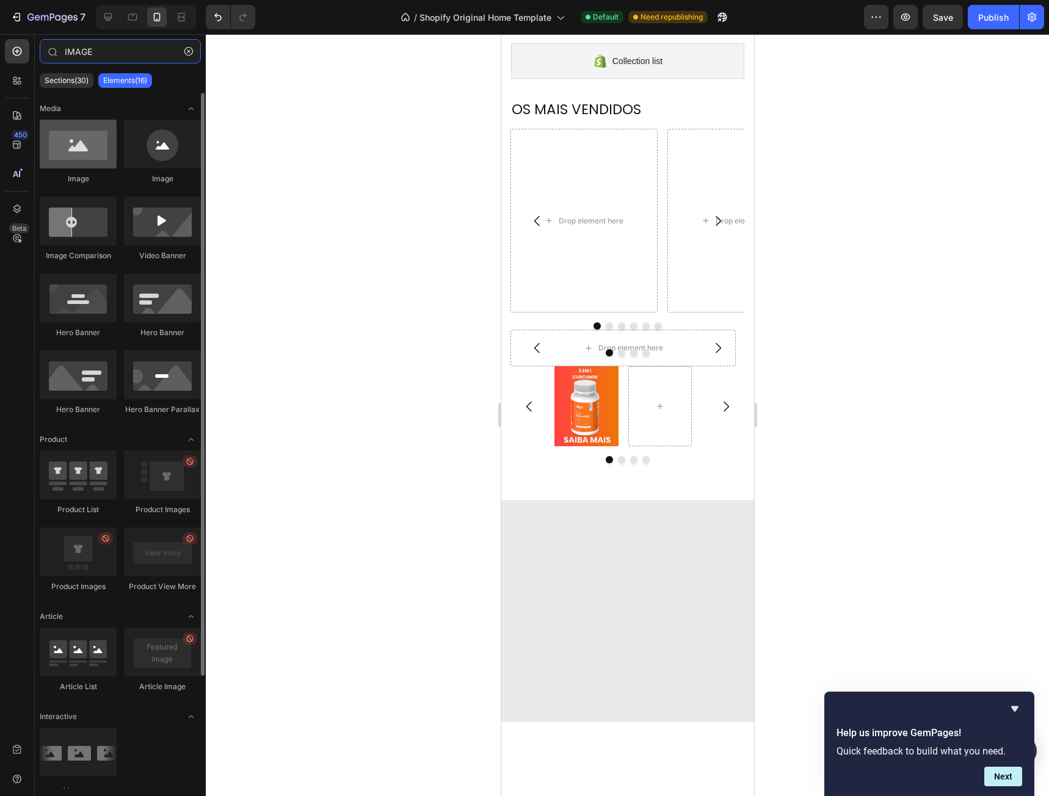
type input "IMAGE"
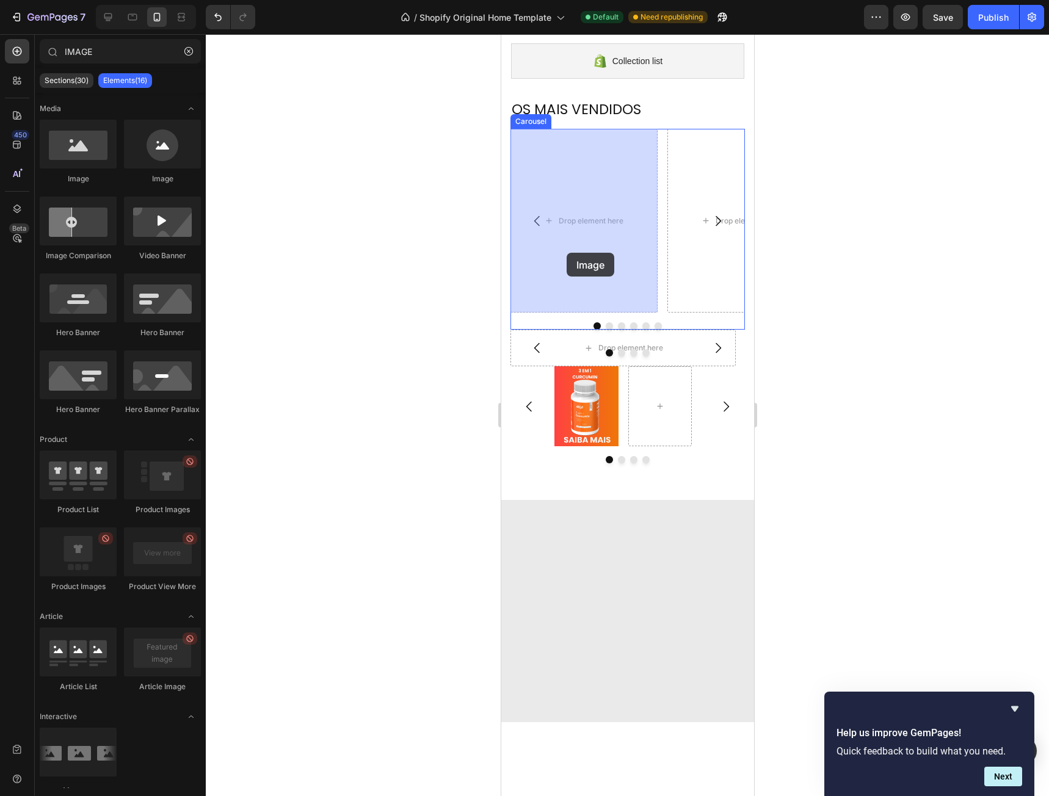
drag, startPoint x: 590, startPoint y: 178, endPoint x: 565, endPoint y: 253, distance: 78.6
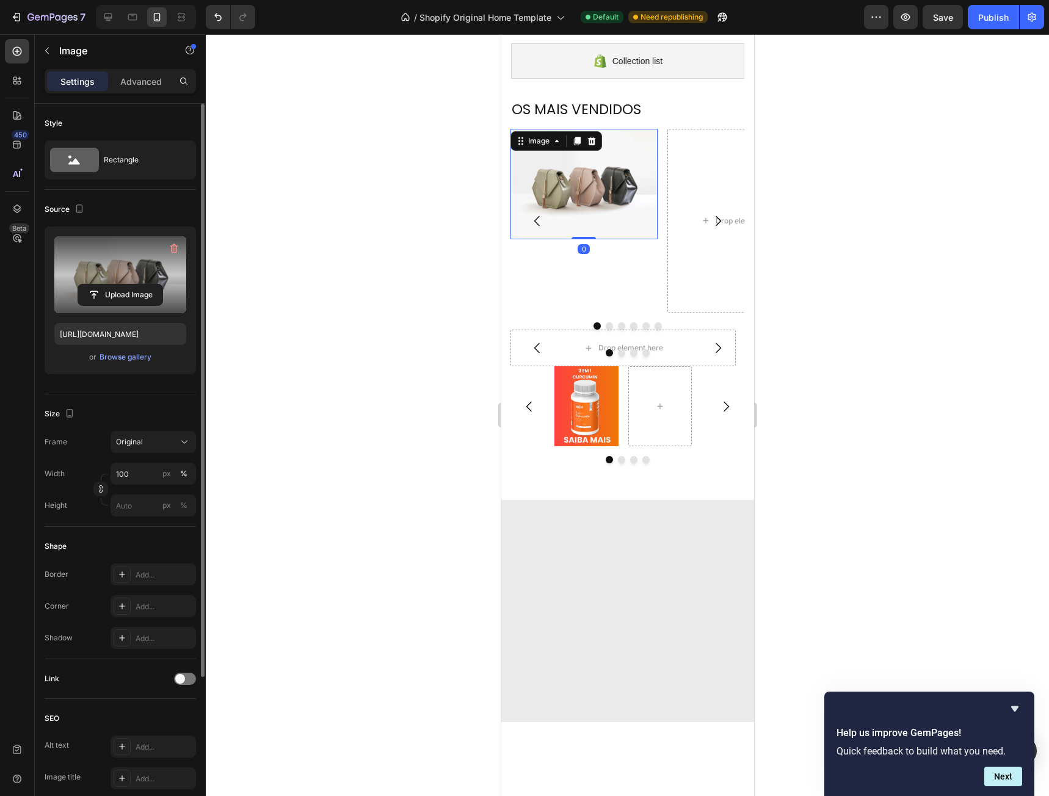
click at [145, 259] on label at bounding box center [120, 274] width 132 height 77
click at [145, 284] on input "file" at bounding box center [120, 294] width 84 height 21
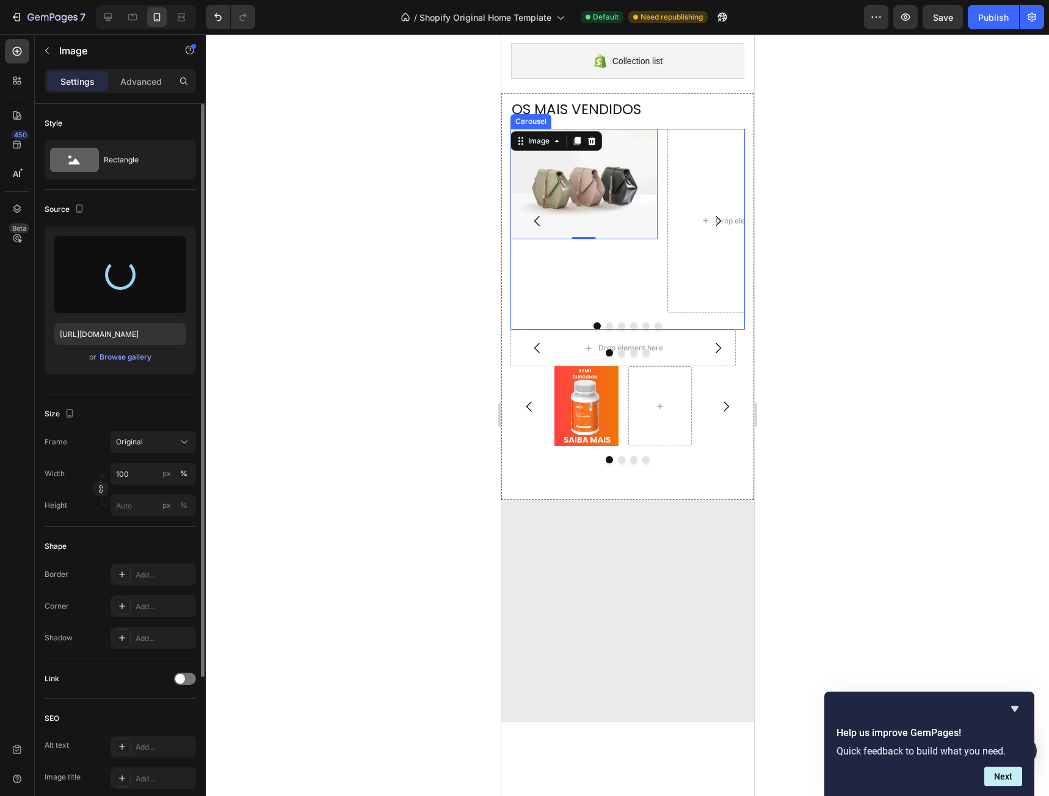
type input "[URL][DOMAIN_NAME]"
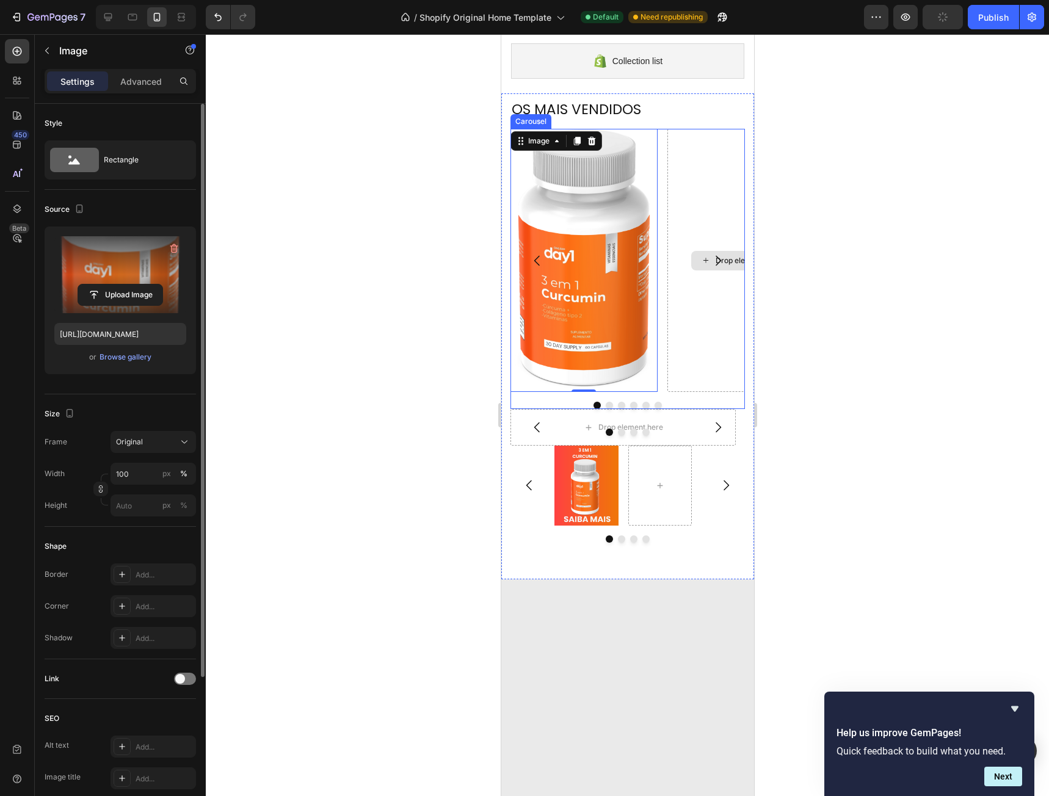
click at [687, 205] on div "Drop element here" at bounding box center [740, 260] width 147 height 263
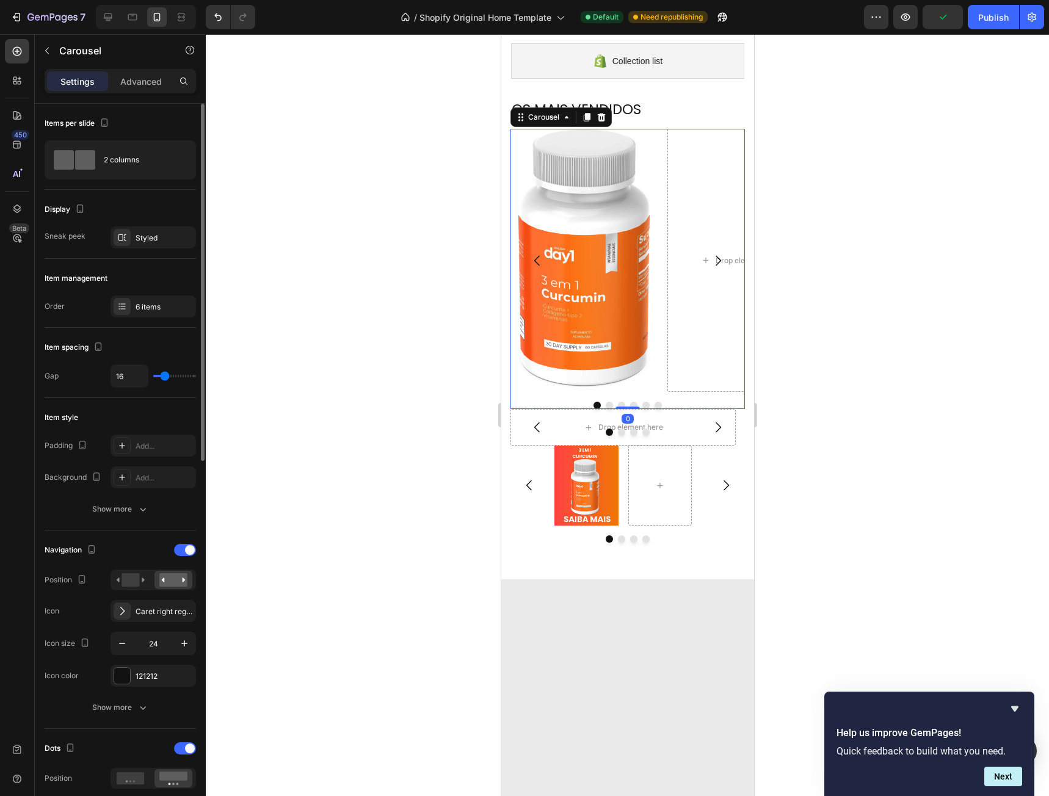
click at [532, 256] on icon "Carousel Back Arrow" at bounding box center [536, 260] width 15 height 15
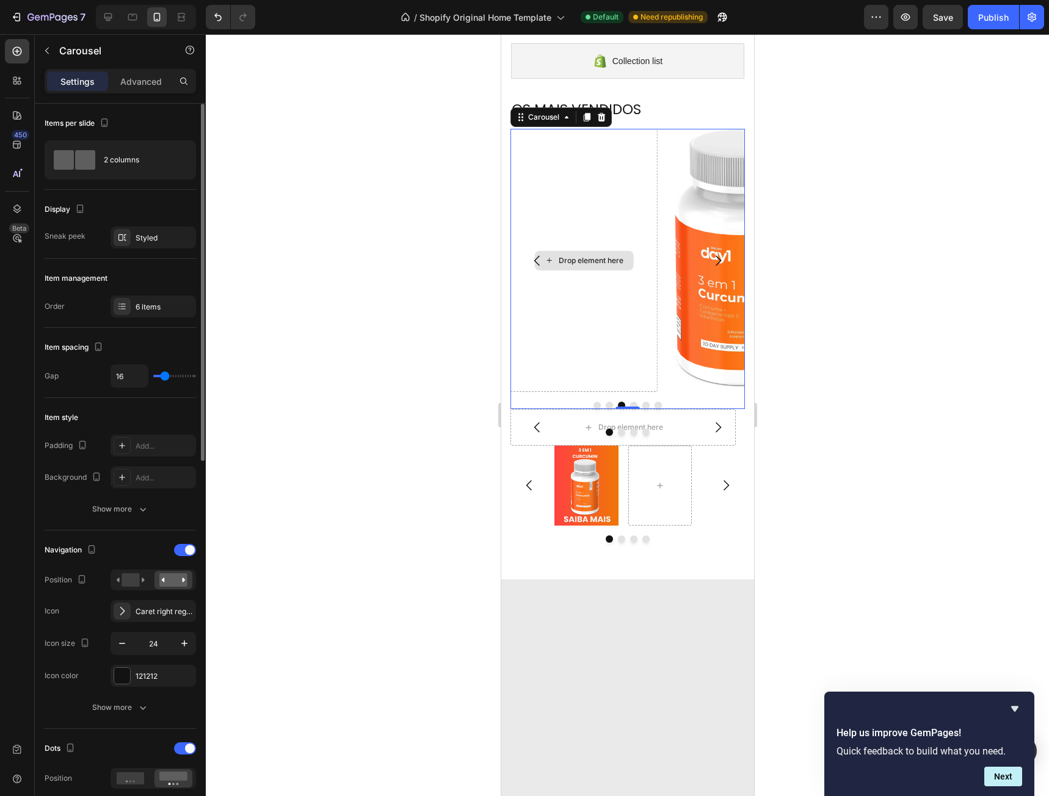
click at [587, 225] on div "Drop element here" at bounding box center [583, 260] width 147 height 263
click at [596, 261] on div "Drop element here" at bounding box center [590, 261] width 65 height 10
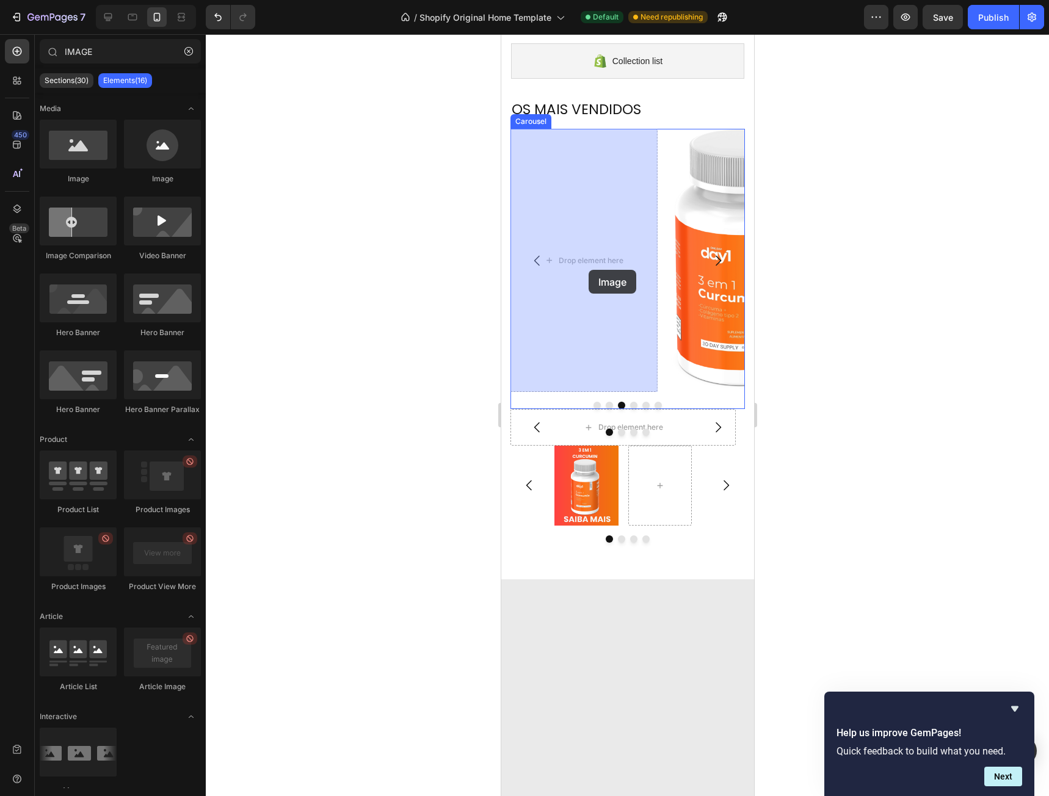
drag, startPoint x: 738, startPoint y: 217, endPoint x: 576, endPoint y: 265, distance: 168.8
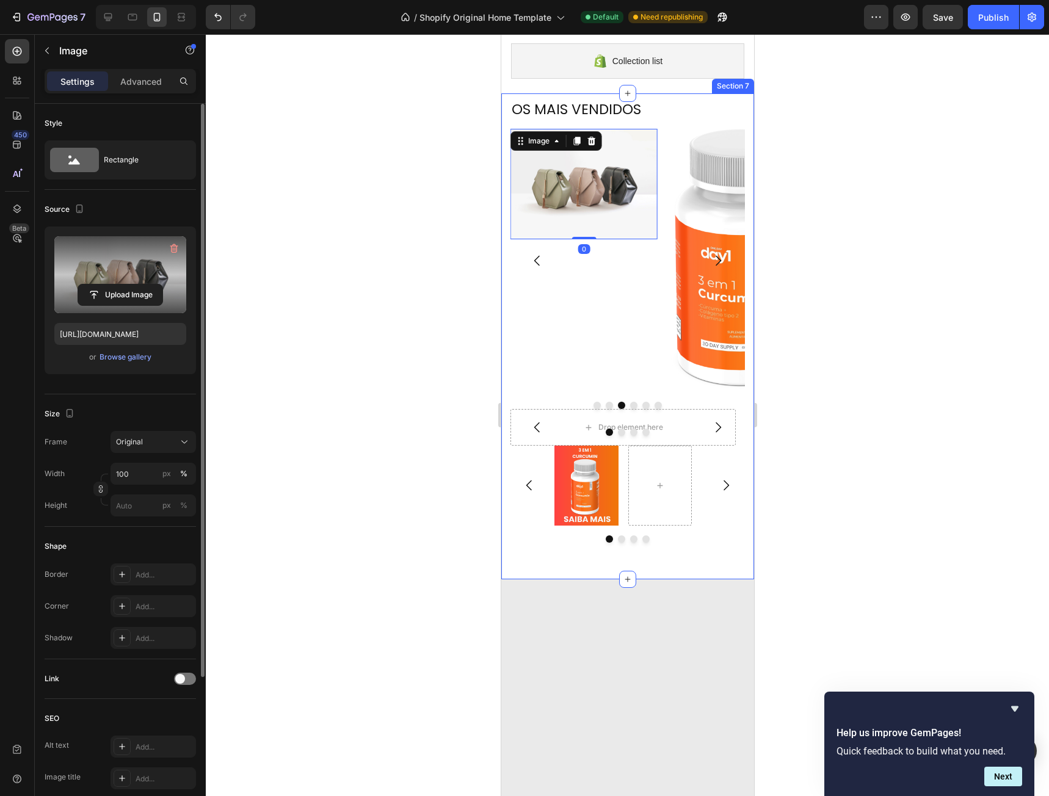
click at [97, 269] on label at bounding box center [120, 274] width 132 height 77
click at [97, 284] on input "file" at bounding box center [120, 294] width 84 height 21
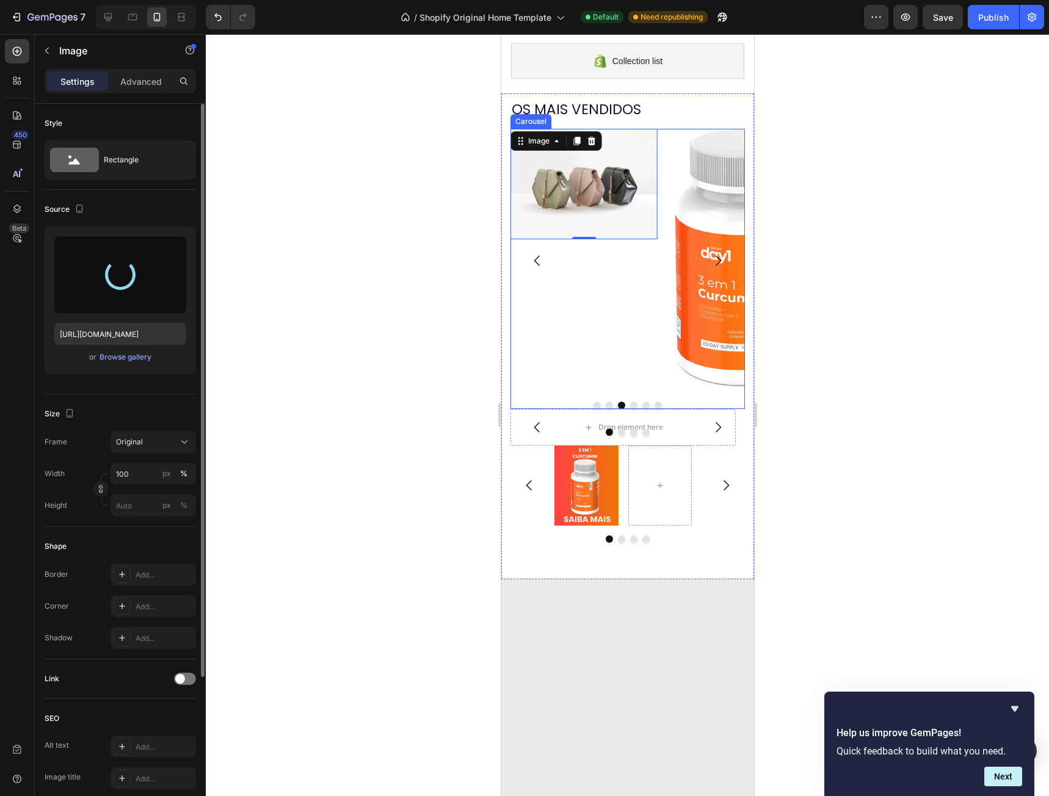
click at [660, 157] on div "Drop element here Image Image 0 Image Drop element here Drop element here" at bounding box center [627, 260] width 234 height 263
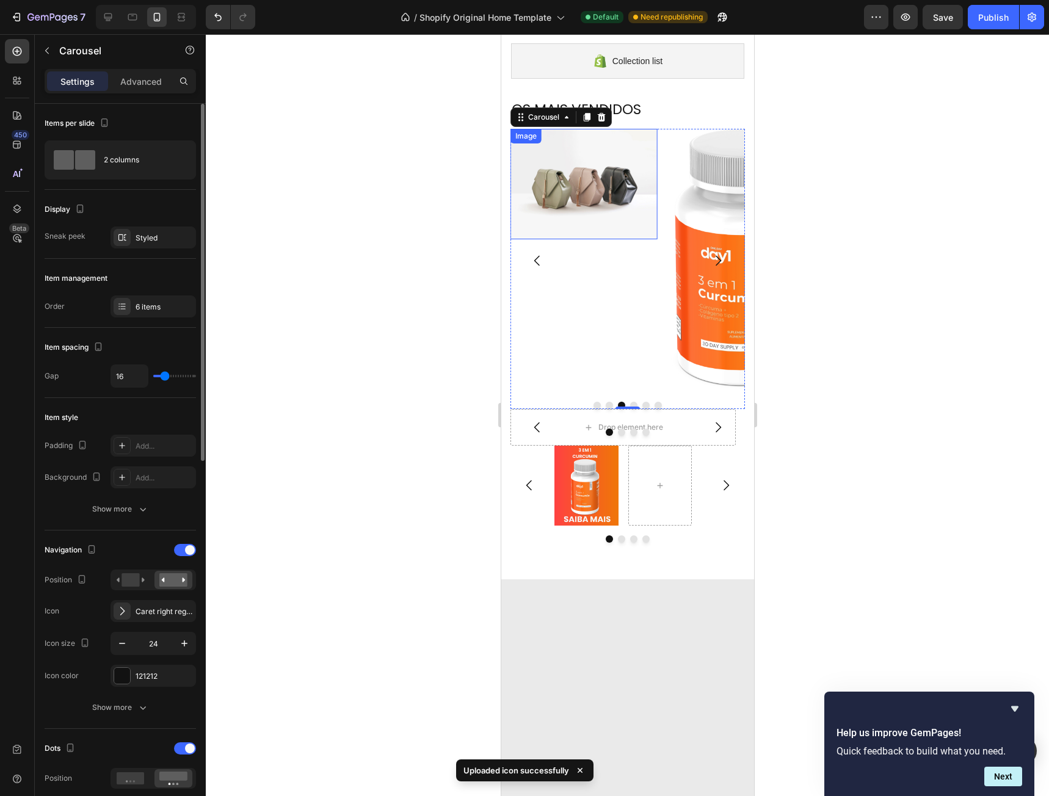
click at [603, 190] on img at bounding box center [583, 184] width 147 height 110
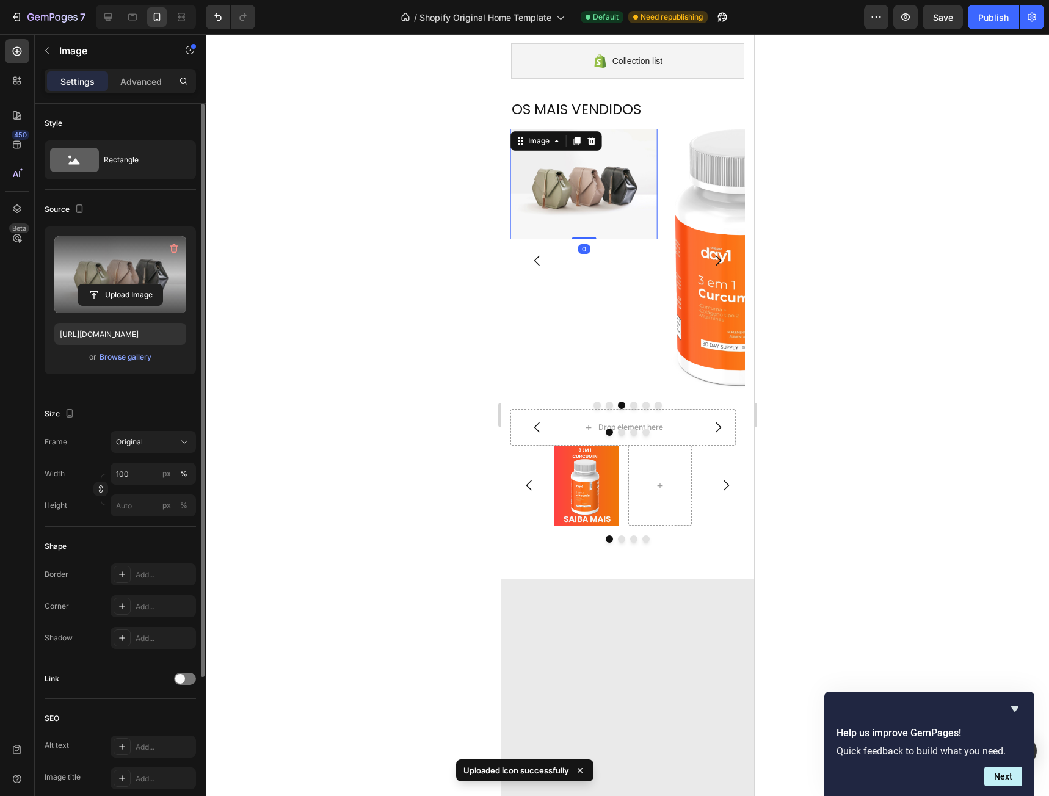
click at [130, 270] on label at bounding box center [120, 274] width 132 height 77
click at [130, 284] on input "file" at bounding box center [120, 294] width 84 height 21
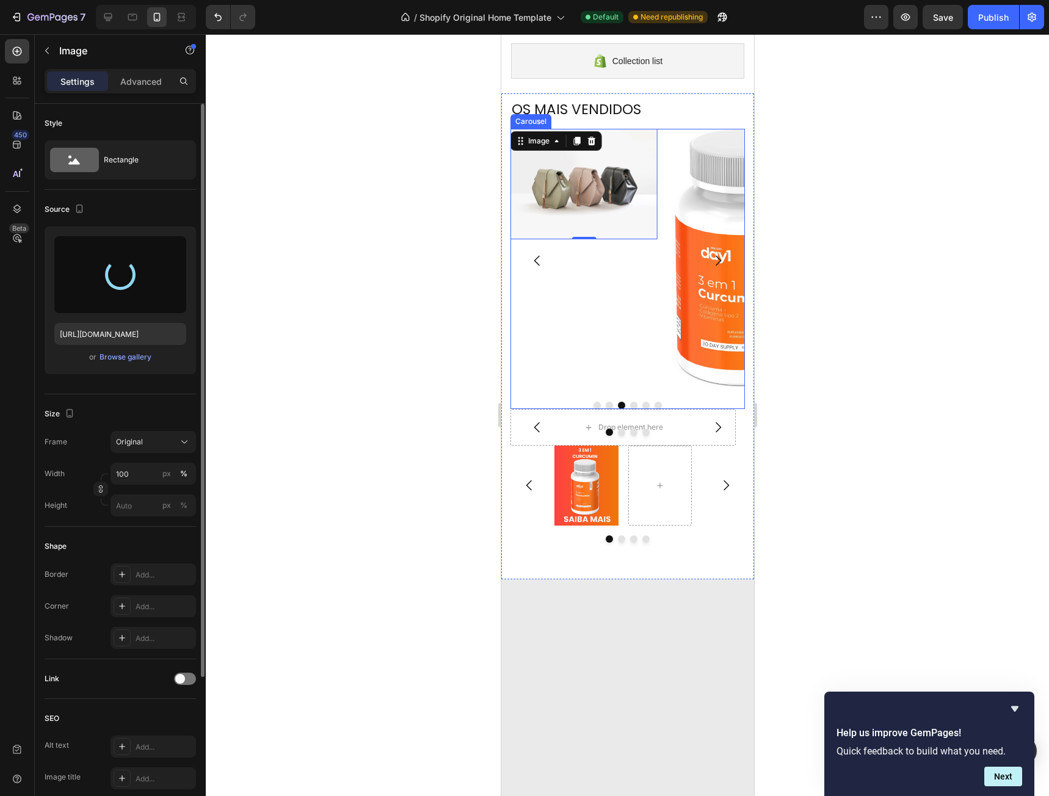
type input "[URL][DOMAIN_NAME]"
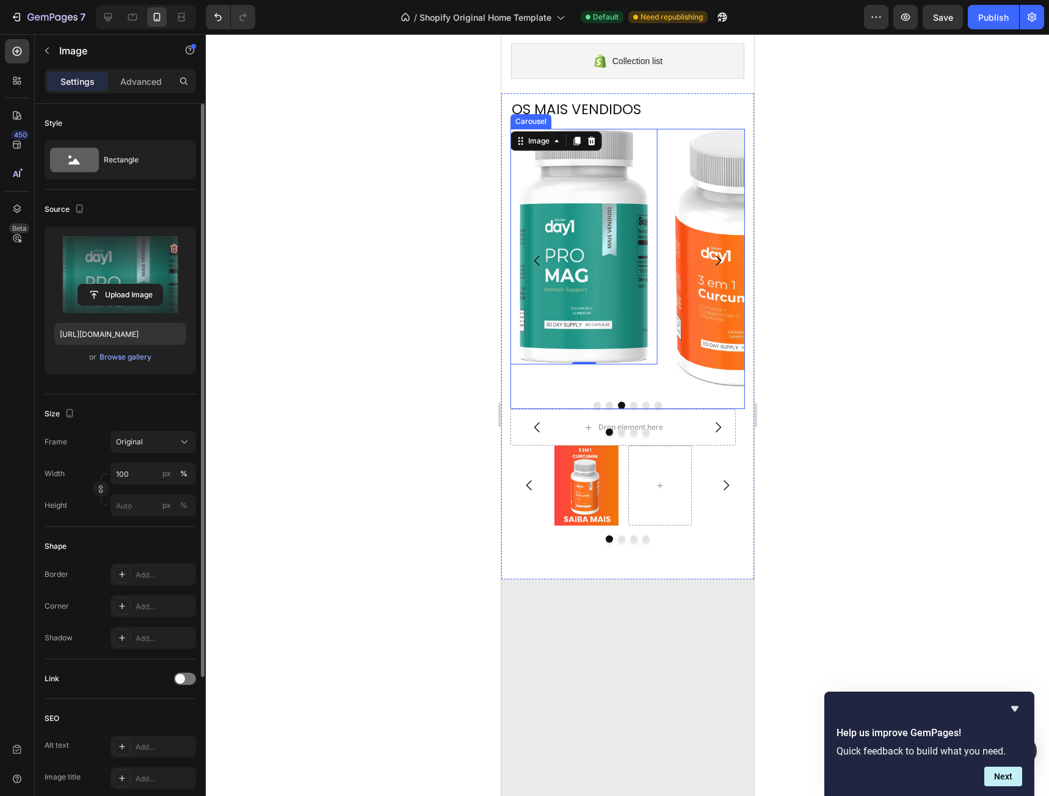
click at [654, 381] on div "Image 0" at bounding box center [583, 260] width 147 height 263
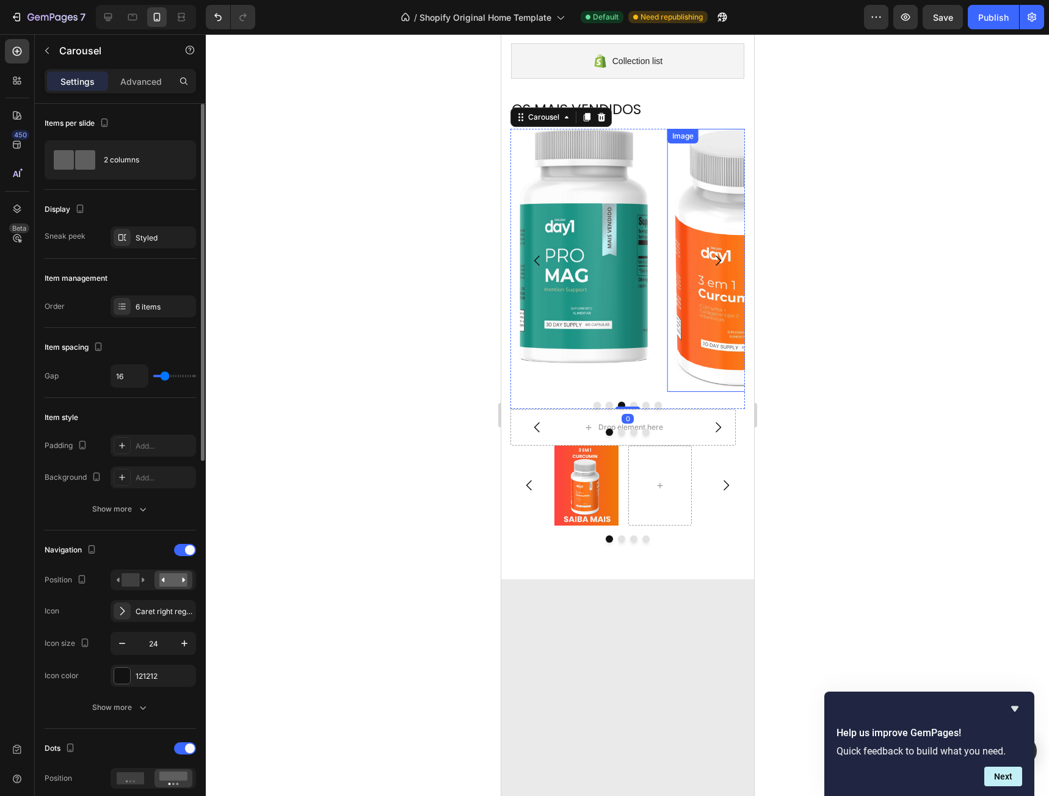
click at [690, 353] on img at bounding box center [740, 260] width 147 height 263
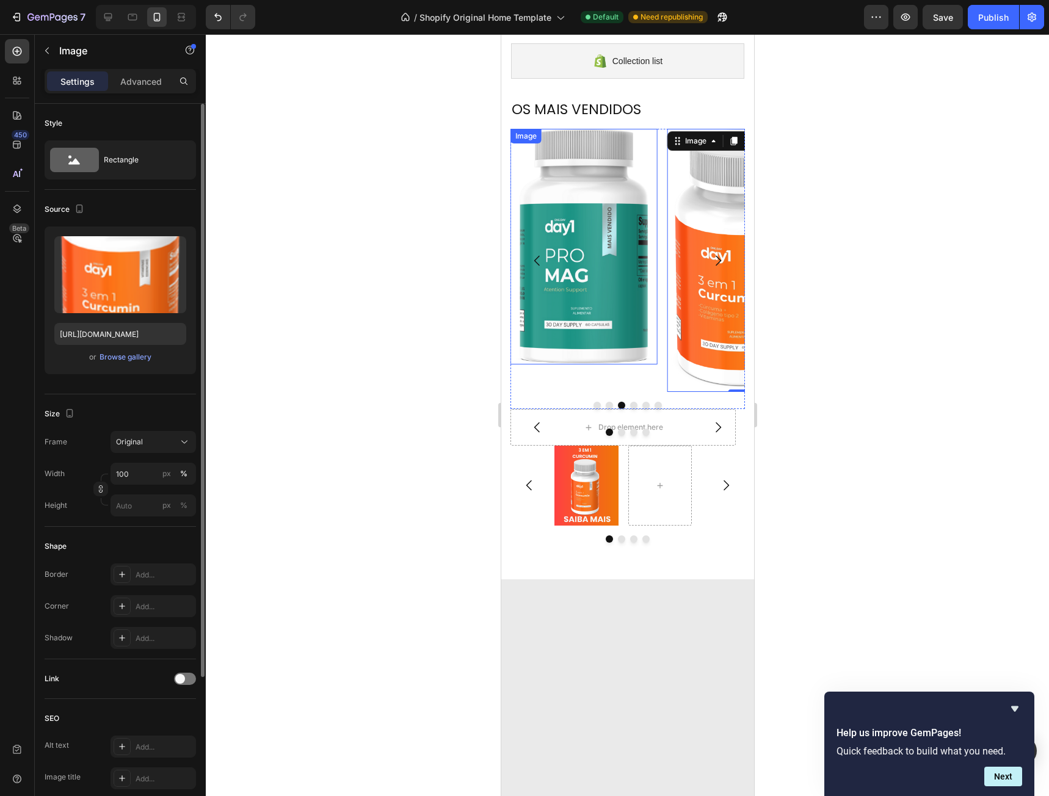
click at [575, 295] on img at bounding box center [583, 246] width 147 height 235
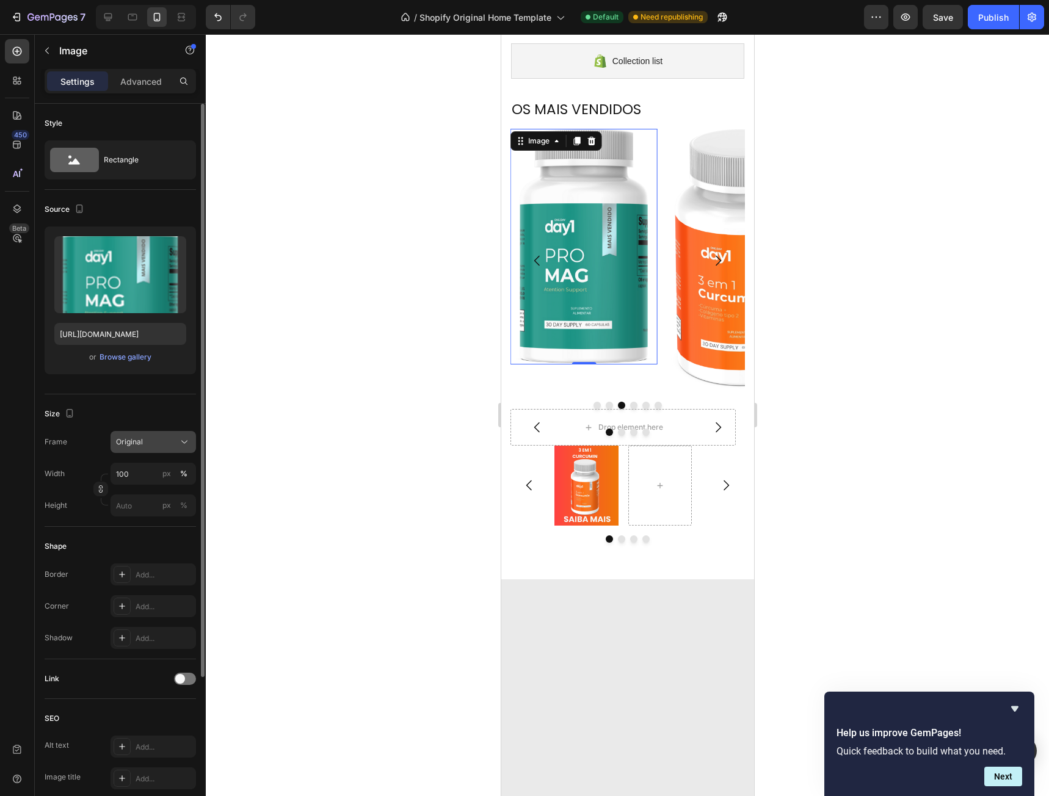
click at [161, 441] on div "Original" at bounding box center [146, 441] width 60 height 11
click at [168, 513] on div "Horizontal" at bounding box center [150, 518] width 71 height 12
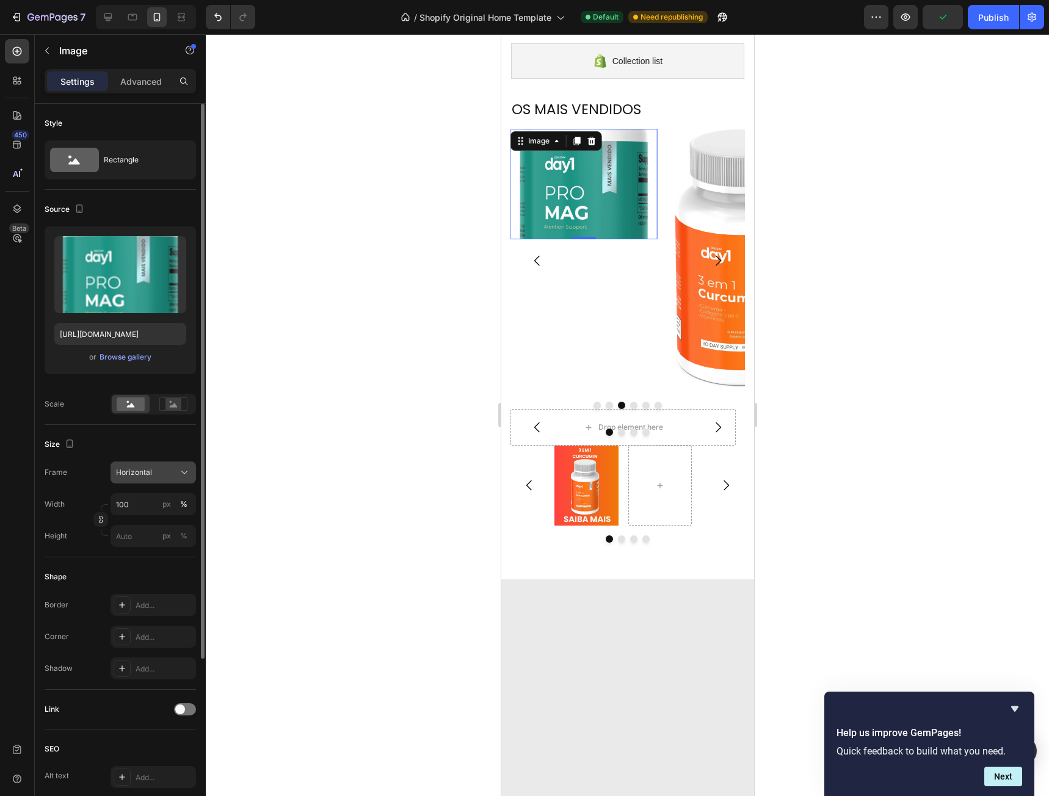
click at [172, 482] on button "Horizontal" at bounding box center [152, 472] width 85 height 22
click at [168, 526] on div "Vertical" at bounding box center [150, 525] width 71 height 12
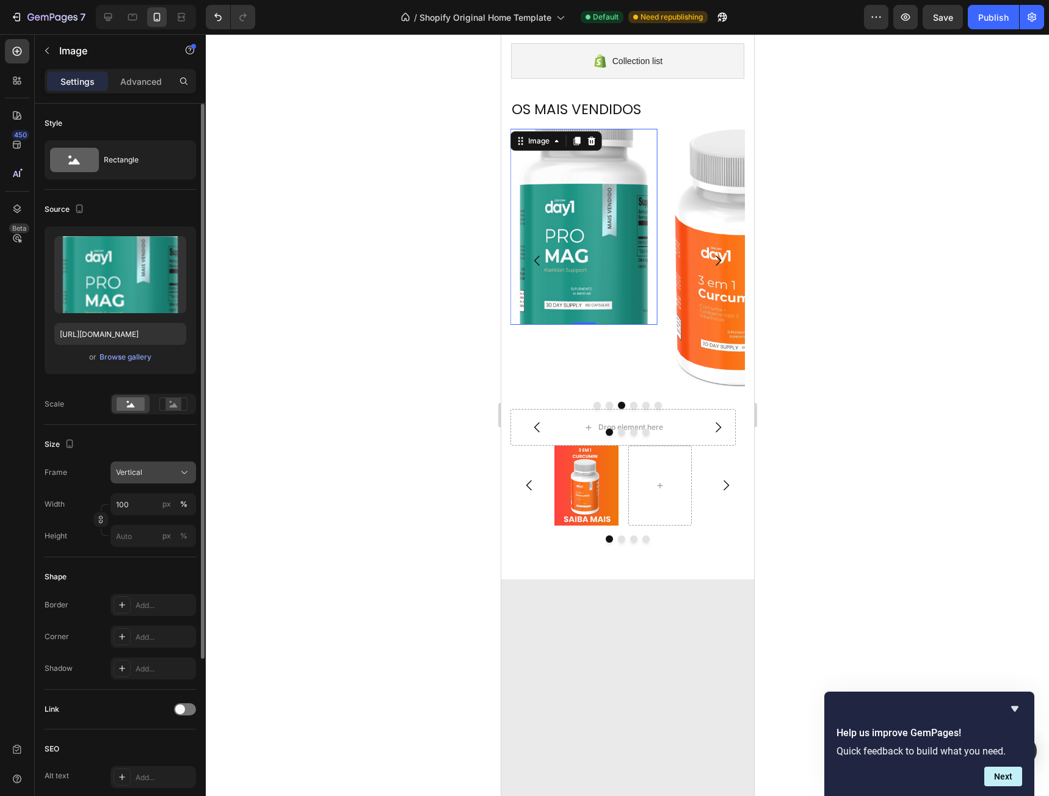
click at [161, 472] on div "Vertical" at bounding box center [146, 472] width 60 height 11
click at [163, 501] on div "Square" at bounding box center [150, 502] width 71 height 12
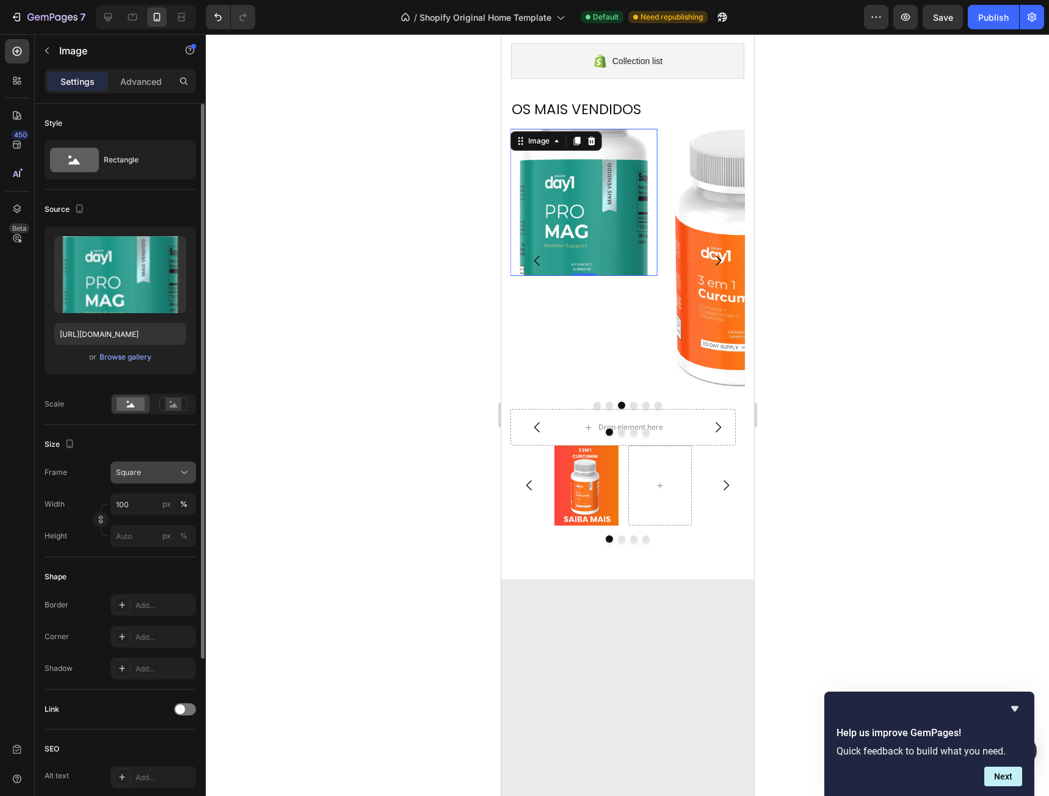
click at [158, 472] on div "Square" at bounding box center [146, 472] width 60 height 11
click at [168, 518] on div "Vertical" at bounding box center [142, 525] width 98 height 23
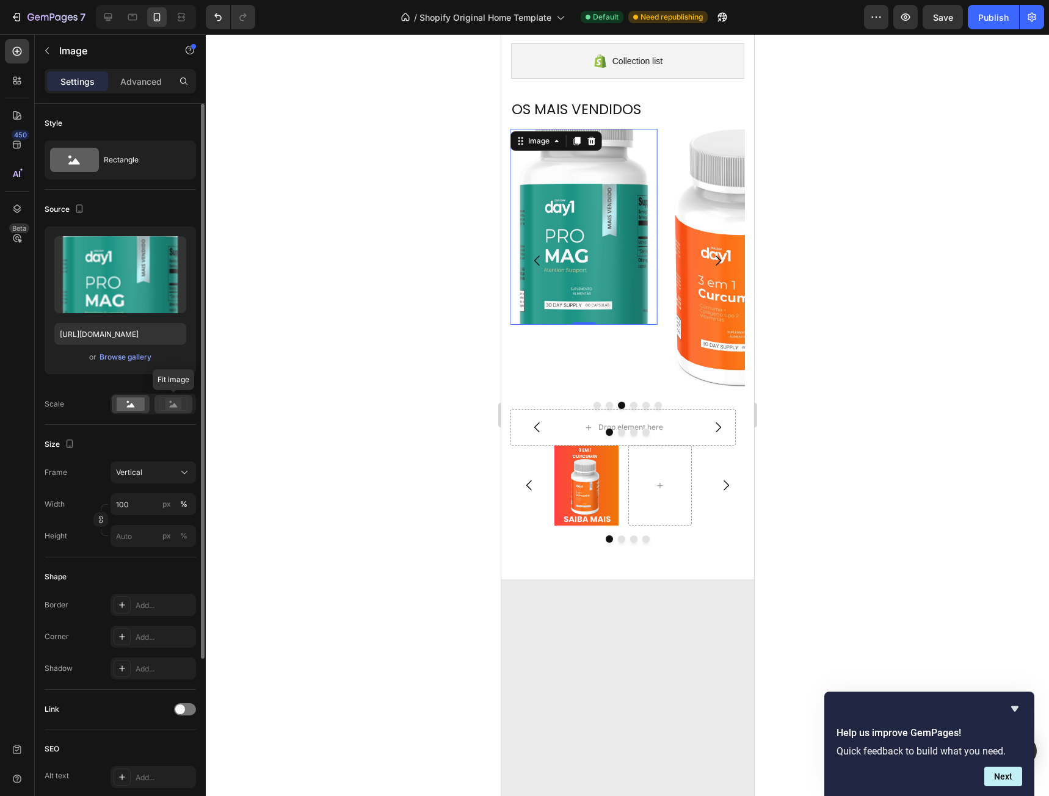
click at [171, 402] on circle at bounding box center [171, 402] width 2 height 2
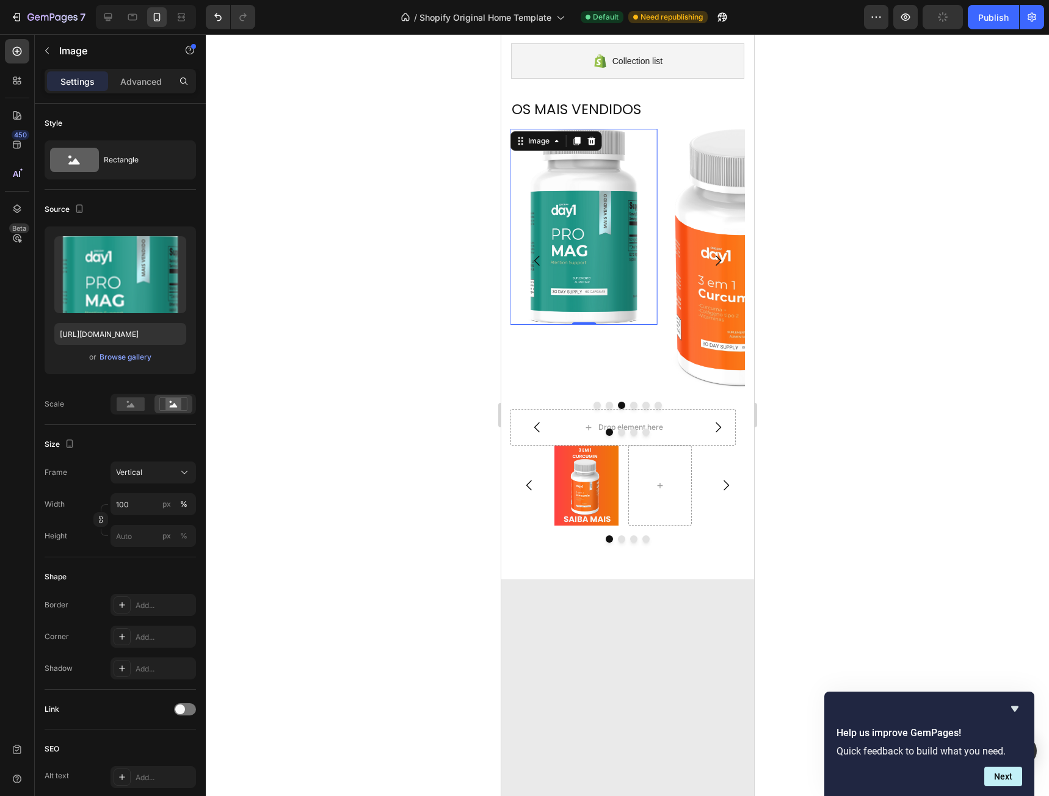
click at [608, 203] on img at bounding box center [583, 227] width 147 height 196
click at [576, 143] on icon at bounding box center [576, 141] width 7 height 9
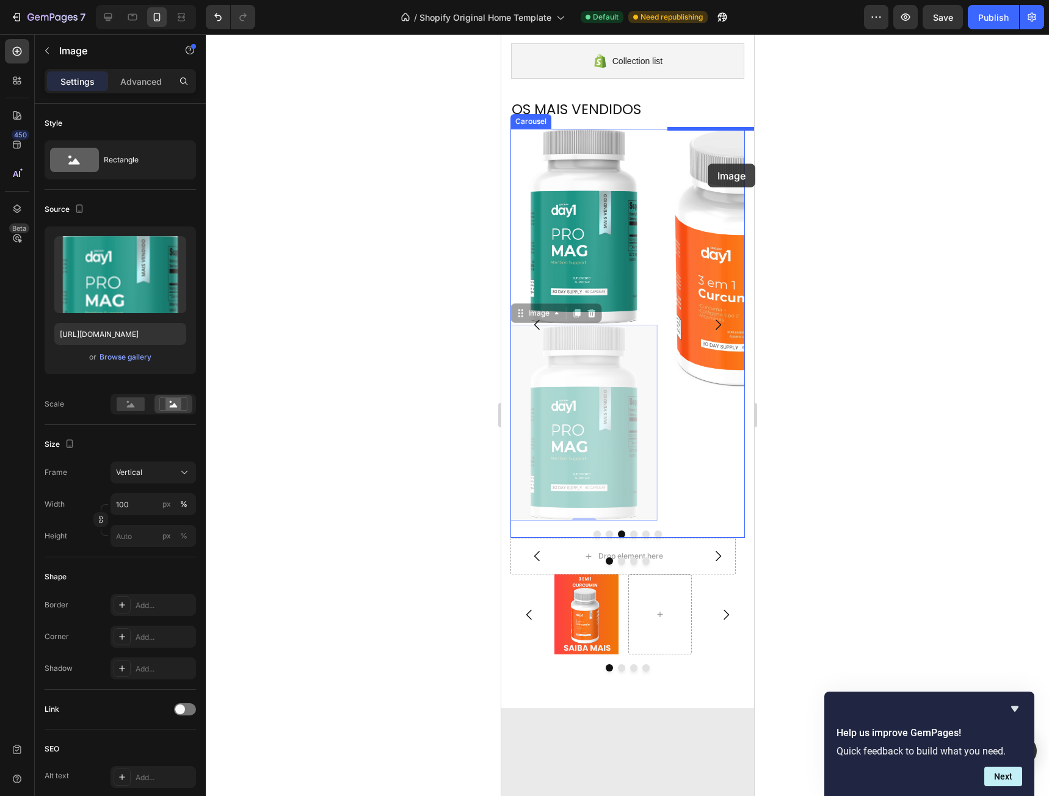
drag, startPoint x: 601, startPoint y: 405, endPoint x: 707, endPoint y: 164, distance: 263.5
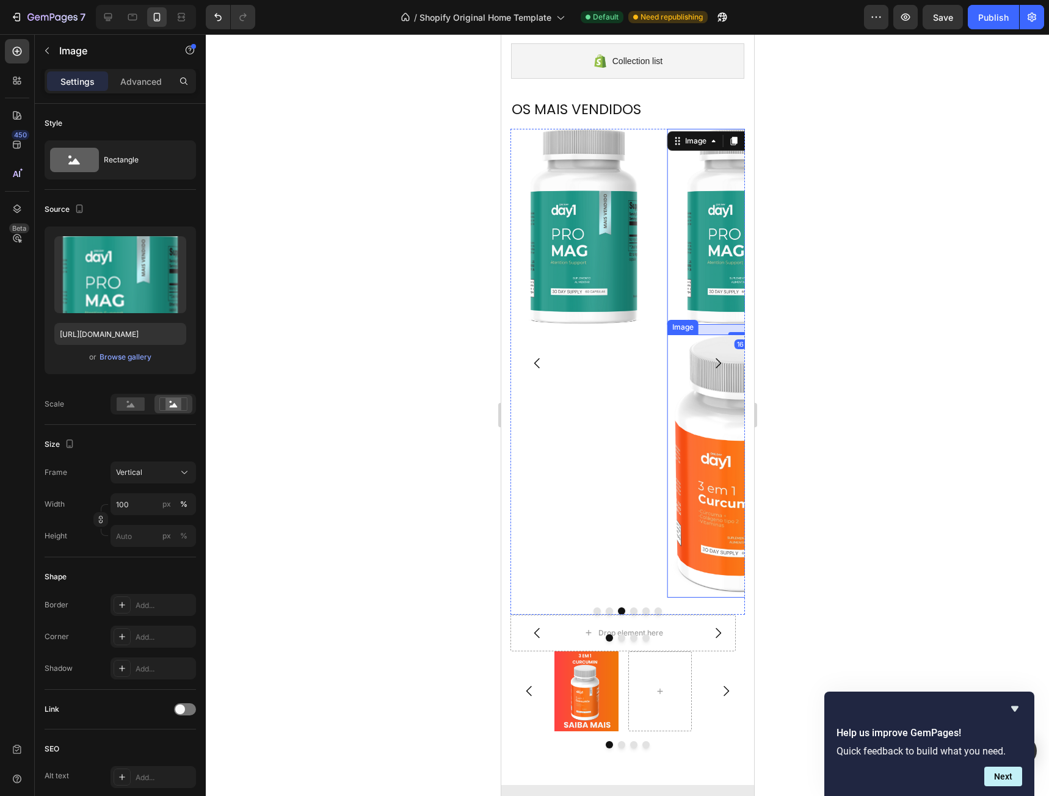
click at [690, 416] on img at bounding box center [740, 466] width 147 height 263
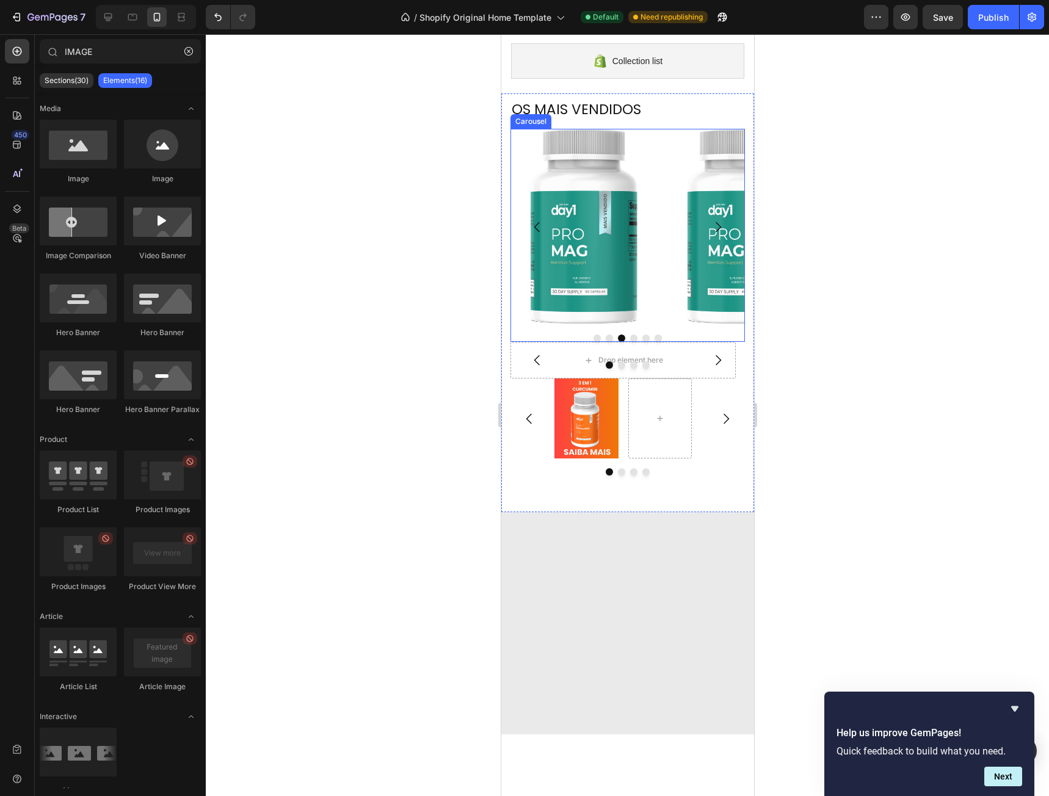
click at [711, 226] on icon "Carousel Next Arrow" at bounding box center [717, 227] width 15 height 15
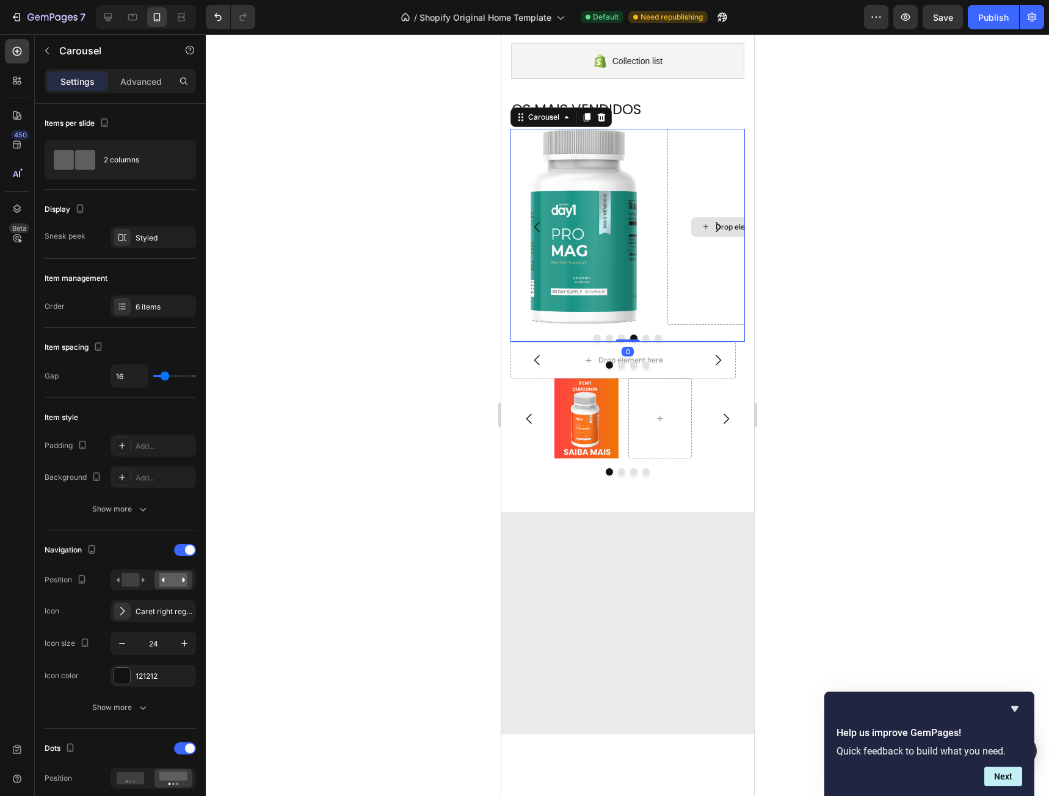
click at [622, 215] on img at bounding box center [583, 227] width 147 height 196
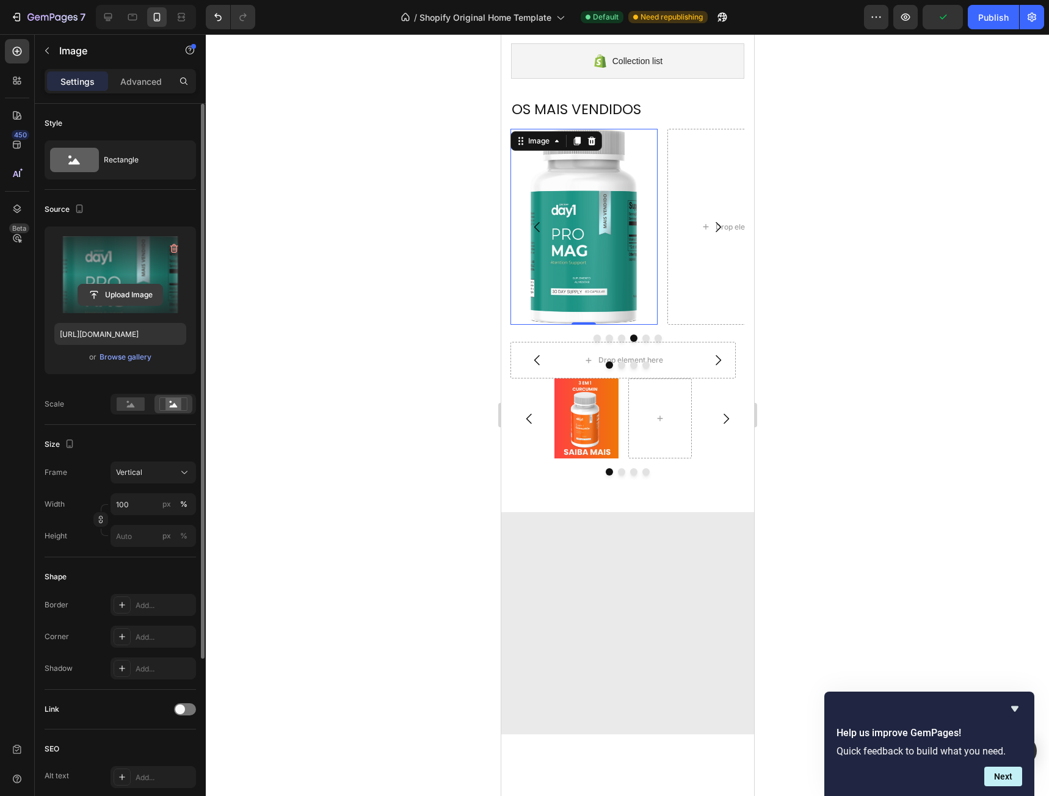
click at [135, 297] on input "file" at bounding box center [120, 294] width 84 height 21
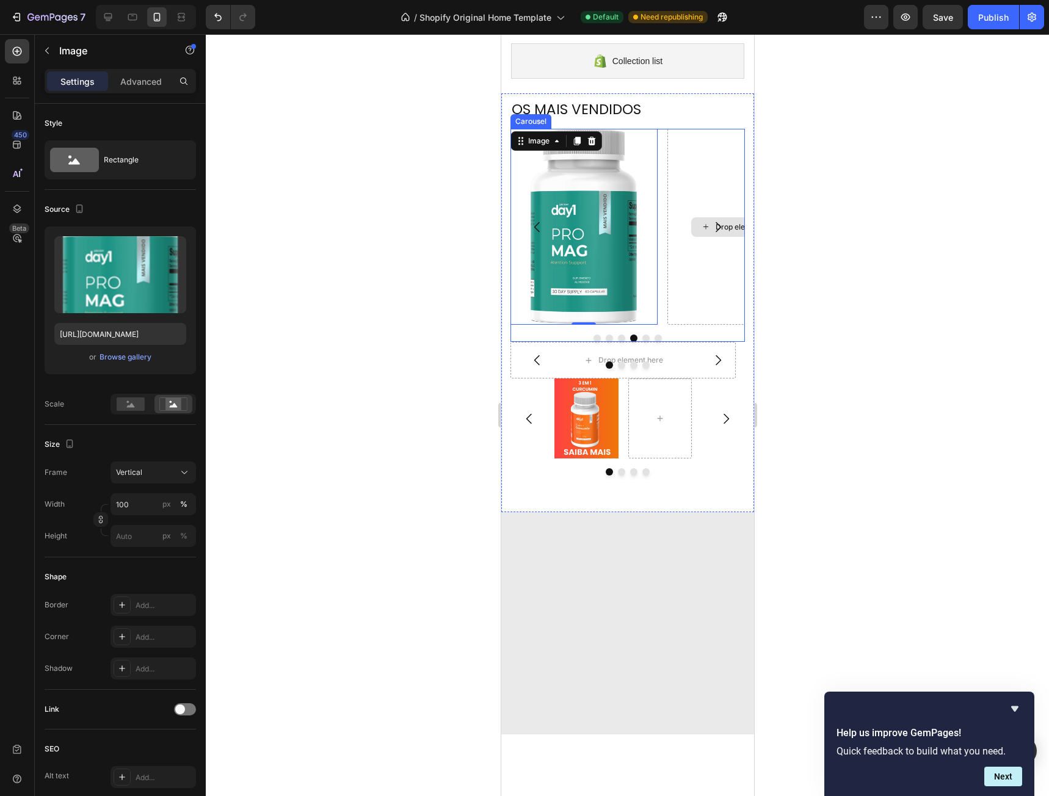
click at [681, 263] on div "Drop element here" at bounding box center [740, 227] width 147 height 196
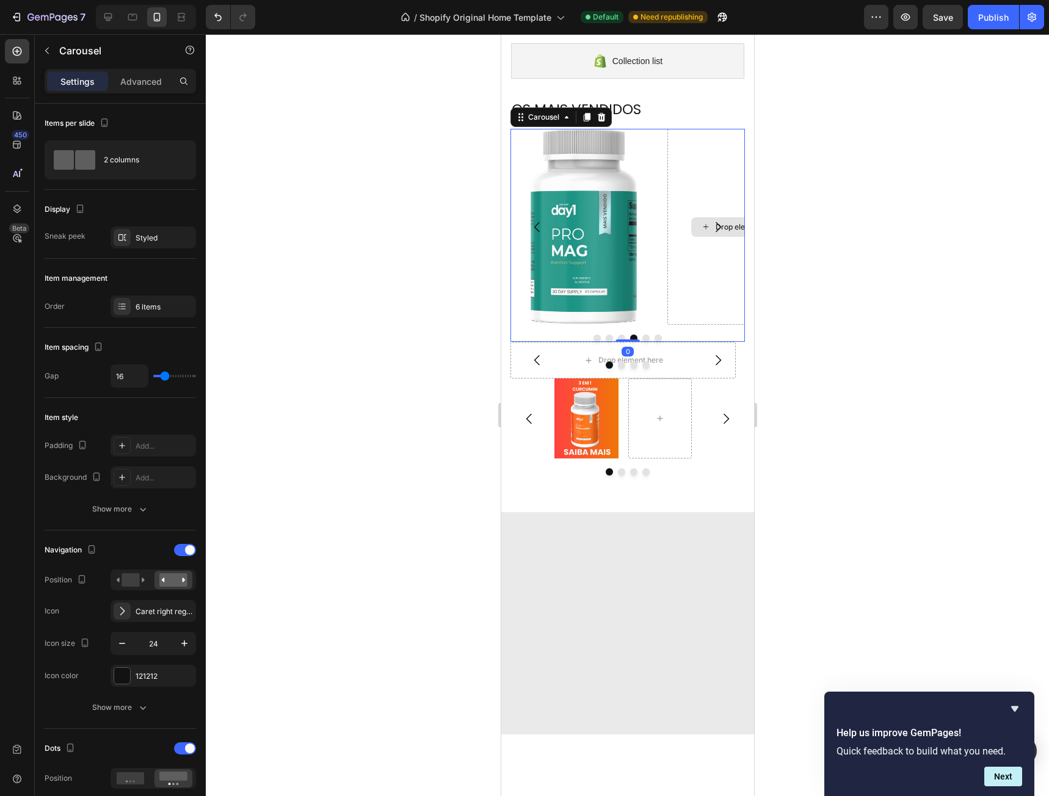
click at [689, 226] on div "Drop element here" at bounding box center [740, 227] width 147 height 196
click at [700, 227] on button "Carousel Next Arrow" at bounding box center [717, 227] width 34 height 34
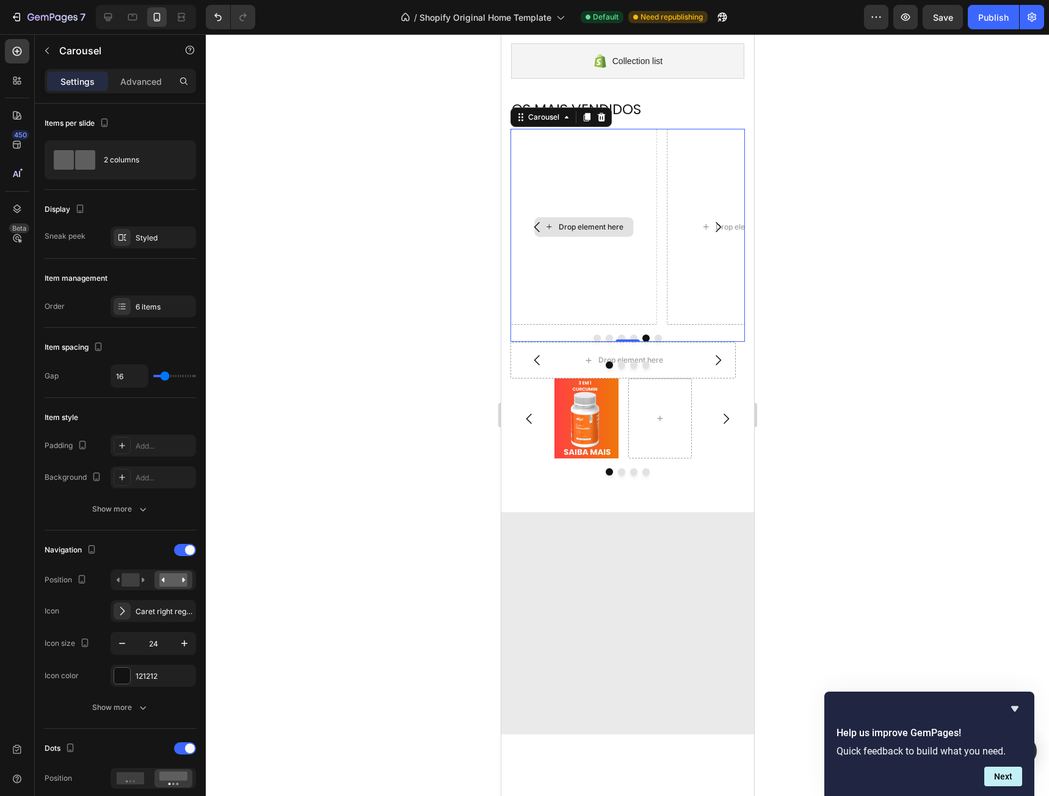
click at [565, 223] on div "Drop element here" at bounding box center [590, 227] width 65 height 10
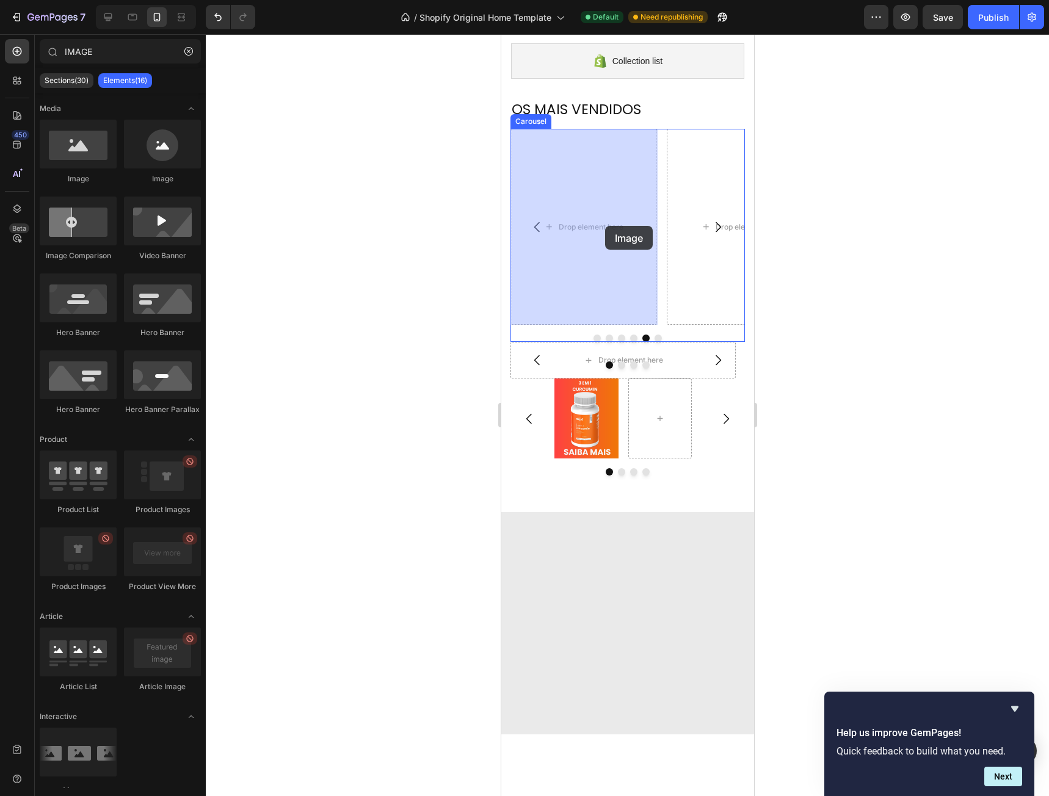
drag, startPoint x: 867, startPoint y: 251, endPoint x: 741, endPoint y: 244, distance: 126.0
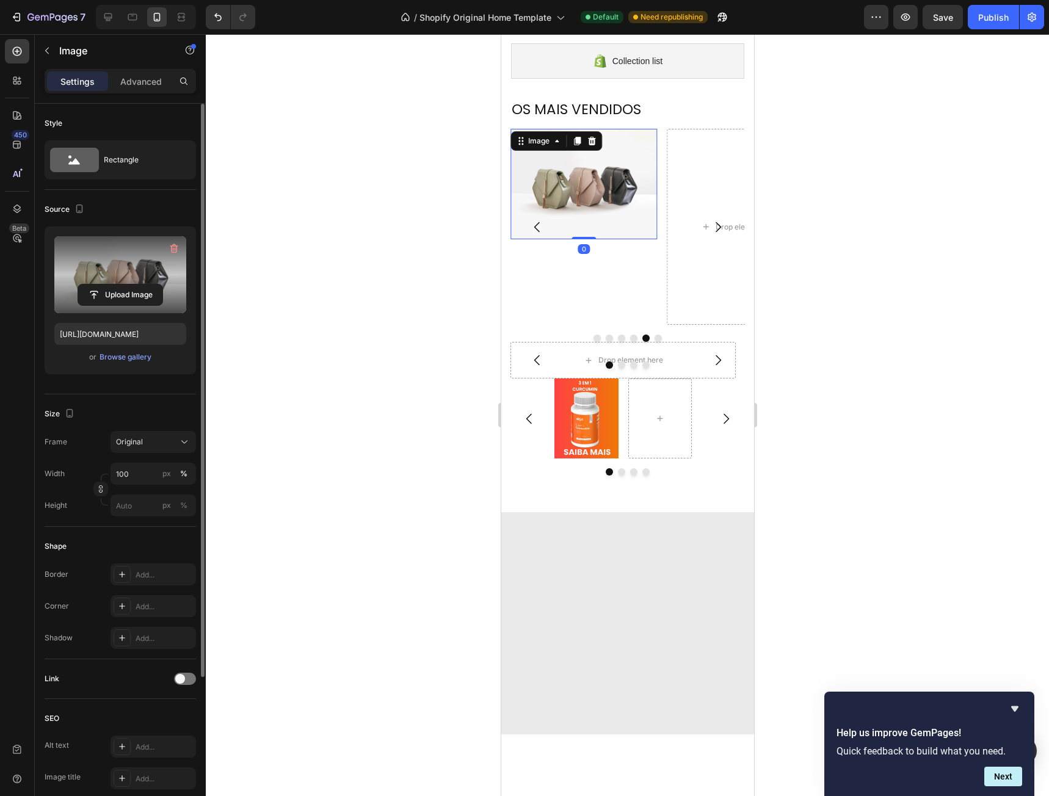
click at [129, 272] on label at bounding box center [120, 274] width 132 height 77
click at [129, 284] on input "file" at bounding box center [120, 294] width 84 height 21
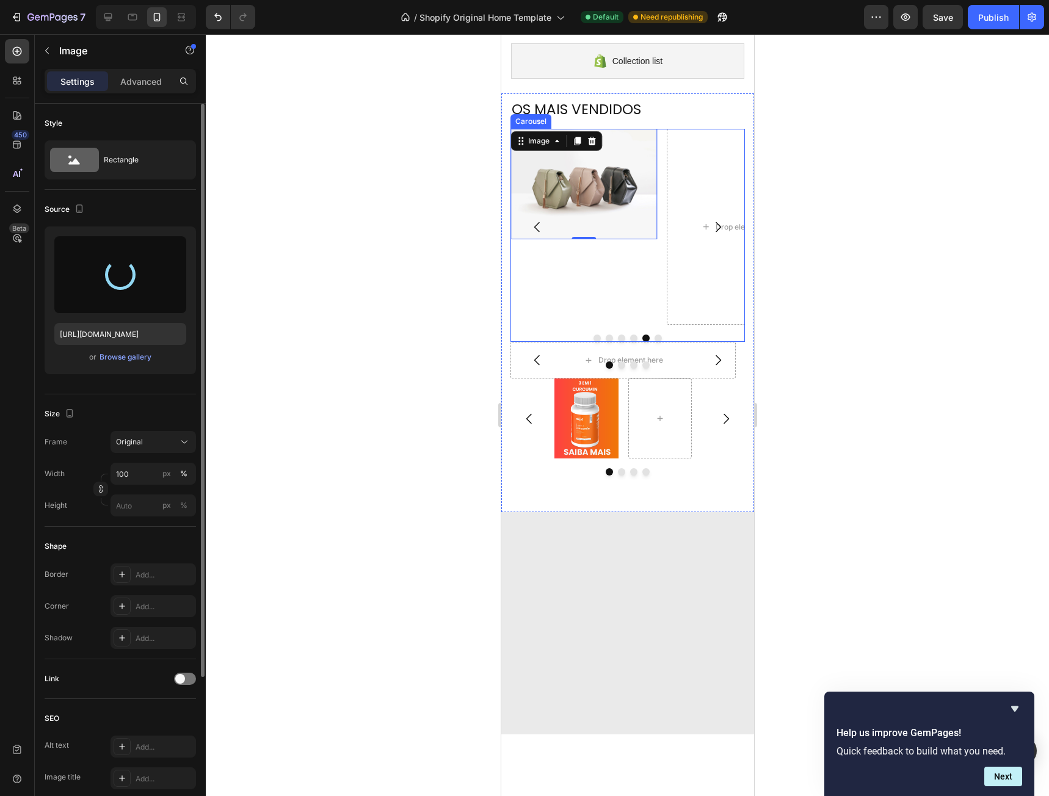
type input "[URL][DOMAIN_NAME]"
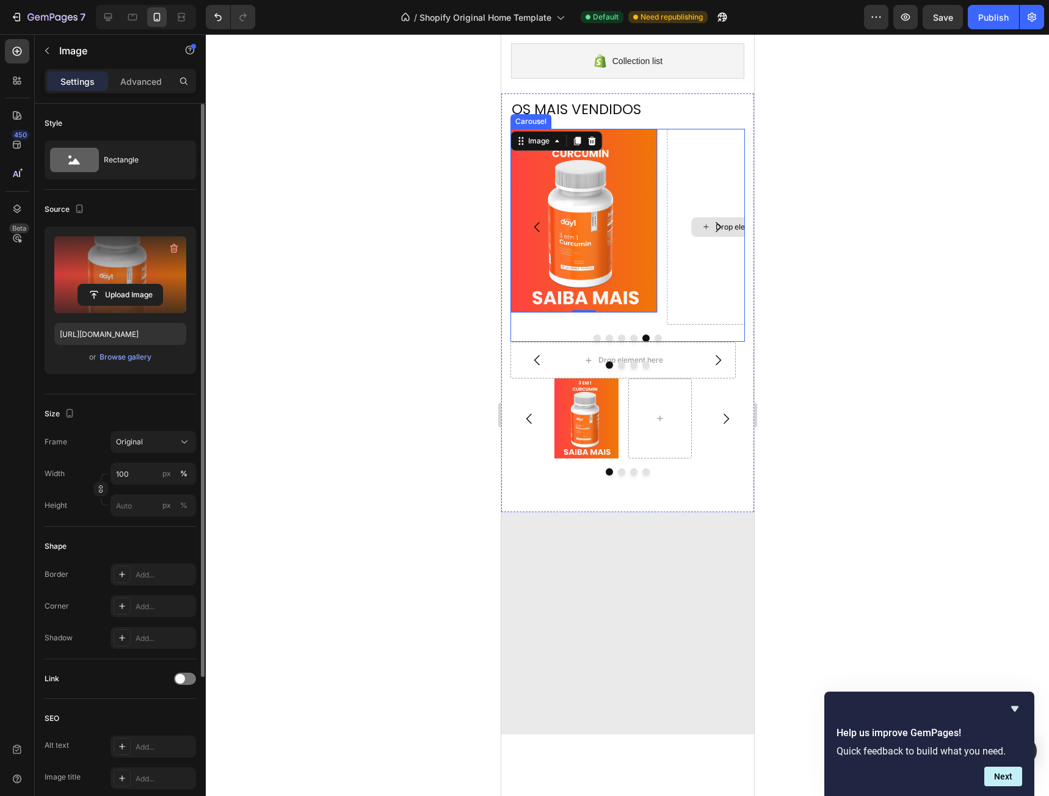
click at [696, 203] on div "Drop element here" at bounding box center [740, 227] width 147 height 196
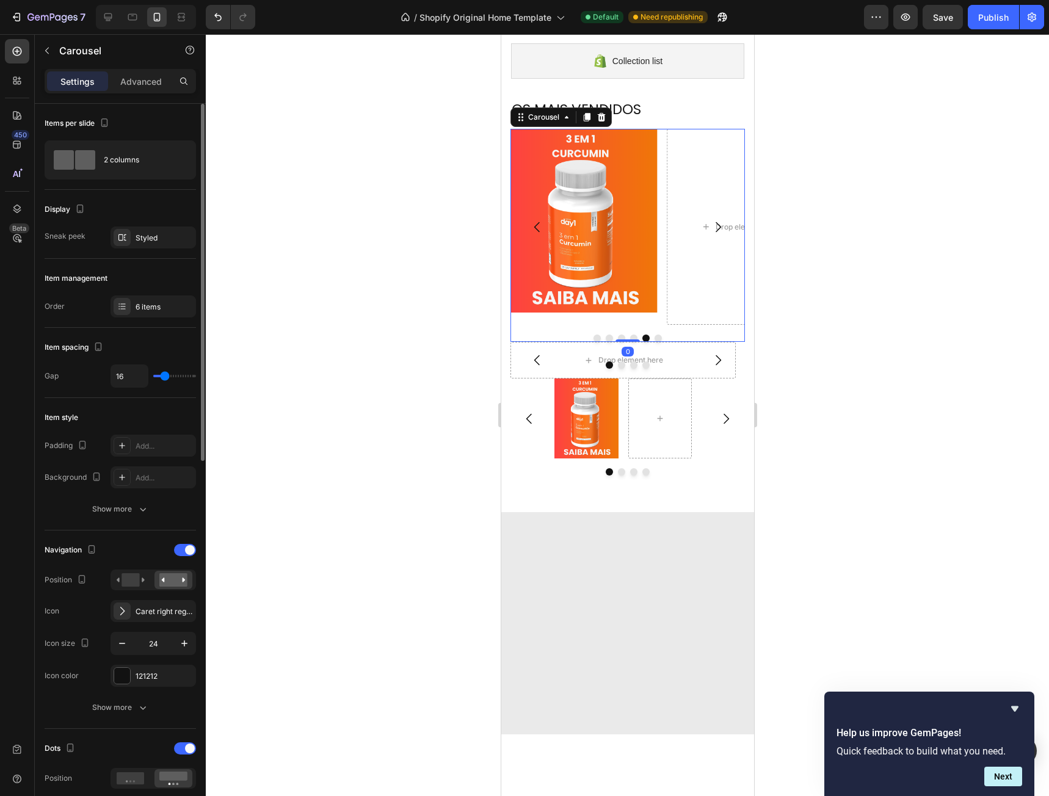
click at [700, 227] on button "Carousel Next Arrow" at bounding box center [717, 227] width 34 height 34
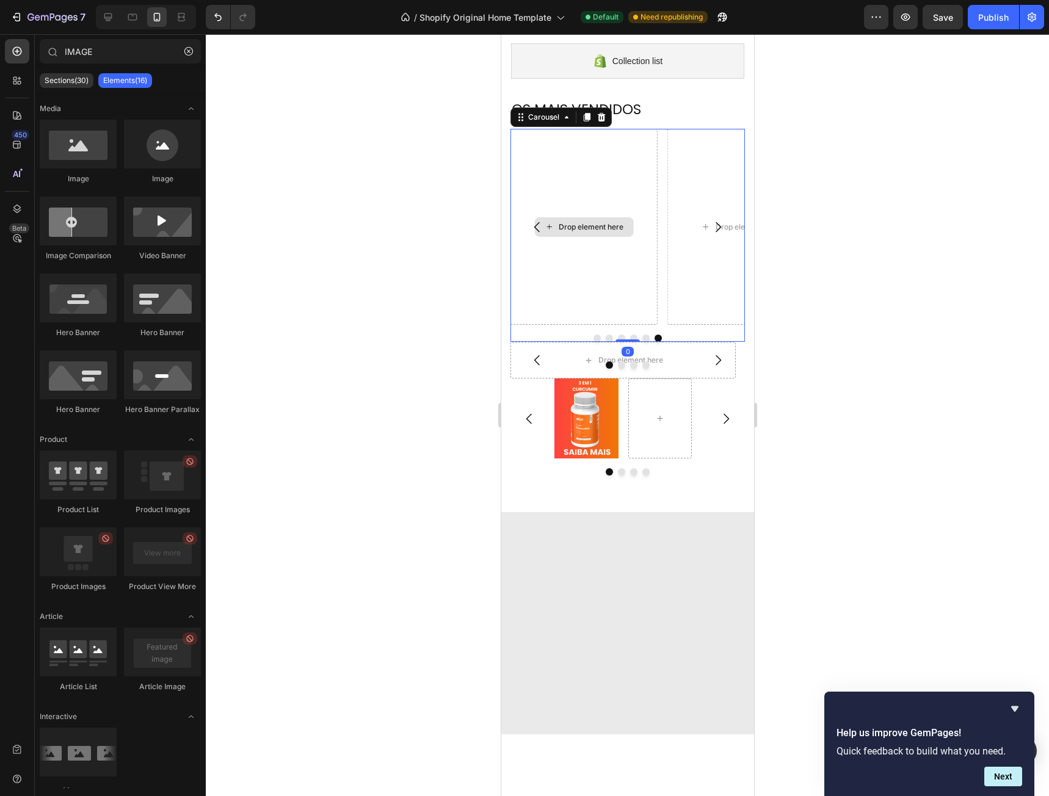
click at [579, 228] on div "Drop element here" at bounding box center [590, 227] width 65 height 10
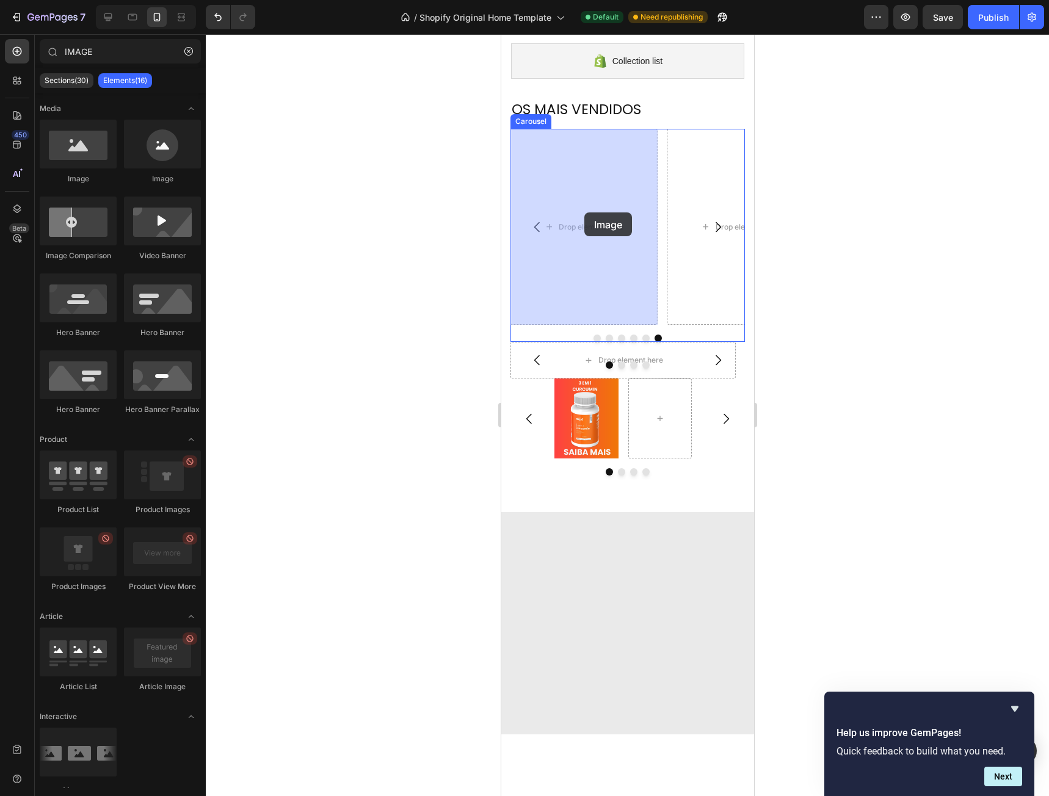
drag, startPoint x: 571, startPoint y: 189, endPoint x: 584, endPoint y: 212, distance: 26.8
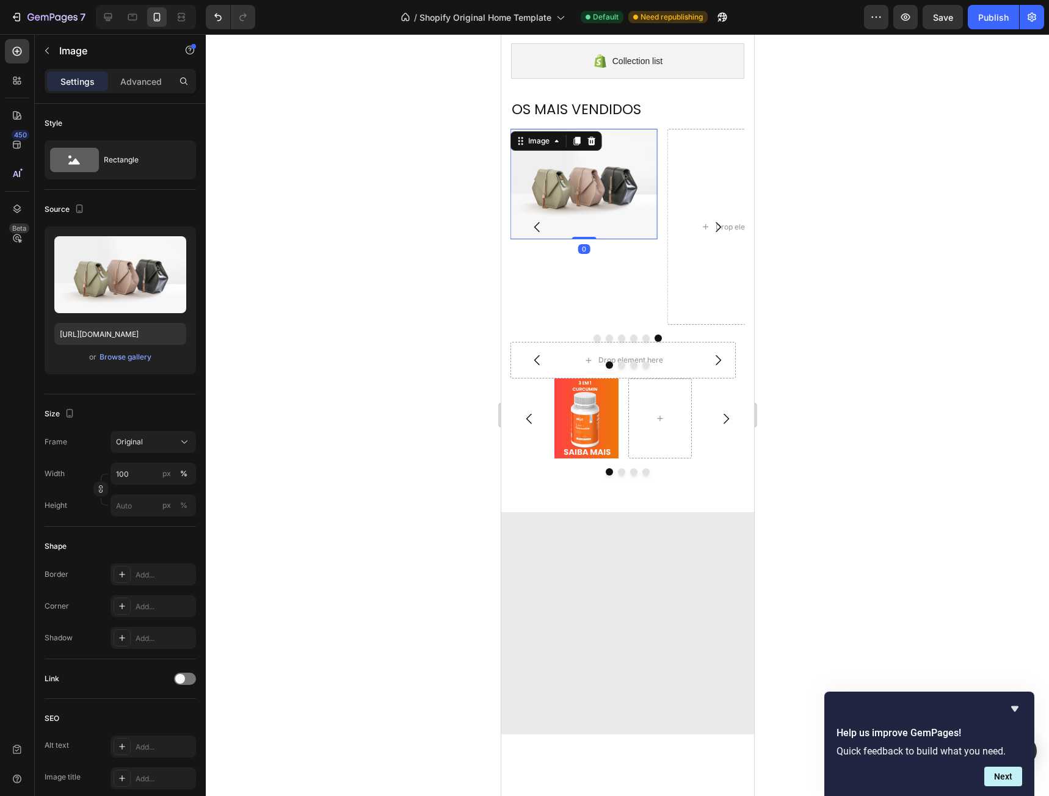
click at [584, 212] on img at bounding box center [583, 184] width 147 height 110
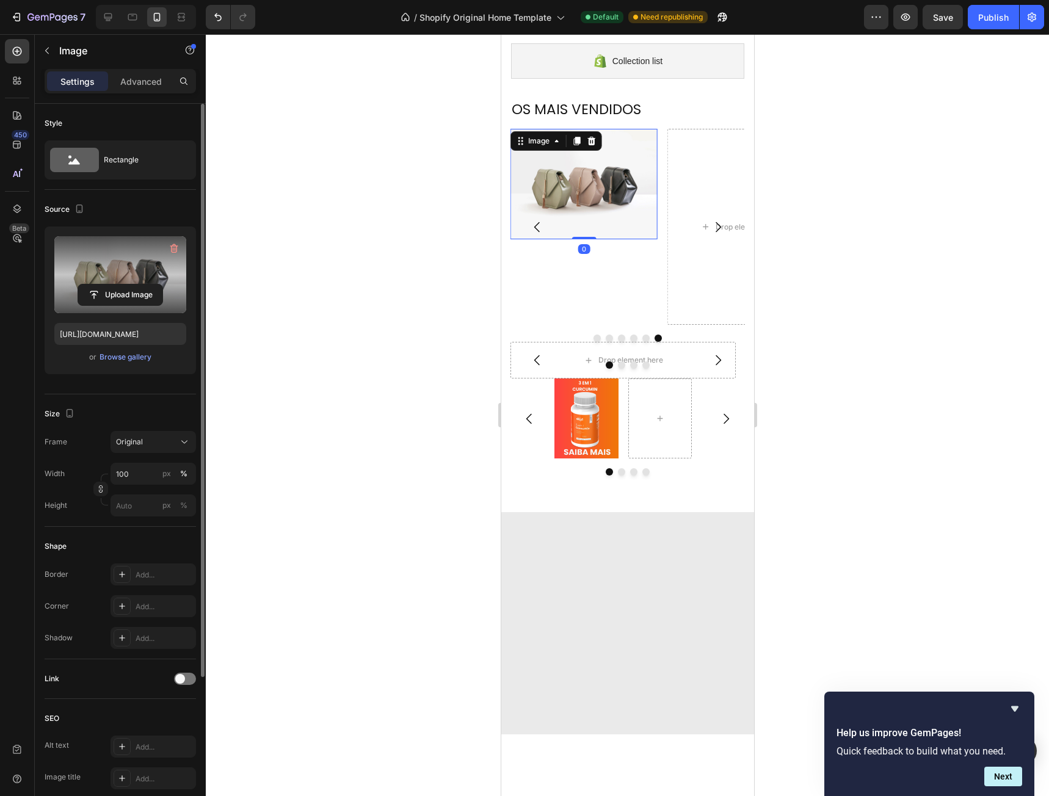
click at [135, 259] on label at bounding box center [120, 274] width 132 height 77
click at [135, 284] on input "file" at bounding box center [120, 294] width 84 height 21
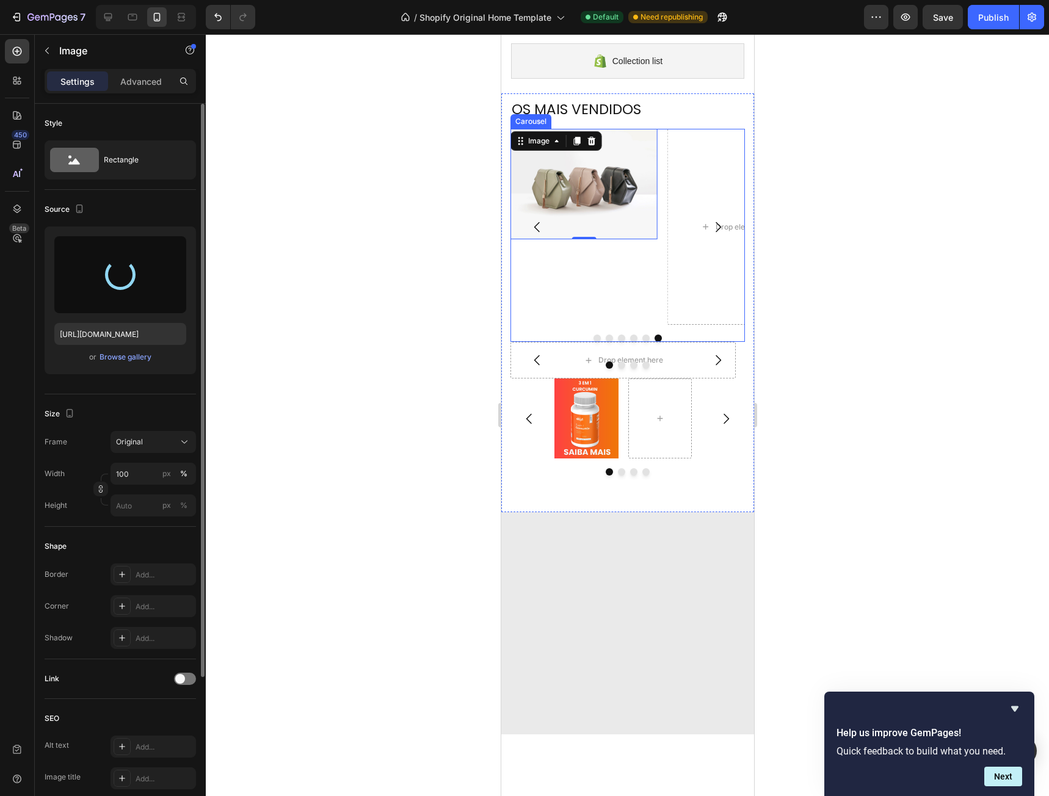
click at [700, 226] on button "Carousel Next Arrow" at bounding box center [717, 227] width 34 height 34
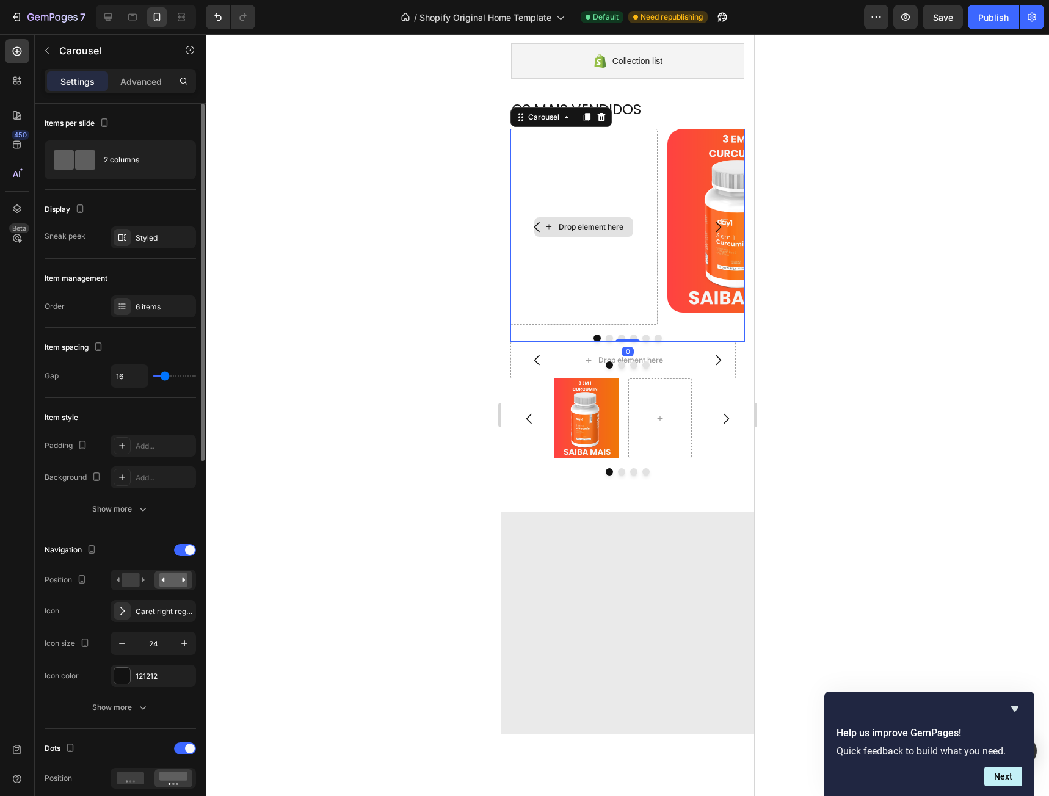
click at [591, 226] on div "Drop element here" at bounding box center [590, 227] width 65 height 10
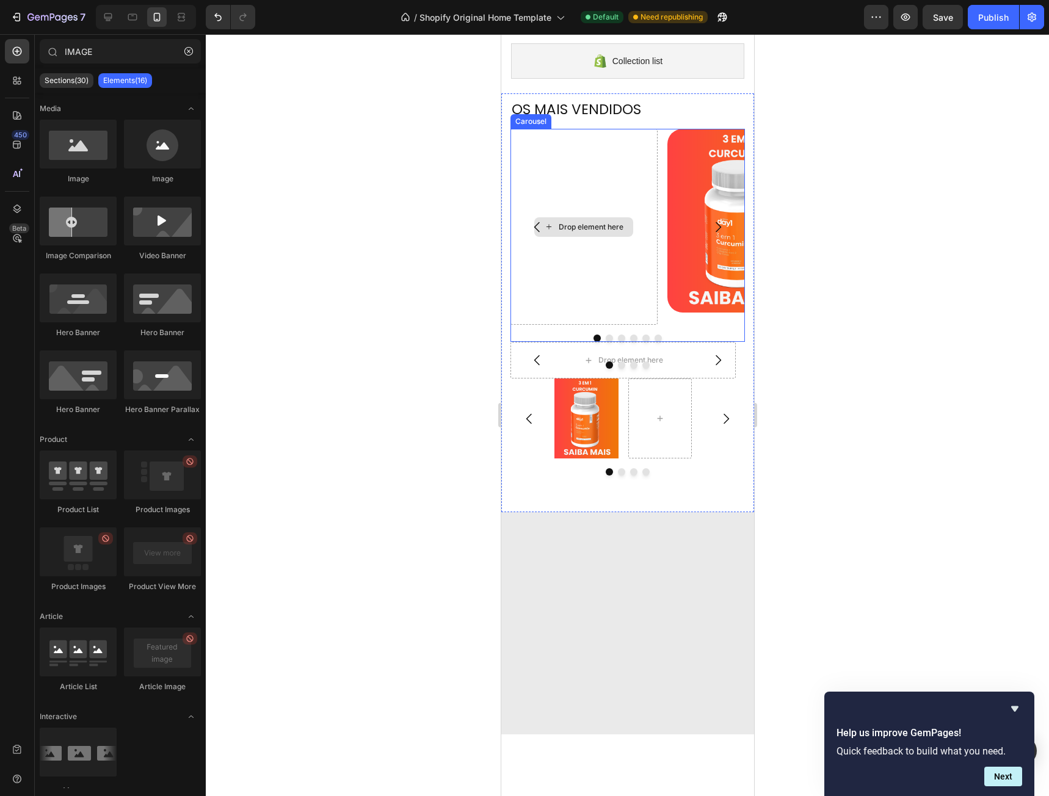
click at [592, 221] on div "Drop element here" at bounding box center [583, 227] width 99 height 20
click at [592, 226] on div "Drop element here" at bounding box center [590, 227] width 65 height 10
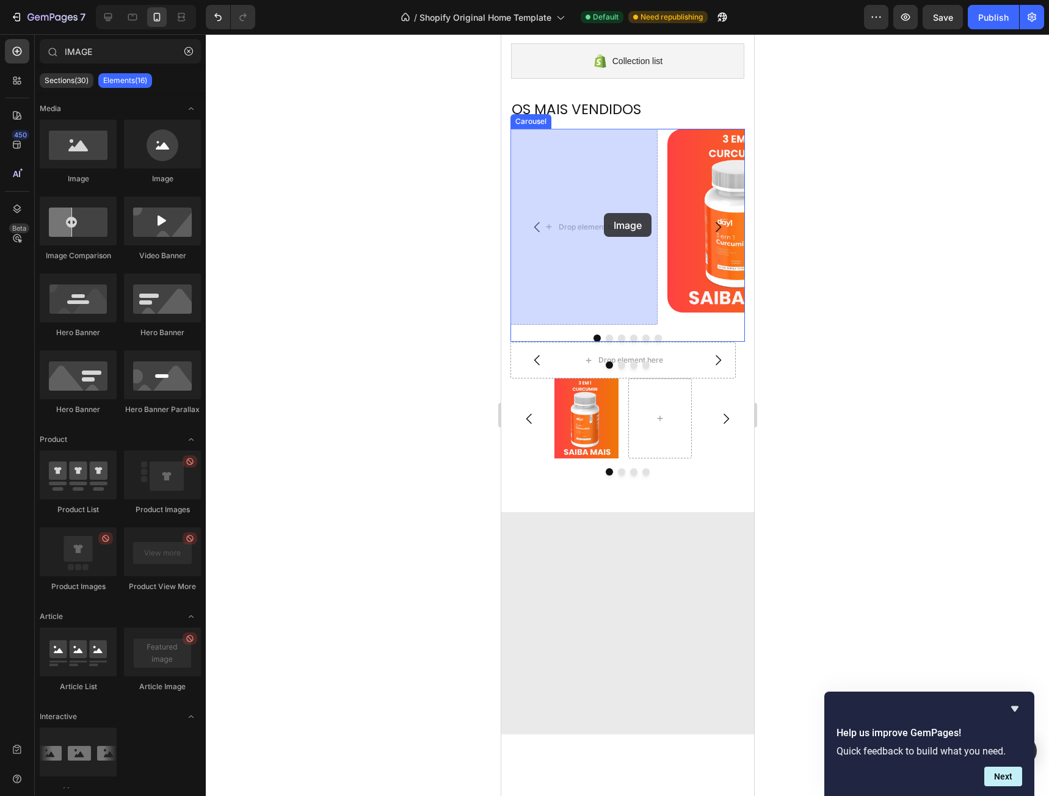
drag, startPoint x: 605, startPoint y: 194, endPoint x: 726, endPoint y: 179, distance: 122.3
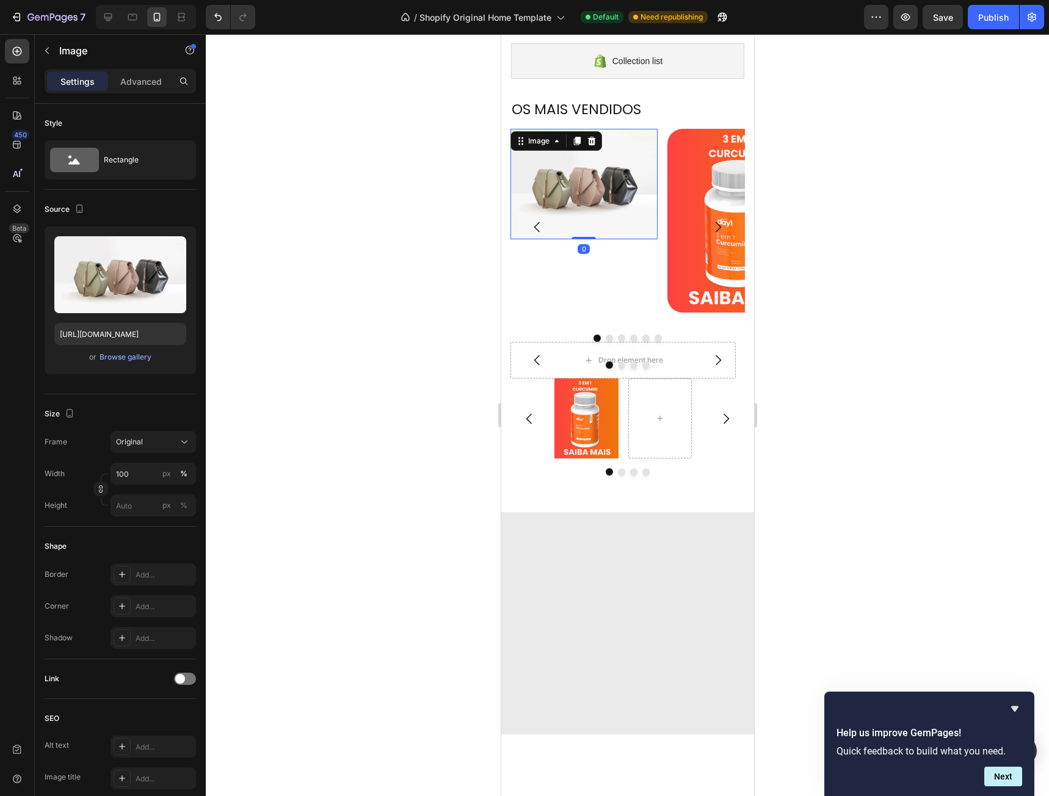
click at [579, 214] on img at bounding box center [583, 184] width 147 height 110
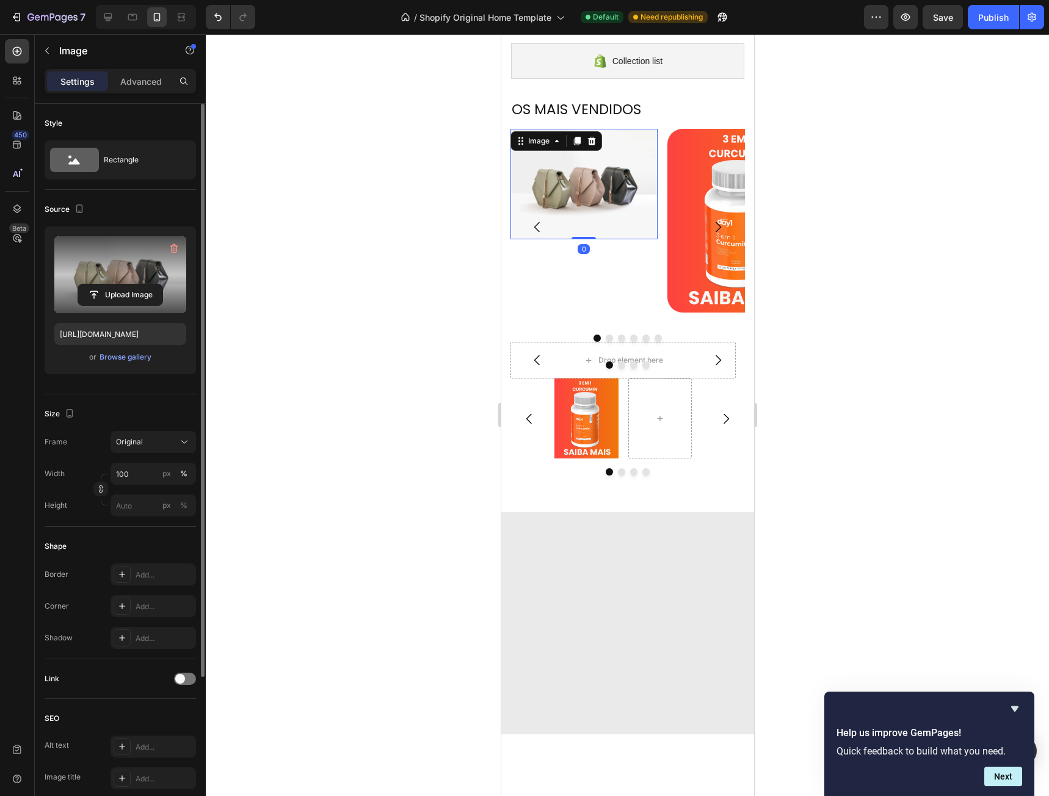
click at [137, 255] on label at bounding box center [120, 274] width 132 height 77
click at [137, 284] on input "file" at bounding box center [120, 294] width 84 height 21
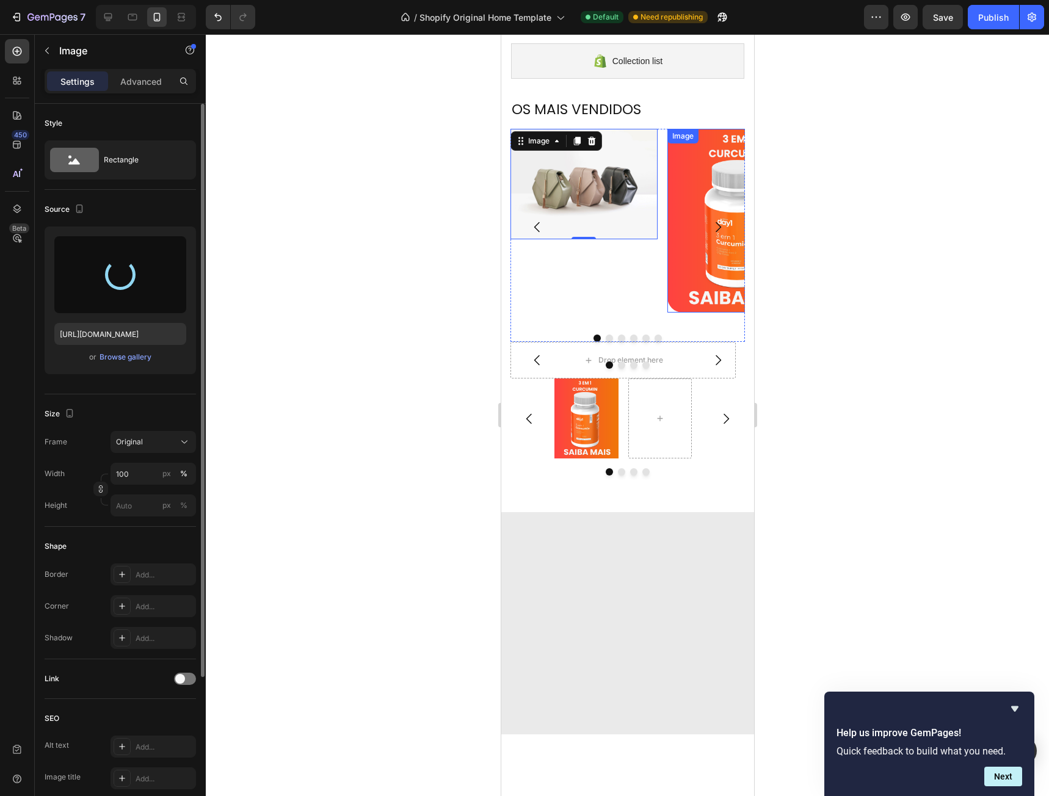
scroll to position [626, 0]
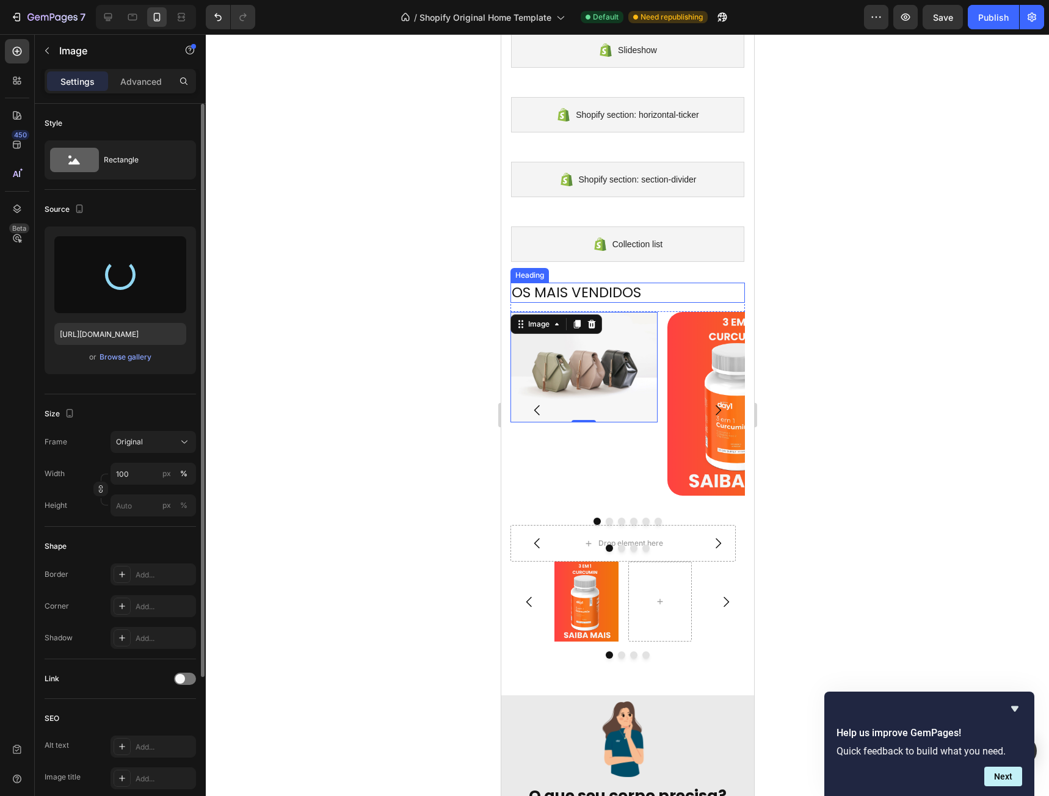
type input "[URL][DOMAIN_NAME]"
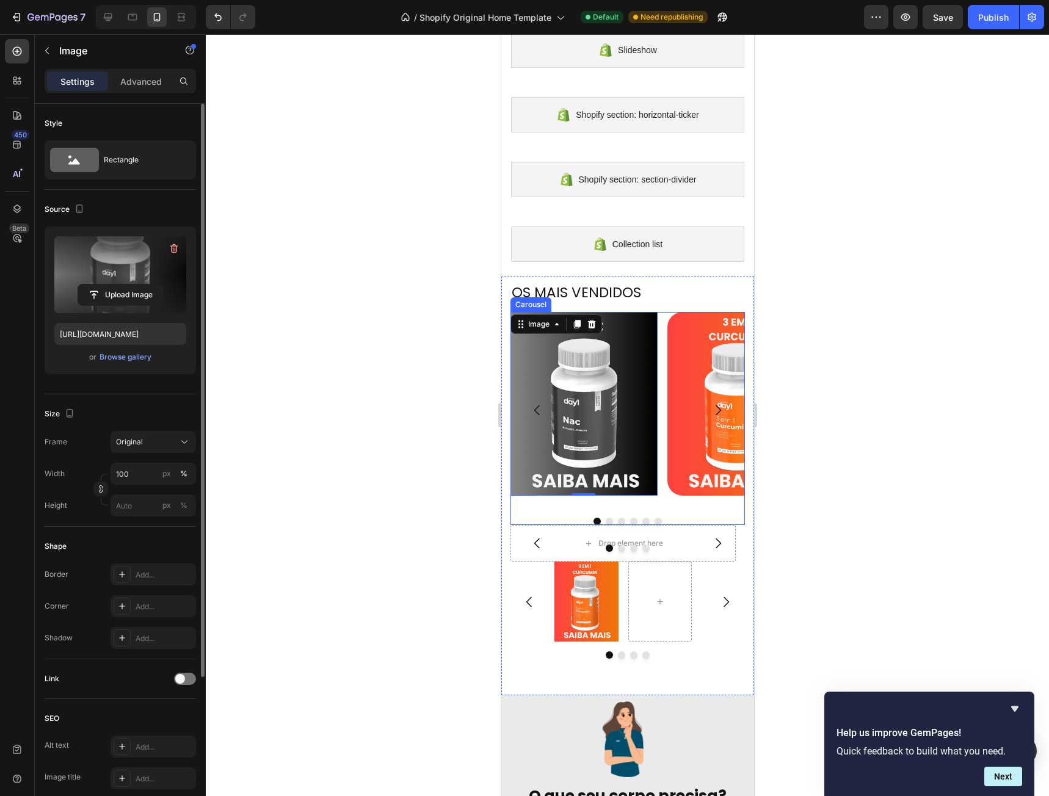
click at [538, 412] on icon "Carousel Back Arrow" at bounding box center [536, 410] width 15 height 15
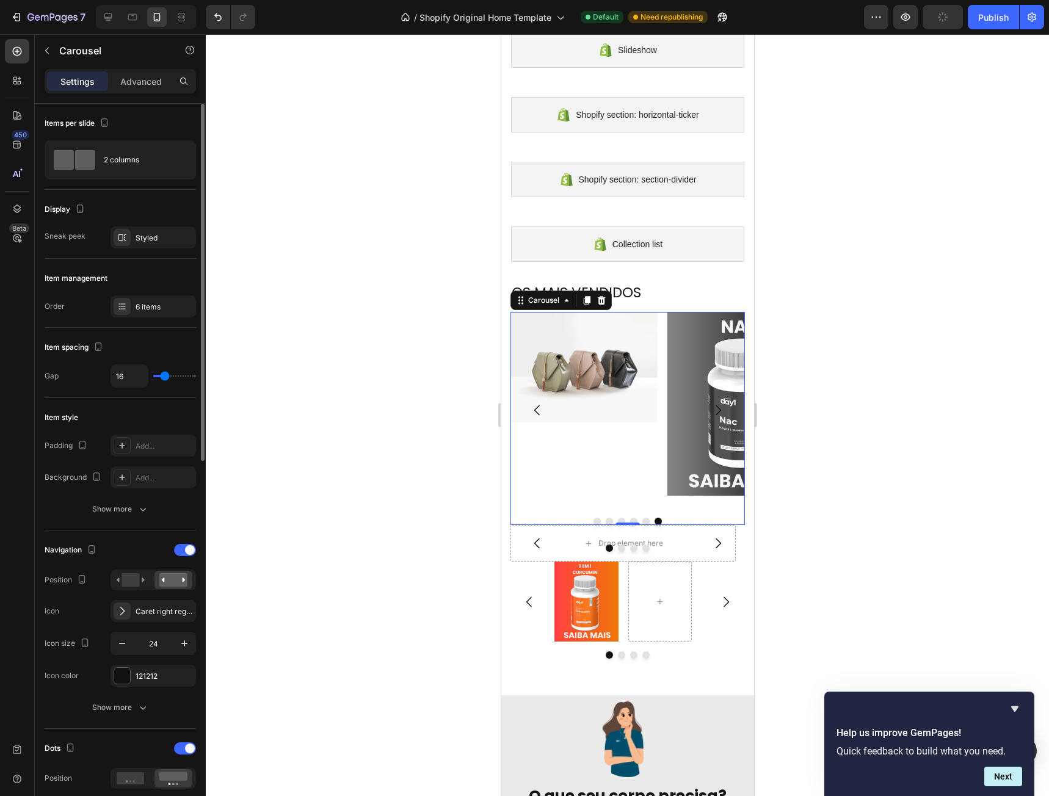
click at [711, 408] on icon "Carousel Next Arrow" at bounding box center [717, 410] width 15 height 15
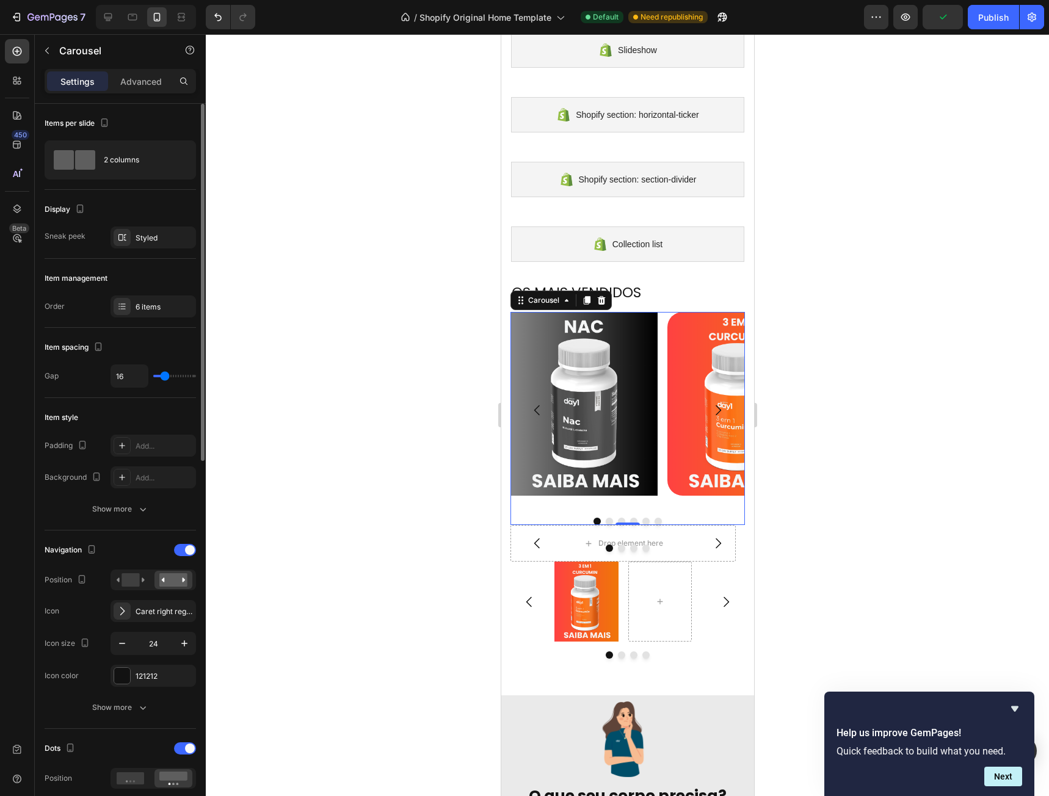
click at [711, 408] on icon "Carousel Next Arrow" at bounding box center [717, 410] width 15 height 15
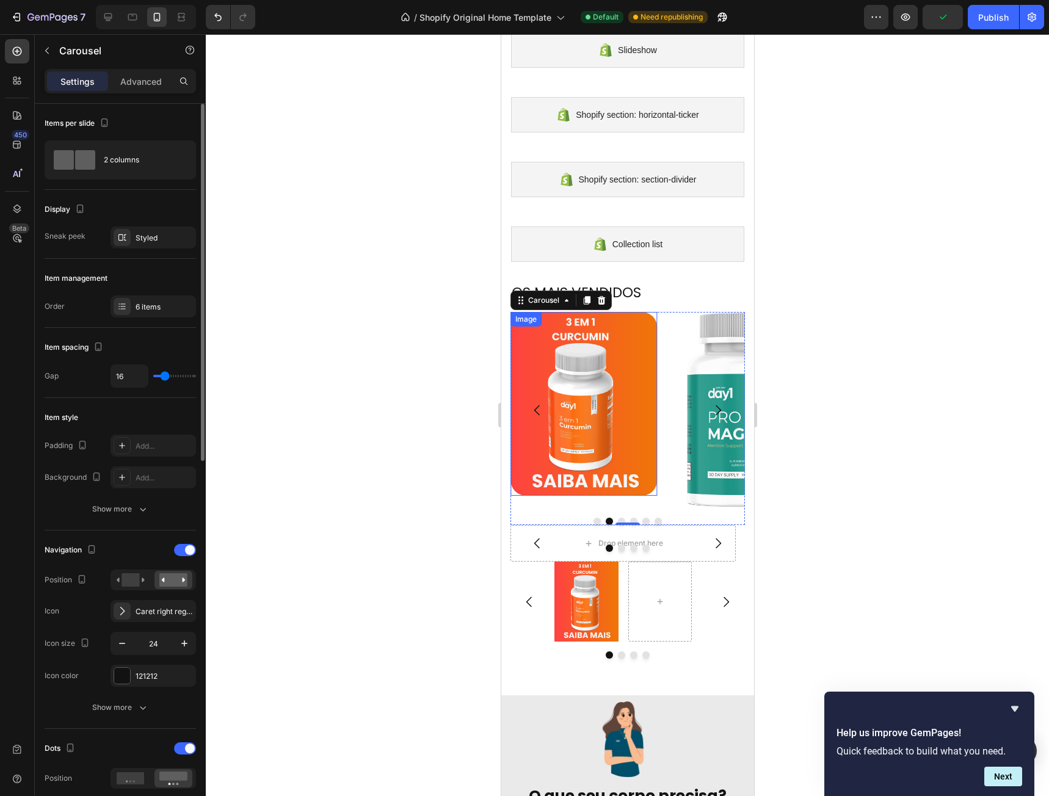
click at [579, 397] on img at bounding box center [583, 404] width 147 height 184
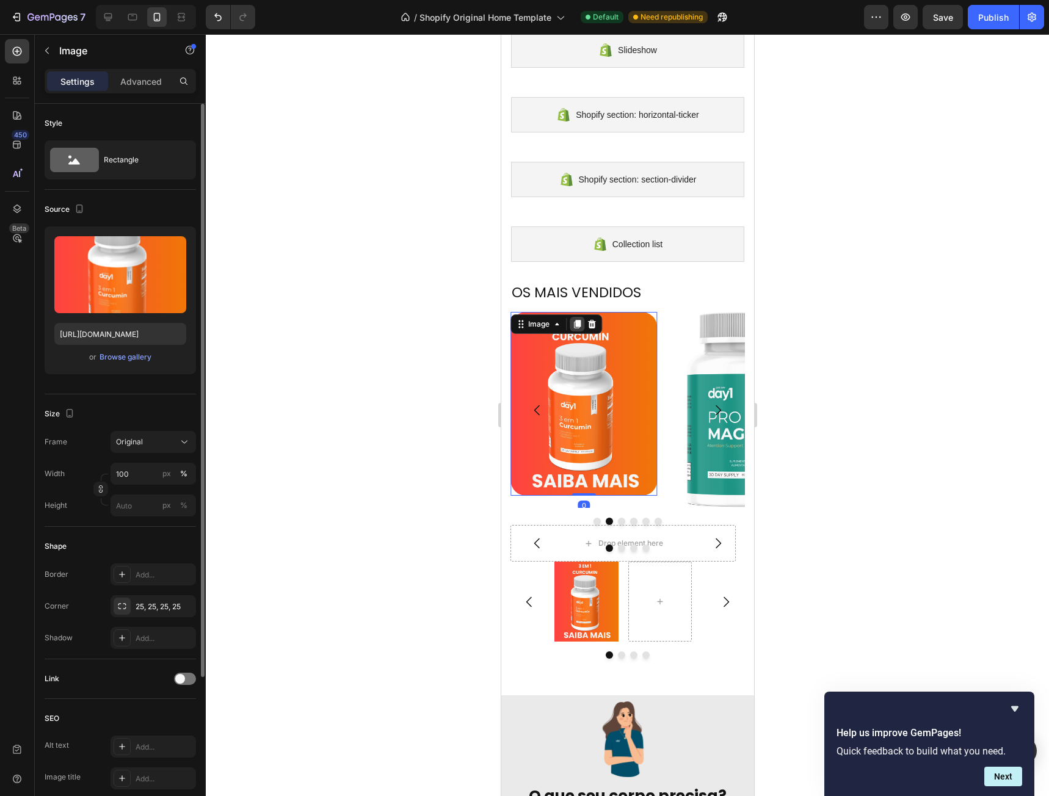
click at [575, 326] on icon at bounding box center [576, 324] width 7 height 9
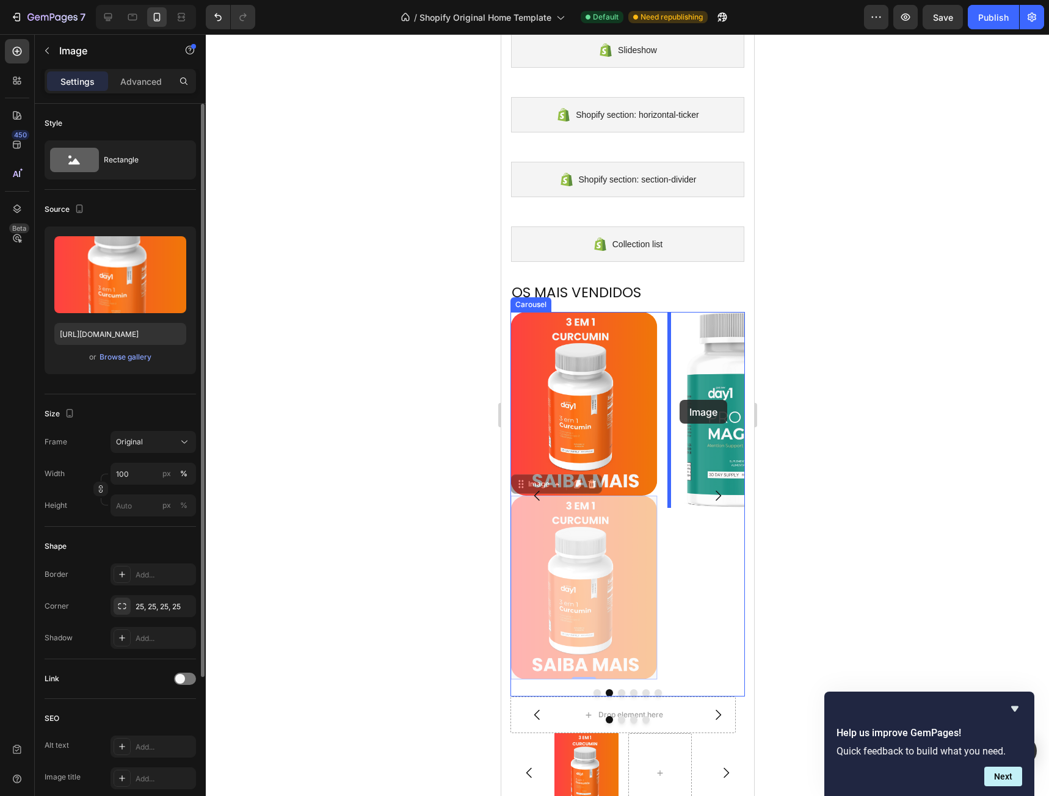
drag, startPoint x: 582, startPoint y: 539, endPoint x: 678, endPoint y: 399, distance: 169.1
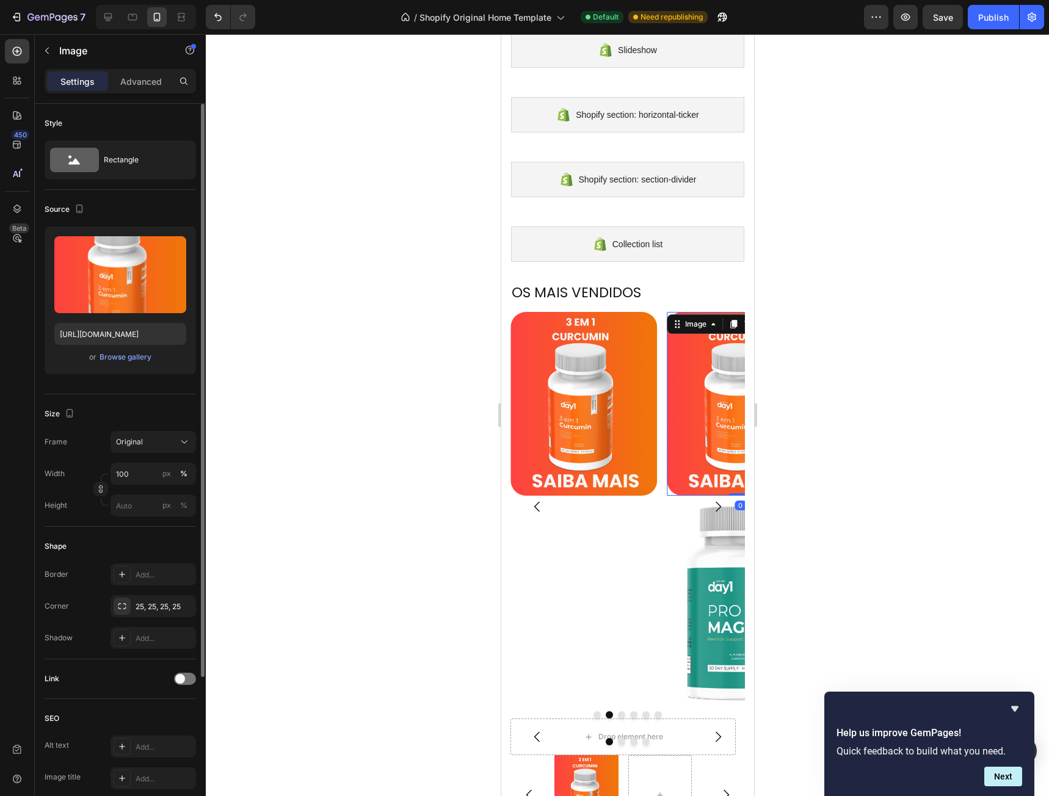
click at [695, 405] on img at bounding box center [740, 404] width 147 height 184
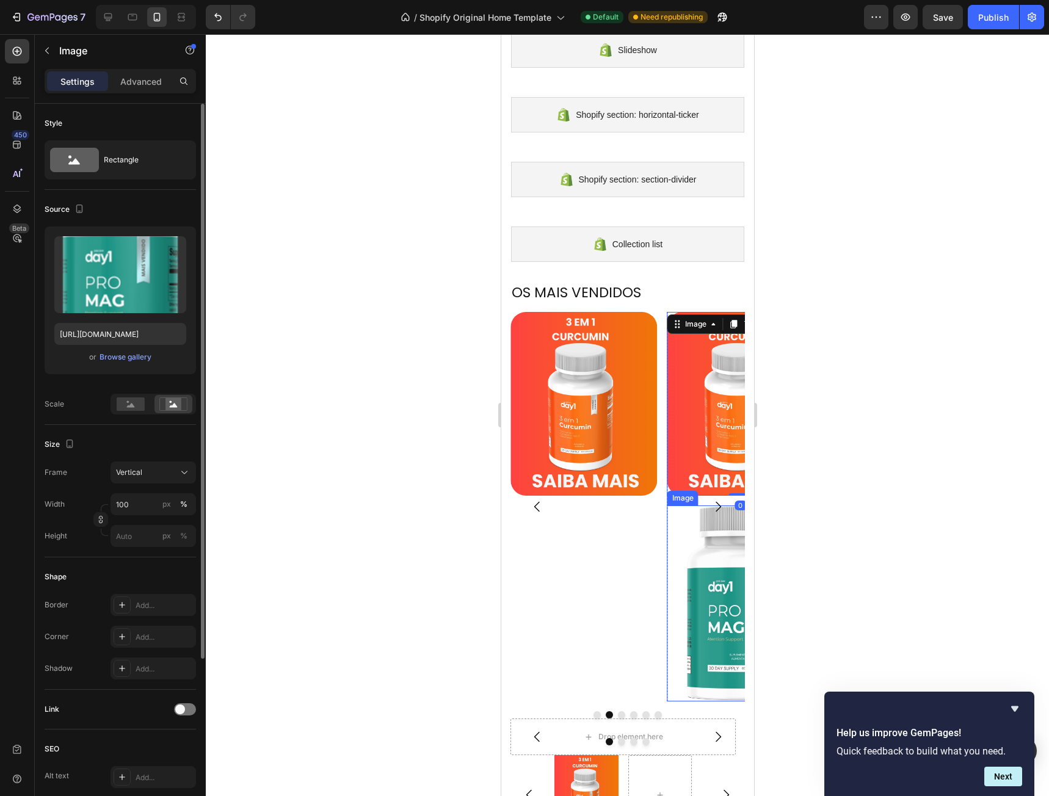
click at [696, 588] on img at bounding box center [740, 603] width 147 height 196
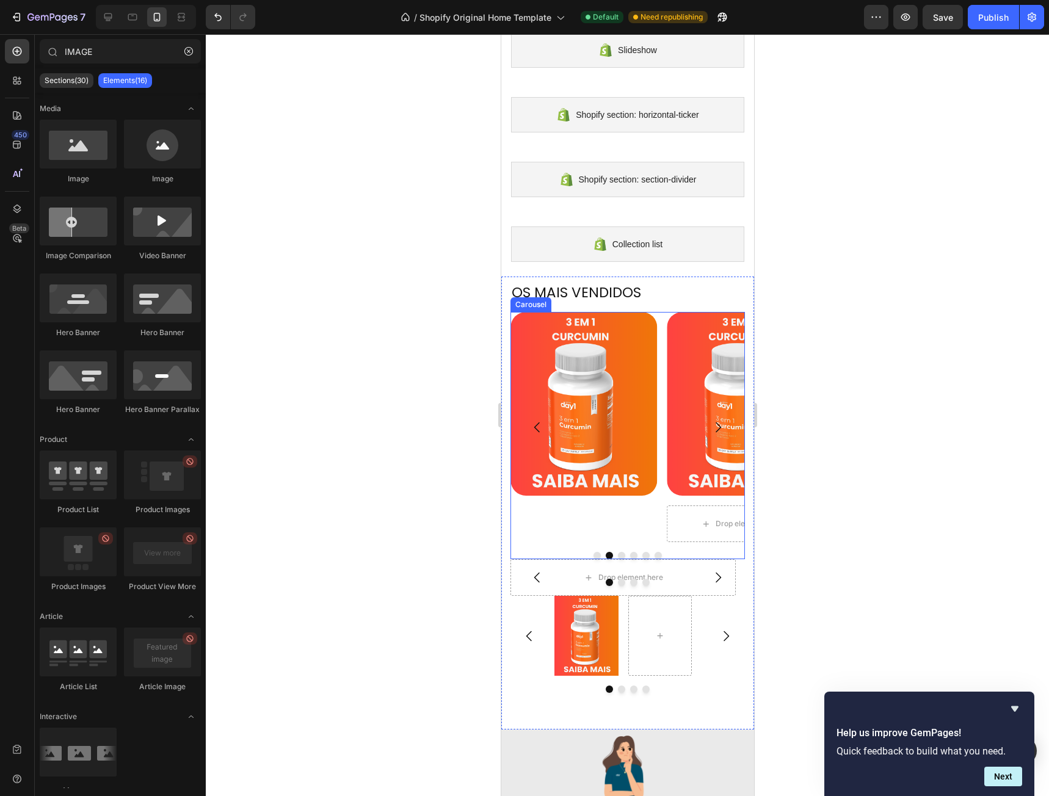
click at [710, 423] on icon "Carousel Next Arrow" at bounding box center [717, 427] width 15 height 15
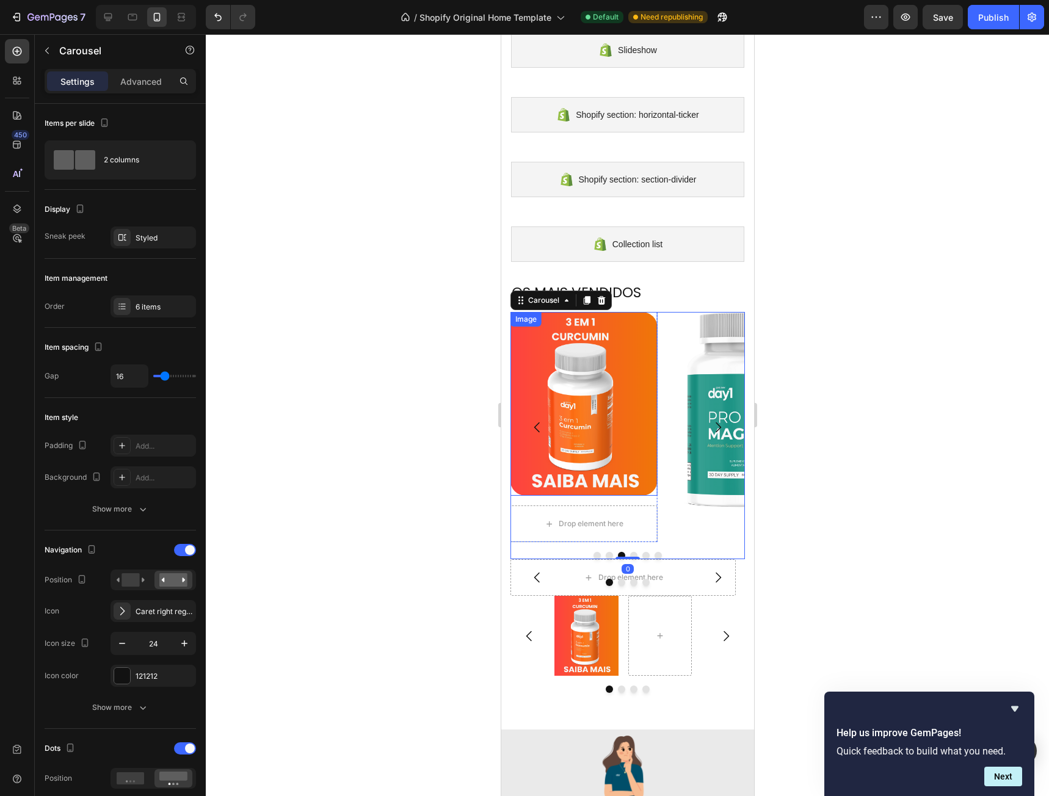
click at [612, 363] on img at bounding box center [583, 404] width 147 height 184
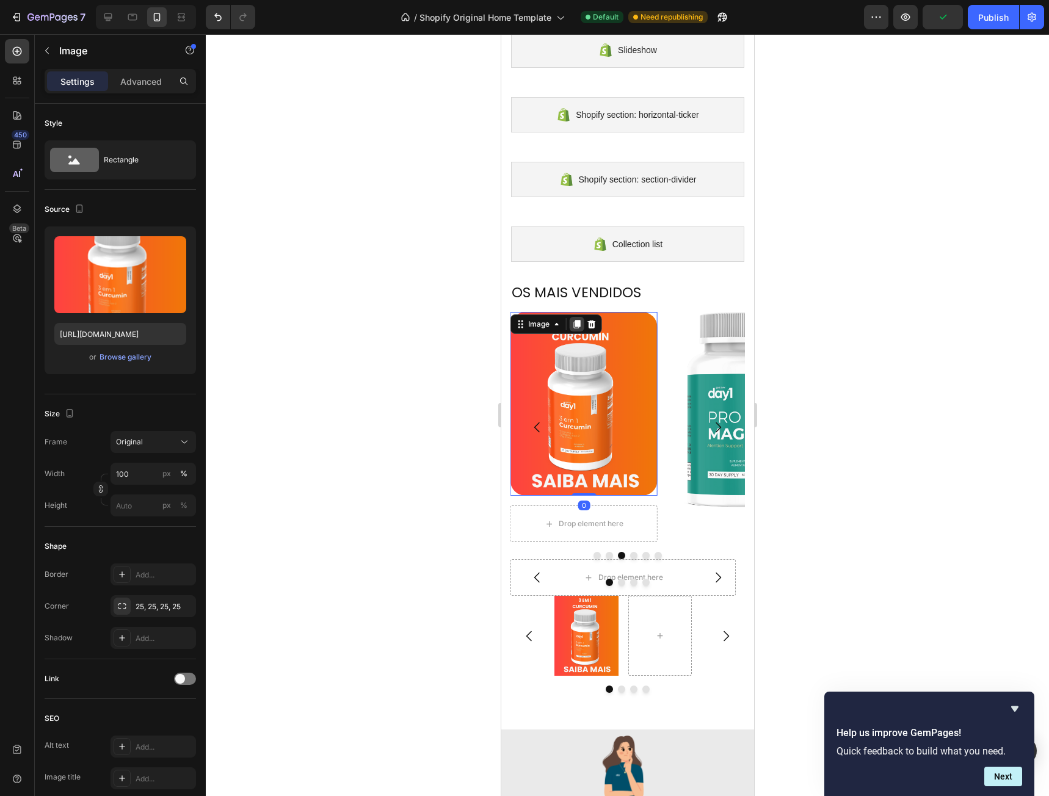
click at [574, 326] on icon at bounding box center [576, 324] width 10 height 10
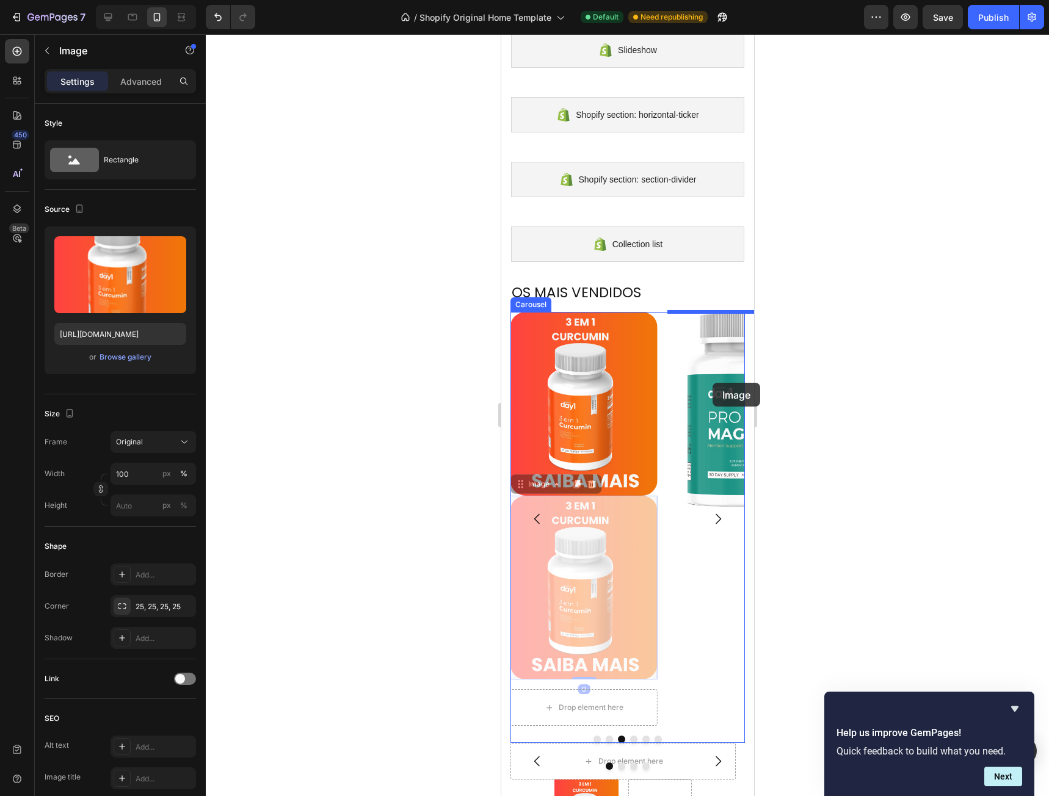
drag, startPoint x: 593, startPoint y: 532, endPoint x: 709, endPoint y: 378, distance: 192.7
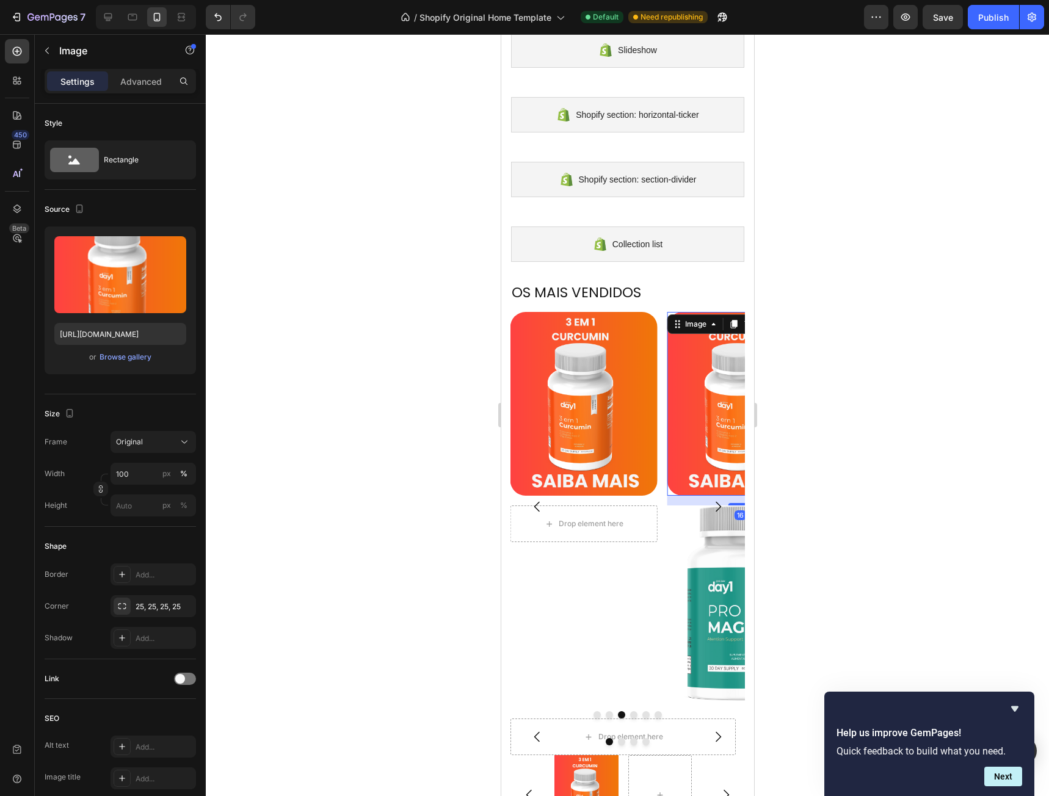
click at [731, 410] on img at bounding box center [740, 404] width 147 height 184
click at [710, 507] on icon "Carousel Next Arrow" at bounding box center [717, 506] width 15 height 15
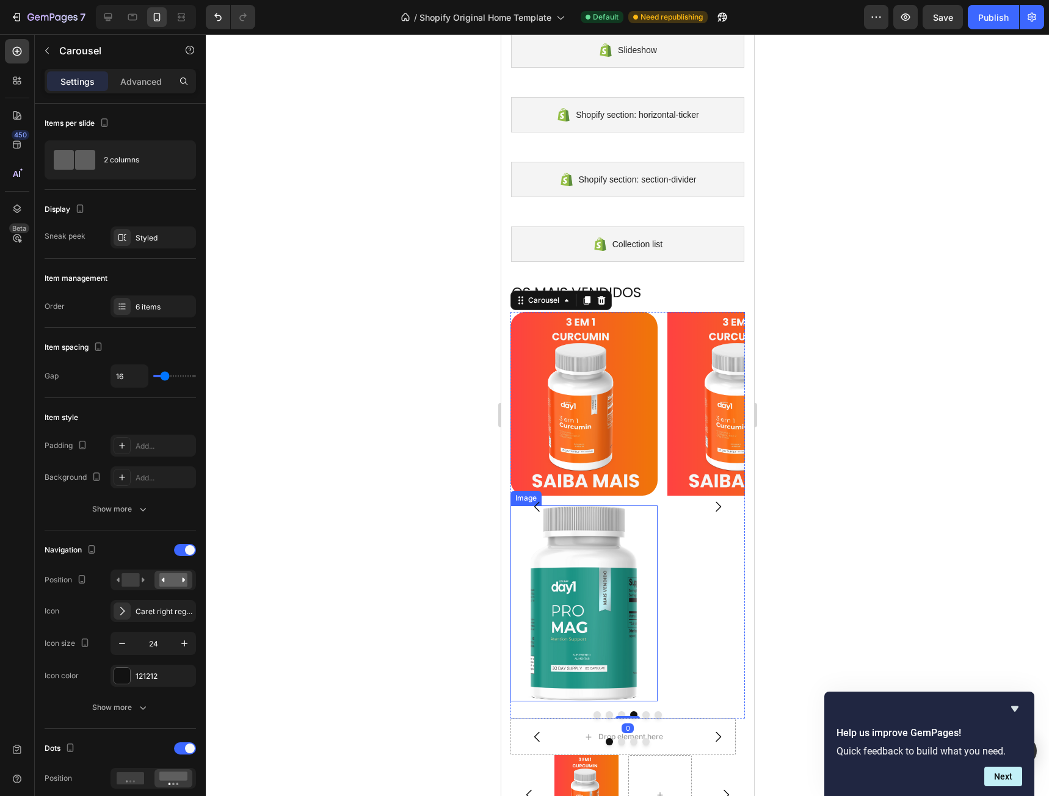
click at [596, 573] on img at bounding box center [583, 603] width 147 height 196
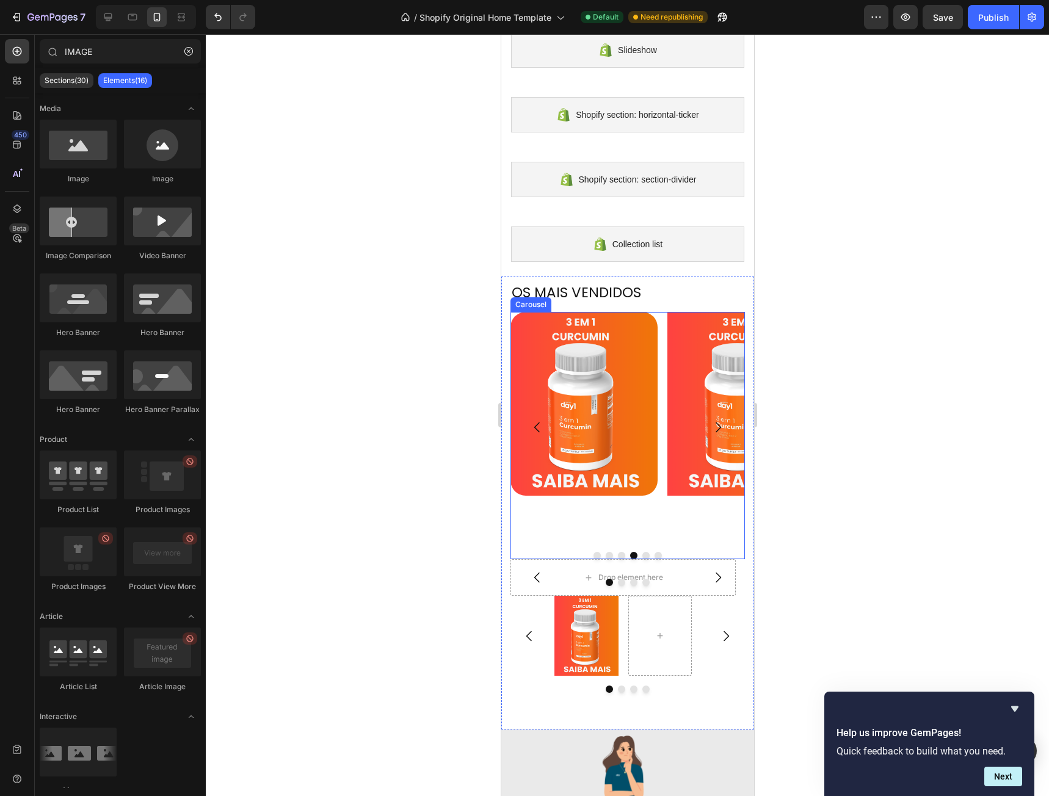
click at [710, 426] on icon "Carousel Next Arrow" at bounding box center [717, 427] width 15 height 15
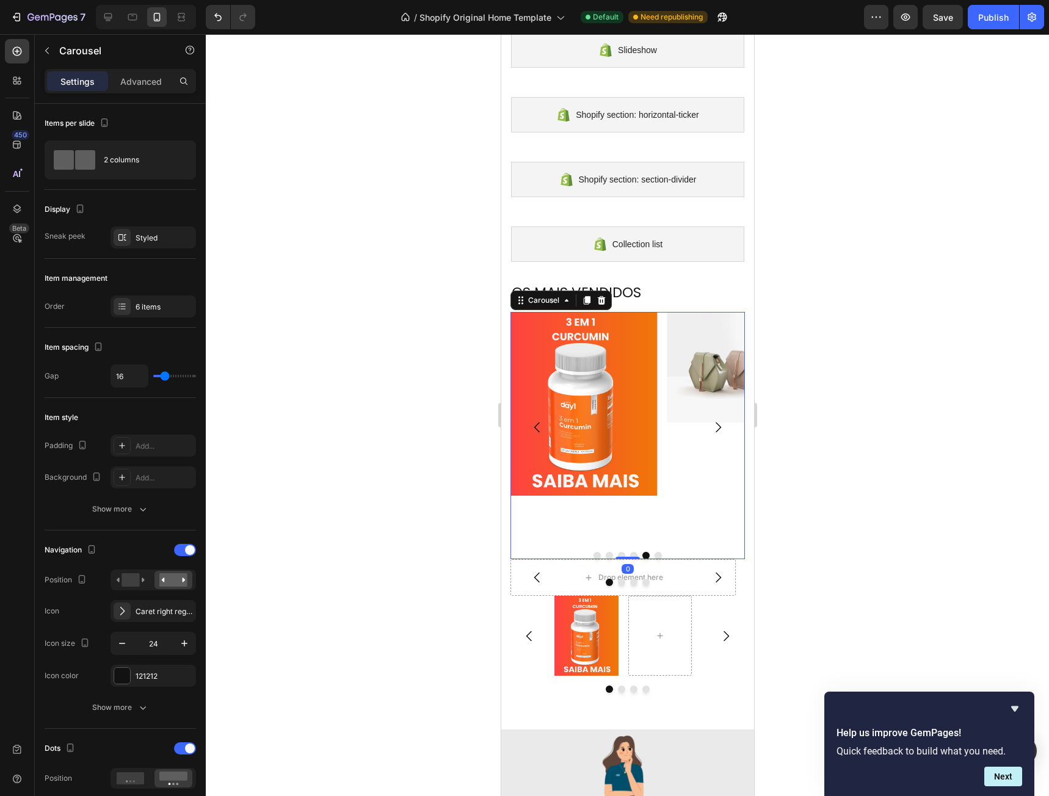
click at [710, 426] on icon "Carousel Next Arrow" at bounding box center [717, 427] width 15 height 15
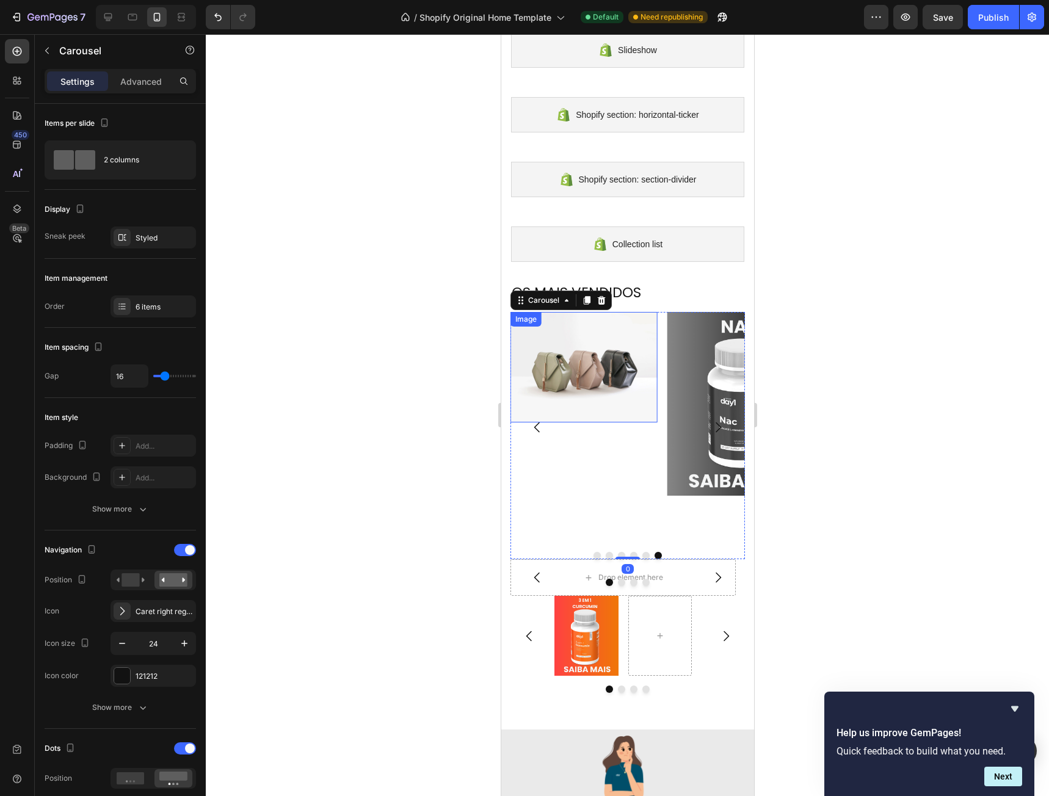
click at [571, 371] on img at bounding box center [583, 367] width 147 height 110
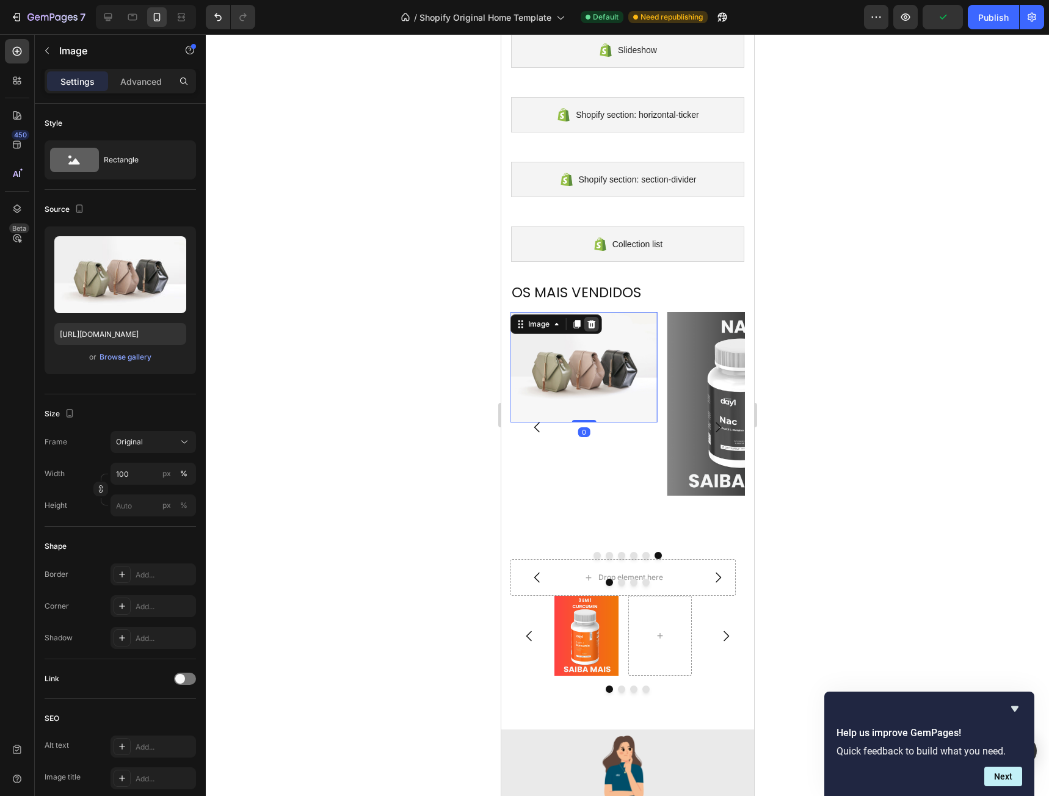
click at [592, 326] on icon at bounding box center [591, 324] width 10 height 10
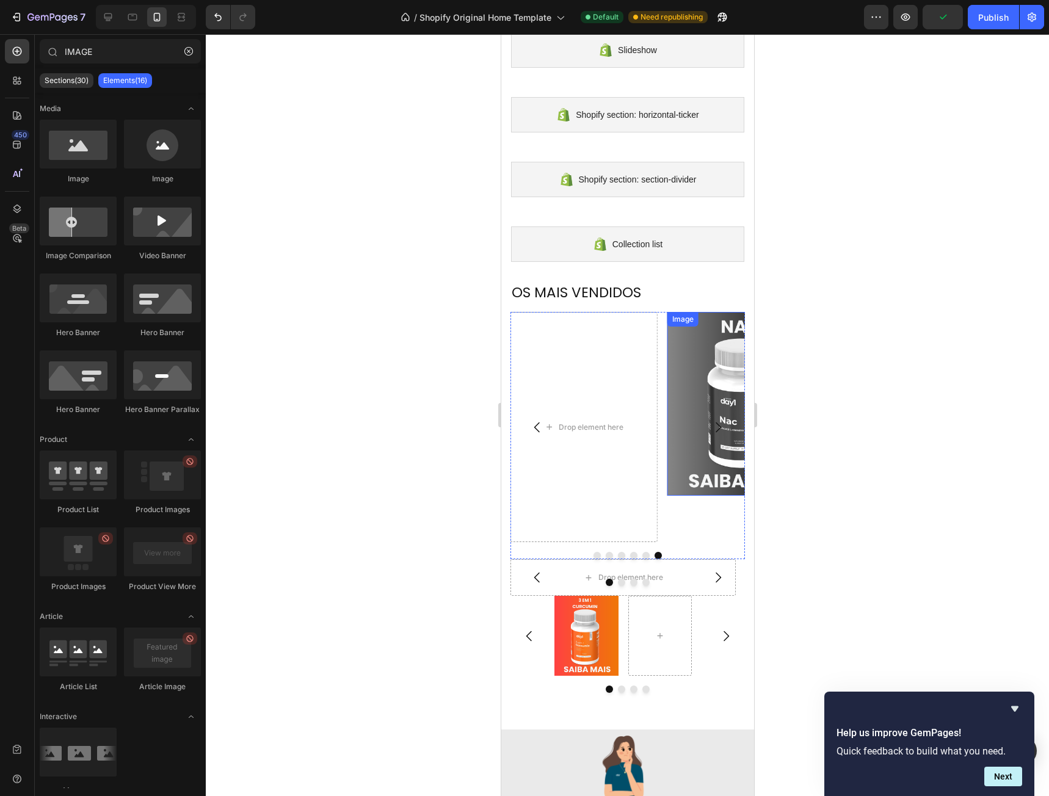
click at [689, 375] on img at bounding box center [740, 404] width 147 height 184
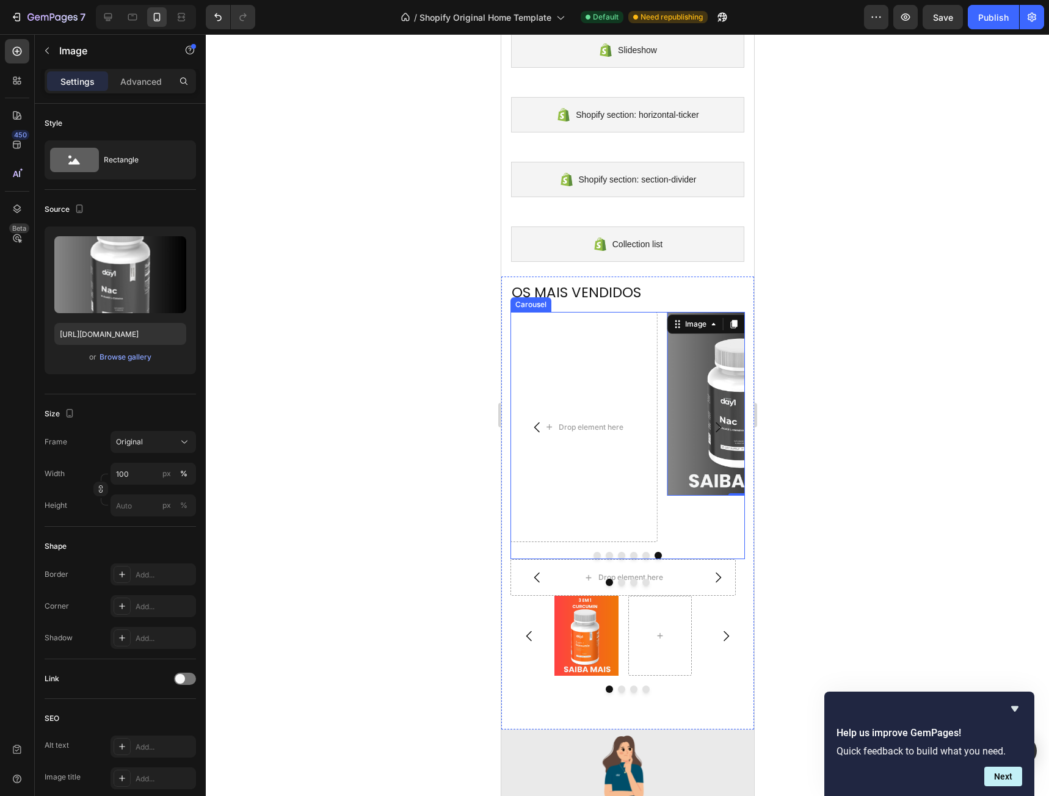
click at [710, 425] on icon "Carousel Next Arrow" at bounding box center [717, 427] width 15 height 15
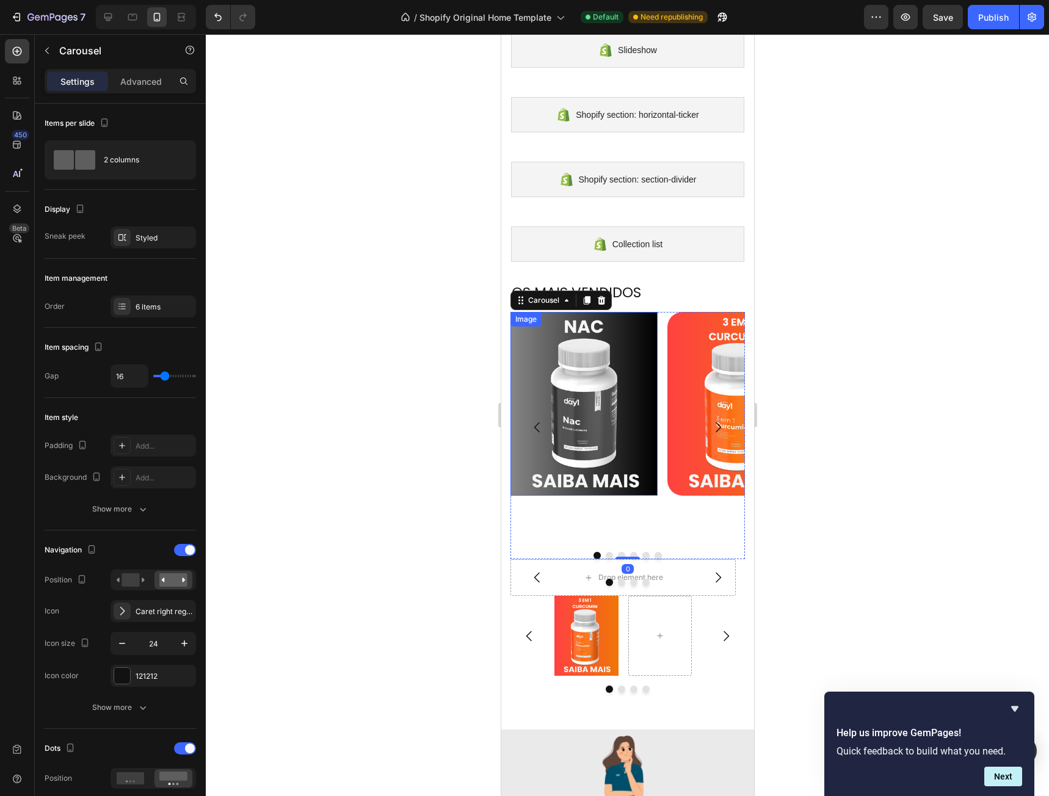
click at [612, 349] on img at bounding box center [583, 404] width 147 height 184
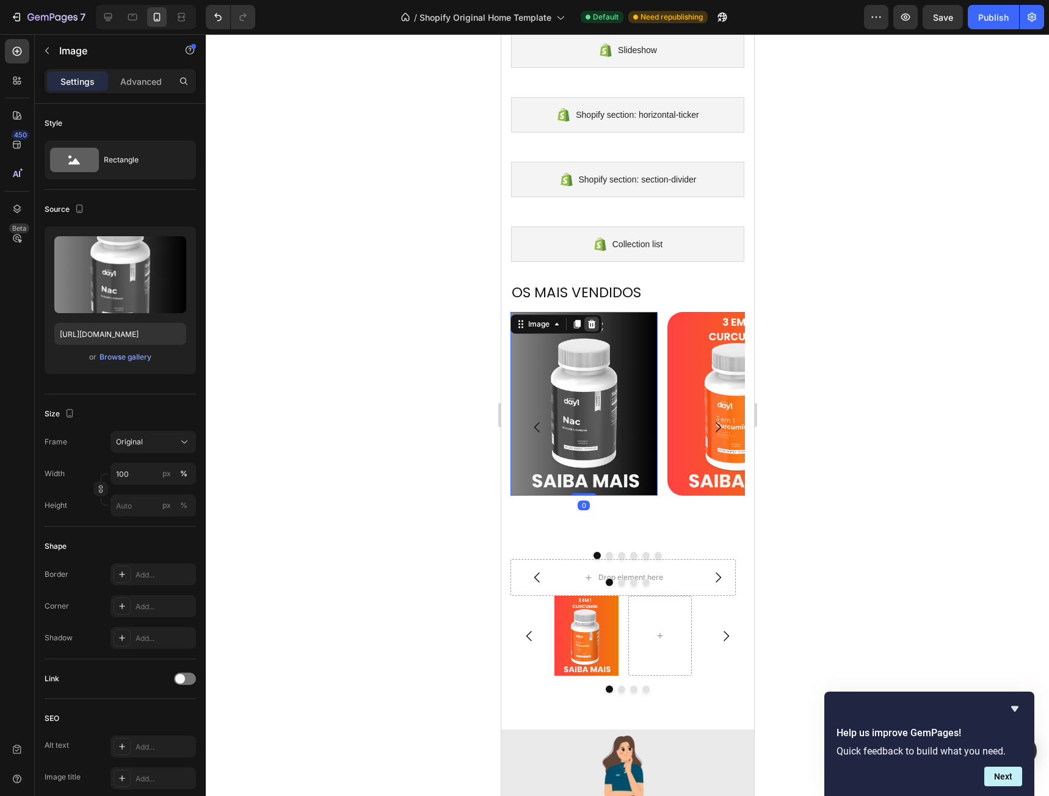
click at [592, 323] on icon at bounding box center [591, 324] width 8 height 9
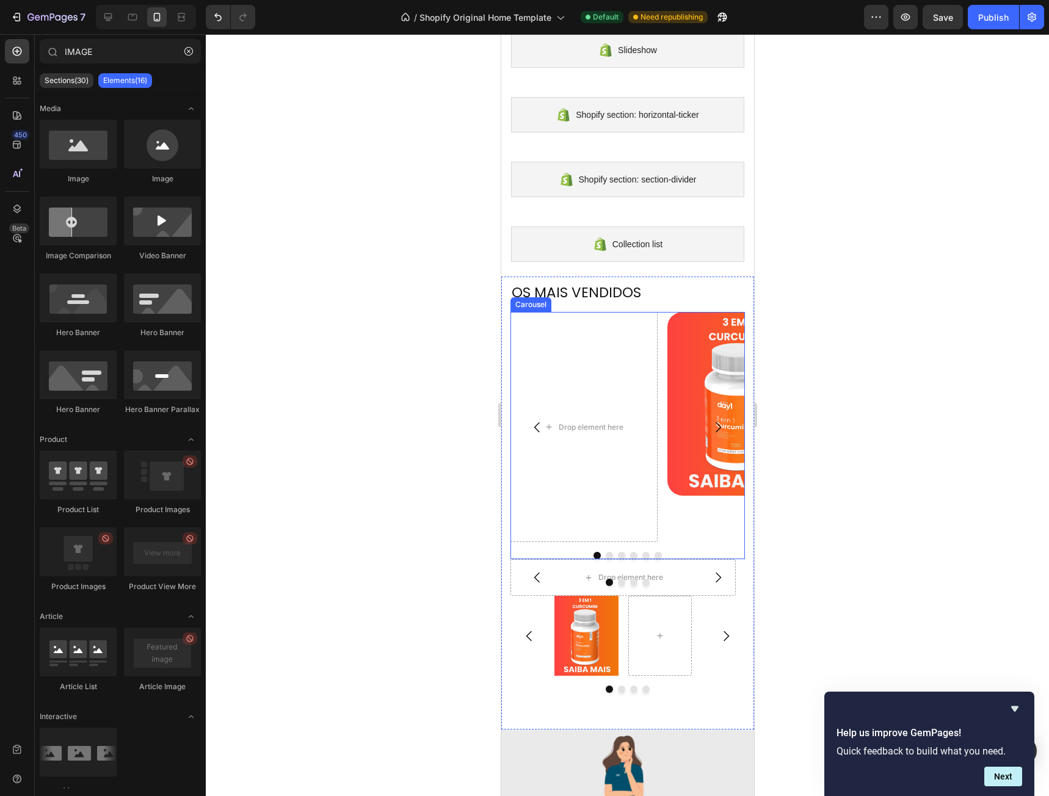
click at [710, 427] on icon "Carousel Next Arrow" at bounding box center [717, 427] width 15 height 15
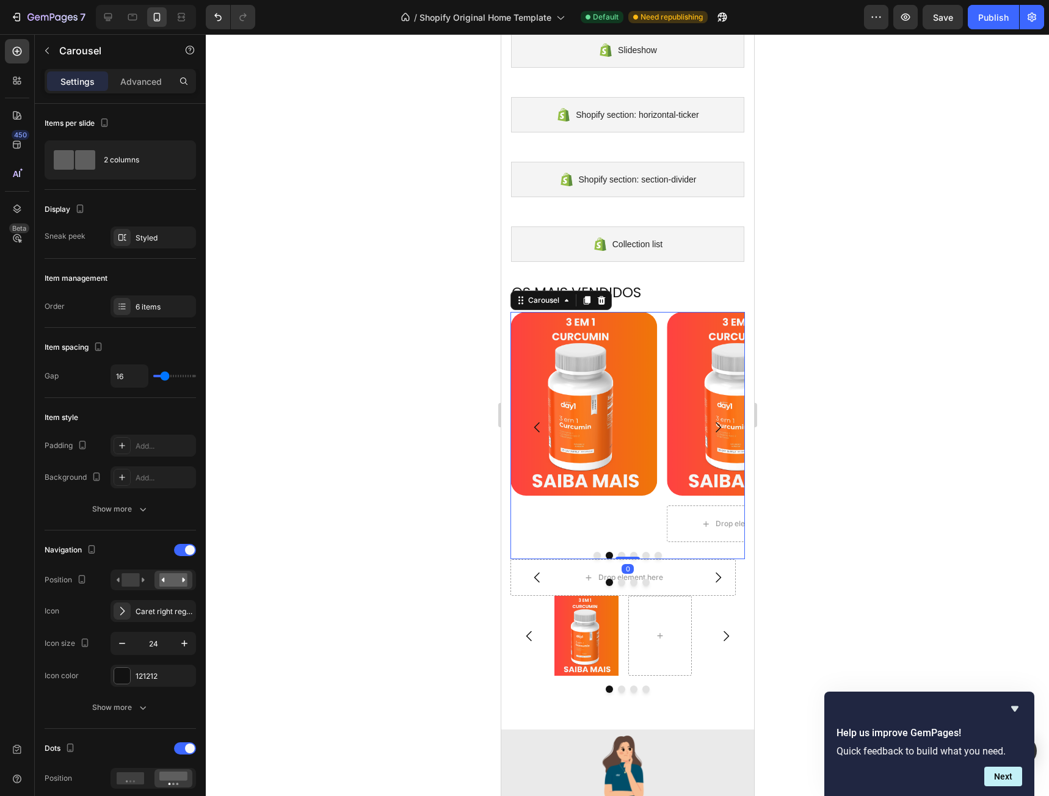
click at [710, 427] on icon "Carousel Next Arrow" at bounding box center [717, 427] width 15 height 15
click at [576, 375] on img at bounding box center [583, 404] width 147 height 184
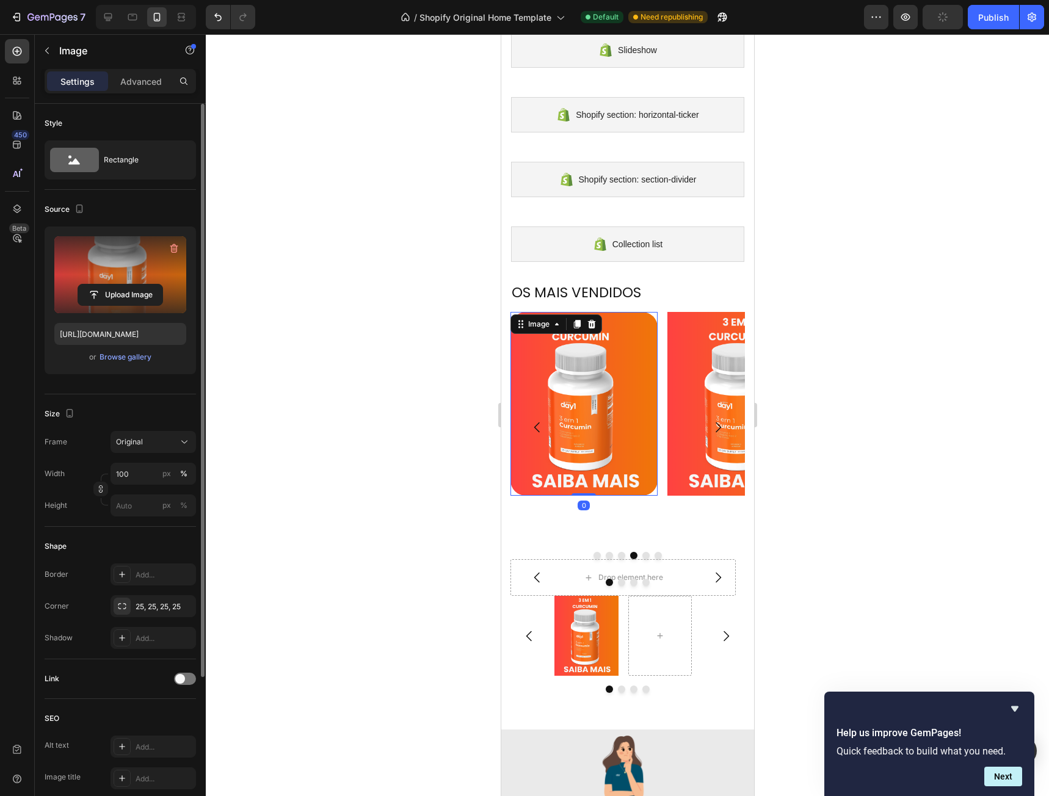
click at [151, 279] on label at bounding box center [120, 274] width 132 height 77
click at [151, 284] on input "file" at bounding box center [120, 294] width 84 height 21
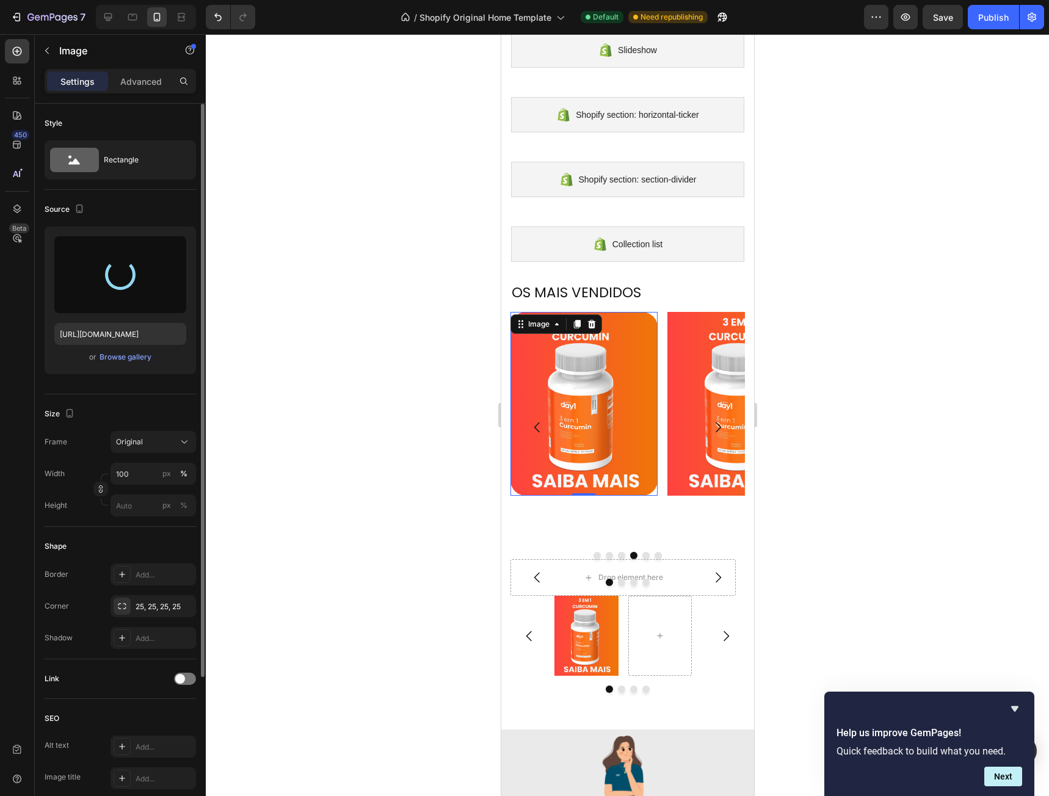
type input "[URL][DOMAIN_NAME]"
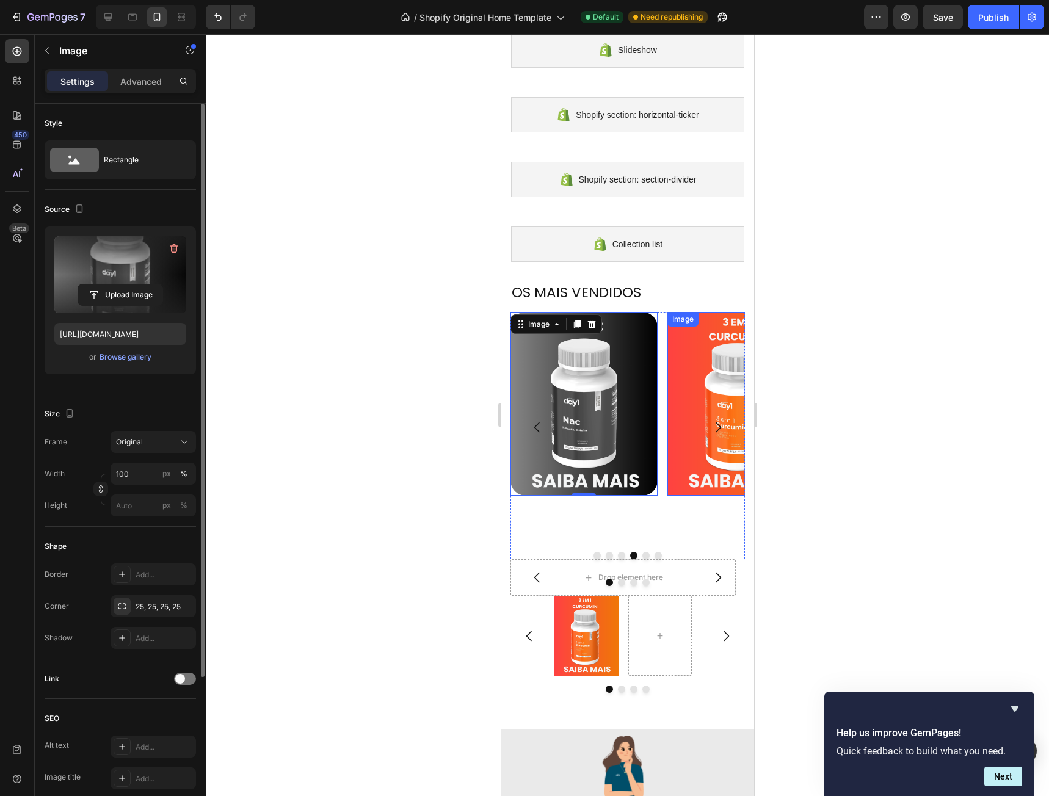
click at [698, 389] on img at bounding box center [740, 404] width 147 height 184
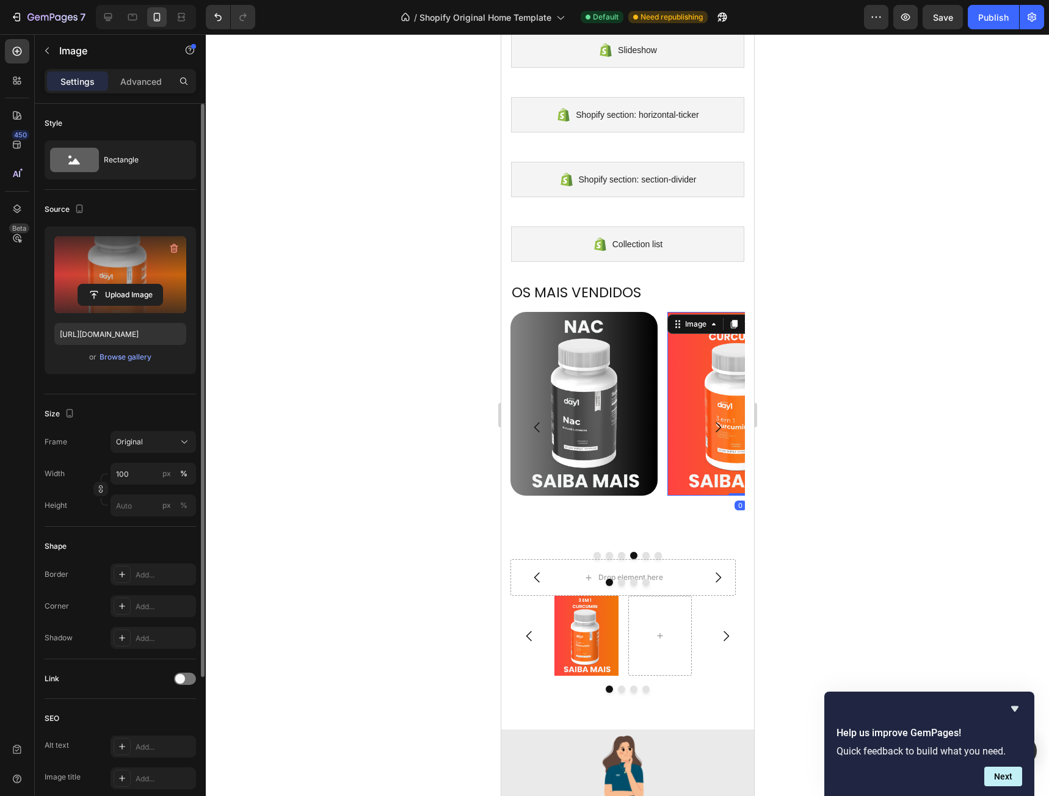
click at [116, 278] on label at bounding box center [120, 274] width 132 height 77
click at [116, 284] on input "file" at bounding box center [120, 294] width 84 height 21
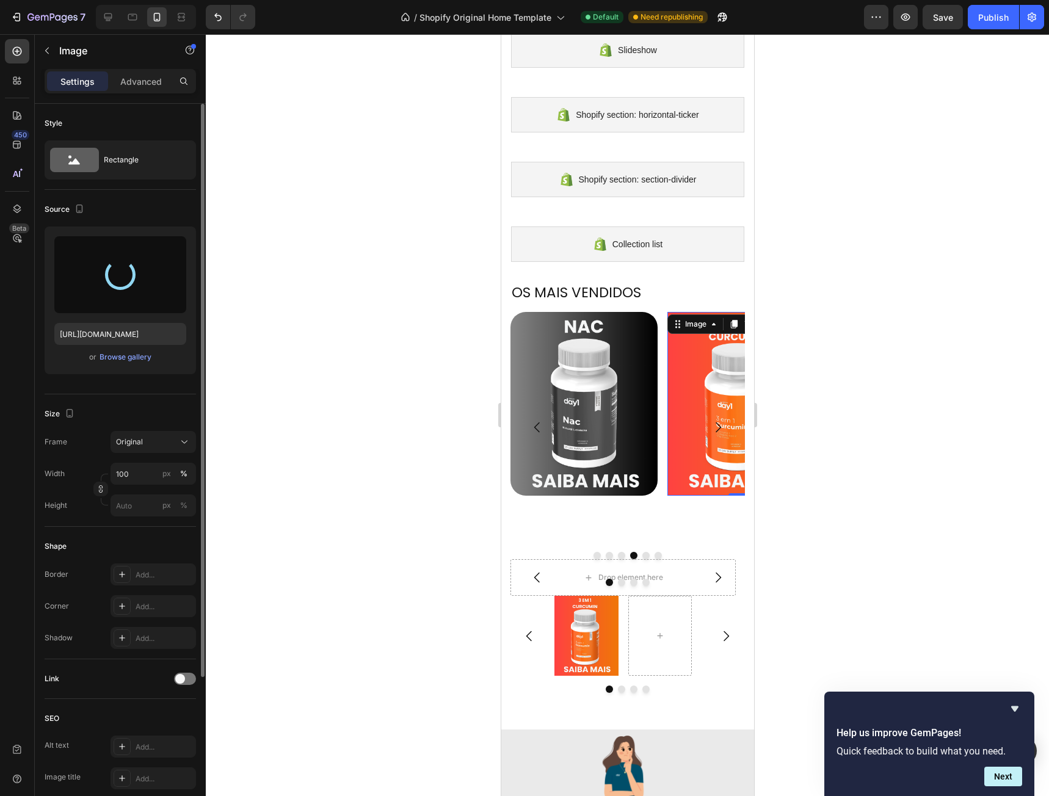
type input "[URL][DOMAIN_NAME]"
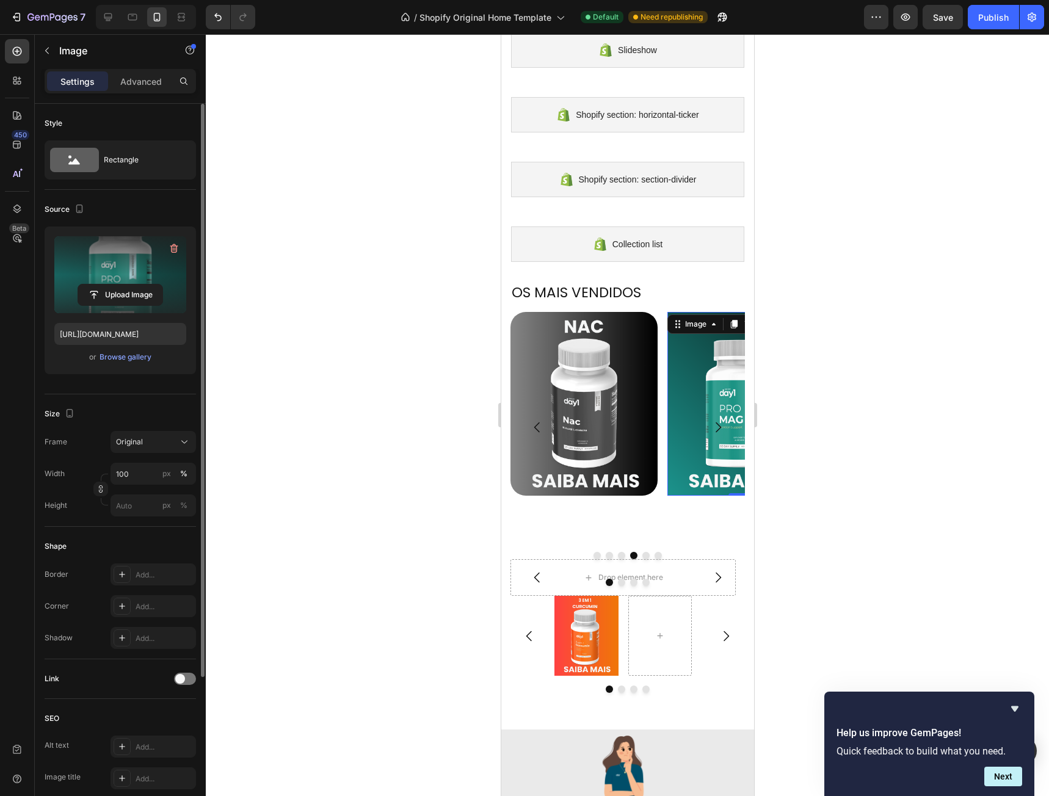
click at [688, 390] on img at bounding box center [740, 404] width 147 height 184
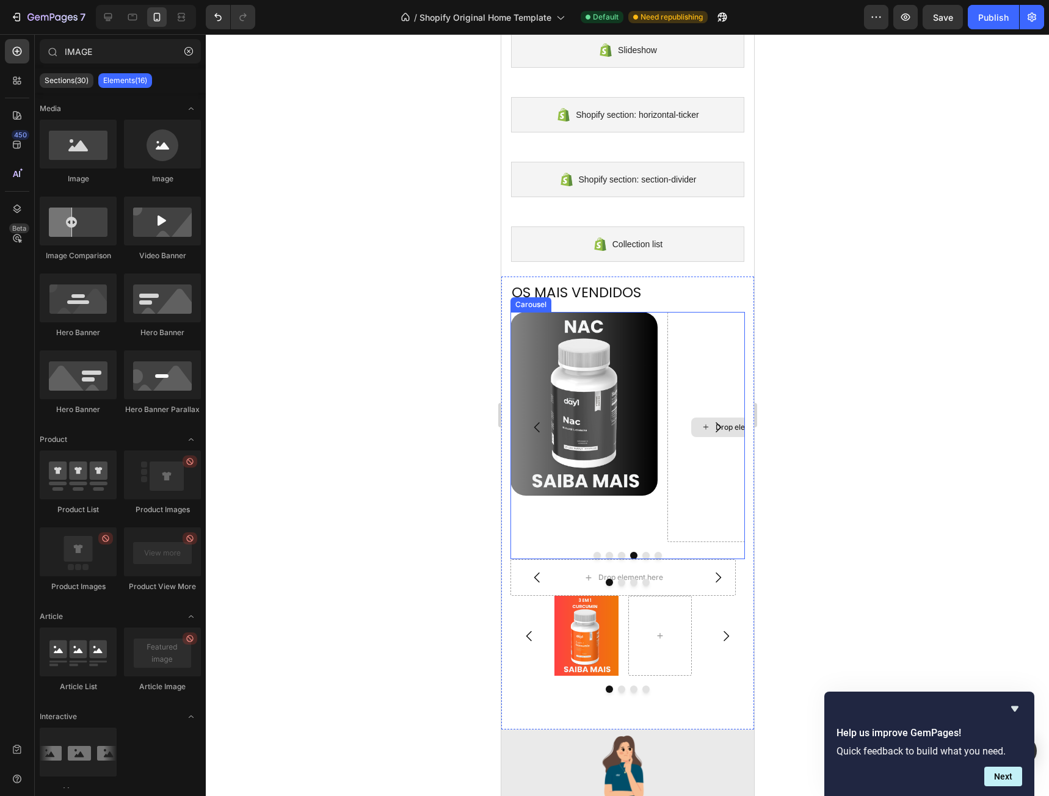
click at [697, 384] on div "Drop element here" at bounding box center [740, 427] width 147 height 230
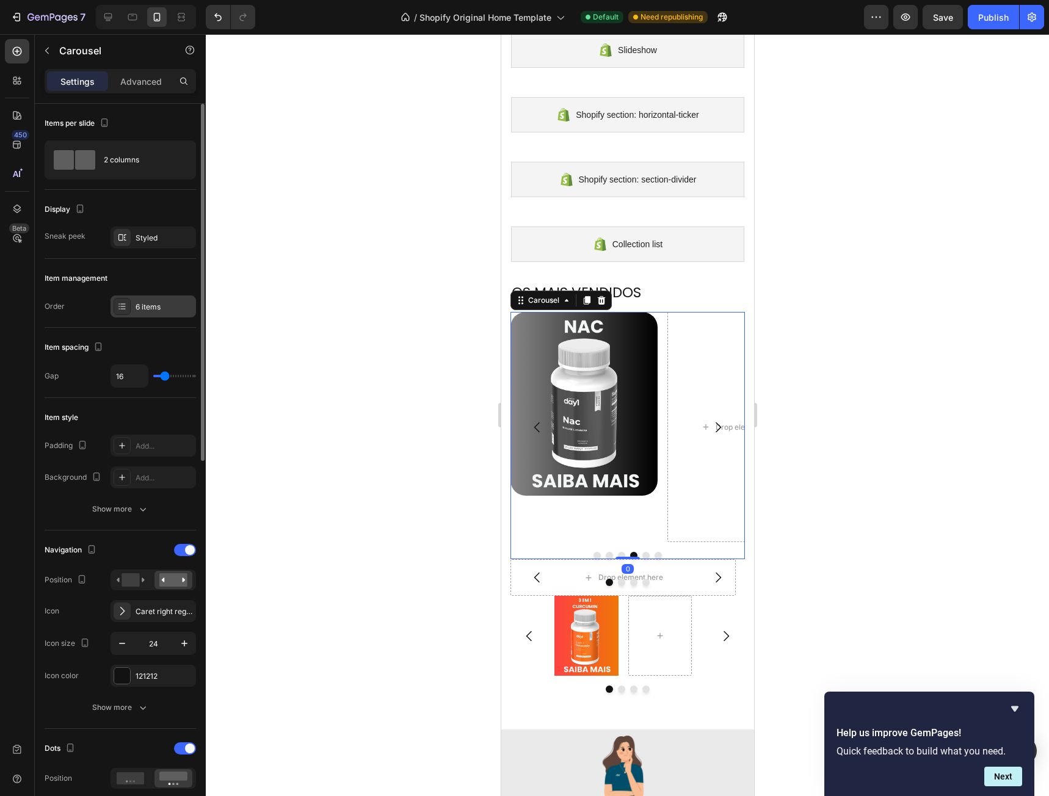
click at [150, 305] on div "6 items" at bounding box center [164, 307] width 57 height 11
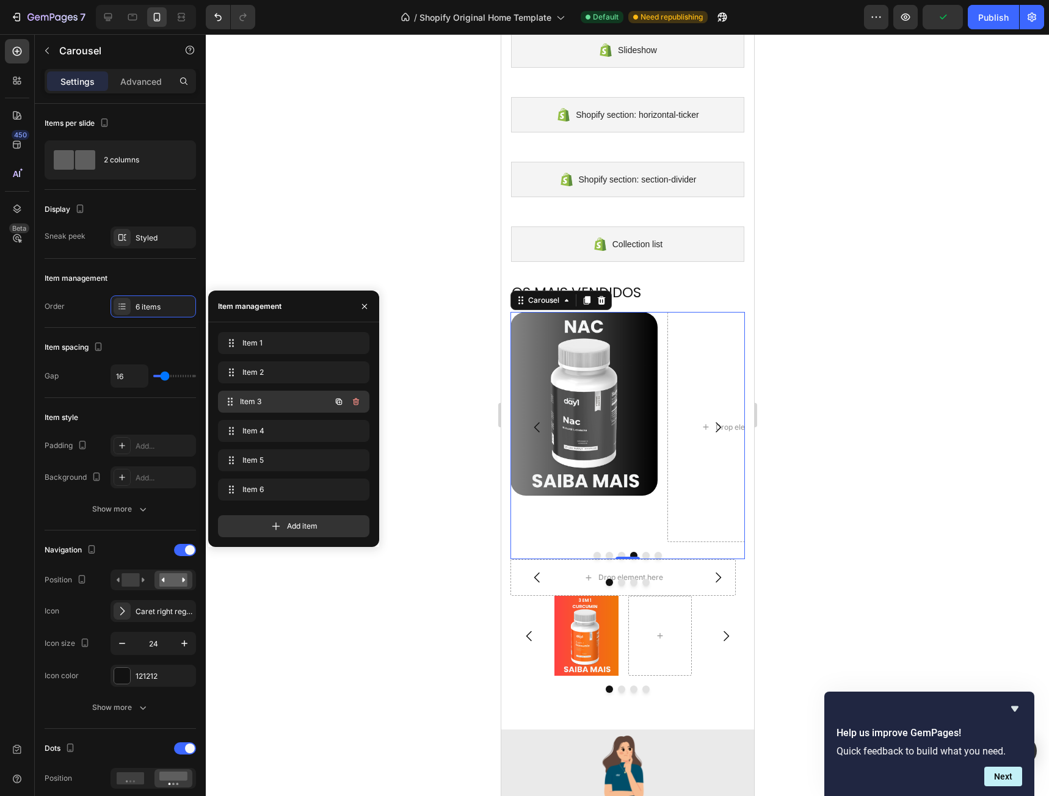
click at [293, 400] on span "Item 3" at bounding box center [285, 401] width 90 height 11
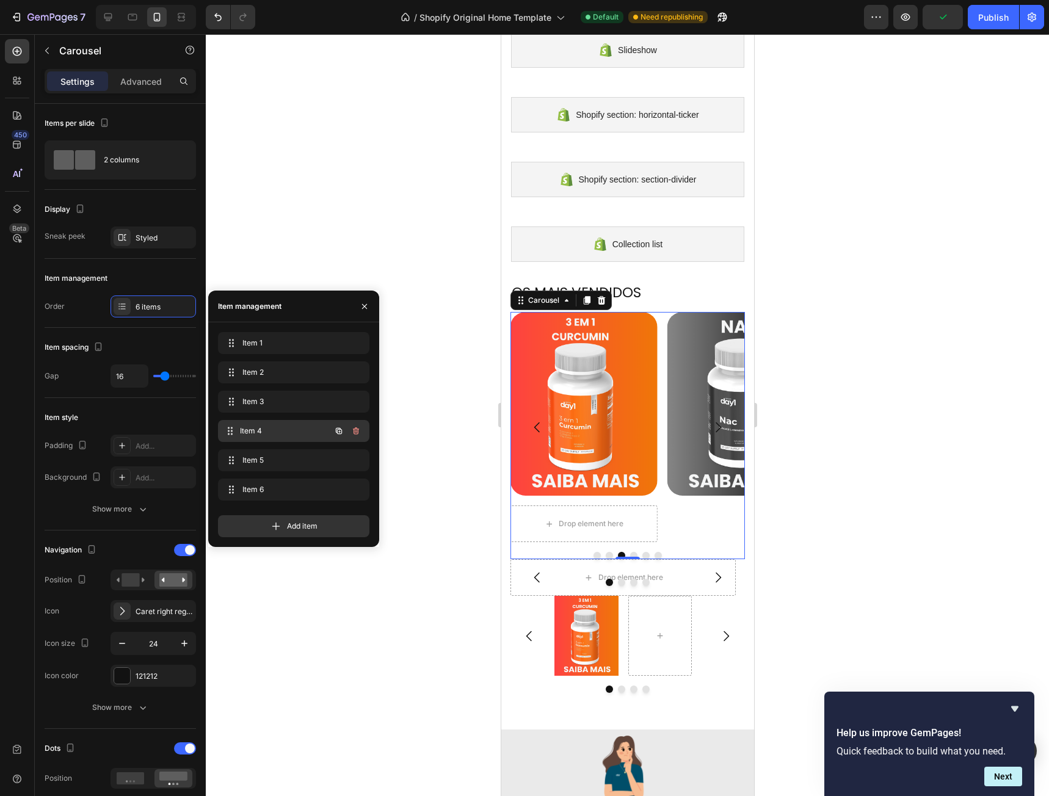
click at [285, 430] on span "Item 4" at bounding box center [285, 430] width 90 height 11
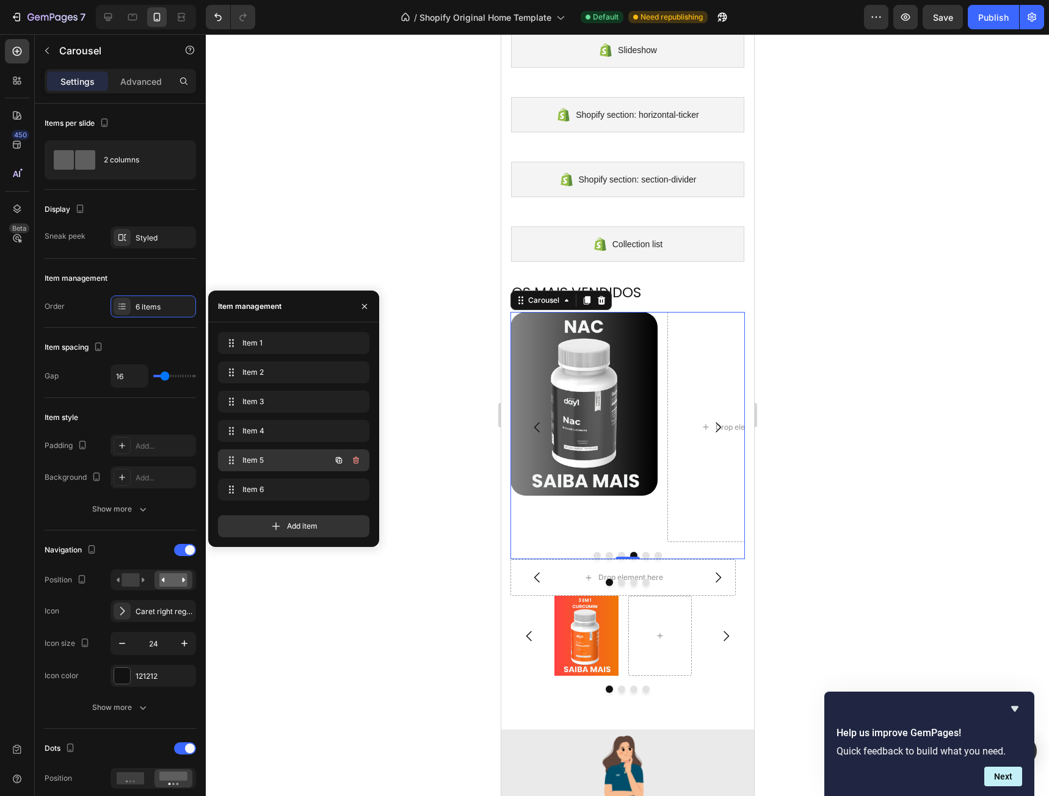
click at [284, 457] on span "Item 5" at bounding box center [276, 460] width 69 height 11
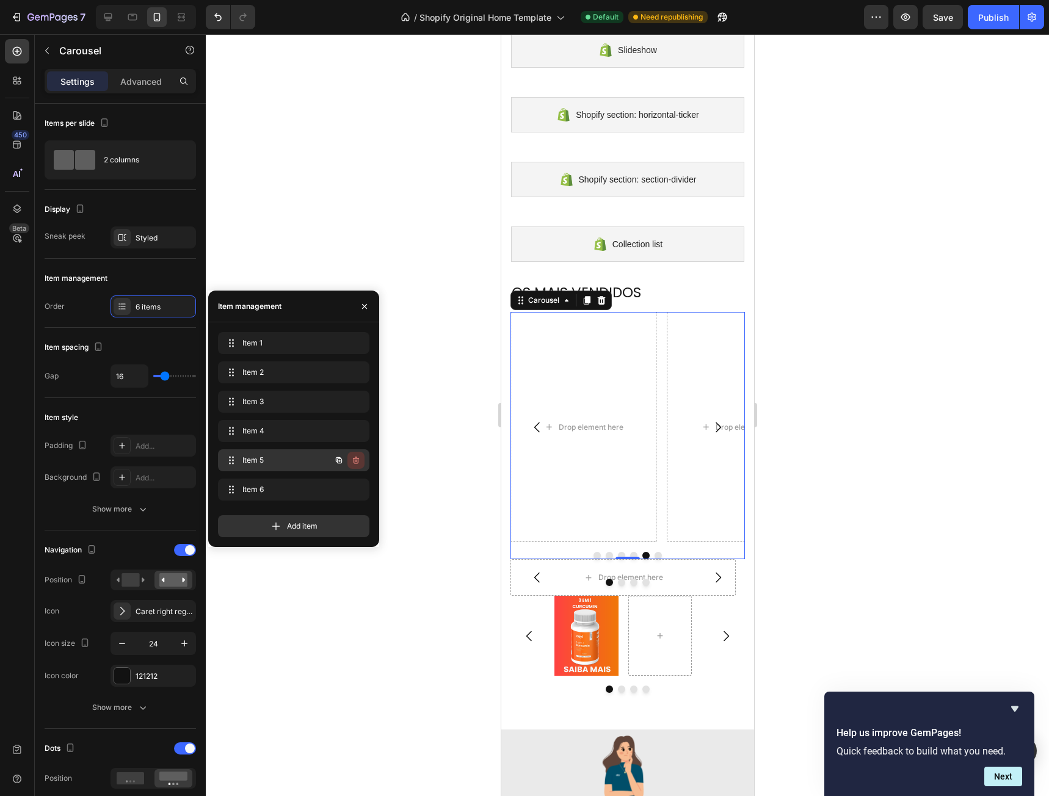
click at [363, 460] on button "button" at bounding box center [355, 460] width 17 height 17
click at [356, 460] on div "Delete" at bounding box center [347, 460] width 23 height 11
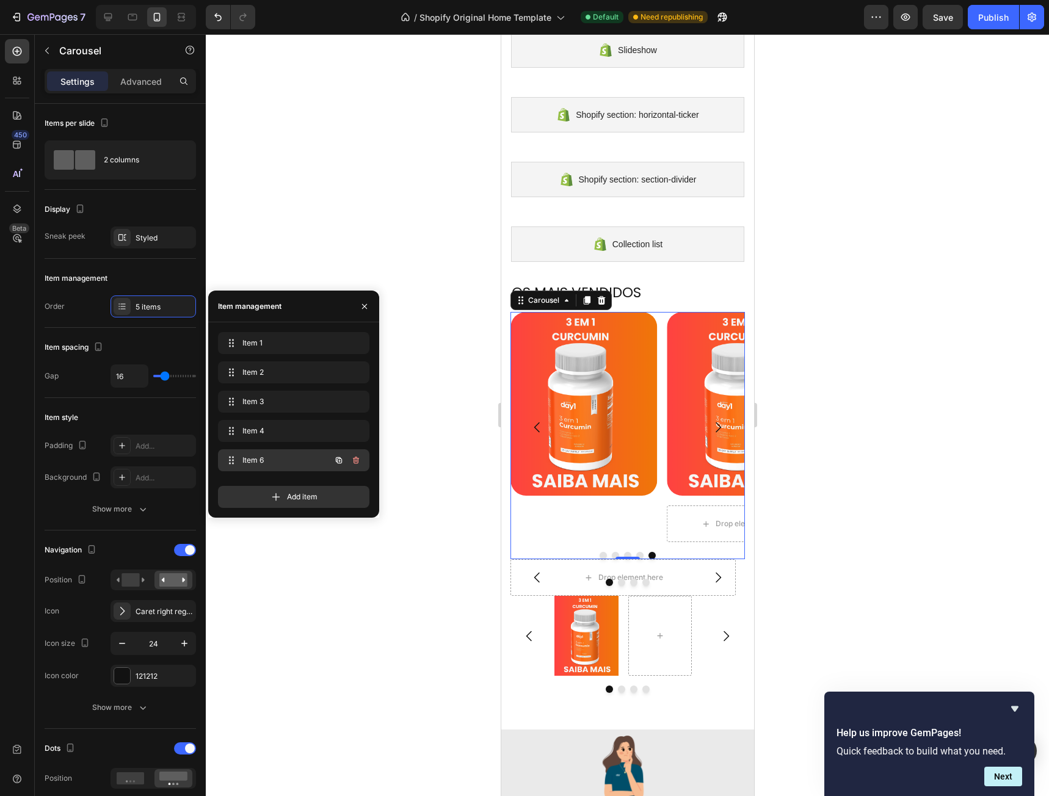
click at [282, 460] on span "Item 6" at bounding box center [276, 460] width 69 height 11
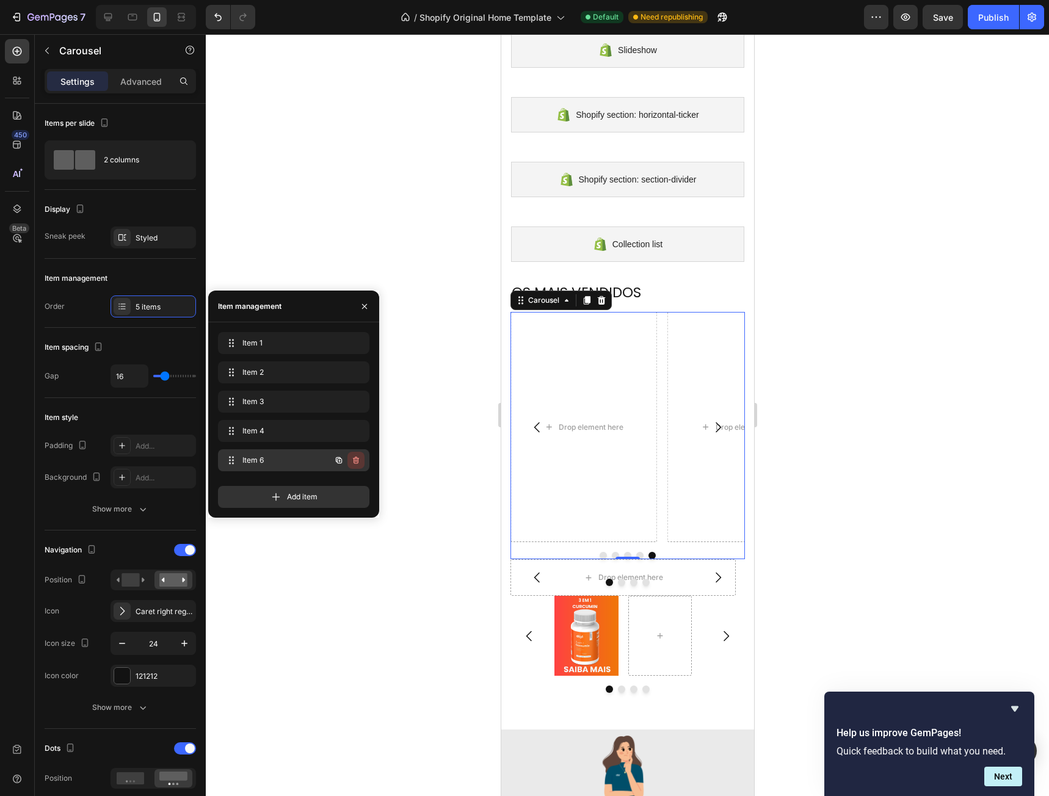
click at [355, 462] on icon "button" at bounding box center [356, 460] width 10 height 10
click at [355, 462] on div "Delete" at bounding box center [347, 460] width 23 height 11
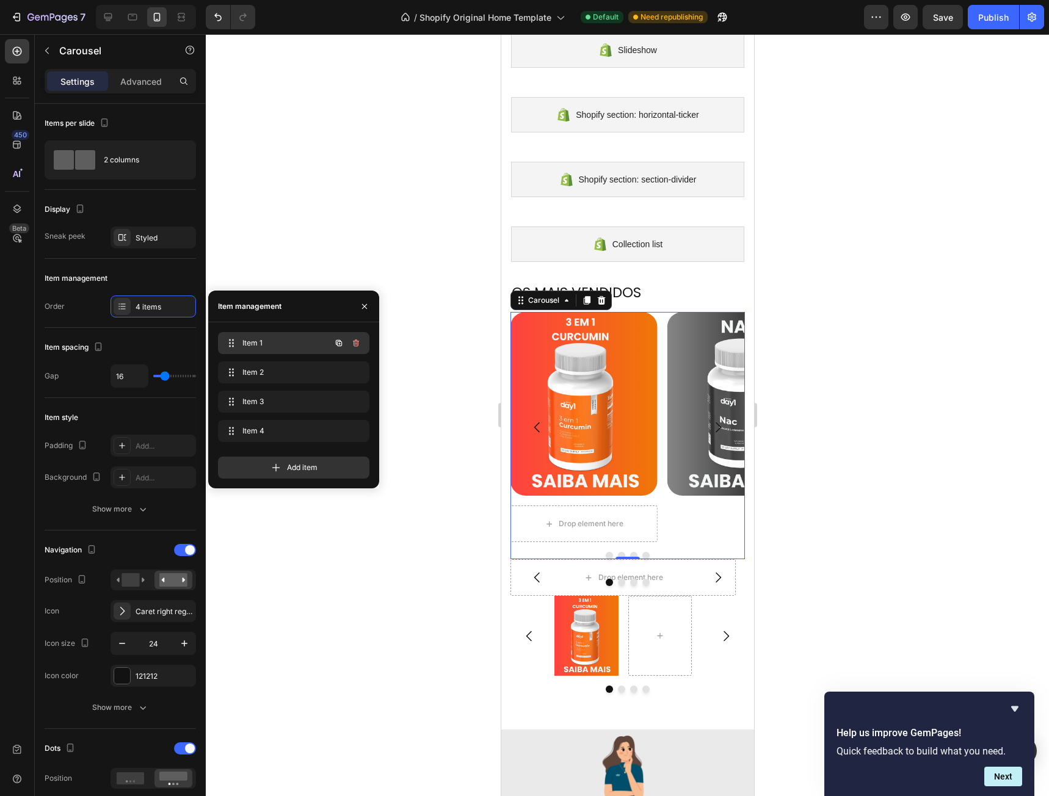
click at [275, 345] on span "Item 1" at bounding box center [276, 343] width 69 height 11
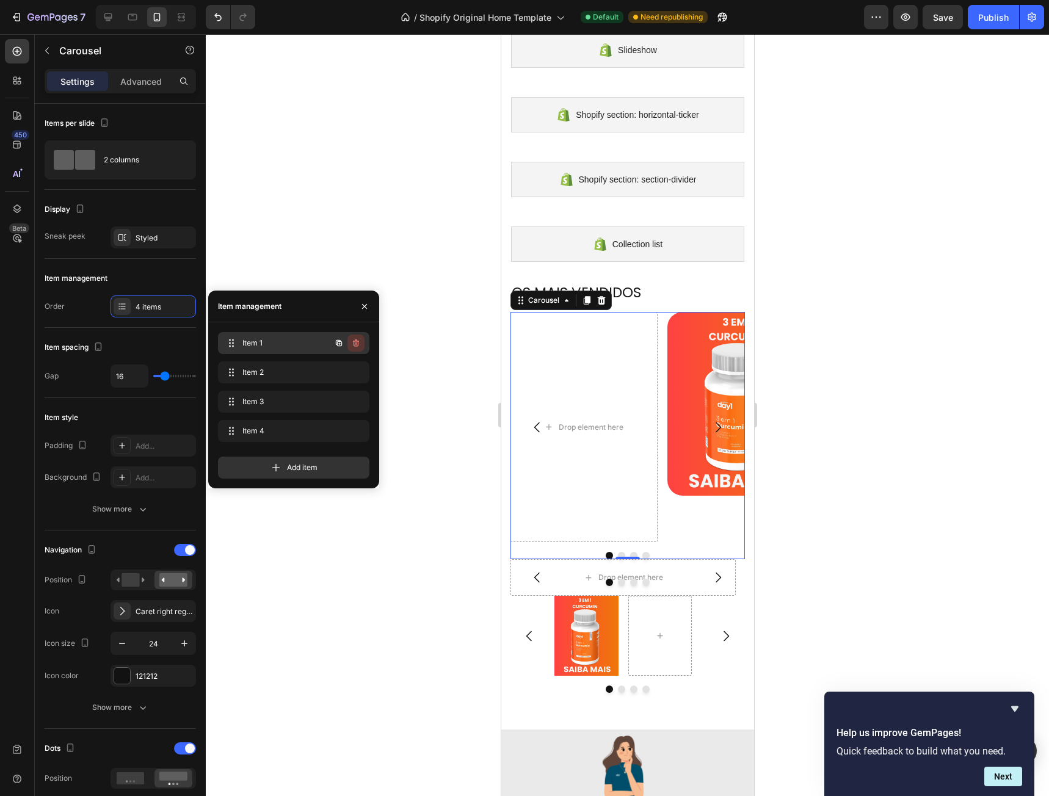
click at [360, 341] on icon "button" at bounding box center [356, 343] width 10 height 10
click at [361, 342] on button "Delete" at bounding box center [348, 343] width 34 height 17
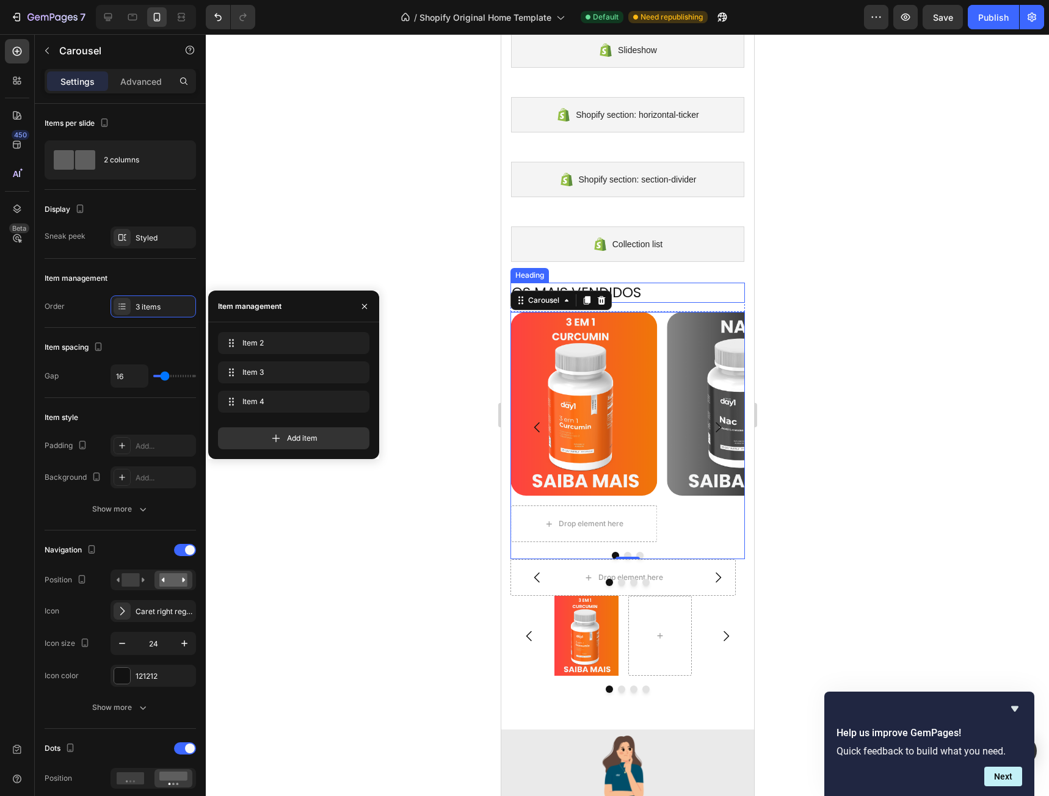
click at [653, 287] on h2 "OS MAIS VENDIDOS" at bounding box center [627, 293] width 234 height 21
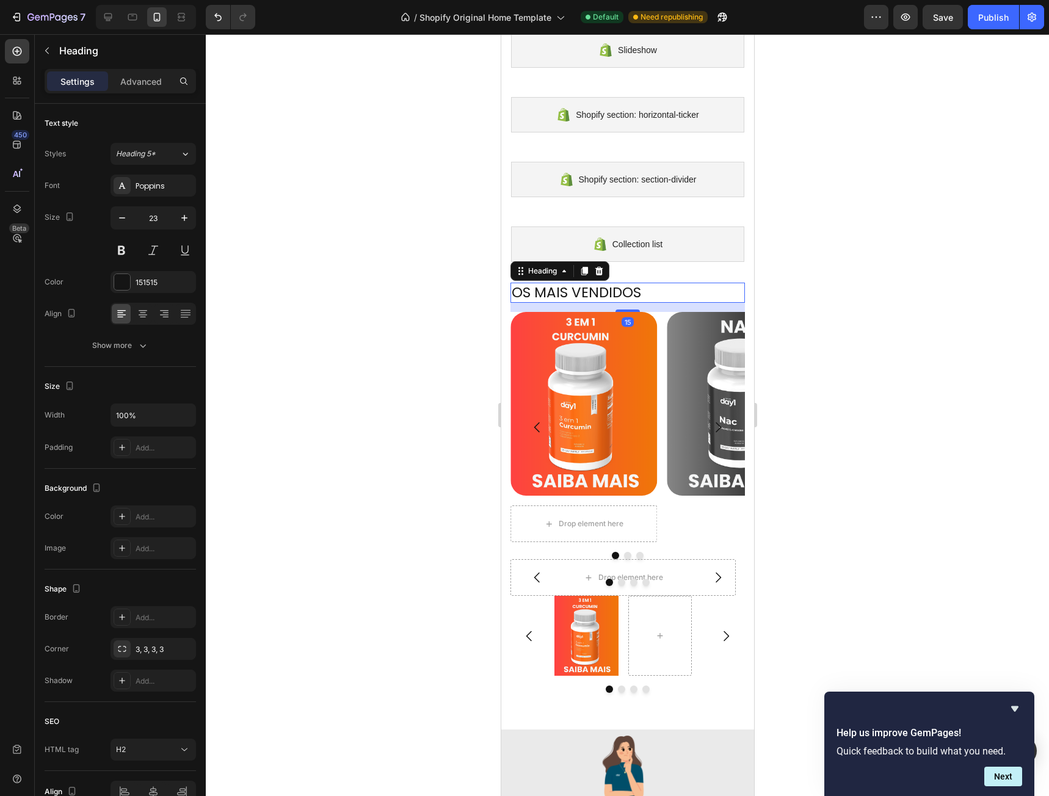
click at [624, 289] on h2 "OS MAIS VENDIDOS" at bounding box center [627, 293] width 234 height 21
click at [624, 289] on p "OS MAIS VENDIDOS" at bounding box center [627, 293] width 232 height 18
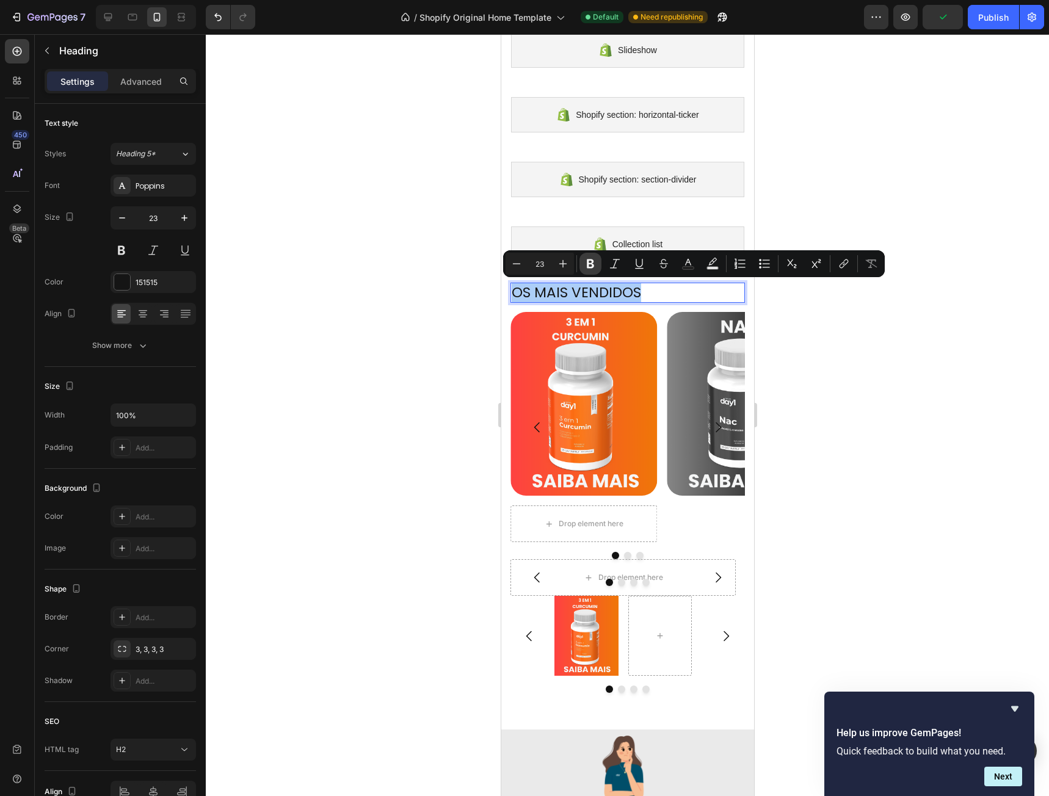
click at [595, 257] on button "Bold" at bounding box center [590, 264] width 22 height 22
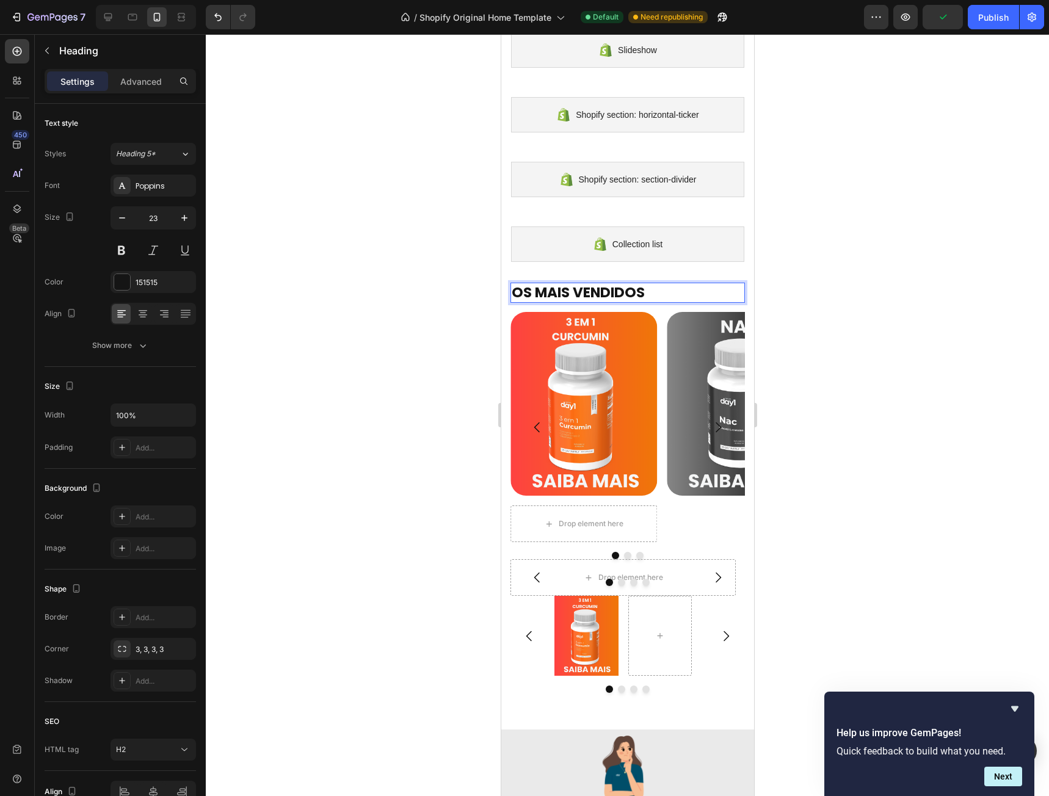
click at [644, 289] on strong "OS MAIS VENDIDOS" at bounding box center [577, 293] width 133 height 20
drag, startPoint x: 572, startPoint y: 289, endPoint x: 534, endPoint y: 289, distance: 37.9
click at [534, 289] on strong "OS MAIS VENDIDOS" at bounding box center [577, 293] width 133 height 20
click at [625, 294] on p "OS +VENDIDOS" at bounding box center [627, 293] width 232 height 18
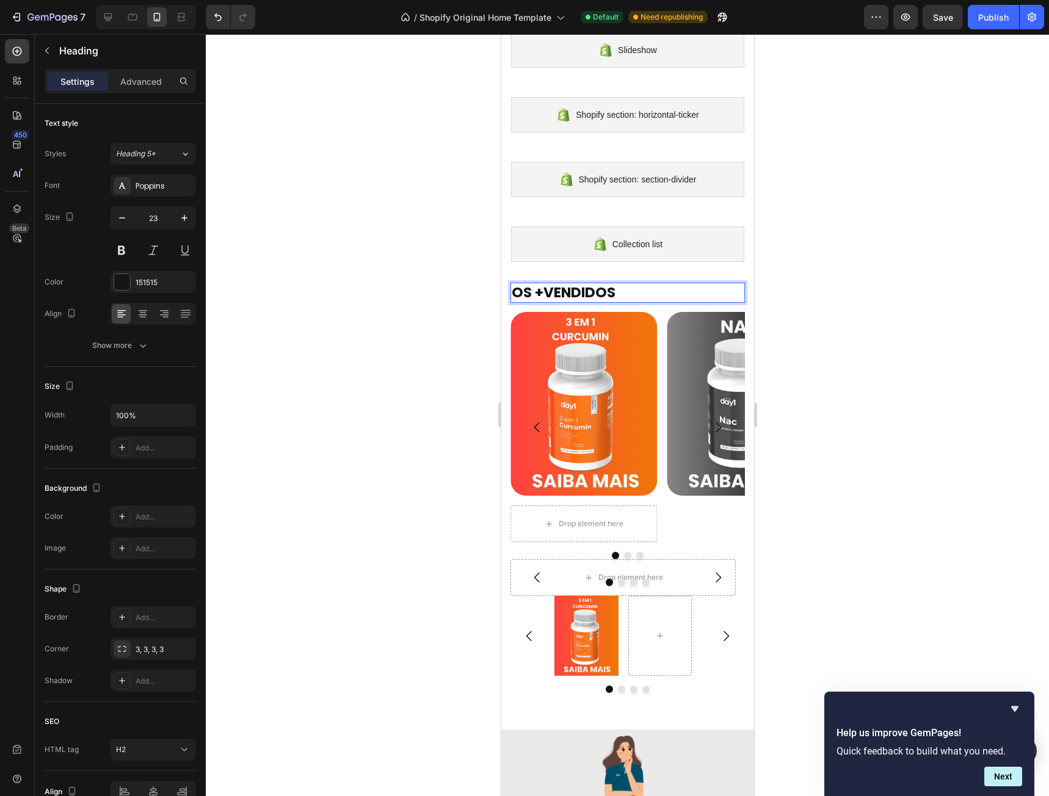
click at [625, 294] on p "OS +VENDIDOS" at bounding box center [627, 293] width 232 height 18
drag, startPoint x: 541, startPoint y: 292, endPoint x: 642, endPoint y: 302, distance: 101.1
click at [642, 302] on p "OS +VENDIDOS" at bounding box center [627, 293] width 232 height 18
click at [562, 297] on p "OS +" at bounding box center [627, 293] width 232 height 18
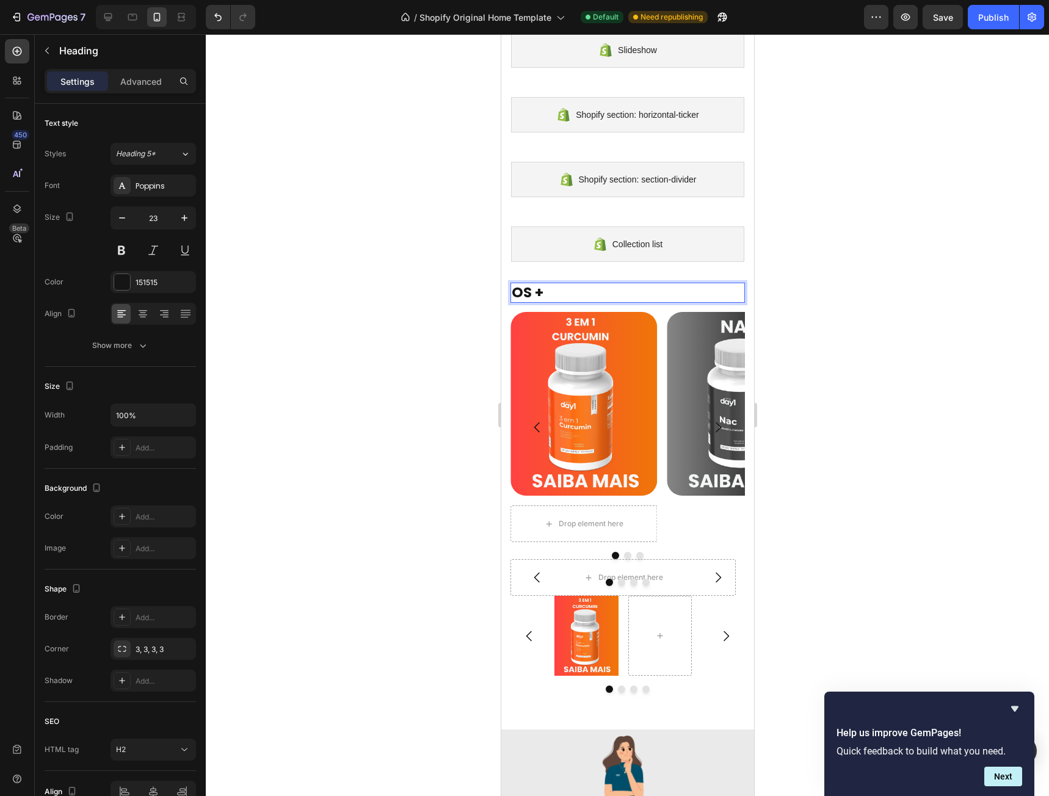
click at [562, 297] on p "OS +" at bounding box center [627, 293] width 232 height 18
type input "23"
click at [566, 292] on p "OS +" at bounding box center [627, 293] width 232 height 18
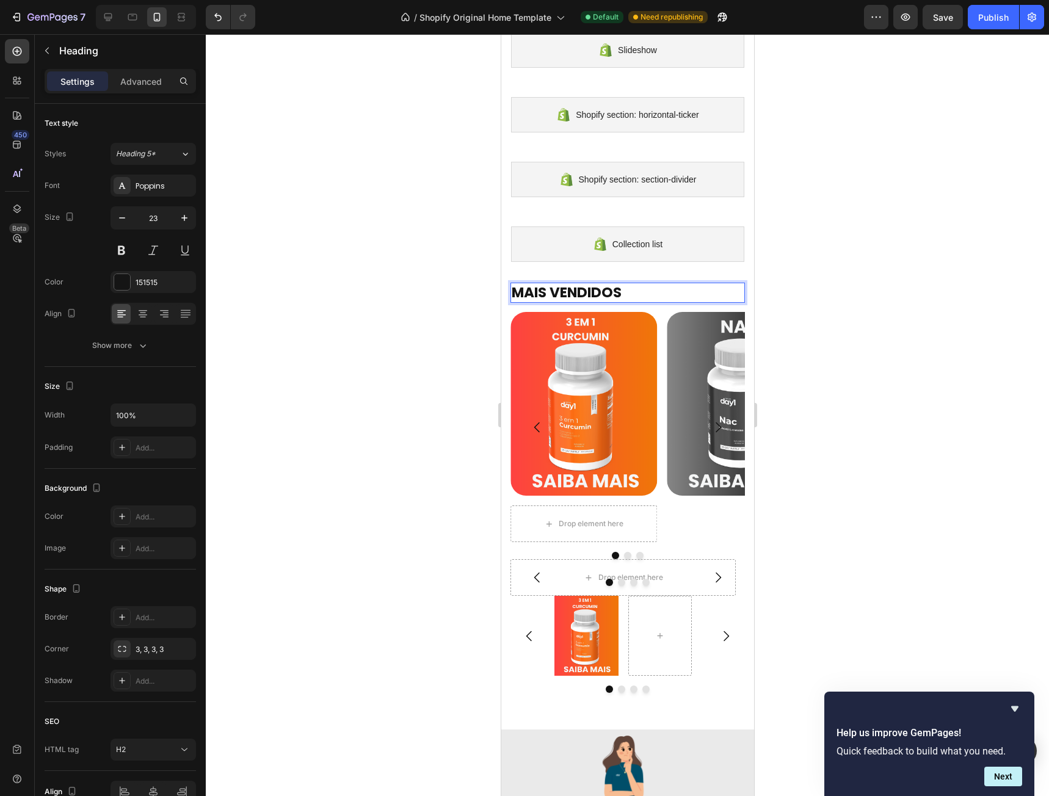
click at [635, 297] on p "MAIS VENDIDOS" at bounding box center [627, 293] width 232 height 18
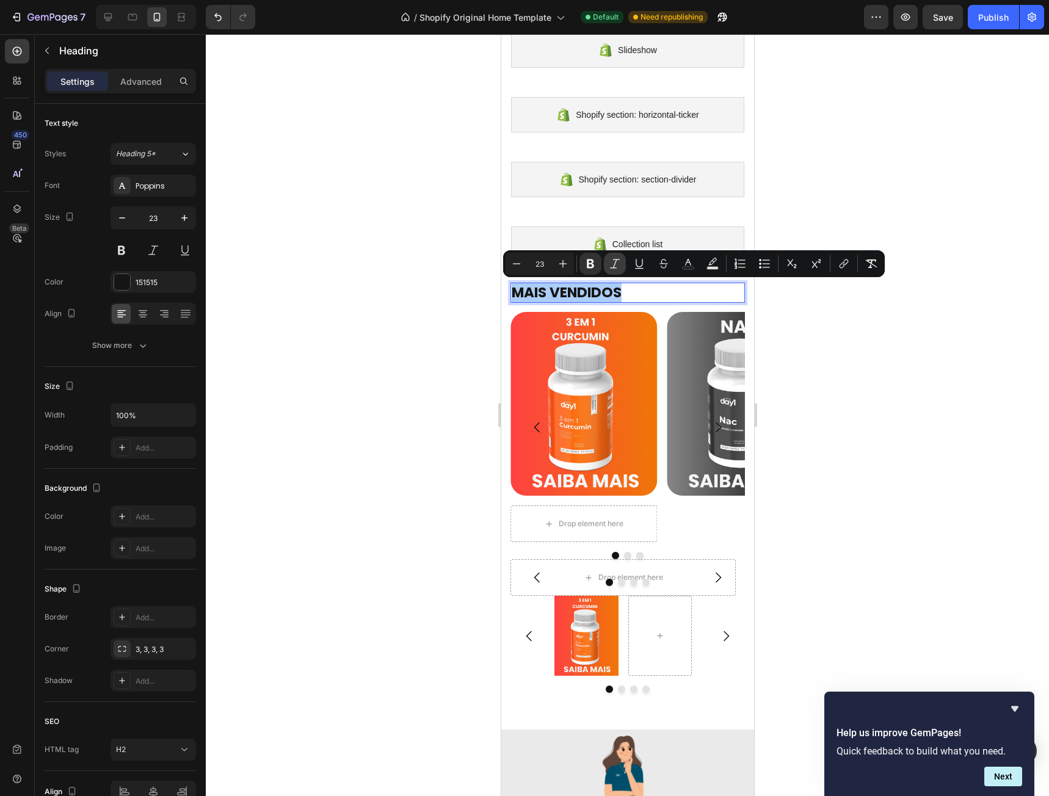
click at [616, 264] on icon "Editor contextual toolbar" at bounding box center [615, 264] width 12 height 12
click at [510, 259] on button "Minus" at bounding box center [516, 264] width 22 height 22
type input "21"
click at [589, 265] on icon "Editor contextual toolbar" at bounding box center [590, 264] width 12 height 12
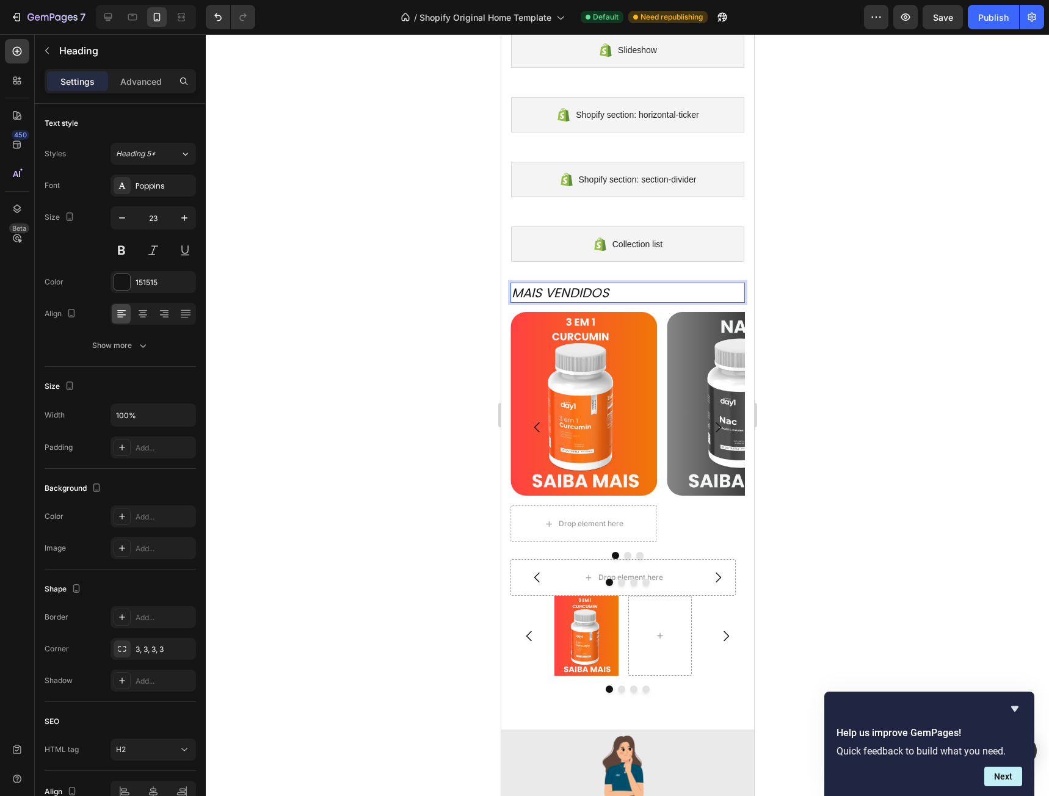
click at [629, 291] on p "MAIS VENDIDOS" at bounding box center [627, 293] width 232 height 18
click at [548, 291] on icon "MAIS VENDIDOS" at bounding box center [559, 293] width 97 height 18
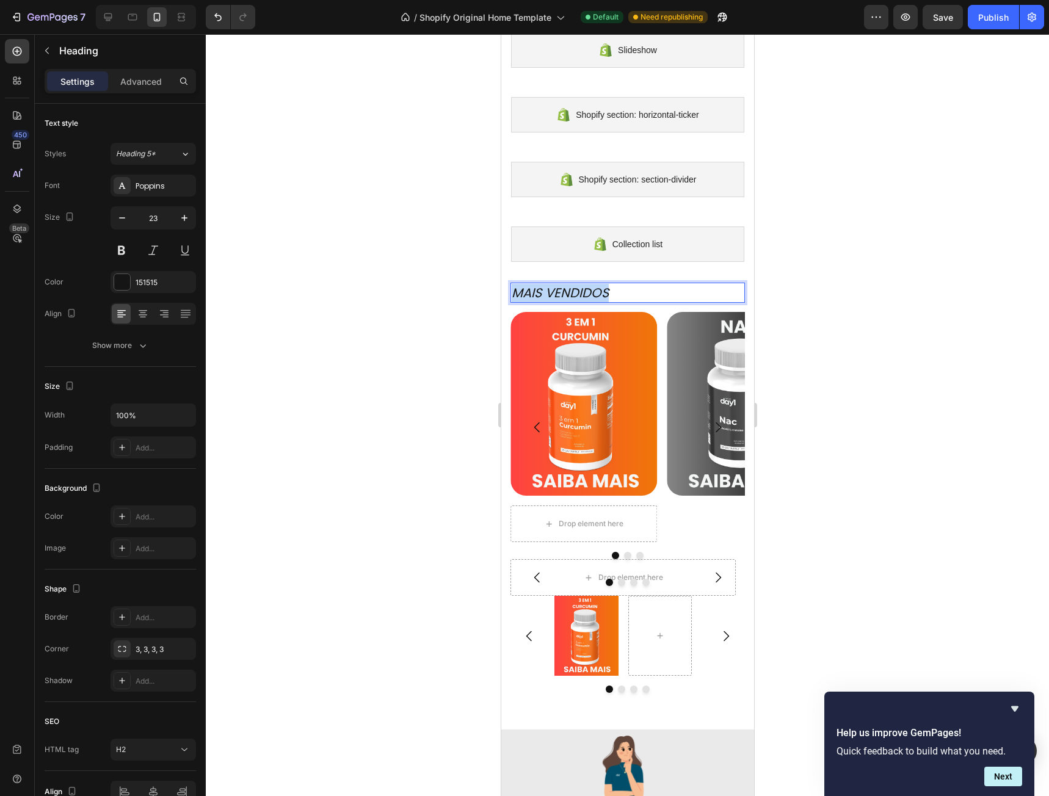
click at [548, 291] on icon "MAIS VENDIDOS" at bounding box center [559, 293] width 97 height 18
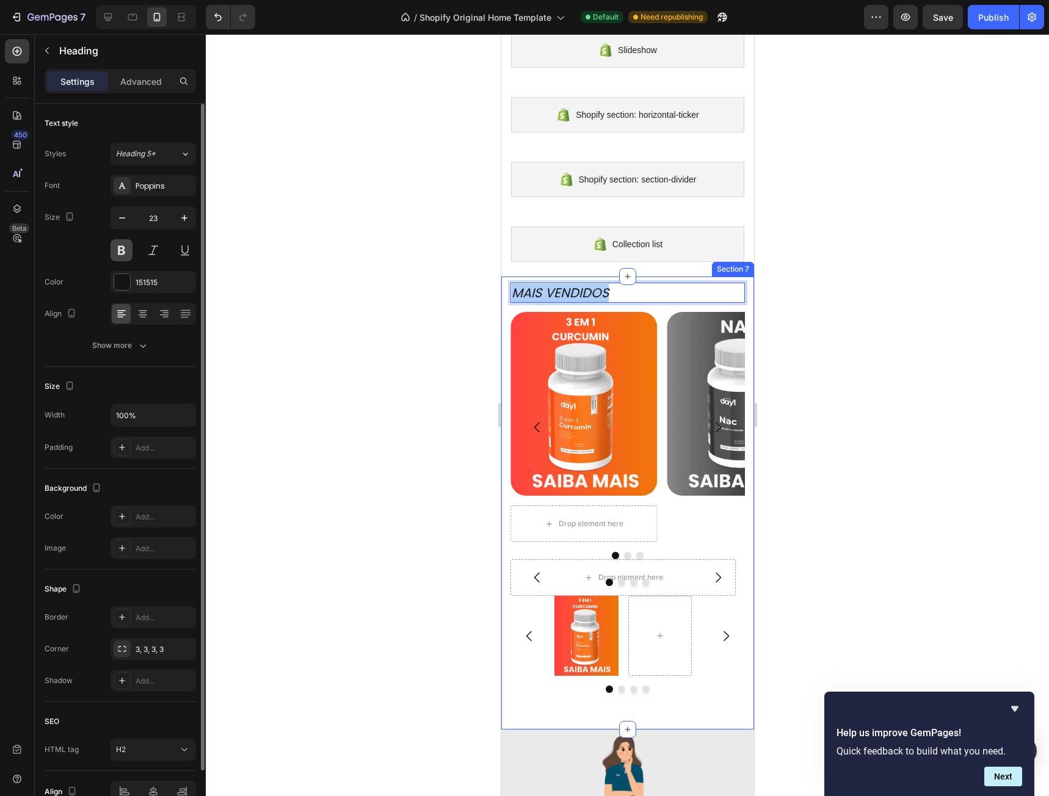
click at [126, 248] on button at bounding box center [121, 250] width 22 height 22
click at [155, 249] on button at bounding box center [153, 250] width 22 height 22
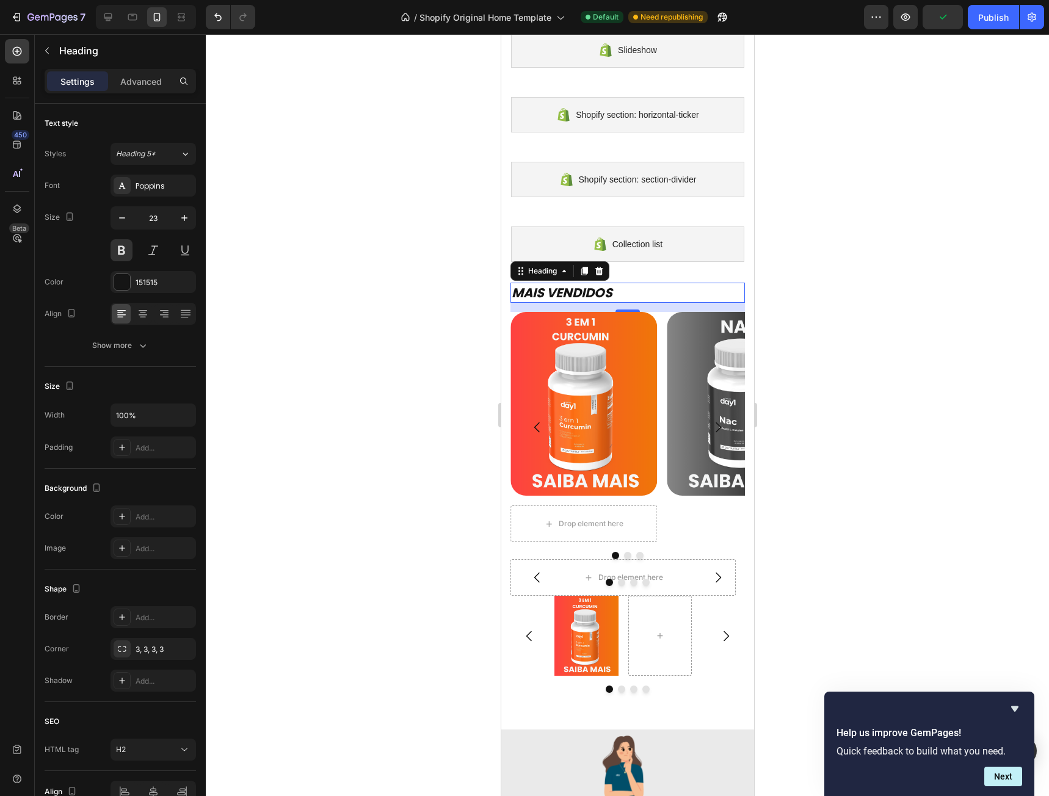
click at [576, 289] on icon "MAIS VENDIDOS" at bounding box center [561, 293] width 101 height 18
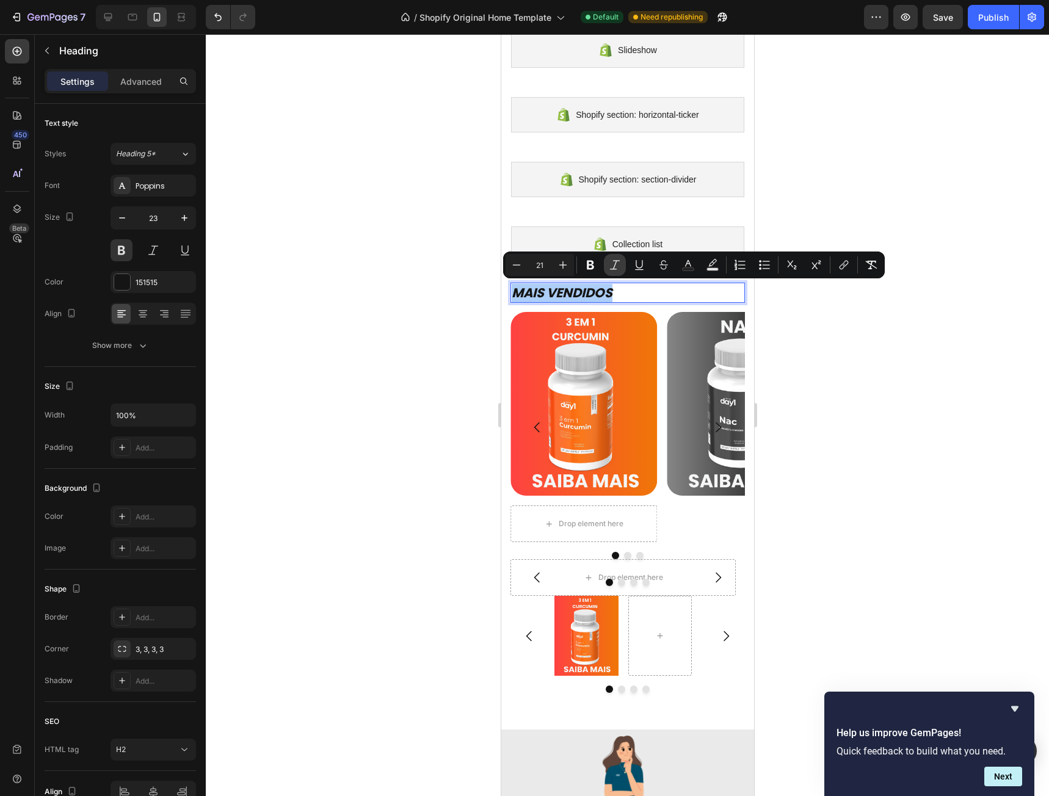
click at [618, 270] on icon "Editor contextual toolbar" at bounding box center [615, 265] width 12 height 12
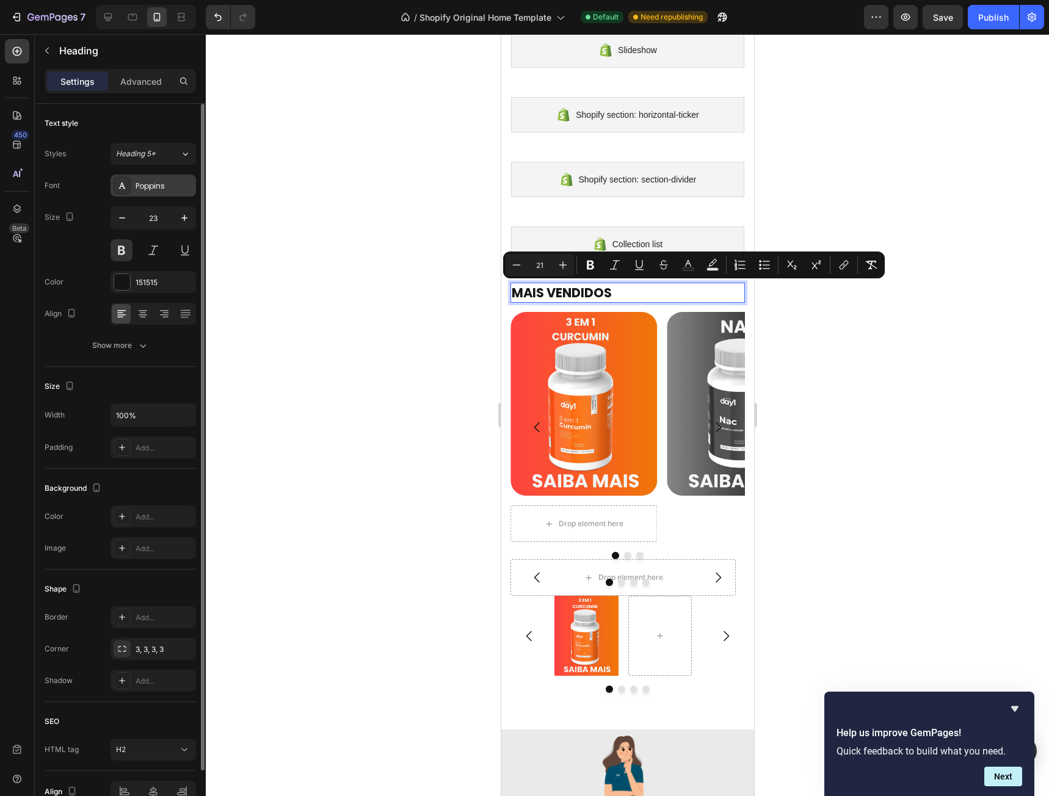
click at [156, 184] on div "Poppins" at bounding box center [164, 186] width 57 height 11
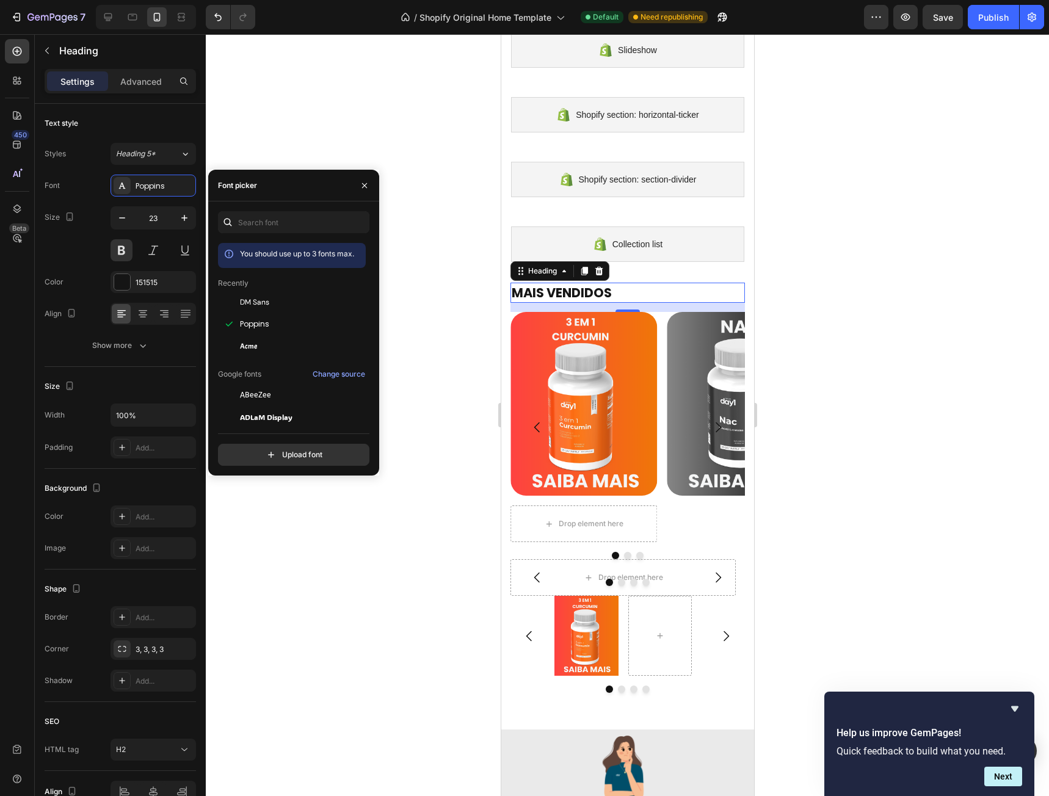
scroll to position [183, 0]
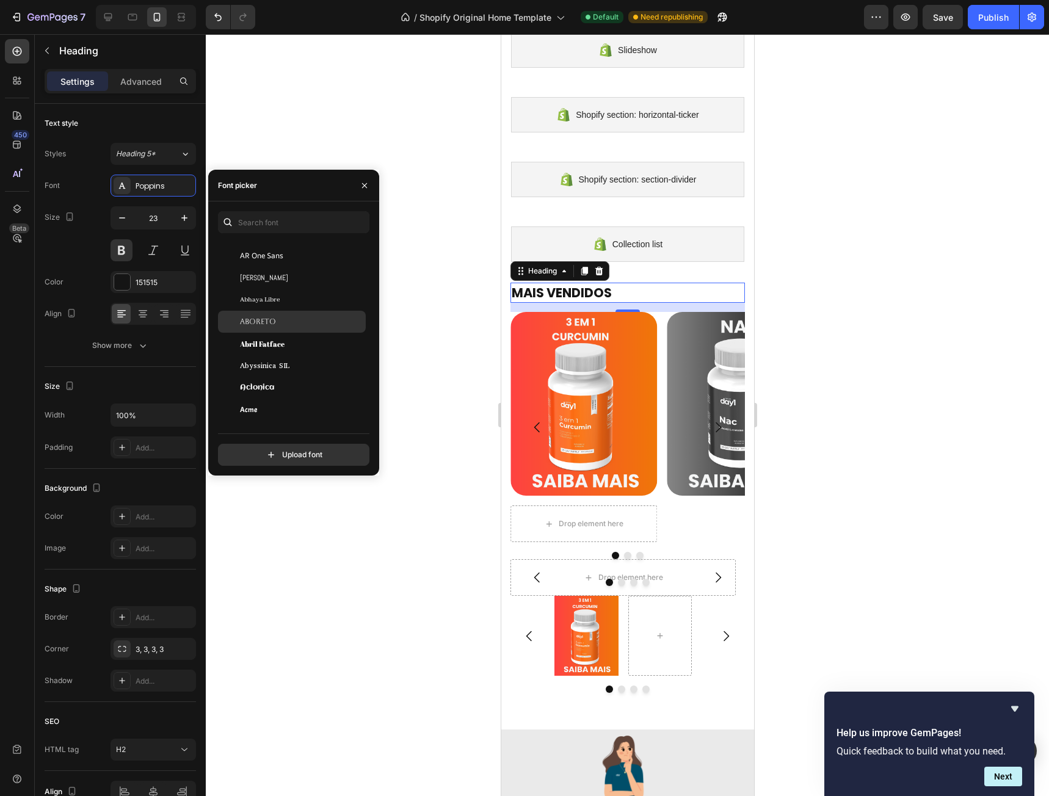
click at [264, 322] on span "Aboreto" at bounding box center [258, 321] width 36 height 11
click at [271, 304] on span "Abhaya Libre" at bounding box center [260, 299] width 40 height 11
click at [281, 402] on div "Acme" at bounding box center [292, 410] width 148 height 22
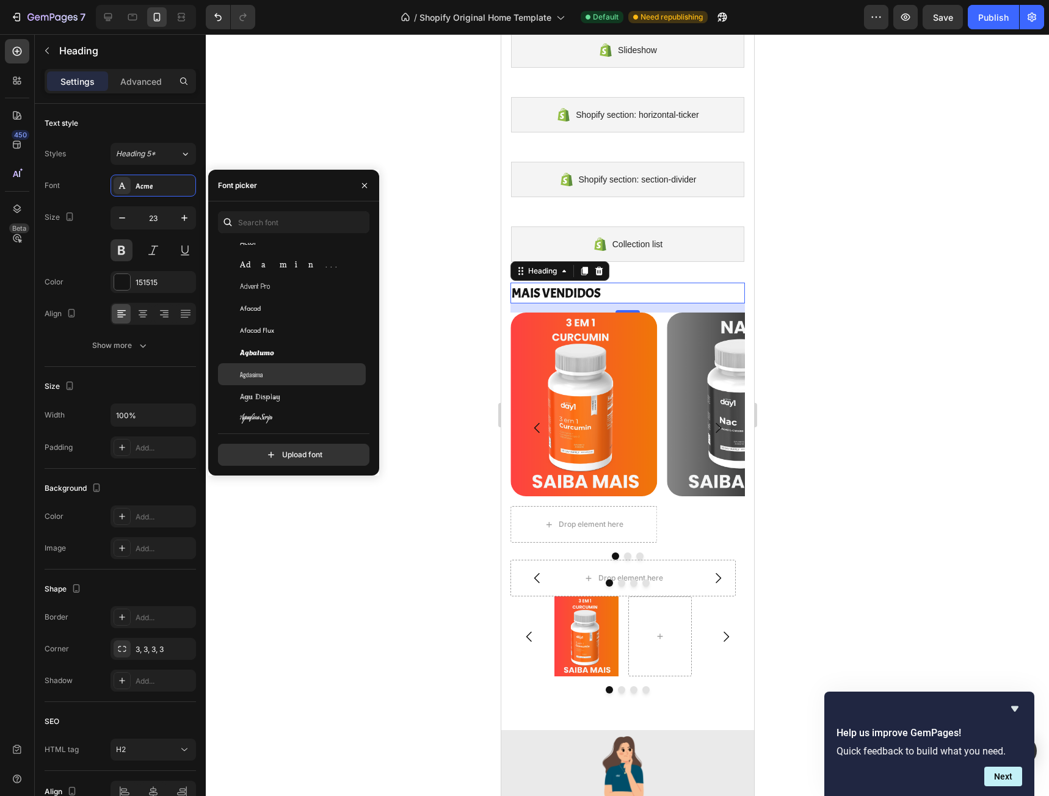
click at [288, 369] on div "Agdasima" at bounding box center [301, 374] width 123 height 11
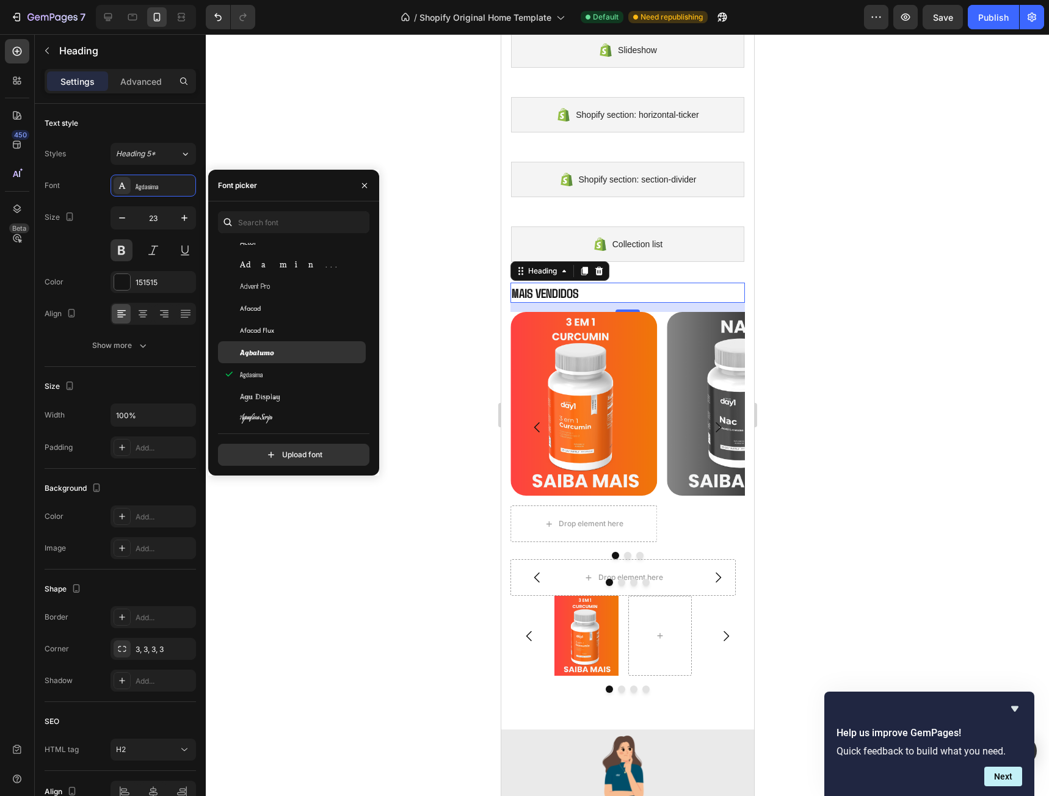
click at [288, 357] on div "Agbalumo" at bounding box center [301, 352] width 123 height 11
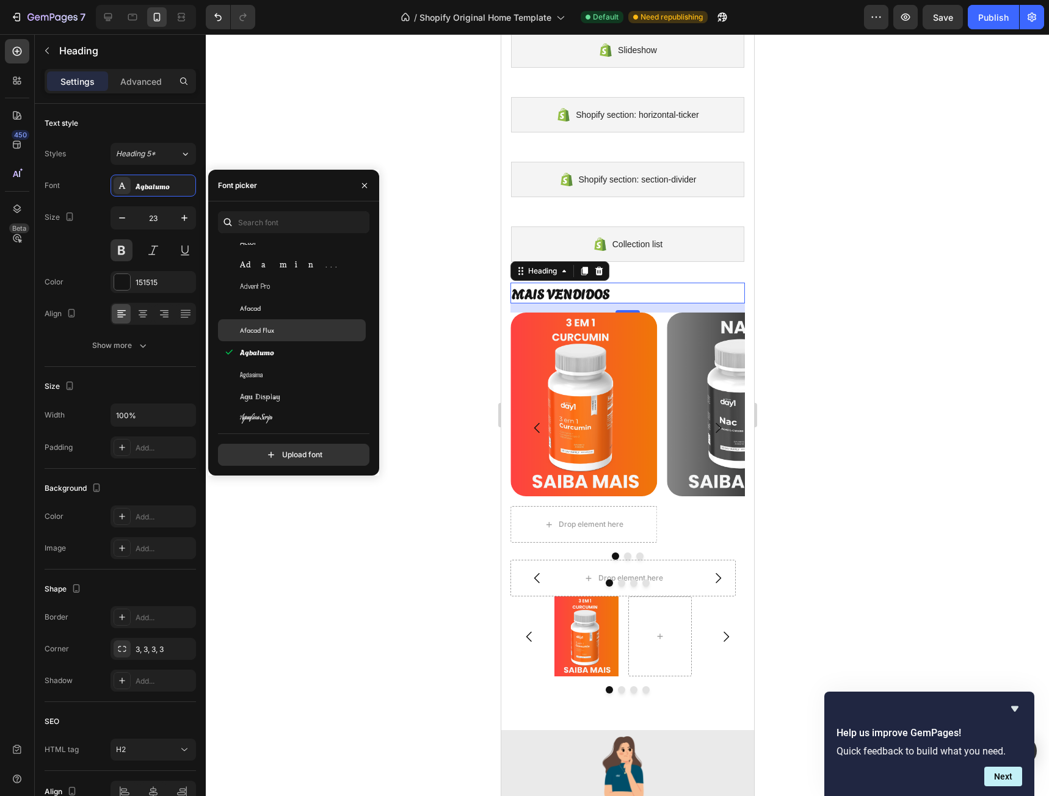
click at [287, 330] on div "Afacad Flux" at bounding box center [301, 330] width 123 height 11
click at [287, 307] on div "Afacad" at bounding box center [301, 308] width 123 height 11
click at [287, 288] on div "Advent Pro" at bounding box center [301, 286] width 123 height 11
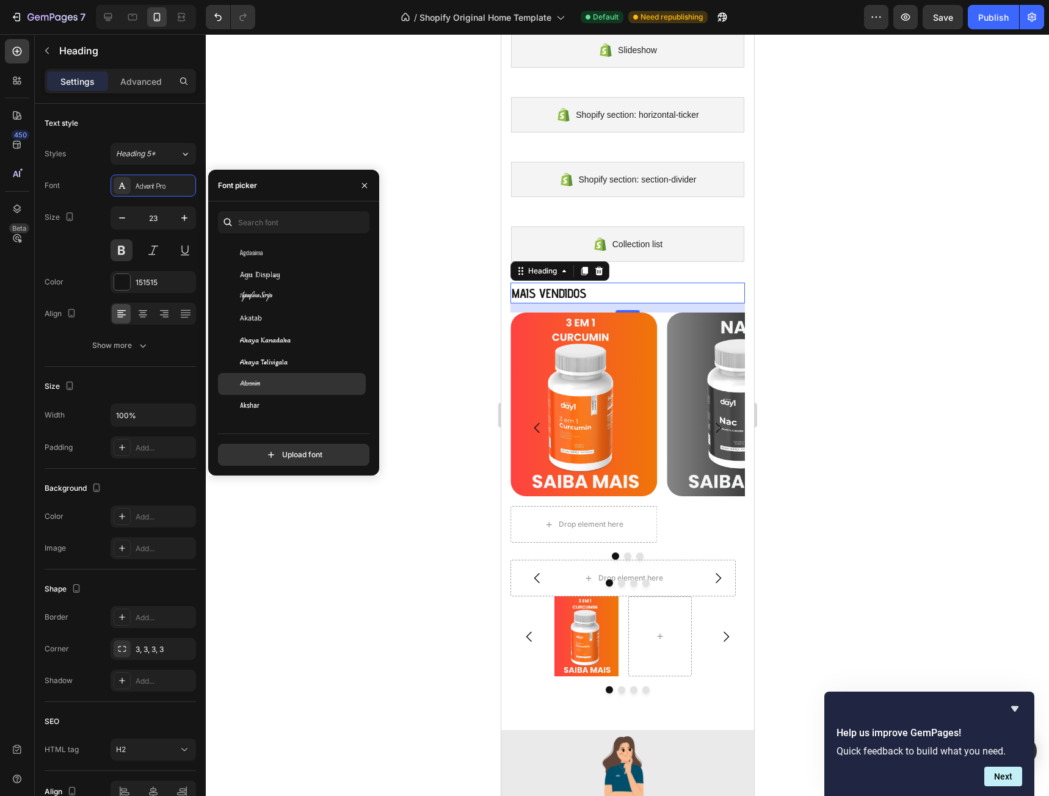
click at [287, 389] on div "Akronim" at bounding box center [292, 384] width 148 height 22
click at [285, 405] on div "Akshar" at bounding box center [301, 405] width 123 height 11
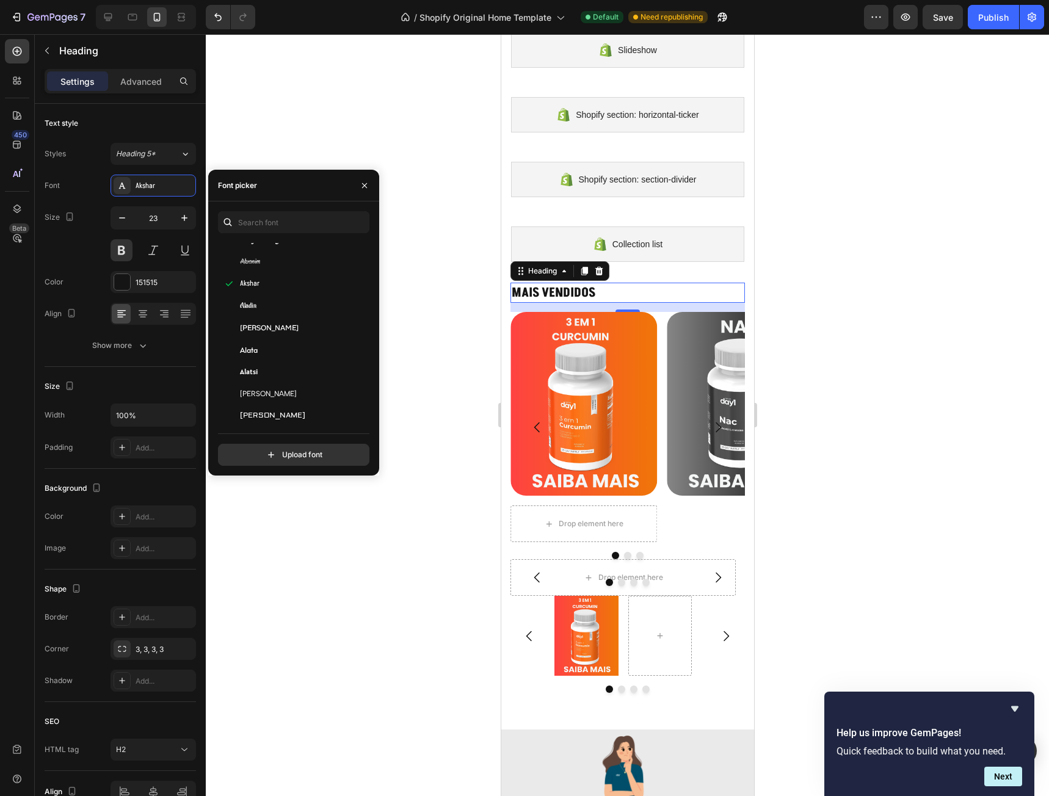
scroll to position [671, 0]
click at [286, 373] on div "Alef" at bounding box center [301, 376] width 123 height 11
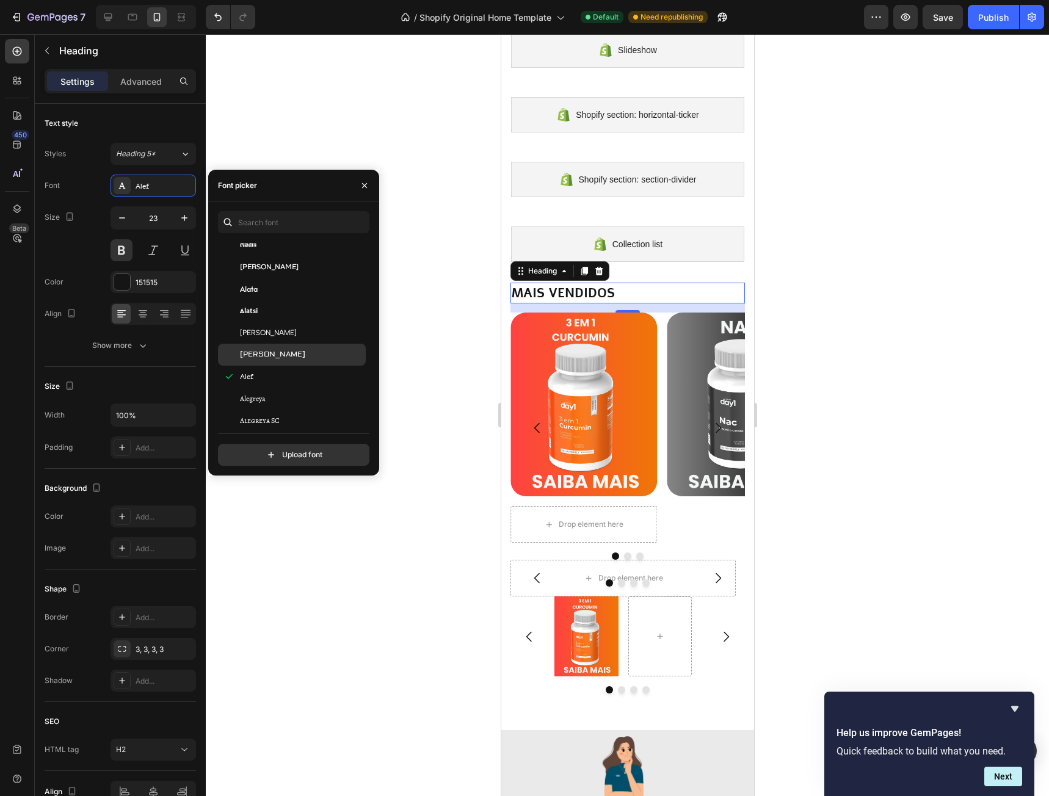
click at [294, 350] on div "[PERSON_NAME]" at bounding box center [301, 354] width 123 height 11
click at [296, 396] on div "Alegreya" at bounding box center [301, 398] width 123 height 11
click at [299, 372] on div "Aleo" at bounding box center [292, 364] width 148 height 22
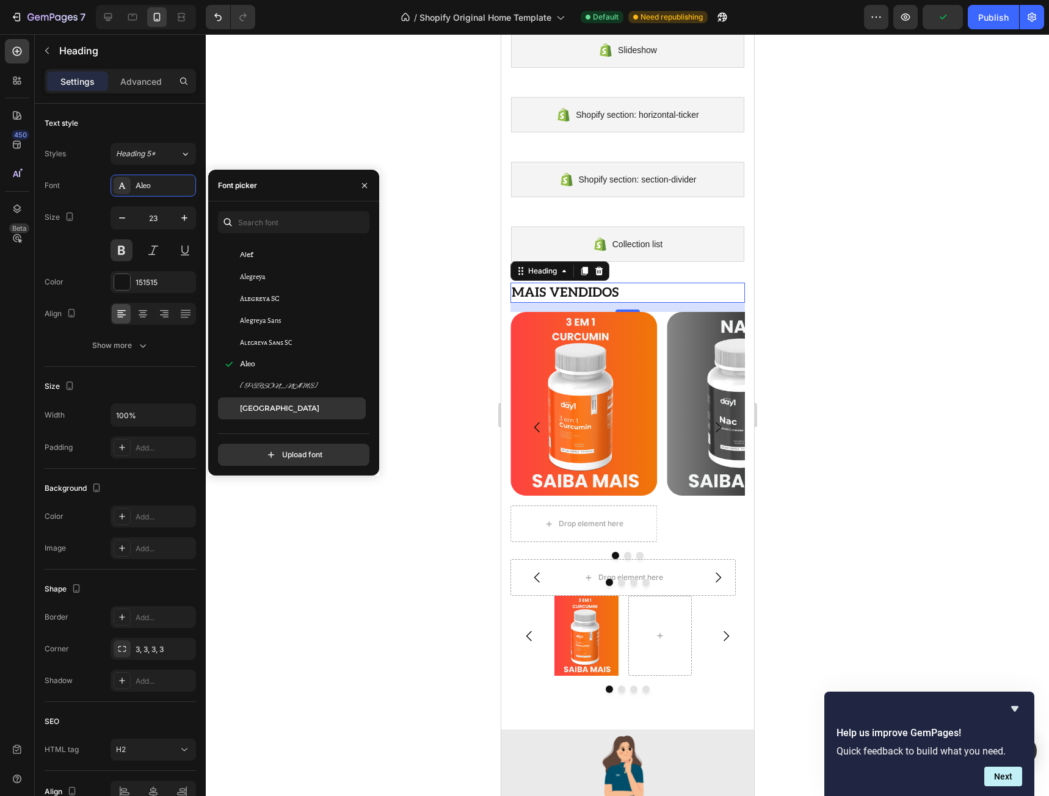
click at [294, 401] on div "[GEOGRAPHIC_DATA]" at bounding box center [292, 408] width 148 height 22
click at [672, 272] on div "Collection list Shopify section: Collection list" at bounding box center [627, 244] width 253 height 65
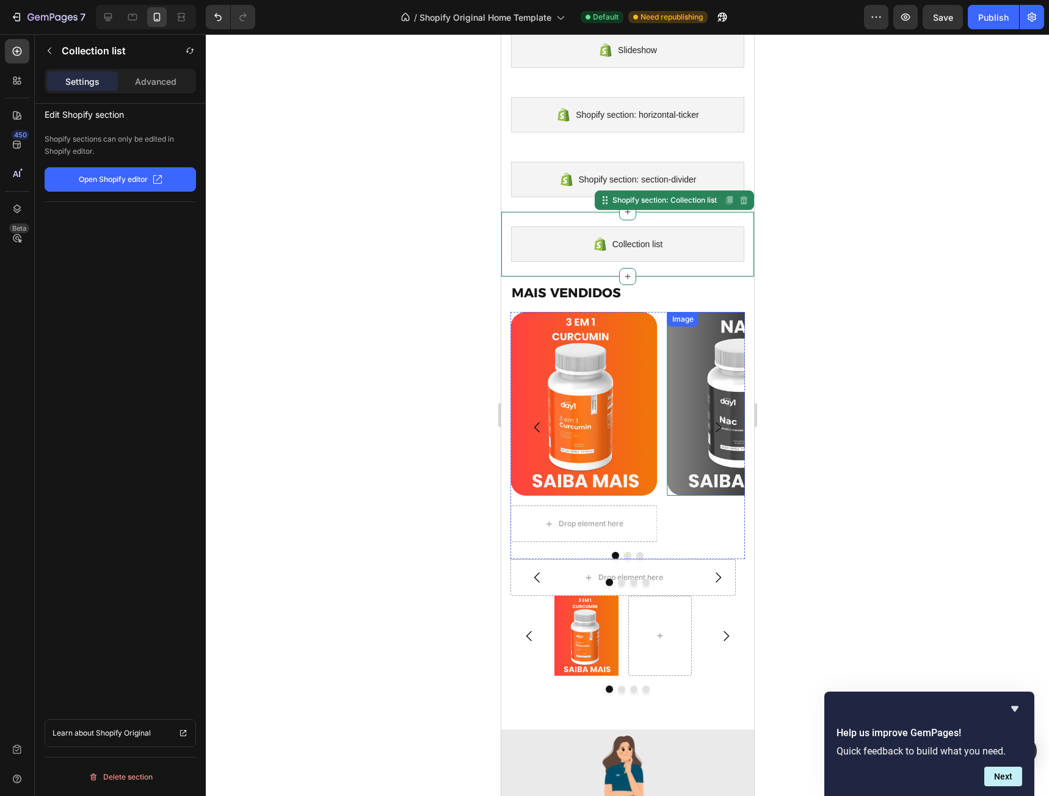
scroll to position [382, 0]
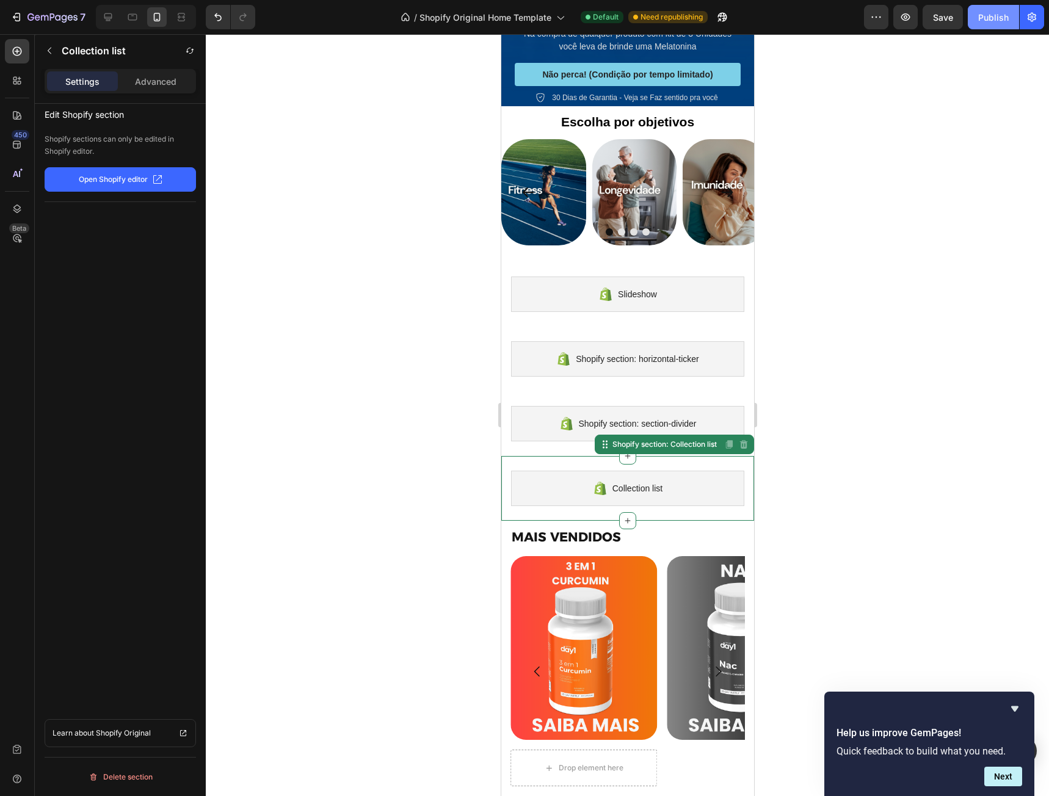
click at [994, 24] on button "Publish" at bounding box center [993, 17] width 51 height 24
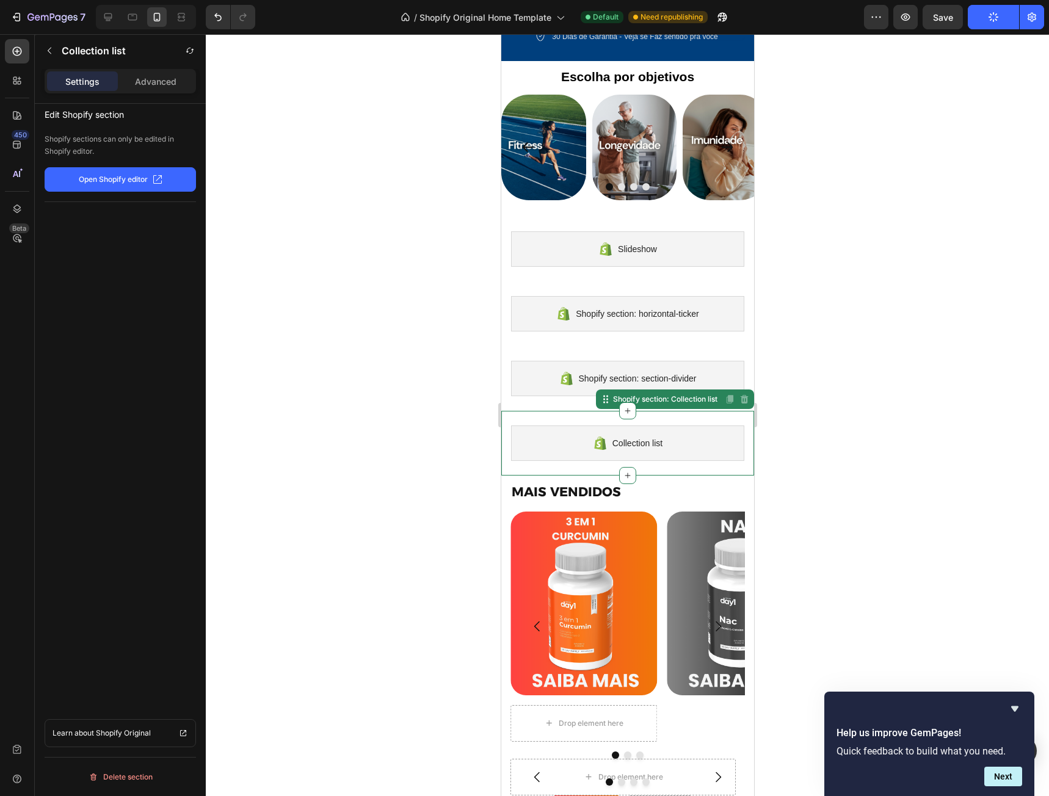
scroll to position [626, 0]
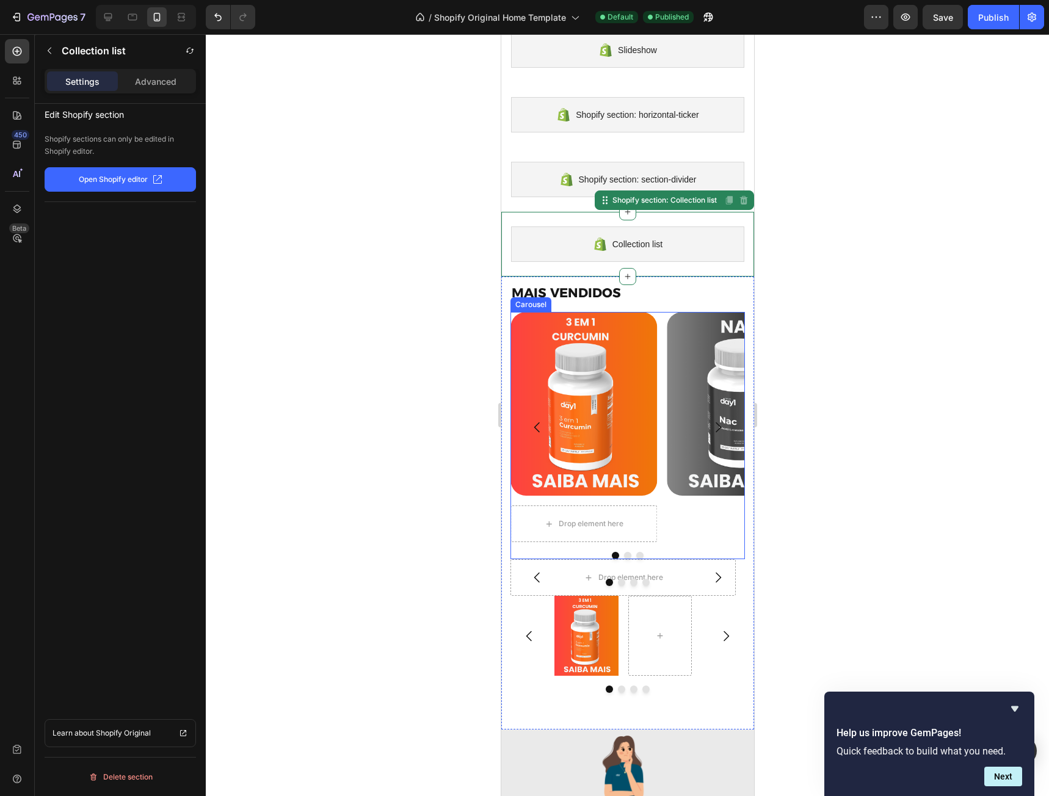
click at [712, 423] on icon "Carousel Next Arrow" at bounding box center [717, 427] width 15 height 15
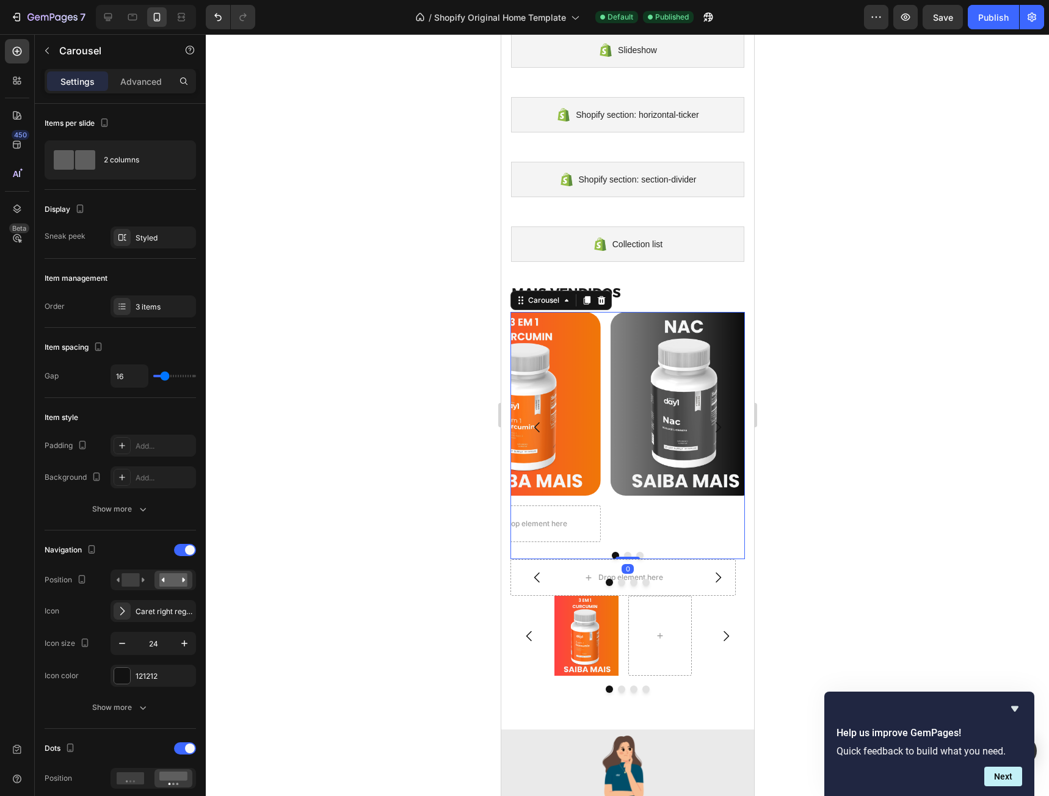
click at [715, 430] on icon "Carousel Next Arrow" at bounding box center [717, 427] width 5 height 10
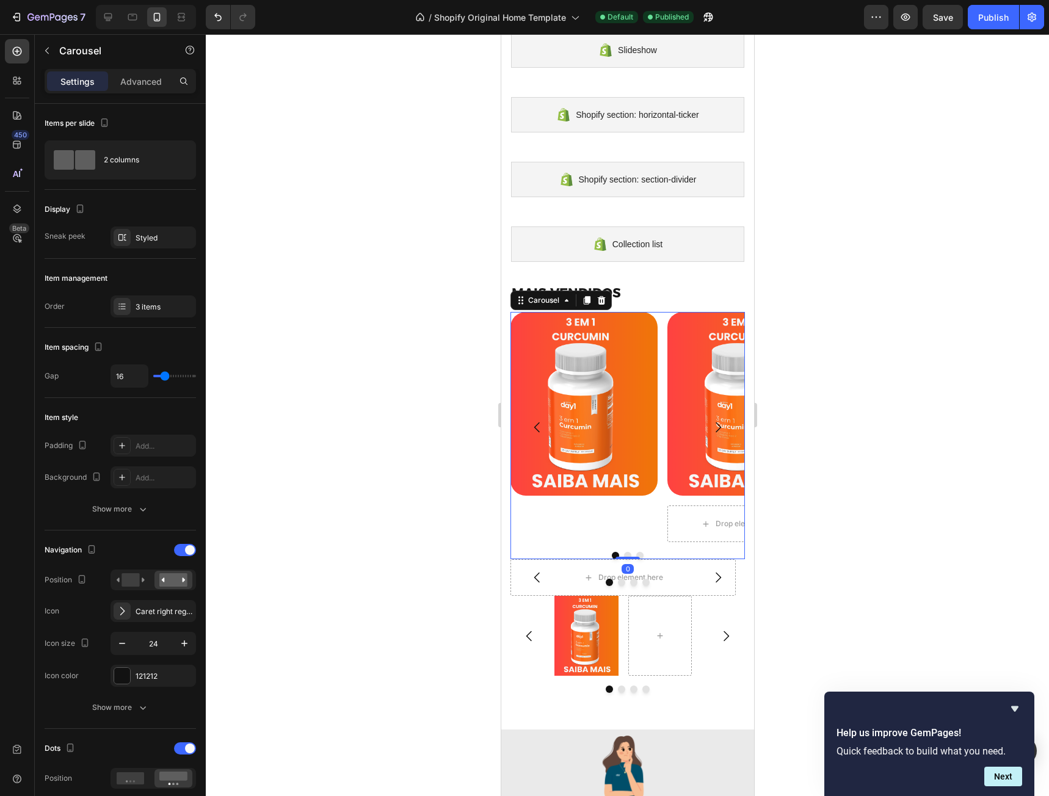
click at [612, 389] on img at bounding box center [583, 404] width 147 height 184
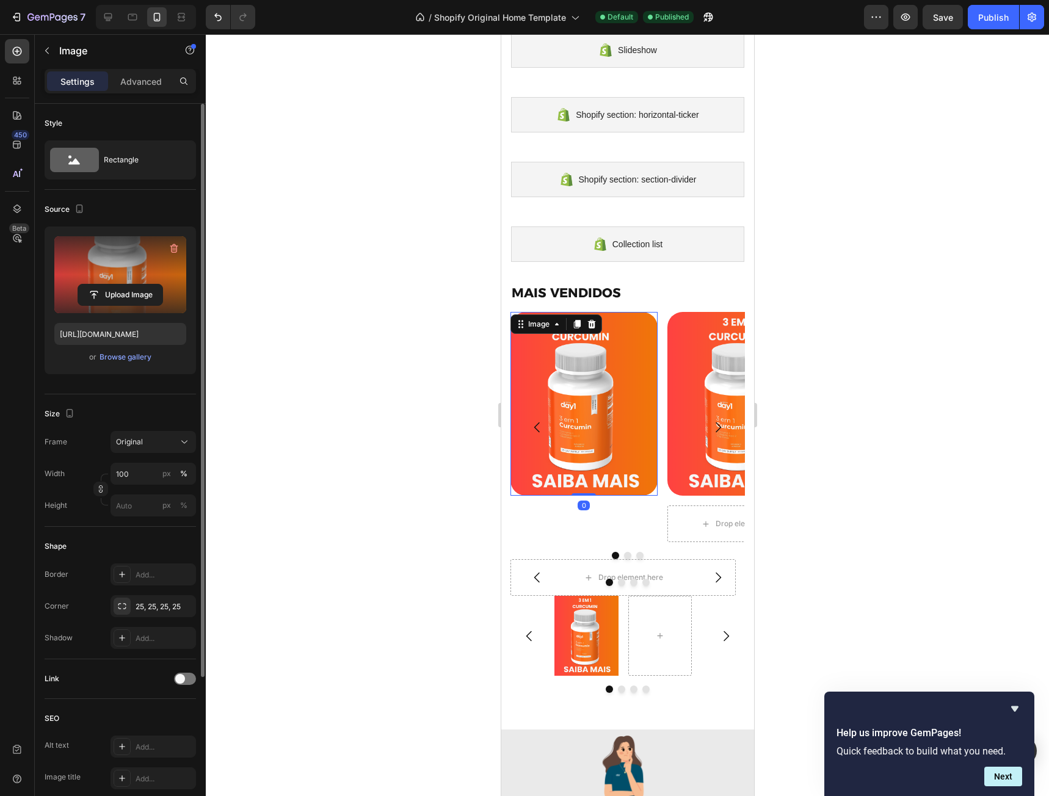
click at [117, 268] on label at bounding box center [120, 274] width 132 height 77
click at [117, 284] on input "file" at bounding box center [120, 294] width 84 height 21
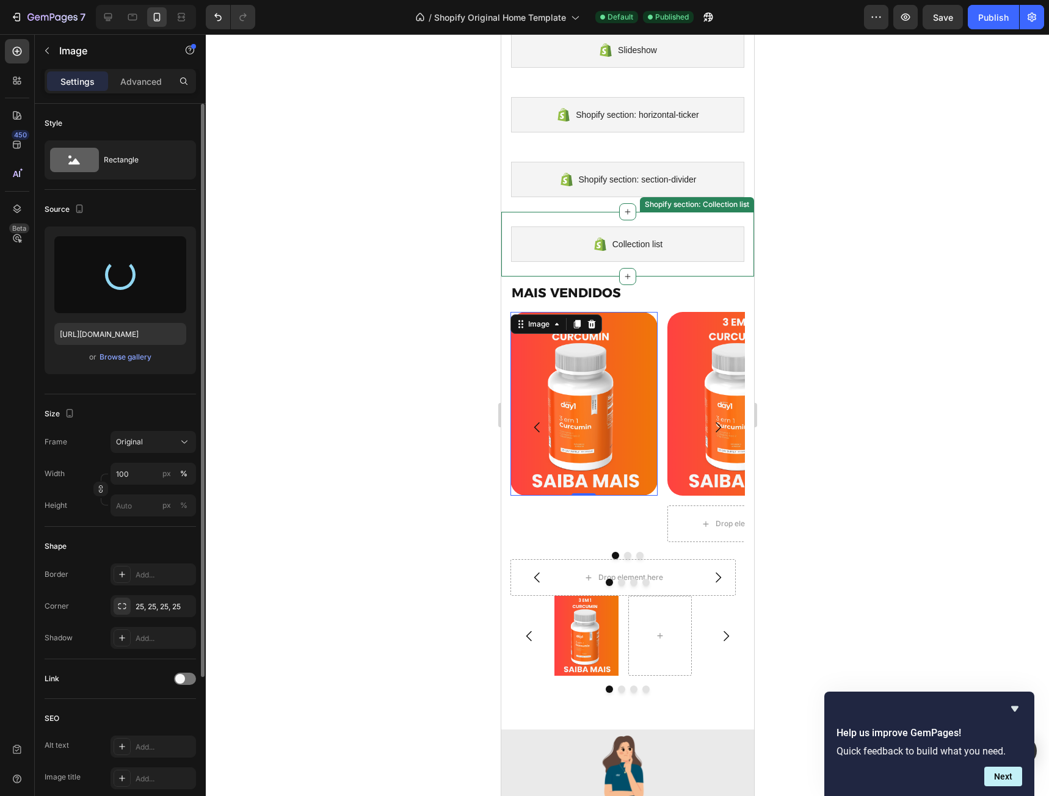
type input "[URL][DOMAIN_NAME]"
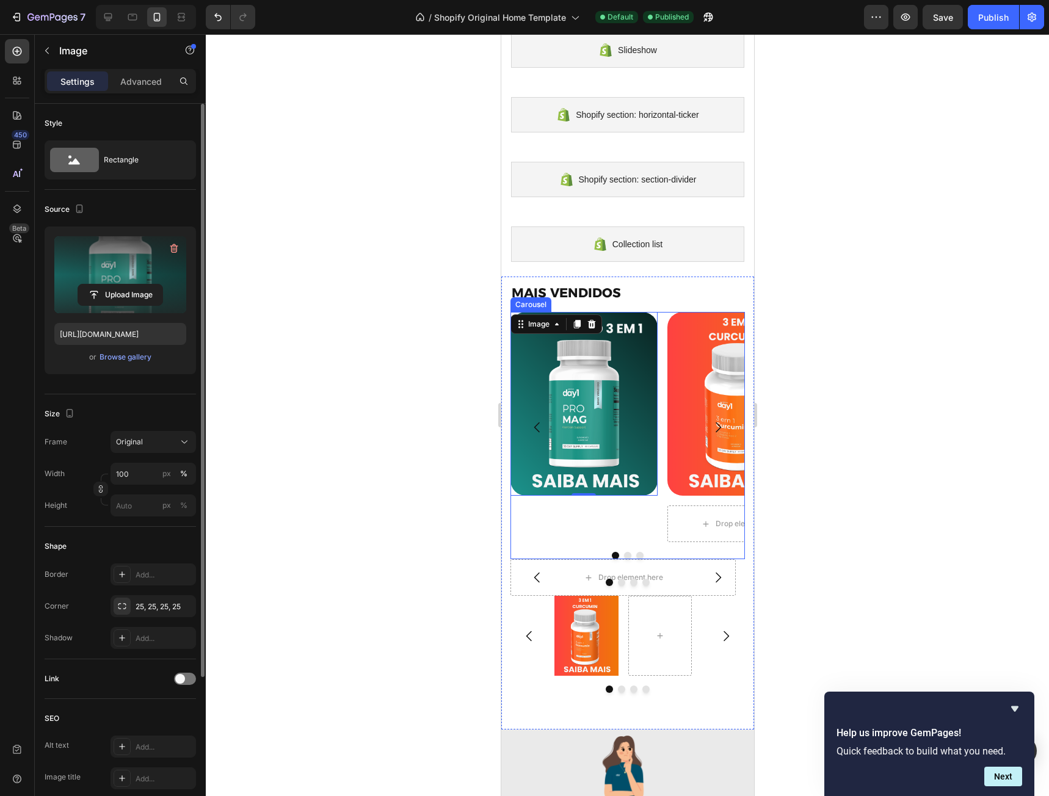
click at [661, 320] on div "Image 0 Image Drop element here Row Image" at bounding box center [627, 427] width 234 height 230
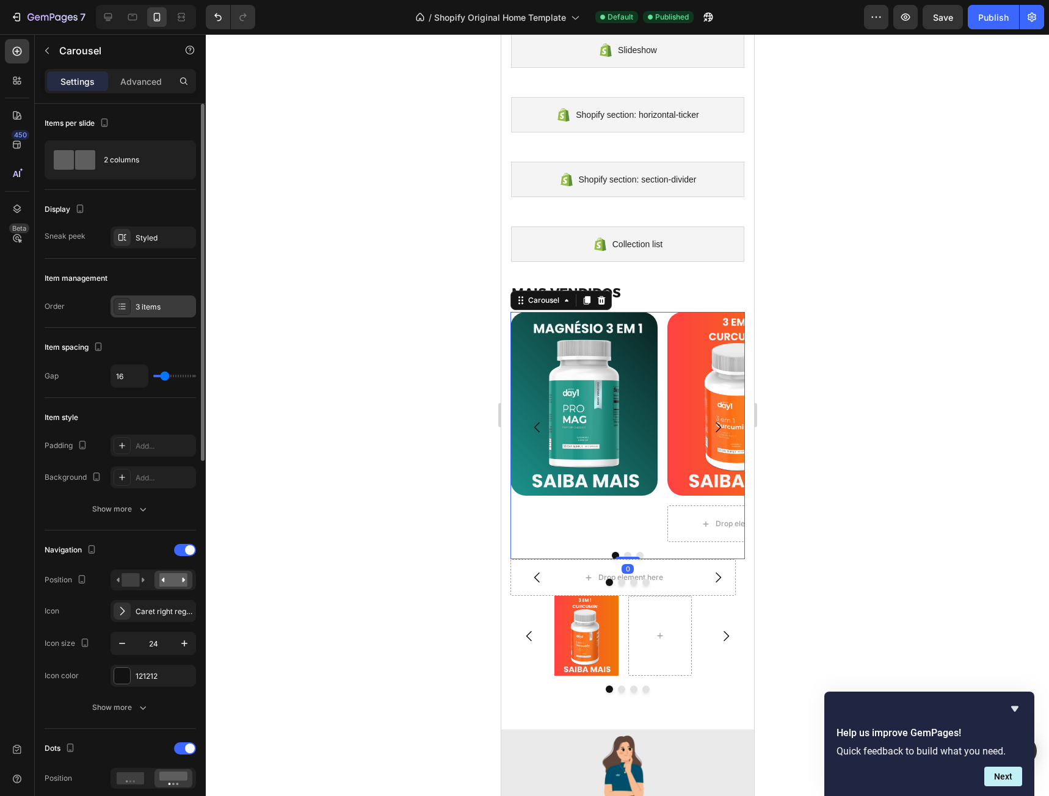
click at [189, 305] on div "3 items" at bounding box center [164, 307] width 57 height 11
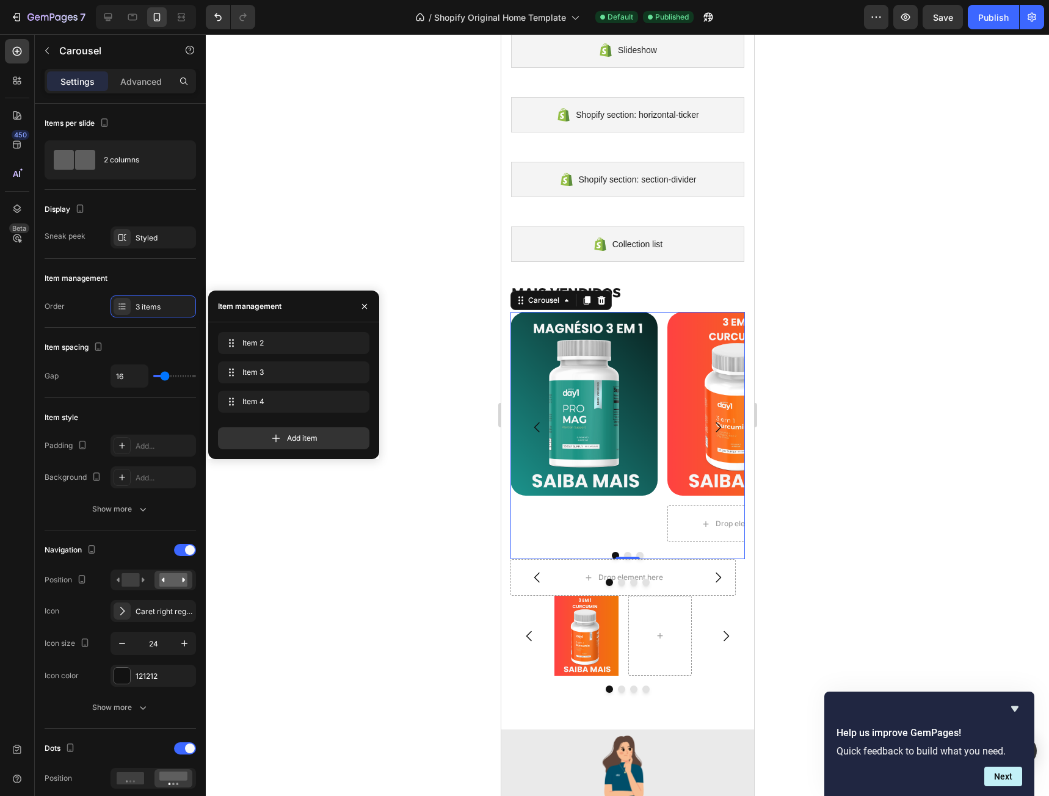
click at [710, 422] on icon "Carousel Next Arrow" at bounding box center [717, 427] width 15 height 15
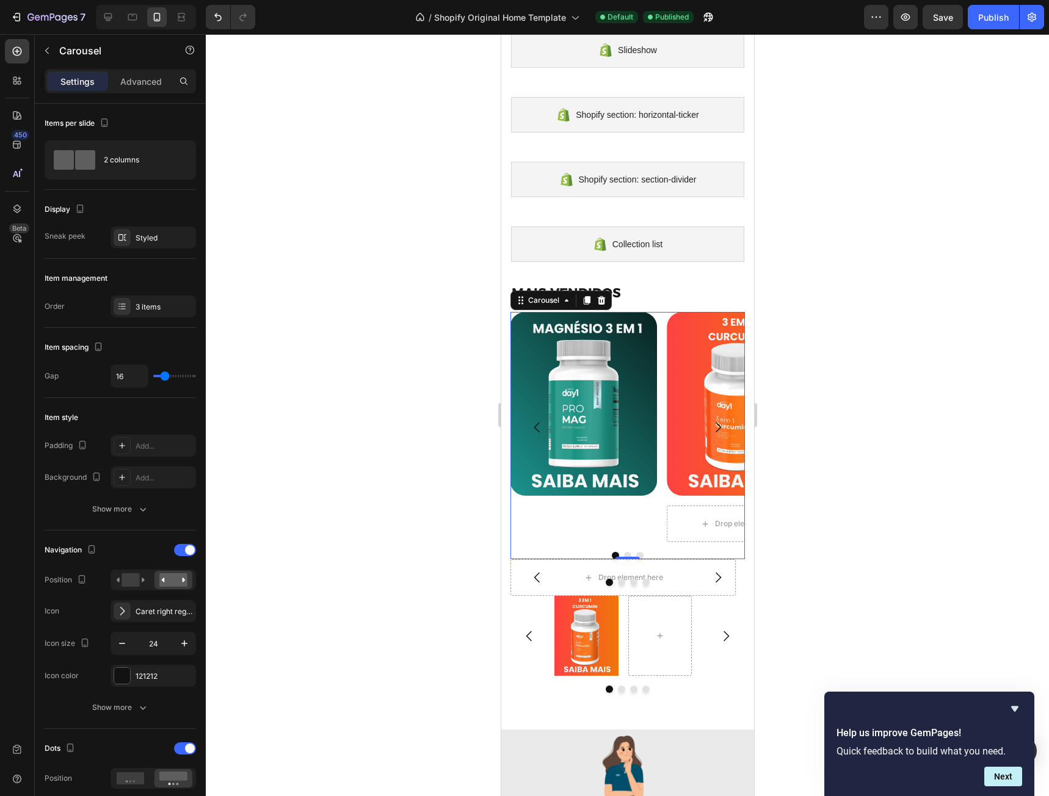
click at [710, 422] on icon "Carousel Next Arrow" at bounding box center [717, 427] width 15 height 15
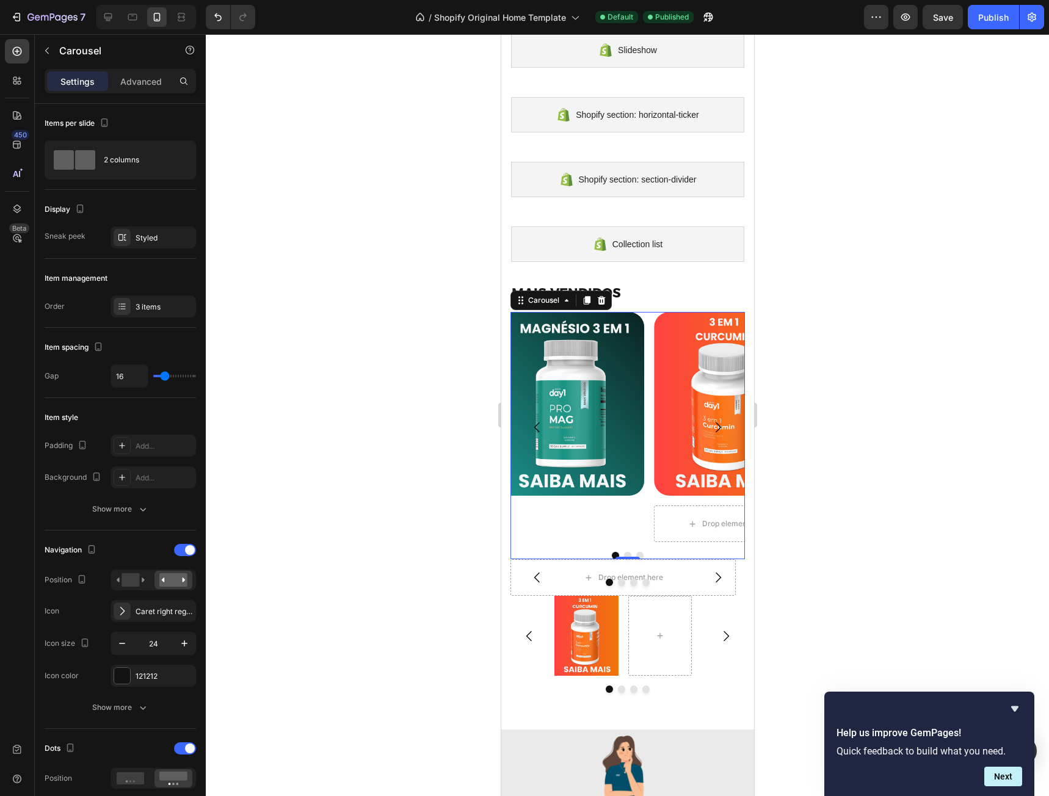
click at [710, 422] on icon "Carousel Next Arrow" at bounding box center [717, 427] width 15 height 15
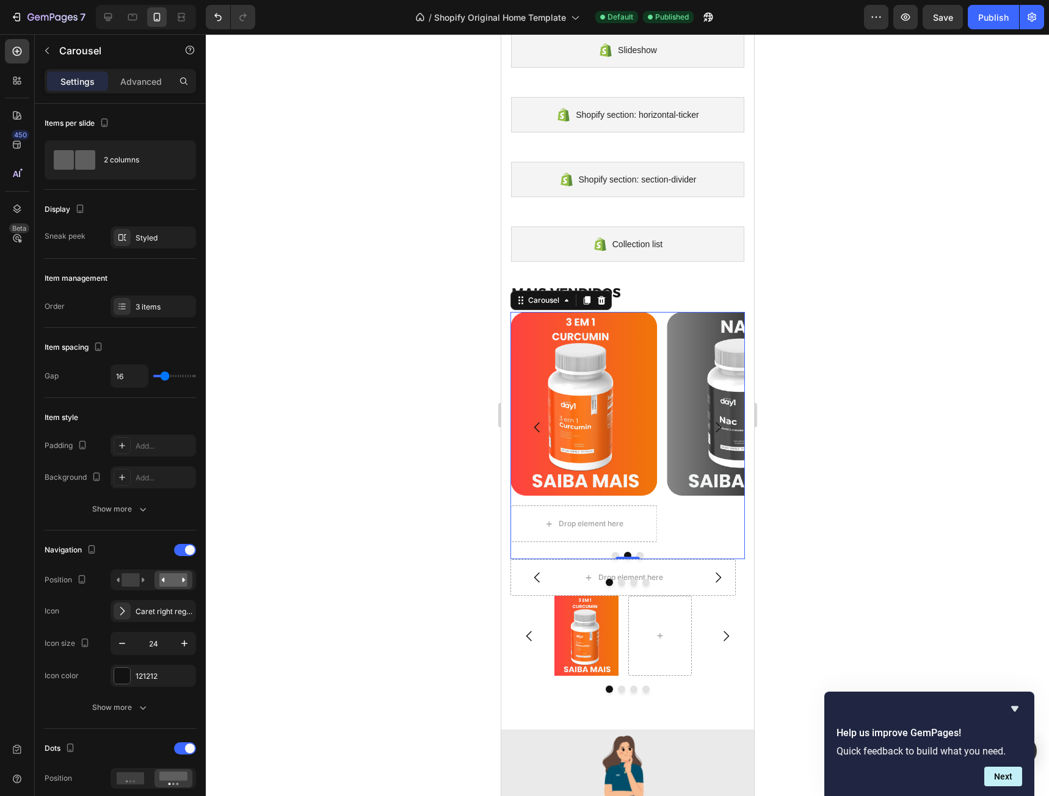
click at [710, 422] on icon "Carousel Next Arrow" at bounding box center [717, 427] width 15 height 15
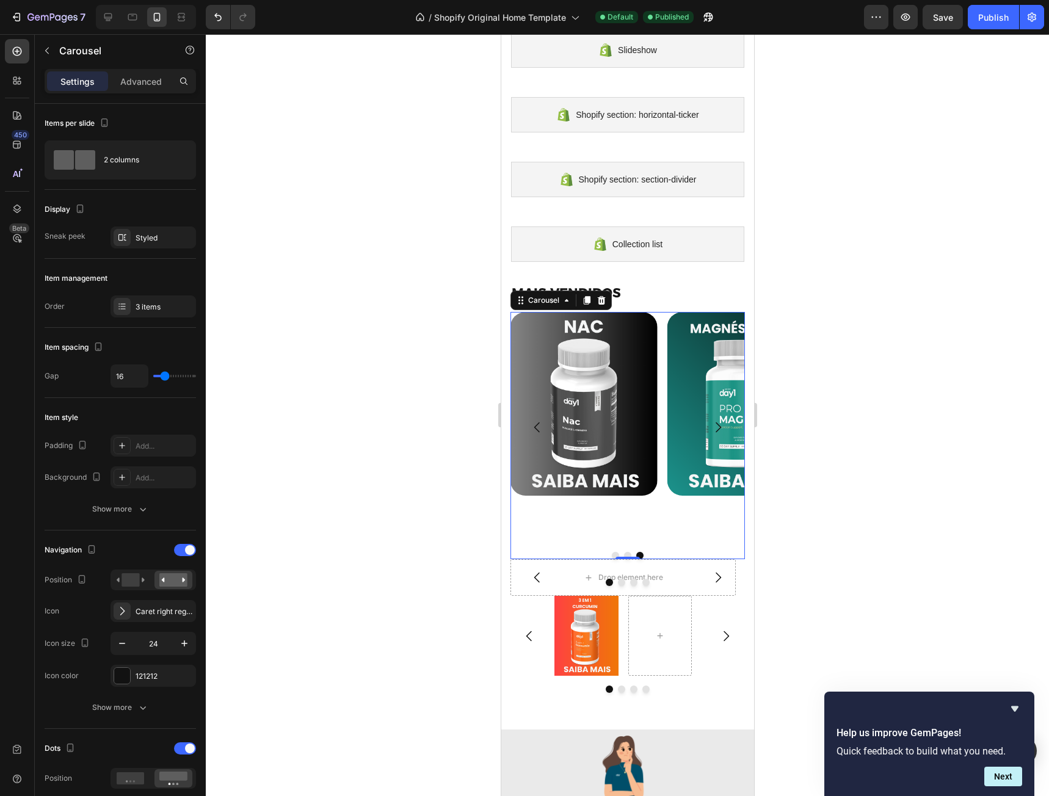
click at [710, 422] on icon "Carousel Next Arrow" at bounding box center [717, 427] width 15 height 15
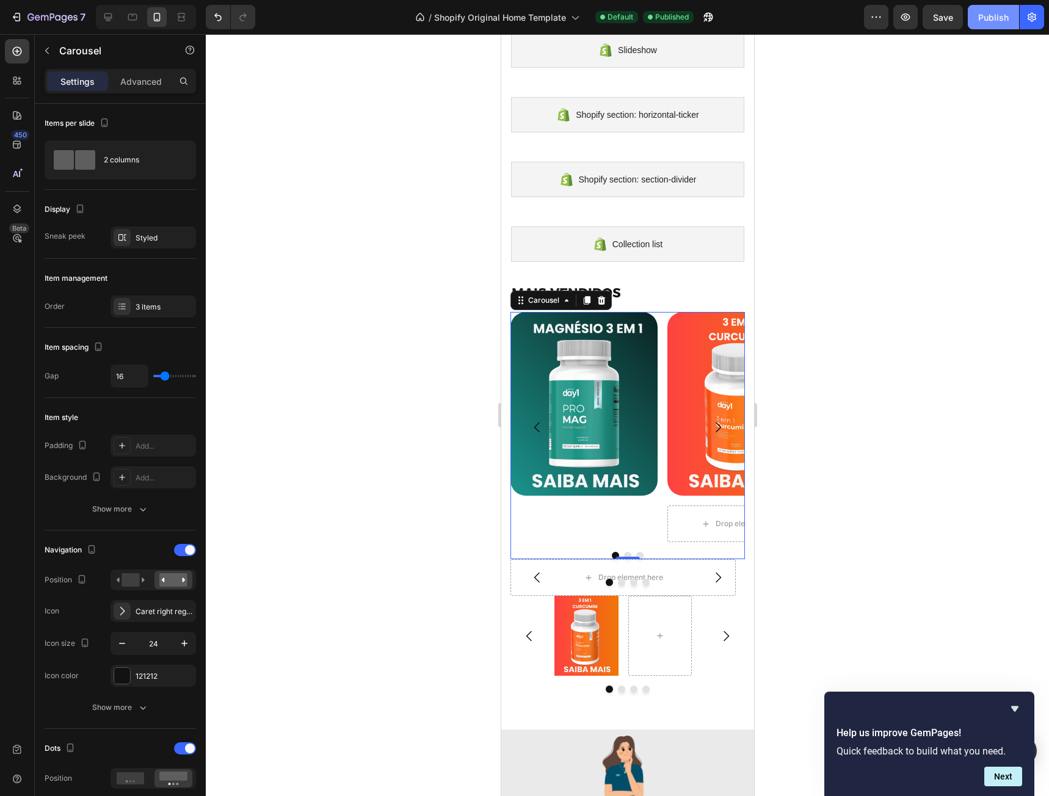
click at [999, 24] on button "Publish" at bounding box center [993, 17] width 51 height 24
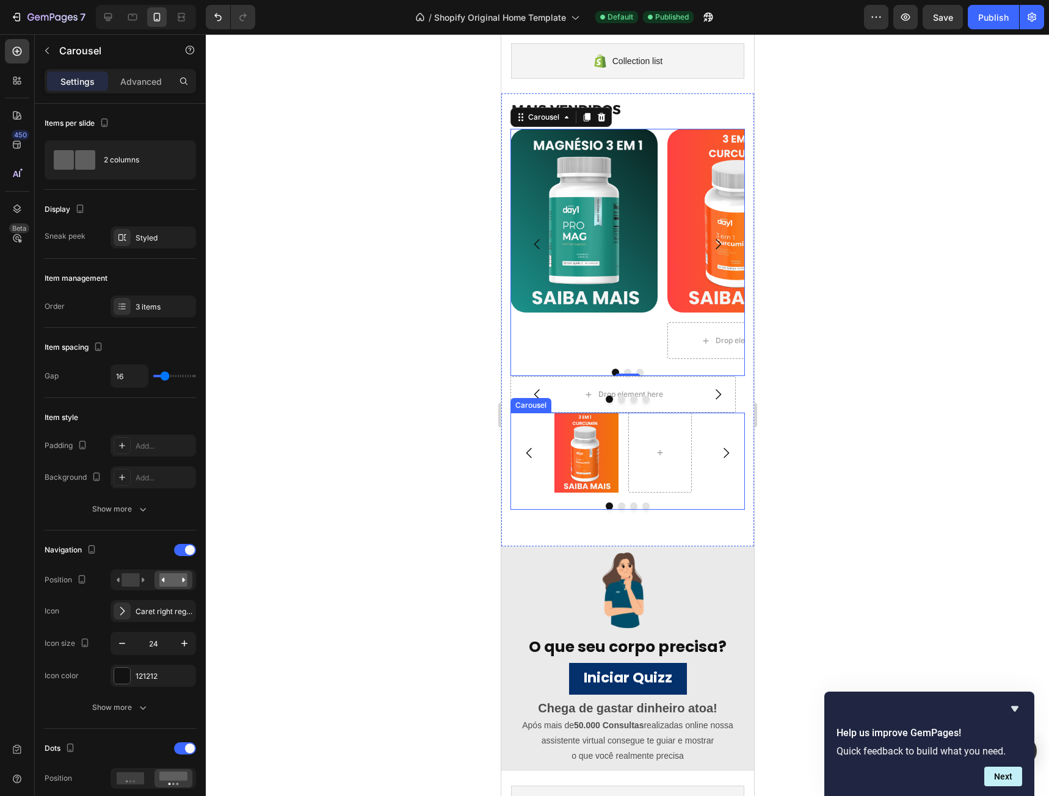
click at [713, 428] on div "Image" at bounding box center [627, 453] width 234 height 80
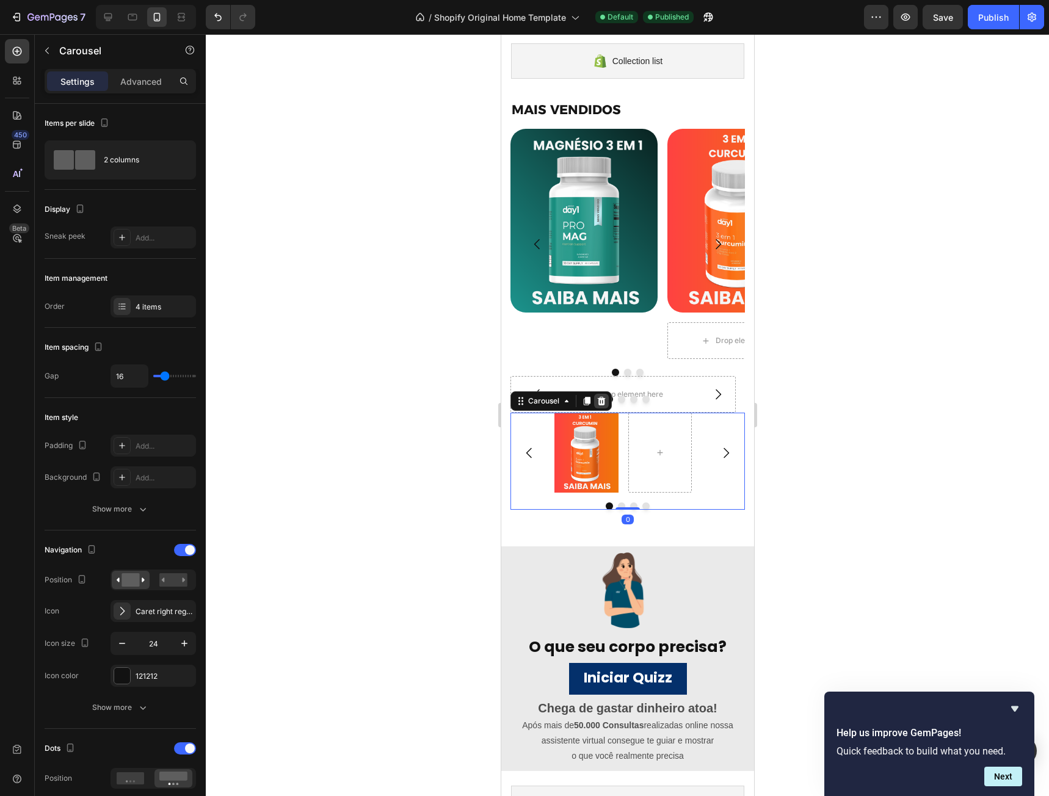
click at [602, 404] on icon at bounding box center [601, 401] width 8 height 9
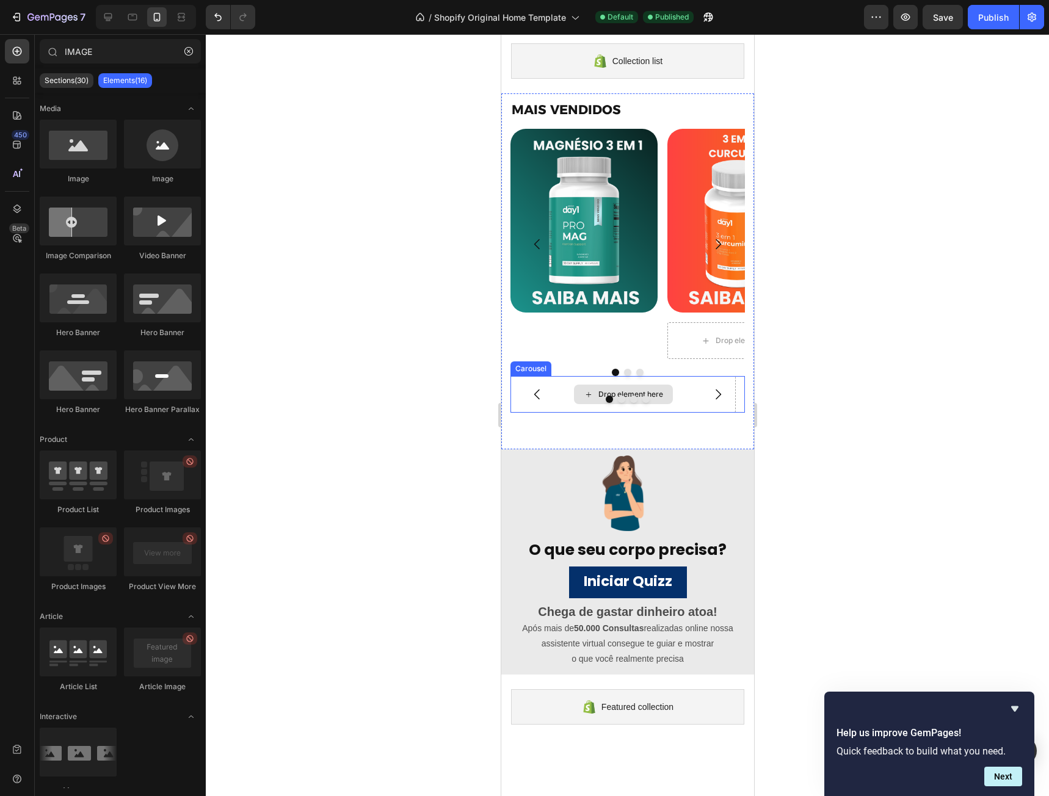
click at [728, 393] on div "Drop element here" at bounding box center [622, 394] width 225 height 37
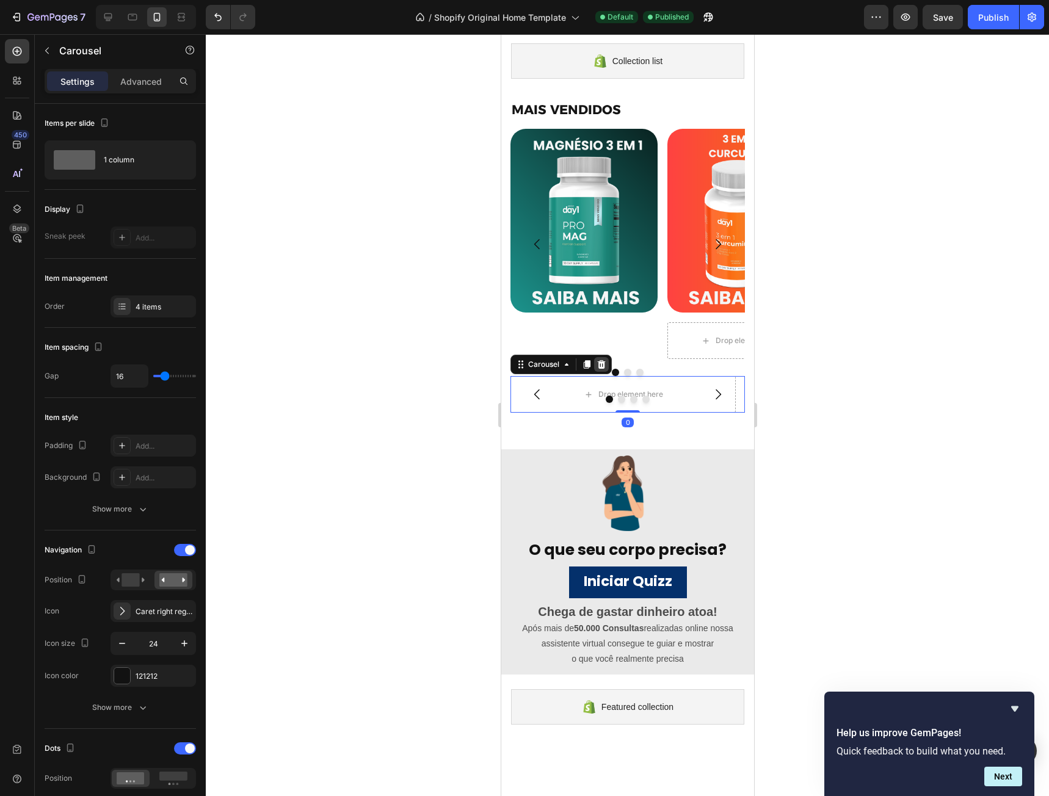
click at [599, 361] on icon at bounding box center [601, 364] width 8 height 9
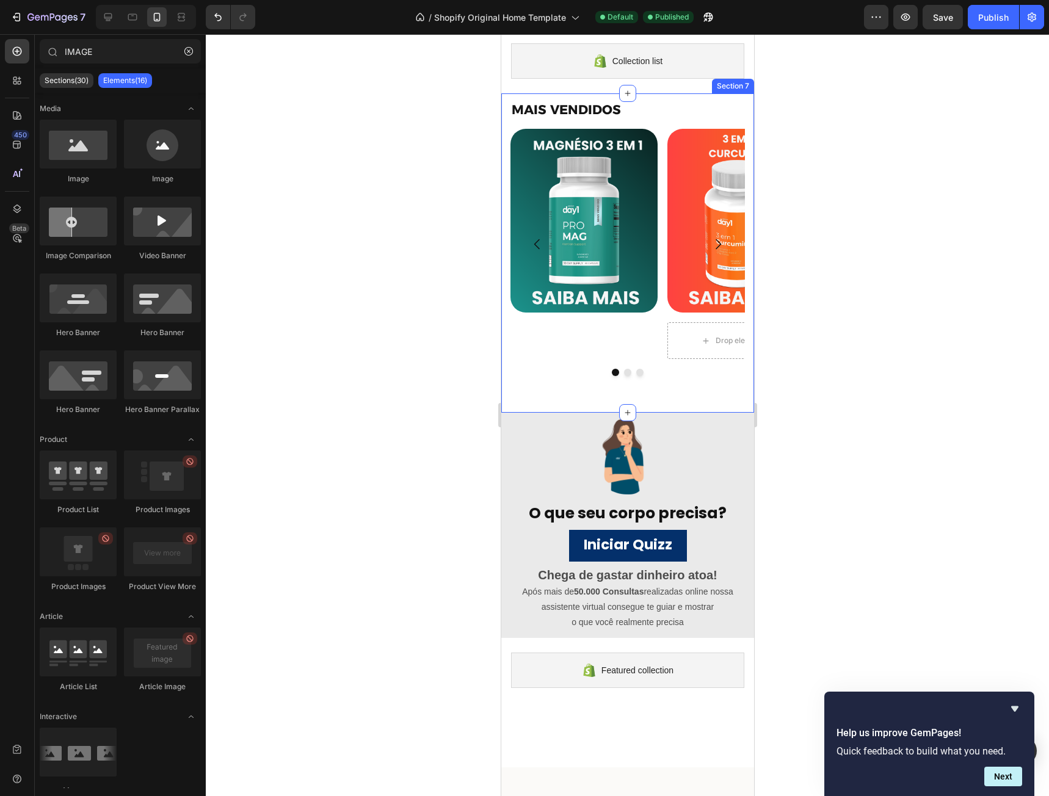
click at [642, 389] on div "⁠⁠⁠⁠⁠⁠⁠ MAIS VENDIDOS Heading Row Image Image Drop element here Row Image Carou…" at bounding box center [627, 253] width 253 height 320
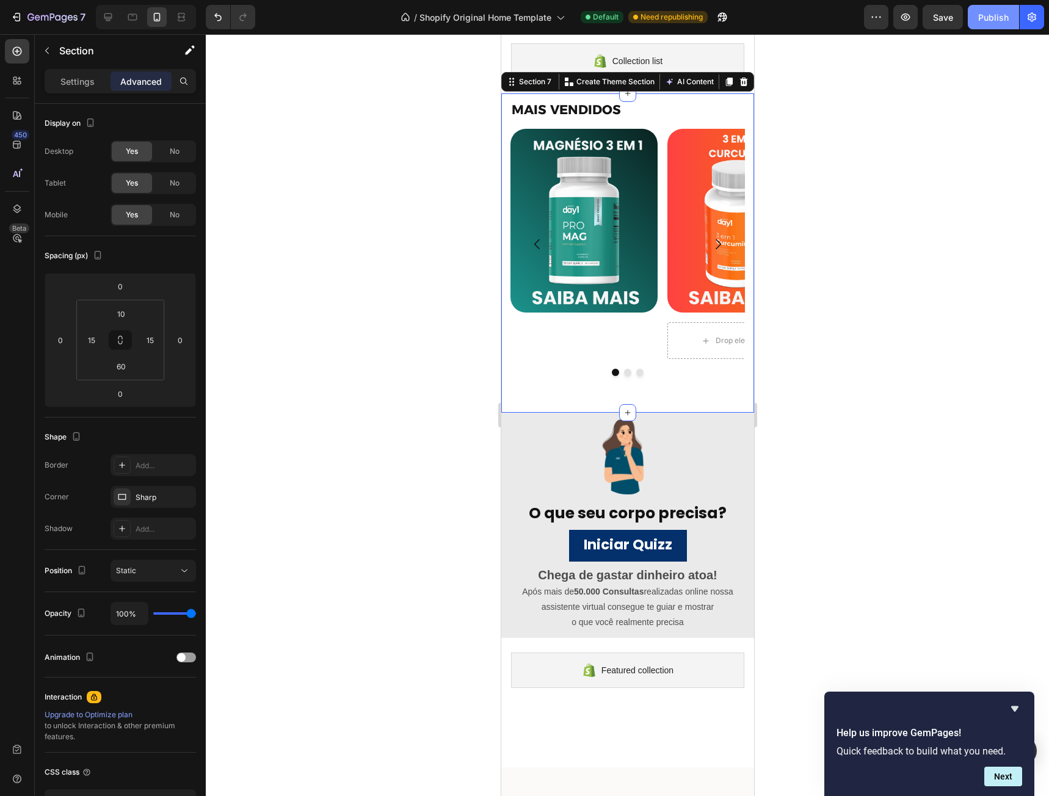
click at [986, 15] on div "Publish" at bounding box center [993, 17] width 31 height 13
click at [626, 376] on div at bounding box center [627, 372] width 234 height 7
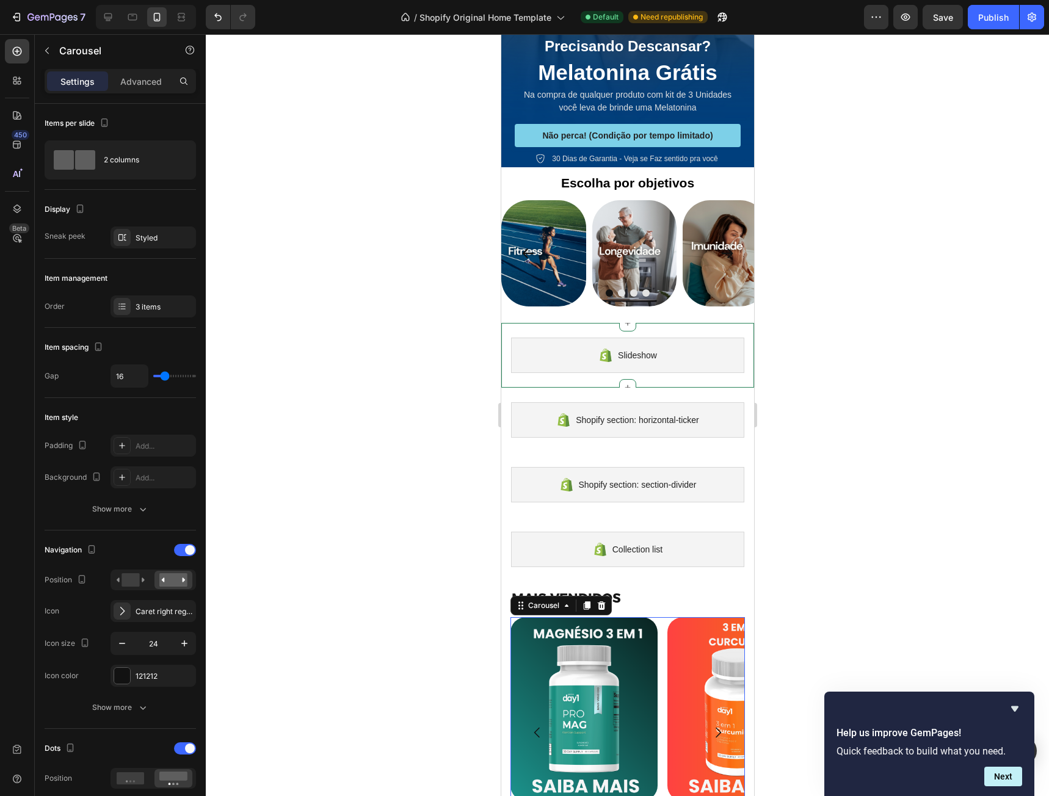
scroll to position [198, 0]
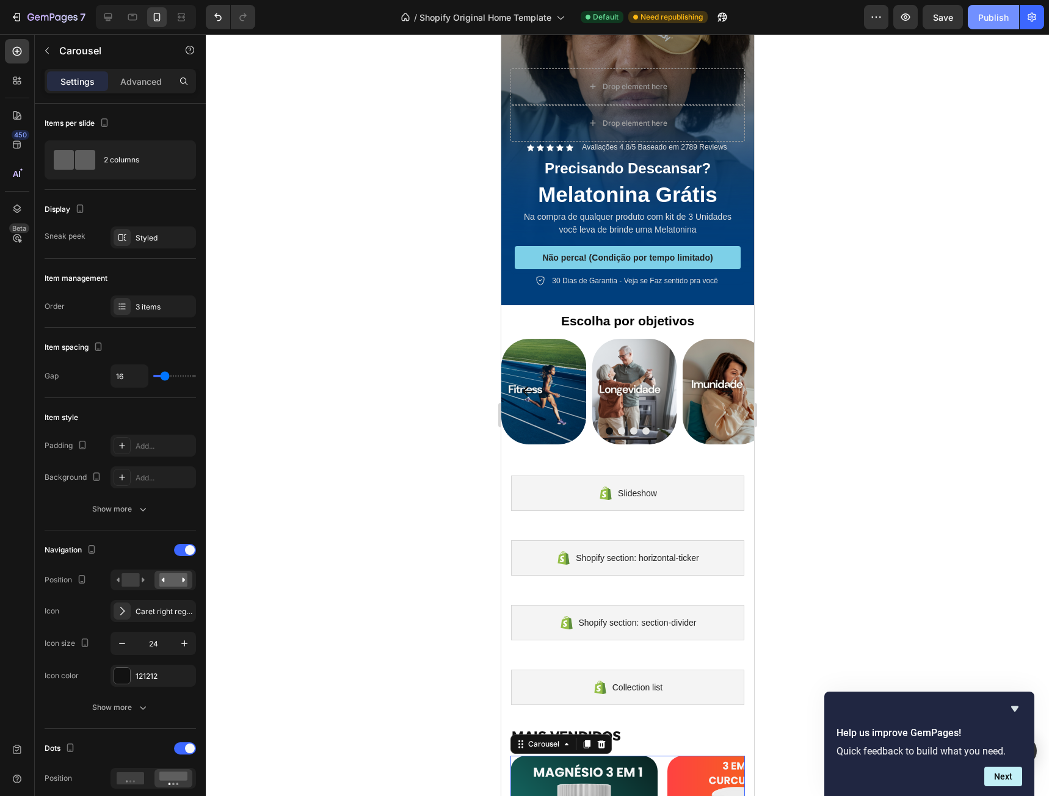
click at [979, 19] on div "Publish" at bounding box center [993, 17] width 31 height 13
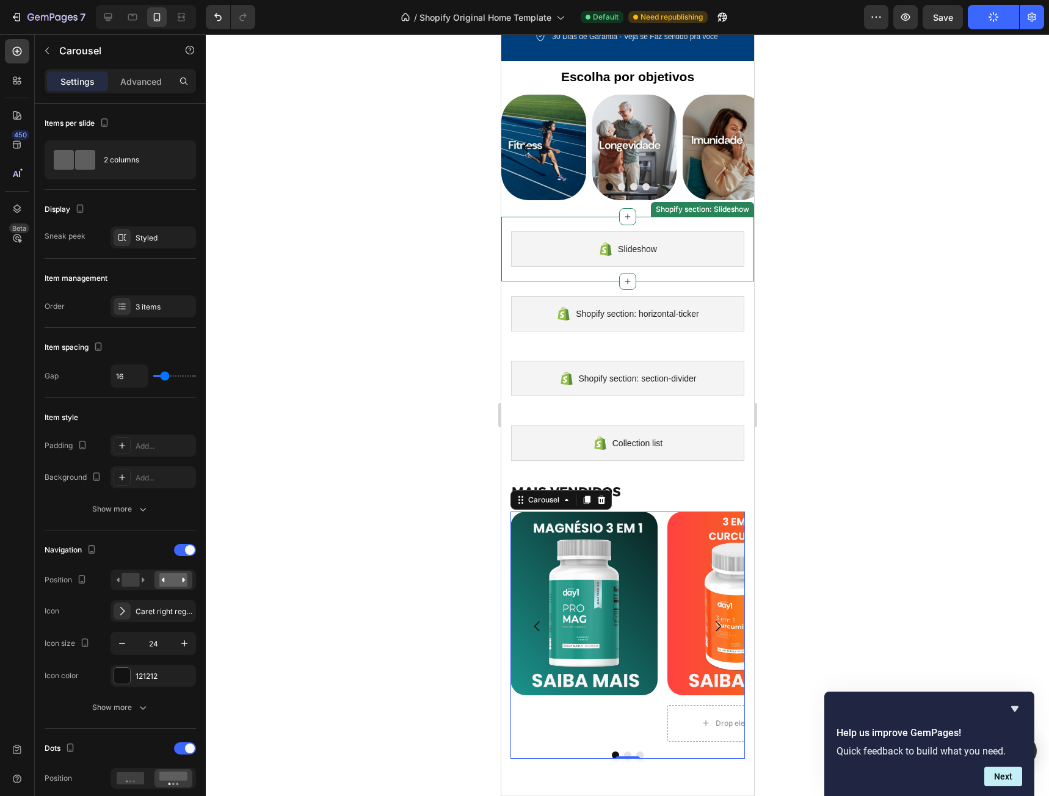
scroll to position [687, 0]
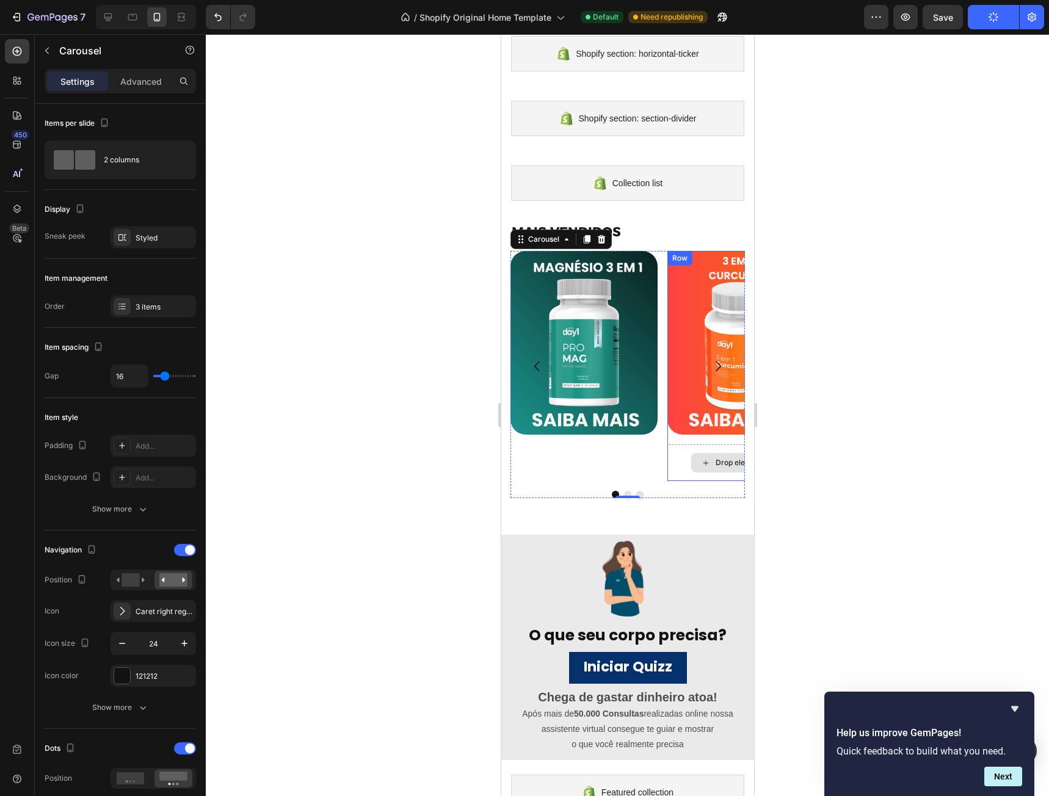
click at [675, 468] on div "Drop element here" at bounding box center [740, 462] width 147 height 37
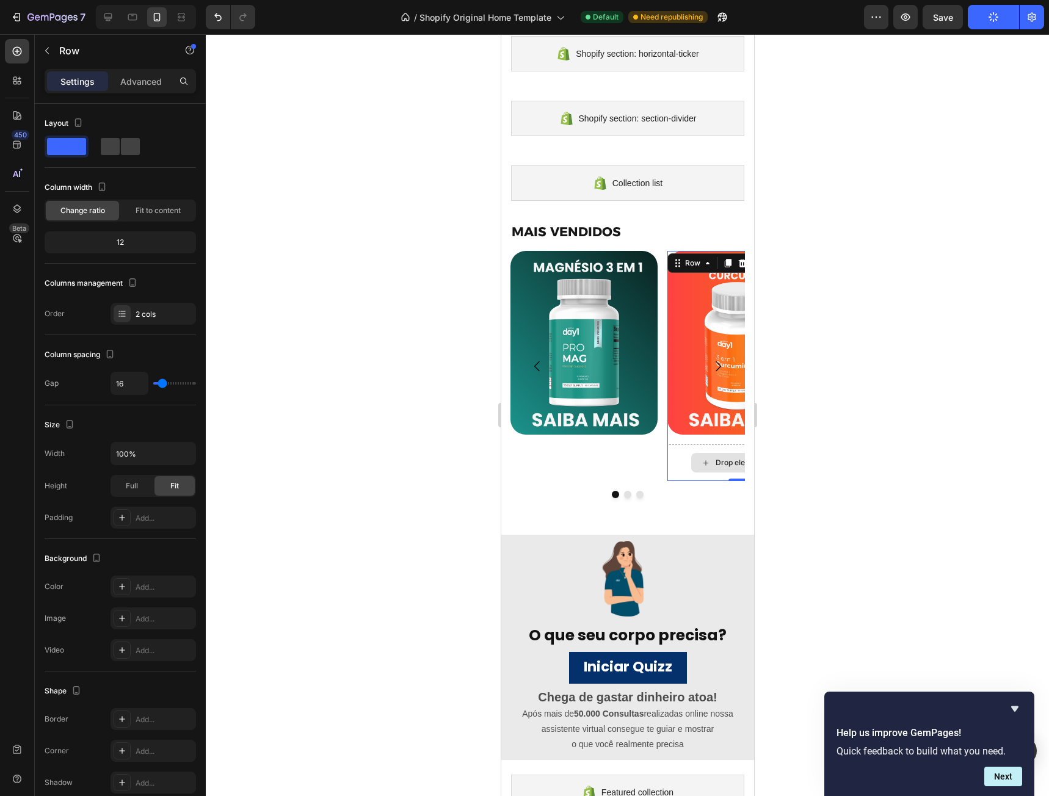
click at [676, 454] on div "Drop element here" at bounding box center [740, 462] width 147 height 37
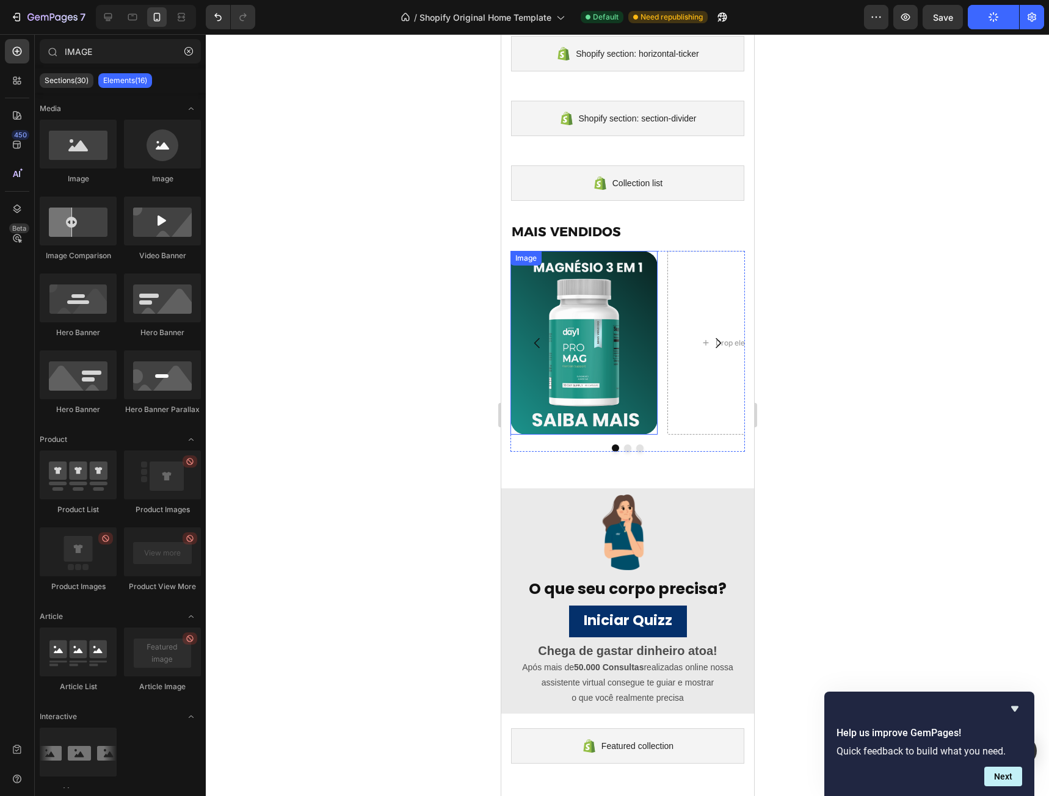
click at [604, 339] on img at bounding box center [583, 343] width 147 height 184
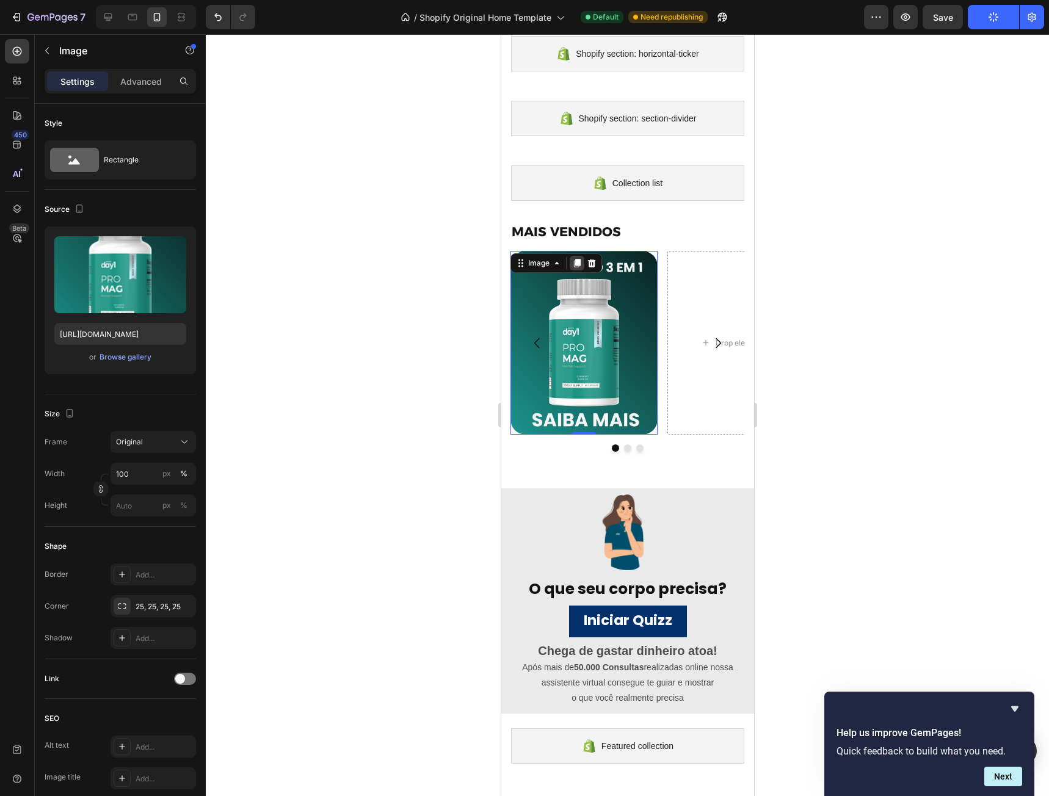
click at [578, 260] on icon at bounding box center [576, 263] width 7 height 9
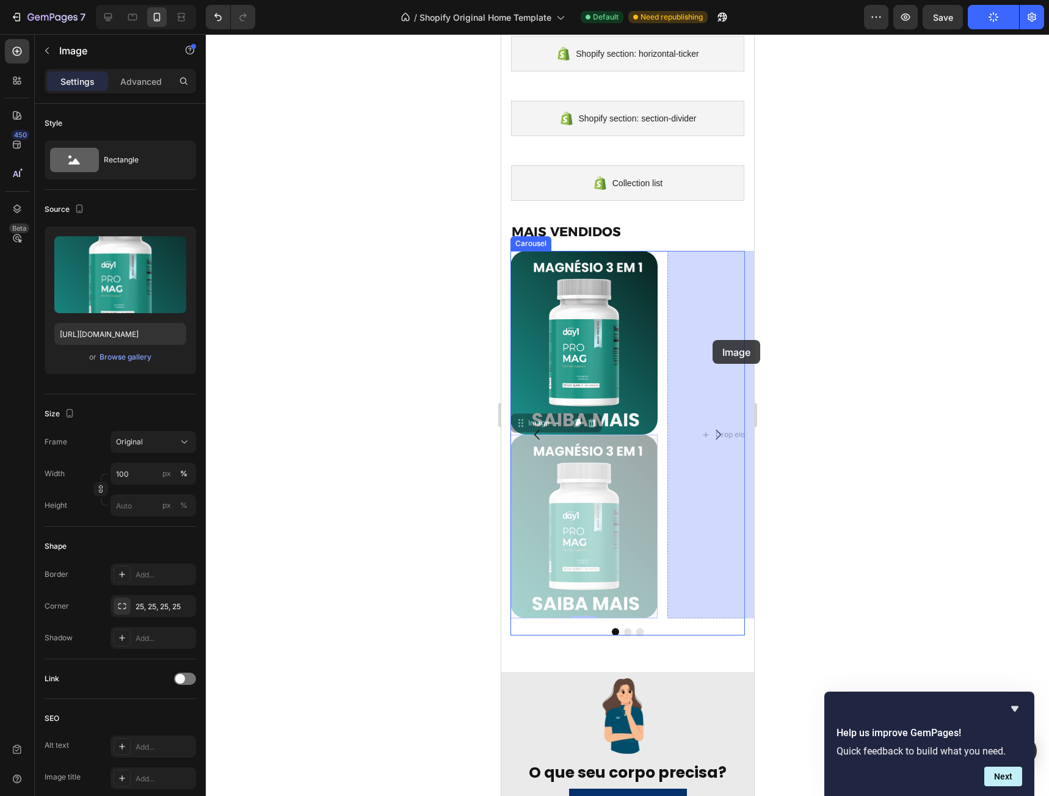
drag, startPoint x: 635, startPoint y: 471, endPoint x: 709, endPoint y: 348, distance: 143.7
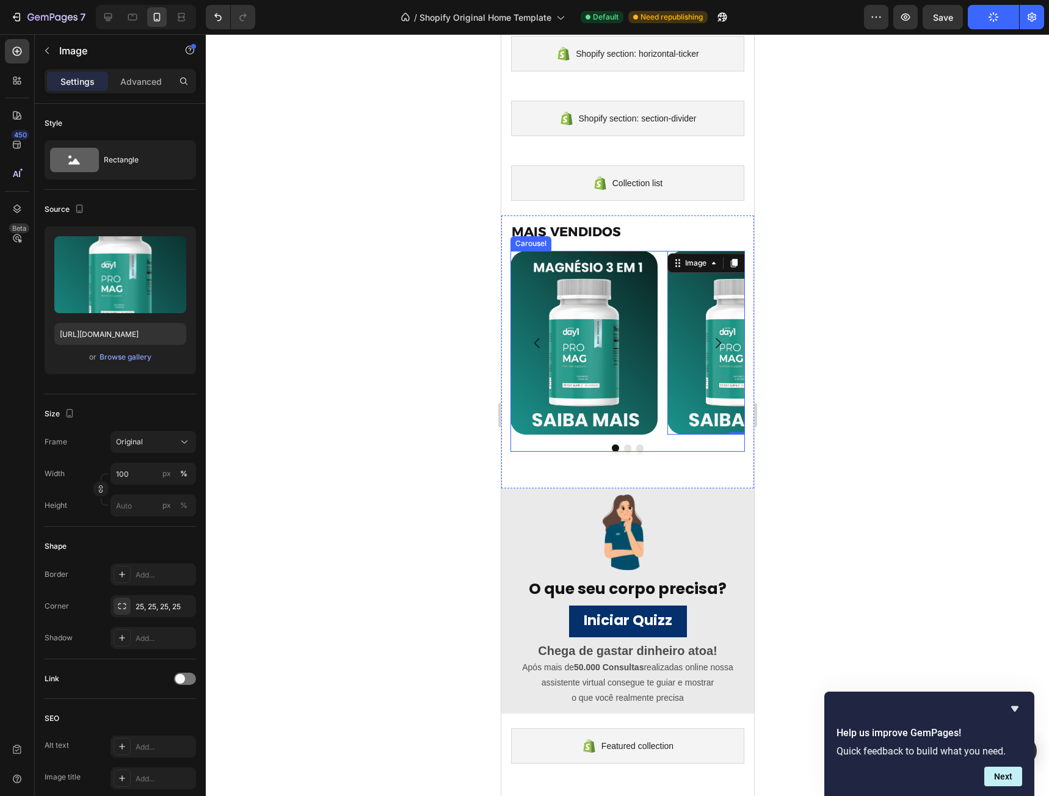
click at [712, 338] on icon "Carousel Next Arrow" at bounding box center [717, 343] width 15 height 15
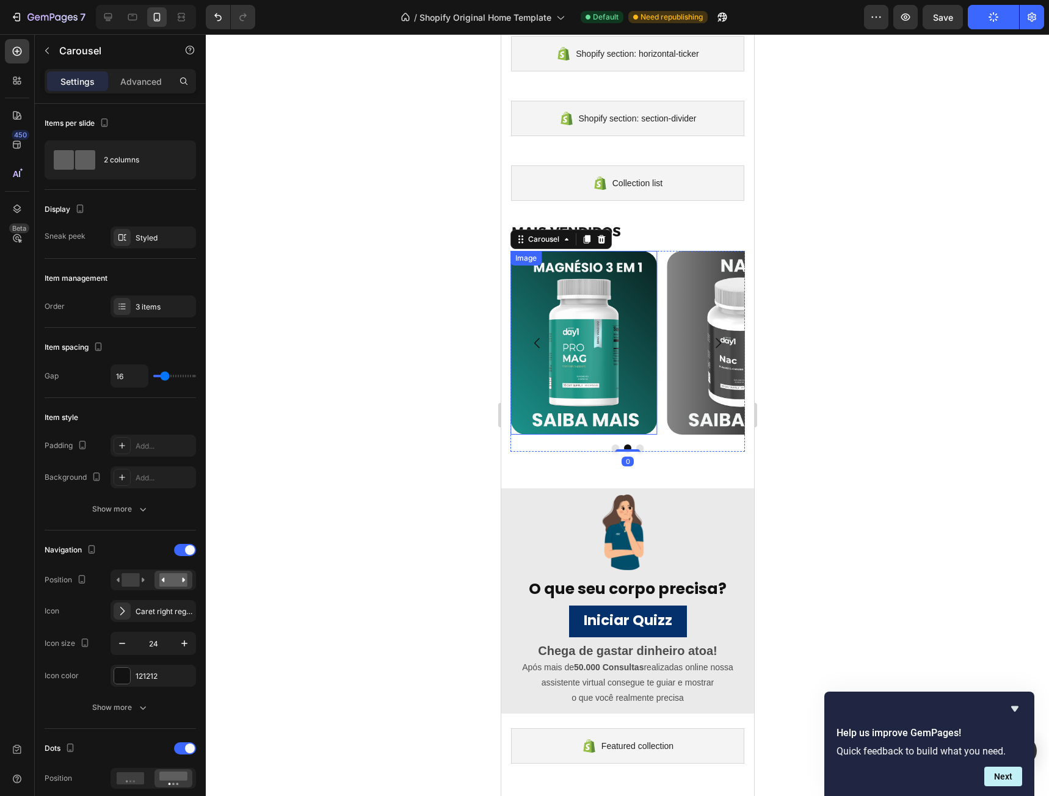
click at [590, 311] on img at bounding box center [583, 343] width 147 height 184
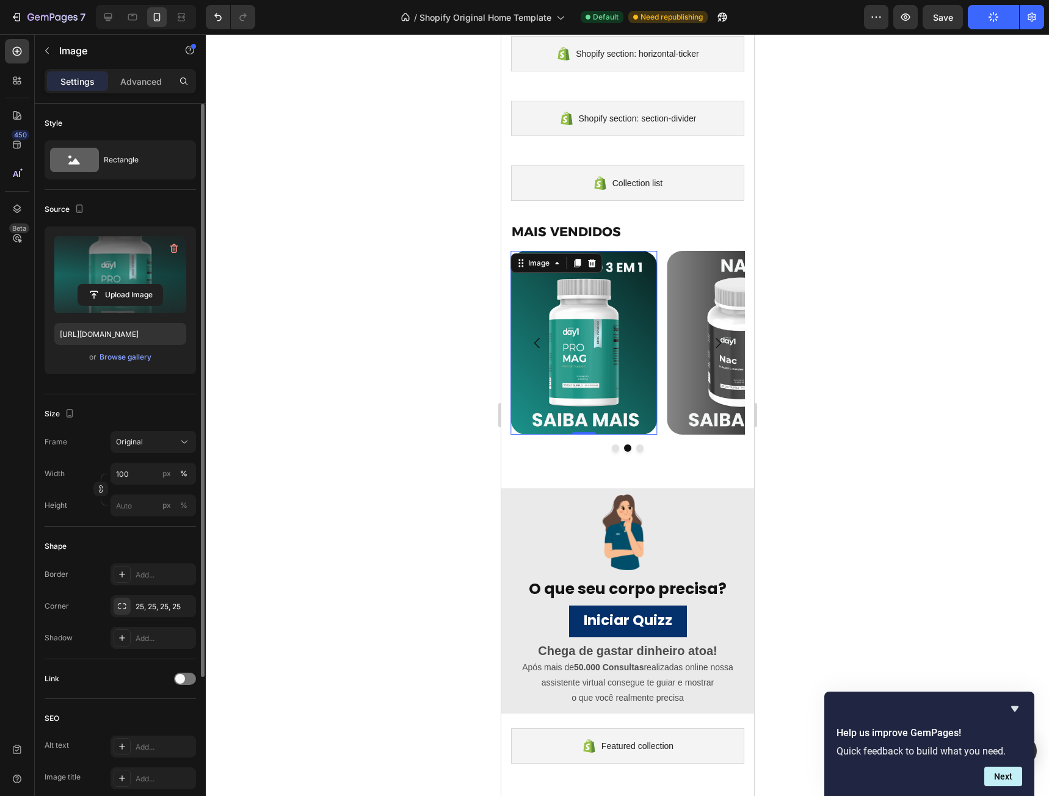
click at [132, 276] on label at bounding box center [120, 274] width 132 height 77
click at [132, 284] on input "file" at bounding box center [120, 294] width 84 height 21
type input "[URL][DOMAIN_NAME]"
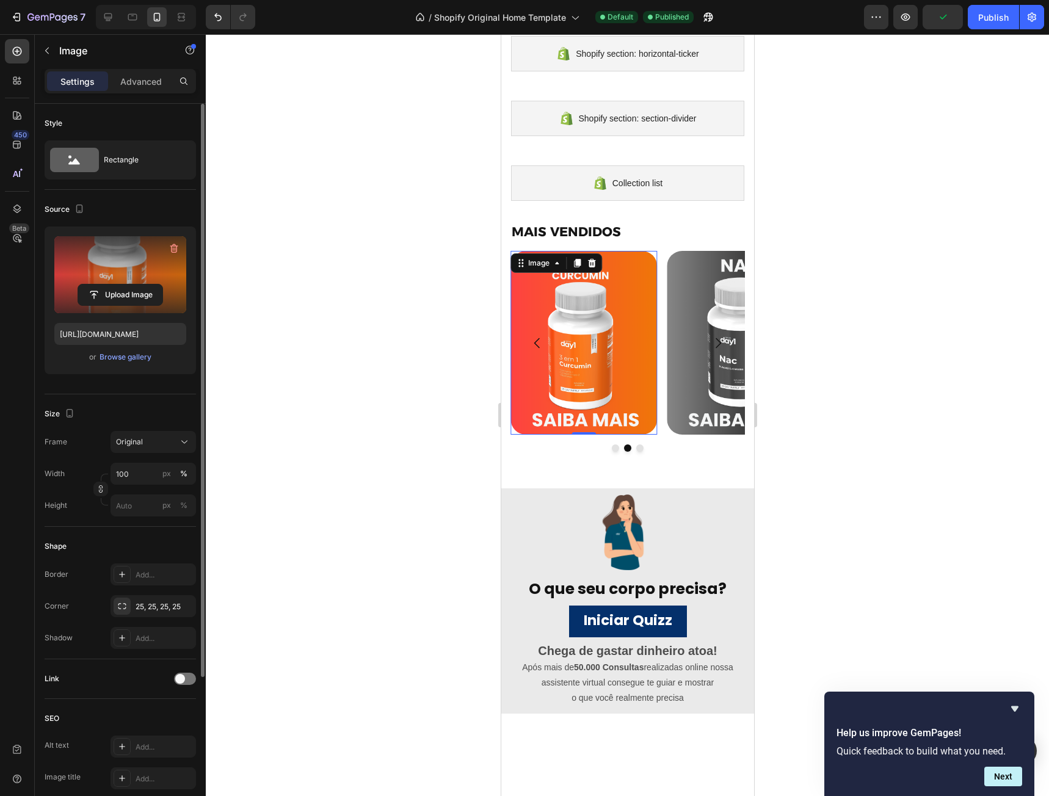
scroll to position [504, 0]
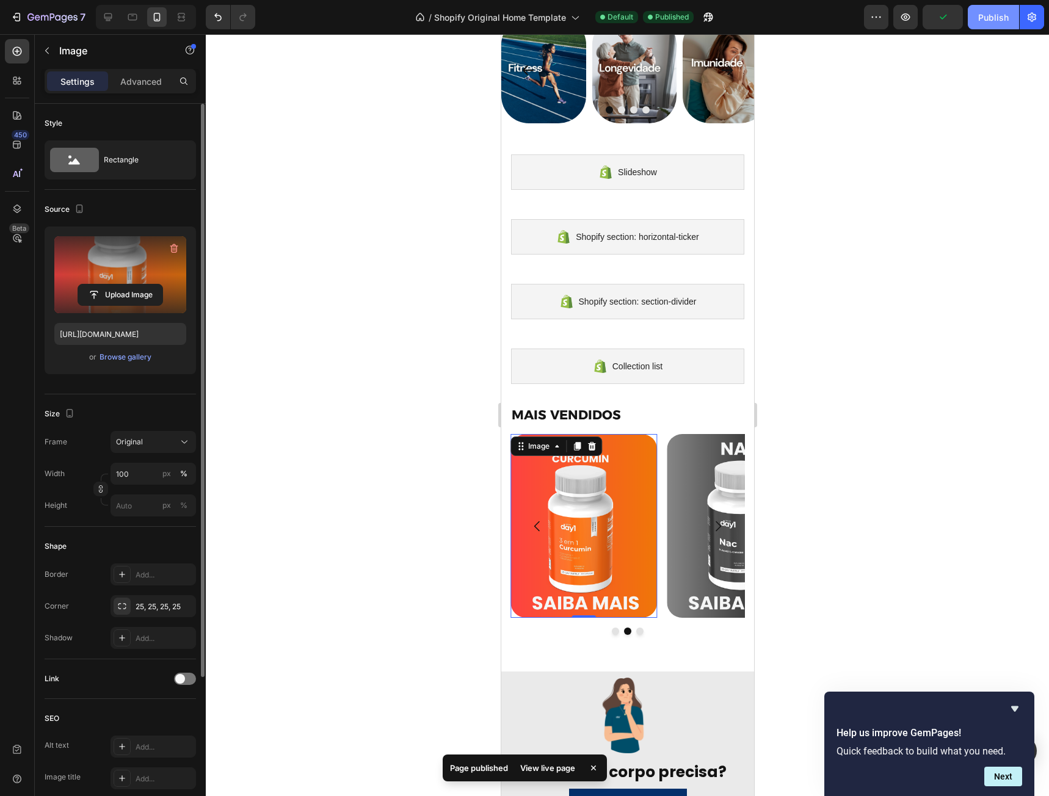
click at [987, 22] on div "Publish" at bounding box center [993, 17] width 31 height 13
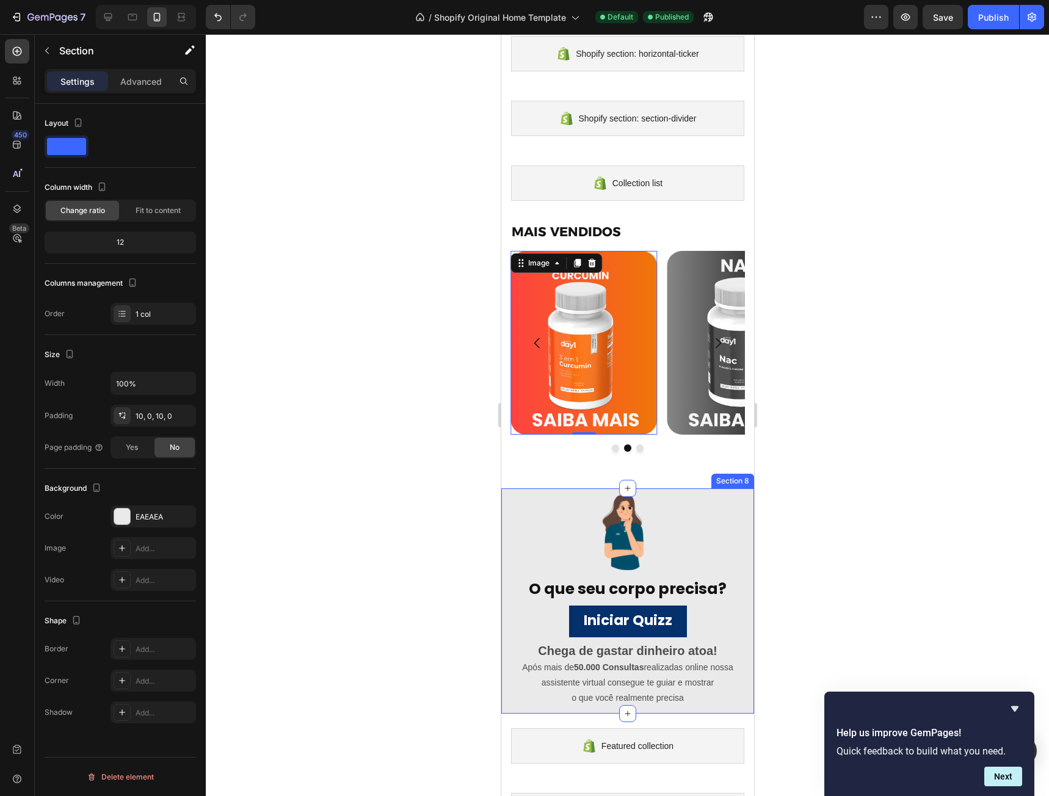
click at [739, 493] on div "Image O que seu corpo precisa? Heading Iniciar Quizz Button Row Chega de gastar…" at bounding box center [627, 600] width 253 height 225
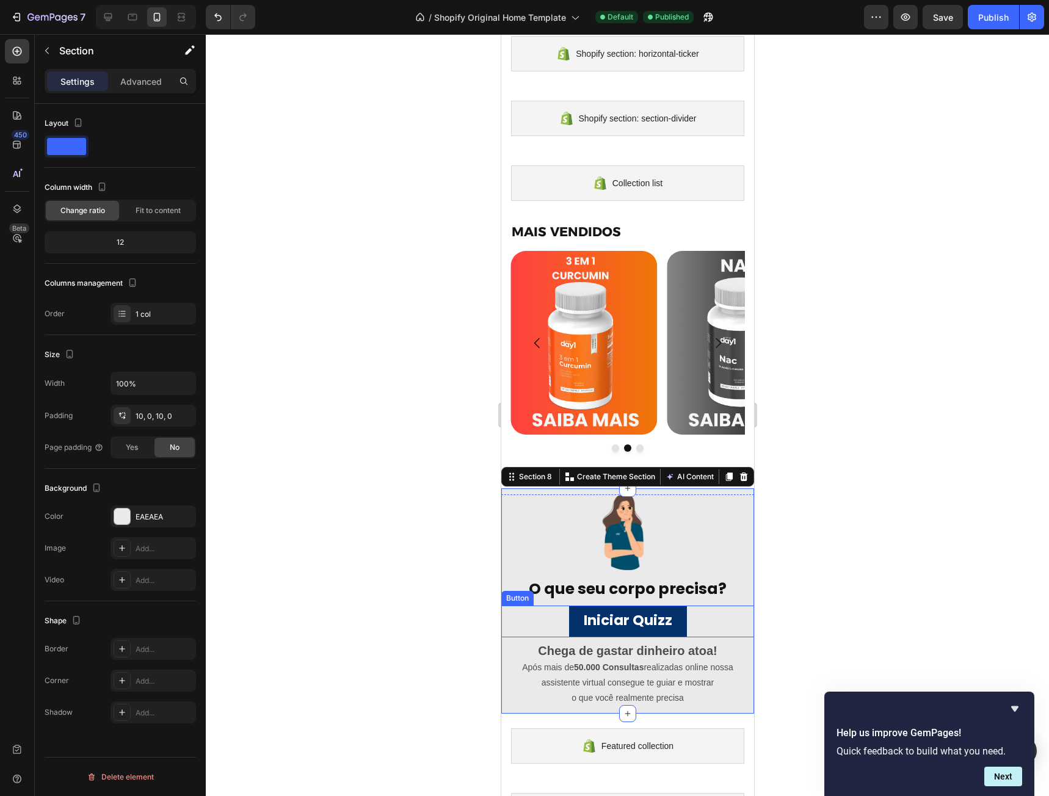
scroll to position [748, 0]
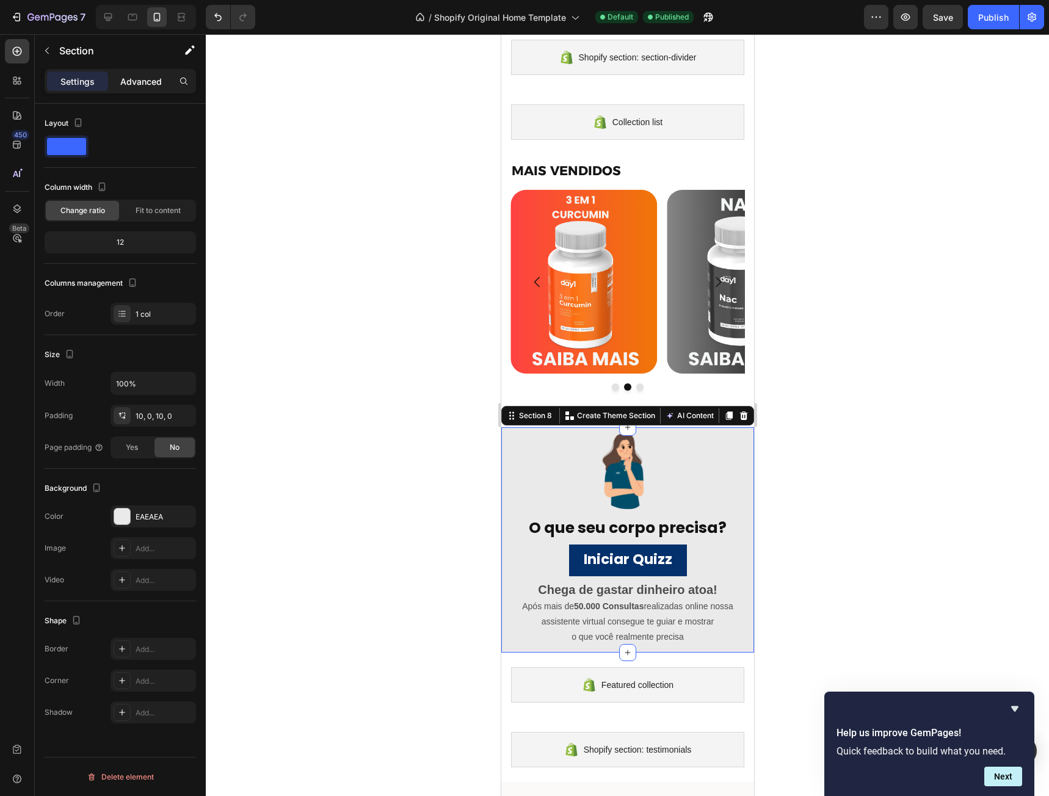
click at [138, 87] on p "Advanced" at bounding box center [141, 81] width 42 height 13
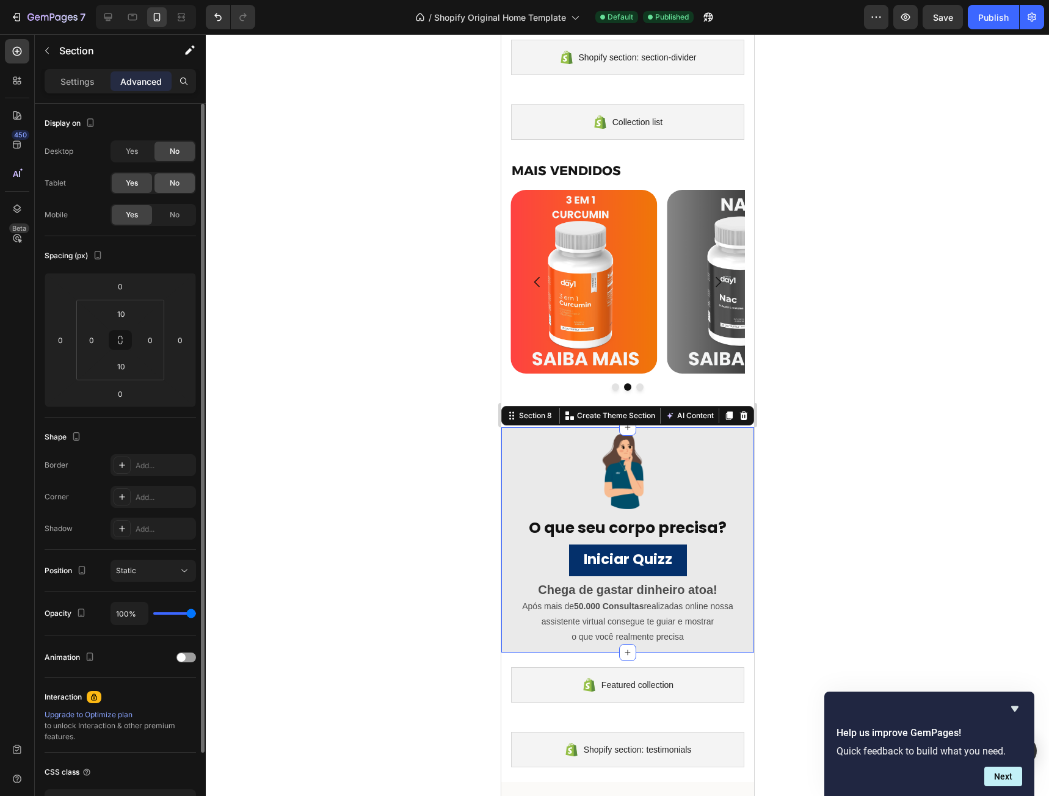
click at [183, 178] on div "No" at bounding box center [174, 183] width 40 height 20
drag, startPoint x: 183, startPoint y: 219, endPoint x: 134, endPoint y: 26, distance: 198.2
click at [183, 219] on div "No" at bounding box center [174, 215] width 40 height 20
click at [173, 209] on span "No" at bounding box center [175, 214] width 10 height 11
click at [141, 155] on div "Yes" at bounding box center [132, 152] width 40 height 20
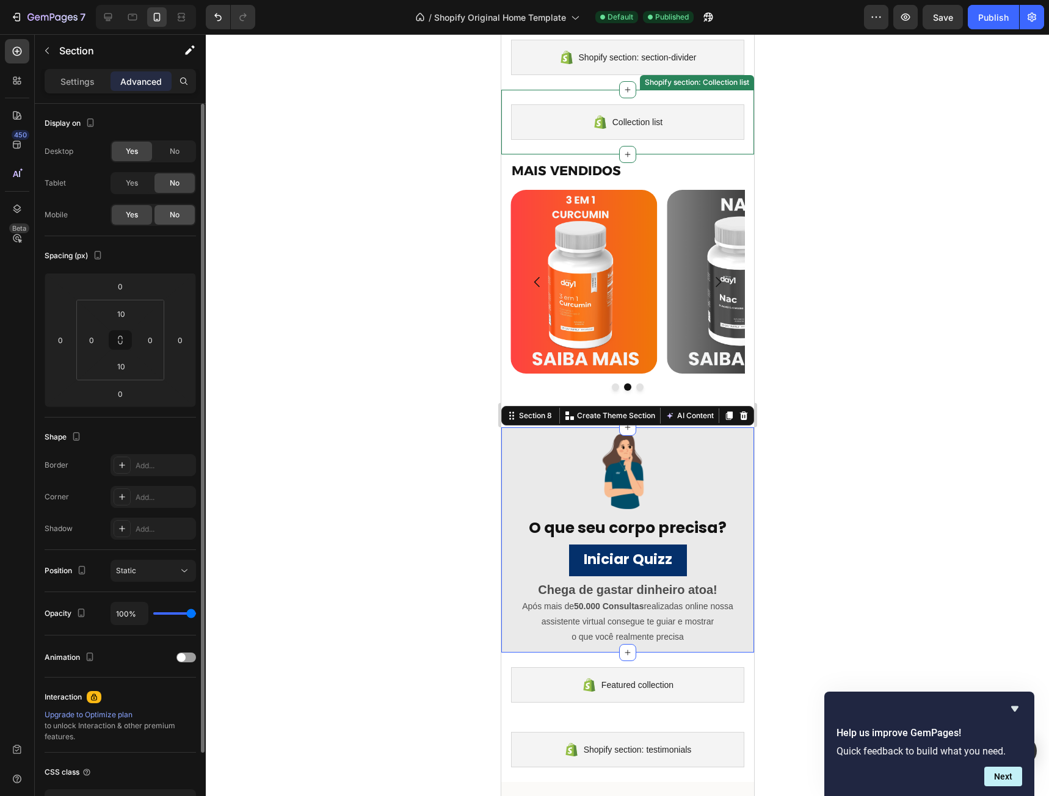
click at [171, 219] on span "No" at bounding box center [175, 214] width 10 height 11
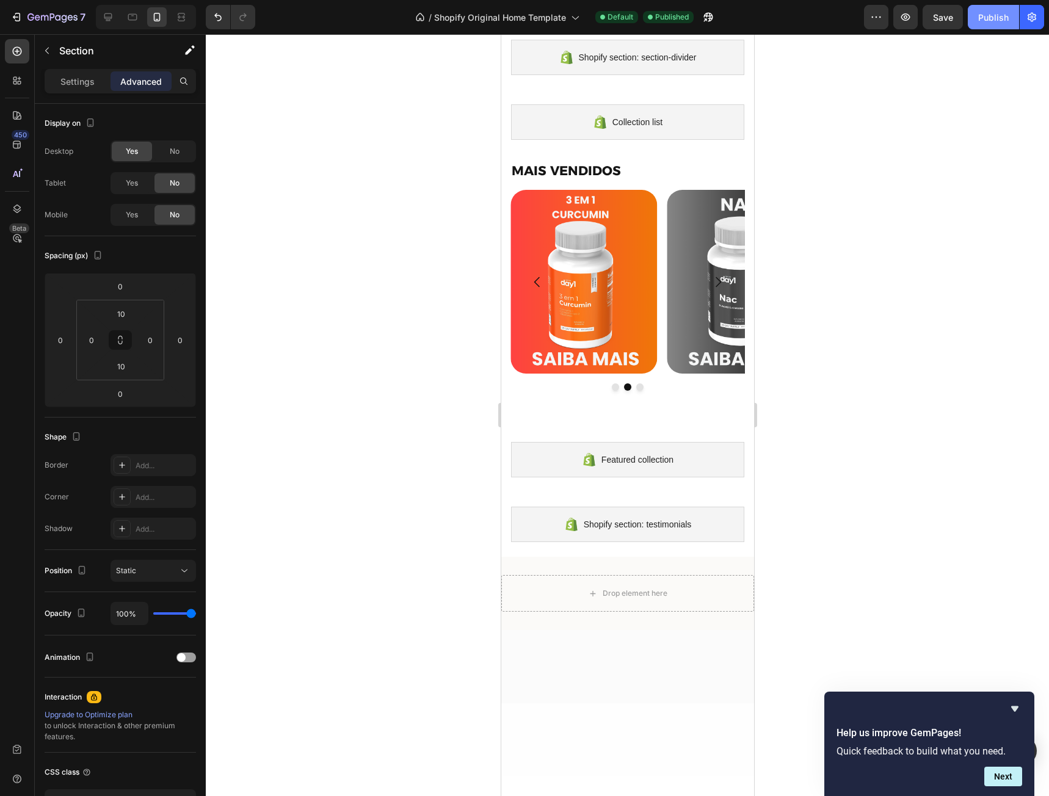
click at [995, 12] on div "Publish" at bounding box center [993, 17] width 31 height 13
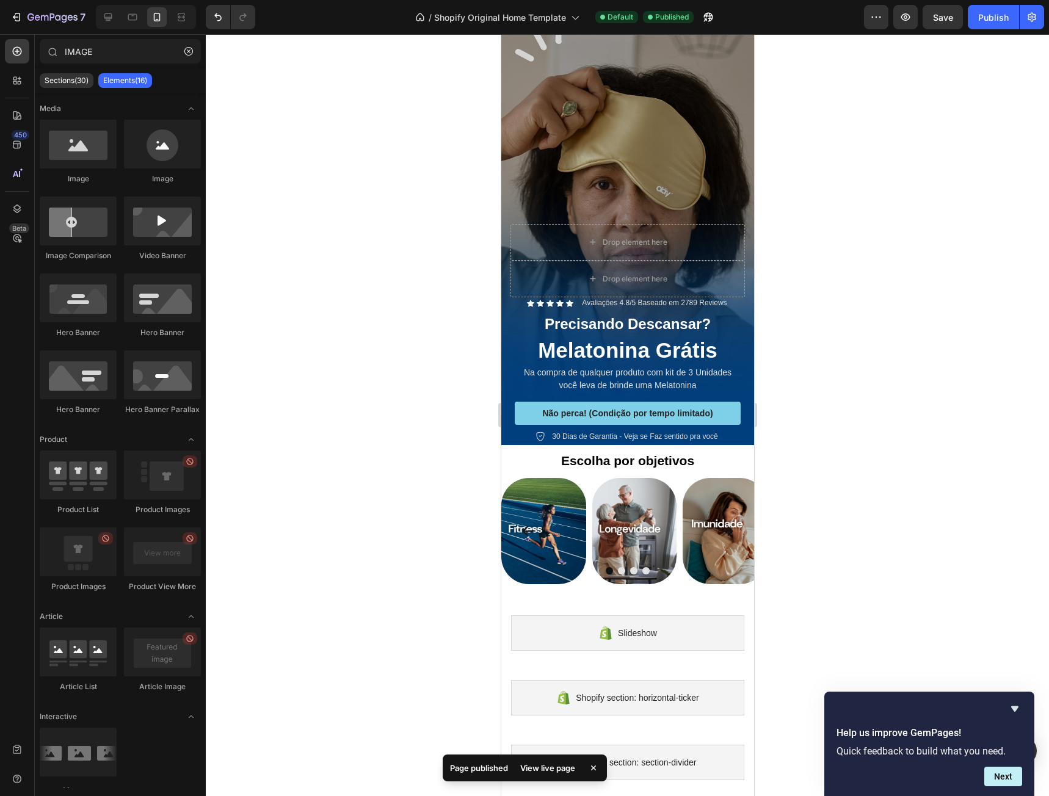
scroll to position [0, 0]
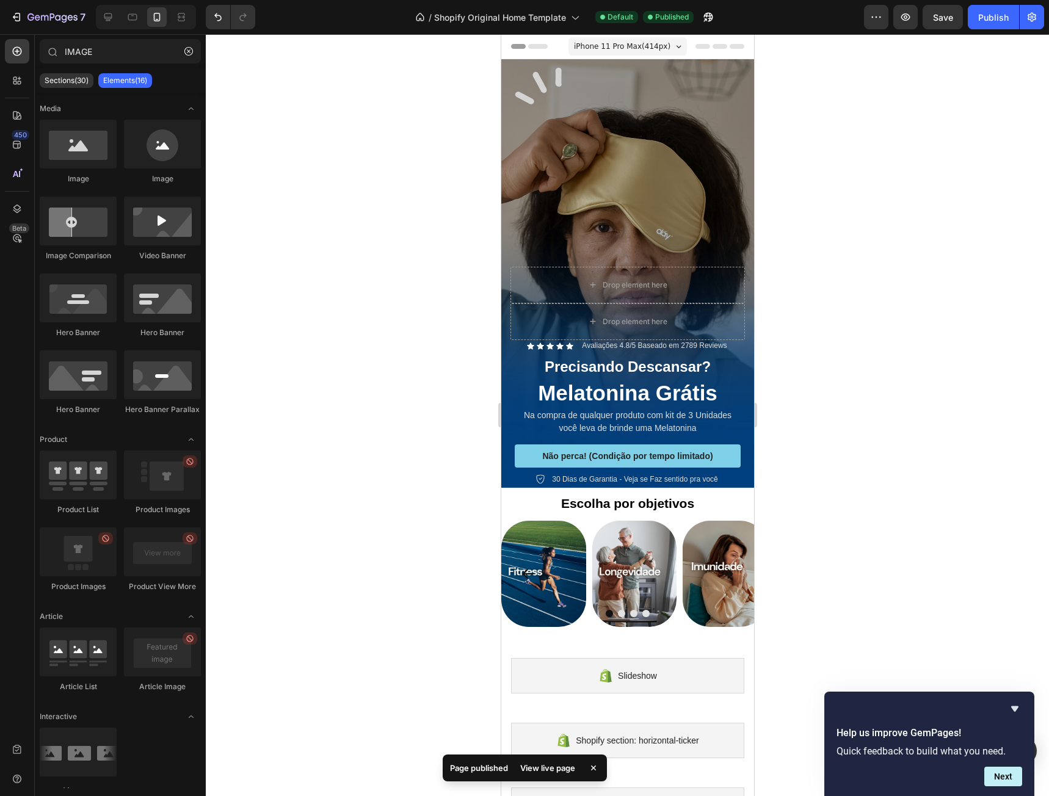
drag, startPoint x: 748, startPoint y: 423, endPoint x: 1248, endPoint y: 59, distance: 618.7
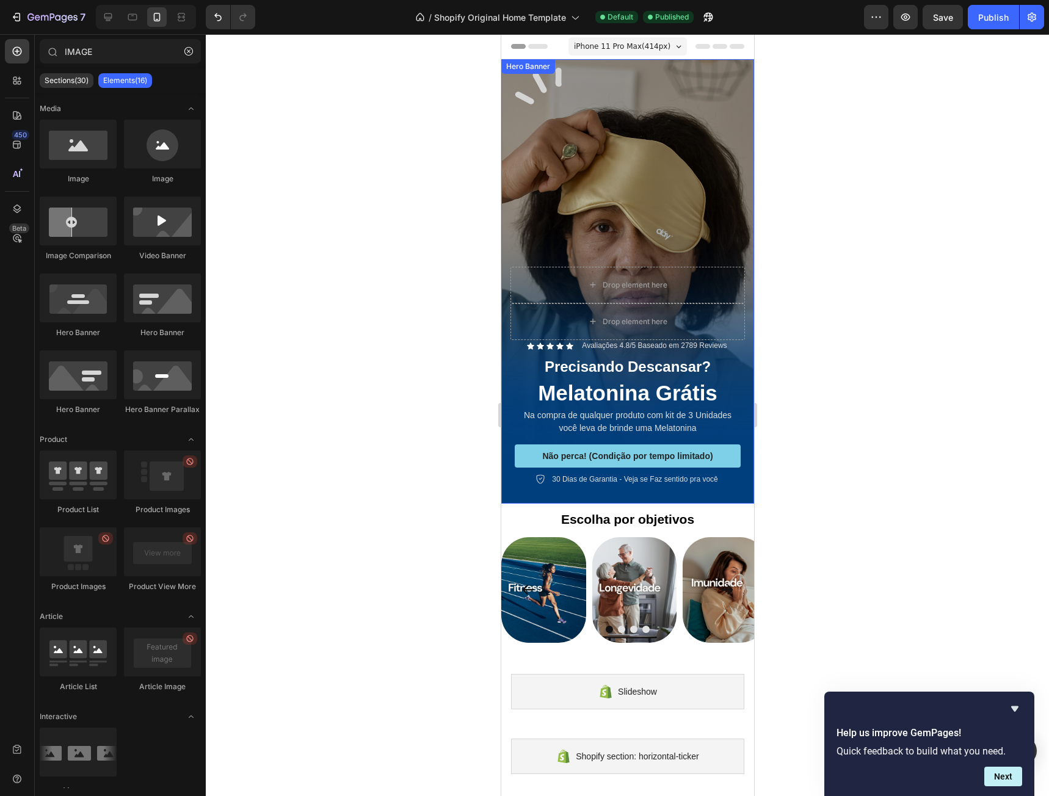
click at [632, 167] on div "Background Image" at bounding box center [627, 281] width 253 height 444
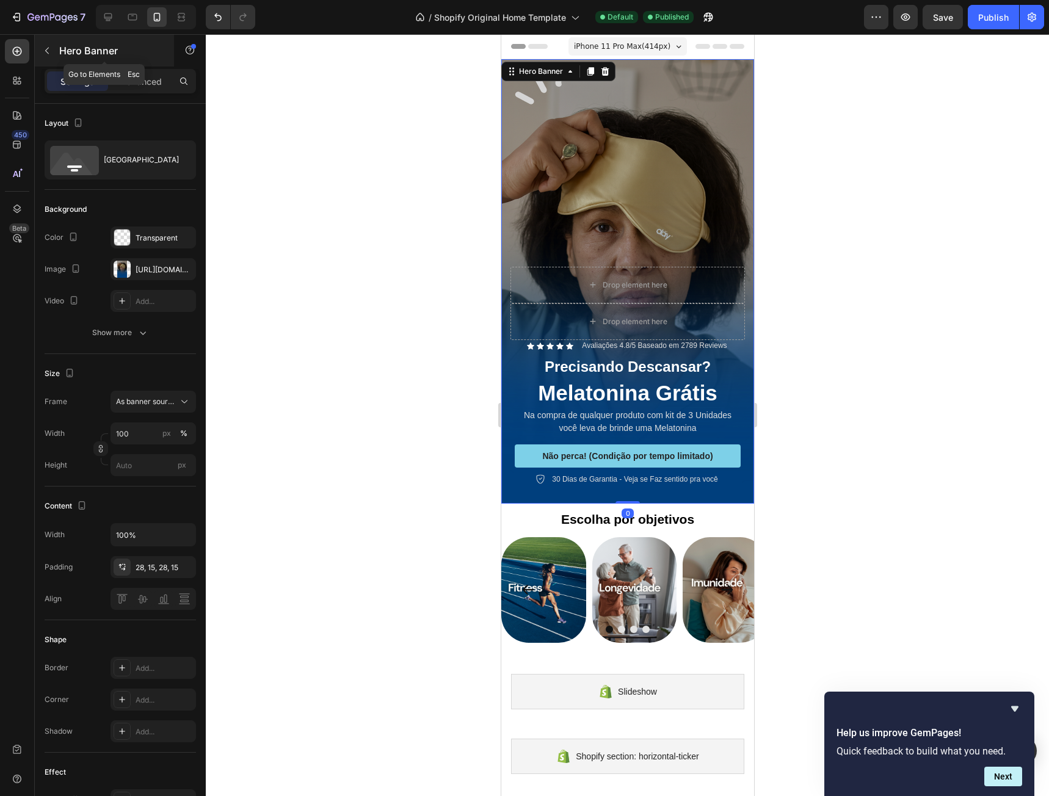
click at [52, 48] on button "button" at bounding box center [47, 51] width 20 height 20
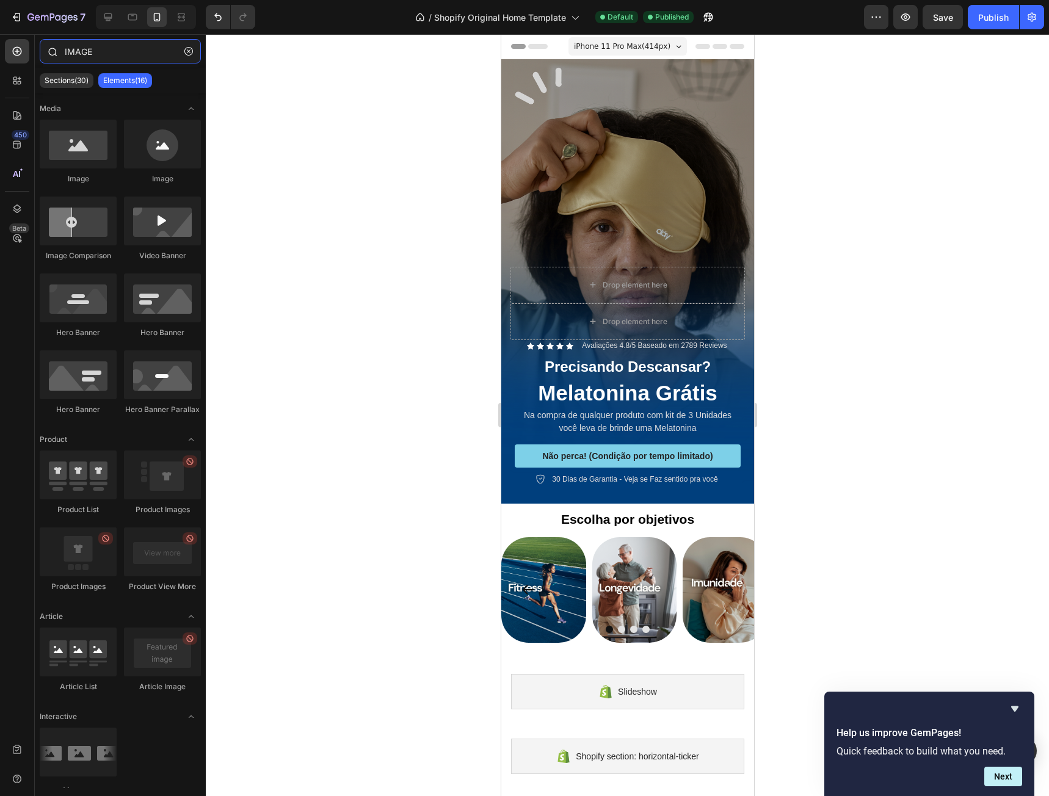
click at [110, 52] on input "IMAGE" at bounding box center [120, 51] width 161 height 24
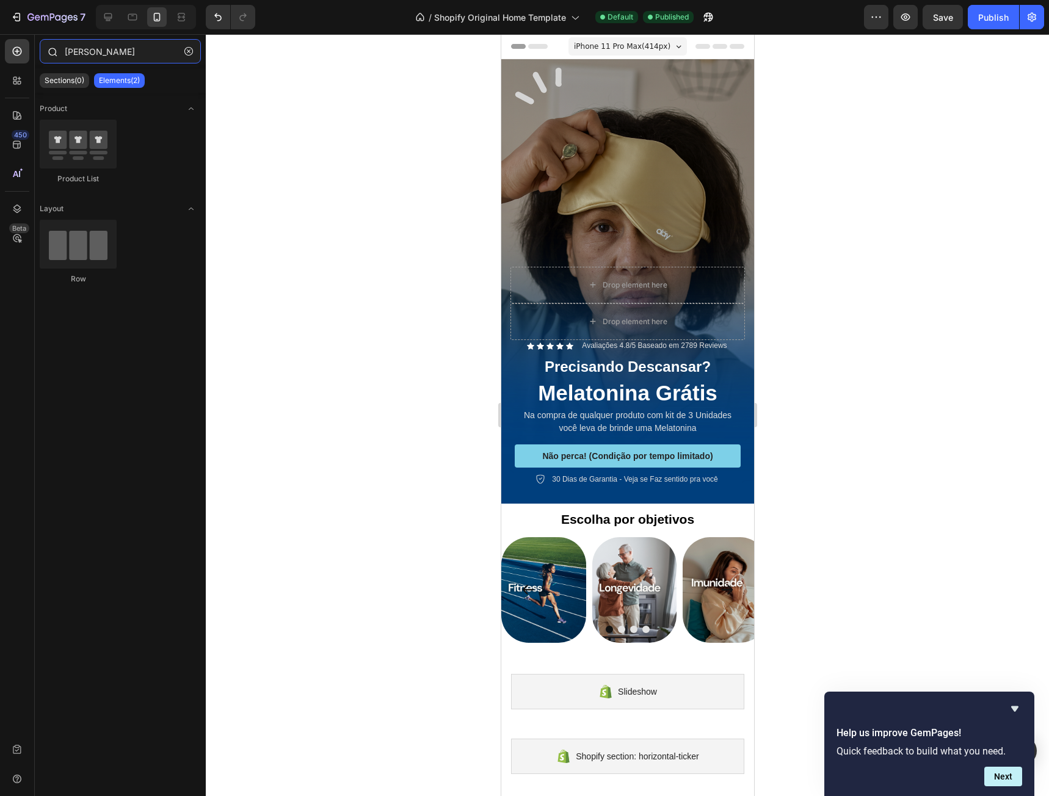
type input "[PERSON_NAME]"
click at [120, 51] on input "[PERSON_NAME]" at bounding box center [120, 51] width 161 height 24
click at [653, 95] on div "Background Image" at bounding box center [627, 281] width 253 height 444
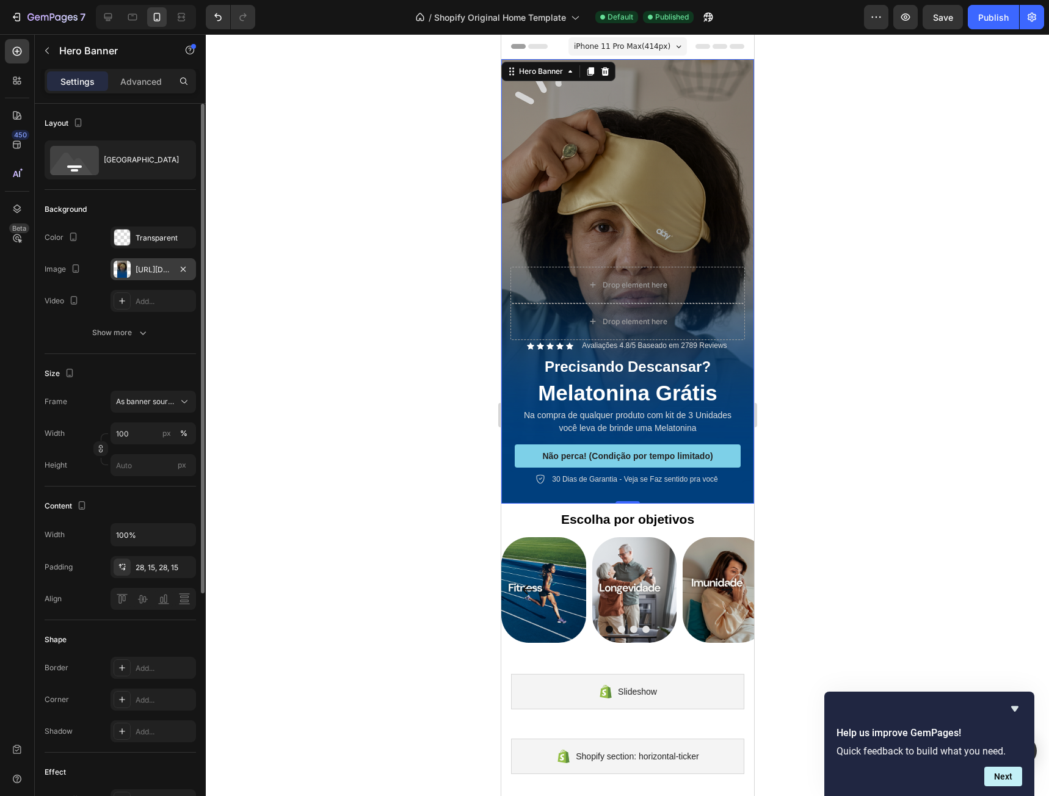
click at [135, 266] on div "[URL][DOMAIN_NAME]" at bounding box center [152, 269] width 85 height 22
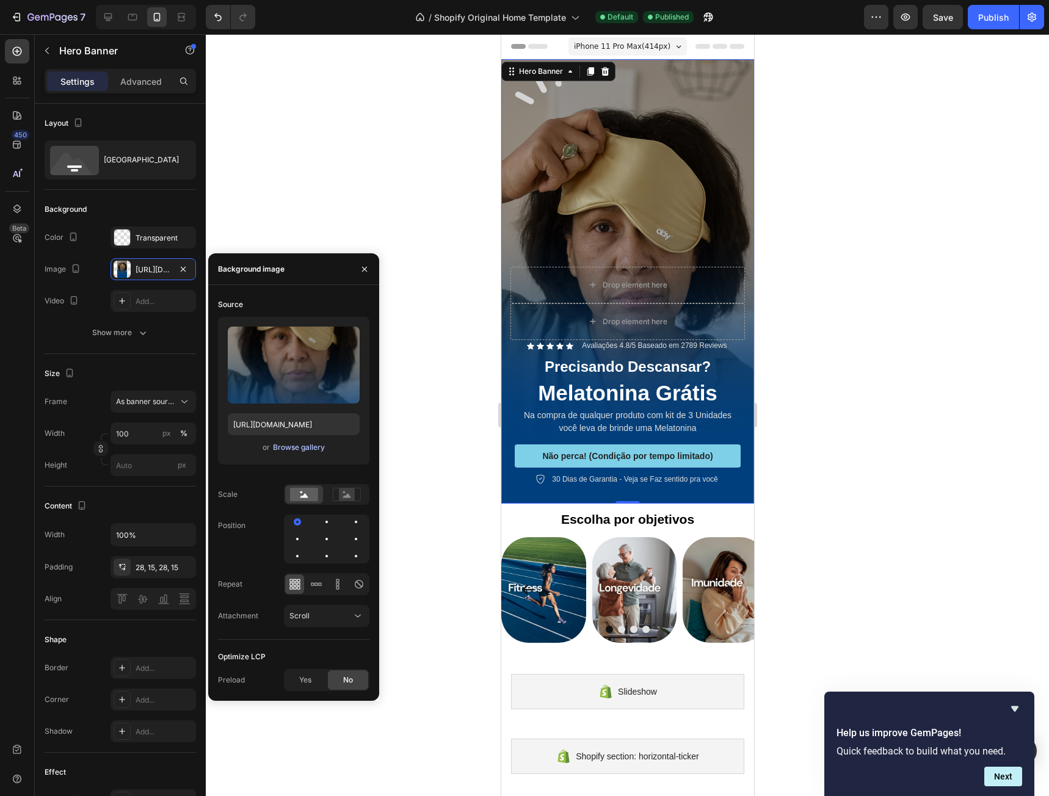
click at [295, 445] on div "Browse gallery" at bounding box center [299, 447] width 52 height 11
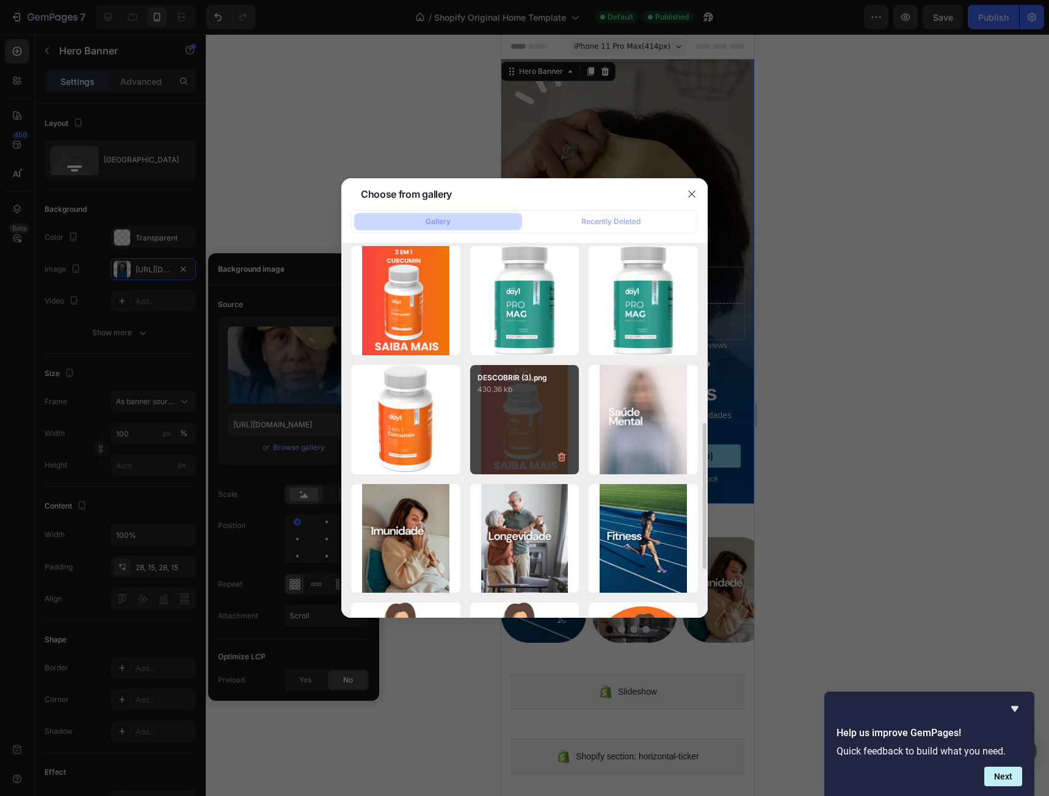
scroll to position [305, 0]
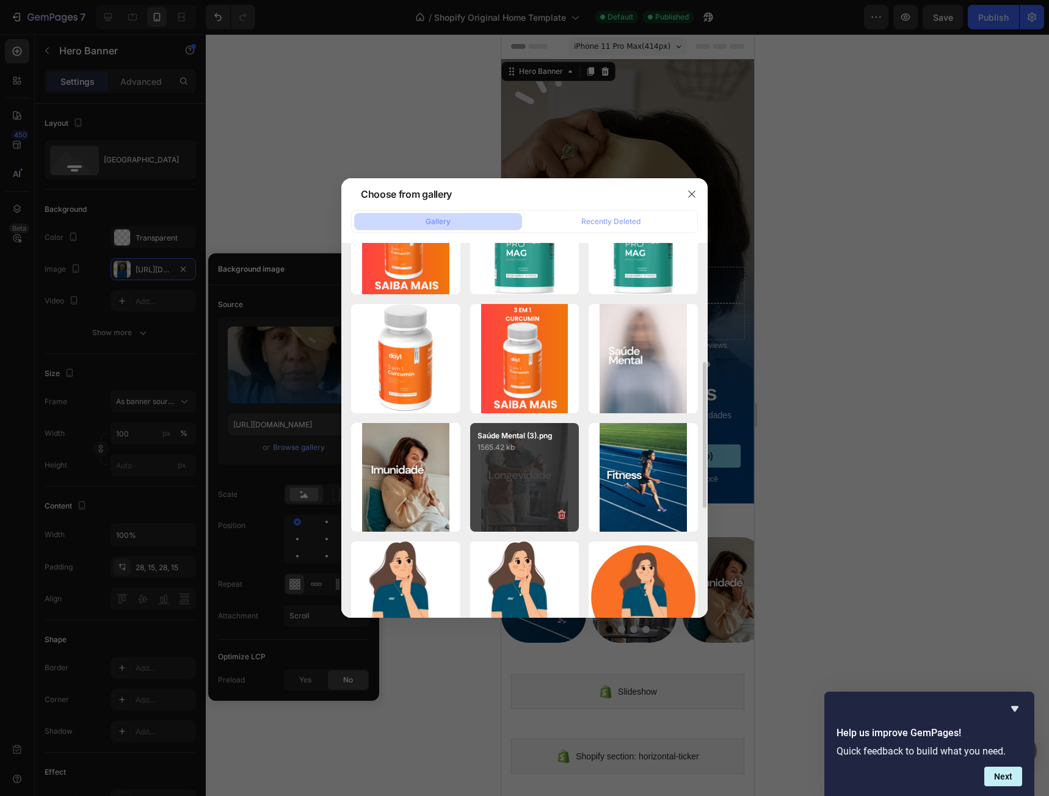
click at [513, 475] on div "Saúde Mental (3).png 1565.42 kb" at bounding box center [524, 477] width 109 height 109
type input "[URL][DOMAIN_NAME]"
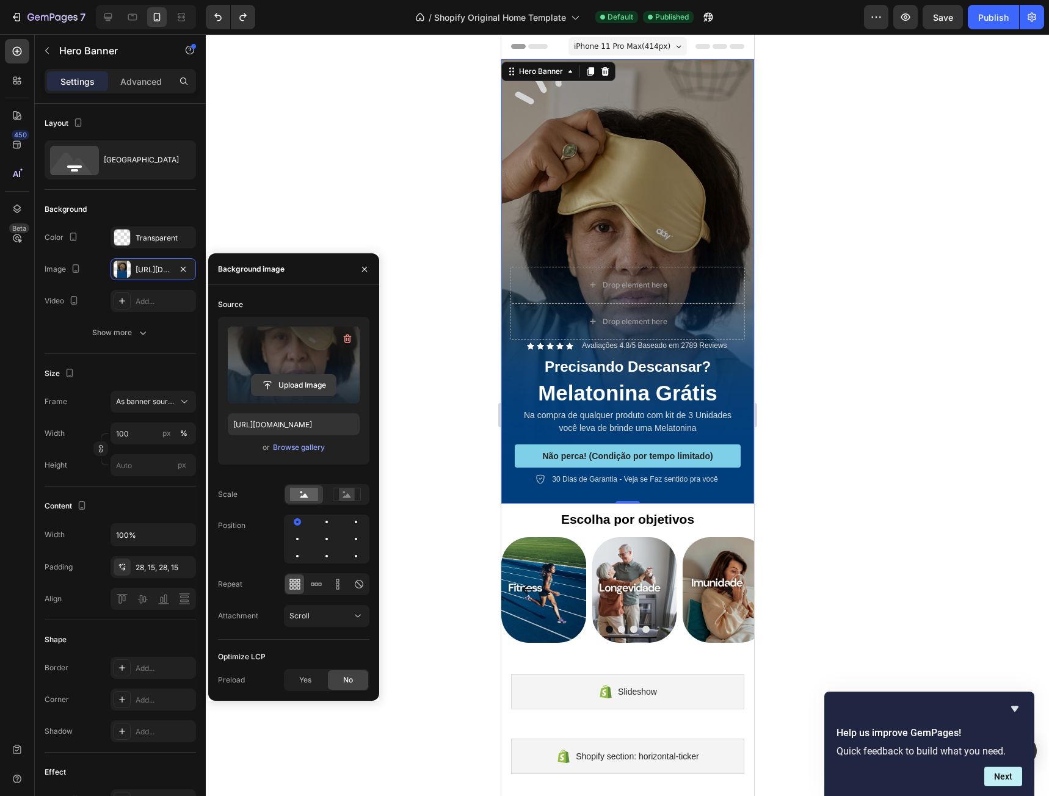
click at [302, 385] on input "file" at bounding box center [293, 385] width 84 height 21
type input "[URL][DOMAIN_NAME]"
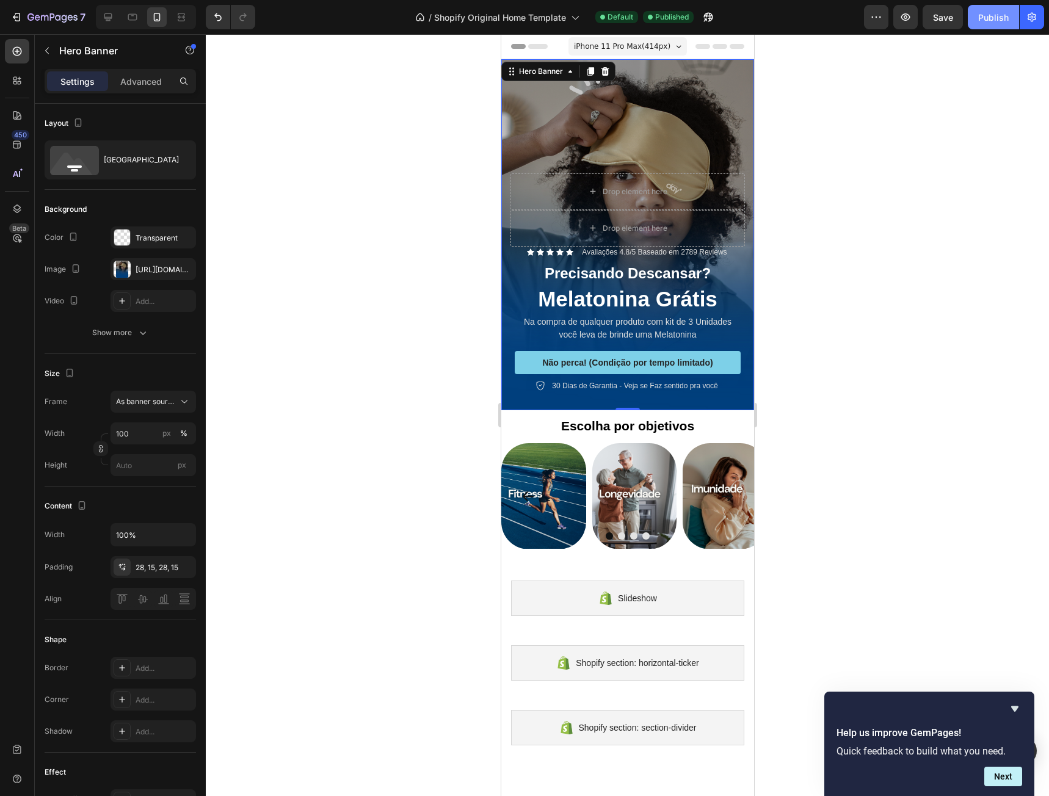
click at [993, 26] on button "Publish" at bounding box center [993, 17] width 51 height 24
click at [47, 52] on icon "button" at bounding box center [47, 51] width 4 height 7
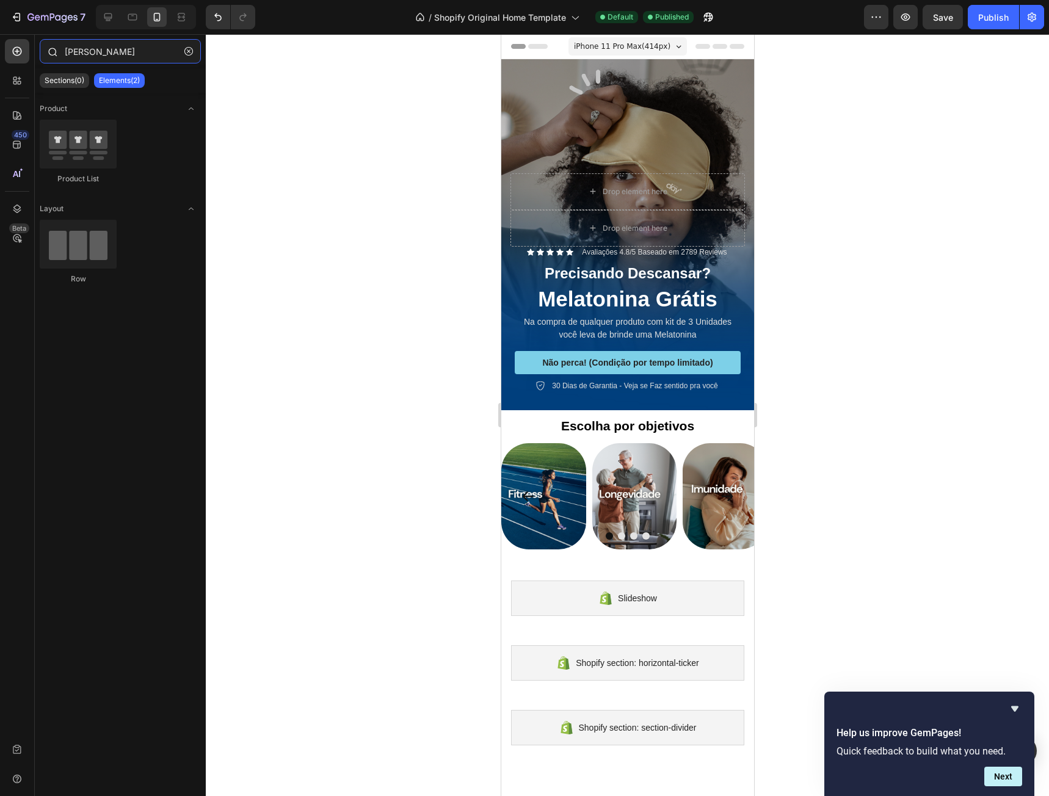
click at [115, 49] on input "[PERSON_NAME]" at bounding box center [120, 51] width 161 height 24
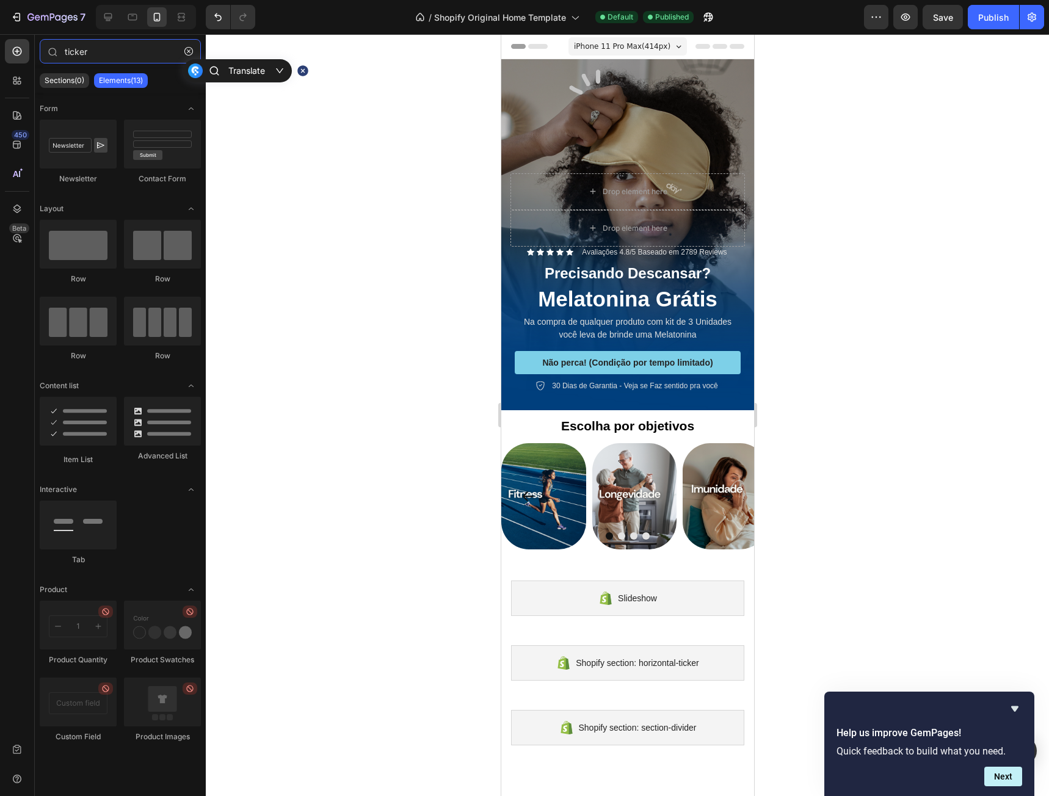
type input "ticker"
click at [830, 342] on div at bounding box center [627, 415] width 843 height 762
